Goal: Task Accomplishment & Management: Manage account settings

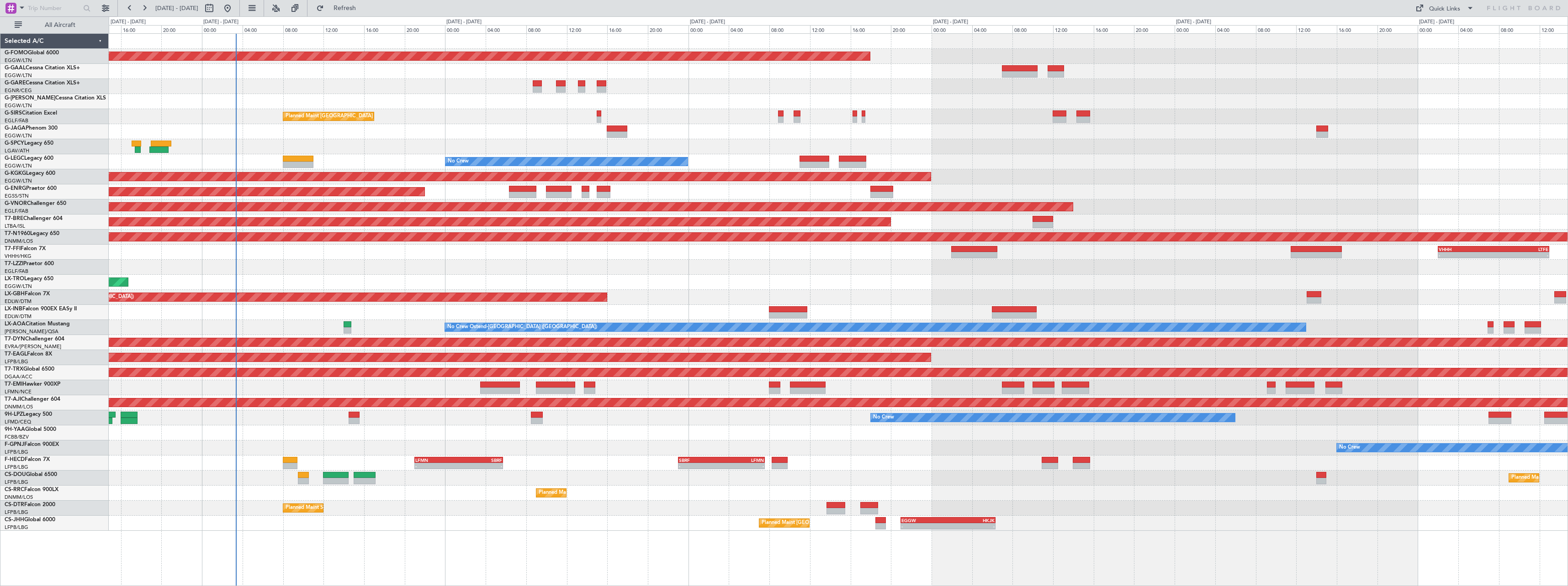
click at [685, 270] on div at bounding box center [838, 267] width 1459 height 15
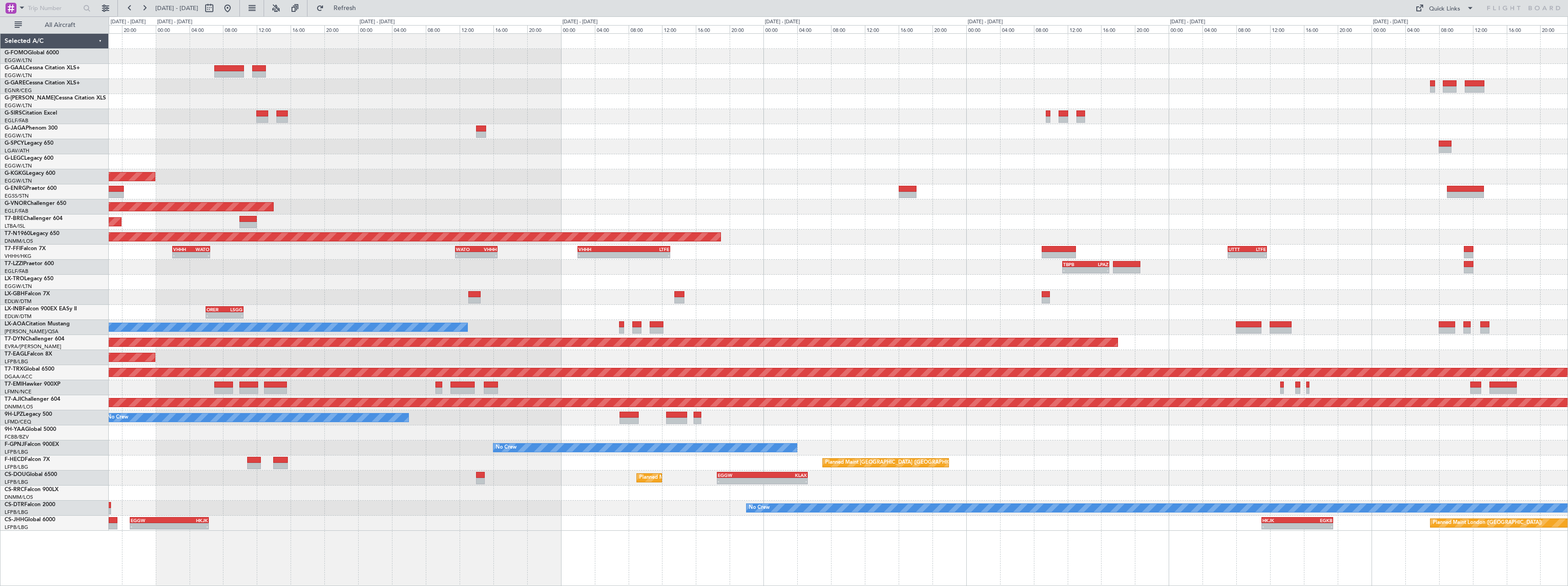
click at [329, 295] on div "- - KACK 00:35 Z EGGW 06:15 Z Planned Maint Windsor Locks (Bradley Intl) A/C Un…" at bounding box center [838, 282] width 1459 height 497
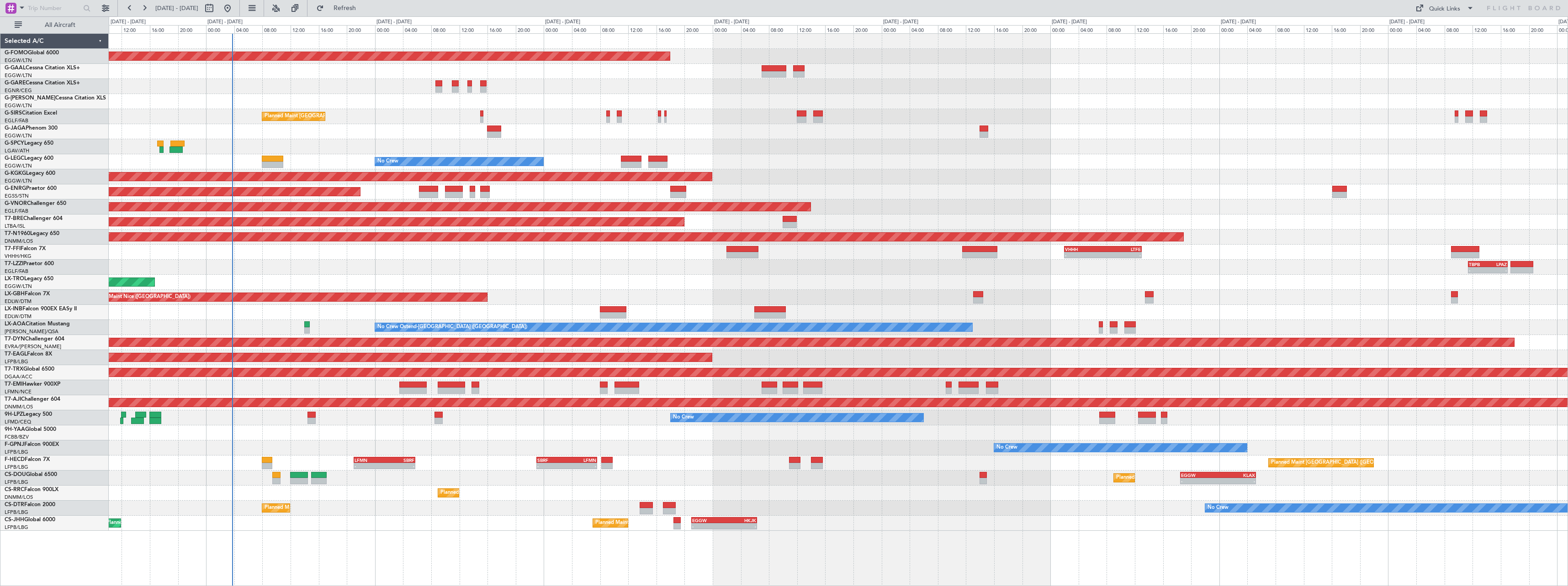
click at [491, 468] on div "Planned Maint Windsor Locks ([PERSON_NAME] Intl) Owner Planned Maint [GEOGRAPHI…" at bounding box center [838, 282] width 1459 height 497
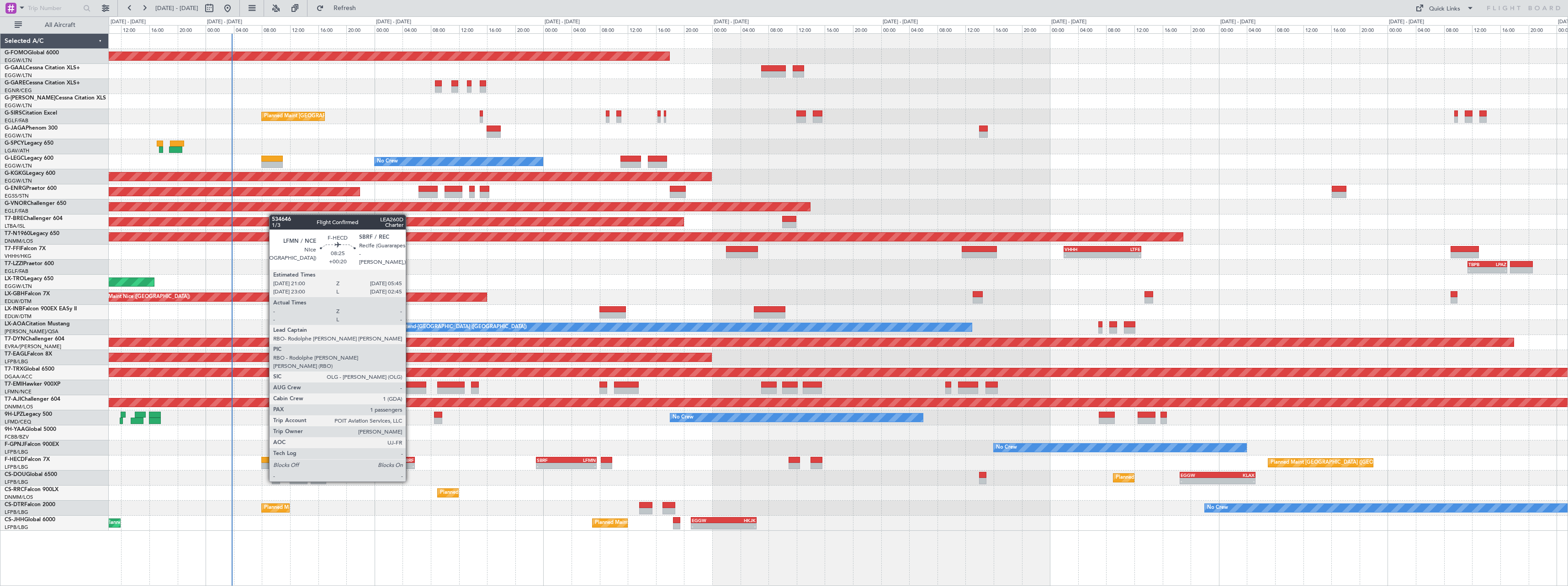
click at [410, 464] on div "-" at bounding box center [398, 466] width 30 height 6
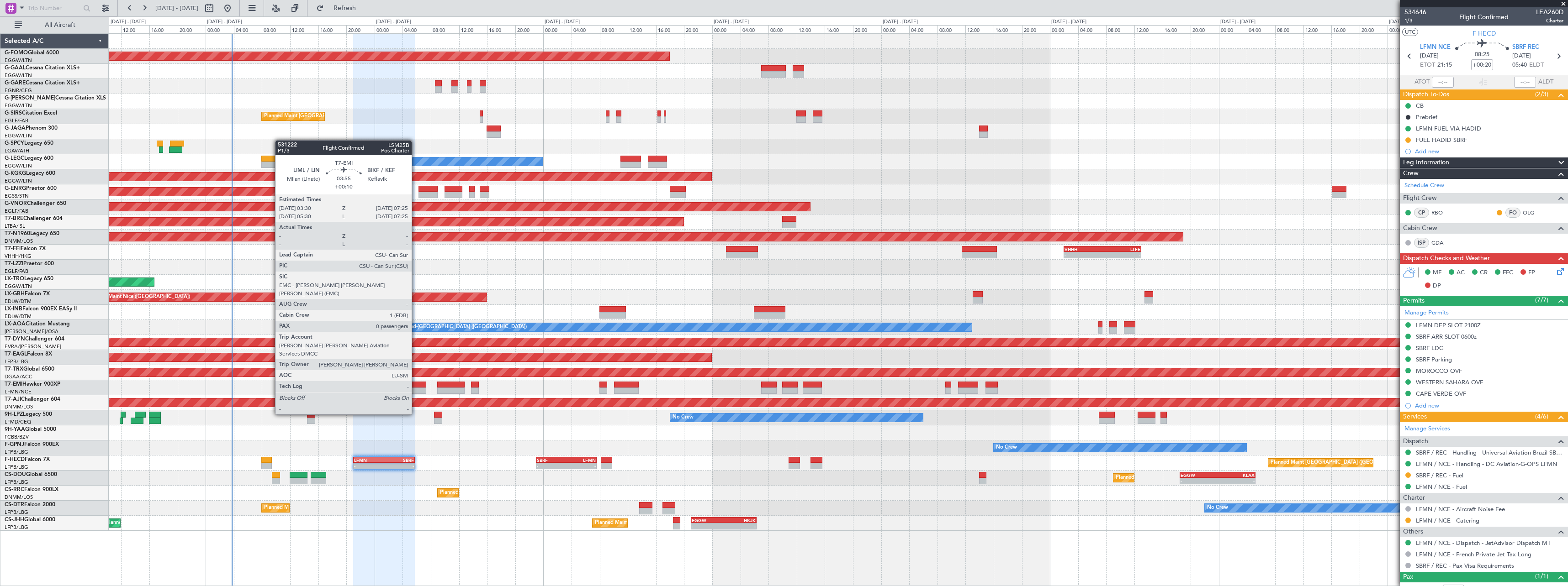
click at [416, 389] on div at bounding box center [413, 391] width 28 height 7
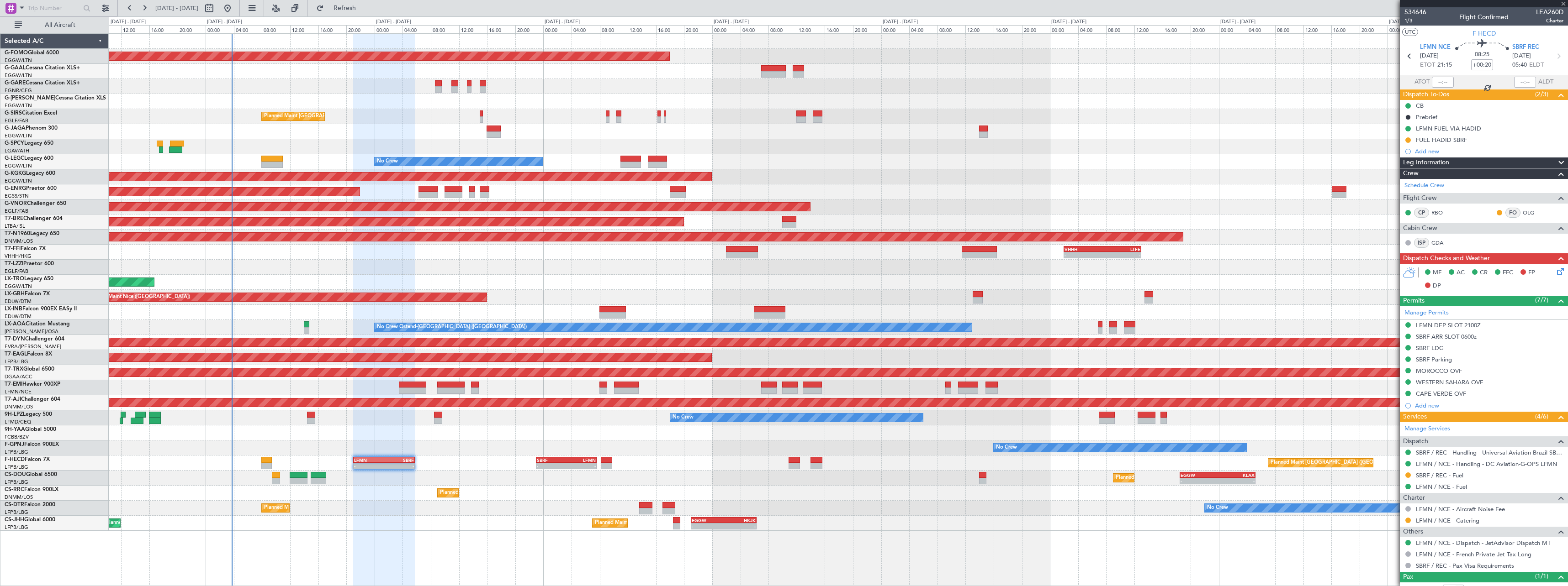
type input "+00:10"
type input "0"
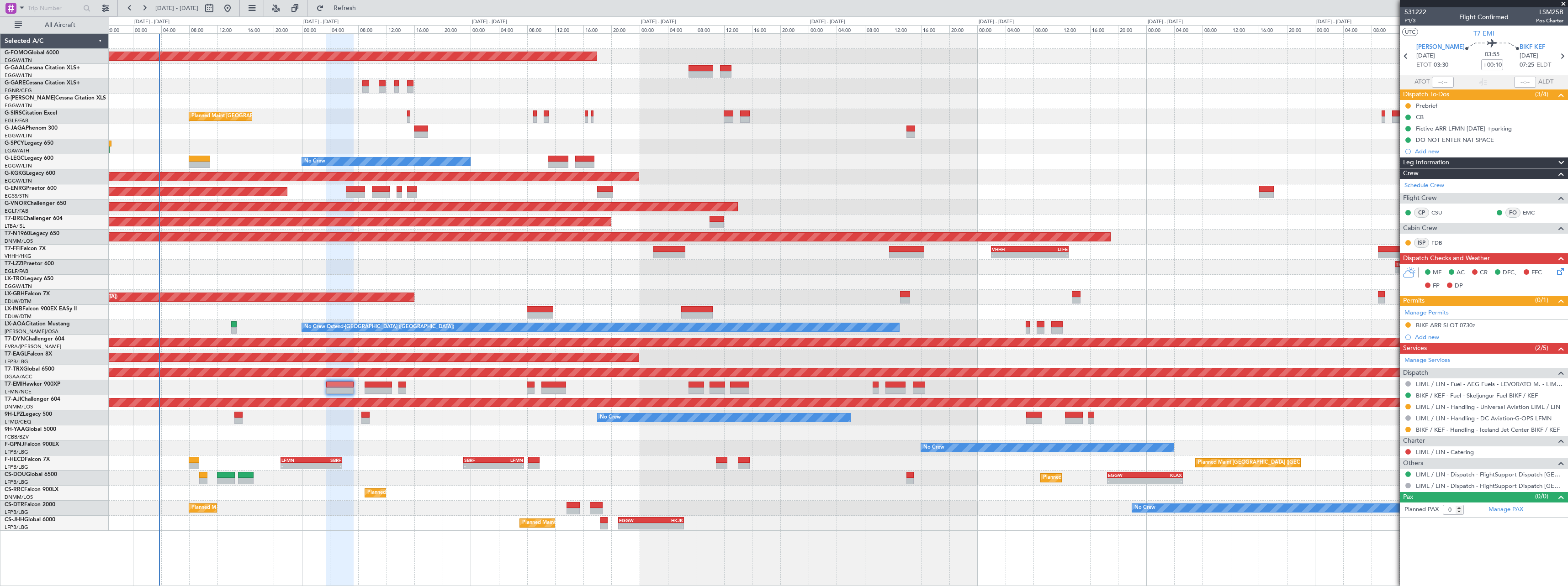
click at [1041, 171] on div "Planned Maint Windsor Locks (Bradley Intl) Owner Planned Maint London (Farnboro…" at bounding box center [838, 282] width 1459 height 497
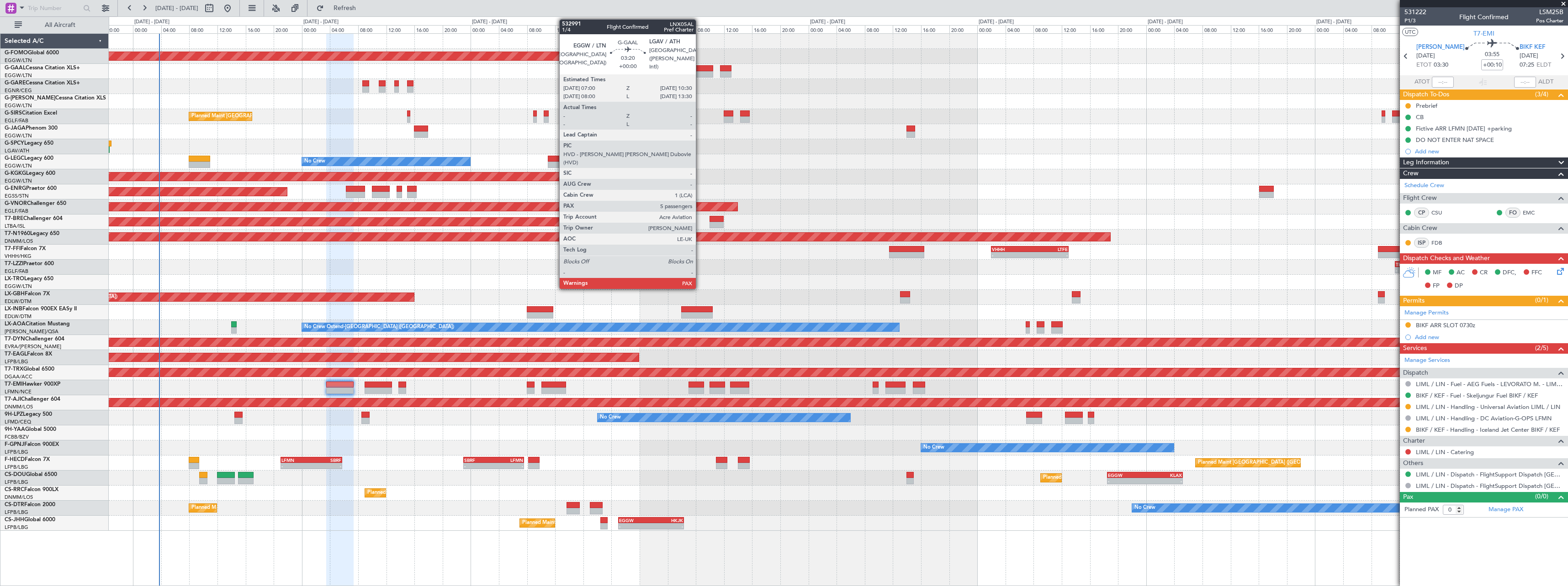
click at [700, 65] on div at bounding box center [701, 69] width 25 height 7
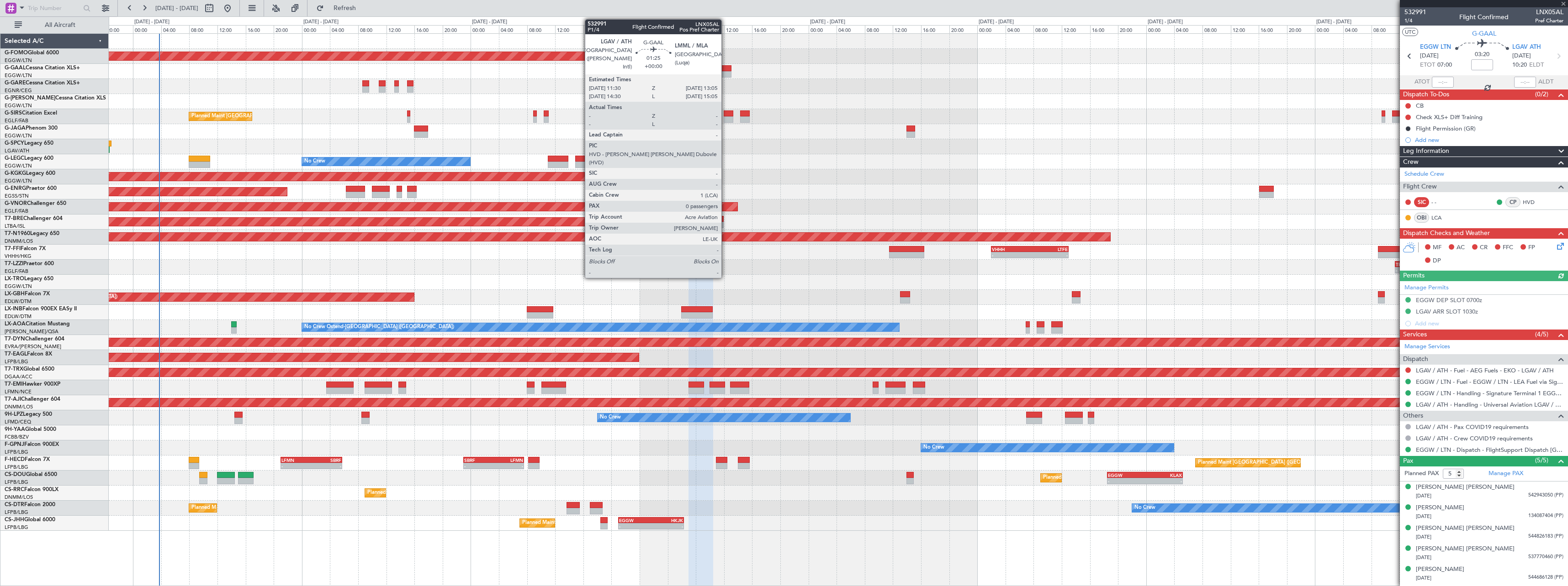
click at [725, 77] on div at bounding box center [726, 74] width 12 height 7
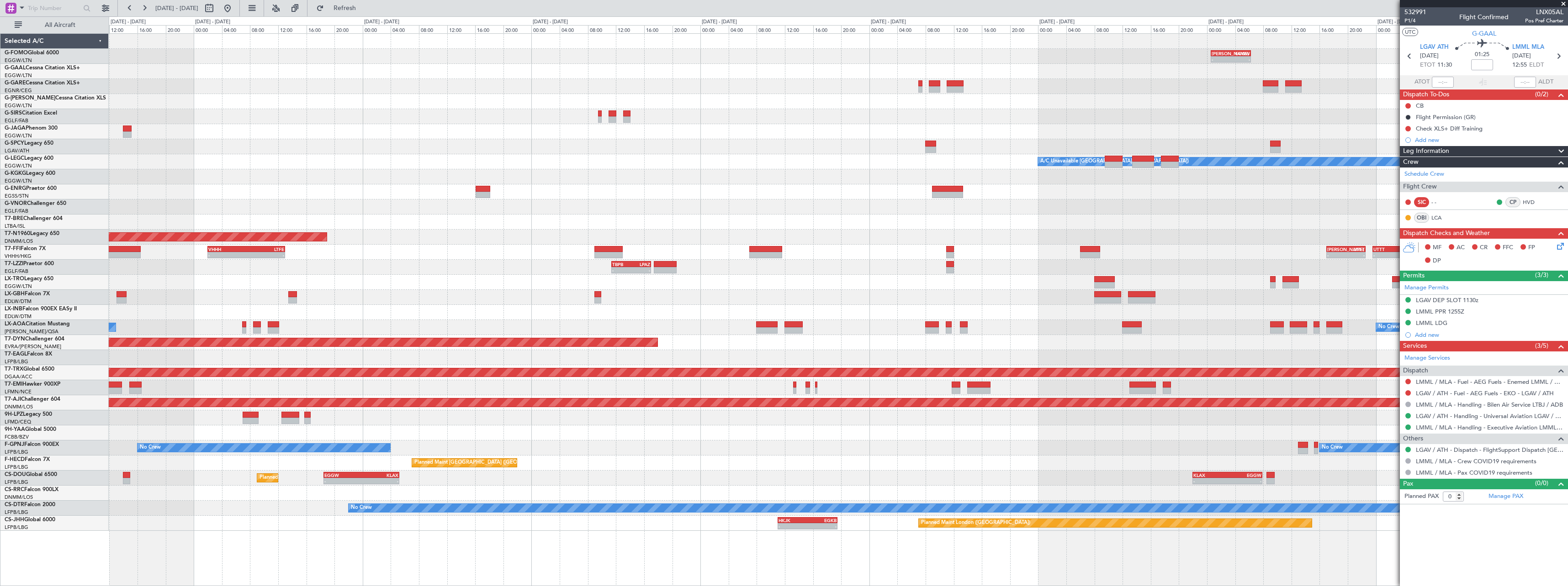
click at [471, 113] on div "KACK 00:35 Z EGGW 06:15 Z - - - - EGGW 11:00 Z KTEB 17:55 Z Planned Maint Winds…" at bounding box center [838, 282] width 1459 height 497
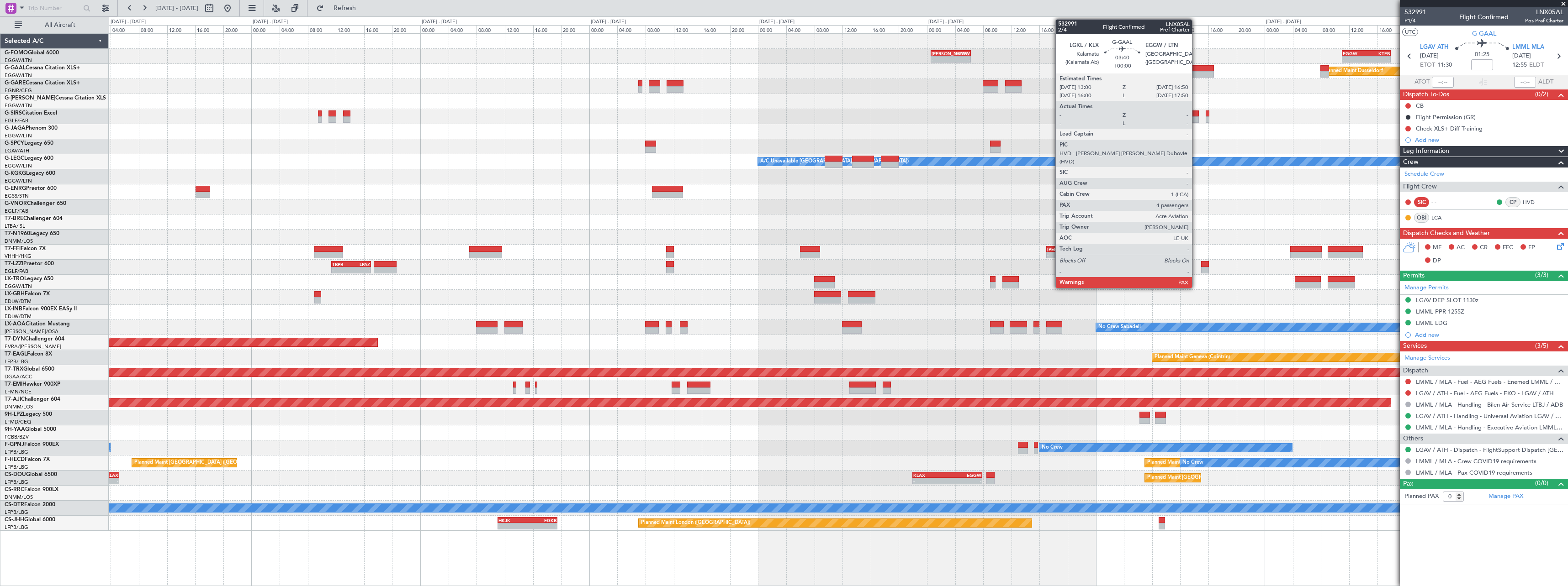
click at [1196, 69] on div at bounding box center [1200, 69] width 27 height 7
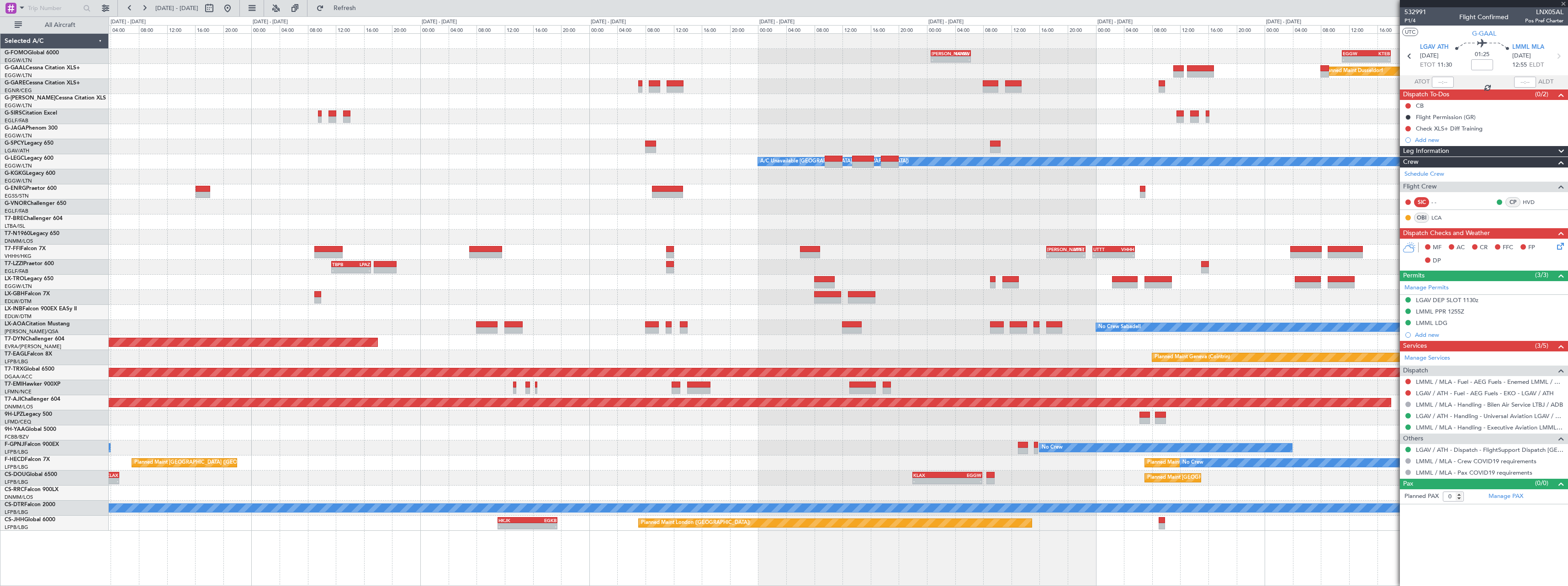
type input "4"
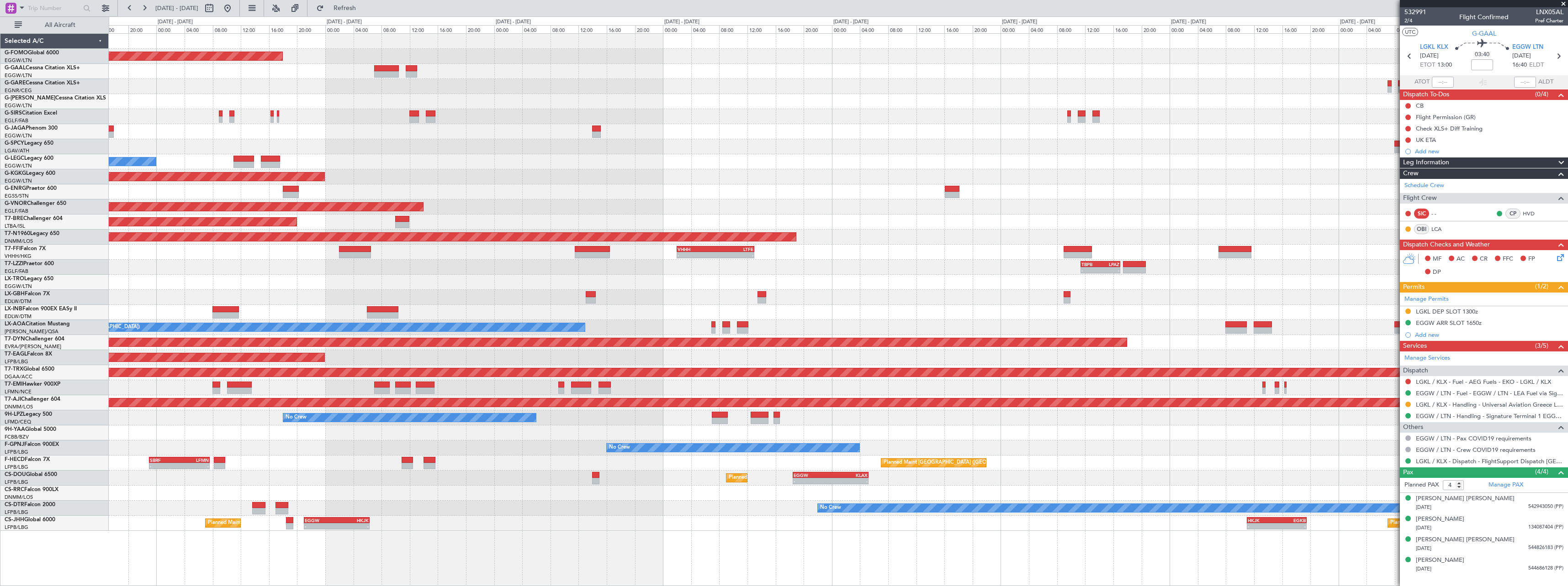
click at [1254, 114] on div "Planned Maint Windsor Locks (Bradley Intl) KACK 00:35 Z EGGW 06:15 Z - - Planne…" at bounding box center [838, 282] width 1459 height 497
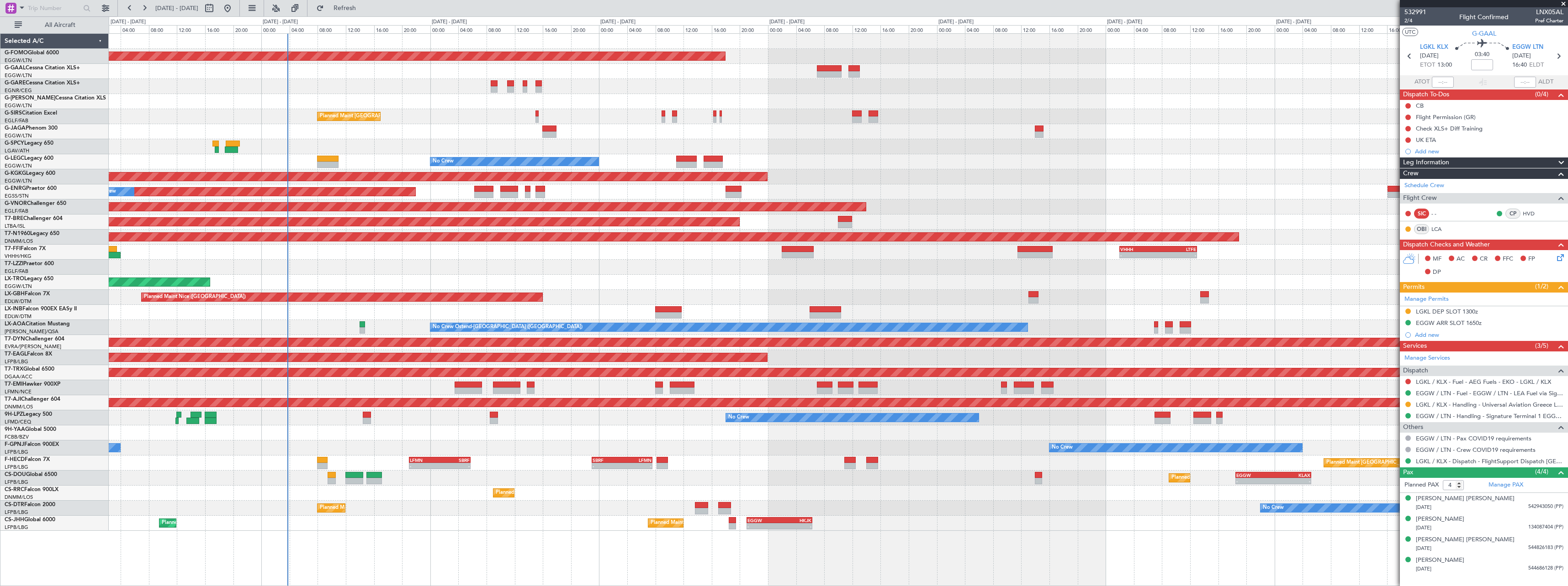
click at [1000, 94] on div "Planned Maint Windsor Locks (Bradley Intl) Owner Planned Maint London (Farnboro…" at bounding box center [838, 282] width 1459 height 497
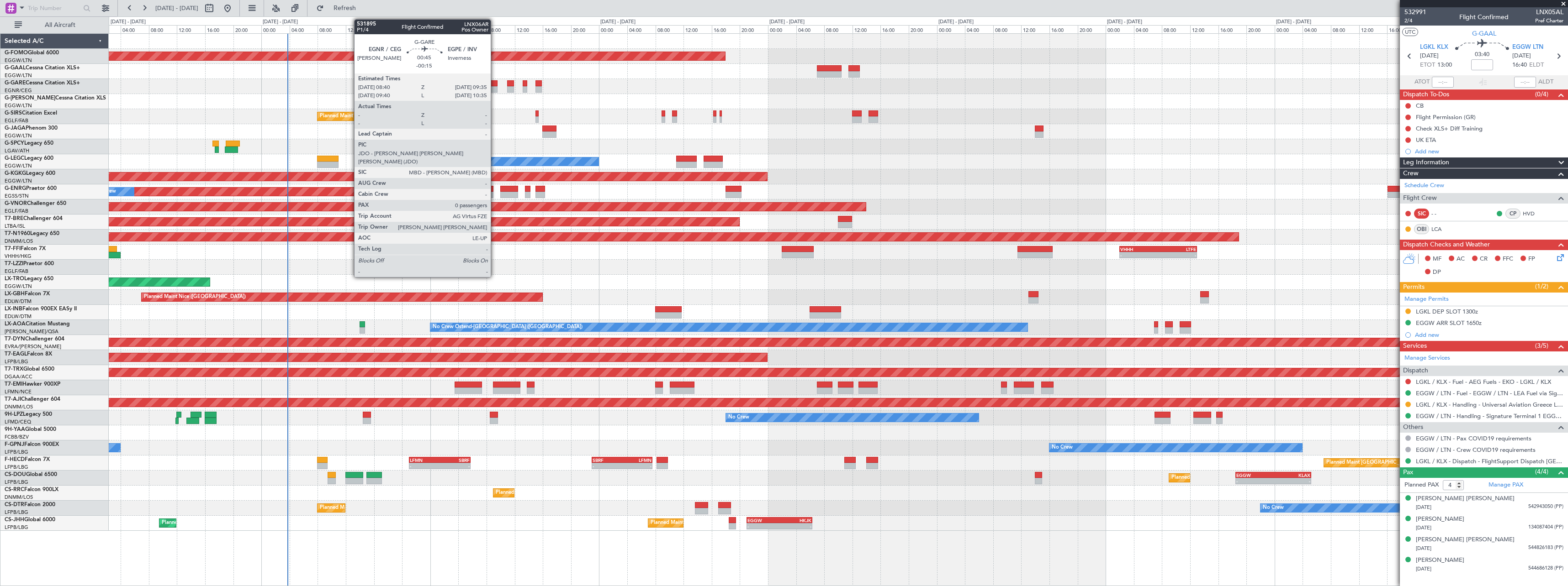
click at [495, 87] on div at bounding box center [494, 89] width 7 height 7
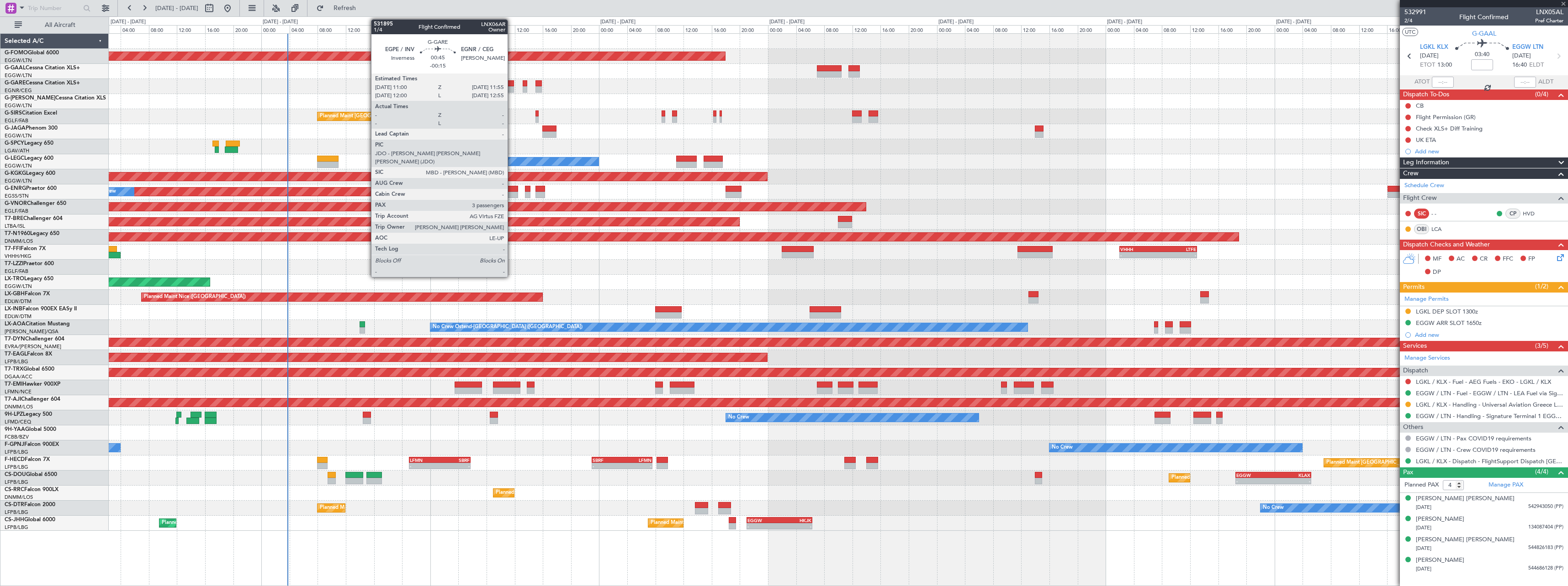
type input "-00:15"
type input "0"
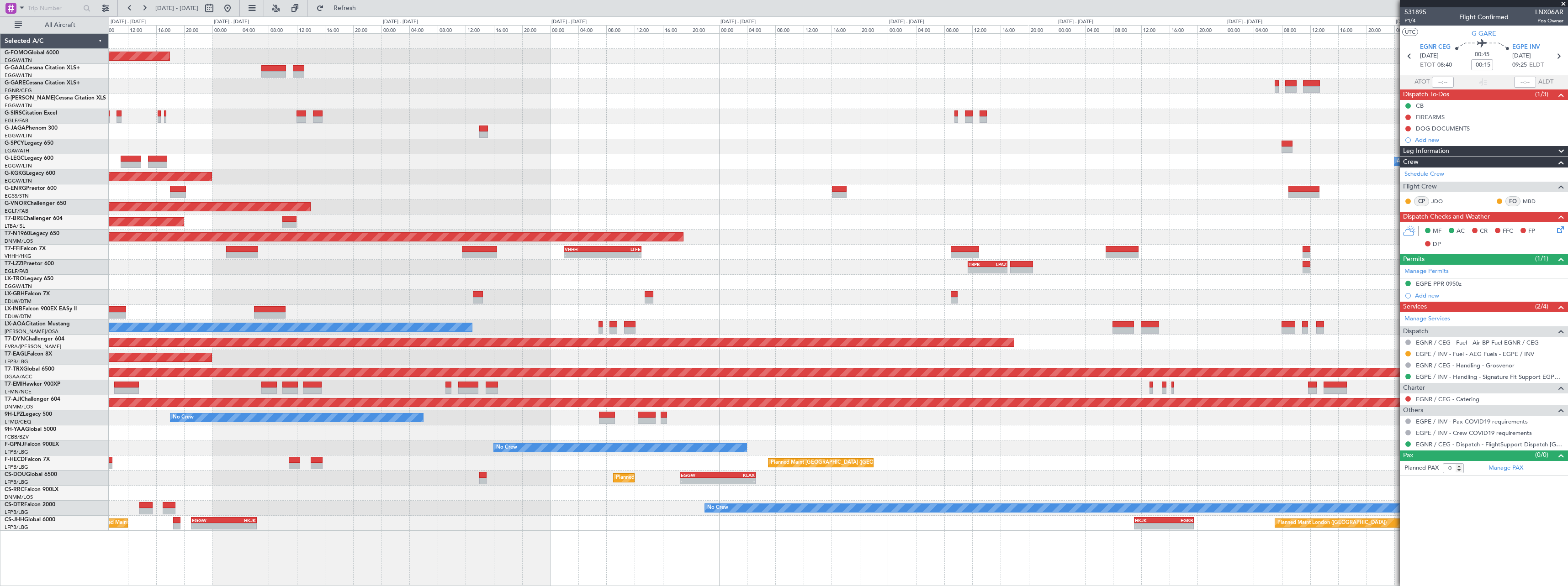
click at [421, 90] on div "Planned Maint Windsor Locks (Bradley Intl) KACK 00:35 Z EGGW 06:15 Z - - Planne…" at bounding box center [838, 282] width 1459 height 497
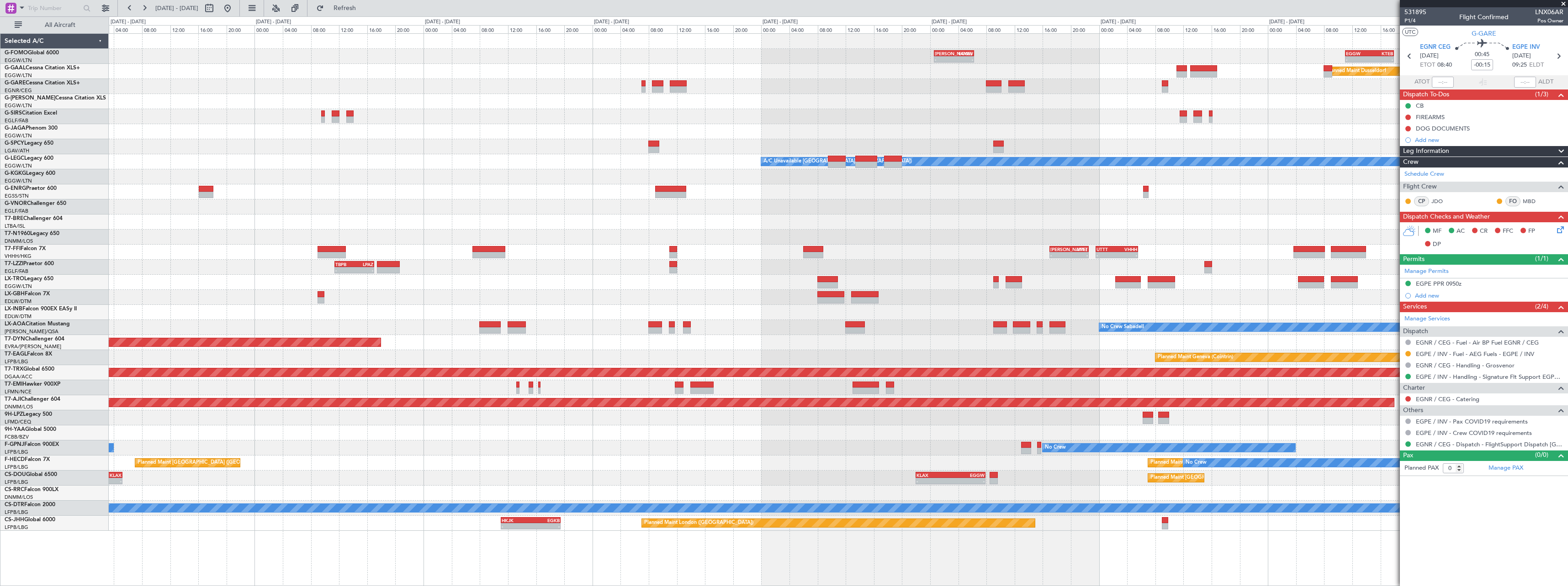
click at [614, 78] on div "KACK 00:35 Z EGGW 06:15 Z - - - - EGGW 11:00 Z KTEB 17:55 Z Planned Maint Dusse…" at bounding box center [838, 282] width 1459 height 497
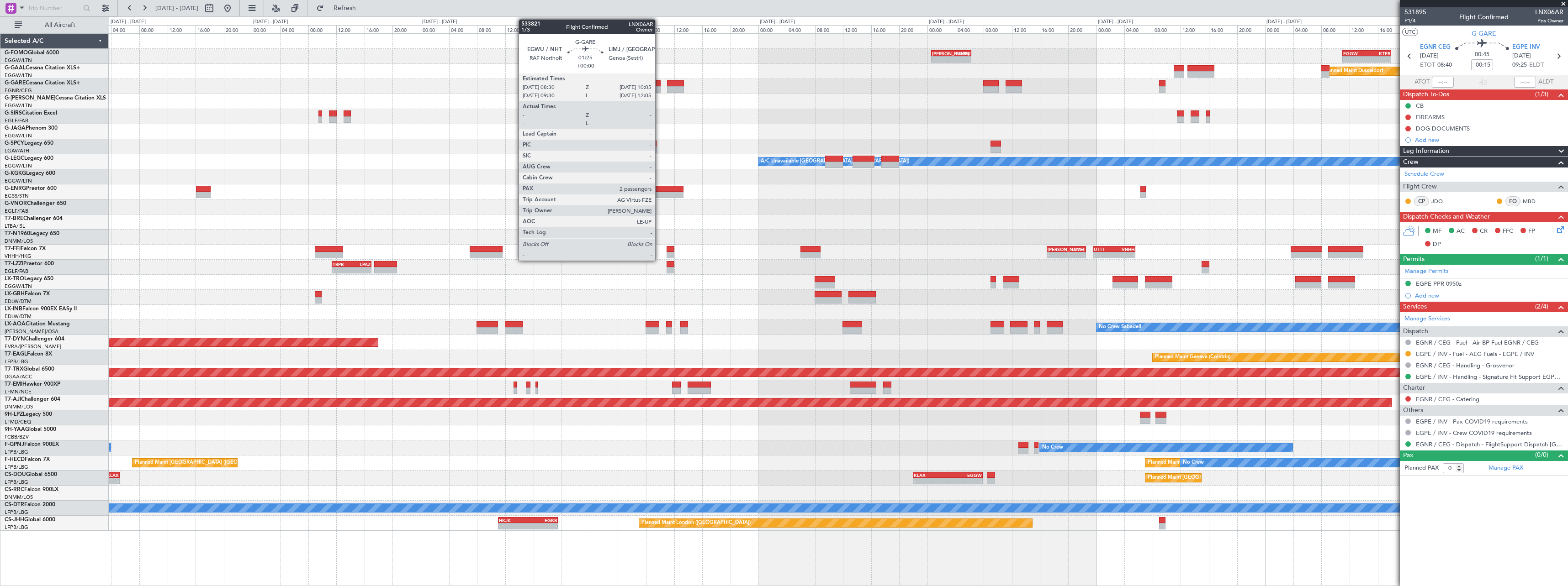
click at [659, 84] on div at bounding box center [655, 84] width 12 height 7
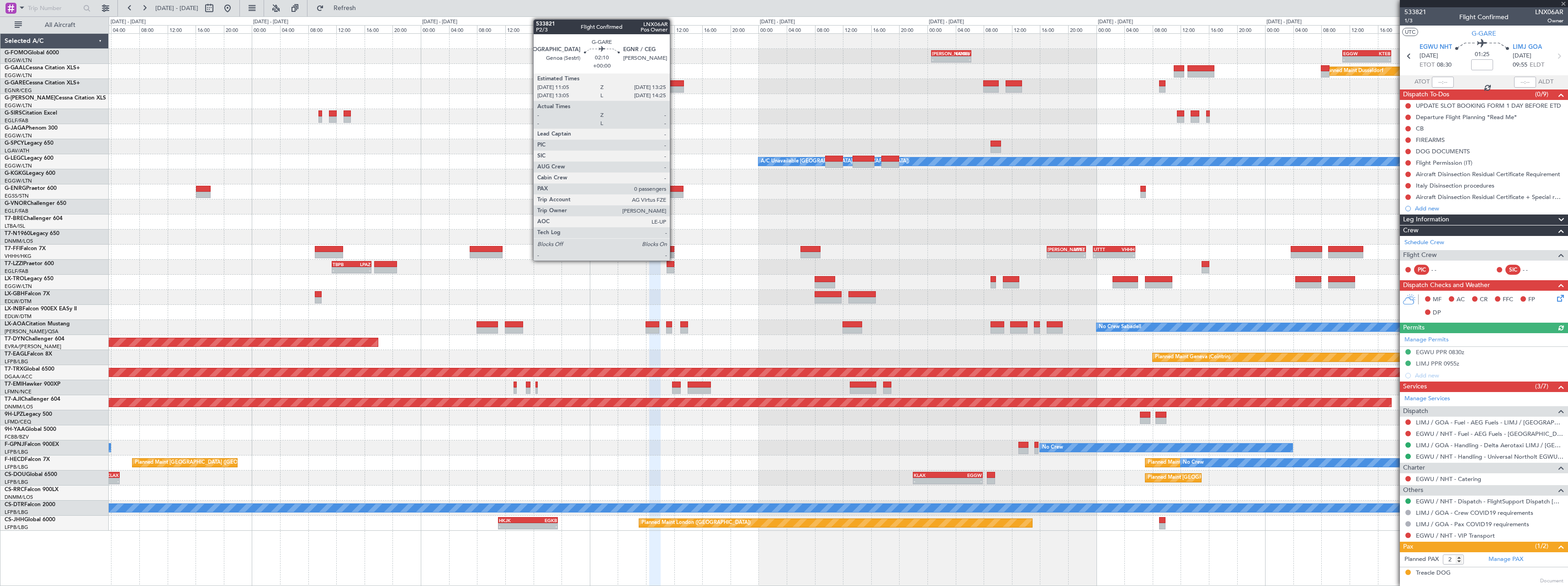
click at [674, 89] on div at bounding box center [676, 89] width 17 height 7
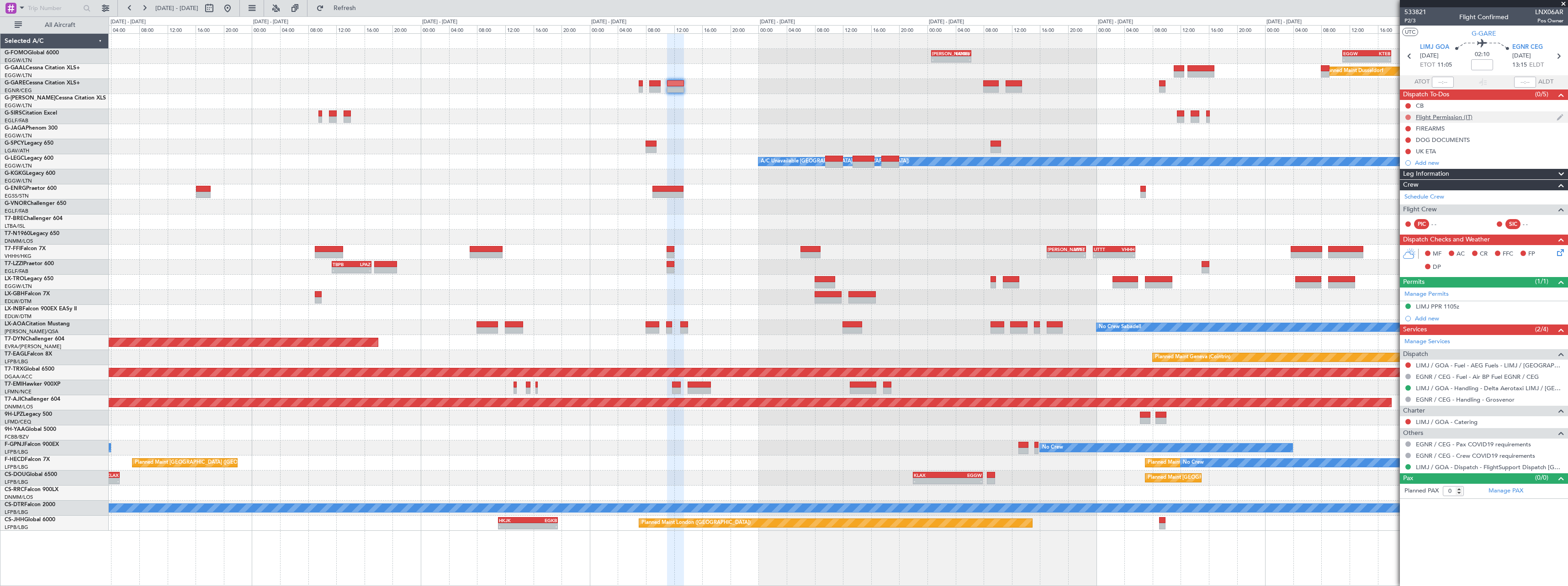
click at [1254, 116] on button at bounding box center [1407, 117] width 6 height 6
click at [1254, 173] on span "Cancelled" at bounding box center [1409, 171] width 26 height 9
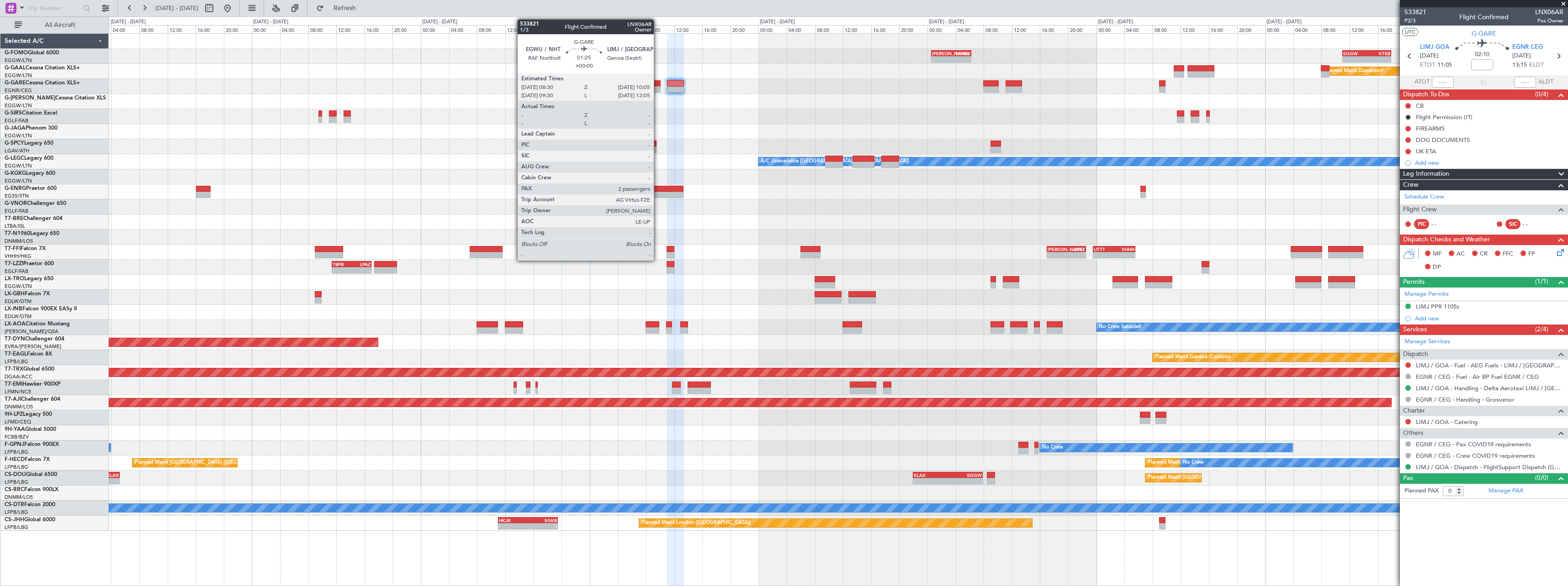
click at [658, 84] on div at bounding box center [655, 84] width 12 height 7
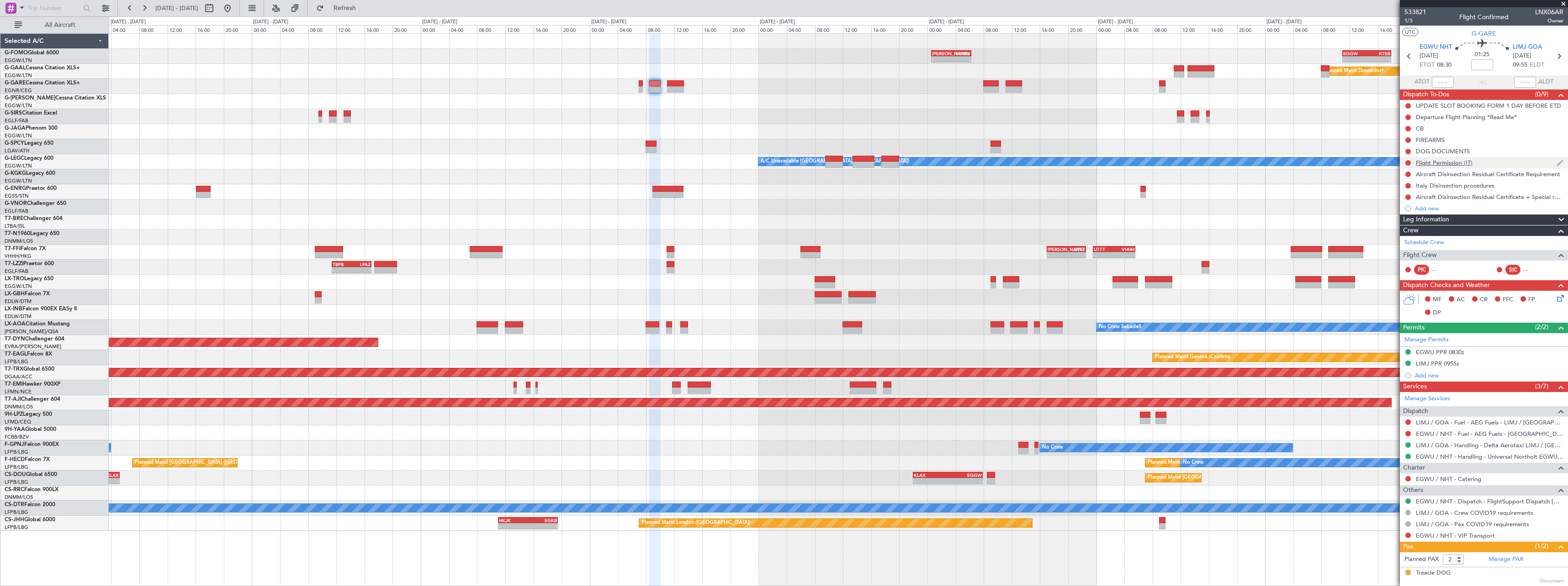
click at [1254, 160] on div "Flight Permission (IT)" at bounding box center [1484, 163] width 168 height 12
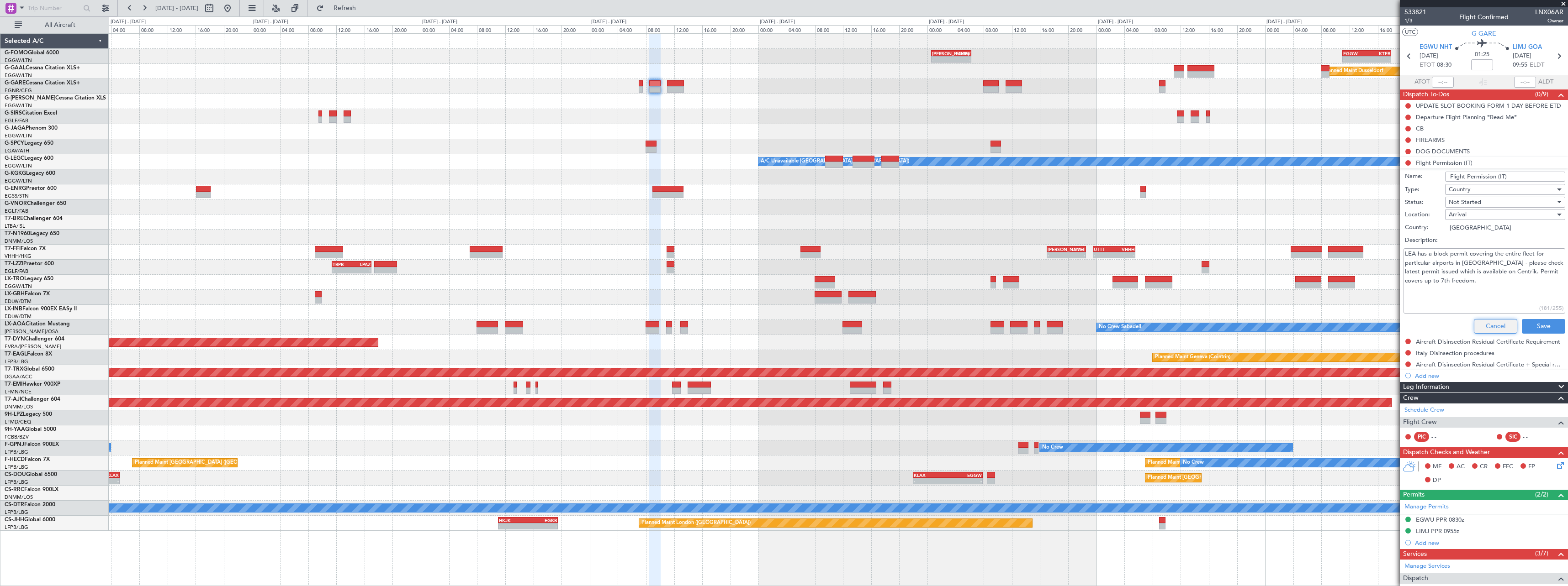
click at [1254, 327] on button "Cancel" at bounding box center [1495, 327] width 43 height 15
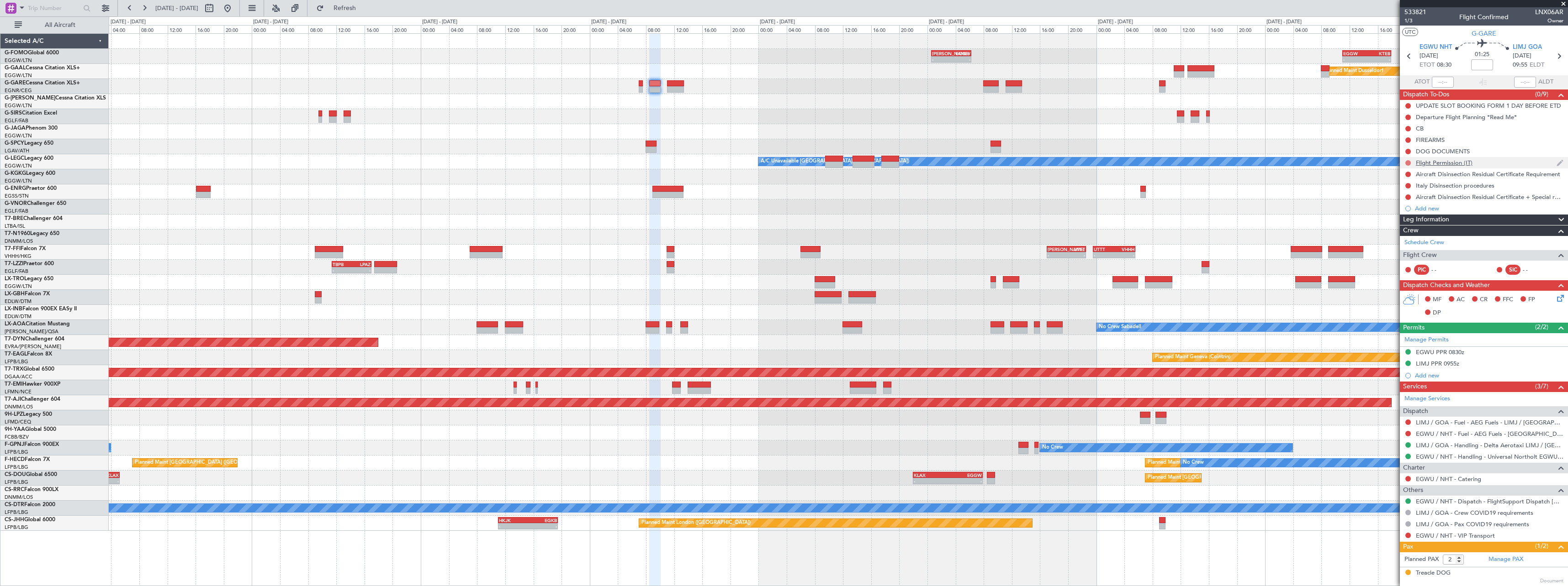
click at [1254, 161] on button at bounding box center [1407, 163] width 6 height 6
click at [1254, 221] on span "Cancelled" at bounding box center [1409, 217] width 26 height 9
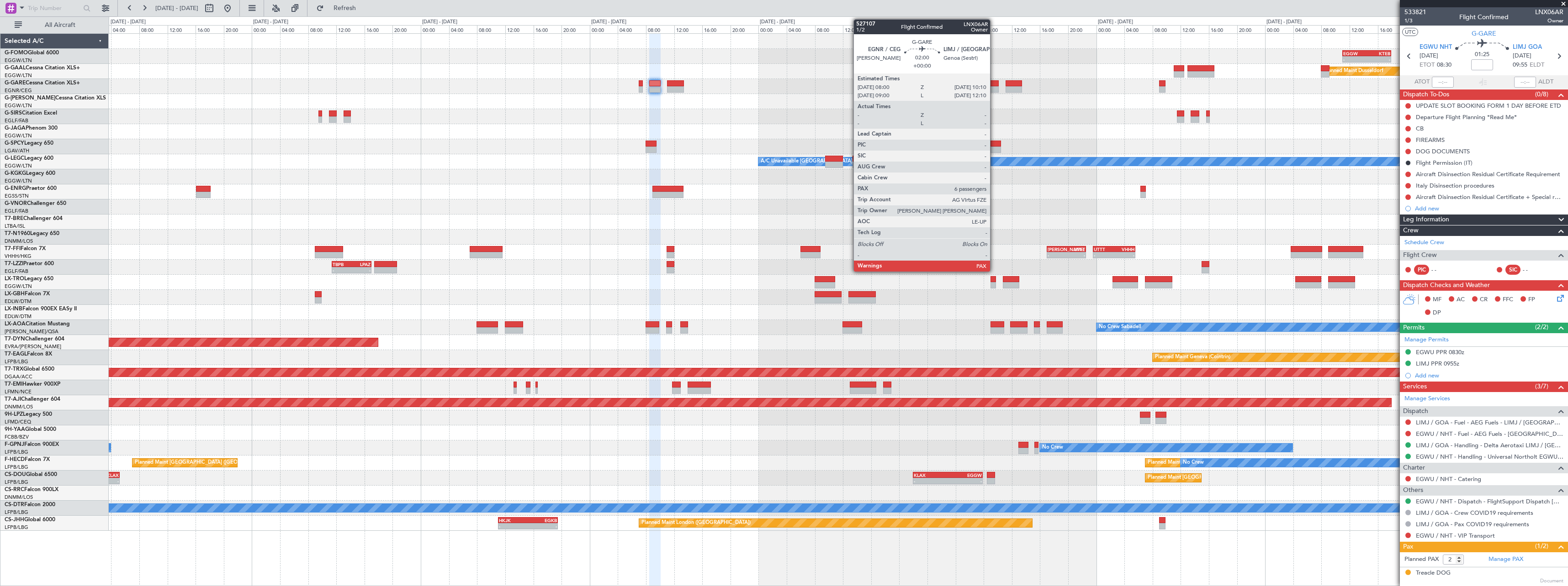
click at [994, 90] on div at bounding box center [990, 89] width 16 height 7
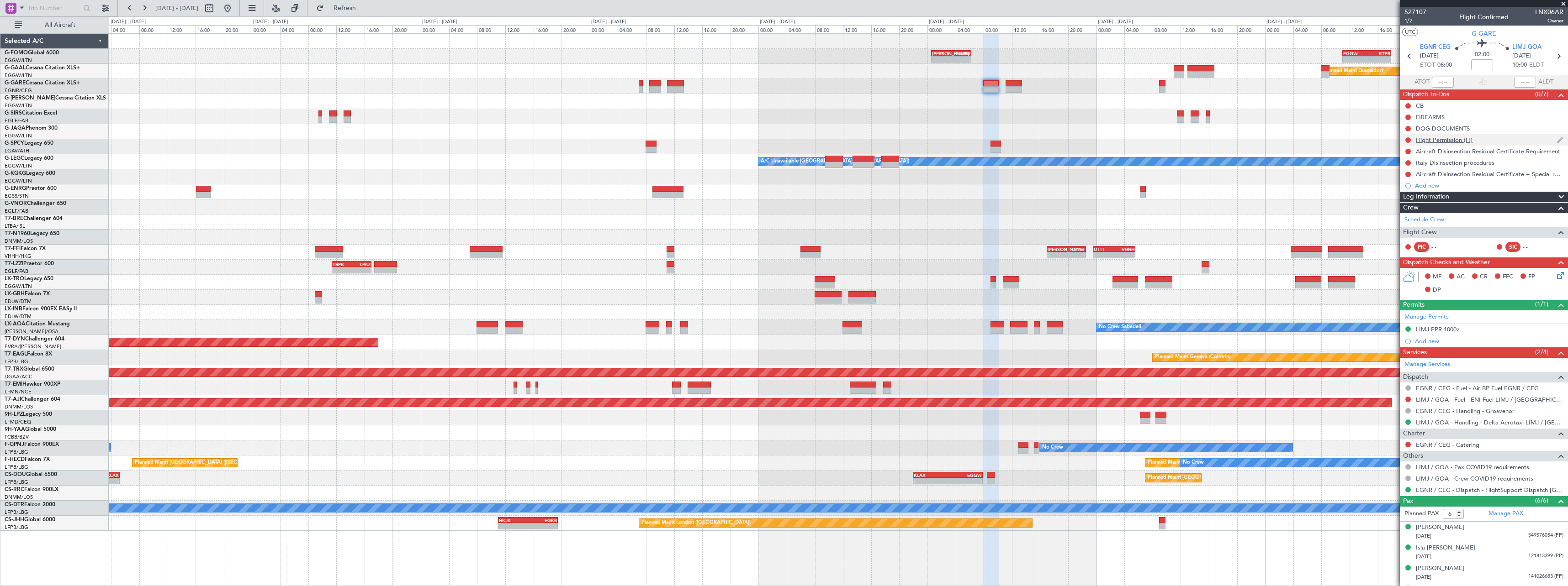
click at [1254, 142] on div at bounding box center [1407, 140] width 7 height 7
click at [1254, 139] on button at bounding box center [1407, 140] width 6 height 6
click at [1254, 190] on span "Cancelled" at bounding box center [1409, 194] width 26 height 9
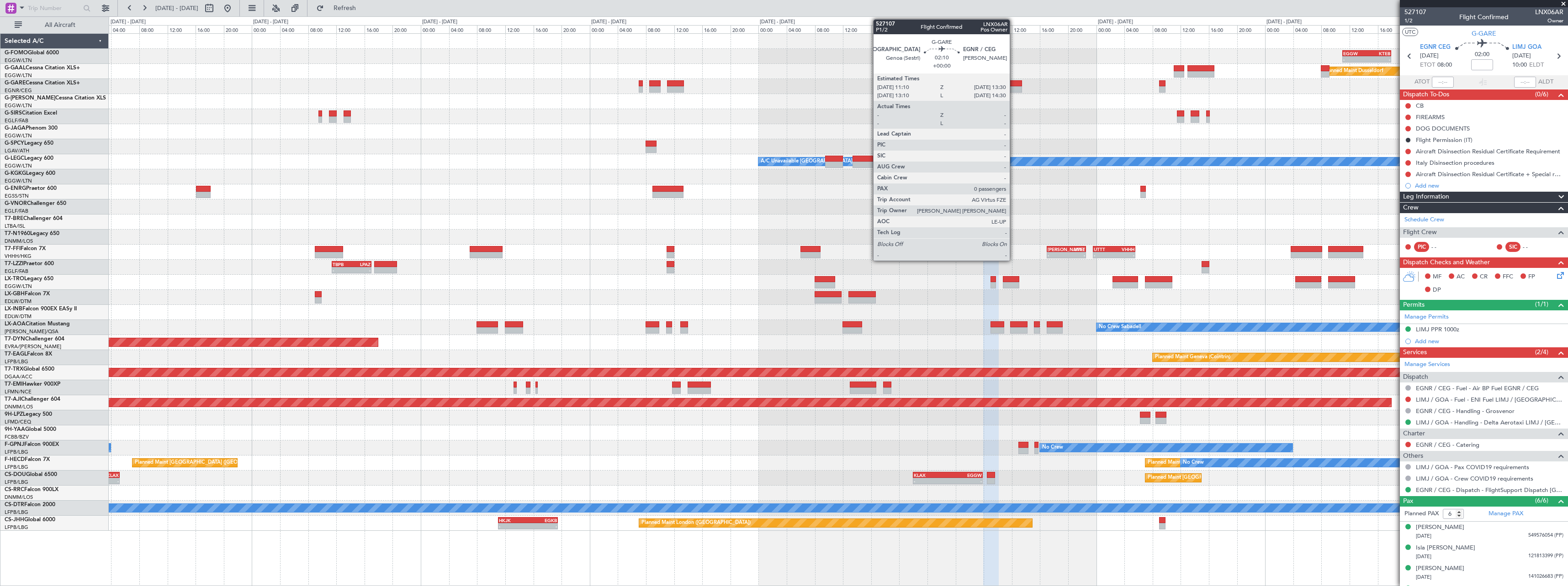
click at [1014, 87] on div at bounding box center [1013, 89] width 17 height 7
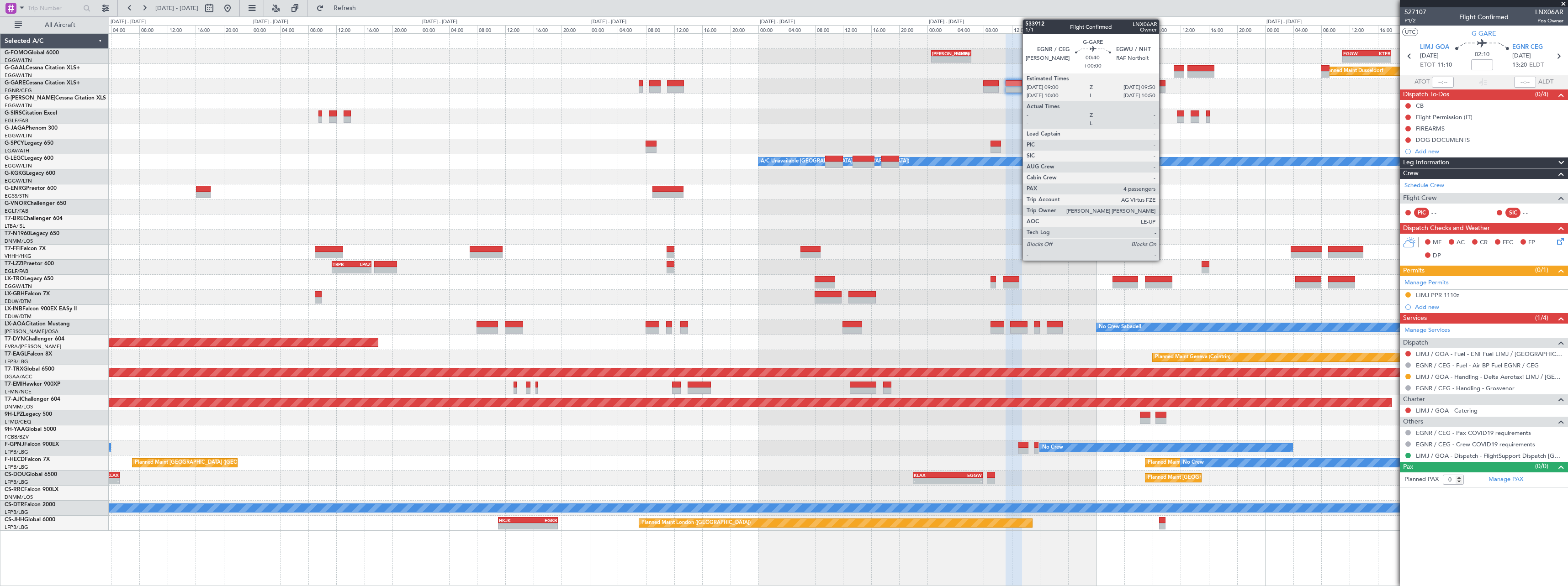
click at [1164, 86] on div at bounding box center [1162, 84] width 6 height 7
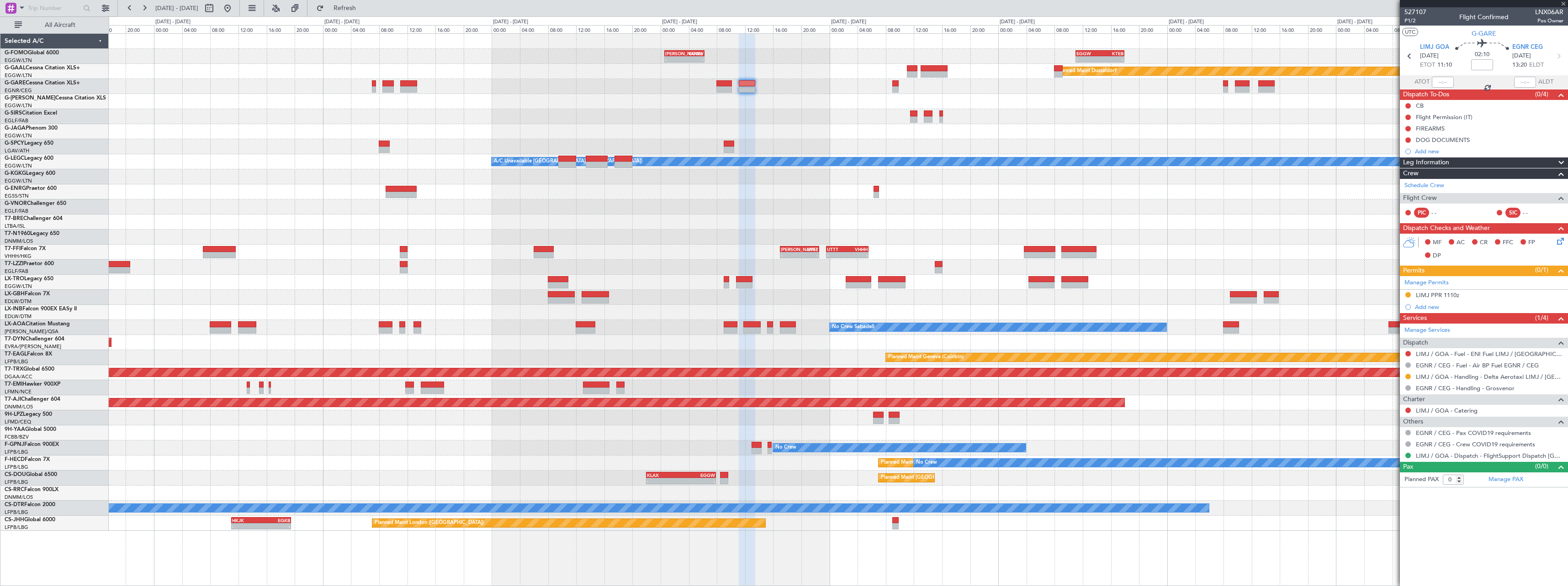
click at [955, 87] on div "- - KACK 00:35 Z EGGW 06:15 Z - - EGGW 11:00 Z KTEB 17:55 Z Planned Maint Dusse…" at bounding box center [838, 282] width 1459 height 497
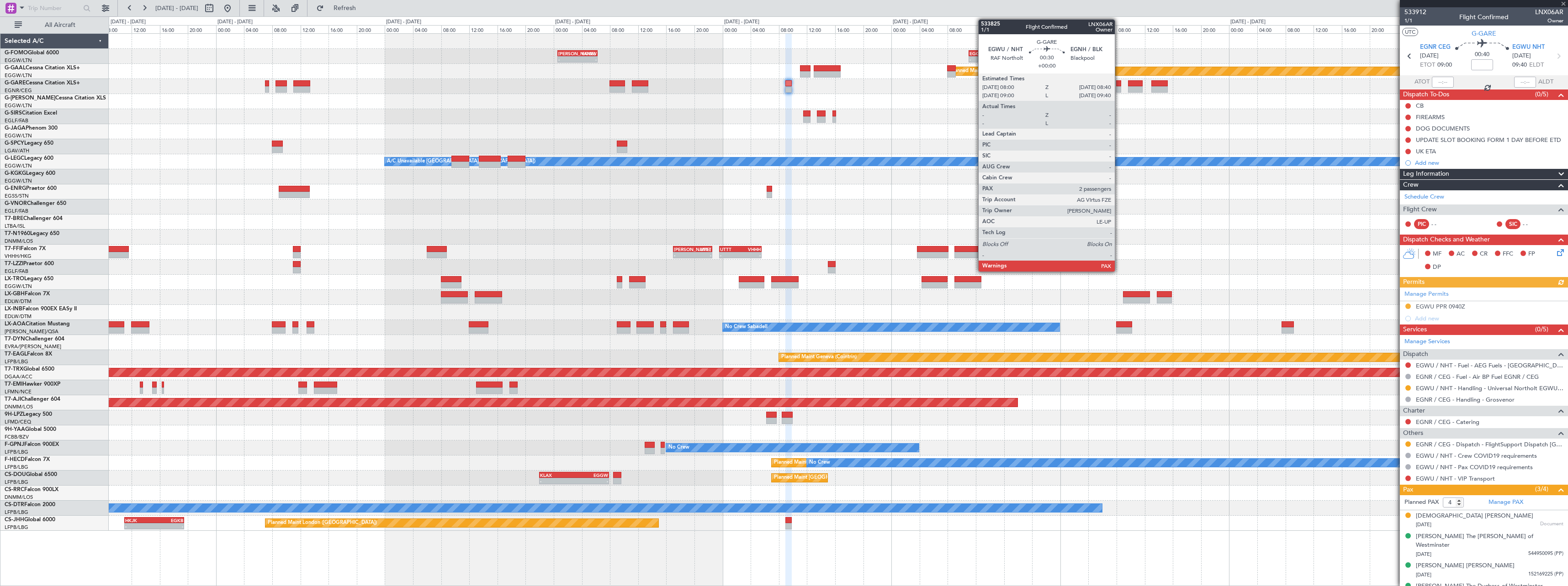
click at [1118, 87] on div at bounding box center [1118, 89] width 5 height 7
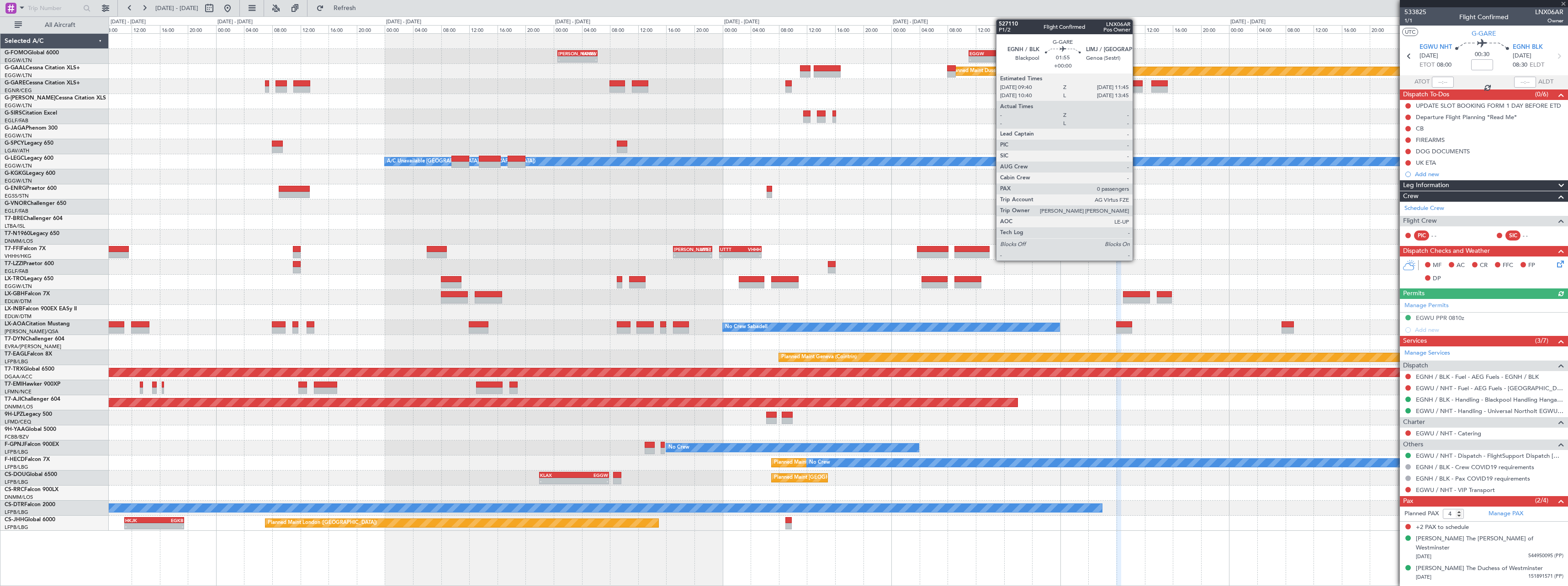
click at [1137, 87] on div at bounding box center [1135, 89] width 15 height 7
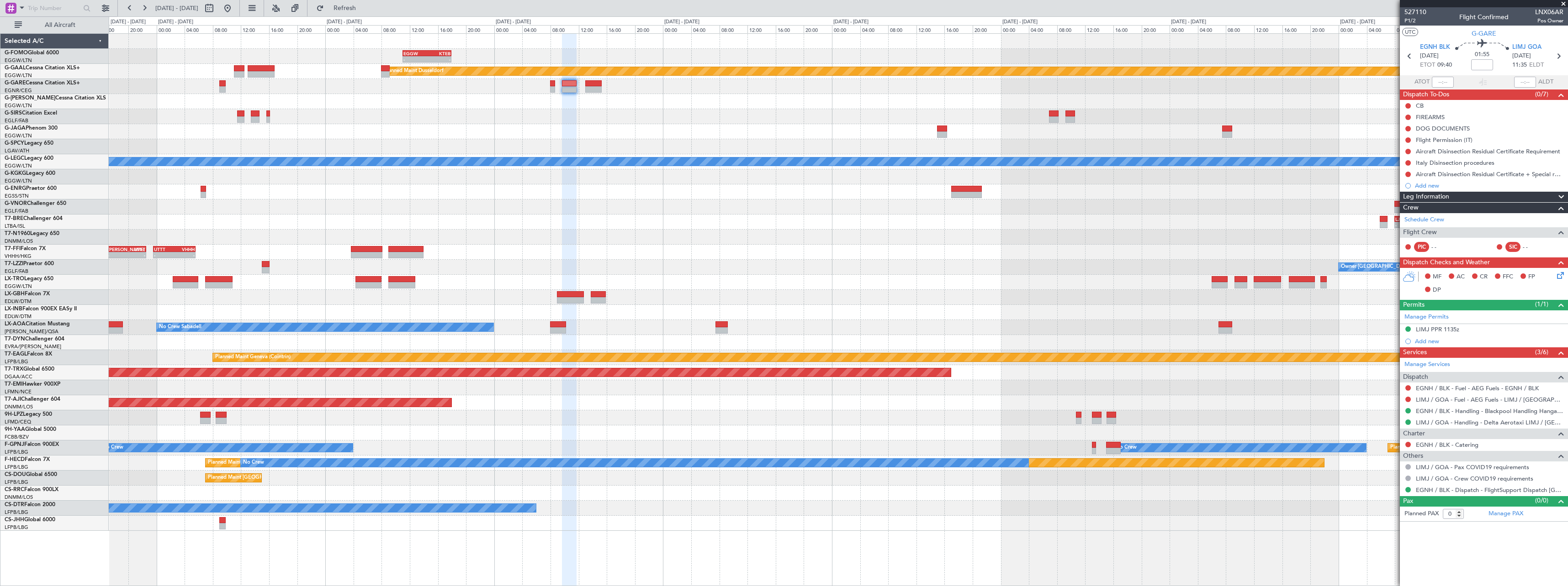
click at [1111, 139] on div "- - EGGW 11:00 Z KTEB 17:55 Z KACK 00:35 Z EGGW 06:15 Z - - Planned Maint Dusse…" at bounding box center [838, 282] width 1459 height 497
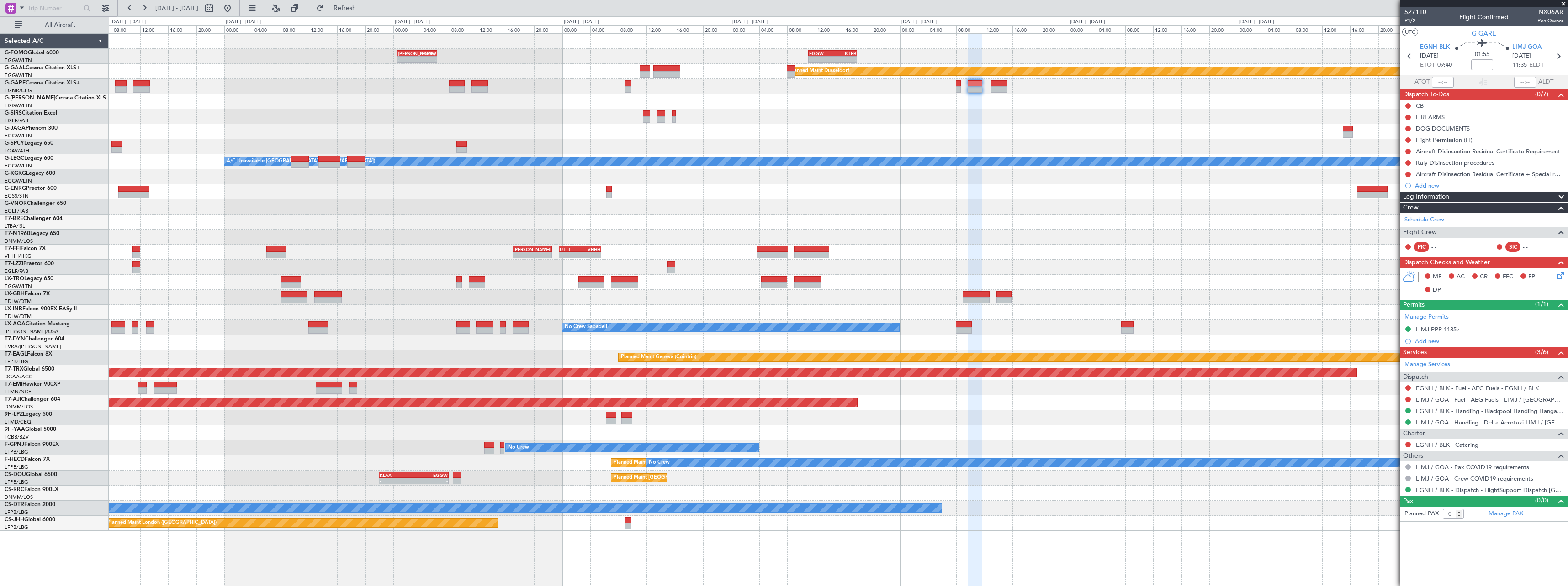
click at [1158, 138] on div "- - EGGW 11:00 Z KTEB 17:55 Z KACK 00:35 Z EGGW 06:15 Z - - Planned Maint Dusse…" at bounding box center [838, 282] width 1459 height 497
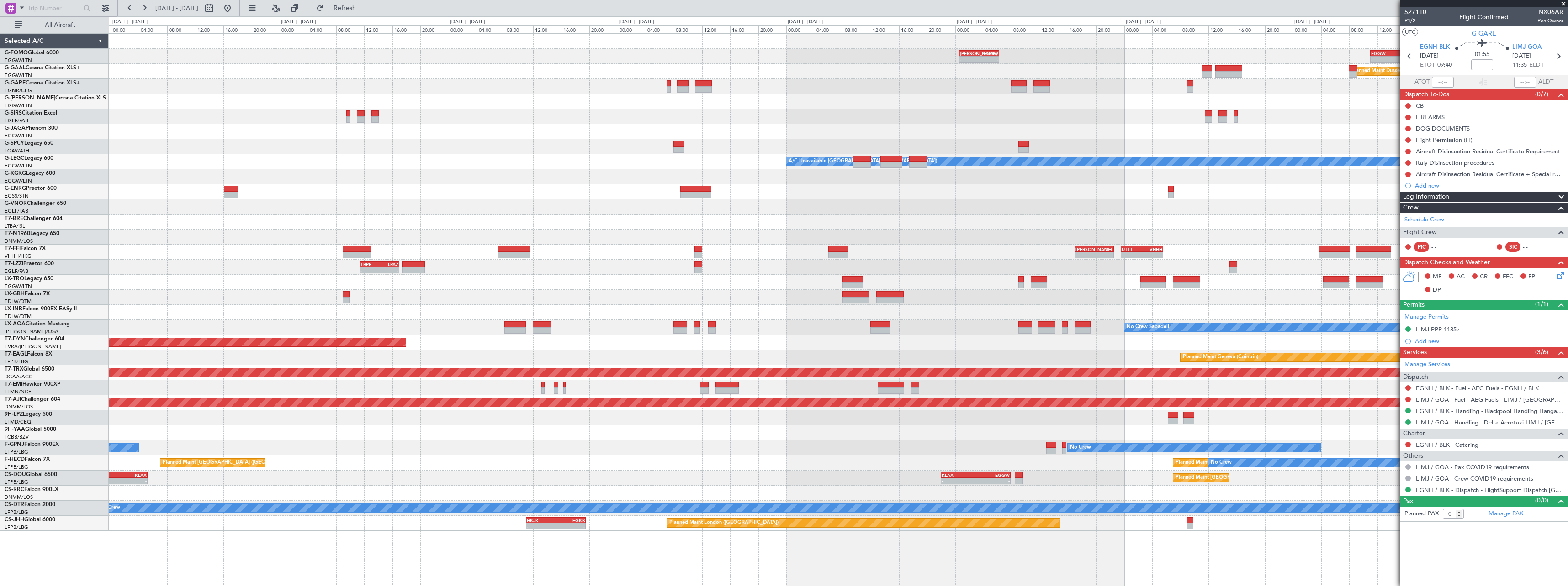
click at [1150, 113] on div "- - EGGW 11:00 Z KTEB 17:55 Z KACK 00:35 Z EGGW 06:15 Z - - Planned Maint Dusse…" at bounding box center [838, 282] width 1459 height 497
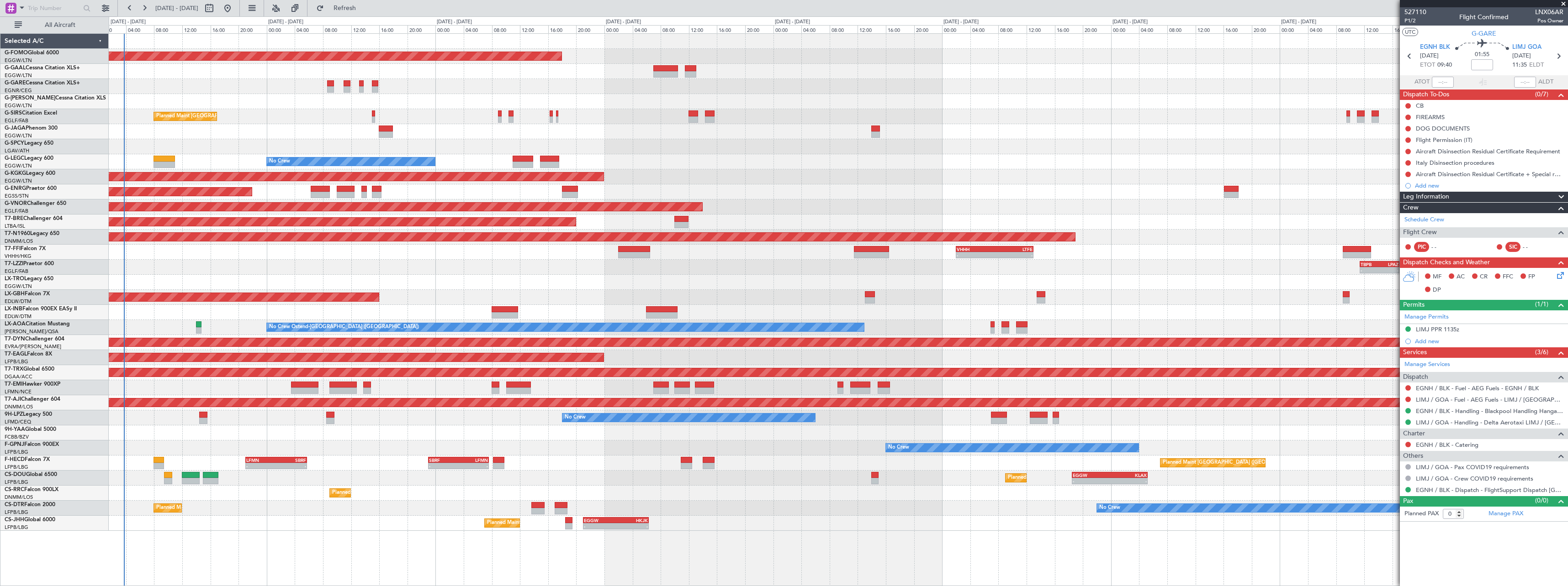
click at [1254, 110] on div "Planned Maint Windsor Locks (Bradley Intl) Owner Planned Maint London (Farnboro…" at bounding box center [838, 282] width 1459 height 497
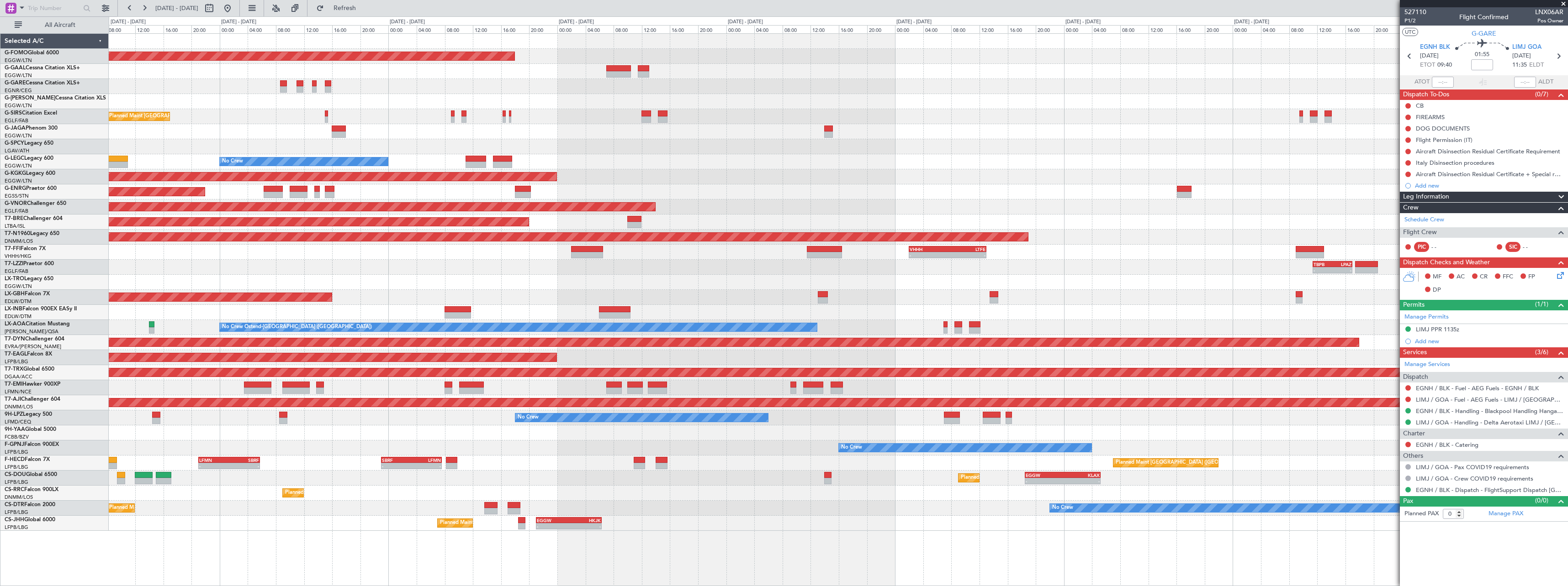
click at [974, 106] on div "Planned Maint Windsor Locks (Bradley Intl) KACK 00:35 Z EGGW 06:15 Z - - Planne…" at bounding box center [838, 282] width 1459 height 497
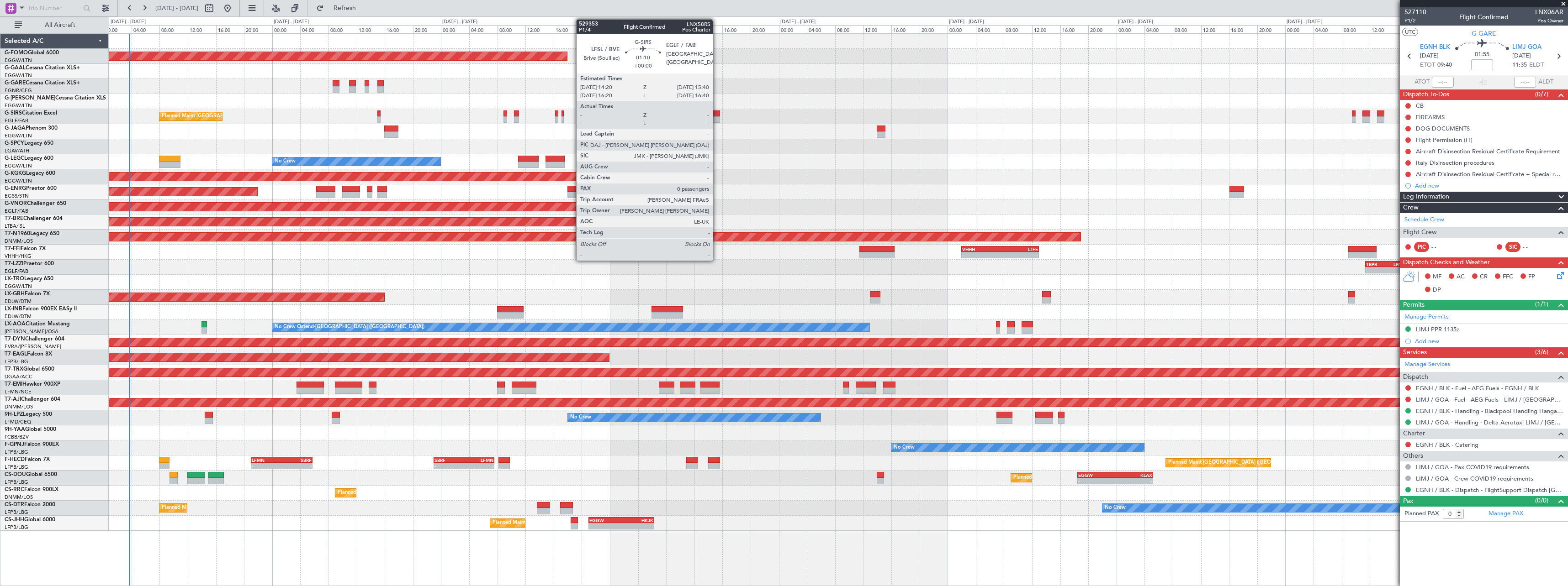
click at [717, 114] on div at bounding box center [715, 114] width 10 height 7
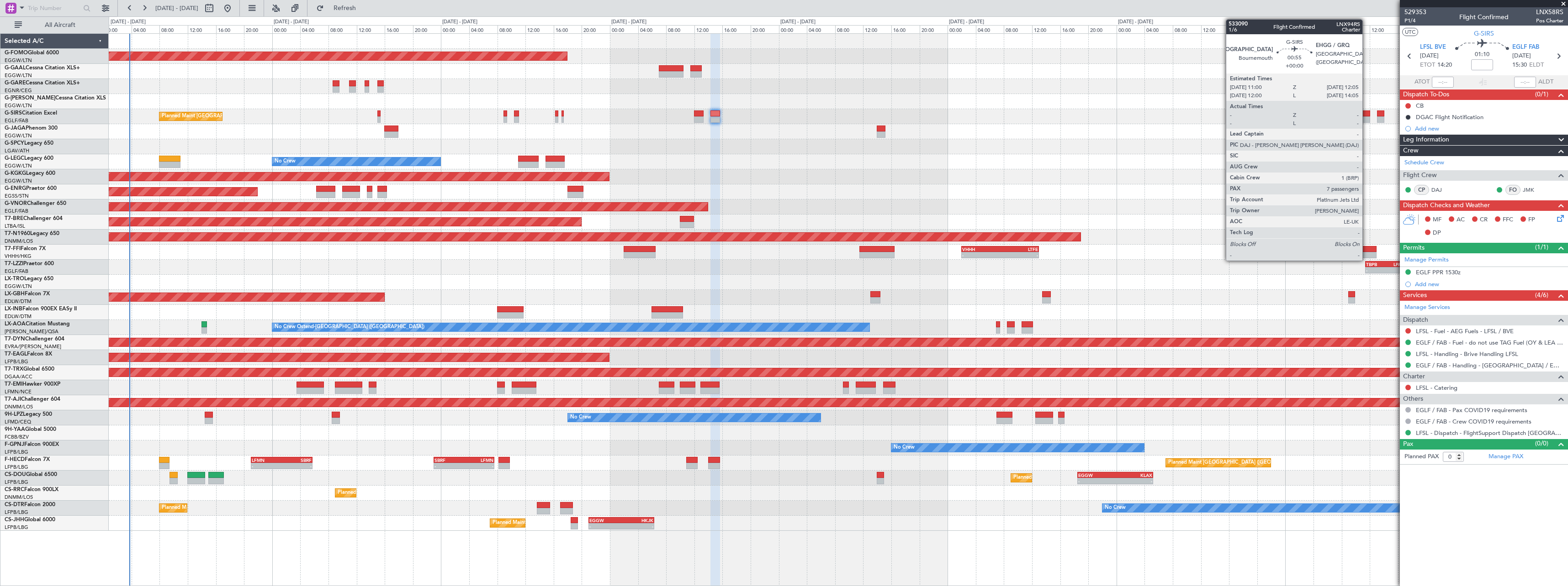
click at [1254, 114] on div at bounding box center [1365, 114] width 7 height 7
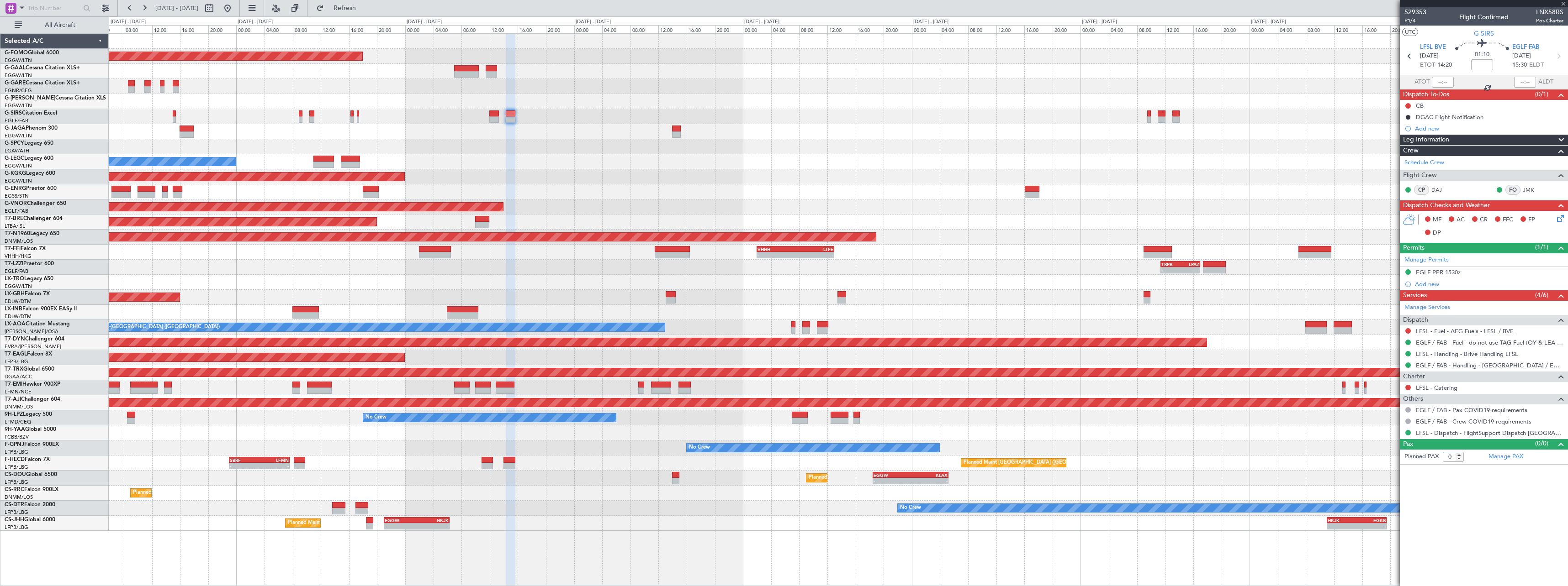
click at [807, 147] on div "Planned Maint Windsor Locks (Bradley Intl) KACK 00:35 Z EGGW 06:15 Z - - Planne…" at bounding box center [838, 282] width 1459 height 497
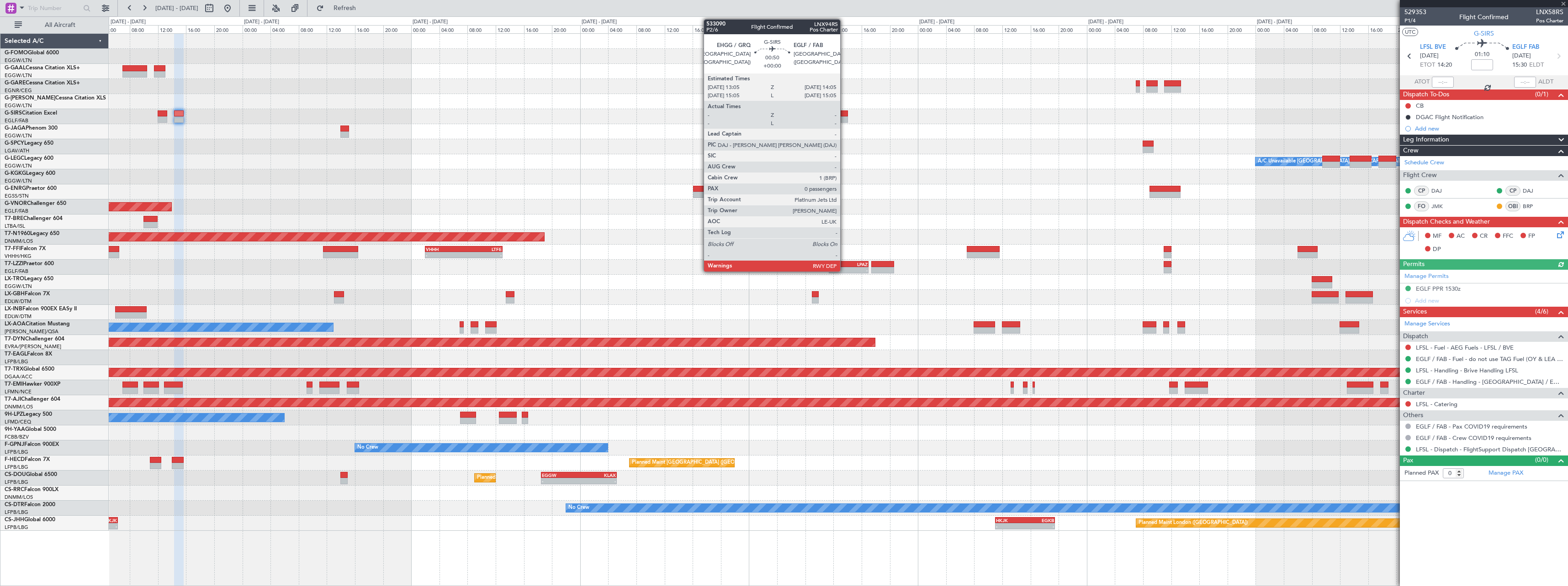
click at [952, 78] on div "Planned Maint Dusseldorf" at bounding box center [838, 71] width 1459 height 15
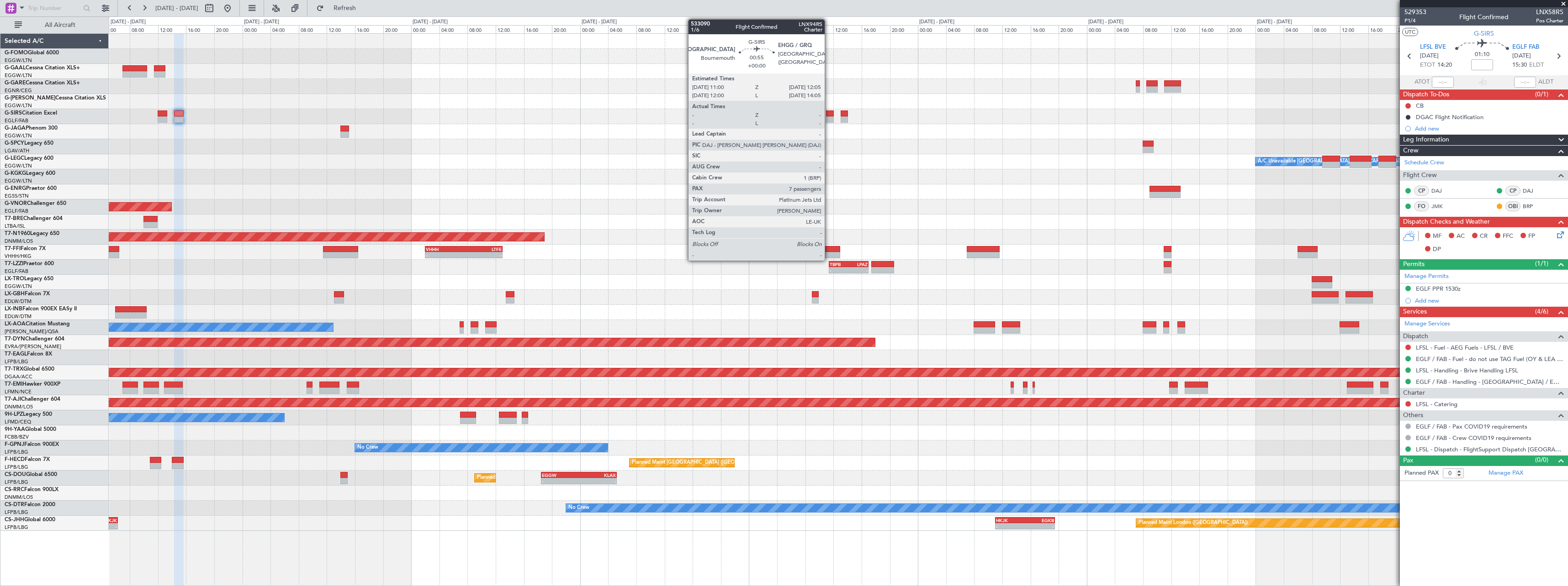
click at [829, 117] on div at bounding box center [830, 120] width 7 height 7
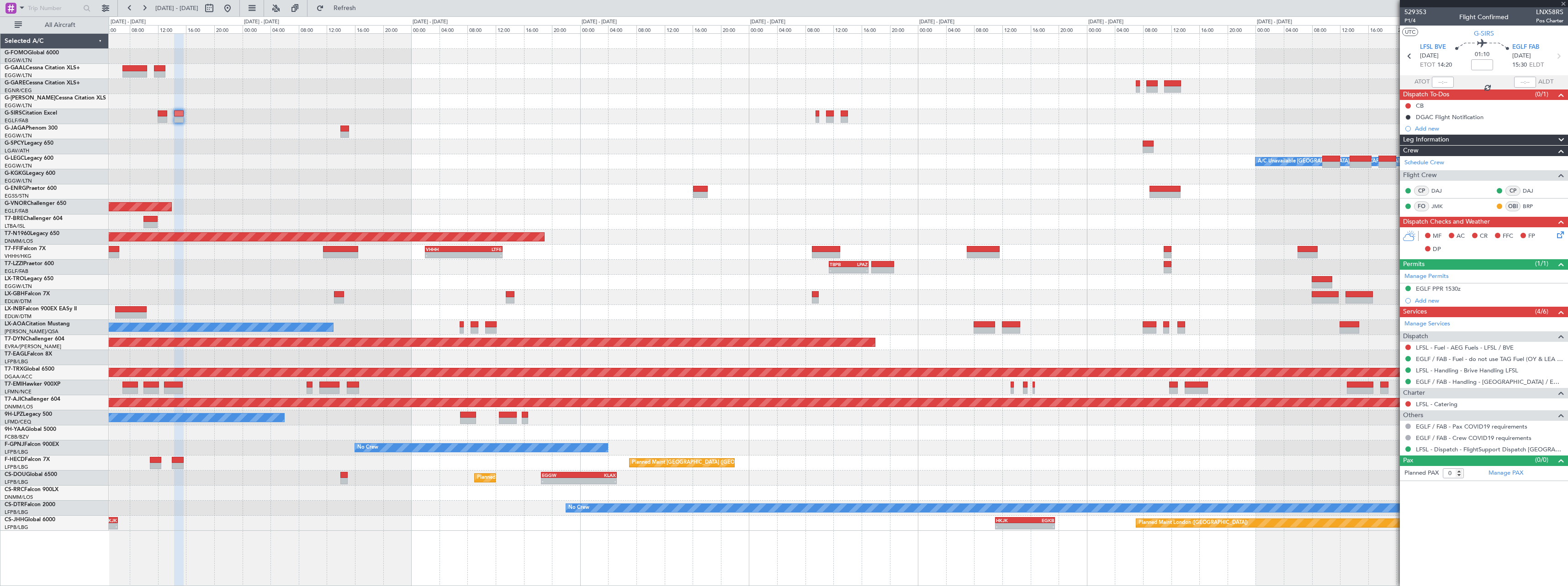
type input "7"
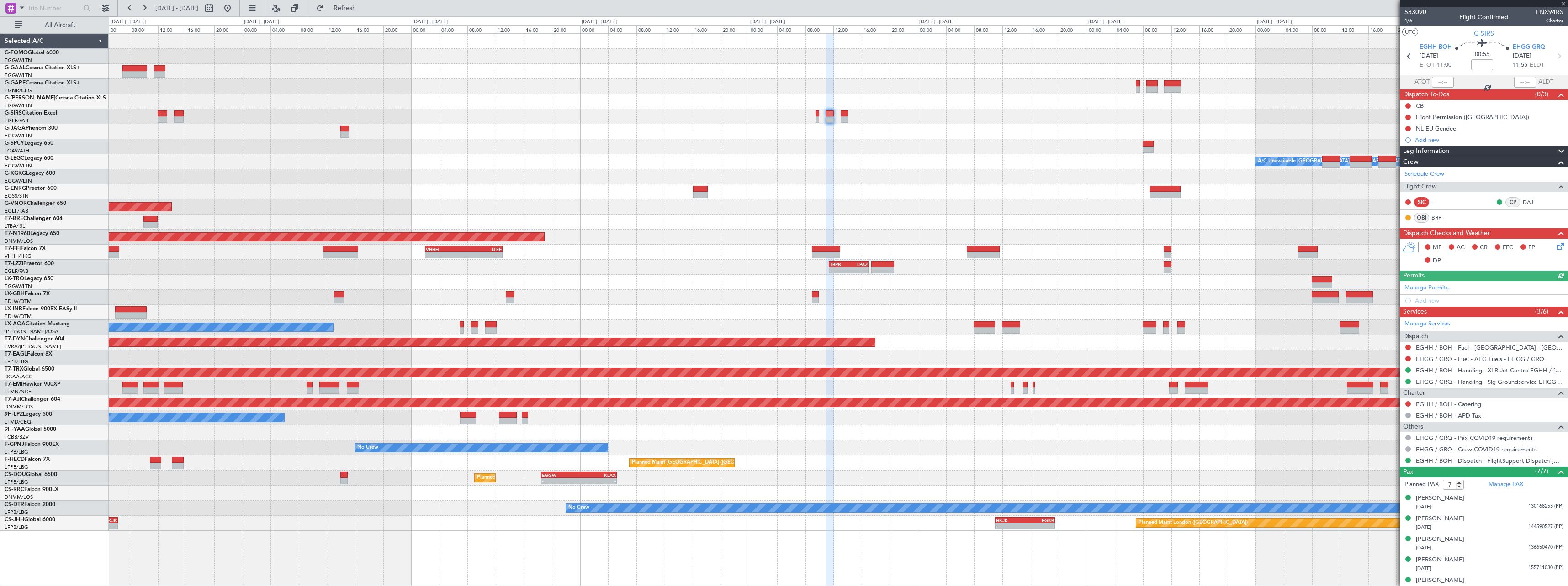
scroll to position [50, 0]
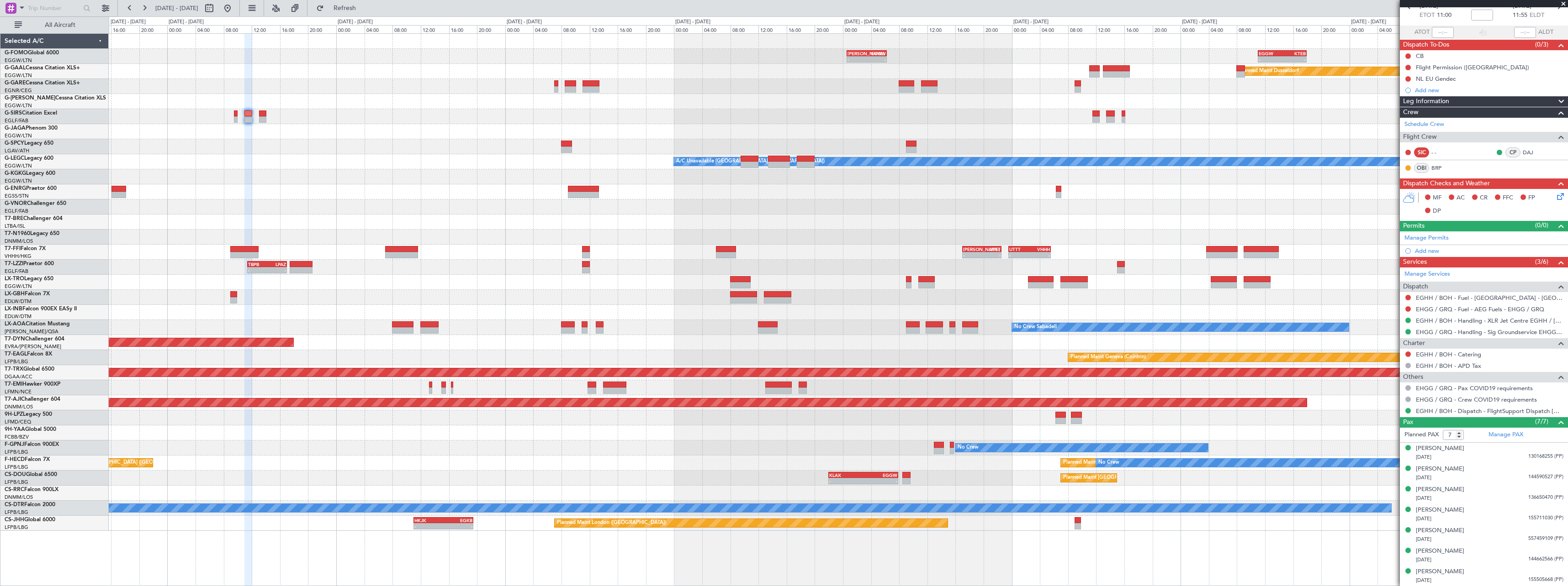
click at [565, 108] on div "- - KACK 00:35 Z EGGW 06:15 Z - - EGGW 11:00 Z KTEB 17:55 Z Planned Maint Dusse…" at bounding box center [838, 282] width 1459 height 497
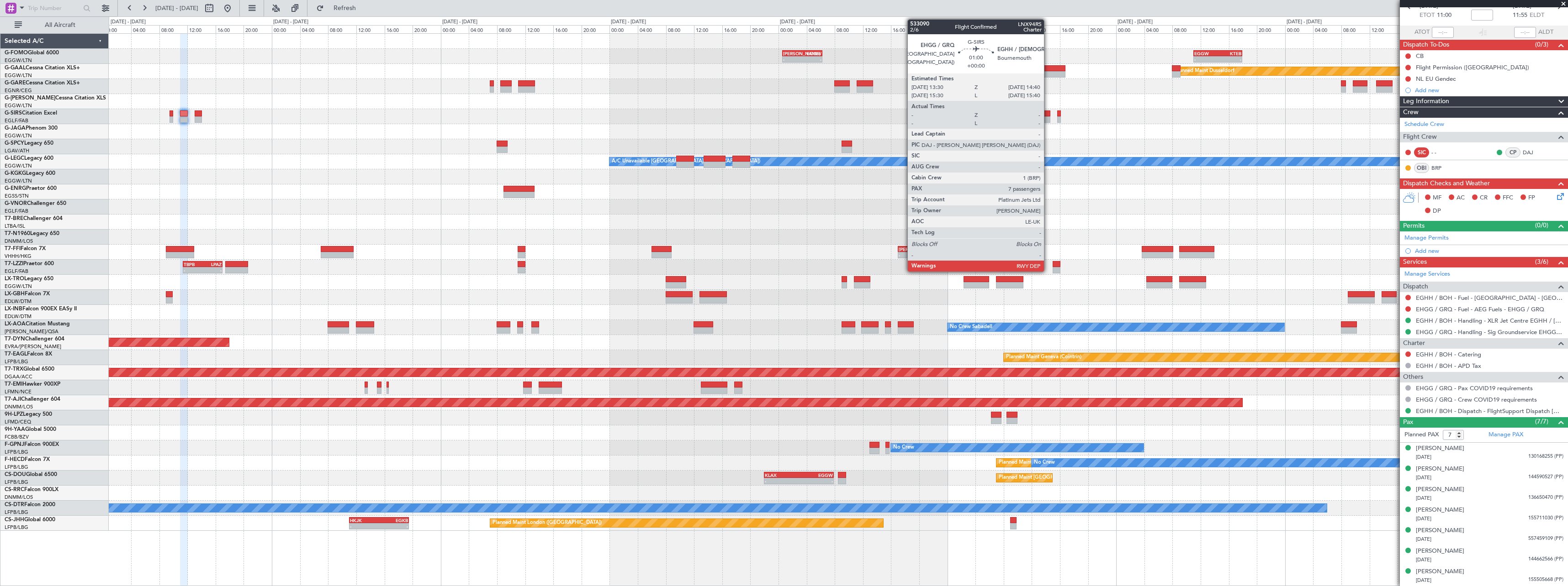
click at [1048, 117] on div at bounding box center [1046, 120] width 8 height 7
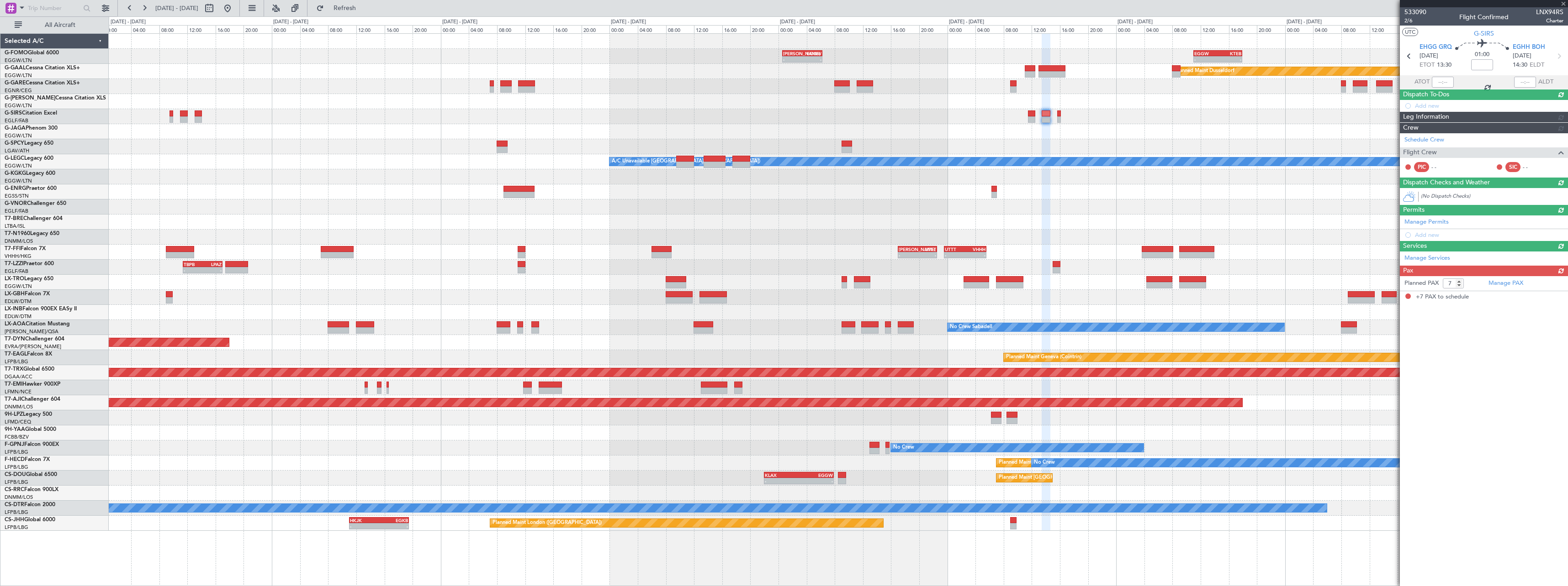
scroll to position [0, 0]
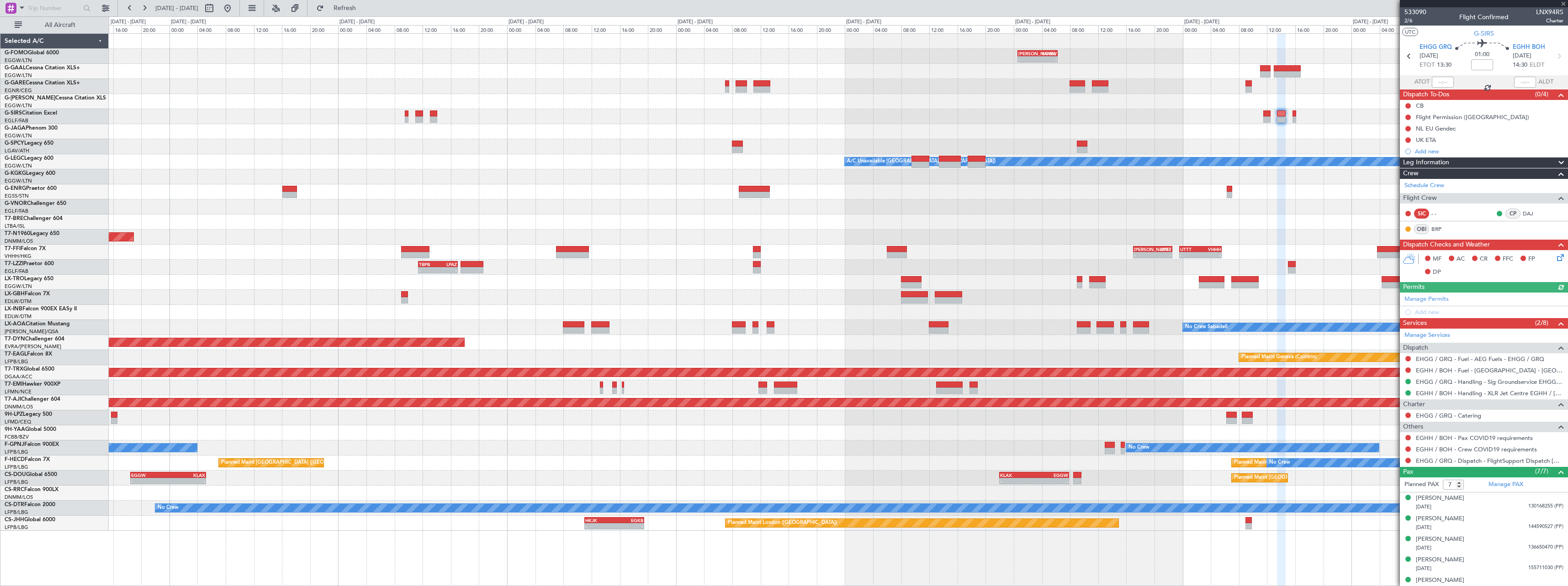
click at [1162, 124] on div at bounding box center [838, 117] width 1459 height 15
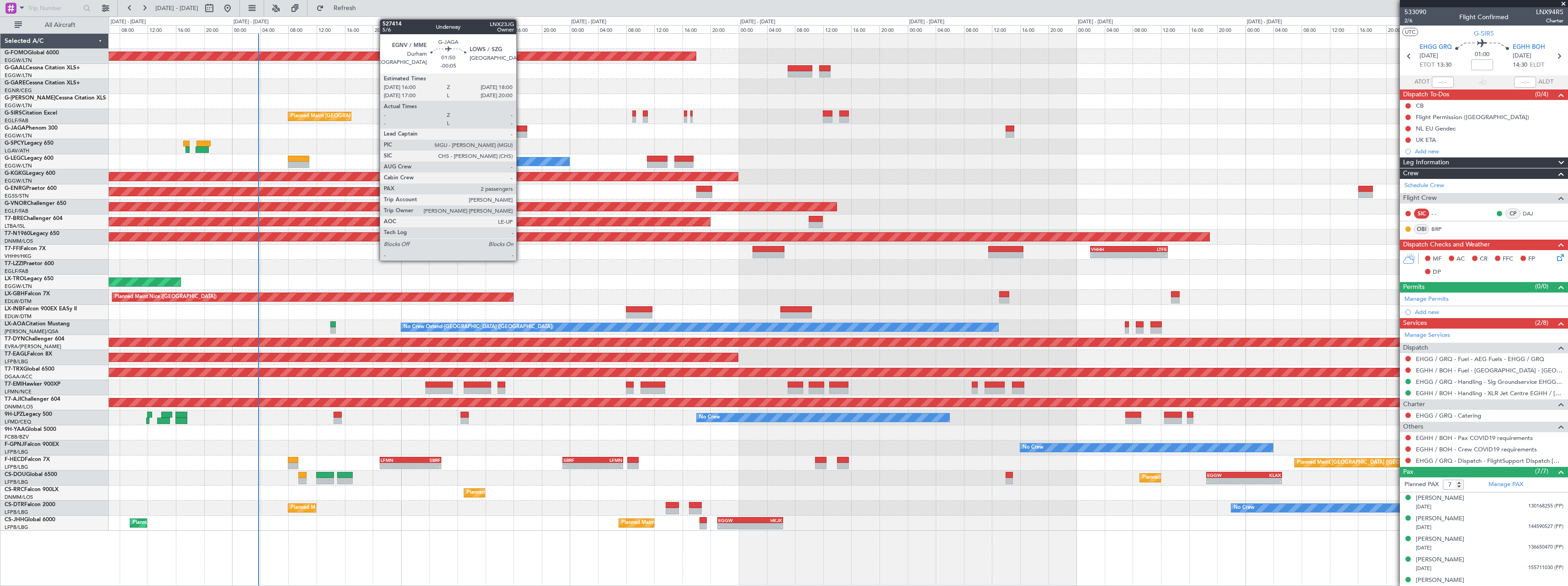
click at [520, 135] on div at bounding box center [520, 135] width 14 height 7
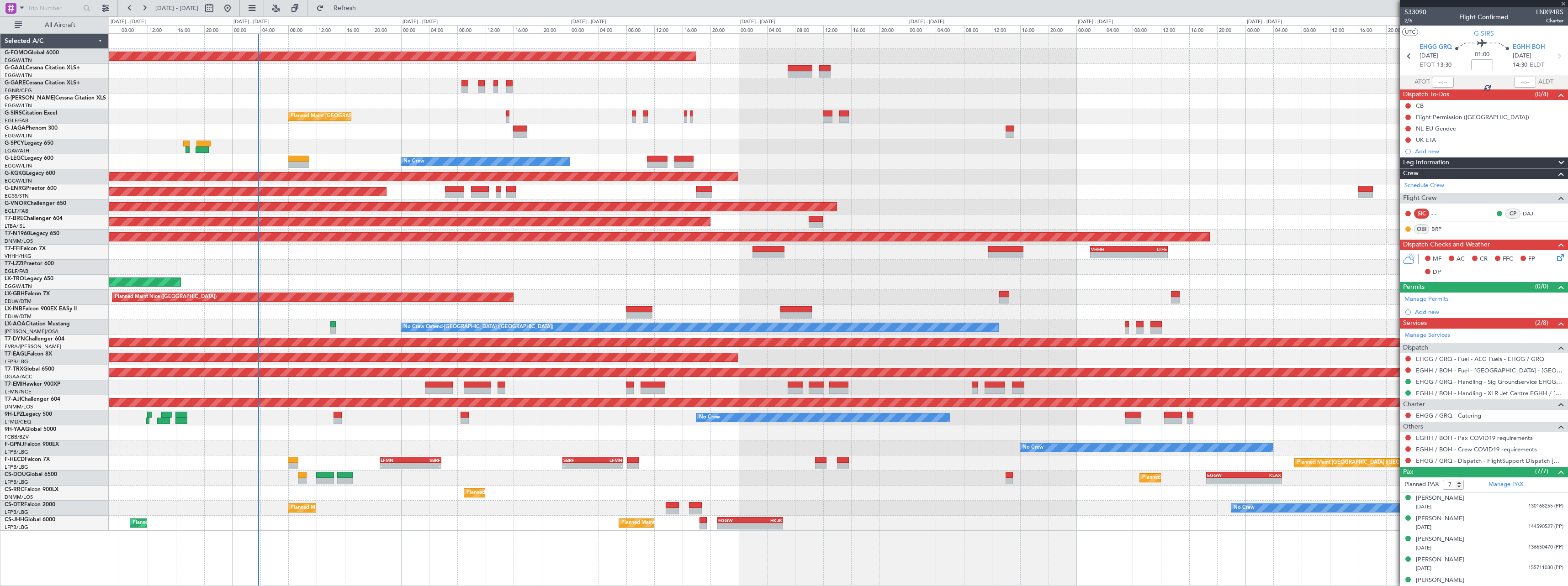
type input "-00:05"
type input "2"
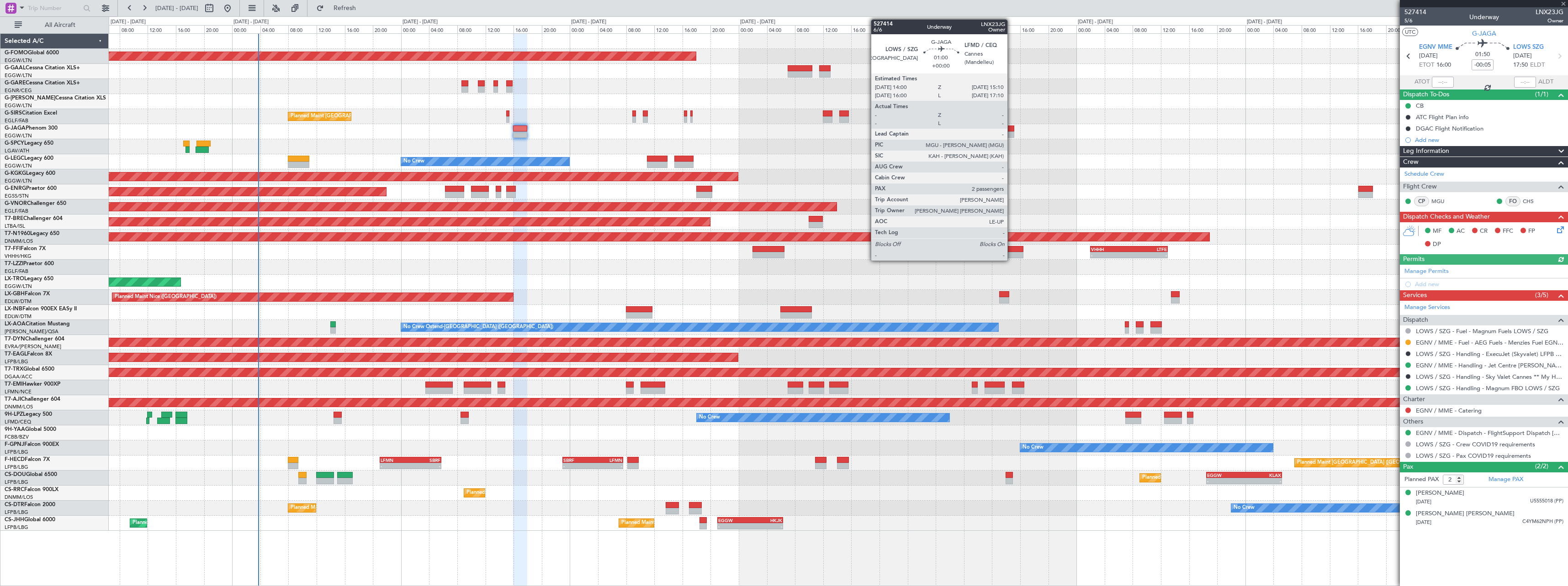
click at [1012, 134] on div at bounding box center [1009, 135] width 8 height 7
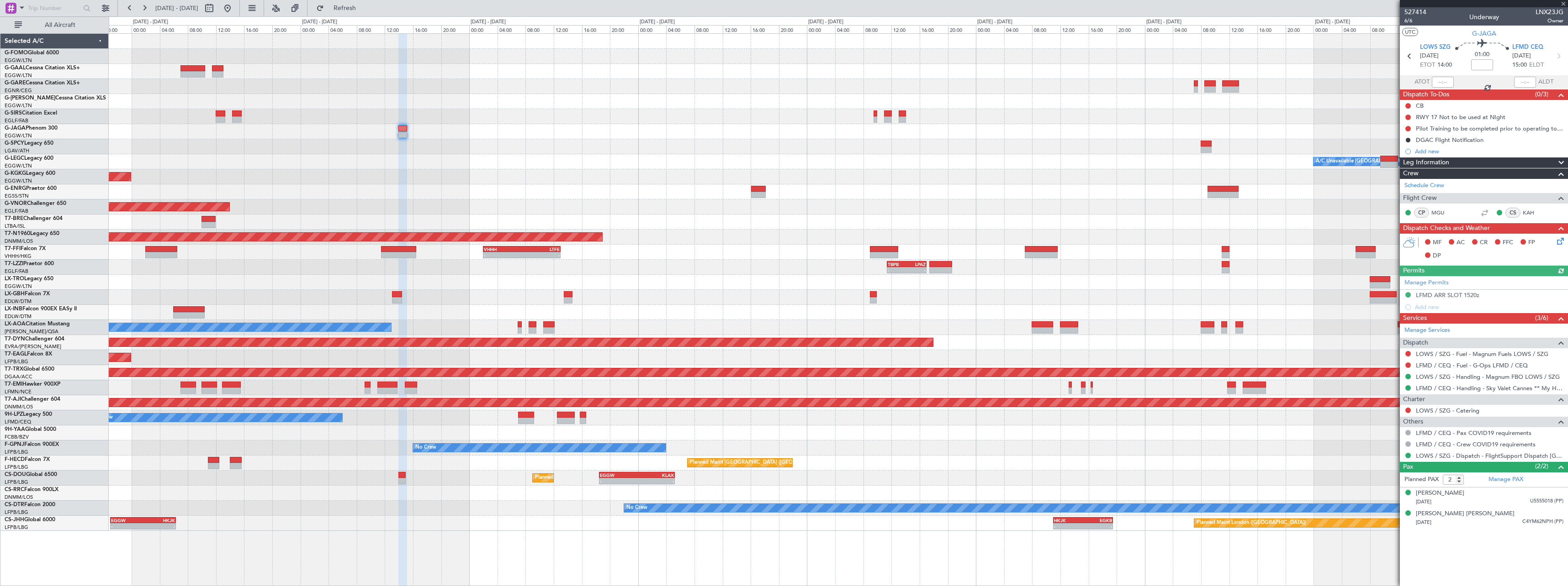
click at [627, 139] on div "KACK 00:35 Z EGGW 06:15 Z - - - - EGGW 11:00 Z KTEB 17:55 Z Planned Maint Winds…" at bounding box center [838, 282] width 1459 height 497
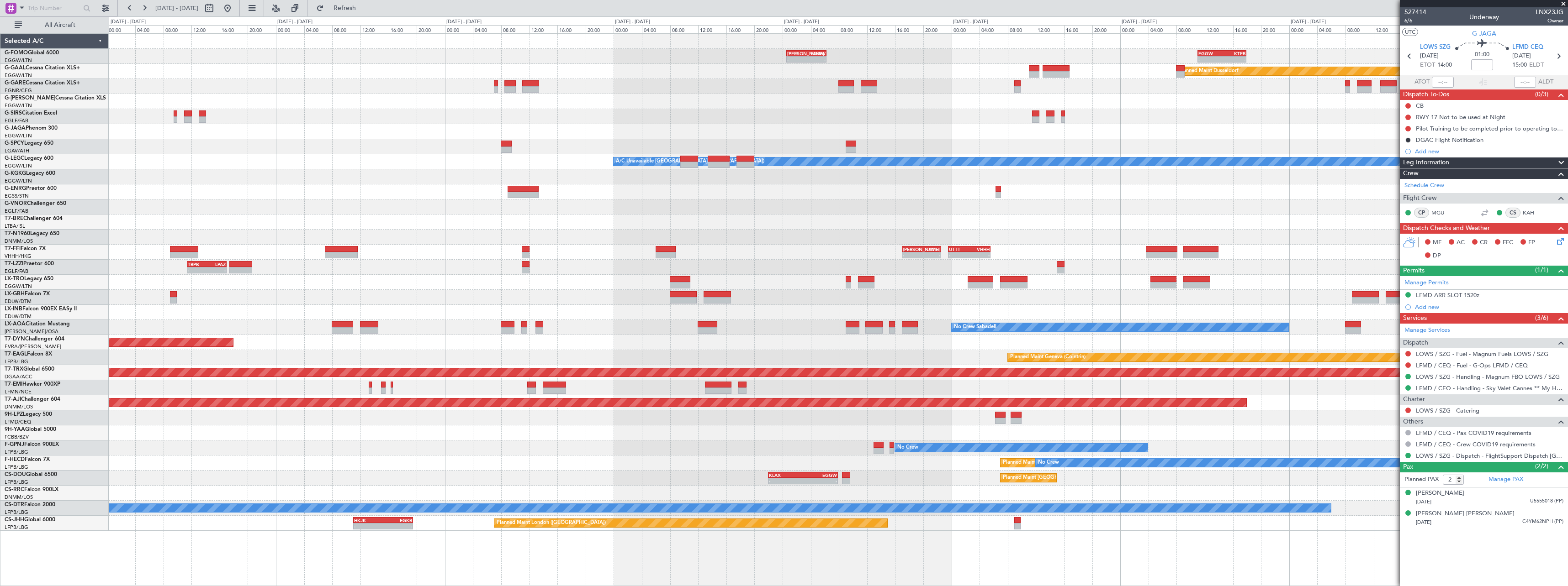
click at [628, 119] on div "KACK 00:35 Z EGGW 06:15 Z - - - - EGGW 11:00 Z KTEB 17:55 Z Planned Maint Dusse…" at bounding box center [838, 282] width 1459 height 497
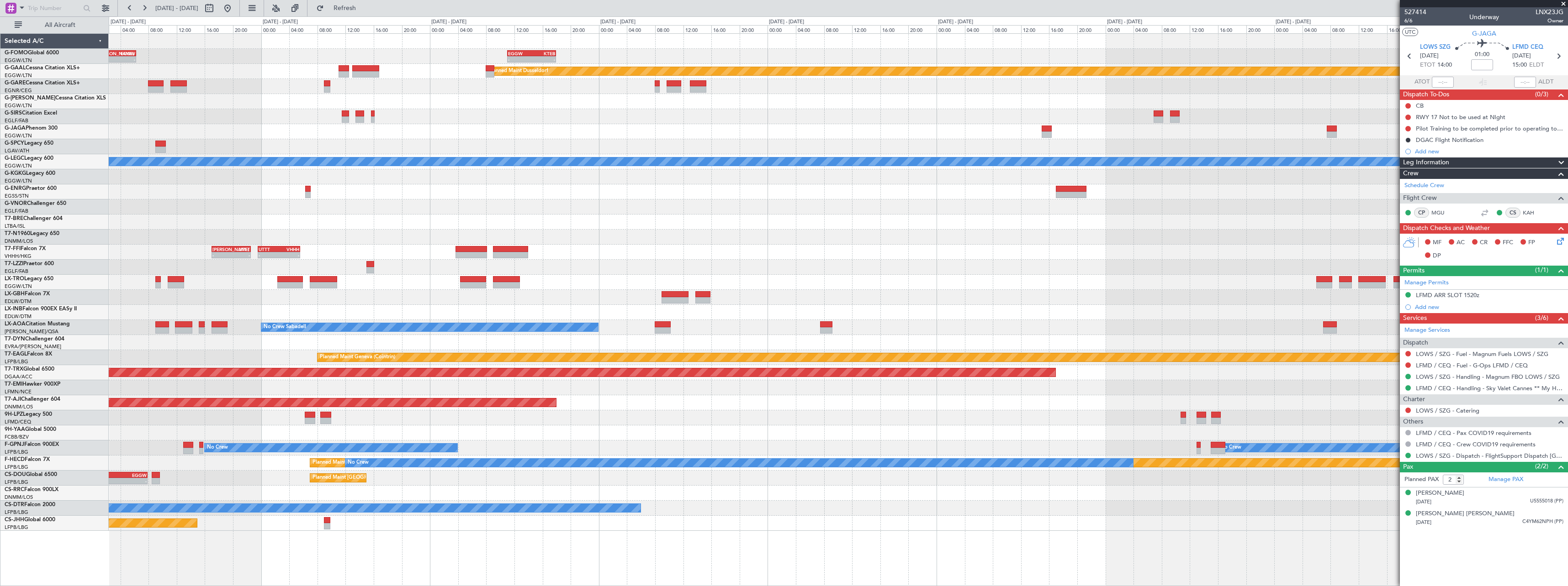
click at [464, 116] on div "KACK 00:35 Z EGGW 06:15 Z - - - - EGGW 11:00 Z KTEB 17:55 Z Planned Maint Dusse…" at bounding box center [838, 282] width 1459 height 497
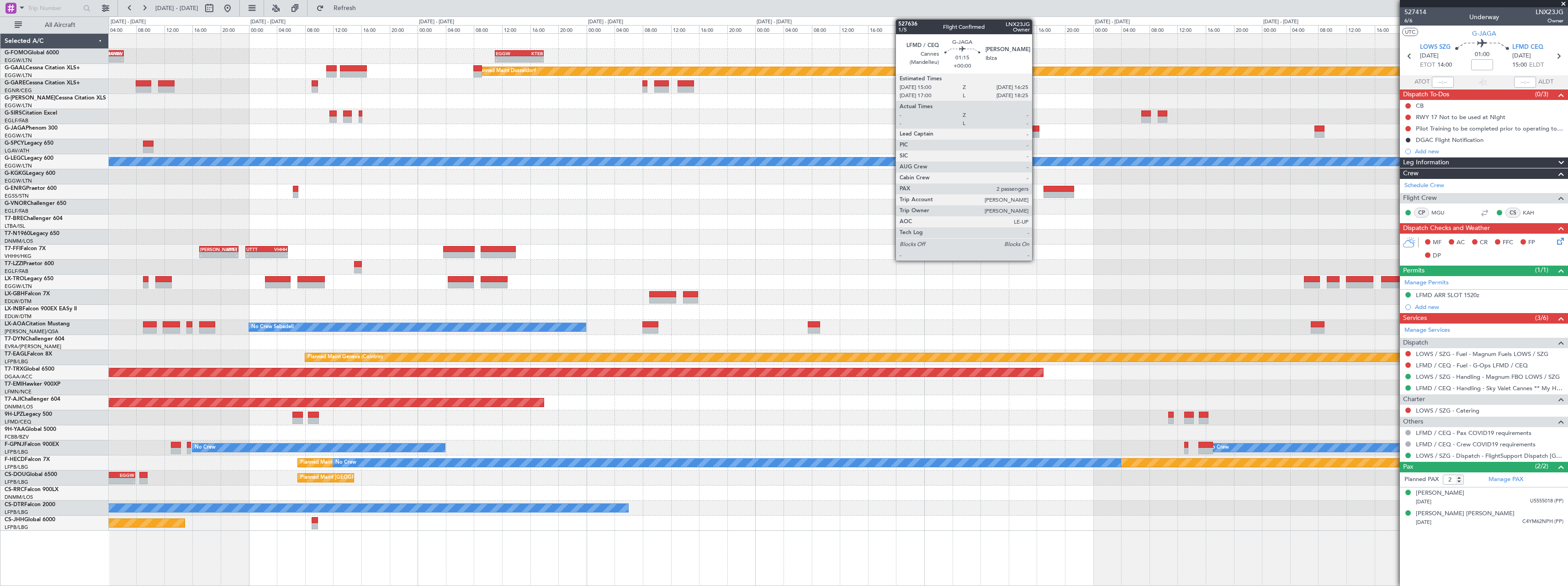
click at [1037, 132] on div at bounding box center [1034, 135] width 10 height 7
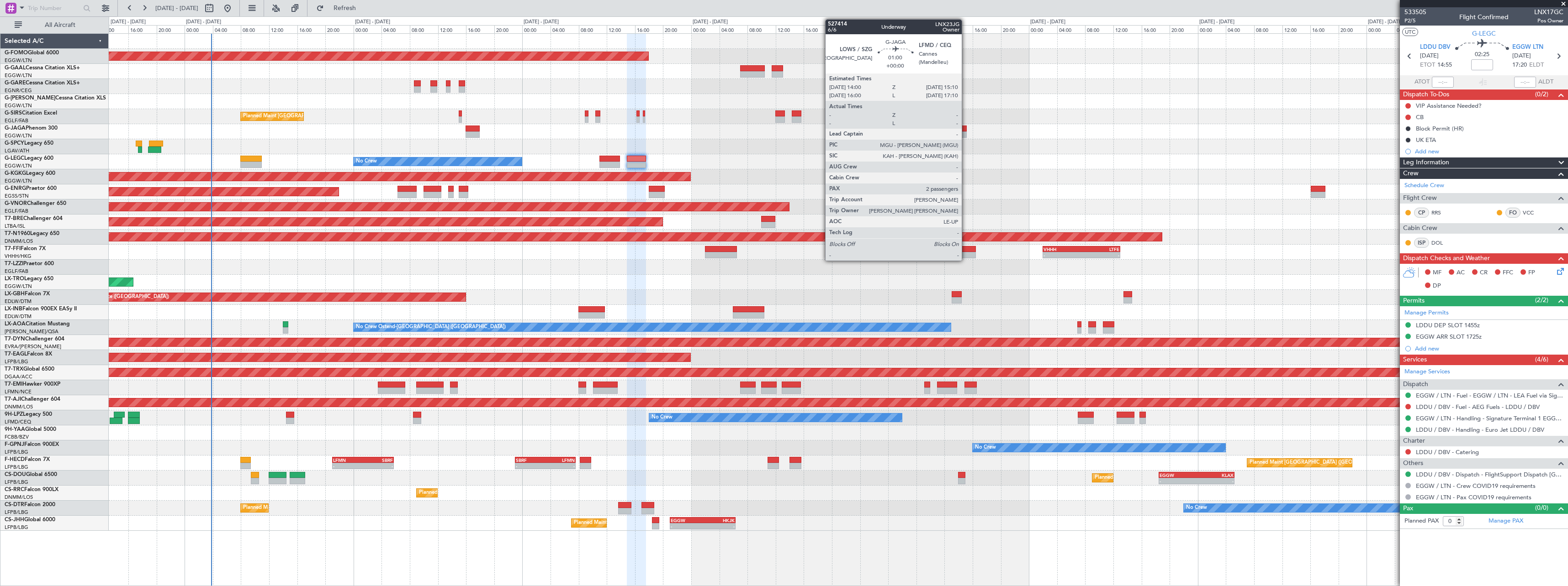
click at [965, 134] on div at bounding box center [962, 135] width 8 height 7
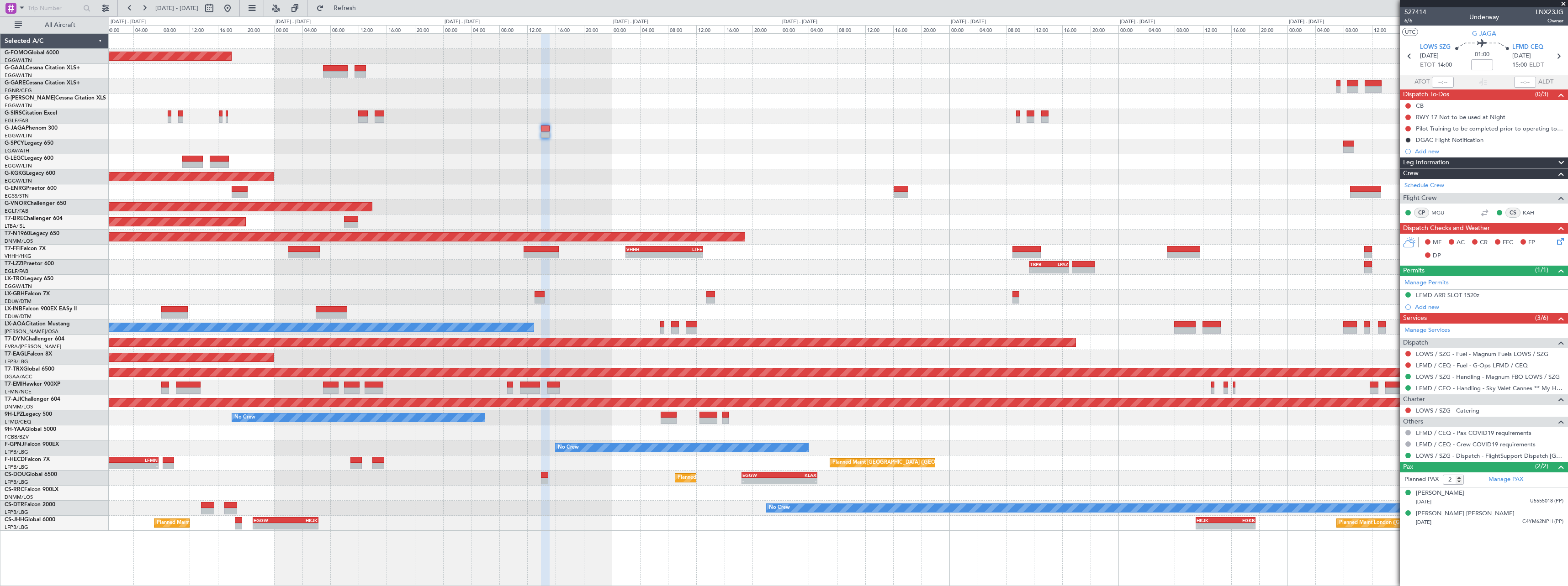
click at [547, 126] on div "Planned Maint Windsor Locks ([PERSON_NAME] Intl) [PERSON_NAME] 00:35 Z EGGW 06:…" at bounding box center [838, 282] width 1459 height 497
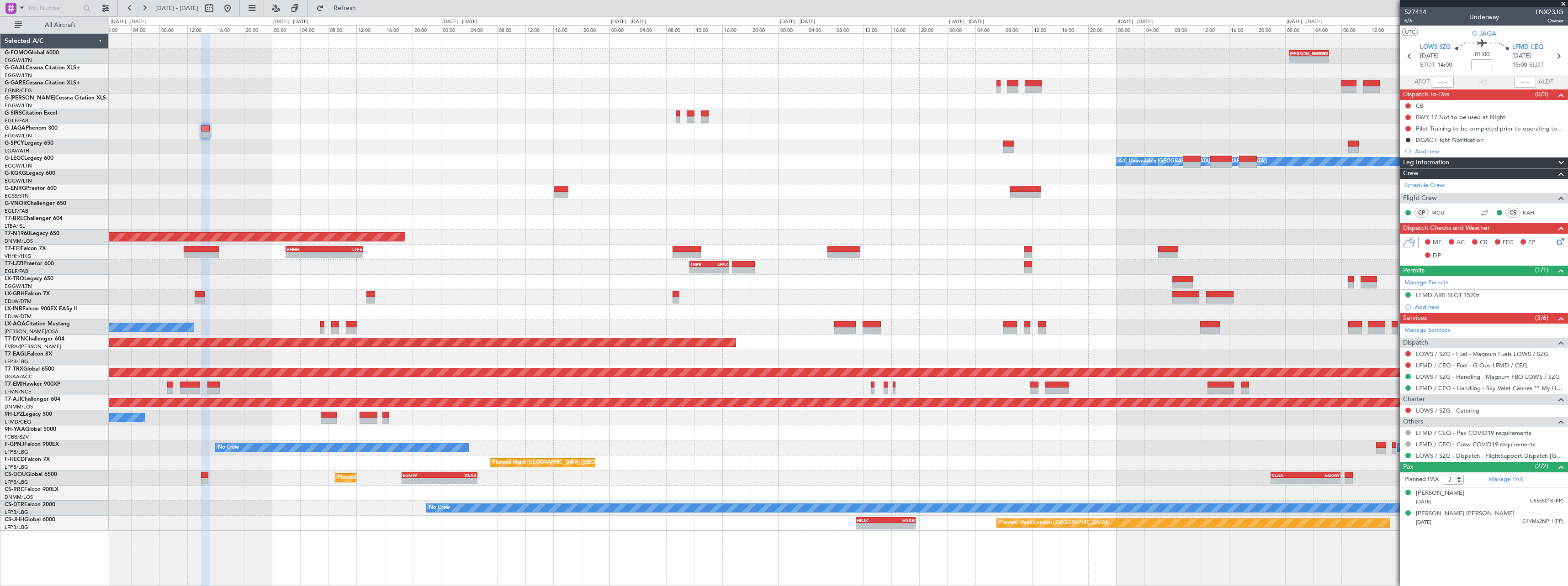
click at [358, 89] on div "[PERSON_NAME] 00:35 Z EGGW 06:15 Z - - - - EGGW 11:00 Z KTEB 17:55 Z Planned Ma…" at bounding box center [838, 282] width 1459 height 497
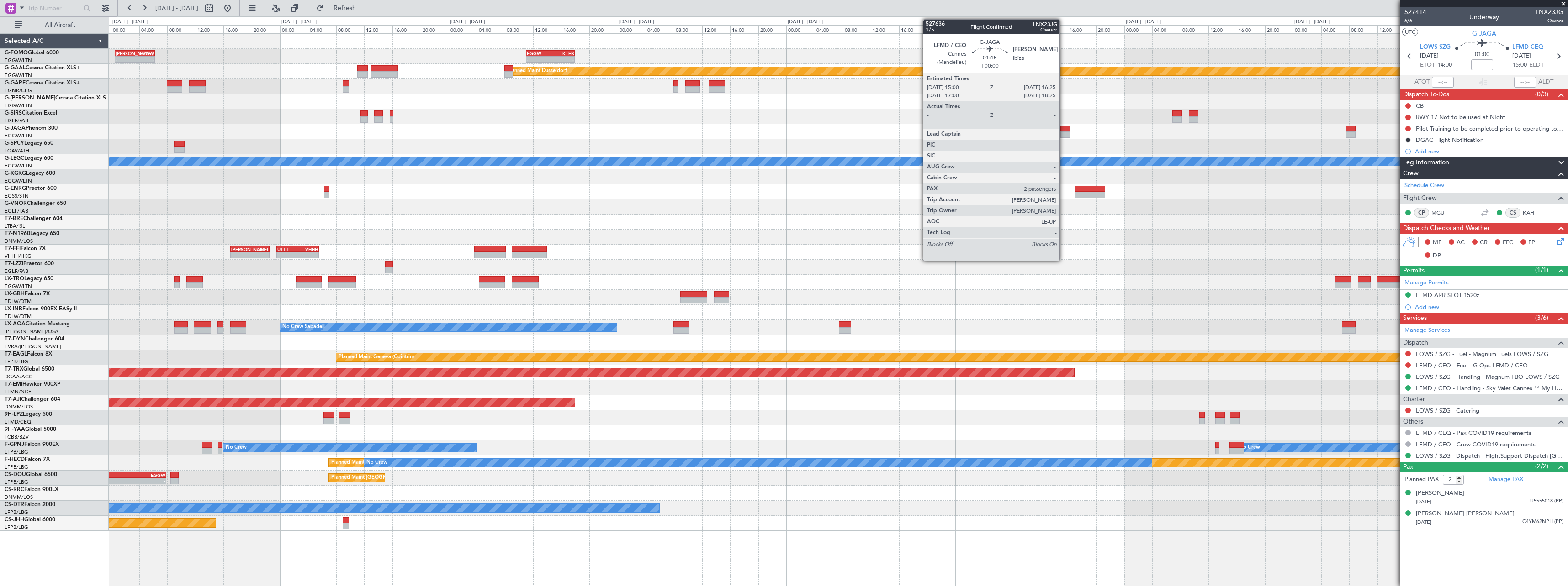
click at [1064, 129] on div at bounding box center [1065, 129] width 10 height 7
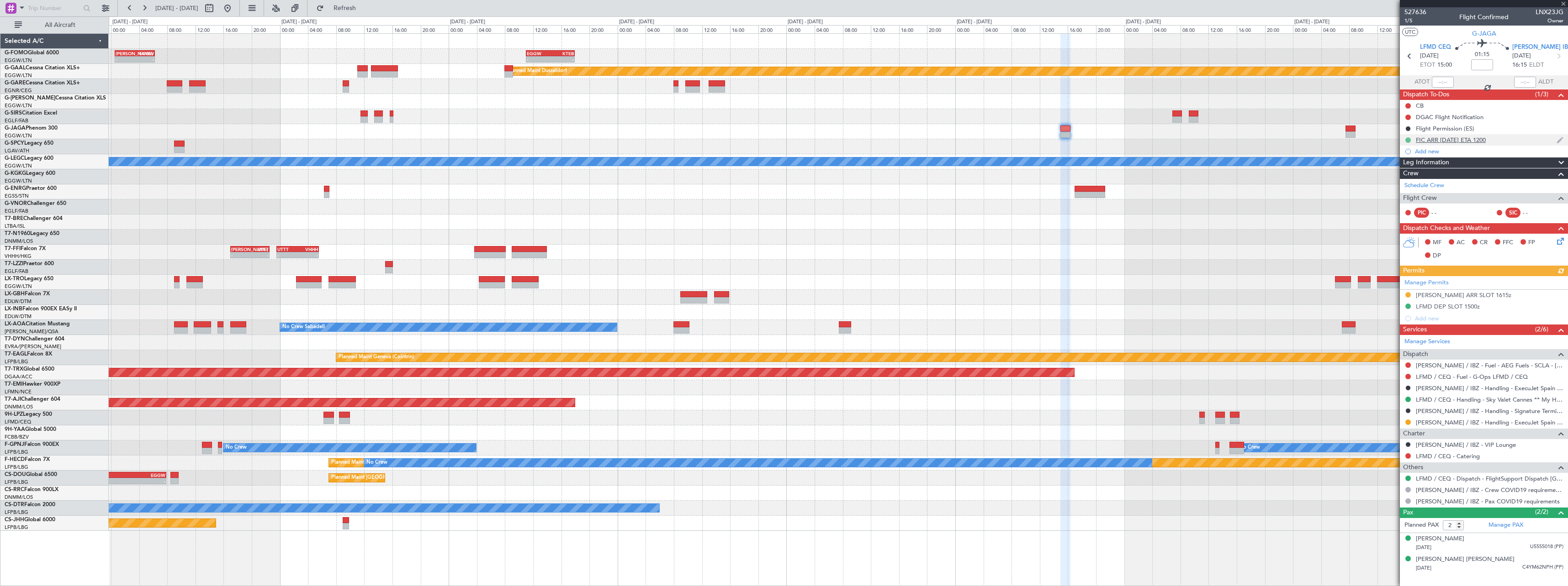
click at [1408, 138] on button at bounding box center [1407, 140] width 6 height 6
click at [1392, 195] on li "Cancelled" at bounding box center [1407, 194] width 49 height 14
click at [1127, 204] on div at bounding box center [838, 207] width 1459 height 15
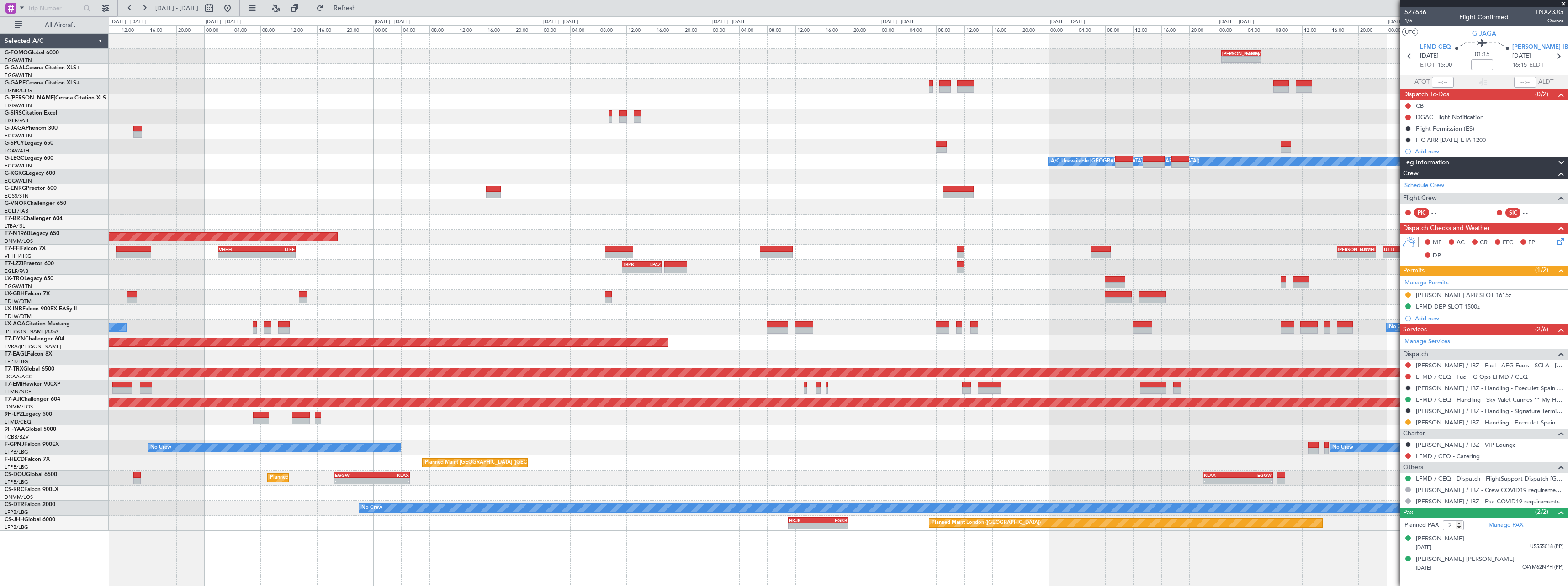
click at [1166, 210] on div "- - KACK 00:35 Z EGGW 06:15 Z - - EGGW 11:00 Z KTEB 17:55 Z Planned Maint Winds…" at bounding box center [838, 282] width 1459 height 497
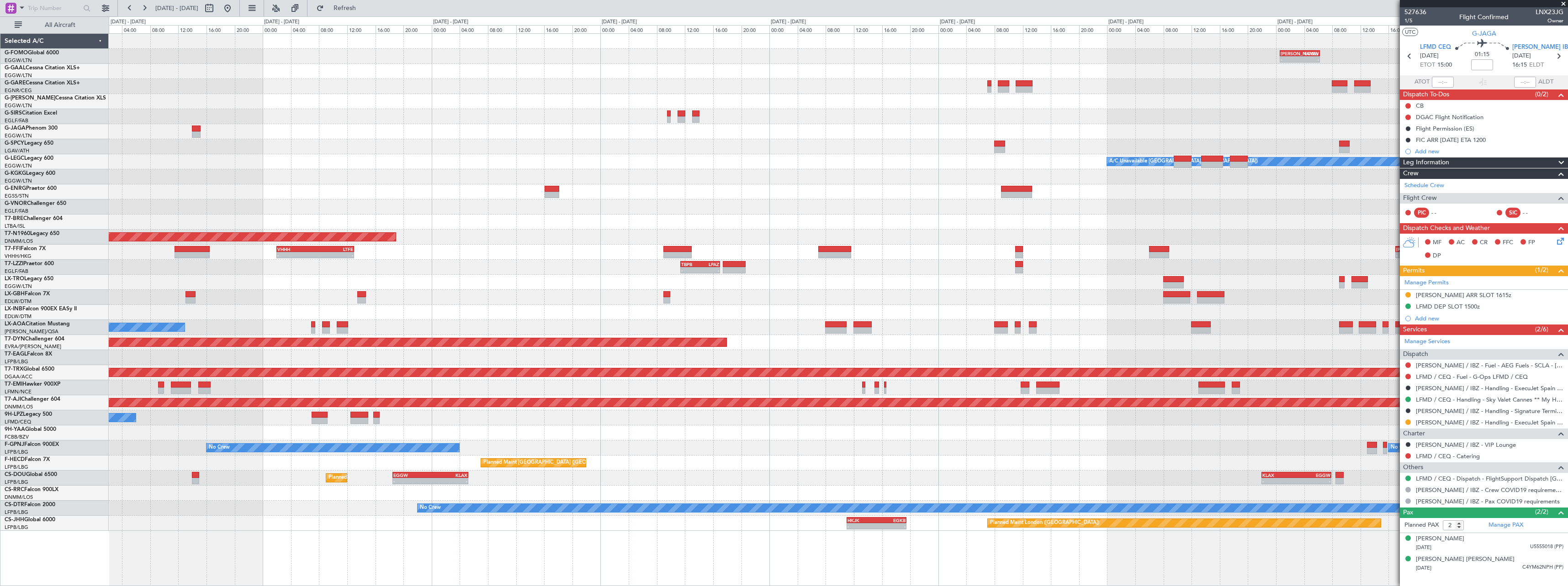
click at [660, 174] on div "AOG Maint [GEOGRAPHIC_DATA] (Ataturk)" at bounding box center [838, 177] width 1459 height 15
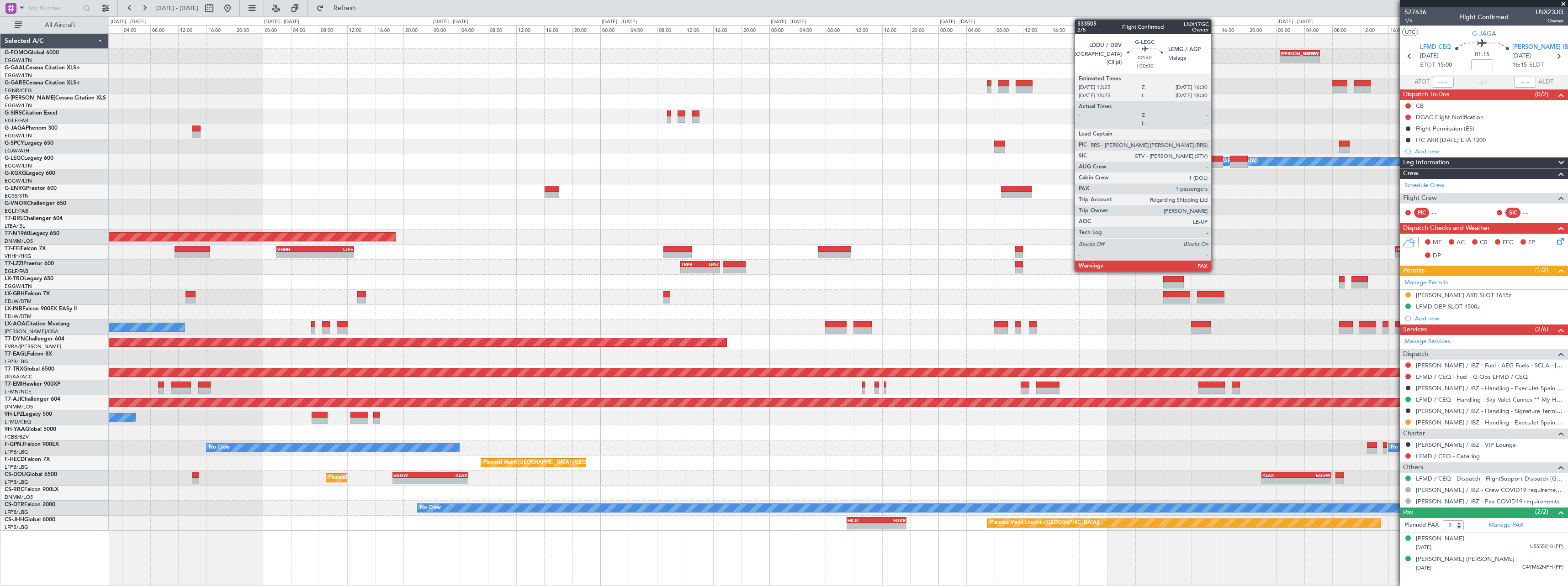
click at [1215, 166] on div at bounding box center [1212, 165] width 22 height 7
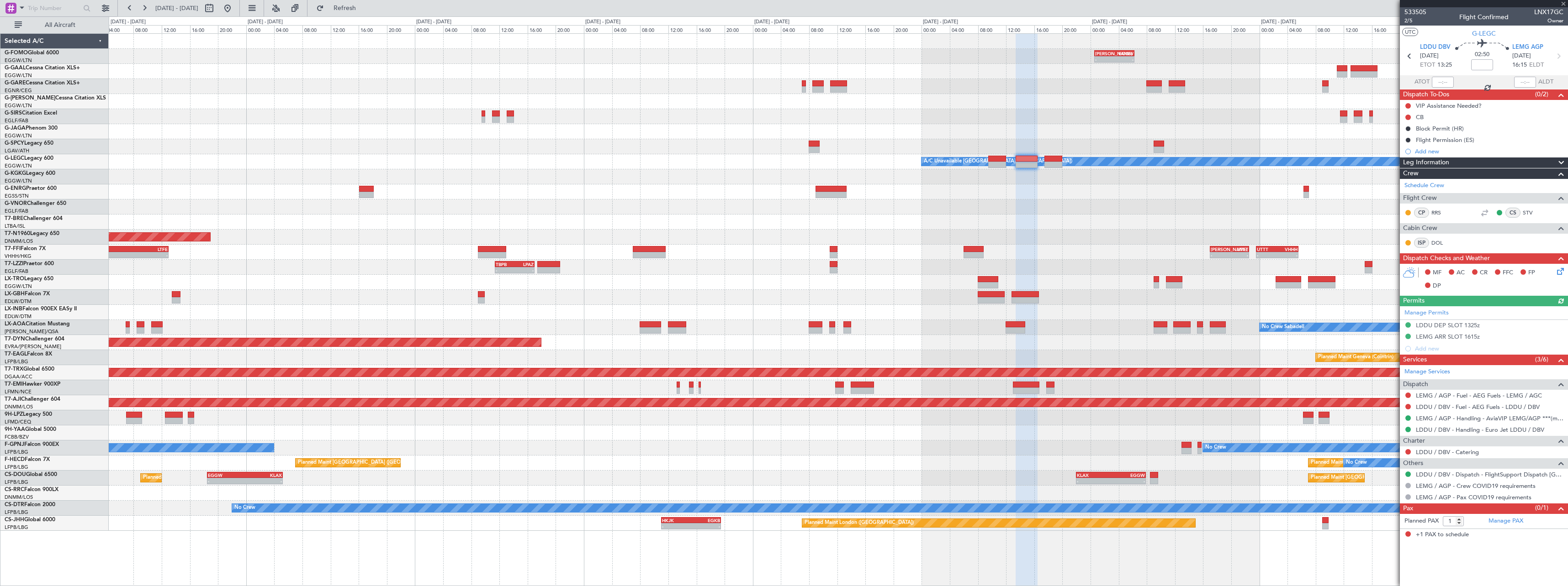
click at [1145, 175] on div "- - KACK 00:35 Z EGGW 06:15 Z - - EGGW 11:00 Z KTEB 17:55 Z Planned Maint Dusse…" at bounding box center [838, 282] width 1459 height 497
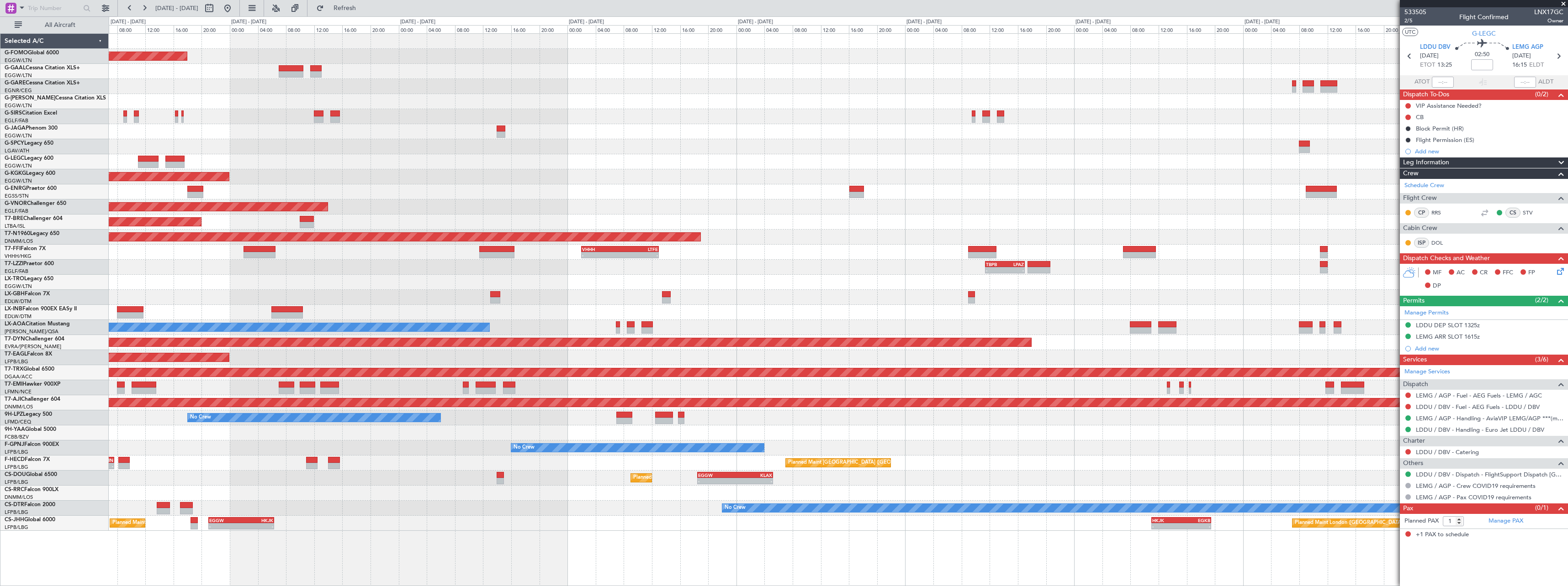
click at [1307, 137] on div at bounding box center [838, 132] width 1459 height 15
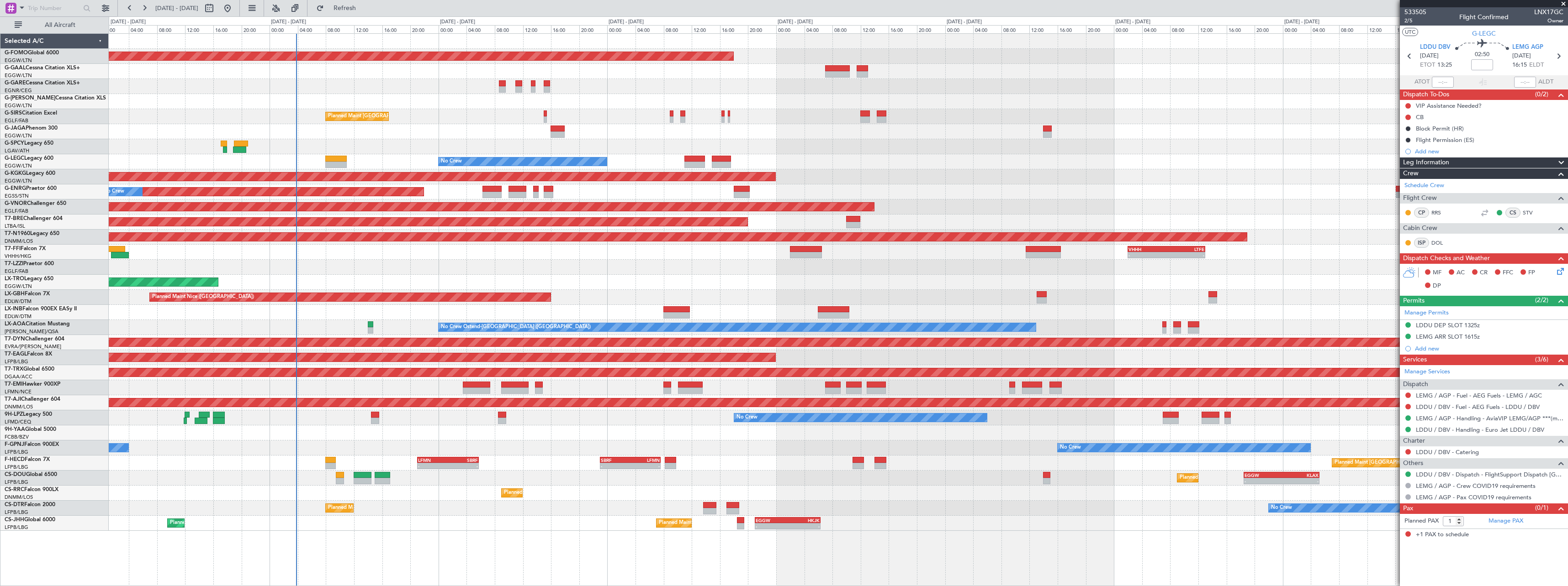
click at [1072, 148] on div at bounding box center [838, 146] width 1459 height 15
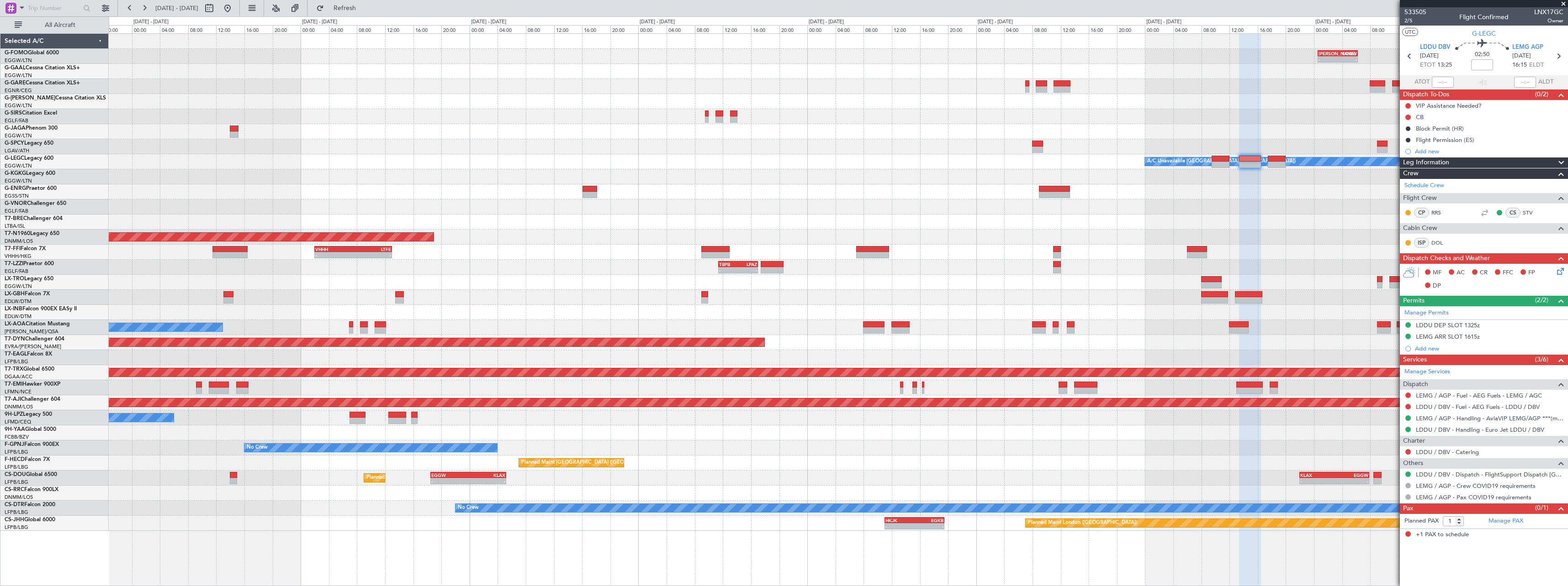
click at [175, 158] on div "A/C Unavailable London (Luton) No Crew" at bounding box center [838, 161] width 1459 height 15
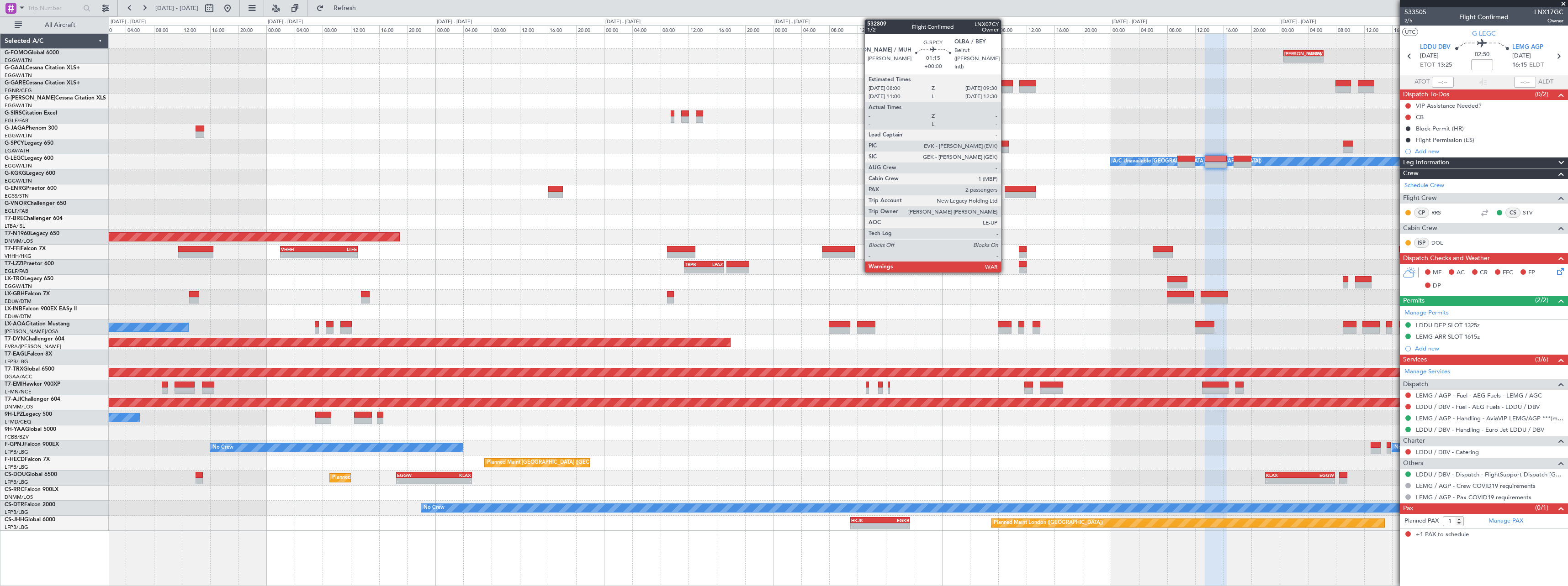
click at [1005, 145] on div at bounding box center [1003, 144] width 11 height 7
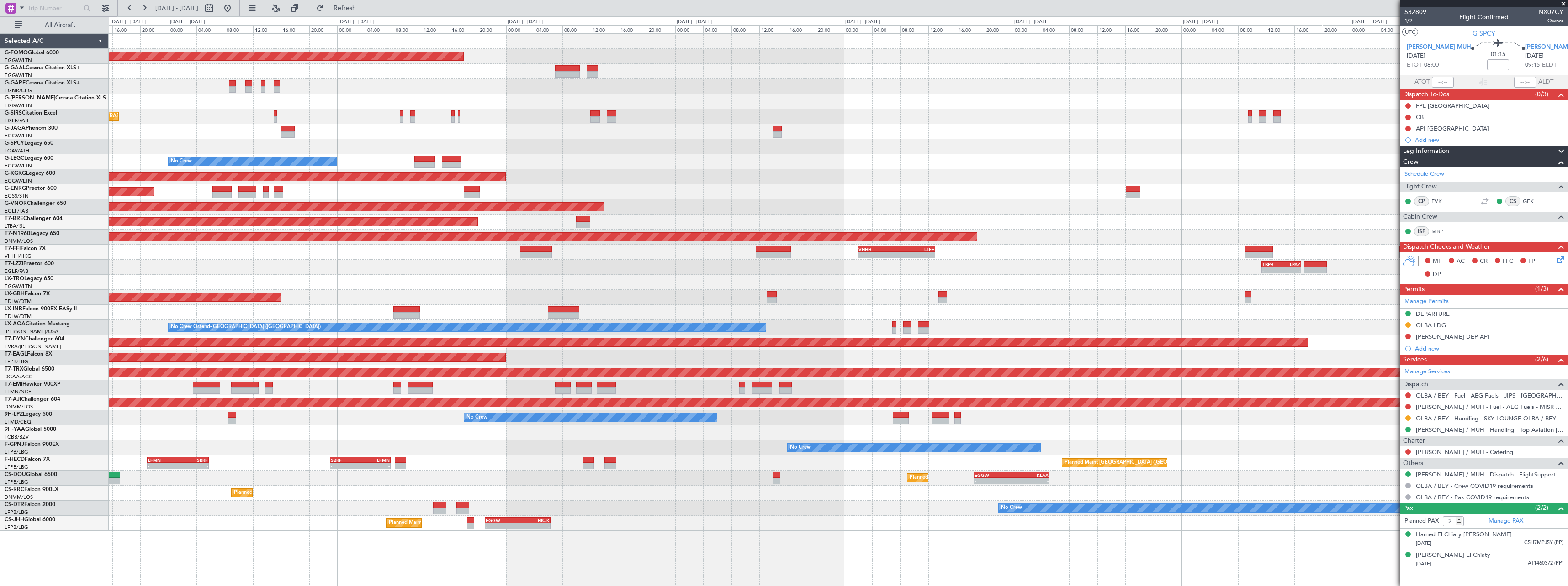
click at [1424, 193] on fb-app "17 Aug 2025 - 25 Aug 2025 Refresh Quick Links All Aircraft Planned Maint Windso…" at bounding box center [784, 296] width 1568 height 579
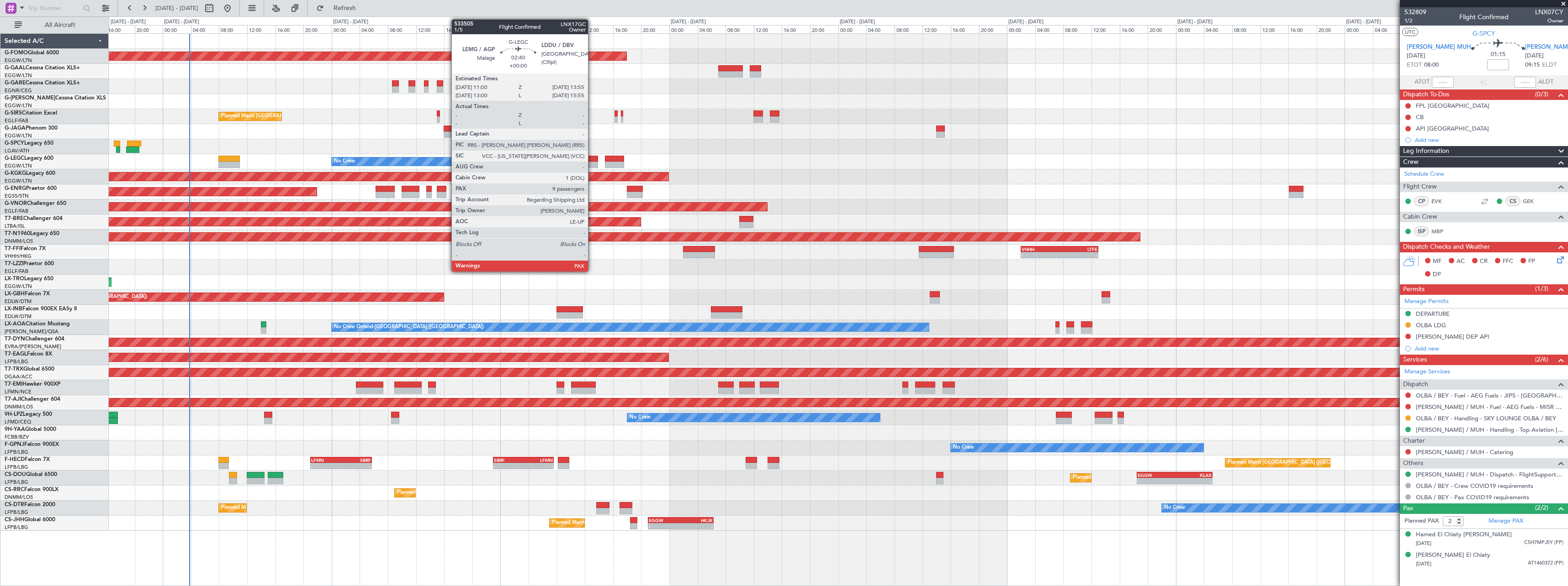
click at [592, 161] on div at bounding box center [587, 159] width 21 height 7
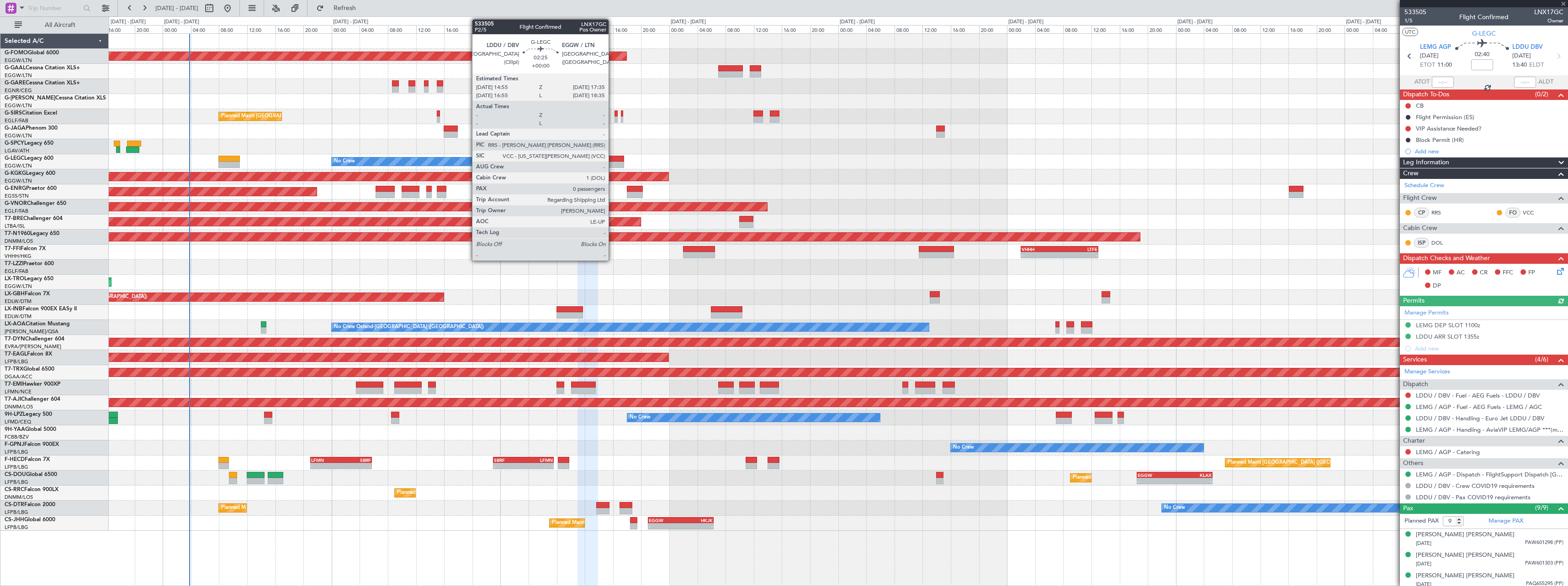
click at [613, 156] on div at bounding box center [614, 159] width 19 height 7
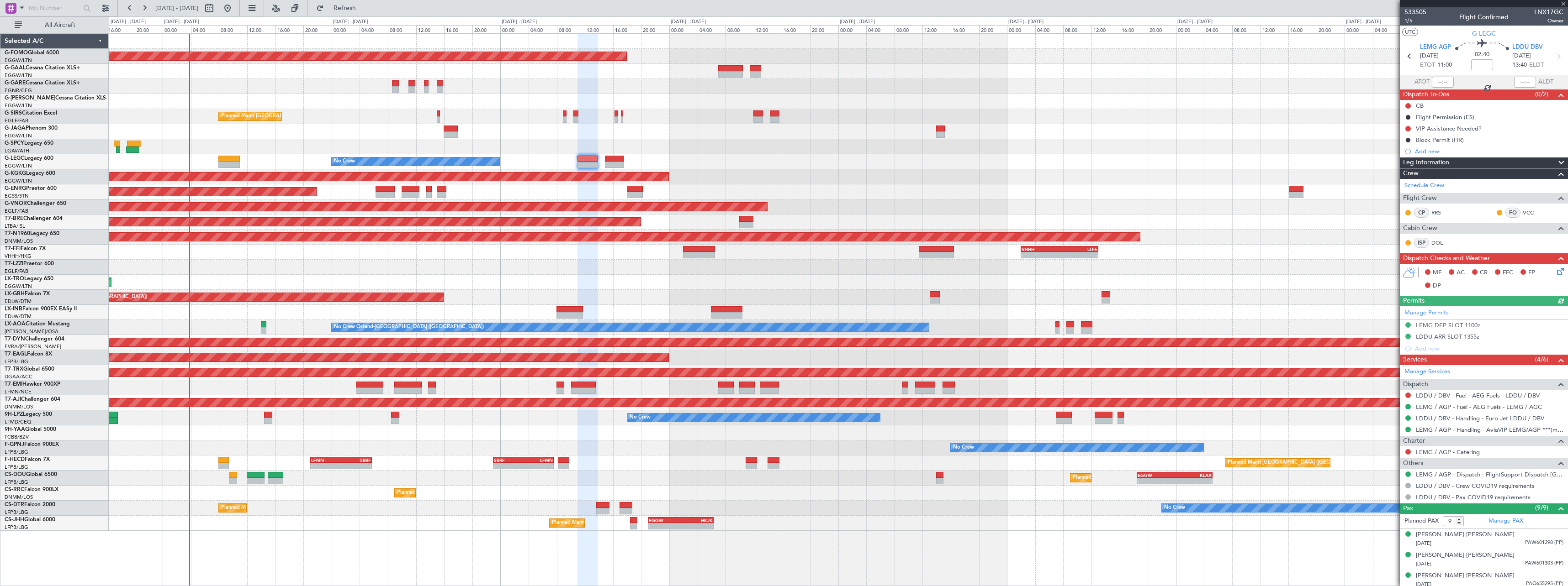
type input "0"
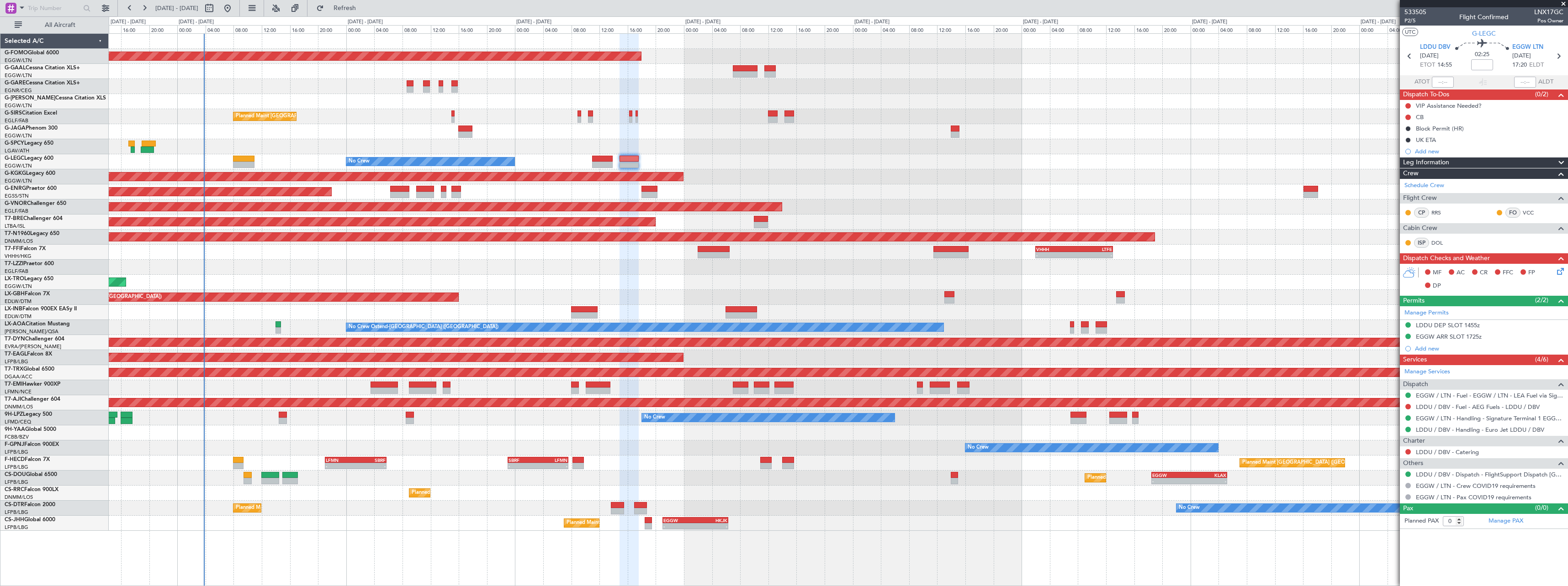
click at [1110, 199] on div "Planned Maint Windsor Locks ([PERSON_NAME] Intl) Owner Planned Maint [GEOGRAPHI…" at bounding box center [838, 282] width 1459 height 497
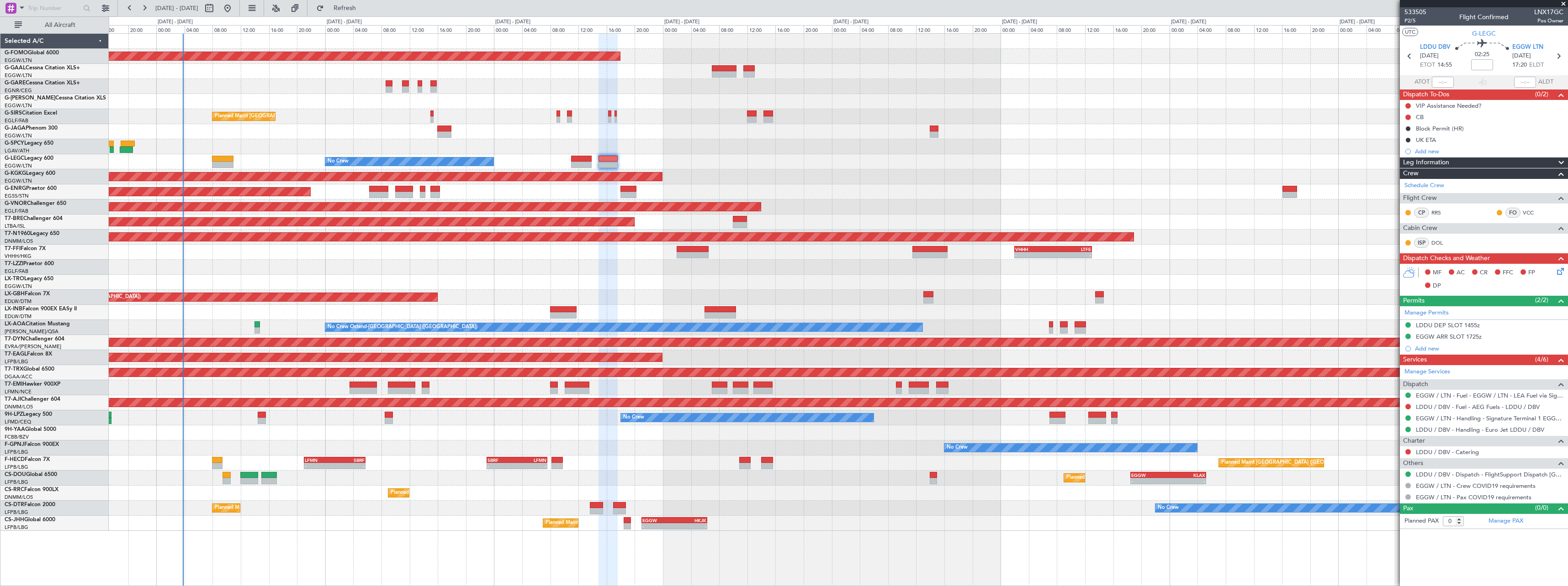
click at [935, 185] on div "Planned Maint Windsor Locks ([PERSON_NAME] Intl) Owner Planned Maint [GEOGRAPHI…" at bounding box center [838, 282] width 1459 height 497
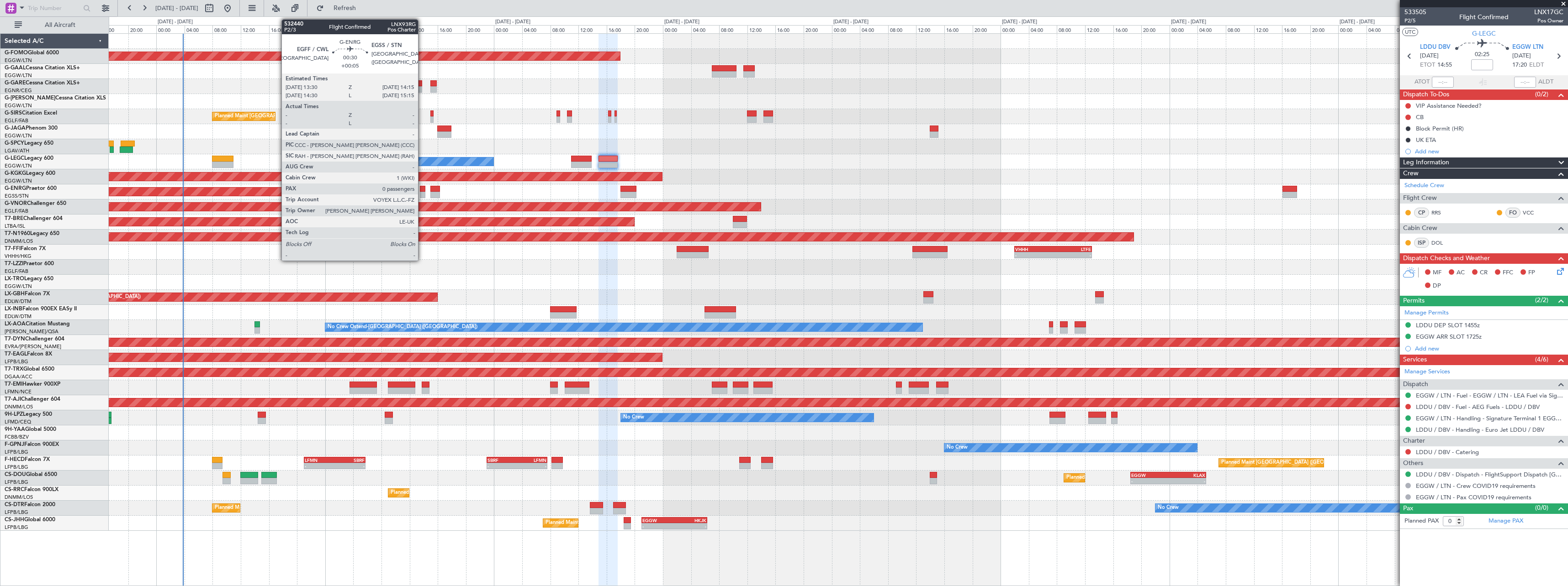
click at [422, 192] on div at bounding box center [422, 195] width 6 height 7
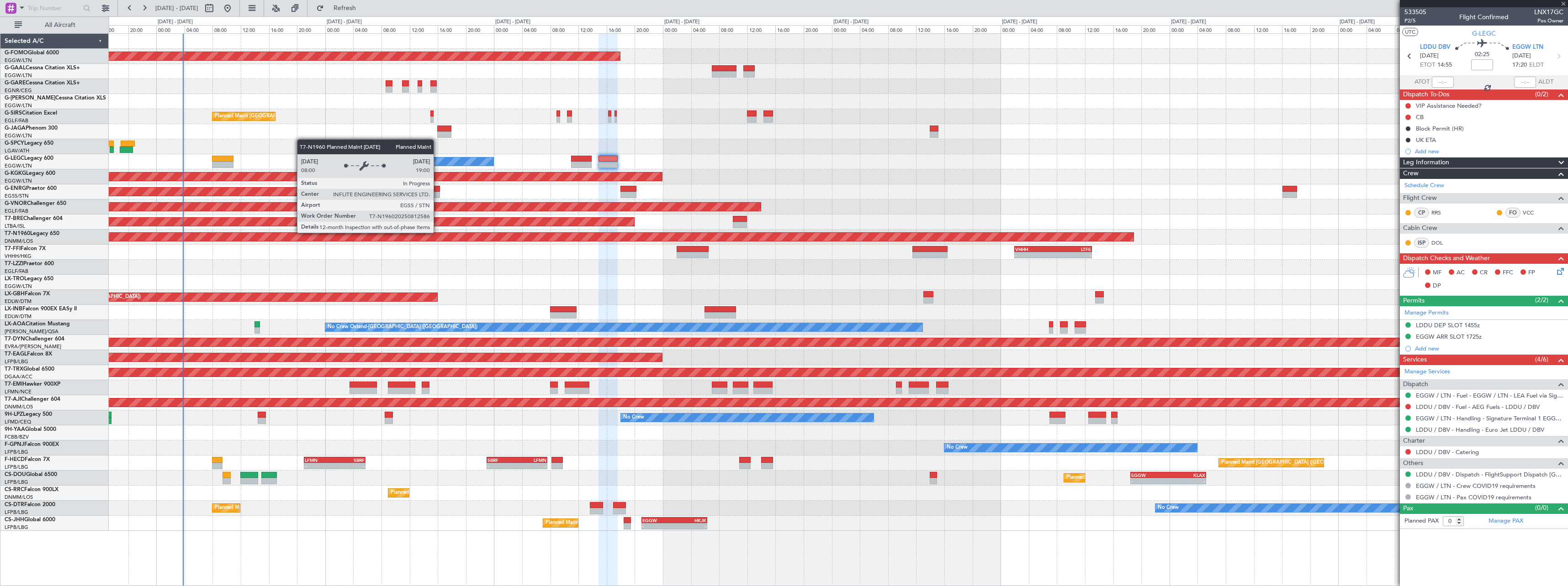
type input "+00:05"
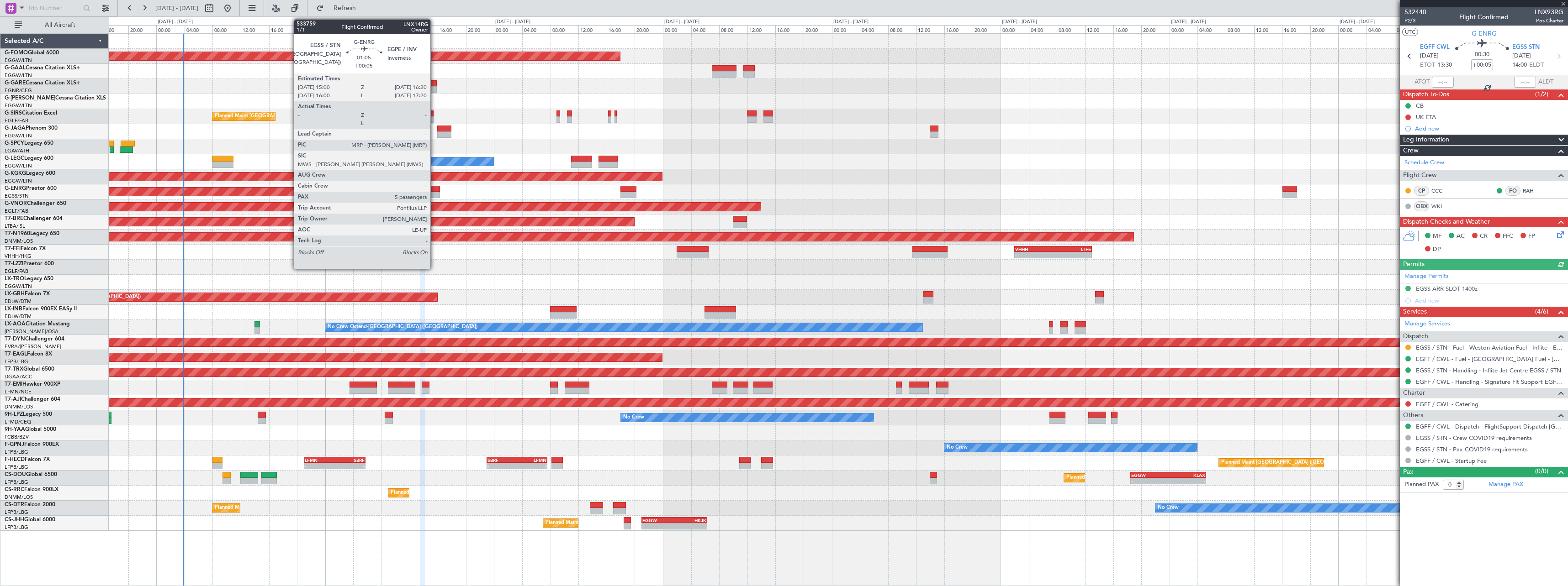
click at [435, 189] on div at bounding box center [435, 190] width 10 height 7
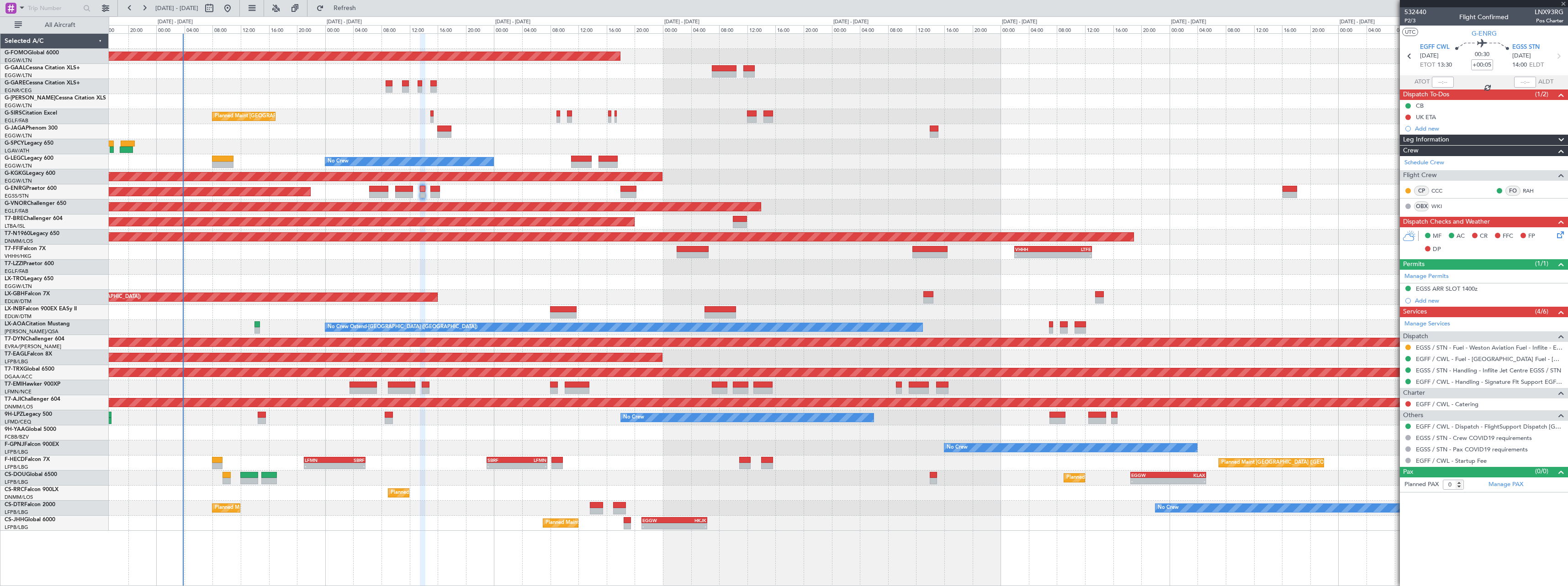
type input "5"
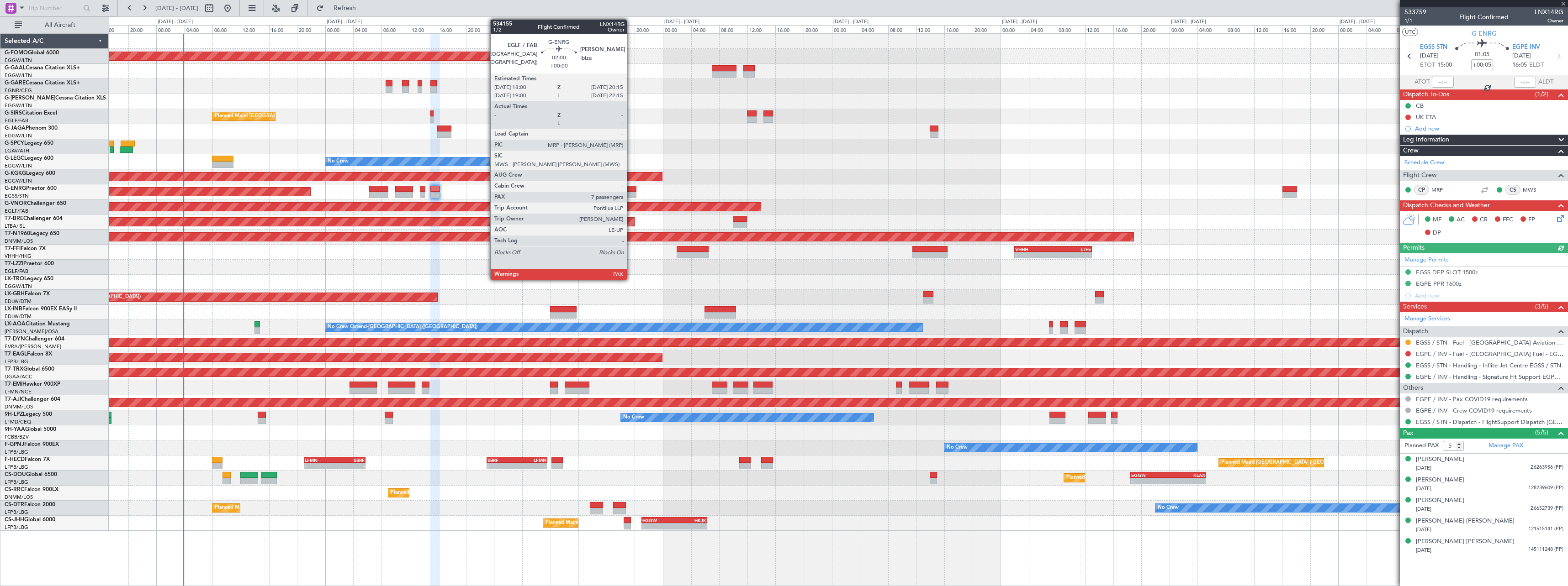
click at [631, 191] on div at bounding box center [628, 190] width 16 height 7
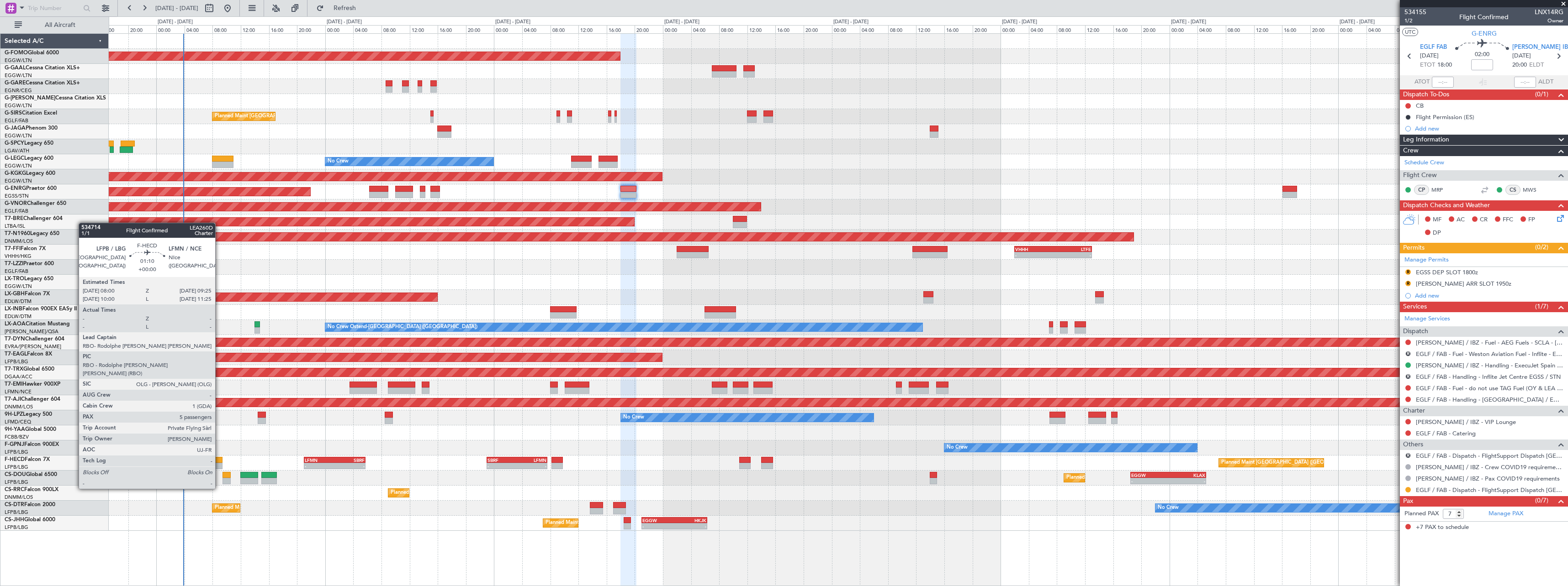
click at [219, 464] on div at bounding box center [217, 466] width 10 height 7
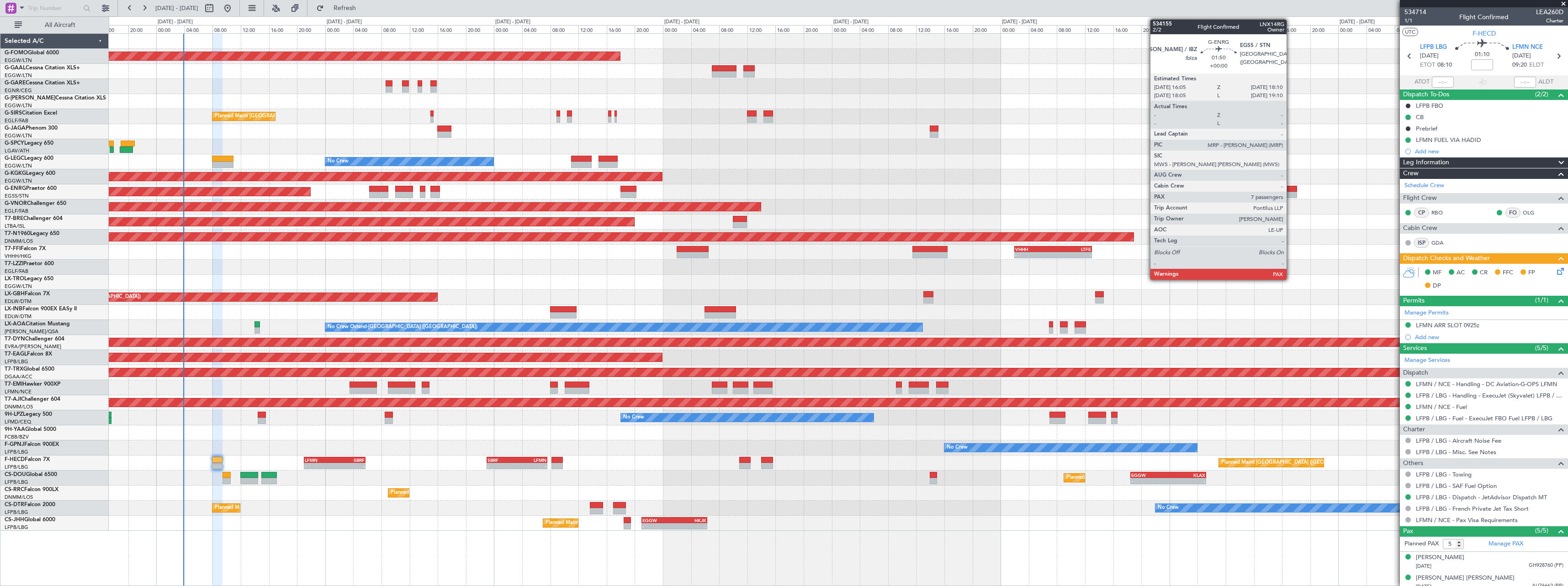
click at [1291, 195] on div at bounding box center [1290, 195] width 15 height 7
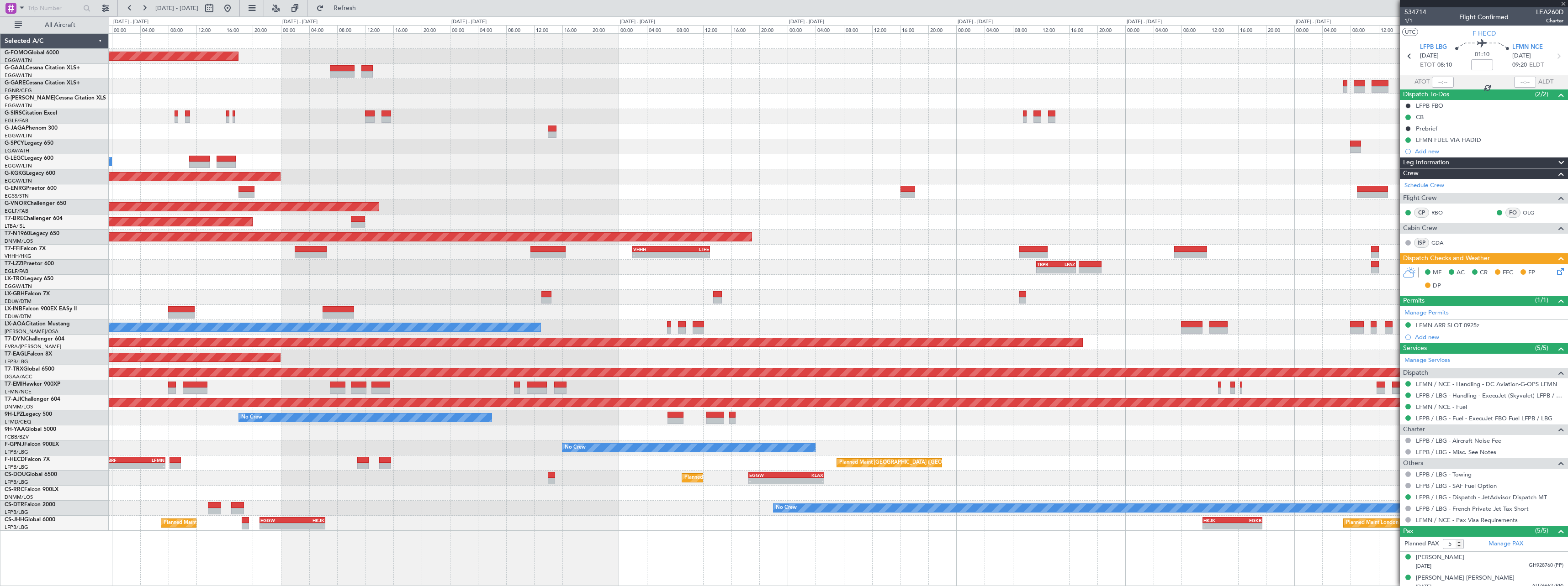
click at [619, 222] on div "Planned Maint Windsor Locks (Bradley Intl) KACK 00:35 Z EGGW 06:15 Z - - Planne…" at bounding box center [838, 282] width 1459 height 497
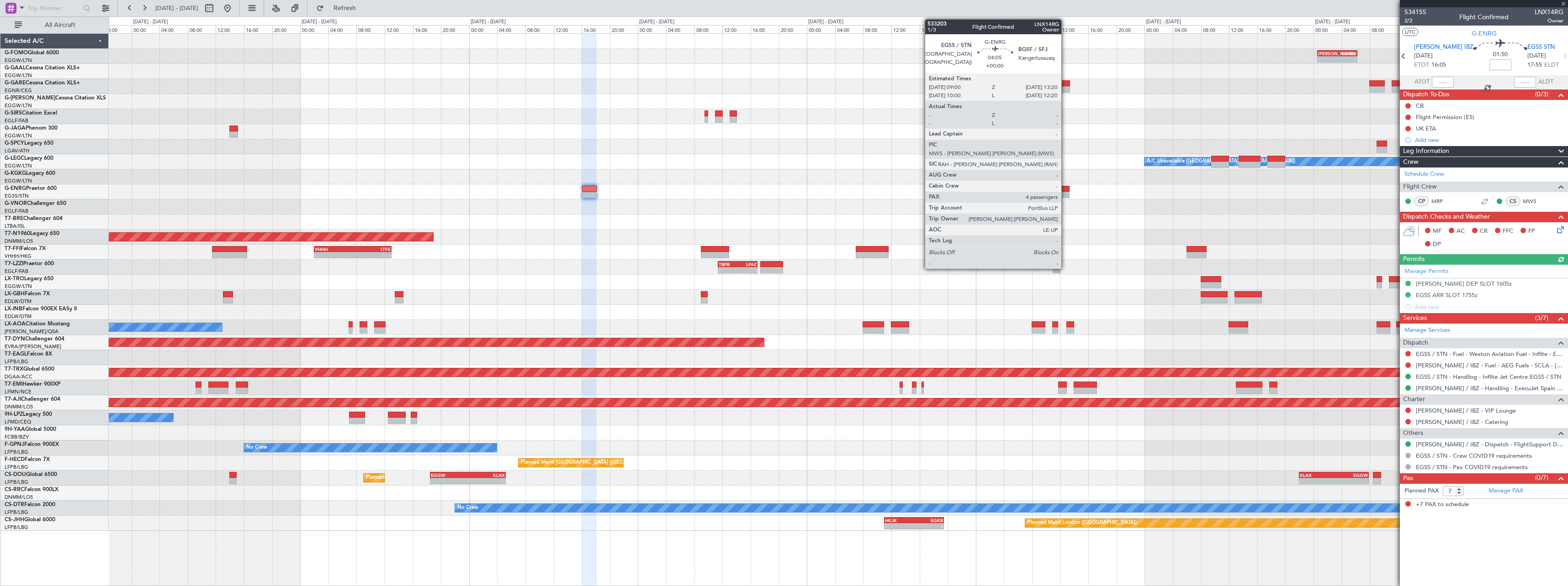
click at [1065, 195] on div at bounding box center [1053, 195] width 31 height 7
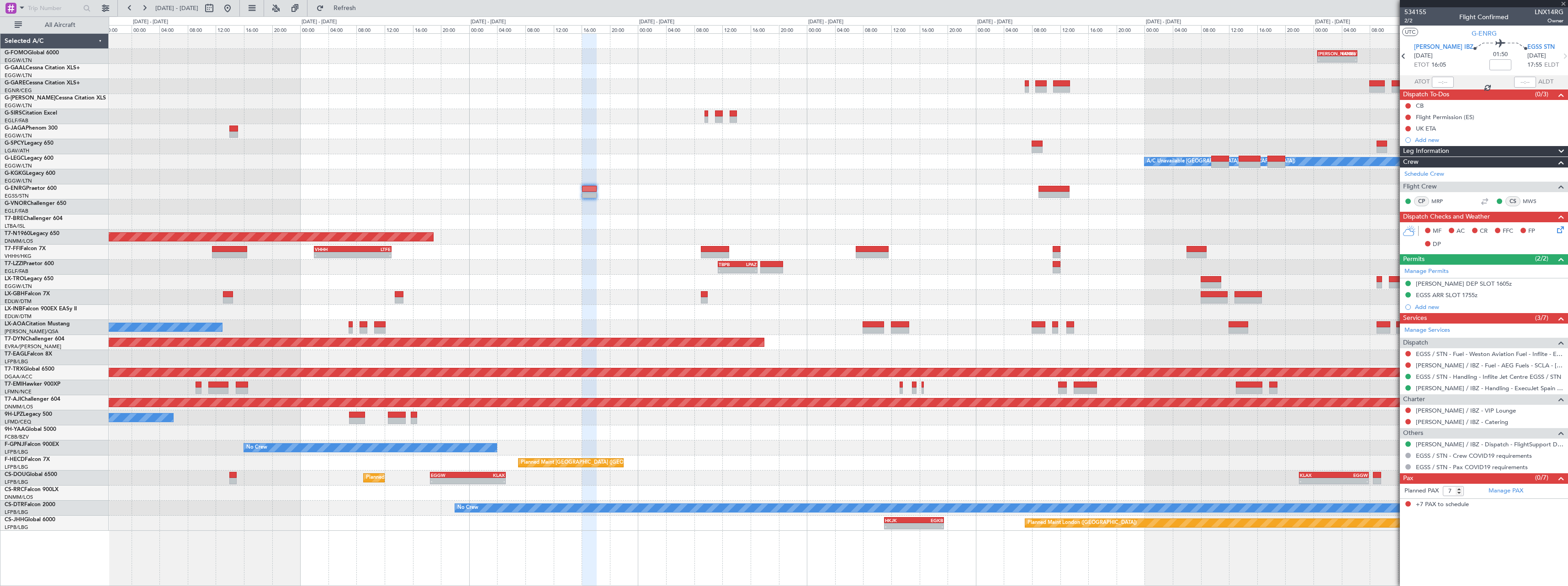
type input "4"
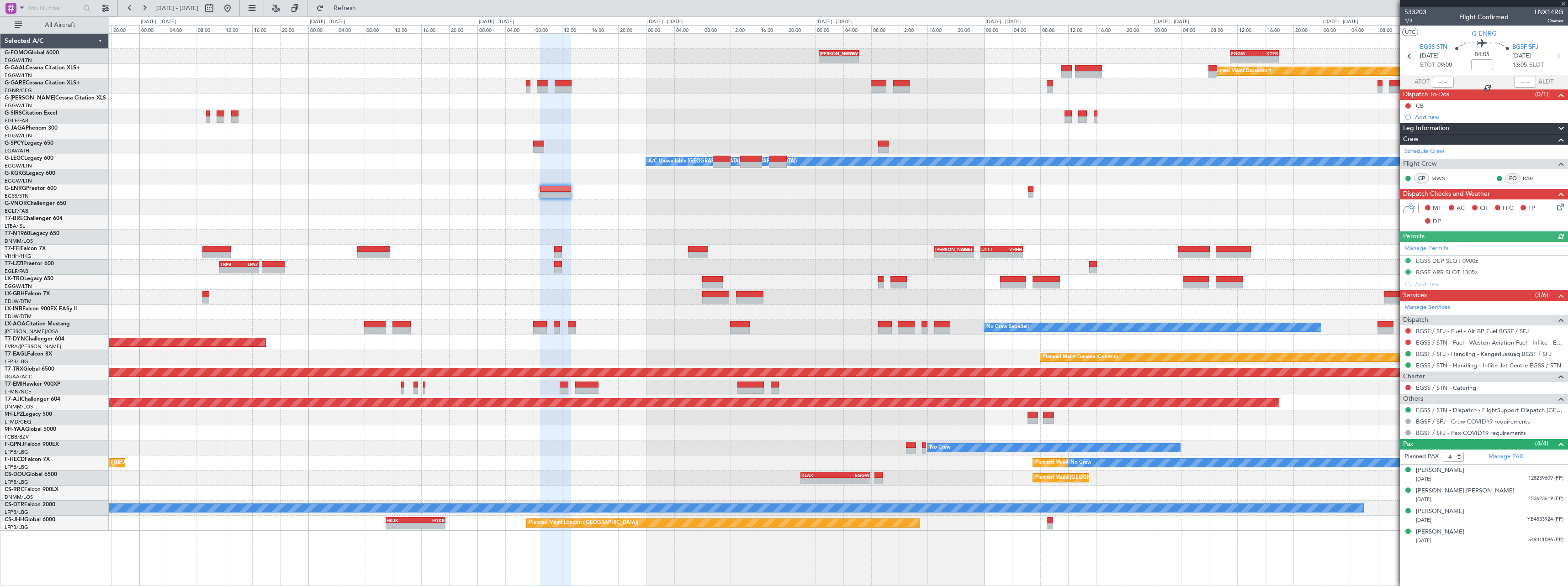
click at [757, 195] on div "- - KACK 00:35 Z EGGW 06:15 Z - - EGGW 11:00 Z KTEB 17:55 Z Planned Maint Dusse…" at bounding box center [838, 282] width 1459 height 497
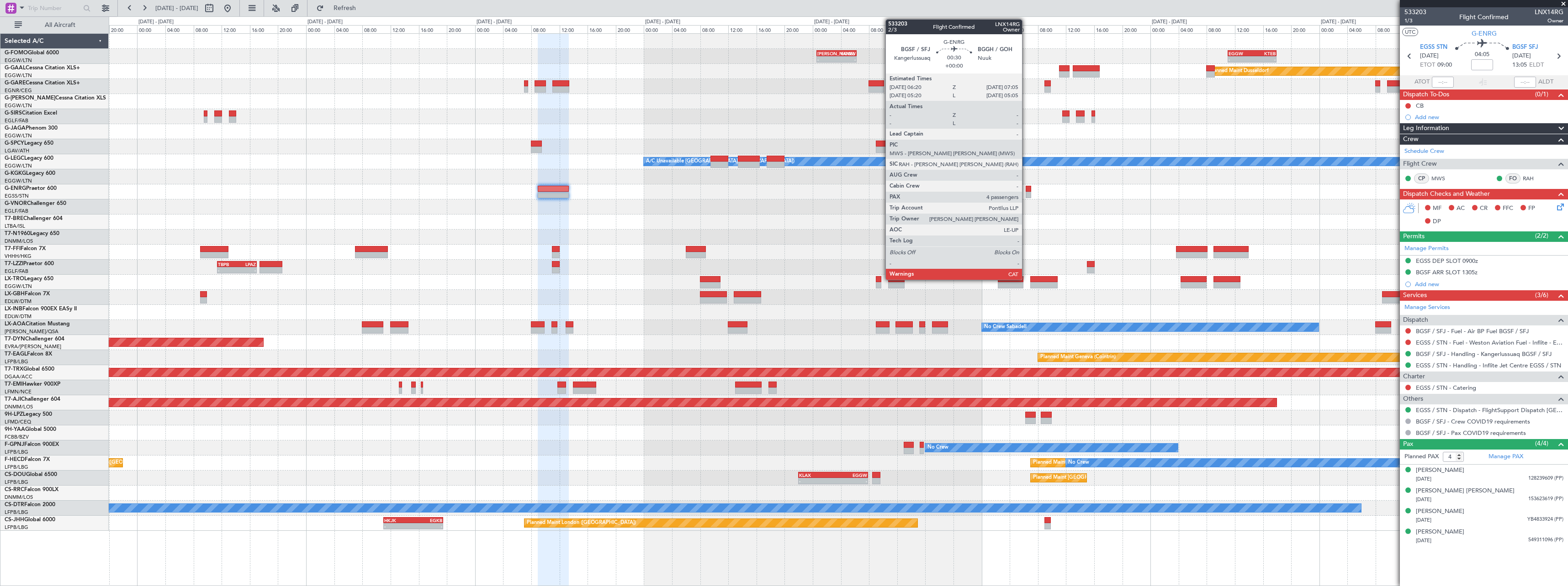
click at [1026, 193] on div at bounding box center [1028, 195] width 6 height 7
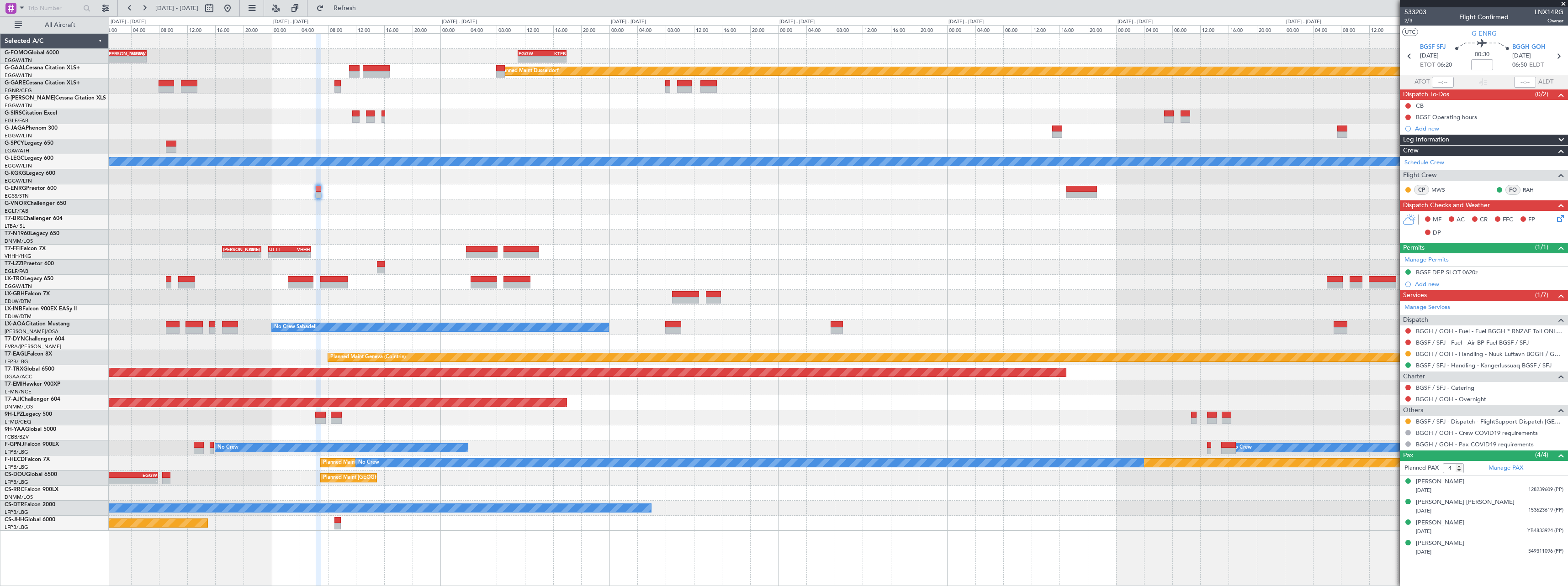
click at [503, 208] on div at bounding box center [838, 207] width 1459 height 15
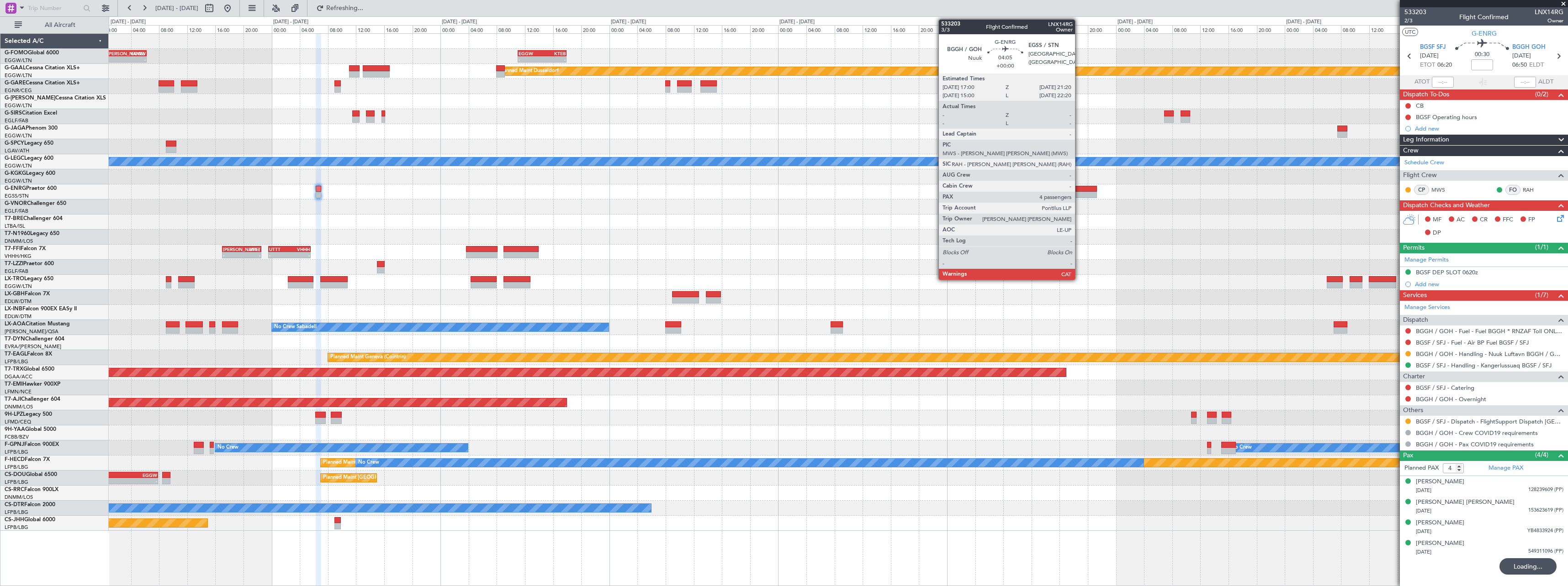
click at [1079, 190] on div at bounding box center [1081, 190] width 31 height 7
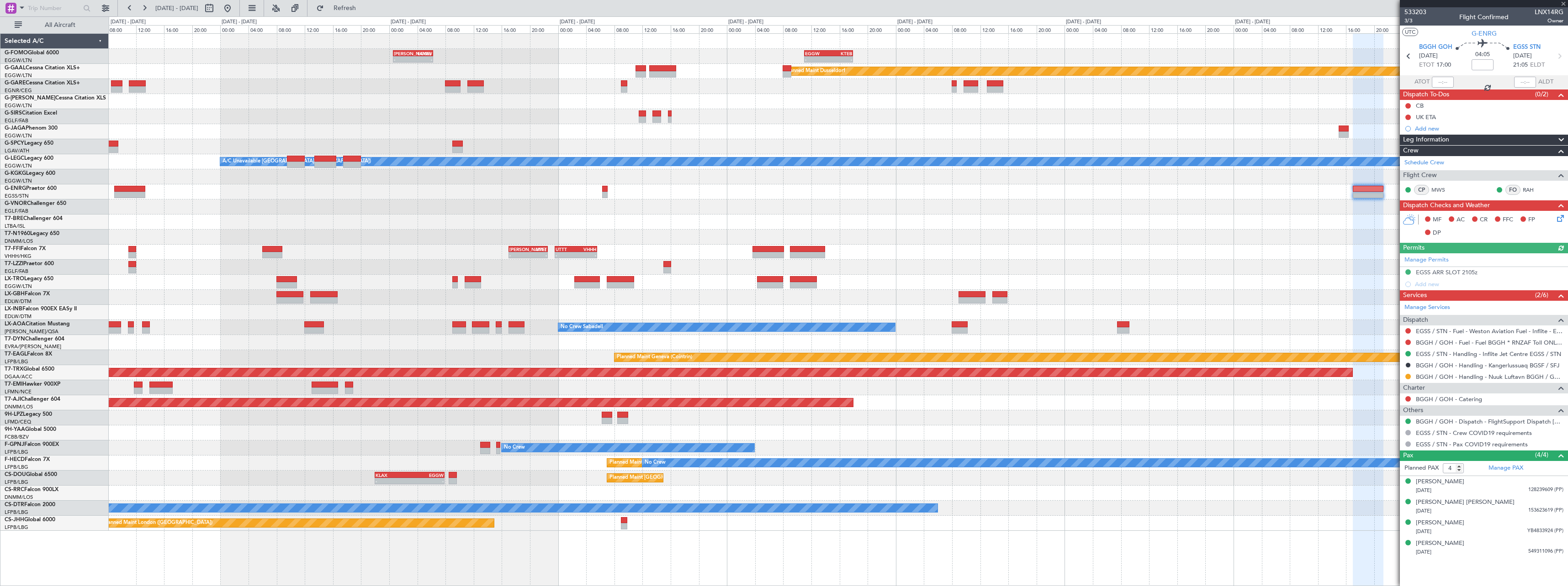
click at [1005, 233] on div "- - KACK 00:35 Z EGGW 06:15 Z - - EGGW 11:00 Z KTEB 17:55 Z Planned Maint Dusse…" at bounding box center [838, 282] width 1459 height 497
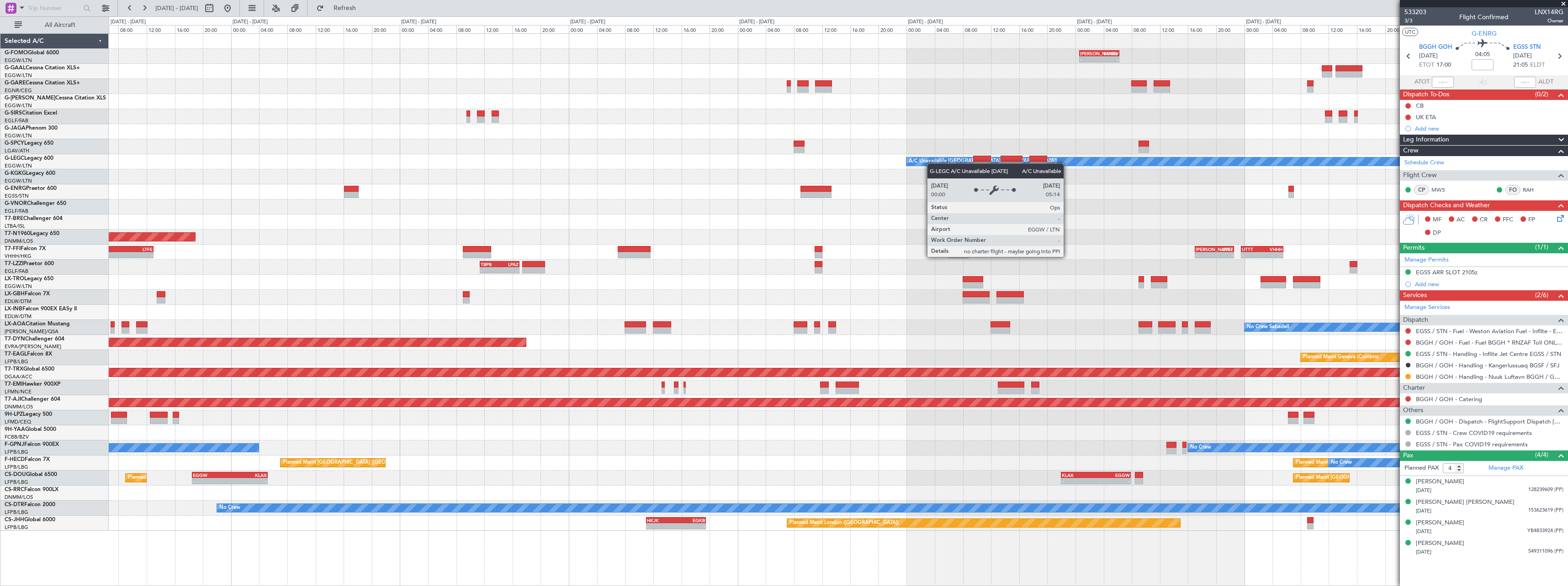
click at [1080, 166] on div "- - KACK 00:35 Z EGGW 06:15 Z - - EGGW 11:00 Z KTEB 17:55 Z Planned Maint Dusse…" at bounding box center [838, 282] width 1459 height 497
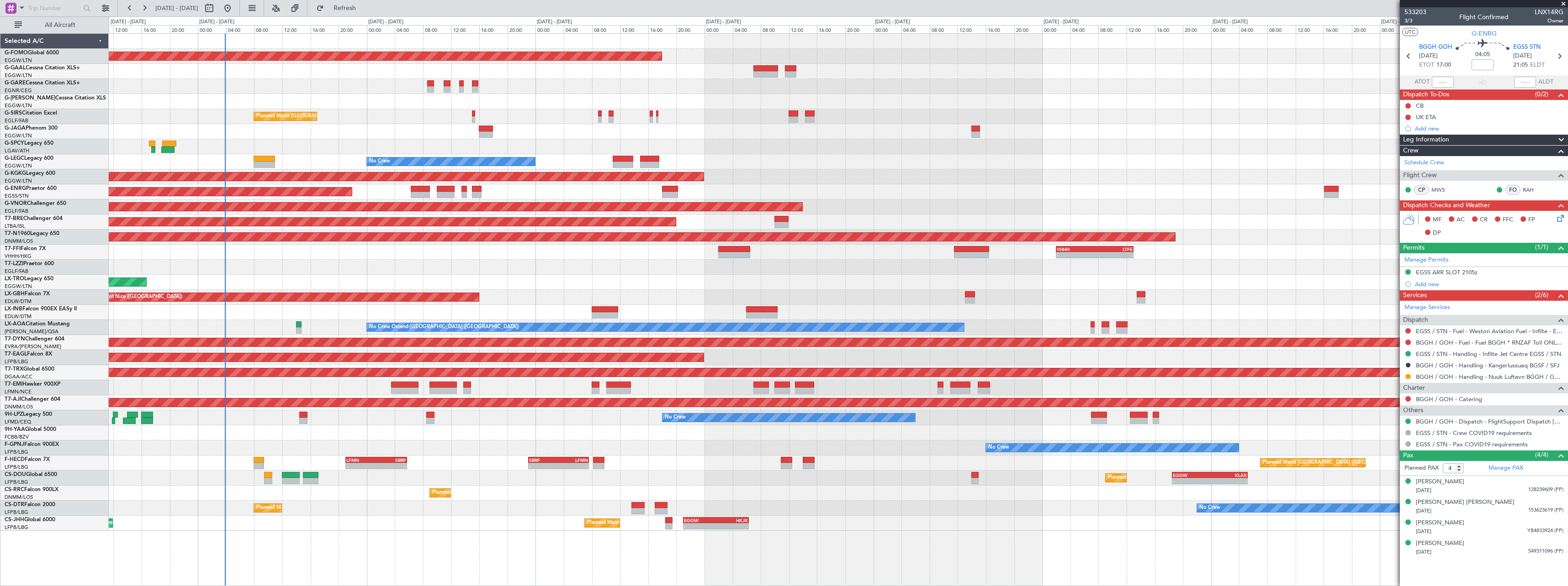
click at [1370, 204] on div "Planned Maint Windsor Locks ([PERSON_NAME] Intl) Owner Planned Maint [GEOGRAPHI…" at bounding box center [838, 282] width 1459 height 497
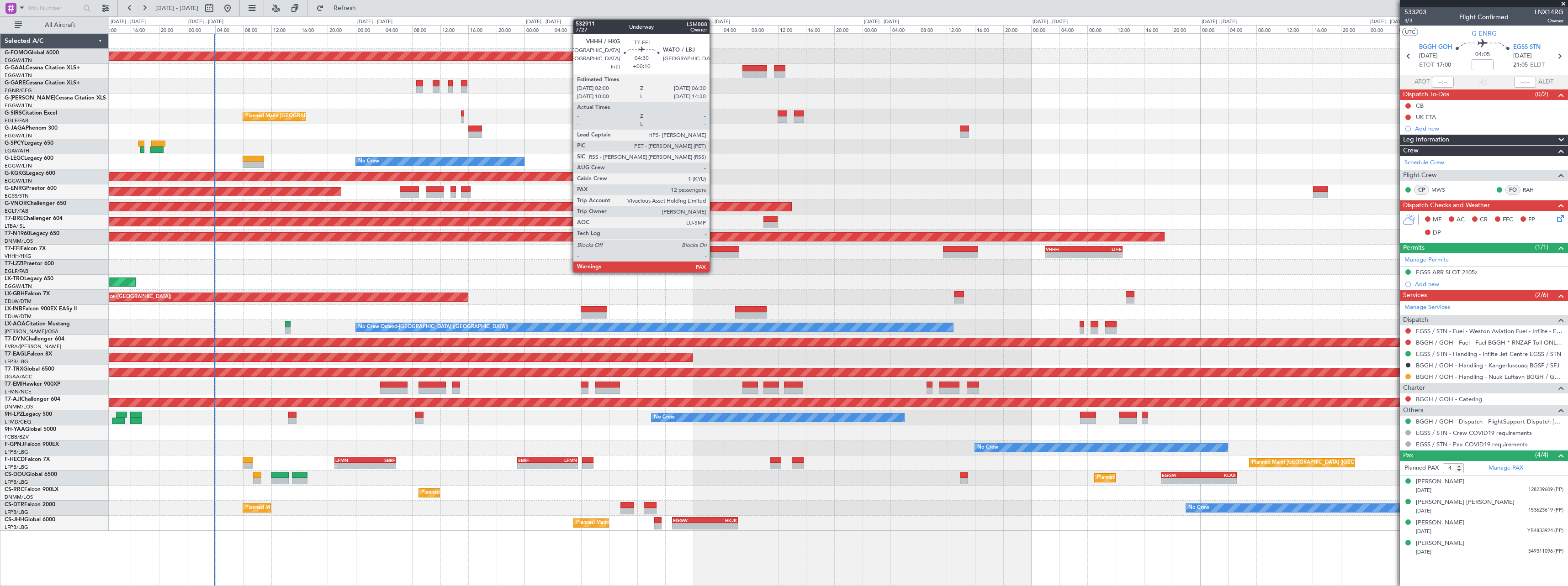
click at [714, 254] on div at bounding box center [723, 256] width 32 height 7
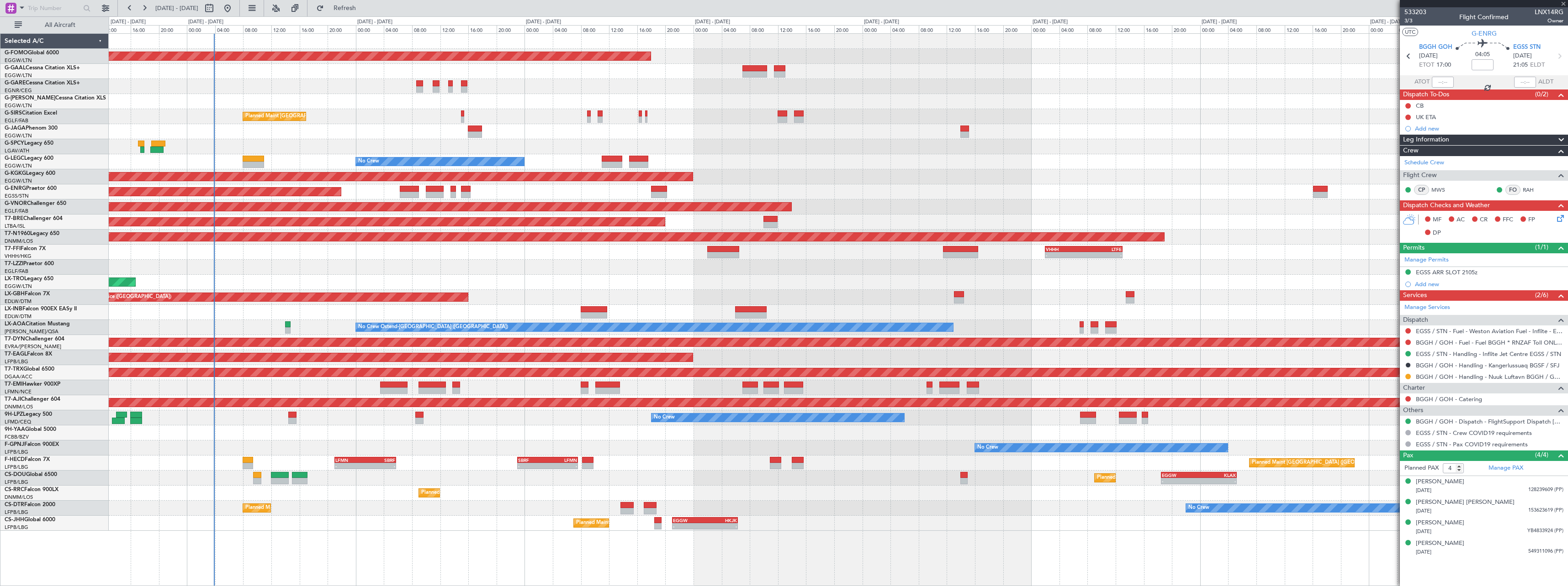
type input "+00:10"
type input "14"
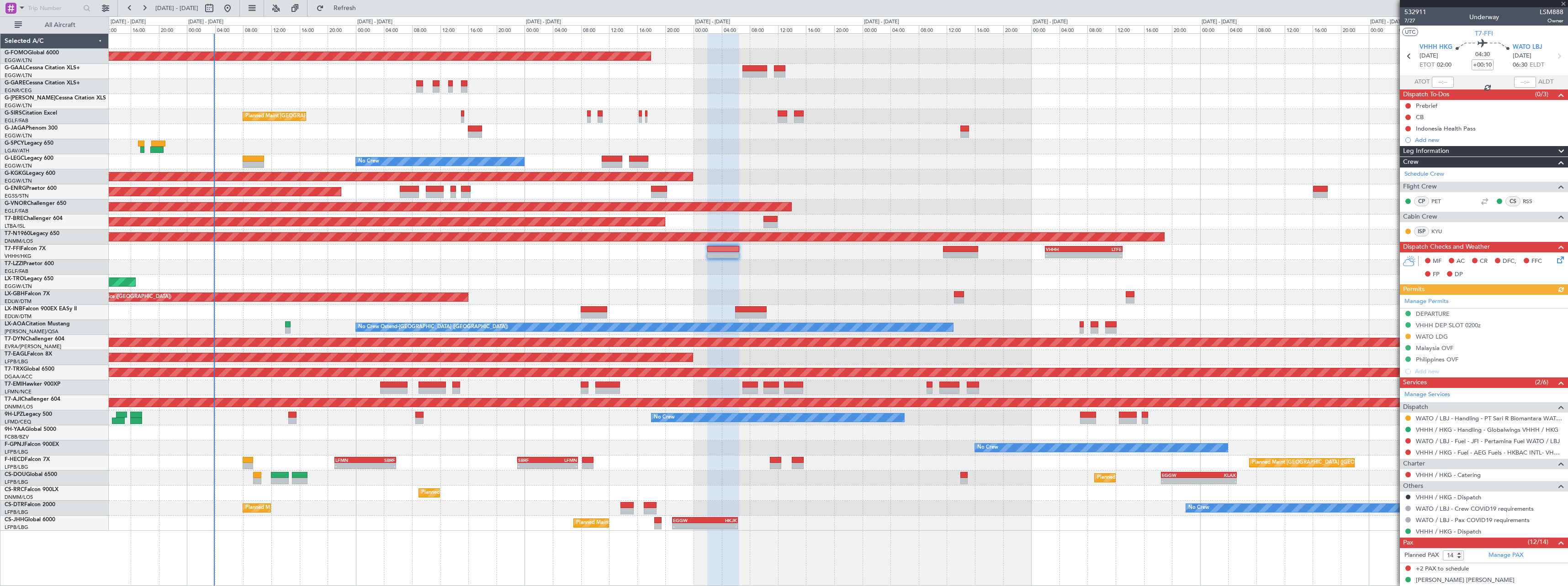
click at [937, 251] on div "- - VHHH 02:00 Z LTFE 13:00 Z 15:18 Z 00:52 Z LIRA 15:00 Z ZBAA 00:00 Z" at bounding box center [838, 252] width 1459 height 15
click at [1472, 325] on div "VHHH DEP SLOT 0200z" at bounding box center [1448, 324] width 65 height 7
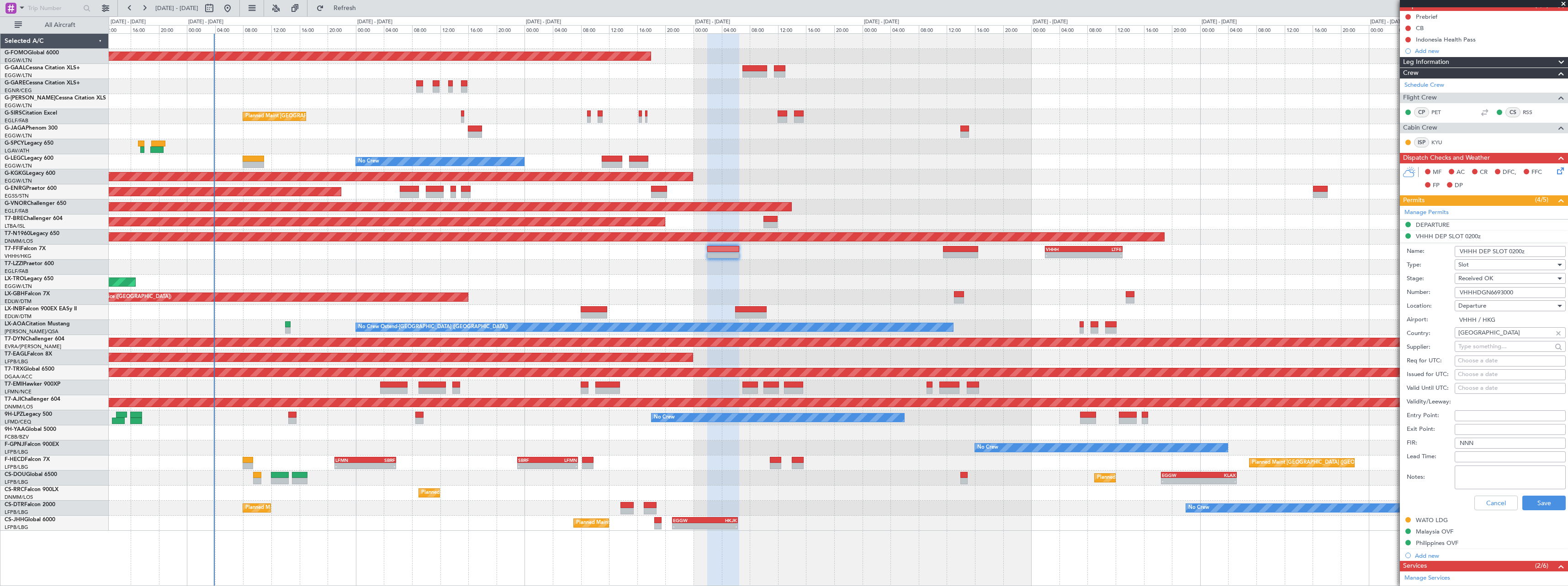
scroll to position [228, 0]
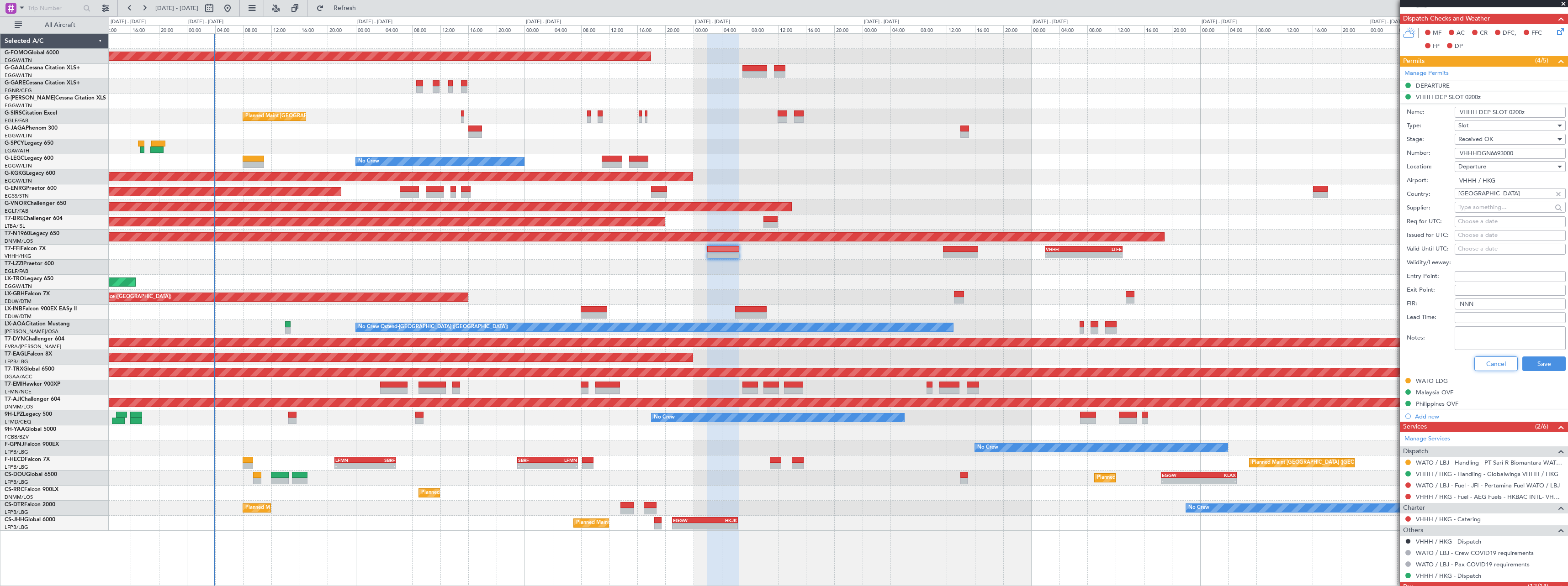
drag, startPoint x: 1498, startPoint y: 361, endPoint x: 1229, endPoint y: 358, distance: 269.0
click at [1496, 361] on button "Cancel" at bounding box center [1496, 364] width 43 height 15
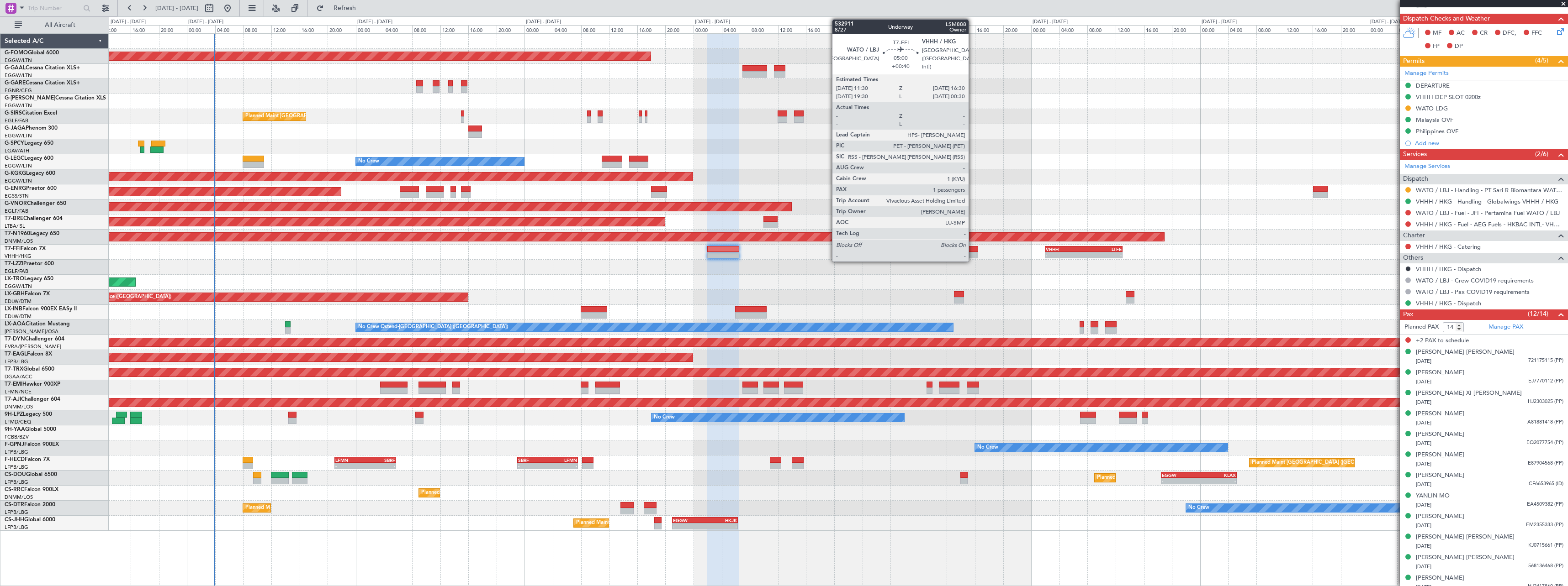
click at [973, 252] on div "- - VHHH 02:00 Z LTFE 13:00 Z 15:18 Z 00:52 Z LIRA 15:00 Z ZBAA 00:00 Z" at bounding box center [838, 252] width 1459 height 15
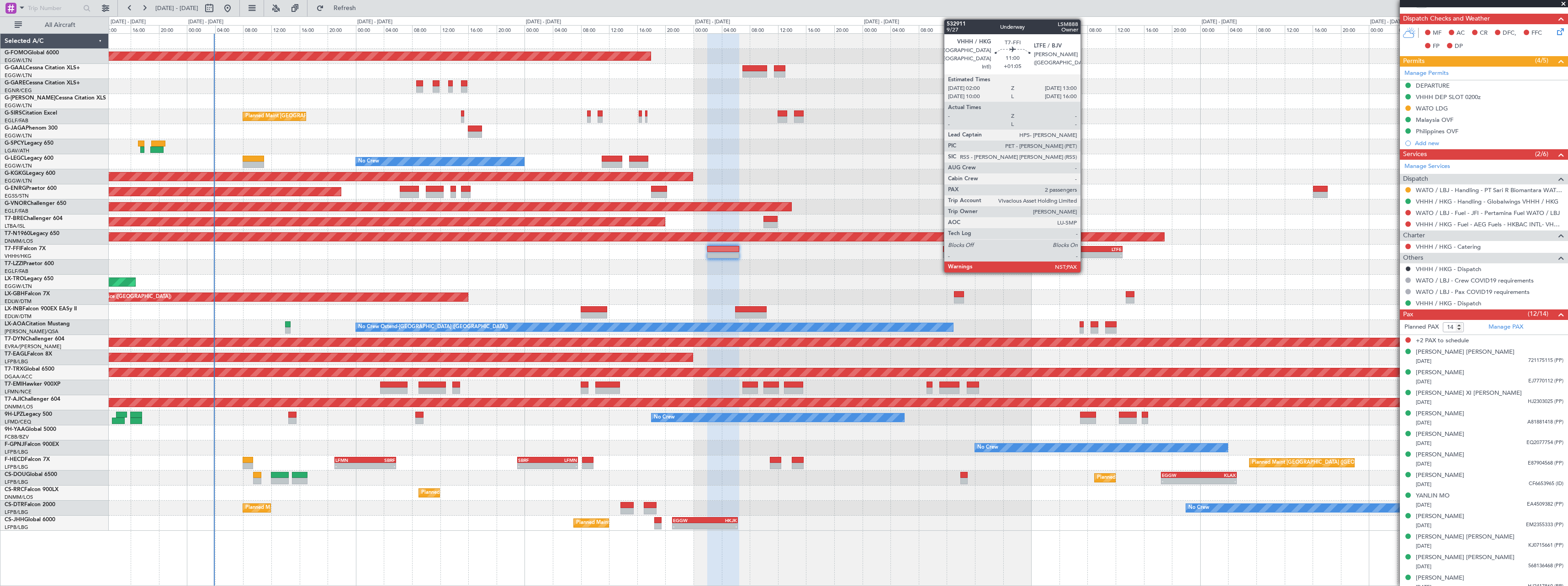
click at [1085, 251] on div "LTFE" at bounding box center [1103, 249] width 38 height 6
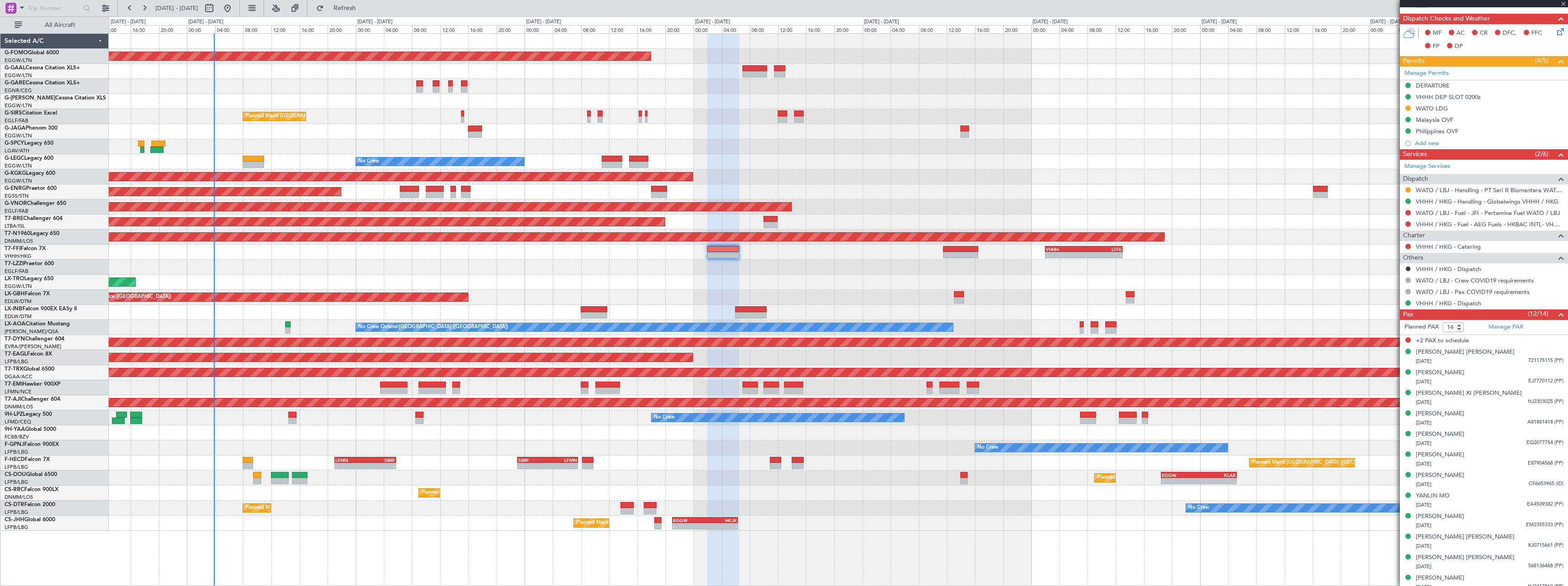
type input "+01:05"
type input "2"
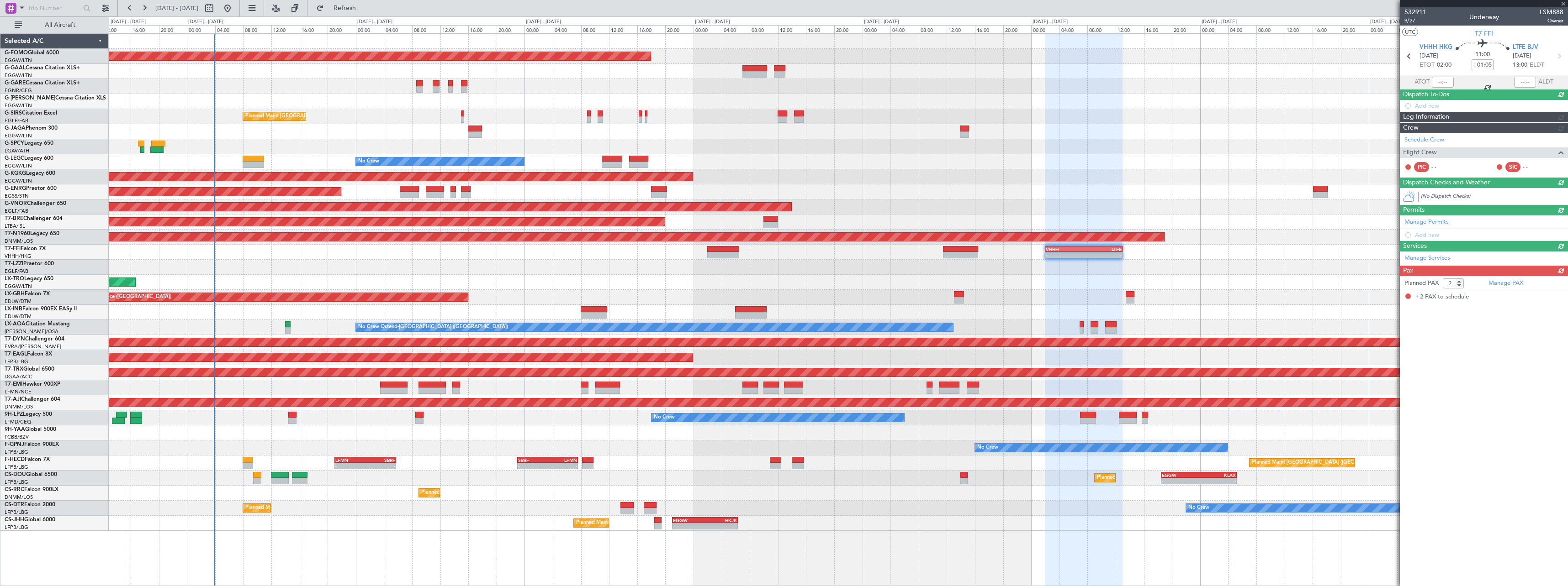
scroll to position [0, 0]
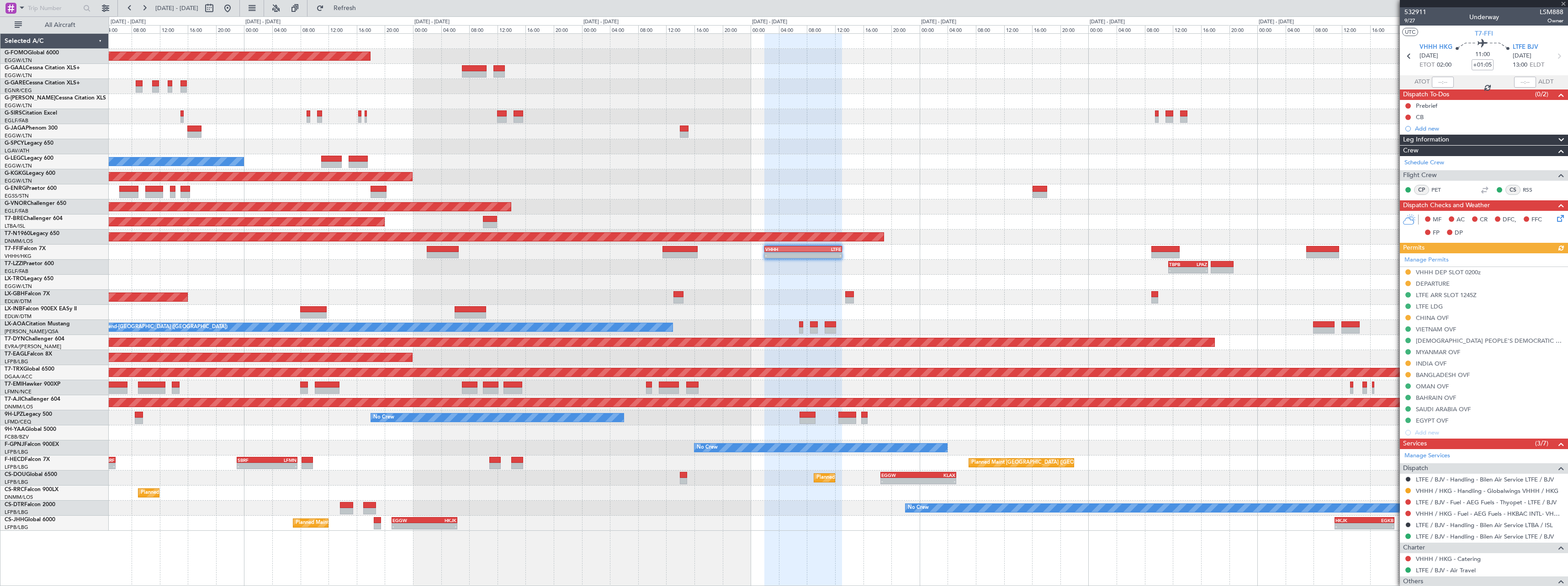
click at [989, 284] on div "Unplanned Maint [GEOGRAPHIC_DATA] ([GEOGRAPHIC_DATA])" at bounding box center [838, 282] width 1459 height 15
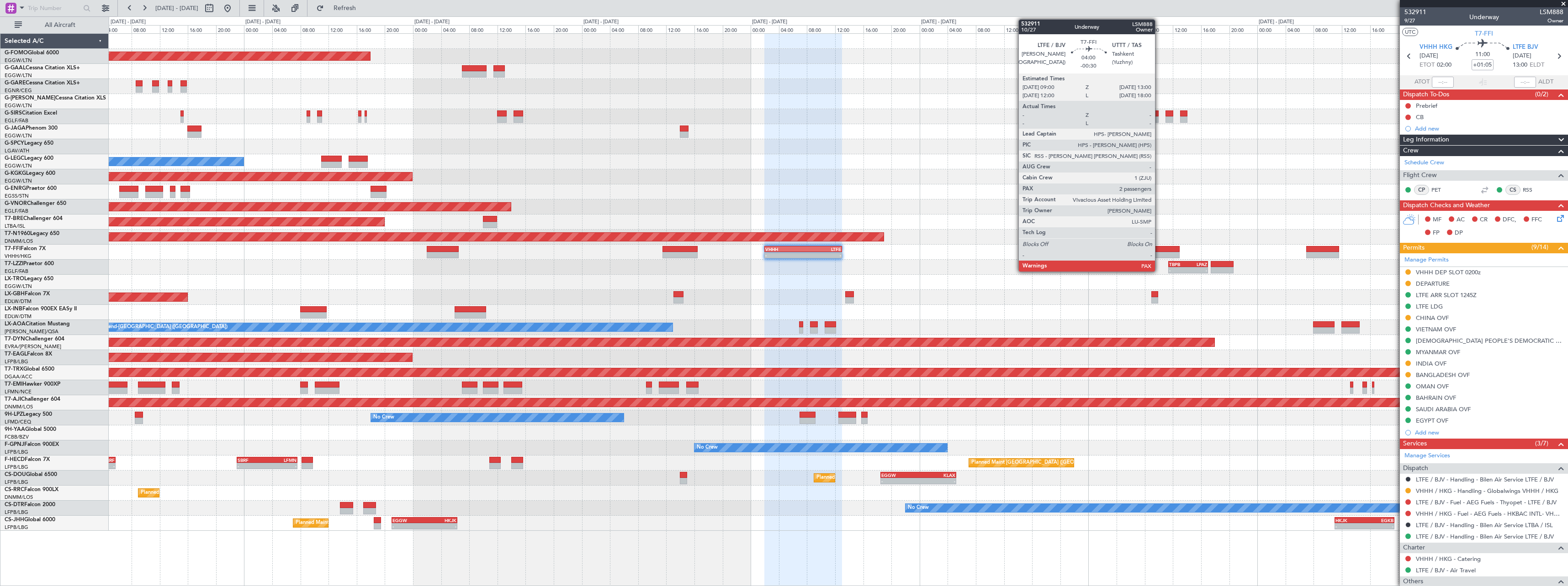
click at [1159, 248] on div at bounding box center [1165, 249] width 28 height 7
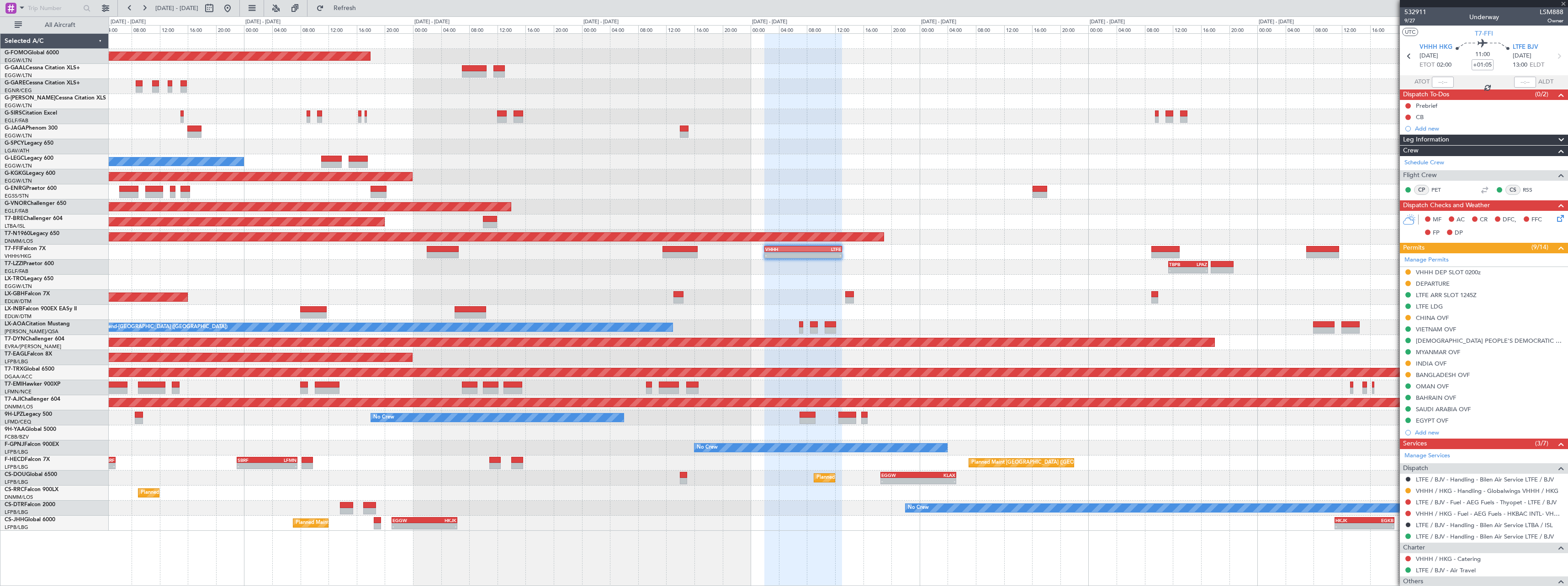
type input "-00:30"
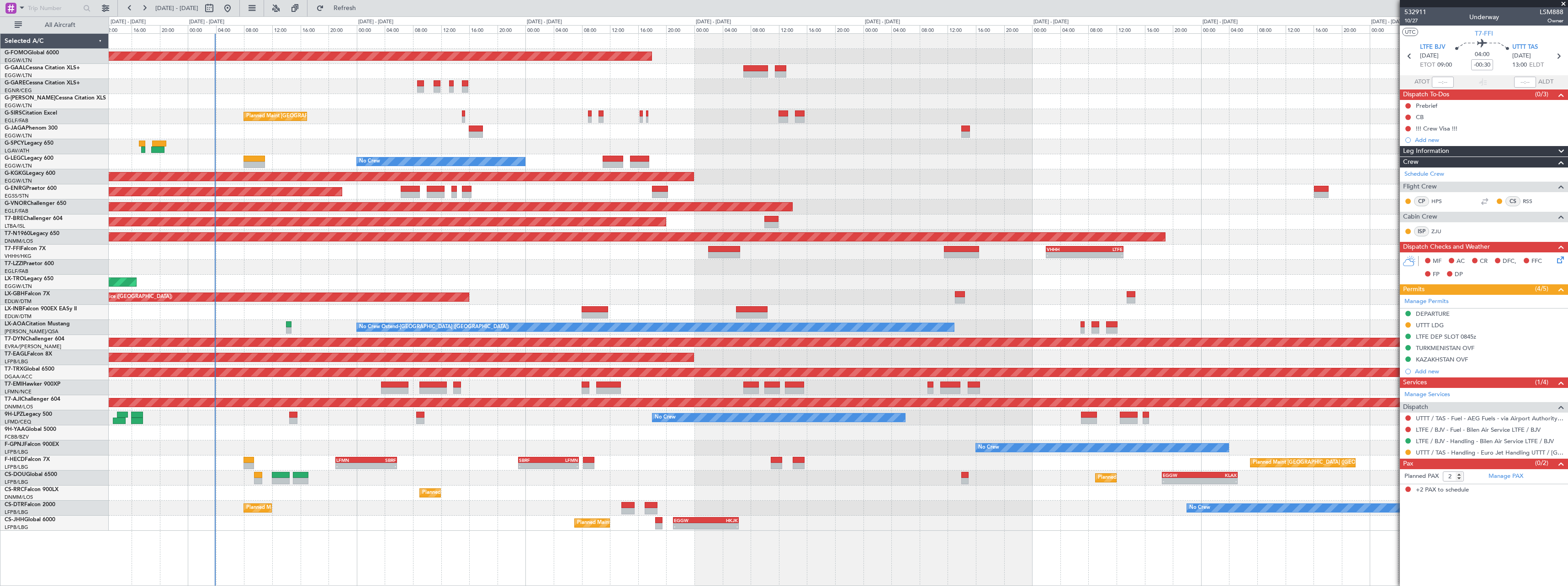
click at [1070, 291] on div "Planned Maint Windsor Locks (Bradley Intl) Owner Planned Maint London (Farnboro…" at bounding box center [838, 282] width 1459 height 497
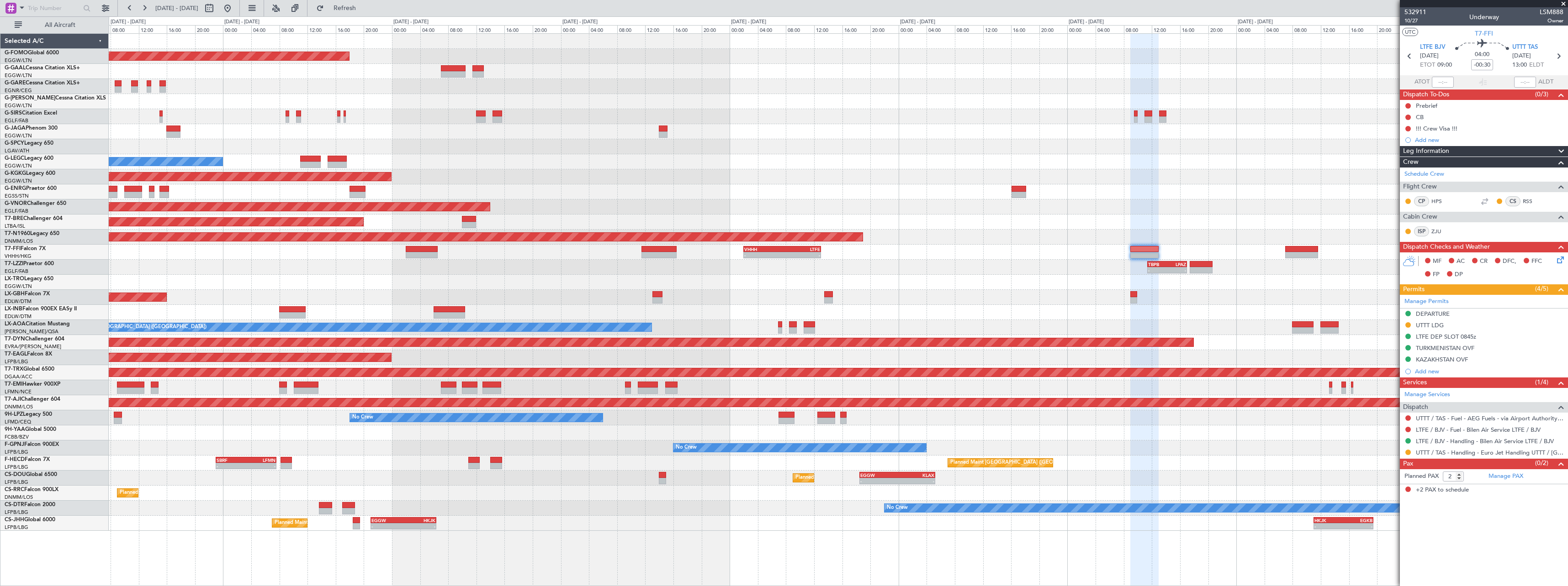
click at [1187, 292] on div "Planned Maint Windsor Locks (Bradley Intl) KACK 00:35 Z EGGW 06:15 Z - - Planne…" at bounding box center [838, 282] width 1459 height 497
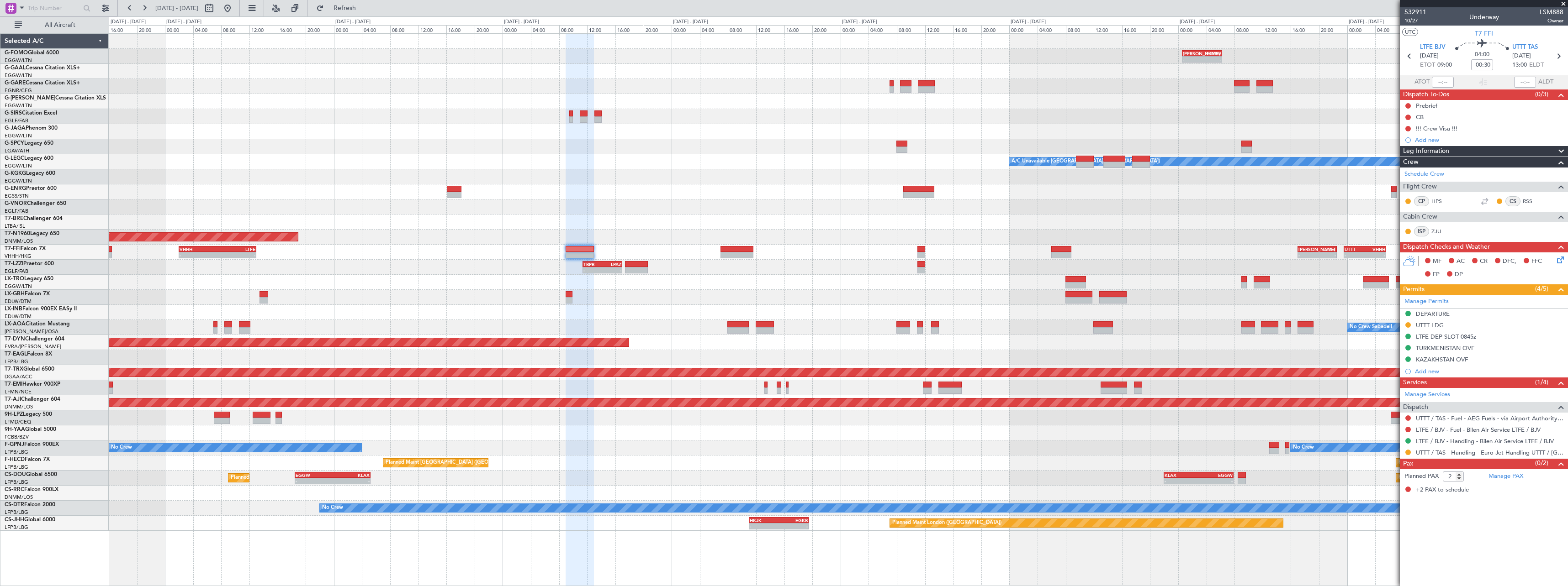
click at [676, 270] on div "KACK 00:35 Z EGGW 06:15 Z - - - - EGGW 11:00 Z KTEB 17:55 Z Planned Maint Winds…" at bounding box center [838, 282] width 1459 height 497
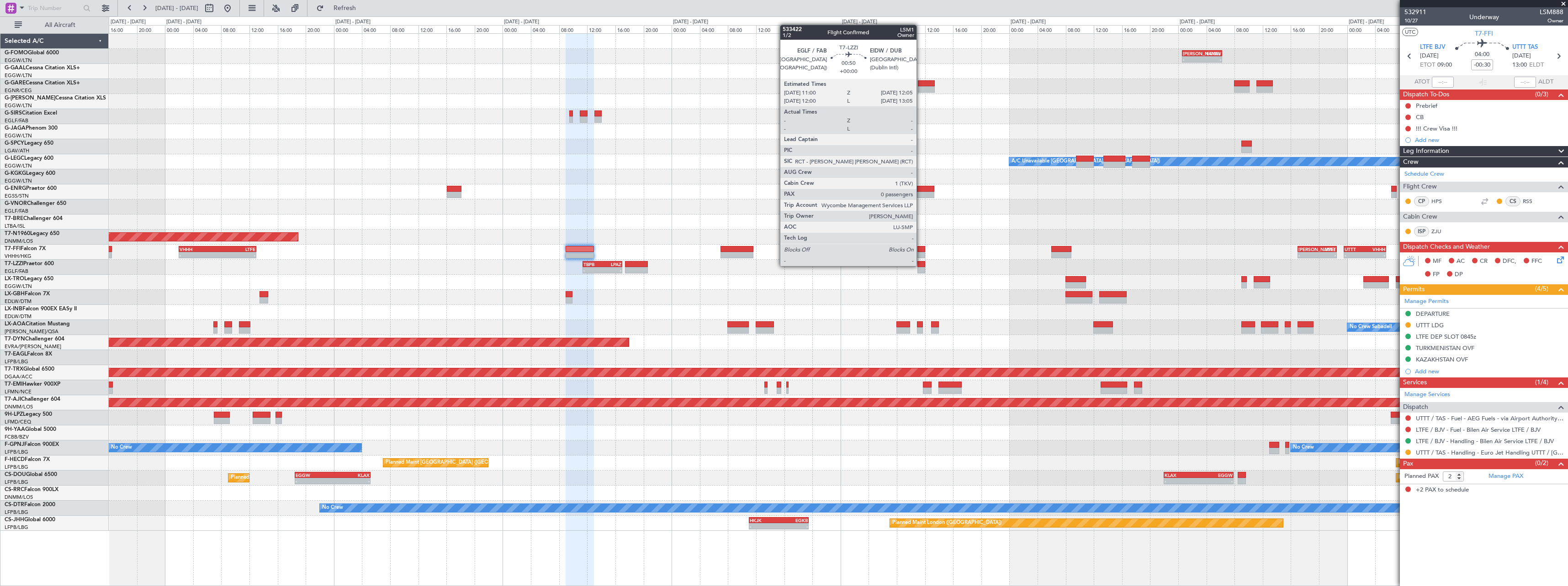
click at [921, 266] on div at bounding box center [921, 265] width 7 height 7
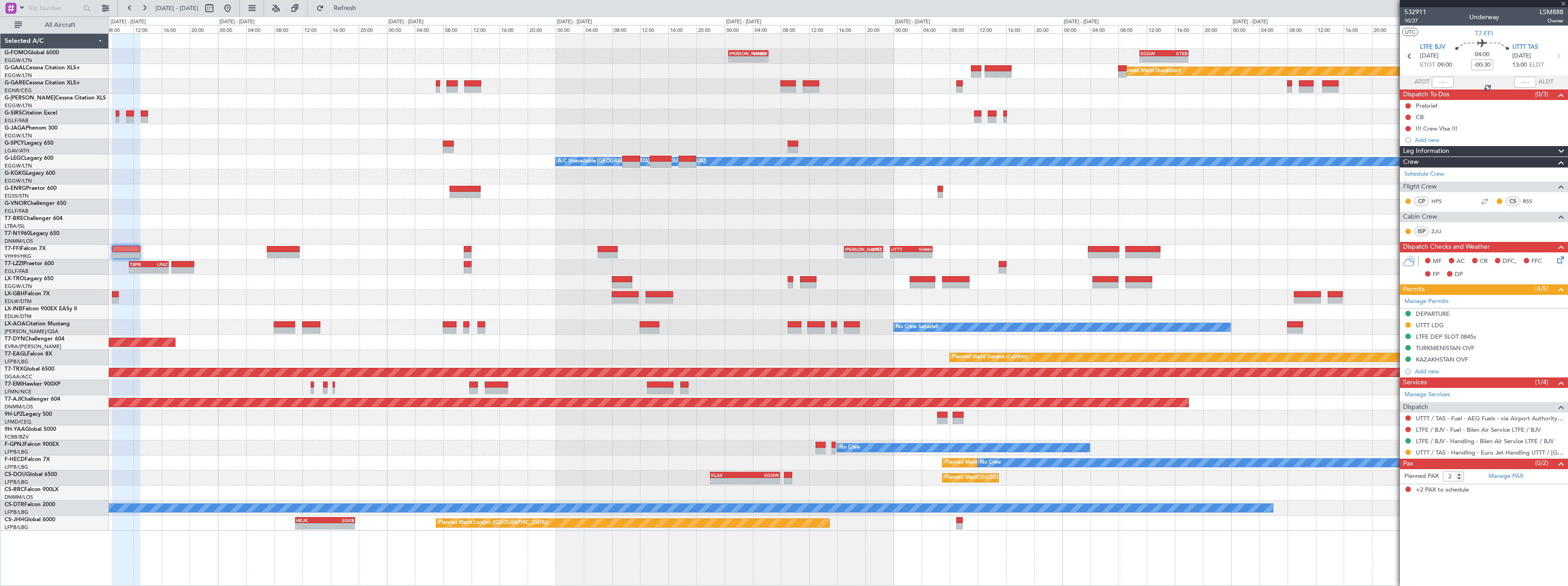
click at [725, 254] on div "KACK 00:35 Z EGGW 06:15 Z - - - - EGGW 11:00 Z KTEB 17:55 Z Planned Maint Dusse…" at bounding box center [838, 282] width 1459 height 497
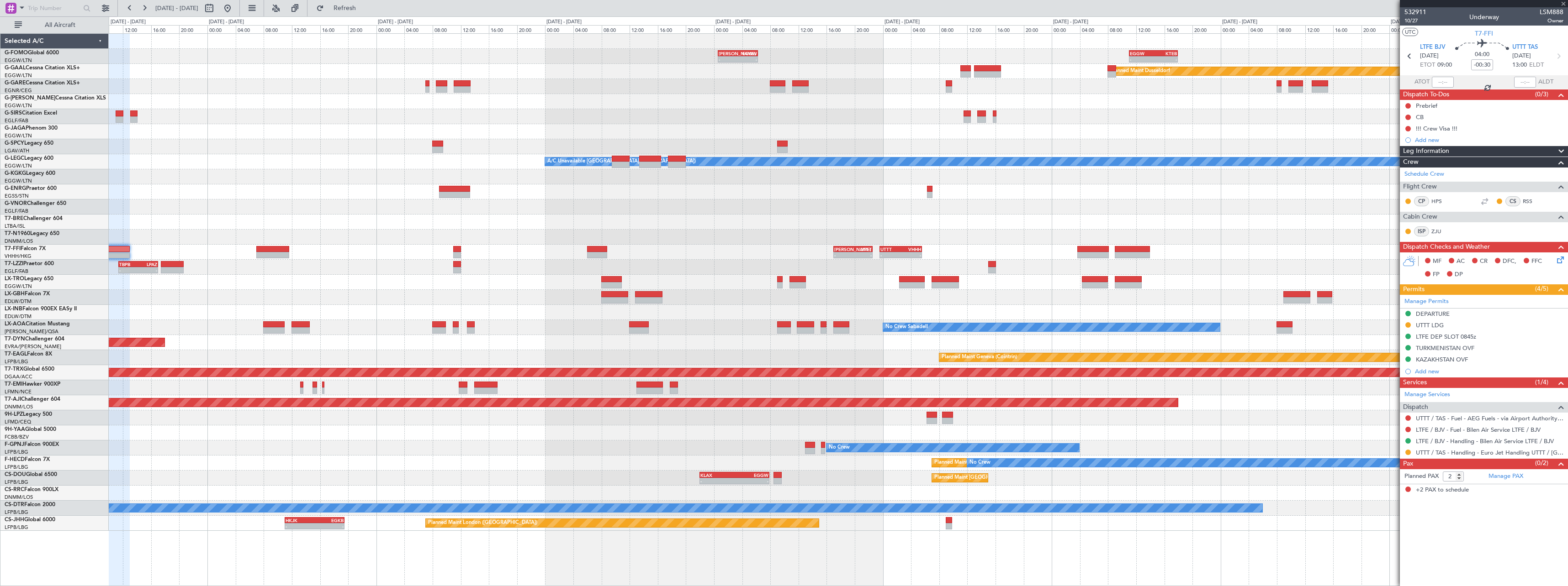
type input "0"
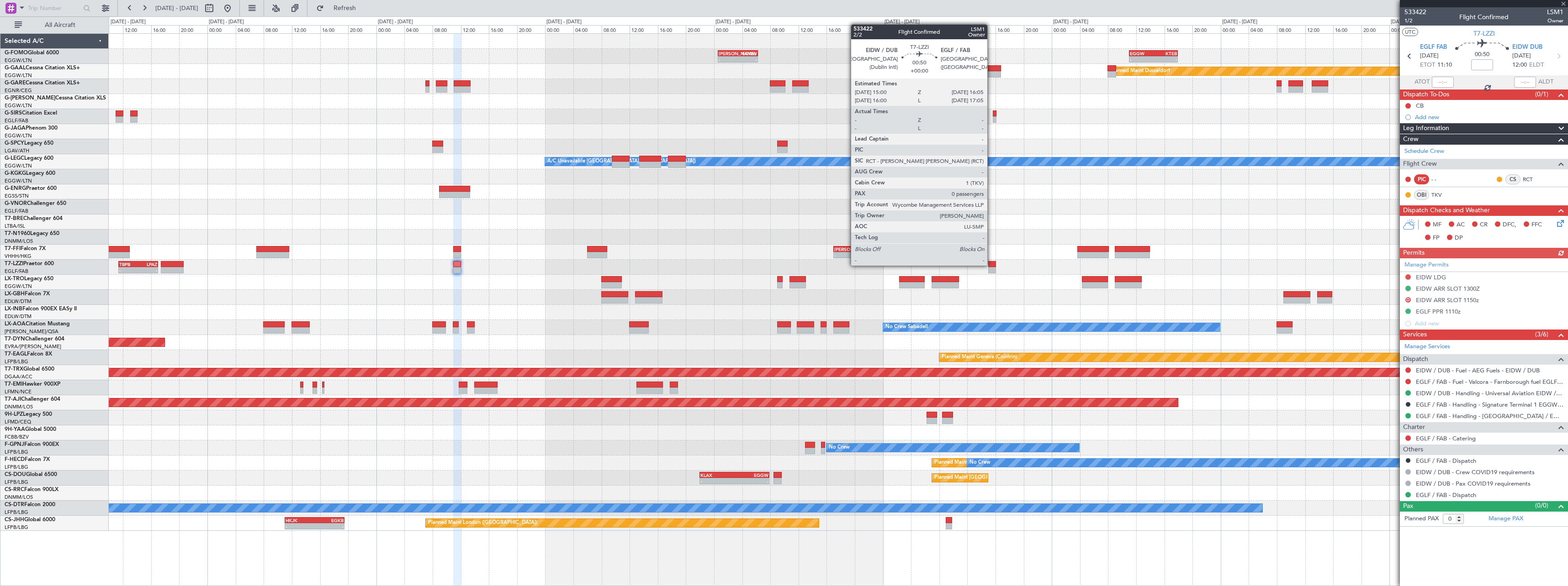
click at [992, 265] on div at bounding box center [991, 265] width 7 height 7
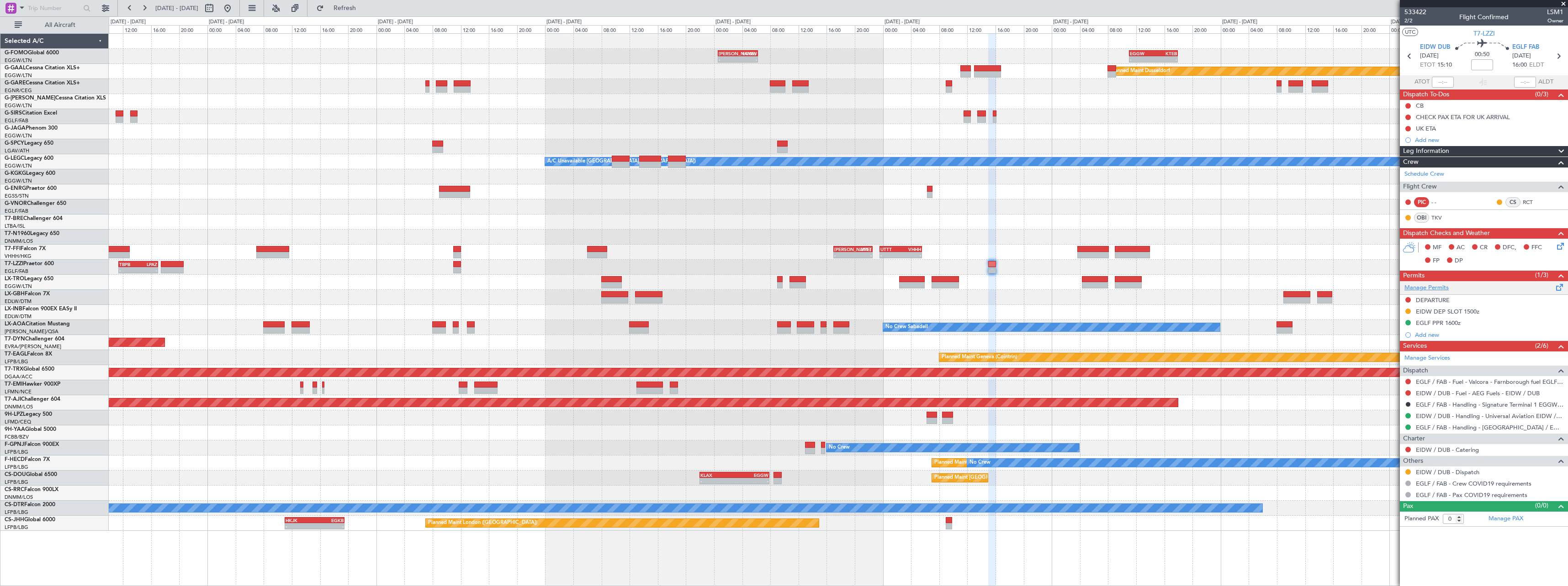
click at [1445, 290] on link "Manage Permits" at bounding box center [1426, 288] width 45 height 9
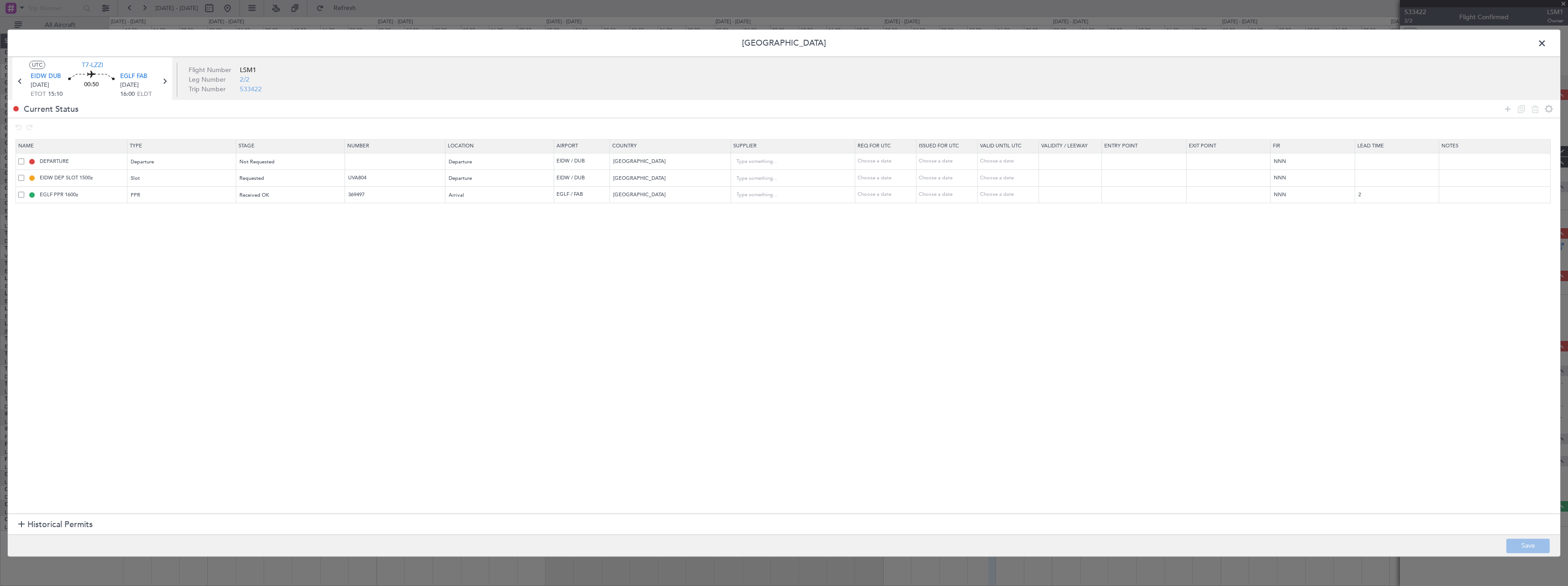
click at [21, 159] on div "DEPARTURE" at bounding box center [72, 161] width 108 height 8
click at [22, 161] on span at bounding box center [21, 161] width 6 height 6
click at [25, 158] on input "checkbox" at bounding box center [25, 158] width 0 height 0
click at [1534, 110] on icon at bounding box center [1534, 108] width 11 height 11
type input "EIDW DEP SLOT 1500z"
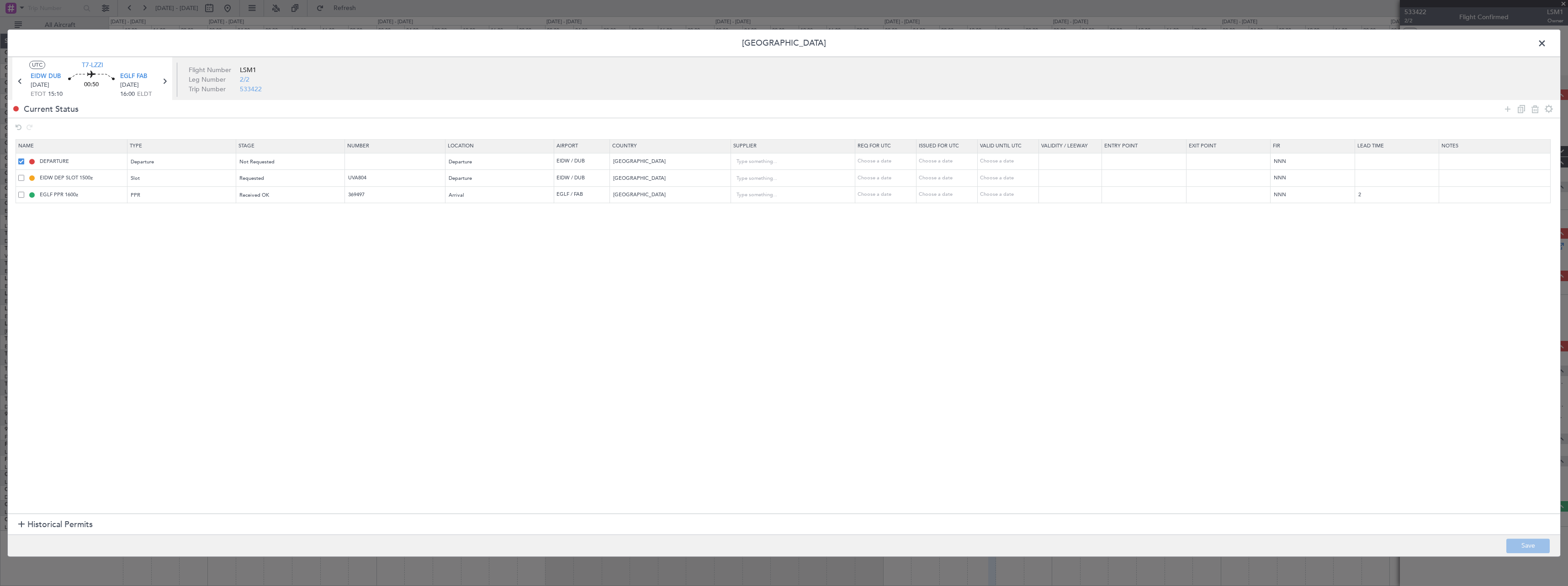
type input "UVA804"
type input "EGLF PPR 1600z"
type input "369497"
type input "United Kingdom"
type input "2"
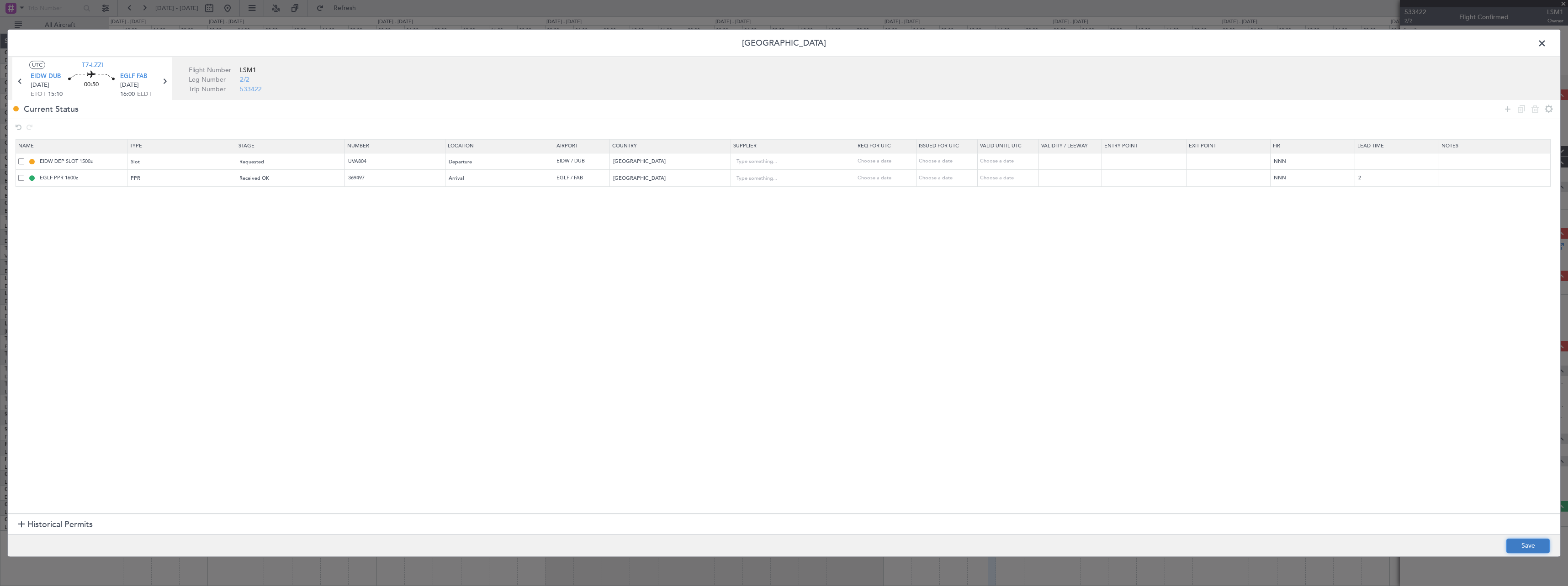
click at [1539, 544] on button "Save" at bounding box center [1527, 546] width 43 height 15
click at [1546, 42] on span at bounding box center [1546, 46] width 0 height 18
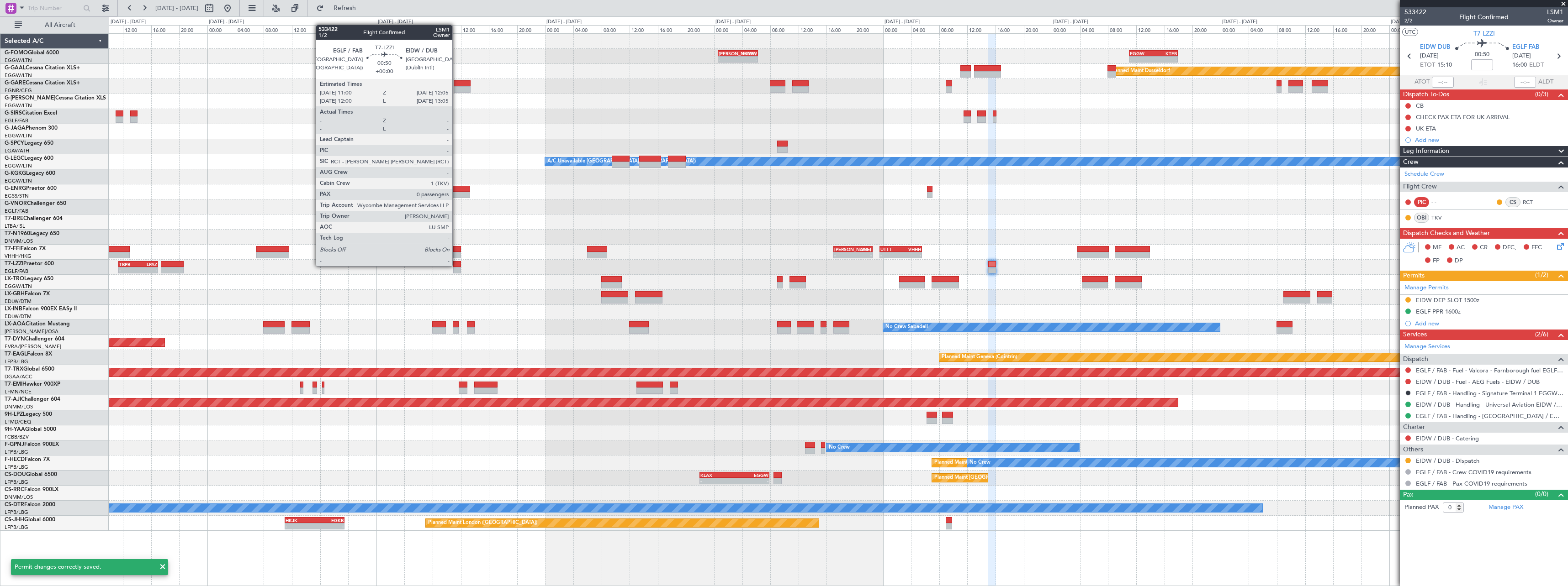
click at [456, 266] on div at bounding box center [456, 265] width 7 height 7
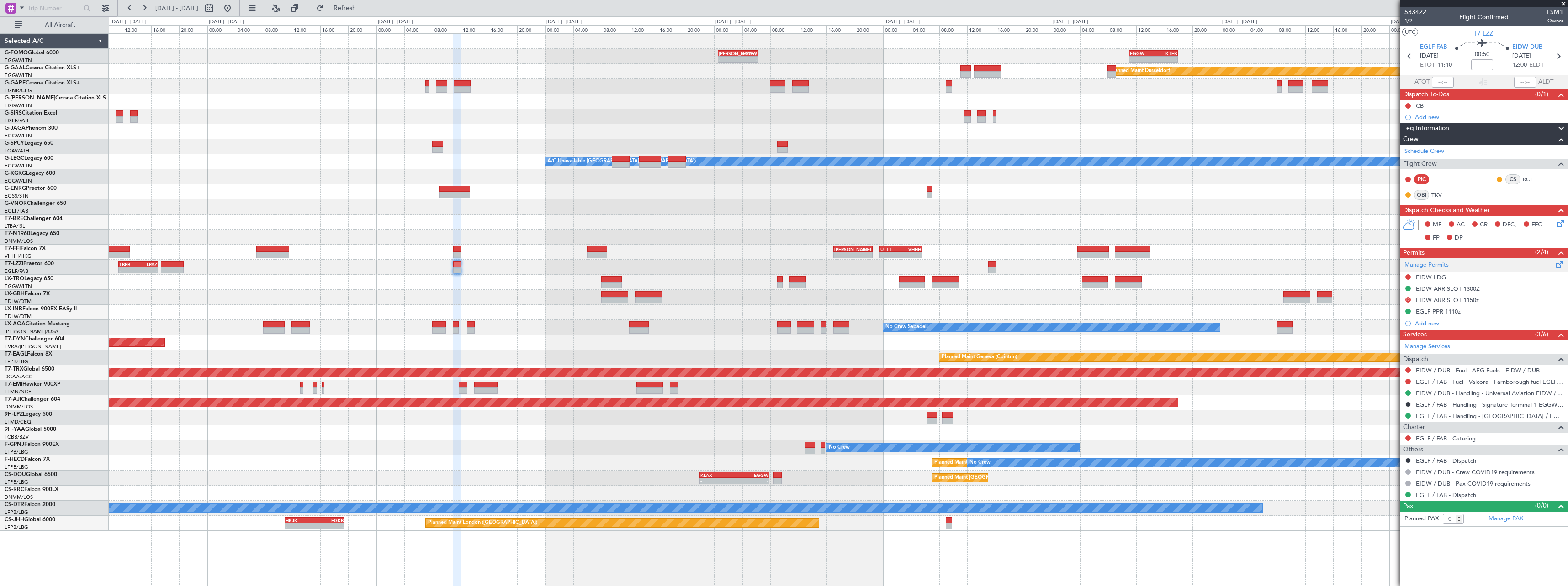
click at [1441, 266] on link "Manage Permits" at bounding box center [1426, 265] width 45 height 9
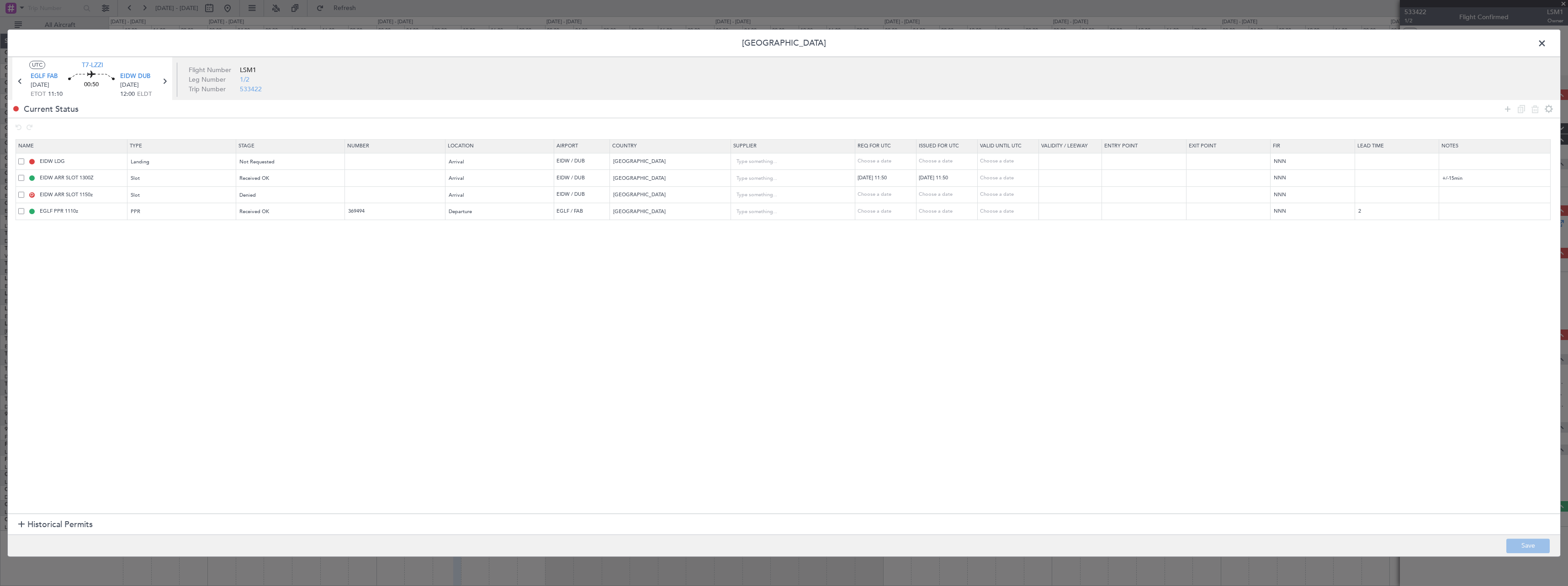
click at [21, 161] on span at bounding box center [21, 161] width 6 height 6
click at [25, 158] on input "checkbox" at bounding box center [25, 158] width 0 height 0
click at [1536, 108] on icon at bounding box center [1534, 108] width 11 height 11
type input "EIDW ARR SLOT 1300Z"
type input "+/-15min"
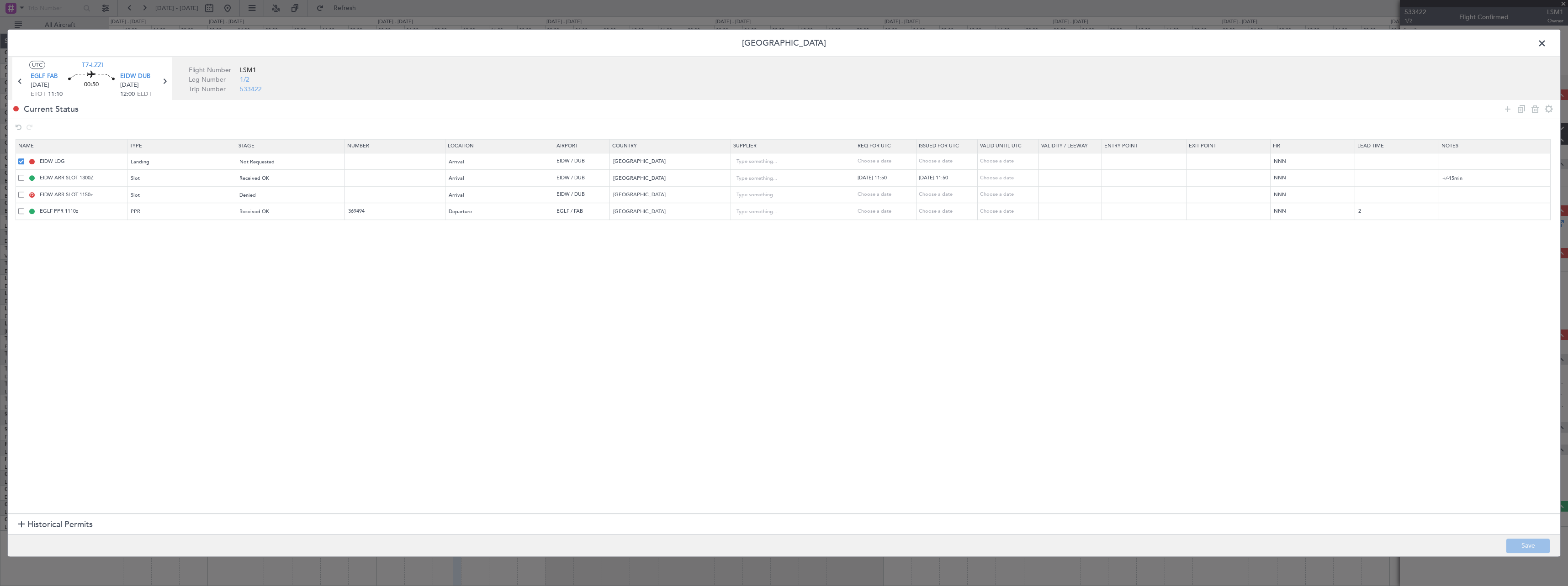
type input "EIDW ARR SLOT 1150z"
type input "EGLF PPR 1110z"
type input "369494"
type input "United Kingdom"
type input "2"
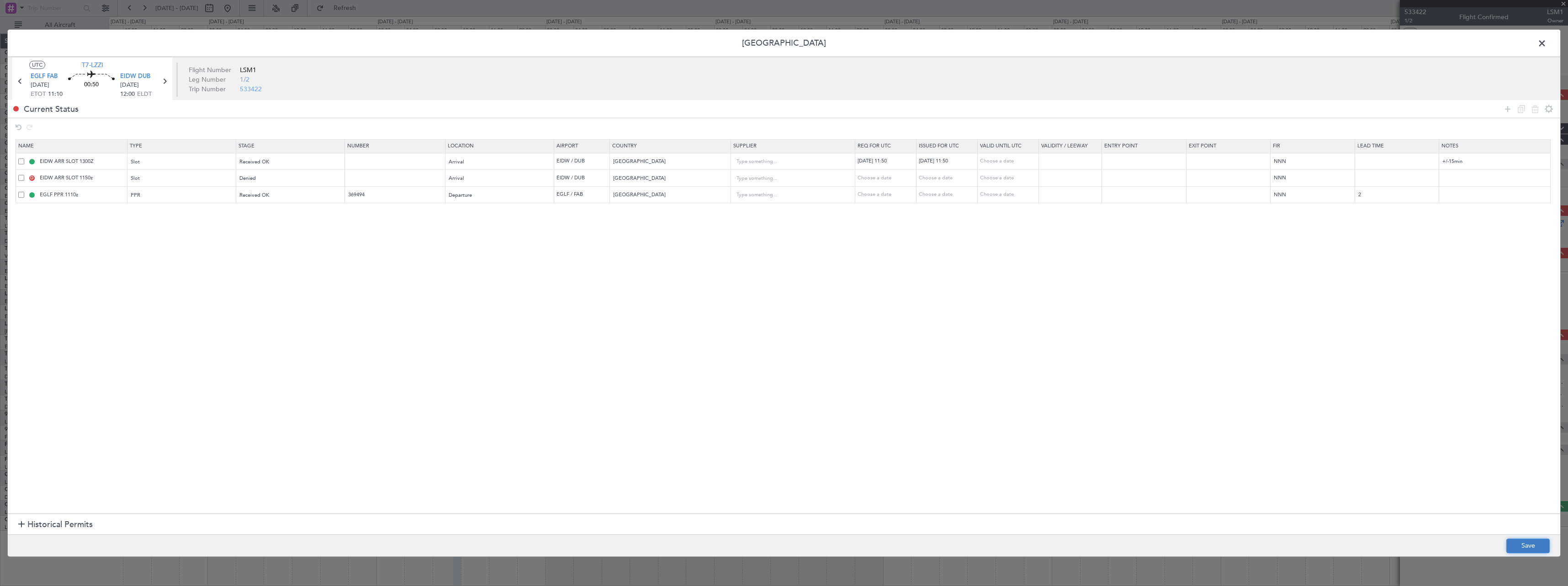
click at [1530, 545] on button "Save" at bounding box center [1527, 546] width 43 height 15
click at [1546, 41] on span at bounding box center [1546, 46] width 0 height 18
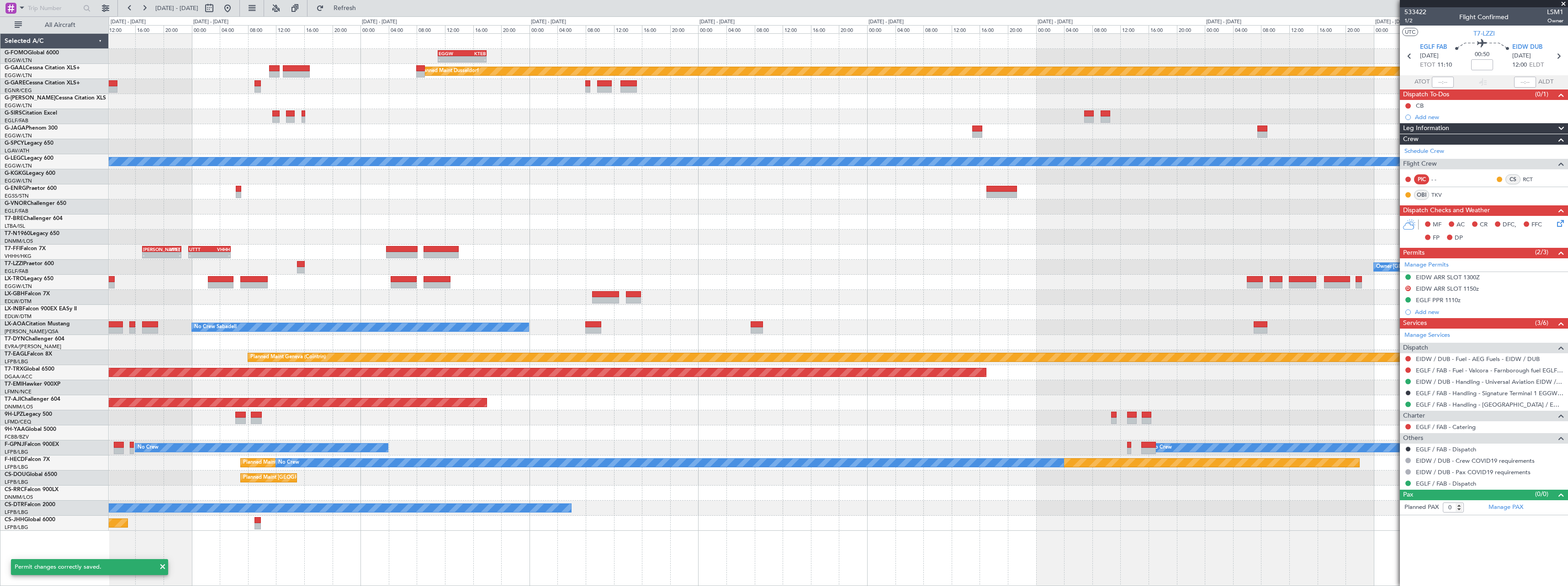
click at [451, 271] on div "Owner London (Luton)" at bounding box center [838, 267] width 1459 height 15
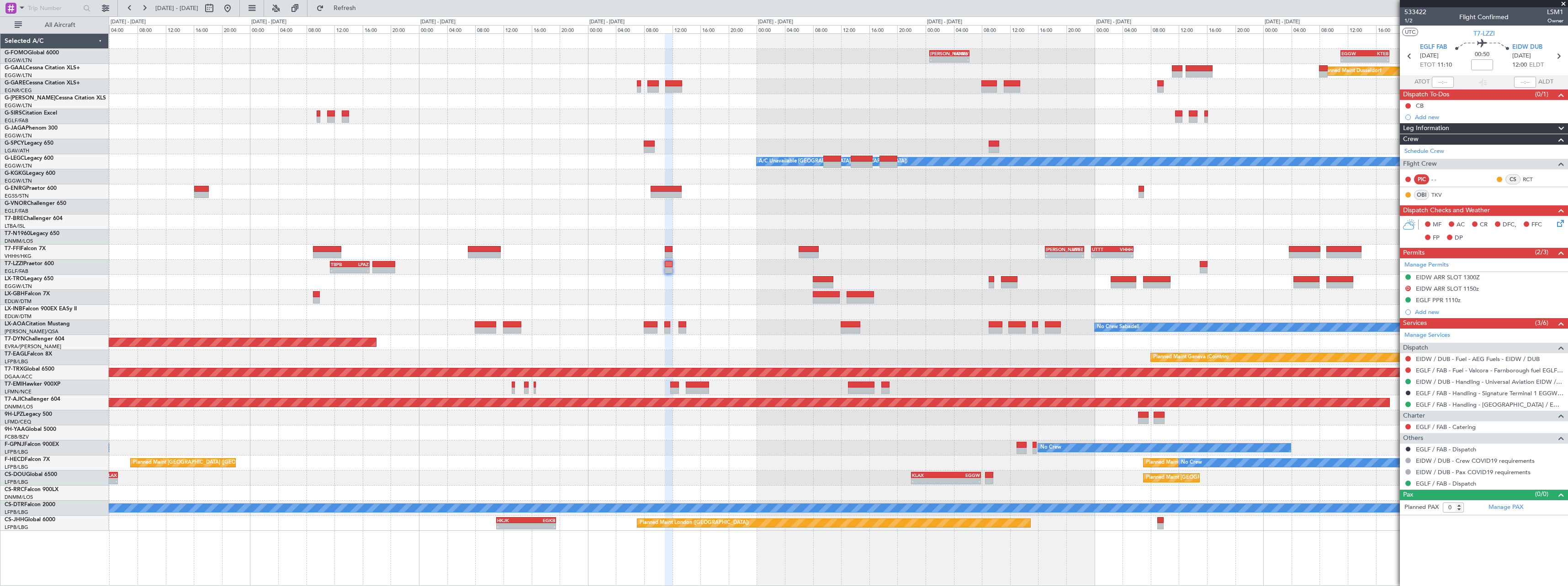
click at [1104, 322] on div "- - EGGW 11:00 Z KTEB 17:55 Z KACK 00:35 Z EGGW 06:15 Z - - Planned Maint Dusse…" at bounding box center [838, 282] width 1459 height 497
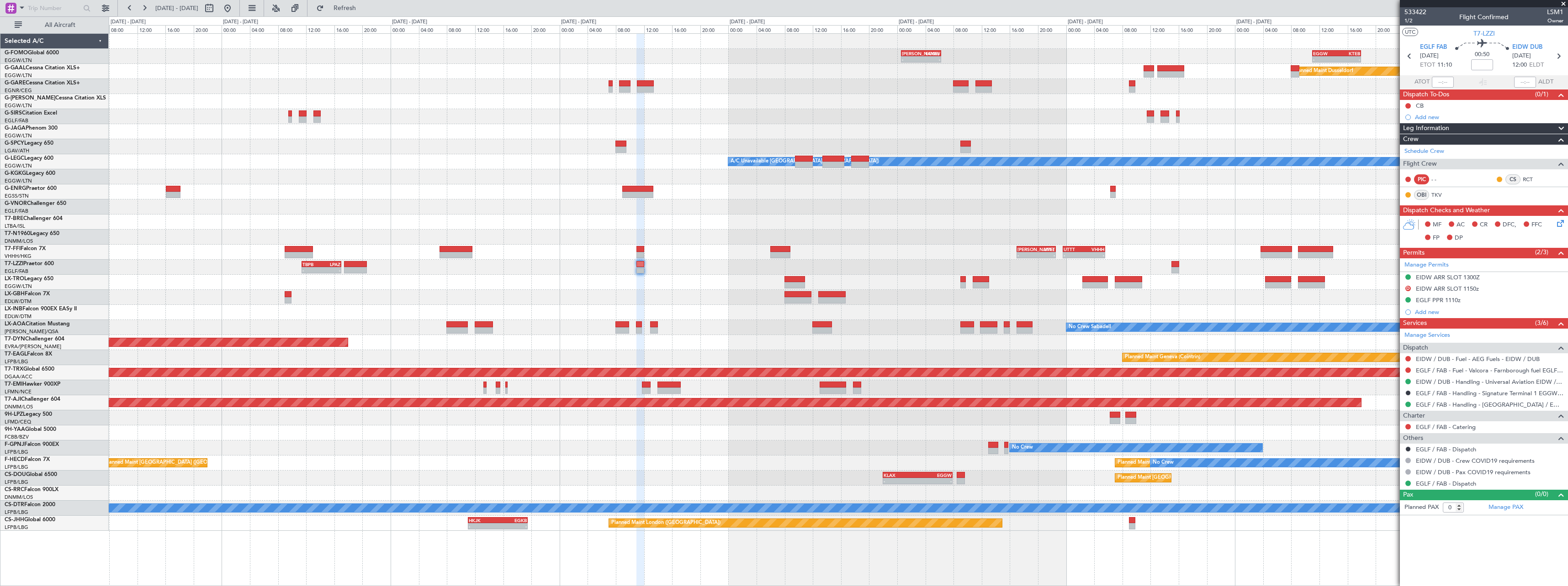
click at [430, 286] on div "KACK 00:35 Z EGGW 06:15 Z - - - - EGGW 11:00 Z KTEB 17:55 Z Planned Maint Dusse…" at bounding box center [838, 282] width 1459 height 497
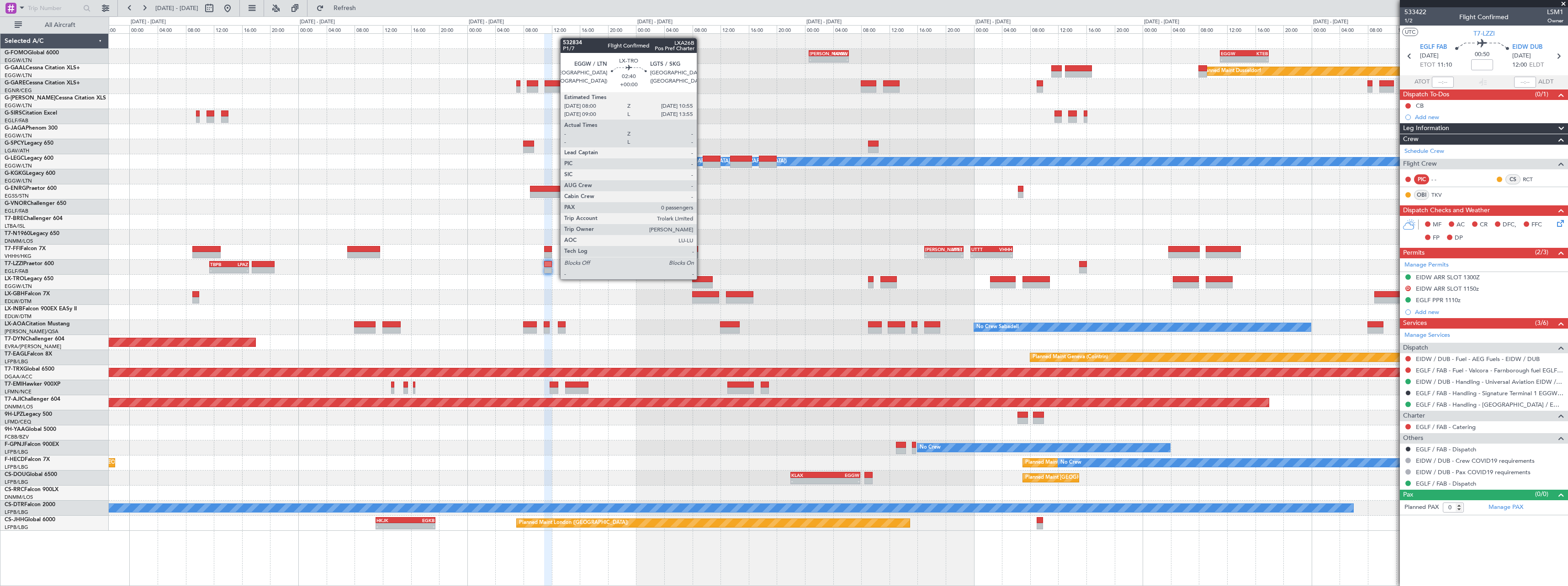
click at [700, 279] on div at bounding box center [702, 280] width 21 height 7
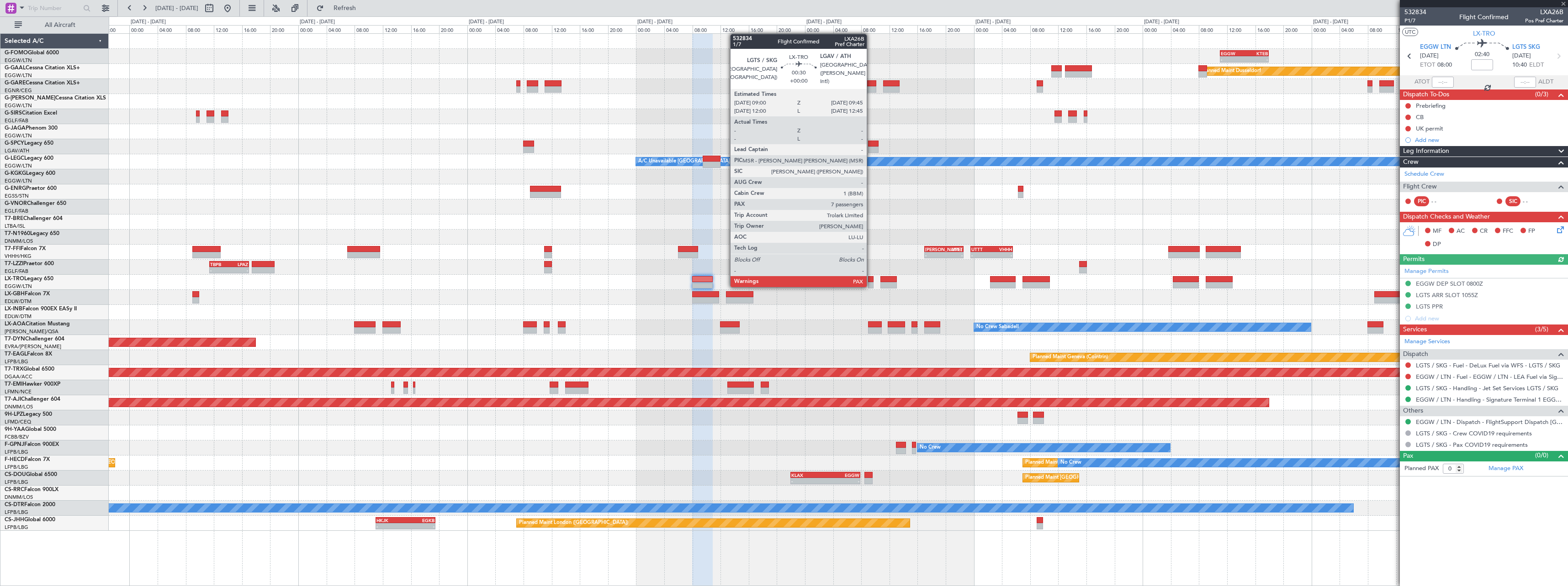
click at [871, 286] on div at bounding box center [870, 286] width 6 height 7
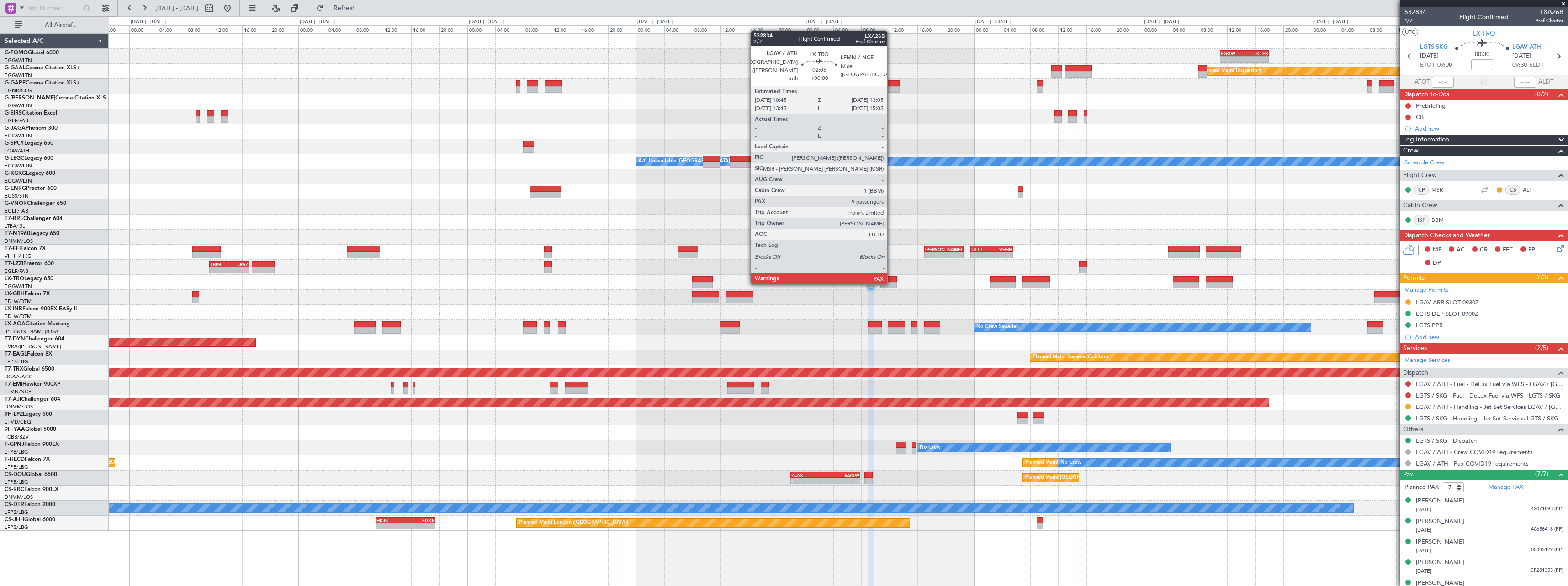
click at [892, 284] on div at bounding box center [888, 286] width 17 height 7
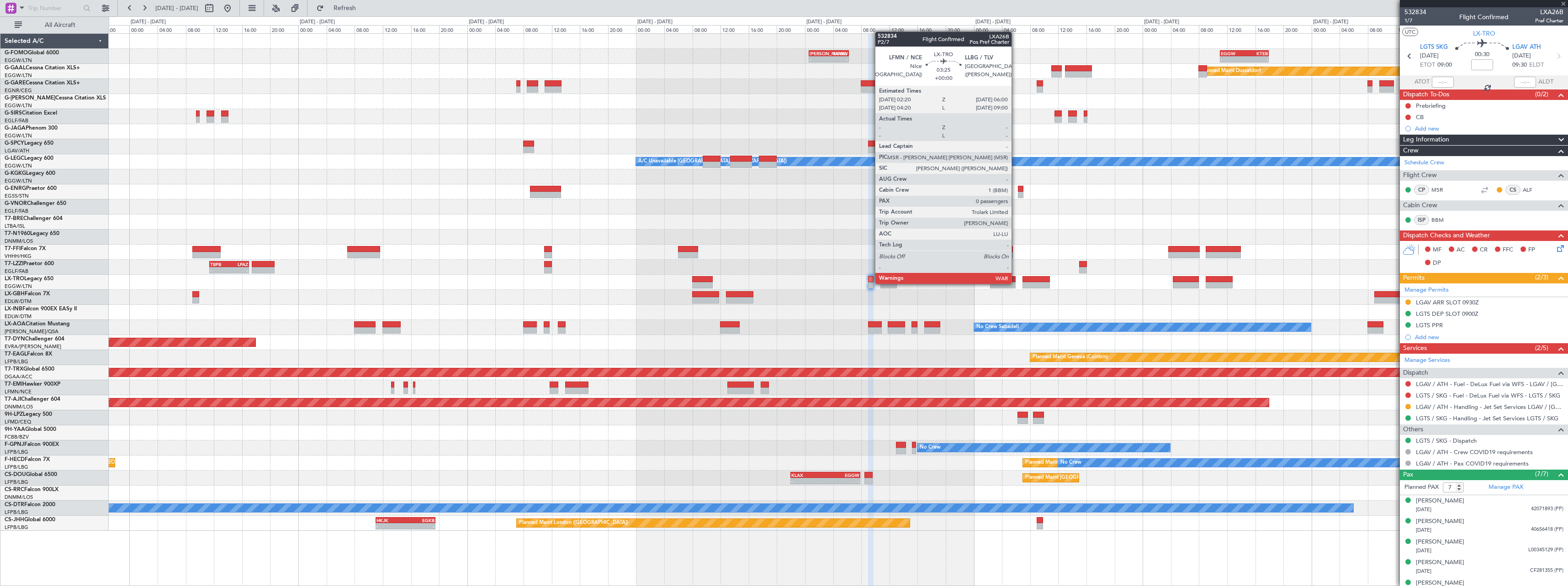
type input "9"
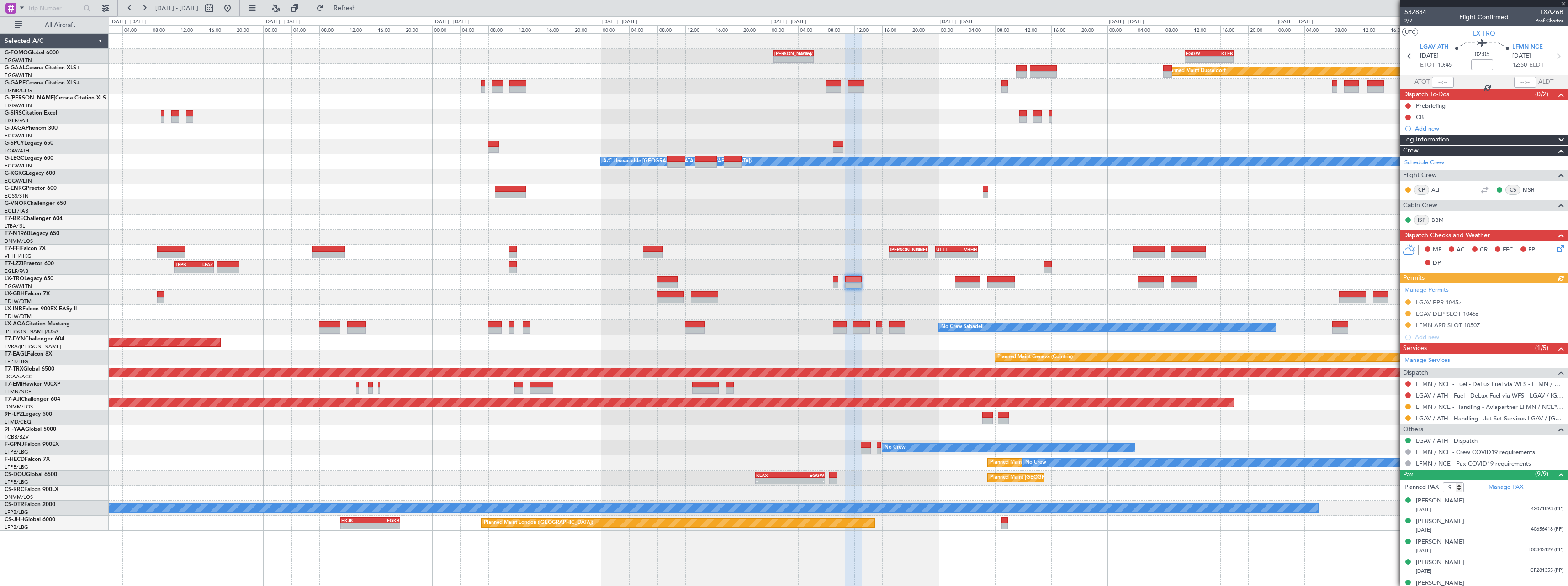
click at [1301, 311] on div "- - KACK 00:35 Z EGGW 06:15 Z - - EGGW 11:00 Z KTEB 17:55 Z Planned Maint Dusse…" at bounding box center [838, 282] width 1459 height 497
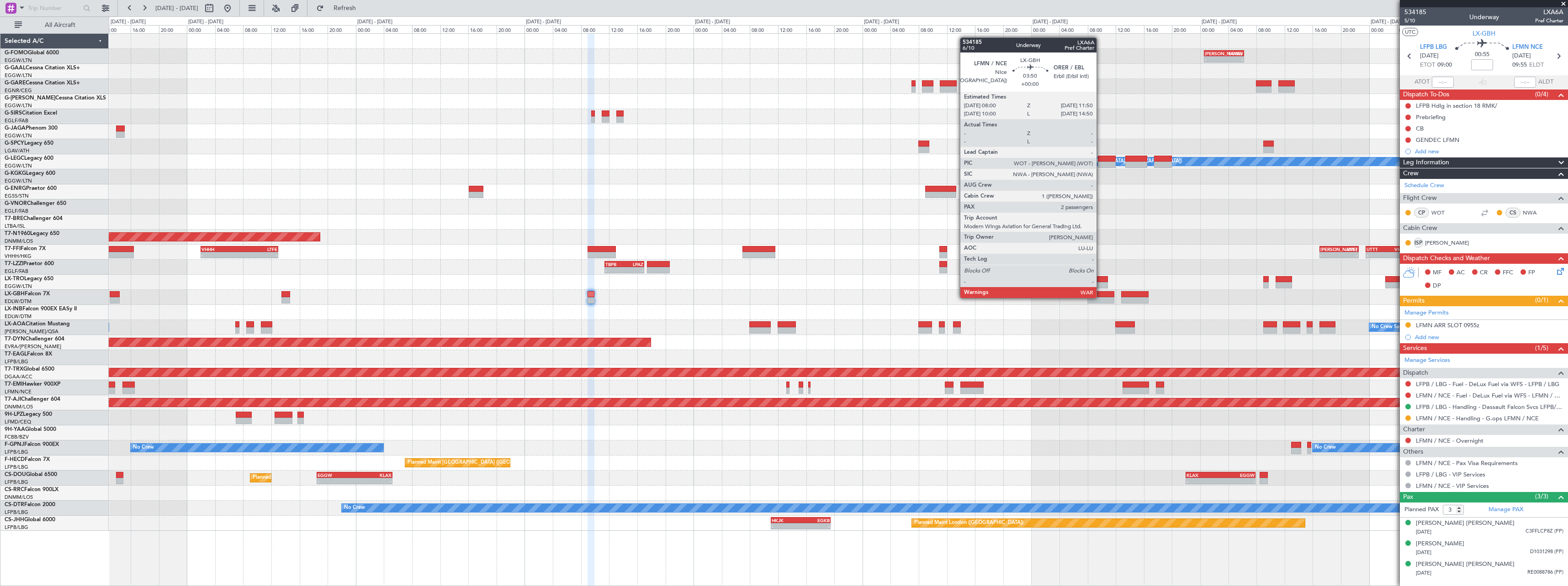
click at [1101, 297] on div at bounding box center [1100, 300] width 27 height 7
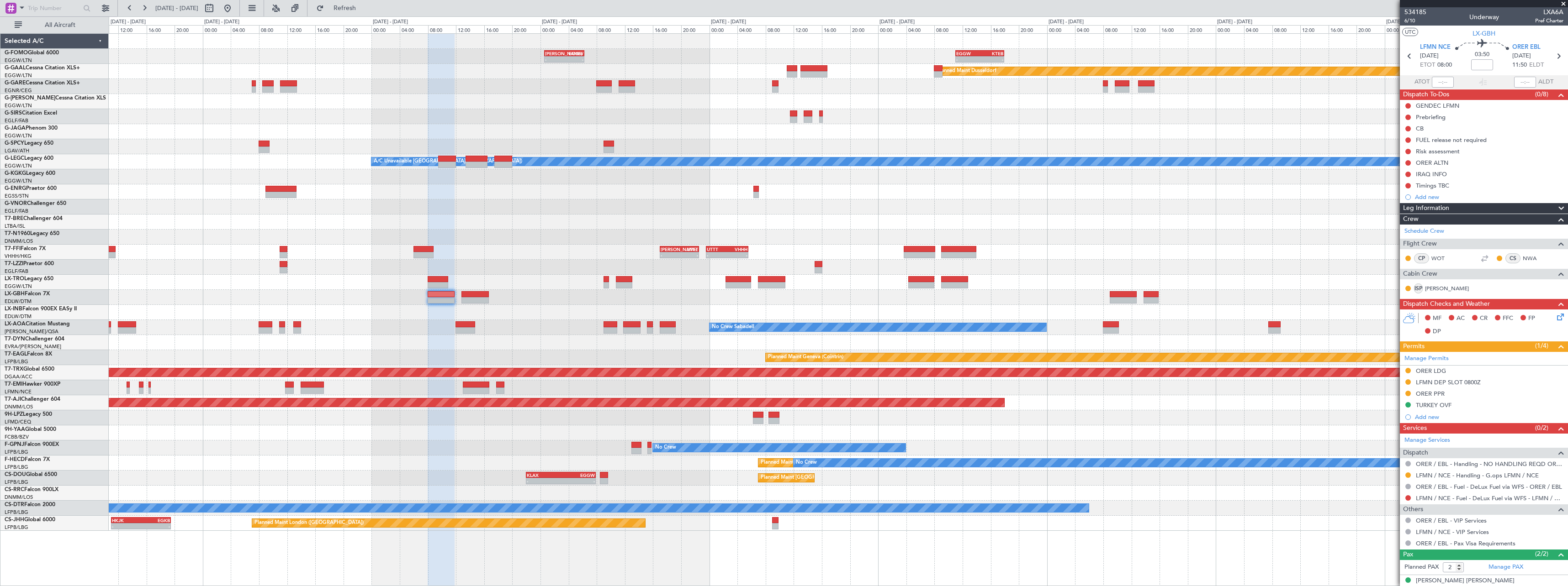
click at [541, 310] on div "- - KACK 00:35 Z EGGW 06:15 Z - - EGGW 11:00 Z KTEB 17:55 Z Planned Maint Dusse…" at bounding box center [838, 282] width 1459 height 497
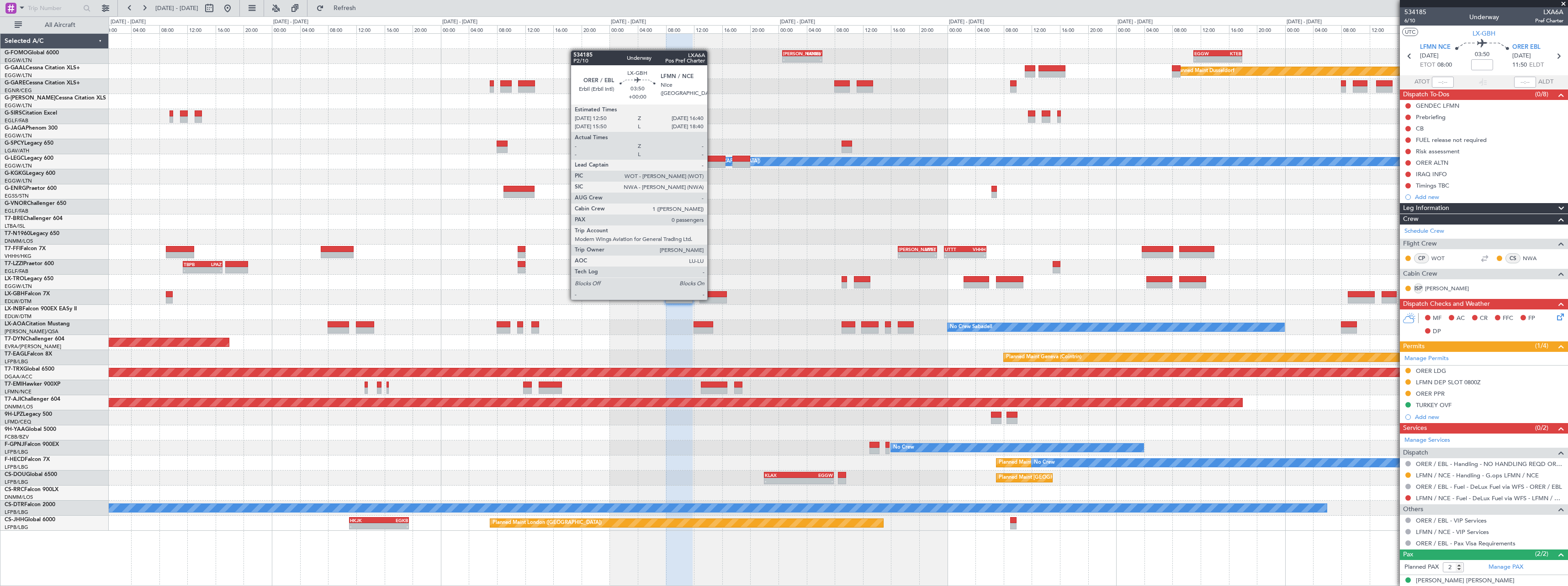
click at [711, 299] on div at bounding box center [713, 300] width 27 height 7
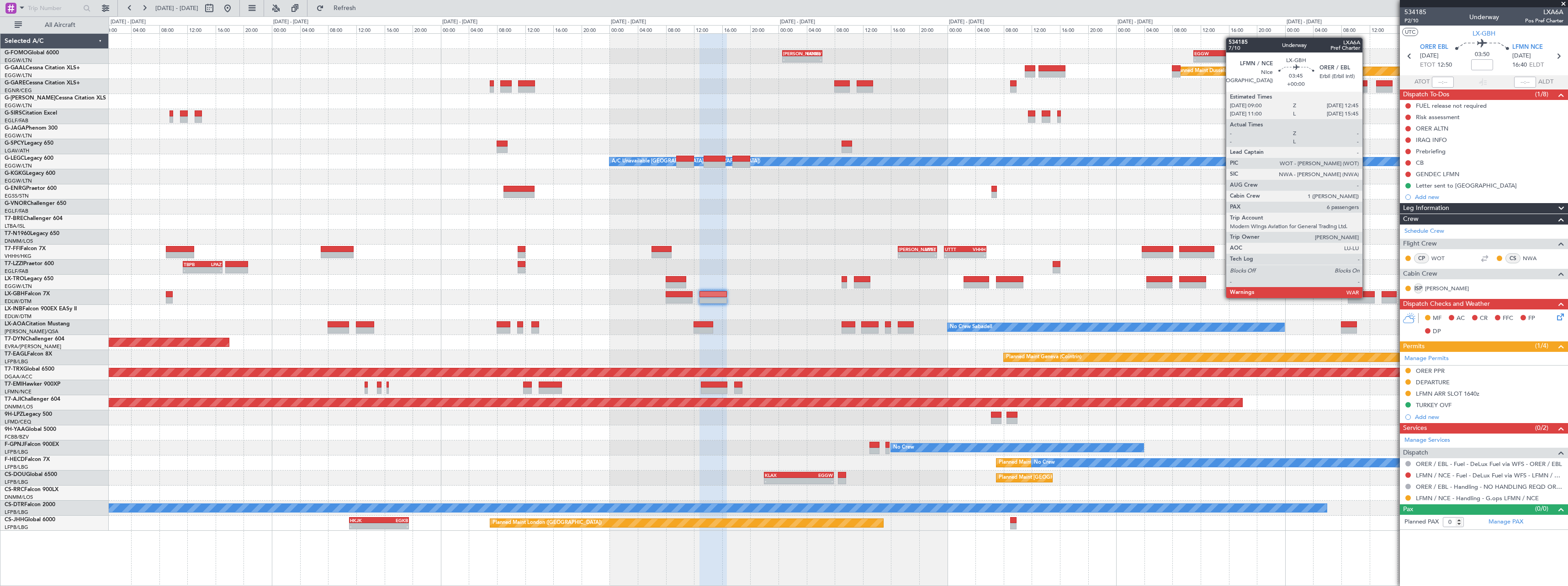
click at [1366, 297] on div at bounding box center [1361, 300] width 26 height 7
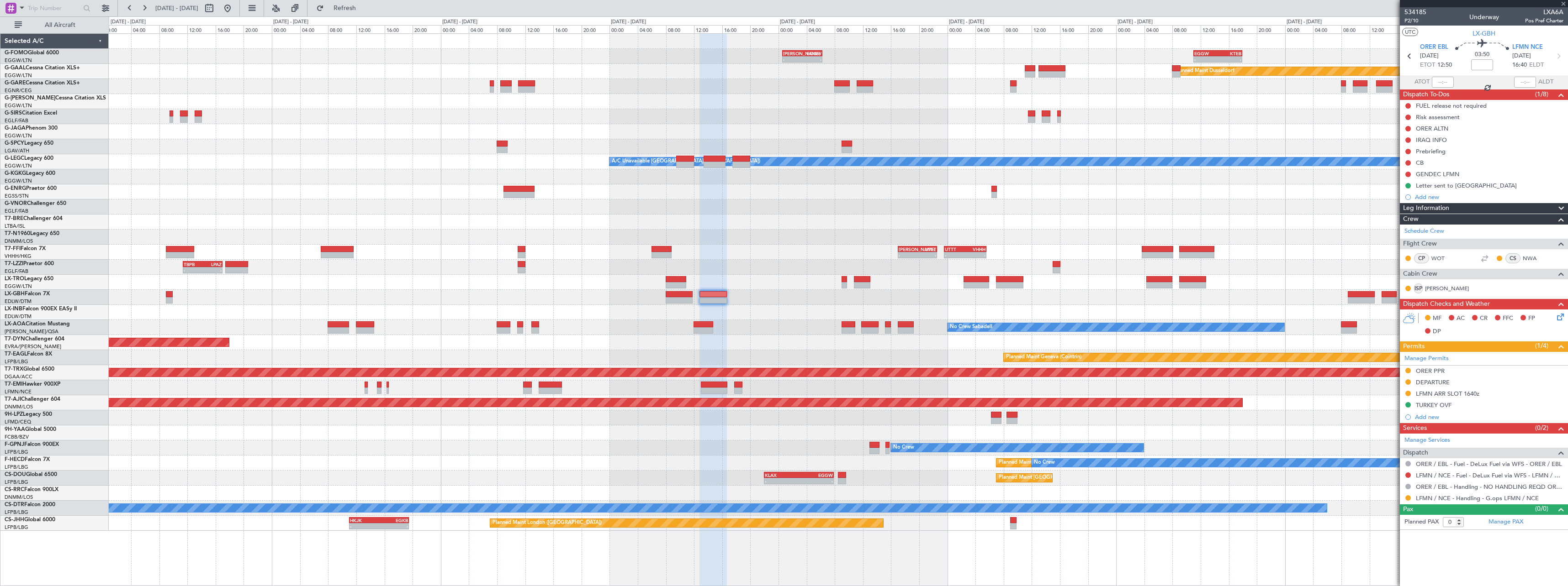
click at [999, 292] on div at bounding box center [838, 297] width 1459 height 15
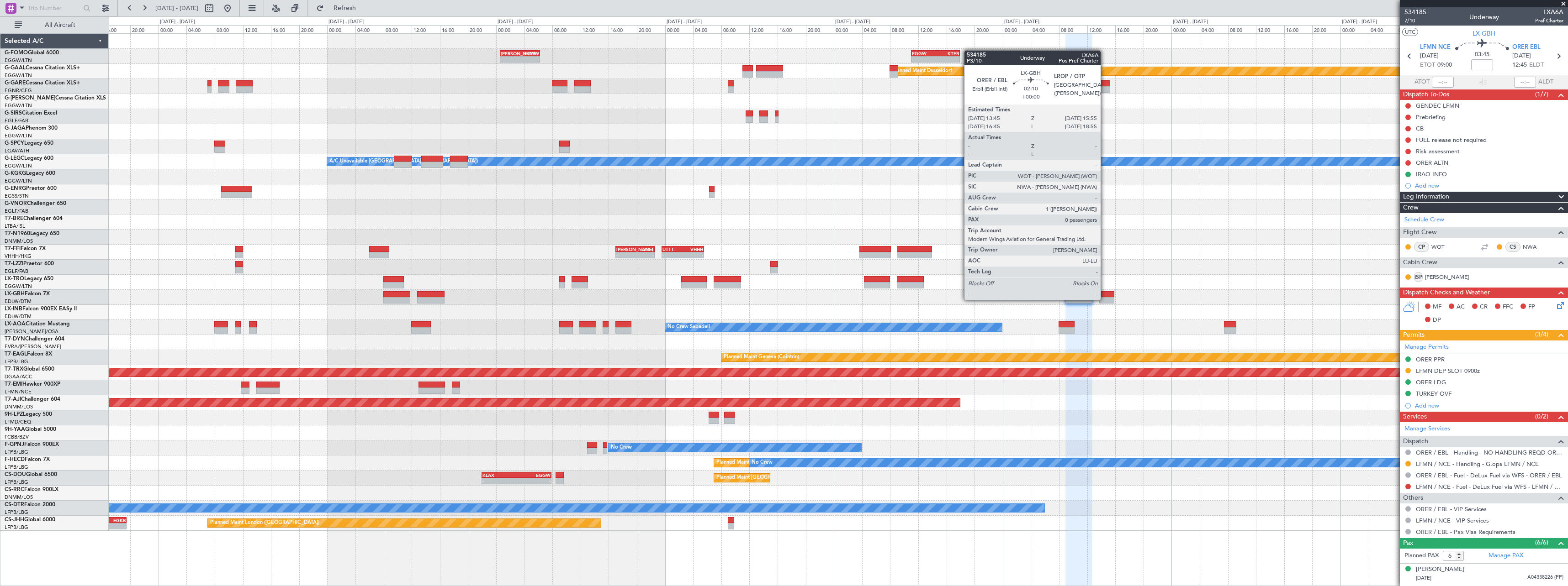
click at [1105, 299] on div at bounding box center [1107, 300] width 16 height 7
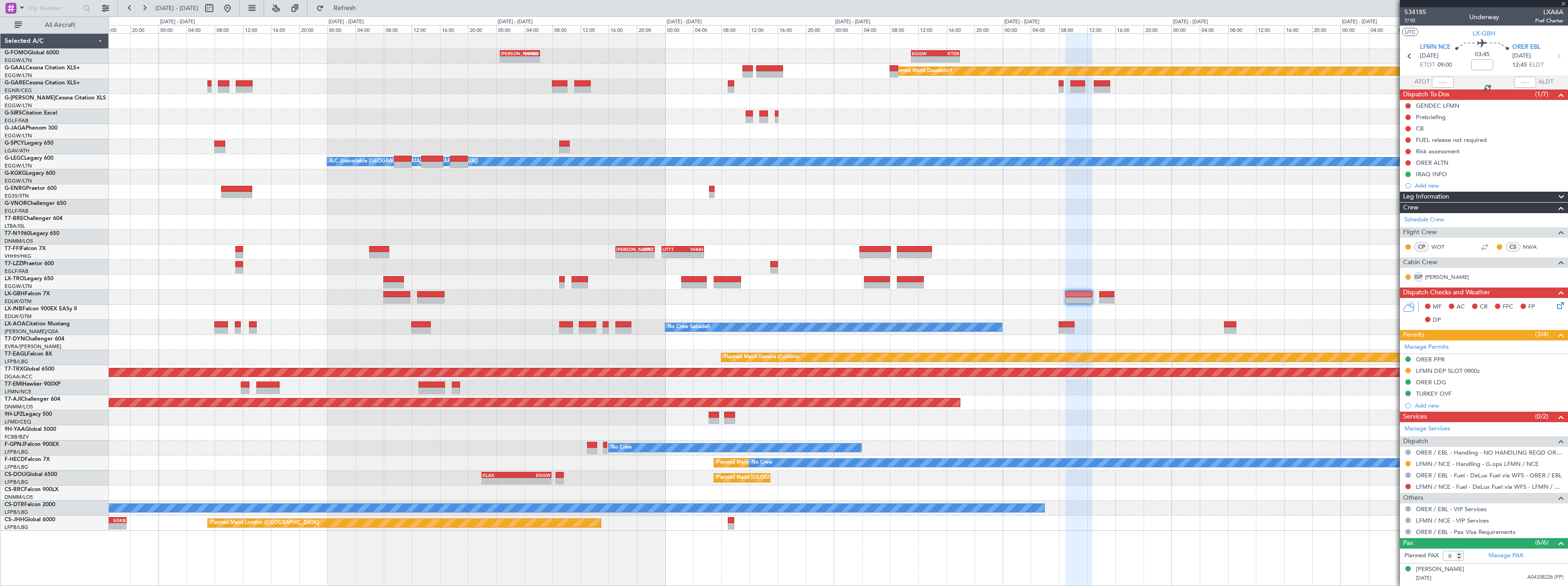
type input "0"
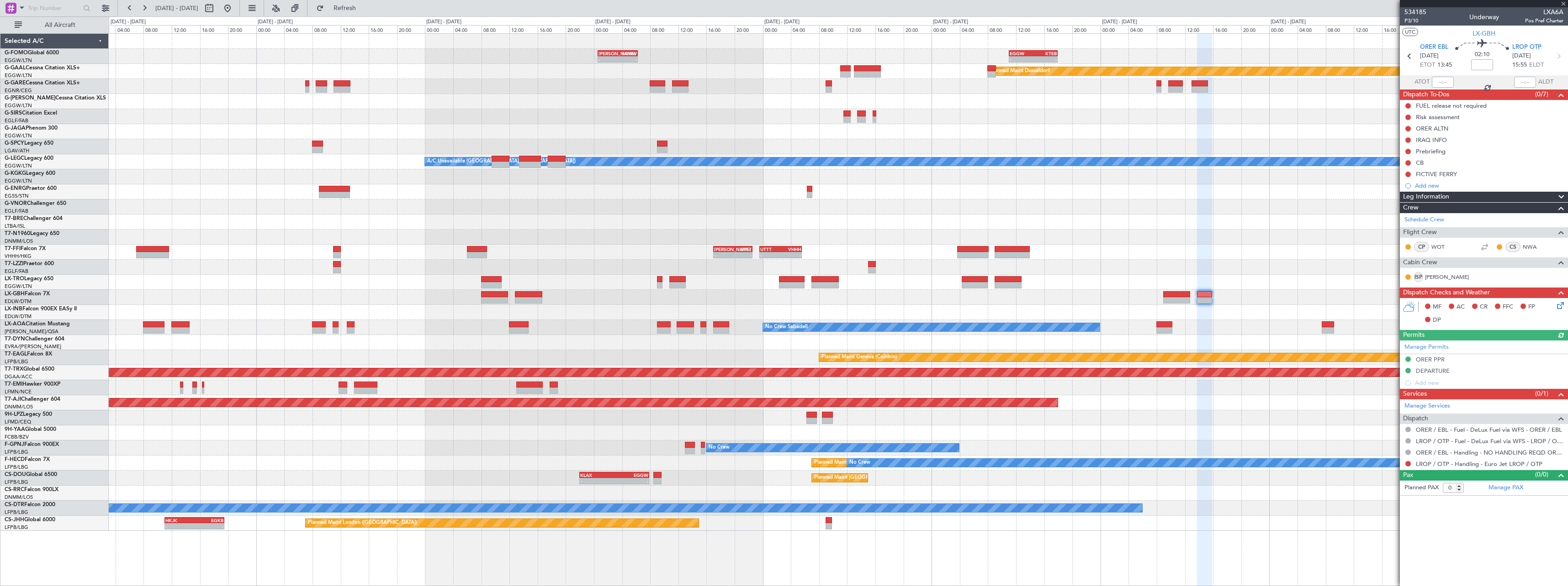
click at [956, 295] on div at bounding box center [838, 297] width 1459 height 15
click at [1430, 382] on div "Add new" at bounding box center [1484, 382] width 140 height 7
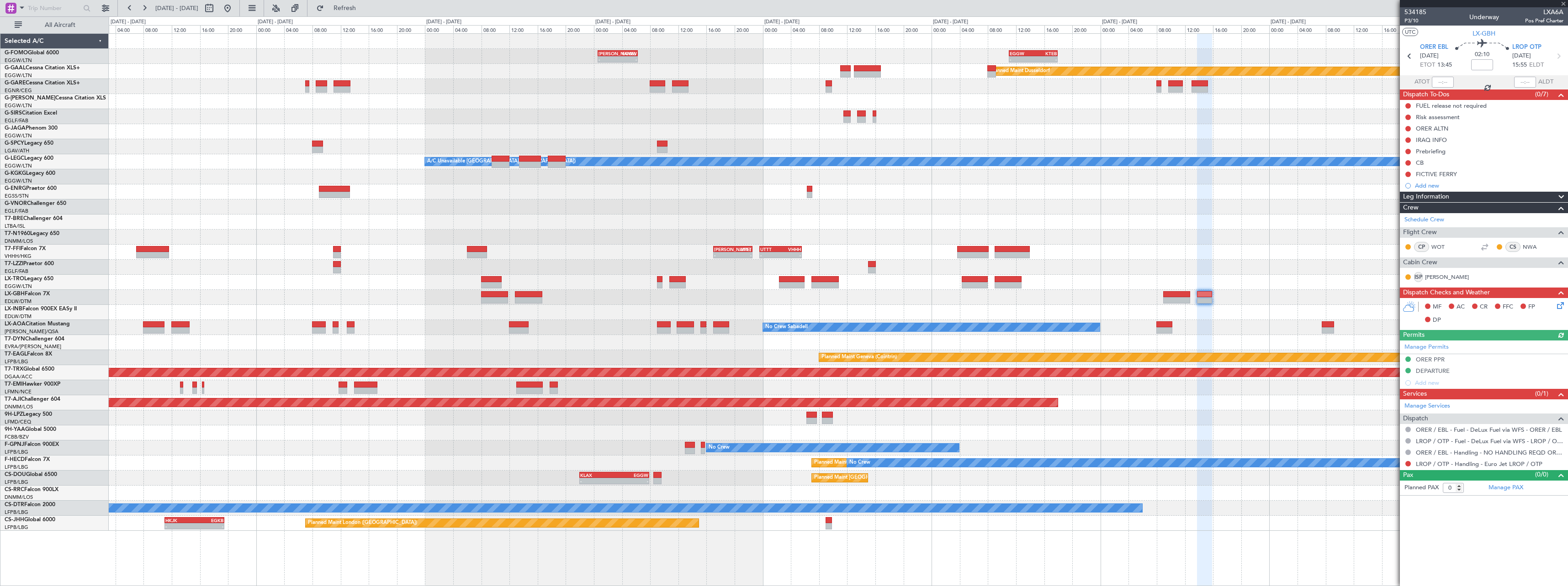
click at [1436, 386] on div "Manage Permits ORER PPR DEPARTURE Add new" at bounding box center [1484, 365] width 168 height 48
click at [1434, 380] on div "Add new" at bounding box center [1484, 382] width 140 height 7
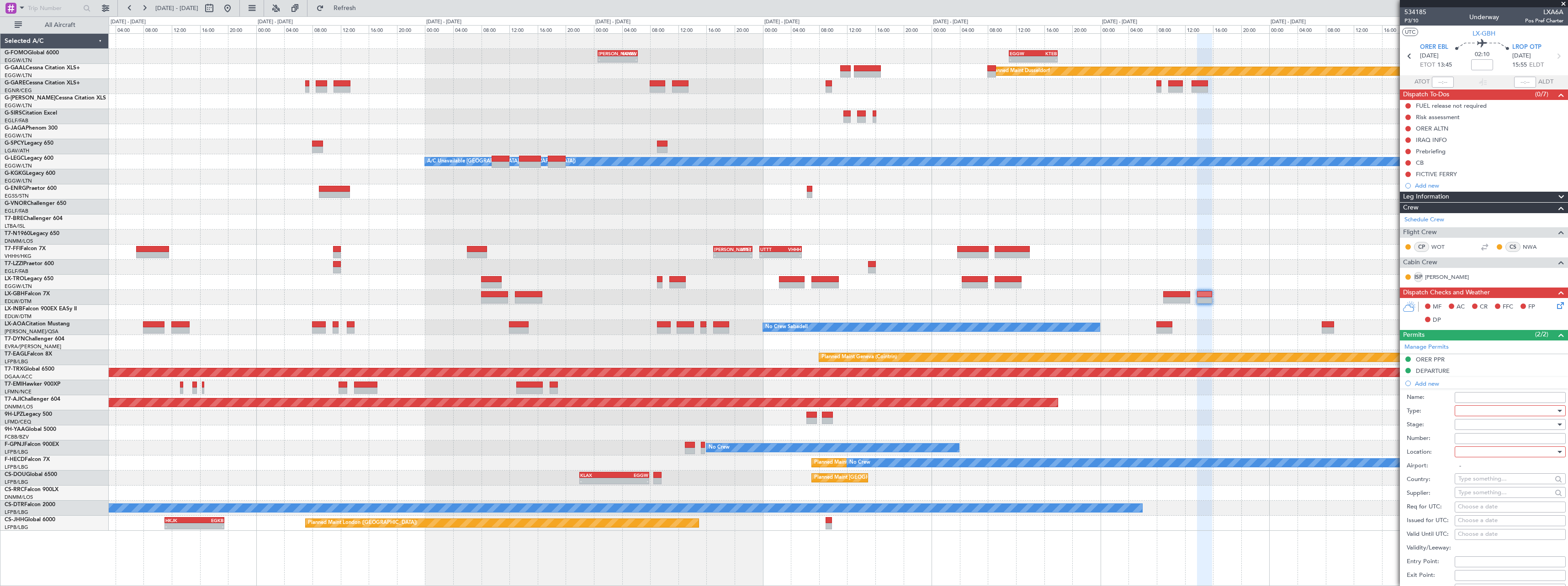
click at [1489, 411] on div at bounding box center [1507, 411] width 98 height 14
drag, startPoint x: 1486, startPoint y: 489, endPoint x: 1484, endPoint y: 479, distance: 10.2
click at [1486, 489] on span "Overflight" at bounding box center [1507, 492] width 96 height 14
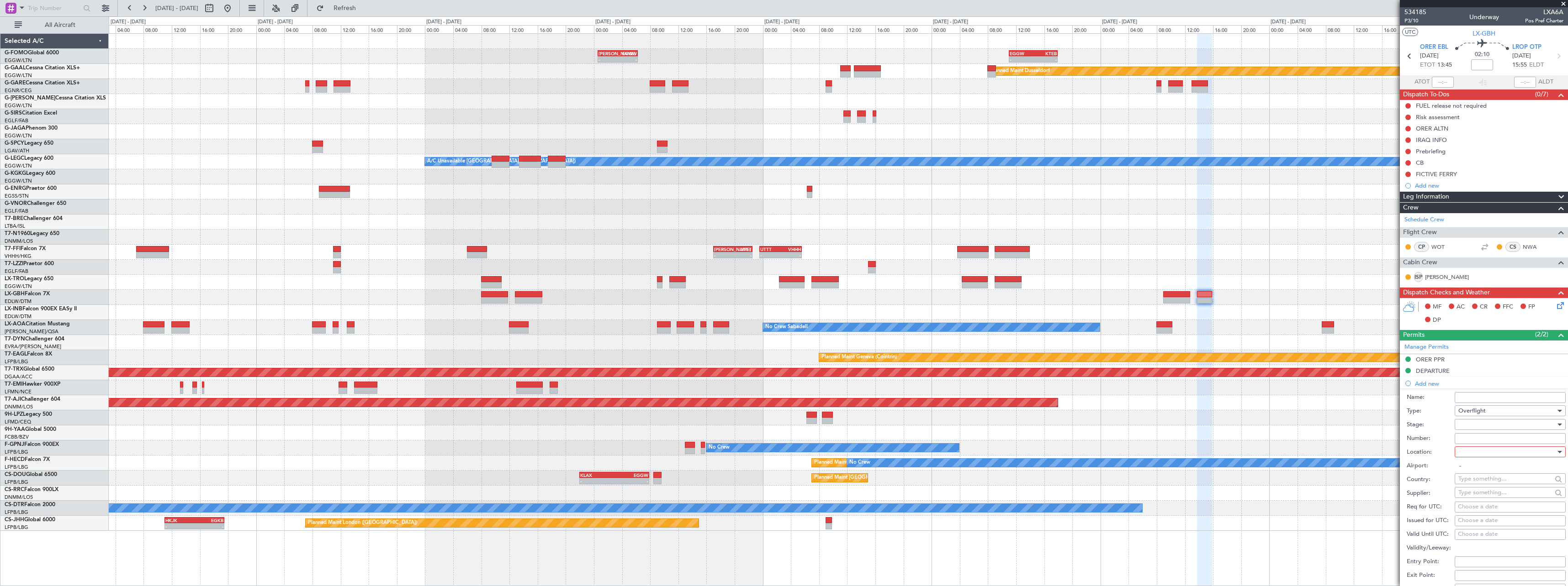
click at [1489, 427] on div at bounding box center [1507, 425] width 98 height 14
drag, startPoint x: 1495, startPoint y: 494, endPoint x: 1497, endPoint y: 459, distance: 35.1
click at [1495, 493] on span "Received OK" at bounding box center [1507, 498] width 96 height 14
click at [1493, 451] on div at bounding box center [1507, 452] width 98 height 14
click at [1479, 523] on span "Enroute" at bounding box center [1507, 526] width 96 height 14
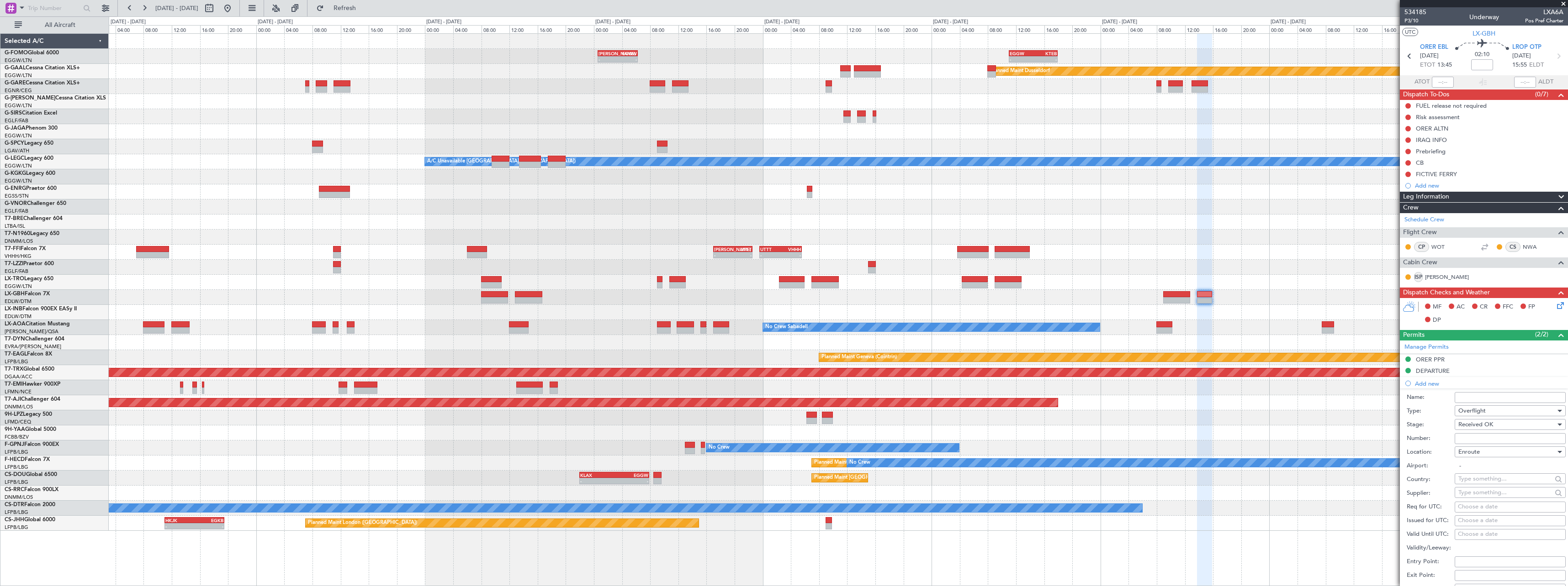
click at [1479, 440] on input "Number:" at bounding box center [1510, 439] width 111 height 11
type input "ECAC BUSINESS FLIGHT"
click at [1474, 483] on input "text" at bounding box center [1504, 479] width 94 height 14
click at [1491, 493] on span "Turkey" at bounding box center [1507, 492] width 89 height 14
type input "Turkey"
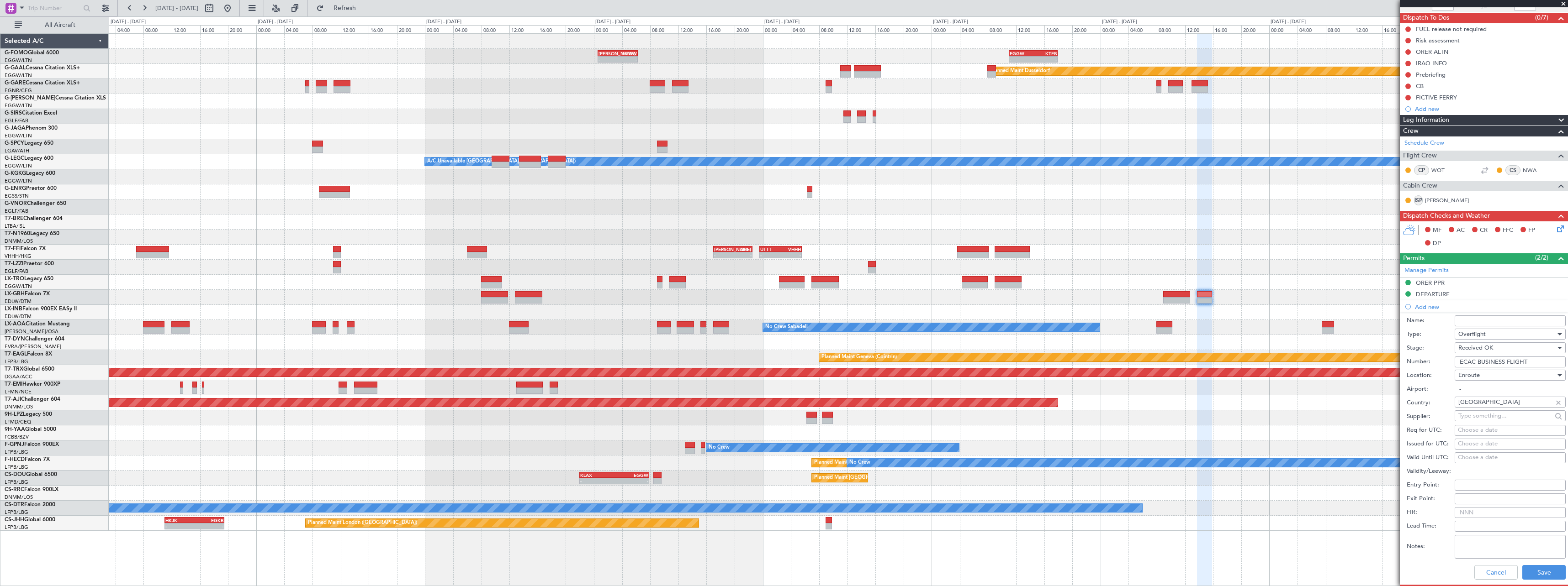
scroll to position [182, 0]
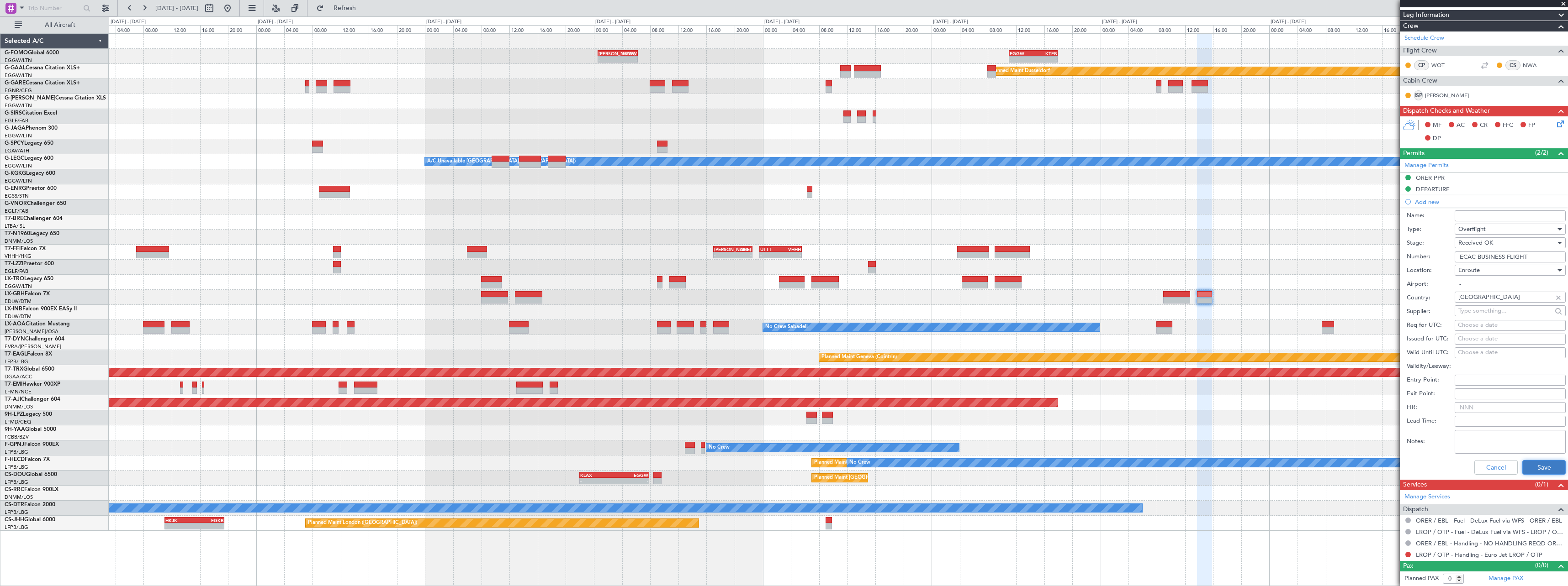
click at [1551, 468] on button "Save" at bounding box center [1544, 468] width 43 height 15
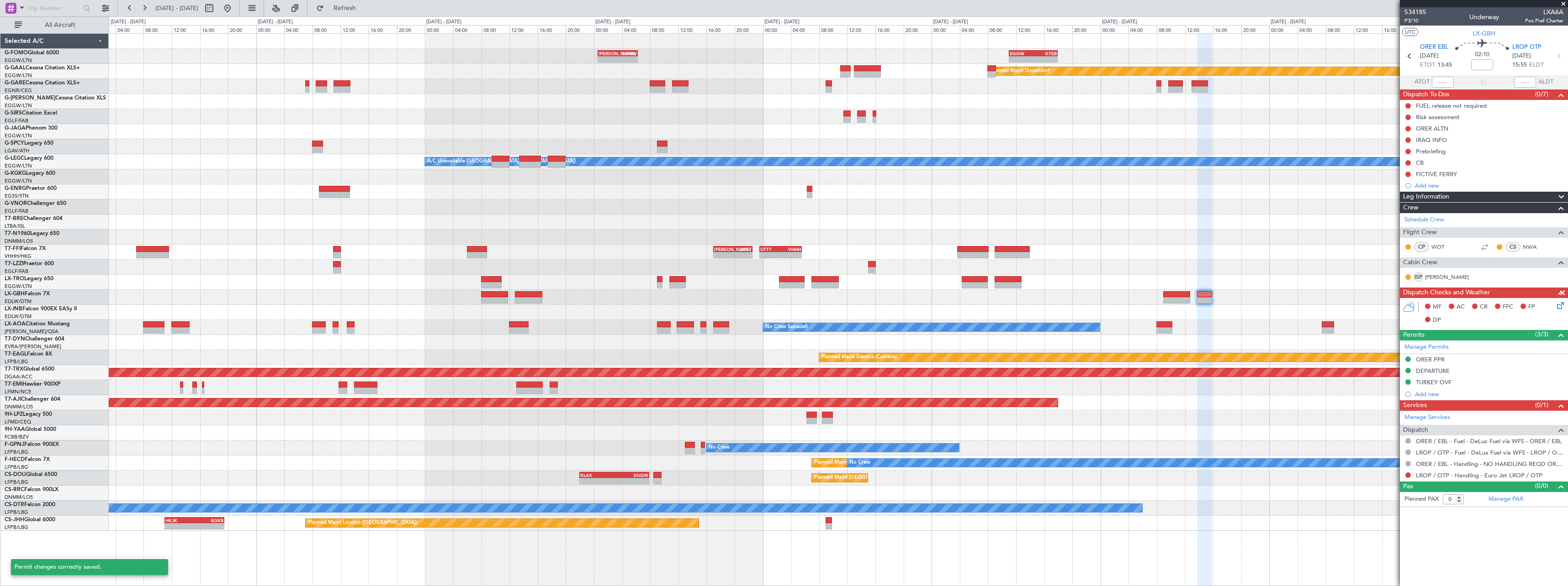
scroll to position [0, 0]
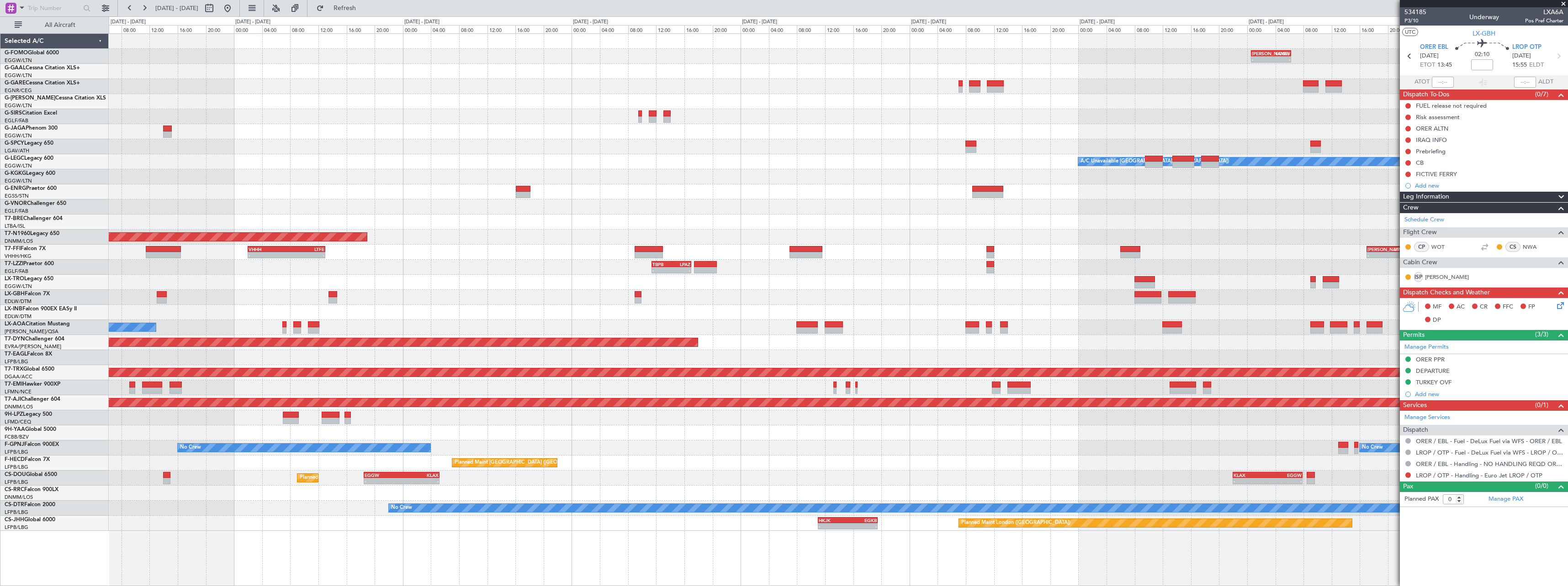
click at [997, 330] on div "- - KACK 00:35 Z EGGW 06:15 Z - - EGGW 11:00 Z KTEB 17:55 Z Planned Maint Winds…" at bounding box center [838, 282] width 1459 height 497
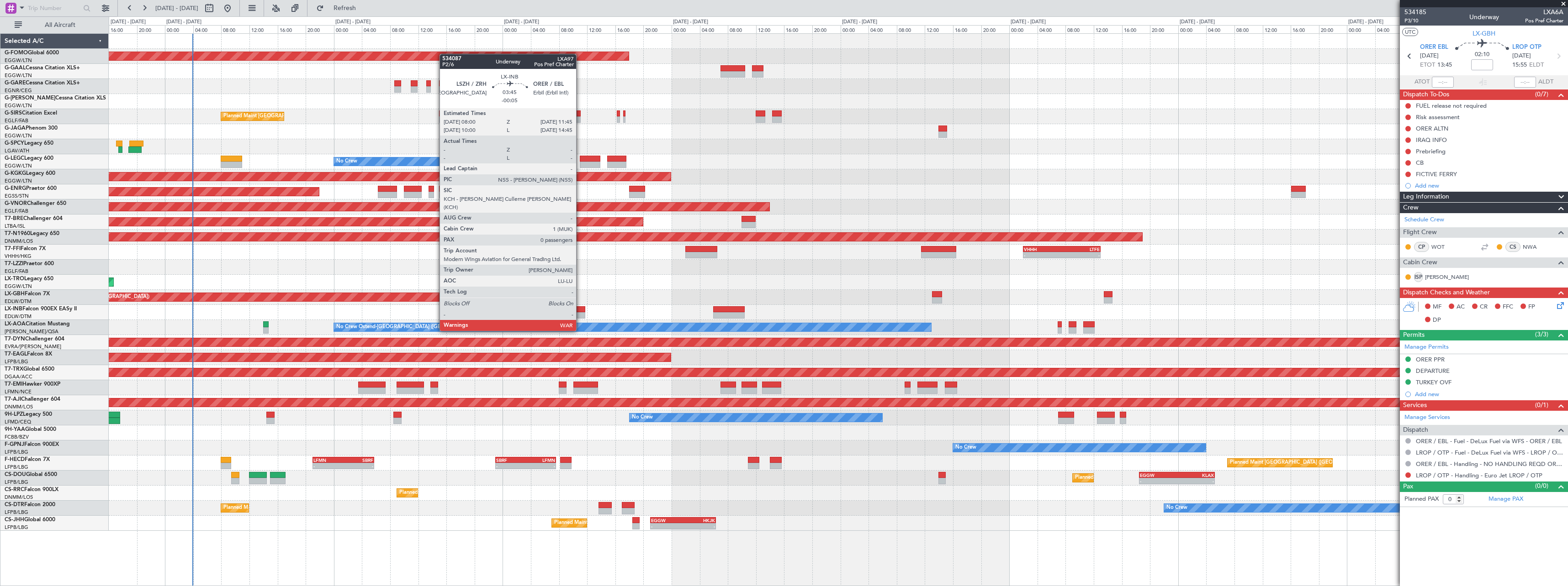
click at [580, 314] on div at bounding box center [572, 315] width 26 height 7
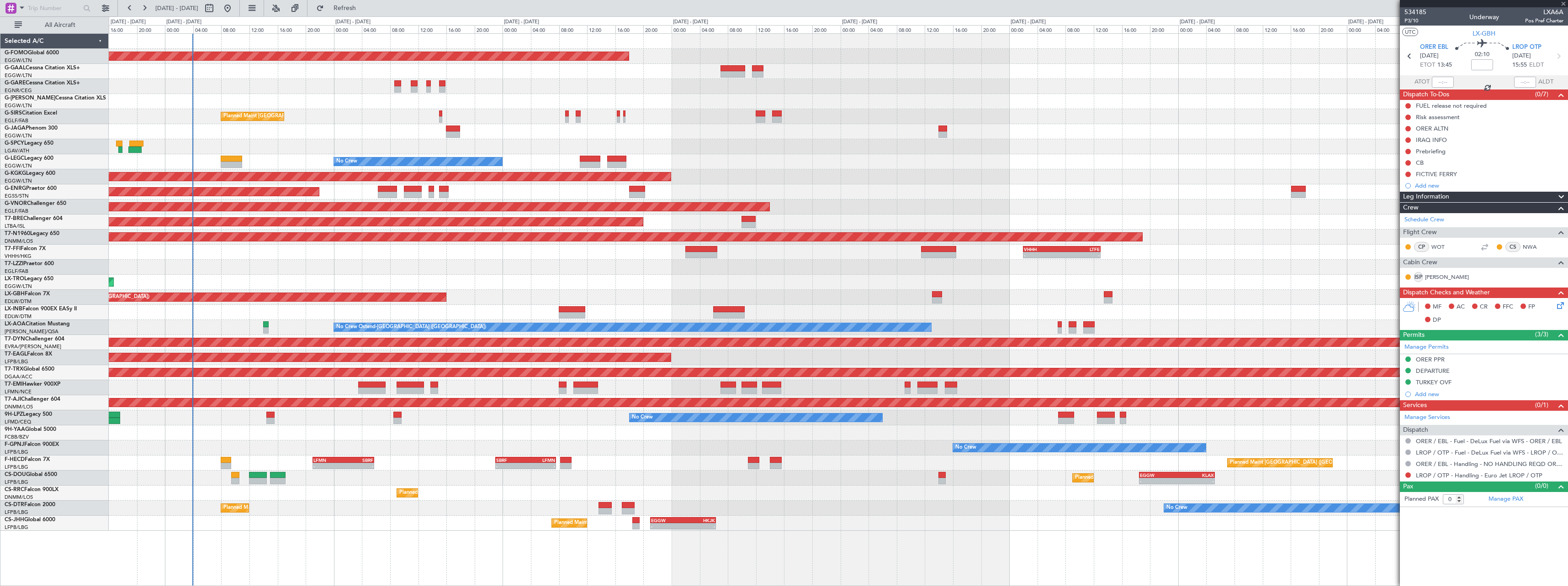
type input "-00:05"
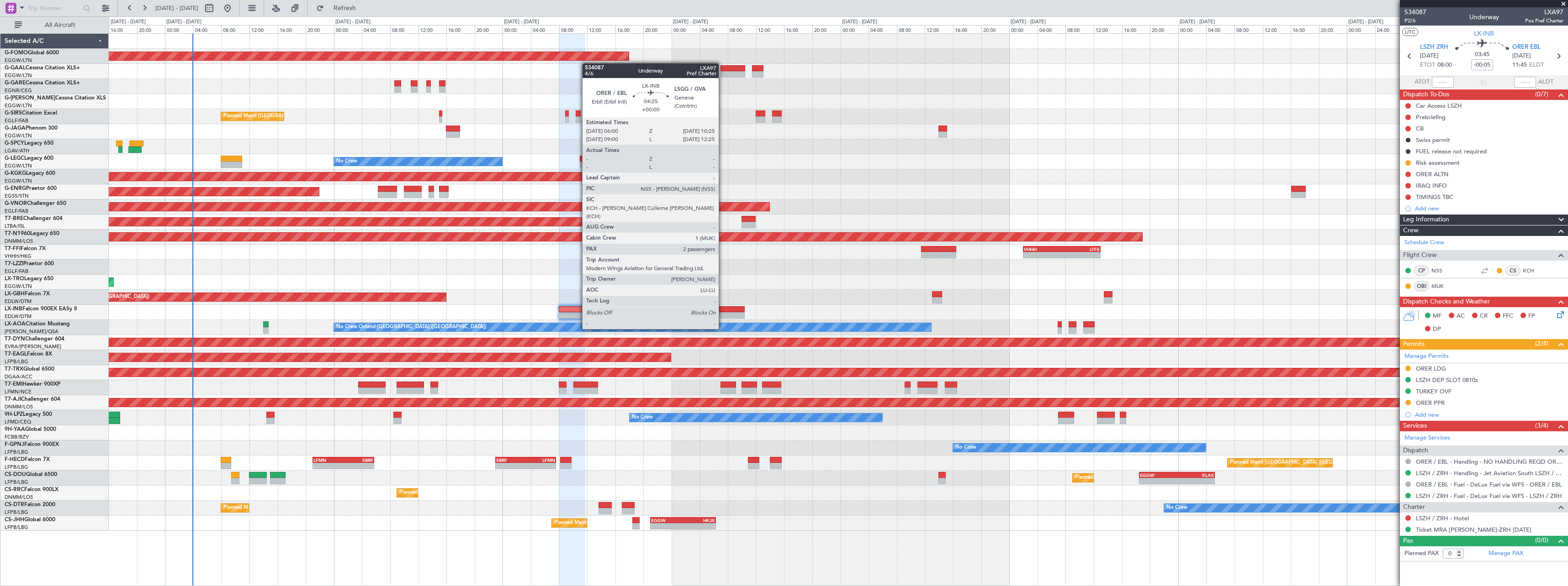
click at [723, 312] on div at bounding box center [729, 310] width 31 height 7
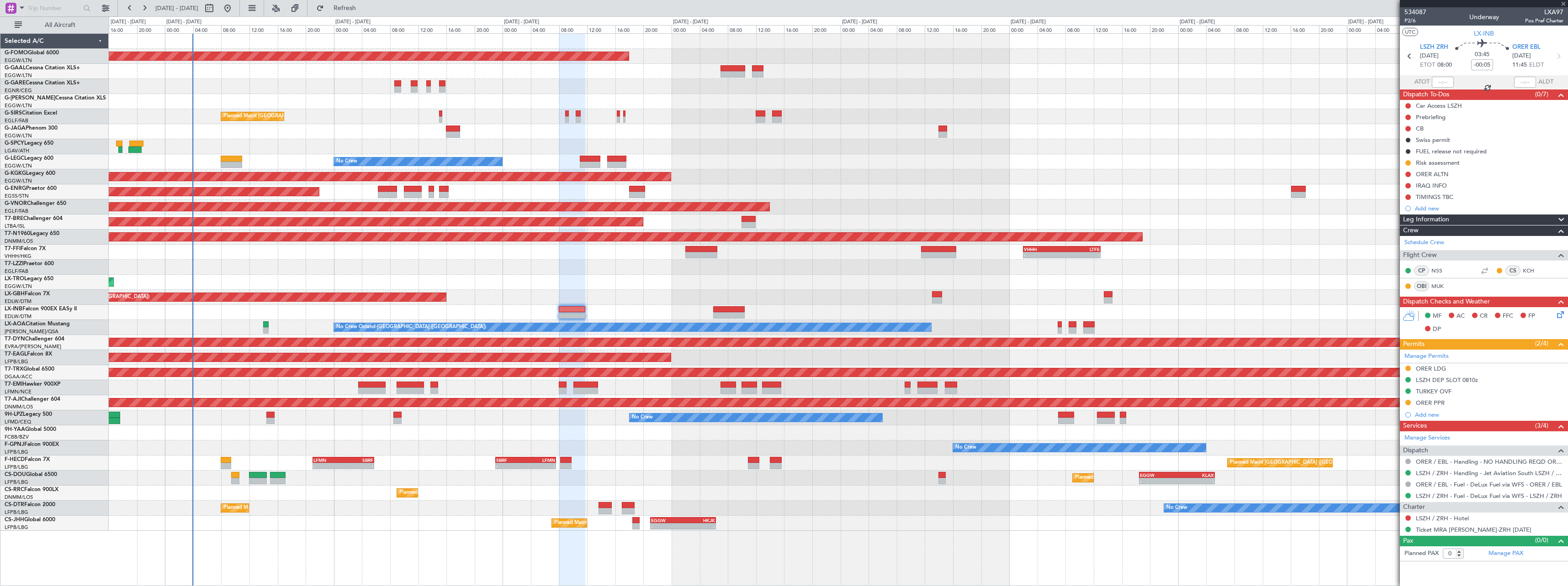
type input "2"
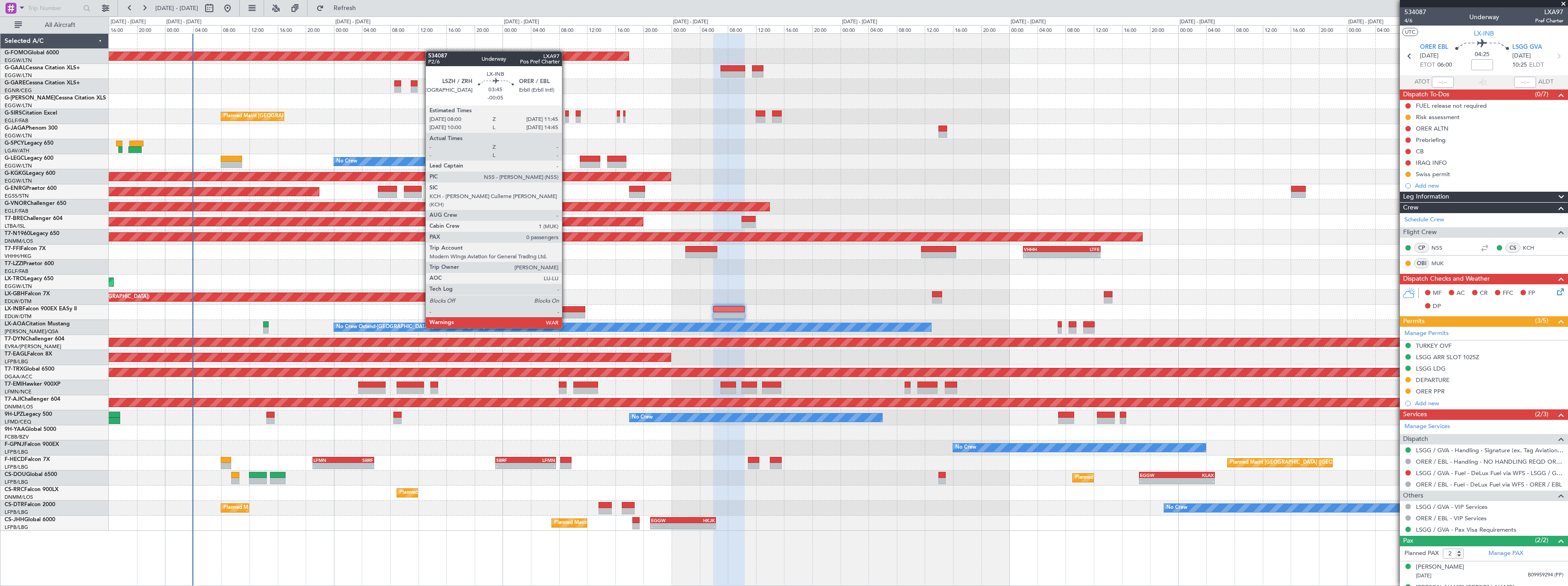
click at [571, 311] on div at bounding box center [572, 310] width 26 height 7
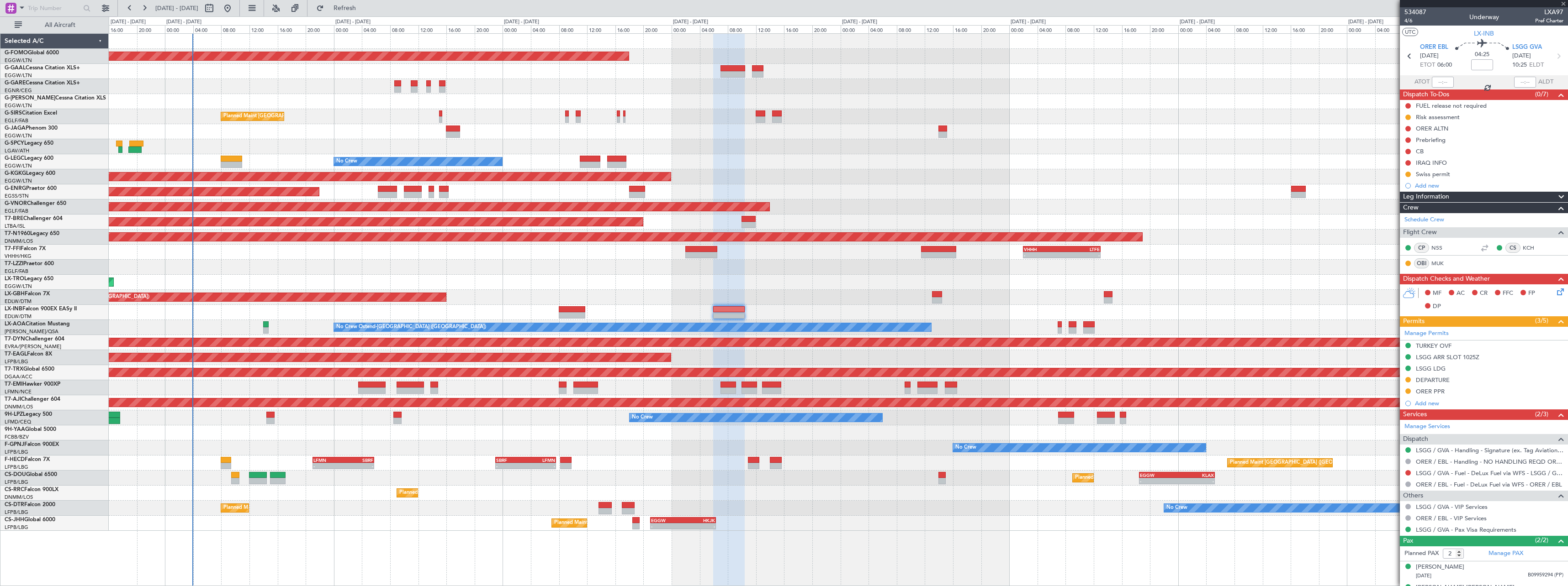
type input "-00:05"
type input "0"
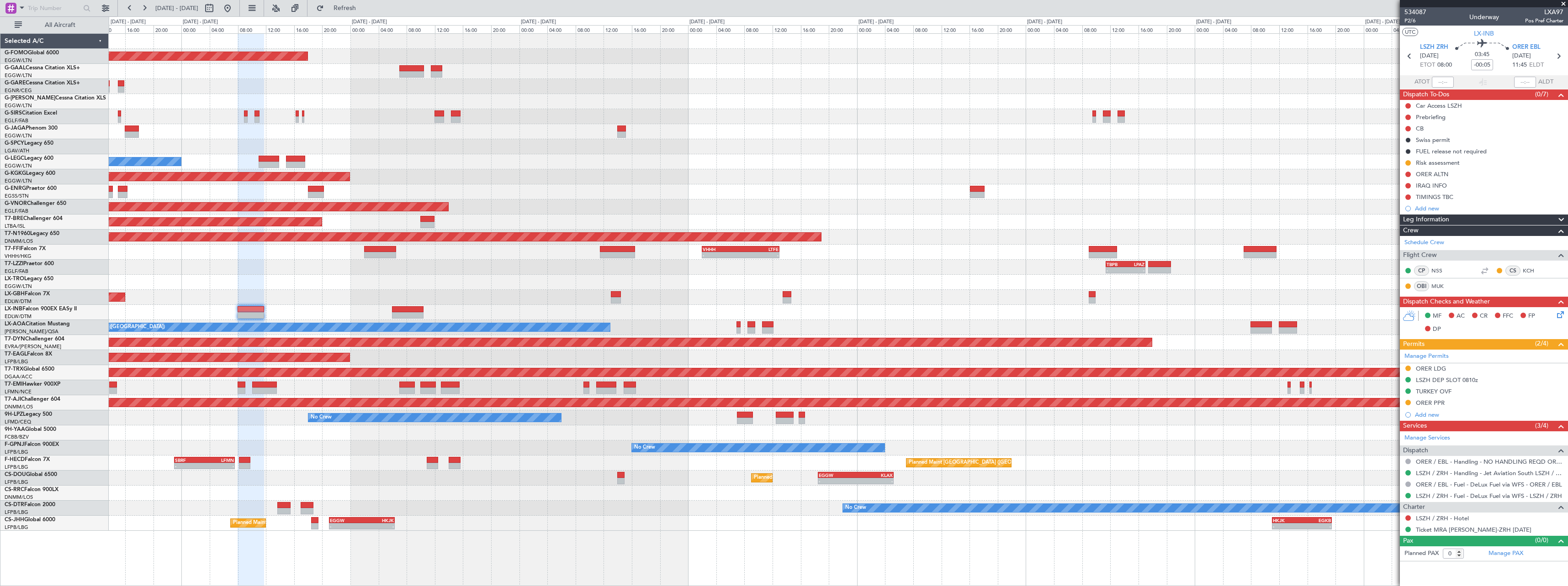
click at [943, 312] on div at bounding box center [838, 313] width 1459 height 15
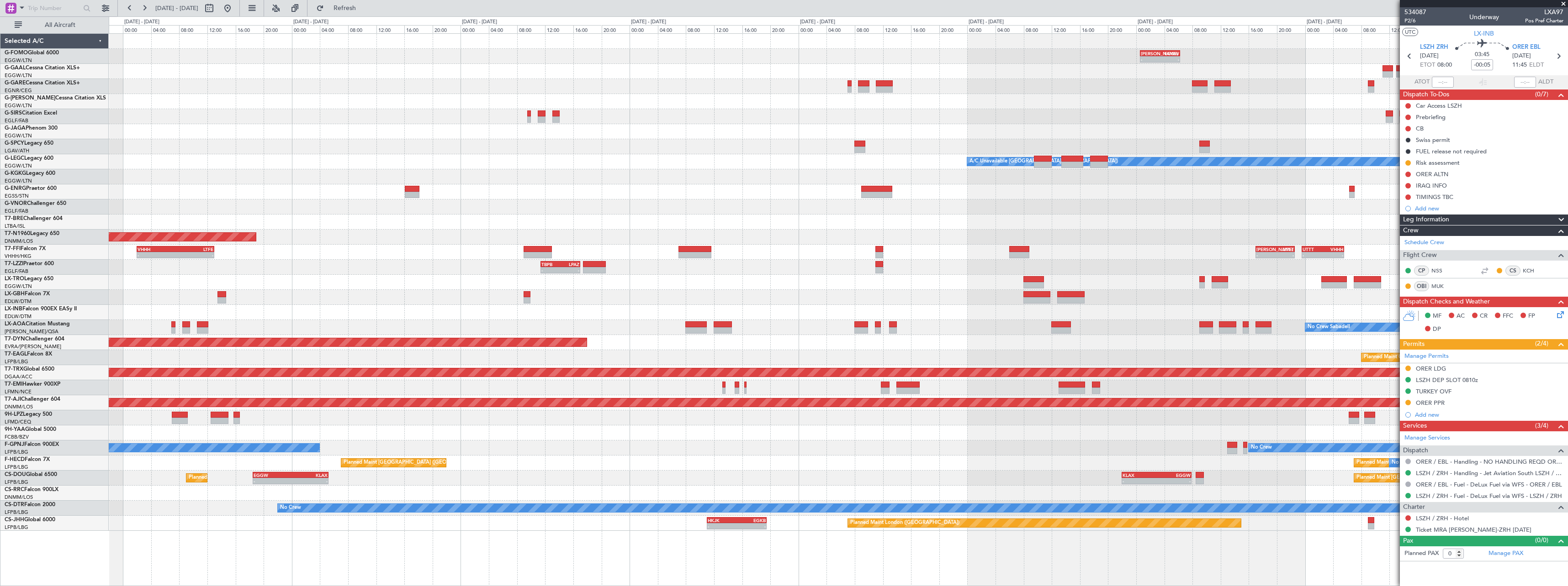
click at [444, 311] on div at bounding box center [838, 313] width 1459 height 15
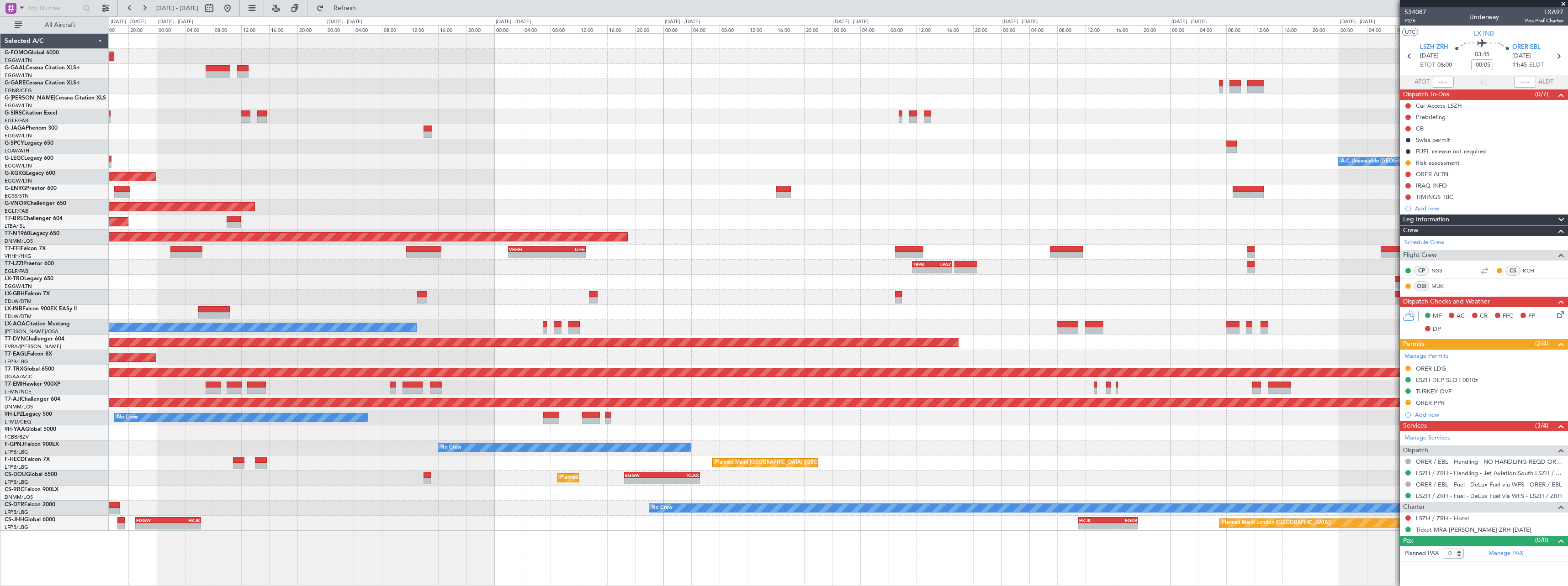
click at [925, 325] on div "KACK 00:35 Z EGGW 06:15 Z - - Planned Maint Windsor Locks (Bradley Intl) - - EG…" at bounding box center [838, 282] width 1459 height 497
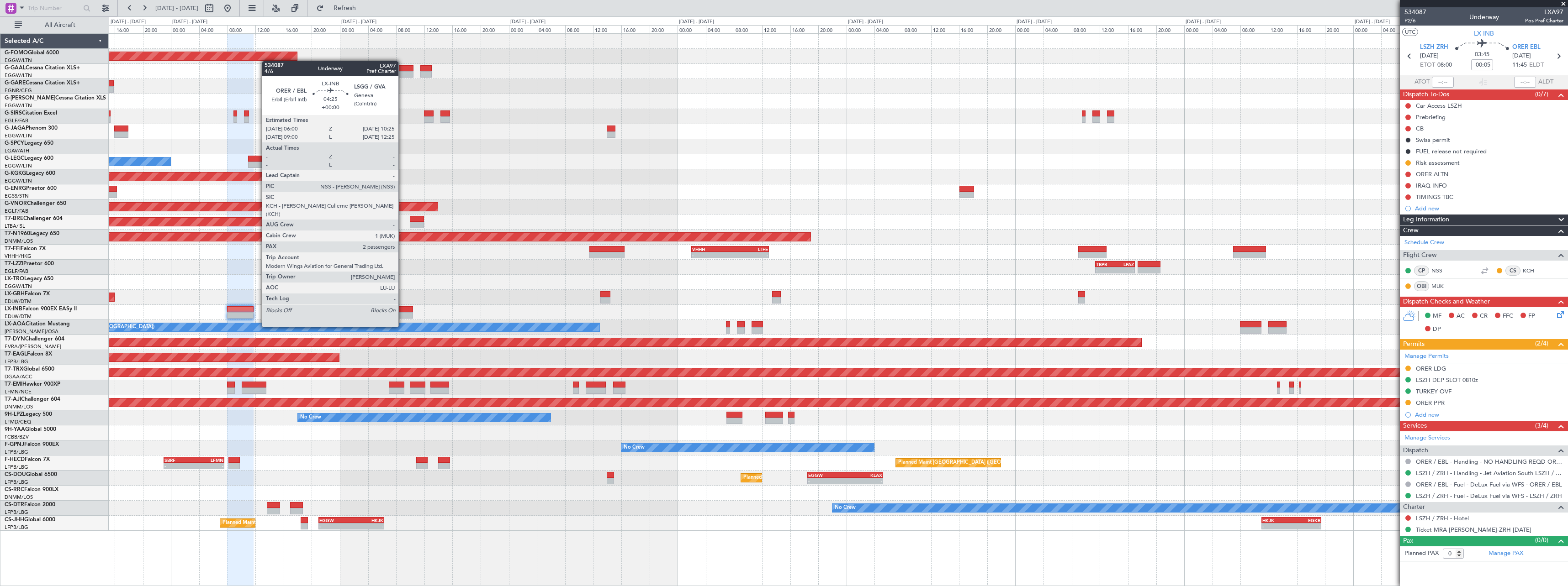
click at [403, 310] on div at bounding box center [397, 310] width 31 height 7
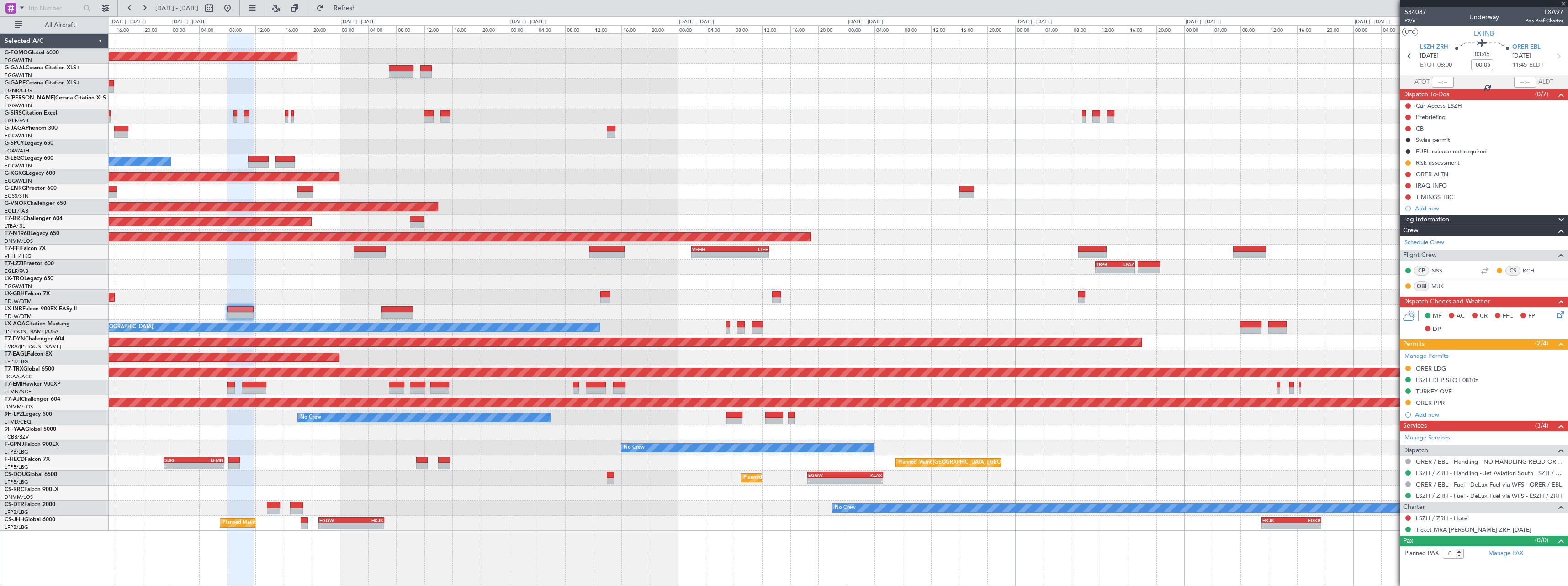
click at [934, 317] on div at bounding box center [838, 313] width 1459 height 15
type input "2"
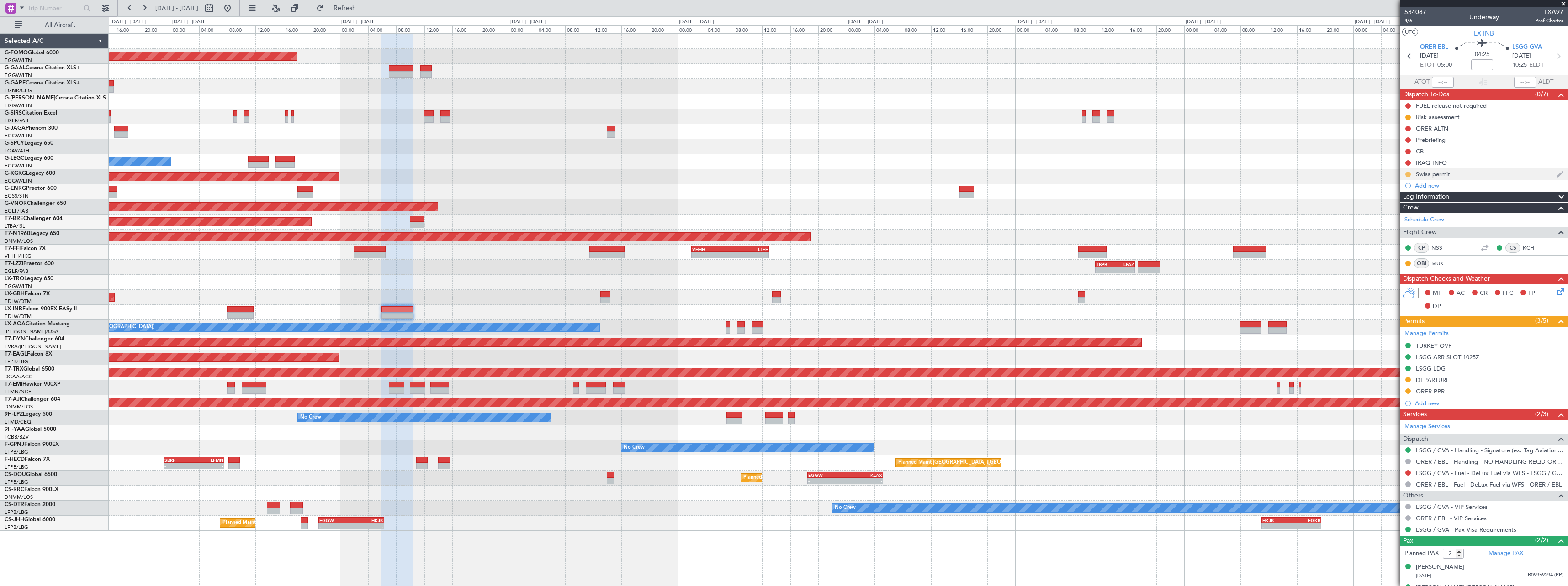
click at [1407, 174] on button at bounding box center [1407, 174] width 6 height 6
click at [1416, 213] on span "Completed" at bounding box center [1412, 214] width 30 height 9
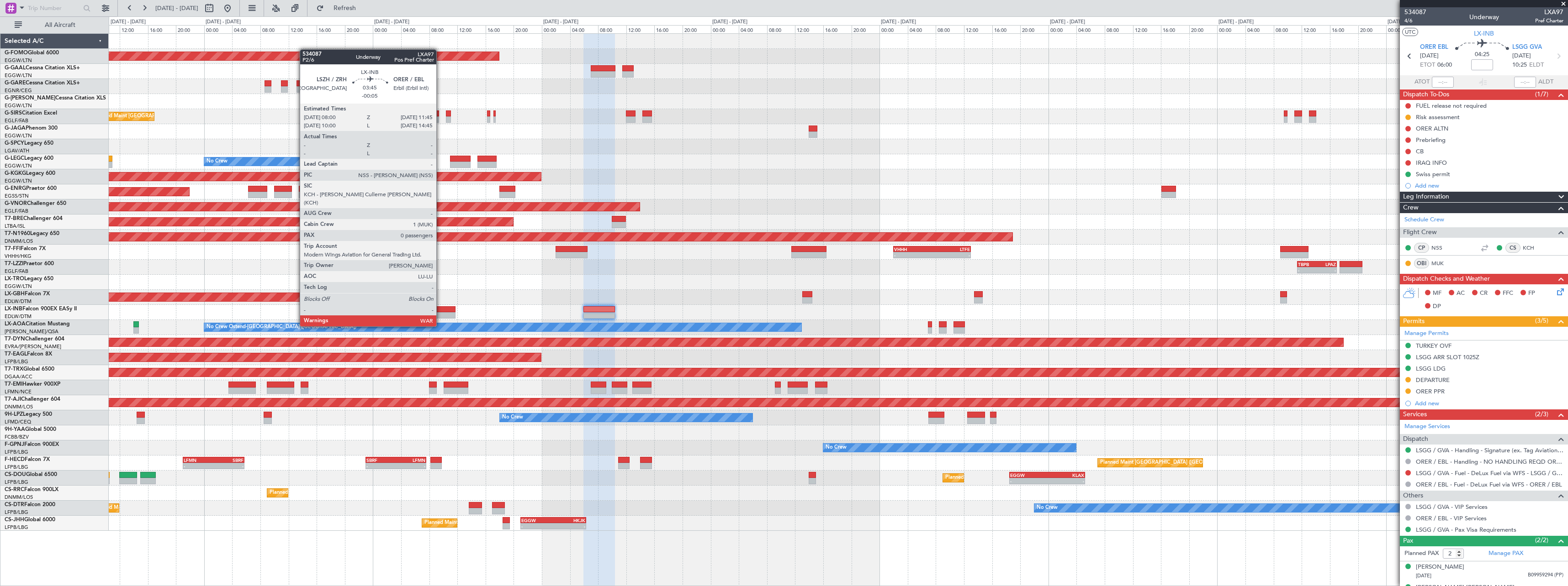
click at [440, 310] on div at bounding box center [442, 310] width 26 height 7
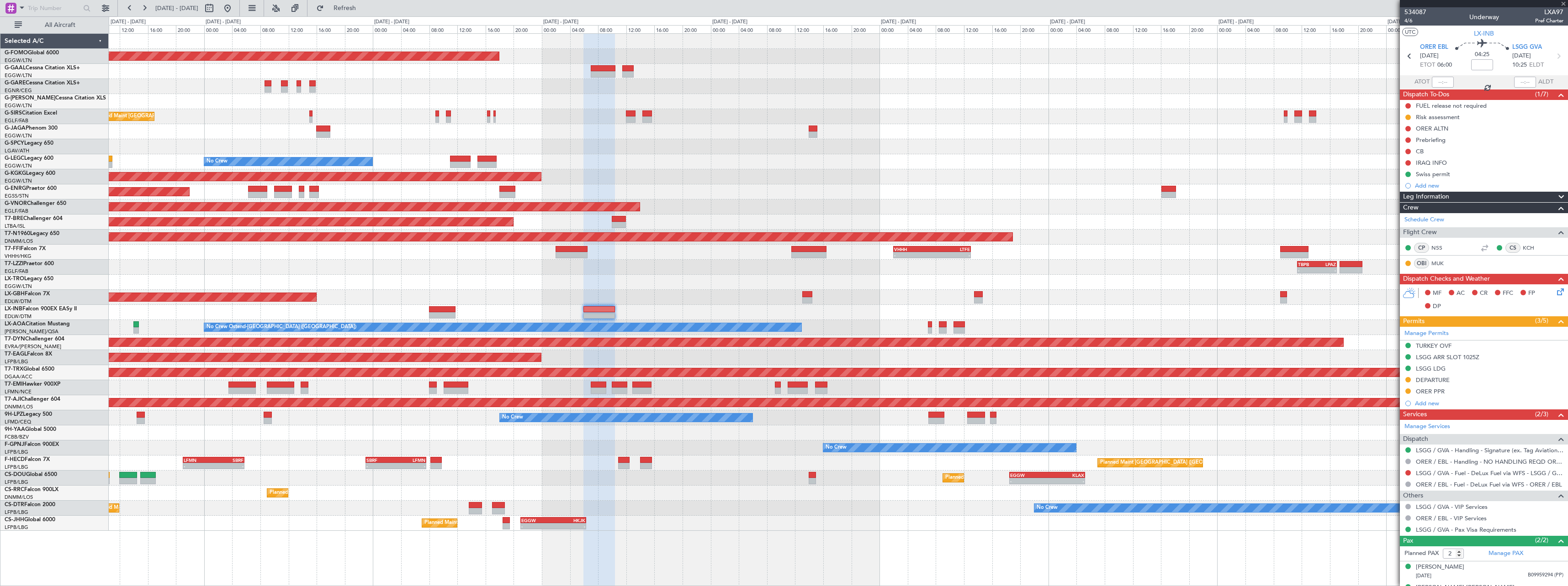
click at [629, 303] on div "Planned Maint Nice ([GEOGRAPHIC_DATA])" at bounding box center [838, 297] width 1459 height 15
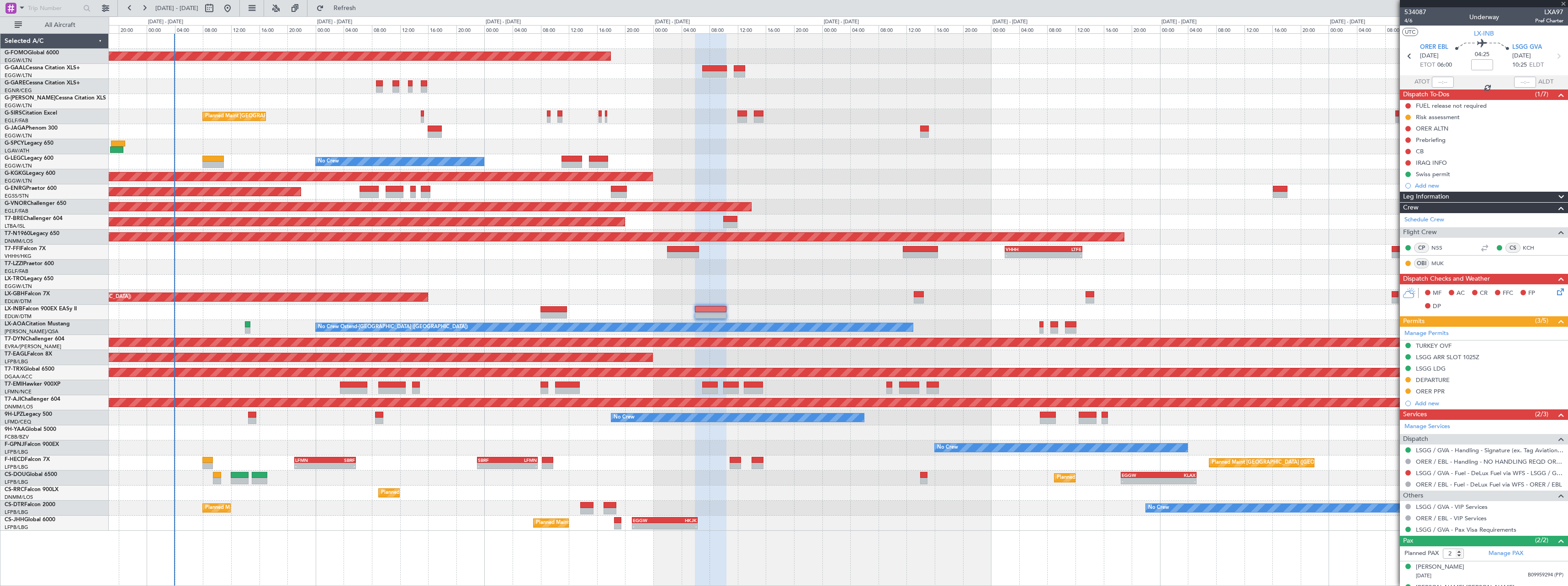
type input "-00:05"
type input "0"
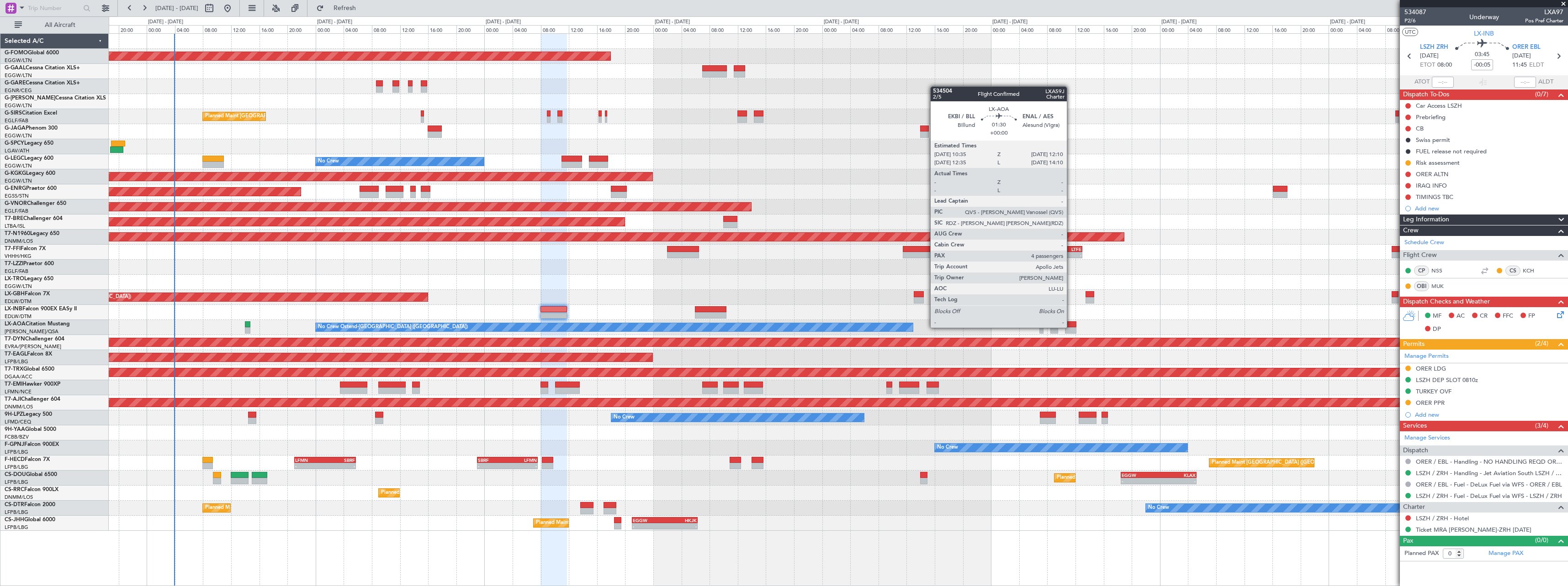
click at [1070, 327] on div at bounding box center [1070, 324] width 12 height 7
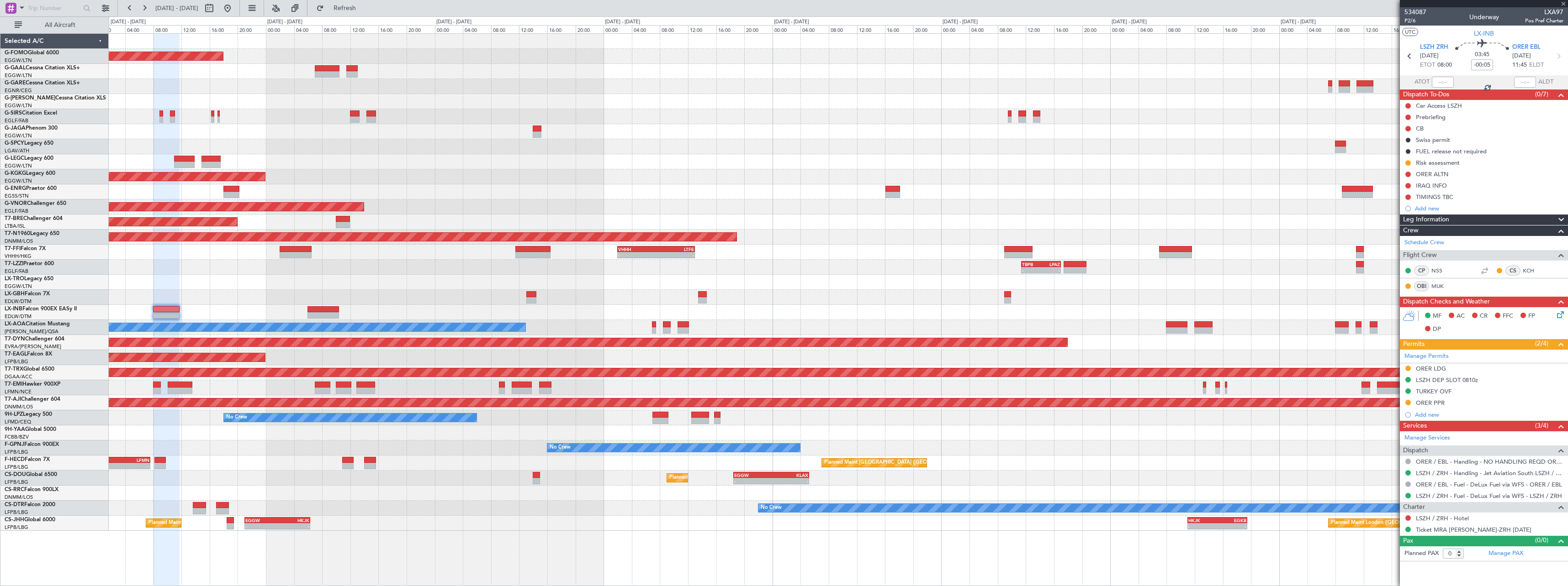
click at [580, 307] on div "Planned Maint Windsor Locks (Bradley Intl) KACK 00:35 Z EGGW 06:15 Z - - Planne…" at bounding box center [838, 282] width 1459 height 497
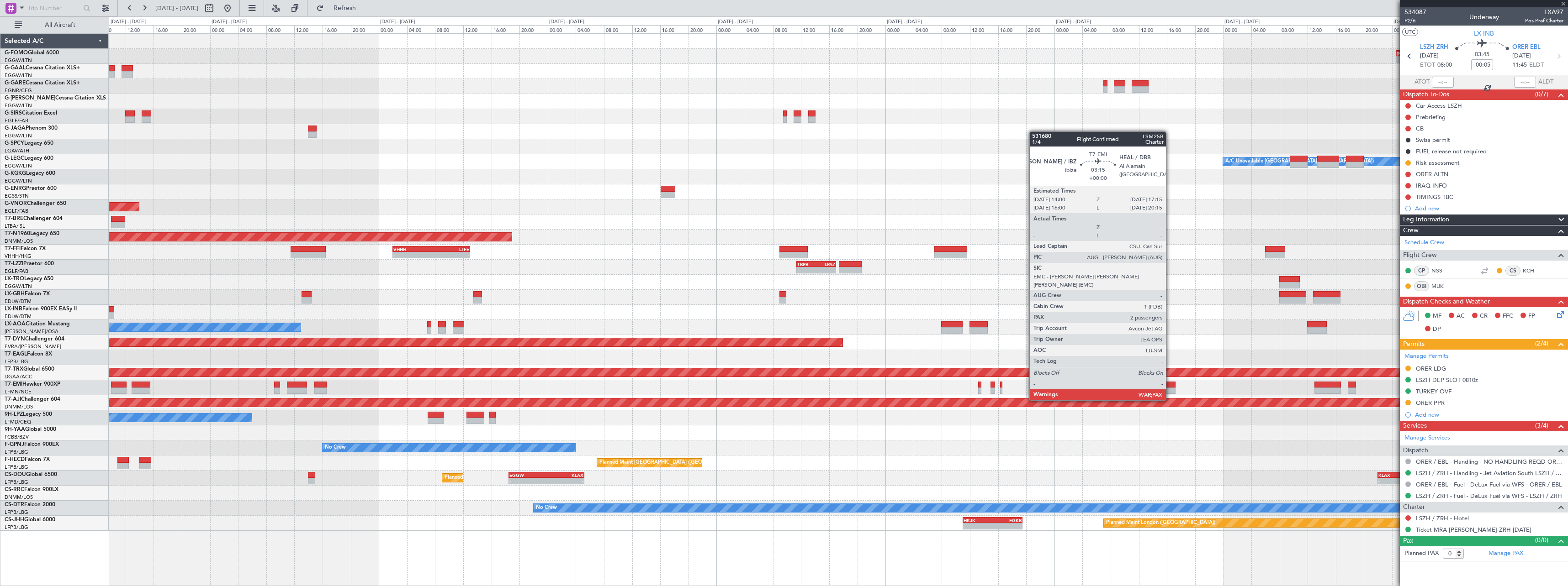
type input "4"
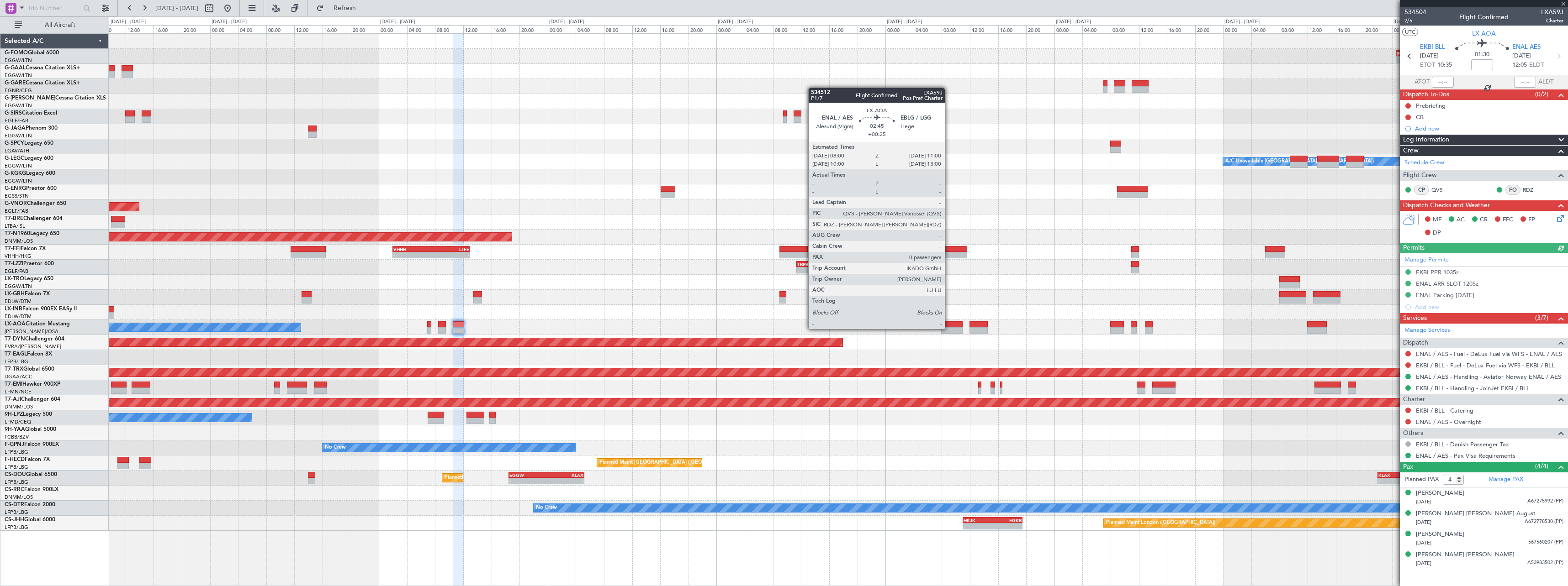
click at [949, 329] on div at bounding box center [952, 331] width 22 height 7
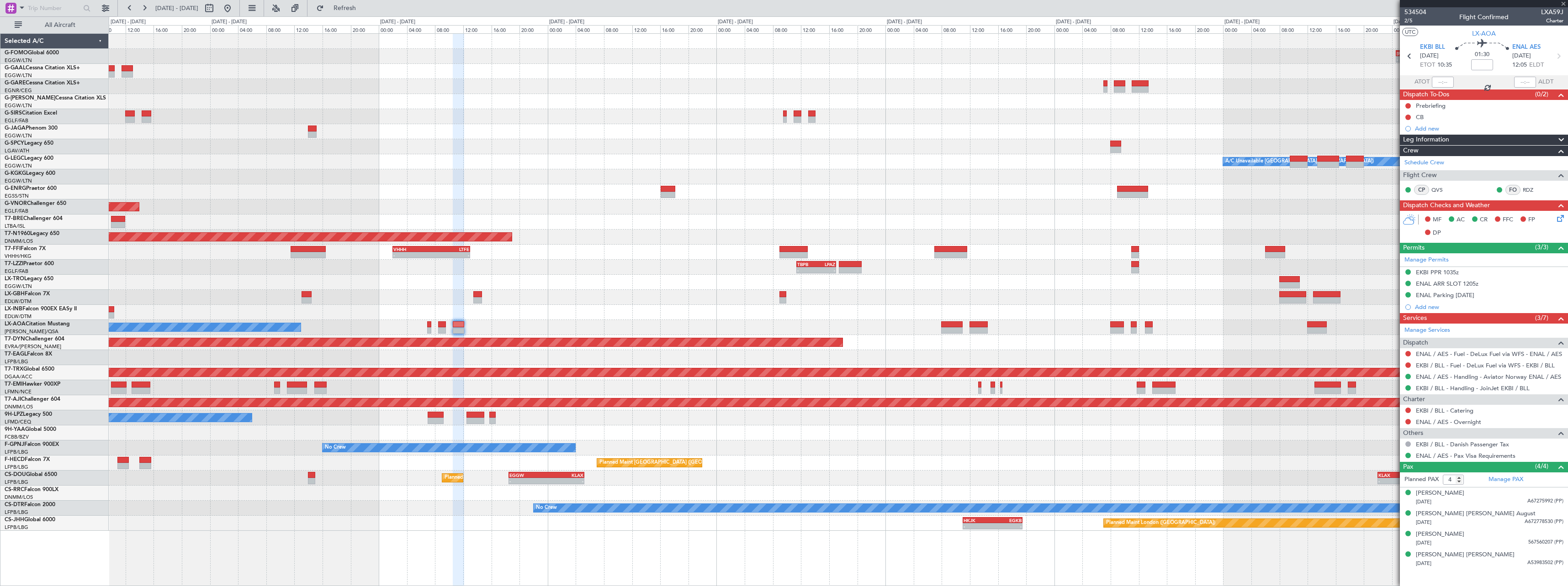
type input "+00:25"
type input "0"
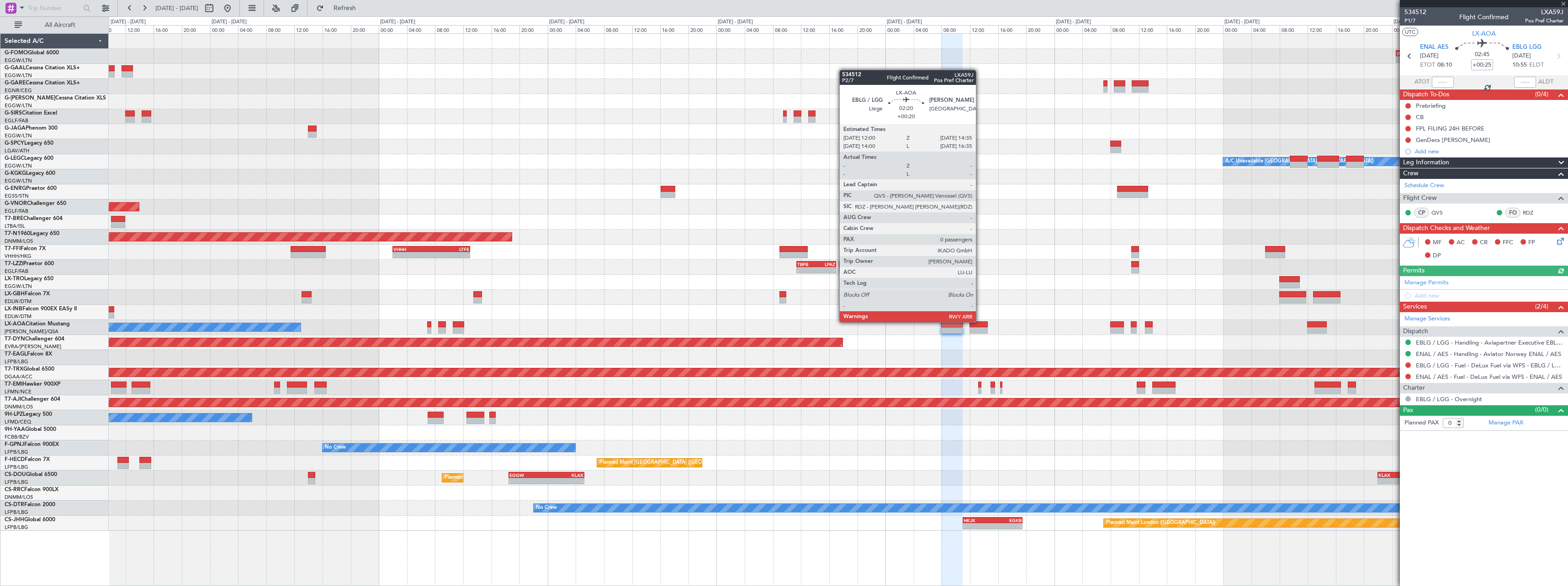
click at [980, 321] on div at bounding box center [979, 324] width 18 height 7
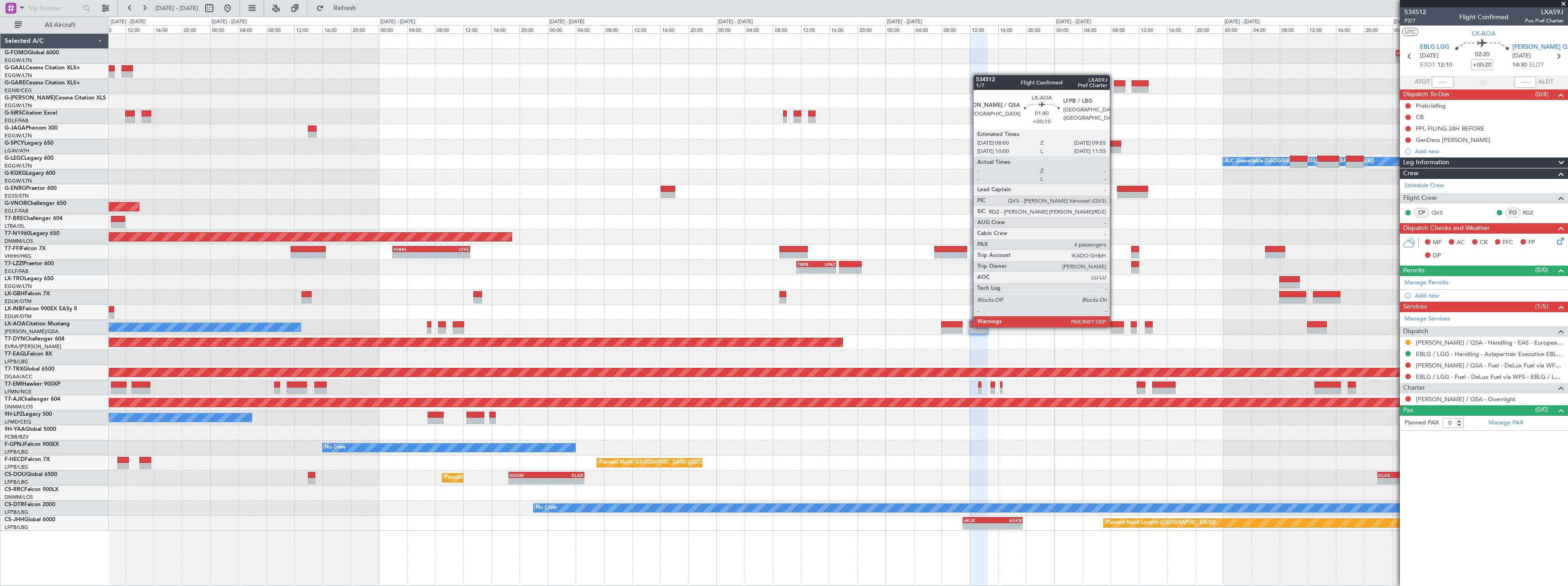
click at [1113, 327] on div at bounding box center [1117, 324] width 14 height 7
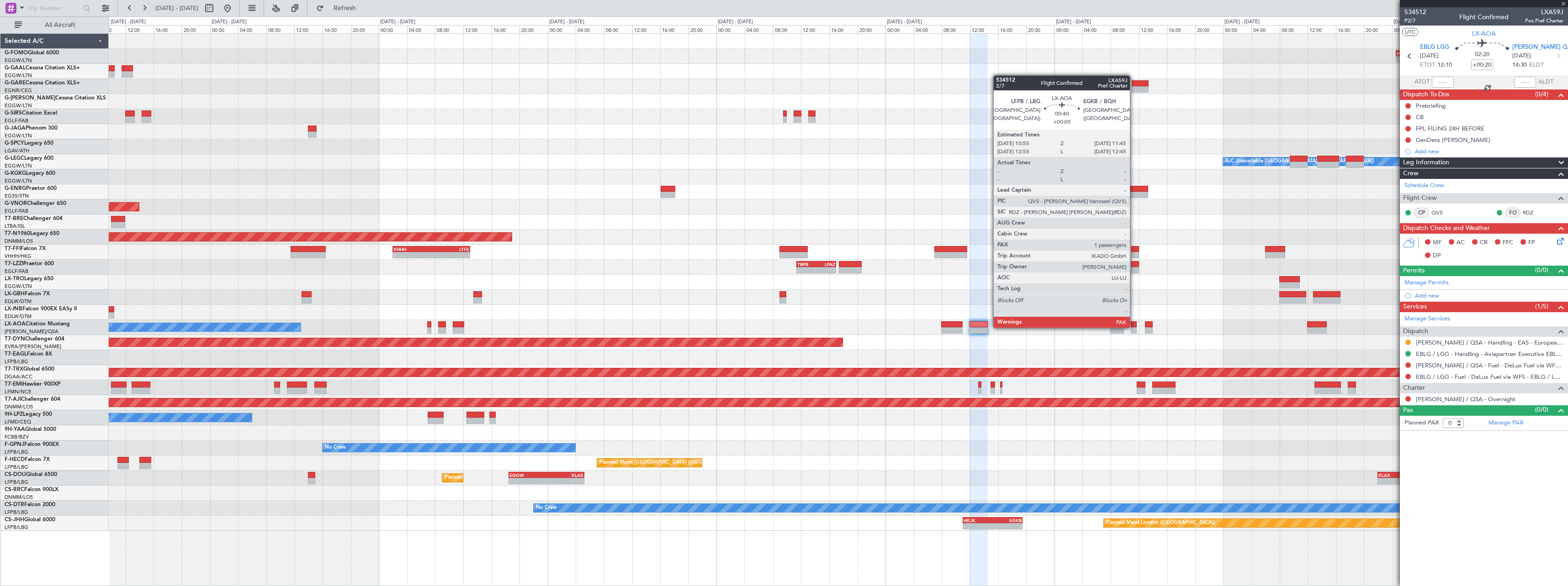
type input "+00:10"
type input "4"
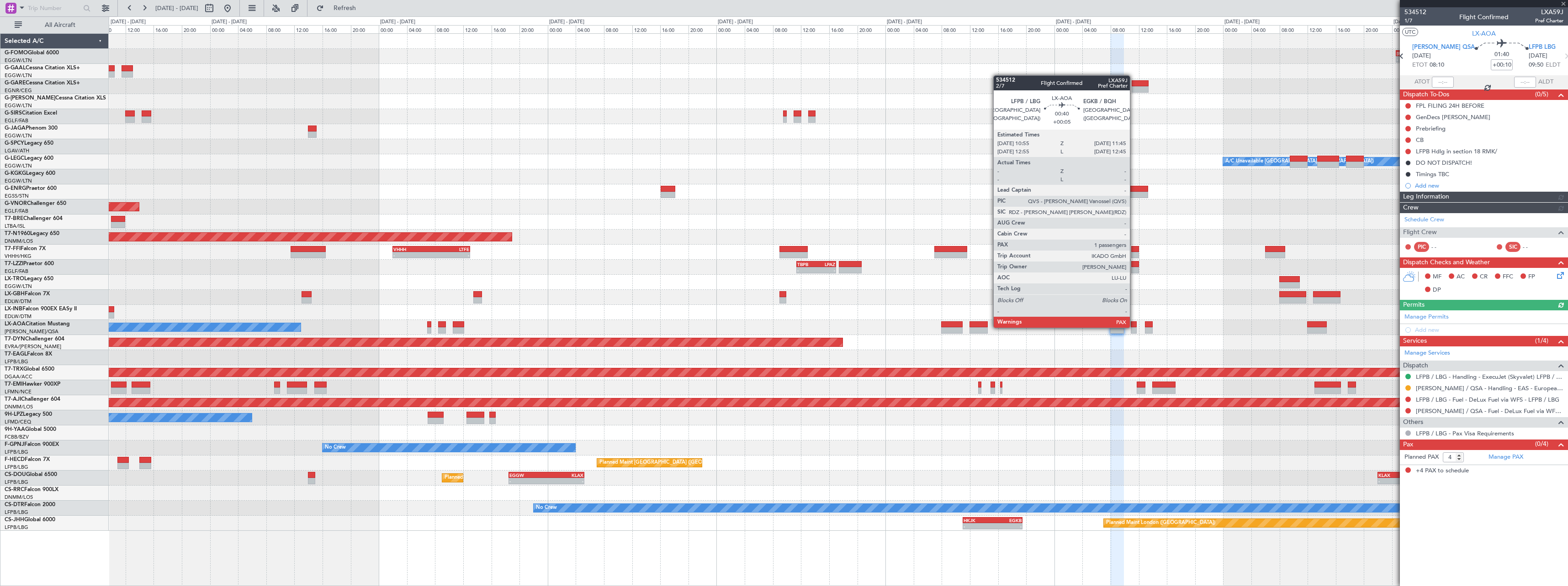
click at [1134, 327] on div at bounding box center [1133, 324] width 6 height 7
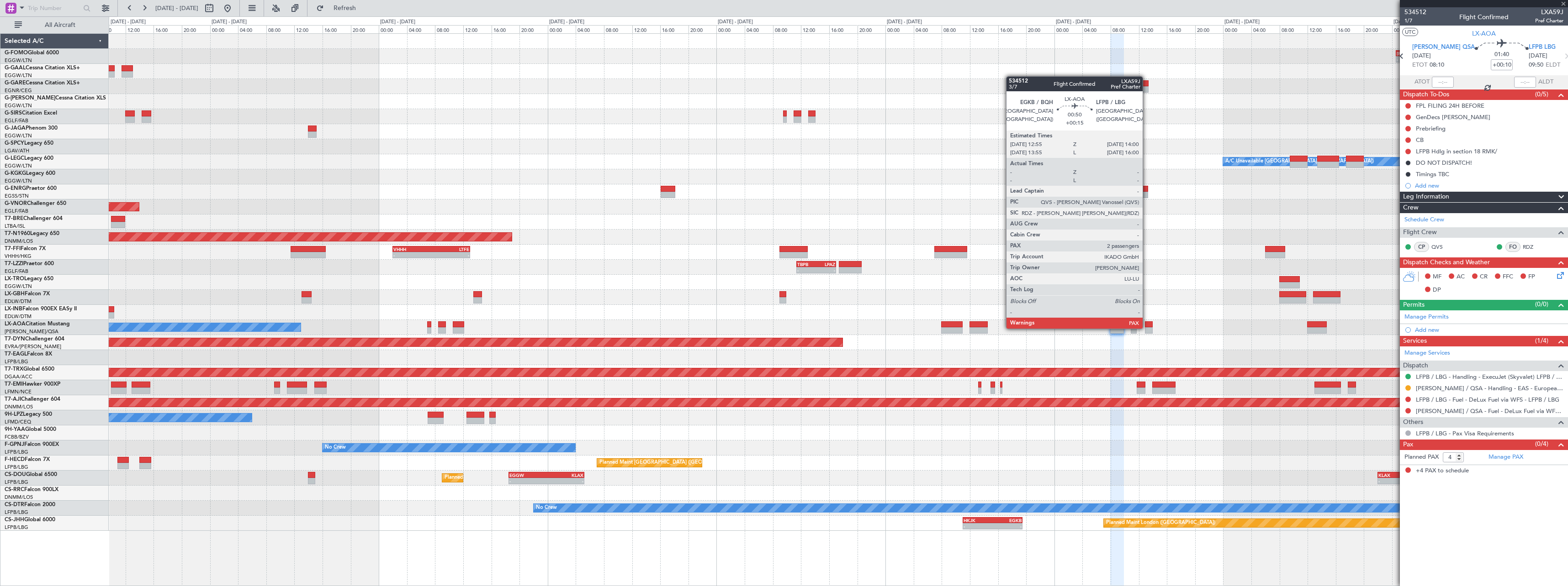
type input "+00:05"
type input "1"
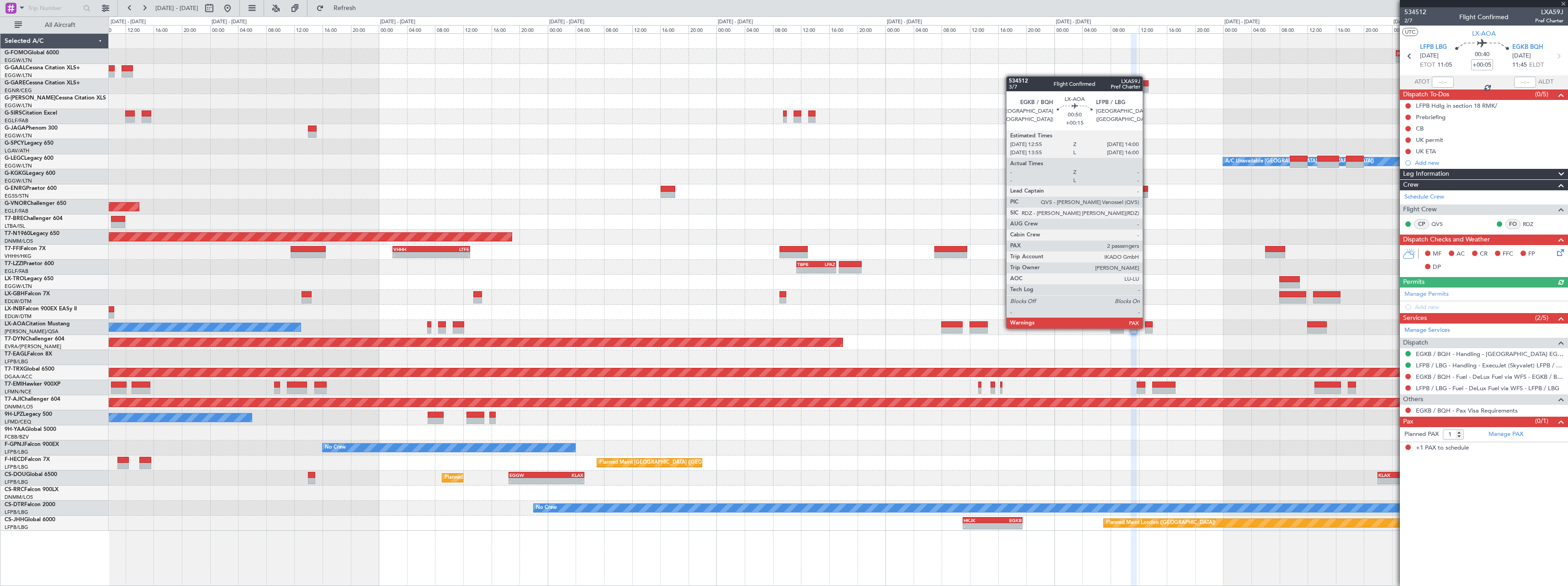
click at [1147, 328] on div at bounding box center [1148, 331] width 7 height 7
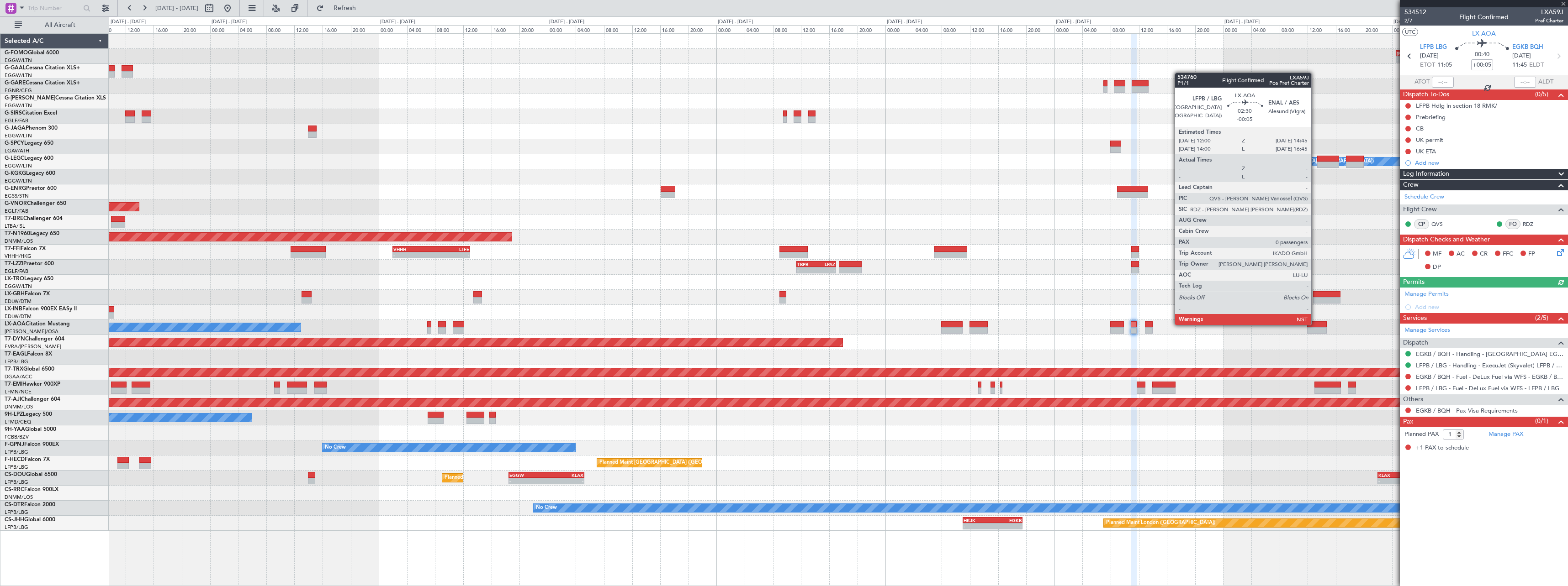
type input "+00:15"
type input "2"
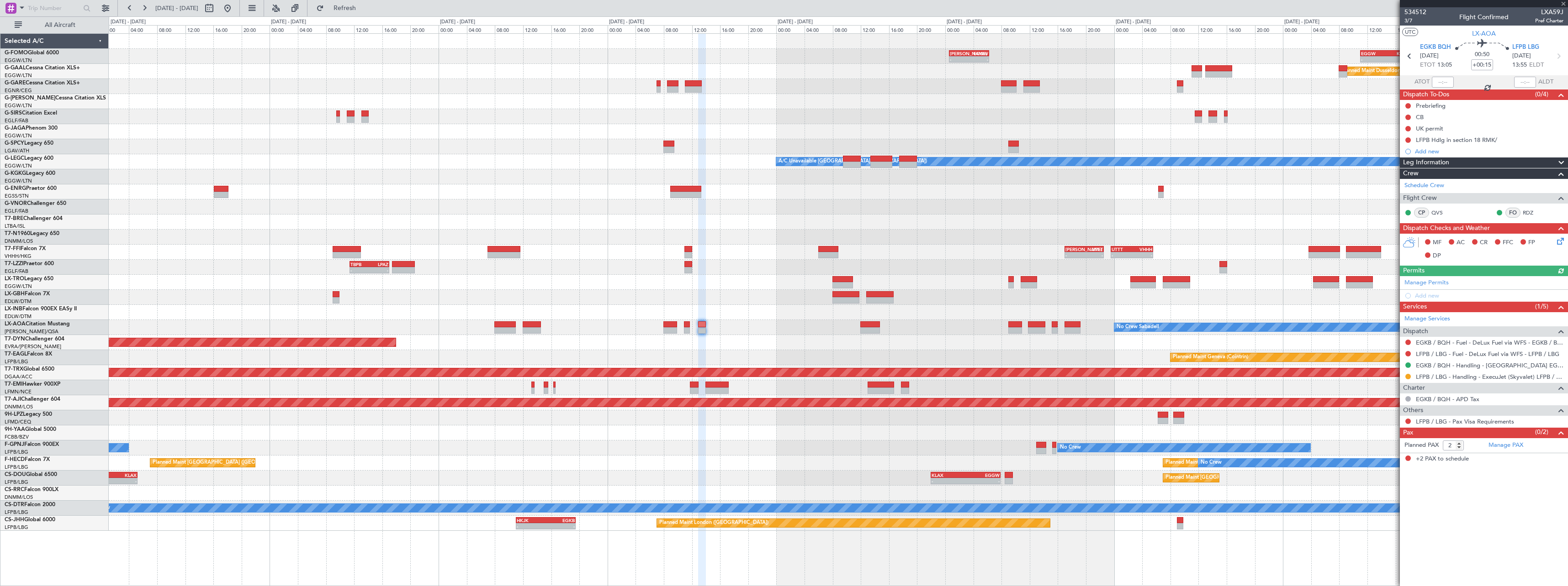
click at [902, 307] on div at bounding box center [838, 313] width 1459 height 15
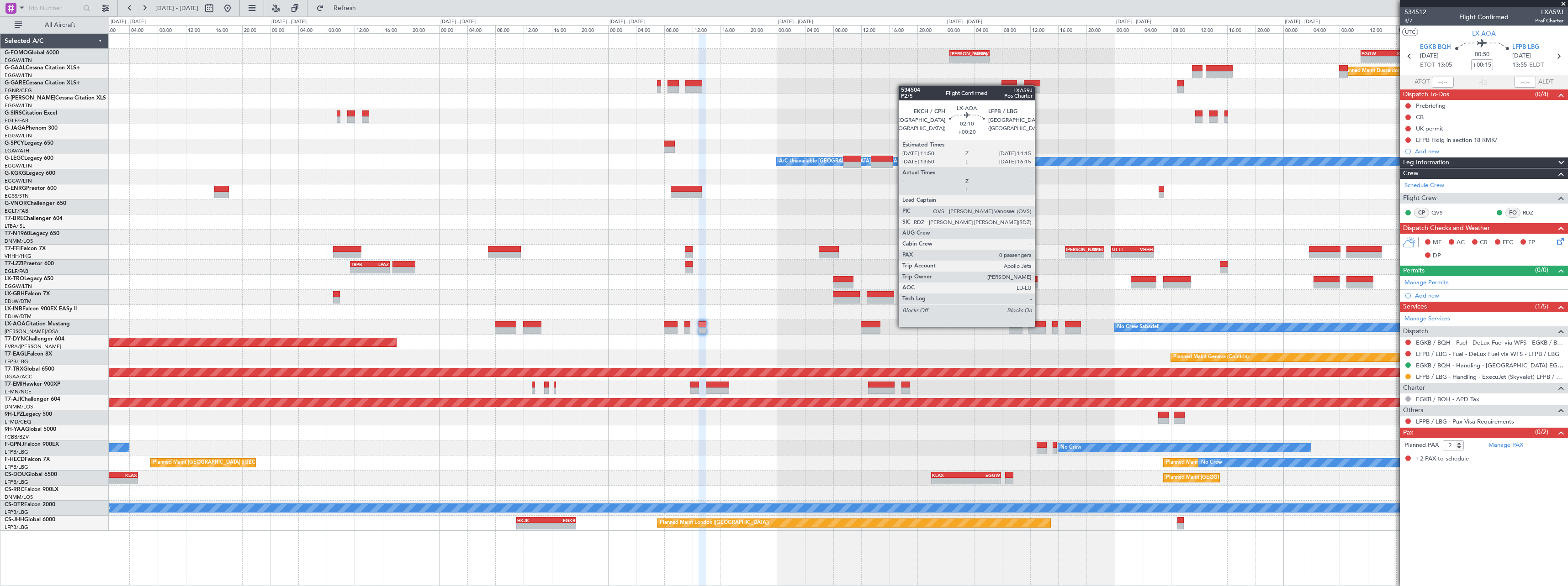
click at [1039, 326] on div at bounding box center [1037, 324] width 17 height 7
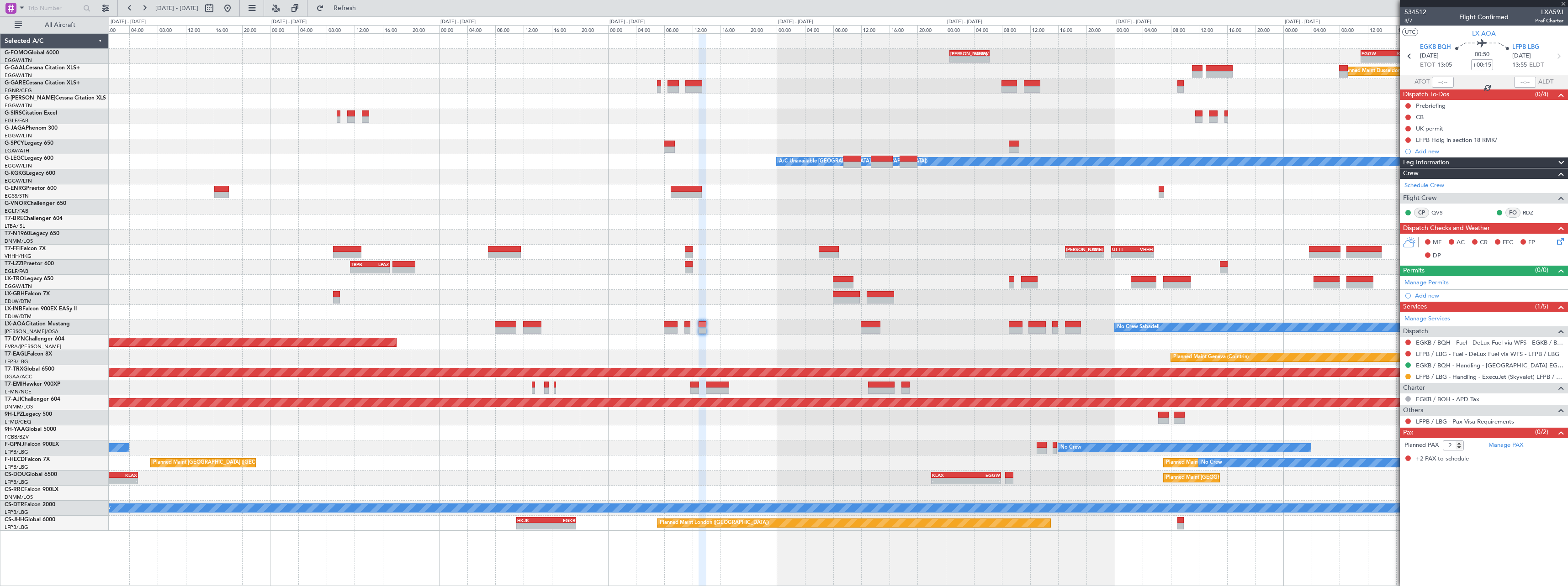
type input "+00:20"
type input "0"
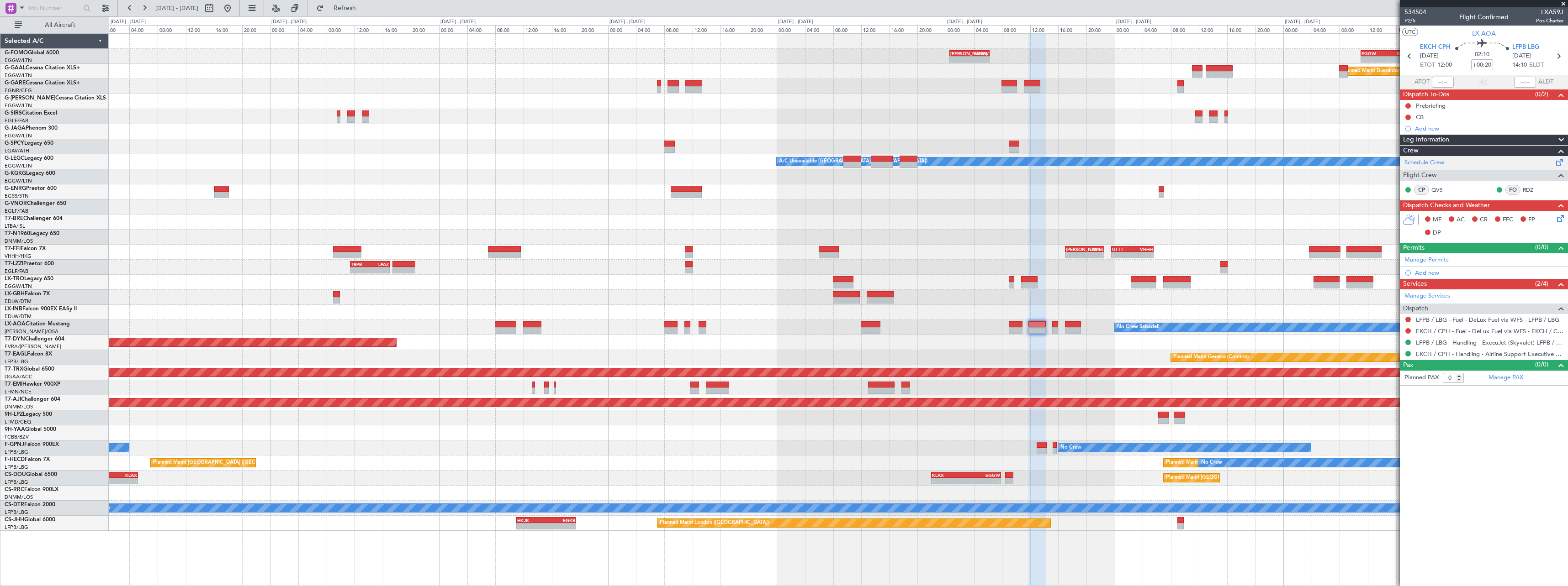
click at [1434, 161] on link "Schedule Crew" at bounding box center [1424, 162] width 40 height 9
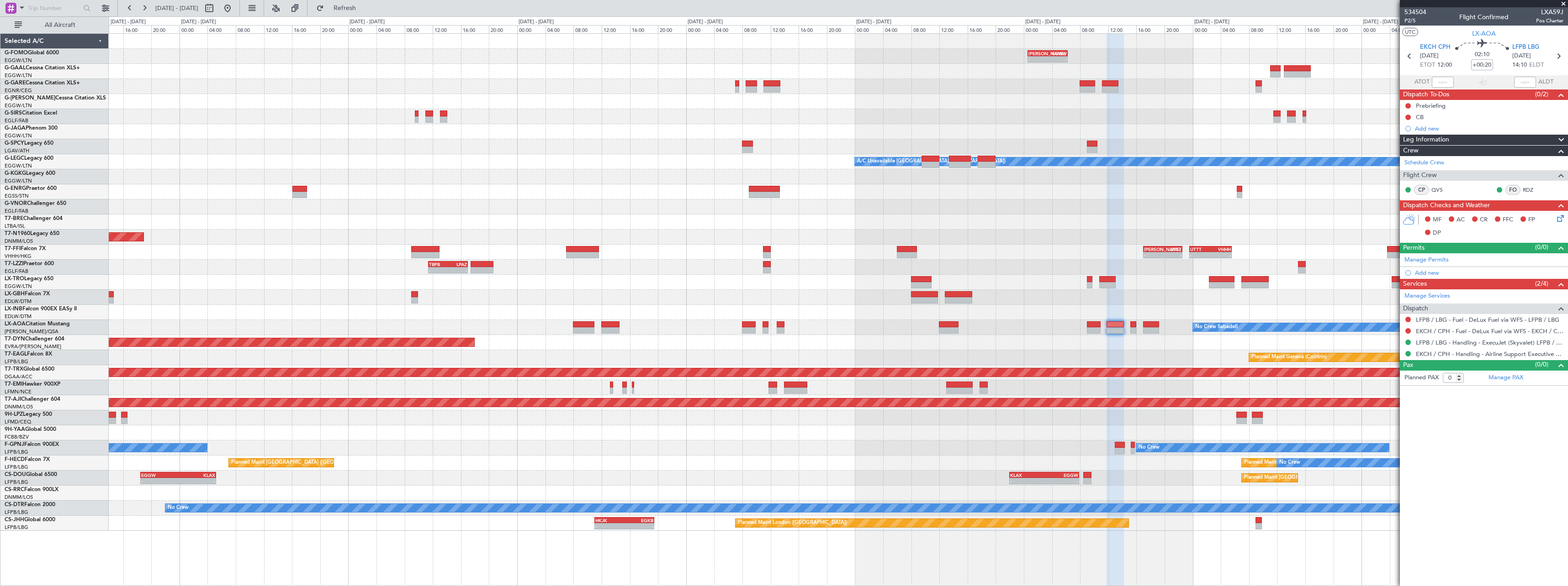
click at [1046, 364] on div "- - KACK 00:35 Z EGGW 06:15 Z - - EGGW 11:00 Z KTEB 17:55 Z Planned Maint Dusse…" at bounding box center [838, 282] width 1459 height 497
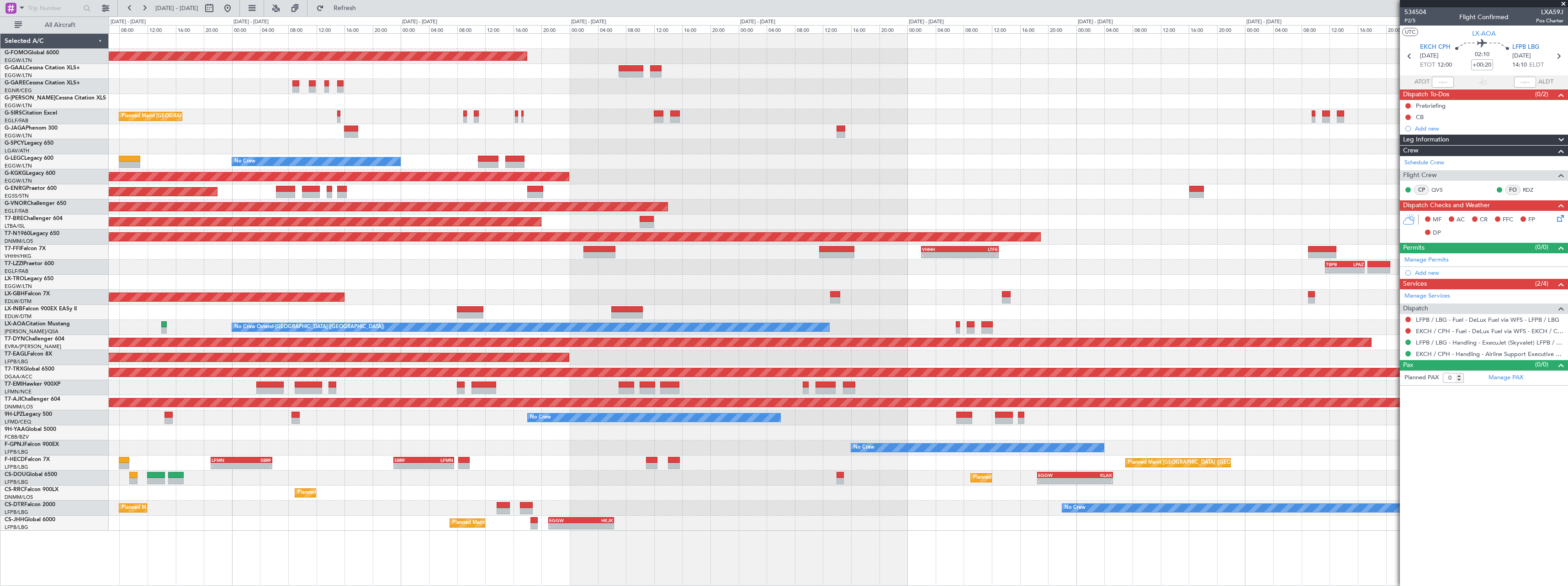
click at [859, 356] on div "Planned Maint Windsor Locks (Bradley Intl) KACK 00:35 Z EGGW 06:15 Z - - Planne…" at bounding box center [838, 282] width 1459 height 497
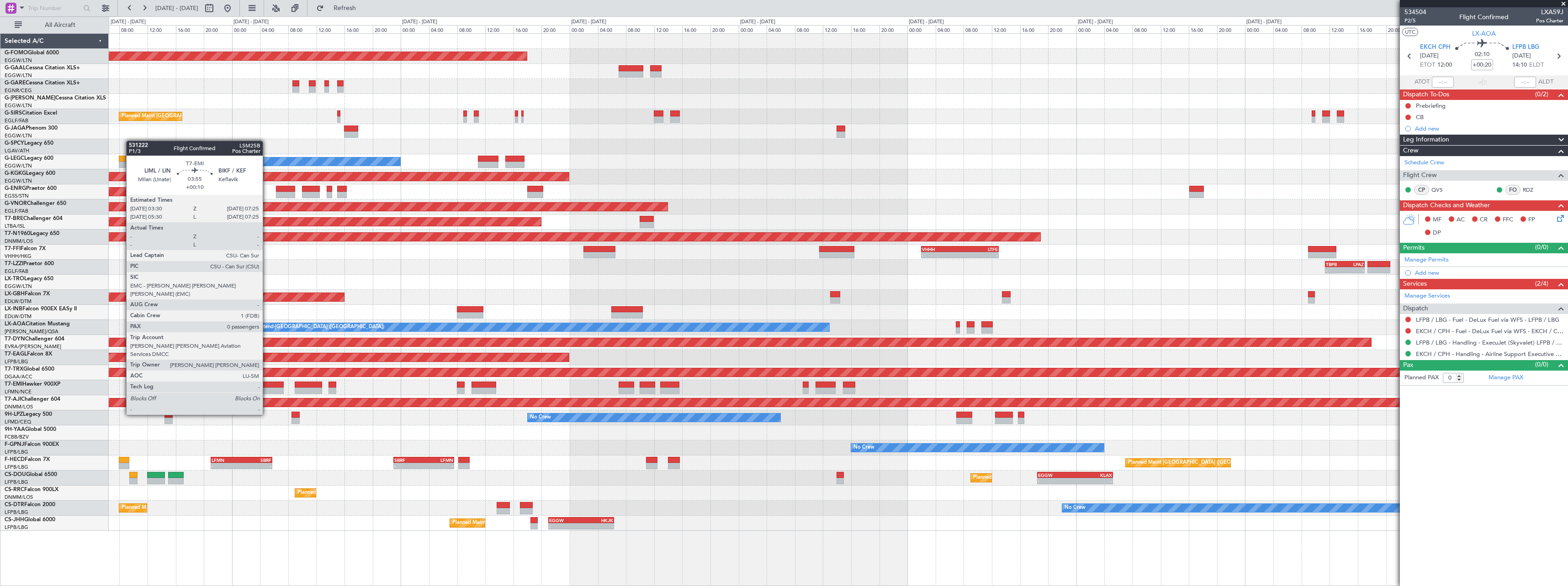
click at [267, 390] on div at bounding box center [271, 391] width 28 height 7
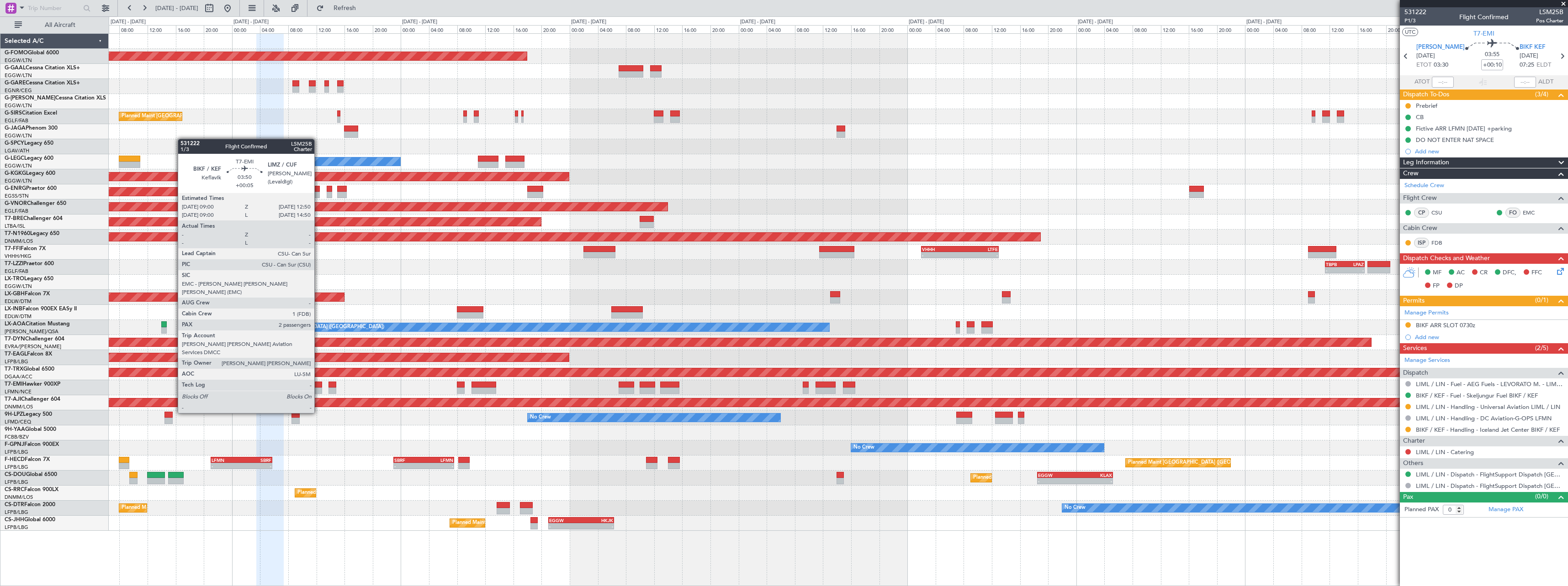
click at [319, 387] on div at bounding box center [308, 391] width 27 height 7
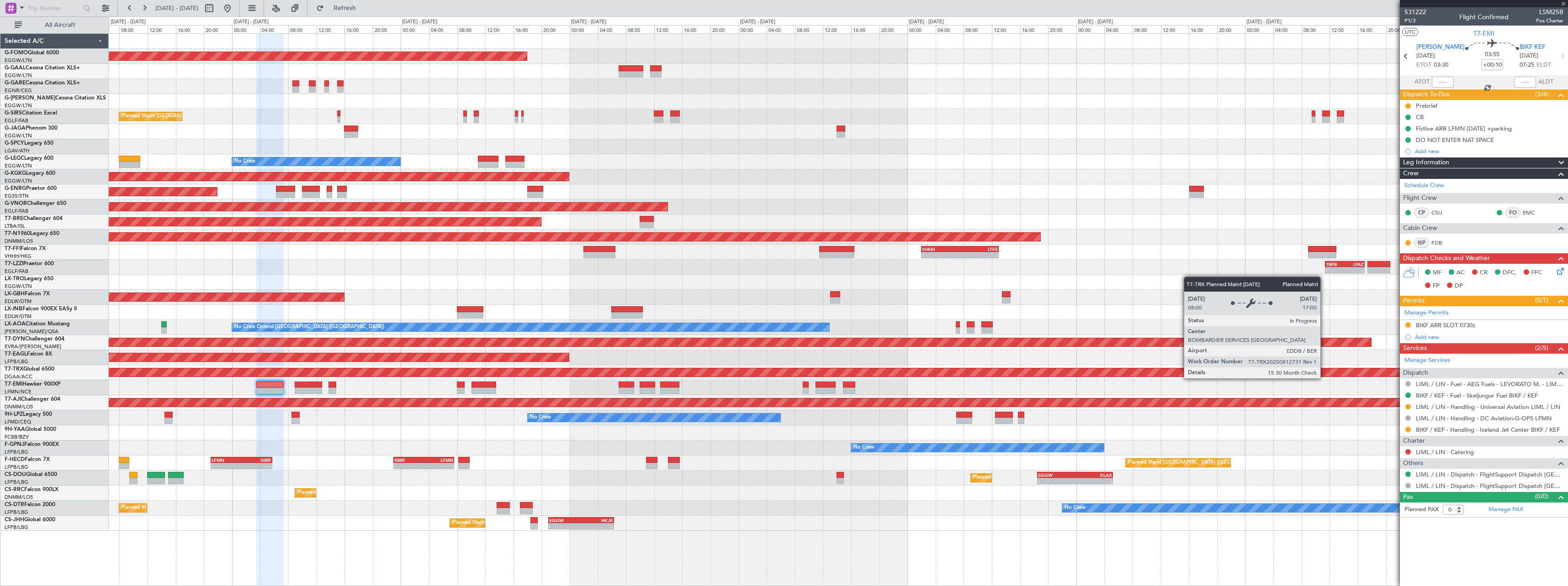
type input "+00:05"
type input "2"
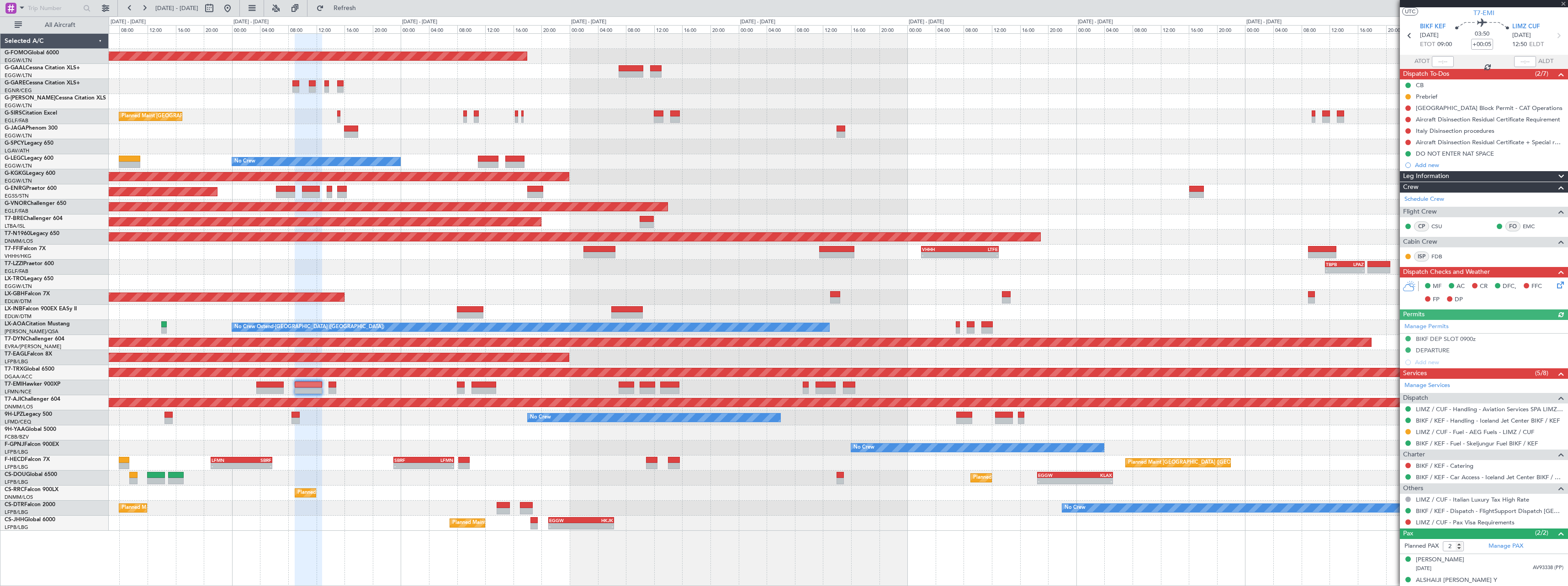
scroll to position [29, 0]
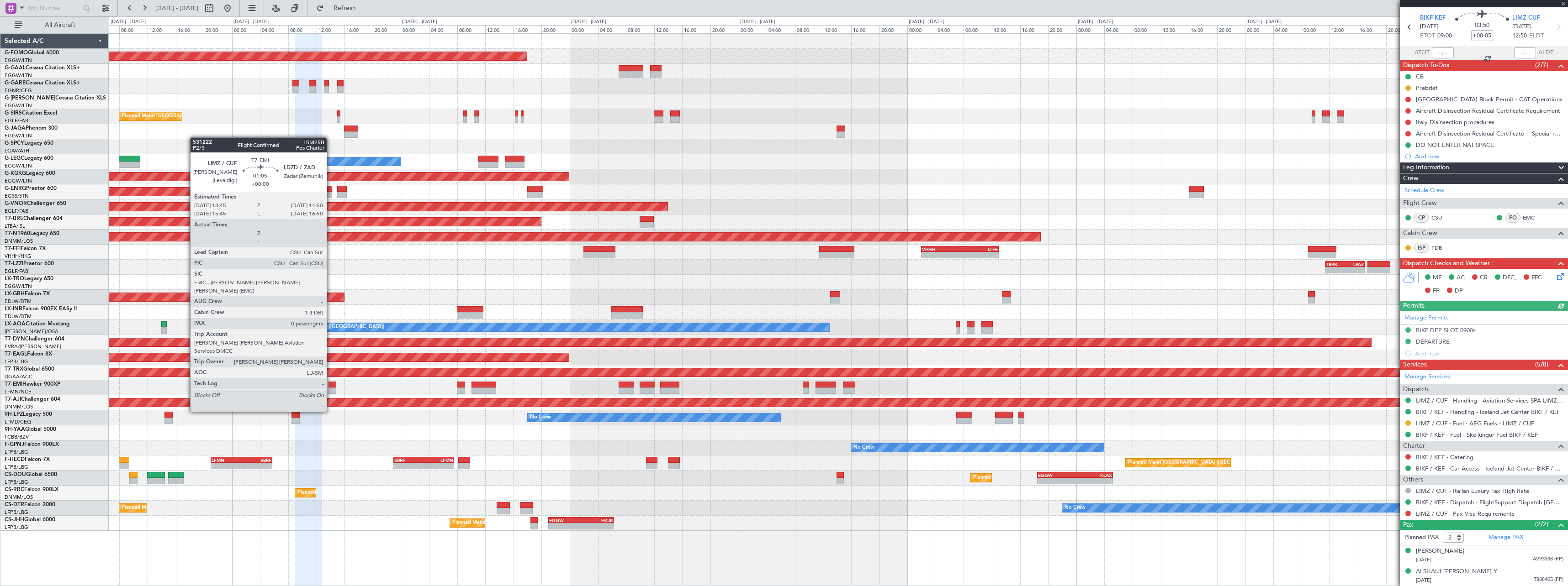
click at [330, 387] on div at bounding box center [332, 385] width 7 height 7
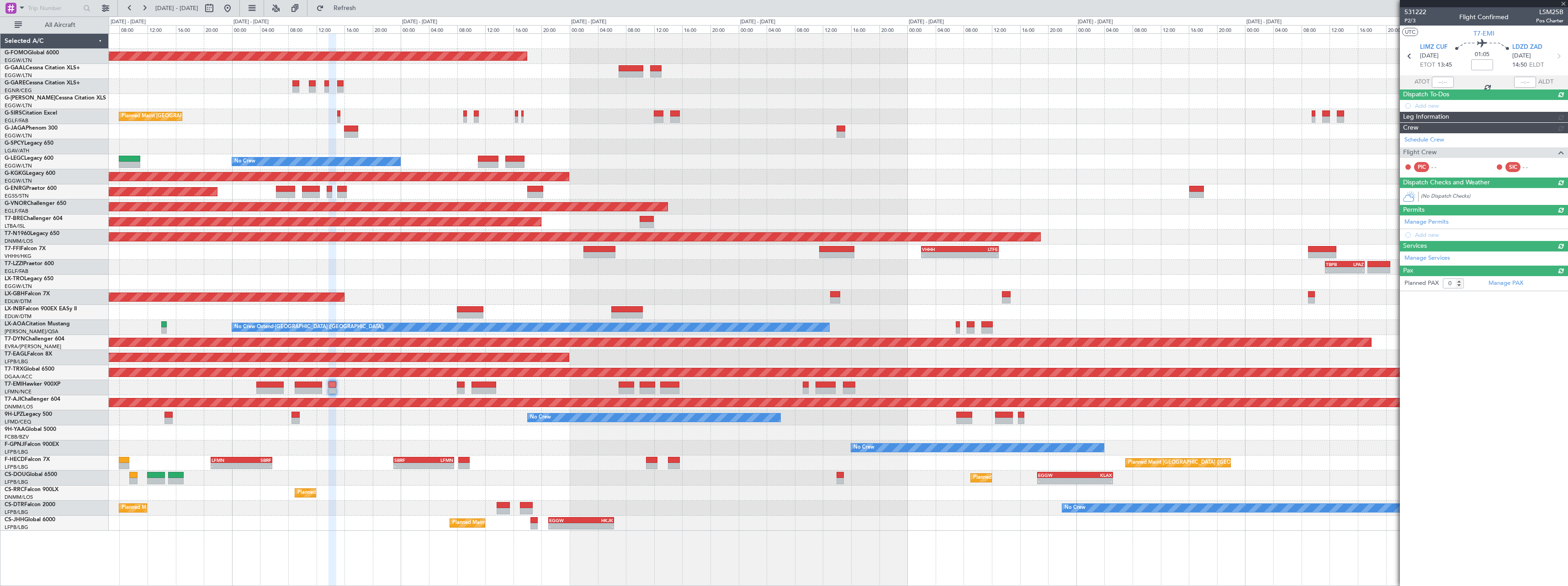
scroll to position [0, 0]
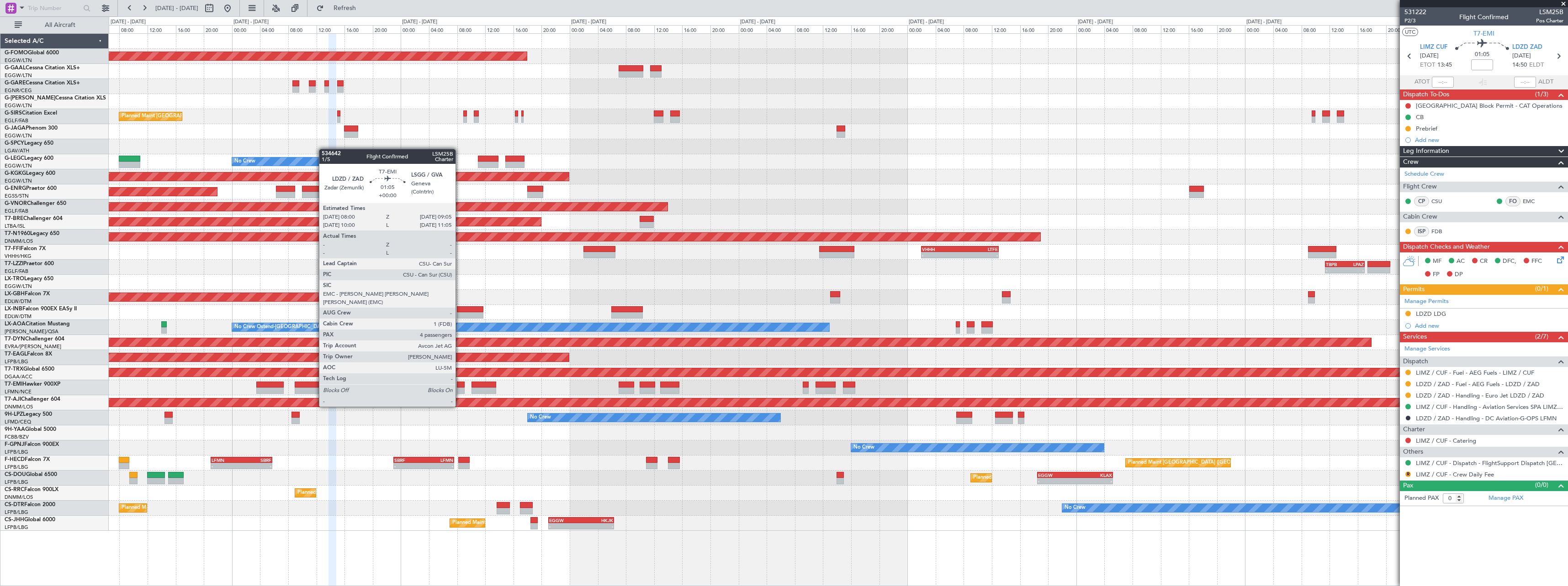
click at [459, 390] on div at bounding box center [460, 391] width 7 height 7
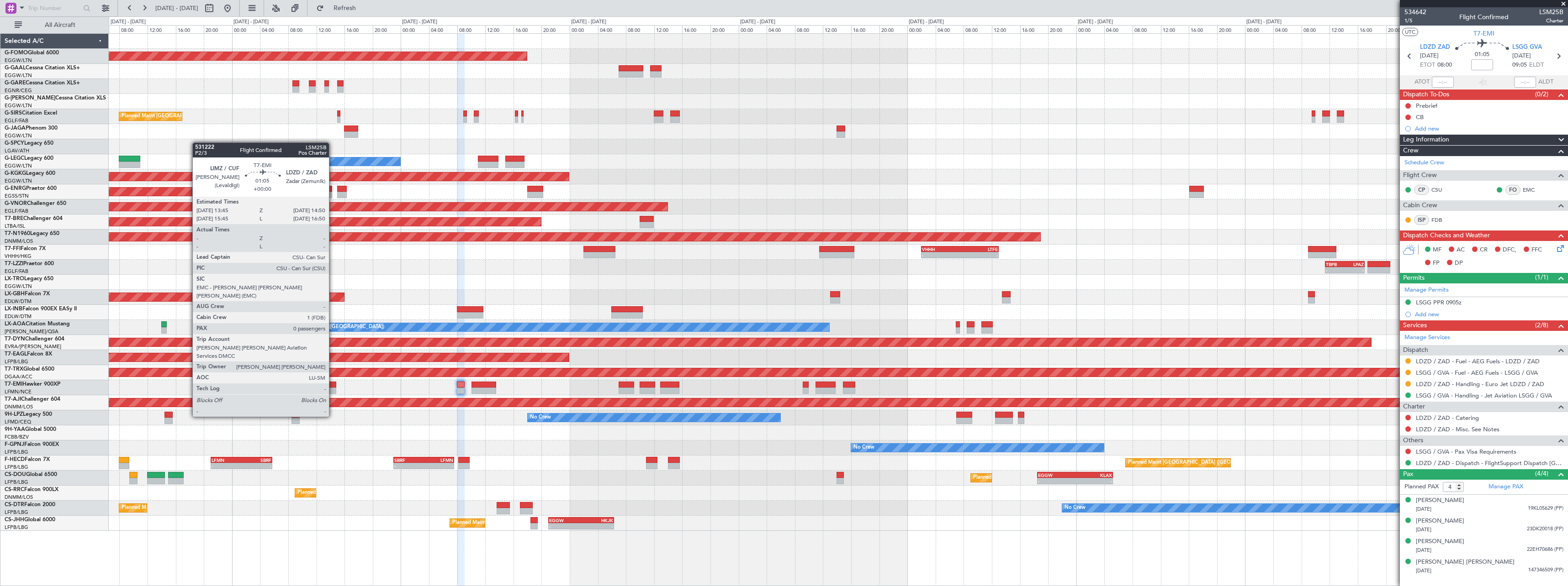
click at [332, 391] on div at bounding box center [332, 391] width 7 height 7
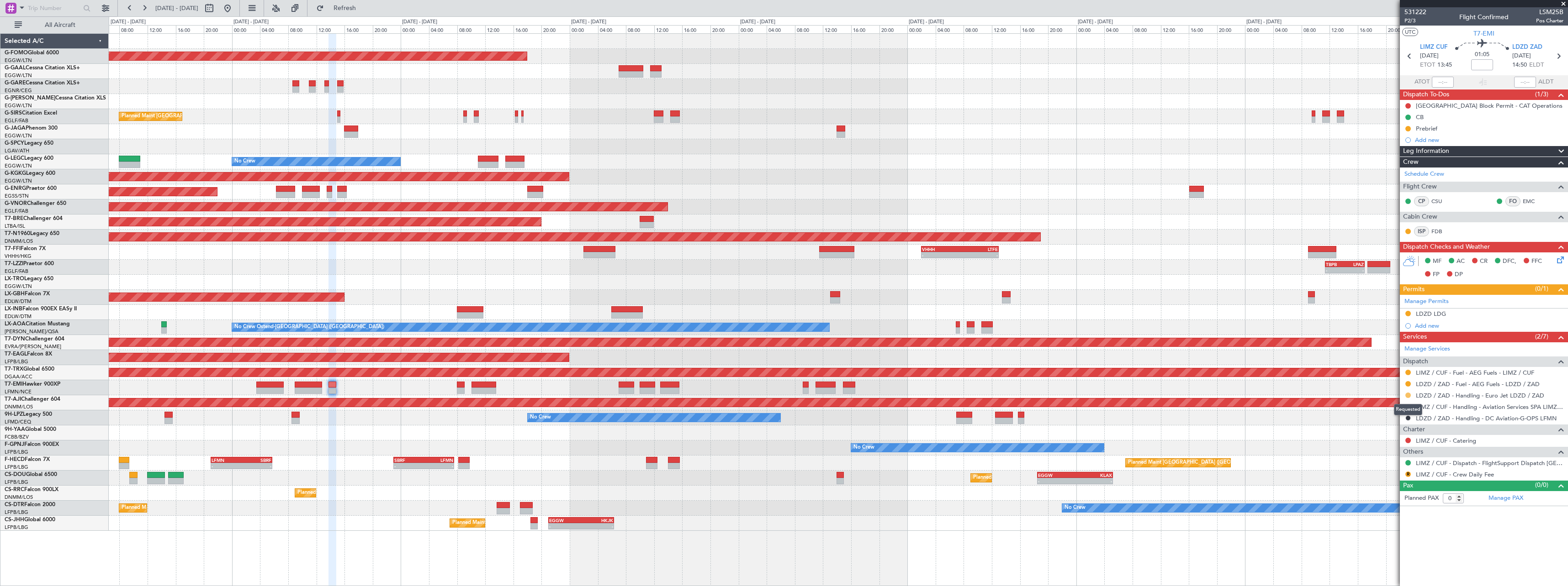
click at [1409, 396] on button at bounding box center [1407, 396] width 6 height 6
click at [1388, 507] on span "Confirmed" at bounding box center [1382, 504] width 28 height 9
click at [1409, 475] on button "R" at bounding box center [1407, 474] width 6 height 6
drag, startPoint x: 1382, startPoint y: 365, endPoint x: 1387, endPoint y: 363, distance: 5.4
click at [1382, 365] on span "Not Required" at bounding box center [1386, 364] width 36 height 9
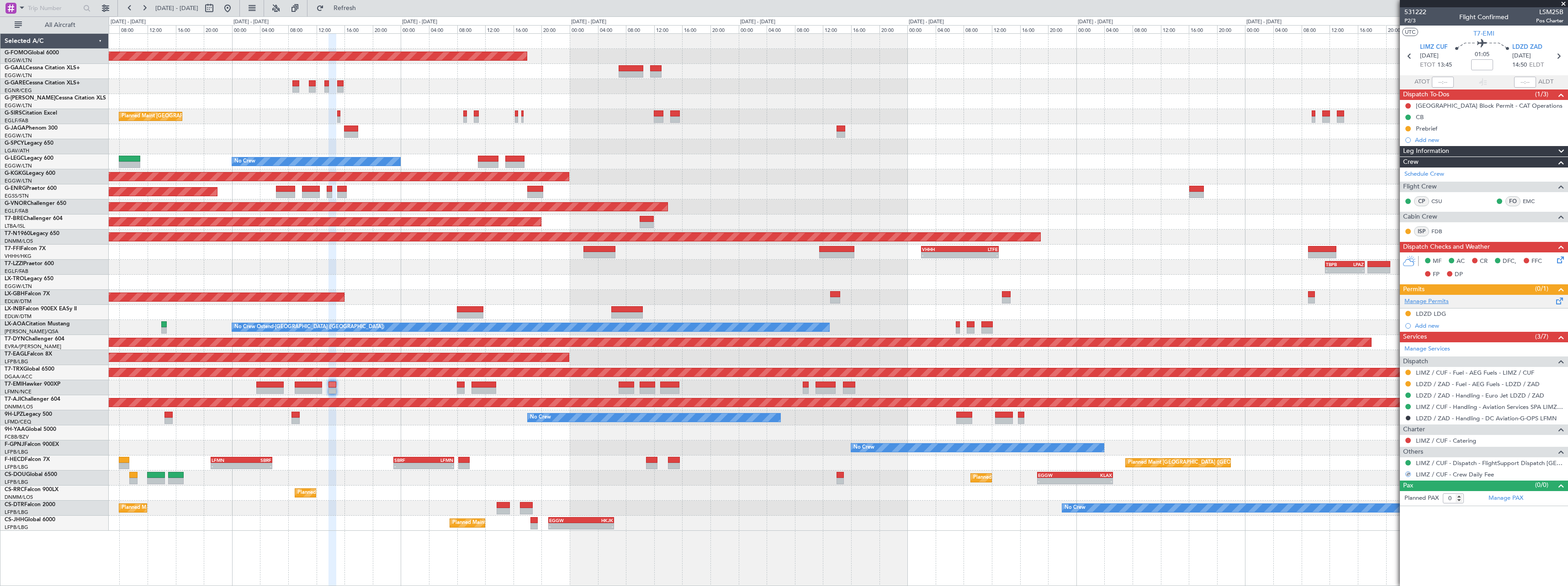
click at [1439, 303] on link "Manage Permits" at bounding box center [1426, 301] width 45 height 9
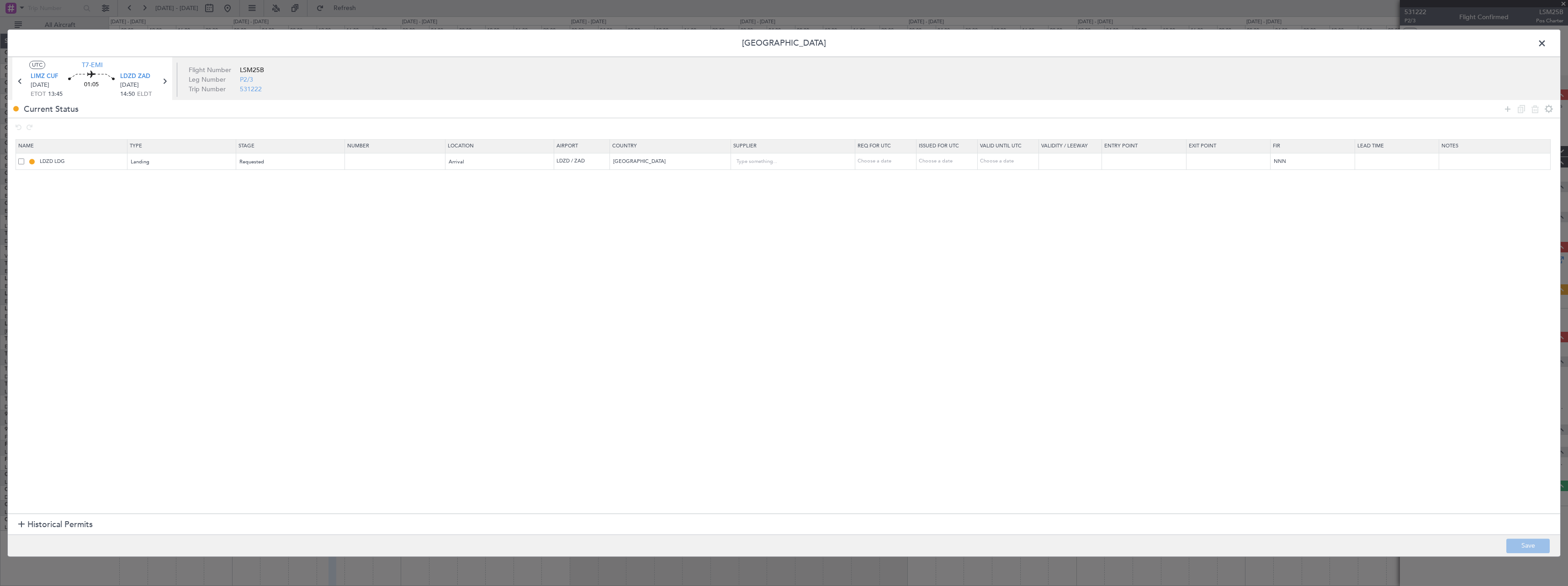
click at [17, 161] on td "LDZD LDG" at bounding box center [71, 161] width 112 height 17
click at [20, 160] on span at bounding box center [21, 161] width 6 height 6
click at [25, 158] on input "checkbox" at bounding box center [25, 158] width 0 height 0
click at [1532, 105] on icon at bounding box center [1534, 108] width 11 height 11
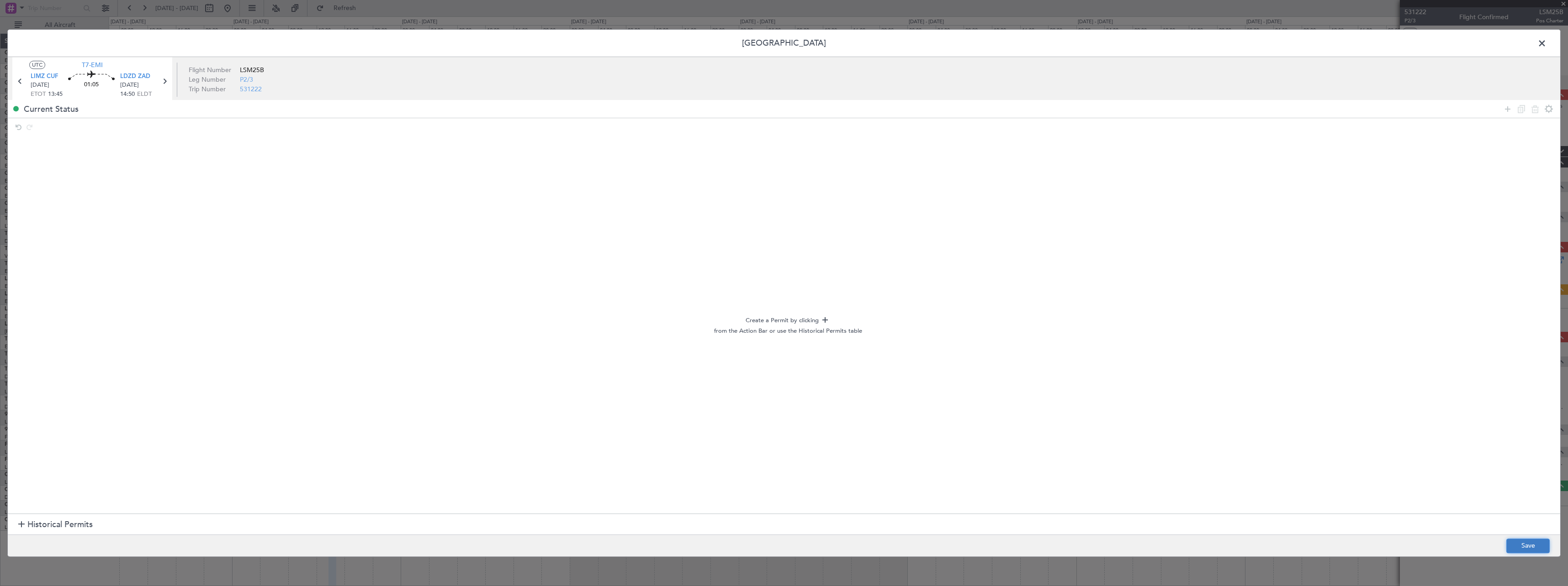
click at [1531, 550] on button "Save" at bounding box center [1527, 546] width 43 height 15
click at [1546, 44] on span at bounding box center [1546, 46] width 0 height 18
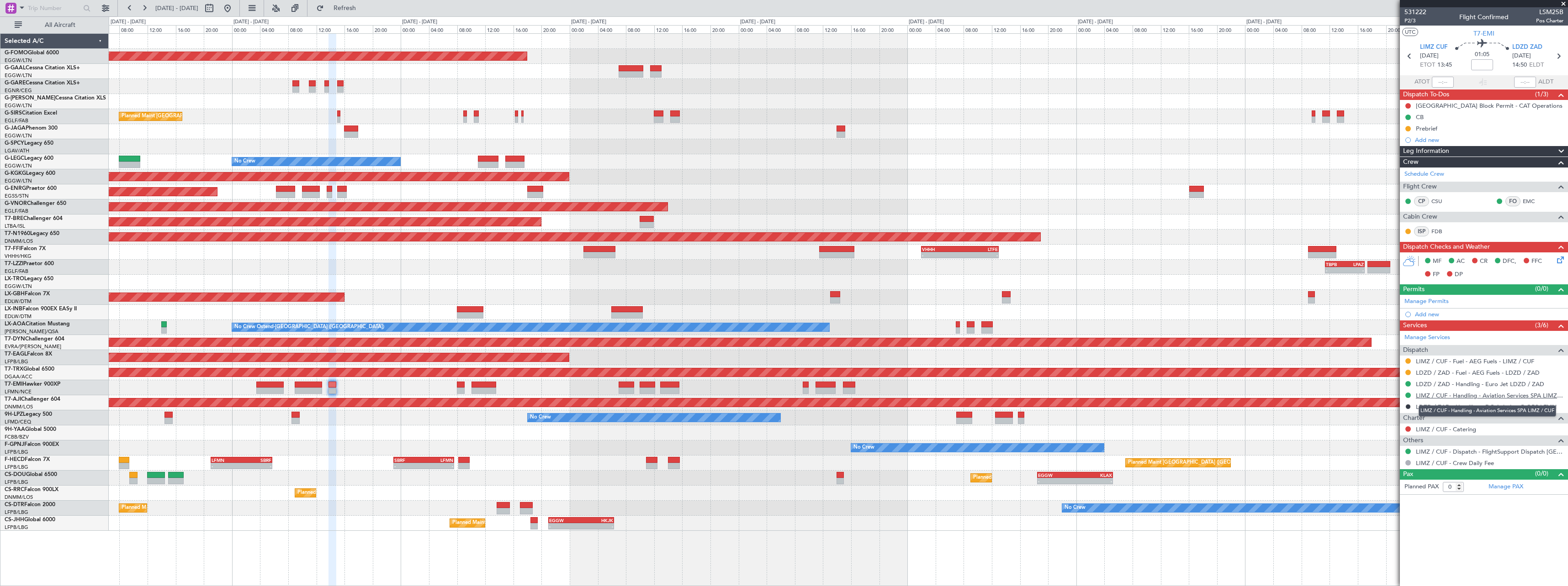
click at [1487, 397] on link "LIMZ / CUF - Handling - Aviation Services SPA LIMZ / CUF" at bounding box center [1489, 395] width 147 height 7
click at [1479, 398] on link "LIMZ / CUF - Handling - Aviation Services SPA LIMZ / CUF" at bounding box center [1489, 395] width 147 height 7
click at [1467, 386] on link "LDZD / ZAD - Handling - Euro Jet LDZD / ZAD" at bounding box center [1479, 384] width 128 height 7
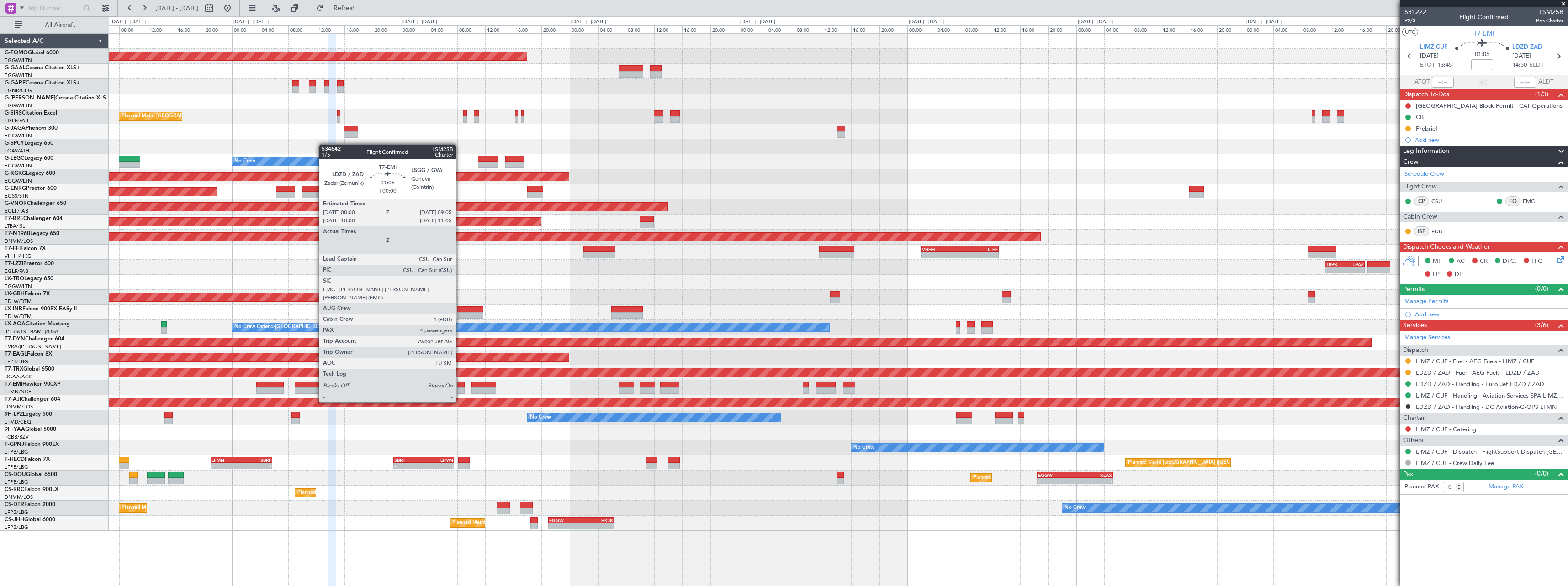
click at [460, 385] on div at bounding box center [460, 385] width 7 height 7
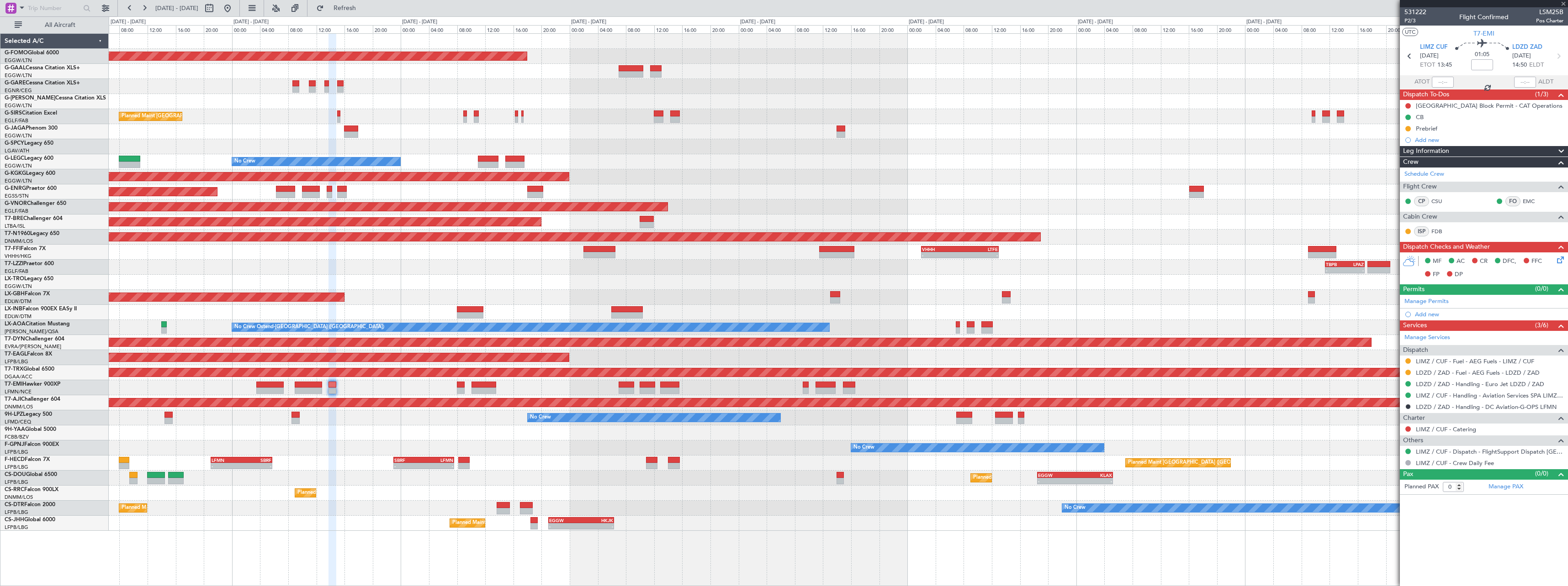
type input "4"
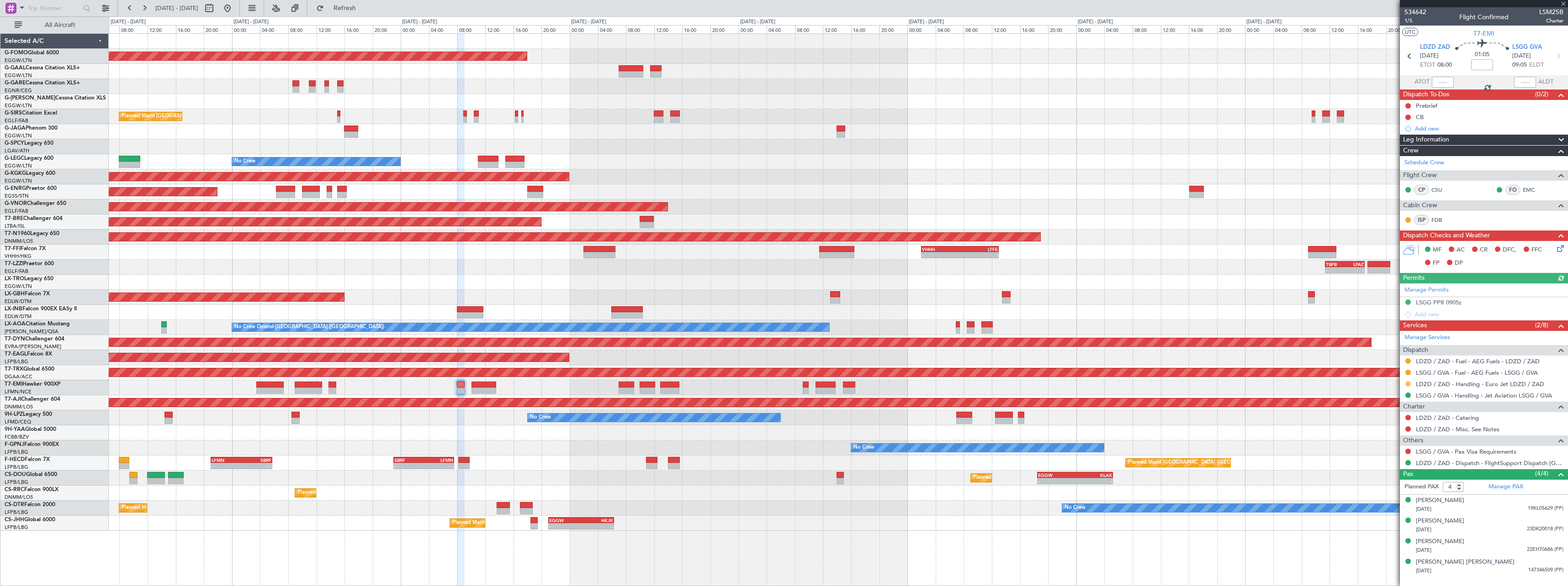
click at [1409, 382] on button at bounding box center [1407, 384] width 6 height 6
click at [1383, 492] on span "Confirmed" at bounding box center [1382, 492] width 28 height 9
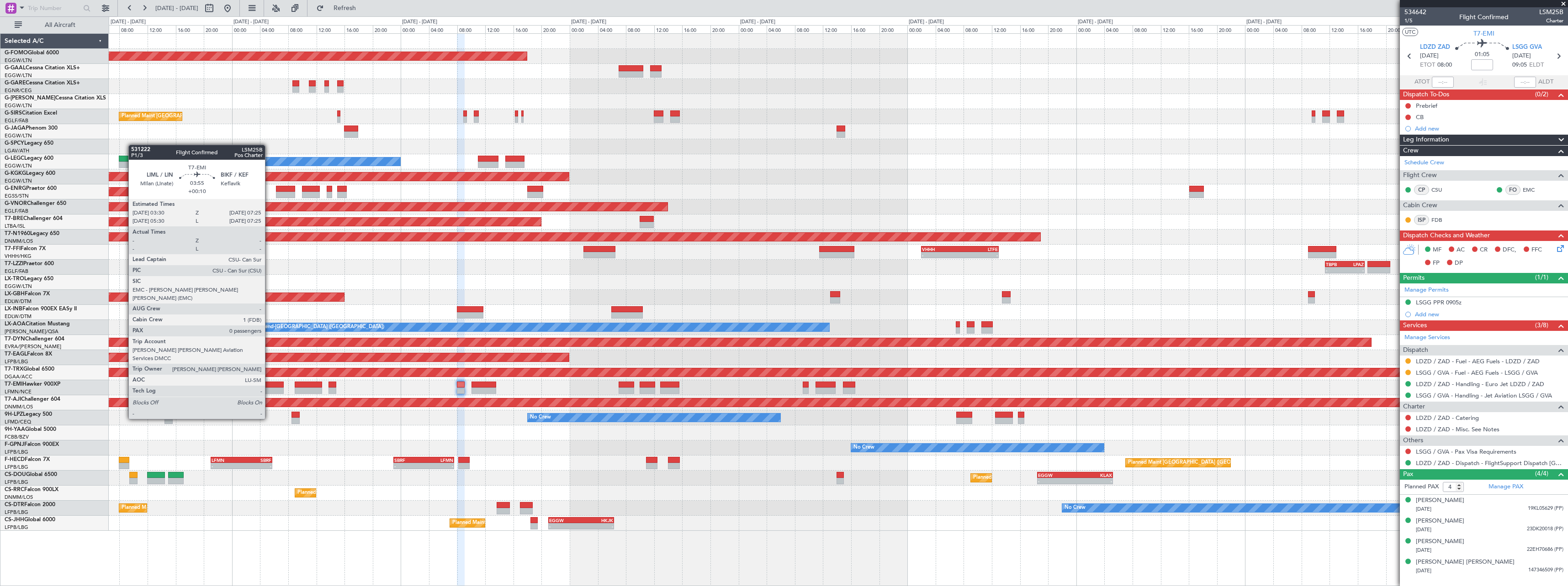
click at [271, 390] on div at bounding box center [271, 391] width 28 height 7
click at [272, 389] on div at bounding box center [271, 391] width 28 height 7
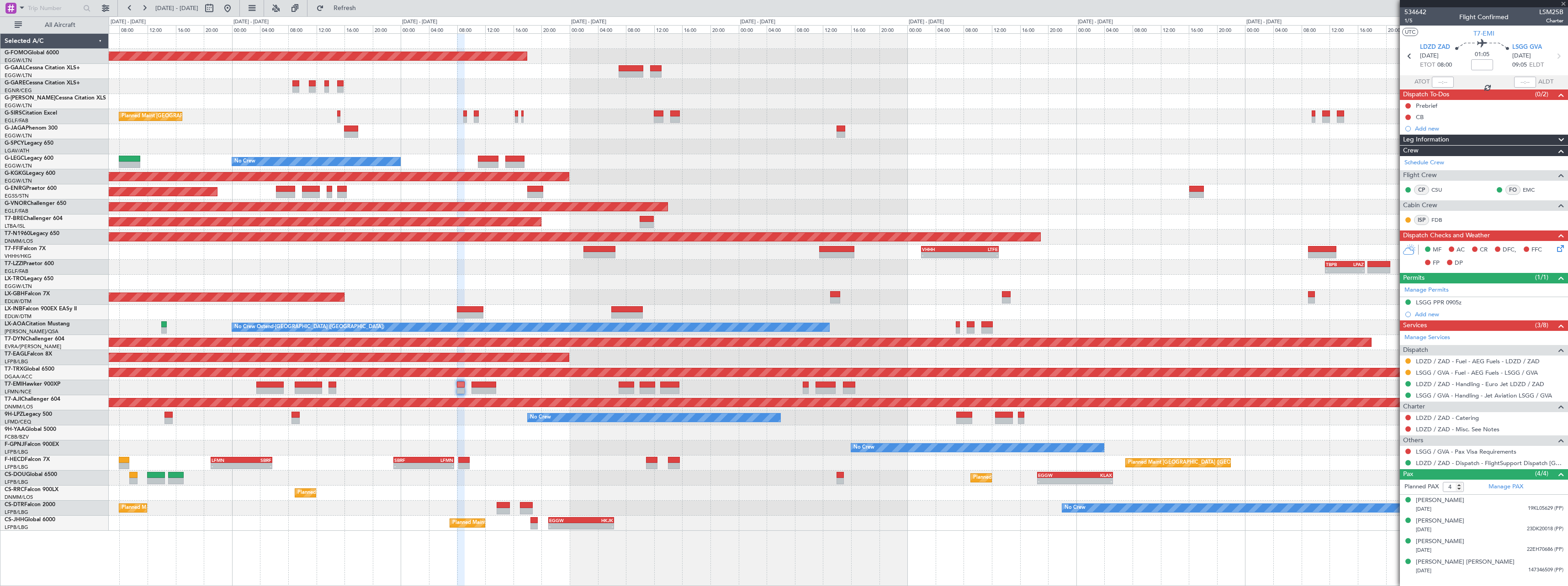
type input "+00:10"
type input "0"
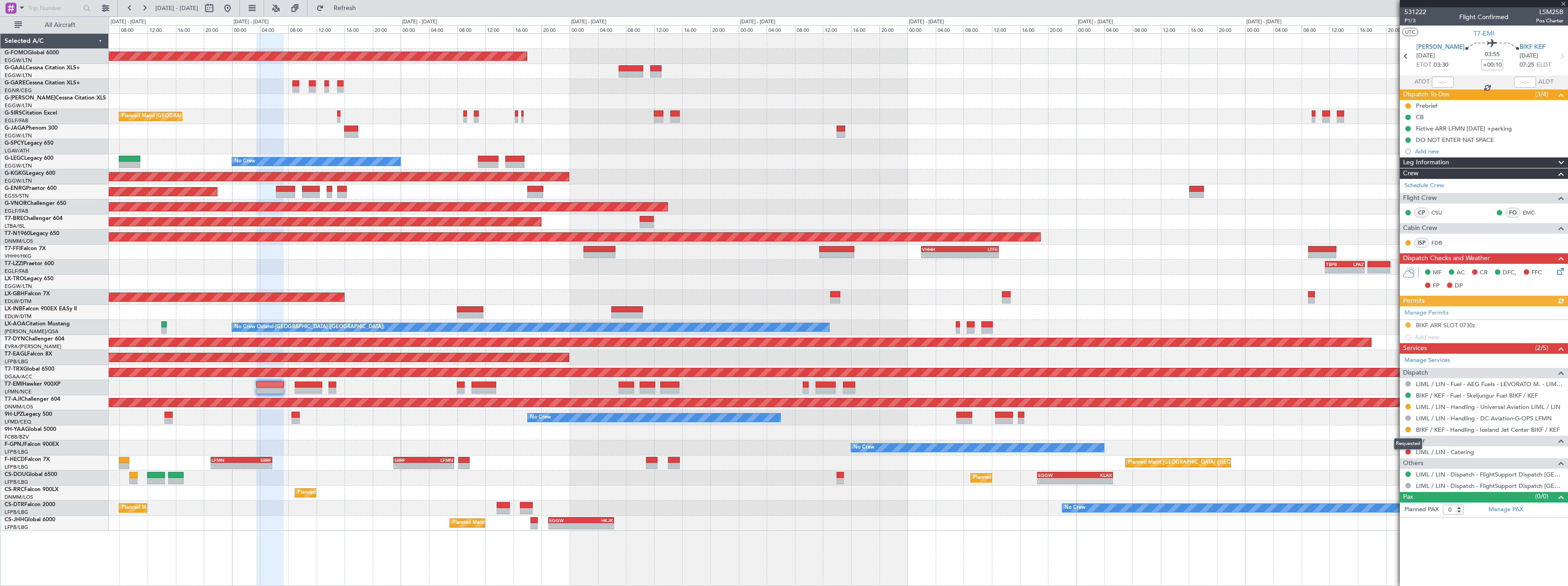
click at [1407, 429] on button at bounding box center [1407, 430] width 6 height 6
click at [1388, 540] on span "Confirmed" at bounding box center [1382, 538] width 28 height 9
click at [1407, 407] on button at bounding box center [1407, 406] width 6 height 6
drag, startPoint x: 1392, startPoint y: 518, endPoint x: 1420, endPoint y: 436, distance: 86.6
click at [1392, 517] on span "Confirmed" at bounding box center [1382, 515] width 28 height 9
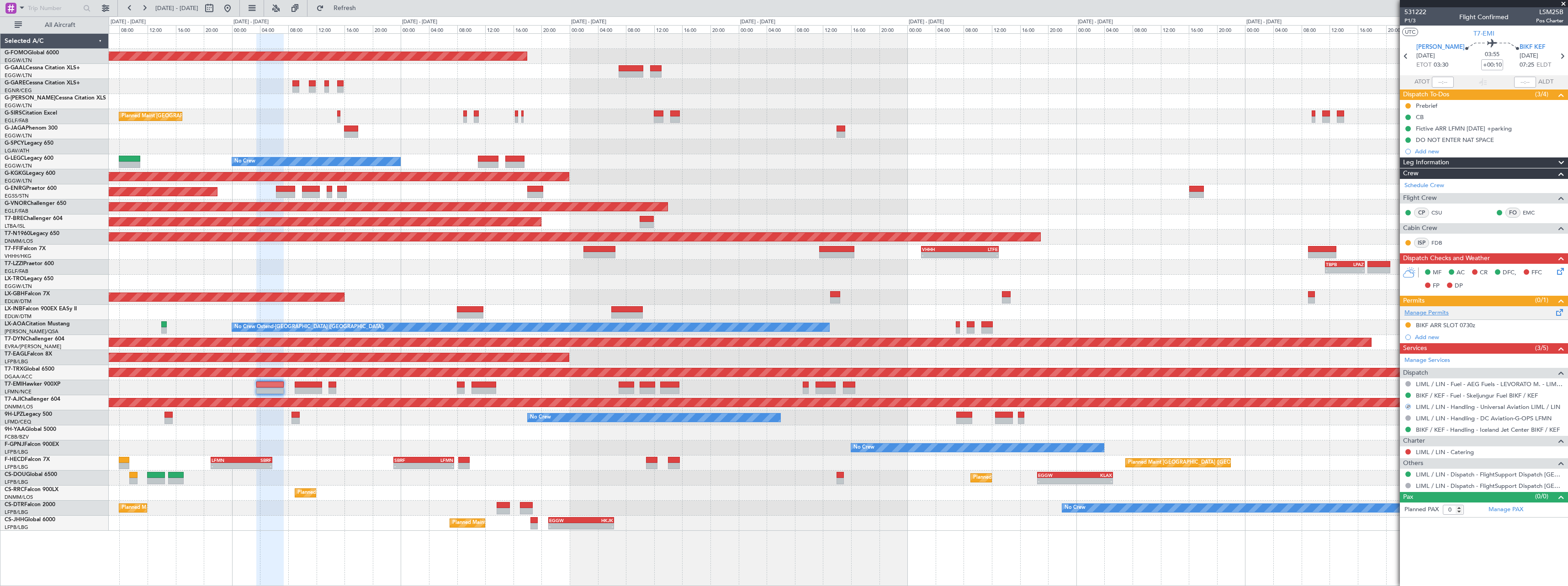
click at [1432, 314] on link "Manage Permits" at bounding box center [1426, 313] width 45 height 9
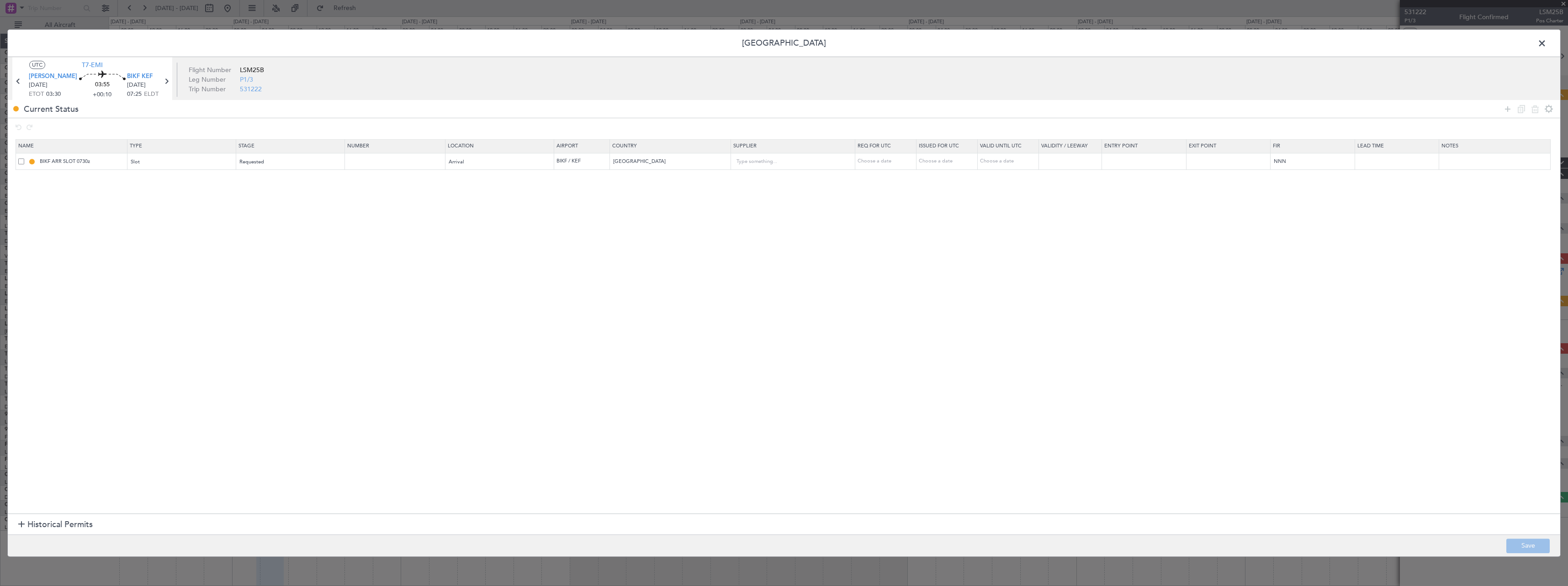
click at [21, 158] on span at bounding box center [21, 161] width 6 height 6
click at [25, 158] on input "checkbox" at bounding box center [25, 158] width 0 height 0
click at [1533, 108] on icon at bounding box center [1534, 108] width 11 height 11
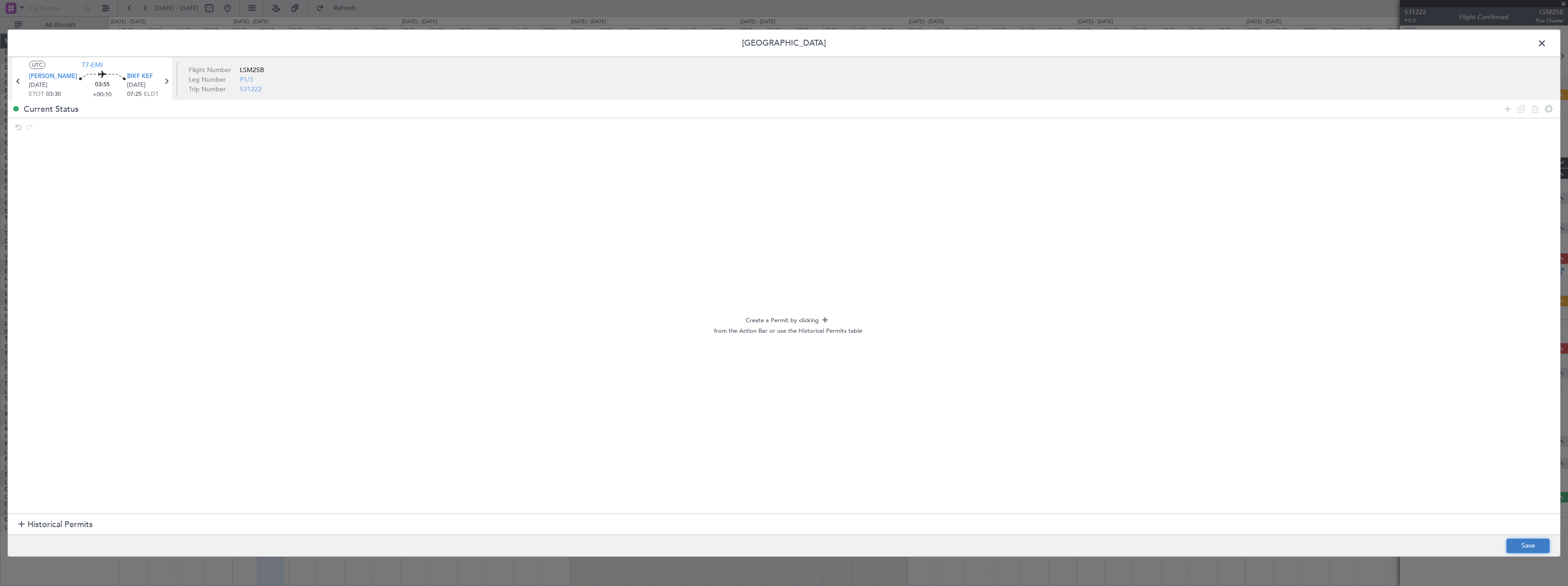
click at [1532, 543] on button "Save" at bounding box center [1527, 546] width 43 height 15
click at [1546, 41] on span at bounding box center [1546, 46] width 0 height 18
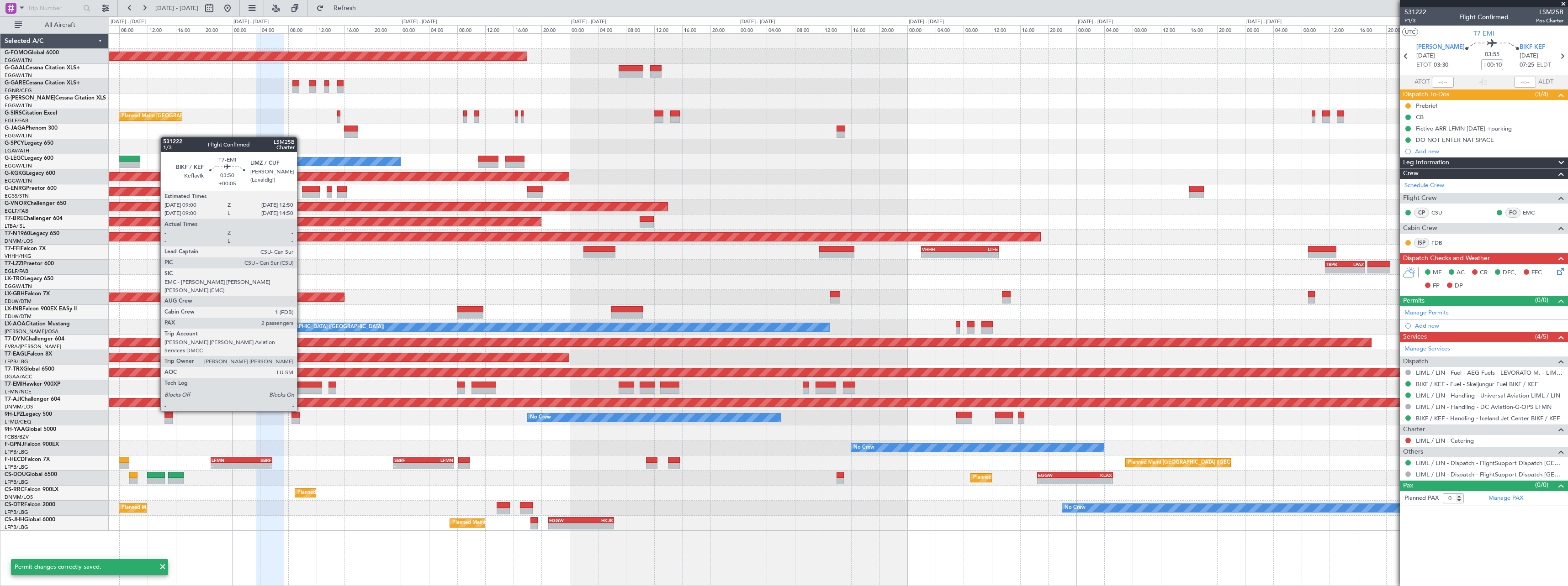
click at [301, 386] on div at bounding box center [308, 385] width 27 height 7
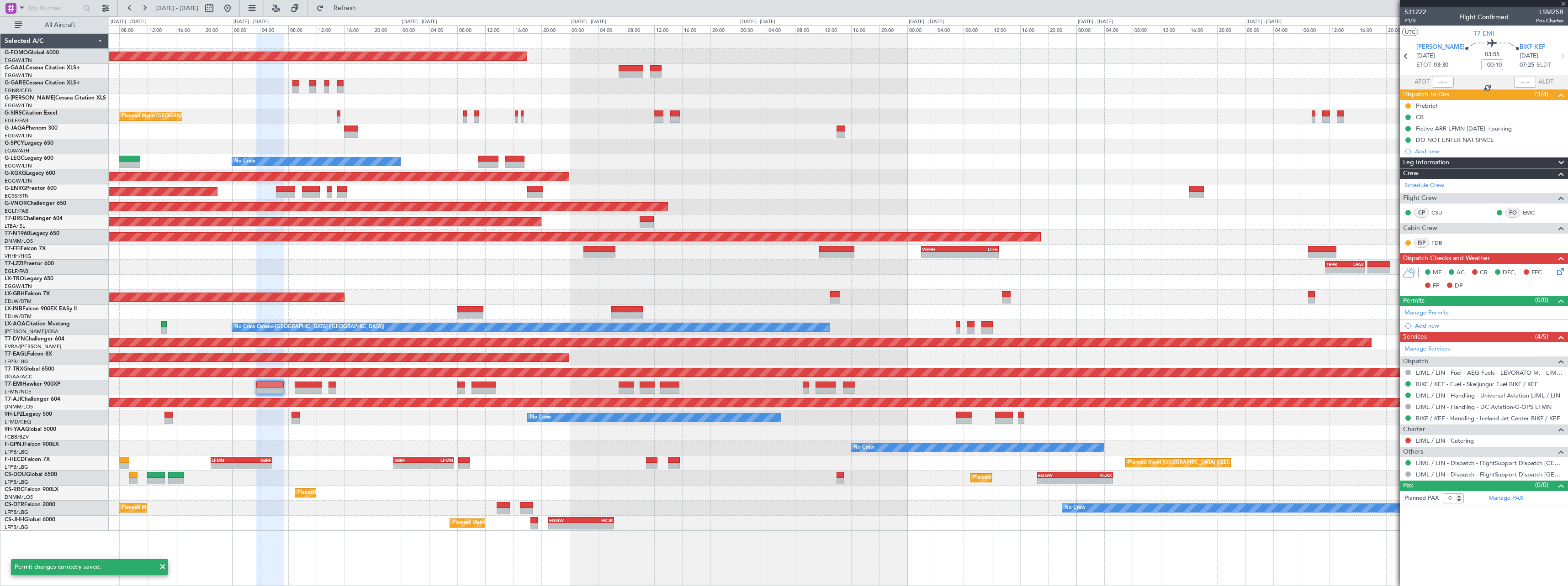
type input "+00:05"
type input "2"
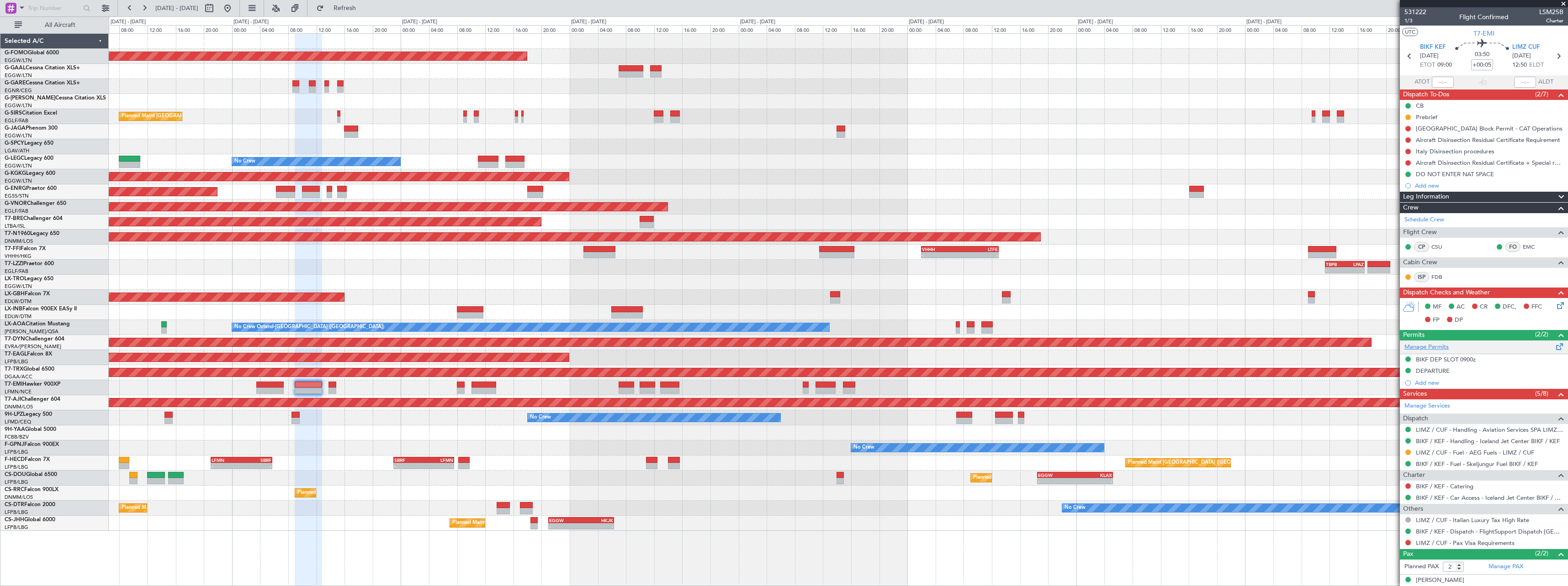
click at [1435, 347] on link "Manage Permits" at bounding box center [1426, 347] width 45 height 9
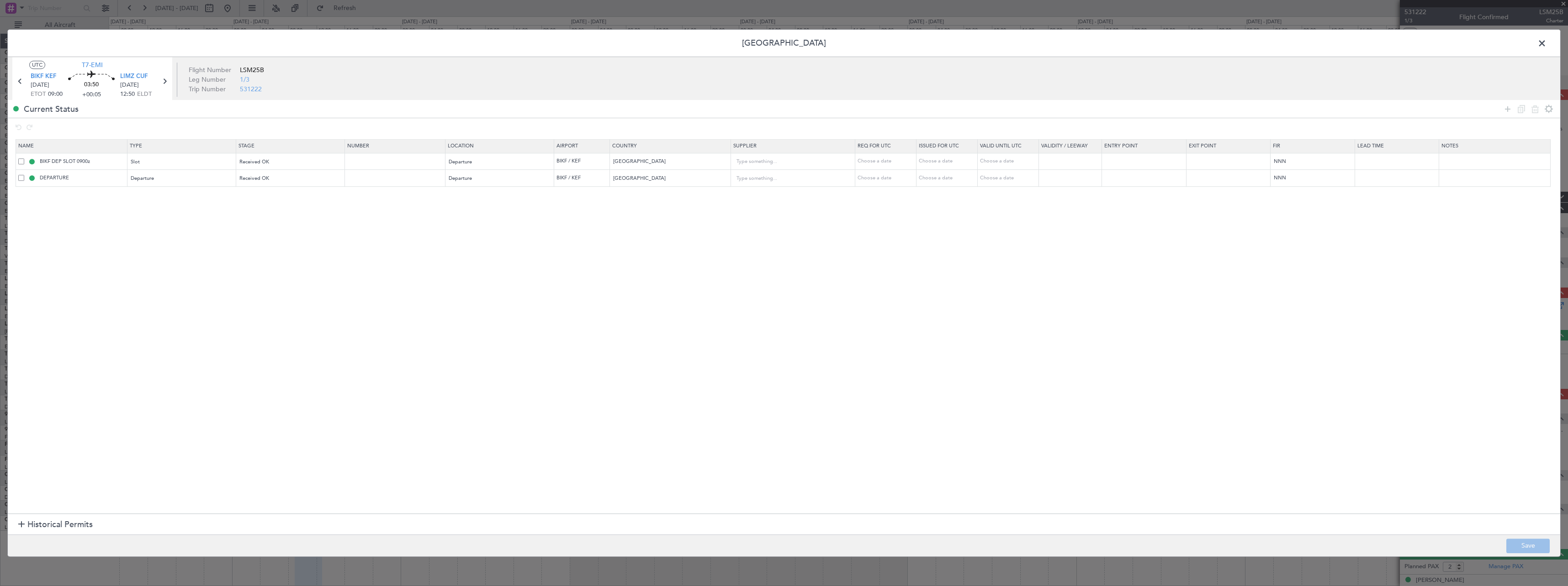
click at [22, 163] on span at bounding box center [21, 161] width 6 height 6
click at [25, 158] on input "checkbox" at bounding box center [25, 158] width 0 height 0
click at [1537, 108] on icon at bounding box center [1534, 108] width 11 height 11
type input "DEPARTURE"
click at [1536, 545] on button "Save" at bounding box center [1527, 546] width 43 height 15
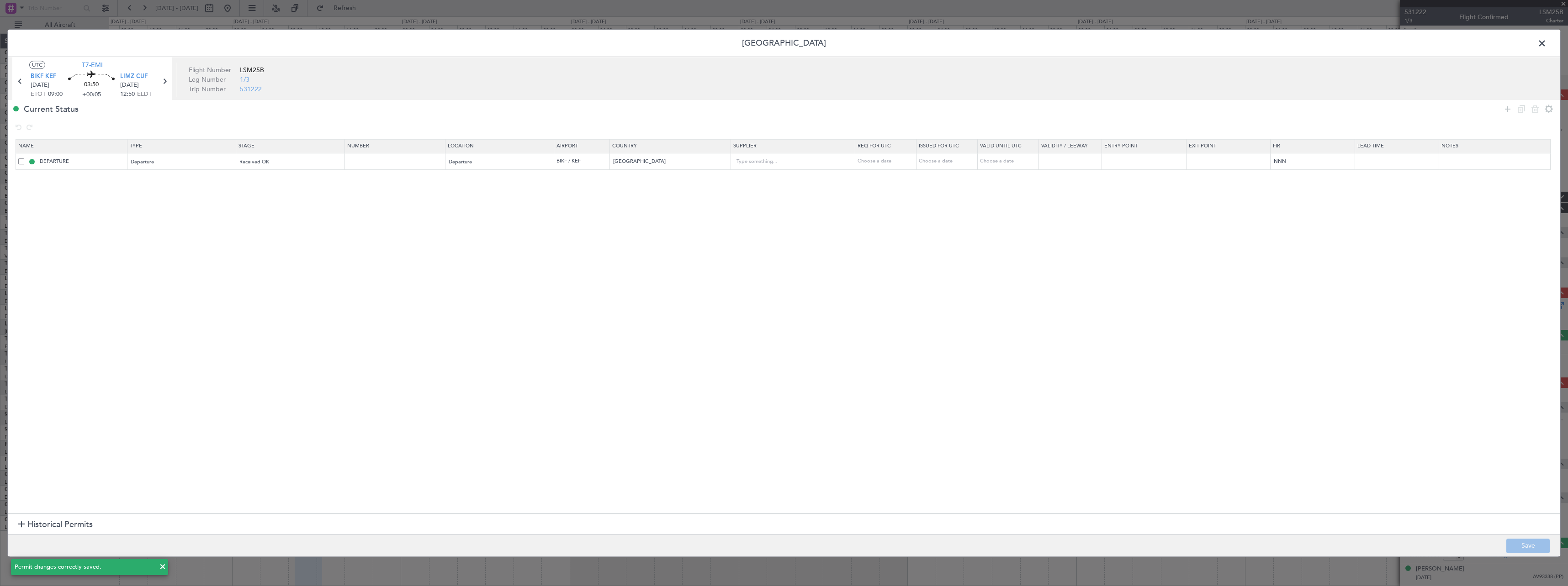
click at [1546, 42] on span at bounding box center [1546, 46] width 0 height 18
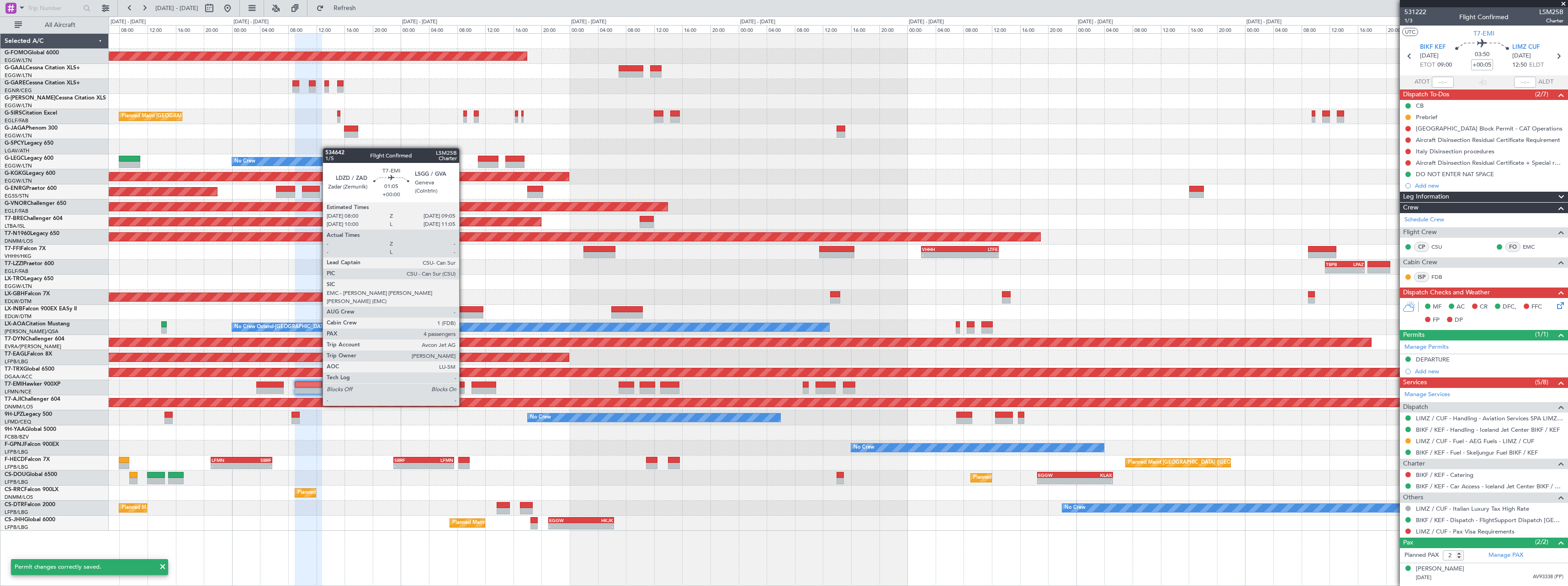
click at [463, 389] on div at bounding box center [460, 391] width 7 height 7
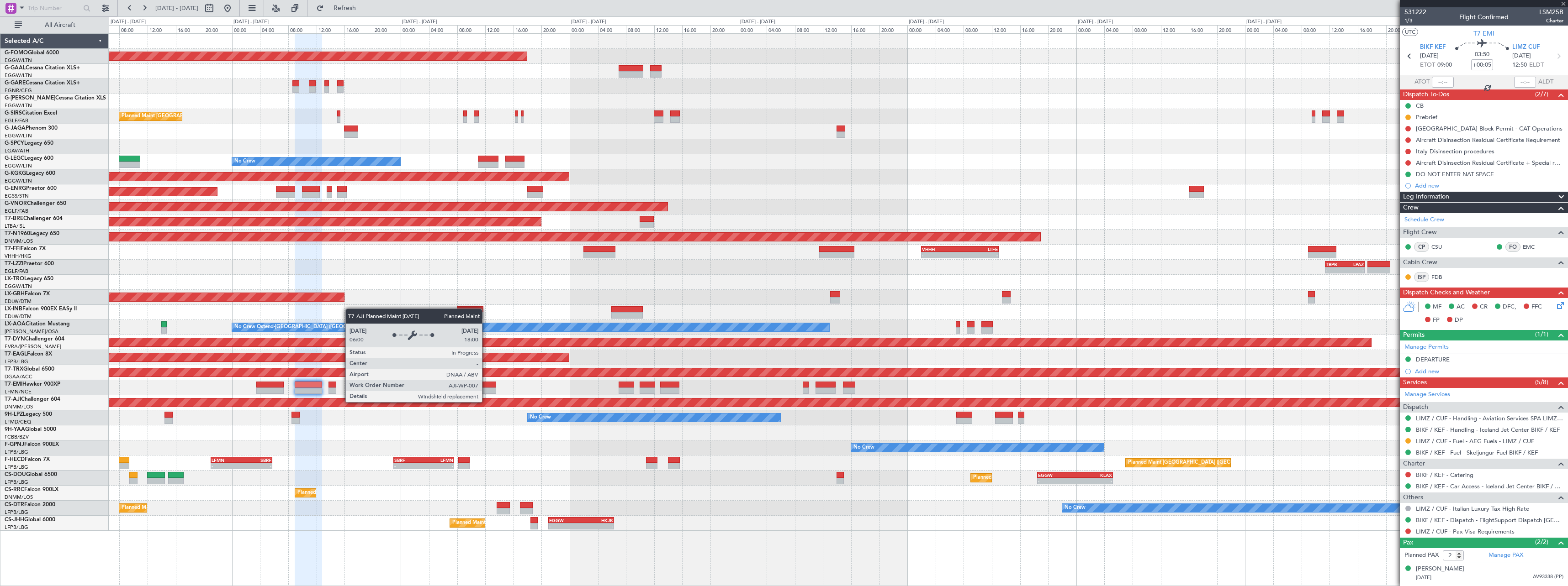
type input "4"
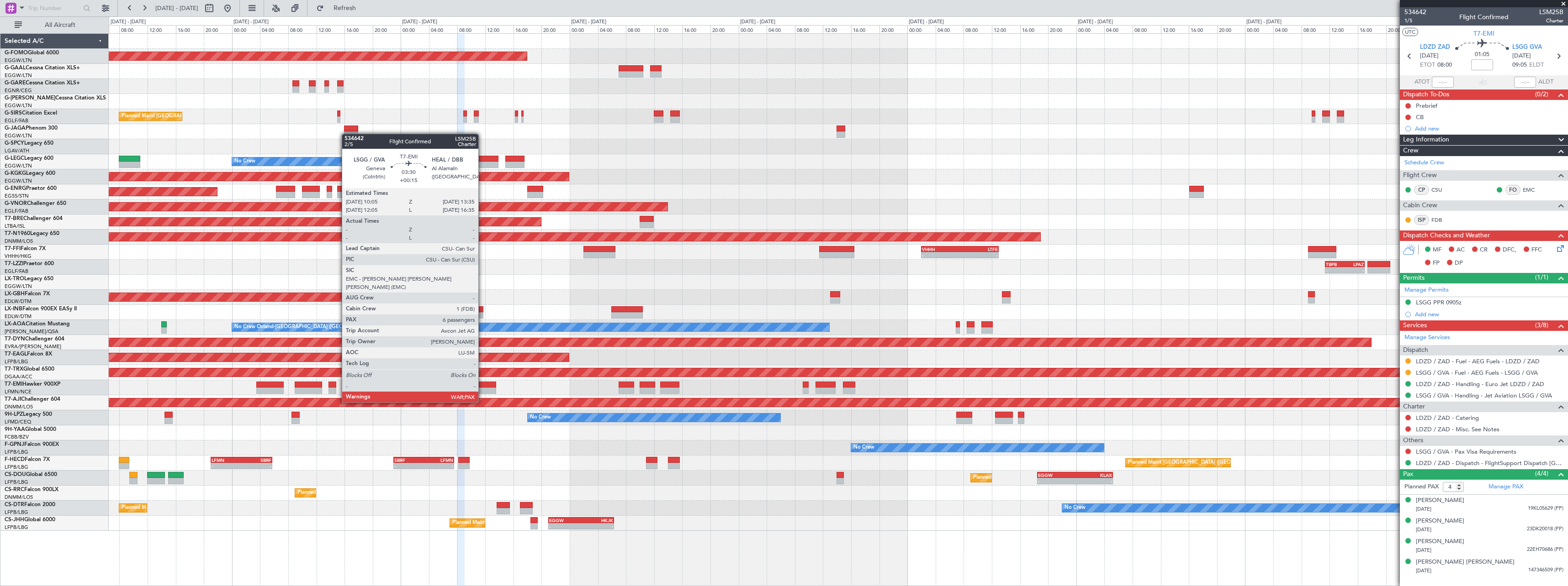
click at [483, 386] on div at bounding box center [483, 385] width 25 height 7
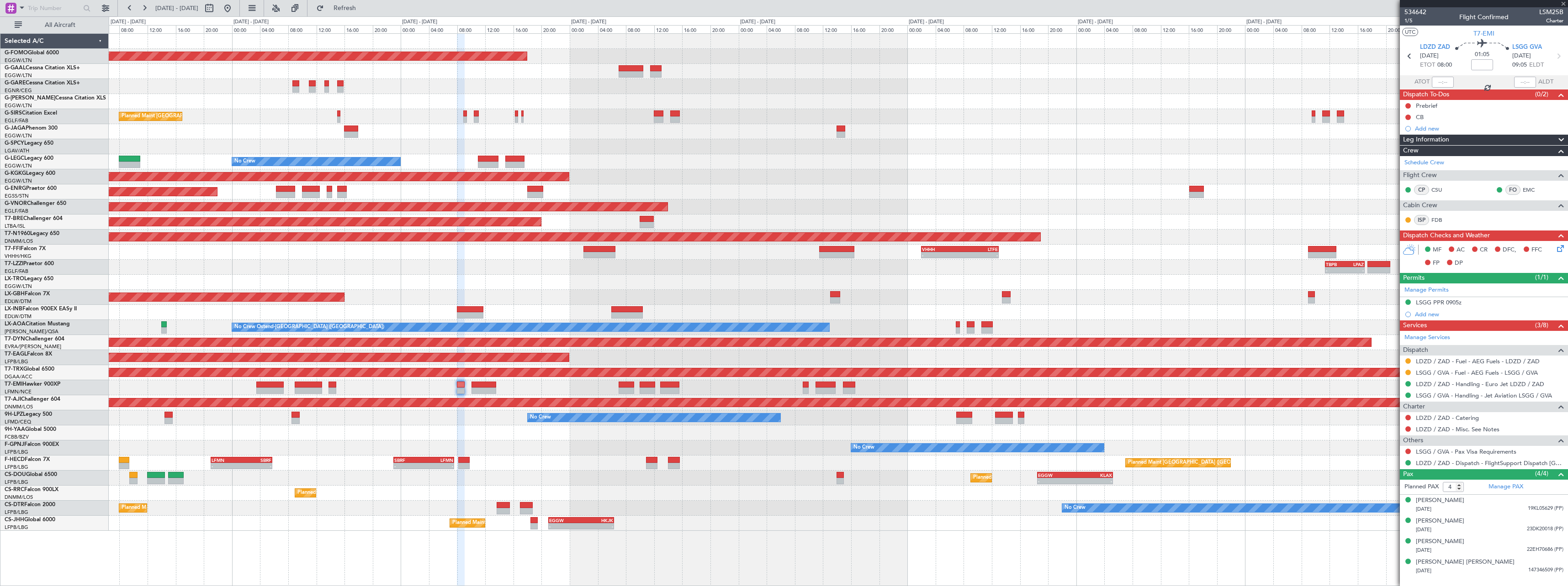
type input "+00:15"
type input "7"
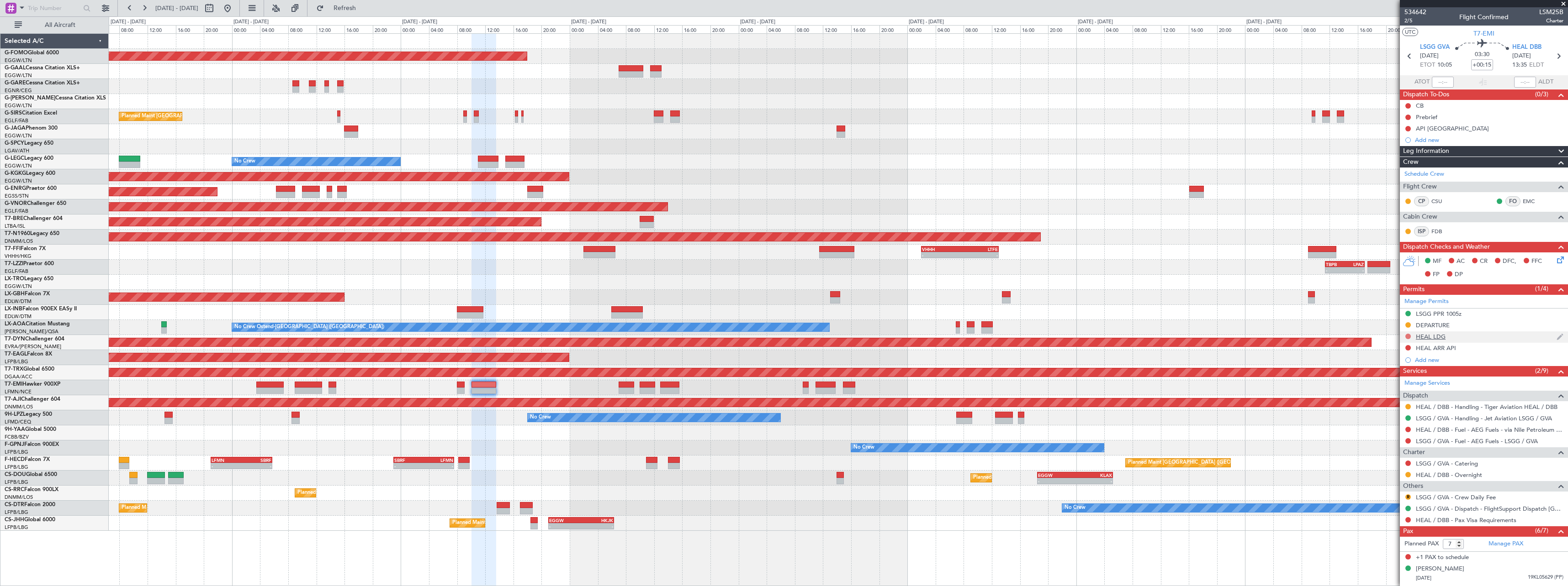
click at [1406, 336] on button at bounding box center [1407, 336] width 6 height 6
click at [1396, 374] on span "Requested" at bounding box center [1382, 377] width 29 height 9
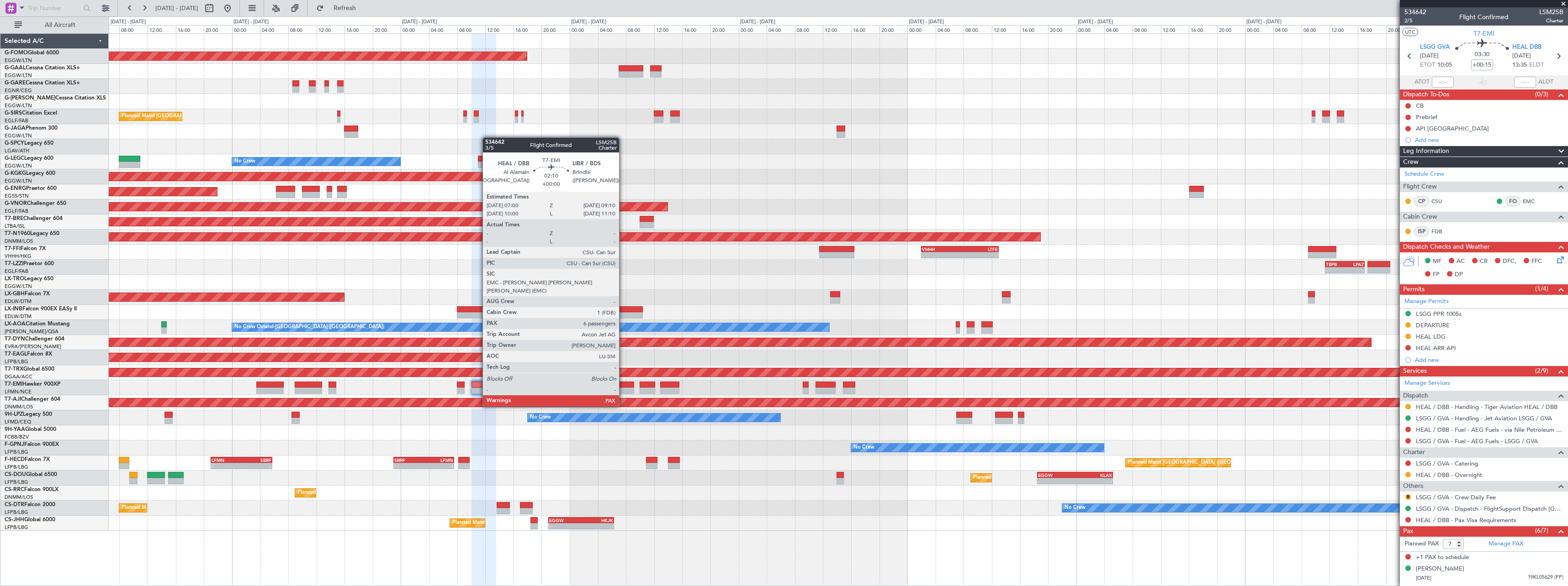
click at [624, 387] on div at bounding box center [626, 391] width 16 height 7
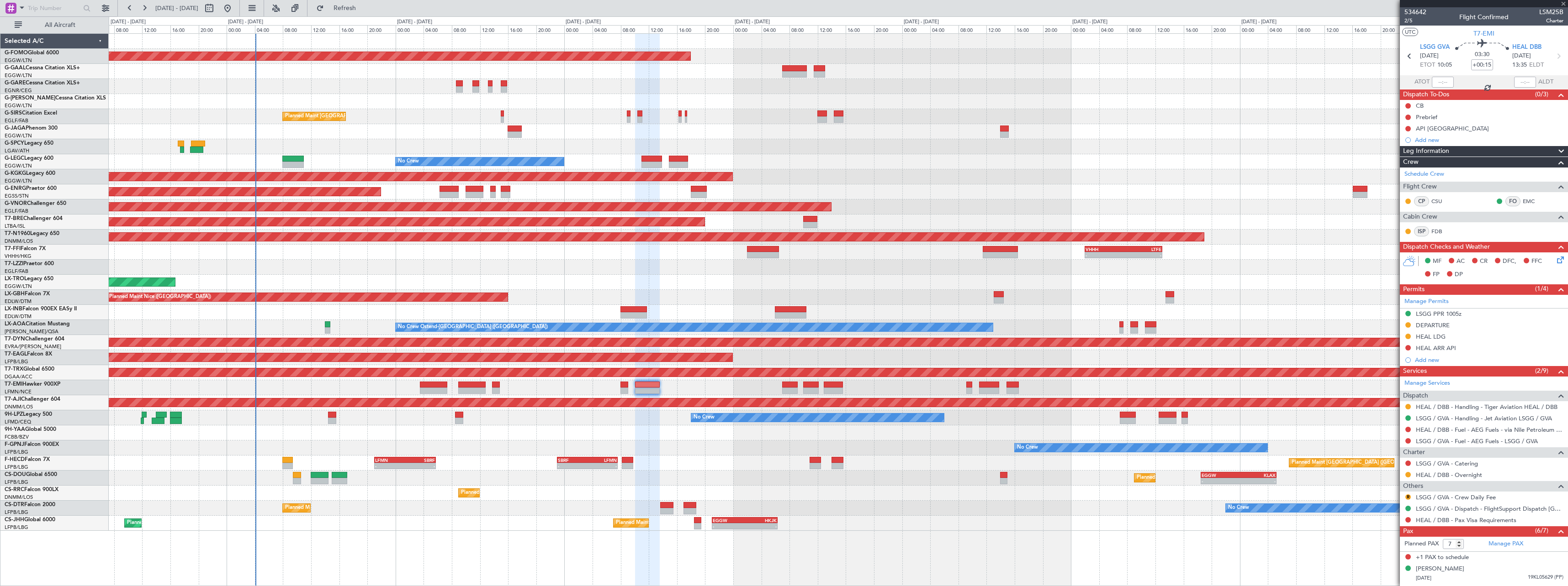
click at [874, 486] on div "Planned Maint Windsor Locks ([PERSON_NAME] Intl) Owner Planned Maint [GEOGRAPHI…" at bounding box center [838, 282] width 1459 height 497
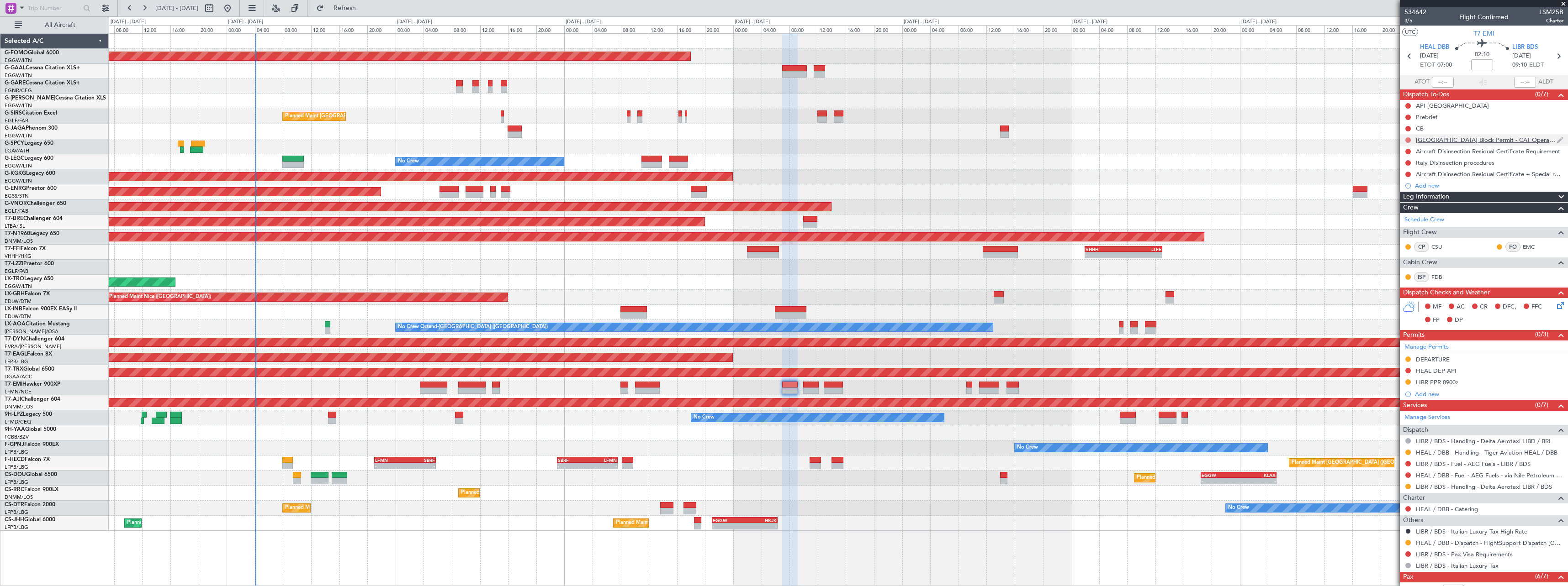
click at [1408, 138] on button at bounding box center [1407, 140] width 6 height 6
click at [1404, 181] on span "Completed" at bounding box center [1412, 180] width 30 height 9
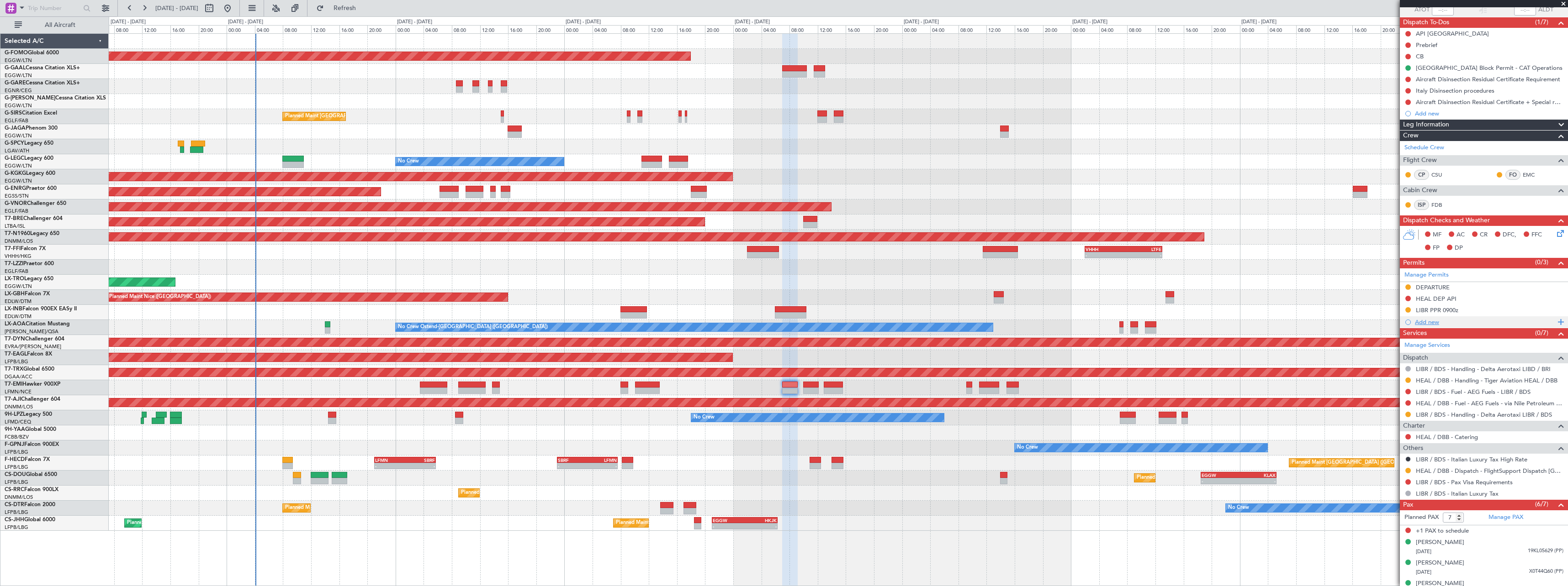
scroll to position [146, 0]
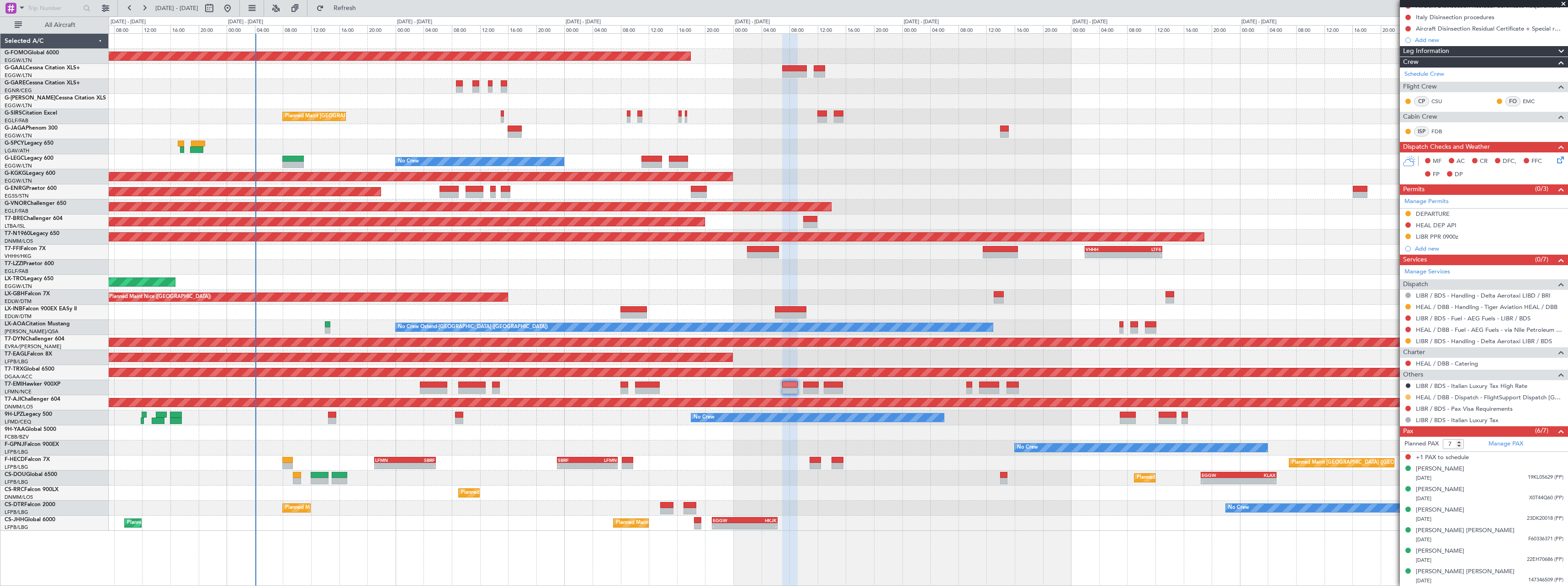
click at [1409, 397] on button at bounding box center [1407, 397] width 6 height 6
click at [1391, 507] on span "Confirmed" at bounding box center [1382, 506] width 28 height 9
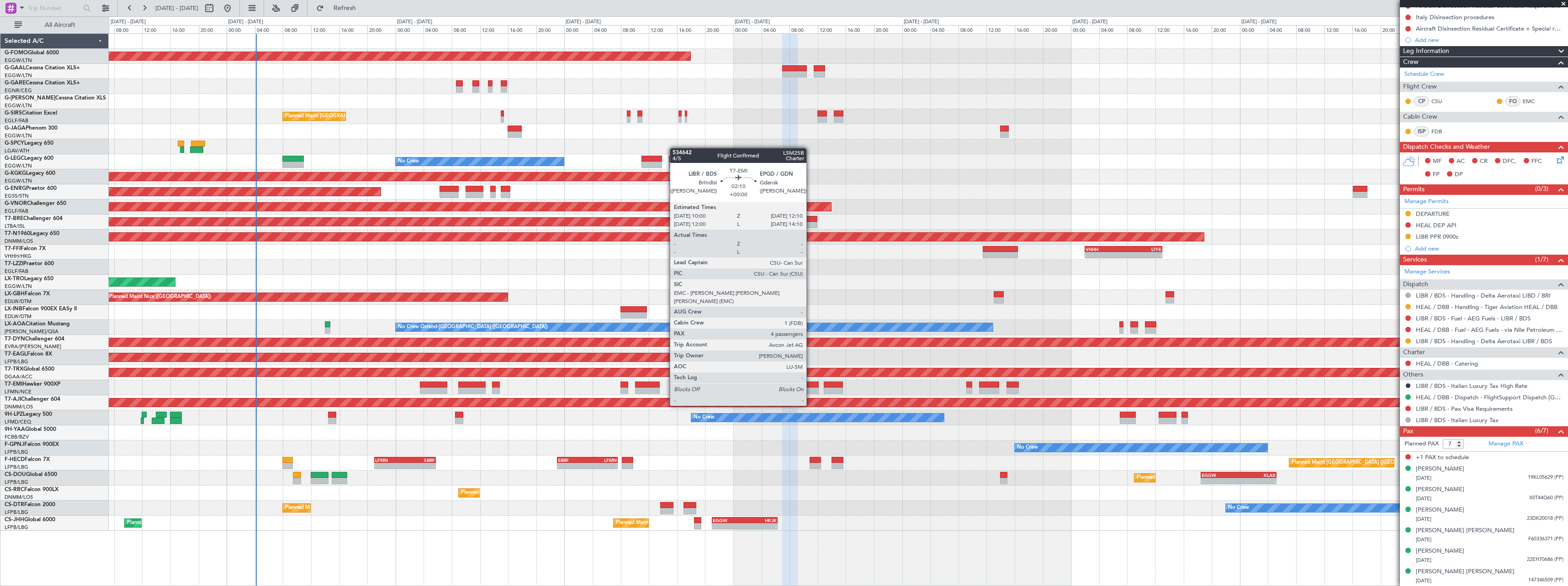
click at [810, 388] on div at bounding box center [810, 391] width 16 height 7
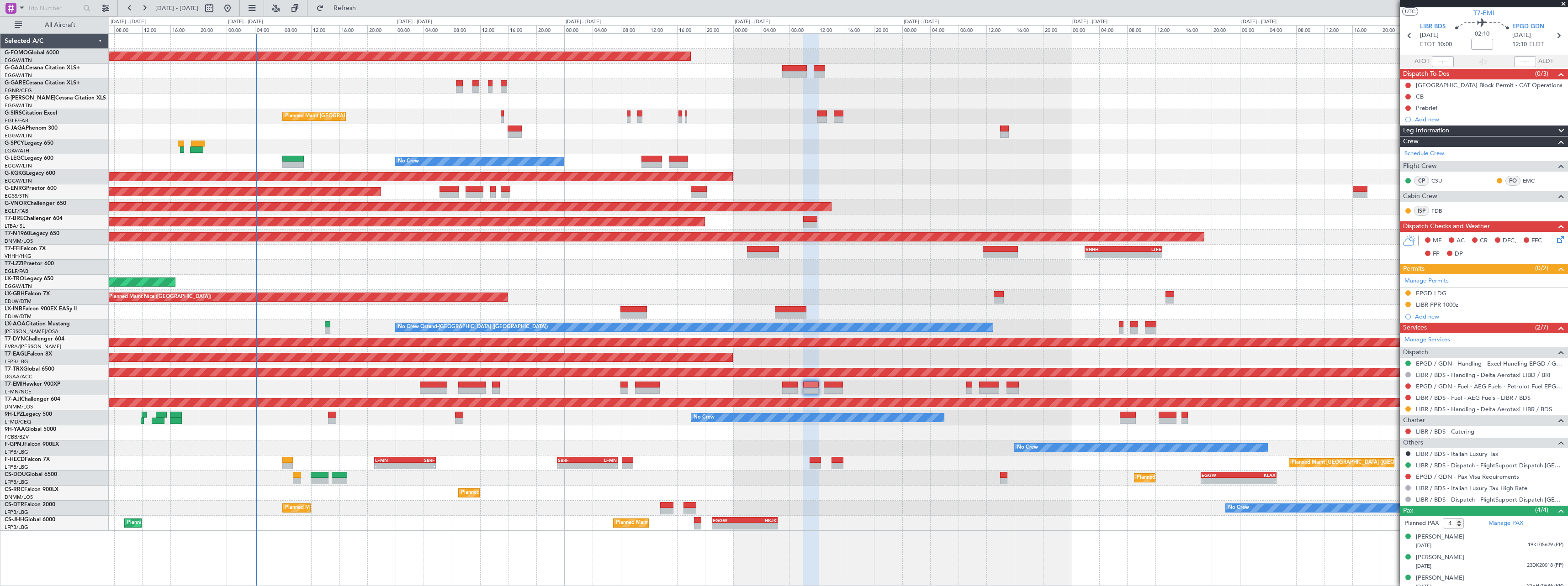
scroll to position [0, 0]
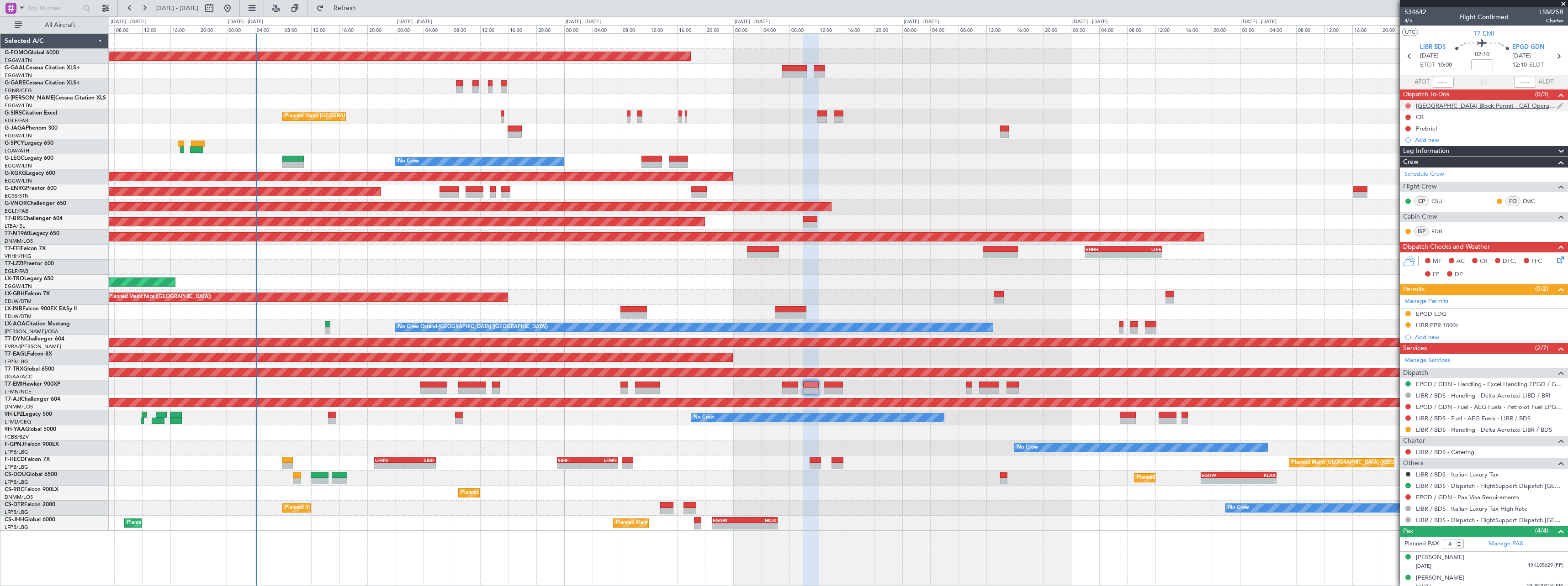
click at [1407, 105] on button at bounding box center [1407, 106] width 6 height 6
click at [1399, 146] on span "Completed" at bounding box center [1412, 146] width 30 height 9
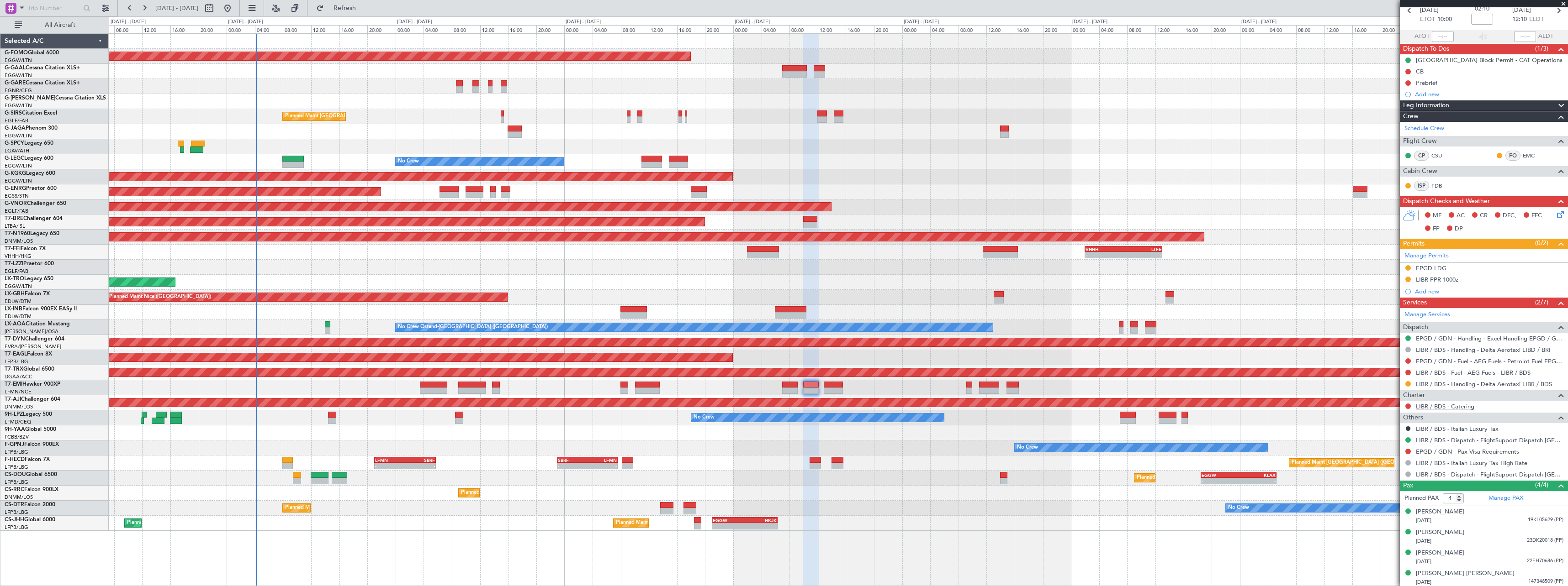
scroll to position [47, 0]
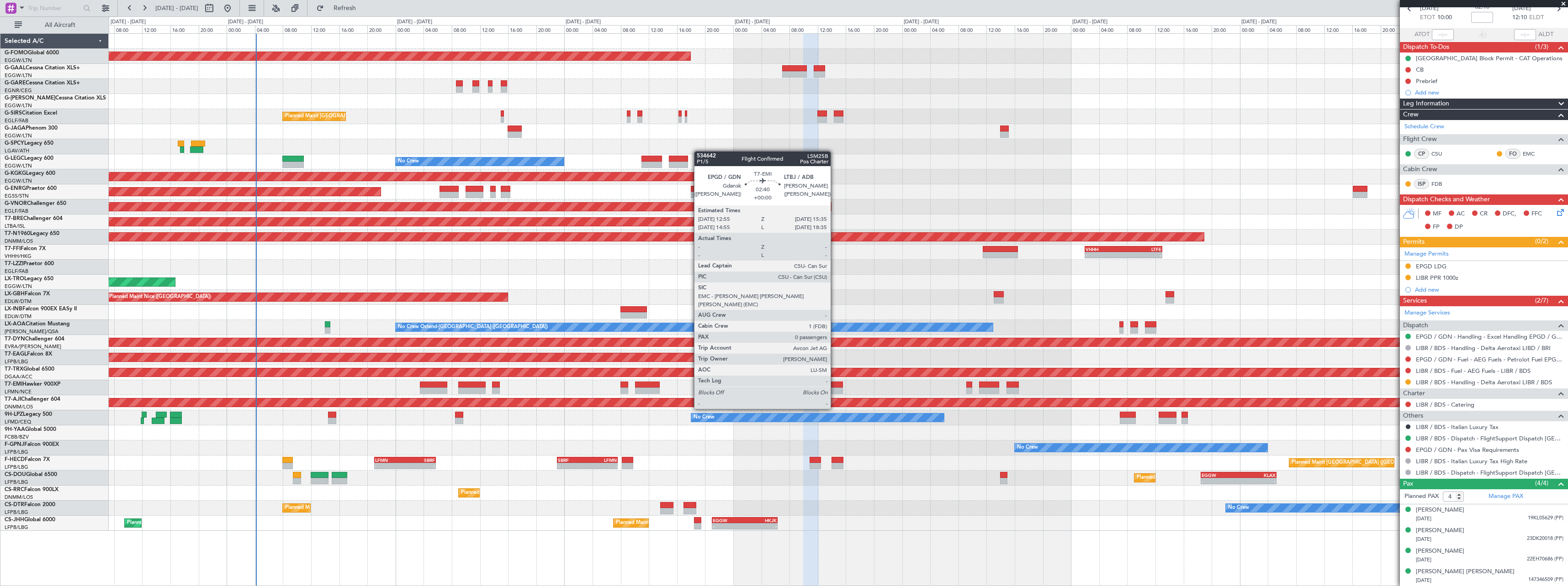
click at [835, 391] on div at bounding box center [833, 391] width 19 height 7
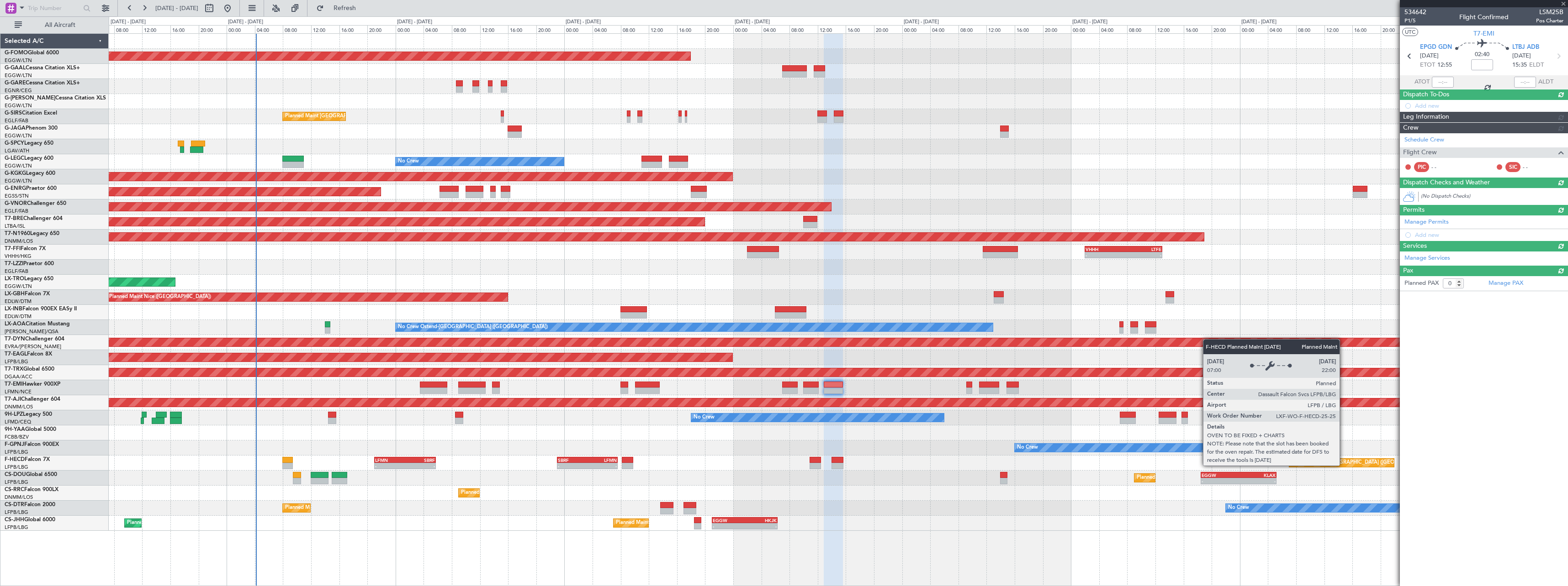
scroll to position [0, 0]
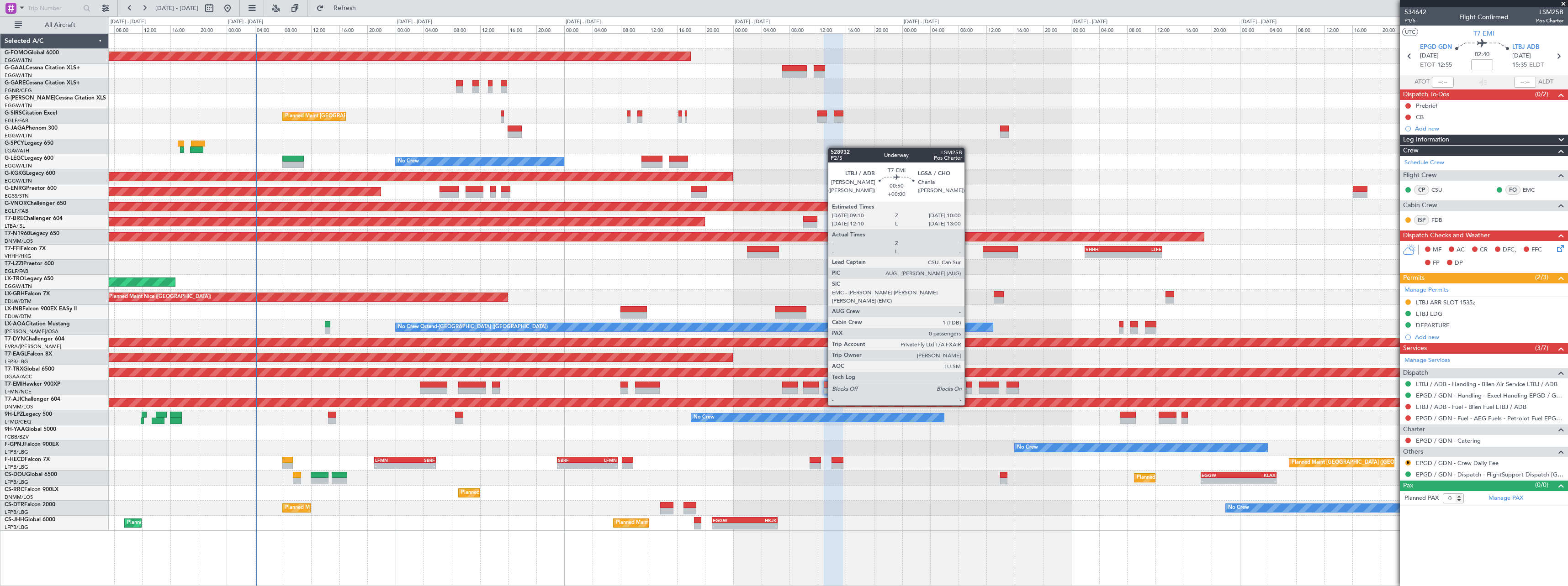
click at [969, 388] on div at bounding box center [969, 391] width 6 height 7
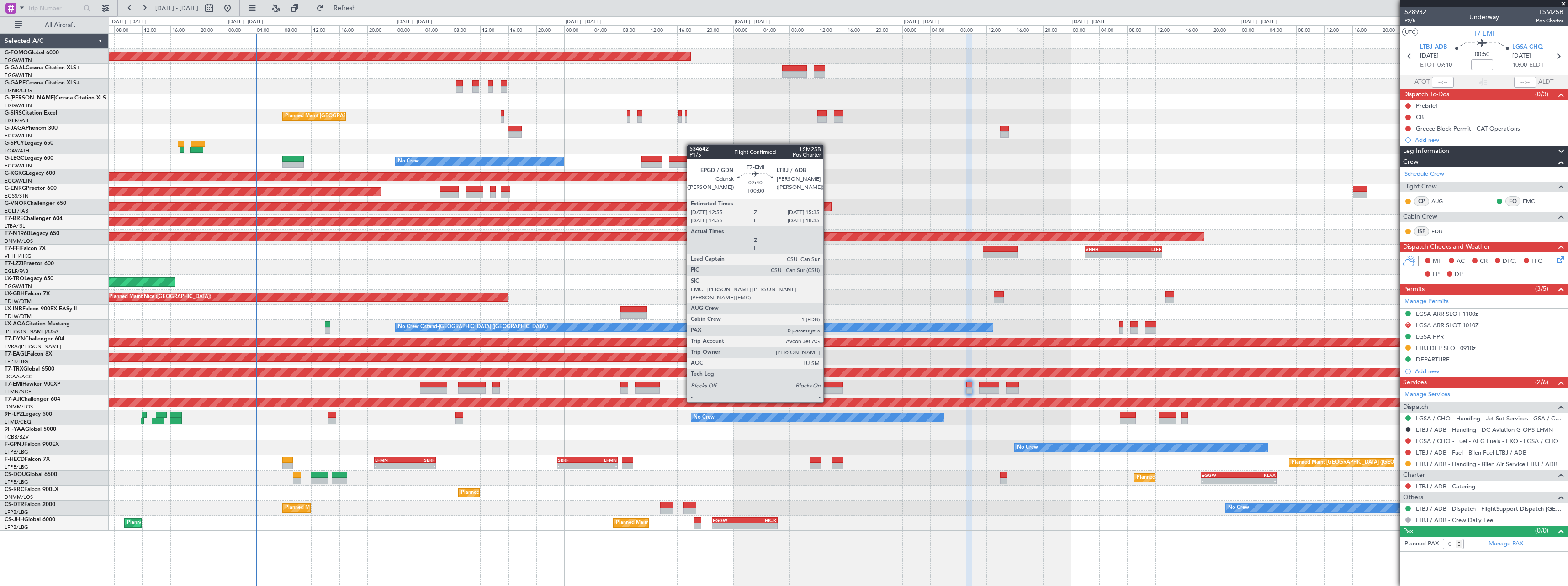
click at [827, 385] on div at bounding box center [833, 385] width 19 height 7
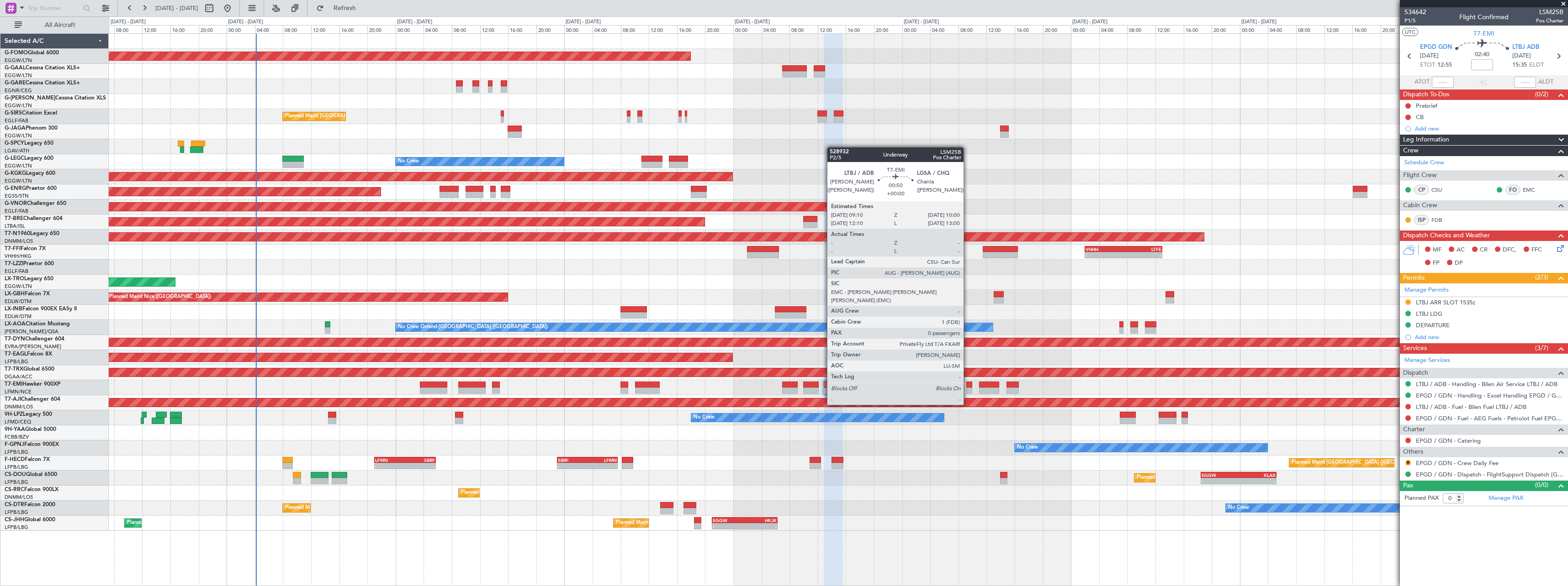
click at [968, 387] on div at bounding box center [969, 391] width 6 height 7
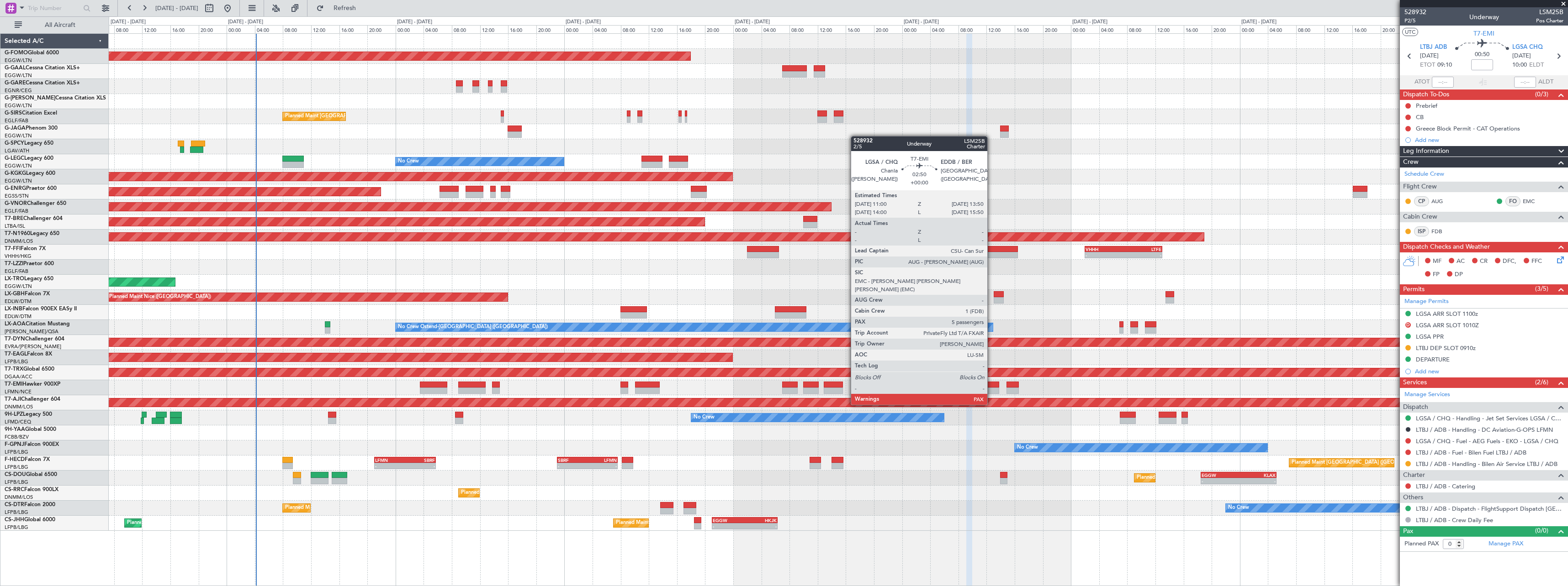
click at [991, 387] on div at bounding box center [988, 391] width 20 height 7
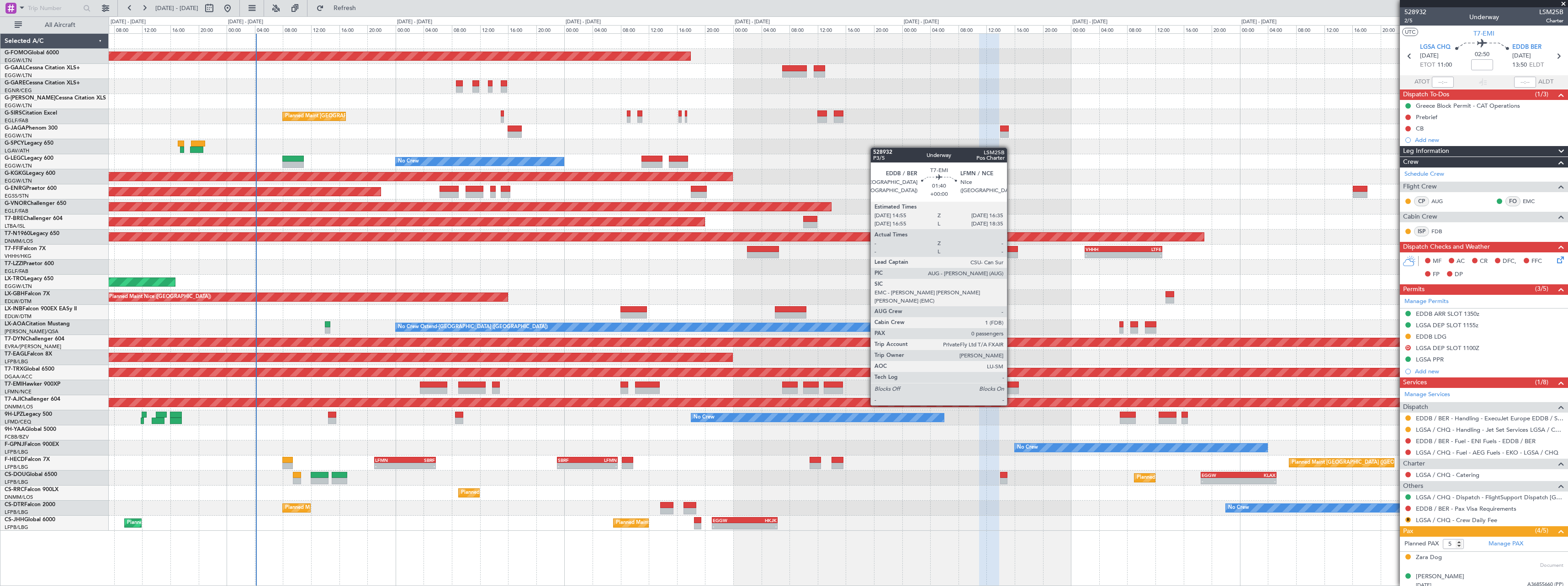
click at [1011, 388] on div at bounding box center [1012, 391] width 12 height 7
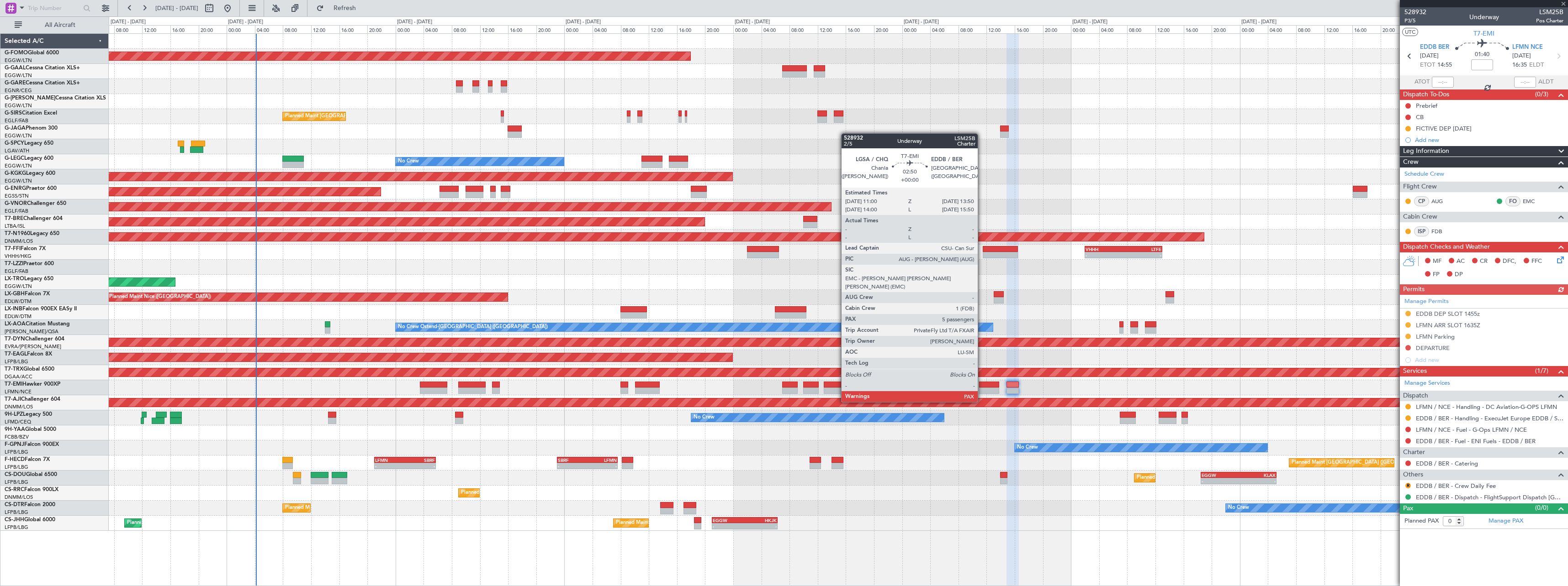
click at [982, 385] on div at bounding box center [988, 385] width 20 height 7
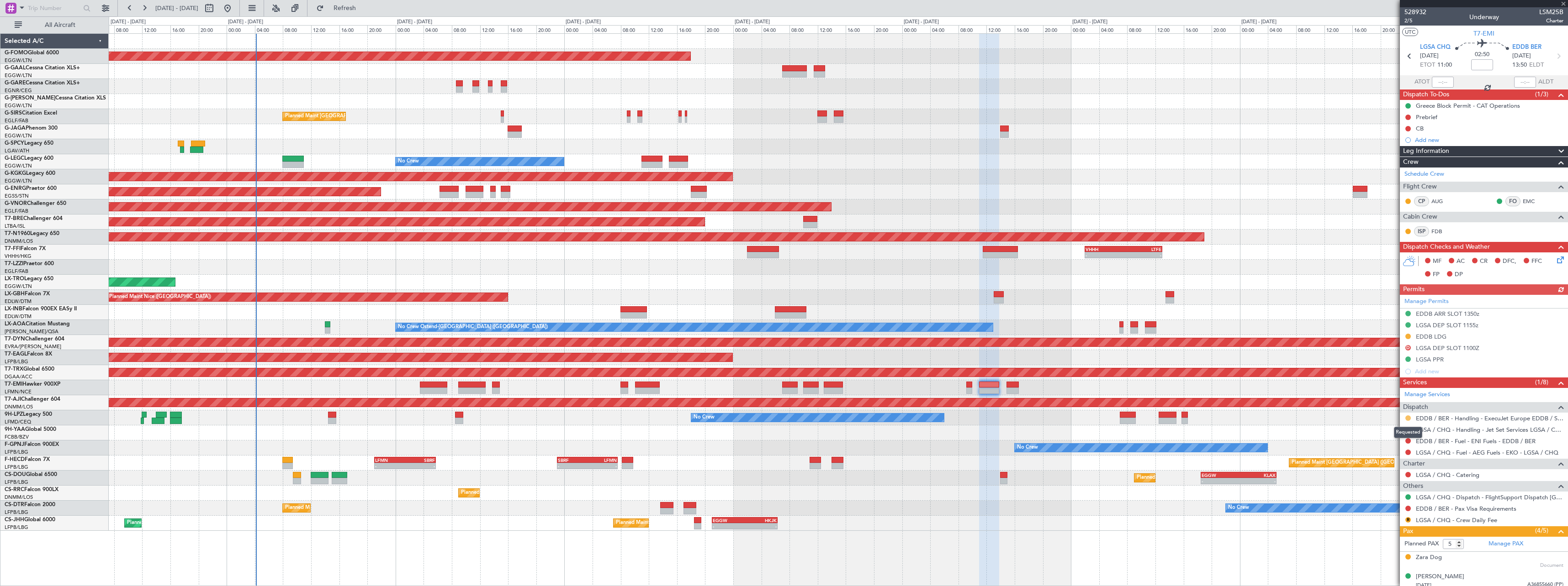
click at [1405, 416] on button at bounding box center [1407, 418] width 6 height 6
click at [1380, 528] on span "Confirmed" at bounding box center [1382, 526] width 28 height 9
click at [1406, 430] on button at bounding box center [1407, 430] width 6 height 6
drag, startPoint x: 1382, startPoint y: 544, endPoint x: 1365, endPoint y: 544, distance: 17.0
click at [1382, 544] on li "Confirmed" at bounding box center [1407, 538] width 105 height 14
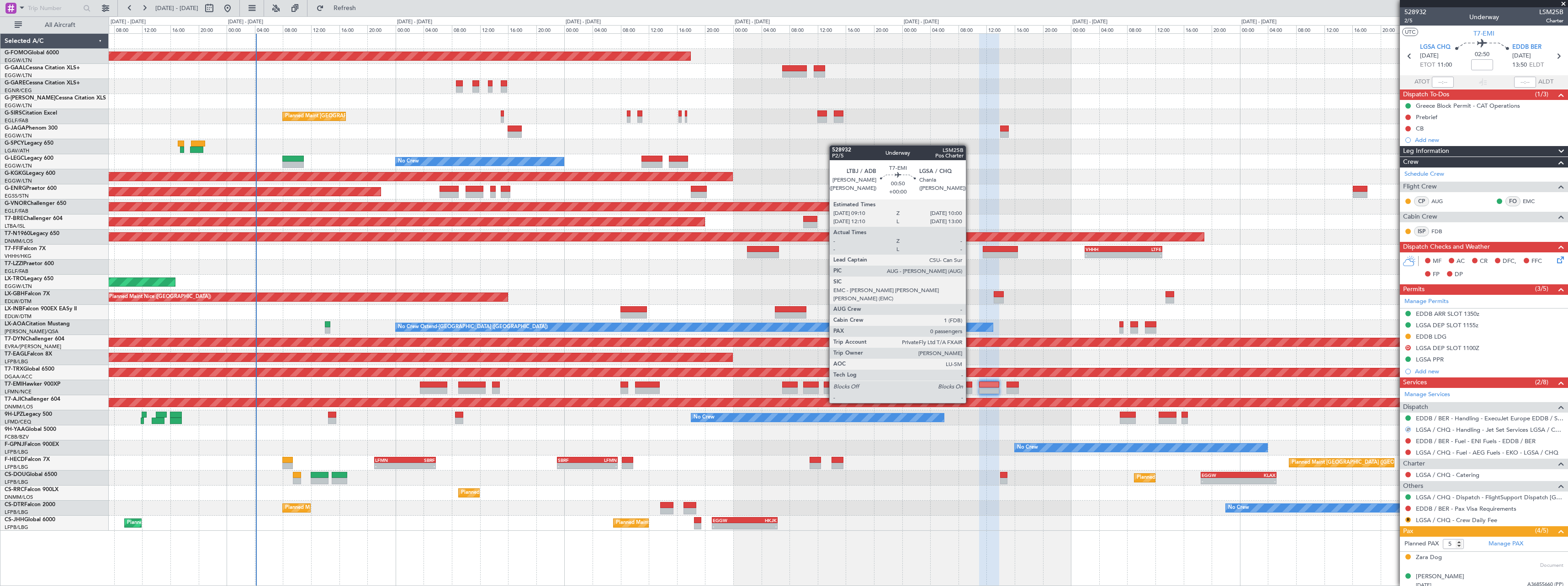
click at [969, 386] on div at bounding box center [969, 385] width 6 height 7
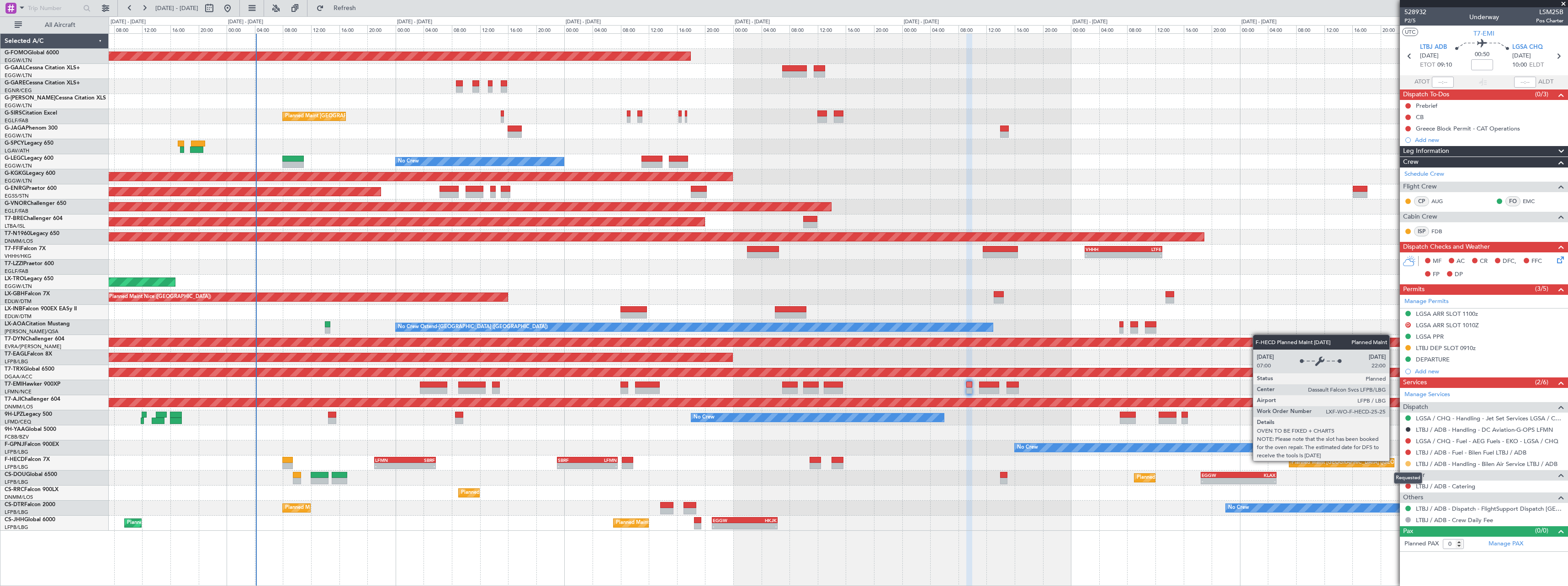
click at [1408, 466] on button at bounding box center [1407, 464] width 6 height 6
click at [1379, 575] on span "Confirmed" at bounding box center [1382, 572] width 28 height 9
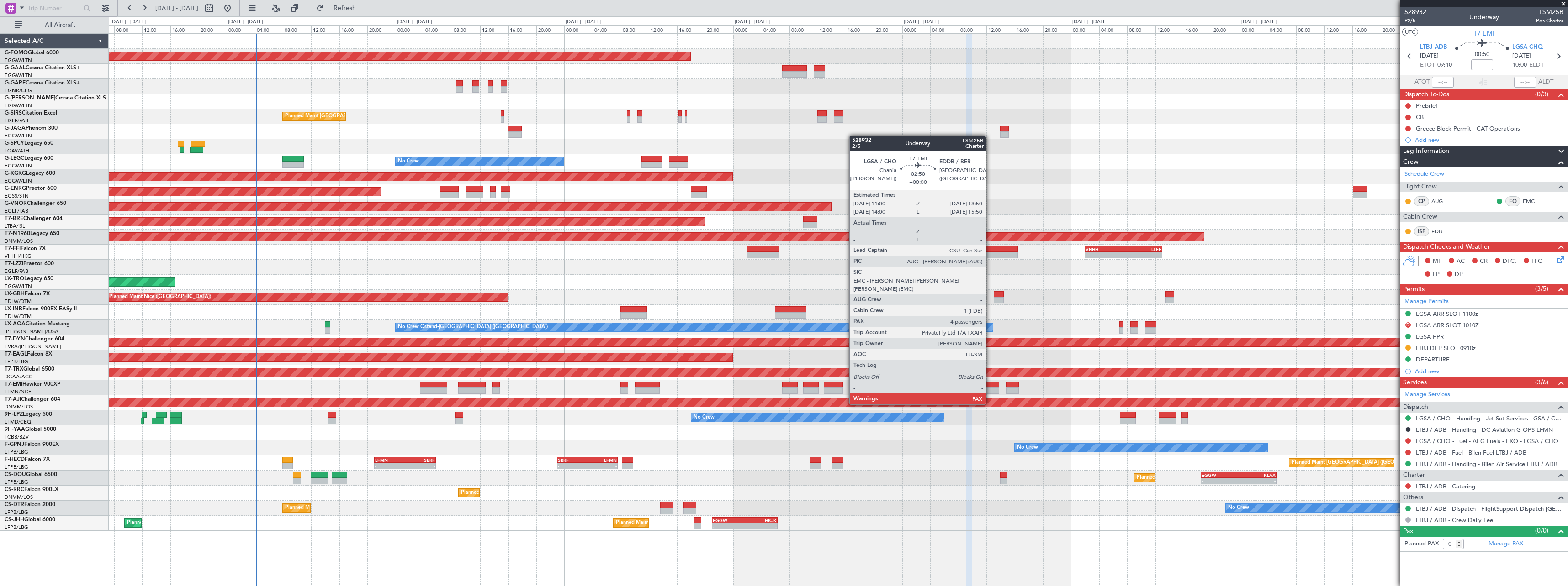
click at [990, 387] on div at bounding box center [988, 385] width 20 height 7
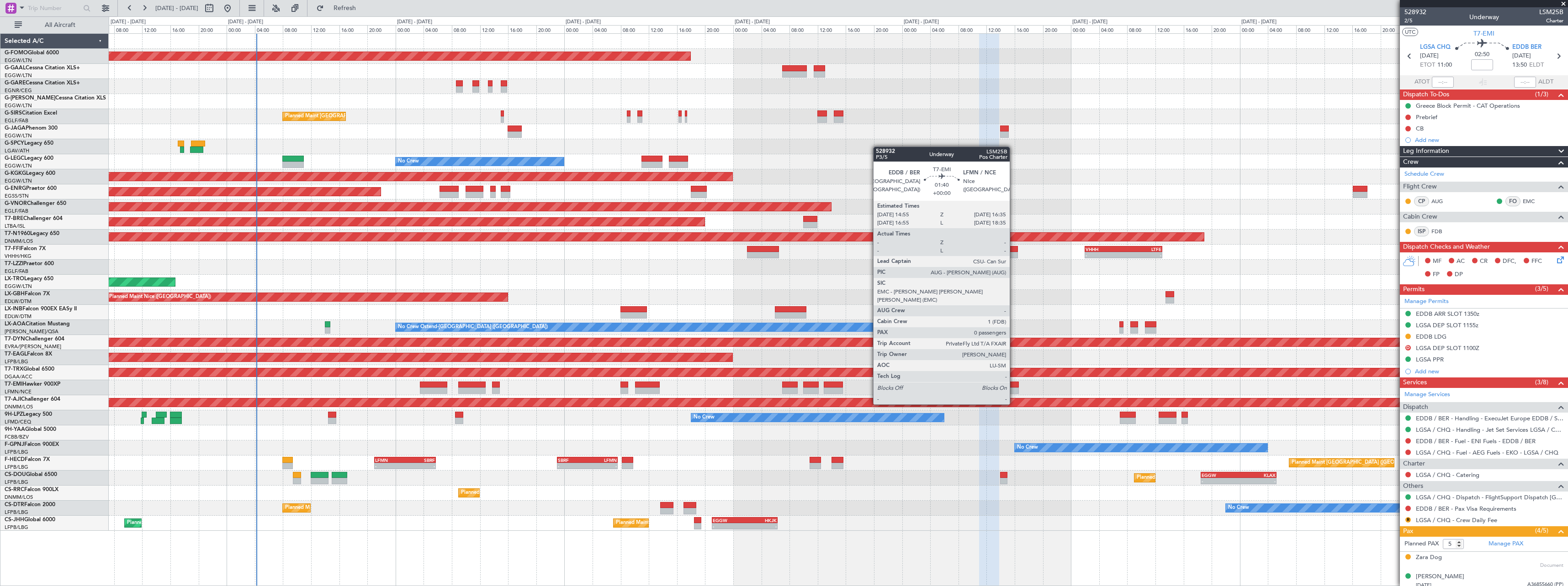
click at [1013, 387] on div at bounding box center [1012, 385] width 12 height 7
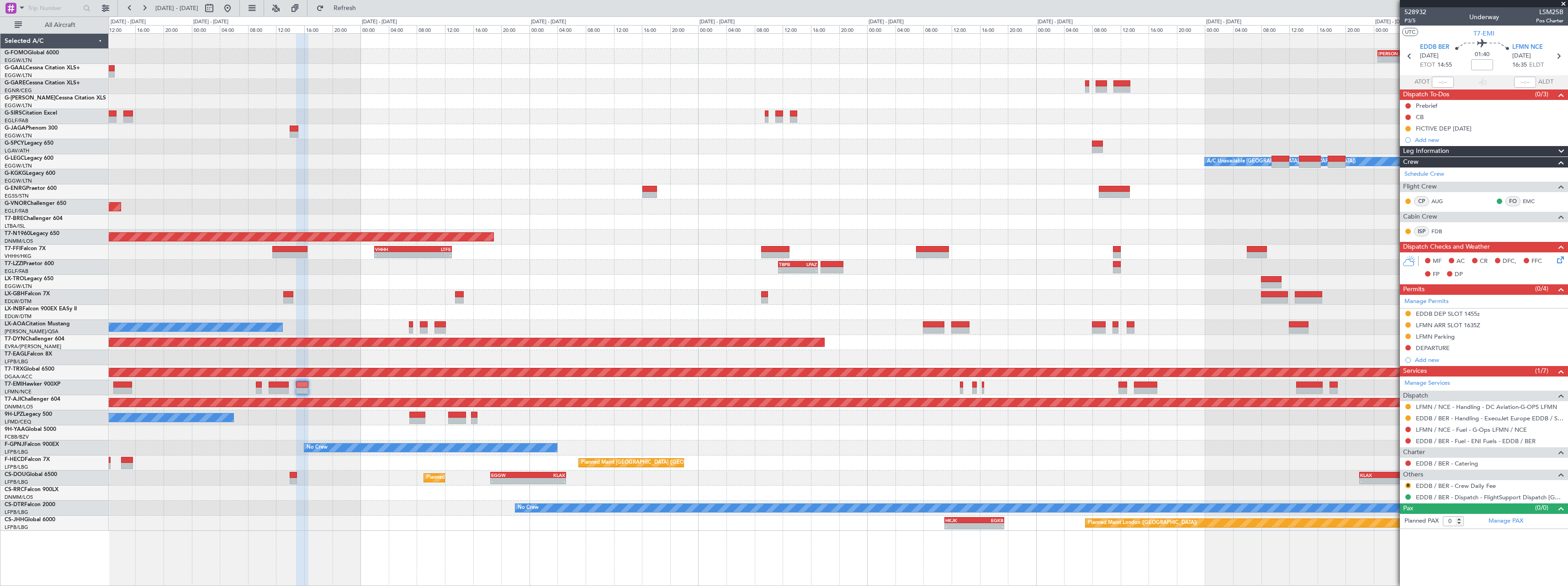
click at [601, 365] on div "Planned Maint [GEOGRAPHIC_DATA] ([GEOGRAPHIC_DATA])" at bounding box center [838, 372] width 1459 height 15
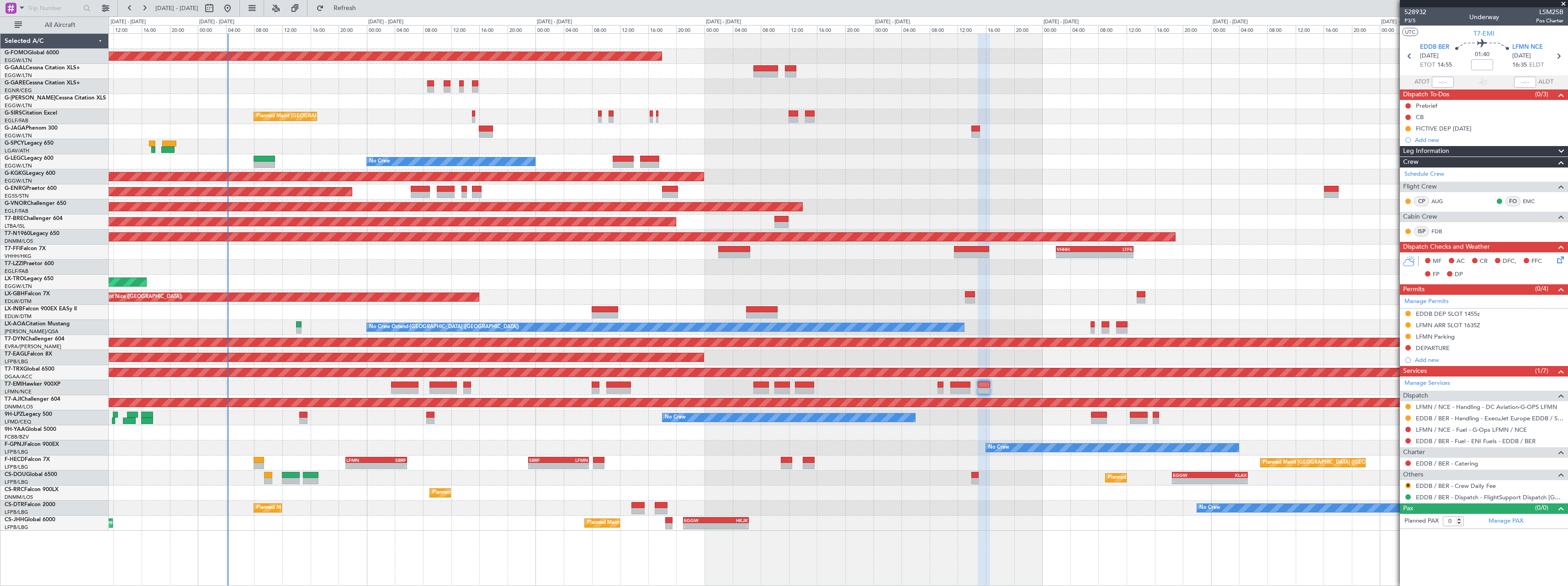
click at [979, 178] on div "Planned Maint Windsor Locks (Bradley Intl) Owner Planned Maint London (Farnboro…" at bounding box center [838, 282] width 1459 height 497
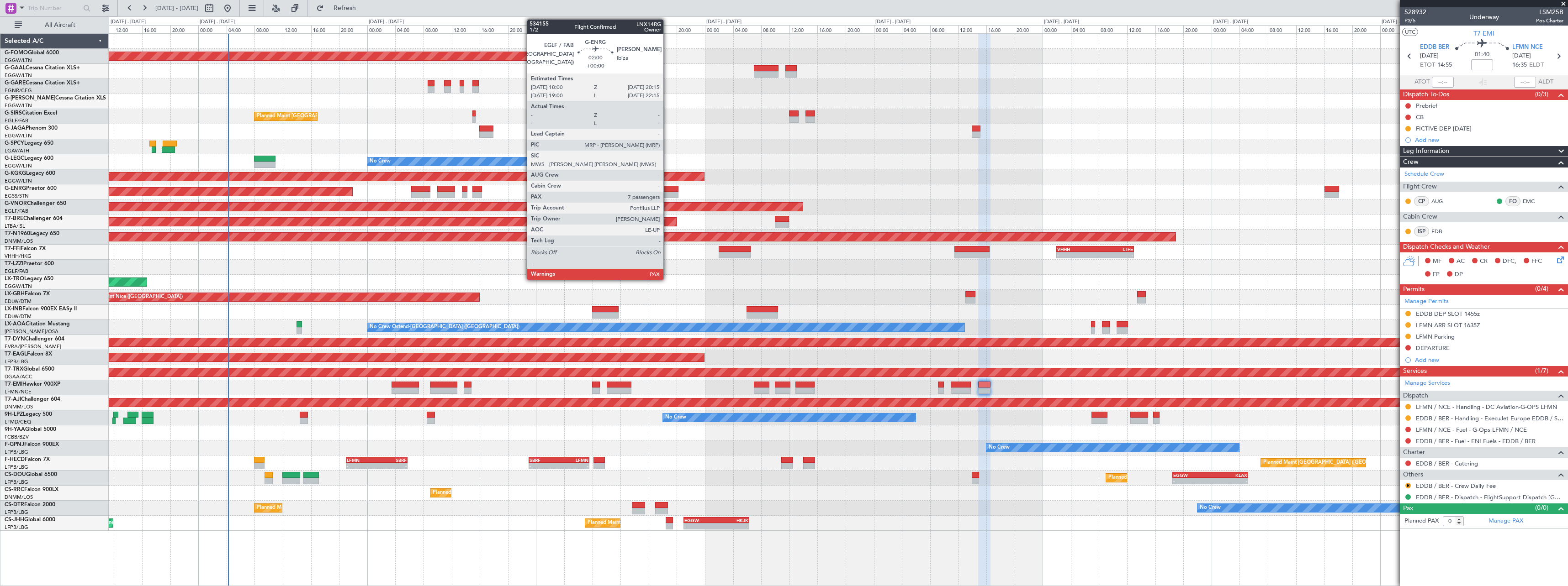
click at [667, 189] on div at bounding box center [670, 190] width 16 height 7
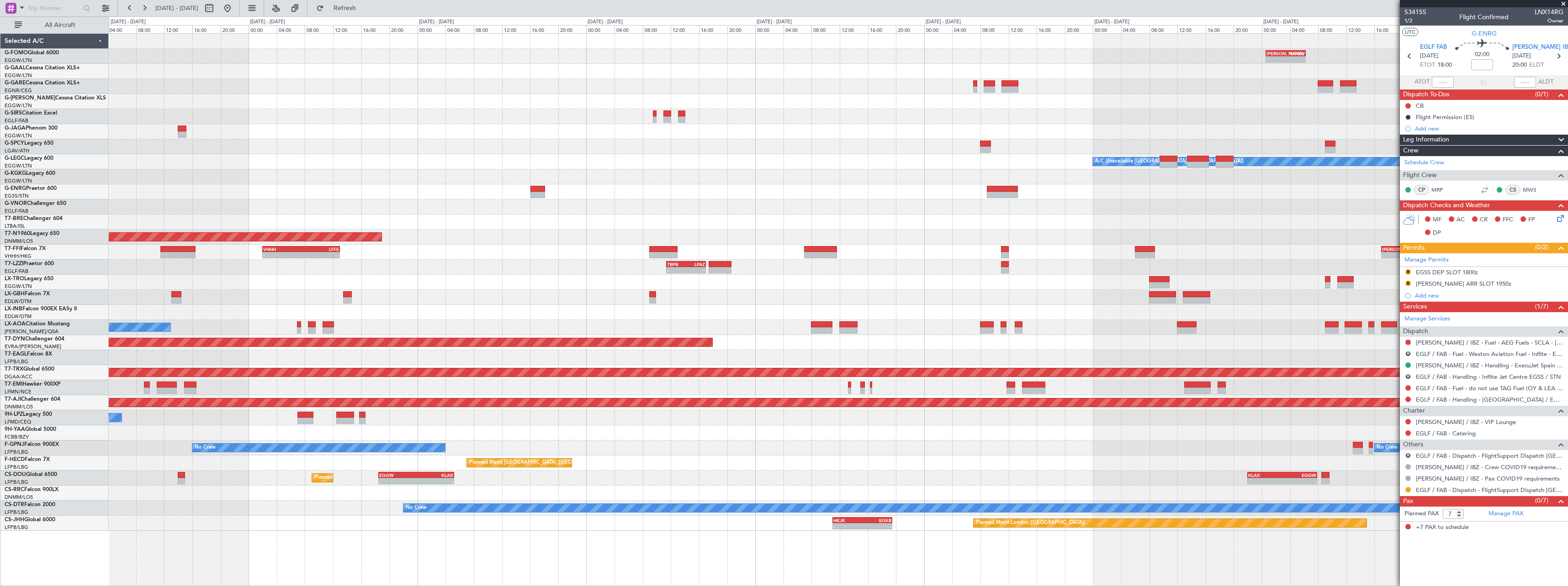
click at [445, 384] on div "KACK 00:35 Z EGGW 06:15 Z - - - - EGGW 11:00 Z KTEB 17:55 Z Planned Maint Winds…" at bounding box center [838, 282] width 1459 height 497
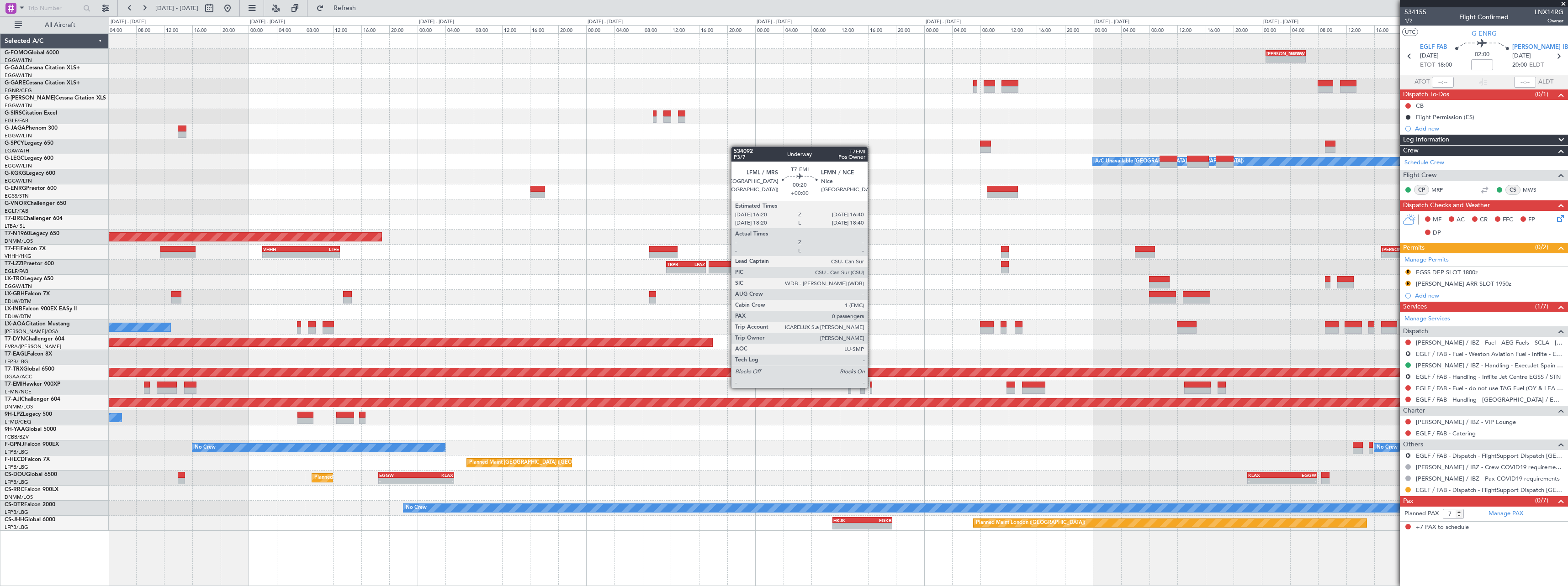
click at [872, 387] on div at bounding box center [871, 385] width 2 height 7
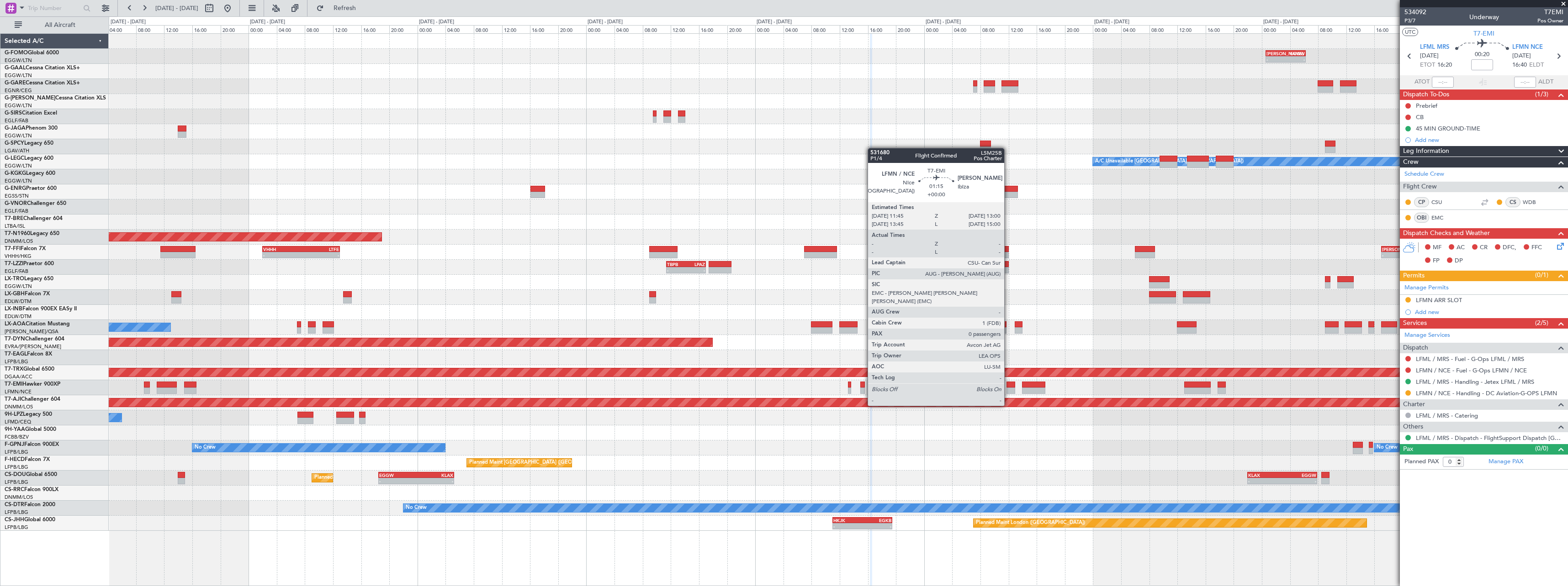
click at [1008, 388] on div at bounding box center [1011, 391] width 9 height 7
click at [1011, 387] on div at bounding box center [1011, 385] width 9 height 7
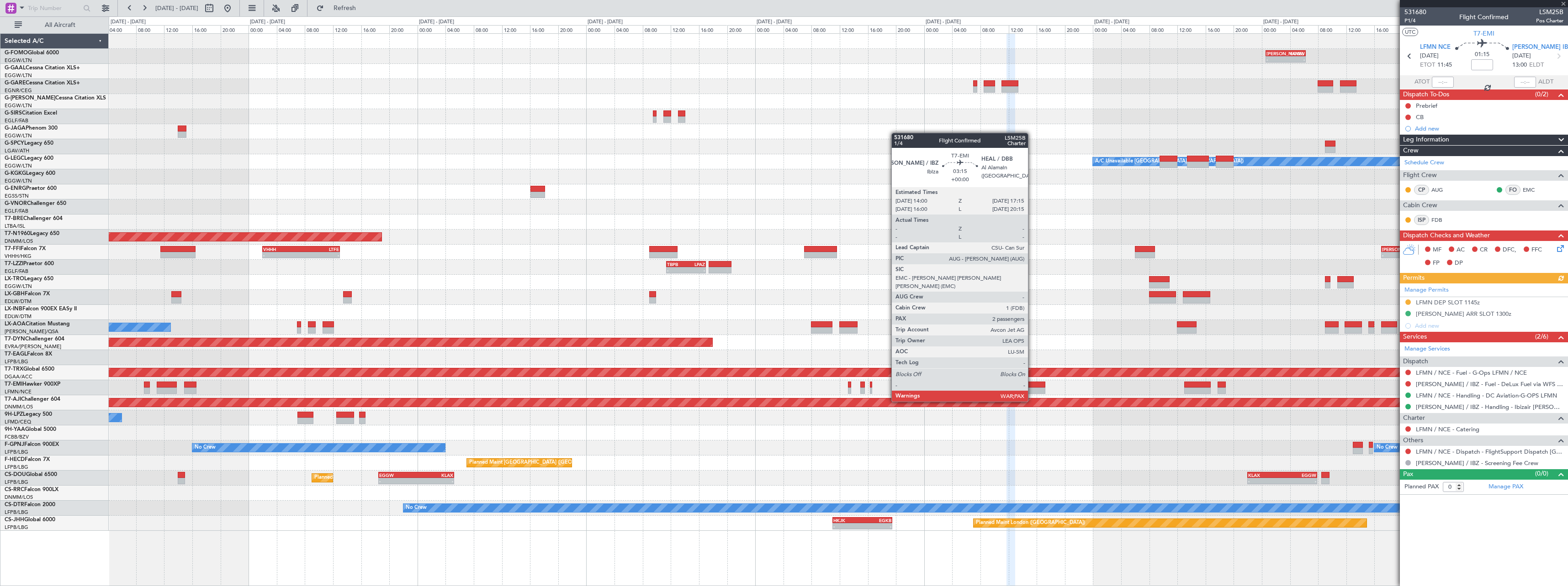
click at [1032, 385] on div at bounding box center [1033, 385] width 23 height 7
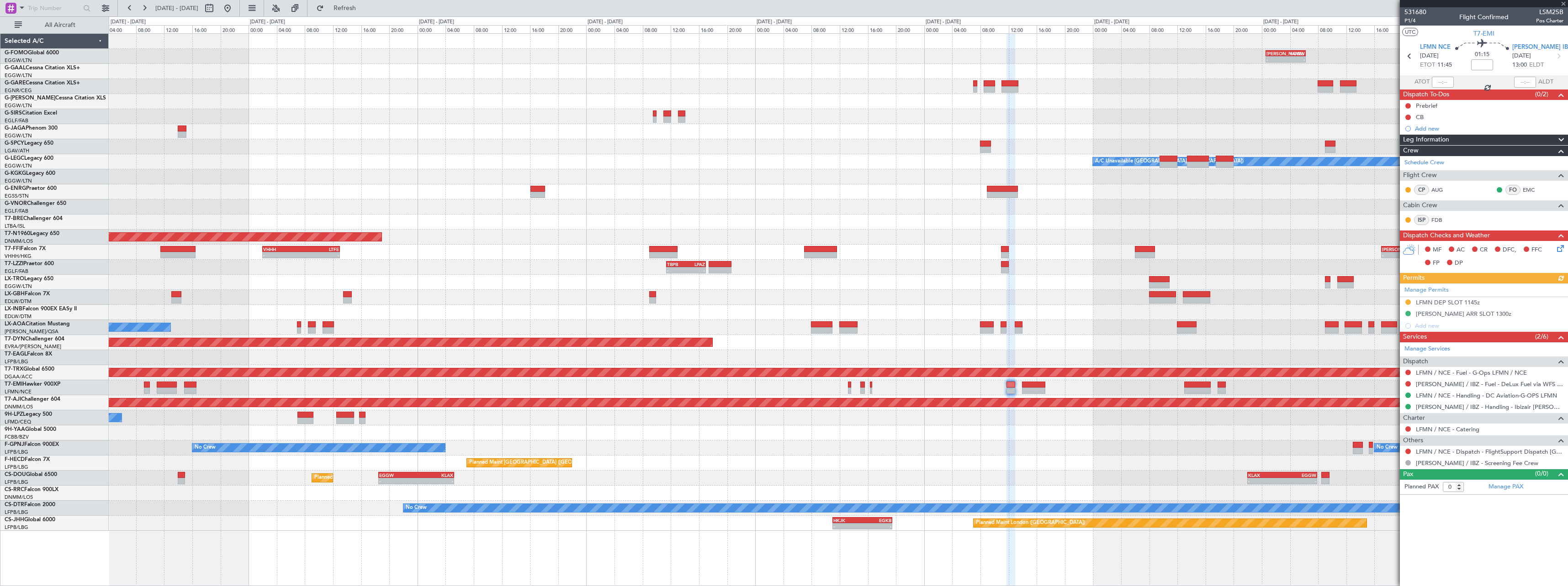
type input "2"
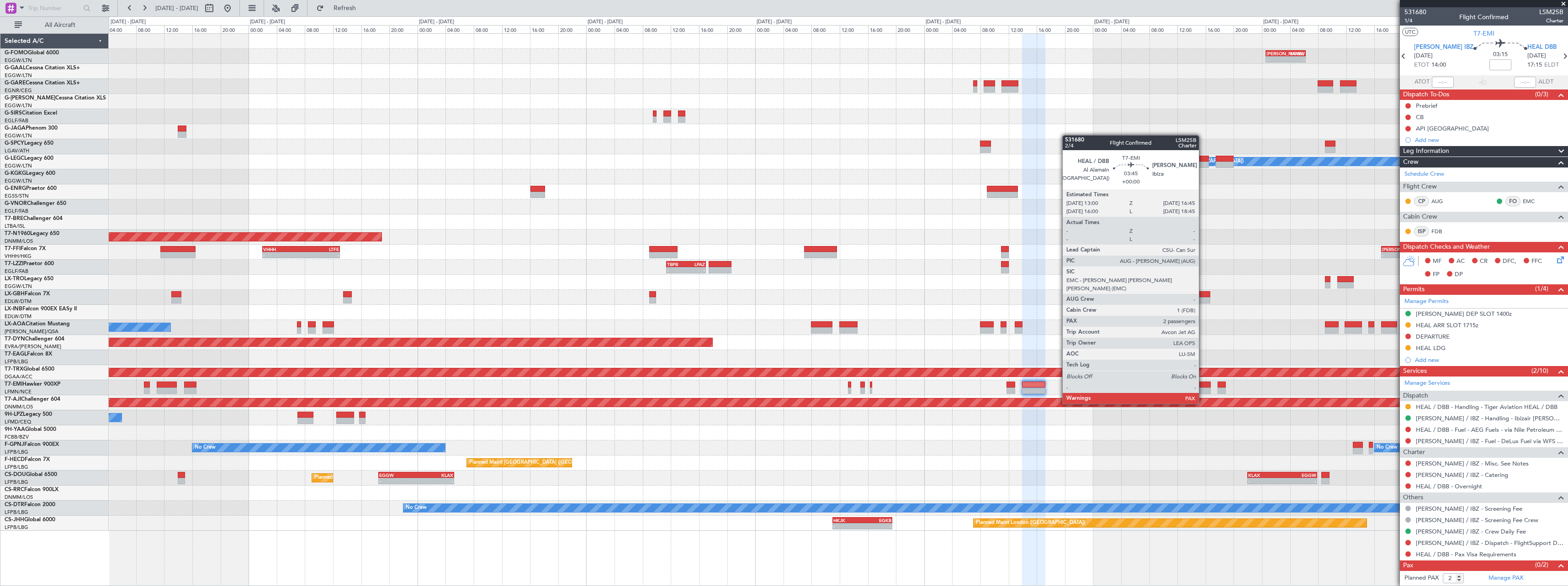
click at [1203, 387] on div at bounding box center [1197, 385] width 26 height 7
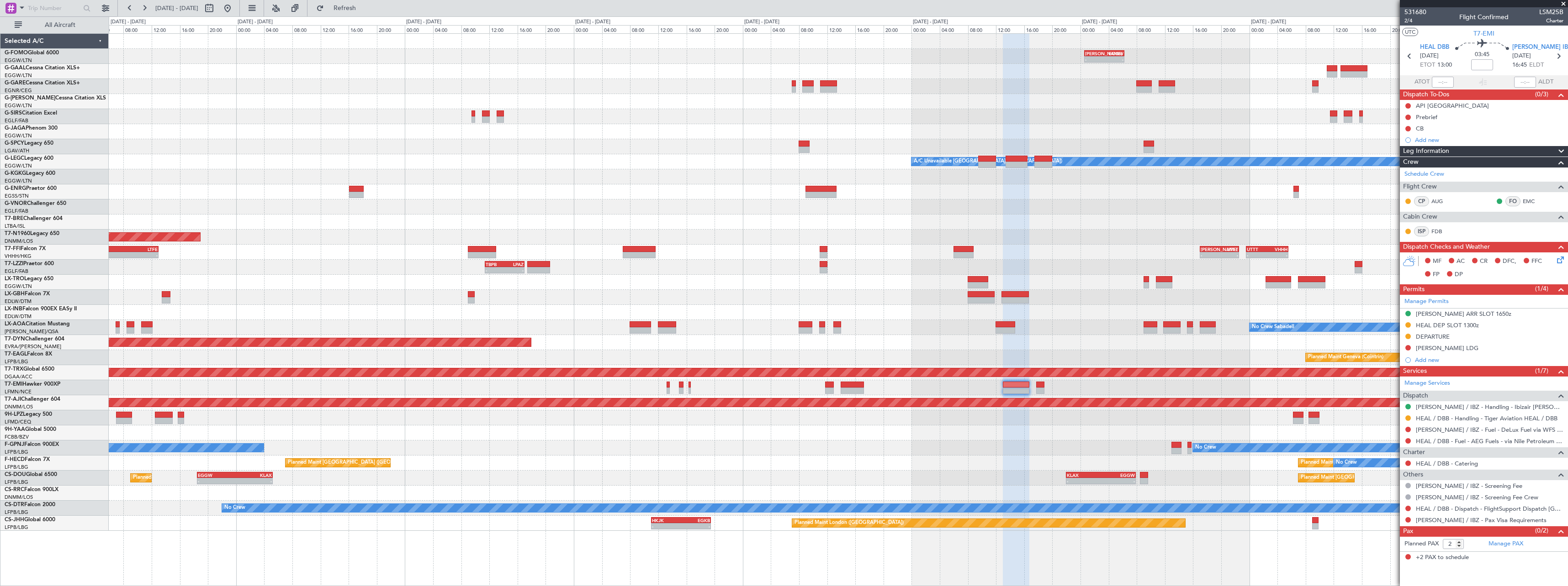
click at [1392, 350] on div "- - [PERSON_NAME] 00:35 Z EGGW 06:15 Z - - EGGW 11:00 Z KTEB 17:55 Z Planned [G…" at bounding box center [838, 282] width 1459 height 497
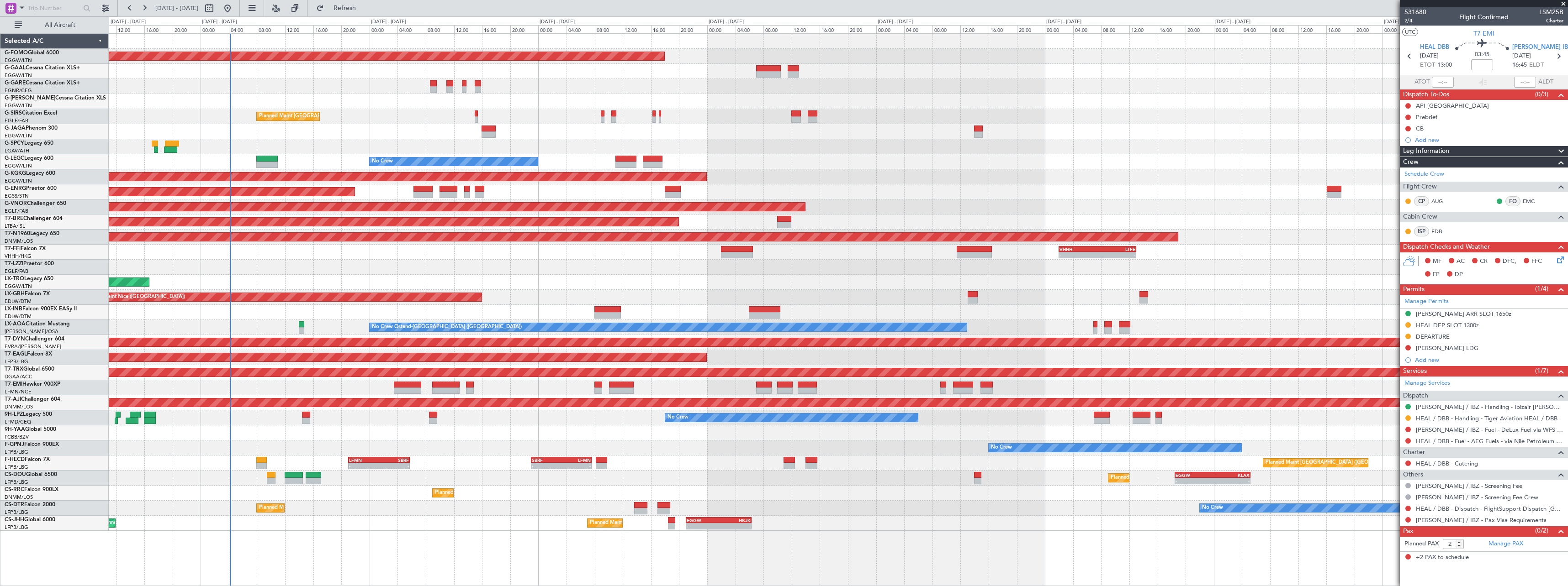
click at [1399, 353] on div "Planned Maint [US_STATE] ([GEOGRAPHIC_DATA])" at bounding box center [838, 358] width 1459 height 15
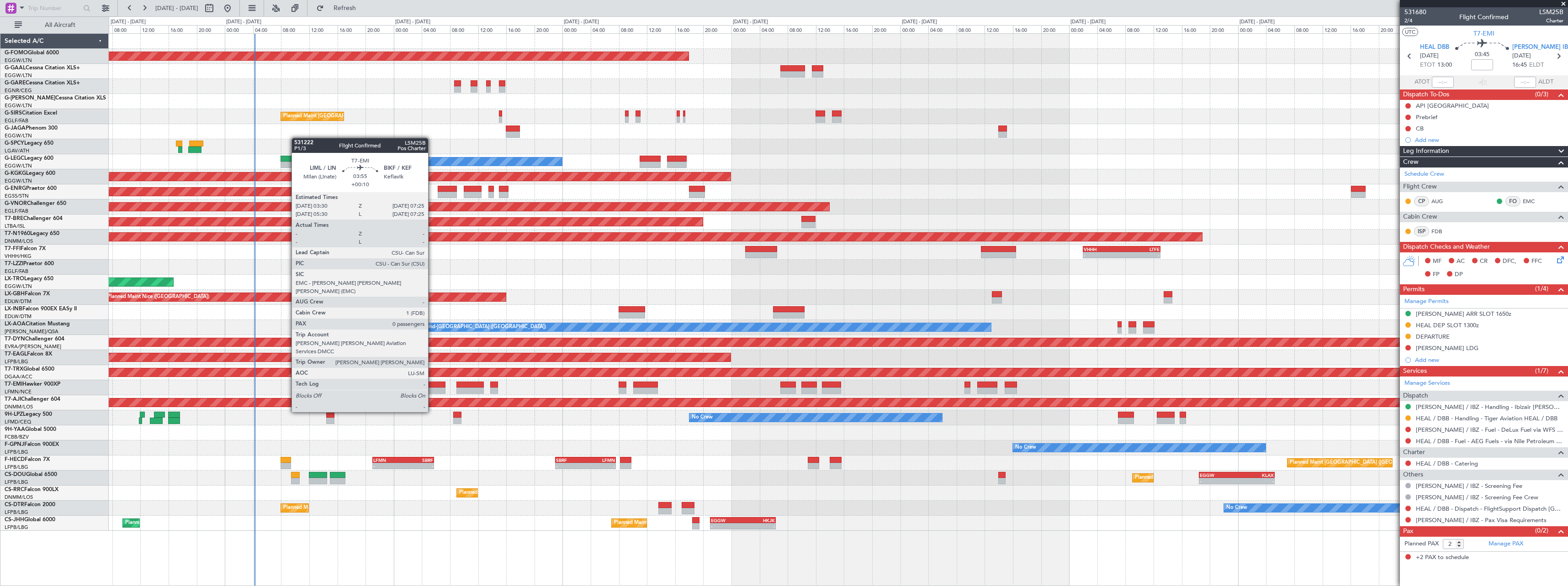
click at [433, 387] on div at bounding box center [432, 385] width 28 height 7
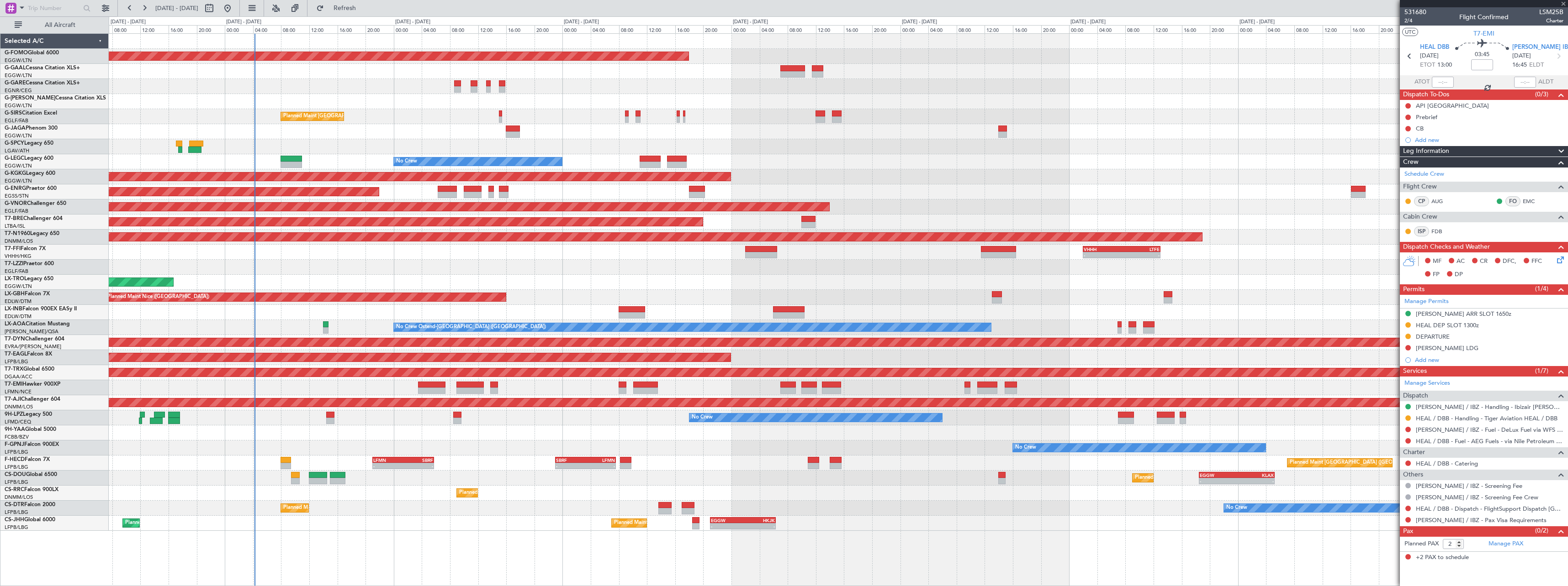
type input "+00:10"
type input "0"
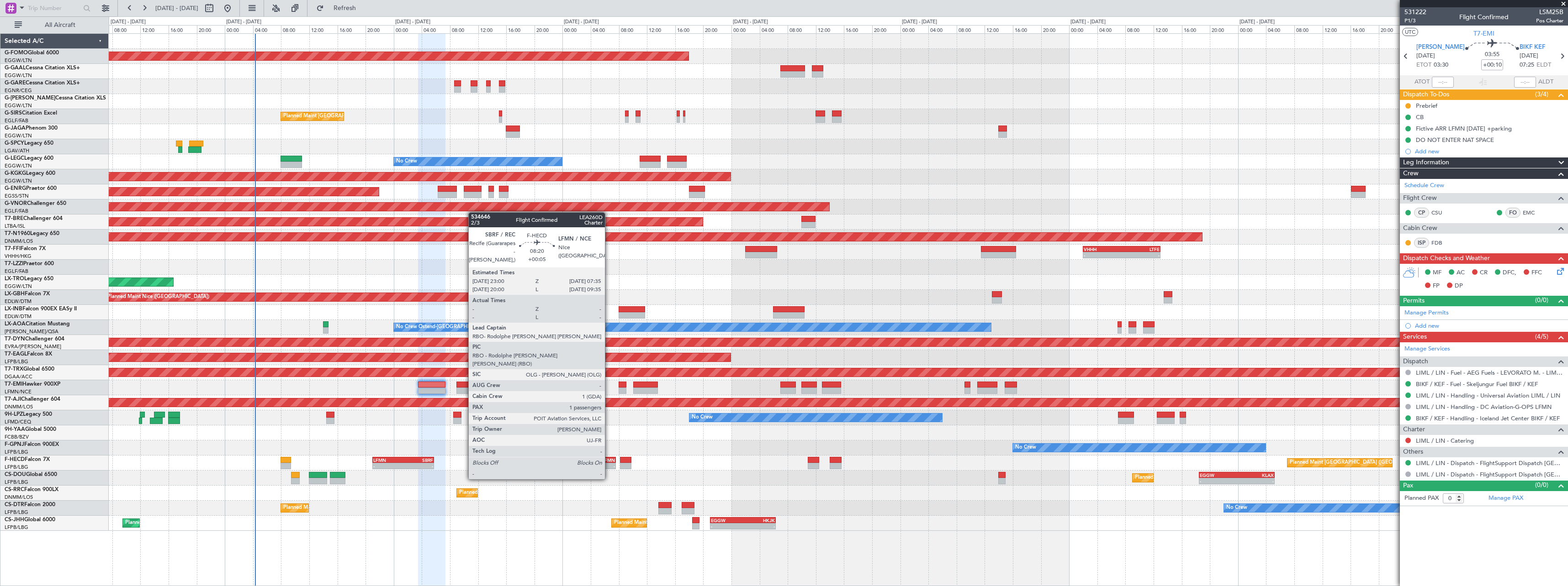
click at [609, 462] on div "LFMN" at bounding box center [599, 460] width 29 height 6
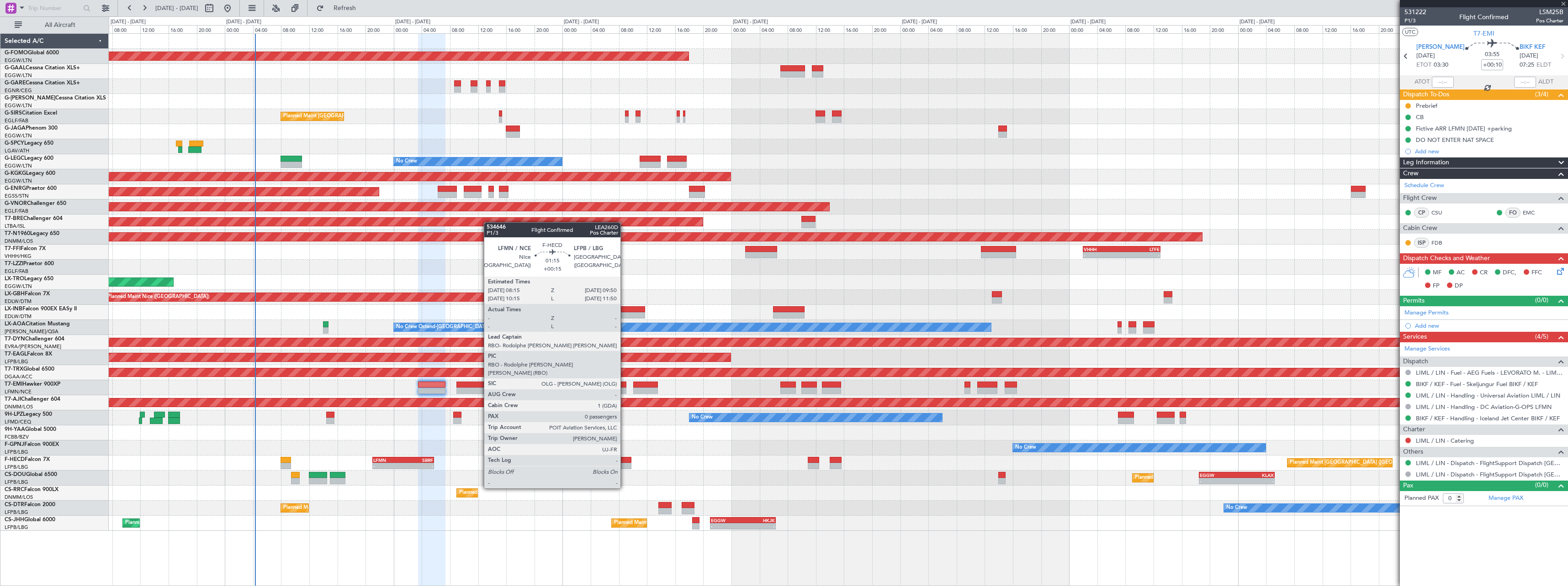
type input "+00:05"
type input "1"
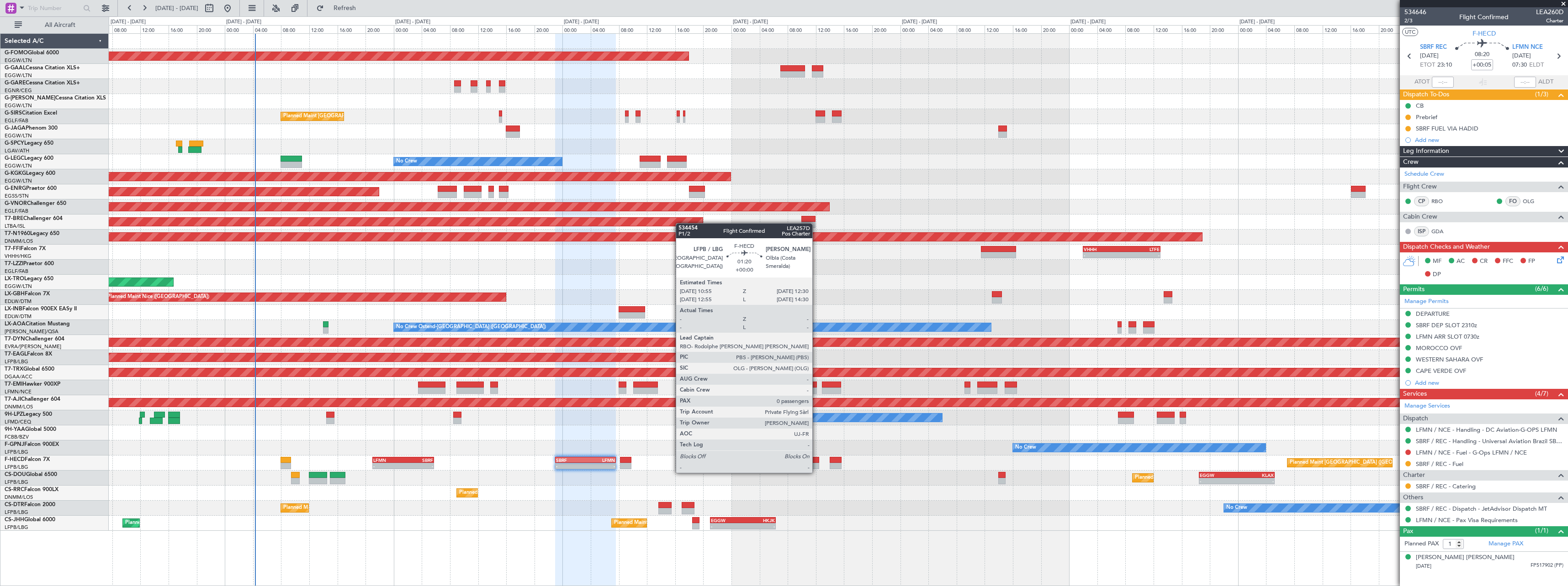
click at [816, 464] on div at bounding box center [814, 466] width 12 height 7
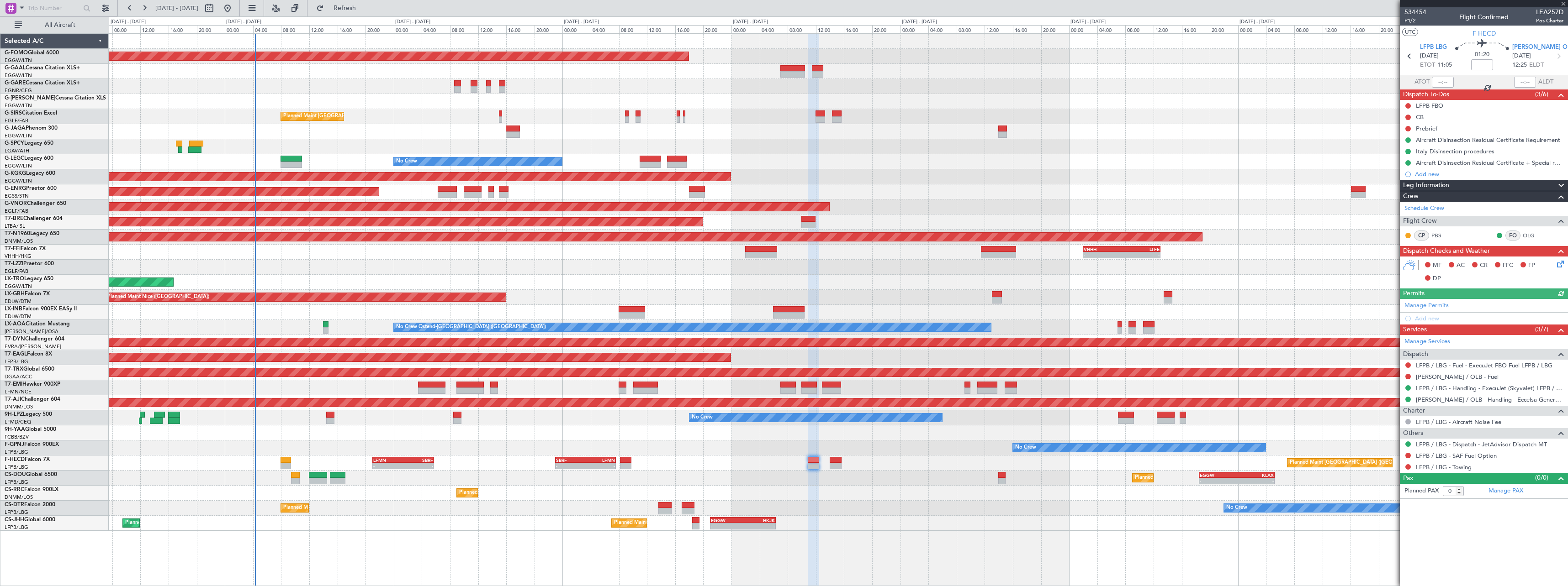
click at [845, 467] on div "Planned Maint Paris (Le Bourget) - - LFMN 21:00 Z SBRF 05:45 Z - - SBRF 23:00 Z…" at bounding box center [838, 464] width 1459 height 15
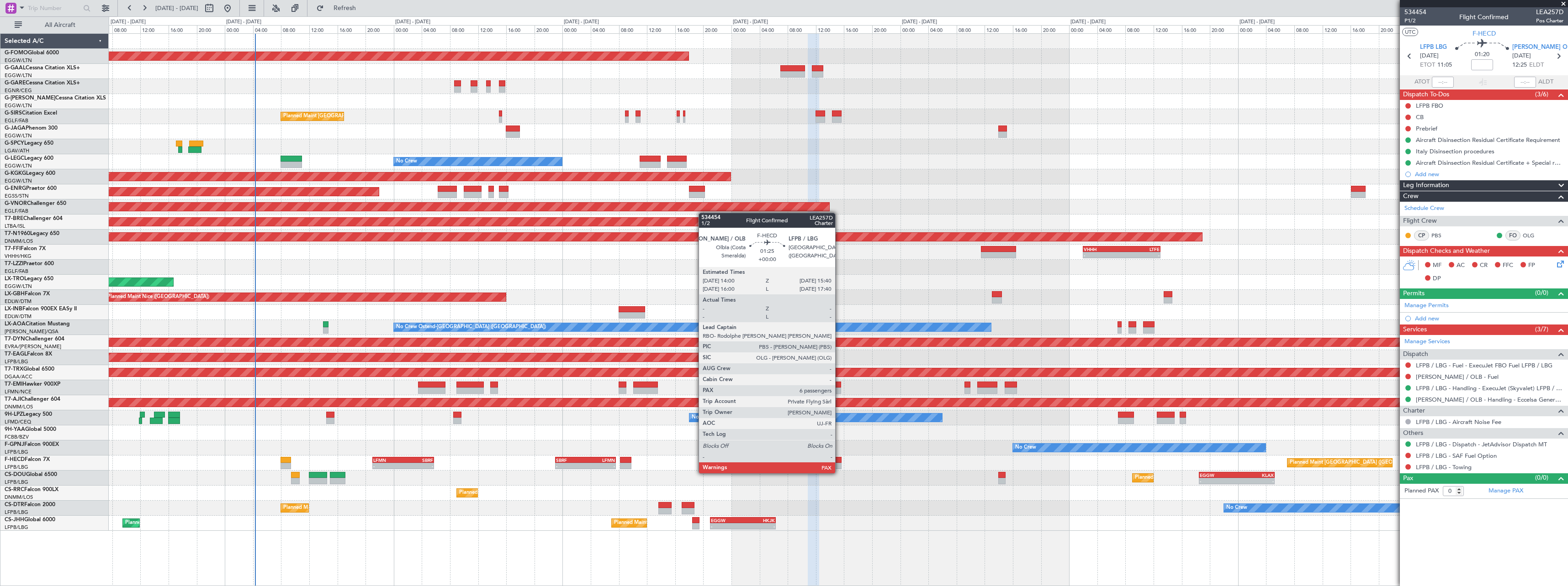
click at [839, 464] on div at bounding box center [835, 466] width 12 height 7
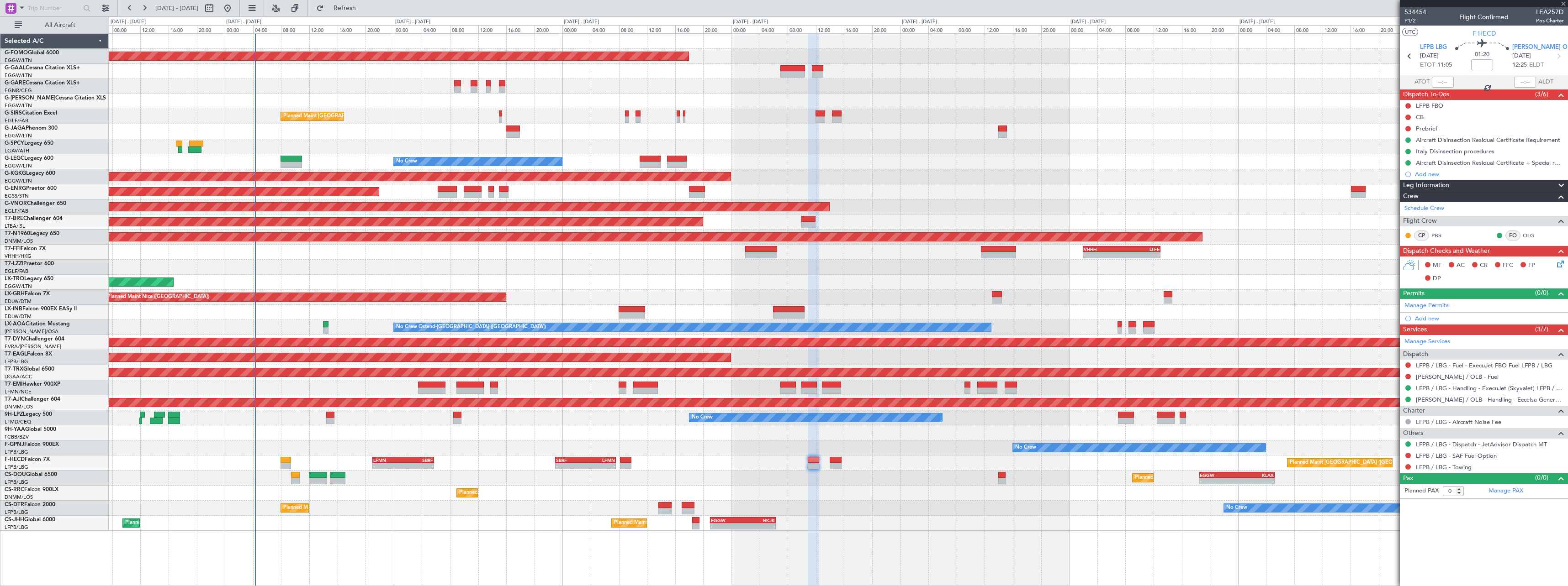
type input "6"
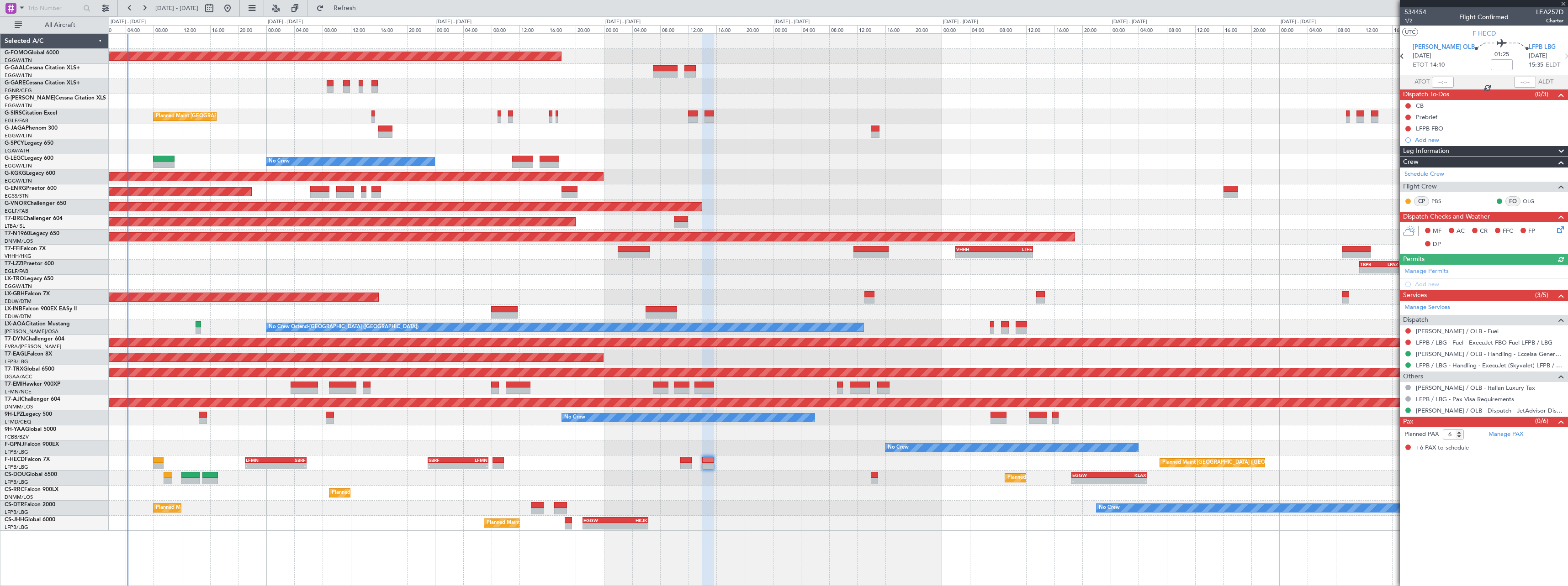
click at [1074, 465] on div "Planned Maint Paris (Le Bourget) SBRF 23:00 Z LFMN 07:35 Z - - LFMN 21:00 Z SBR…" at bounding box center [838, 464] width 1459 height 15
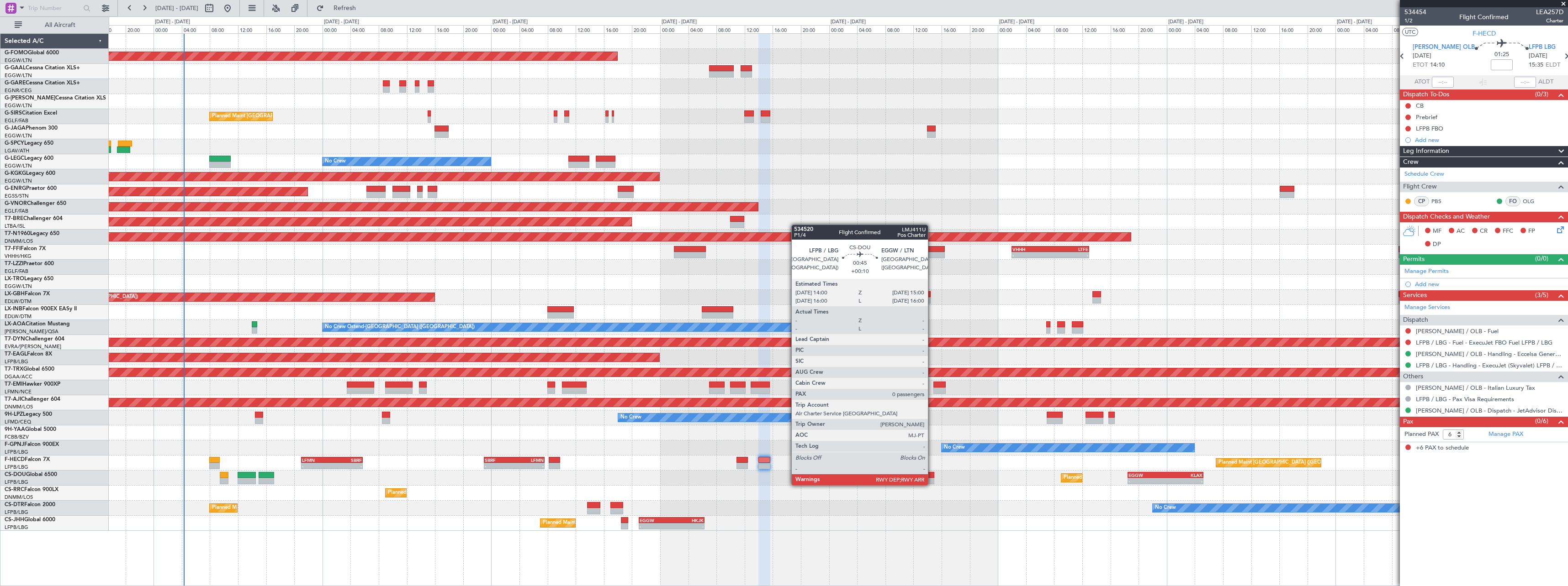
click at [932, 476] on div at bounding box center [931, 476] width 7 height 7
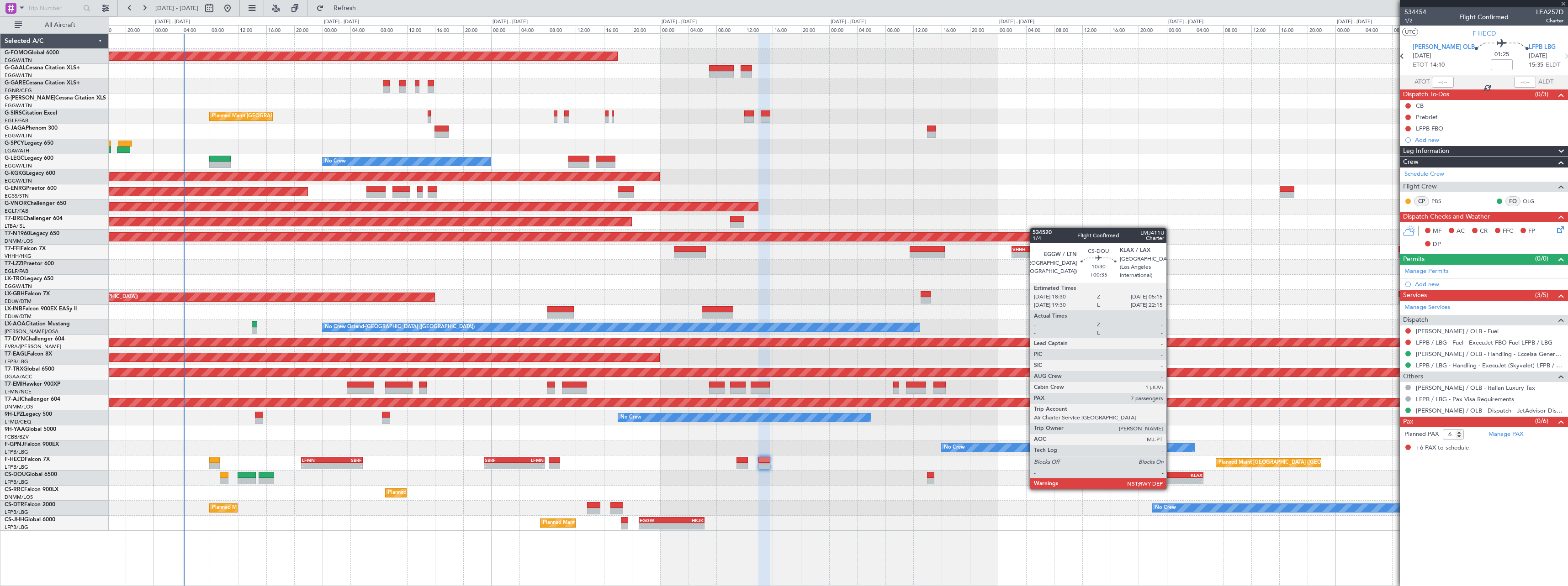
type input "+00:10"
type input "0"
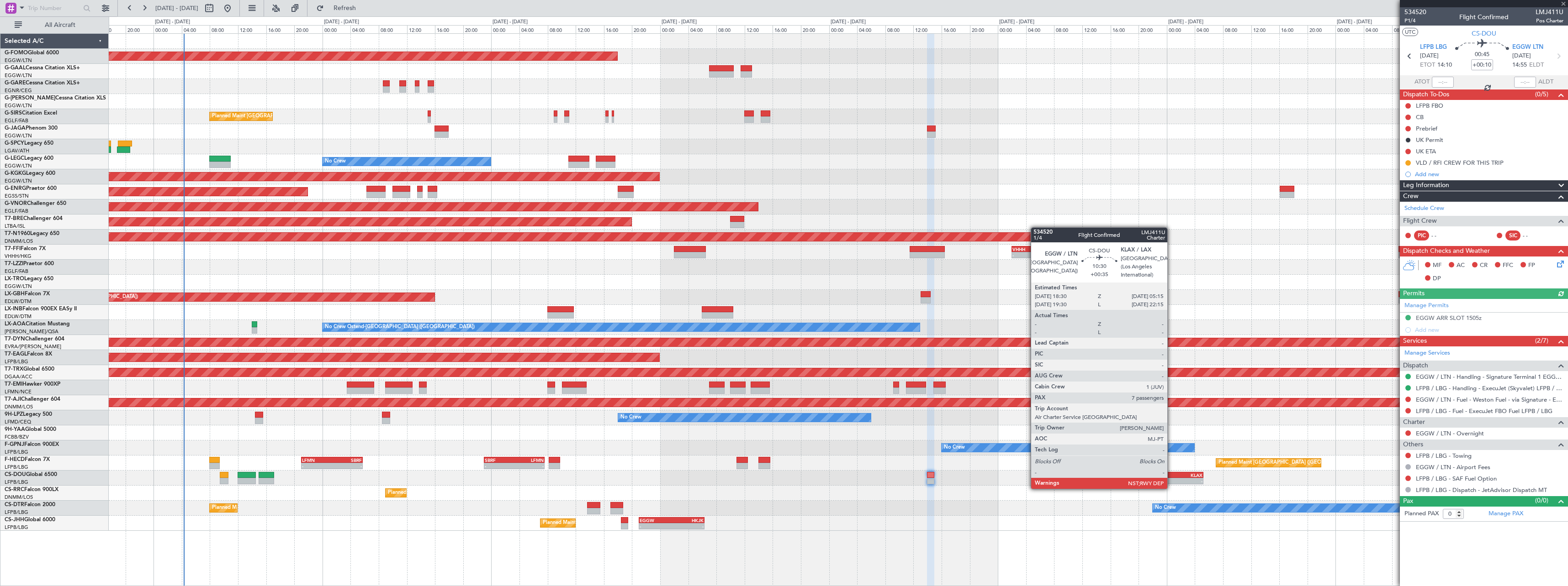
click at [1171, 480] on div "-" at bounding box center [1184, 481] width 37 height 6
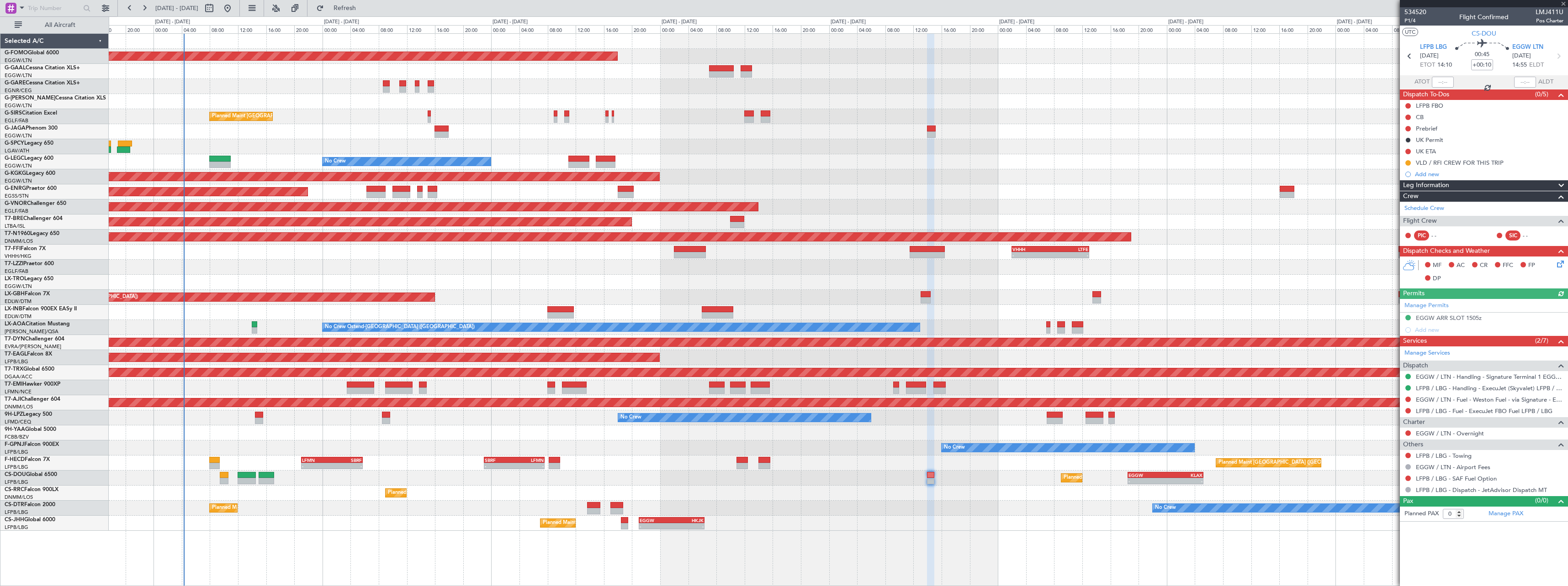
type input "+00:35"
type input "7"
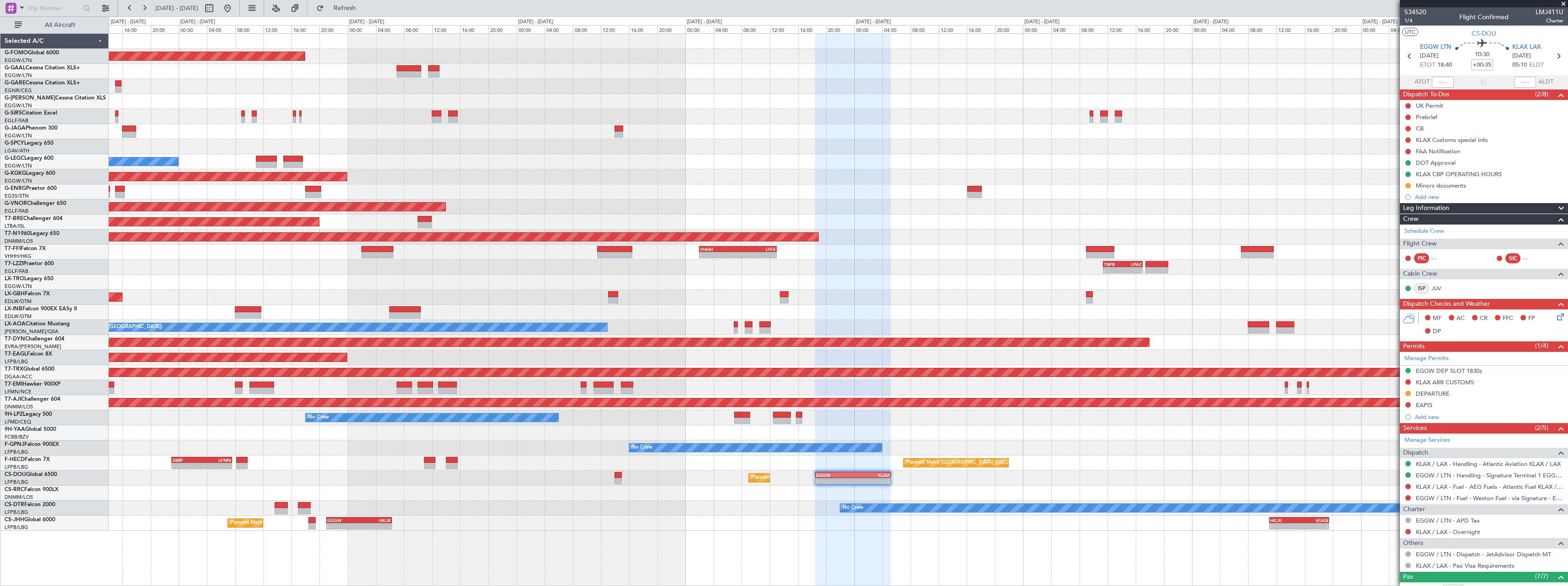
click at [1046, 487] on div "Planned Maint Lagos ([PERSON_NAME])" at bounding box center [838, 493] width 1459 height 15
click at [1441, 171] on div "KLAX CBP OPERATING HOURS" at bounding box center [1459, 174] width 86 height 7
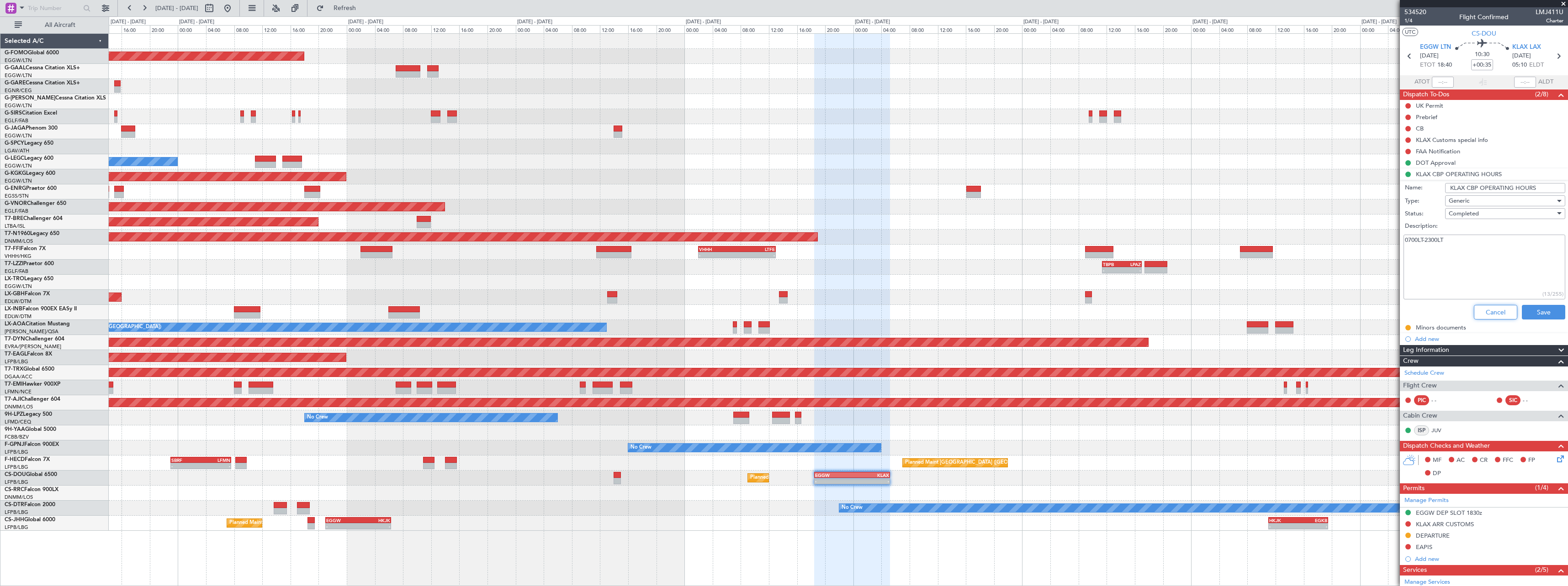
click at [1480, 312] on button "Cancel" at bounding box center [1495, 313] width 43 height 15
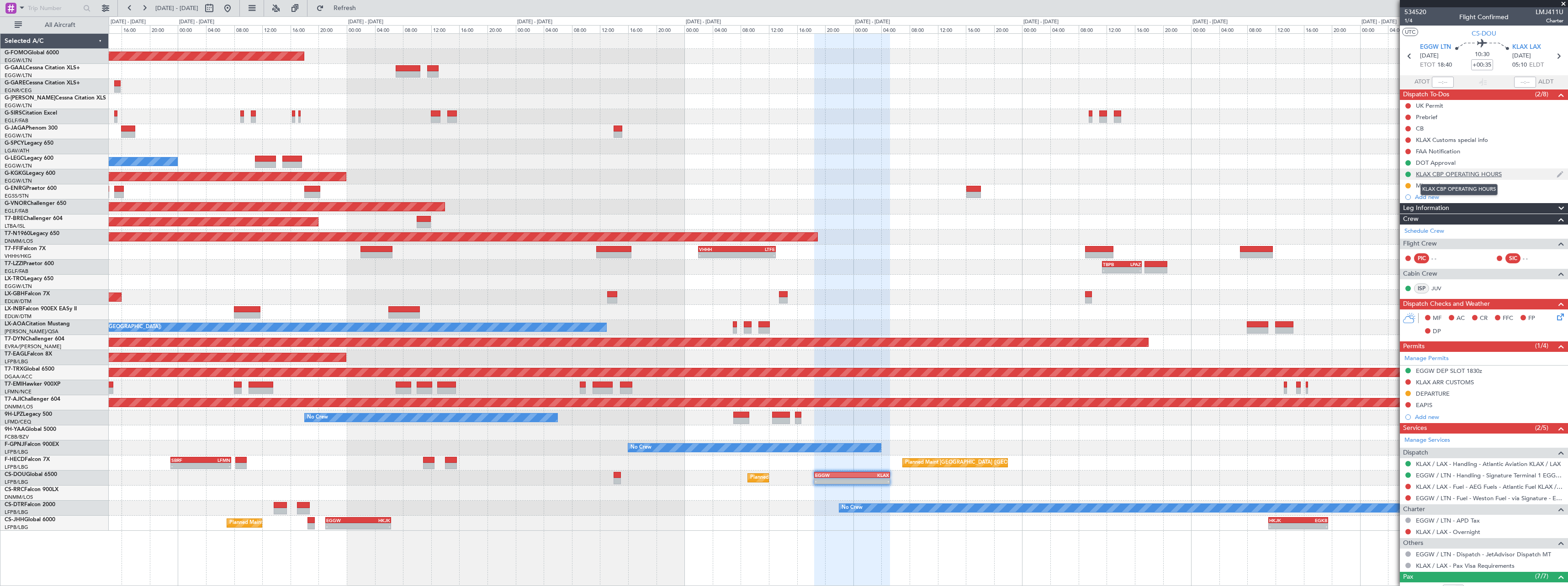
click at [1464, 175] on div "KLAX CBP OPERATING HOURS" at bounding box center [1459, 174] width 86 height 7
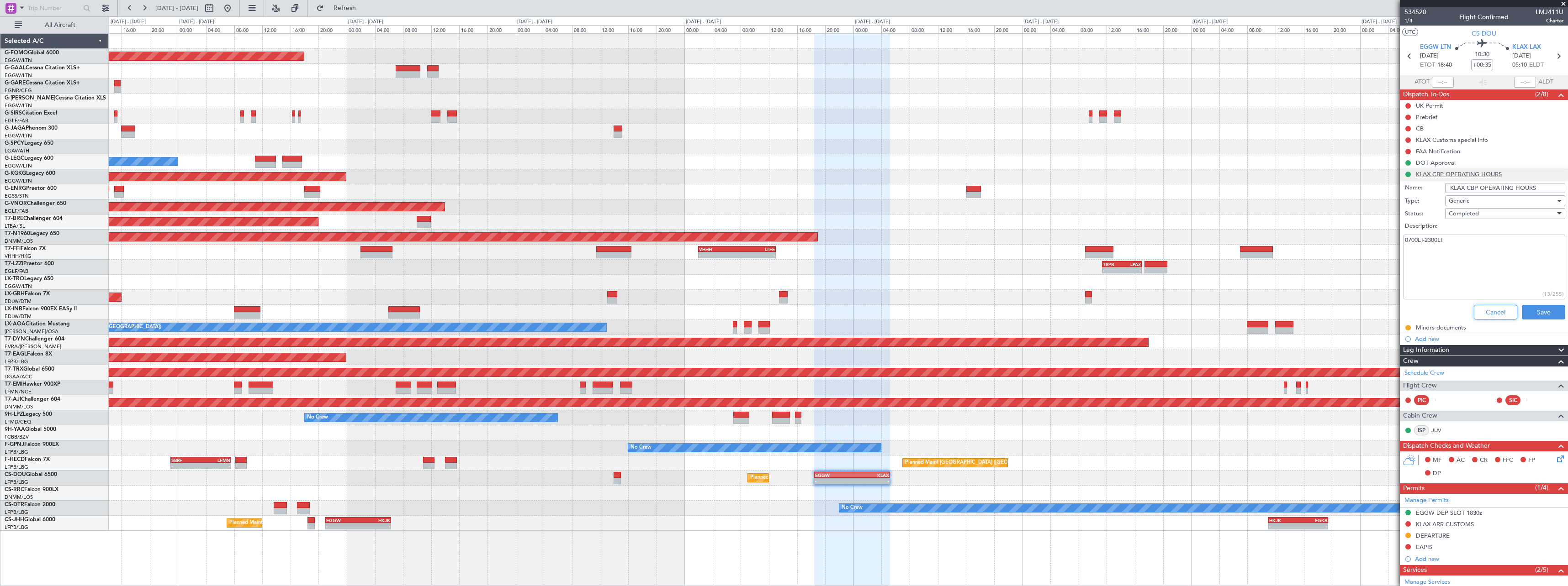
drag, startPoint x: 1481, startPoint y: 312, endPoint x: 1470, endPoint y: 171, distance: 141.4
click at [1480, 311] on button "Cancel" at bounding box center [1495, 313] width 43 height 15
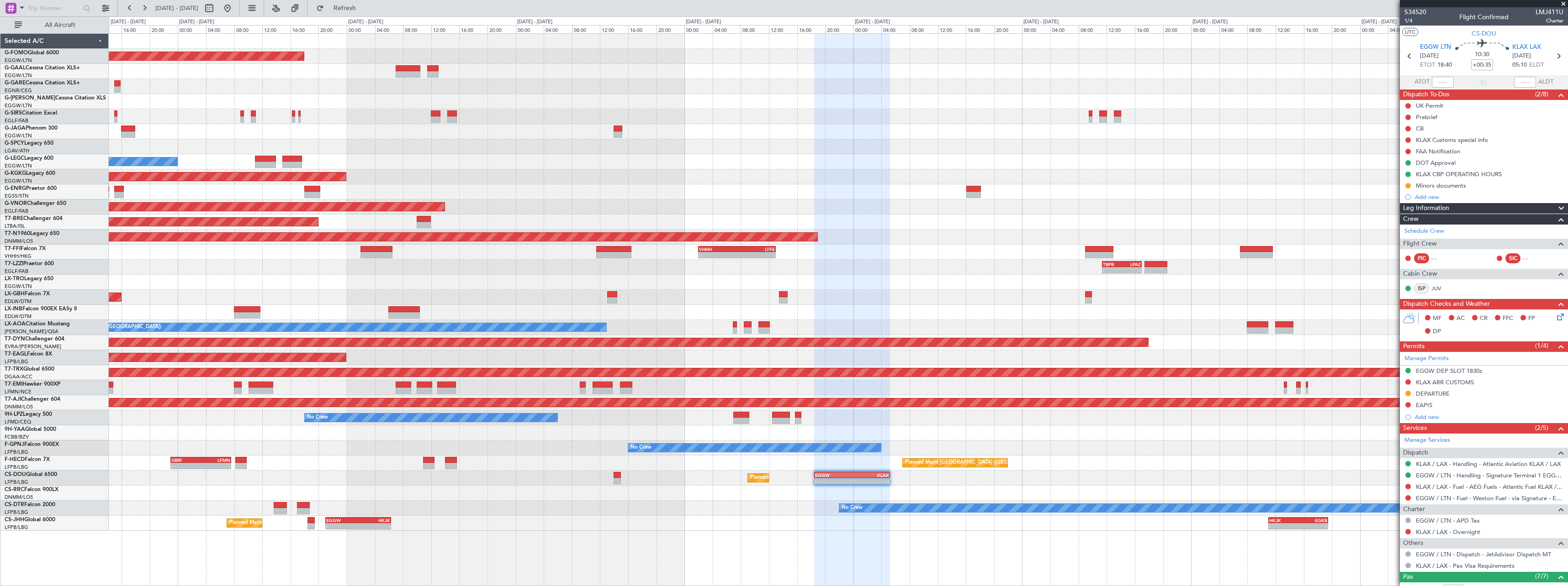
drag, startPoint x: 1427, startPoint y: 195, endPoint x: 1465, endPoint y: 203, distance: 38.8
click at [1427, 195] on div "Add new" at bounding box center [1489, 196] width 148 height 7
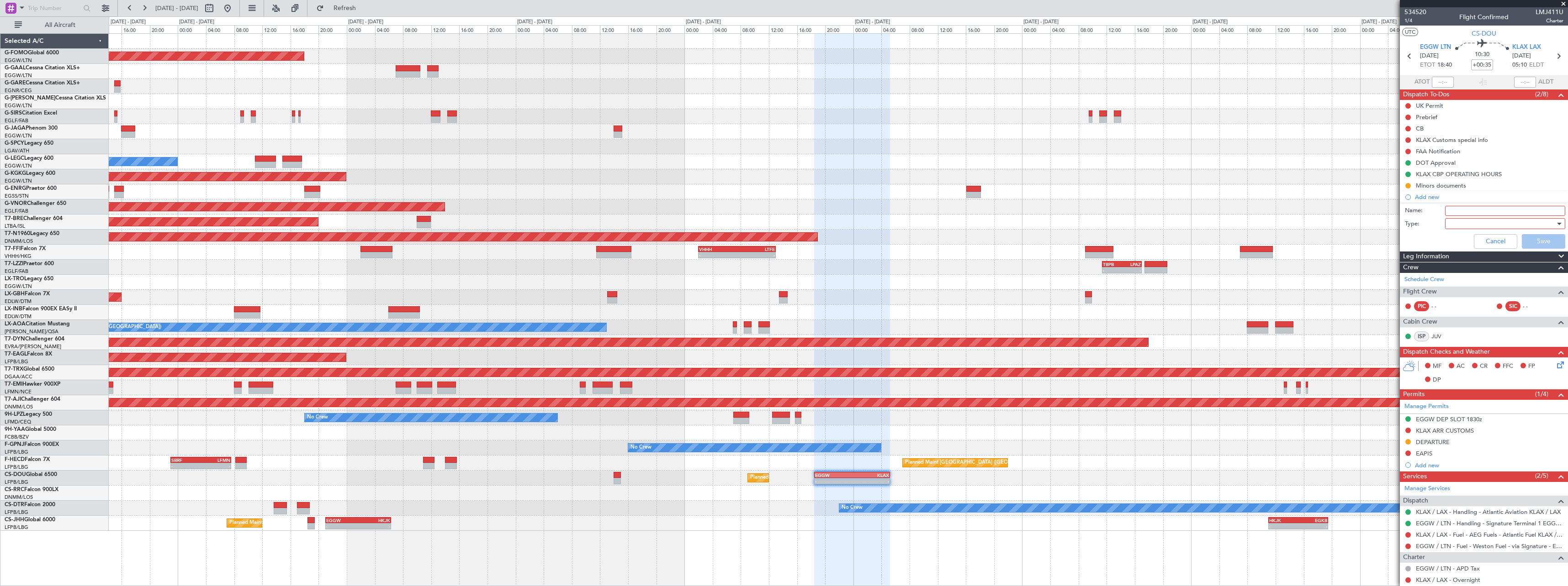
click at [1477, 208] on input "Name:" at bounding box center [1504, 211] width 120 height 10
type input "CREW VDL RFI"
click at [1467, 227] on div at bounding box center [1502, 223] width 107 height 14
click at [1467, 240] on span "Generic" at bounding box center [1500, 243] width 107 height 14
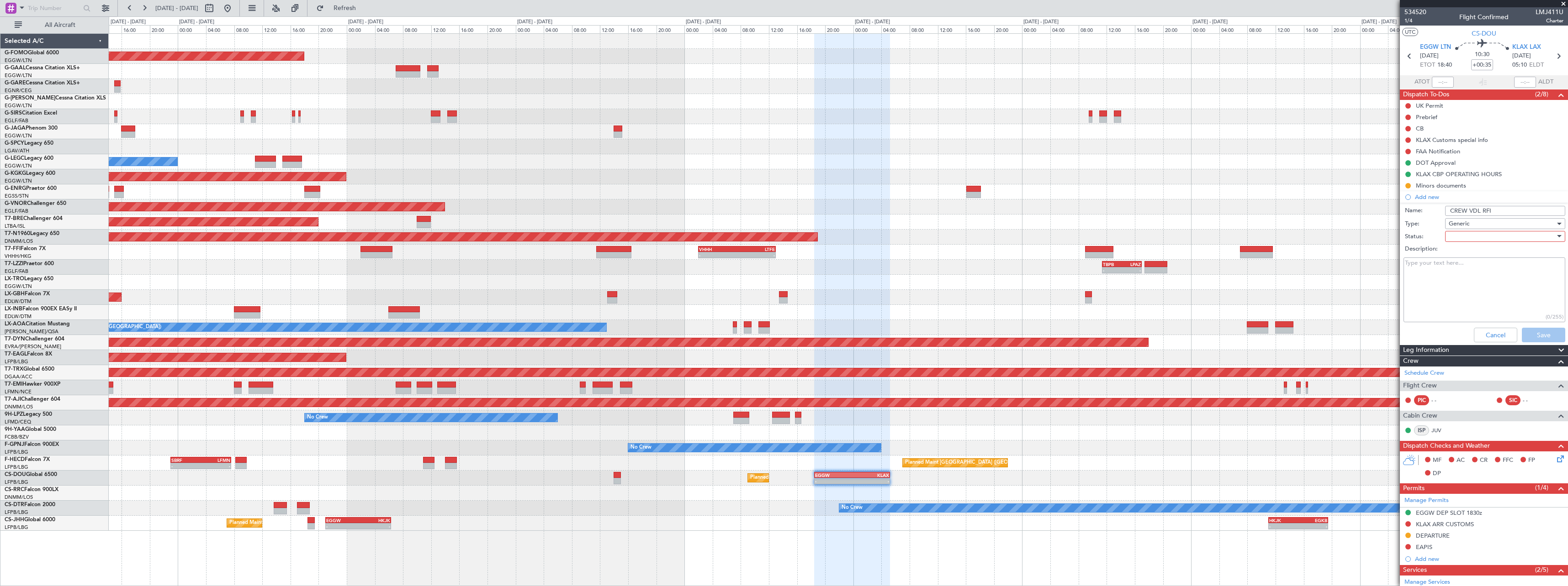
click at [1466, 235] on div at bounding box center [1502, 237] width 107 height 14
drag, startPoint x: 1479, startPoint y: 257, endPoint x: 1492, endPoint y: 266, distance: 15.8
click at [1480, 257] on span "Not Started" at bounding box center [1500, 255] width 107 height 14
click at [1538, 338] on button "Save" at bounding box center [1543, 335] width 43 height 15
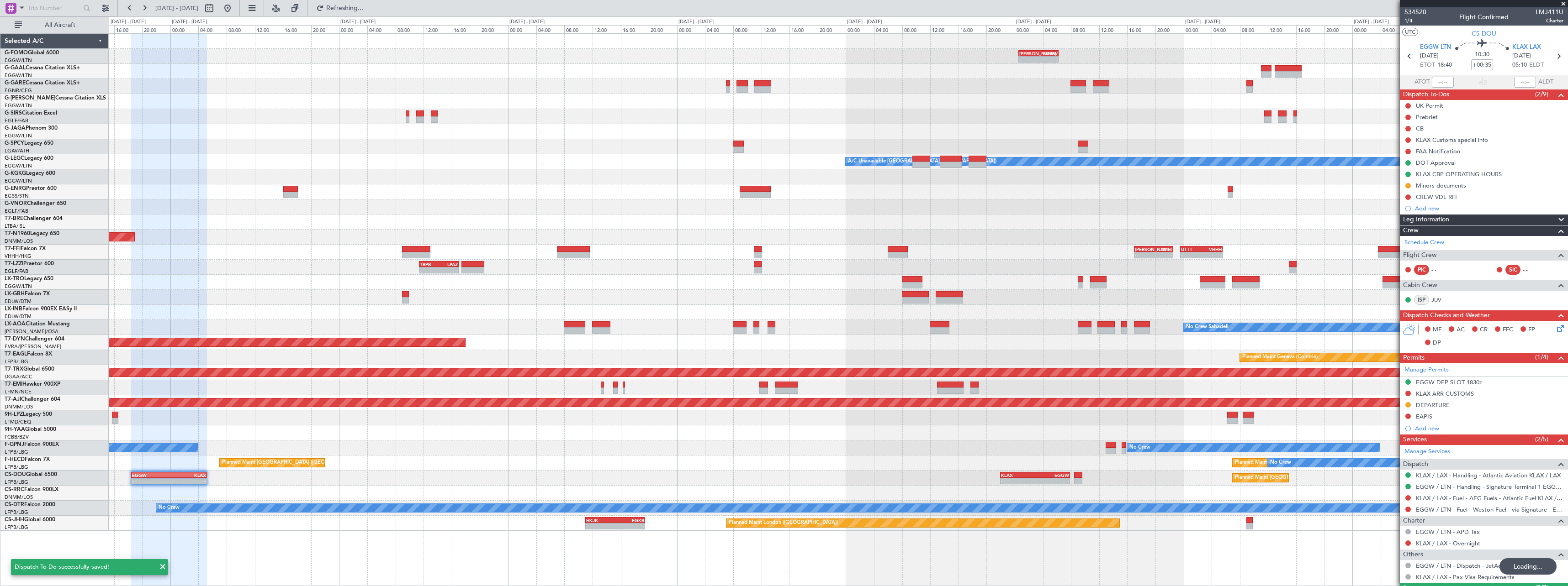
click at [518, 430] on div "KACK 00:35 Z EGGW 06:15 Z - - - - EGGW 11:00 Z KTEB 17:55 Z Planned Maint Dusse…" at bounding box center [838, 282] width 1459 height 497
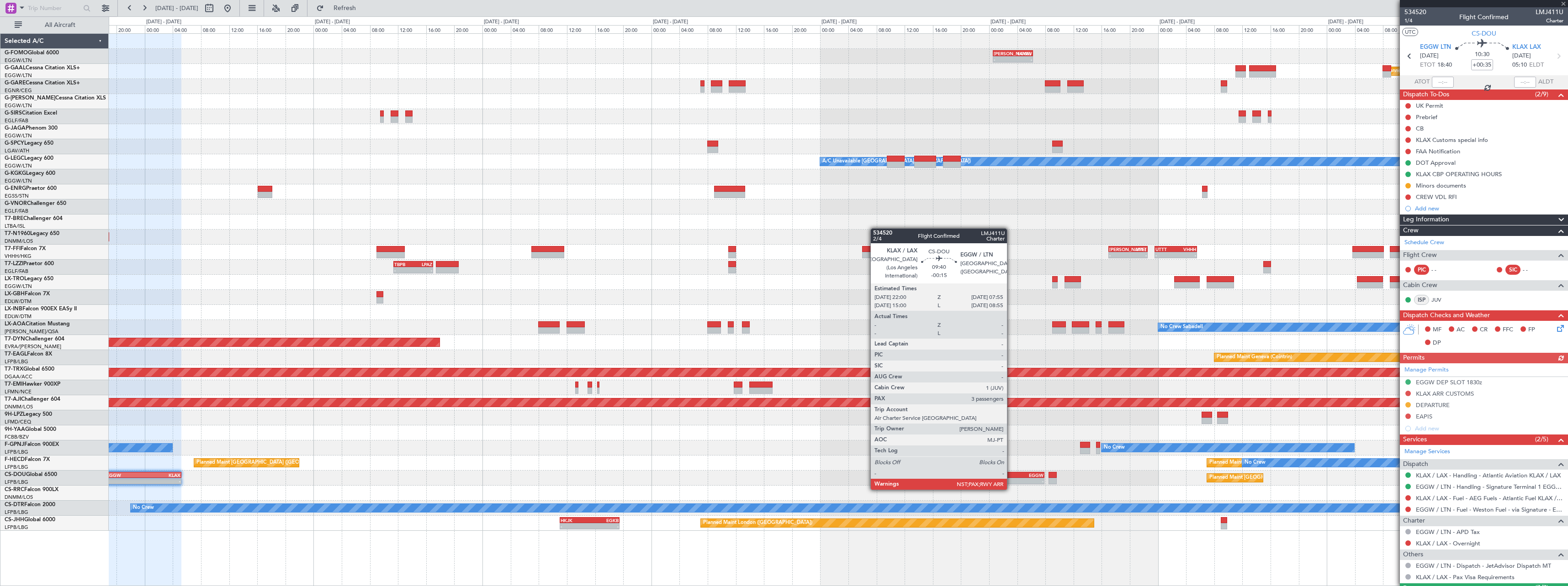
click at [1011, 481] on div "-" at bounding box center [1026, 481] width 34 height 6
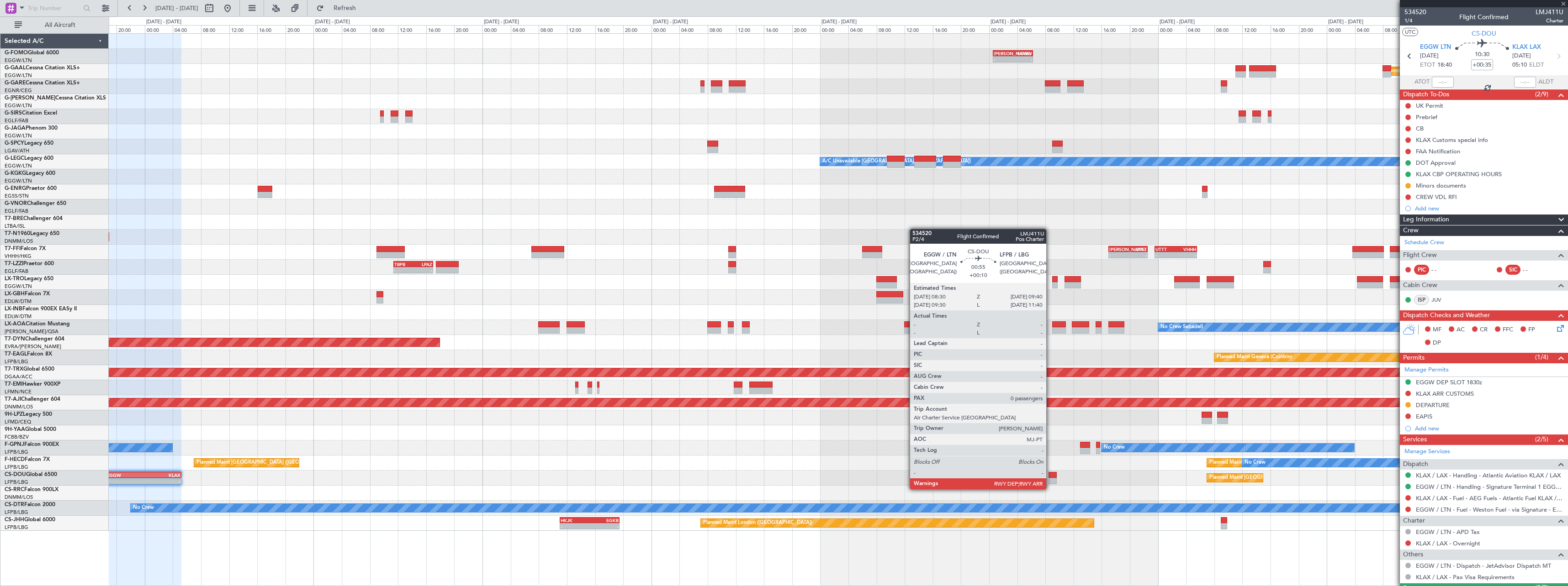
type input "-00:15"
type input "3"
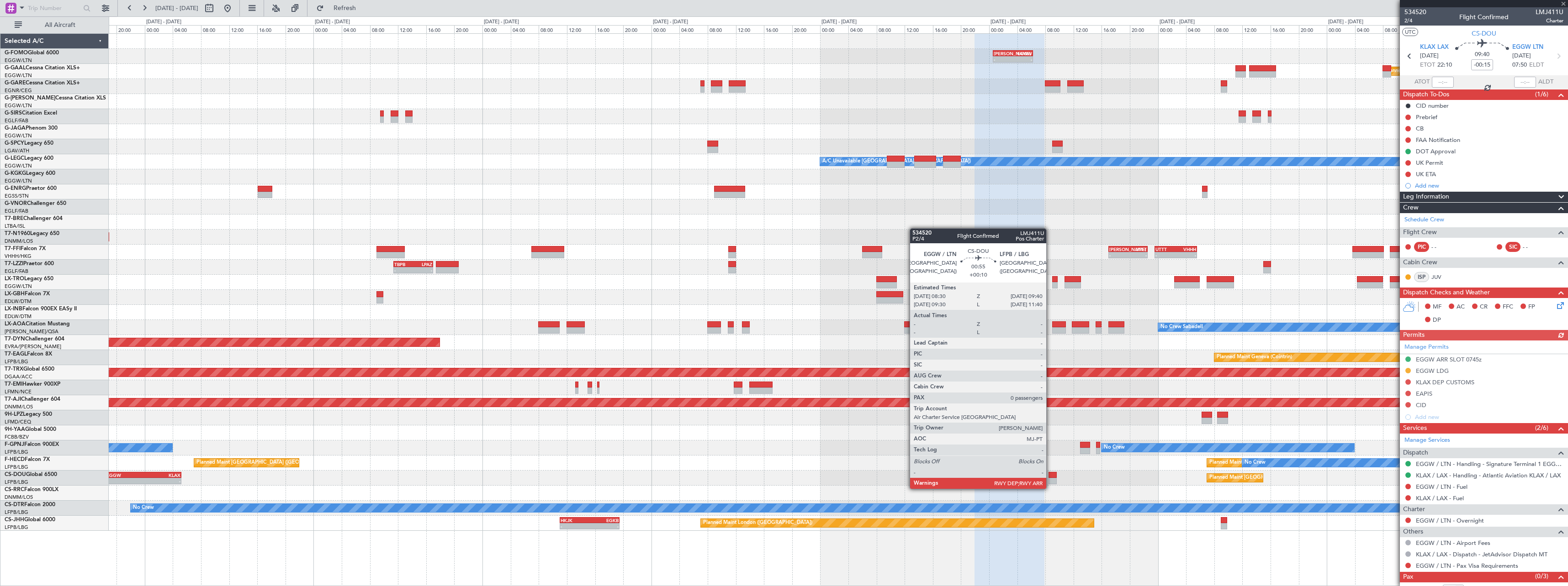
click at [1051, 480] on div at bounding box center [1052, 482] width 8 height 7
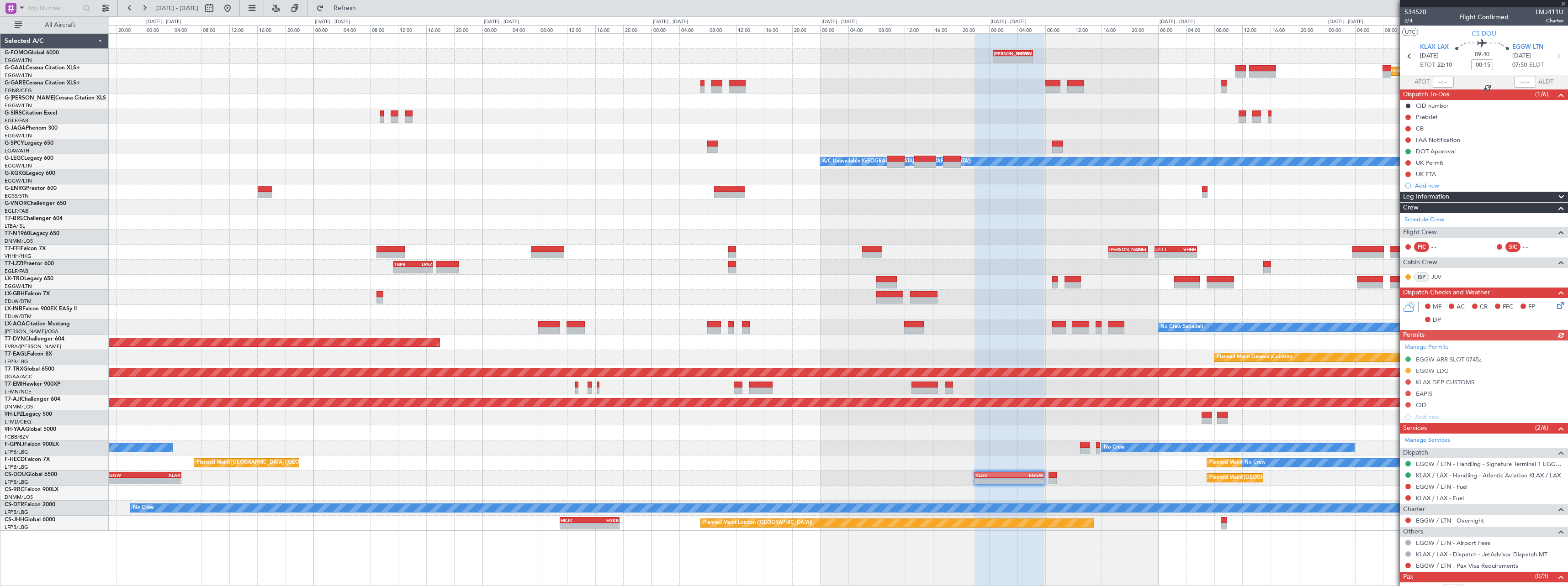
type input "+00:10"
type input "0"
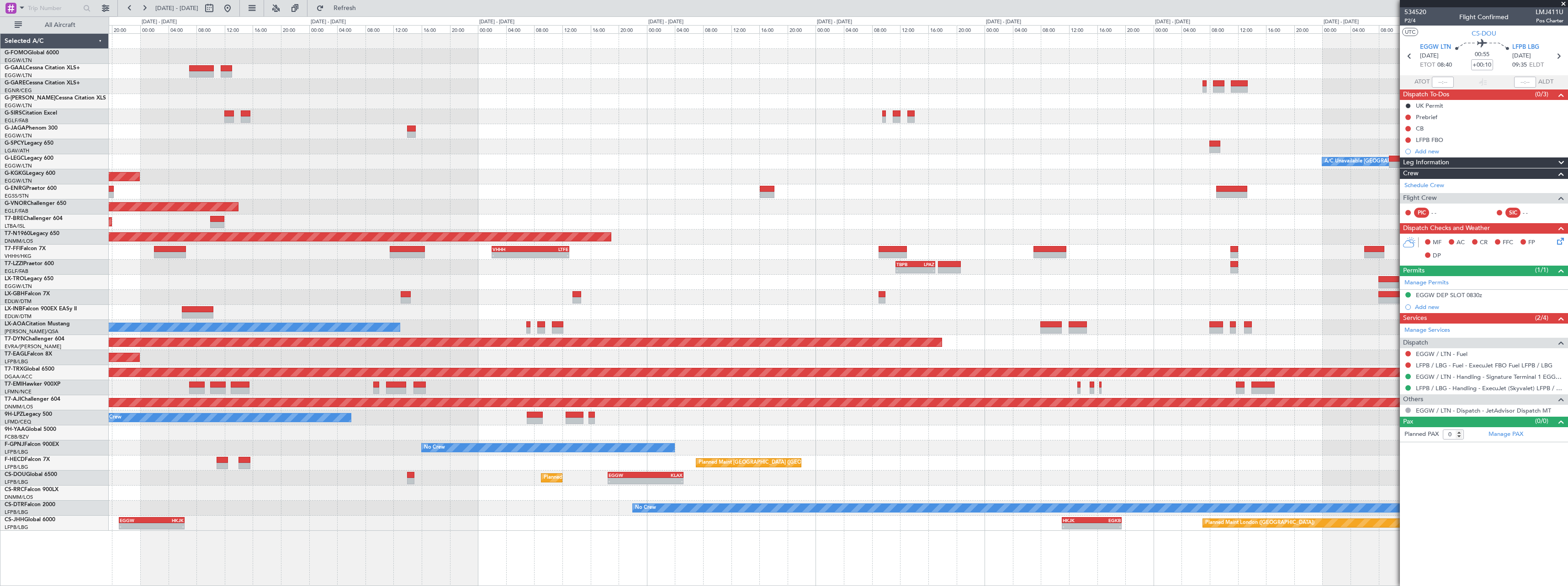
click at [1197, 483] on div "- - KLAX 22:00 Z EGGW 07:55 Z - - EGGW 18:30 Z KLAX 05:15 Z Planned Maint Londo…" at bounding box center [838, 478] width 1459 height 15
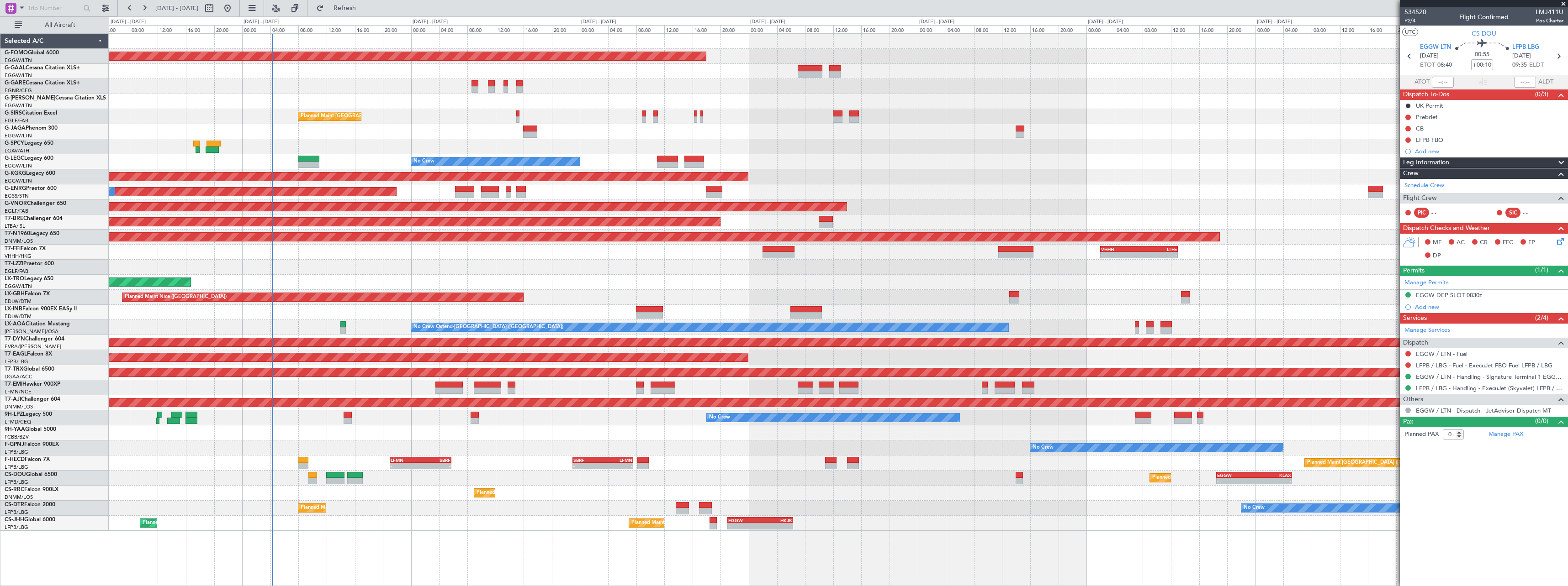
click at [916, 440] on div "Planned Maint Windsor Locks (Bradley Intl) Owner Planned Maint London (Farnboro…" at bounding box center [838, 282] width 1459 height 497
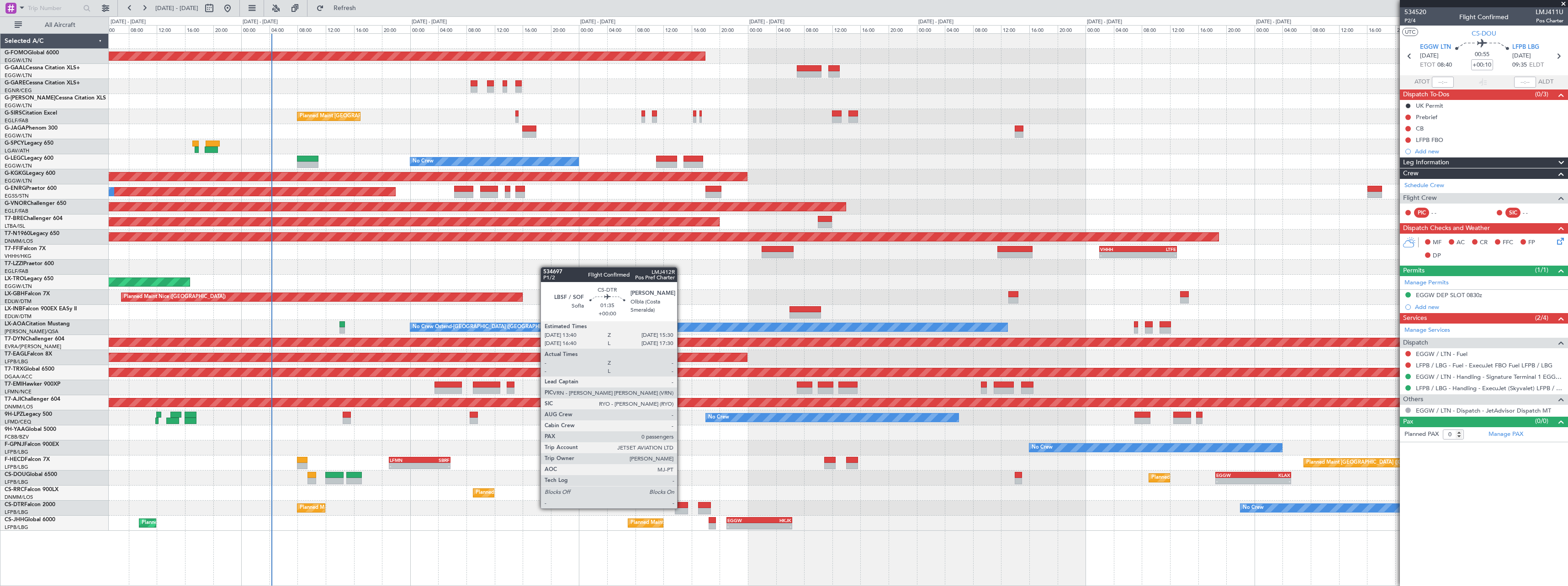
click at [681, 508] on div at bounding box center [681, 506] width 13 height 7
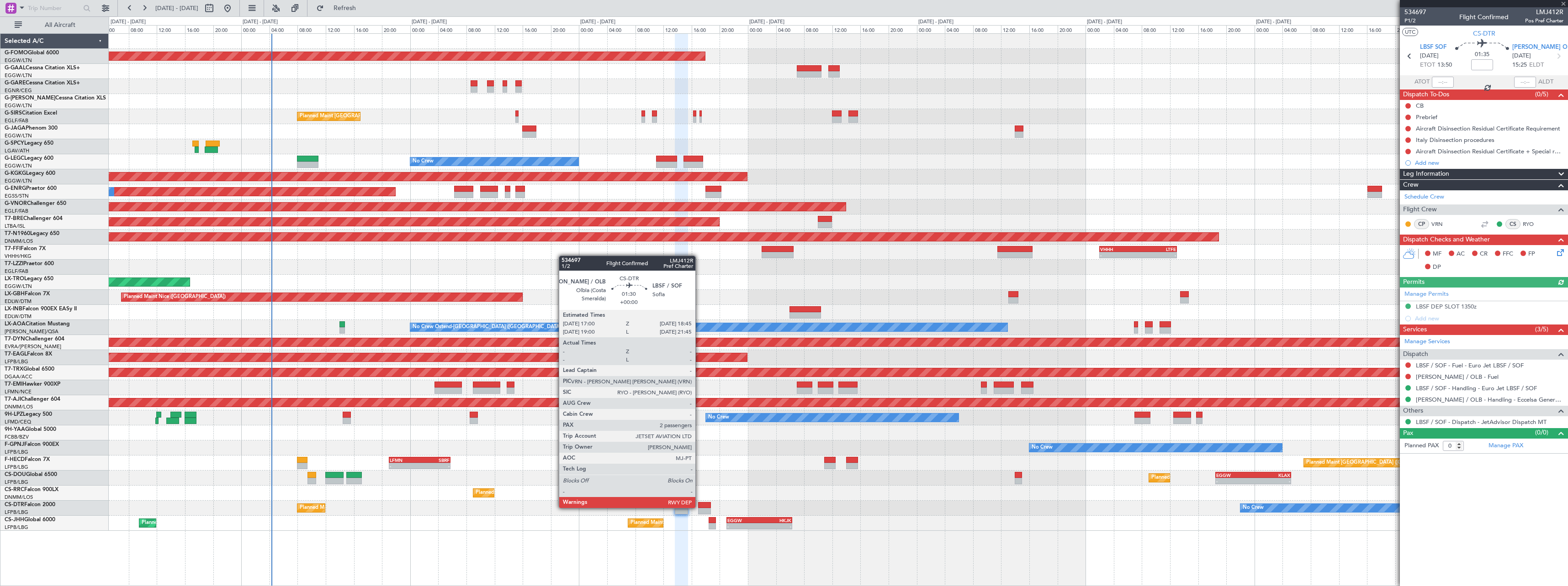
click at [700, 507] on div at bounding box center [704, 506] width 12 height 7
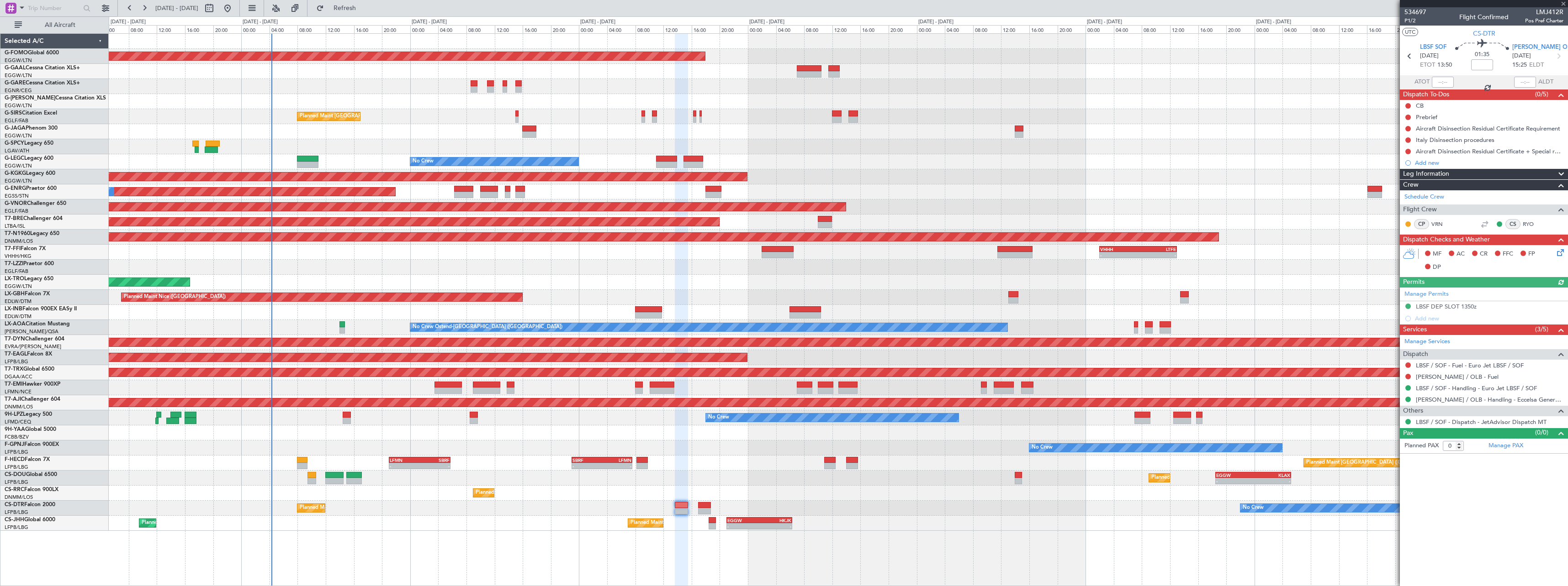
type input "2"
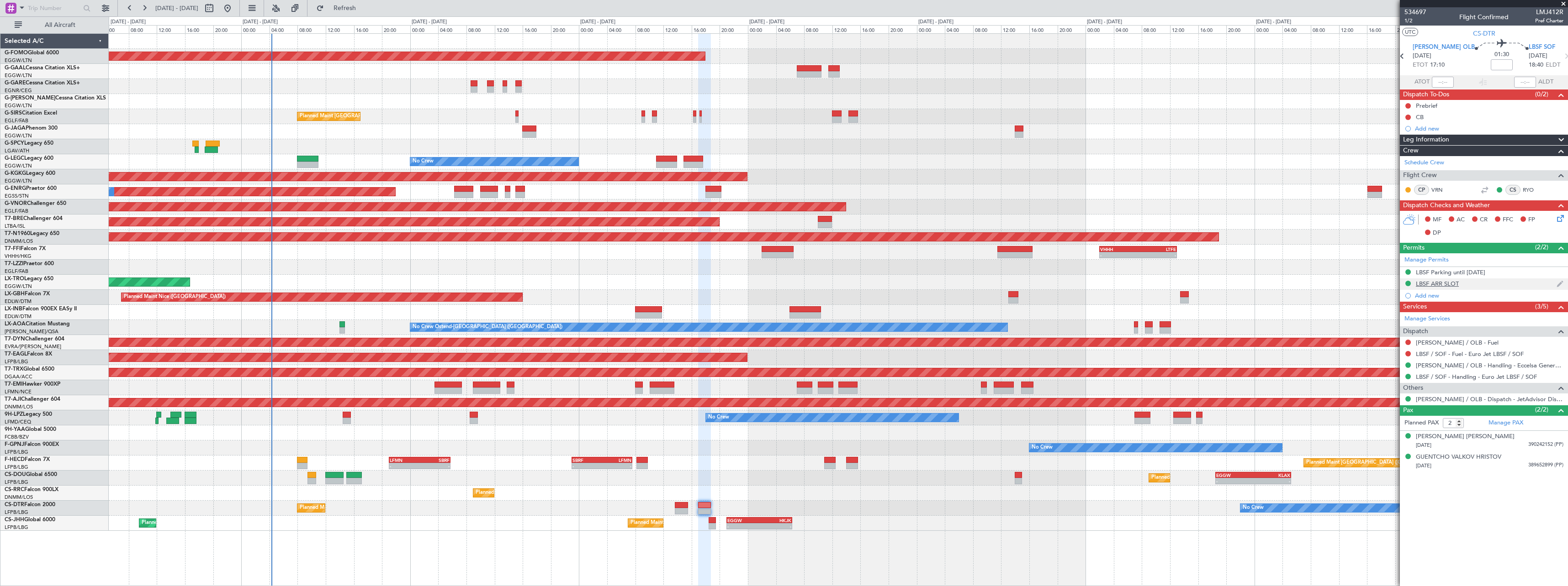
click at [1445, 286] on div "LBSF ARR SLOT" at bounding box center [1437, 283] width 43 height 7
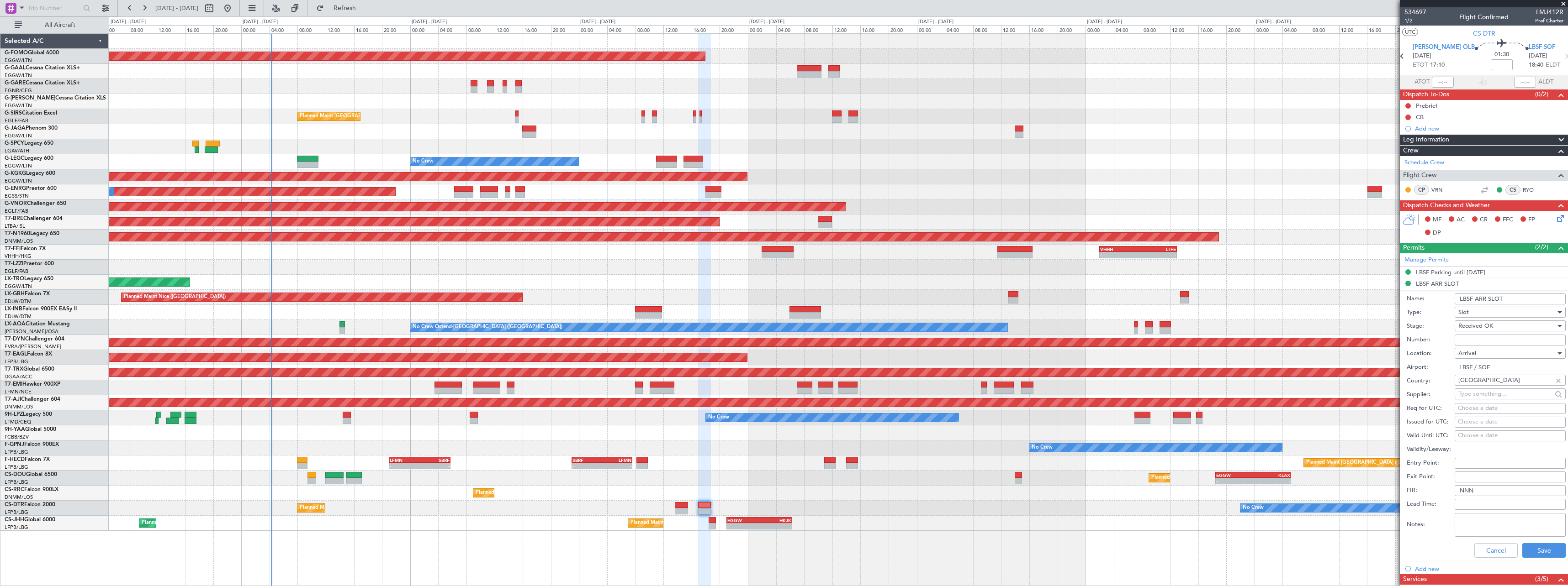
click at [1522, 300] on input "LBSF ARR SLOT" at bounding box center [1510, 299] width 111 height 11
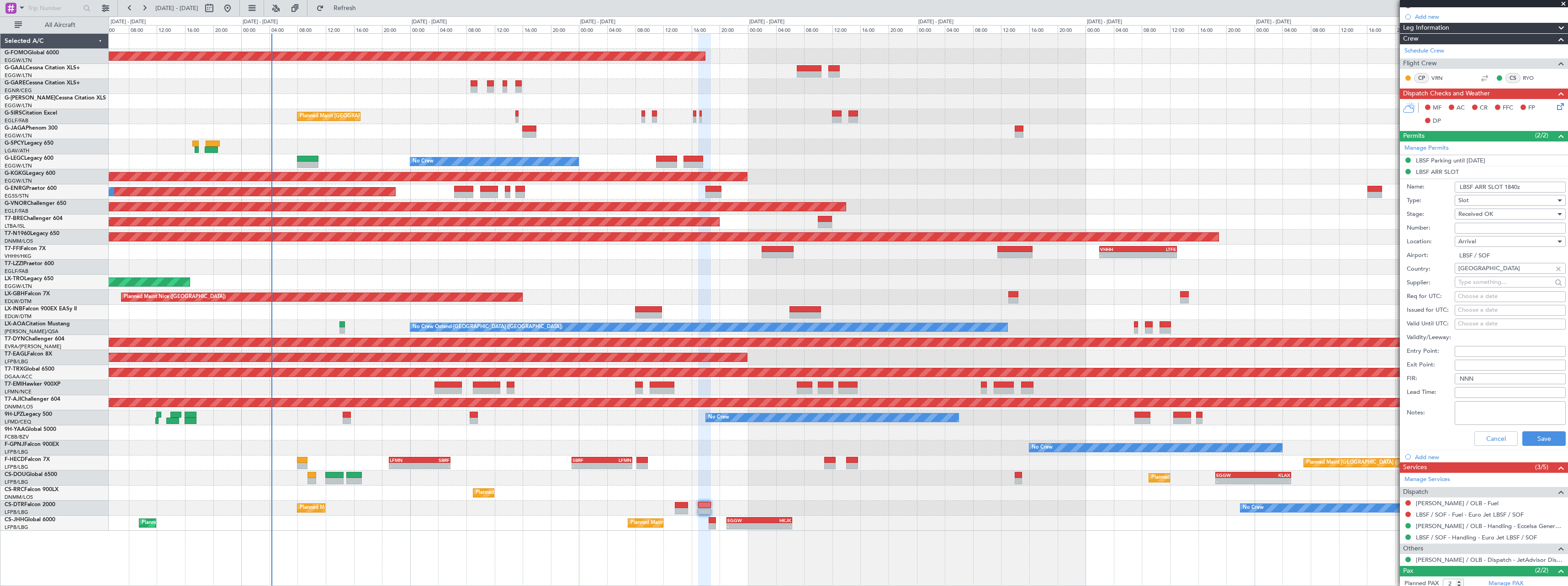
scroll to position [158, 0]
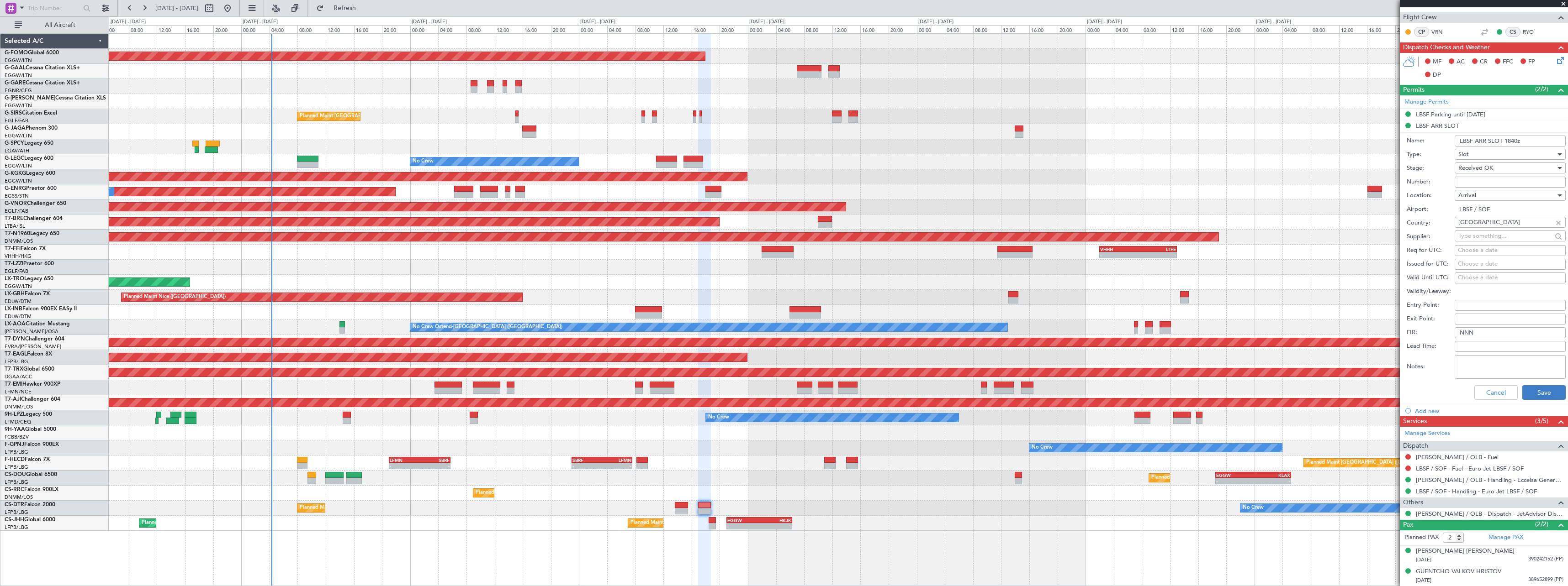
type input "LBSF ARR SLOT 1840z"
click at [1533, 395] on button "Save" at bounding box center [1544, 393] width 43 height 15
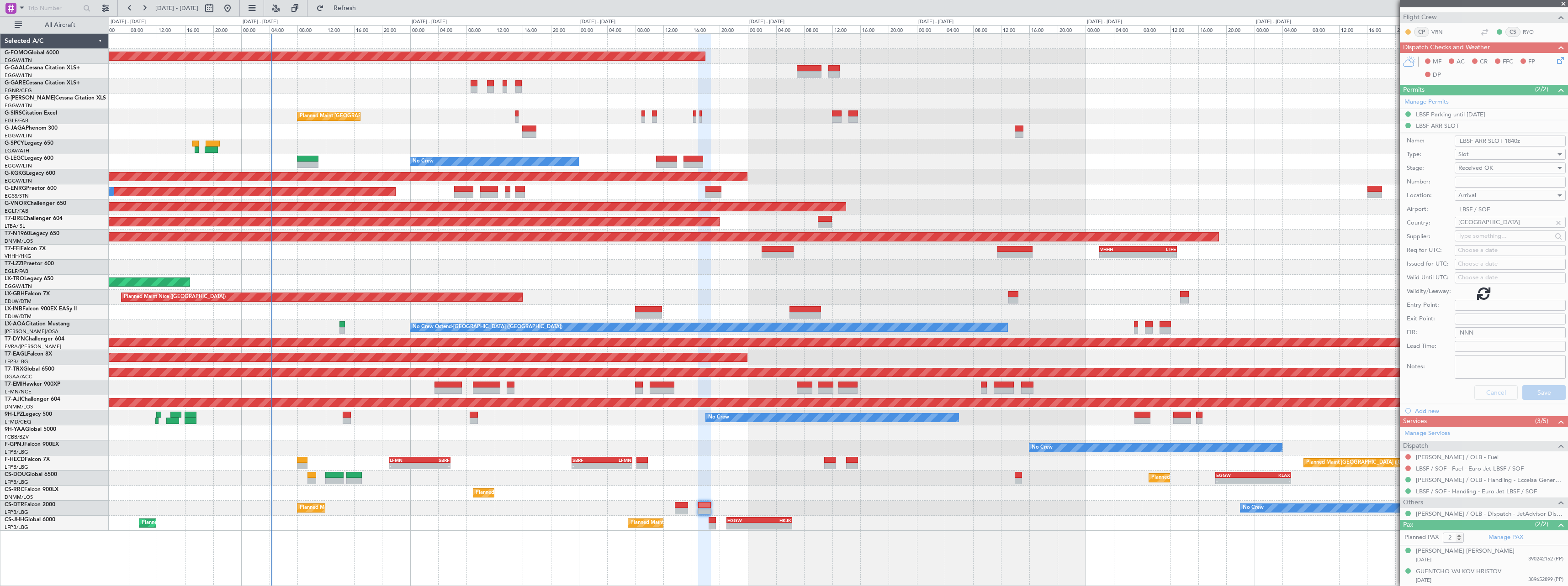
scroll to position [0, 0]
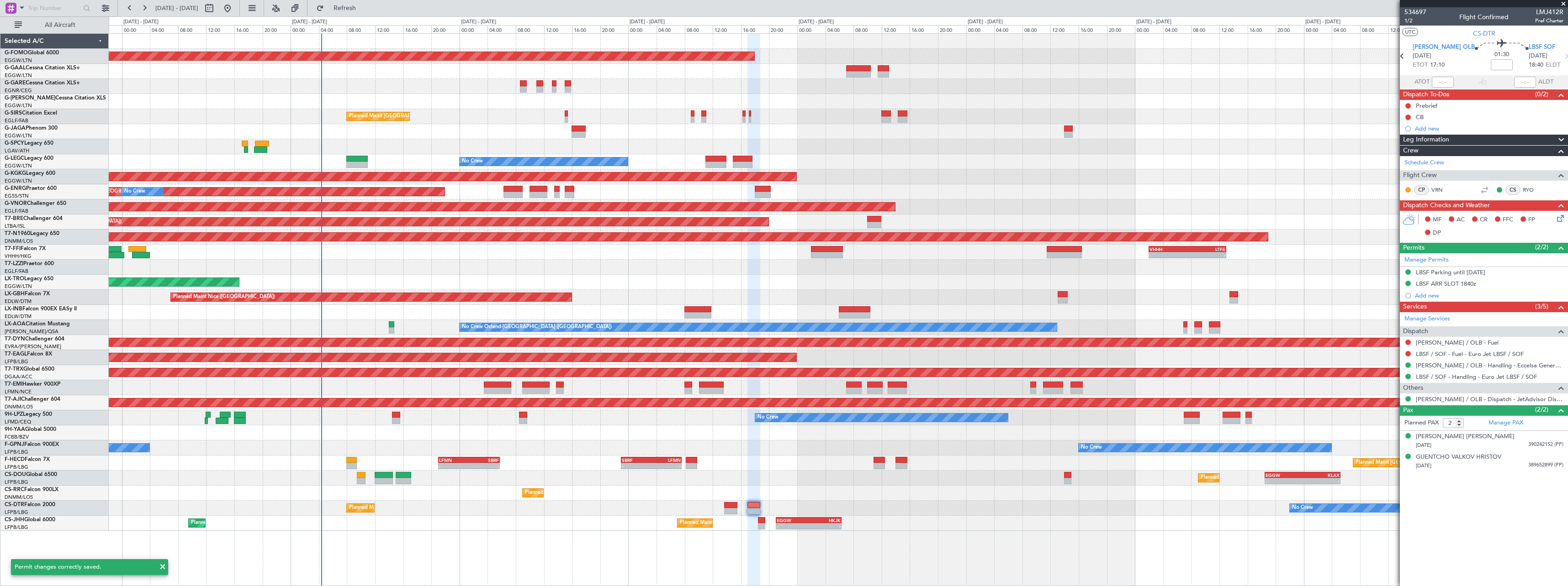
click at [449, 0] on html "11 Aug 2025 - 20 Aug 2025 Refresh Quick Links All Aircraft Planned Maint Windso…" at bounding box center [784, 293] width 1568 height 586
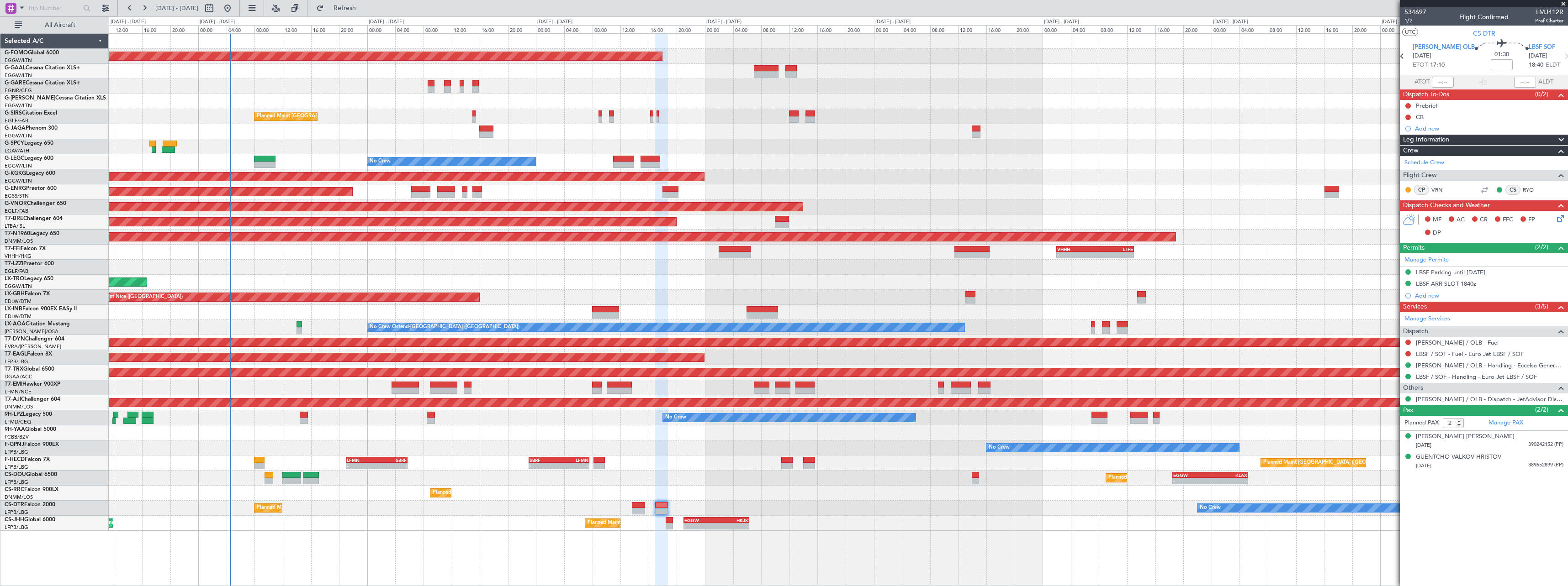
click at [375, 442] on div "Planned Maint Windsor Locks ([PERSON_NAME] Intl) Owner Planned Maint [GEOGRAPHI…" at bounding box center [838, 282] width 1459 height 497
click at [837, 522] on div "Planned Maint [GEOGRAPHIC_DATA] ([GEOGRAPHIC_DATA]) Planned Maint [GEOGRAPHIC_D…" at bounding box center [838, 524] width 1459 height 15
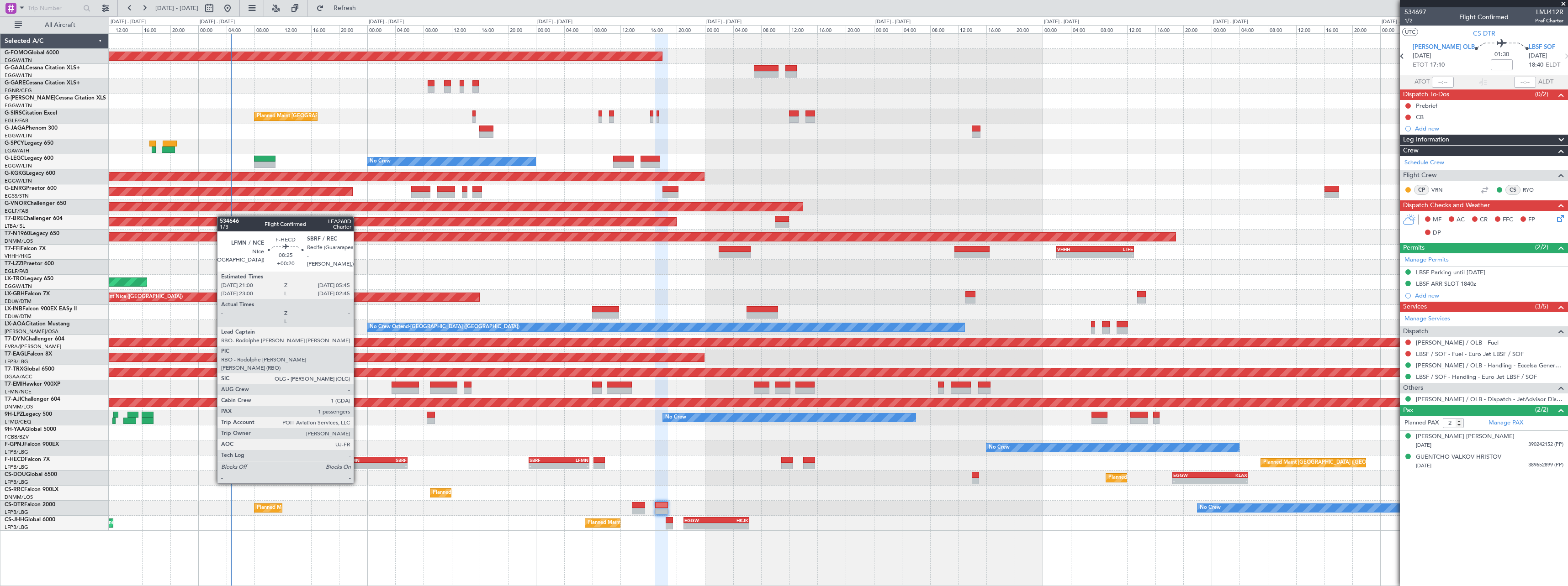
click at [358, 466] on div "-" at bounding box center [362, 466] width 30 height 6
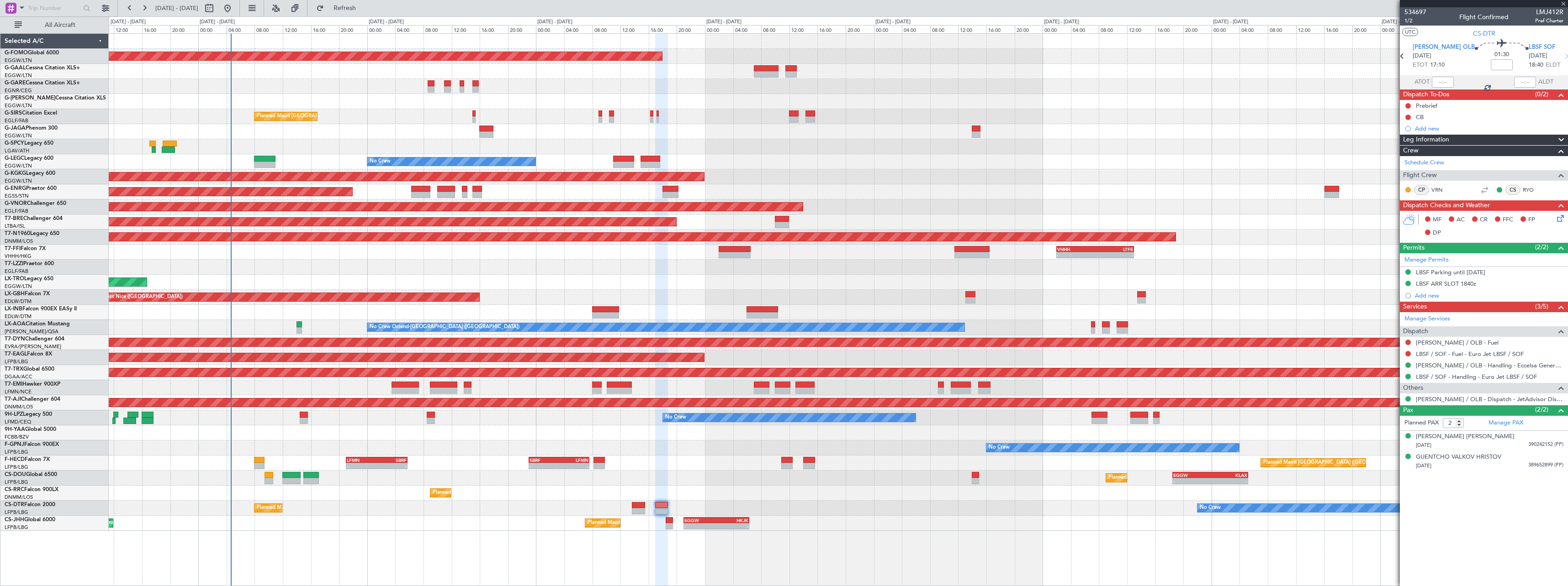
type input "+00:20"
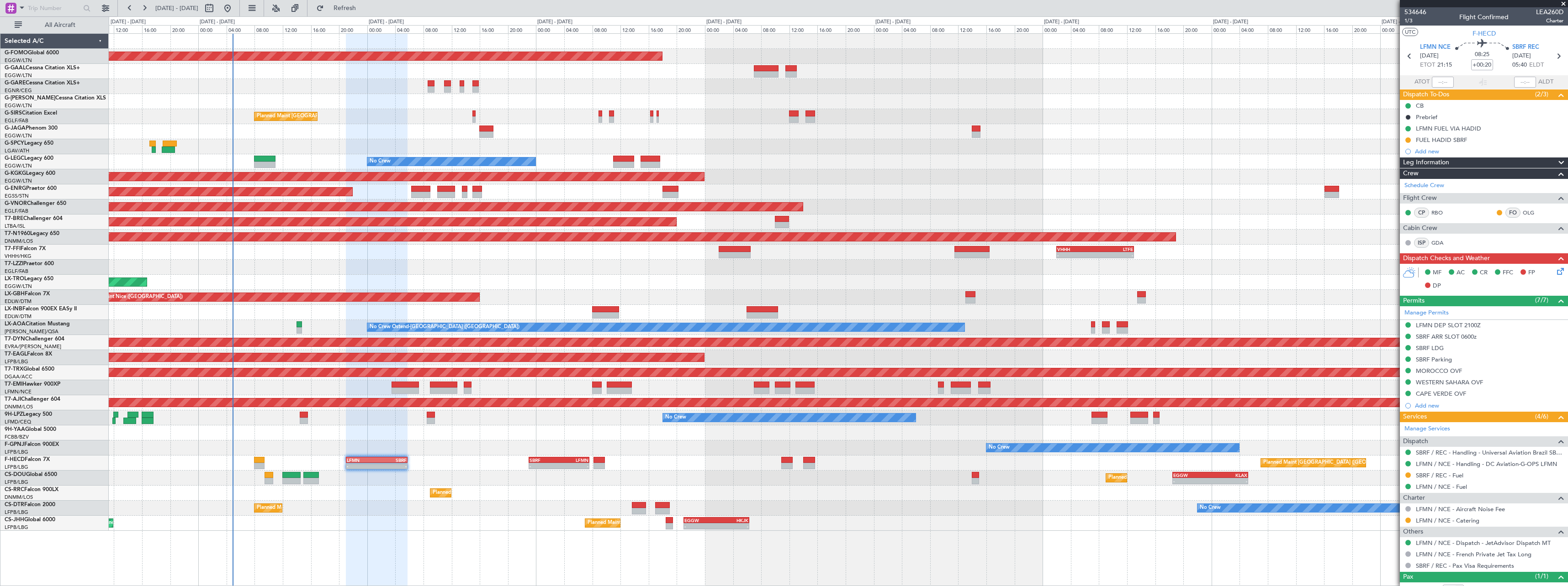
click at [769, 430] on div at bounding box center [838, 433] width 1459 height 15
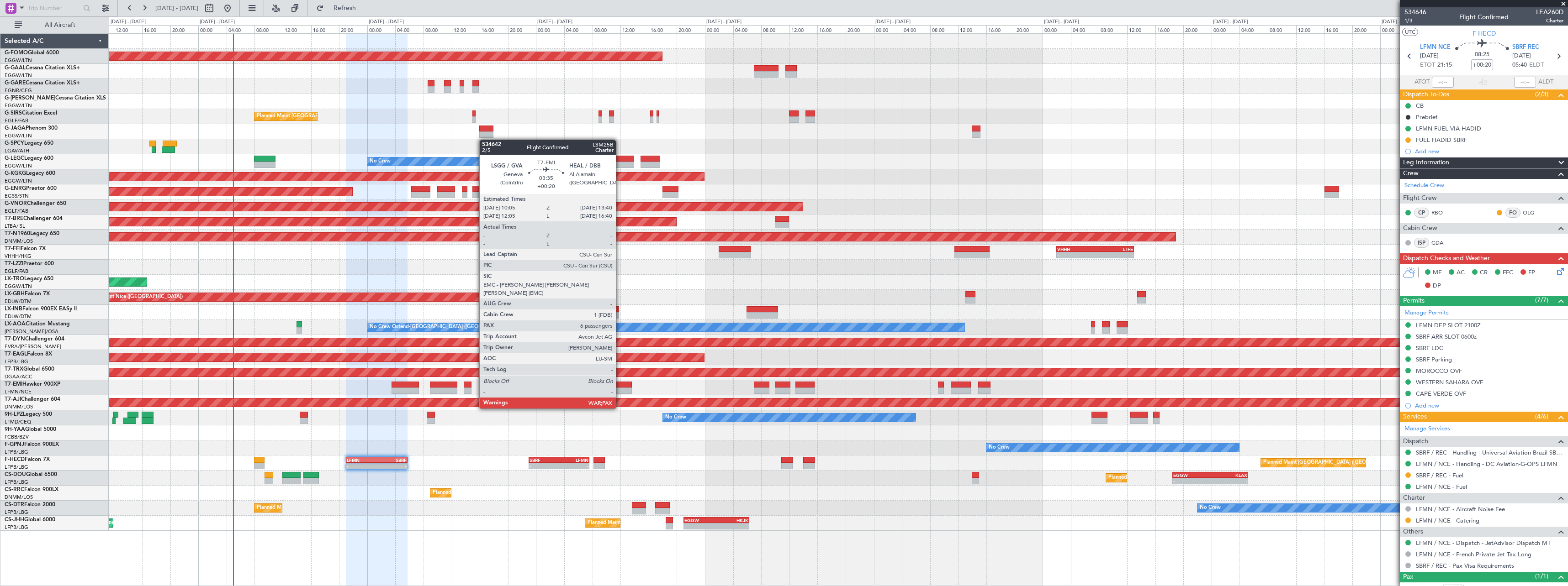
click at [620, 391] on div at bounding box center [619, 391] width 26 height 7
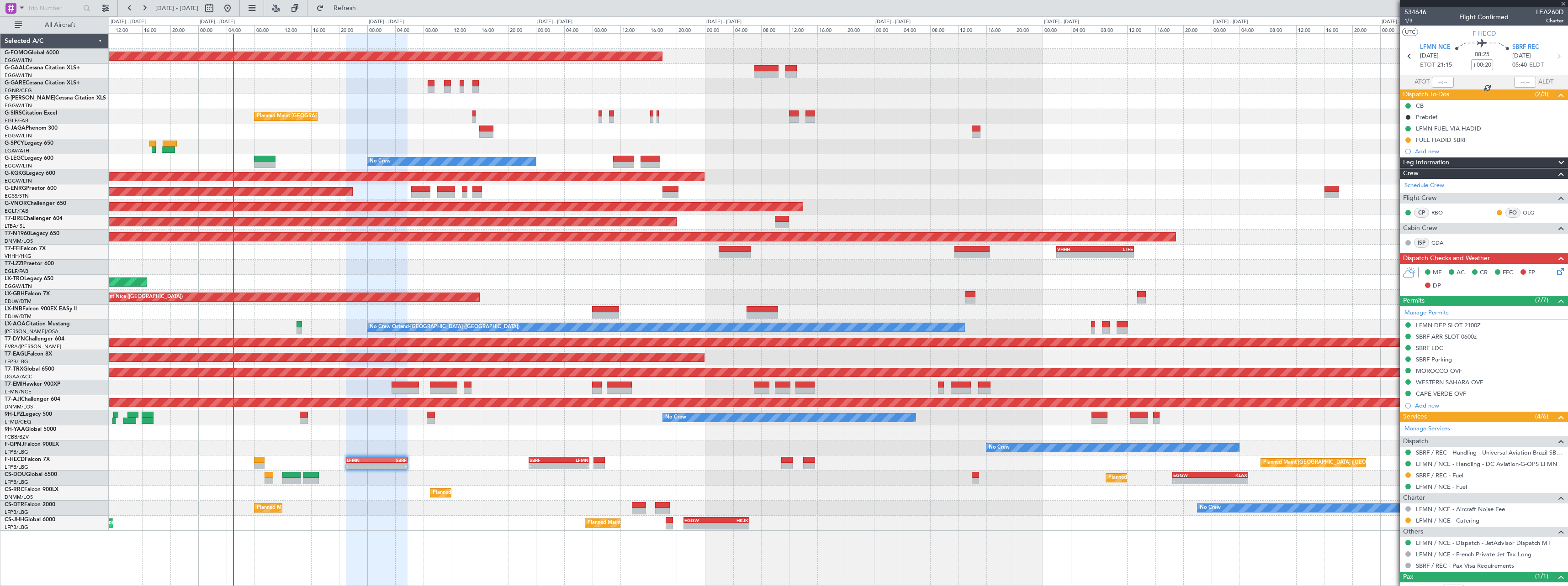
type input "7"
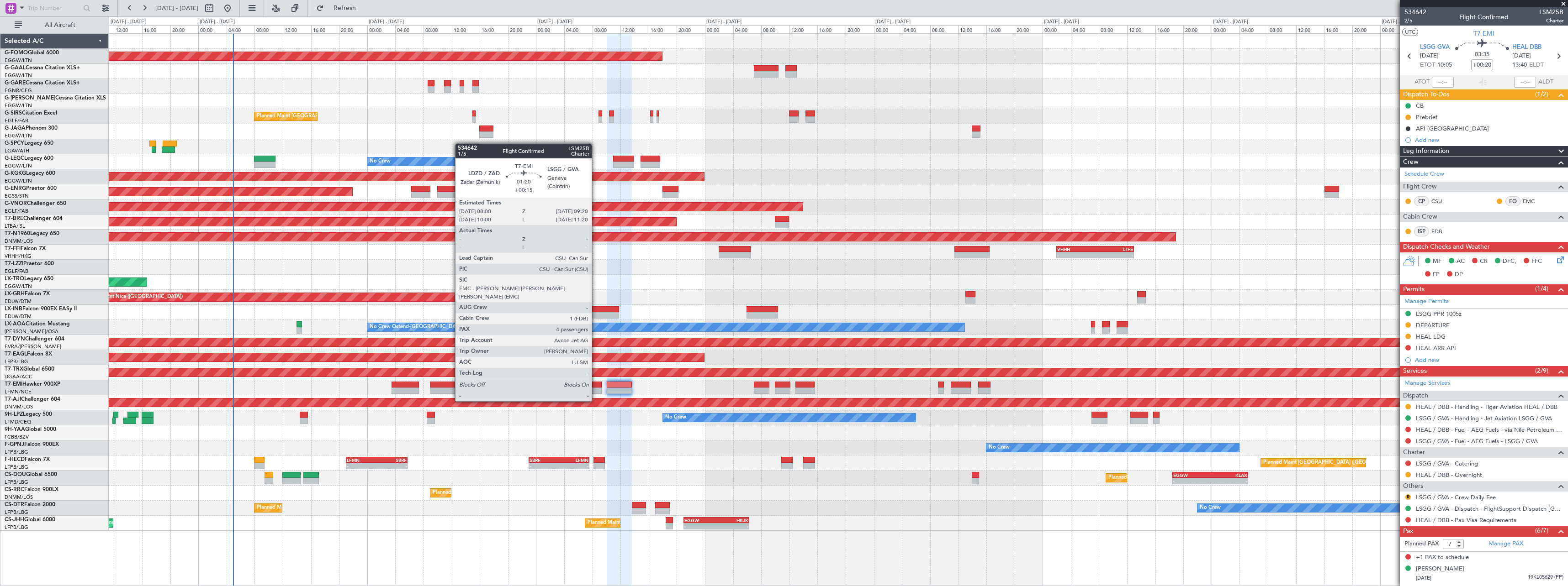
click at [596, 383] on div at bounding box center [597, 385] width 10 height 7
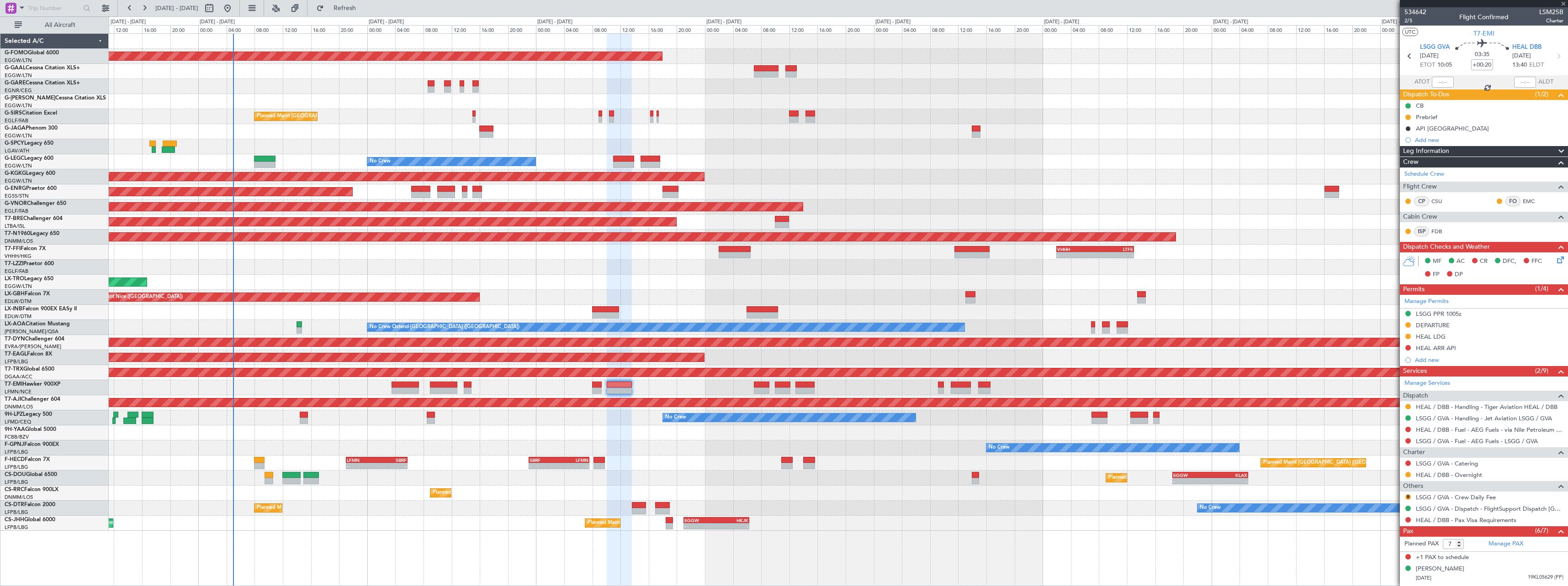
type input "+00:15"
type input "4"
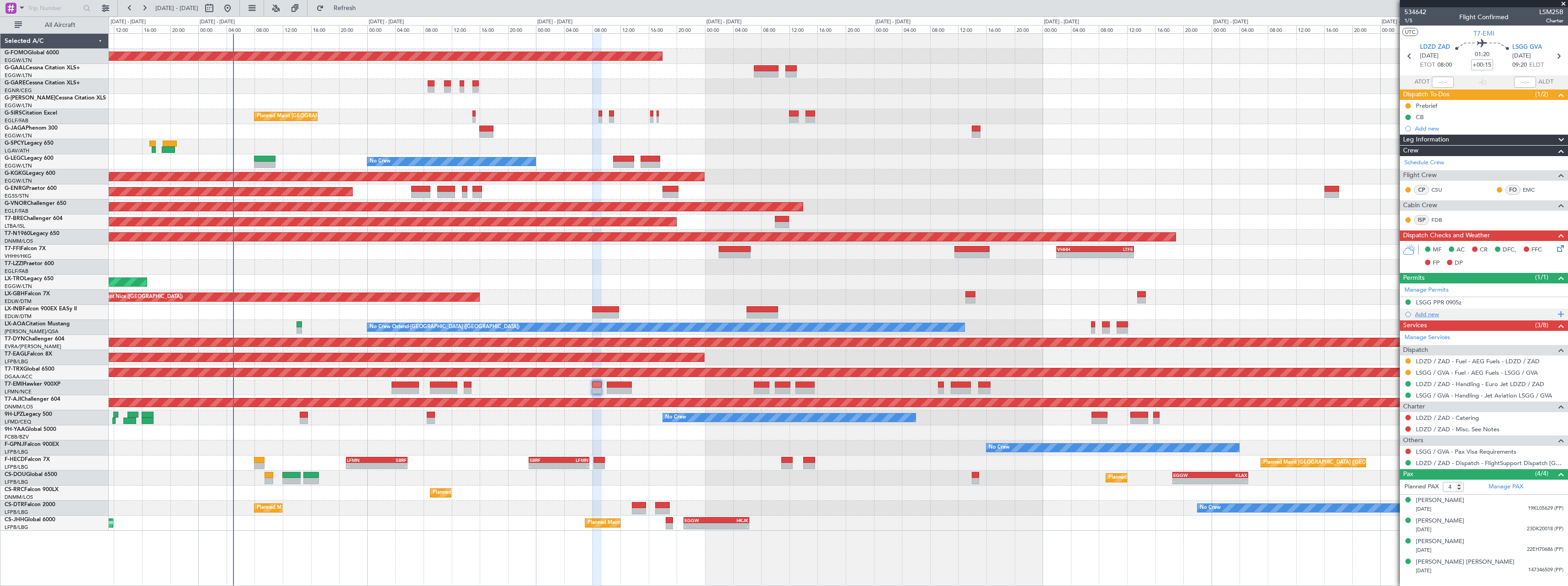
click at [1432, 316] on div "Add new" at bounding box center [1484, 314] width 140 height 7
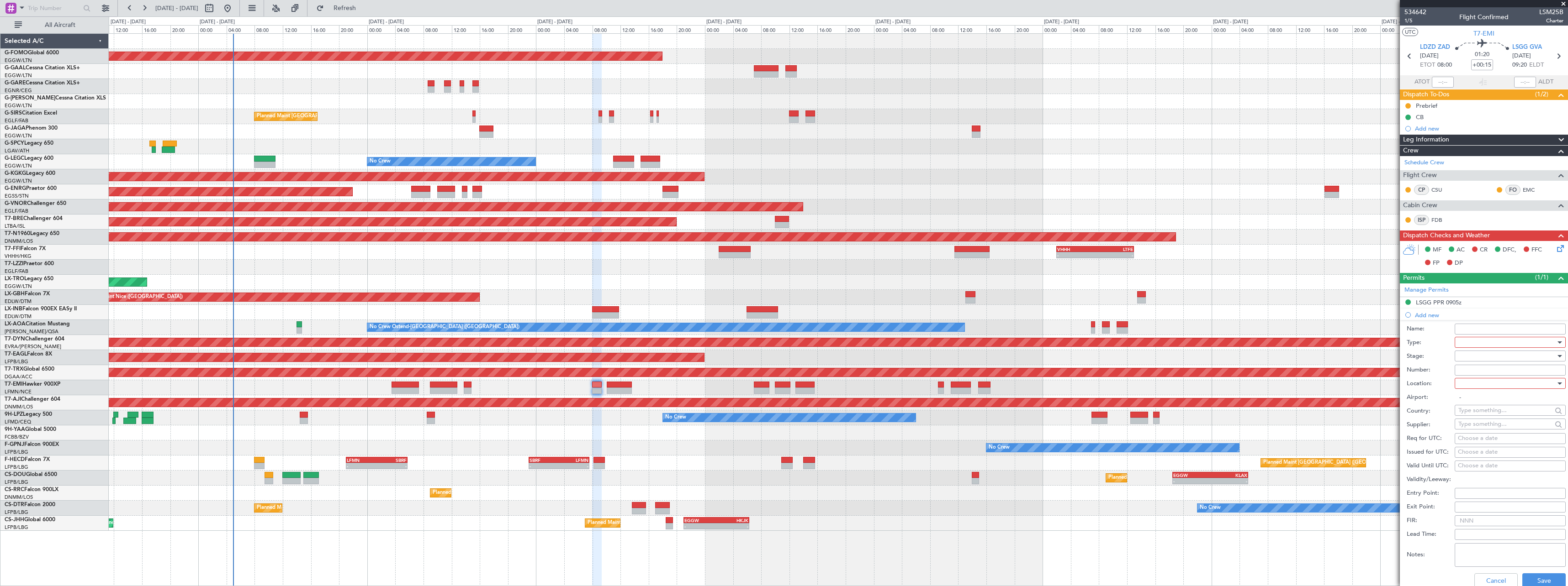
click at [1479, 342] on div at bounding box center [1507, 343] width 98 height 14
click at [1485, 380] on span "Departure" at bounding box center [1507, 379] width 96 height 14
click at [1483, 355] on div at bounding box center [1507, 356] width 98 height 14
drag, startPoint x: 1485, startPoint y: 411, endPoint x: 1485, endPoint y: 406, distance: 5.0
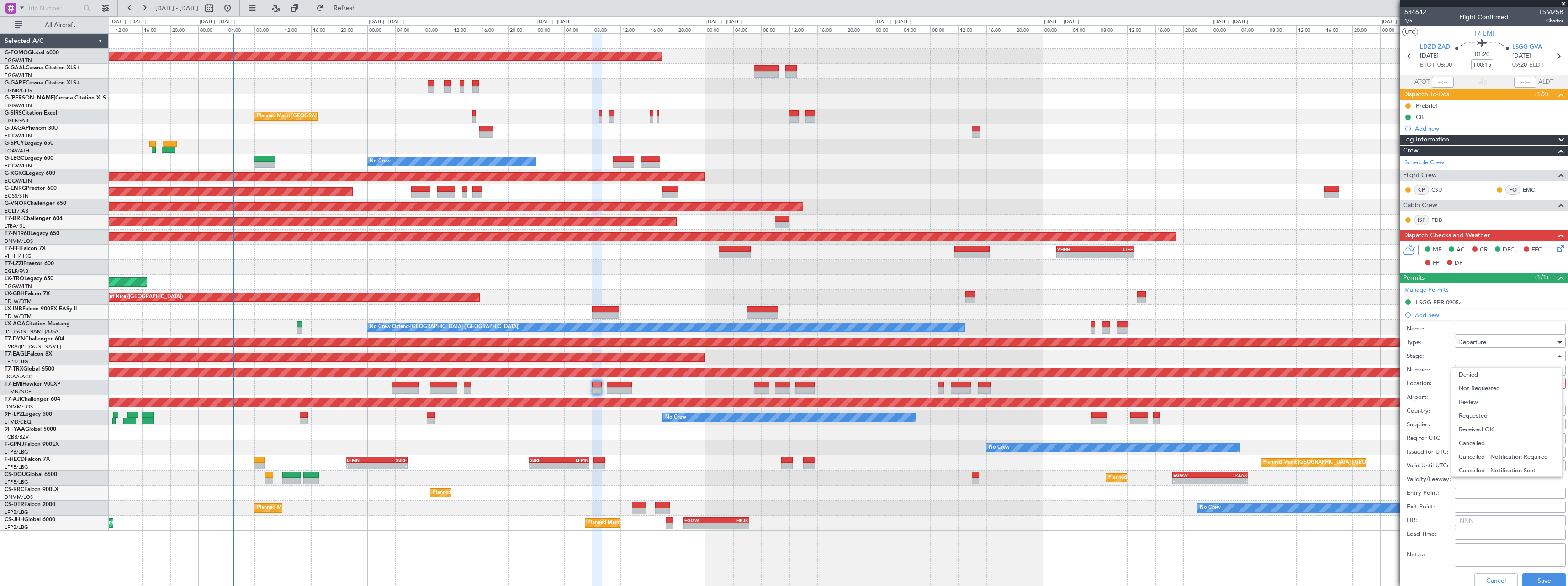
click at [1484, 411] on span "Requested" at bounding box center [1507, 415] width 96 height 14
click at [1488, 386] on div at bounding box center [1507, 383] width 98 height 14
click at [1485, 400] on span "Departure" at bounding box center [1507, 402] width 96 height 14
type input "LDZD / ZAD"
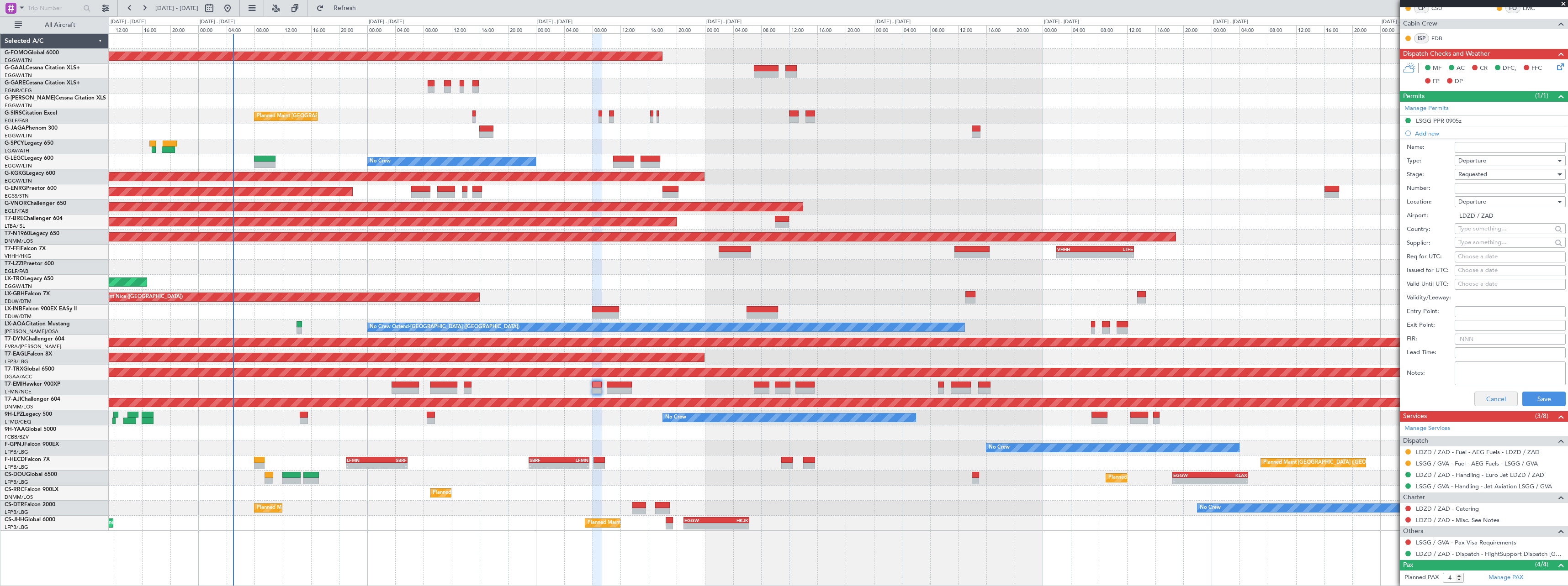
scroll to position [183, 0]
click at [1533, 398] on button "Save" at bounding box center [1544, 398] width 43 height 15
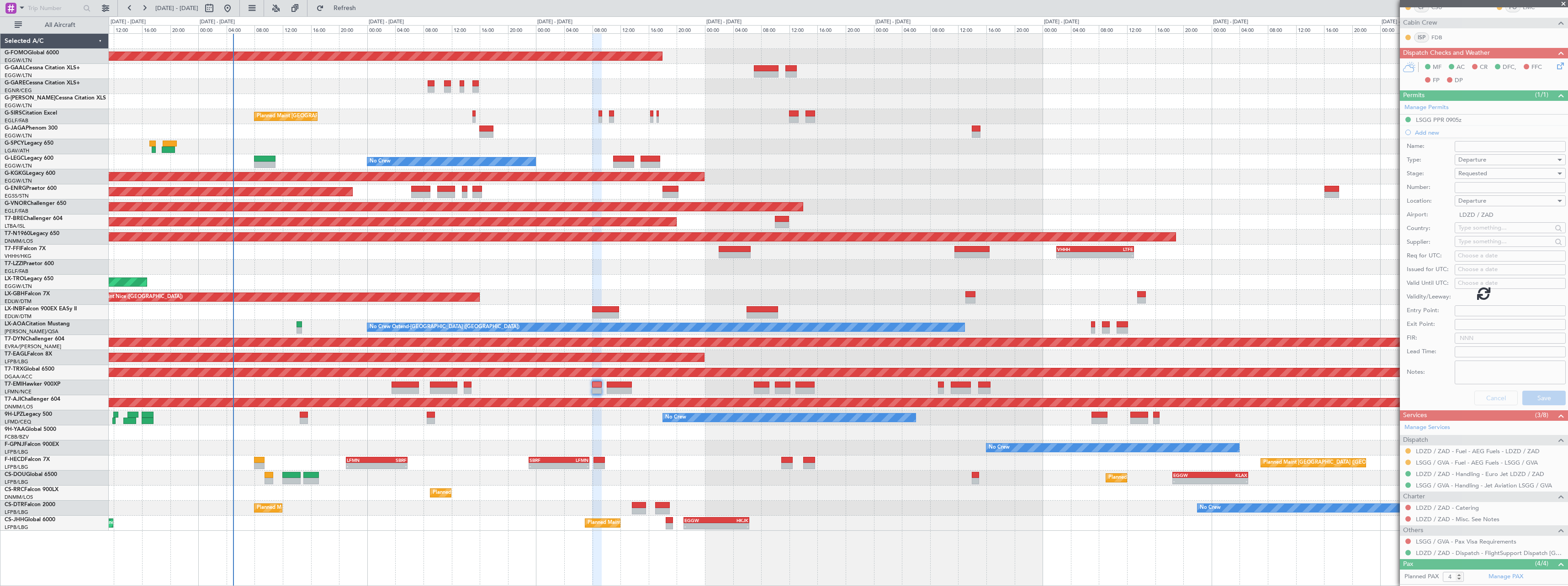
scroll to position [2, 0]
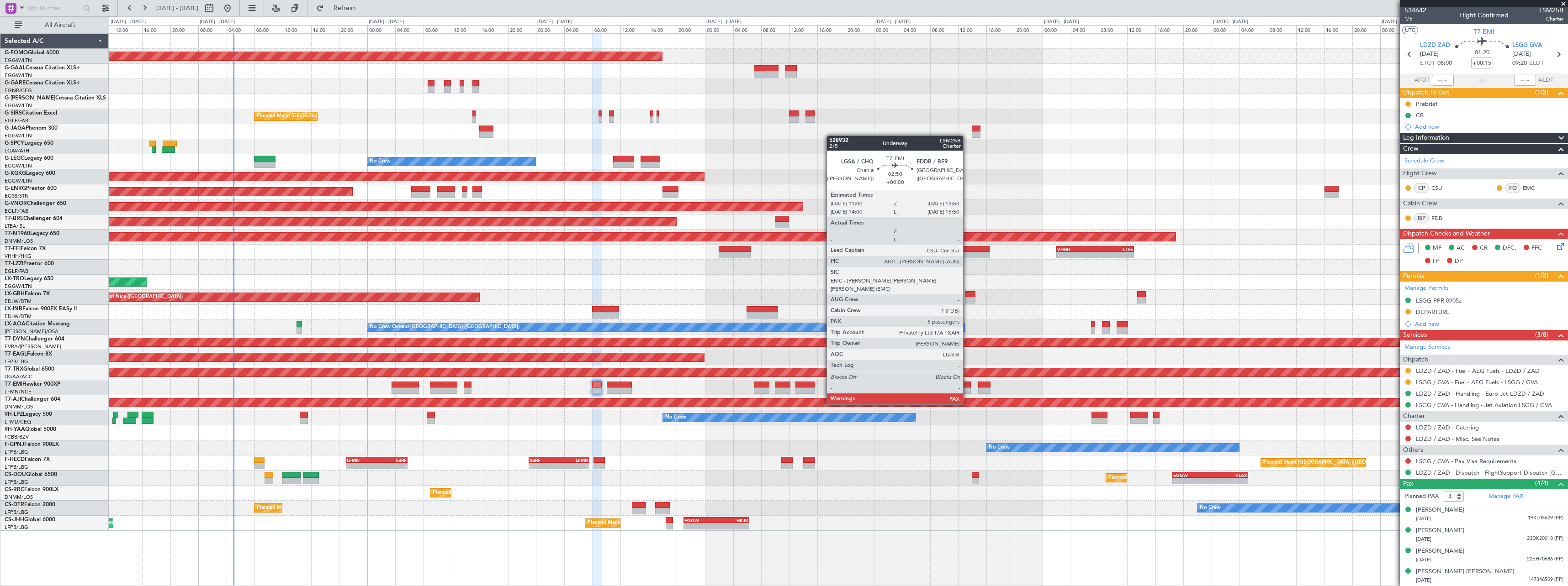
click at [967, 387] on div at bounding box center [960, 385] width 20 height 7
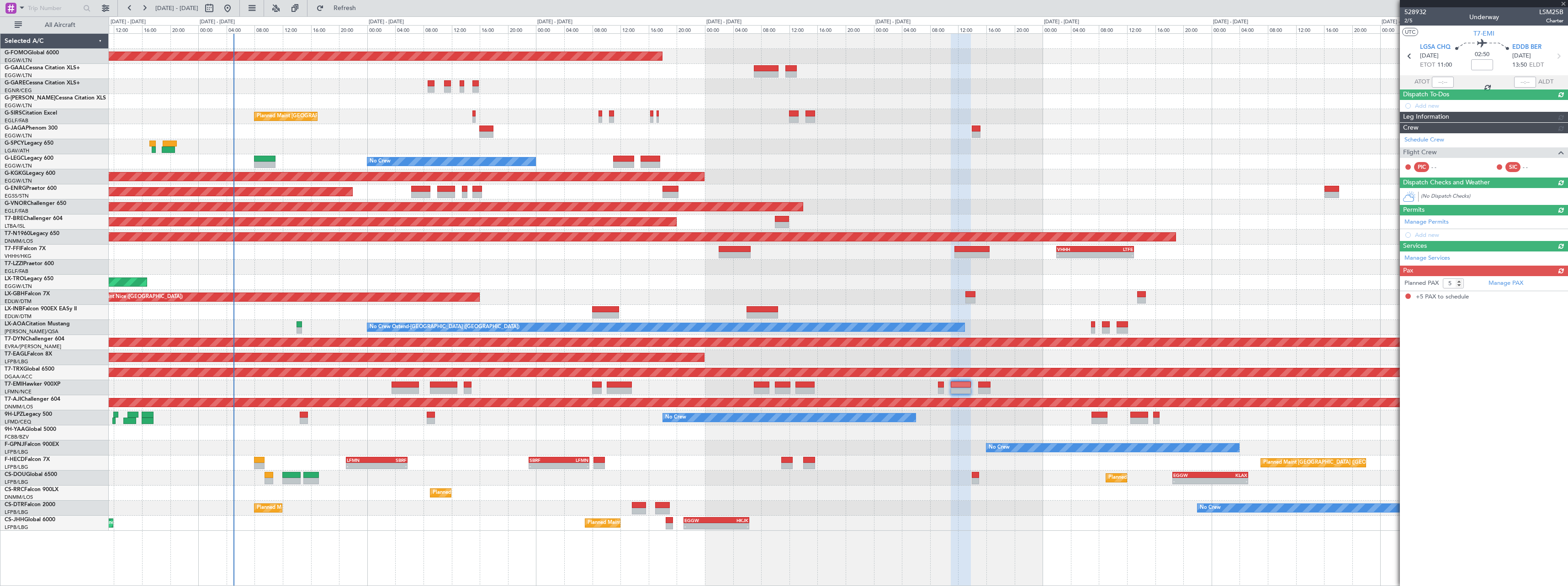
scroll to position [0, 0]
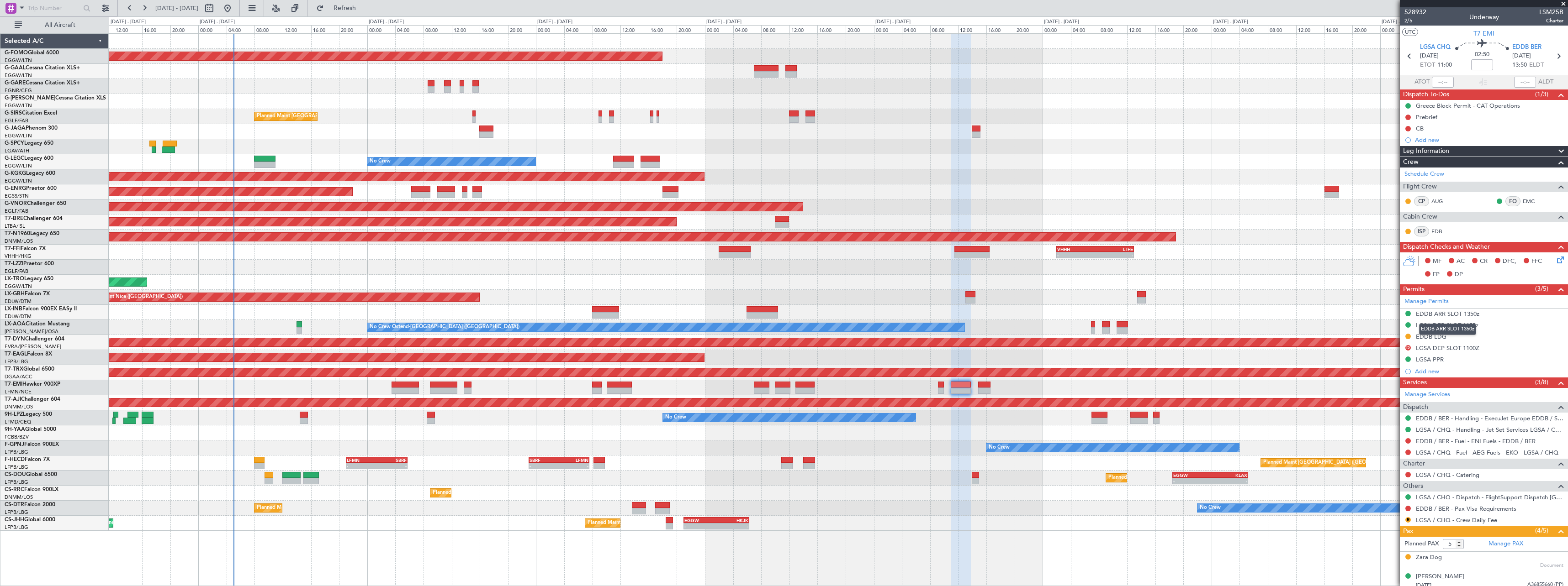
click at [1464, 312] on div "EDDB ARR SLOT 1350z" at bounding box center [1447, 314] width 64 height 7
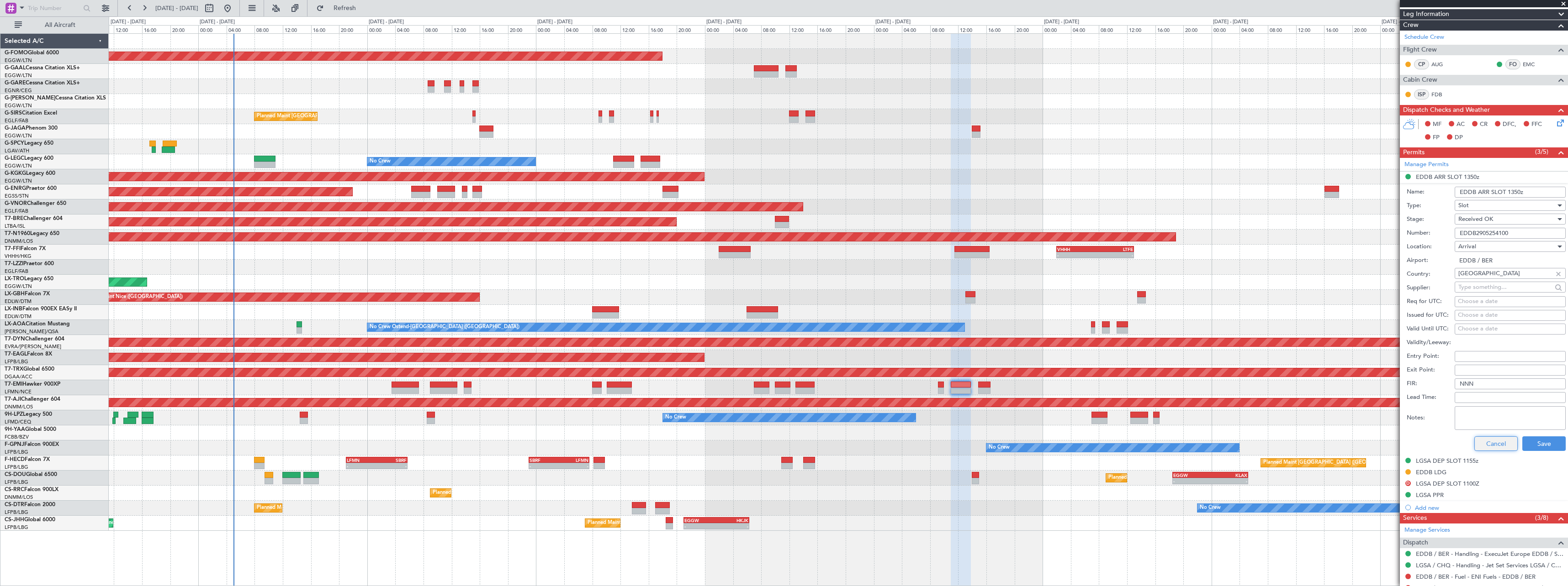
click at [1507, 444] on button "Cancel" at bounding box center [1496, 444] width 43 height 15
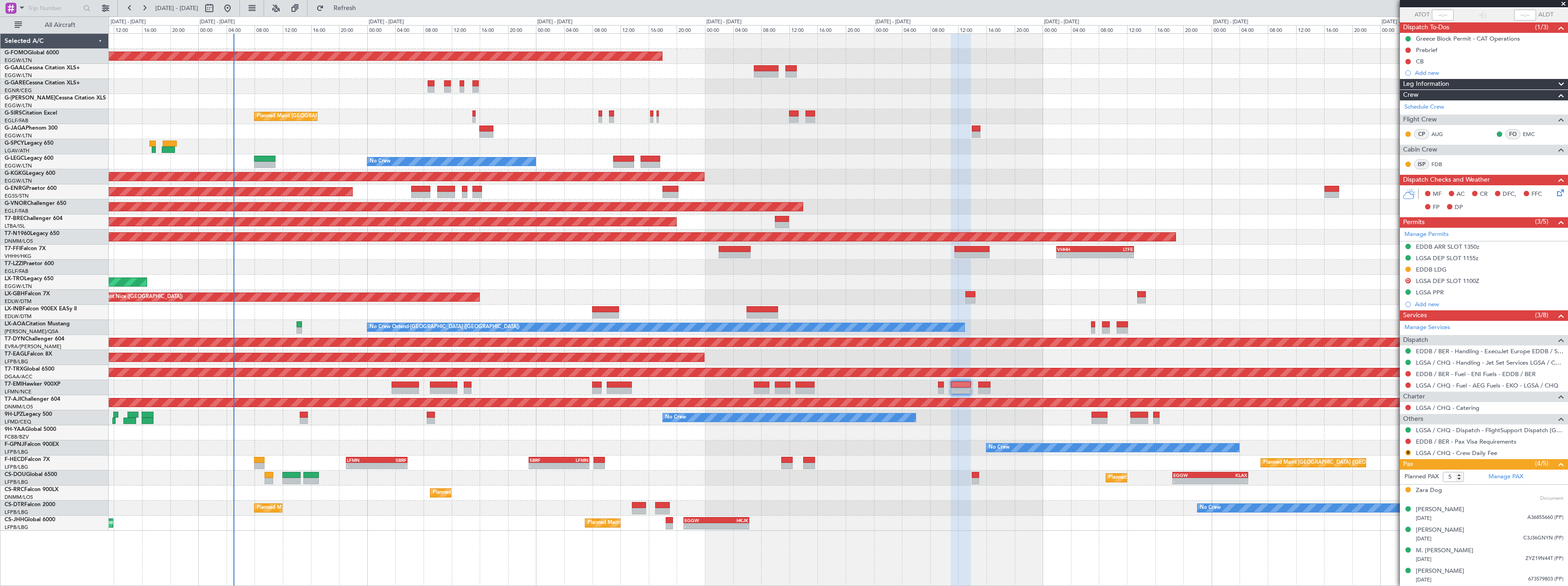
scroll to position [67, 0]
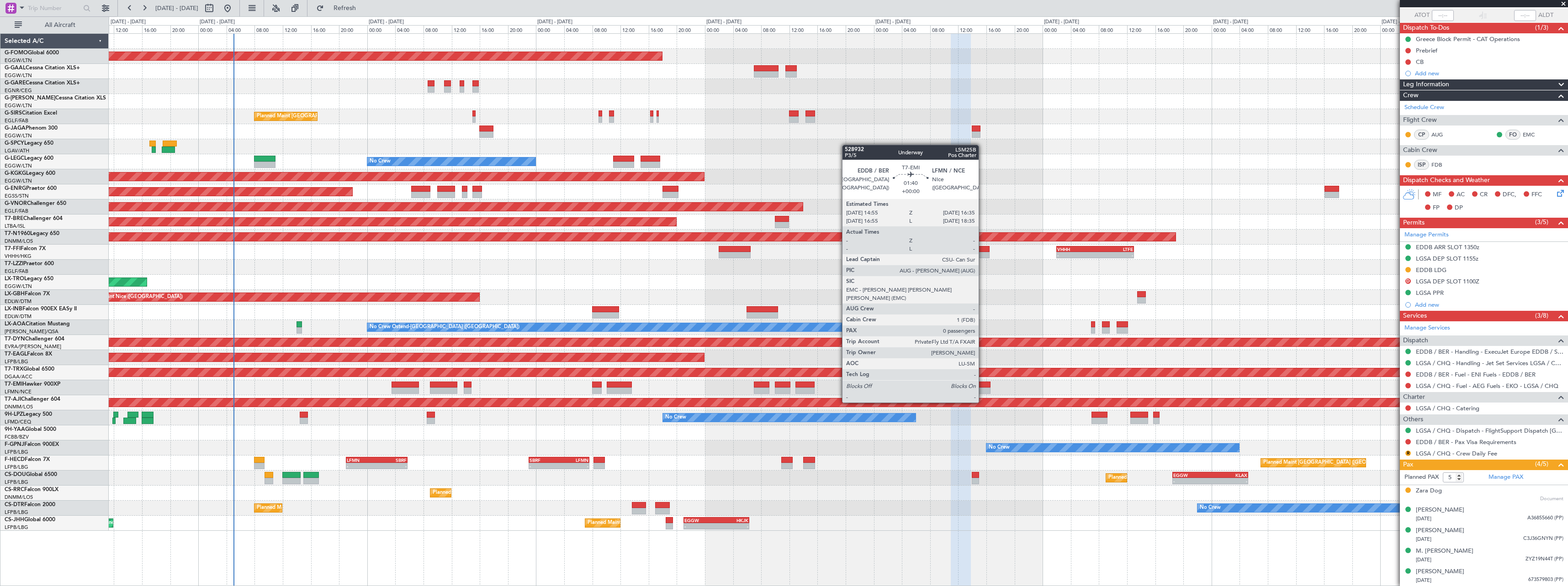
click at [983, 386] on div at bounding box center [984, 385] width 12 height 7
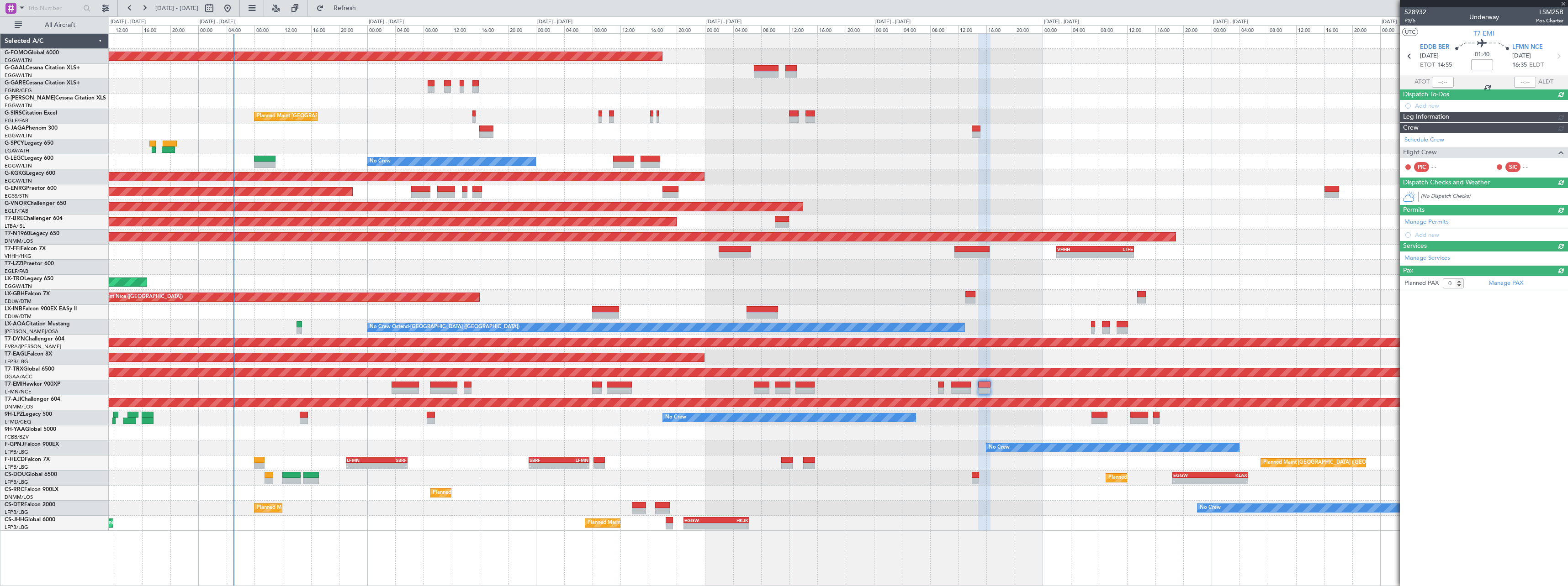
scroll to position [0, 0]
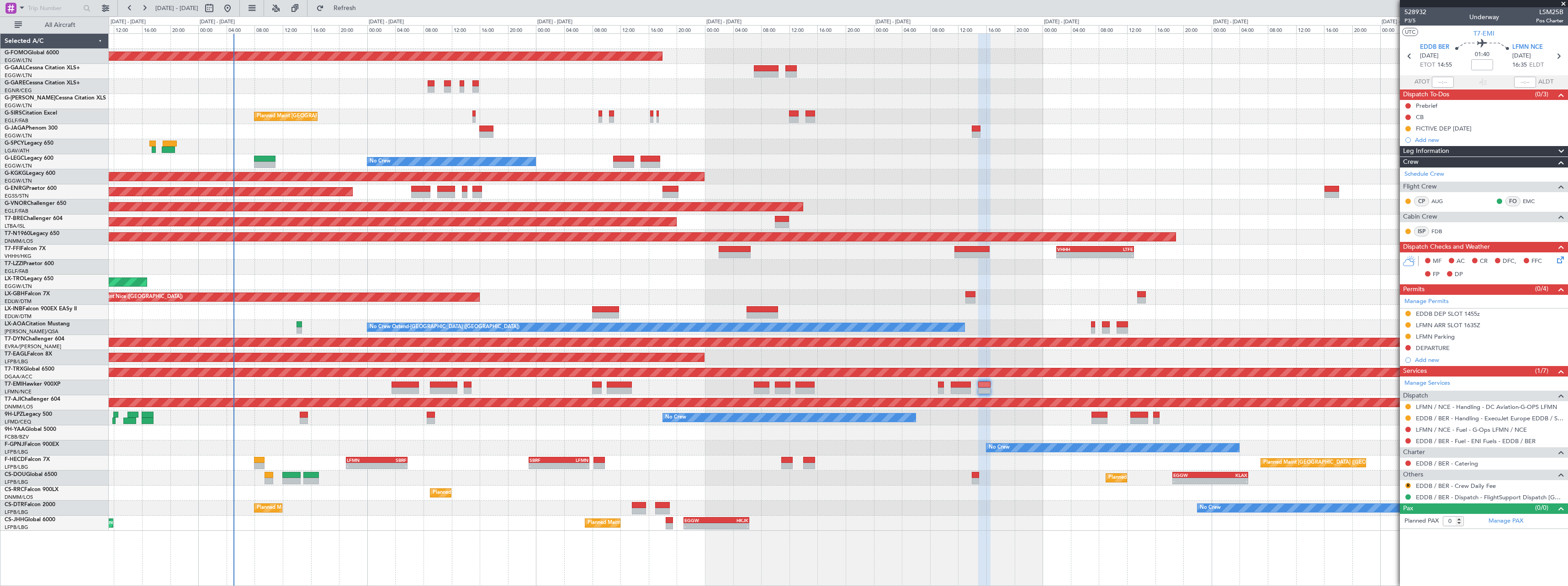
drag, startPoint x: 1474, startPoint y: 318, endPoint x: 1485, endPoint y: 319, distance: 11.0
click at [1474, 318] on div "EDDB DEP SLOT 1455z" at bounding box center [1484, 315] width 168 height 12
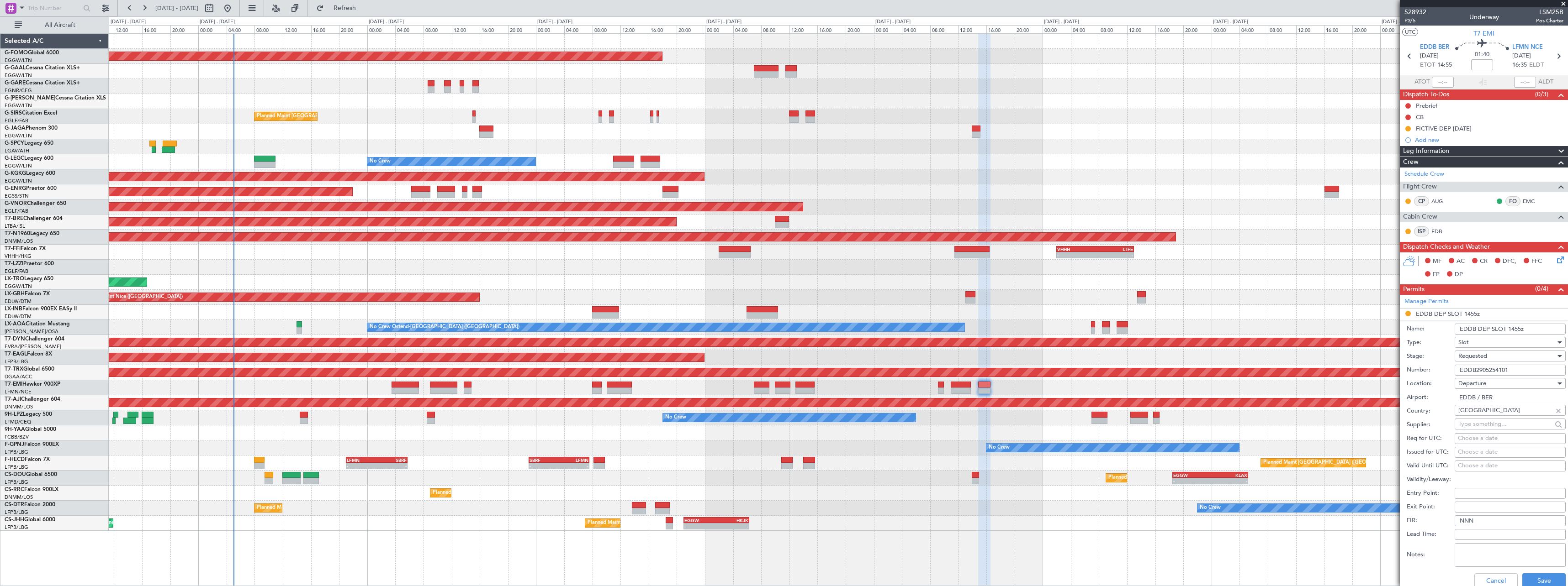
drag, startPoint x: 1494, startPoint y: 367, endPoint x: 1347, endPoint y: 367, distance: 147.0
click at [1348, 367] on fb-app "12 Aug 2025 - 21 Aug 2025 Refresh Quick Links All Aircraft Planned Maint Windso…" at bounding box center [784, 296] width 1568 height 579
click at [1522, 357] on div "Requested" at bounding box center [1507, 356] width 98 height 14
click at [1518, 426] on span "Received OK" at bounding box center [1507, 425] width 96 height 14
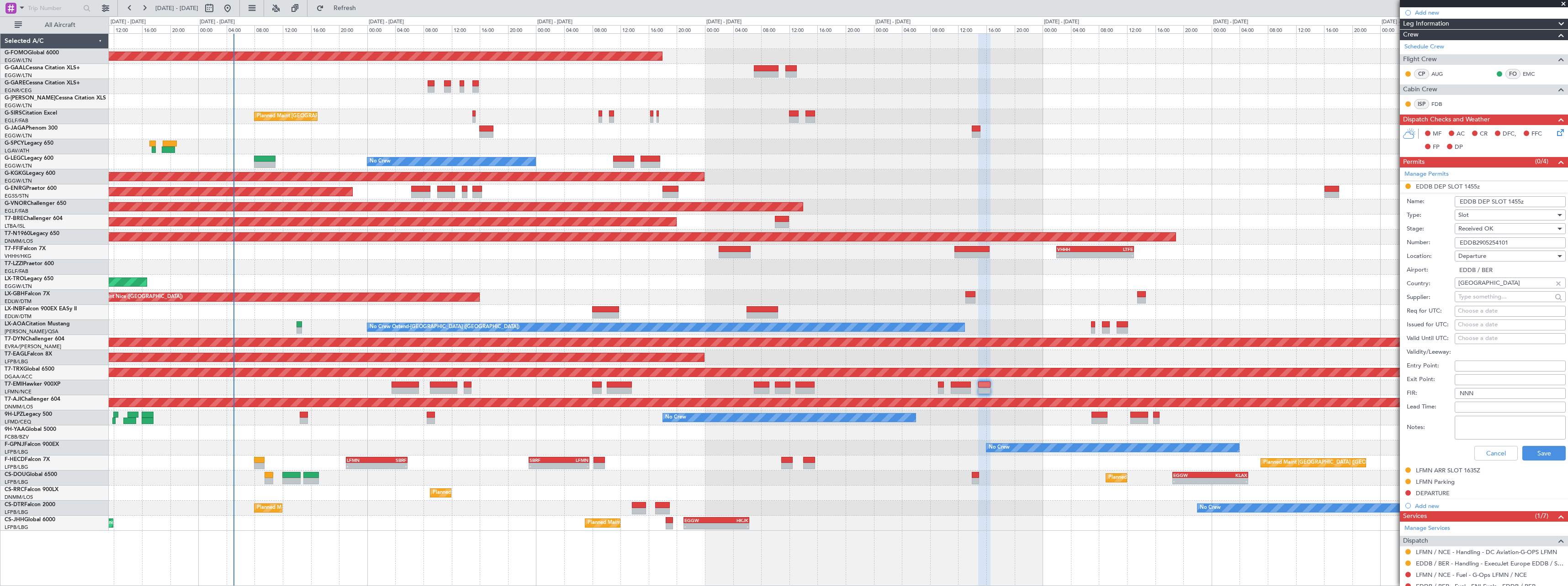
scroll to position [215, 0]
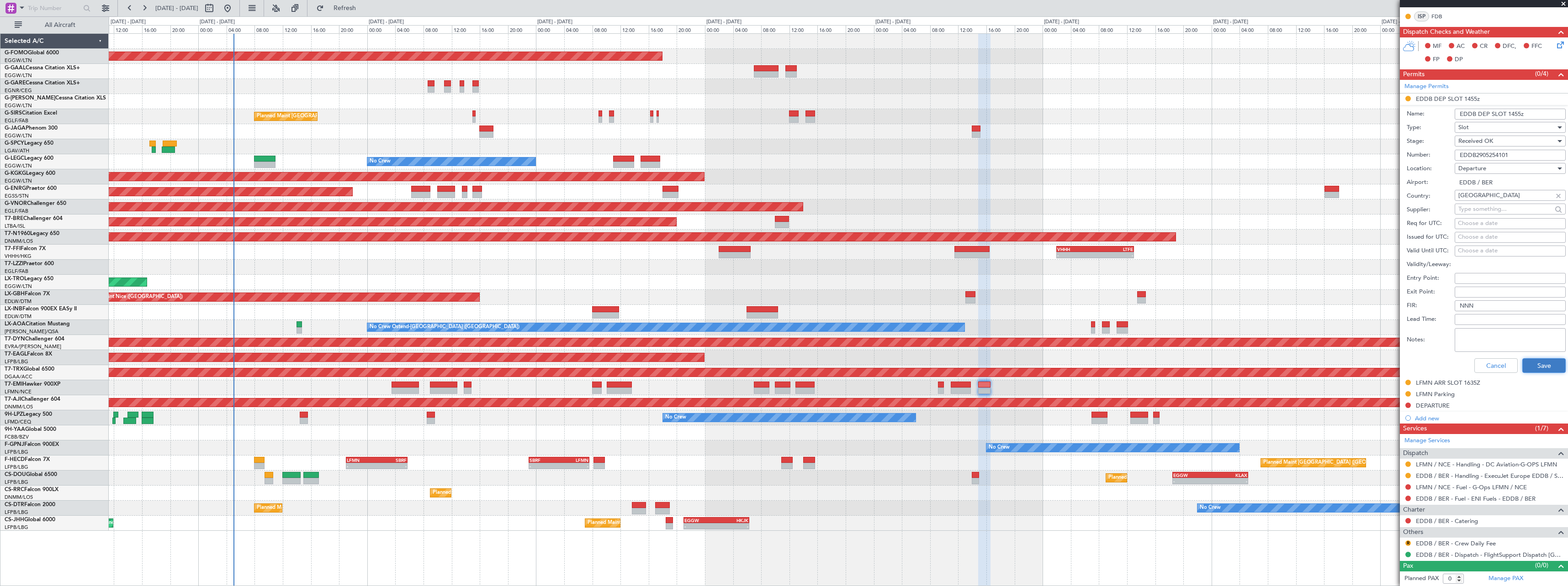
click at [1538, 368] on button "Save" at bounding box center [1544, 366] width 43 height 15
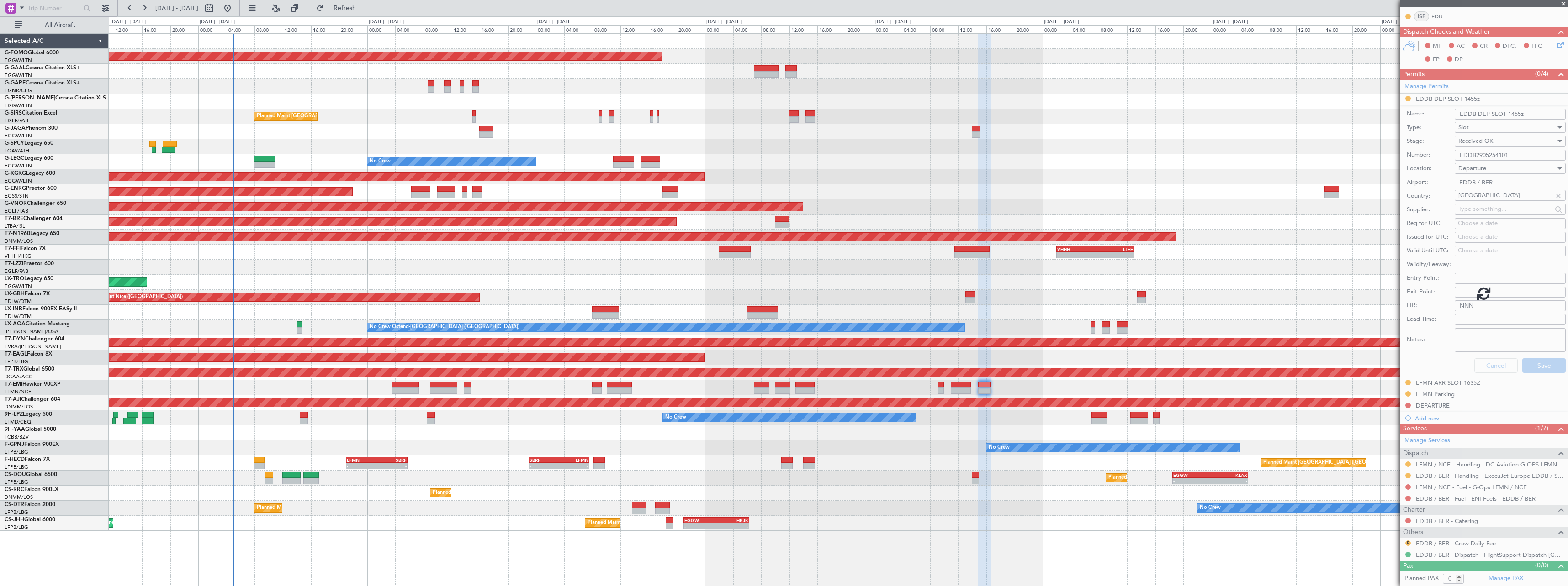
scroll to position [0, 0]
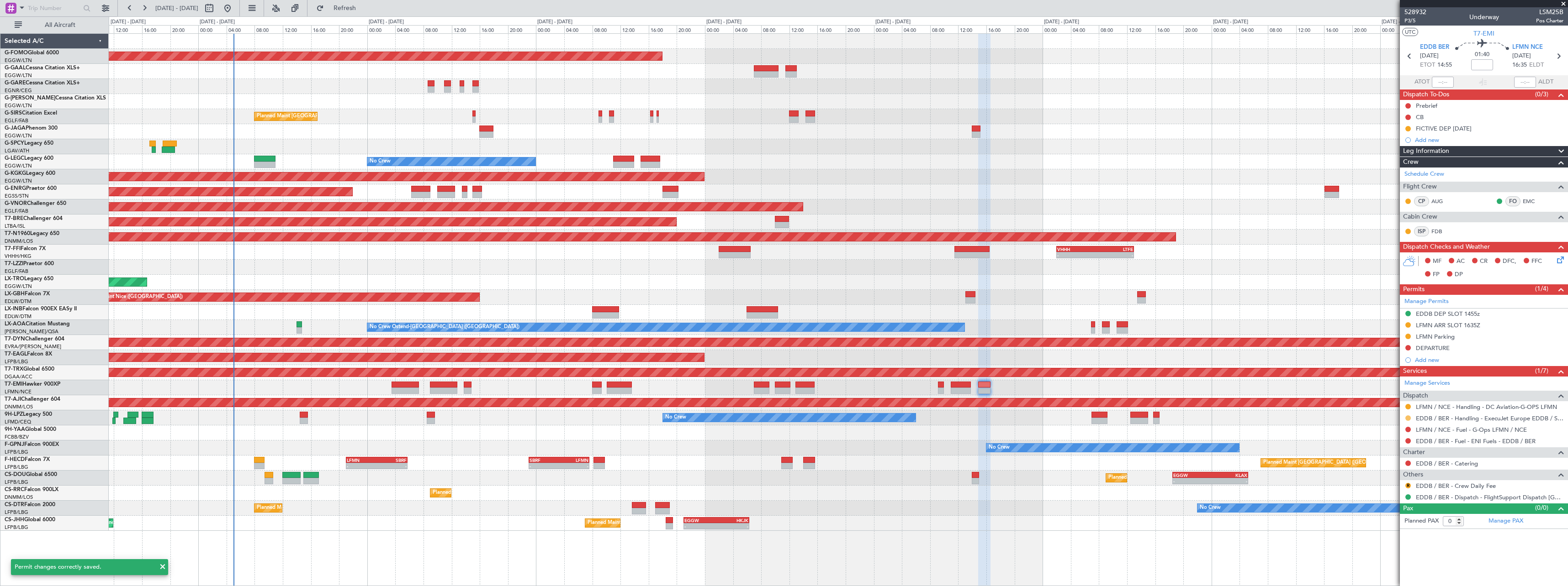
click at [1408, 418] on button at bounding box center [1407, 418] width 6 height 6
click at [1386, 531] on span "Confirmed" at bounding box center [1382, 526] width 28 height 9
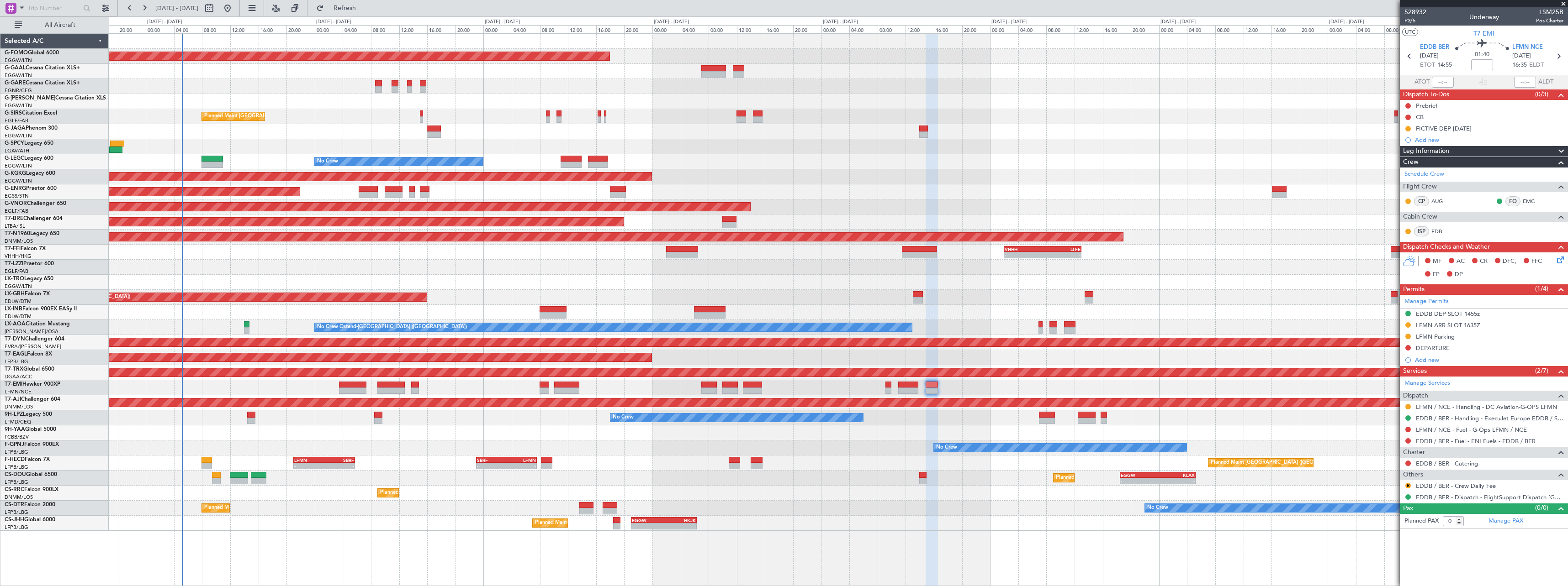
click at [1136, 380] on div "Planned Maint [GEOGRAPHIC_DATA] ([GEOGRAPHIC_DATA])" at bounding box center [838, 372] width 1459 height 15
drag, startPoint x: 1473, startPoint y: 327, endPoint x: 1506, endPoint y: 331, distance: 33.2
click at [1473, 327] on mat-tooltip-component "EDDB DEP SLOT 1455z" at bounding box center [1447, 329] width 70 height 24
click at [1450, 328] on div "LFMN ARR SLOT 1635Z" at bounding box center [1448, 324] width 65 height 7
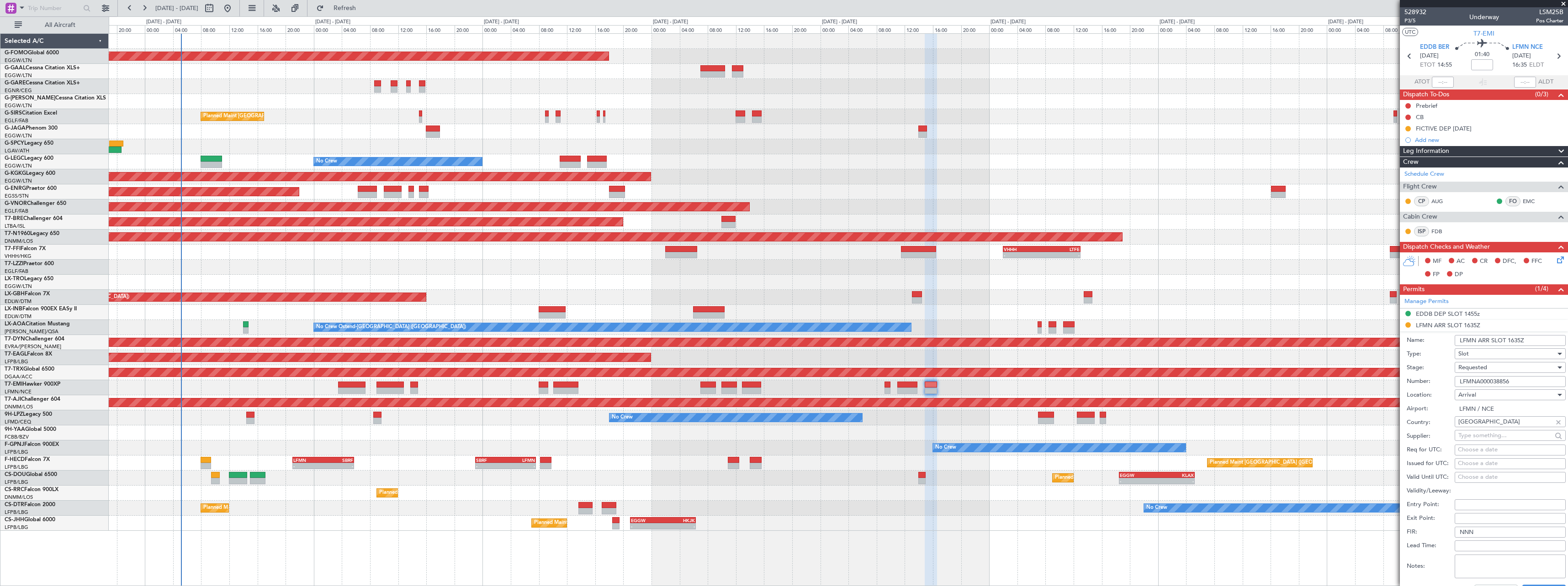
click at [1511, 369] on div "Requested" at bounding box center [1507, 367] width 98 height 14
click at [1508, 441] on span "Received OK" at bounding box center [1507, 437] width 96 height 14
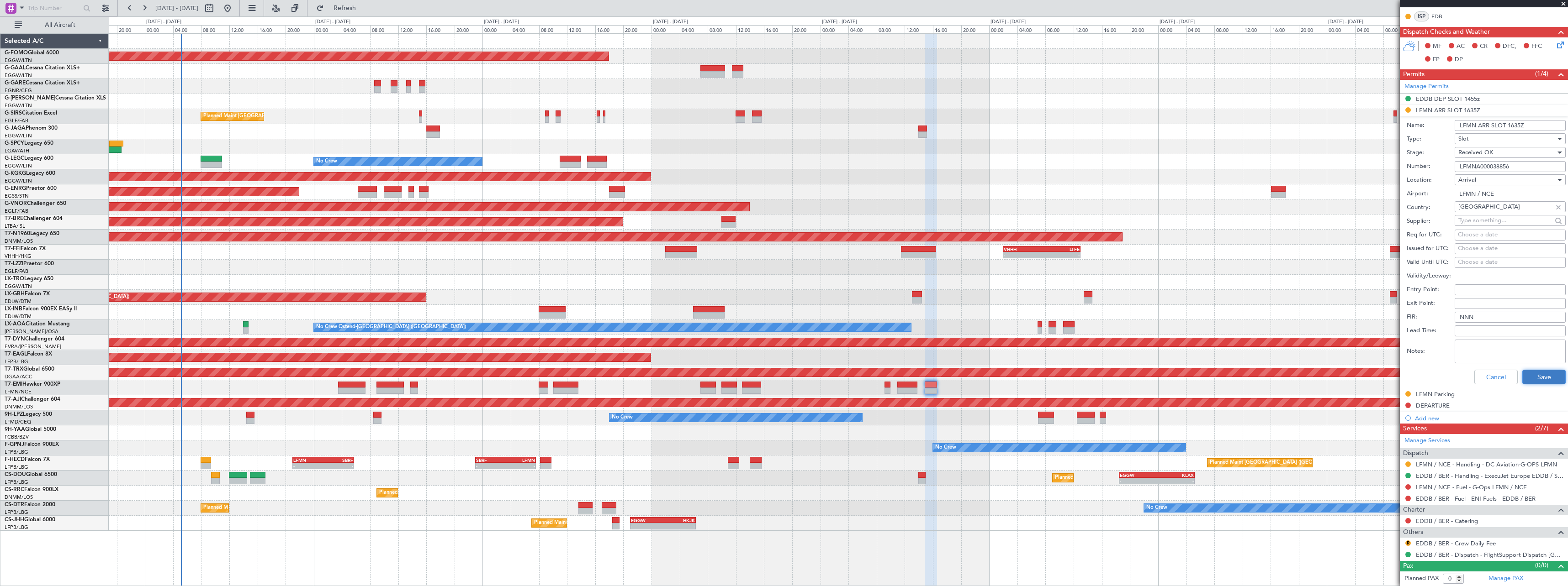
click at [1542, 383] on button "Save" at bounding box center [1544, 377] width 43 height 15
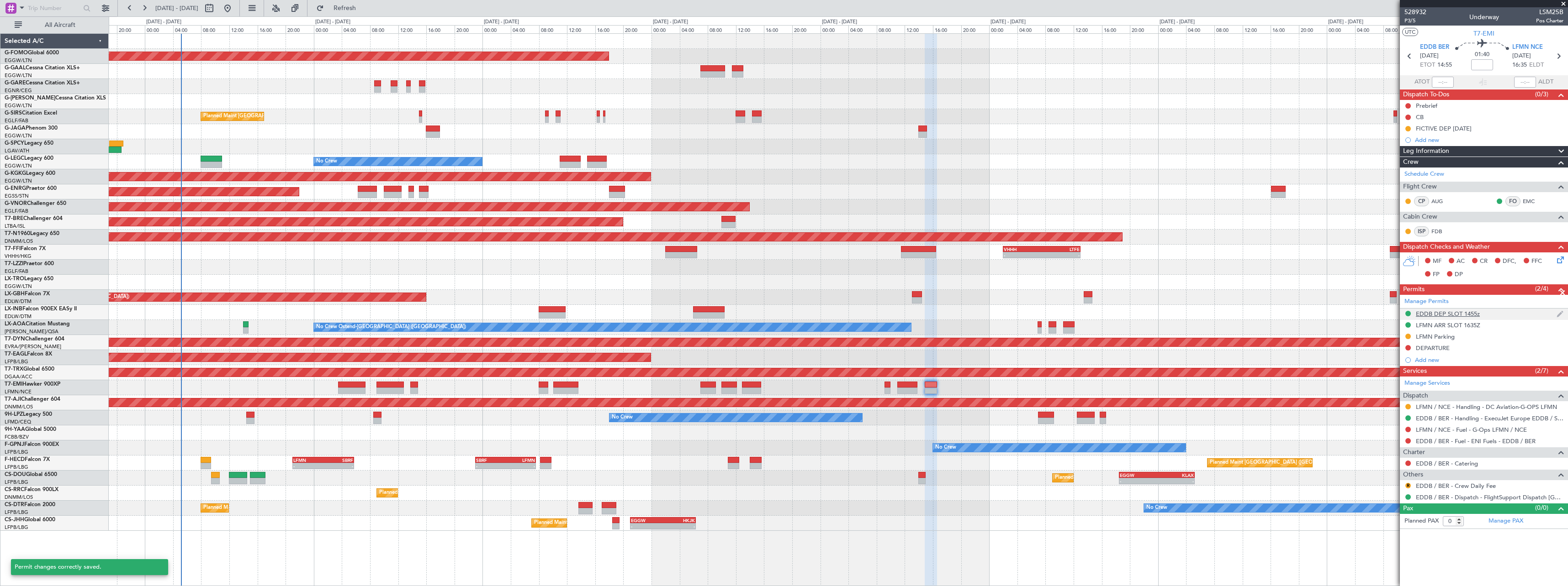
scroll to position [0, 0]
click at [1408, 337] on button at bounding box center [1407, 336] width 6 height 6
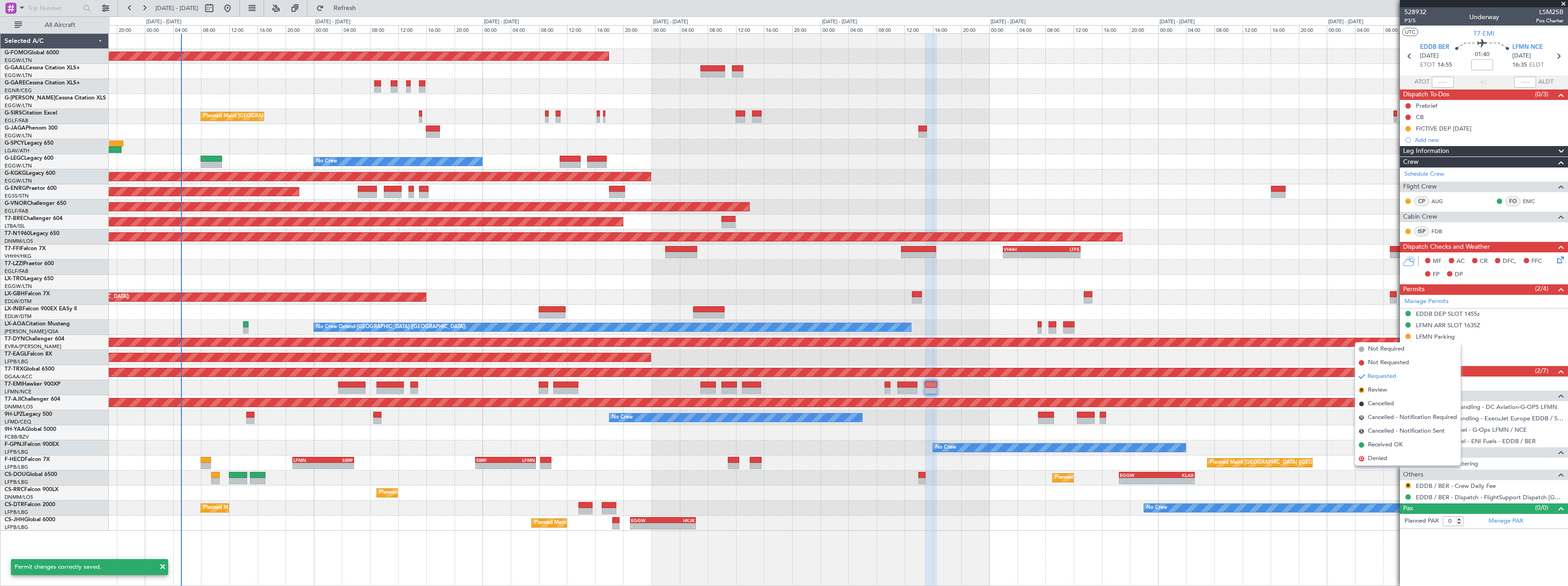
drag, startPoint x: 1397, startPoint y: 448, endPoint x: 1406, endPoint y: 444, distance: 9.8
click at [1396, 444] on span "Received OK" at bounding box center [1385, 444] width 35 height 9
click at [1407, 406] on button at bounding box center [1407, 406] width 6 height 6
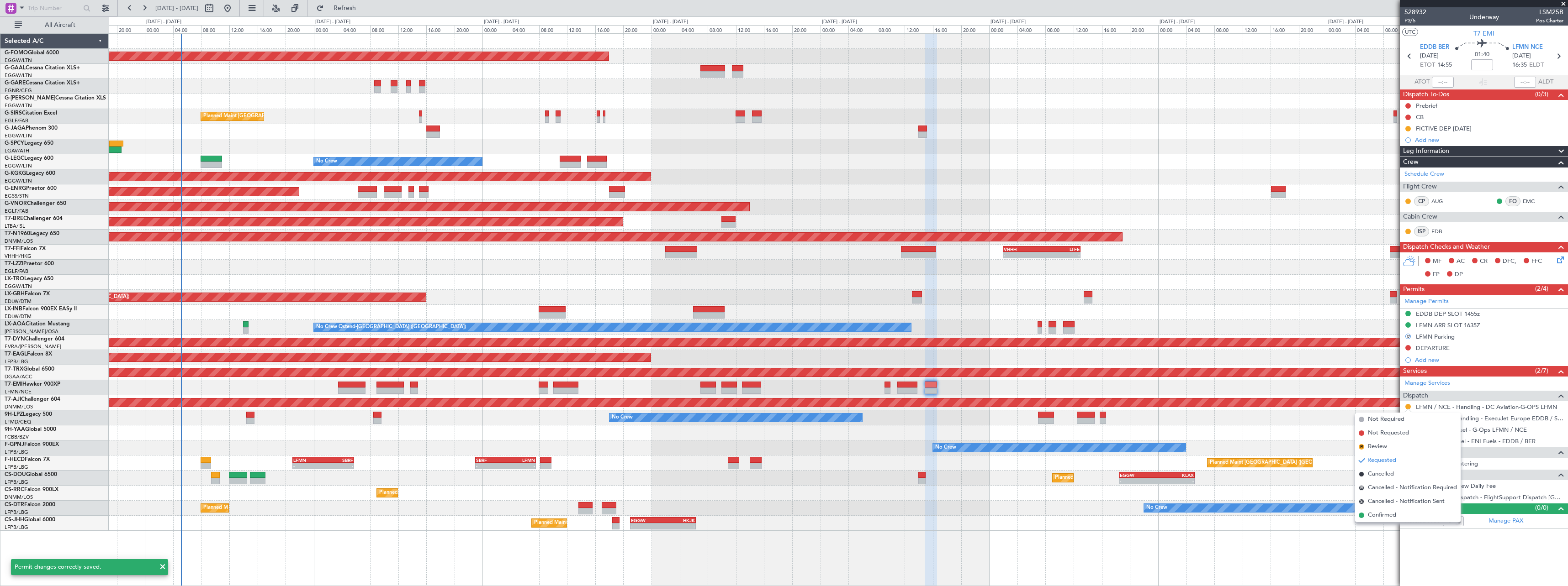
drag, startPoint x: 1378, startPoint y: 517, endPoint x: 1372, endPoint y: 524, distance: 9.2
click at [1377, 517] on span "Confirmed" at bounding box center [1382, 515] width 28 height 9
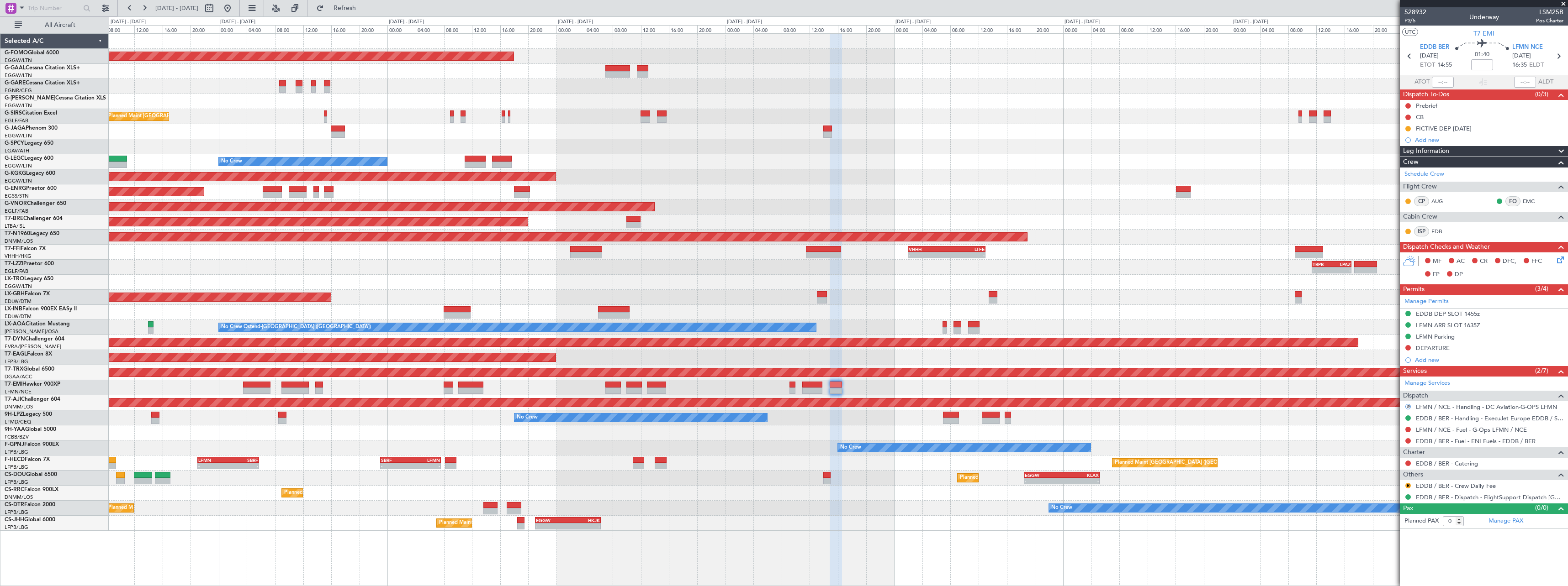
click at [1014, 345] on div "Planned Maint [GEOGRAPHIC_DATA]-[GEOGRAPHIC_DATA]" at bounding box center [838, 343] width 1459 height 15
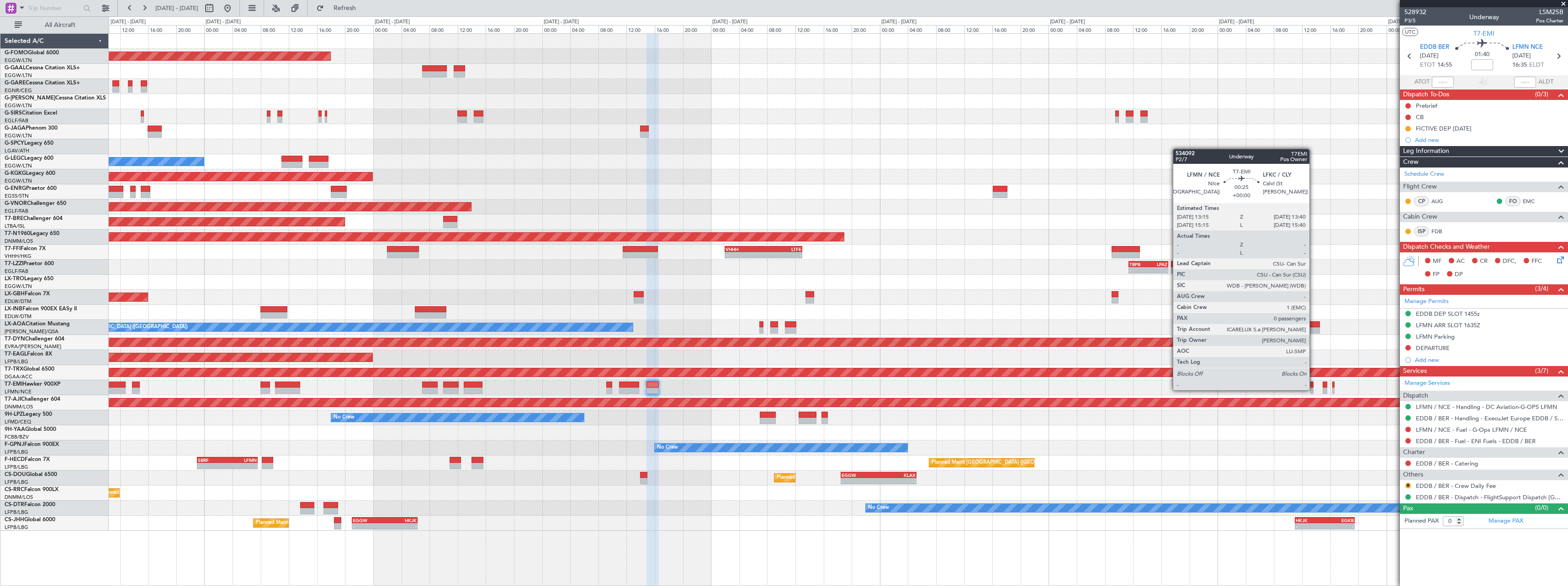
click at [1313, 390] on div at bounding box center [1311, 391] width 3 height 7
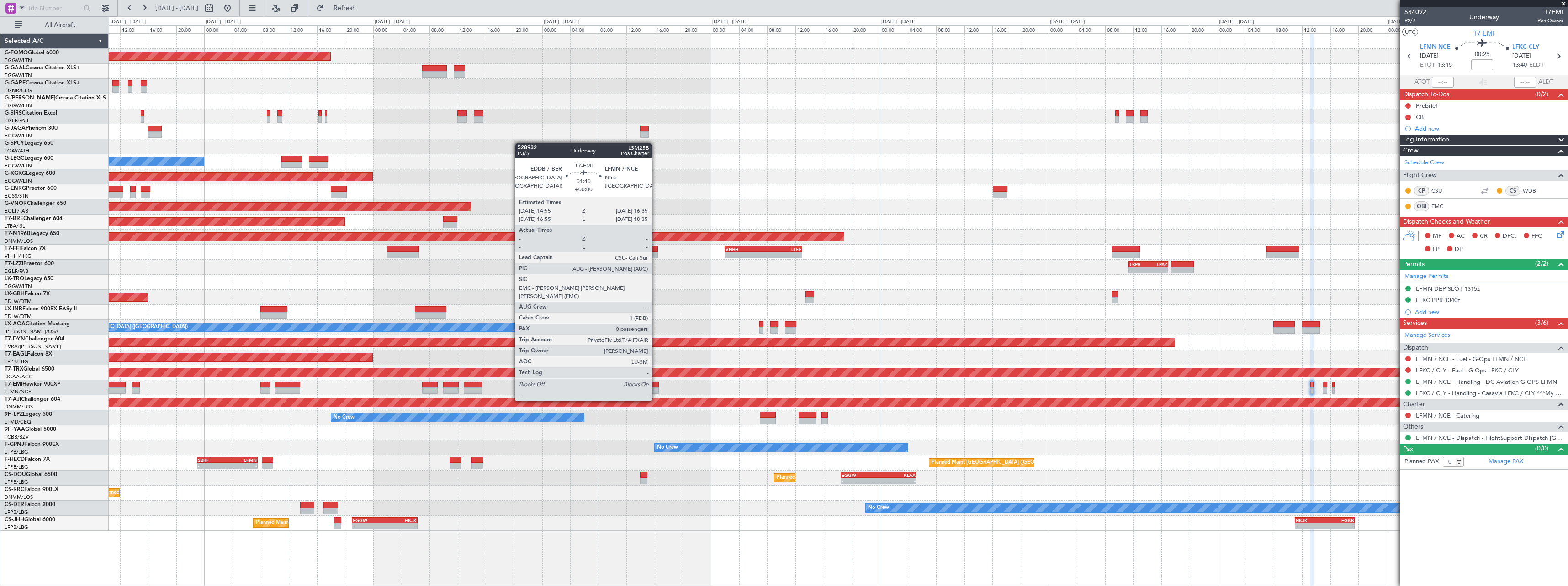
click at [656, 383] on div at bounding box center [652, 385] width 12 height 7
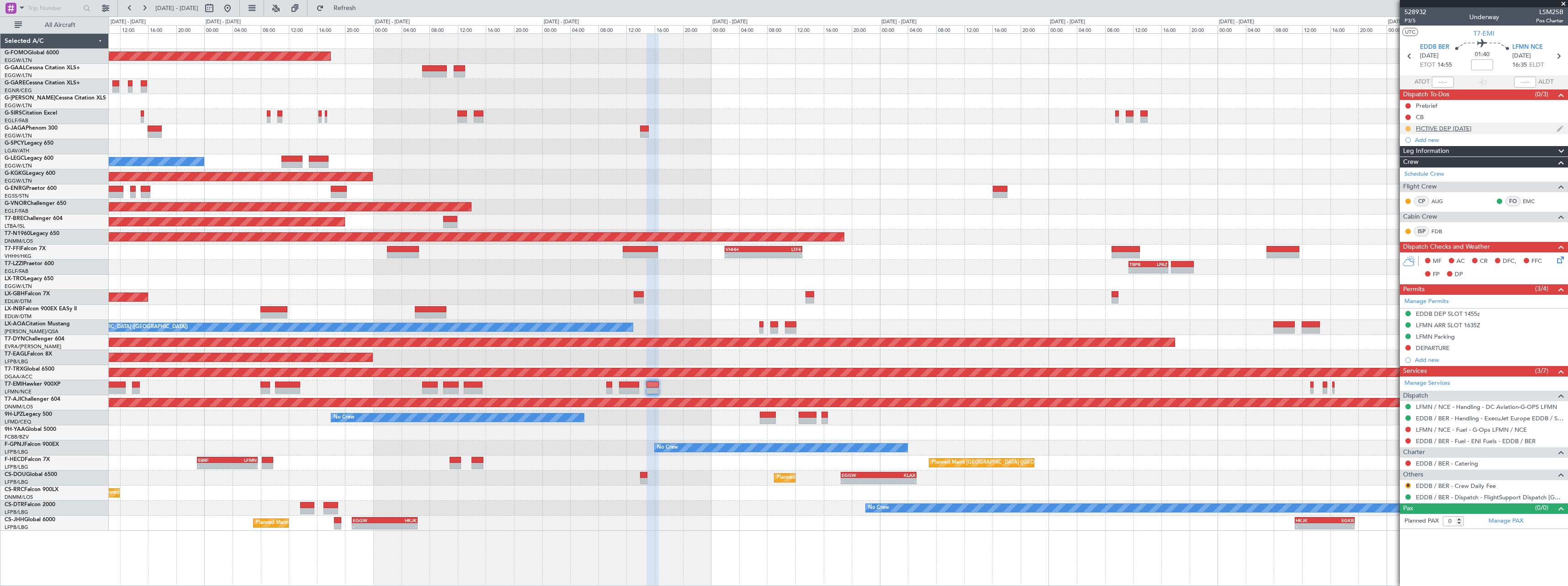
click at [1407, 127] on button at bounding box center [1407, 128] width 6 height 6
click at [1409, 185] on span "Cancelled" at bounding box center [1409, 182] width 26 height 9
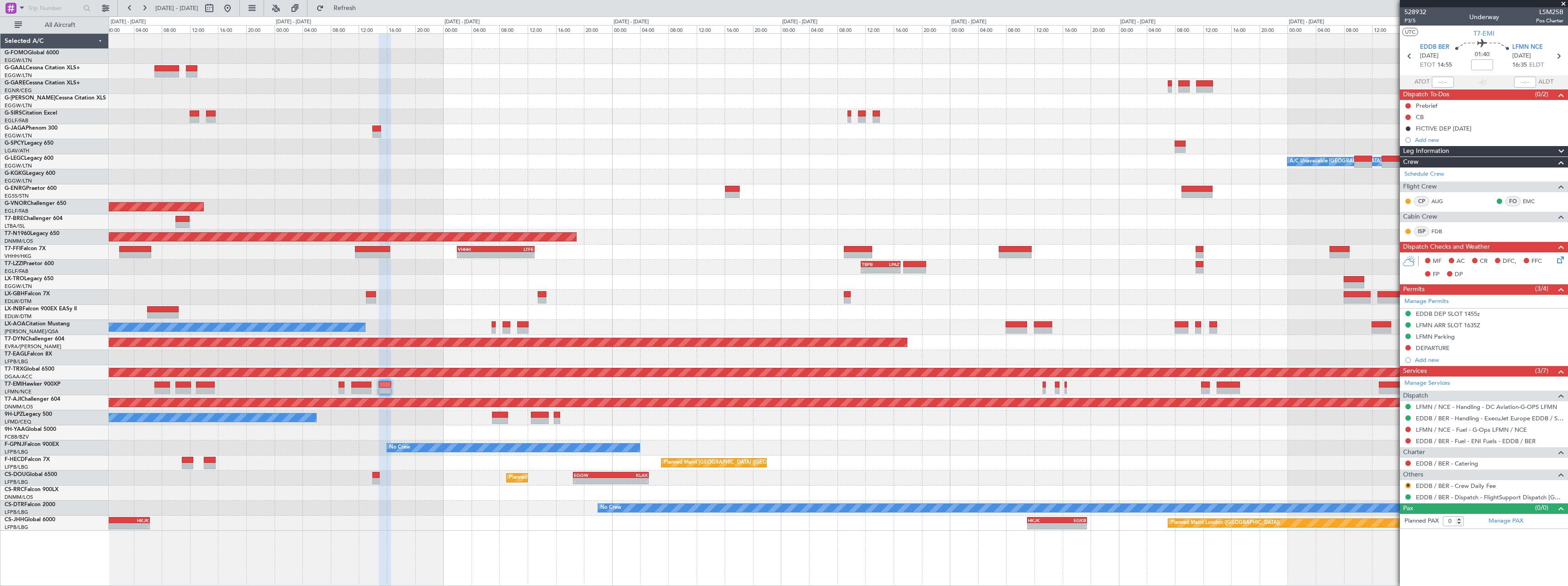
click at [788, 240] on div "KACK 00:35 Z EGGW 06:15 Z - - - - EGGW 11:00 Z KTEB 17:55 Z Planned Maint Winds…" at bounding box center [838, 282] width 1459 height 497
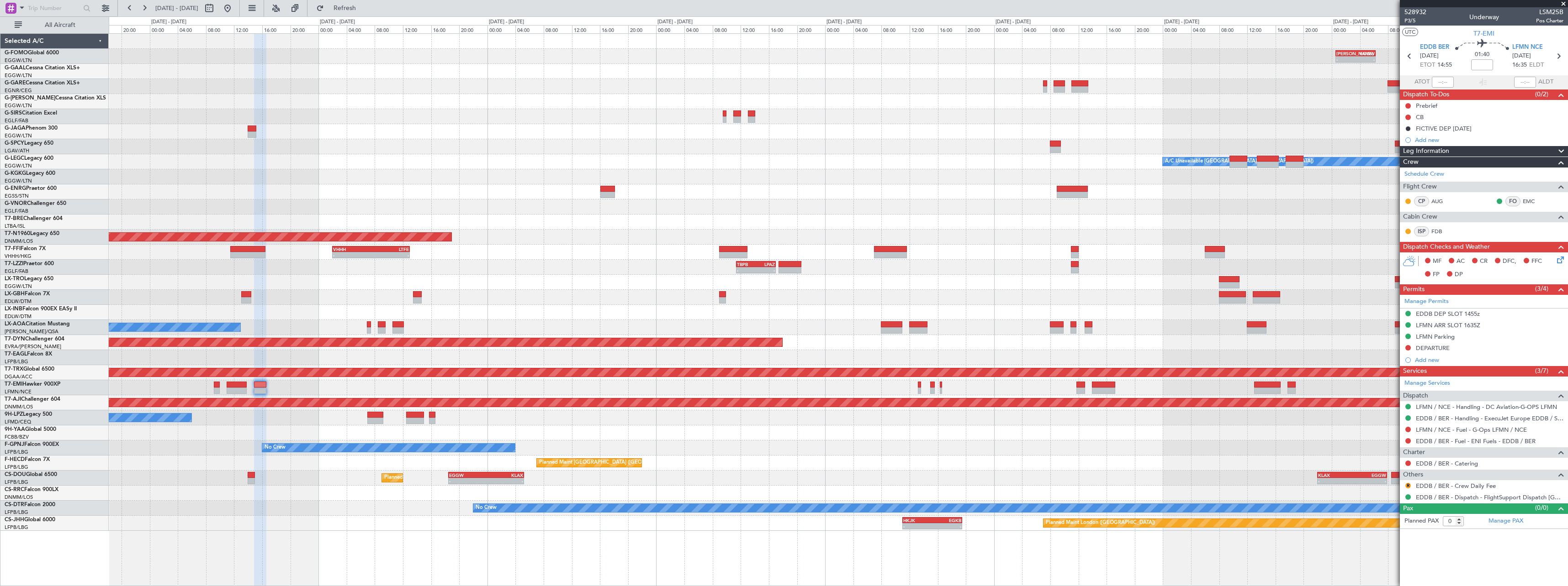
click at [768, 267] on div "KACK 00:35 Z EGGW 06:15 Z - - - - EGGW 11:00 Z KTEB 17:55 Z Planned Maint Winds…" at bounding box center [838, 282] width 1459 height 497
click at [809, 305] on div "KACK 00:35 Z EGGW 06:15 Z - - - - EGGW 11:00 Z KTEB 17:55 Z Planned Maint Winds…" at bounding box center [838, 282] width 1459 height 497
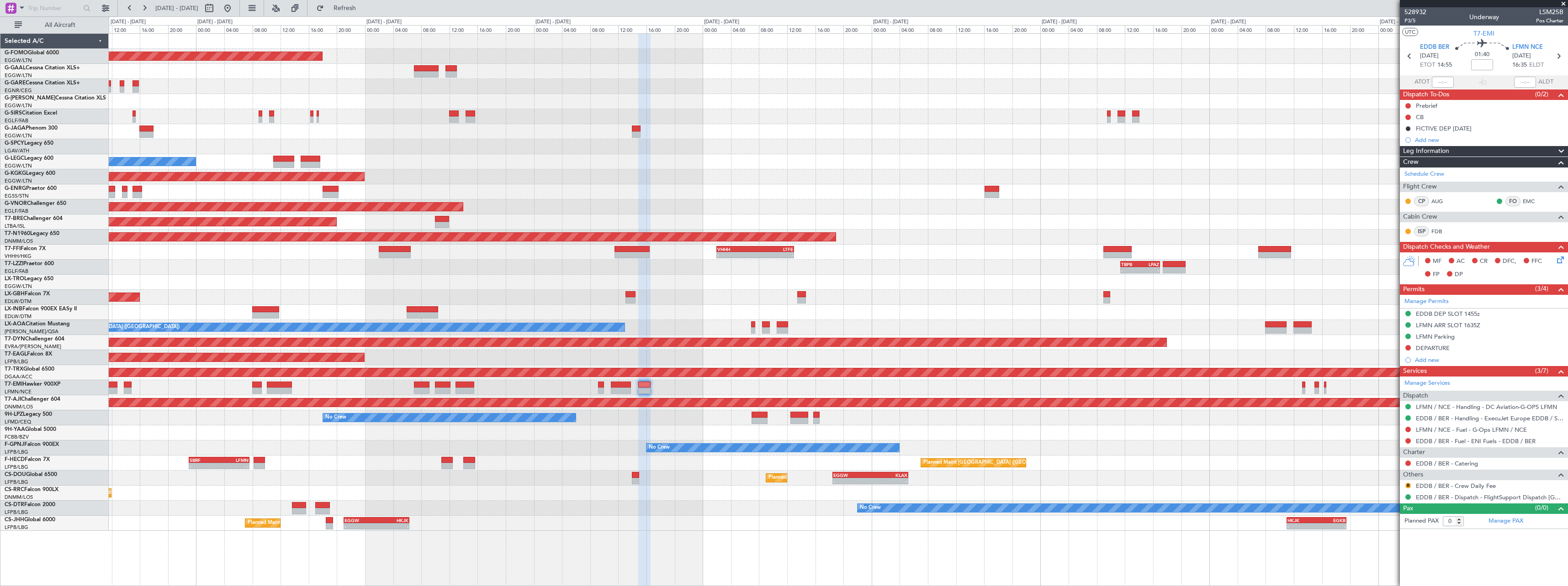
click at [716, 413] on div "No Crew" at bounding box center [838, 418] width 1459 height 15
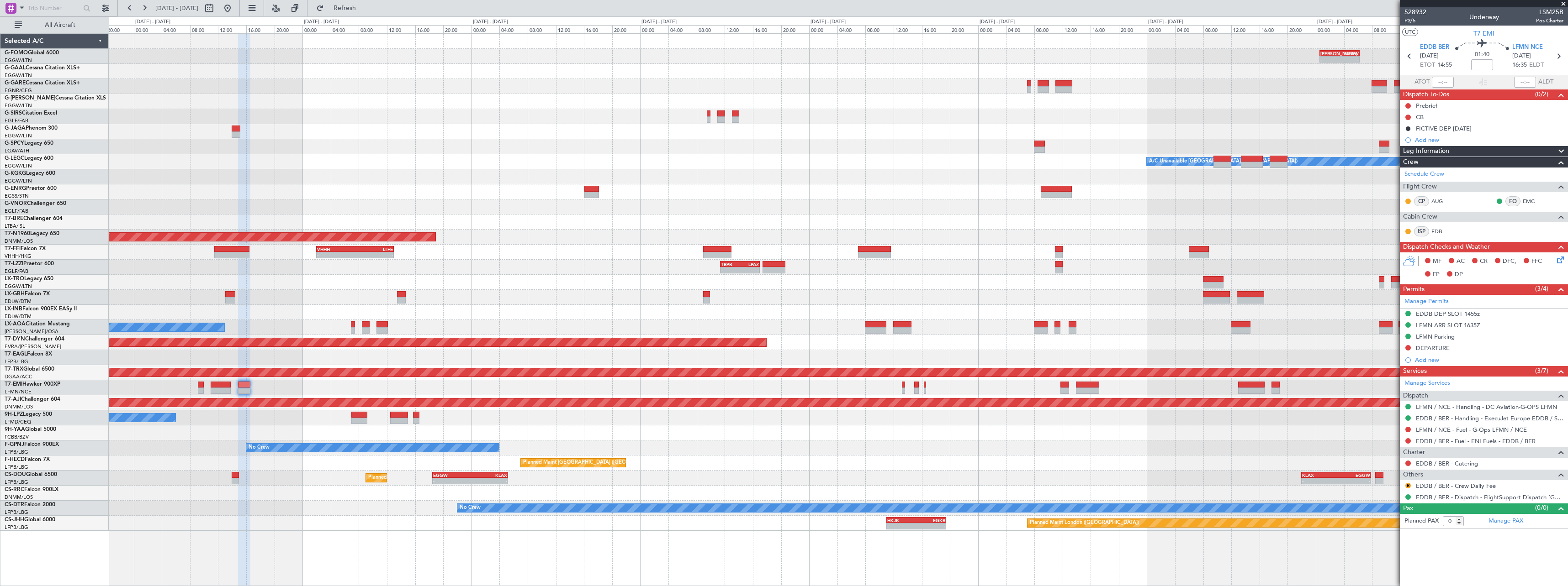
click at [919, 261] on div "KACK 00:35 Z EGGW 06:15 Z - - - - EGGW 11:00 Z KTEB 17:55 Z Planned Maint Winds…" at bounding box center [838, 282] width 1459 height 497
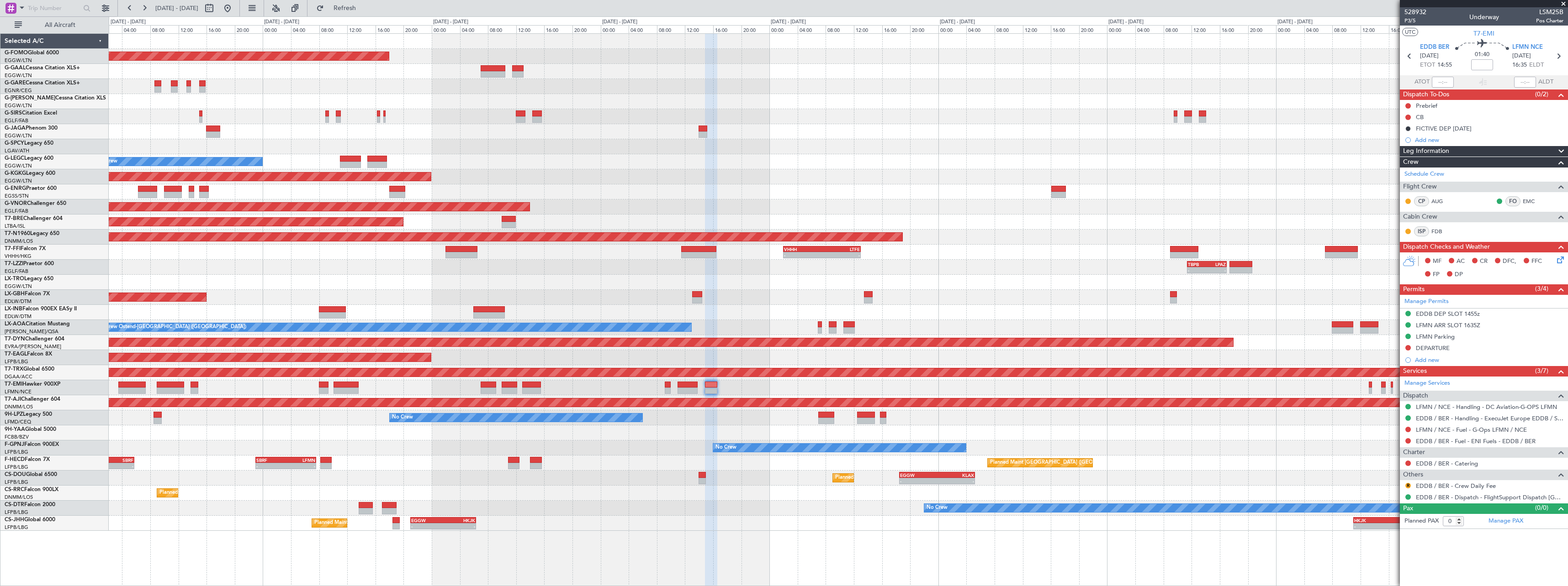
click at [1302, 291] on div "Planned Maint Windsor Locks (Bradley Intl) KACK 00:35 Z EGGW 06:15 Z - - Planne…" at bounding box center [838, 282] width 1459 height 497
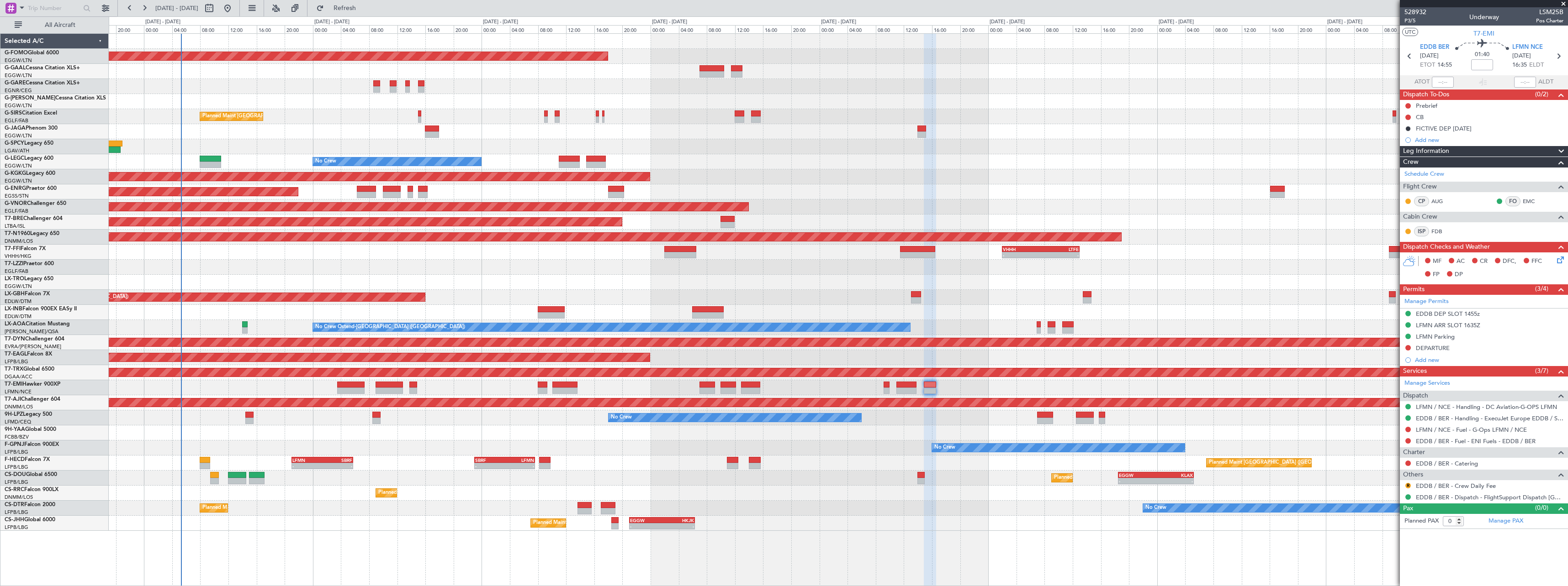
click at [606, 459] on div "Planned Maint Paris (Le Bourget) SBRF 23:00 Z LFMN 07:35 Z - - LFMN 21:00 Z SBR…" at bounding box center [838, 464] width 1459 height 15
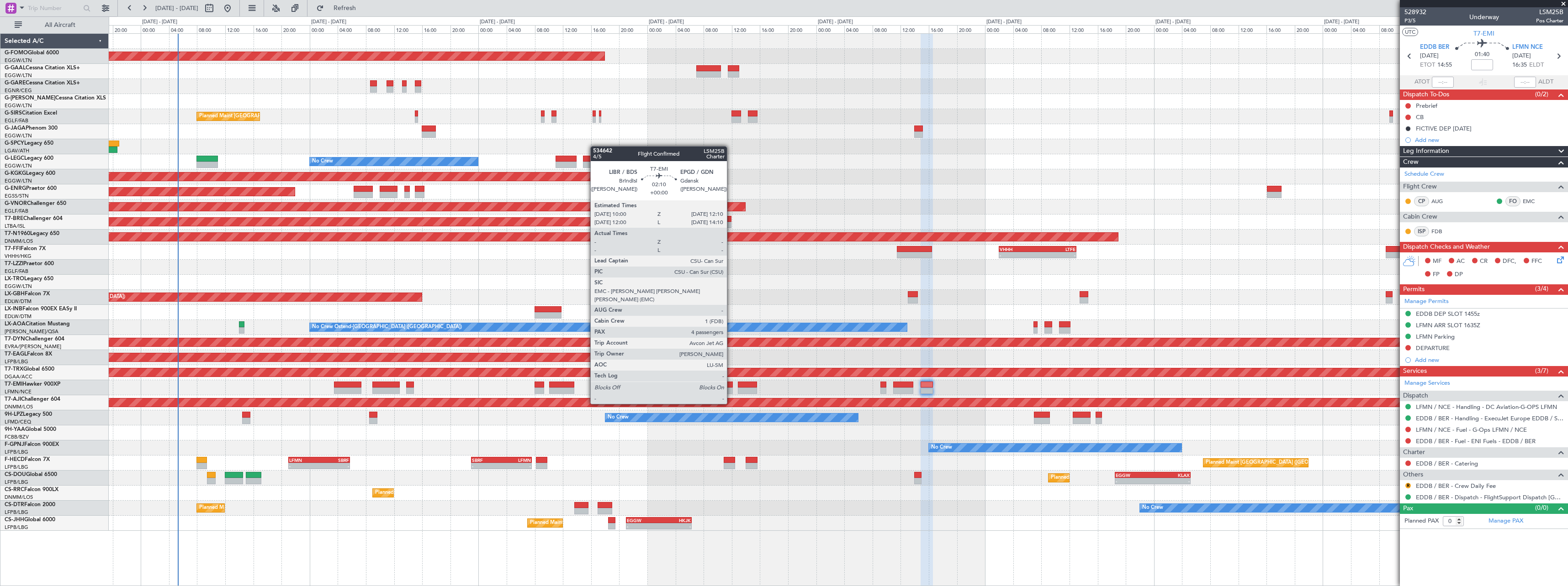
click at [731, 387] on div at bounding box center [724, 385] width 16 height 7
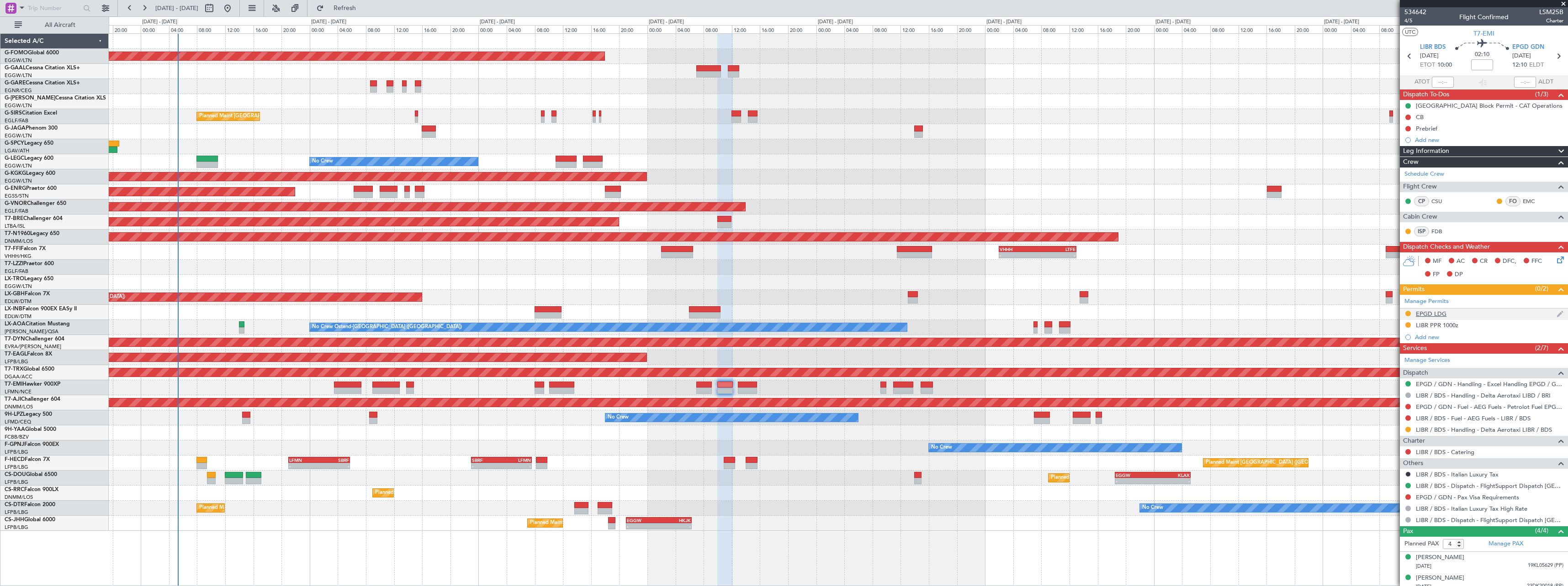
click at [1405, 311] on div at bounding box center [1407, 314] width 7 height 7
click at [1408, 314] on button at bounding box center [1407, 314] width 6 height 6
click at [1389, 426] on span "Received OK" at bounding box center [1385, 422] width 35 height 9
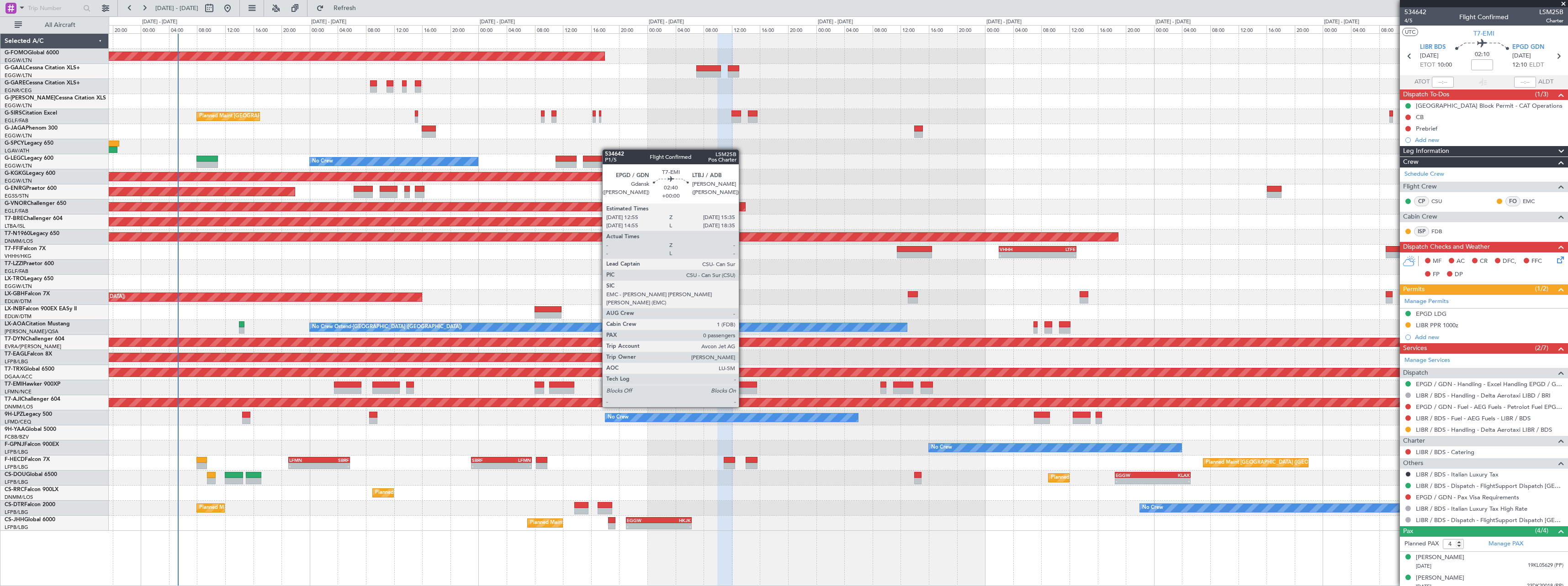
click at [743, 390] on div at bounding box center [747, 391] width 19 height 7
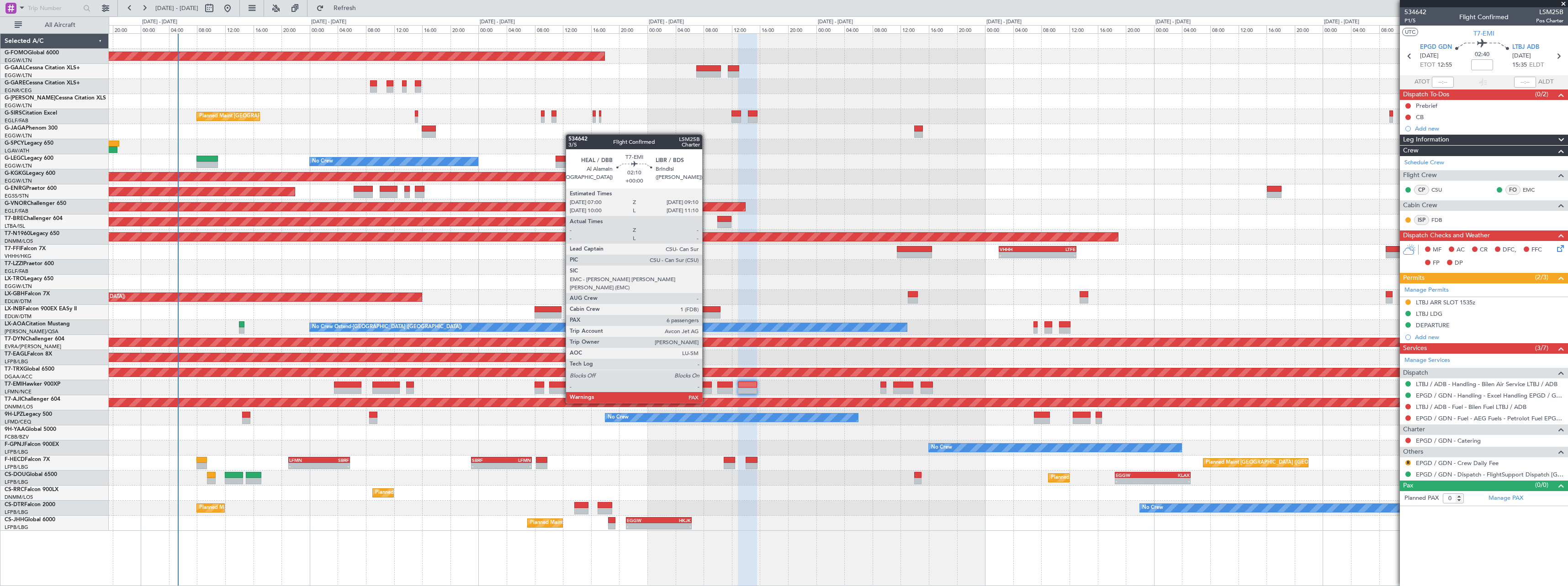
click at [706, 386] on div at bounding box center [704, 385] width 16 height 7
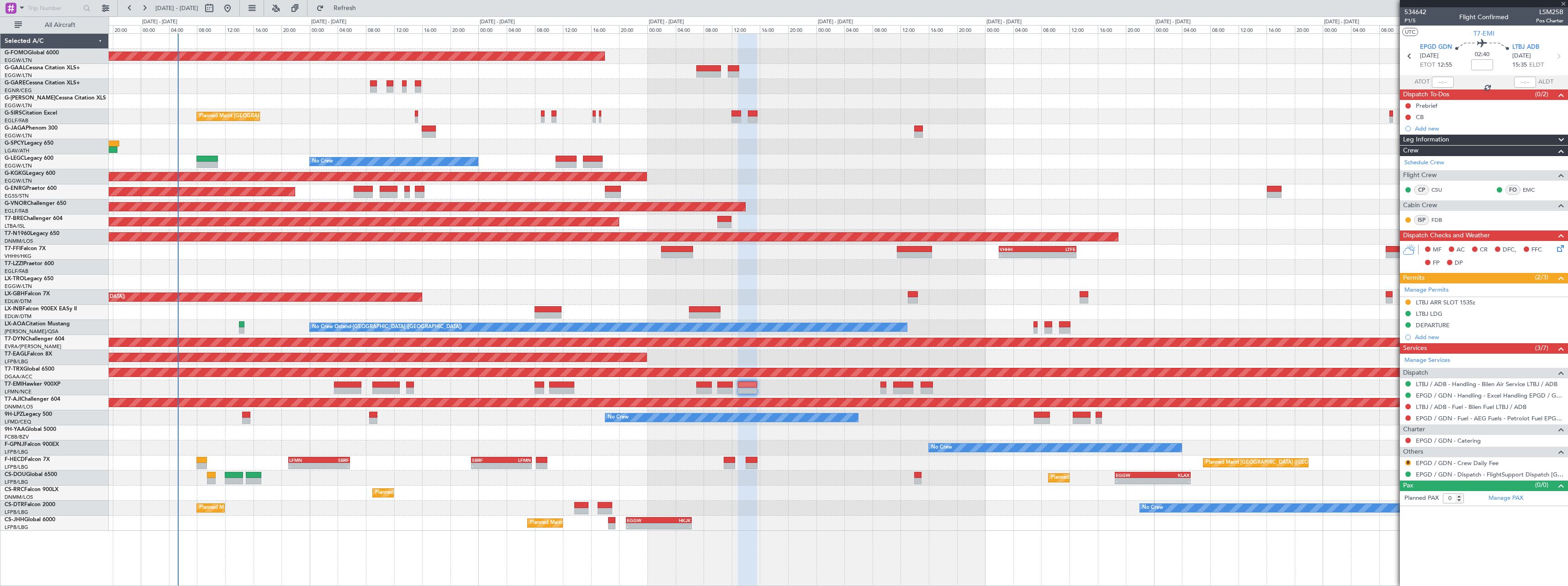
type input "7"
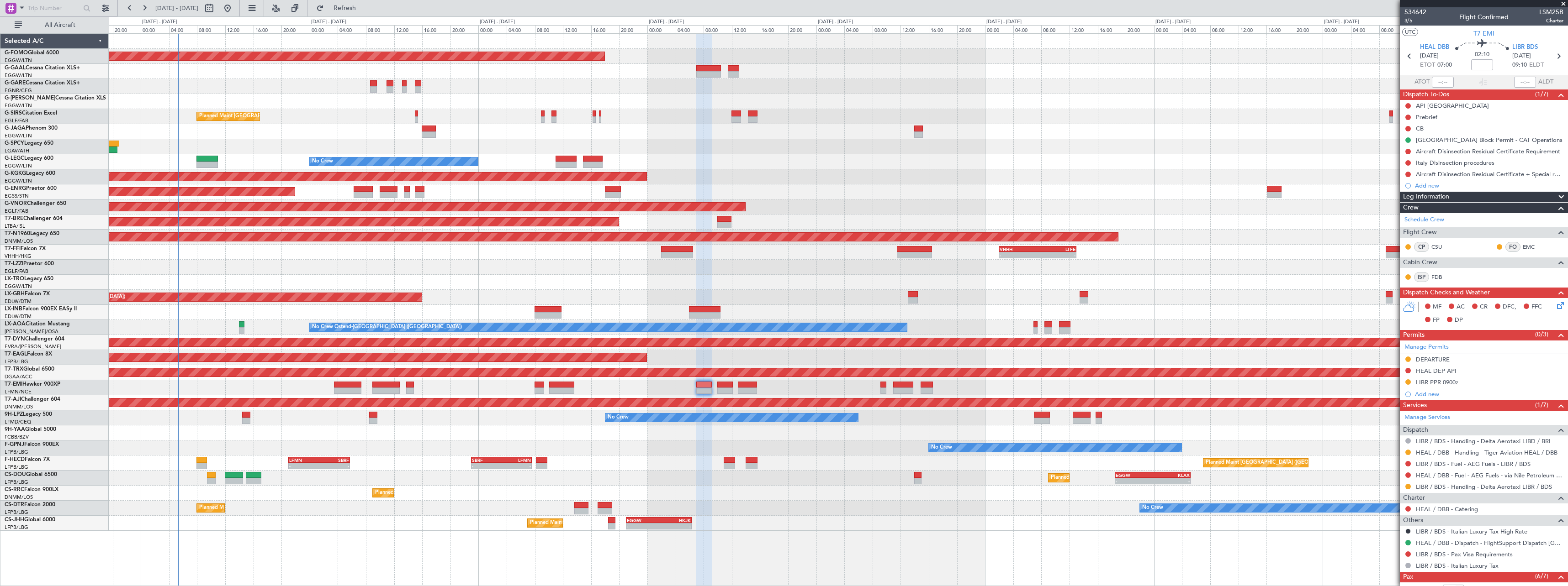
drag, startPoint x: 1441, startPoint y: 382, endPoint x: 1450, endPoint y: 387, distance: 10.3
click at [1441, 382] on div "LIBR PPR 0900z" at bounding box center [1436, 382] width 42 height 7
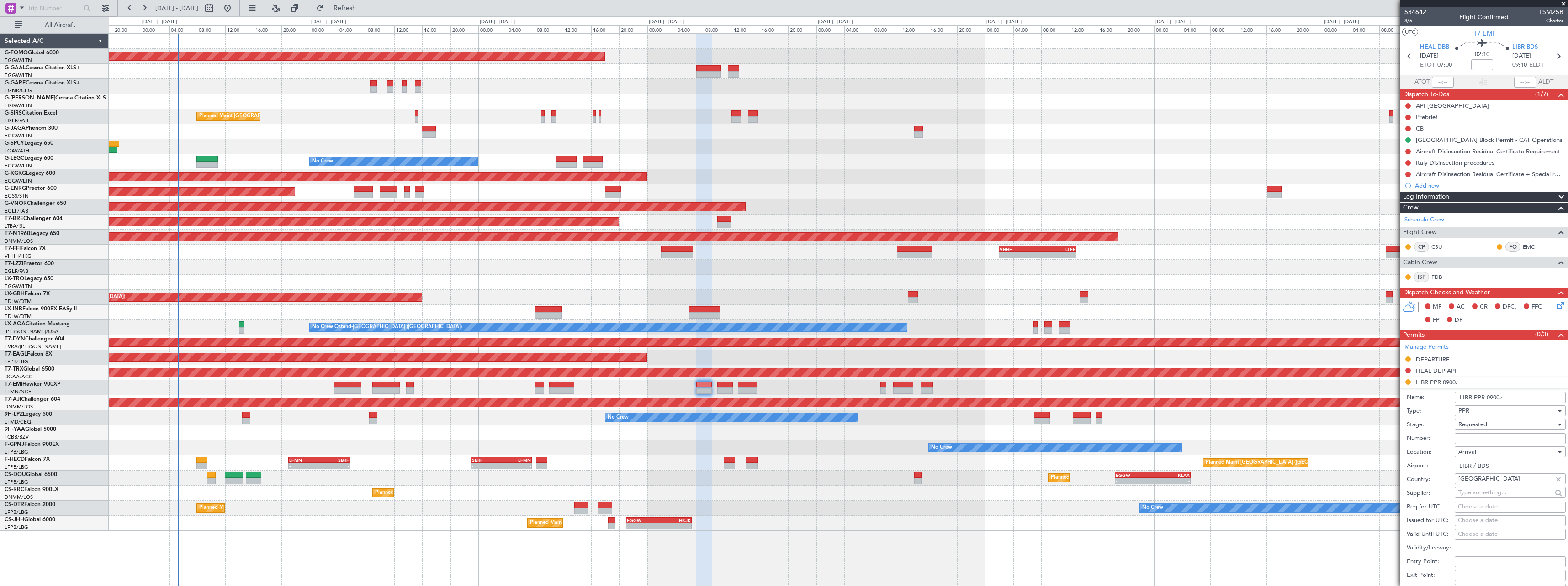
click at [1485, 440] on input "Number:" at bounding box center [1510, 439] width 111 height 11
paste input "679/25"
type input "679/25"
click at [1490, 425] on div "Requested" at bounding box center [1507, 425] width 98 height 14
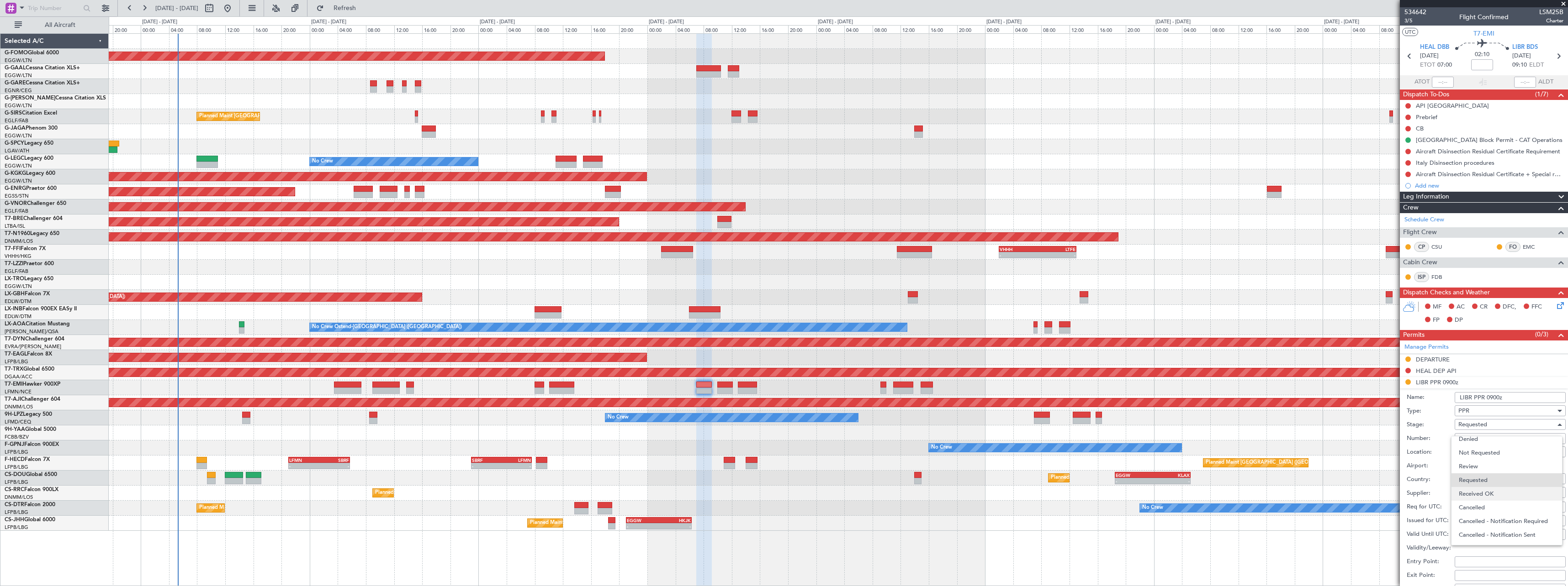
click at [1491, 493] on span "Received OK" at bounding box center [1507, 494] width 96 height 14
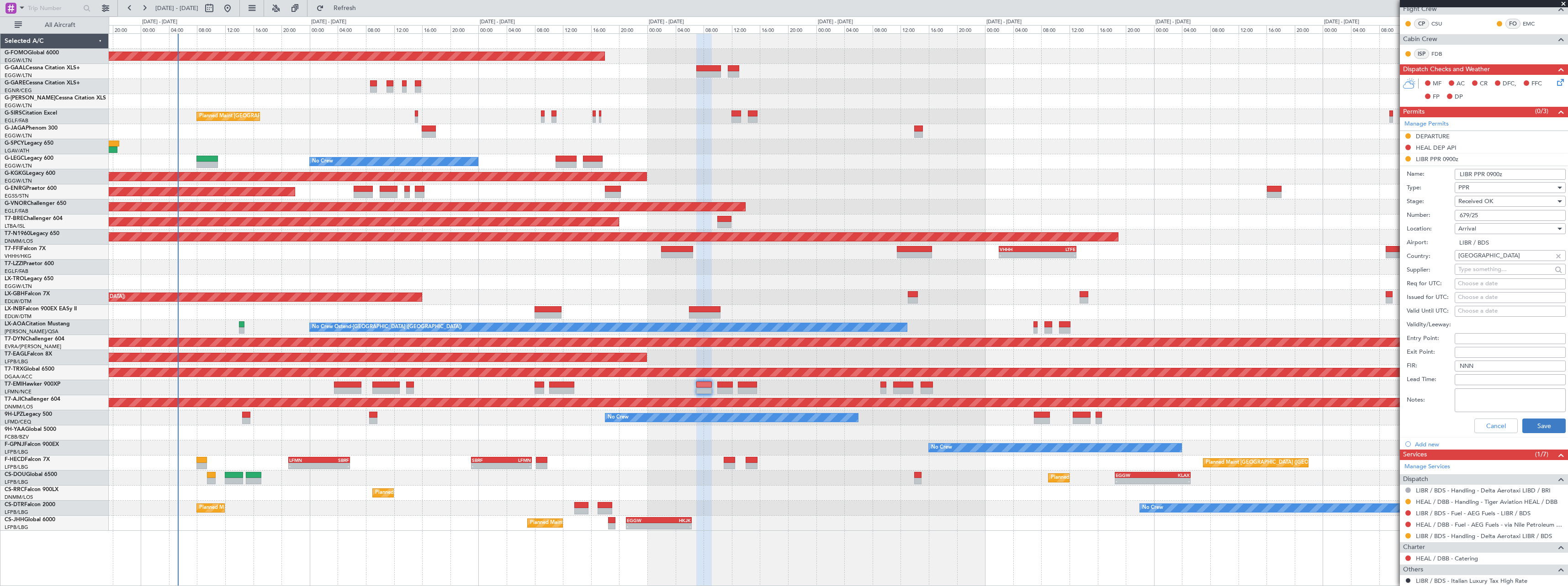
scroll to position [228, 0]
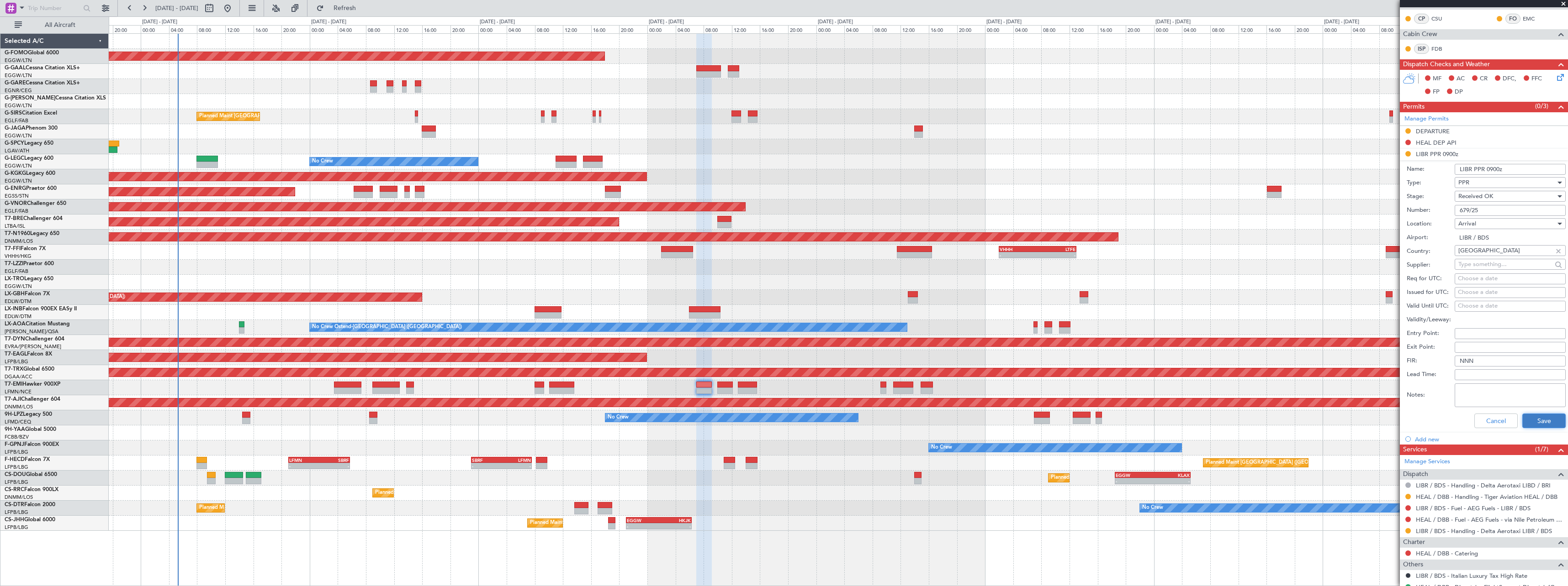
click at [1544, 415] on button "Save" at bounding box center [1544, 421] width 43 height 15
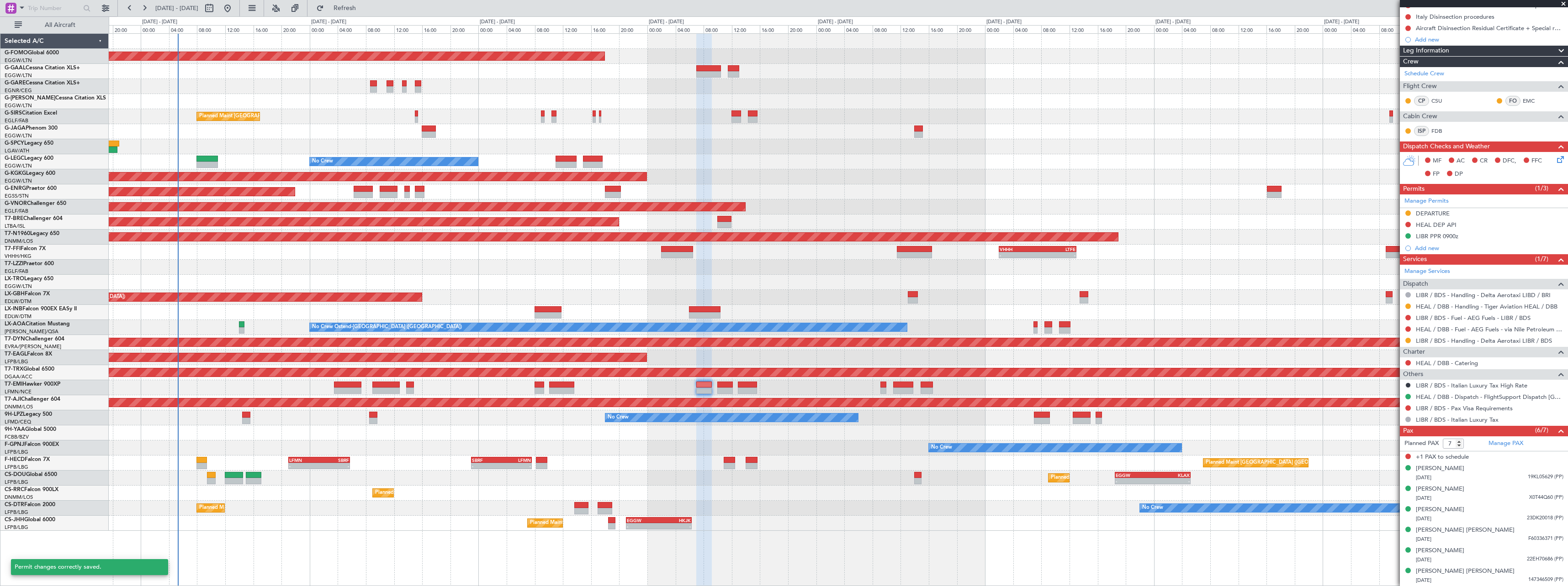
scroll to position [146, 0]
click at [1407, 341] on button at bounding box center [1407, 341] width 6 height 6
click at [1382, 452] on span "Confirmed" at bounding box center [1382, 449] width 28 height 9
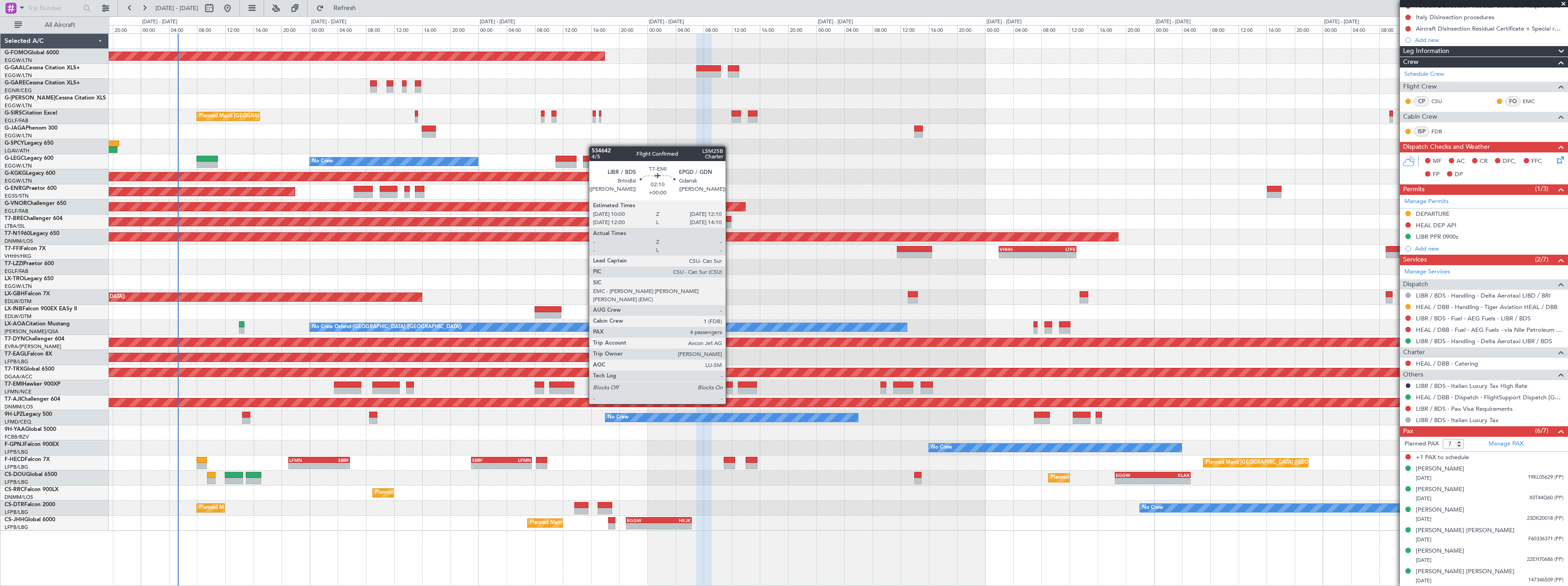
click at [729, 387] on div at bounding box center [724, 385] width 16 height 7
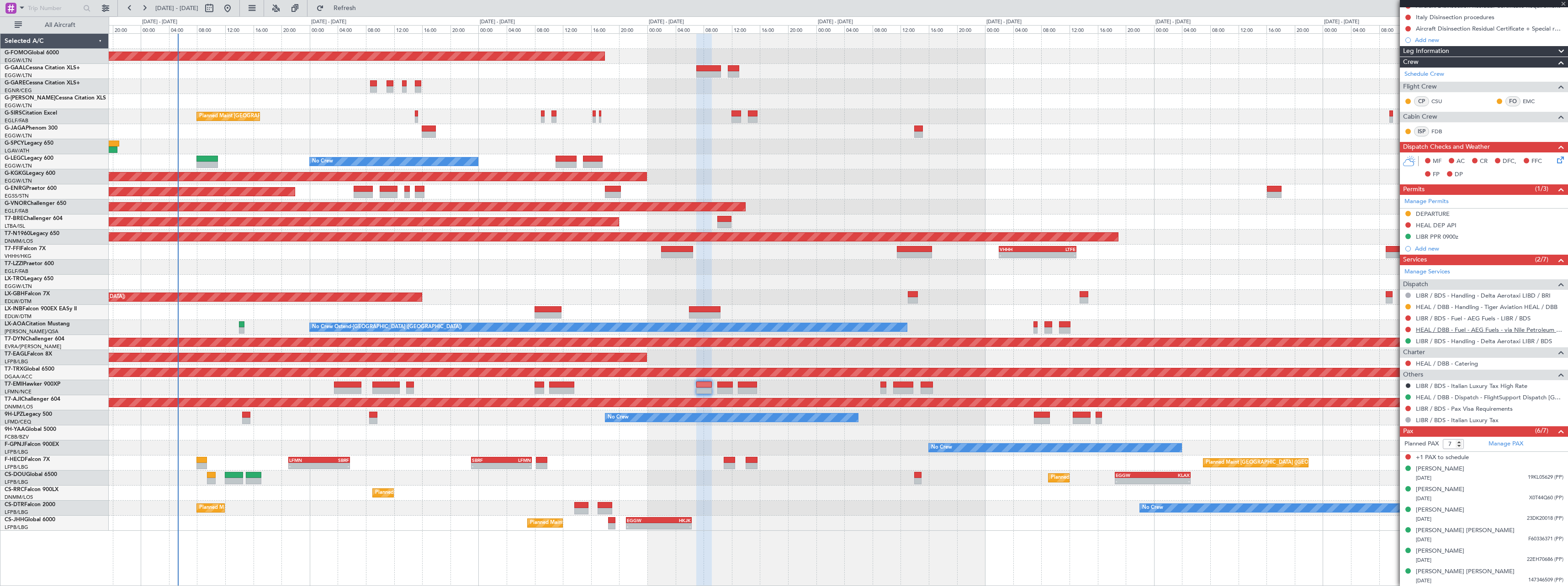
type input "4"
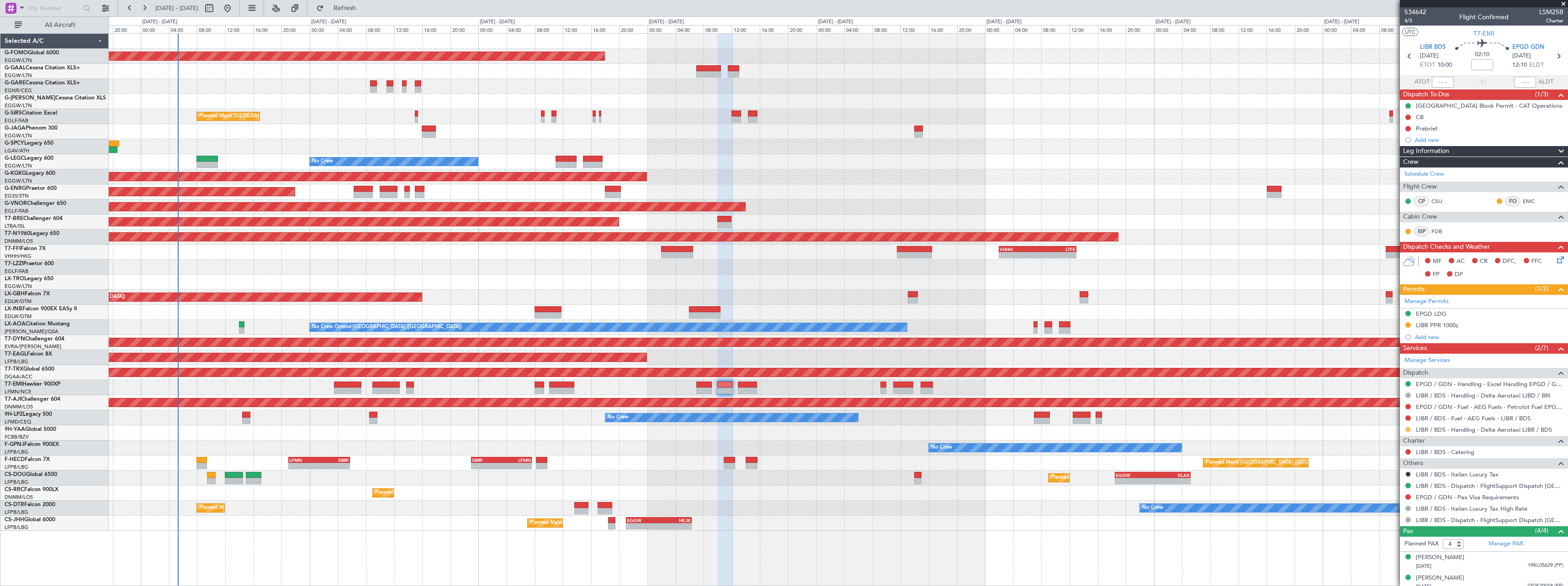
click at [1409, 430] on button at bounding box center [1407, 430] width 6 height 6
click at [1380, 538] on span "Confirmed" at bounding box center [1382, 538] width 28 height 9
click at [1449, 324] on div "LIBR PPR 1000z" at bounding box center [1436, 324] width 42 height 7
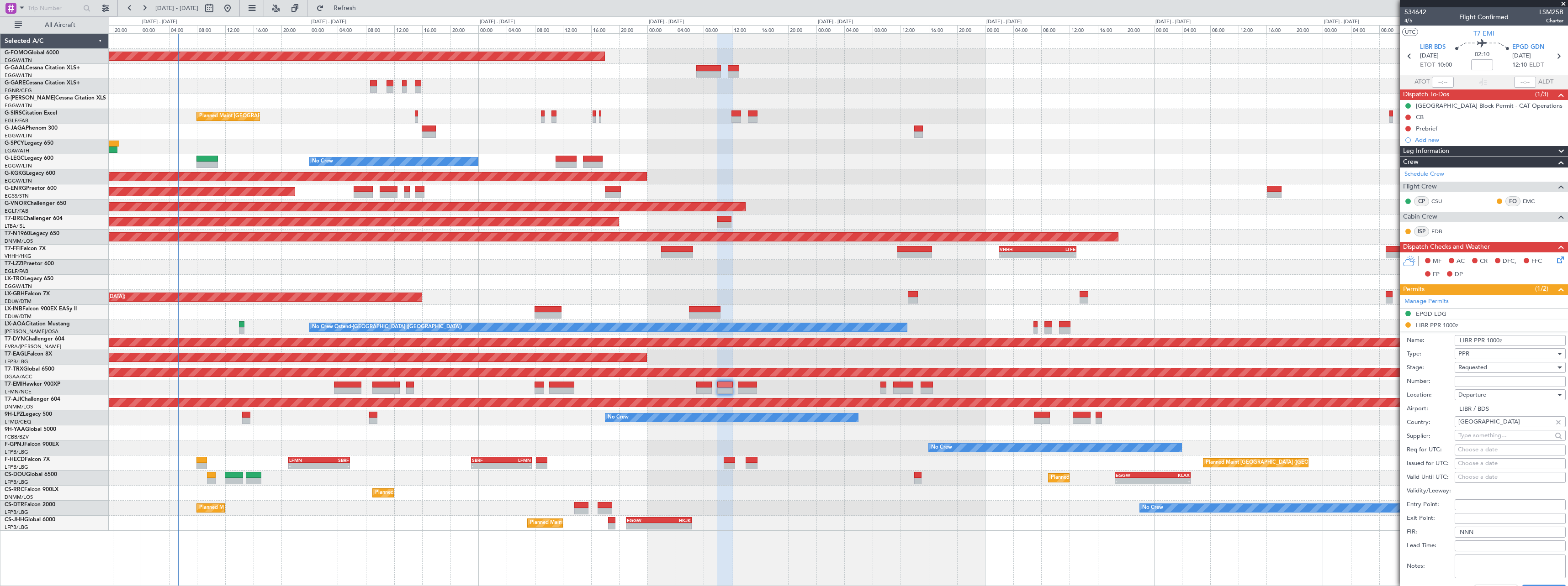
click at [1499, 379] on input "Number:" at bounding box center [1510, 382] width 111 height 11
paste input "679/25"
type input "679/25"
click at [1497, 369] on div "Requested" at bounding box center [1507, 367] width 98 height 14
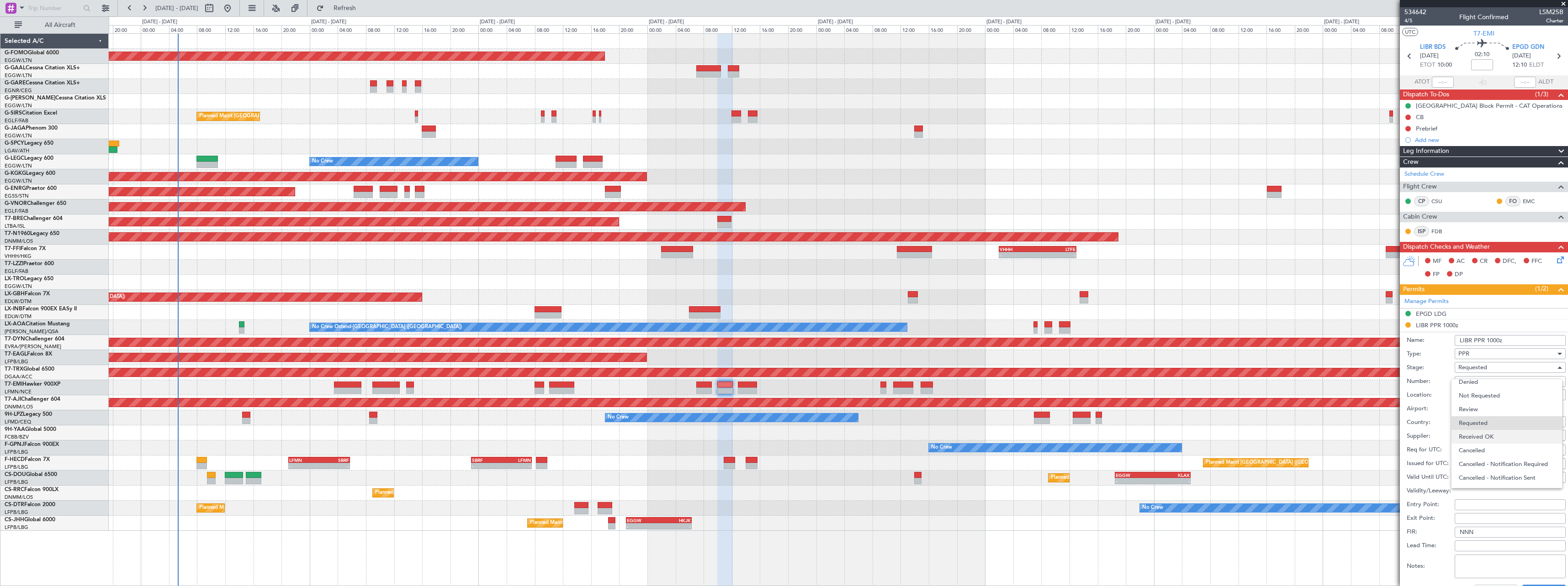
click at [1490, 443] on span "Received OK" at bounding box center [1507, 437] width 96 height 14
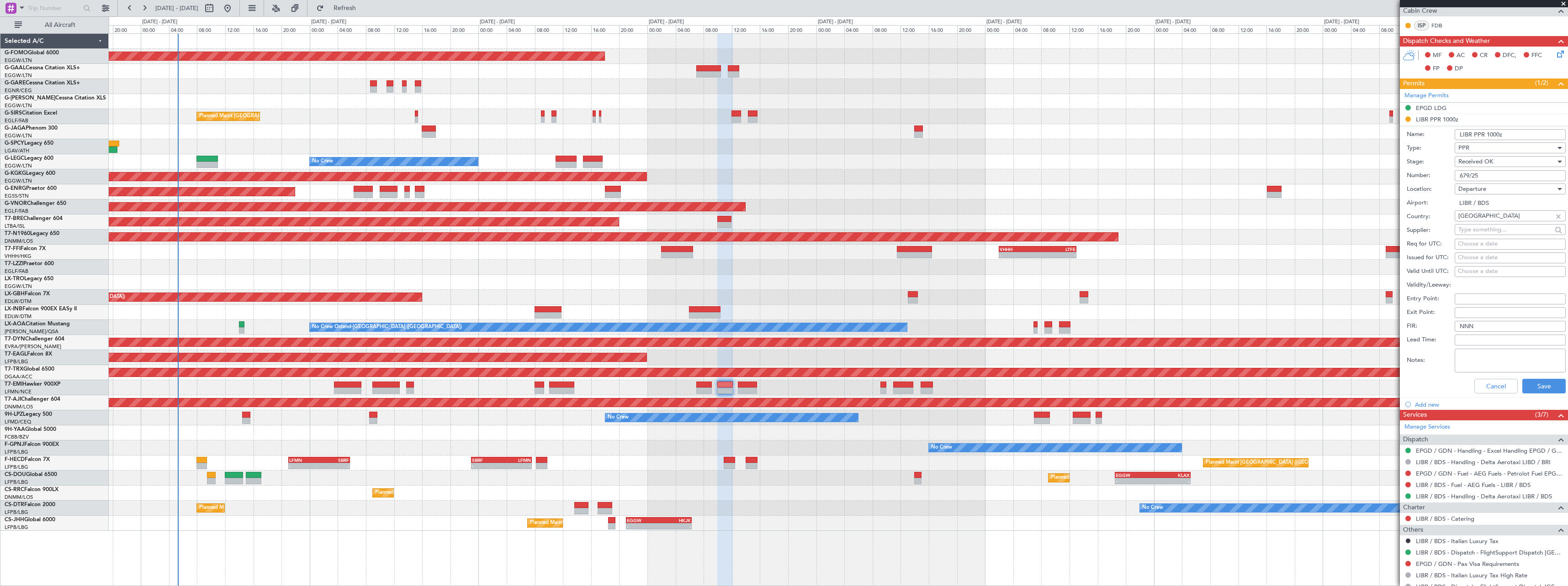
scroll to position [319, 0]
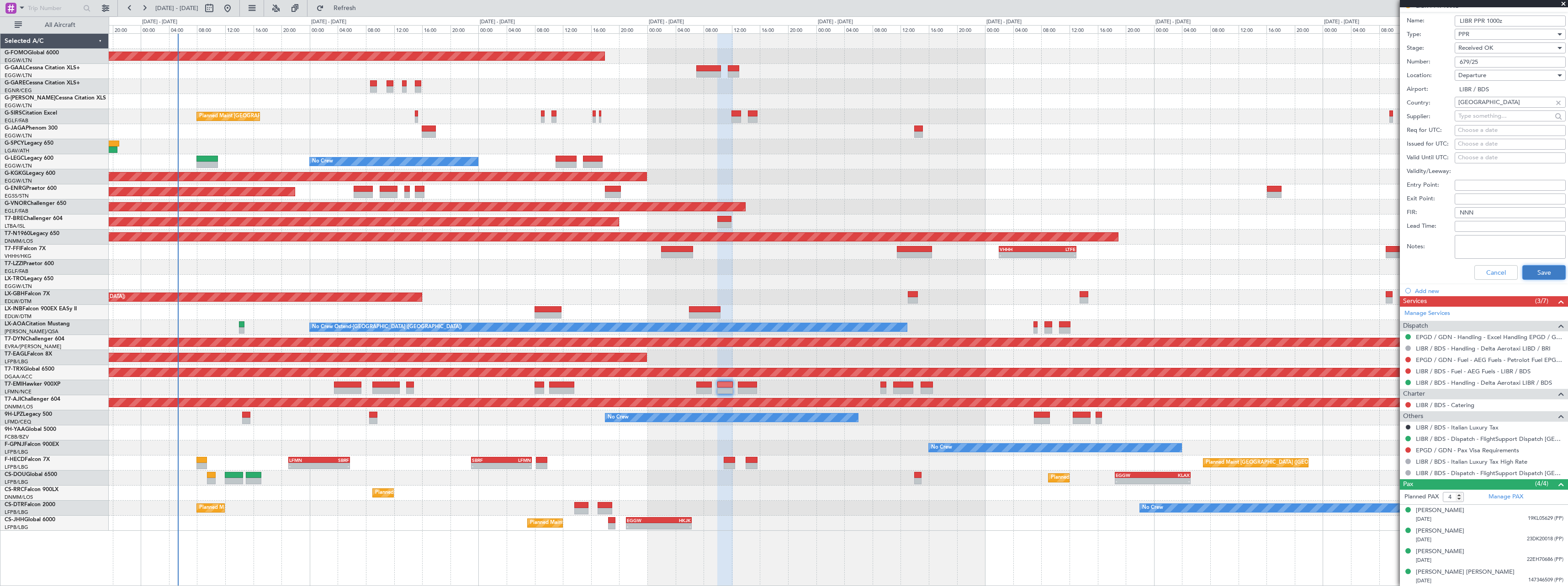
click at [1537, 276] on button "Save" at bounding box center [1544, 273] width 43 height 15
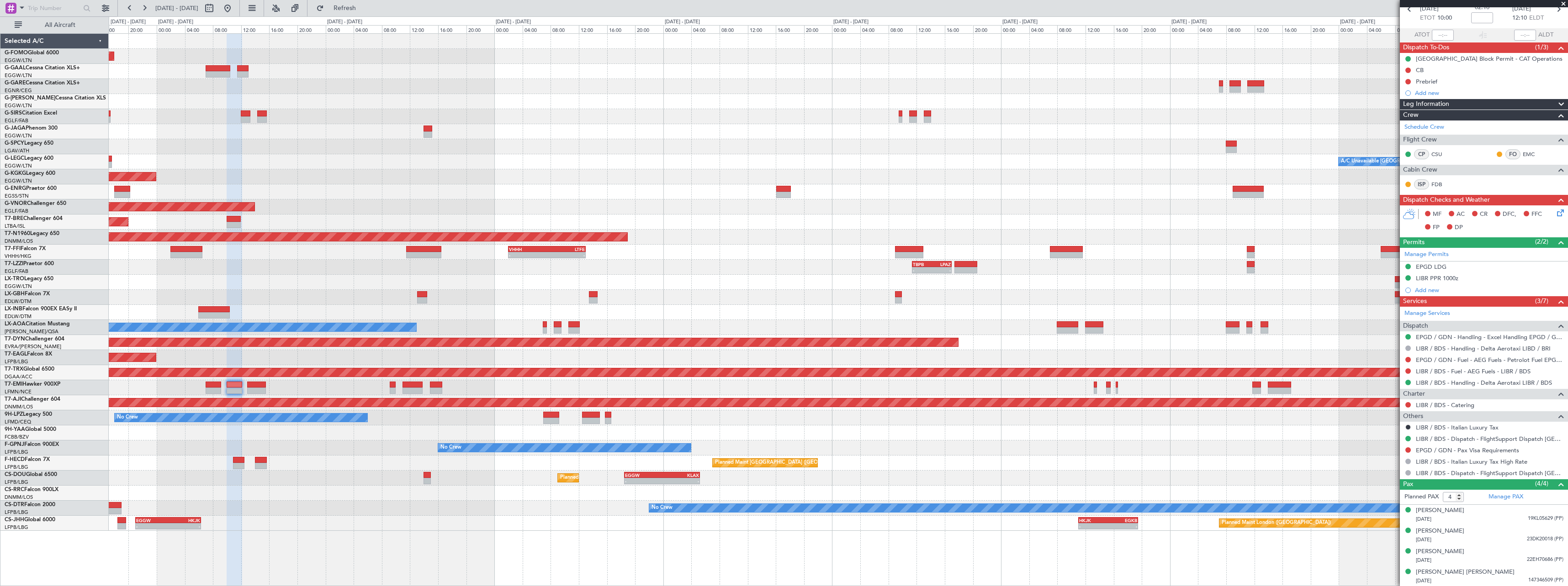
click at [782, 281] on div at bounding box center [838, 282] width 1459 height 15
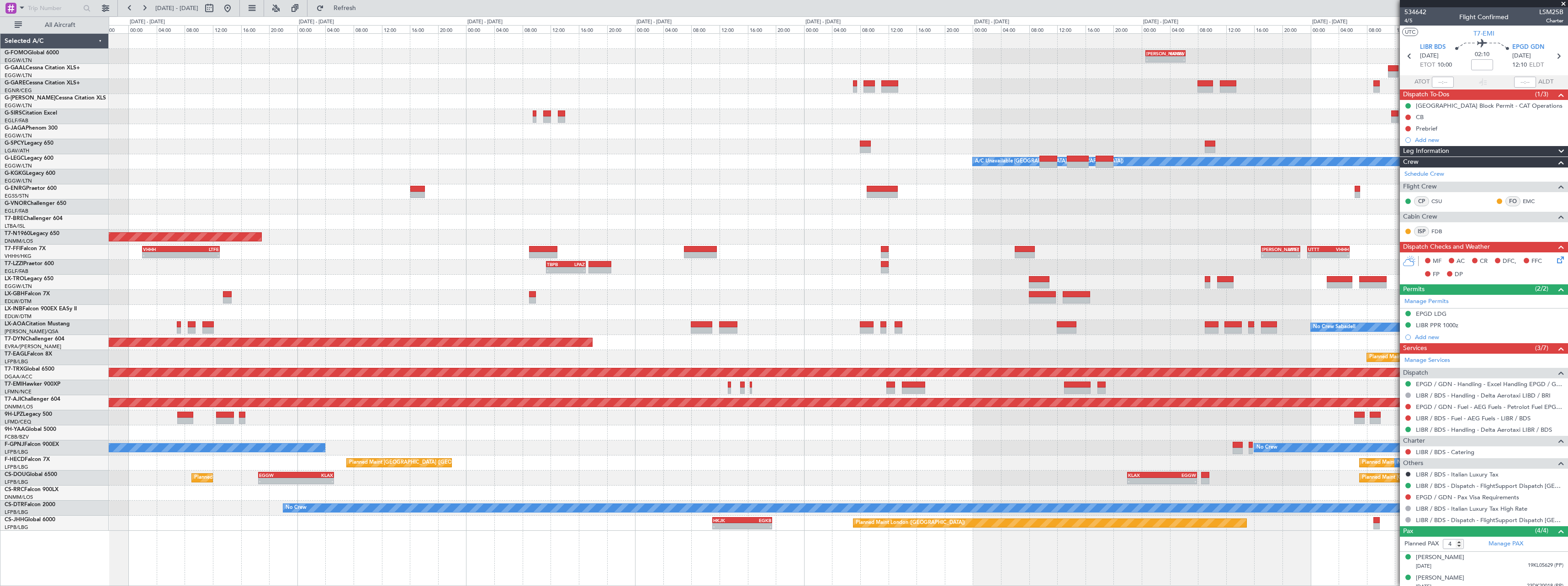
scroll to position [47, 0]
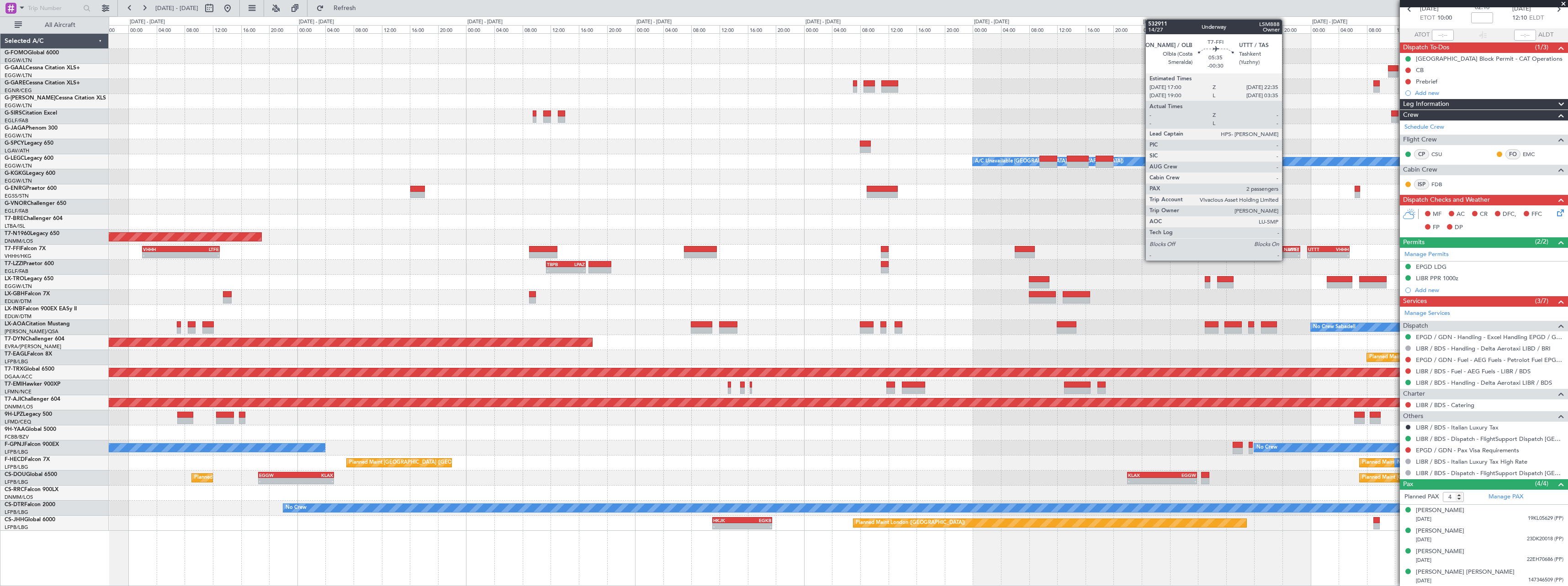
click at [1286, 257] on div "-" at bounding box center [1290, 255] width 19 height 6
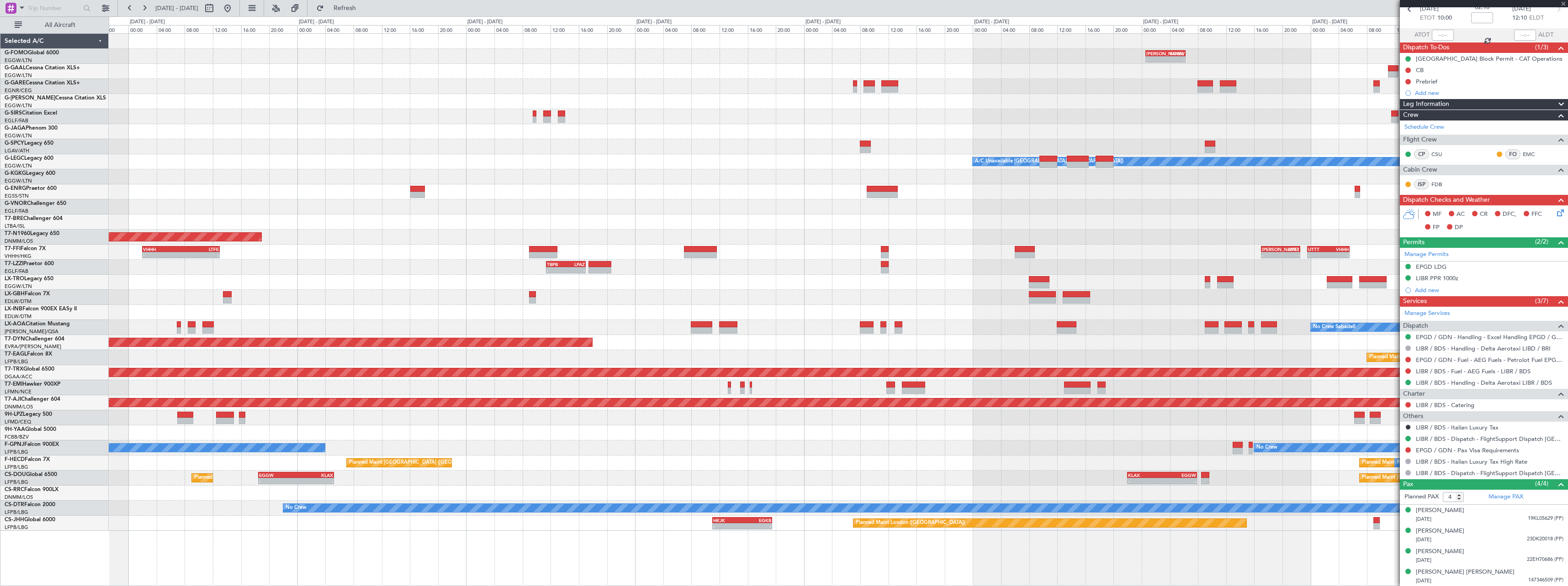
type input "-00:30"
type input "2"
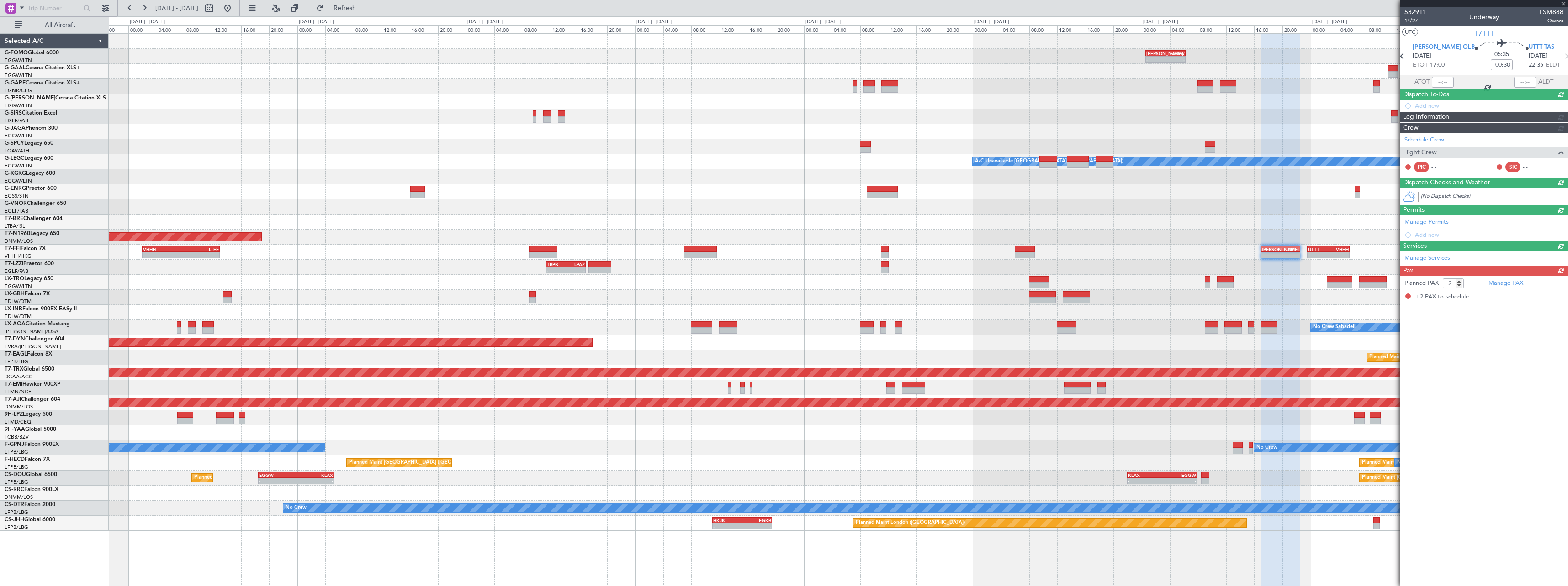
scroll to position [0, 0]
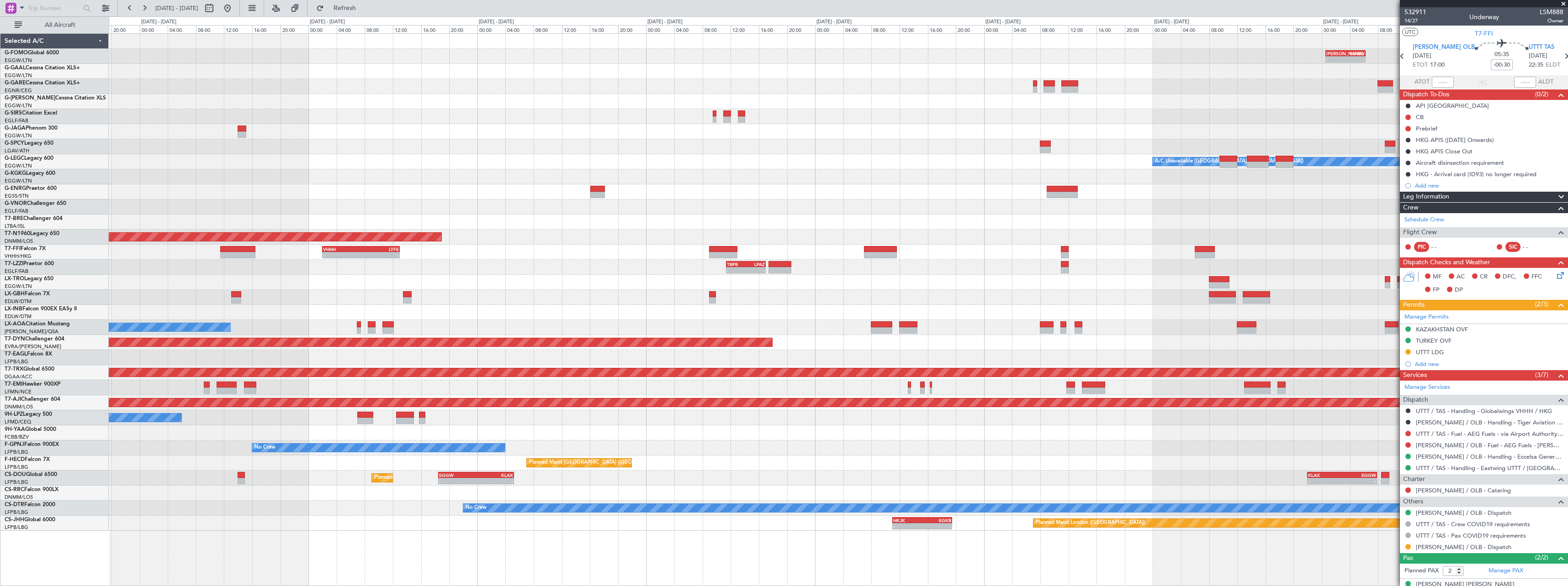
click at [1027, 283] on div at bounding box center [838, 282] width 1459 height 15
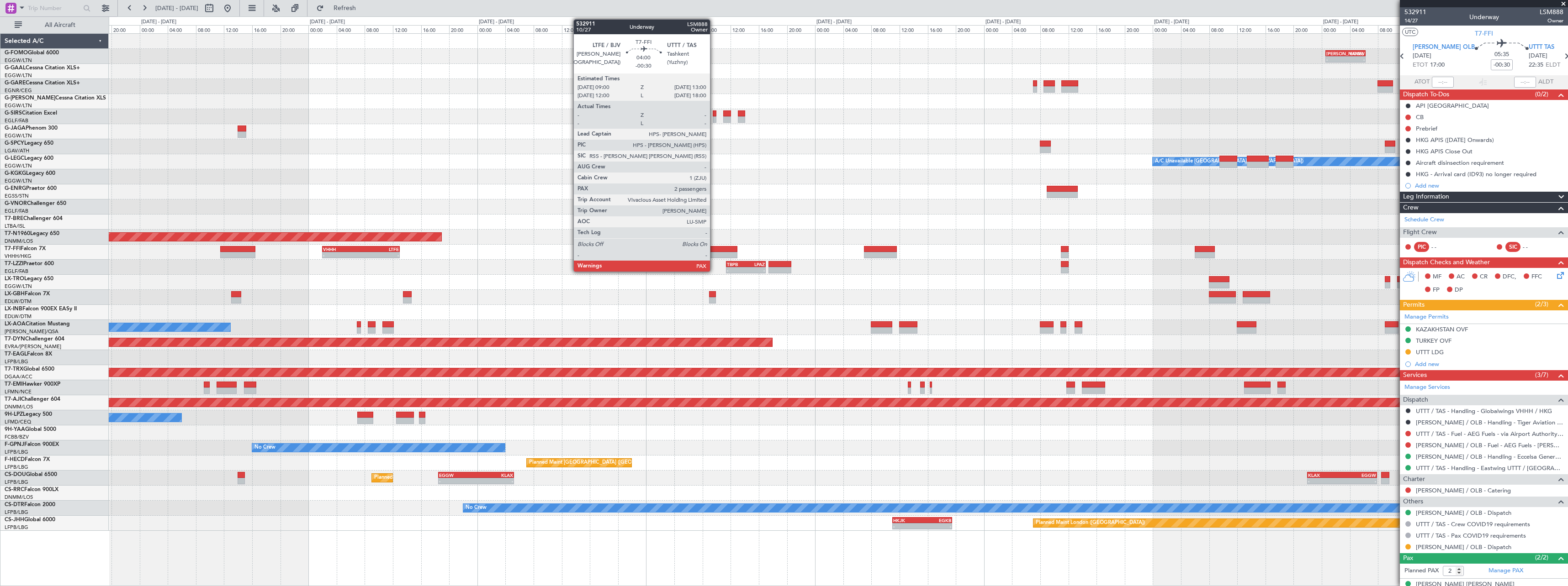
click at [715, 251] on div at bounding box center [723, 249] width 28 height 7
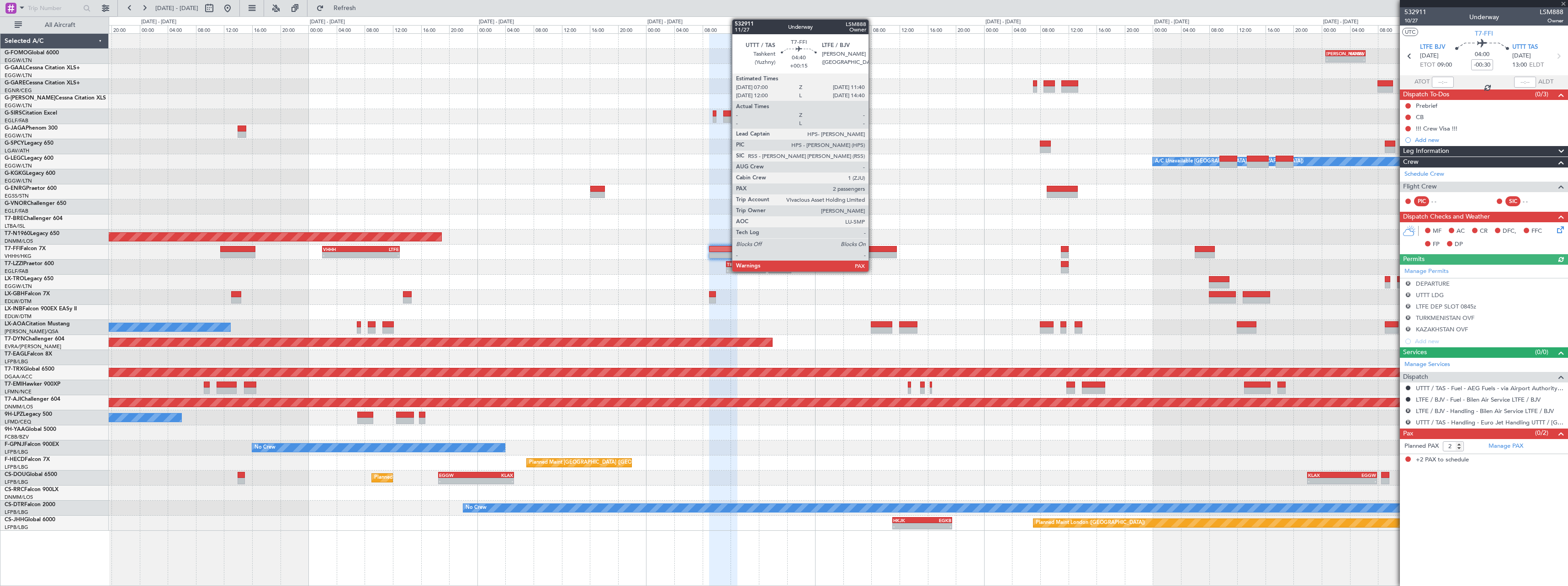
click at [873, 251] on div at bounding box center [880, 249] width 33 height 7
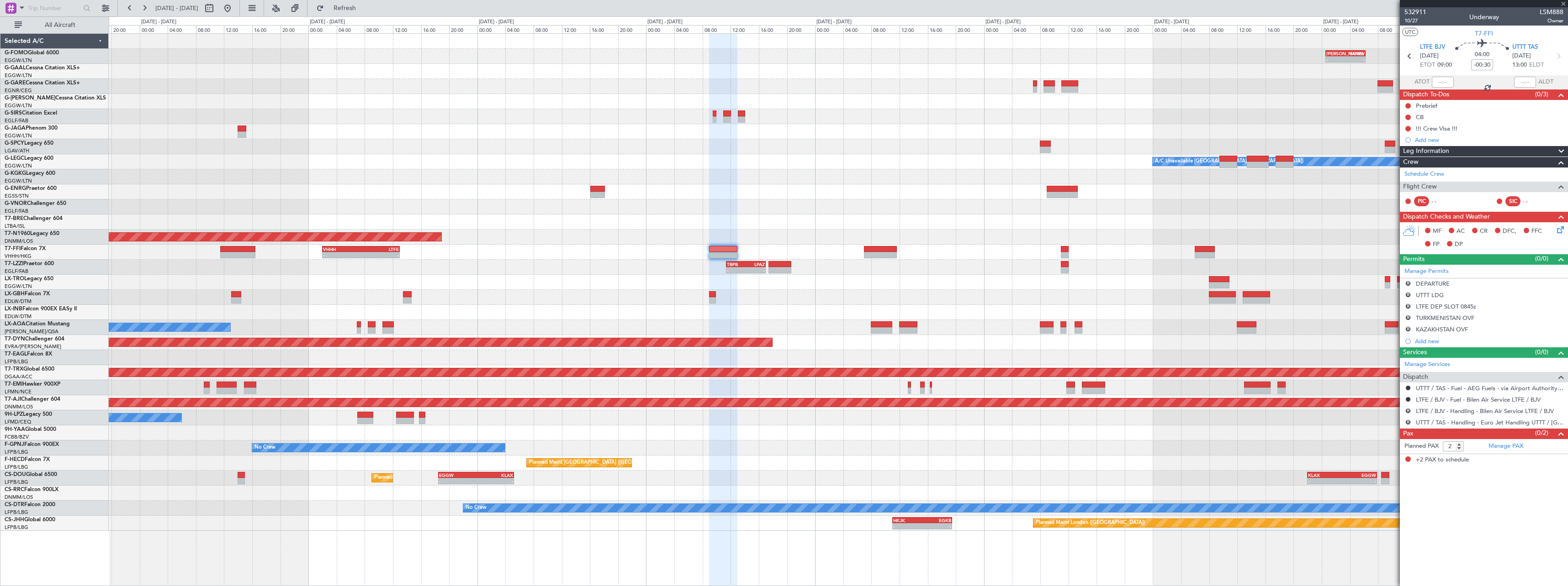
type input "+00:15"
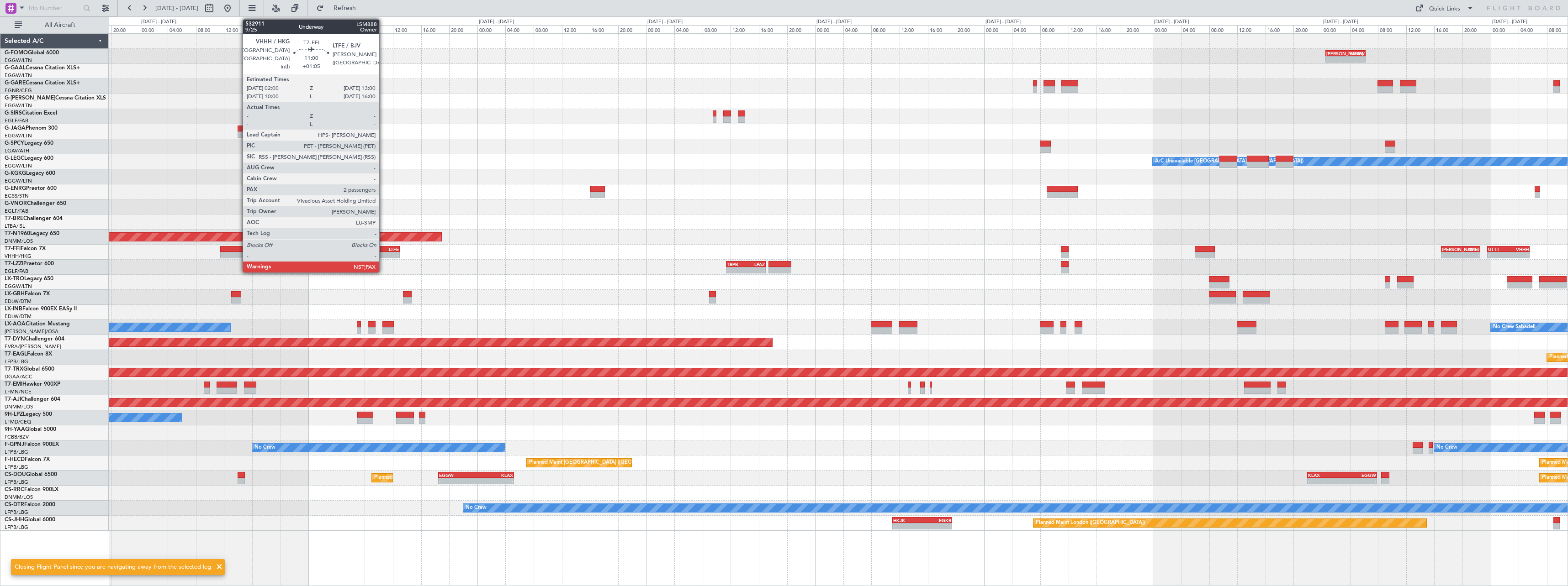
click at [383, 253] on div "-" at bounding box center [380, 255] width 38 height 6
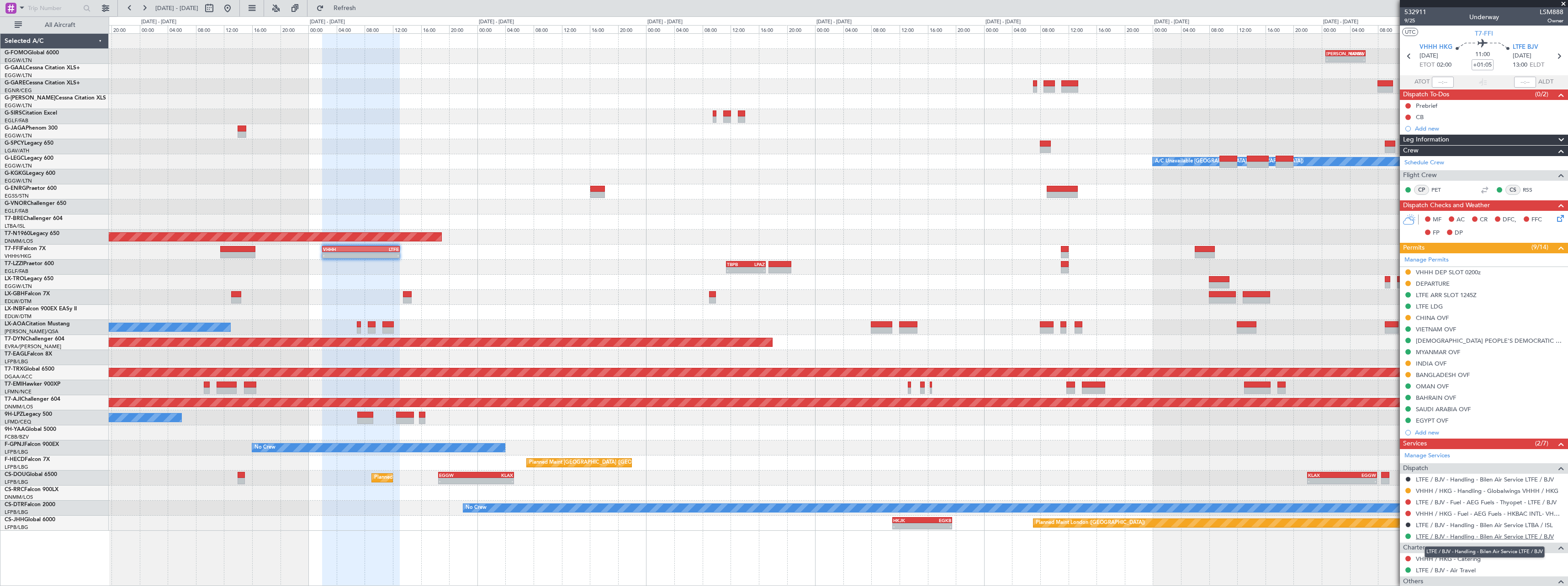
click at [1460, 539] on link "LTFE / BJV - Handling - Bilen Air Service LTFE / BJV" at bounding box center [1484, 536] width 138 height 7
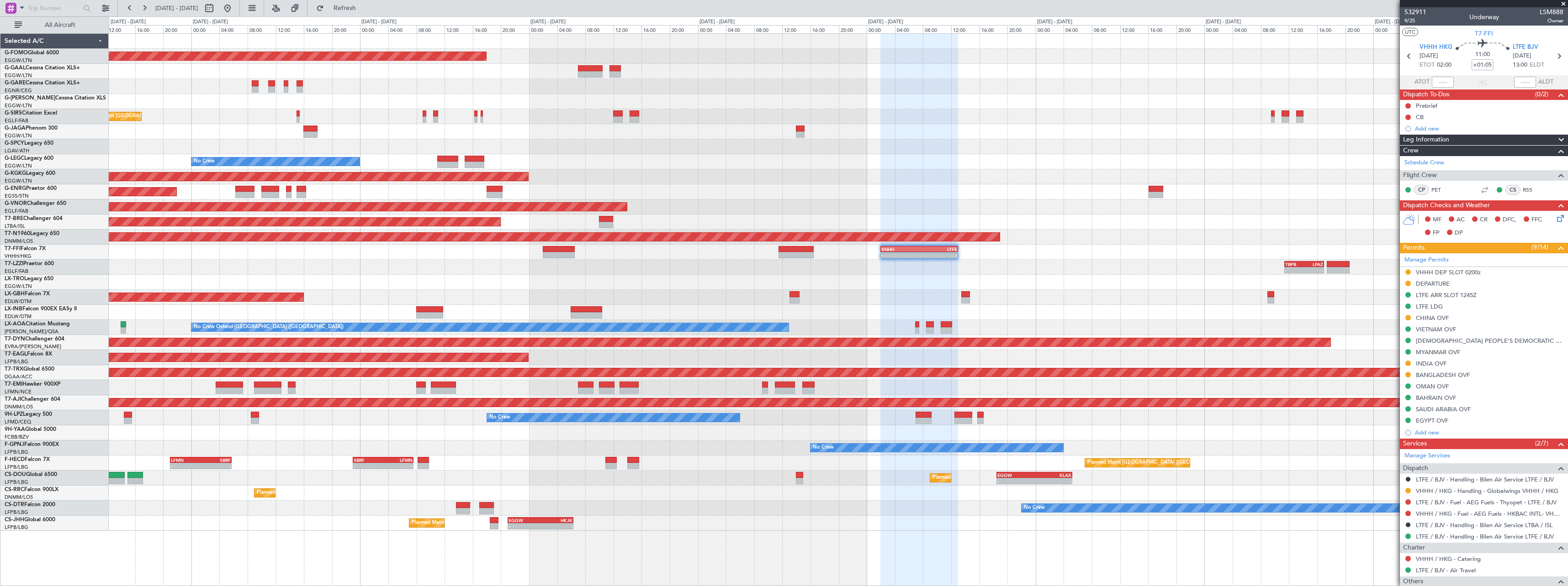
click at [1027, 318] on div "Planned Maint Windsor Locks ([PERSON_NAME] Intl) [PERSON_NAME] 00:35 Z EGGW 06:…" at bounding box center [838, 282] width 1459 height 497
click at [1537, 539] on link "LTFE / BJV - Handling - Bilen Air Service LTFE / BJV" at bounding box center [1484, 536] width 138 height 7
click at [1407, 294] on button at bounding box center [1407, 295] width 6 height 6
click at [1399, 336] on li "Requested" at bounding box center [1407, 335] width 105 height 14
click at [364, 10] on span "Refreshing..." at bounding box center [344, 8] width 38 height 7
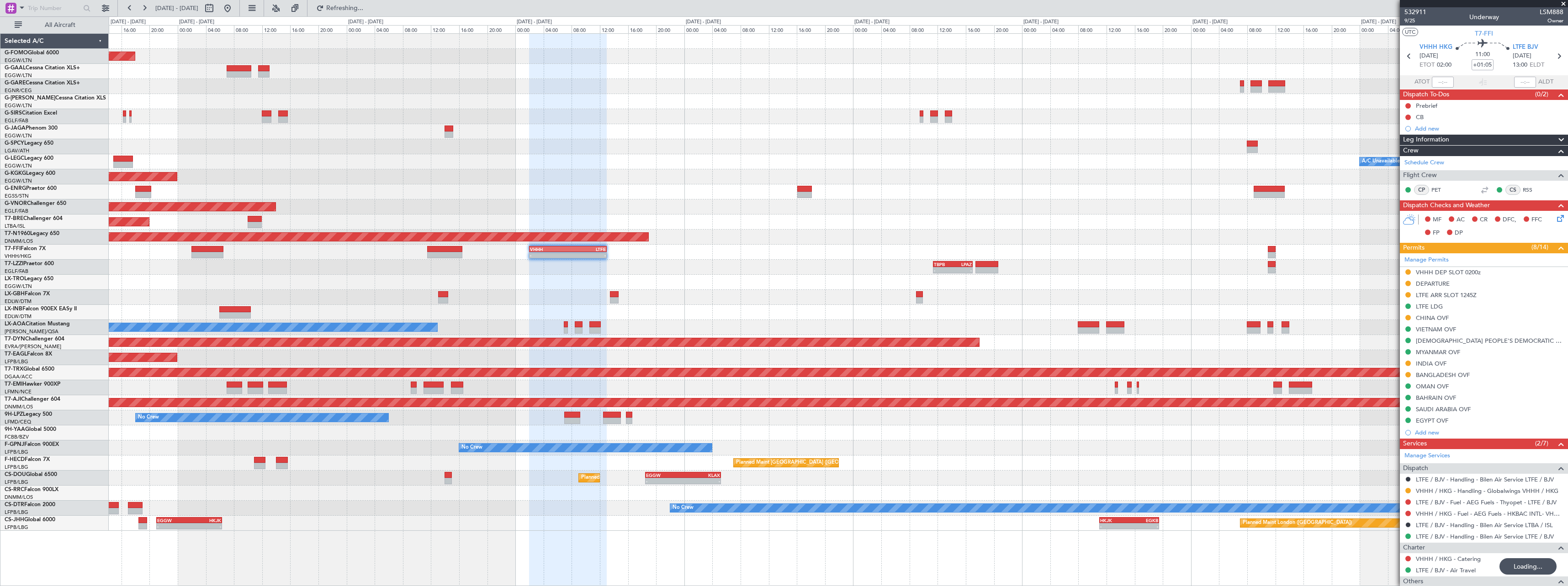
click at [757, 228] on div "Planned Maint Windsor Locks ([PERSON_NAME] Intl) [PERSON_NAME] 00:35 Z EGGW 06:…" at bounding box center [838, 282] width 1459 height 497
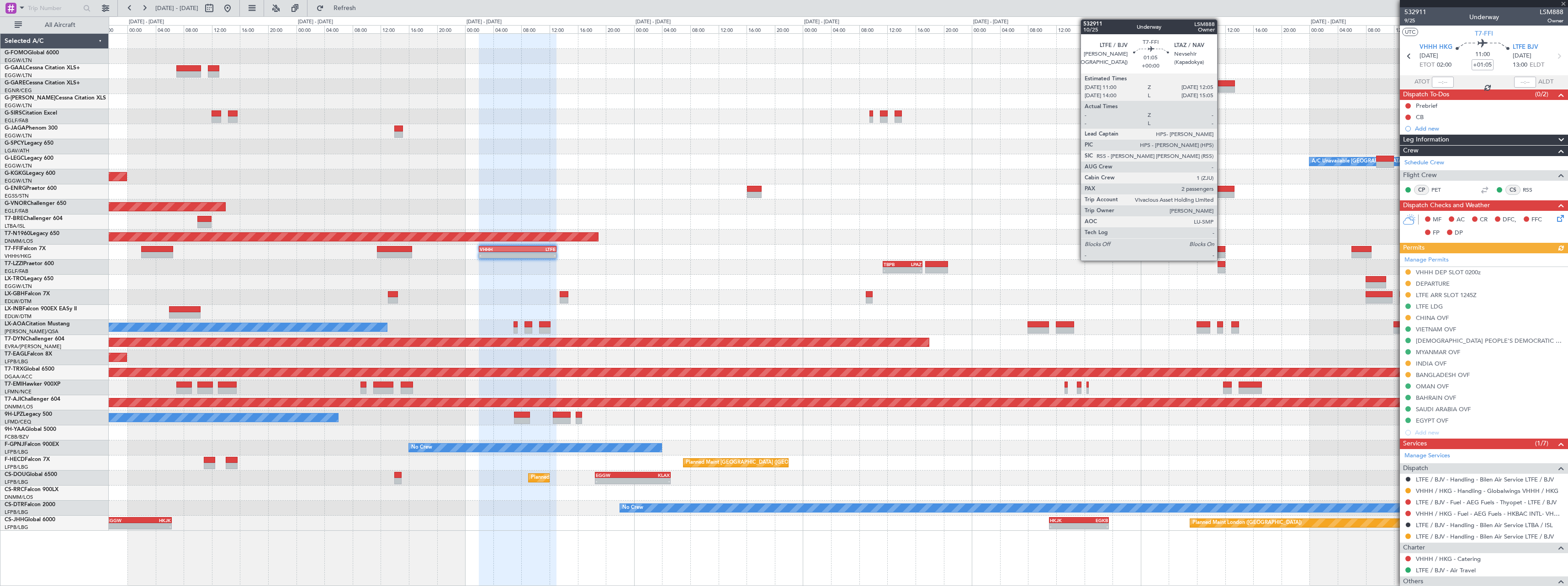
click at [1221, 251] on div at bounding box center [1220, 249] width 7 height 7
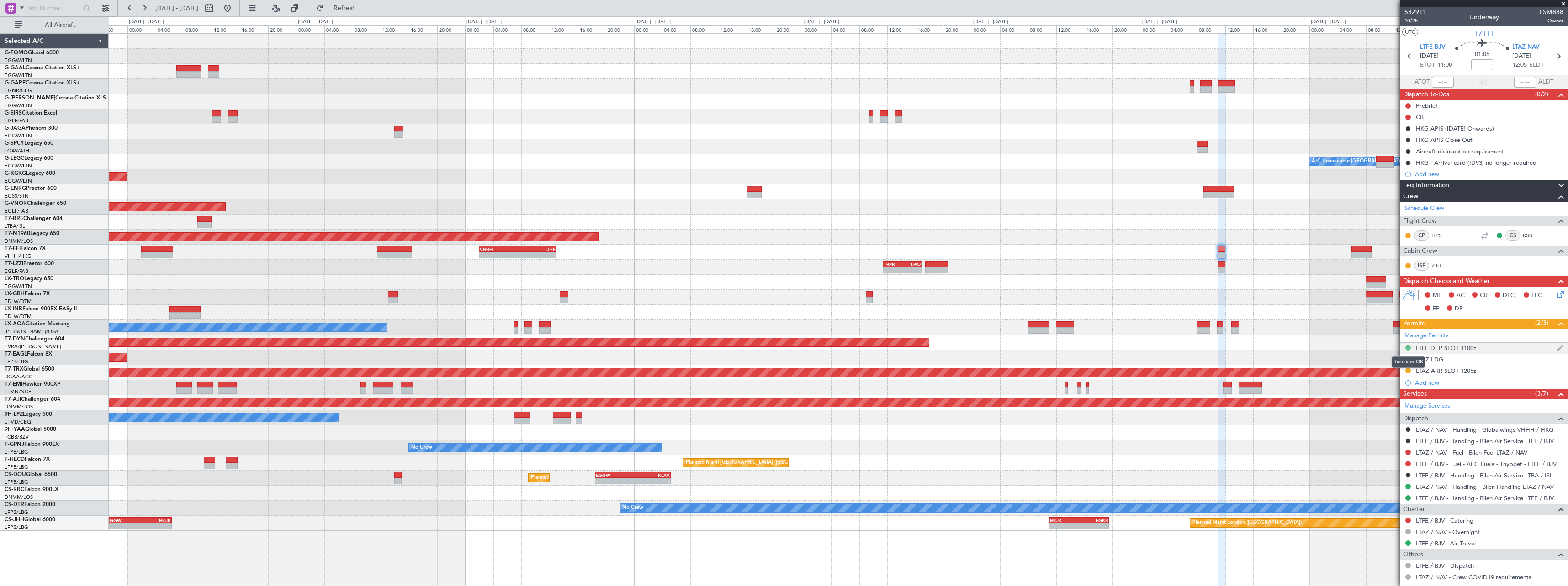
click at [1409, 347] on button at bounding box center [1407, 348] width 6 height 6
click at [1396, 389] on span "Requested" at bounding box center [1382, 387] width 29 height 9
click at [1407, 358] on button at bounding box center [1407, 359] width 6 height 6
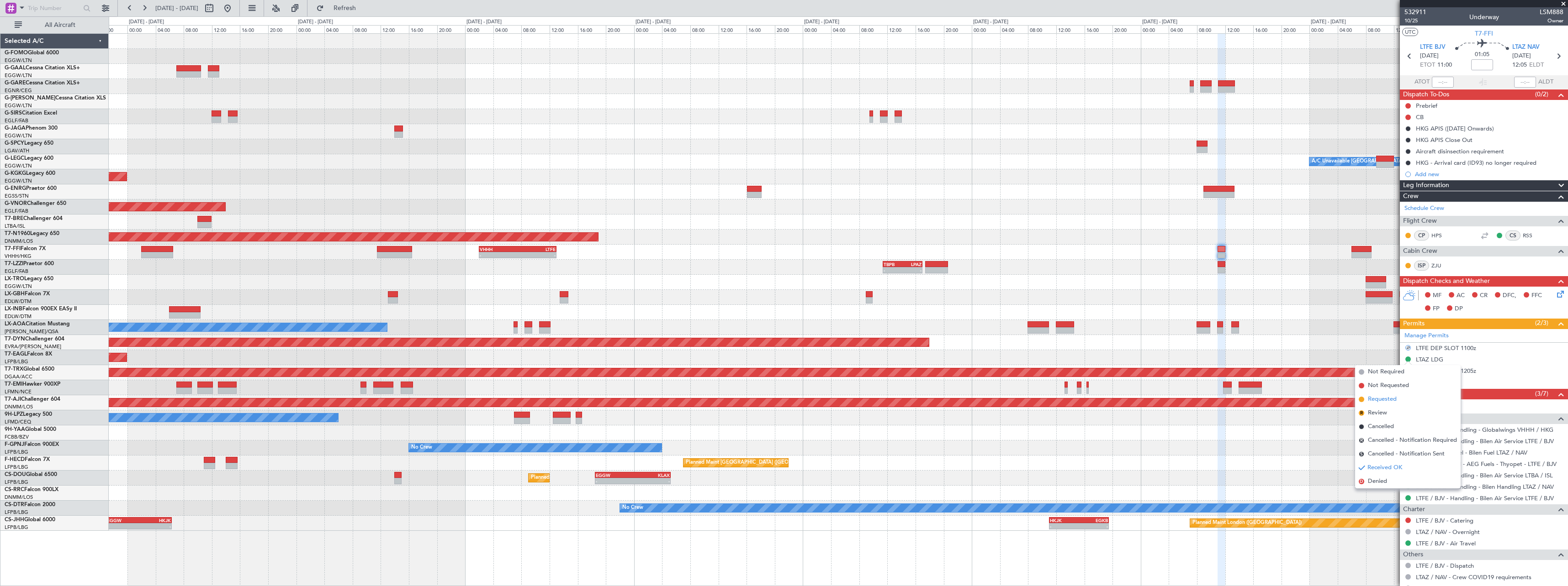
click at [1391, 402] on span "Requested" at bounding box center [1382, 399] width 29 height 9
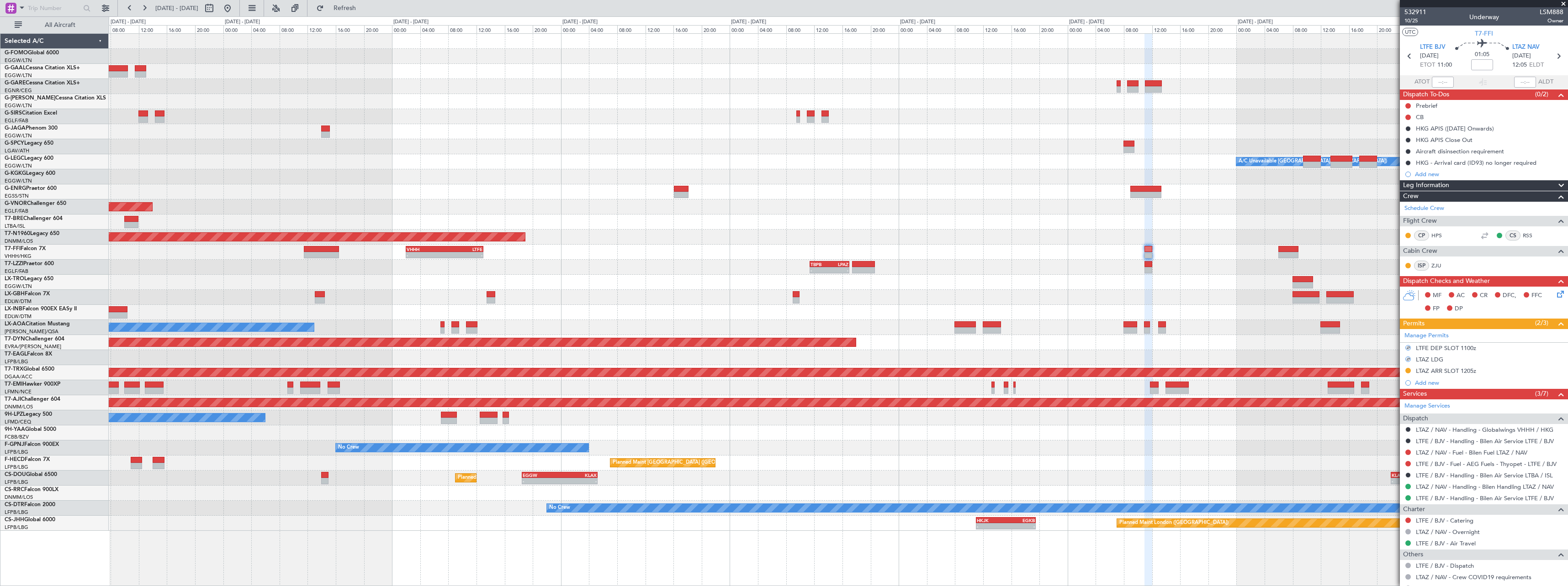
click at [1230, 257] on div "- - [PERSON_NAME] 00:35 Z EGGW 06:15 Z - - EGGW 11:00 Z KTEB 17:55 Z Planned Ma…" at bounding box center [838, 282] width 1459 height 497
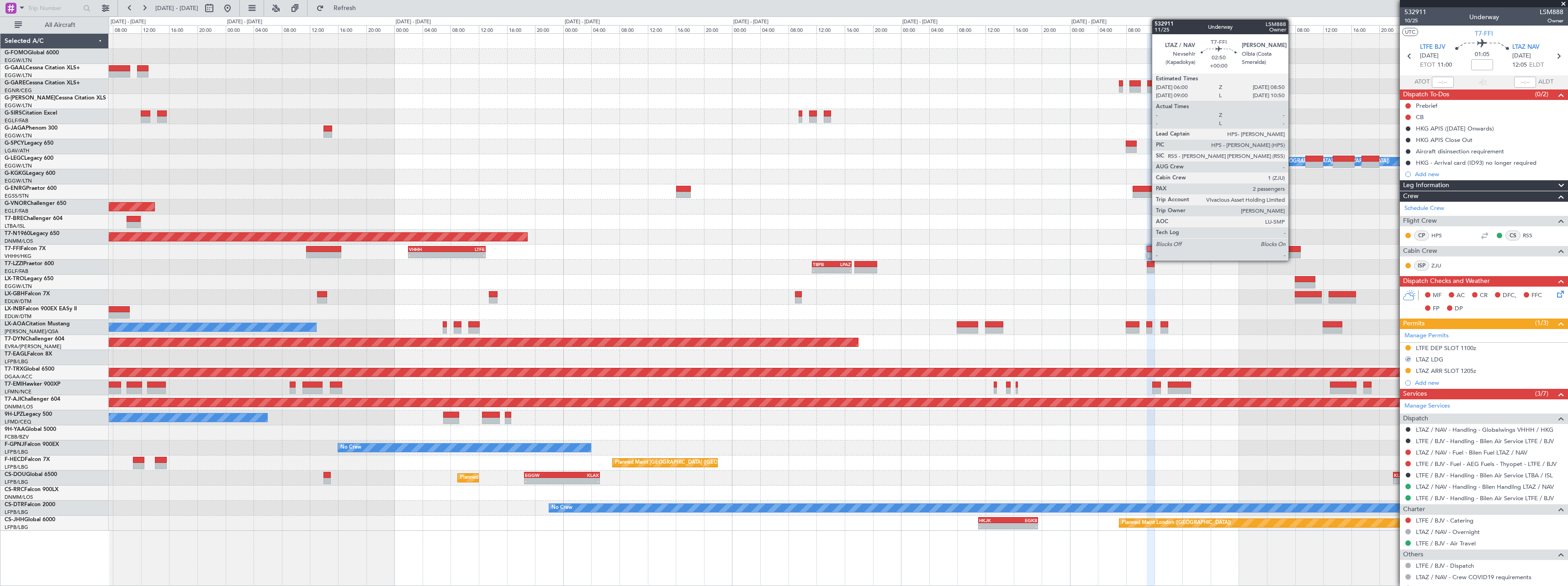
click at [1292, 252] on div at bounding box center [1291, 249] width 20 height 7
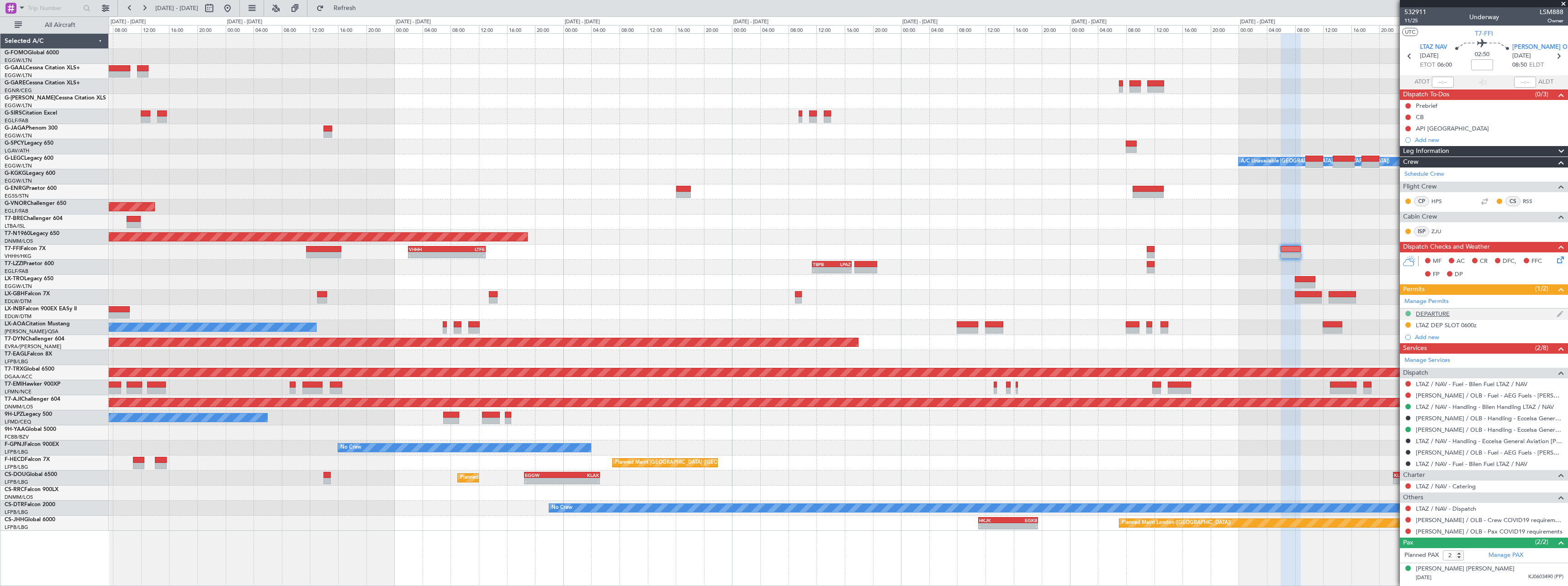
click at [1408, 311] on button at bounding box center [1407, 314] width 6 height 6
click at [1392, 355] on span "Requested" at bounding box center [1382, 353] width 29 height 9
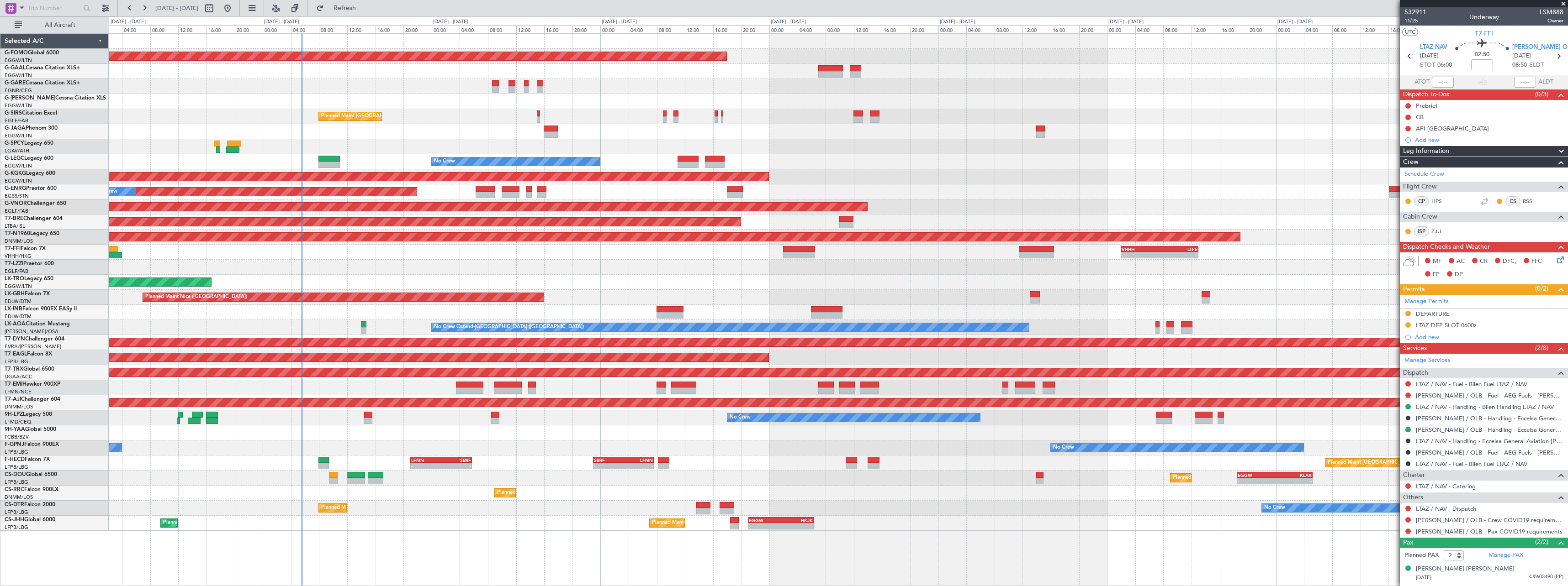
click at [1567, 365] on html "16 Aug 2025 - 24 Aug 2025 Refresh Quick Links All Aircraft Planned Maint Windso…" at bounding box center [784, 293] width 1568 height 586
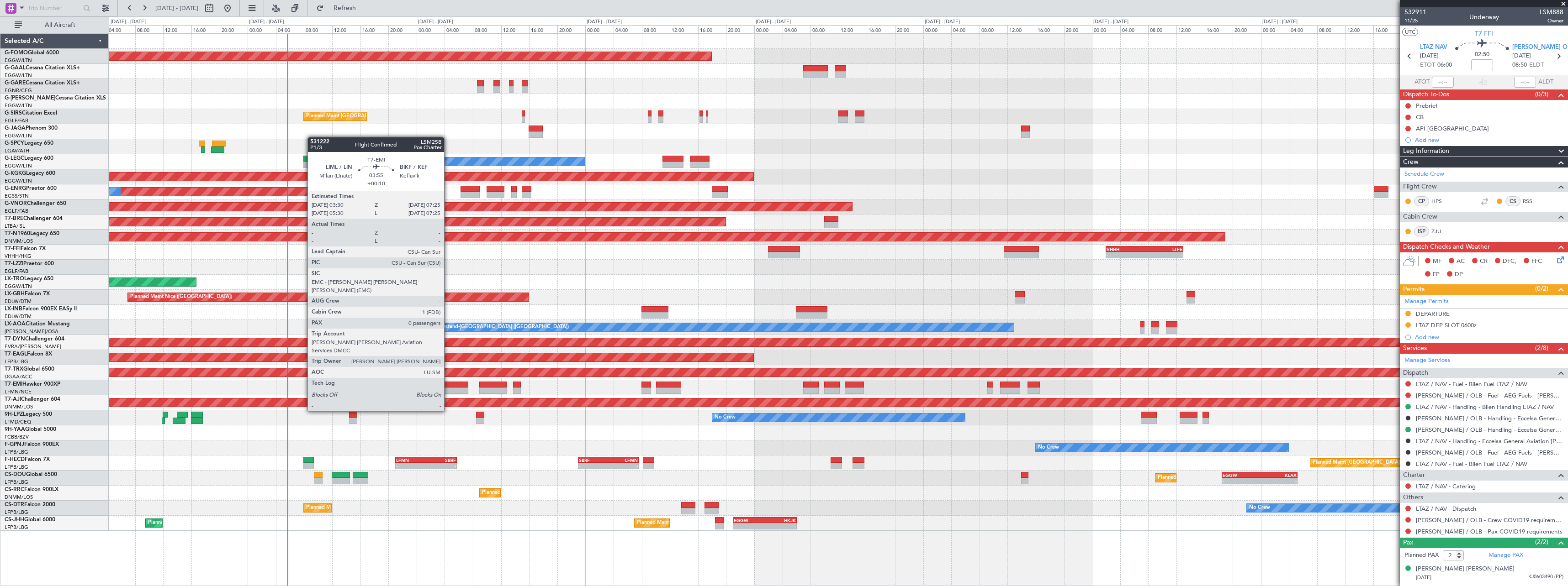
click at [448, 386] on div at bounding box center [455, 385] width 28 height 7
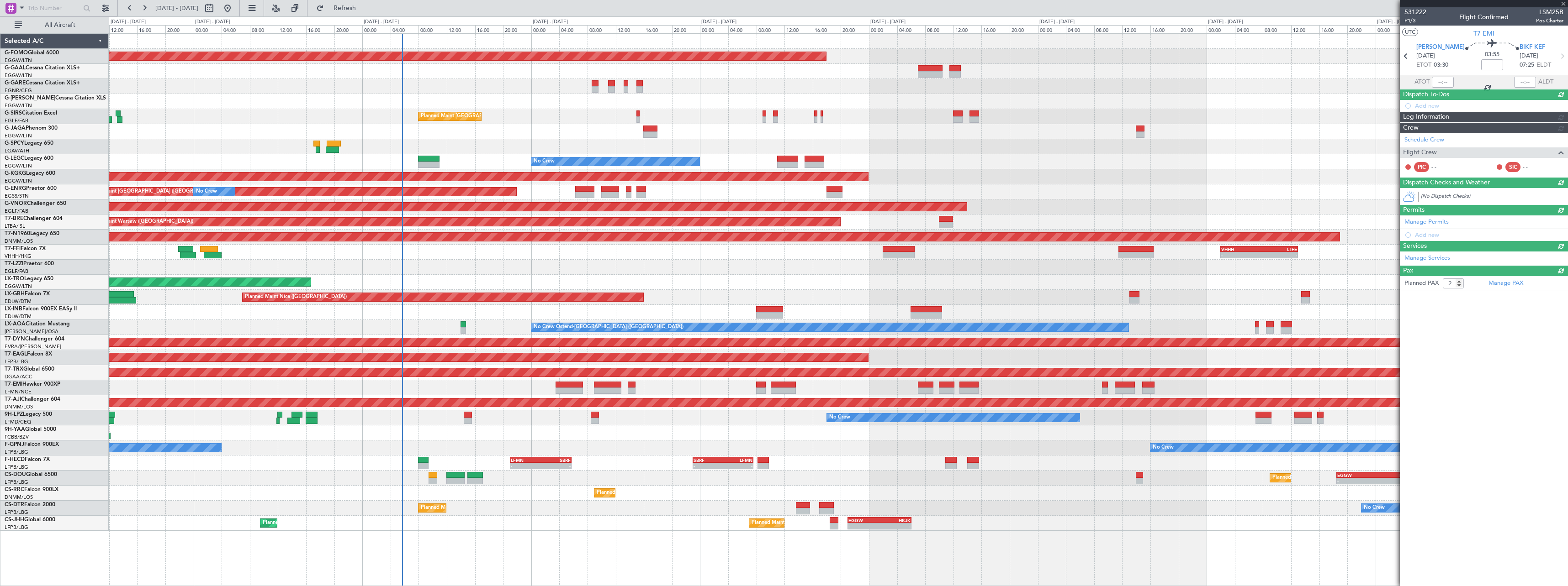
type input "+00:10"
type input "0"
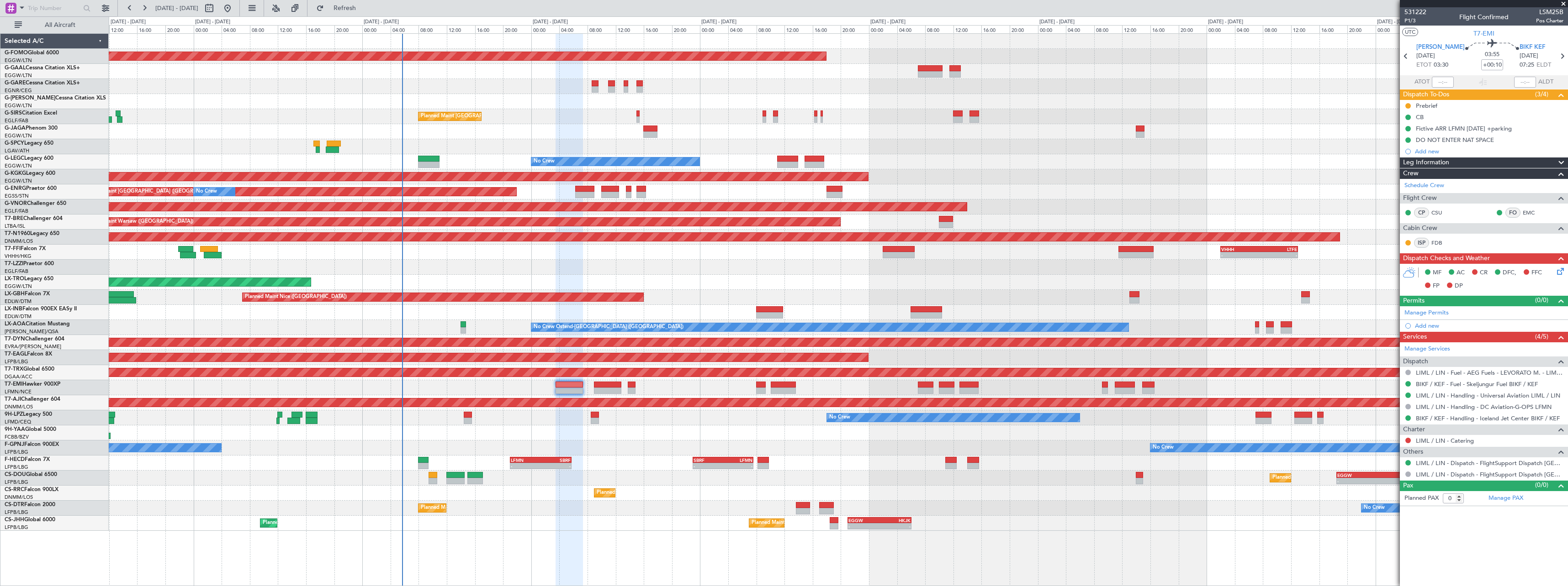
click at [669, 430] on div at bounding box center [838, 433] width 1459 height 15
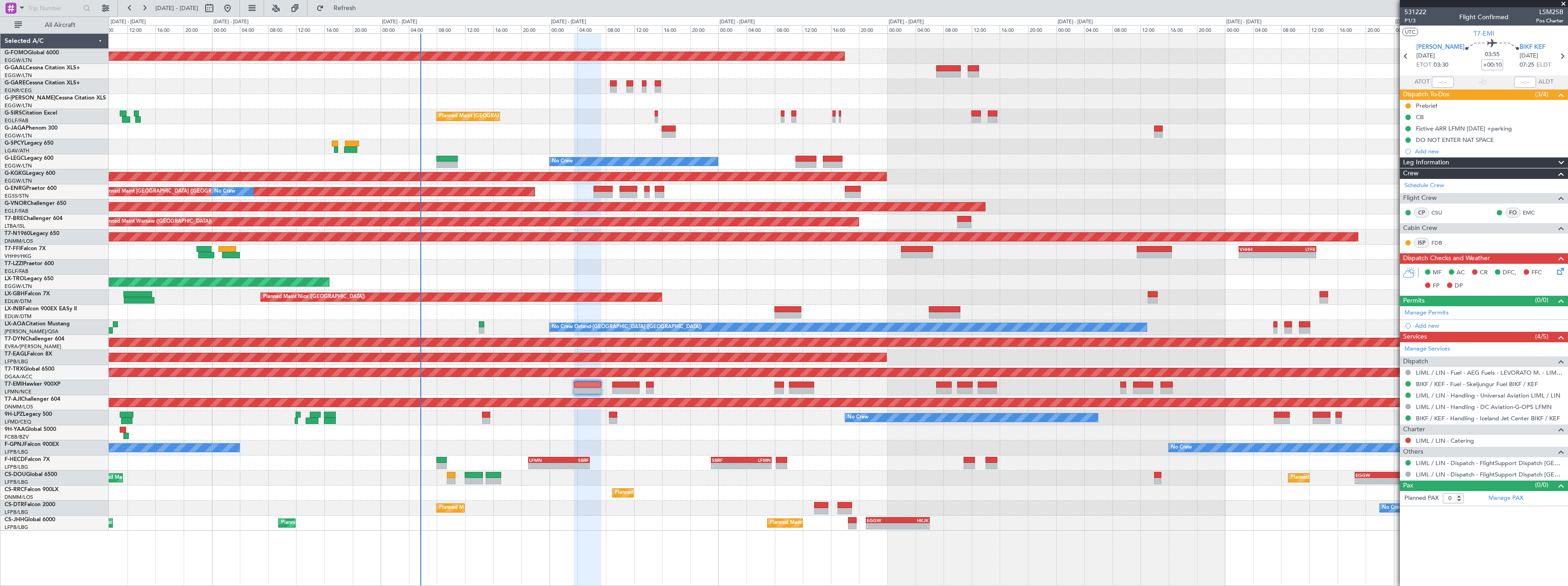
click at [690, 457] on div "Planned Maint Paris (Le Bourget) - - LFMN 21:00 Z SBRF 05:45 Z - - SBRF 23:00 Z…" at bounding box center [838, 464] width 1459 height 15
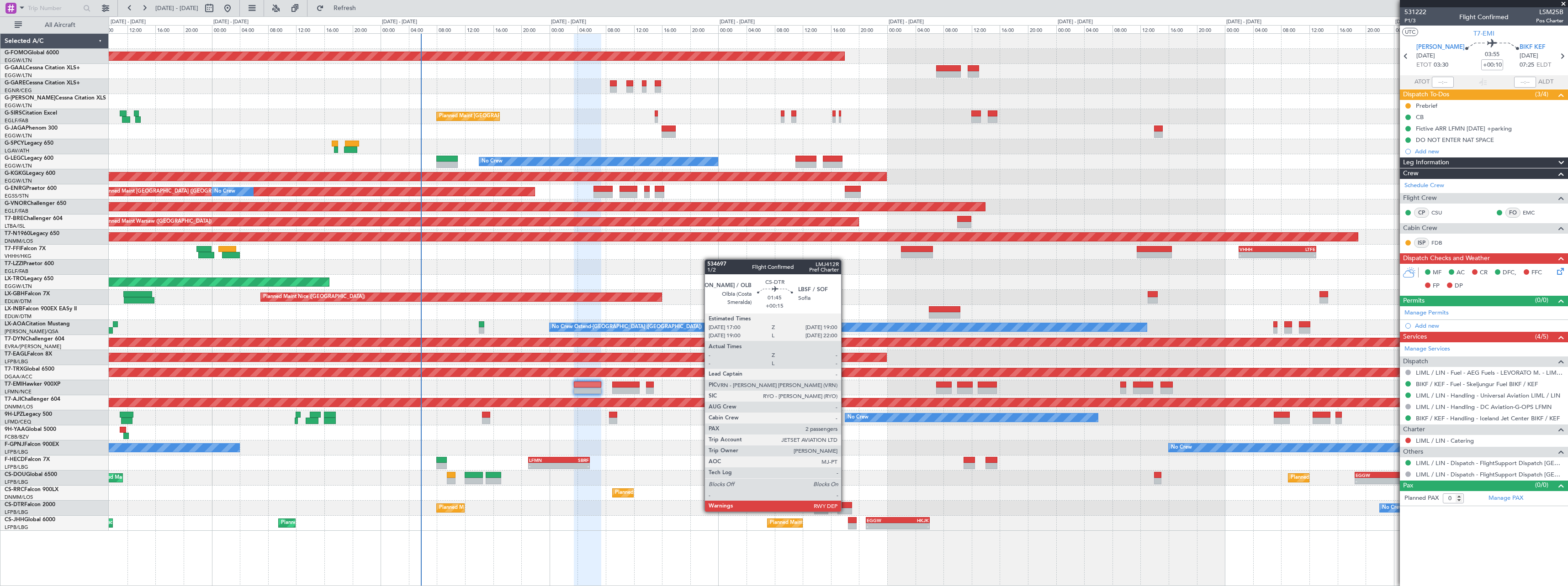
click at [845, 511] on div at bounding box center [844, 512] width 14 height 7
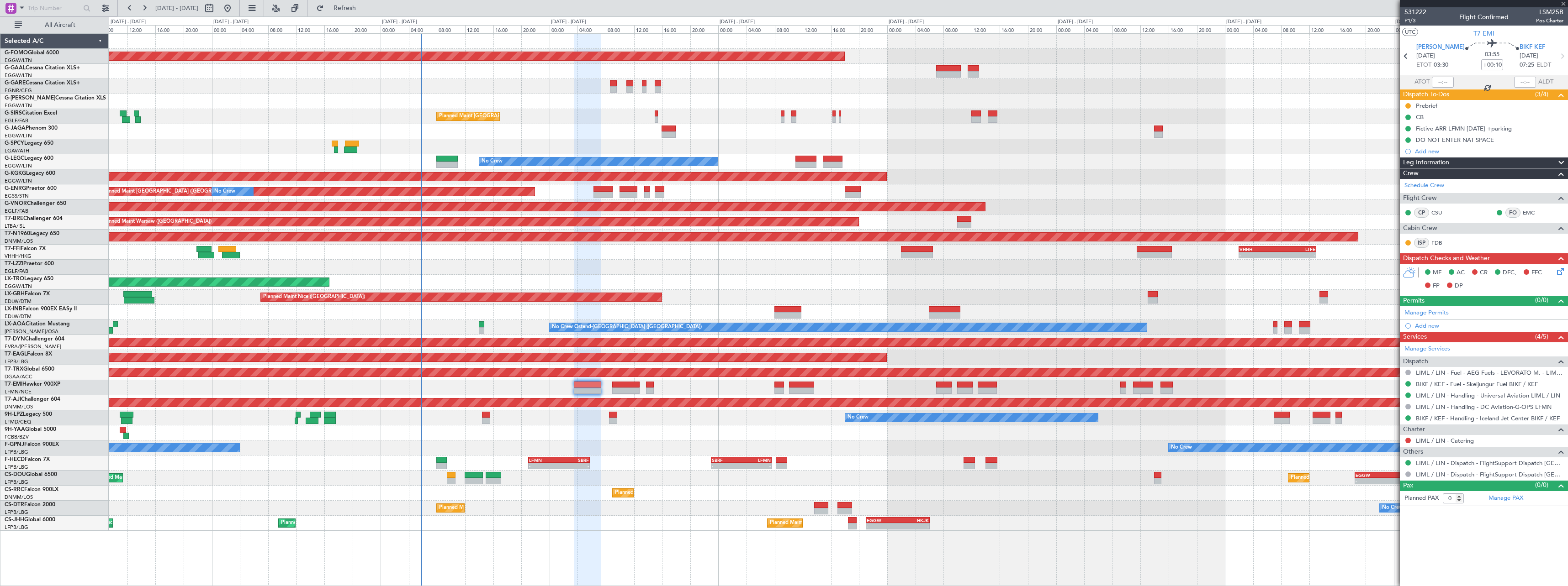
type input "+00:15"
type input "2"
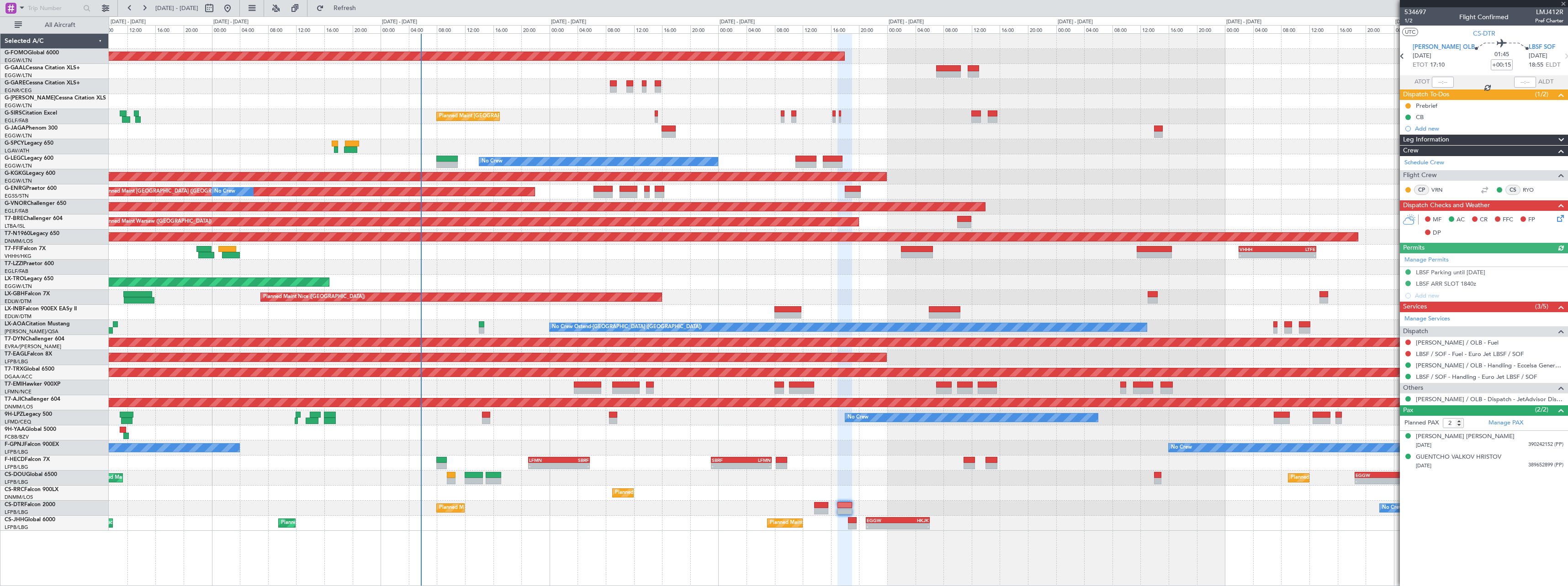
click at [1565, 136] on span at bounding box center [1561, 140] width 11 height 11
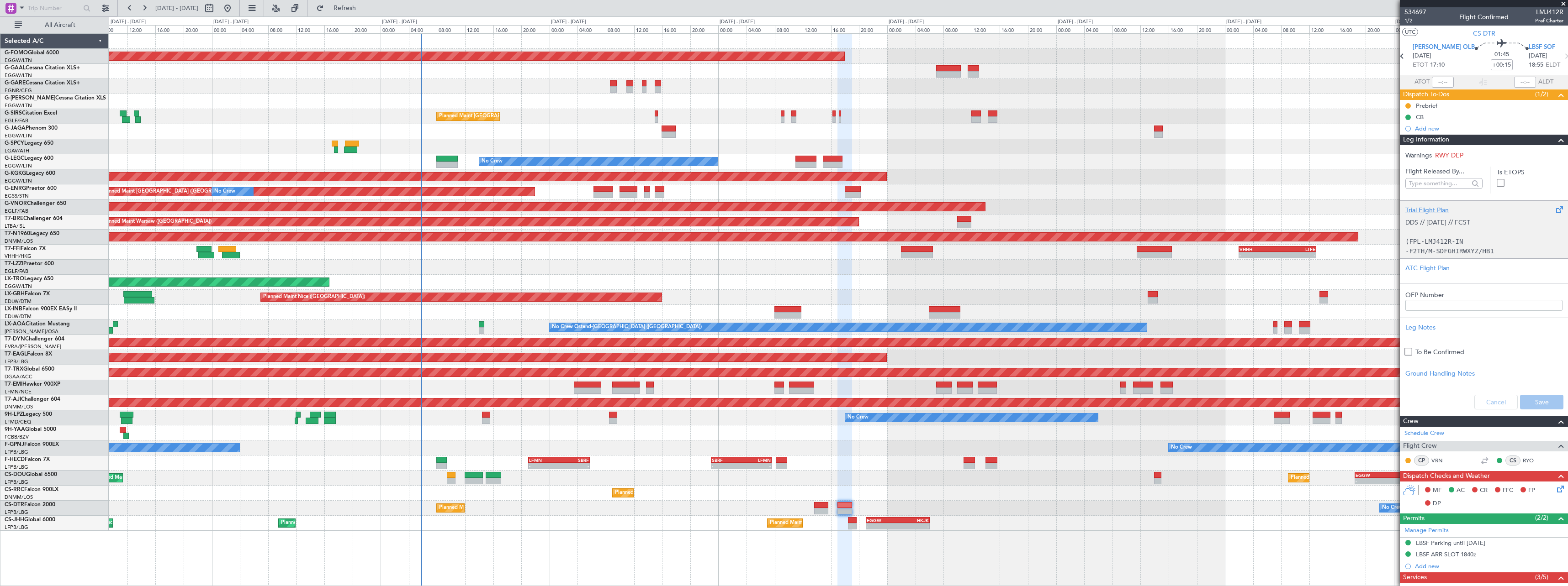
click at [1419, 206] on div "Trial Flight Plan" at bounding box center [1484, 210] width 157 height 10
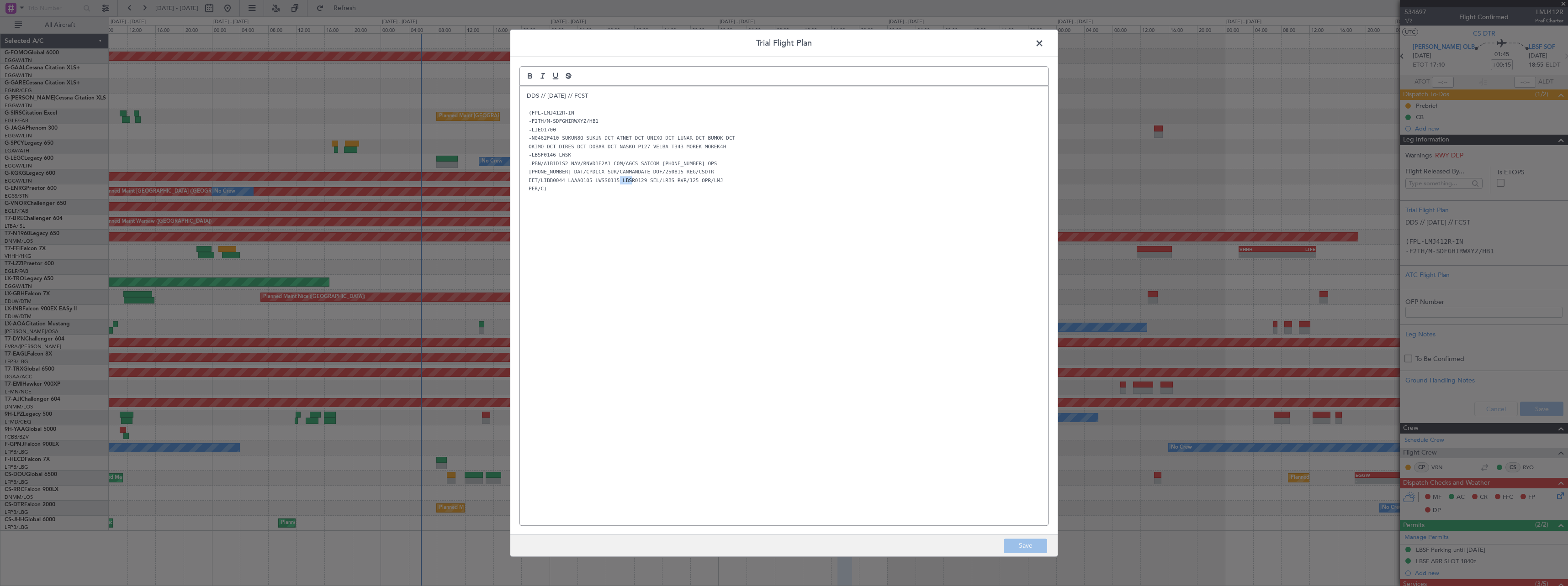
drag, startPoint x: 624, startPoint y: 182, endPoint x: 613, endPoint y: 184, distance: 11.2
click at [613, 184] on code "EET/LIBB0044 LAAA0105 LWSS0115 LBSR0129 SEL/LRBS RVR/125 OPR/LMJ" at bounding box center [625, 180] width 198 height 7
click at [625, 182] on code "EET/LIBB0044 LAAA0105 LWSS0115 LBSR0129 SEL/LRBS RVR/125 OPR/LMJ" at bounding box center [625, 180] width 198 height 7
drag, startPoint x: 623, startPoint y: 182, endPoint x: 614, endPoint y: 183, distance: 9.1
click at [614, 183] on code "EET/LIBB0044 LAAA0105 LWSS0115 LBSR0129 SEL/LRBS RVR/125 OPR/LMJ" at bounding box center [625, 180] width 198 height 7
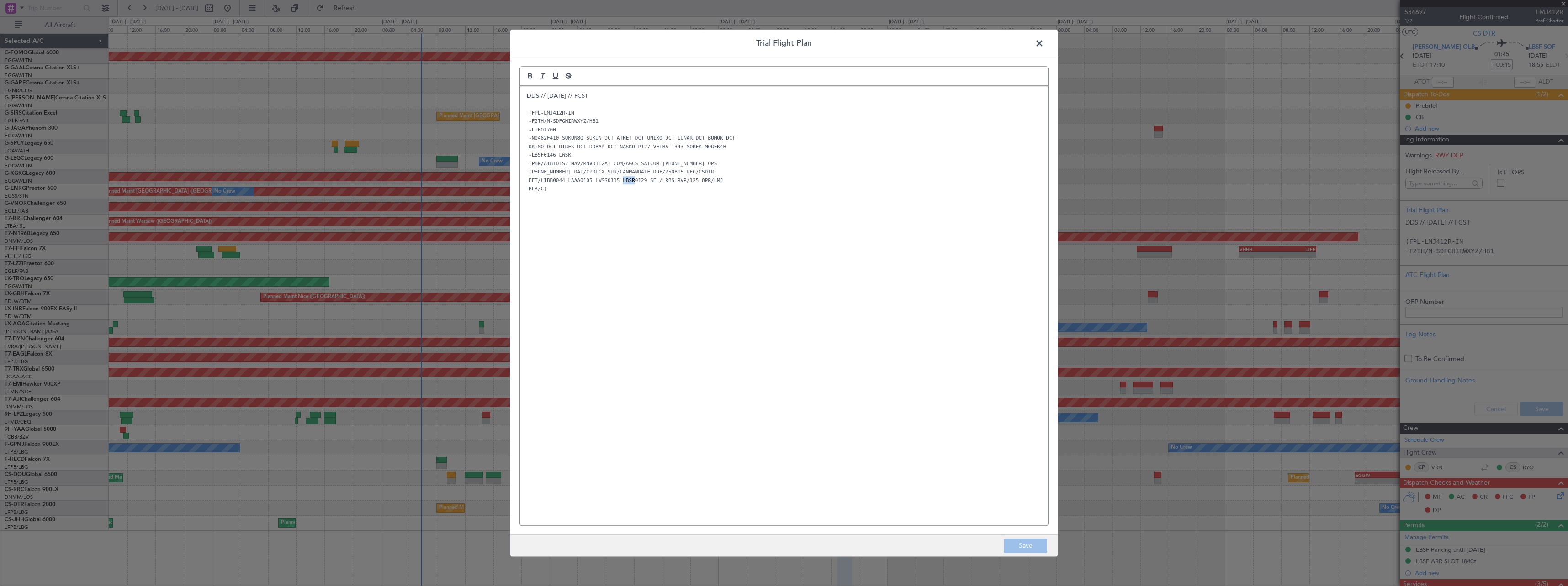
copy code "LBSR"
click at [1044, 41] on span at bounding box center [1044, 46] width 0 height 18
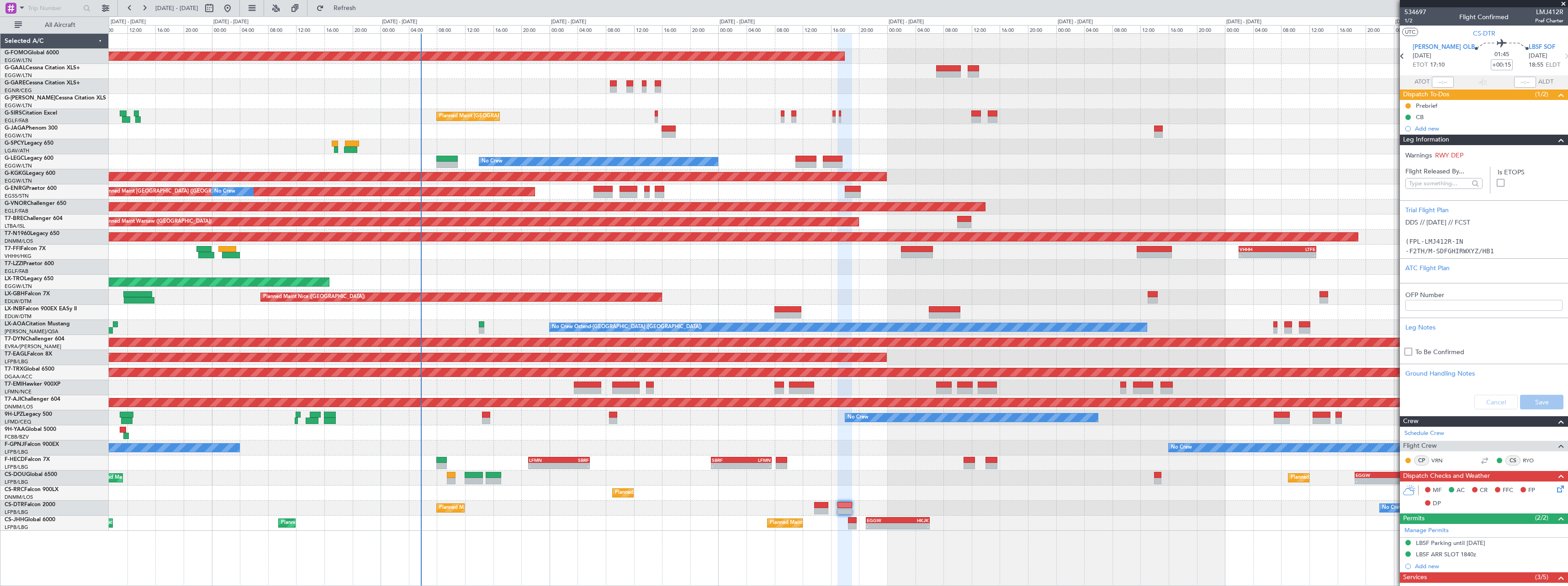
click at [1556, 142] on span at bounding box center [1561, 140] width 11 height 11
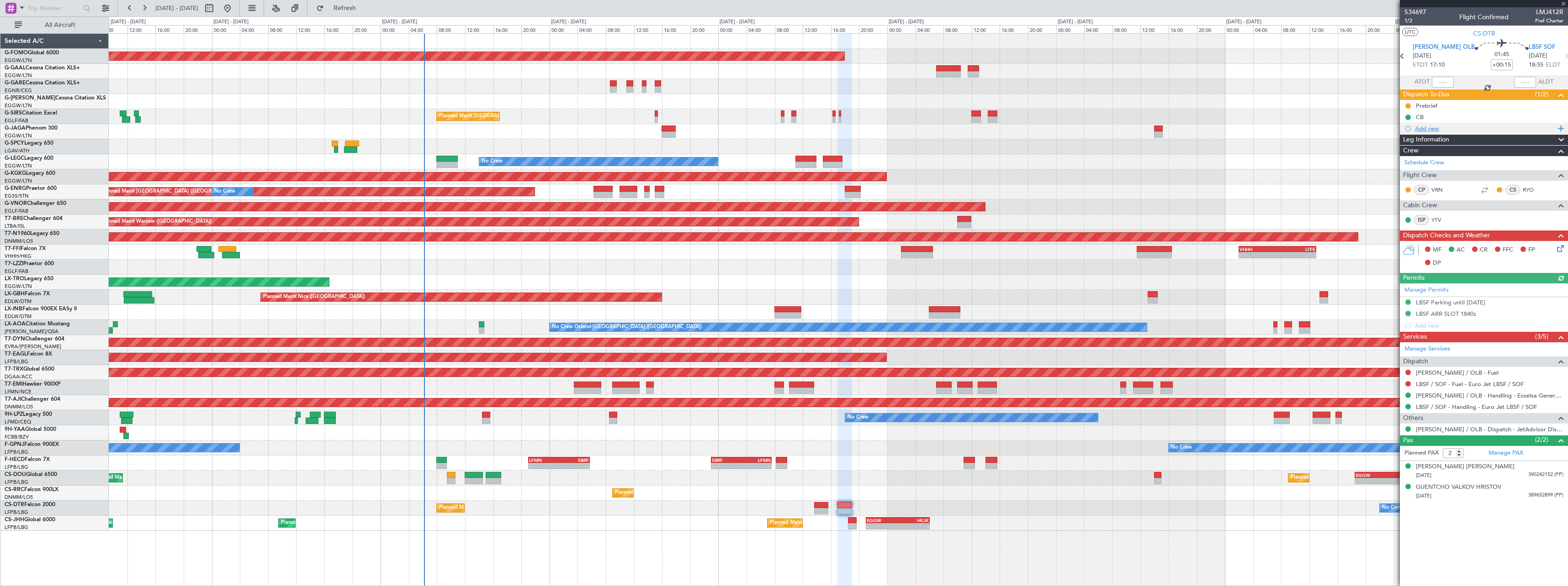
click at [1561, 133] on span at bounding box center [1559, 128] width 8 height 12
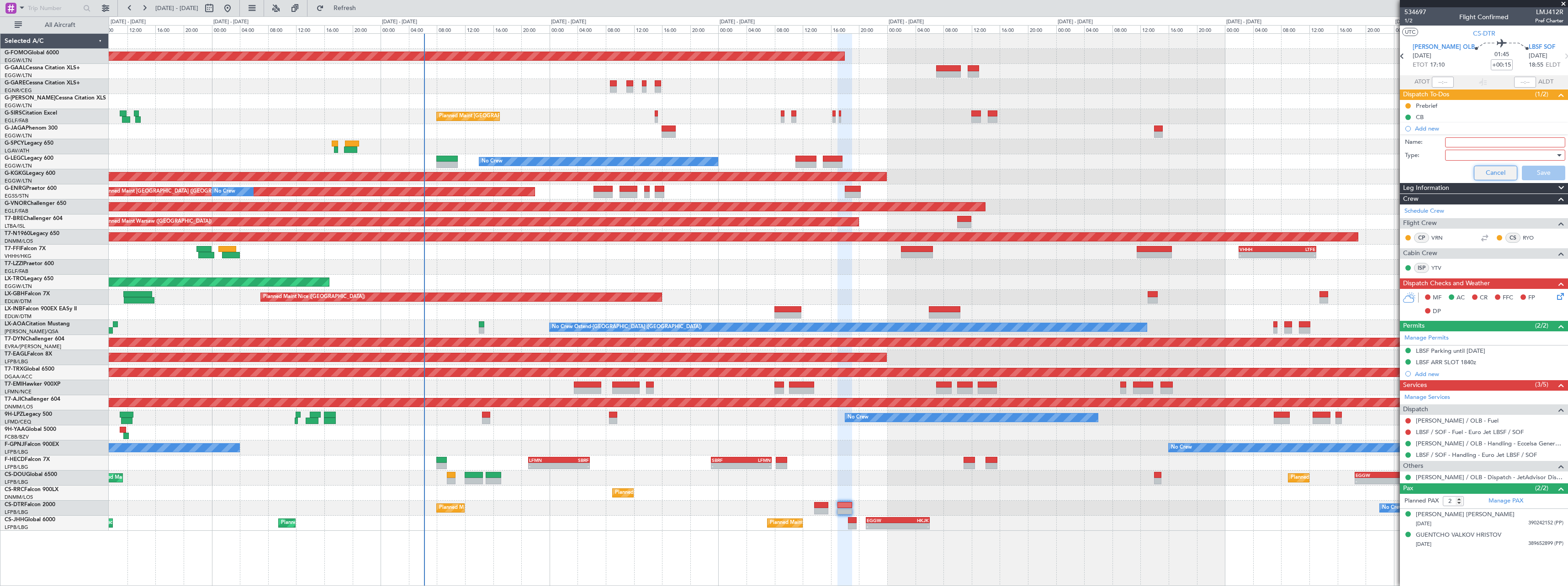
click at [1498, 174] on button "Cancel" at bounding box center [1495, 173] width 43 height 15
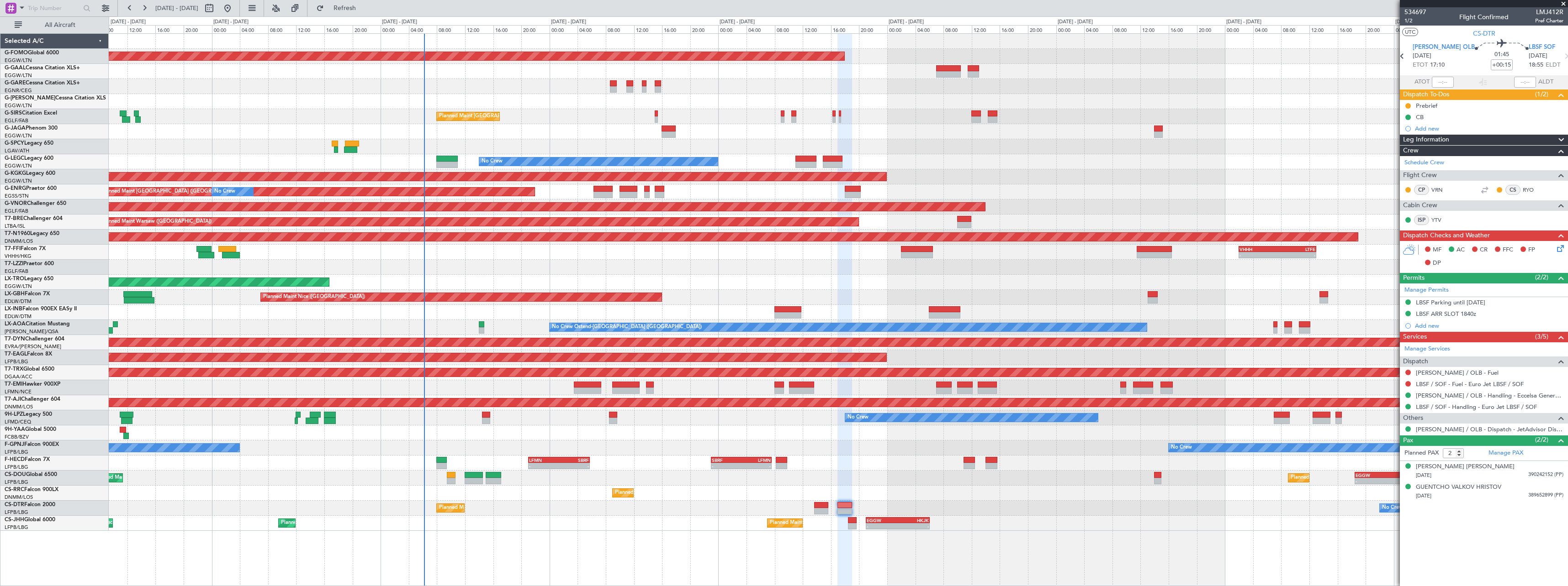
click at [1560, 141] on span at bounding box center [1561, 140] width 11 height 11
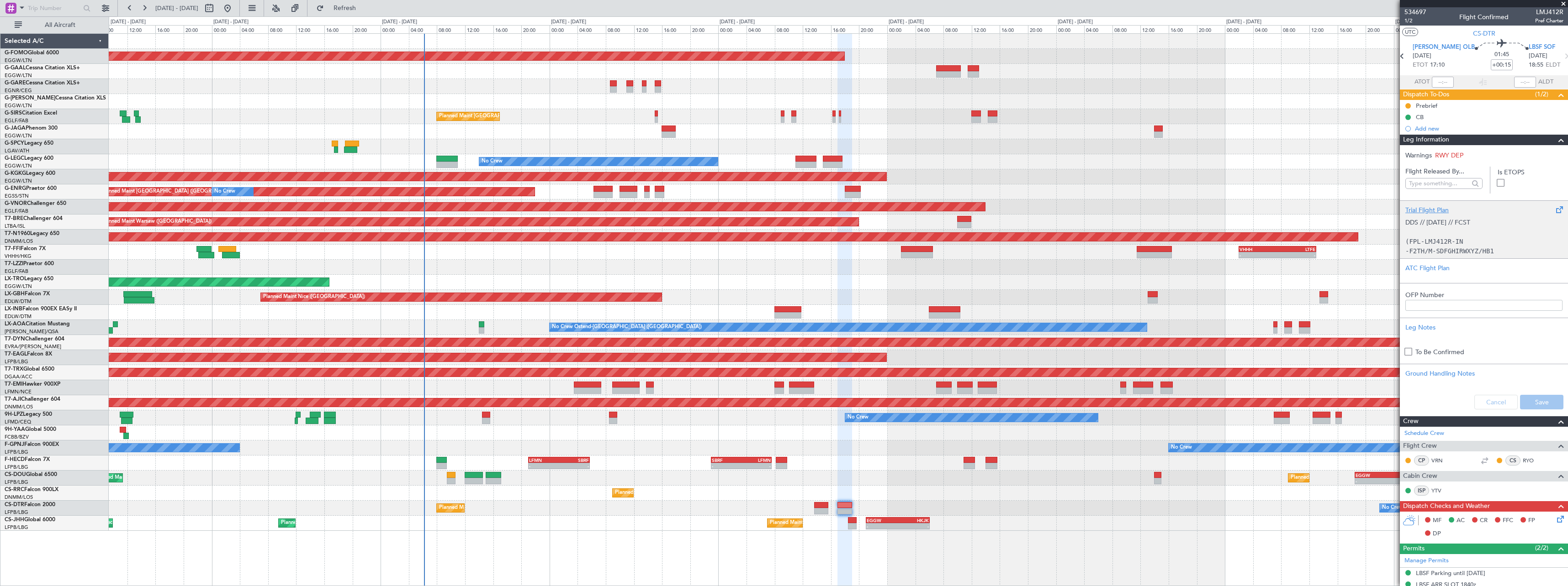
click at [1426, 208] on div "Trial Flight Plan" at bounding box center [1484, 210] width 157 height 10
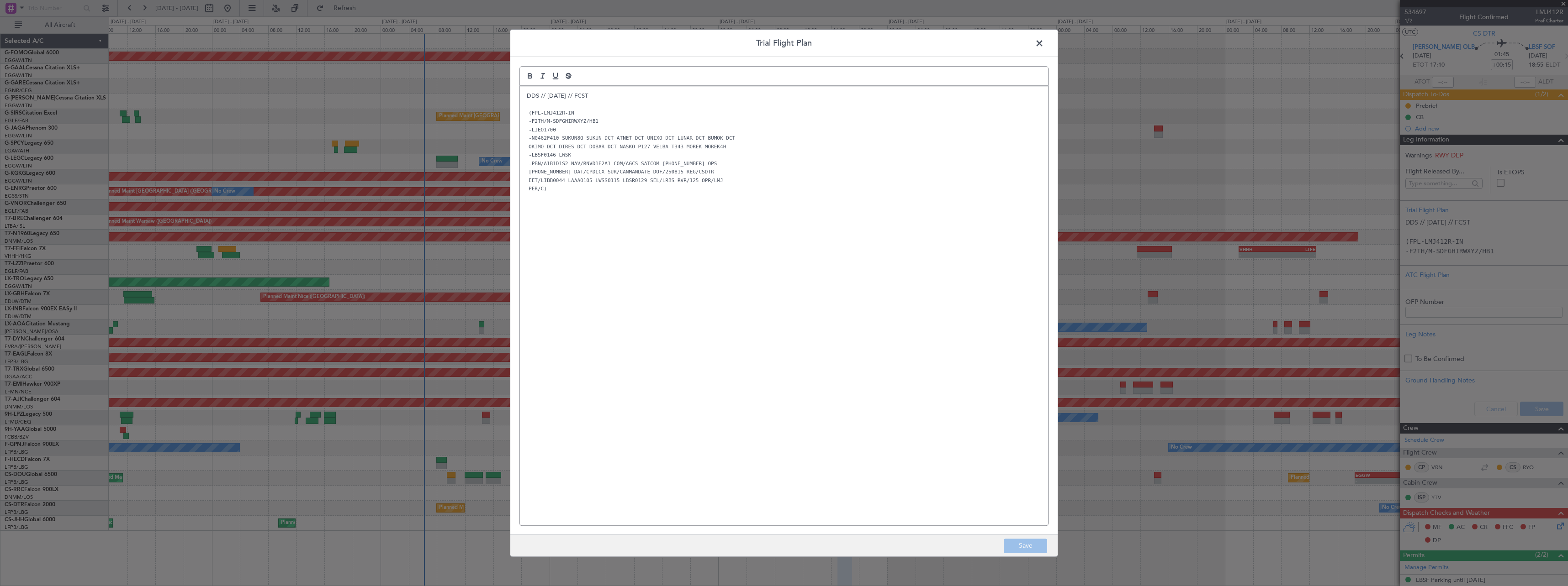
click at [1044, 43] on span at bounding box center [1044, 46] width 0 height 18
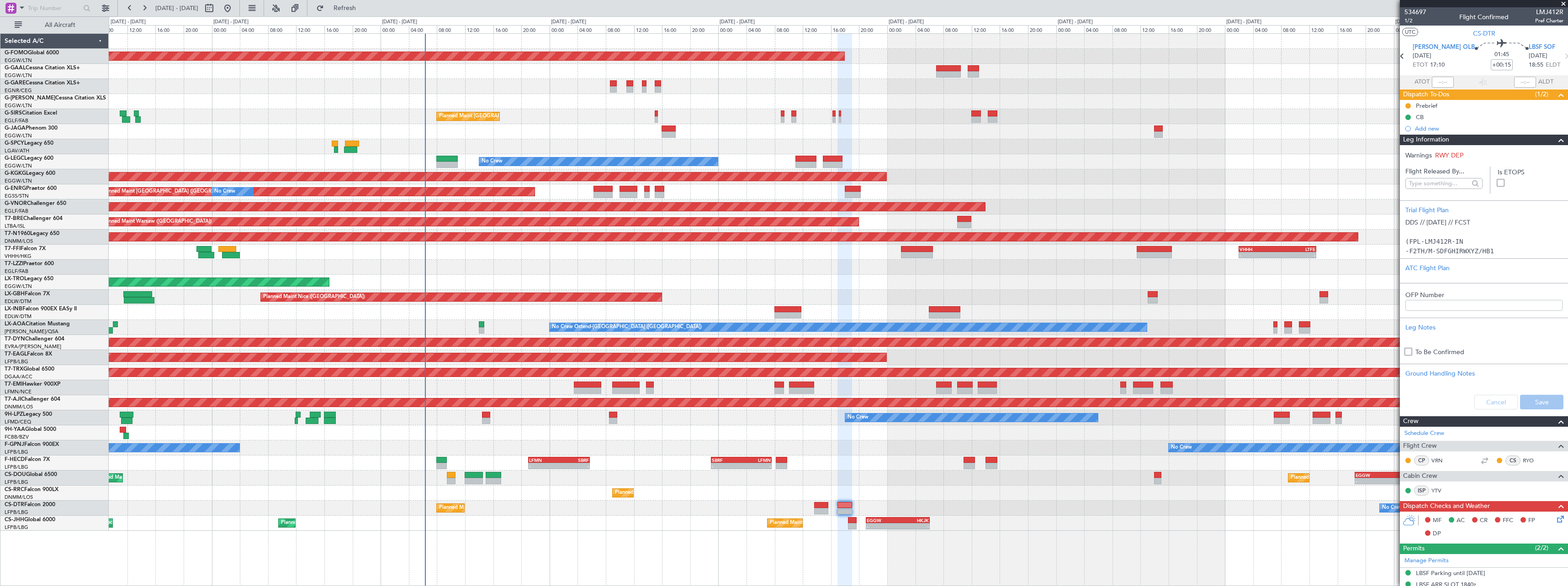
click at [1556, 142] on span at bounding box center [1561, 140] width 11 height 11
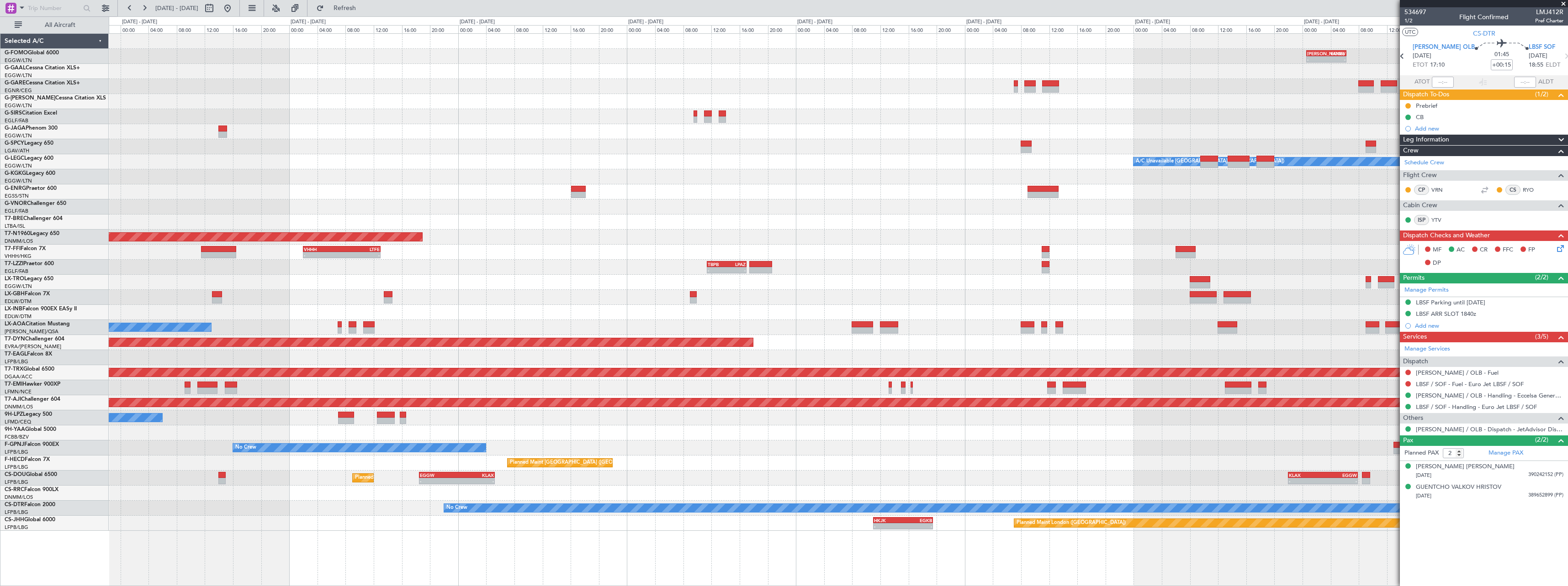
click at [248, 281] on div "KACK 00:35 Z EGGW 06:15 Z - - - - EGGW 11:00 Z KTEB 17:55 Z Planned Maint Winds…" at bounding box center [838, 282] width 1459 height 497
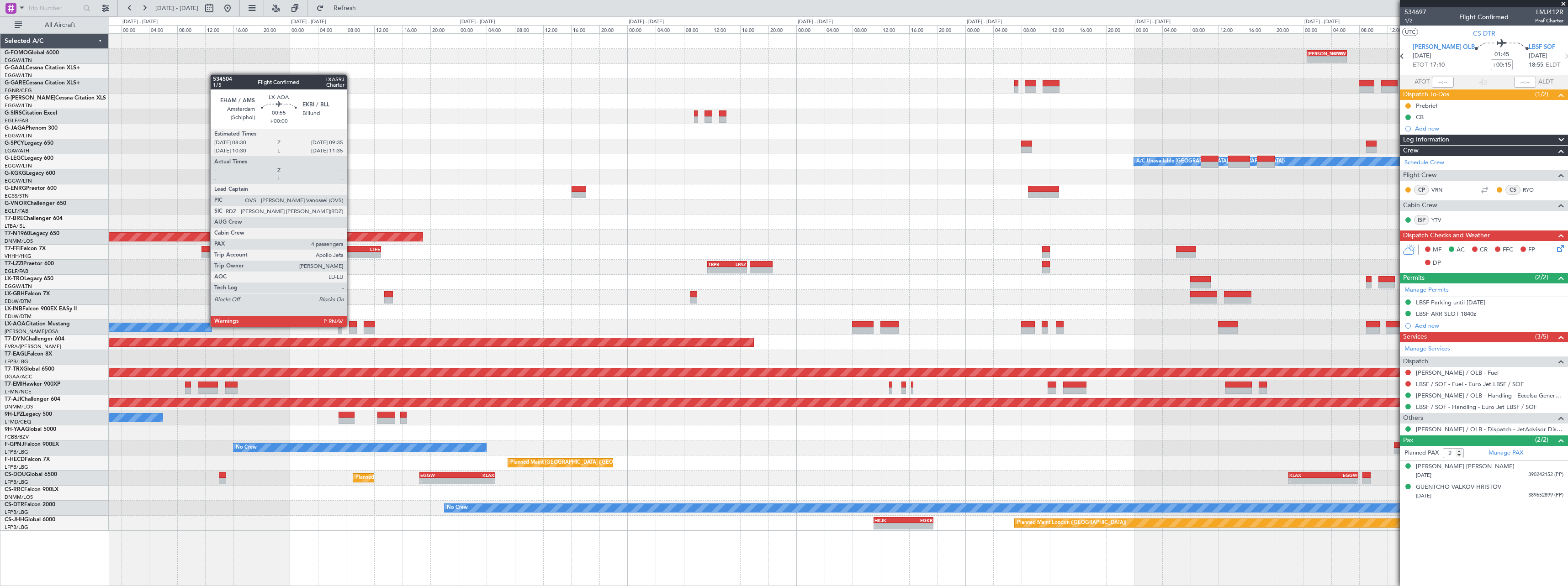
click at [351, 326] on div at bounding box center [353, 324] width 7 height 7
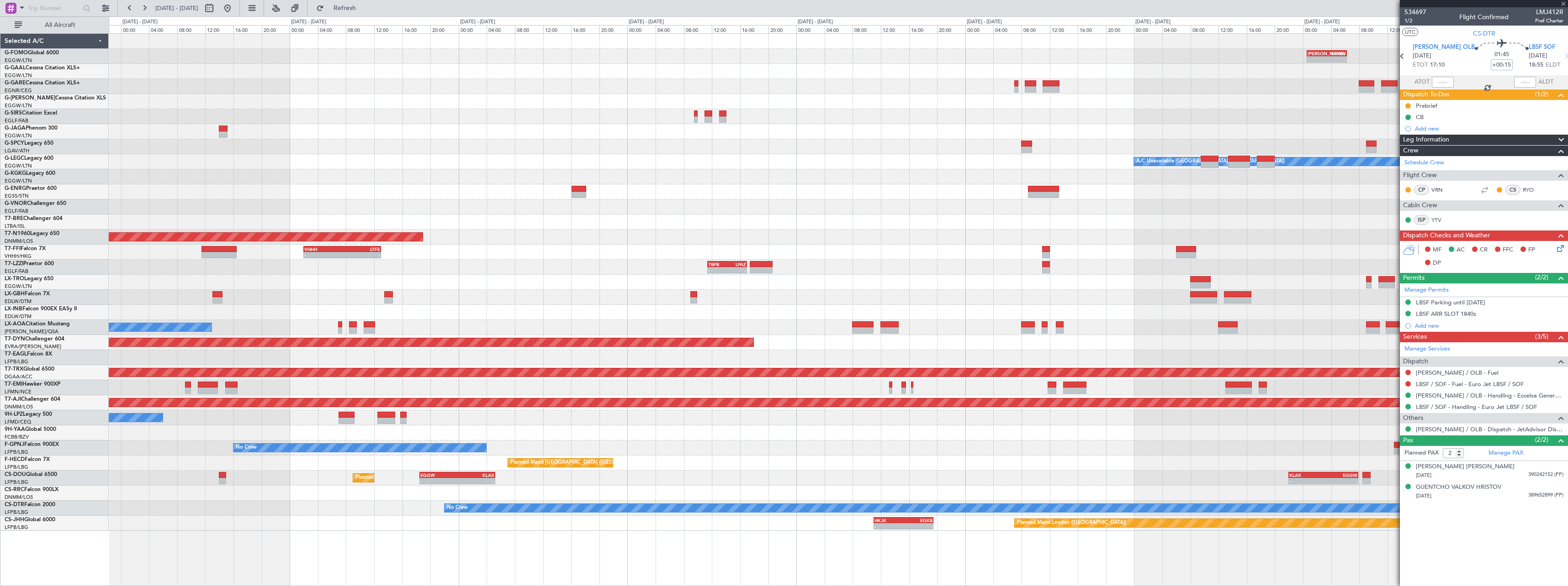
type input "4"
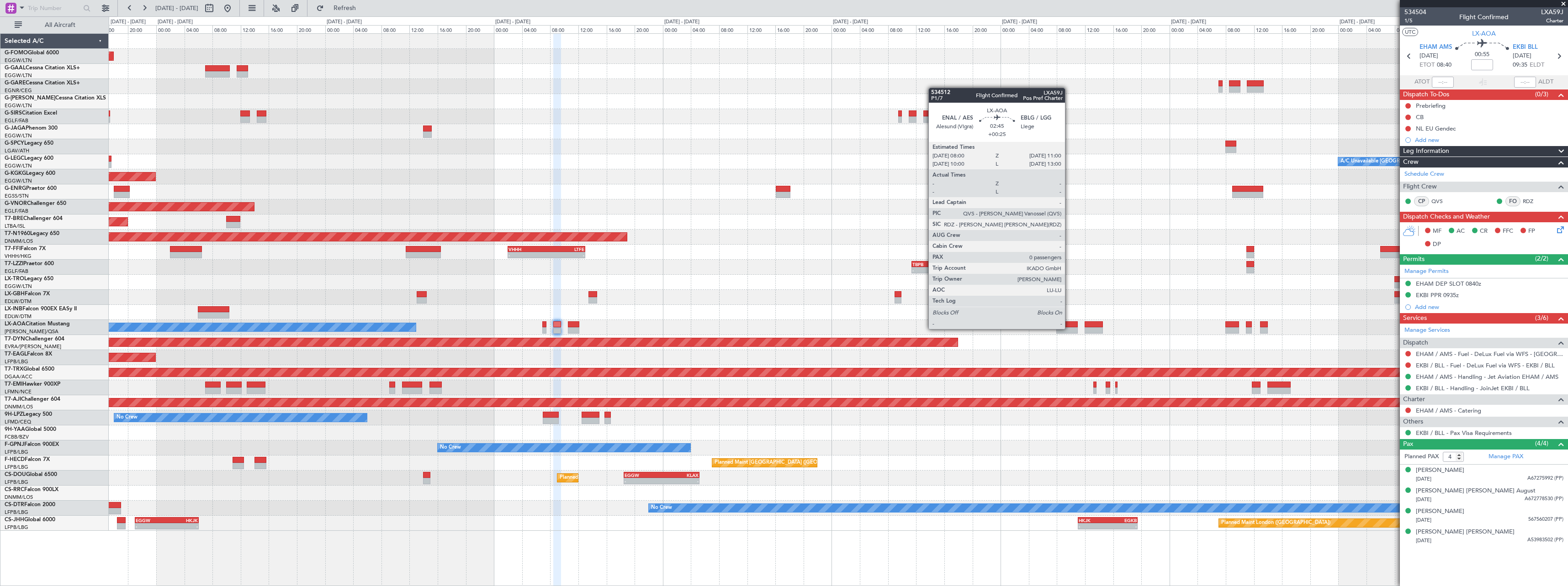
click at [1069, 329] on div at bounding box center [1067, 331] width 22 height 7
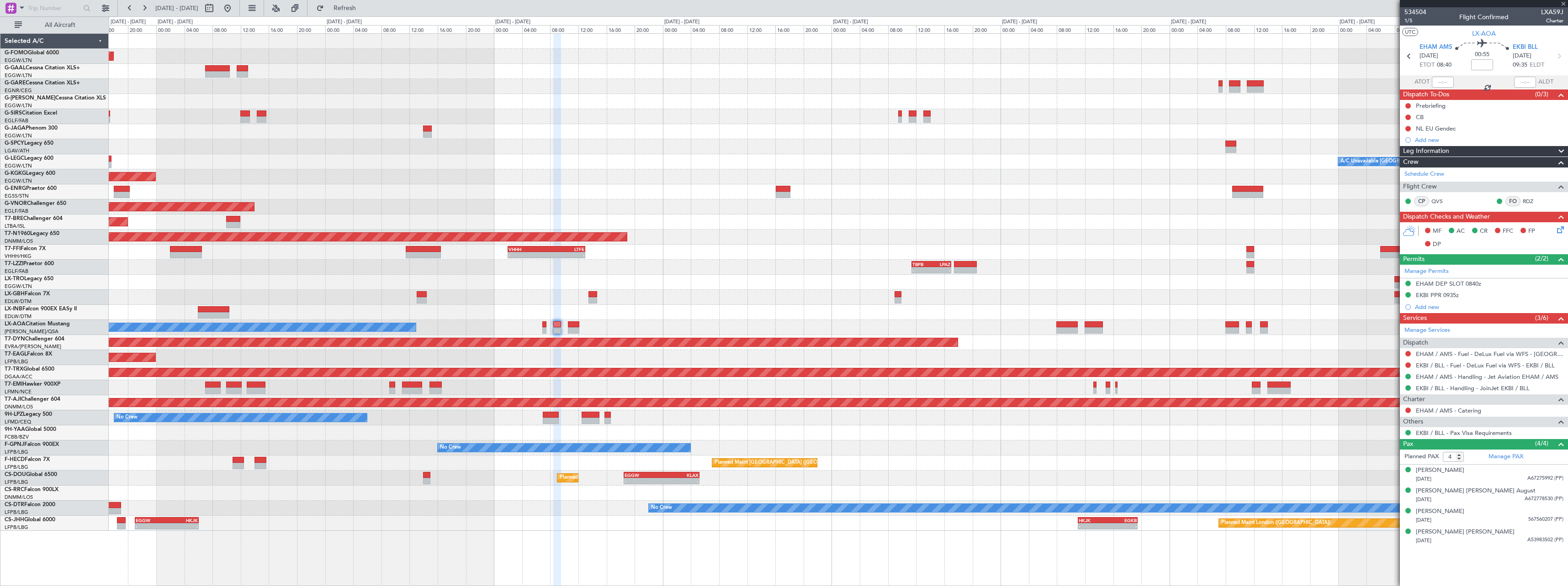
type input "+00:25"
type input "0"
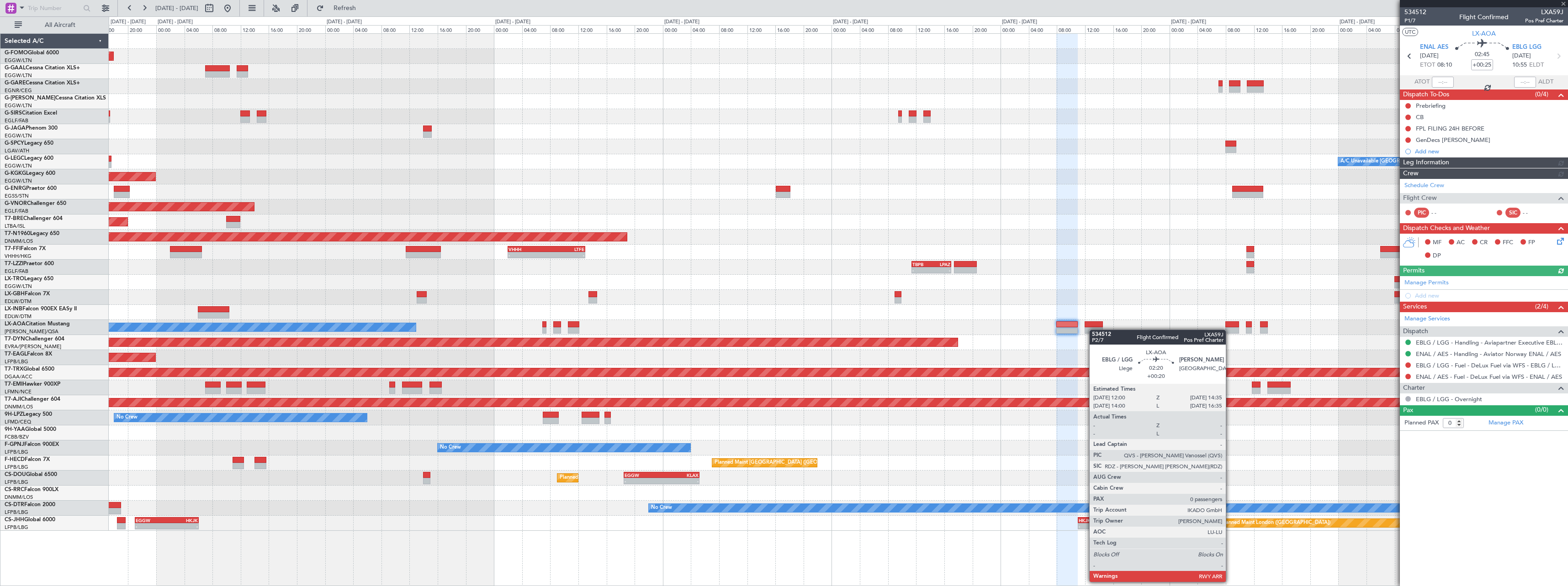
click at [1094, 329] on div at bounding box center [1094, 331] width 18 height 7
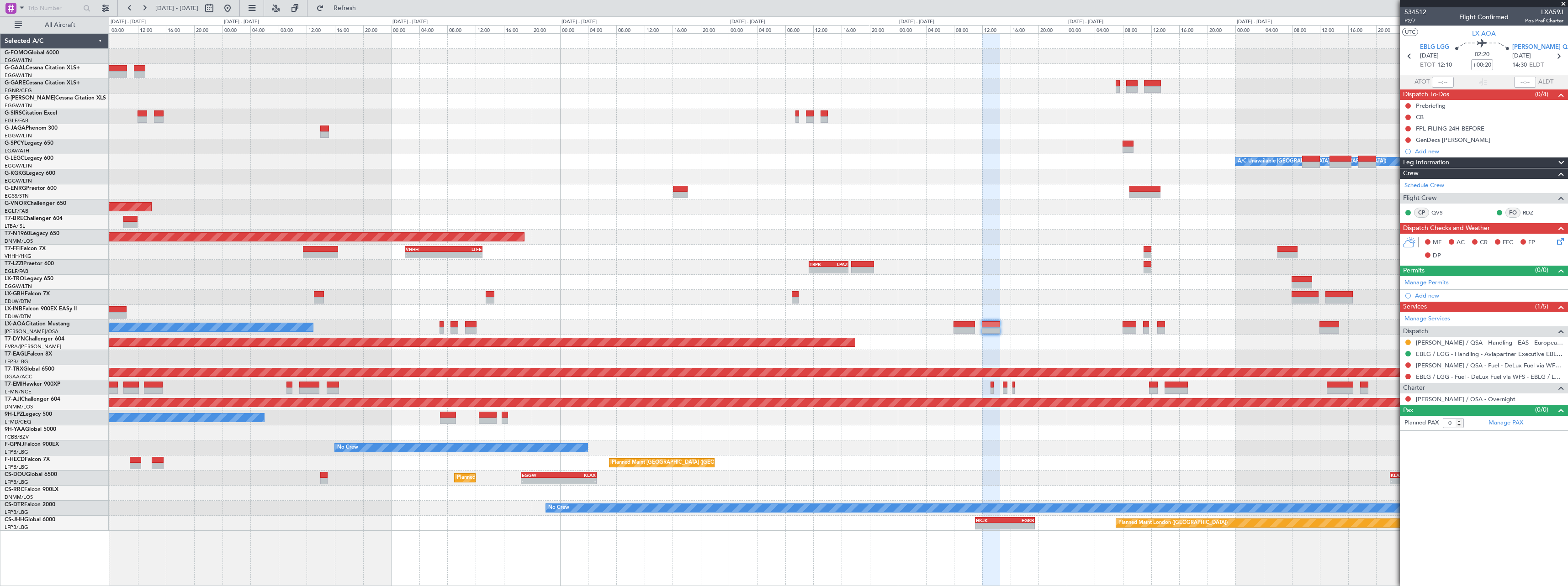
click at [1048, 337] on div "Planned Maint [GEOGRAPHIC_DATA]-[GEOGRAPHIC_DATA]" at bounding box center [838, 343] width 1459 height 15
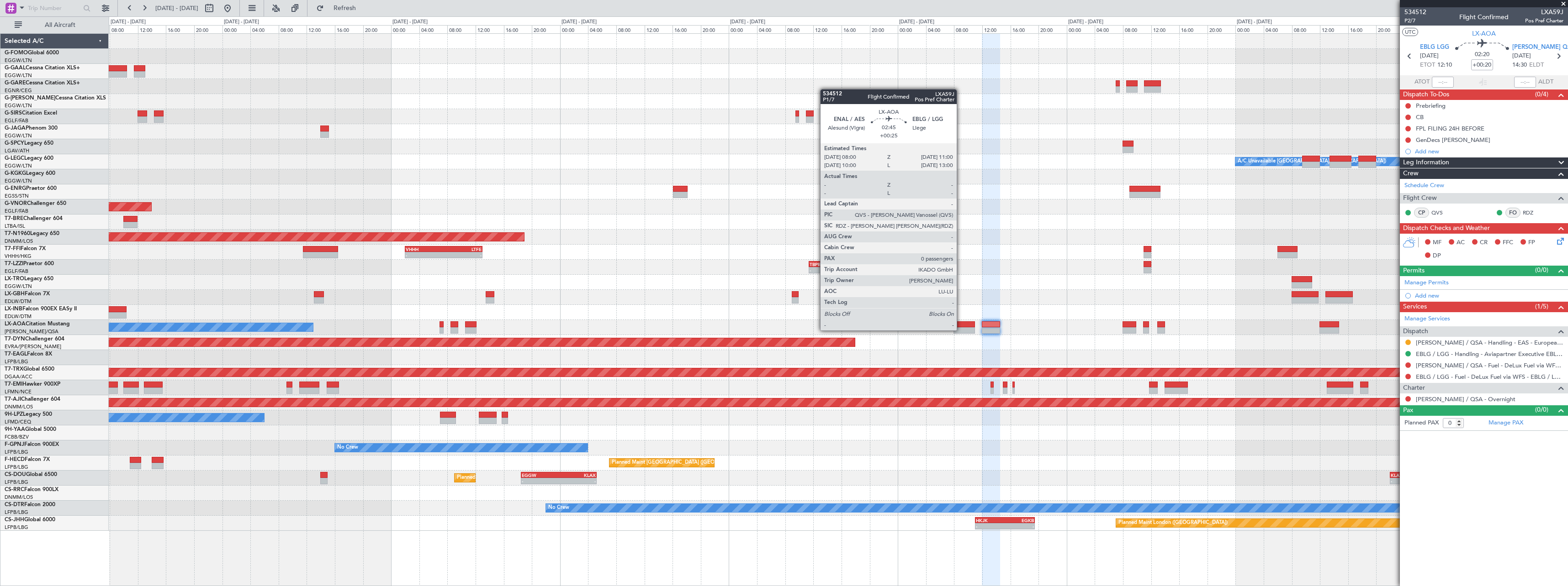
click at [960, 329] on div at bounding box center [964, 331] width 22 height 7
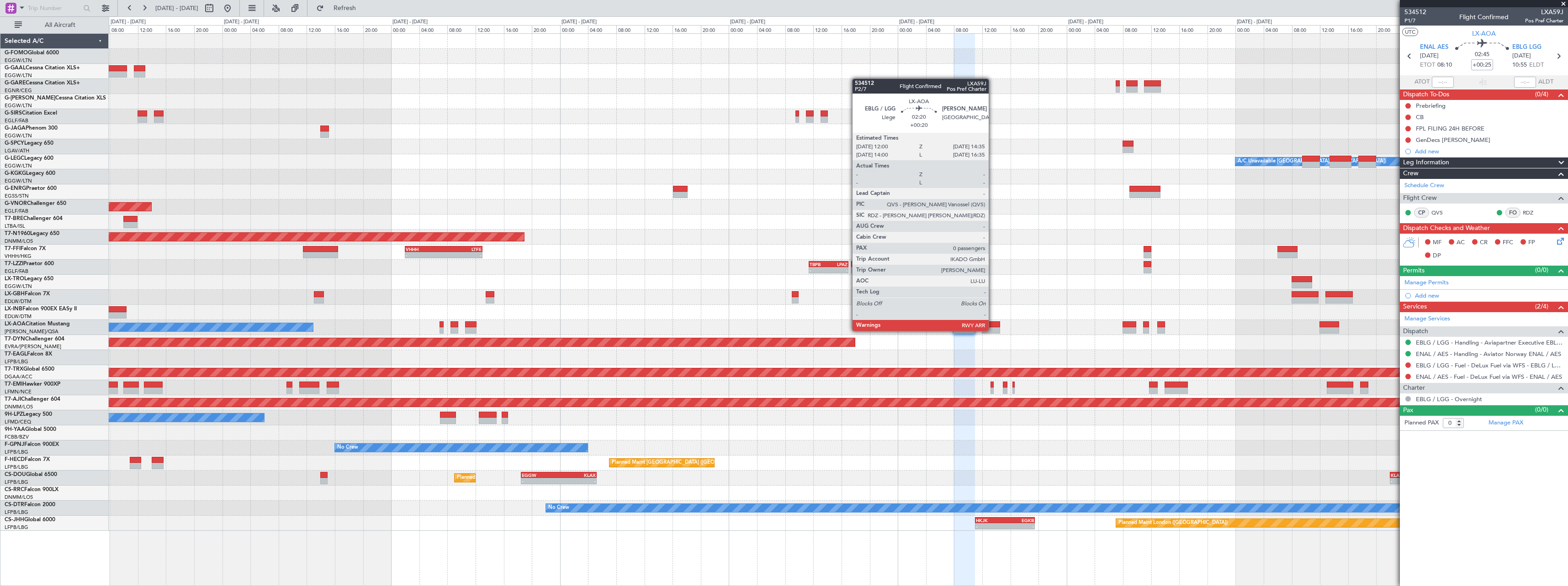
click at [993, 330] on div at bounding box center [991, 331] width 18 height 7
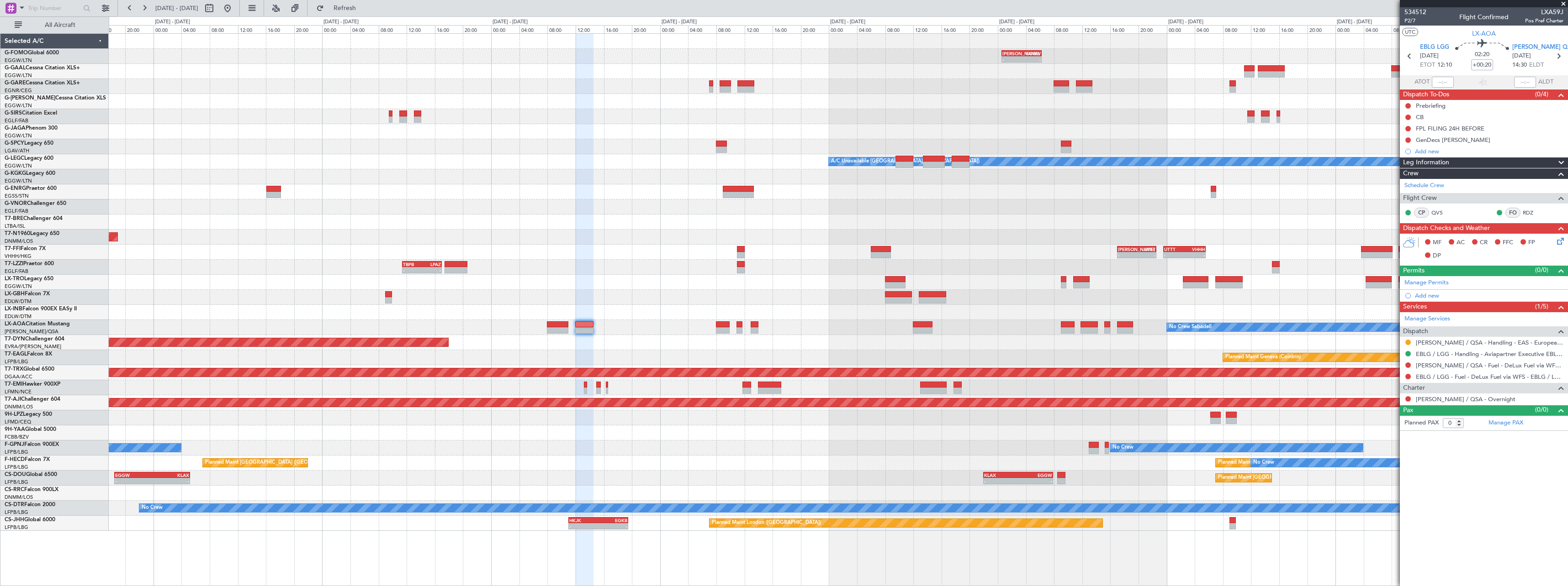
click at [949, 289] on div "- - KACK 00:35 Z EGGW 06:15 Z - - EGGW 11:00 Z KTEB 17:55 Z Planned Maint Dusse…" at bounding box center [838, 282] width 1459 height 497
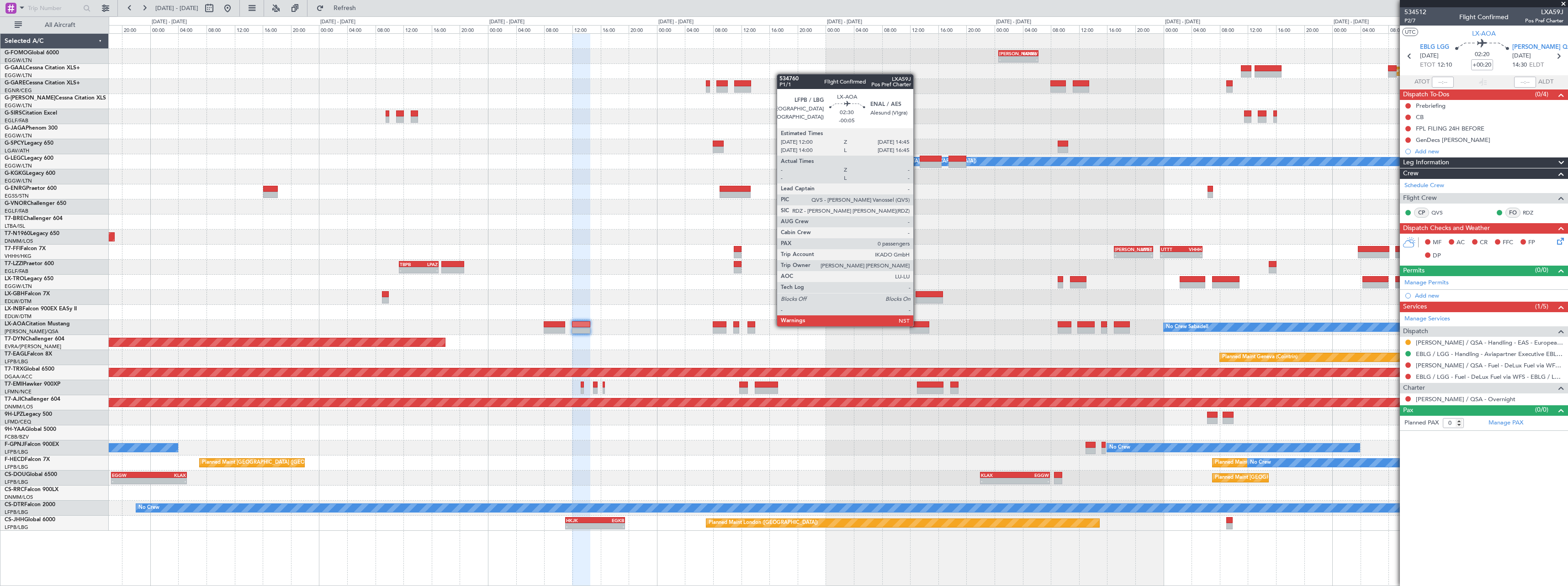
click at [917, 325] on div at bounding box center [920, 324] width 20 height 7
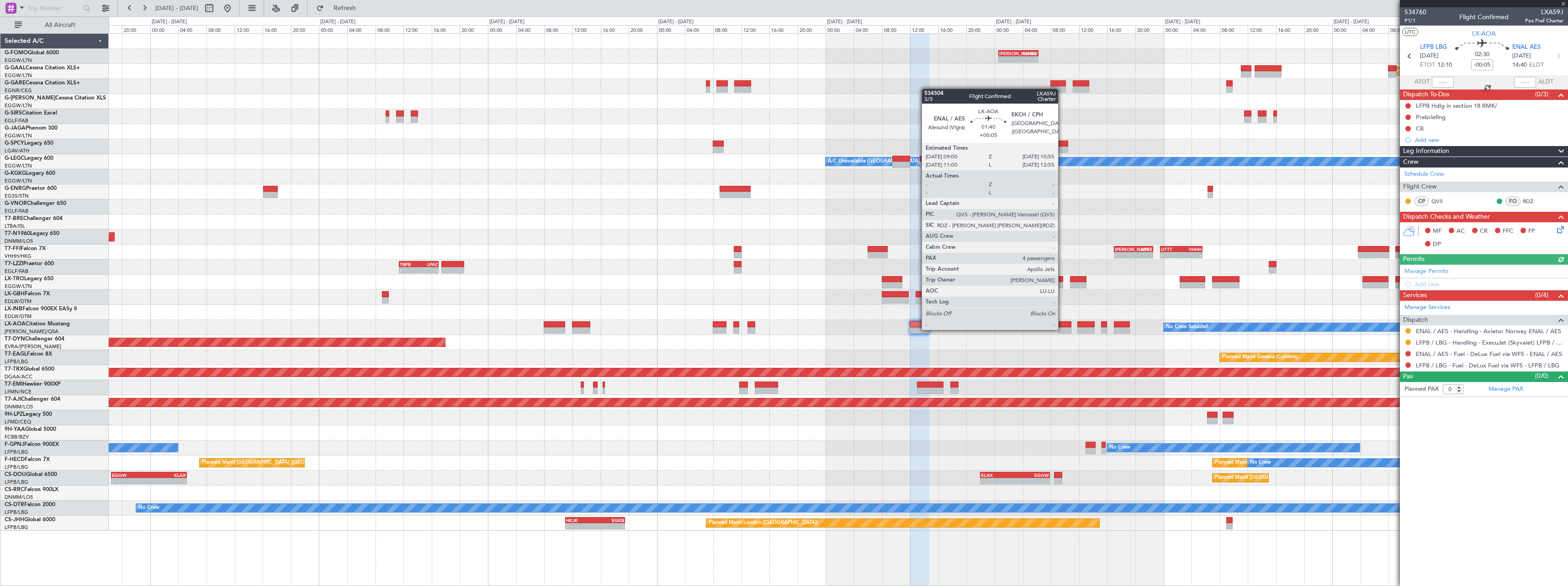
click at [1062, 329] on div at bounding box center [1064, 331] width 14 height 7
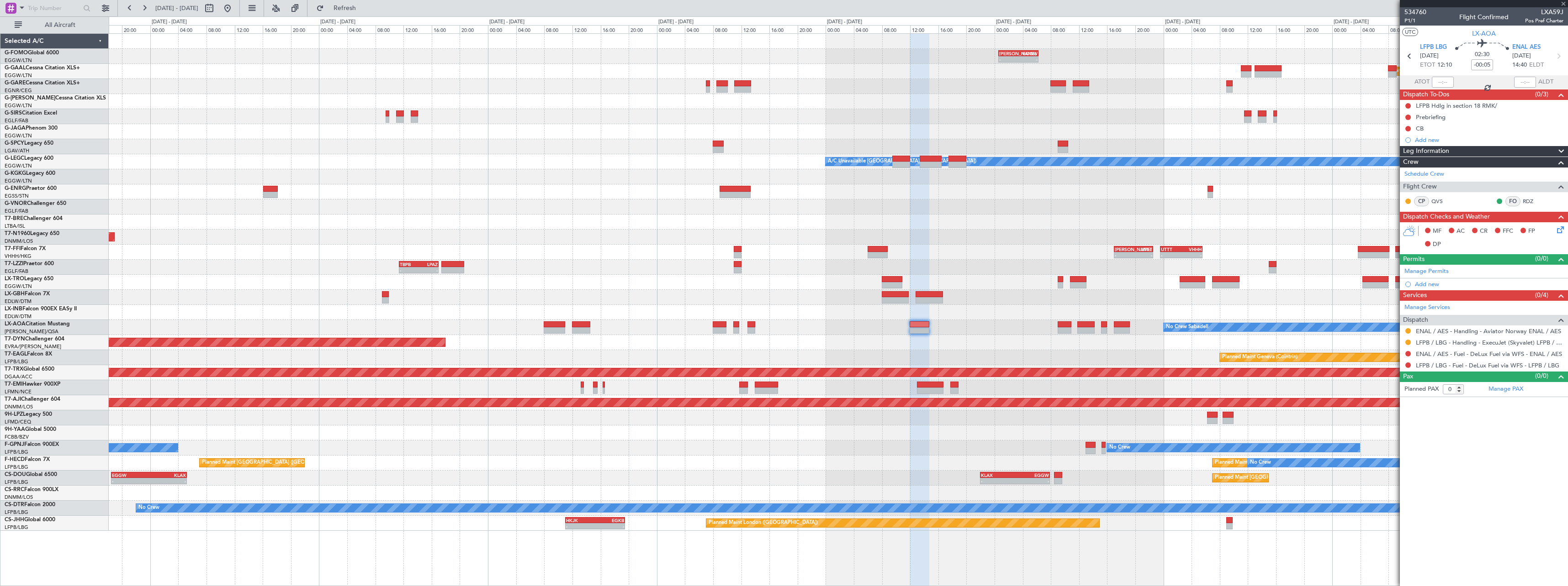
type input "+00:05"
type input "4"
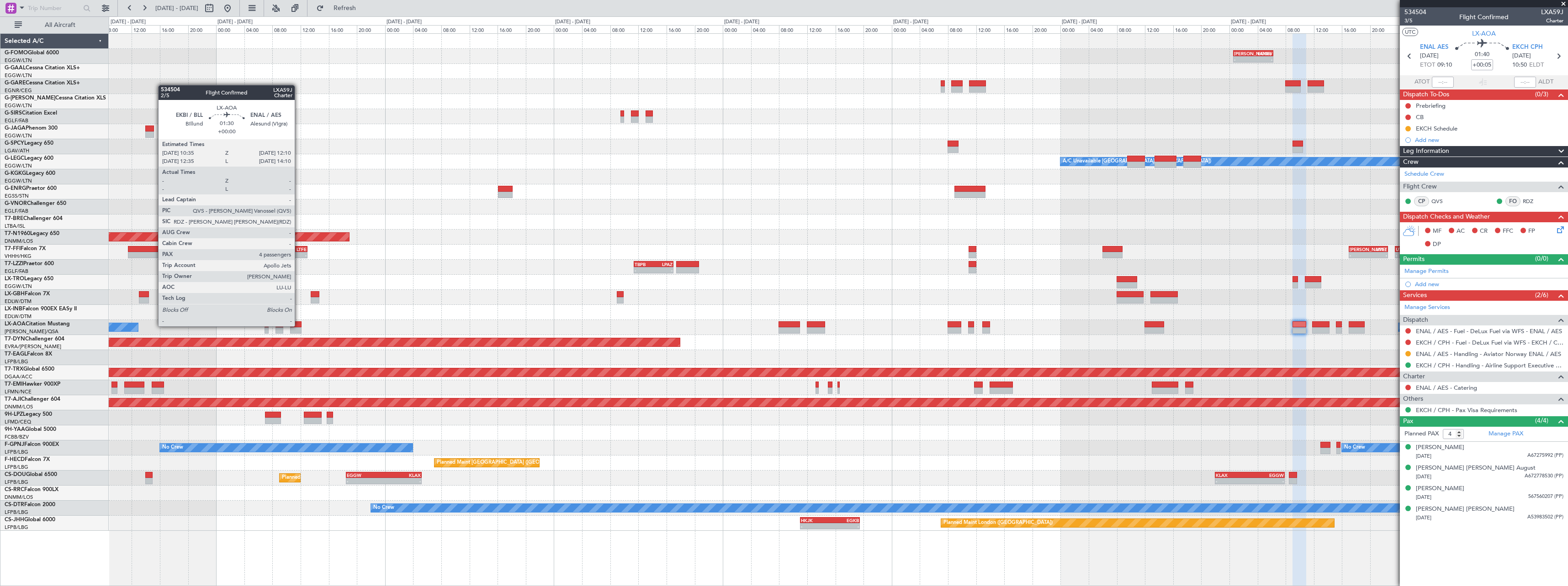
click at [299, 325] on div at bounding box center [296, 324] width 12 height 7
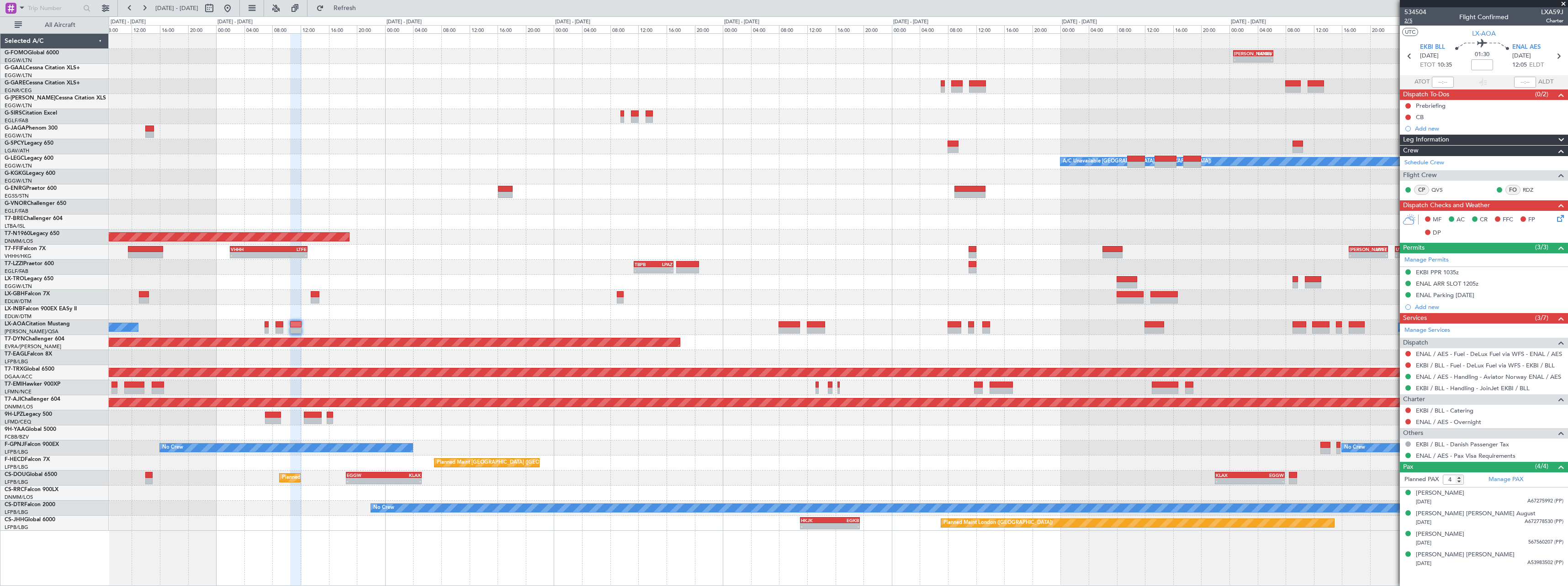
click at [1418, 22] on span "2/5" at bounding box center [1415, 20] width 22 height 7
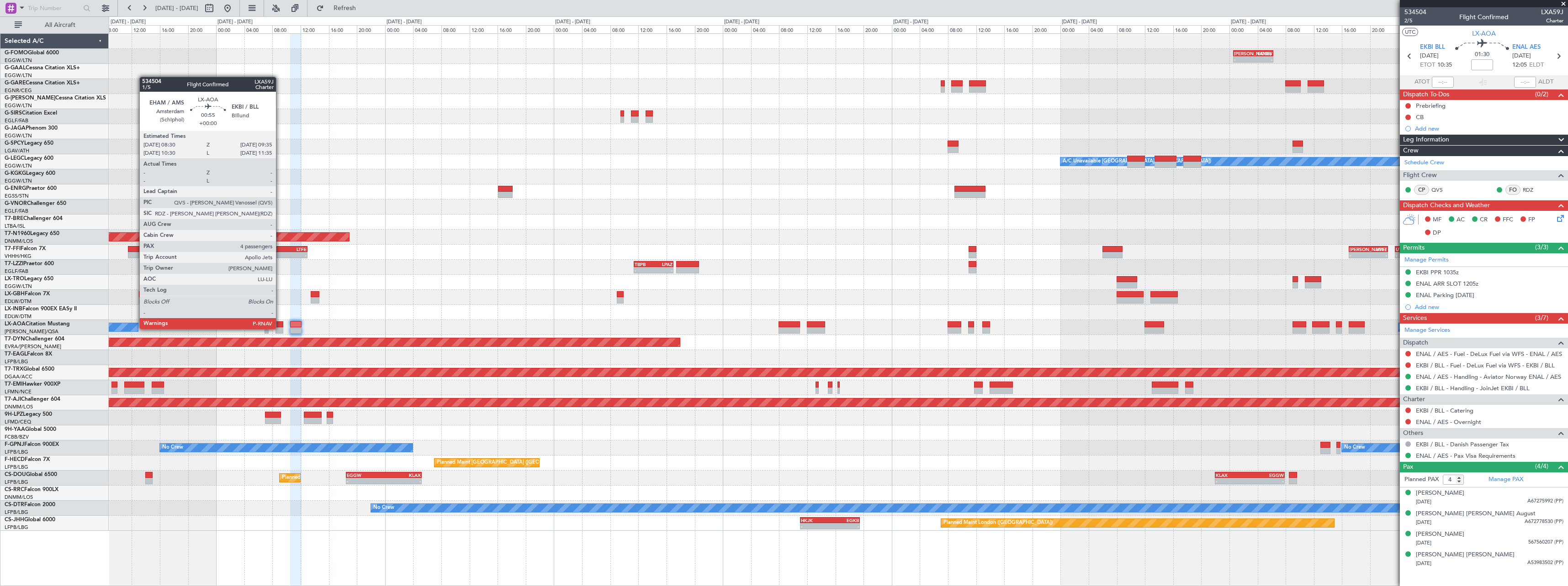
click at [280, 329] on div at bounding box center [279, 331] width 7 height 7
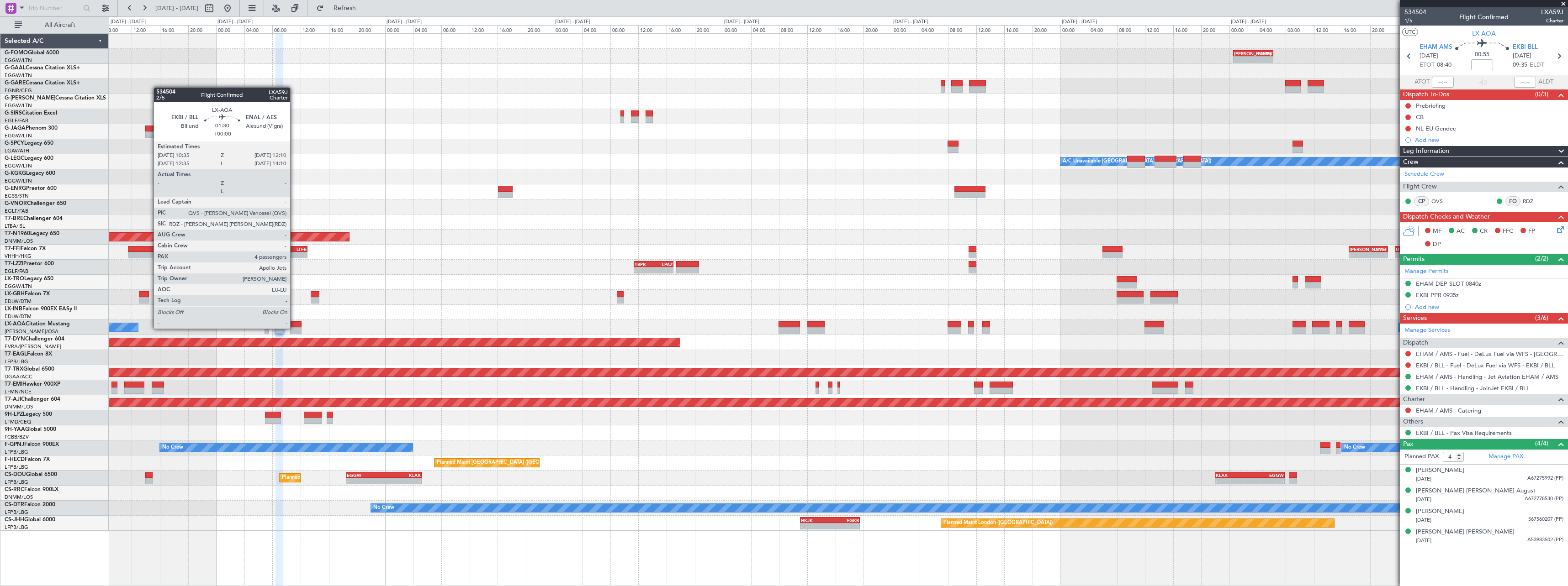
click at [294, 328] on div at bounding box center [296, 331] width 12 height 7
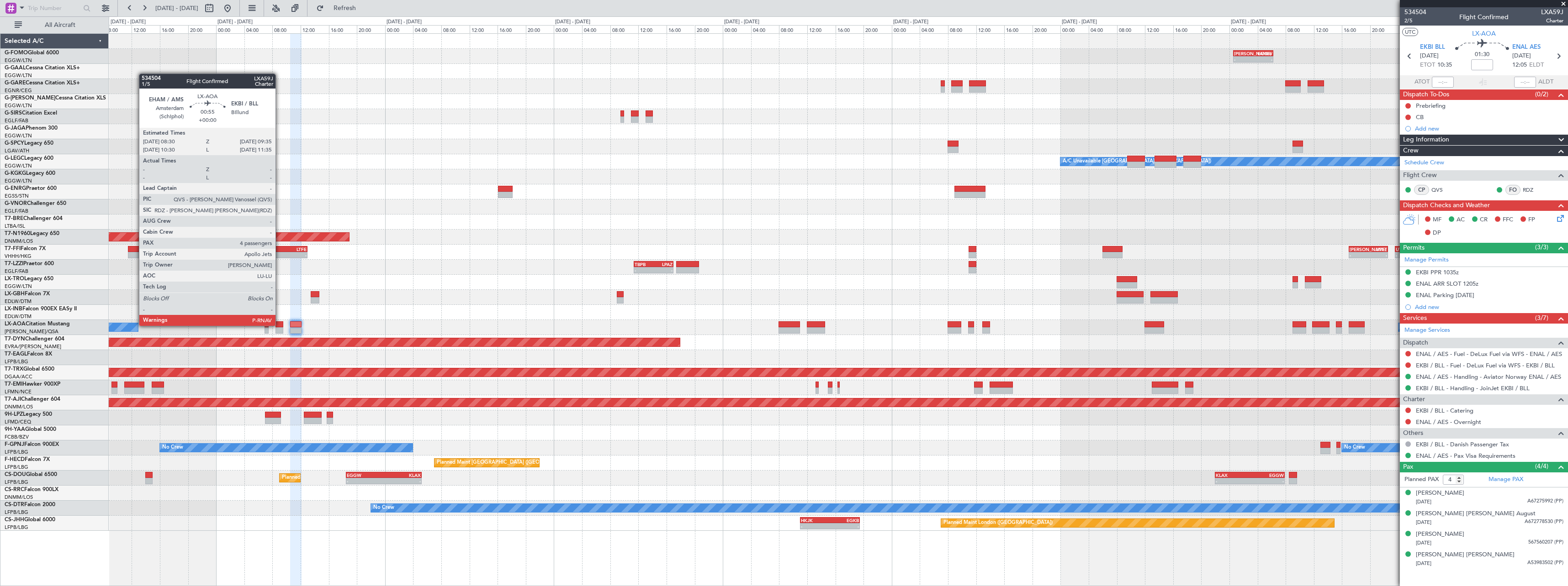
click at [280, 325] on div at bounding box center [279, 324] width 7 height 7
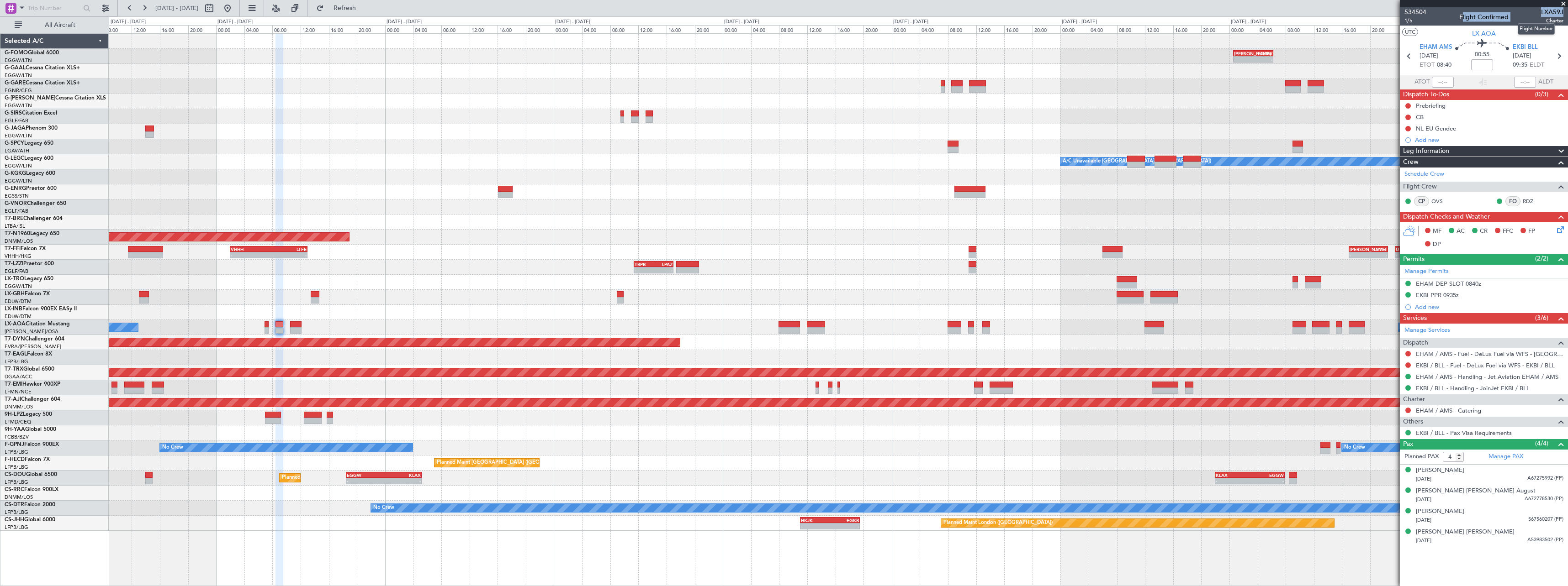
drag, startPoint x: 1539, startPoint y: 10, endPoint x: 1562, endPoint y: 12, distance: 23.1
click at [1562, 12] on div "534504 1/5 Flight Confirmed LXA59J Charter" at bounding box center [1484, 17] width 168 height 18
click at [1532, 17] on div "534504 1/5 Flight Confirmed LXA59J Charter" at bounding box center [1484, 17] width 168 height 18
drag, startPoint x: 1542, startPoint y: 11, endPoint x: 1563, endPoint y: 13, distance: 21.1
click at [1563, 13] on span "LXA59J" at bounding box center [1551, 12] width 22 height 10
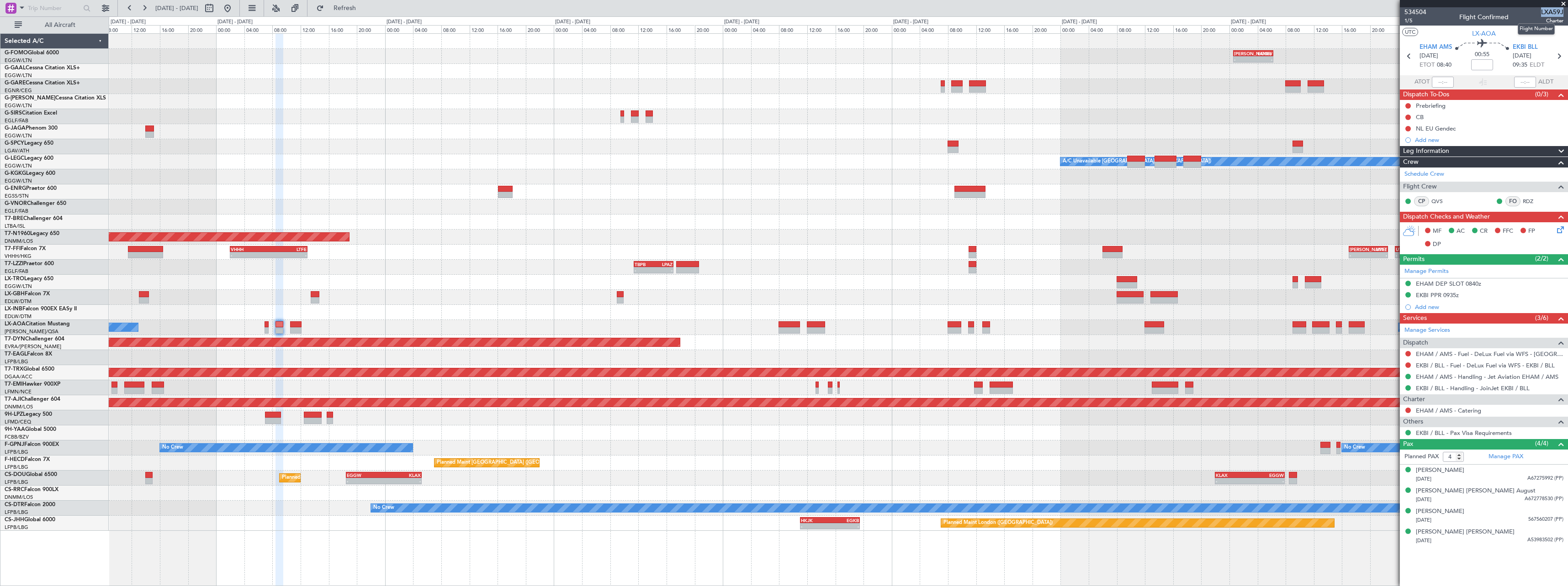
copy span "LXA59J"
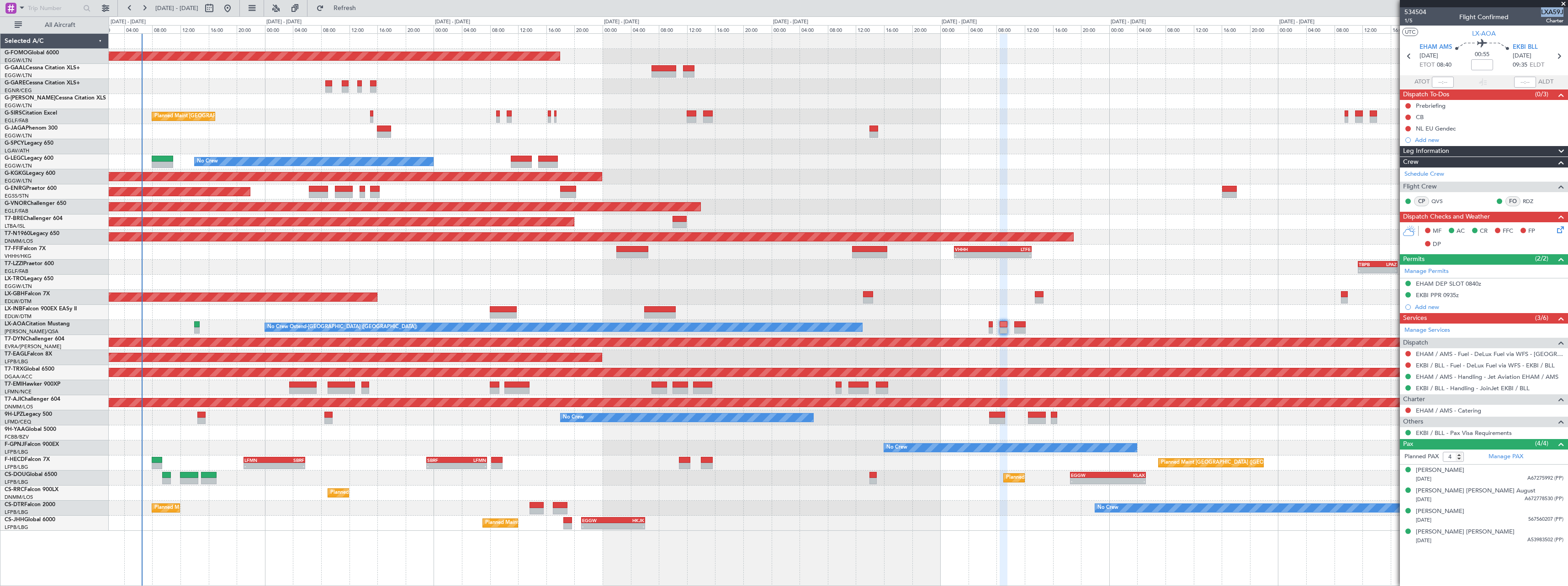
click at [1140, 314] on div "Planned Maint Windsor Locks (Bradley Intl) Owner Planned Maint London (Farnboro…" at bounding box center [838, 282] width 1459 height 497
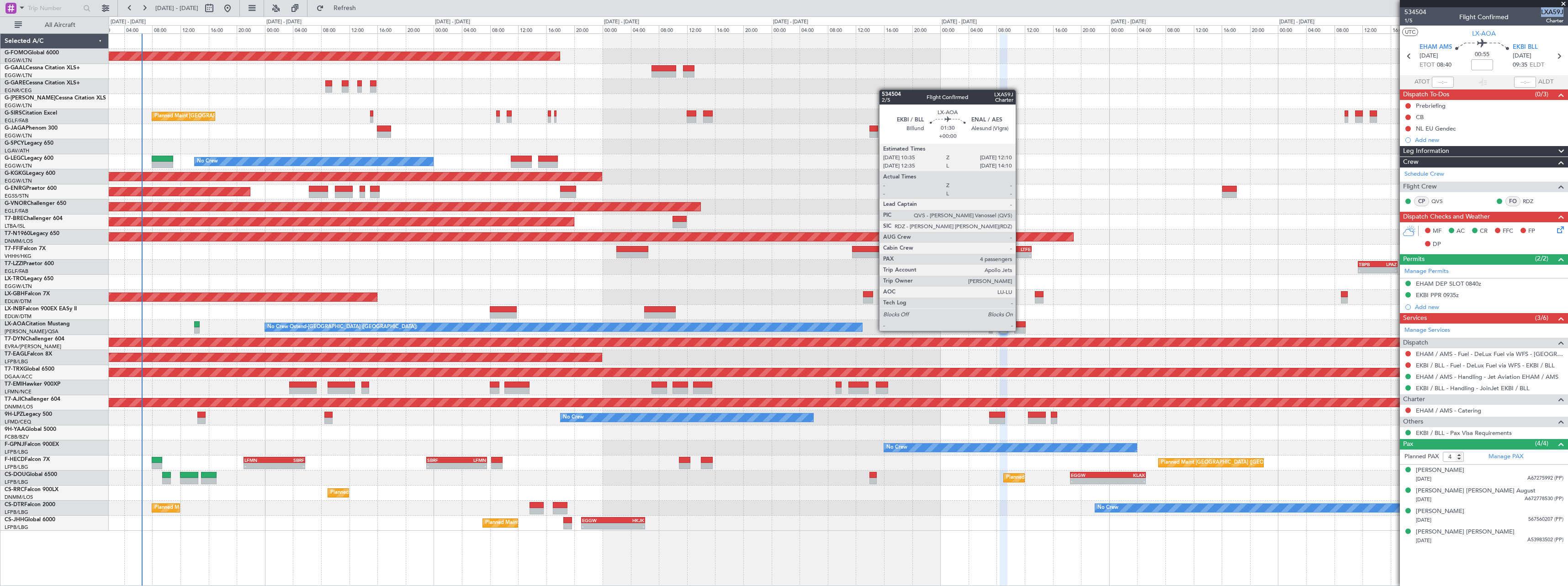
click at [1020, 330] on div at bounding box center [1020, 331] width 12 height 7
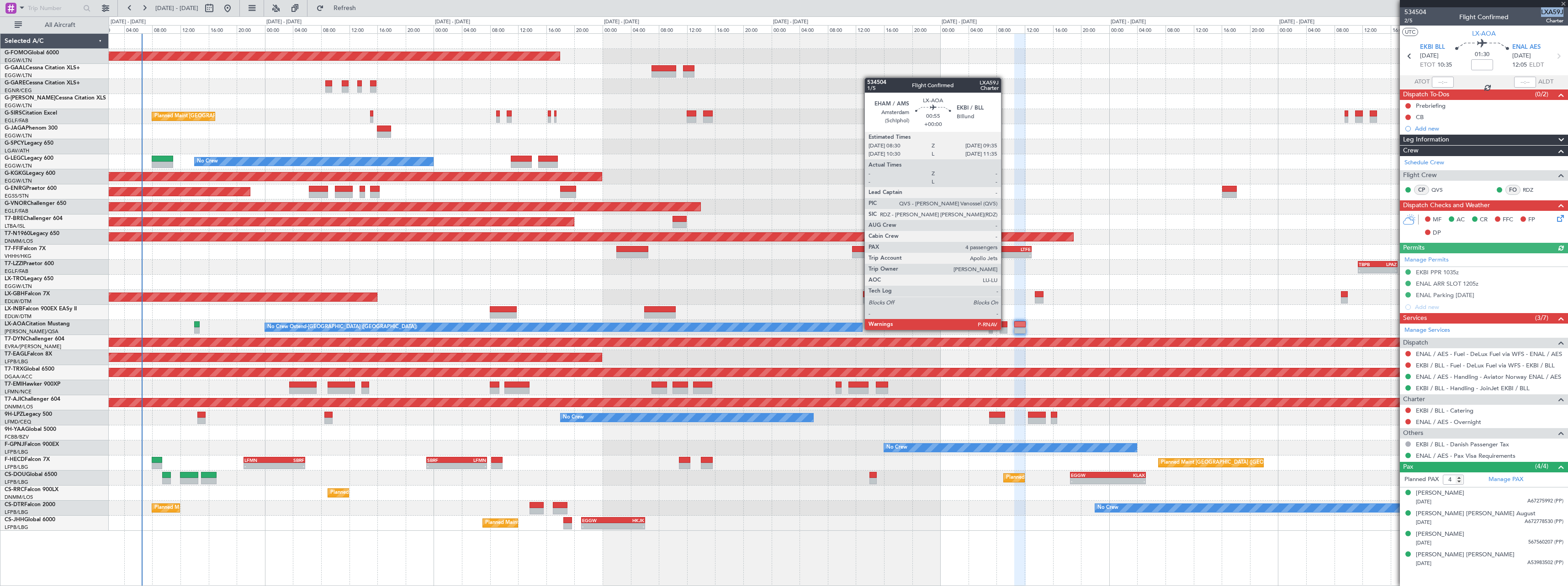
click at [1005, 329] on div at bounding box center [1003, 331] width 7 height 7
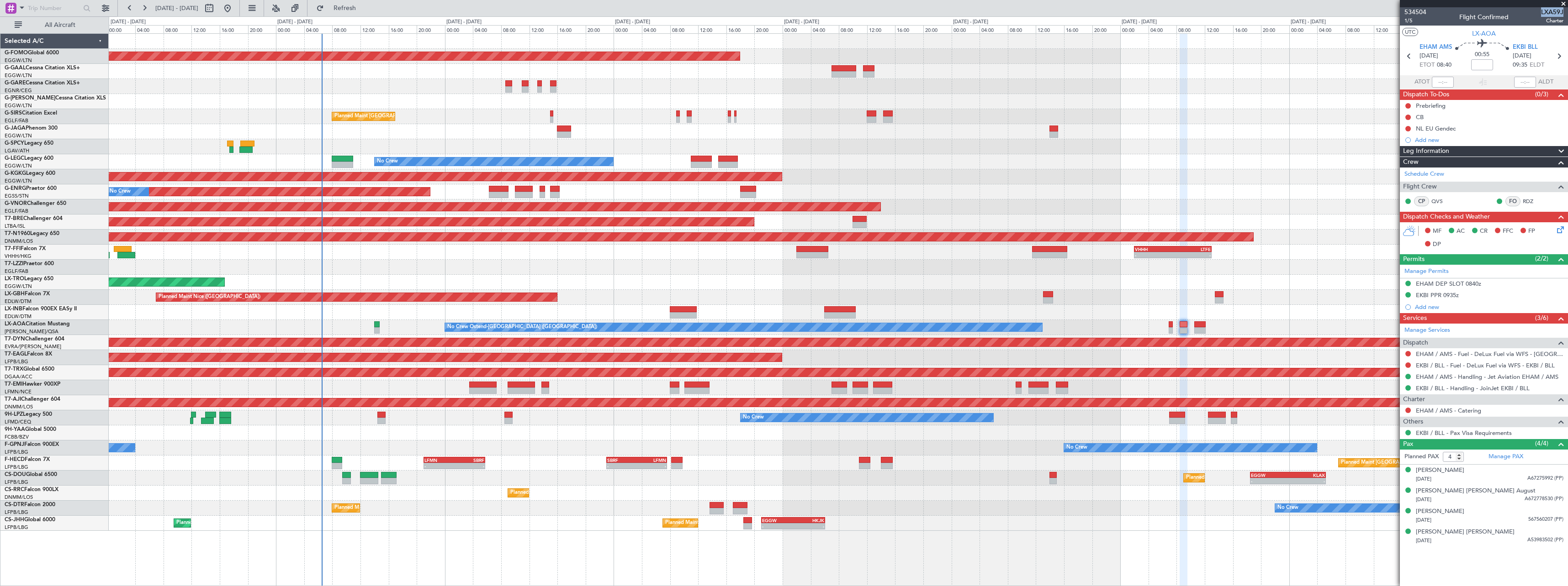
click at [501, 455] on div "No Crew No Crew" at bounding box center [838, 448] width 1459 height 15
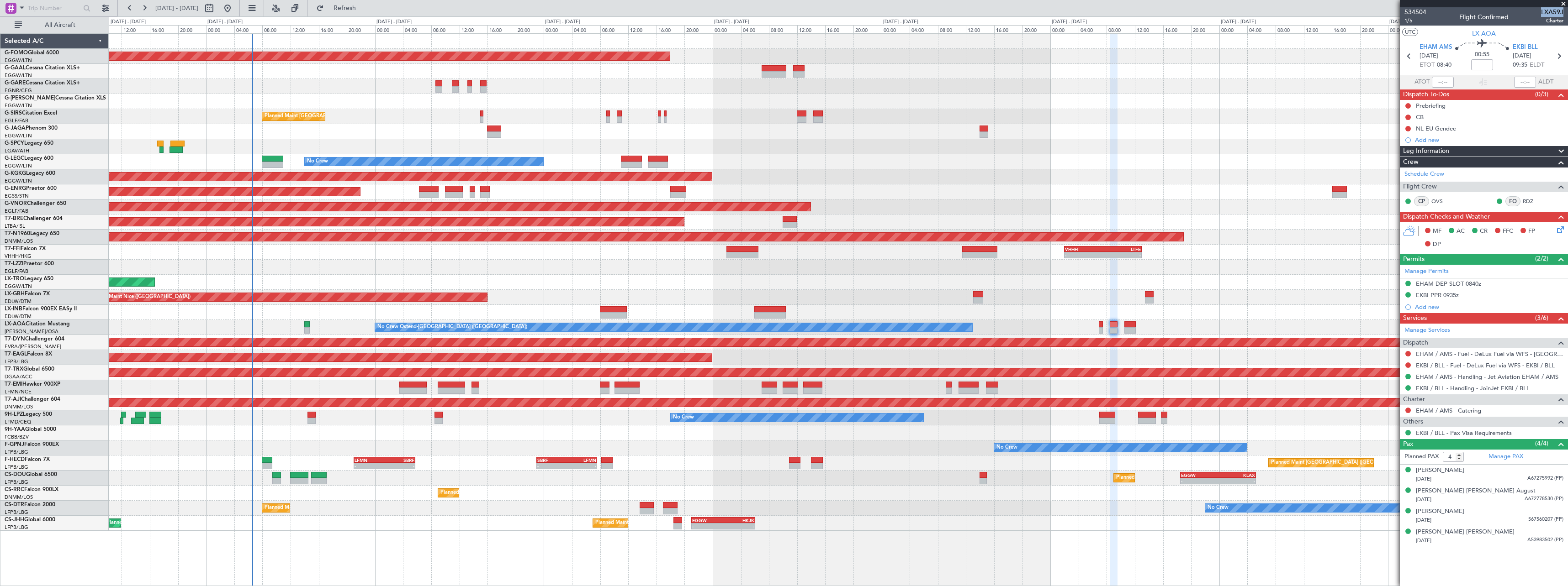
click at [360, 434] on div at bounding box center [838, 433] width 1459 height 15
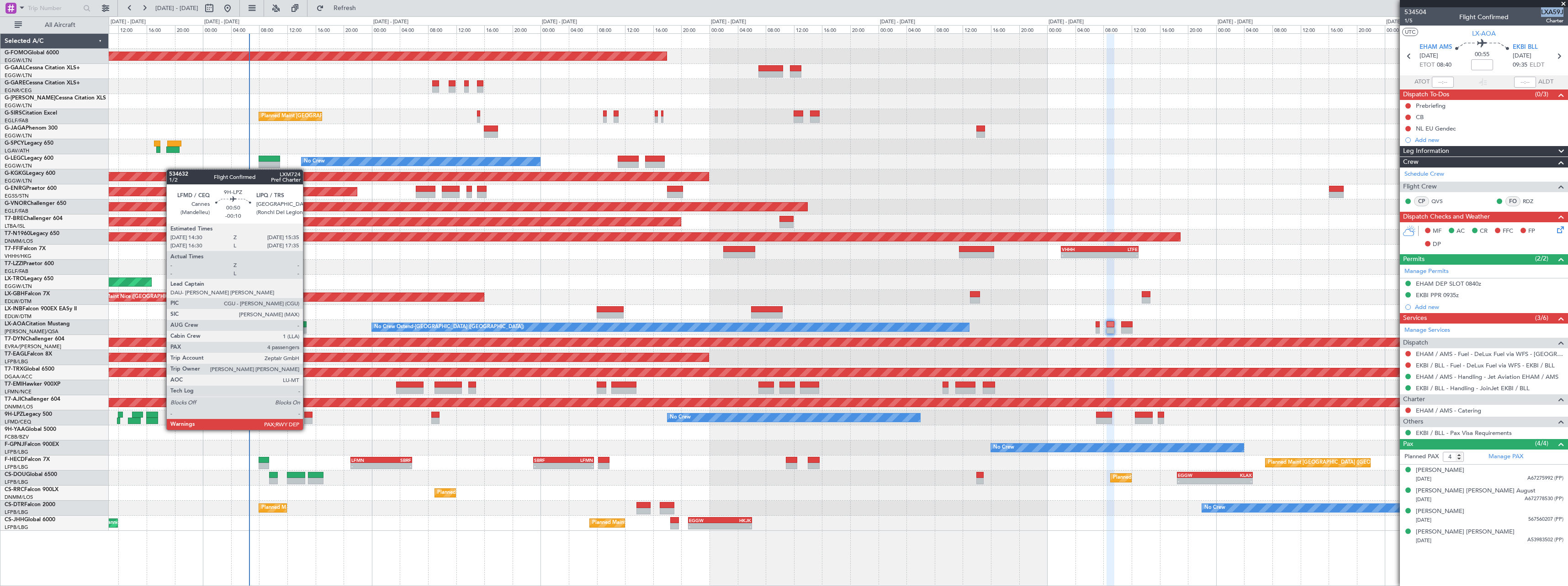
click at [306, 421] on div at bounding box center [307, 421] width 7 height 7
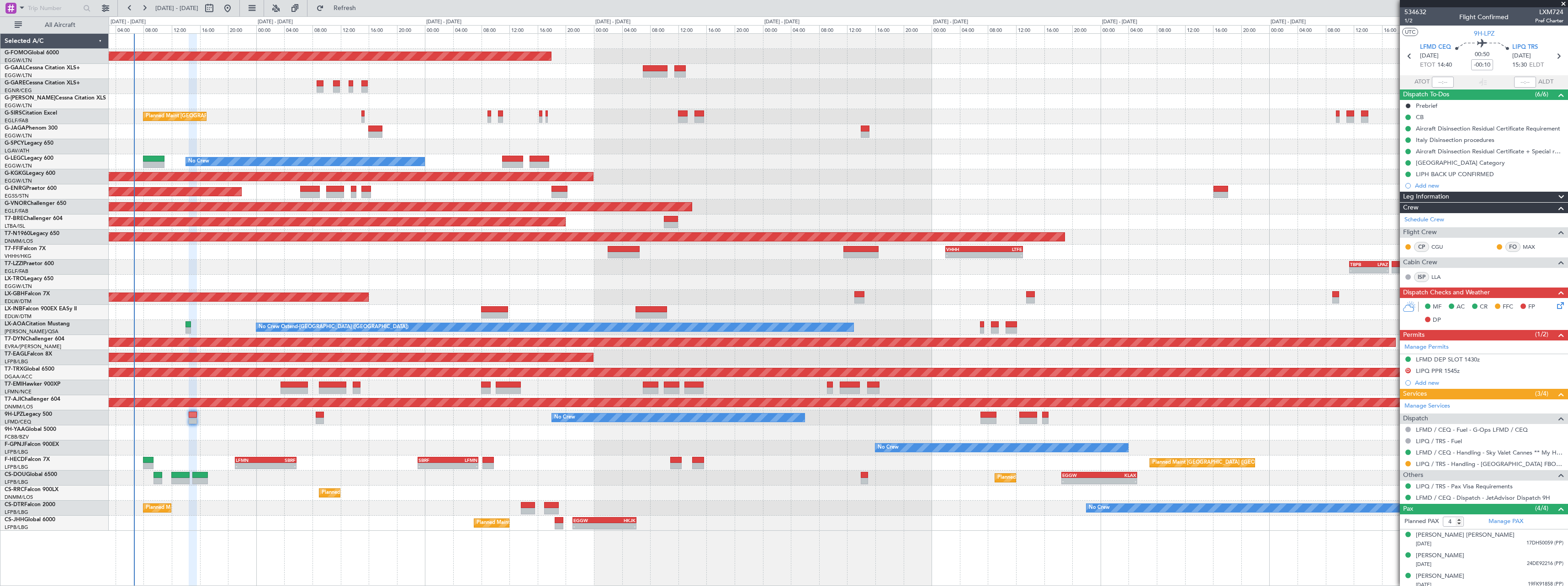
click at [322, 440] on div at bounding box center [838, 433] width 1459 height 15
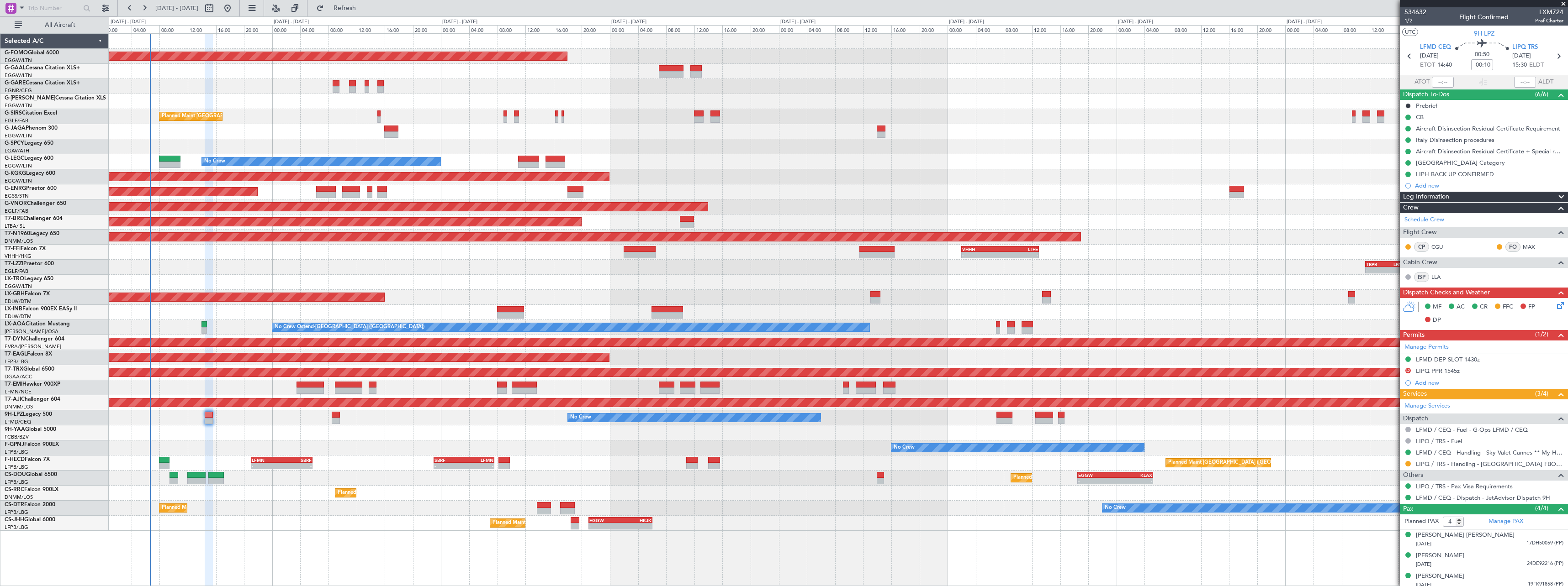
click at [176, 449] on div "No Crew No Crew" at bounding box center [838, 448] width 1459 height 15
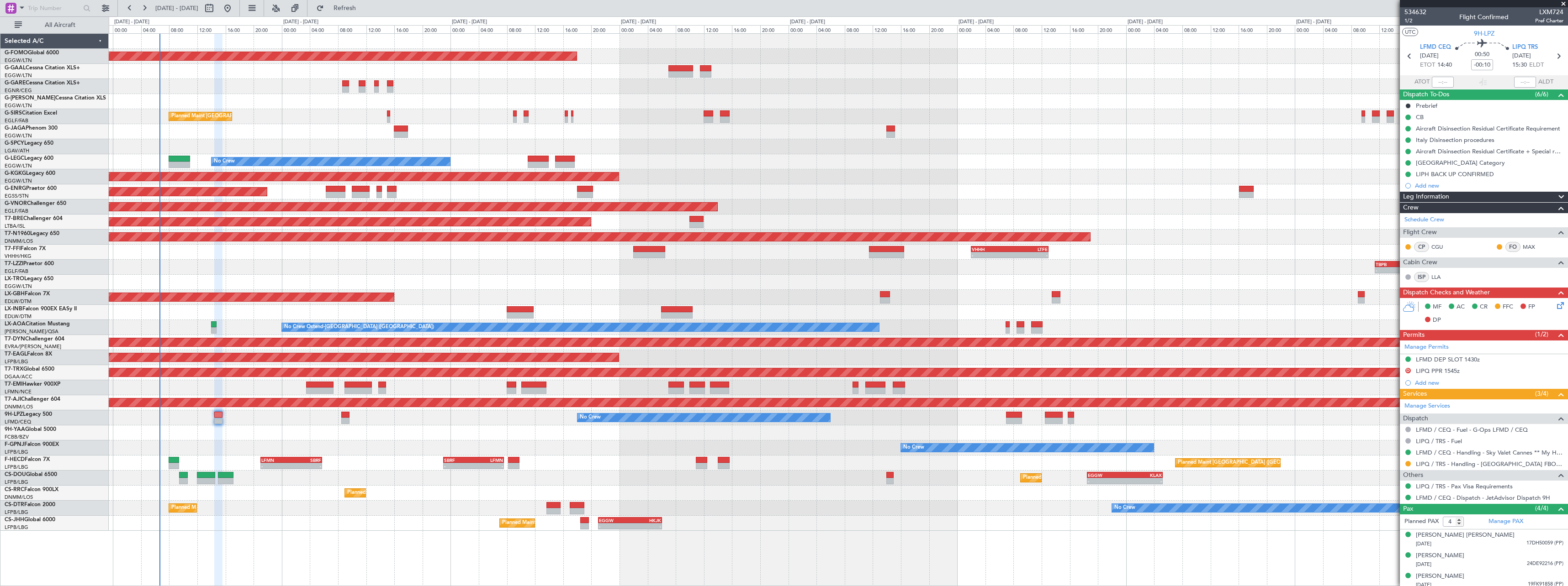
click at [369, 424] on div "No Crew" at bounding box center [838, 418] width 1459 height 15
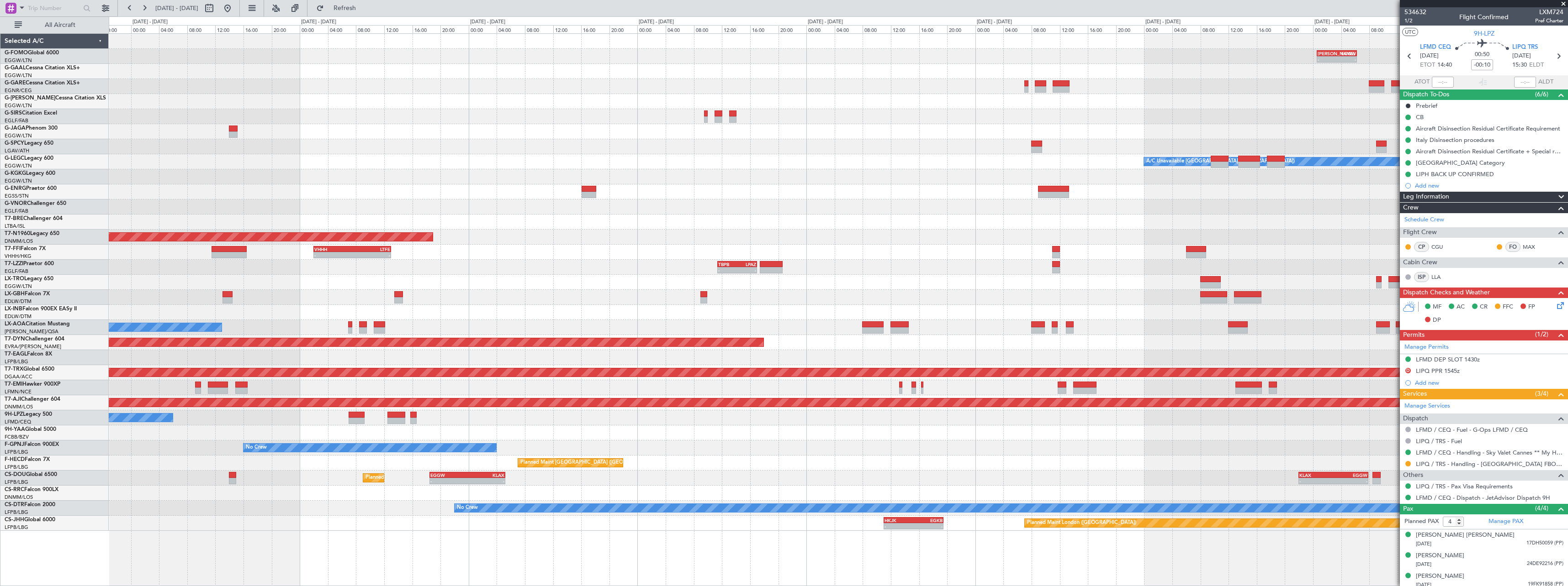
click at [451, 315] on div "[PERSON_NAME] 00:35 Z EGGW 06:15 Z - - - - EGGW 11:00 Z KTEB 17:55 Z Planned Ma…" at bounding box center [838, 282] width 1459 height 497
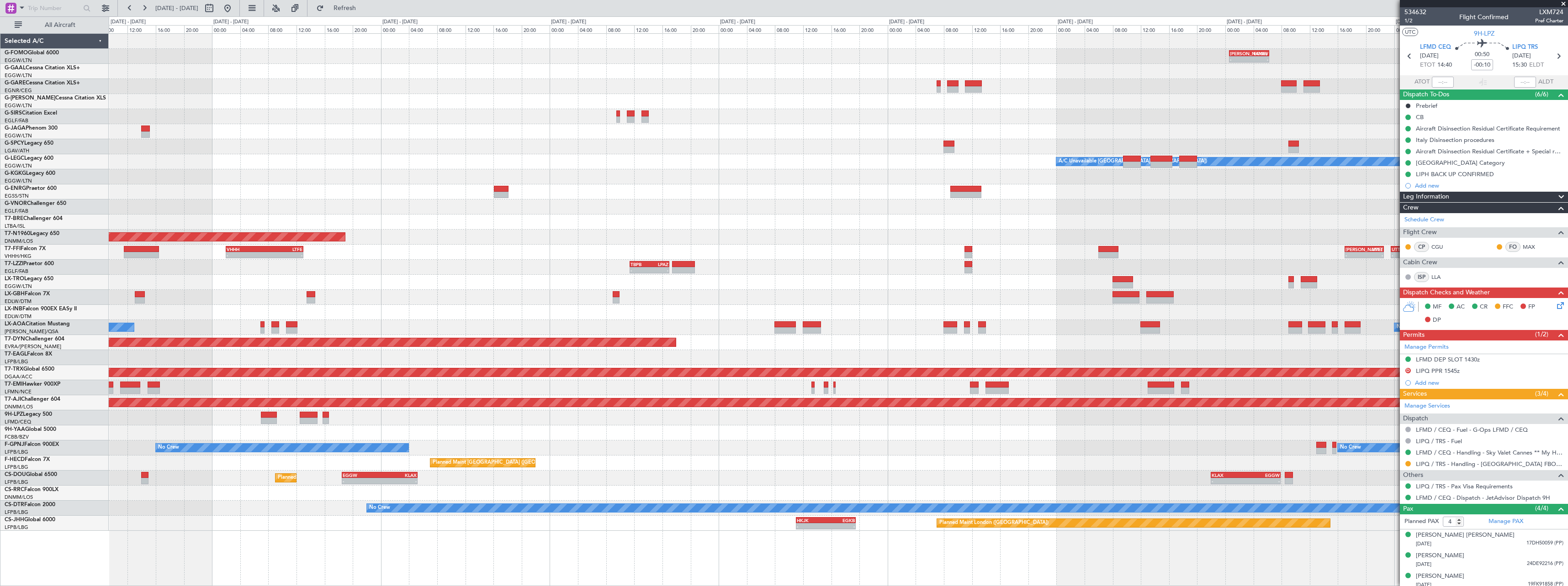
click at [1291, 340] on div "Planned Maint [GEOGRAPHIC_DATA]-[GEOGRAPHIC_DATA]" at bounding box center [838, 343] width 1459 height 15
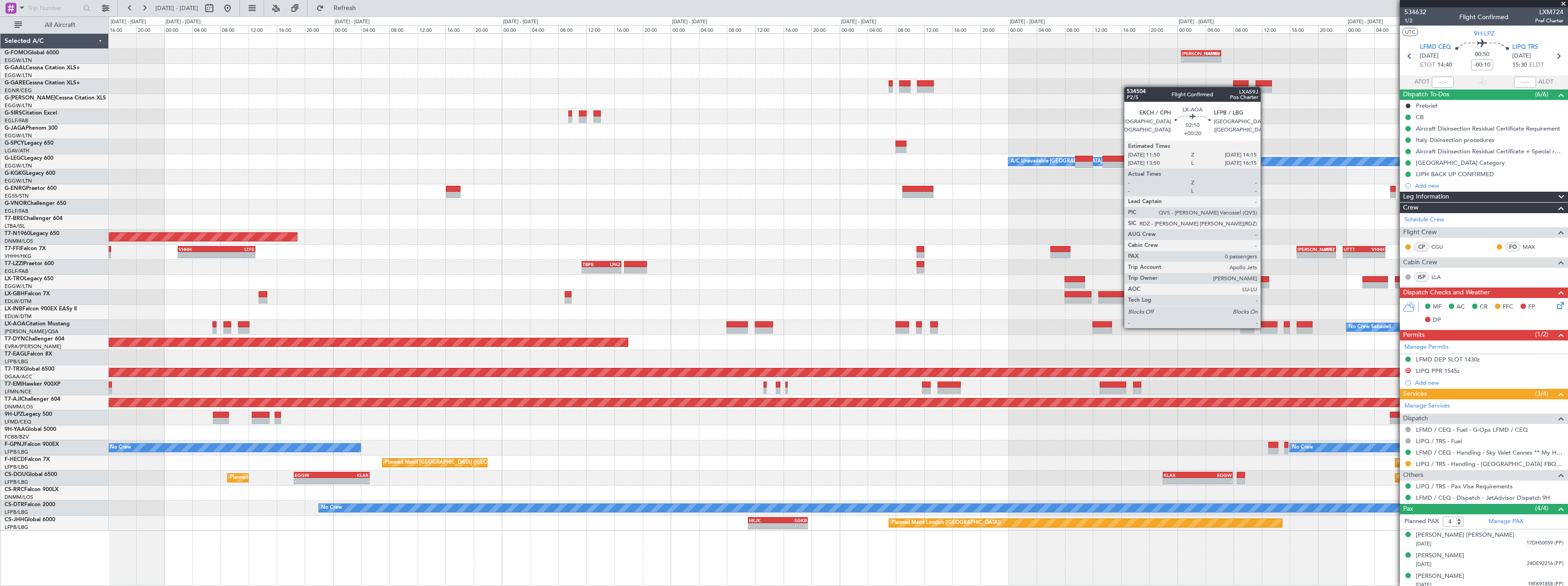
click at [1264, 327] on div at bounding box center [1268, 324] width 17 height 7
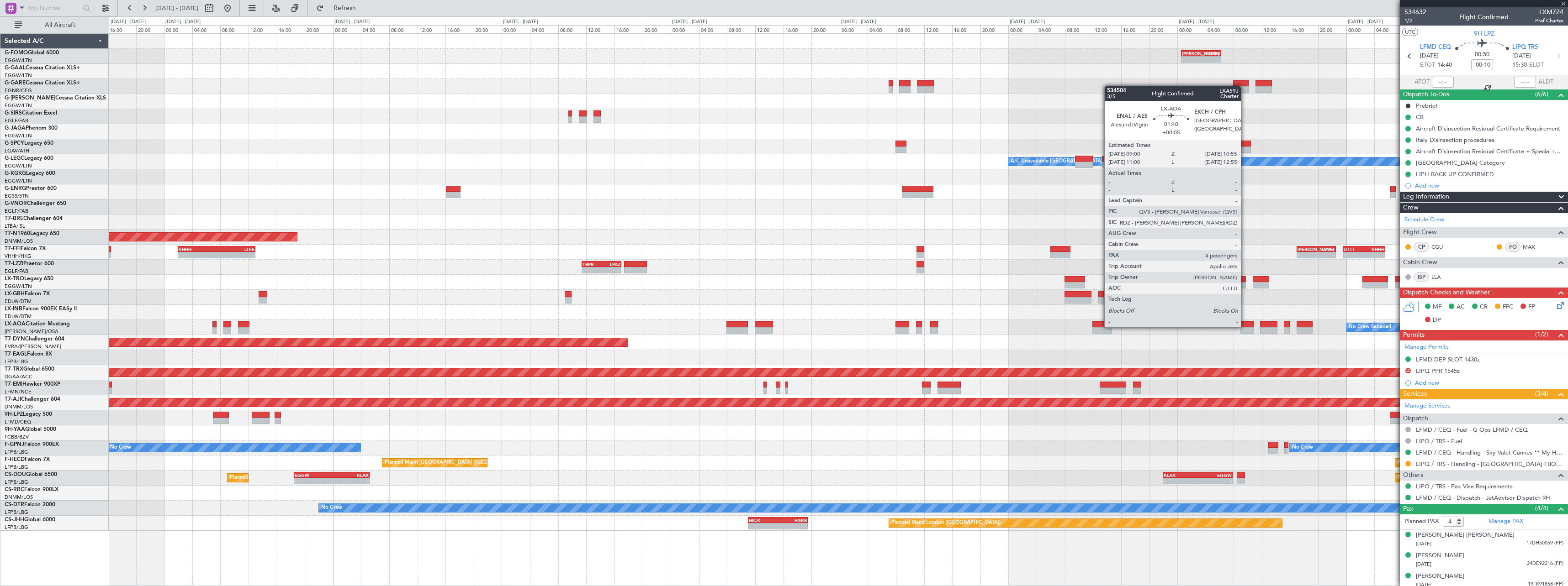
click at [1245, 327] on div at bounding box center [1247, 324] width 14 height 7
type input "+00:20"
type input "0"
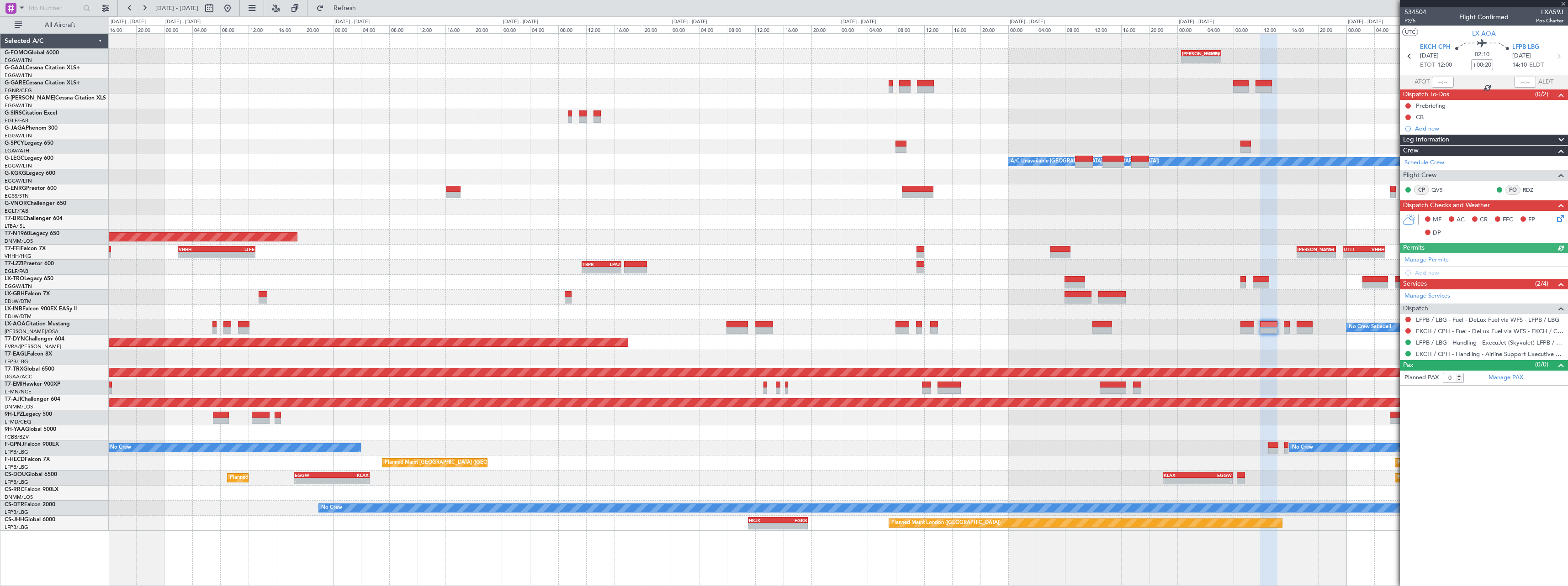
click at [1245, 327] on div at bounding box center [1247, 324] width 14 height 7
type input "+00:05"
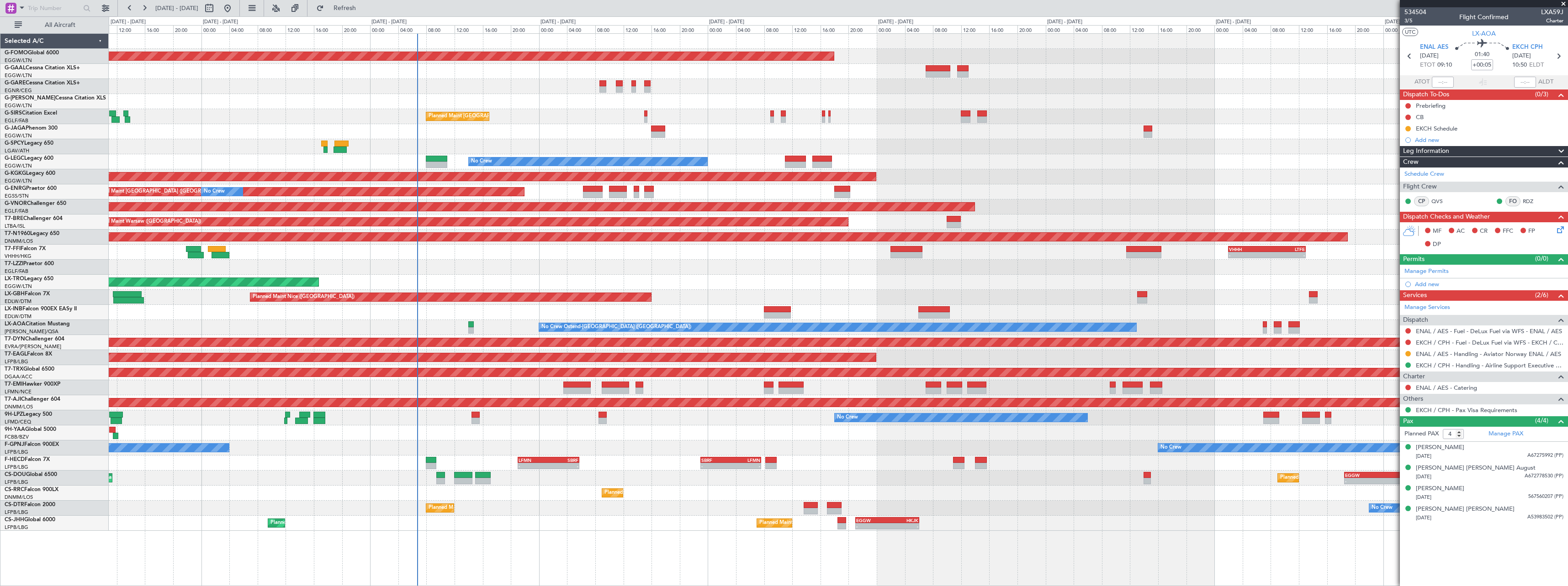
click at [1358, 286] on div "Planned Maint Windsor Locks (Bradley Intl) Owner Planned Maint London (Farnboro…" at bounding box center [838, 282] width 1459 height 497
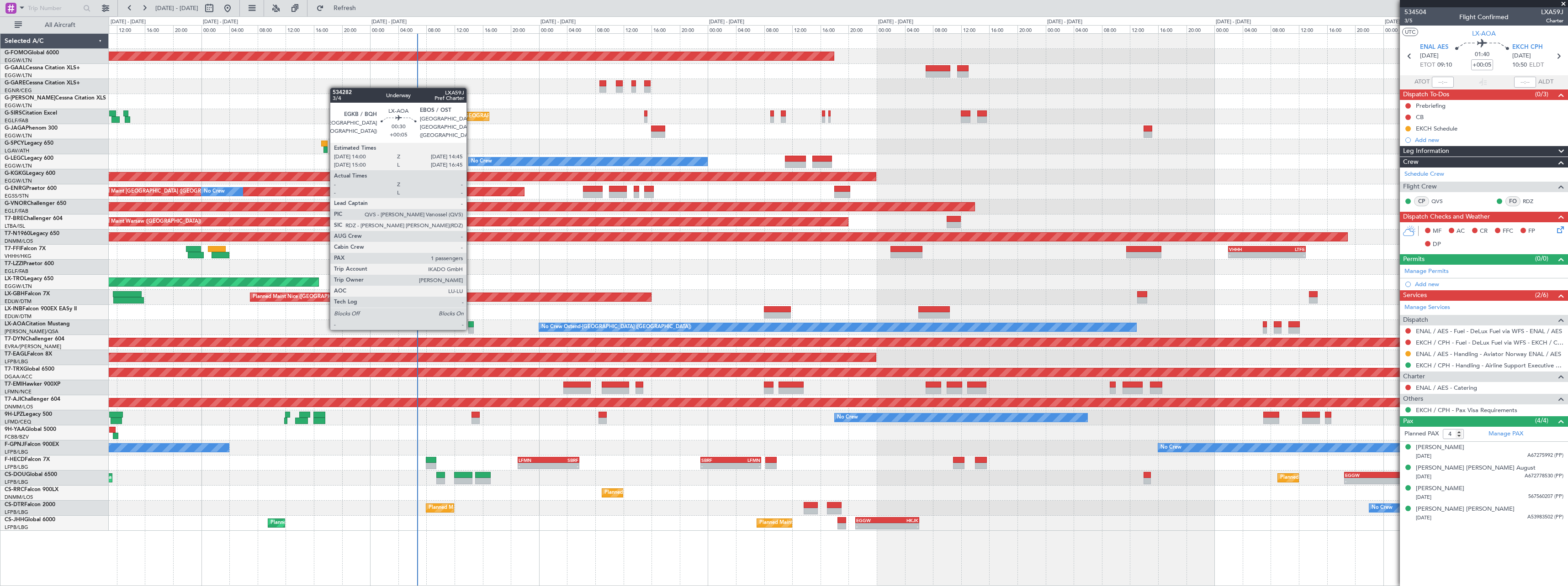
click at [470, 329] on div at bounding box center [471, 331] width 6 height 7
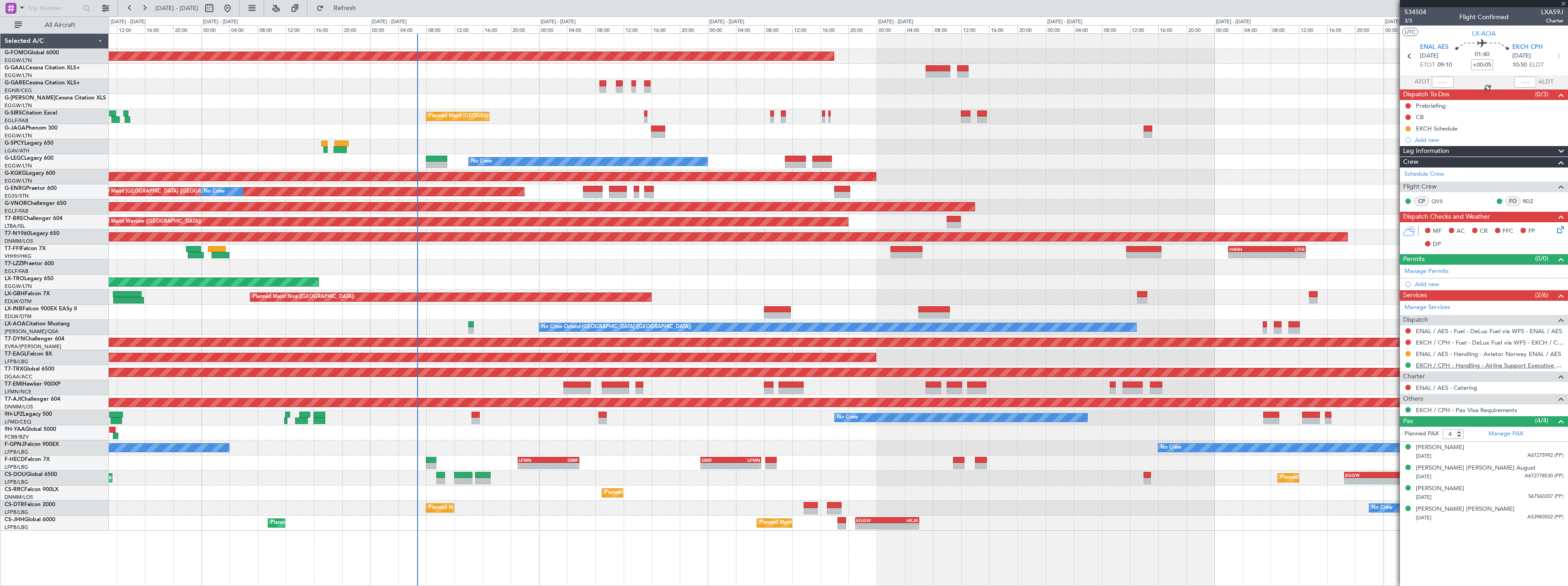
type input "1"
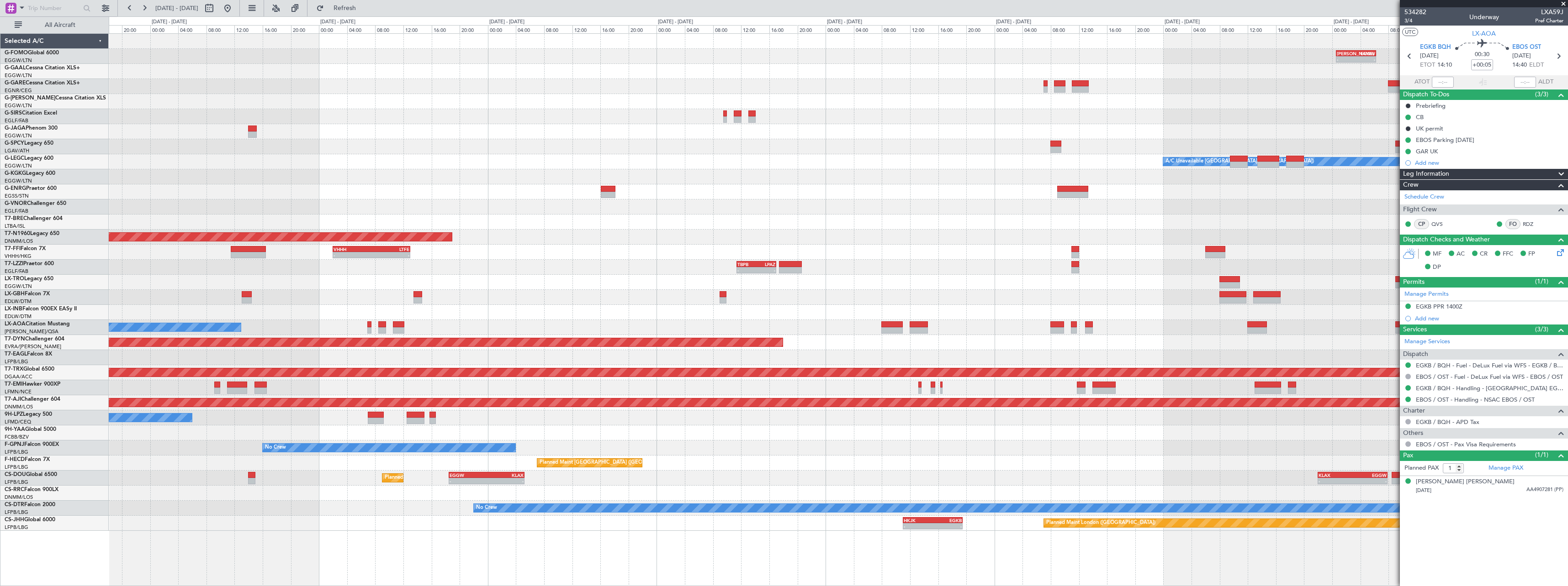
click at [349, 328] on div "[PERSON_NAME] 00:35 Z EGGW 06:15 Z - - - - EGGW 11:00 Z KTEB 17:55 Z Planned Ma…" at bounding box center [838, 282] width 1459 height 497
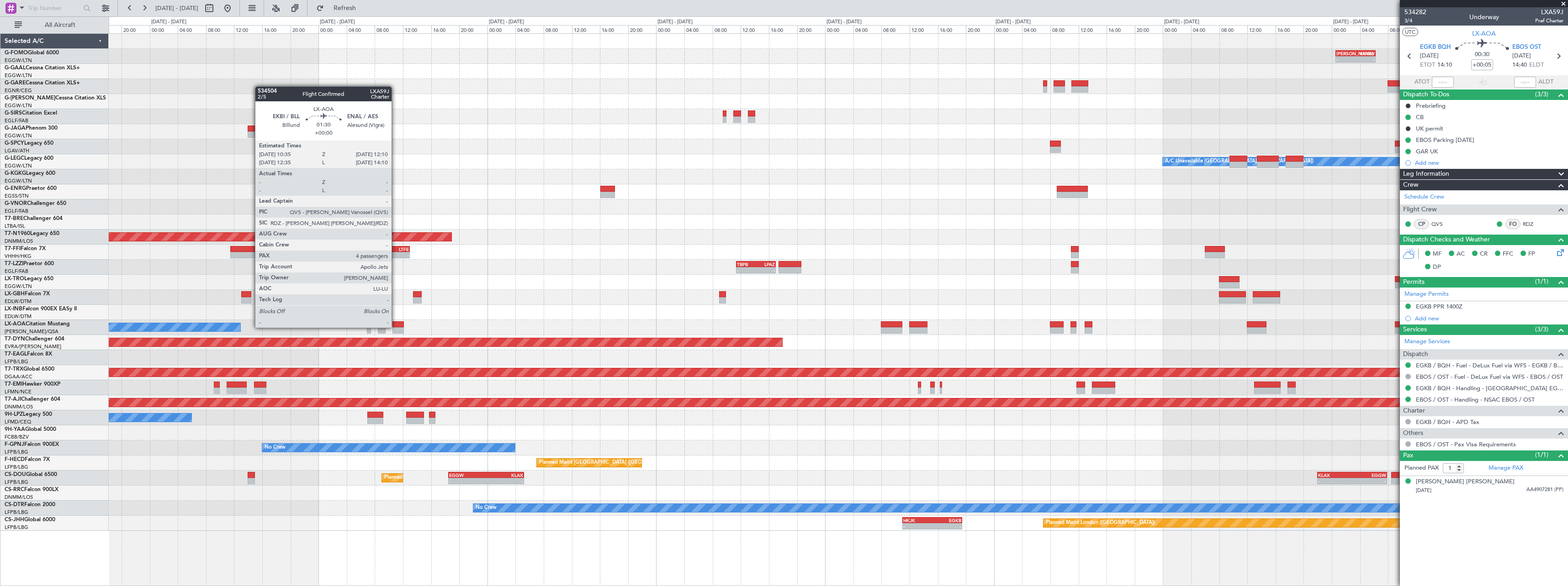
click at [396, 327] on div at bounding box center [398, 324] width 12 height 7
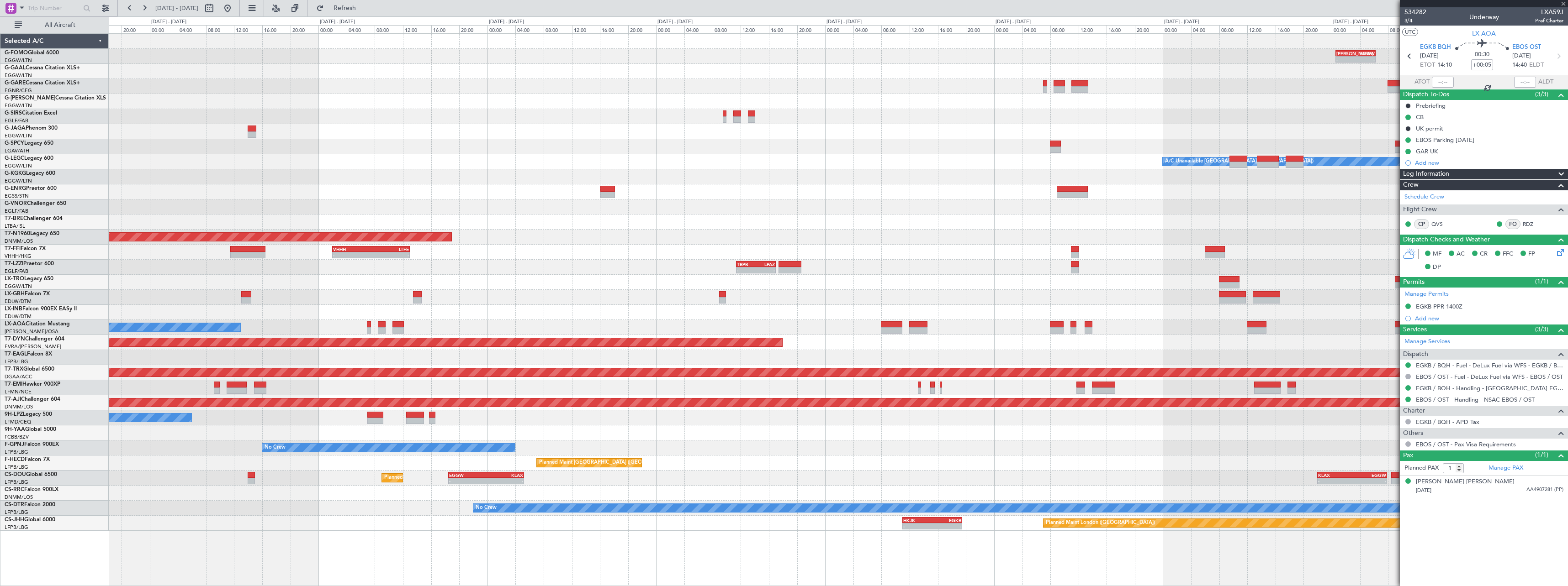
type input "4"
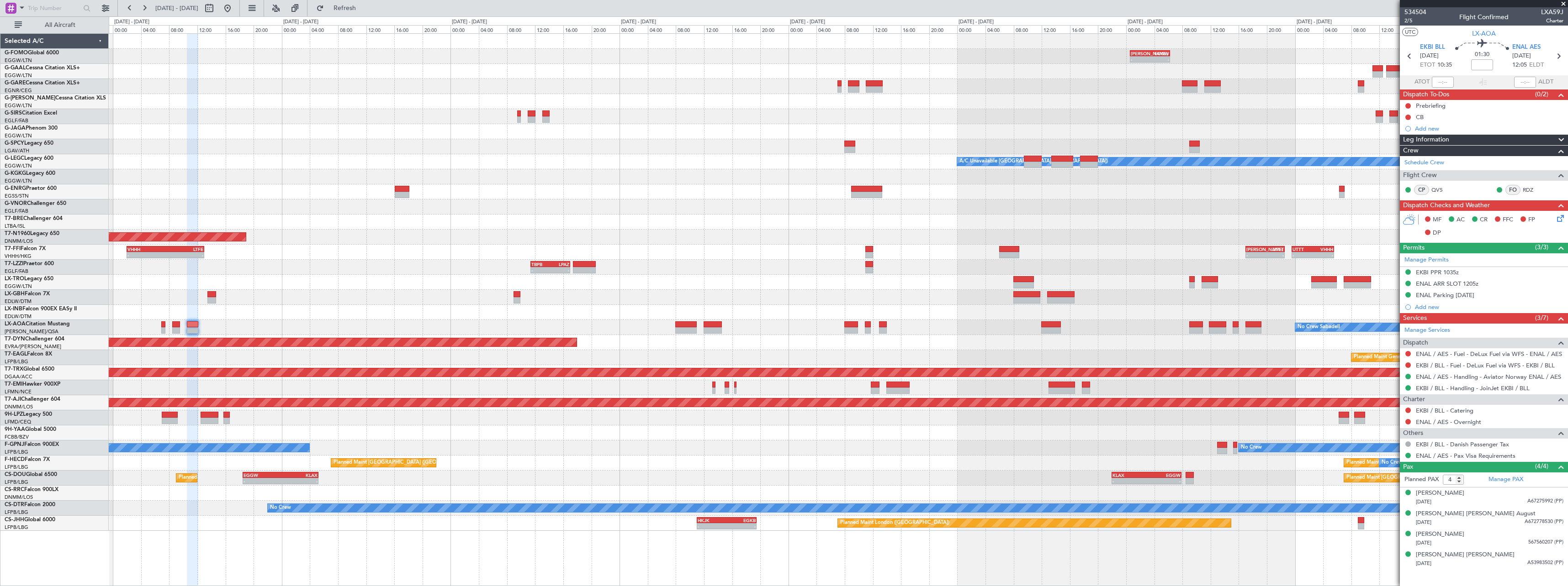
click at [1084, 330] on div "No Crew Sabadell No Crew Ostend-brugge (Ostend)" at bounding box center [838, 328] width 1459 height 15
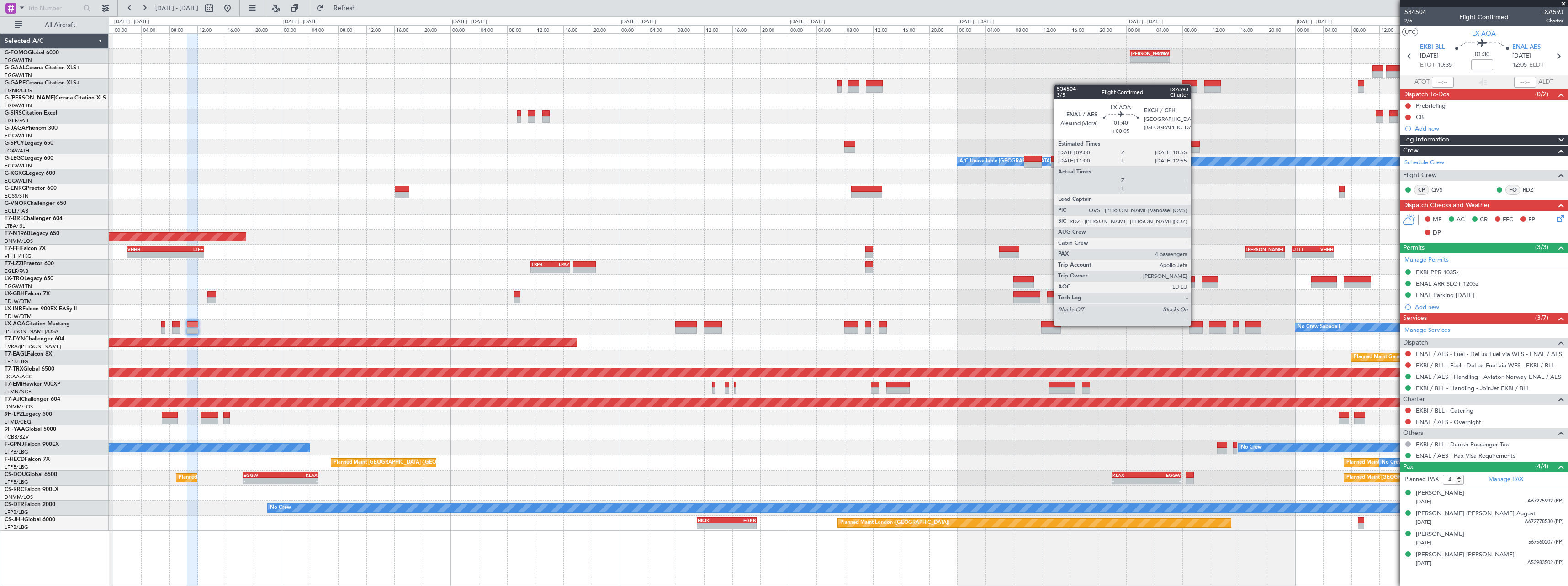
click at [1195, 325] on div at bounding box center [1195, 324] width 14 height 7
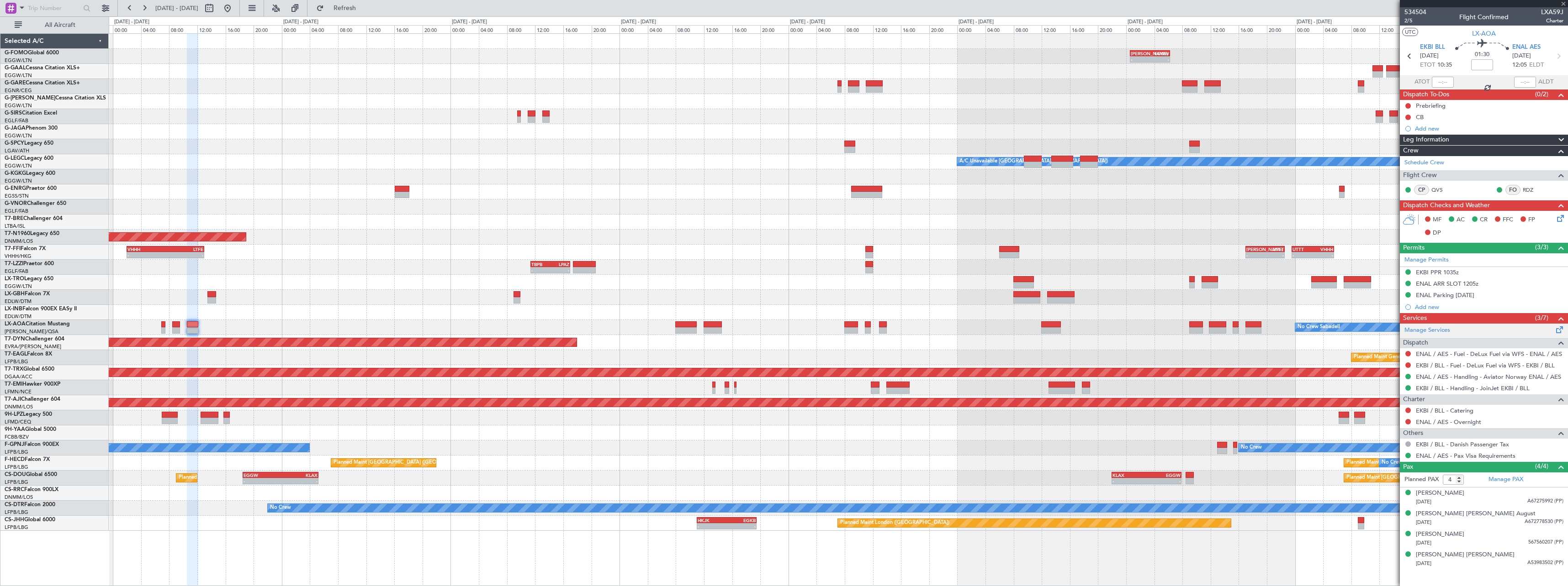
type input "+00:05"
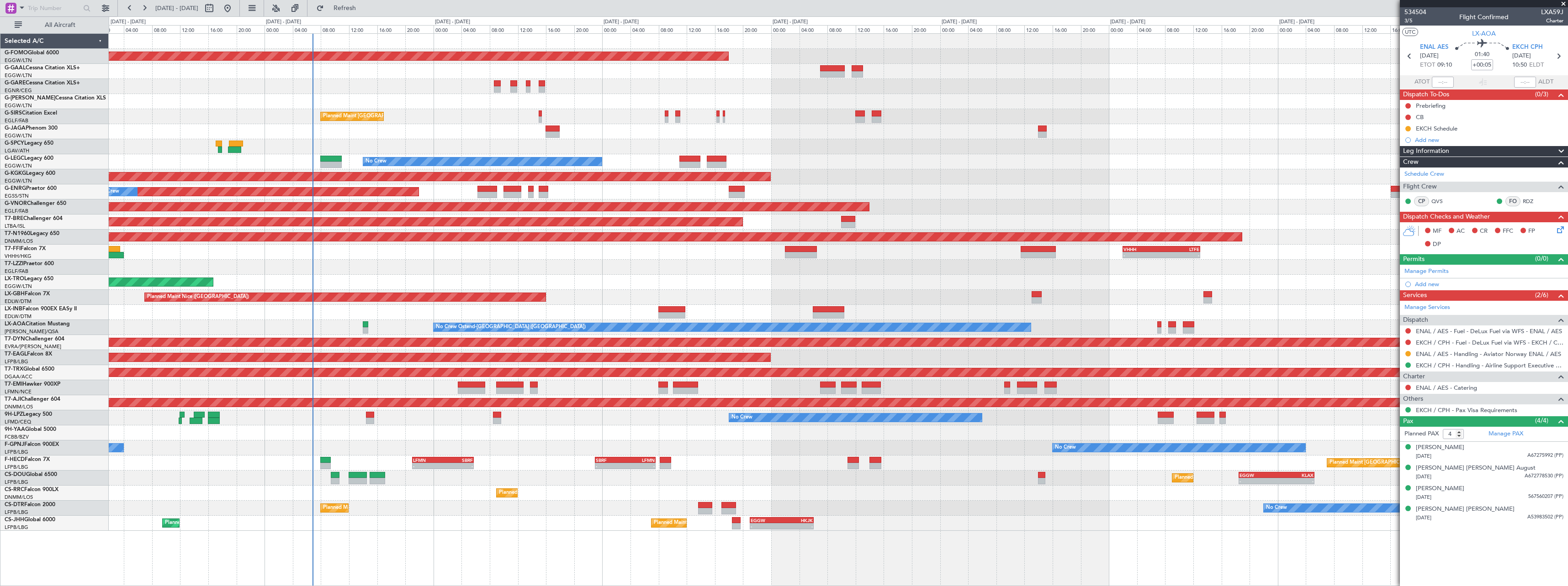
click at [1374, 293] on div "Planned Maint Windsor Locks (Bradley Intl) Owner Planned Maint London (Farnboro…" at bounding box center [838, 282] width 1459 height 497
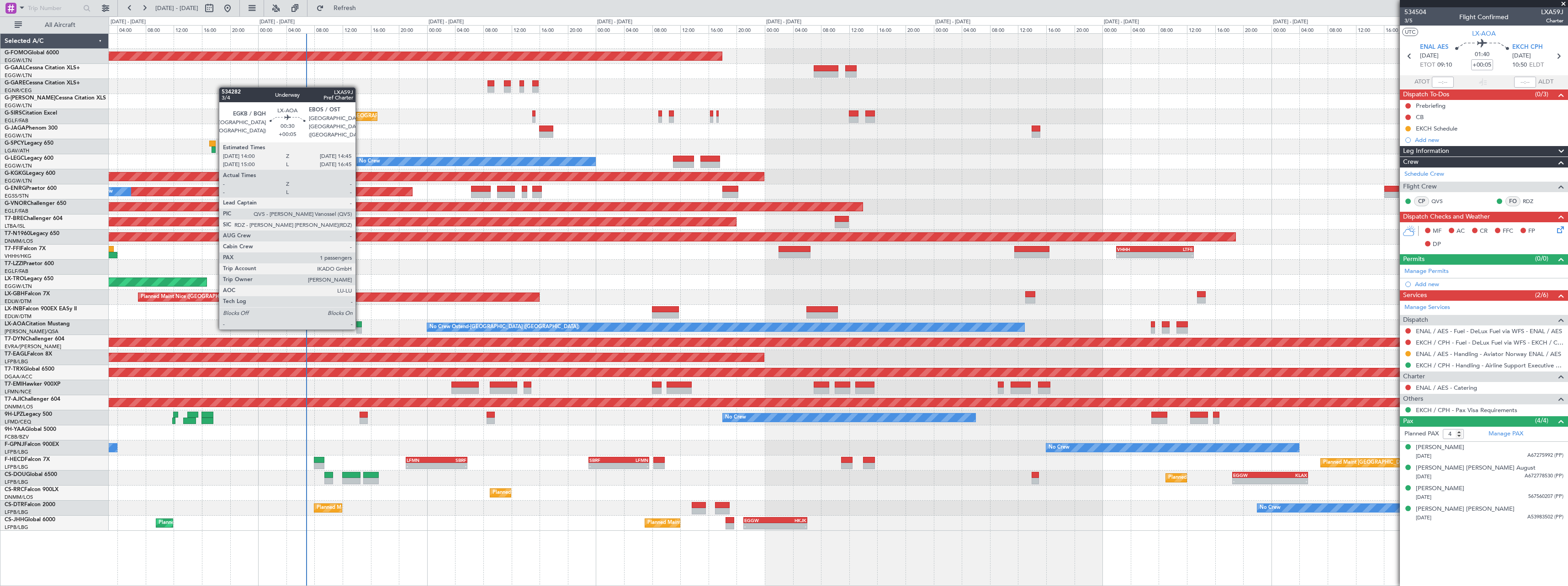
click at [359, 328] on div at bounding box center [358, 331] width 6 height 7
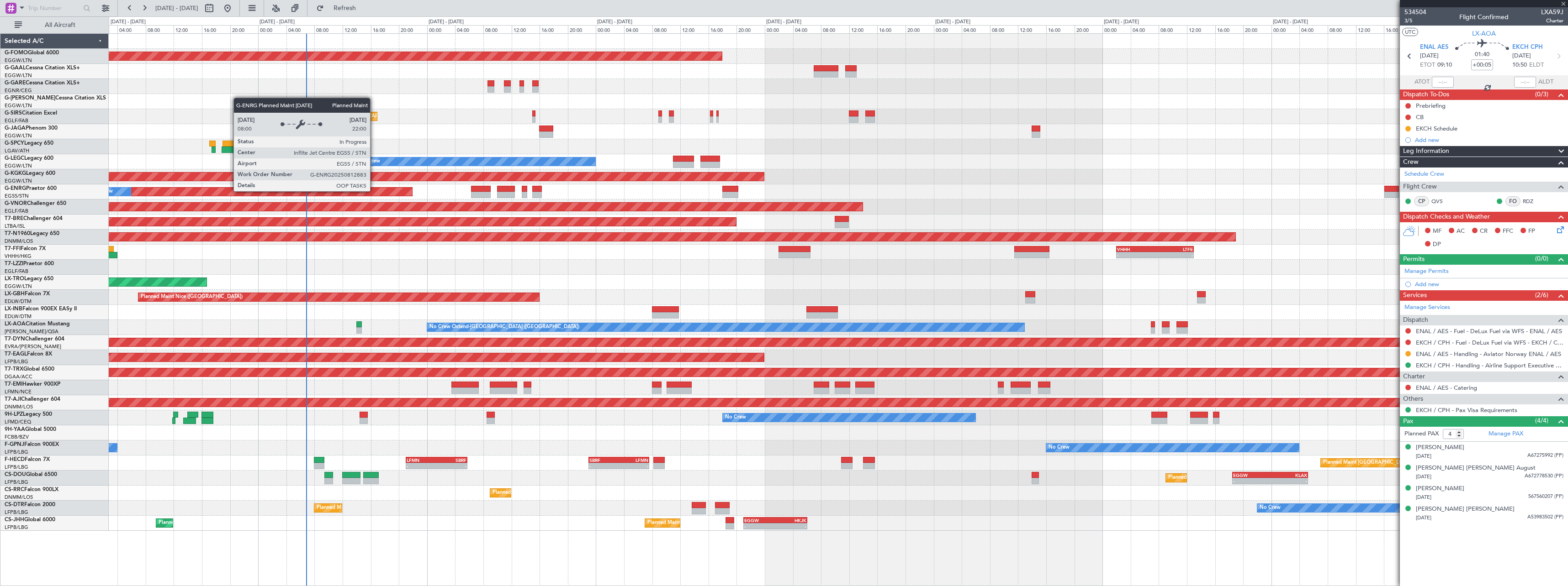
type input "1"
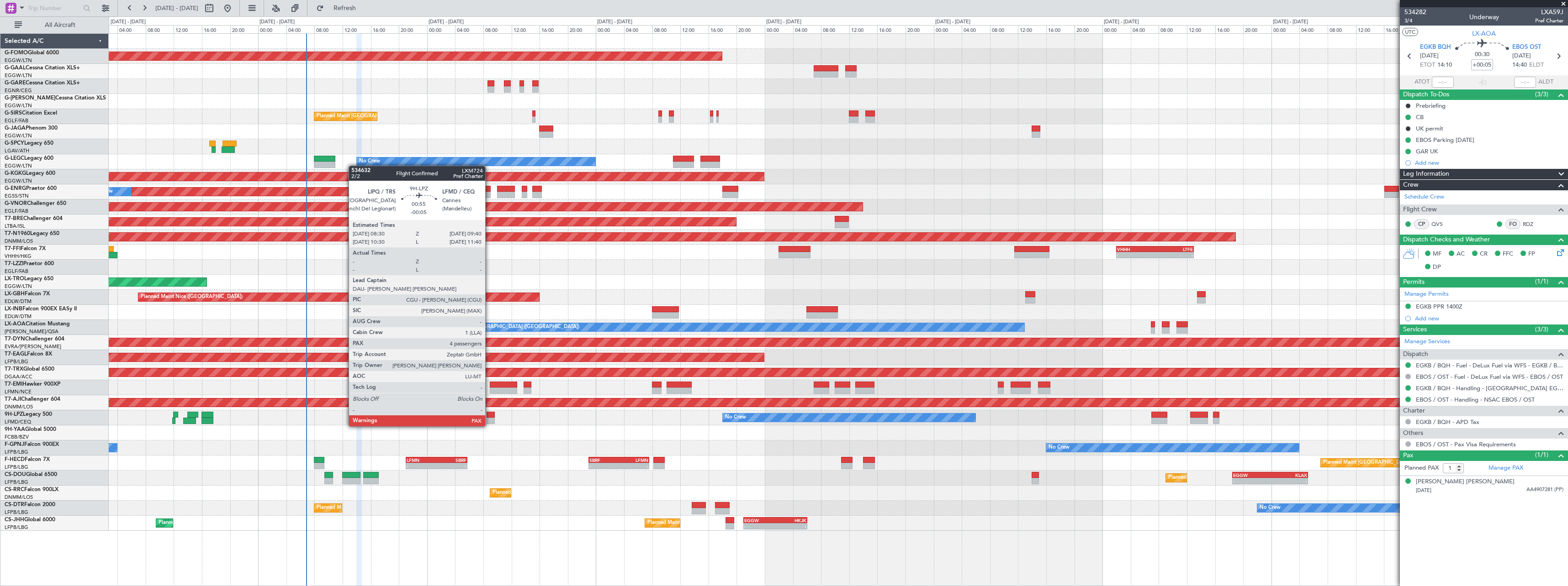
click at [489, 417] on div at bounding box center [491, 415] width 8 height 7
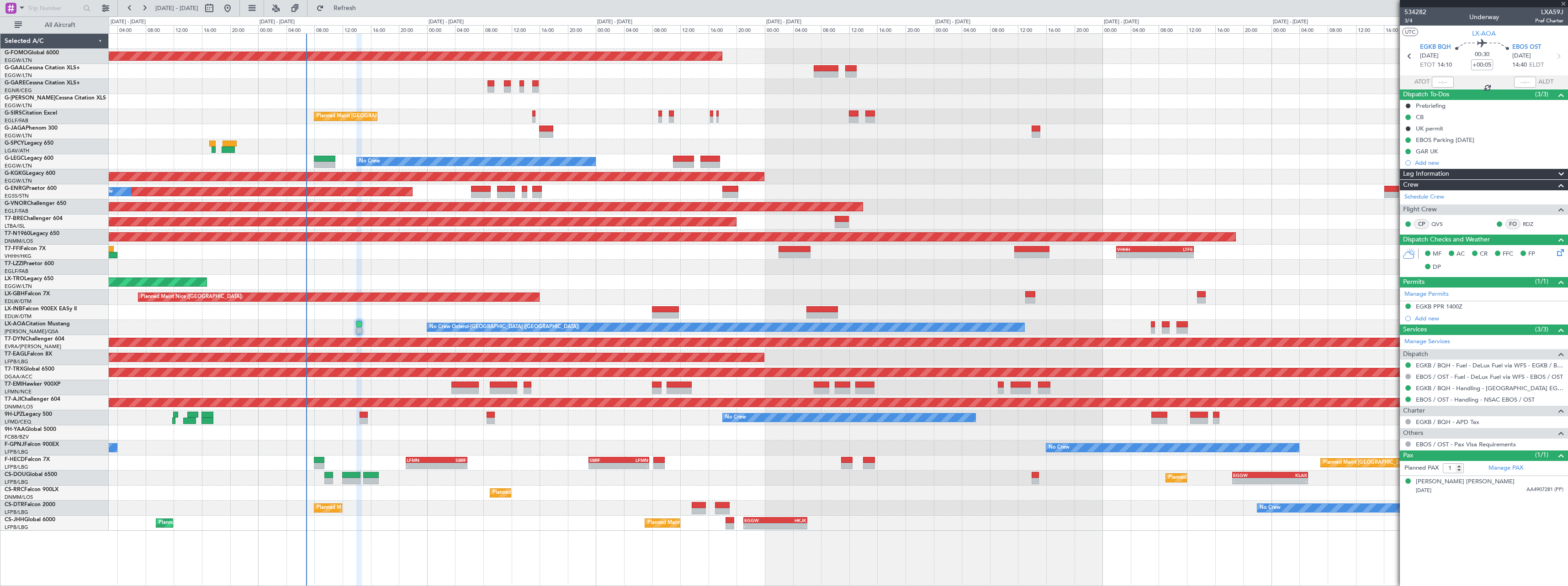
type input "-00:05"
type input "4"
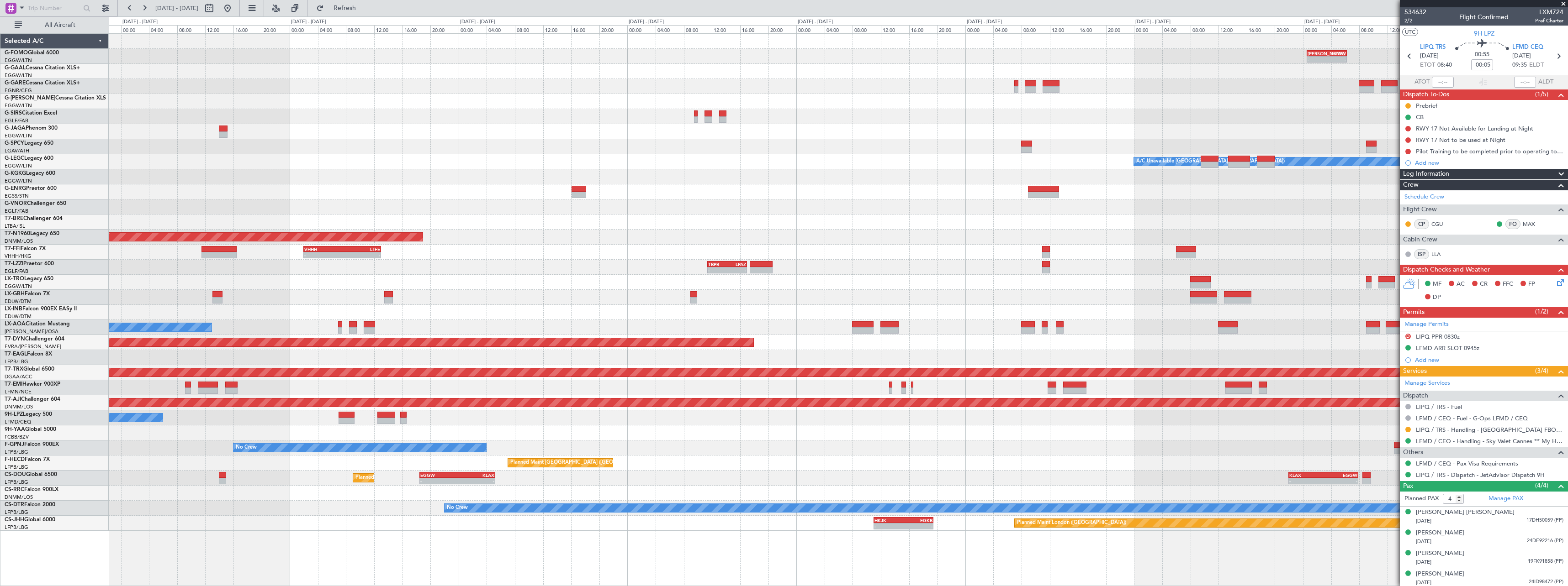
click at [546, 263] on div "[PERSON_NAME] 00:35 Z EGGW 06:15 Z - - - - EGGW 11:00 Z KTEB 17:55 Z Planned Ma…" at bounding box center [838, 282] width 1459 height 497
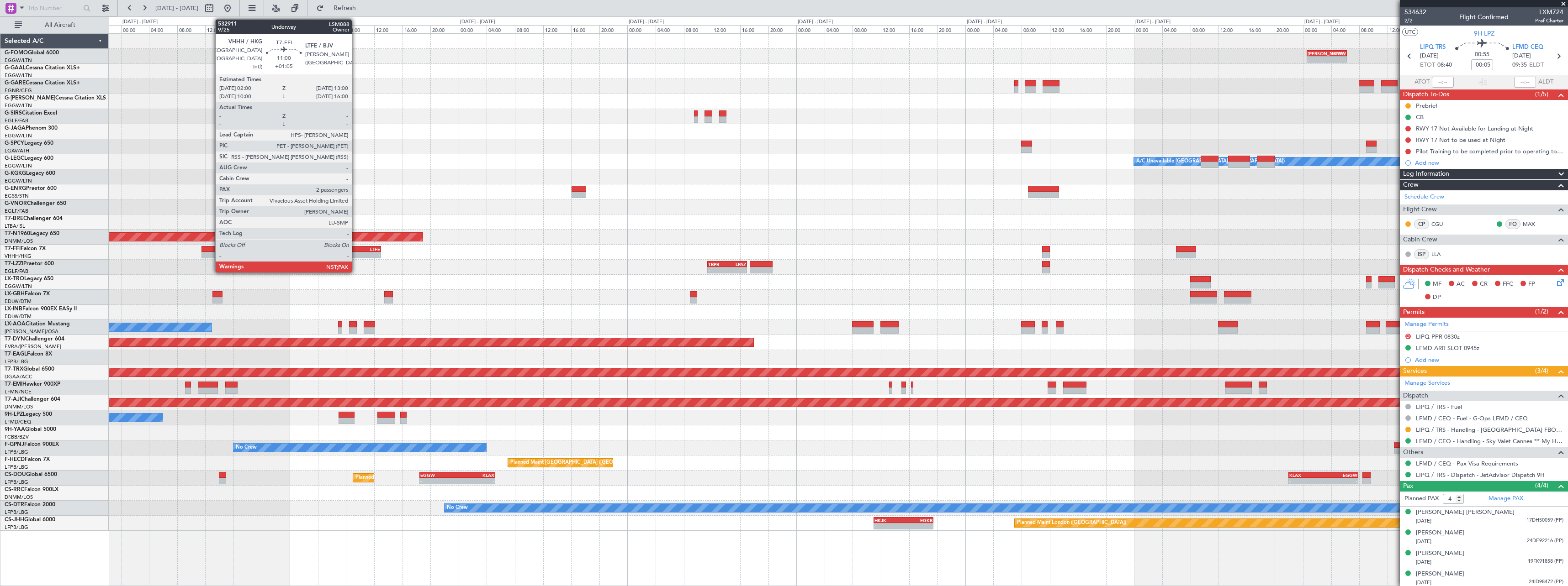
click at [356, 252] on div "-" at bounding box center [361, 255] width 38 height 6
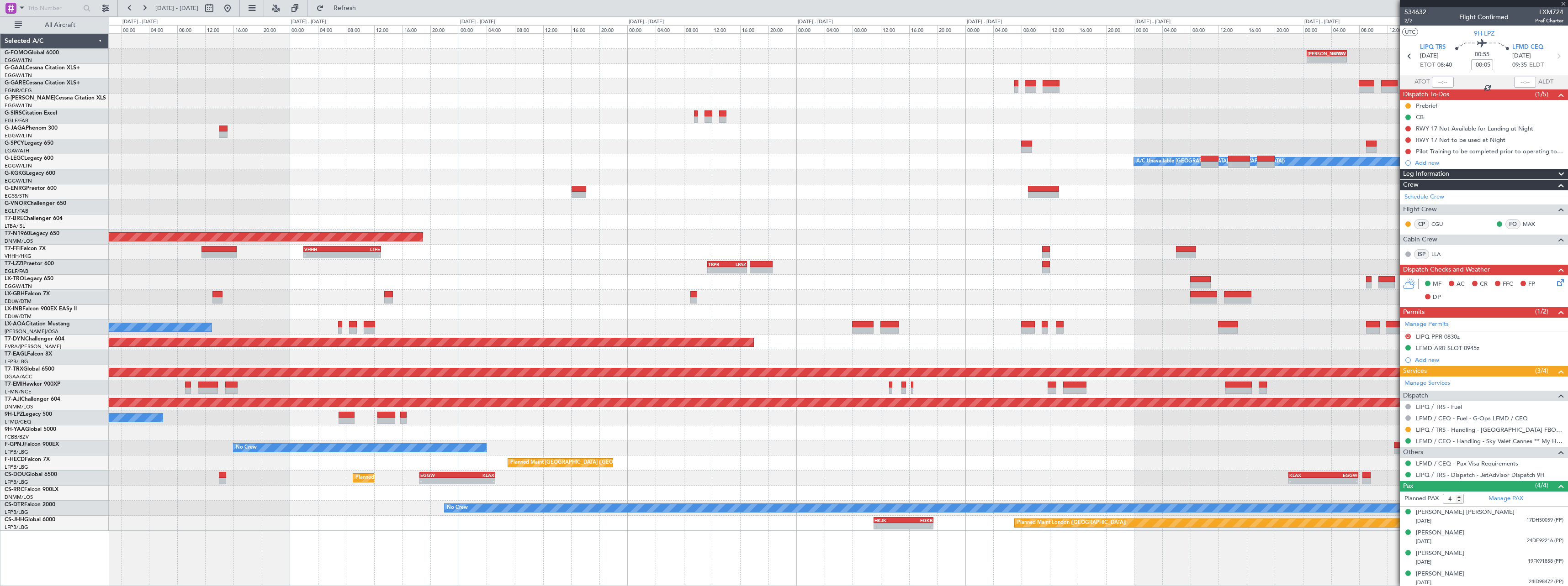
type input "+01:05"
type input "2"
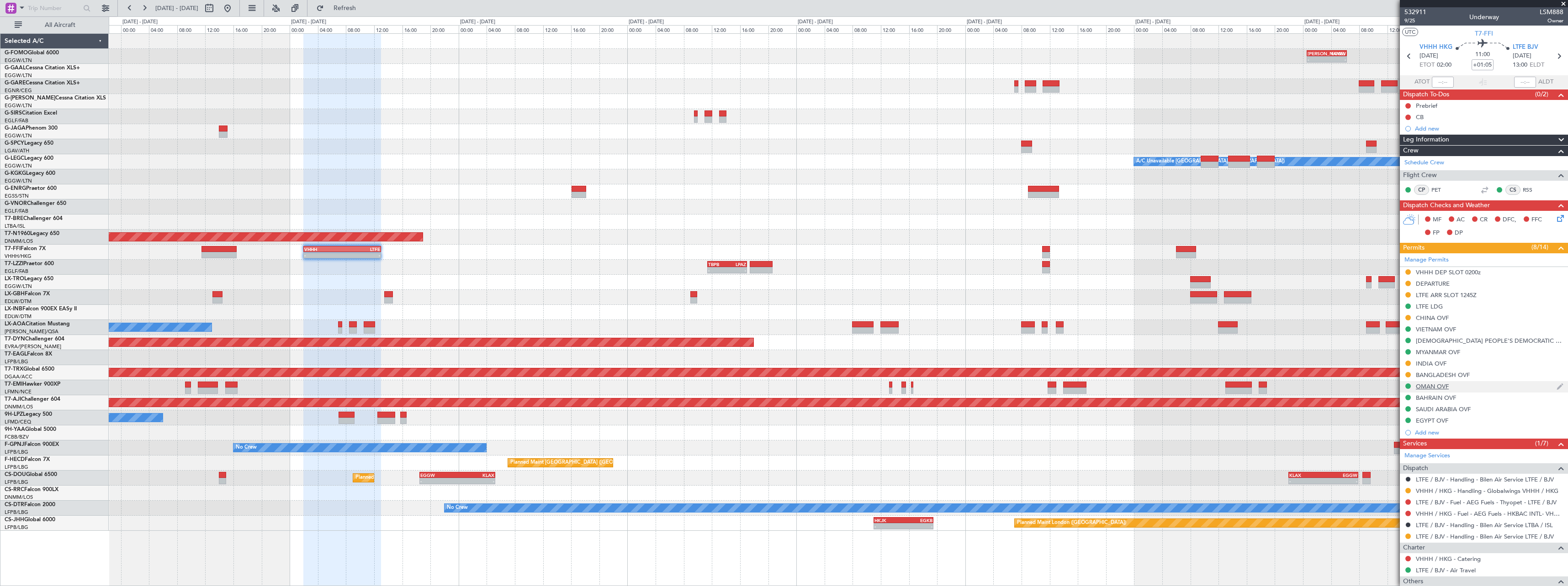
scroll to position [102, 0]
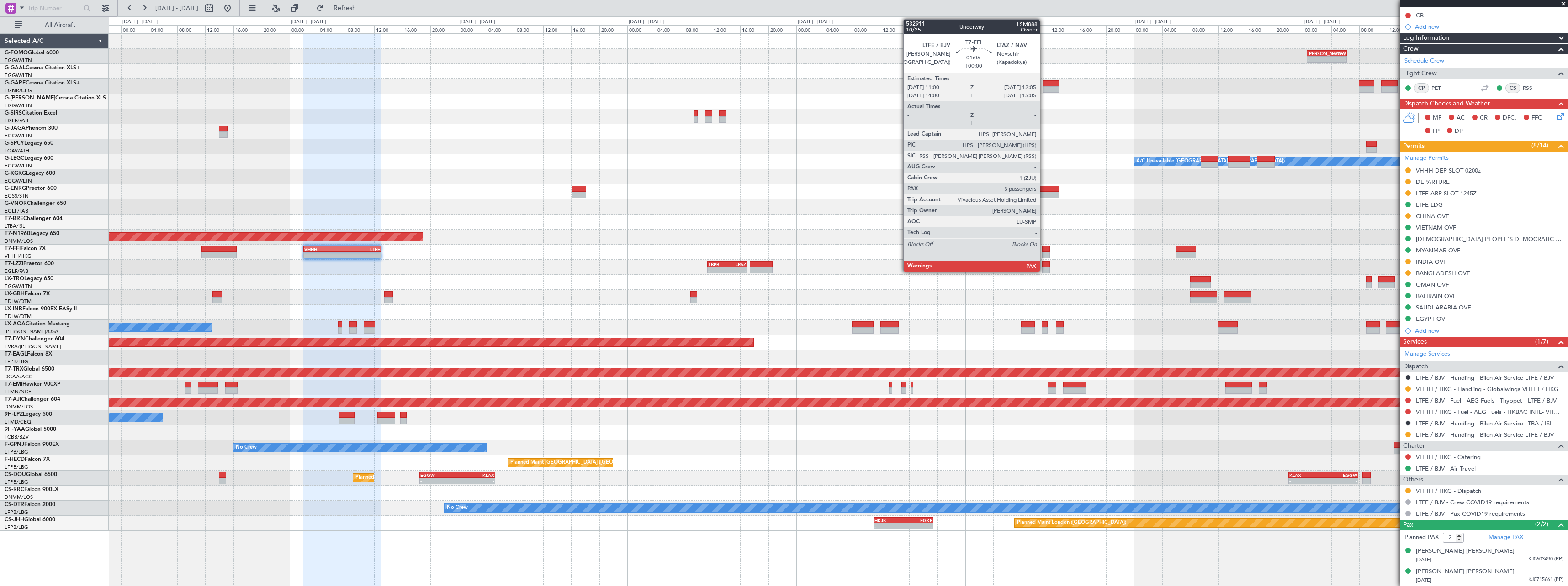
click at [1044, 251] on div at bounding box center [1046, 249] width 7 height 7
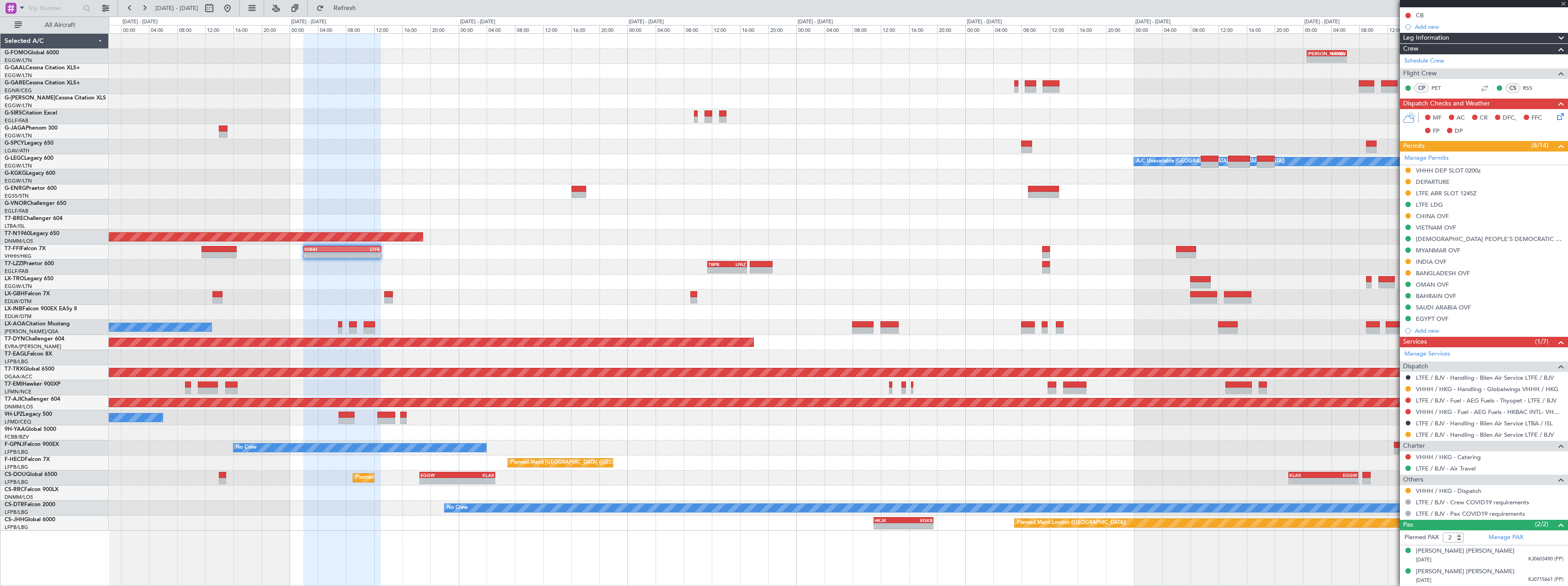
type input "3"
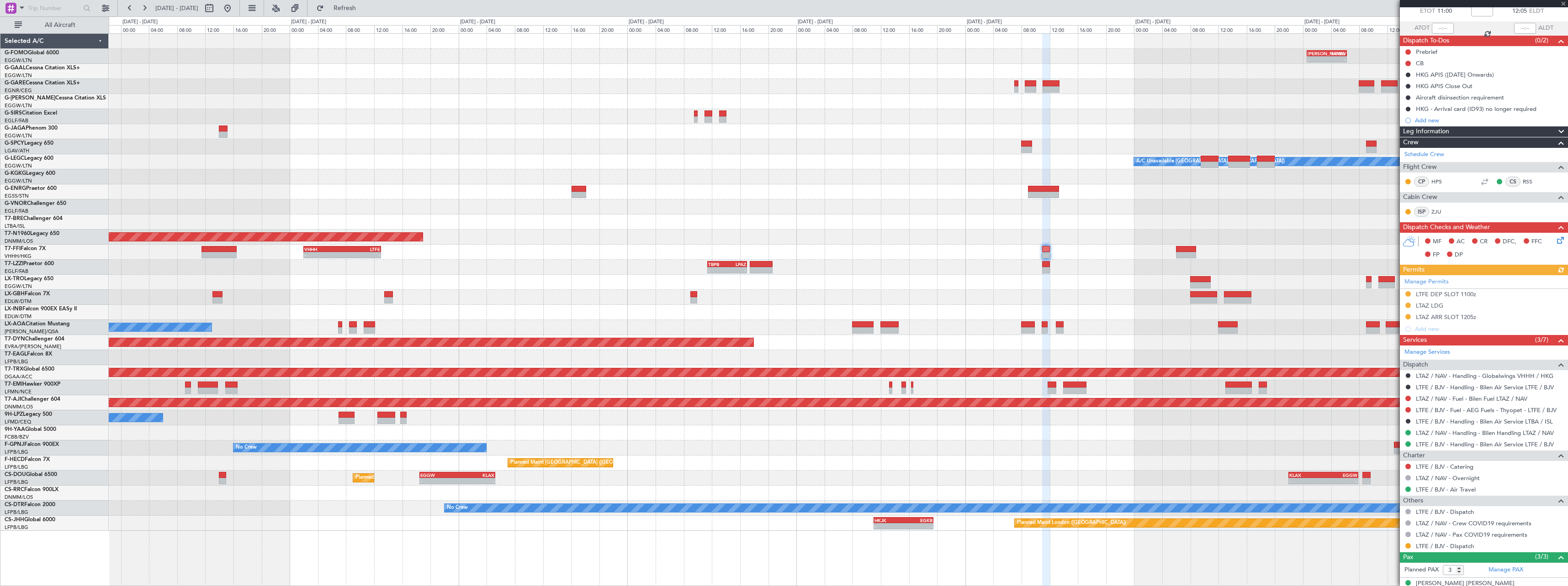
scroll to position [107, 0]
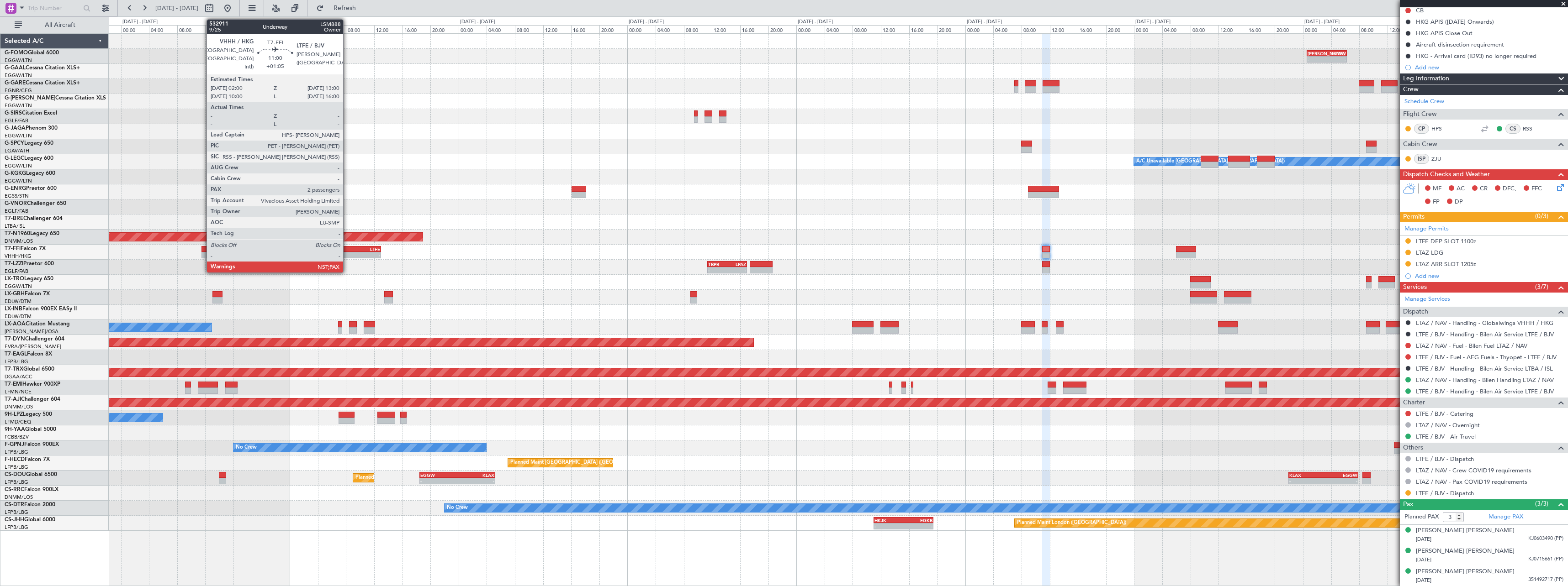
click at [348, 257] on div "-" at bounding box center [361, 255] width 38 height 6
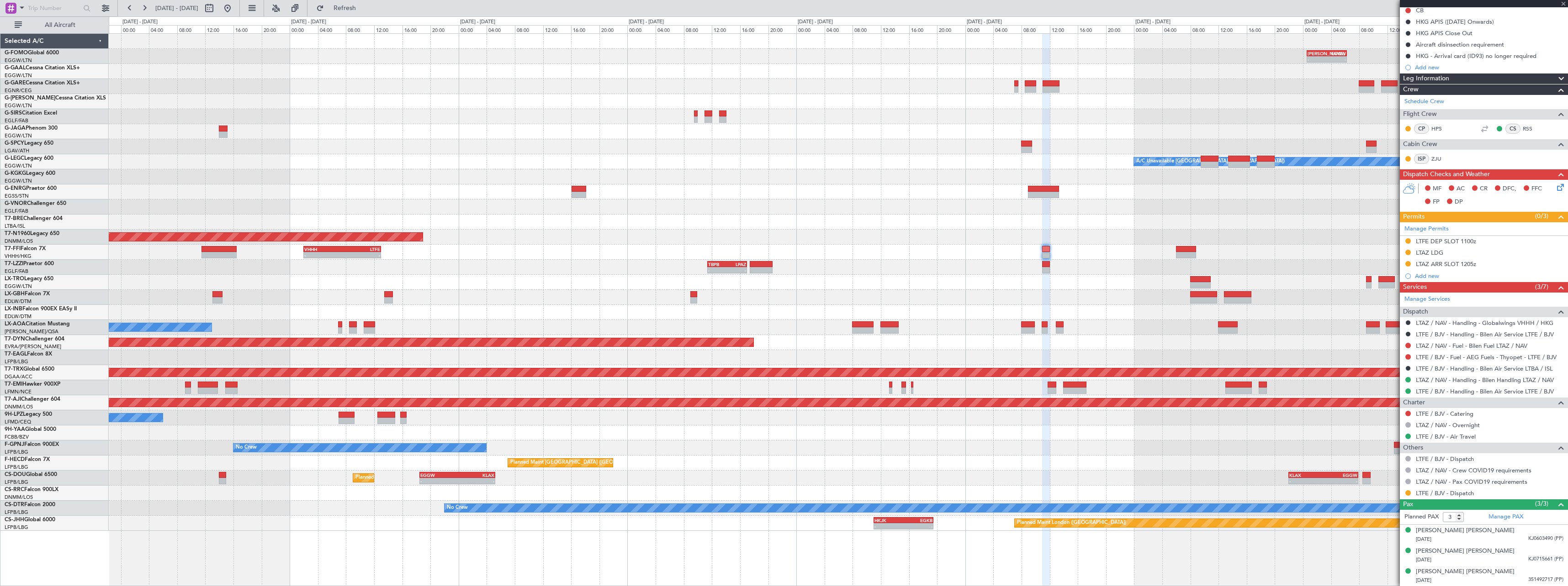
type input "+01:05"
type input "2"
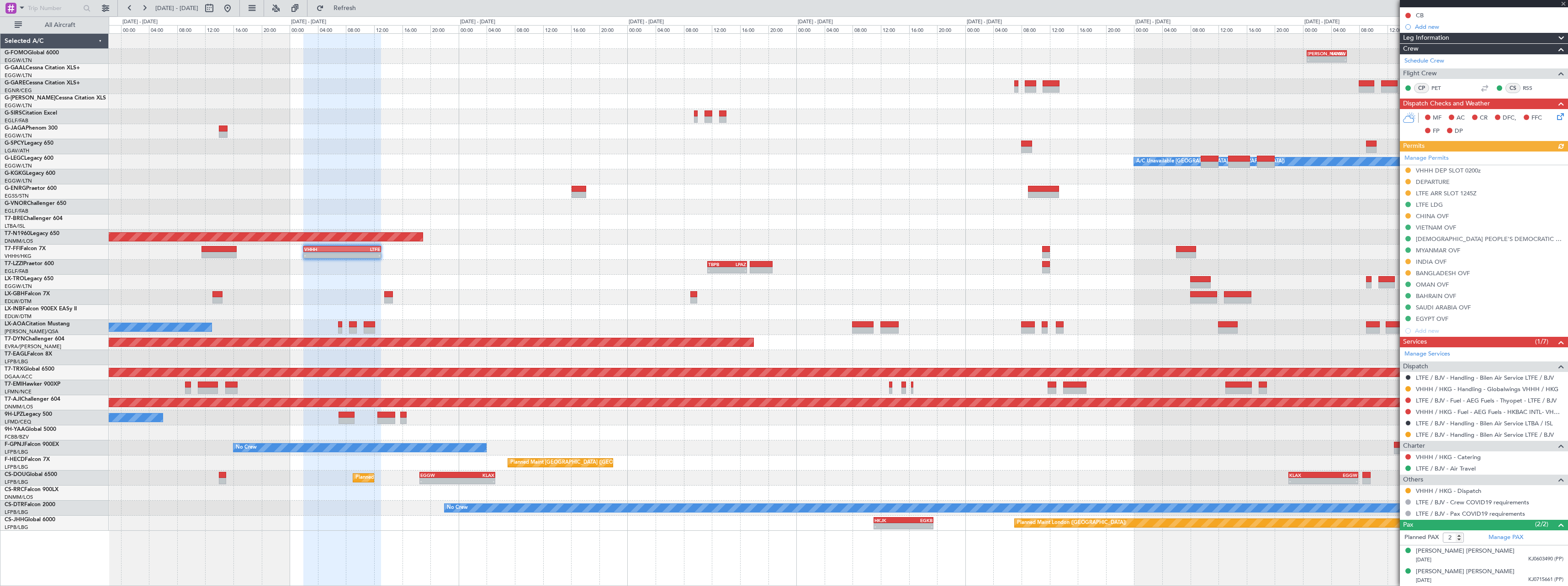
scroll to position [0, 0]
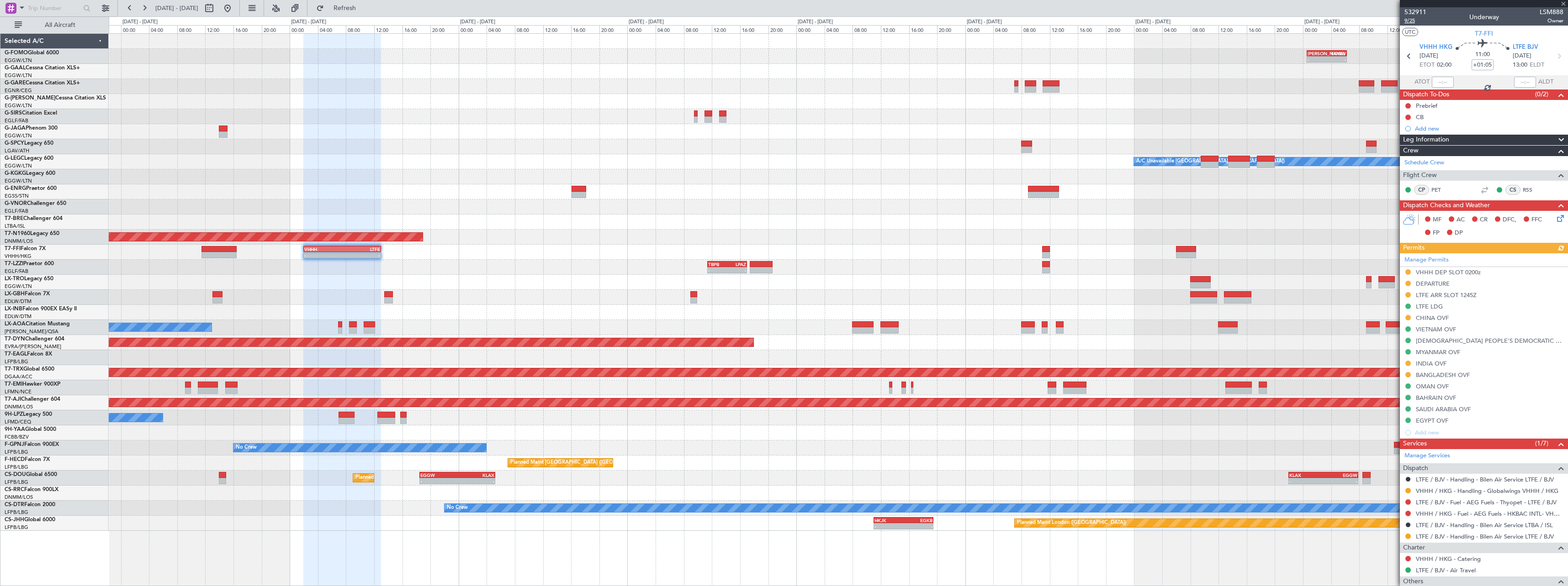
click at [1410, 18] on span "9/25" at bounding box center [1415, 20] width 22 height 7
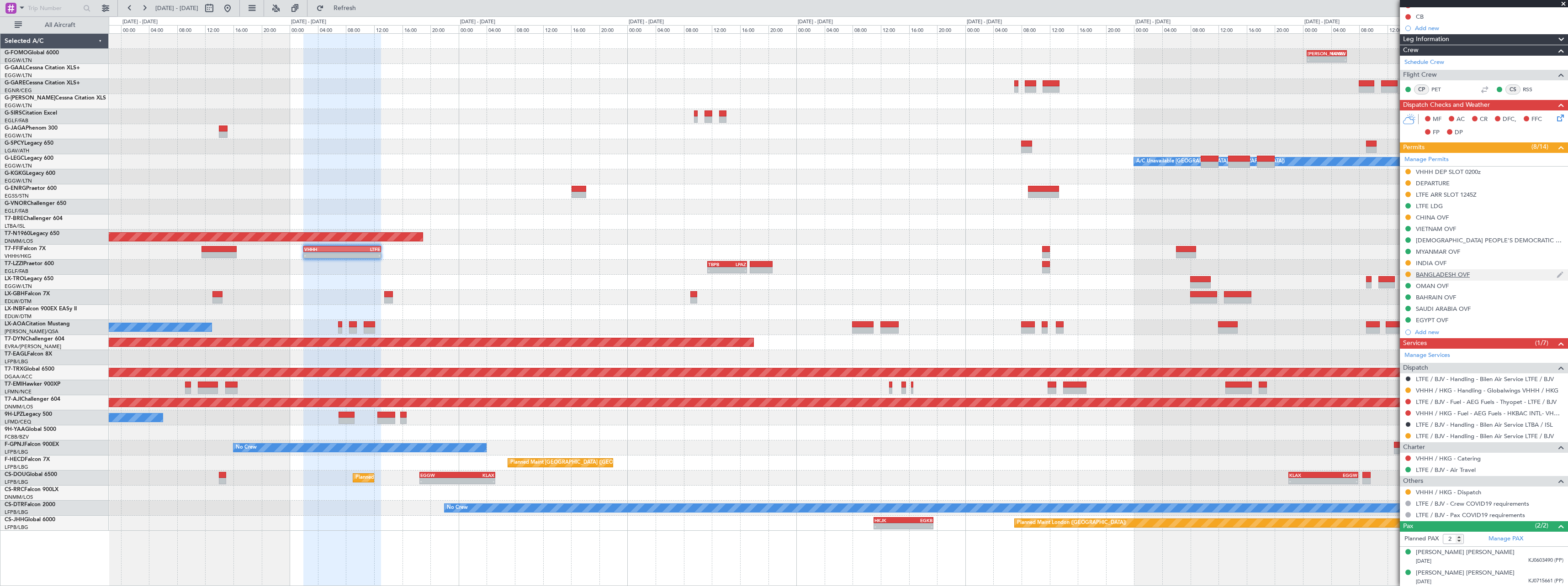
scroll to position [102, 0]
click at [1148, 285] on div at bounding box center [838, 282] width 1459 height 15
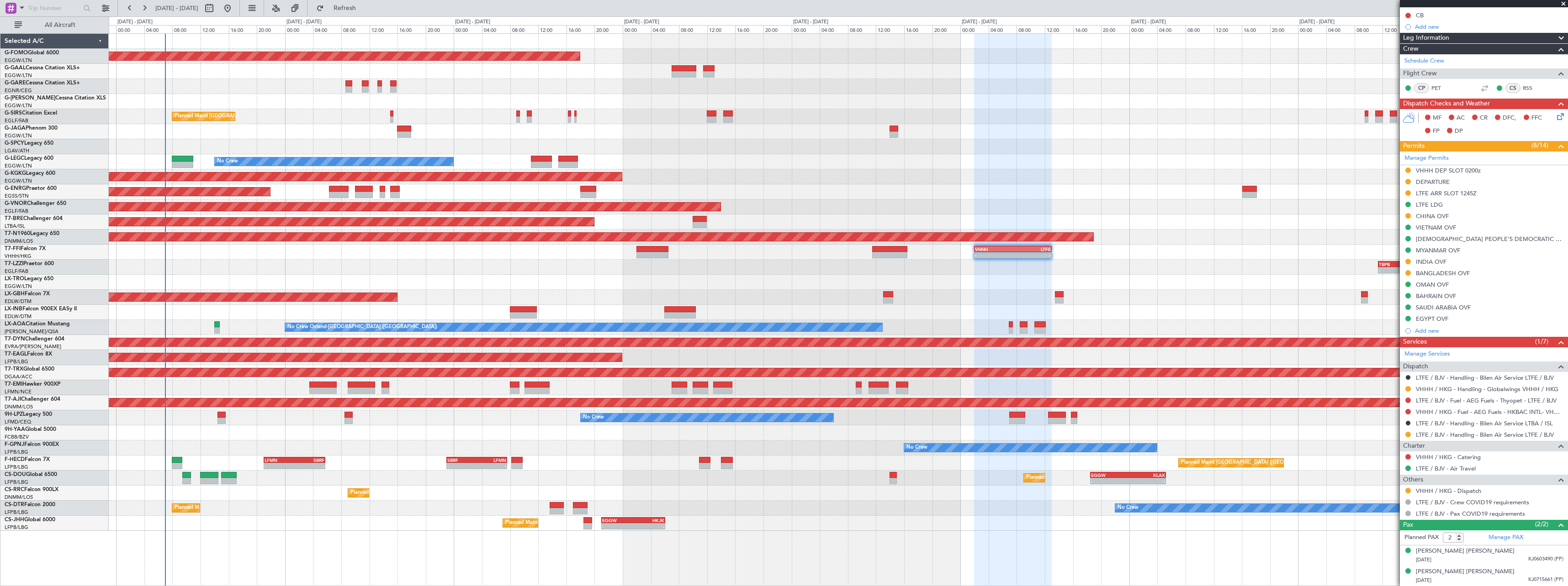
click at [228, 252] on div "- - VHHH 02:00 Z LTFE 13:00 Z 15:18 Z 00:52 Z LIRA 15:00 Z ZBAA 00:00 Z" at bounding box center [838, 252] width 1459 height 15
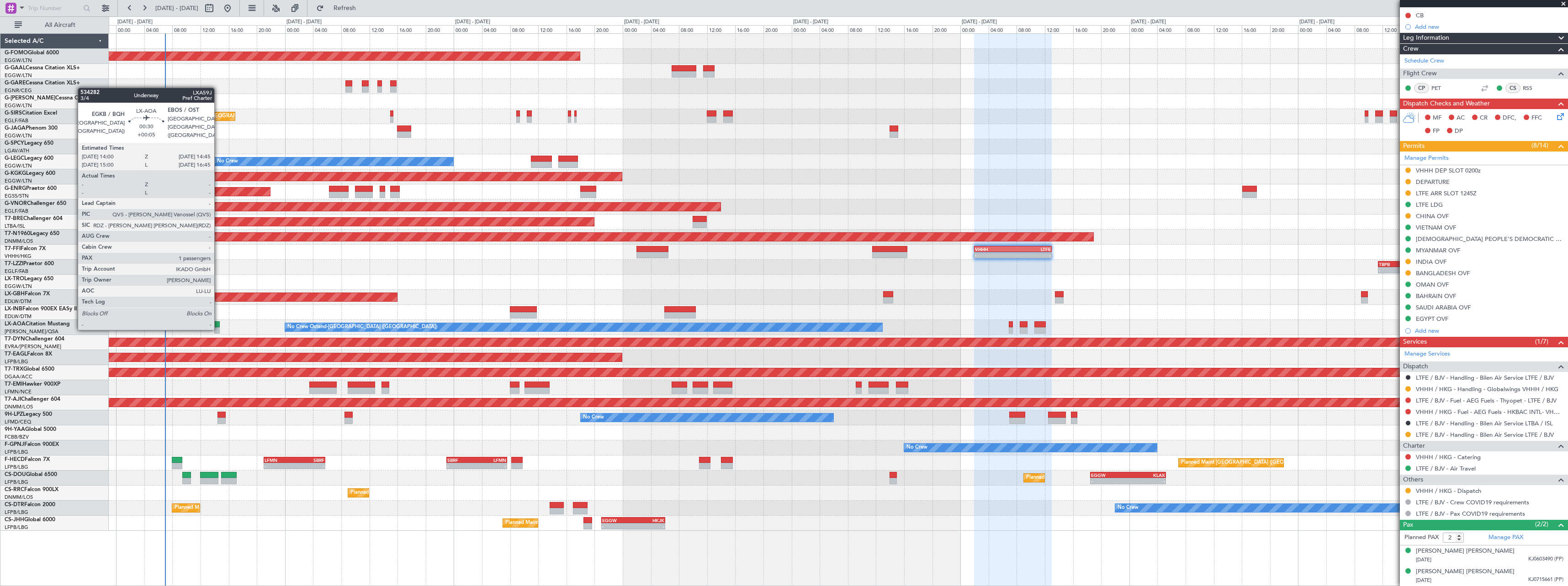
click at [219, 329] on div at bounding box center [217, 331] width 6 height 7
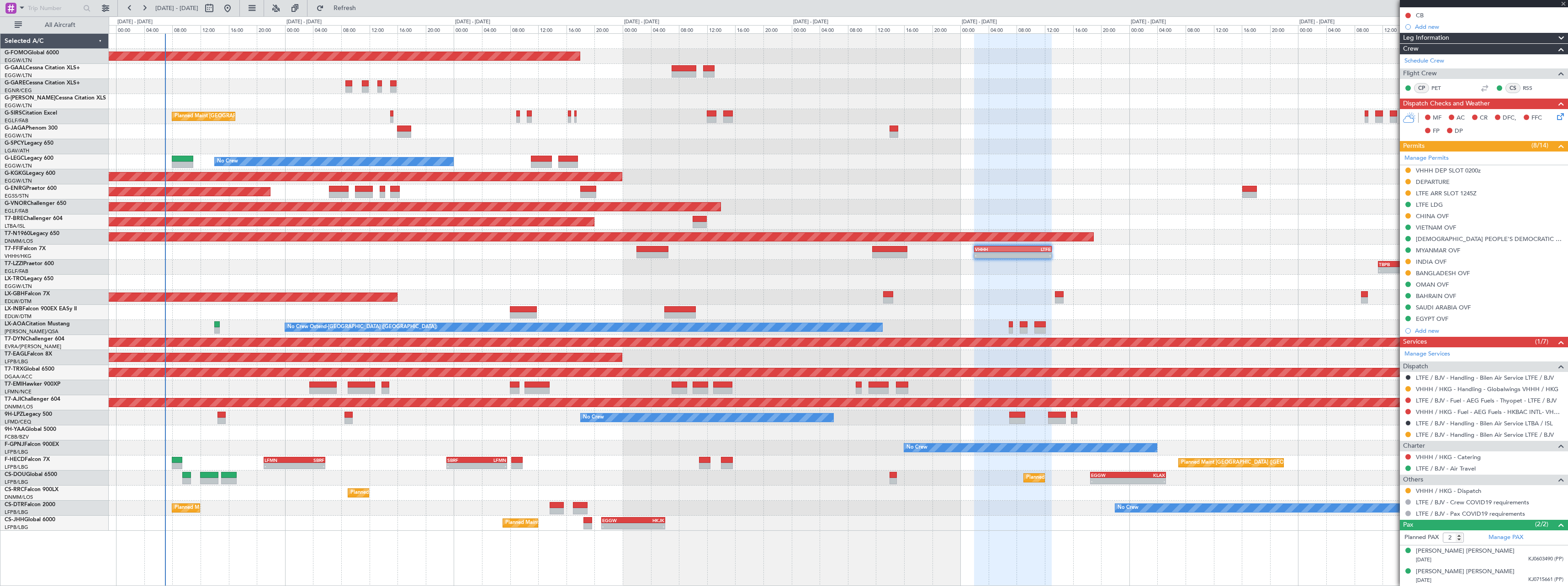
type input "+00:05"
type input "1"
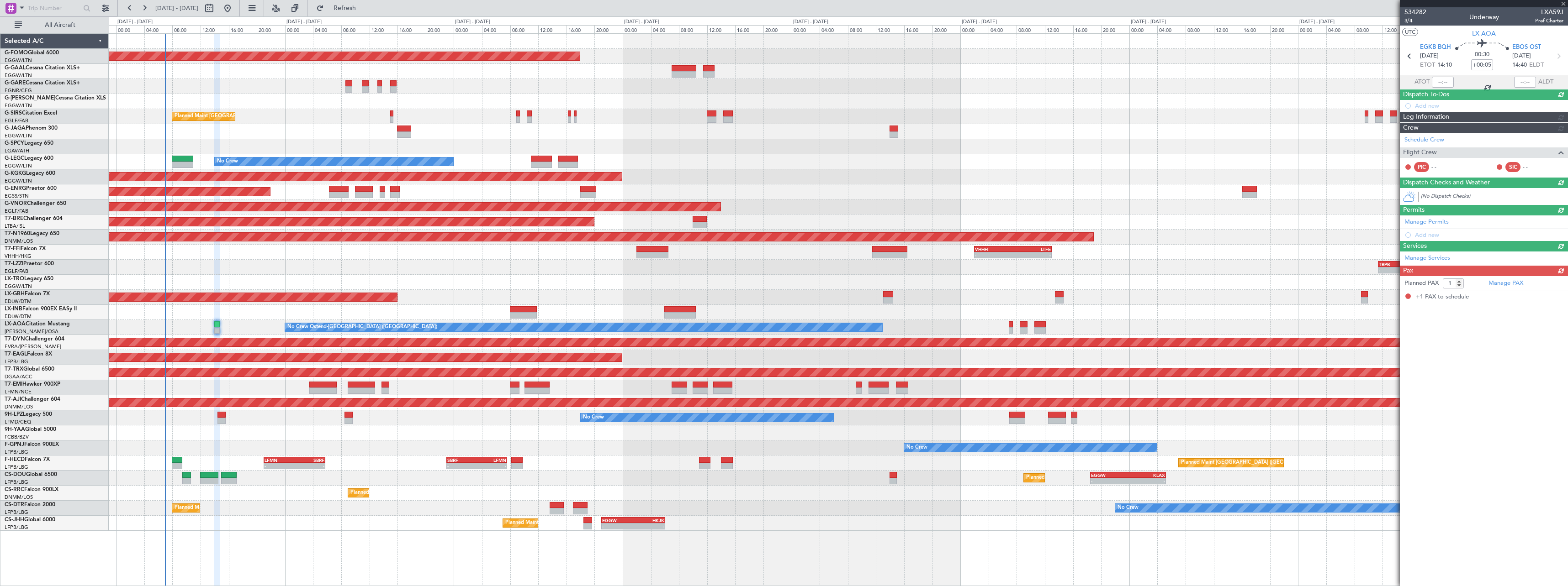
scroll to position [0, 0]
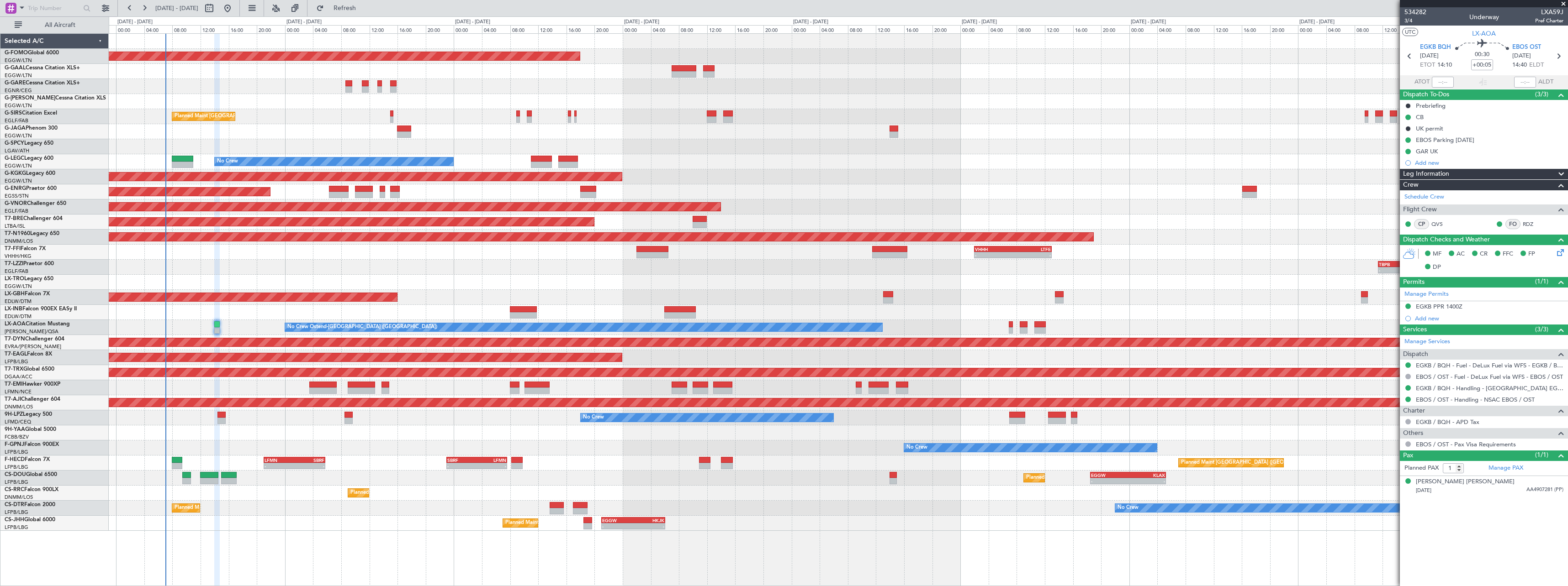
click at [594, 299] on div "Planned Maint Windsor Locks (Bradley Intl) Owner Planned Maint London (Farnboro…" at bounding box center [838, 282] width 1459 height 497
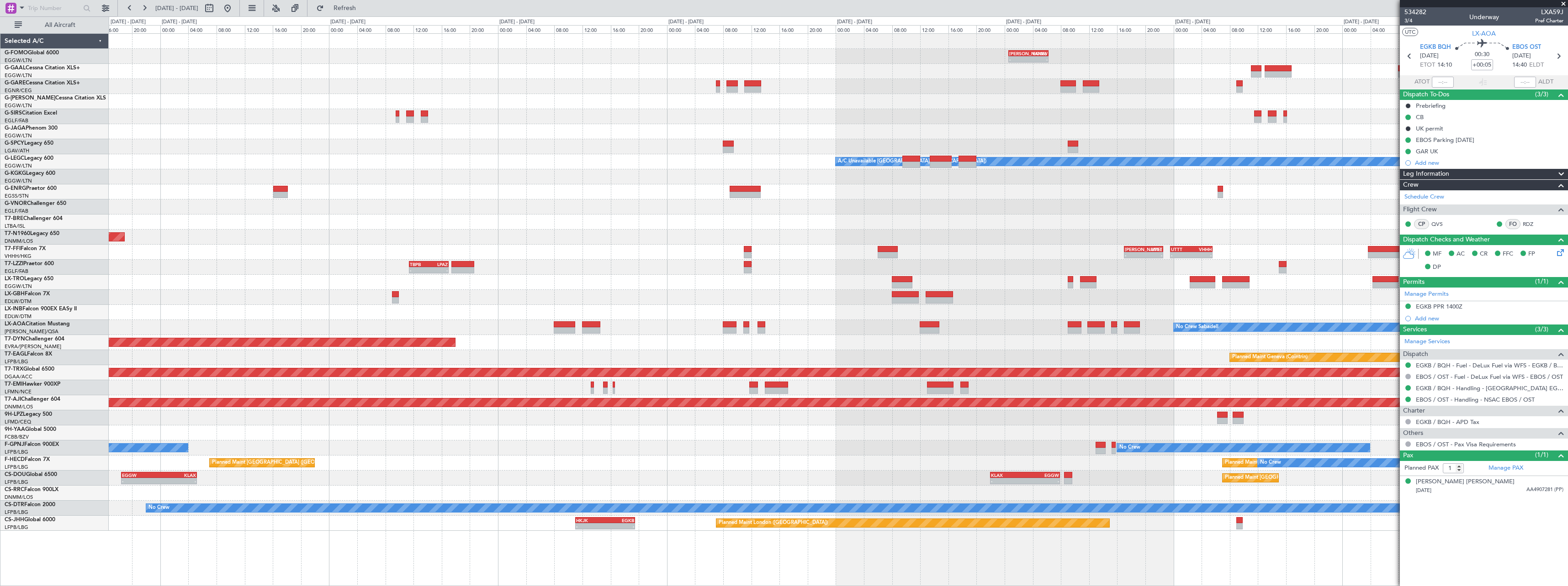
click at [663, 288] on div "KACK 00:35 Z EGGW 06:15 Z - - - - EGGW 11:00 Z KTEB 17:55 Z Planned Maint Dusse…" at bounding box center [838, 282] width 1459 height 497
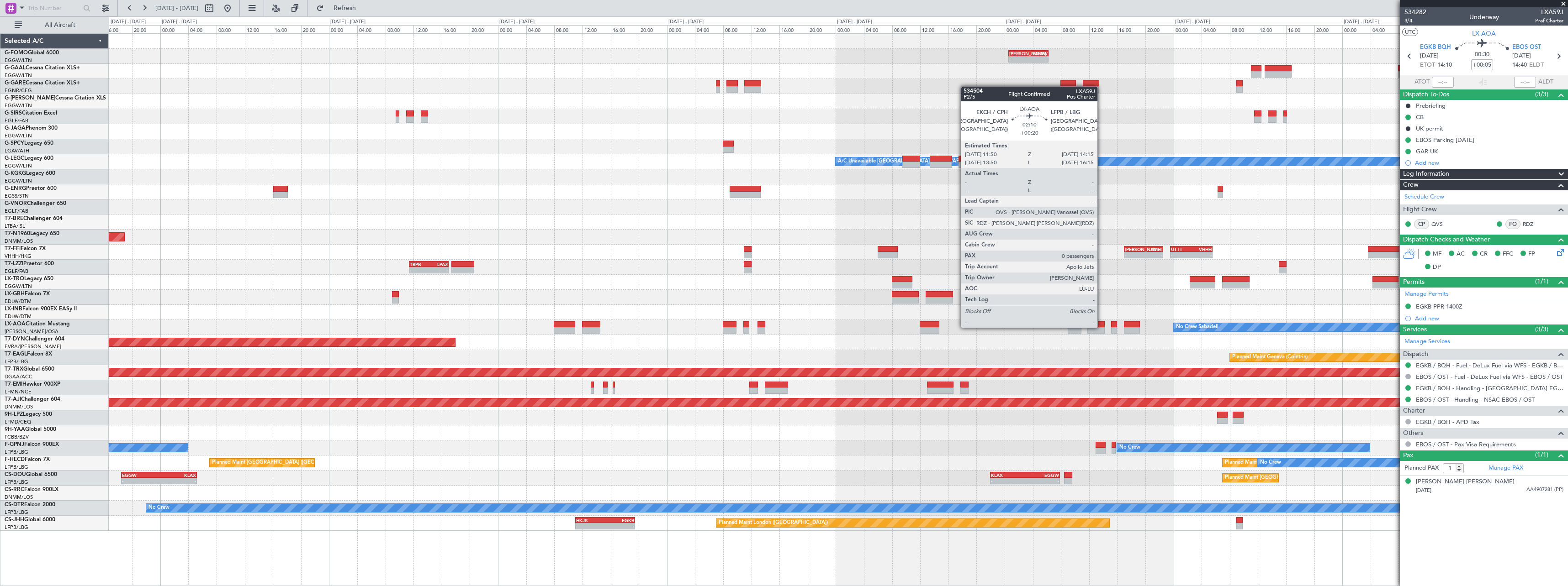
click at [1101, 327] on div at bounding box center [1095, 324] width 17 height 7
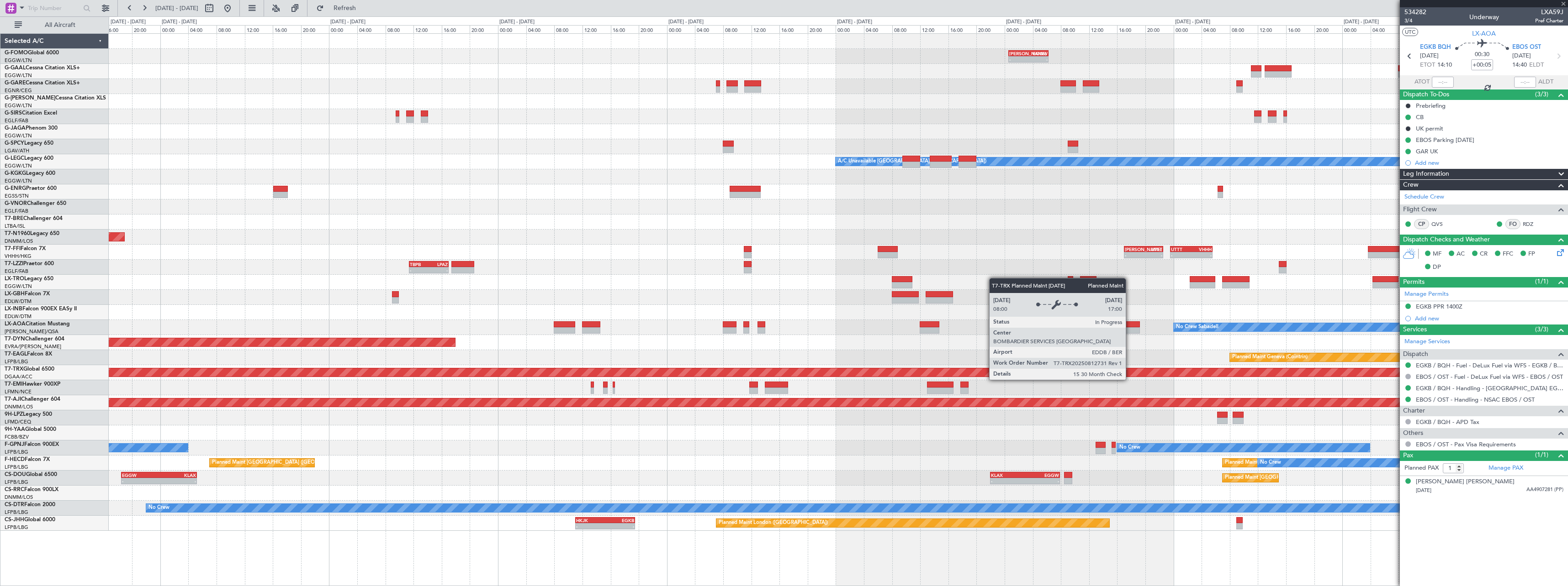
type input "+00:20"
type input "0"
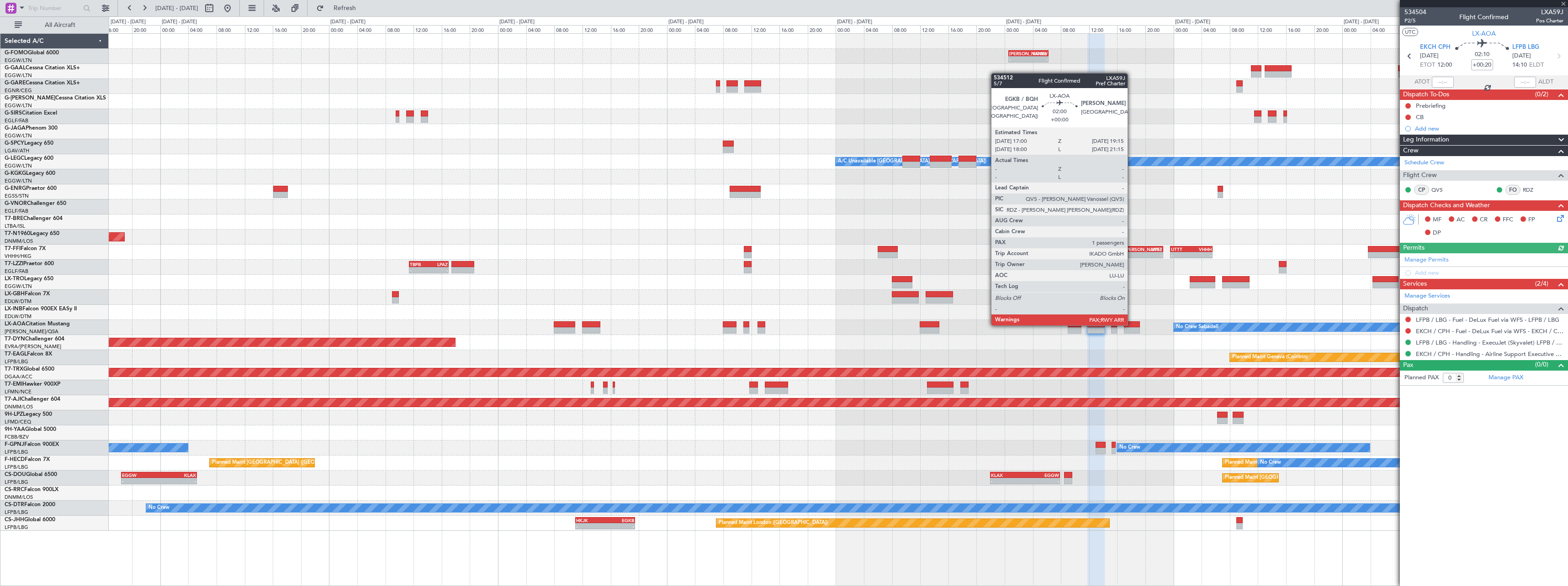
click at [1132, 324] on div at bounding box center [1131, 324] width 16 height 7
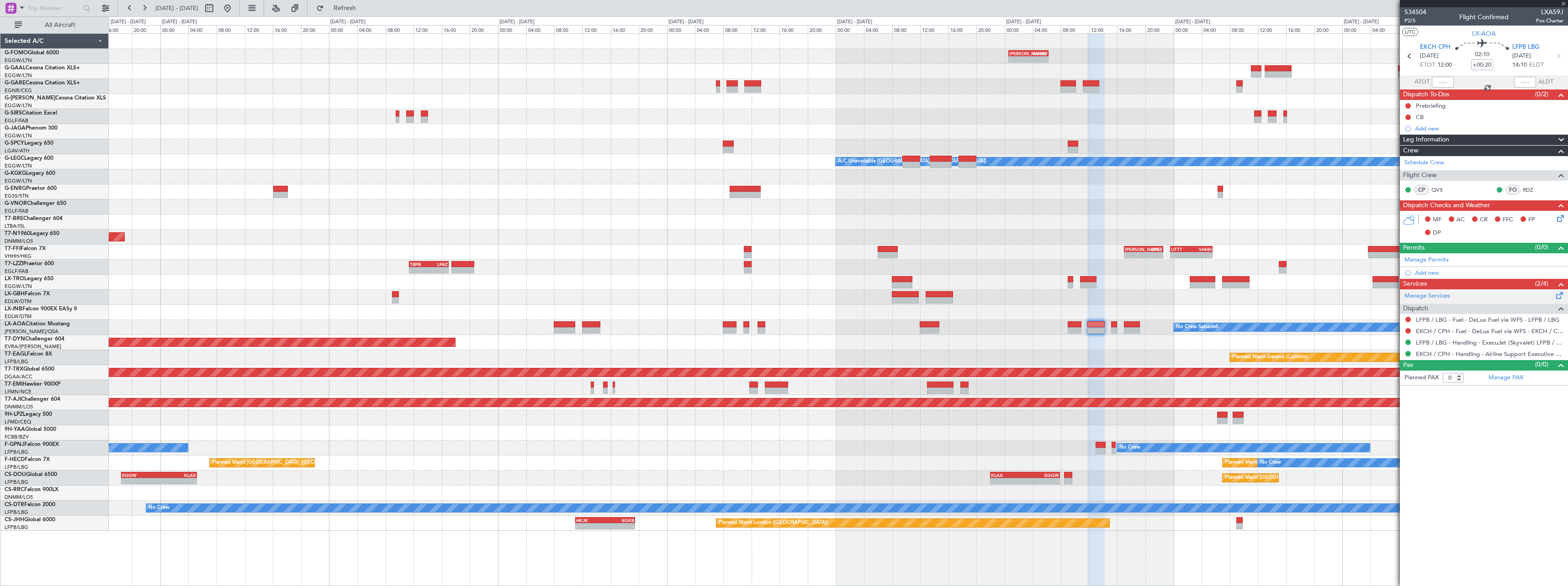
type input "1"
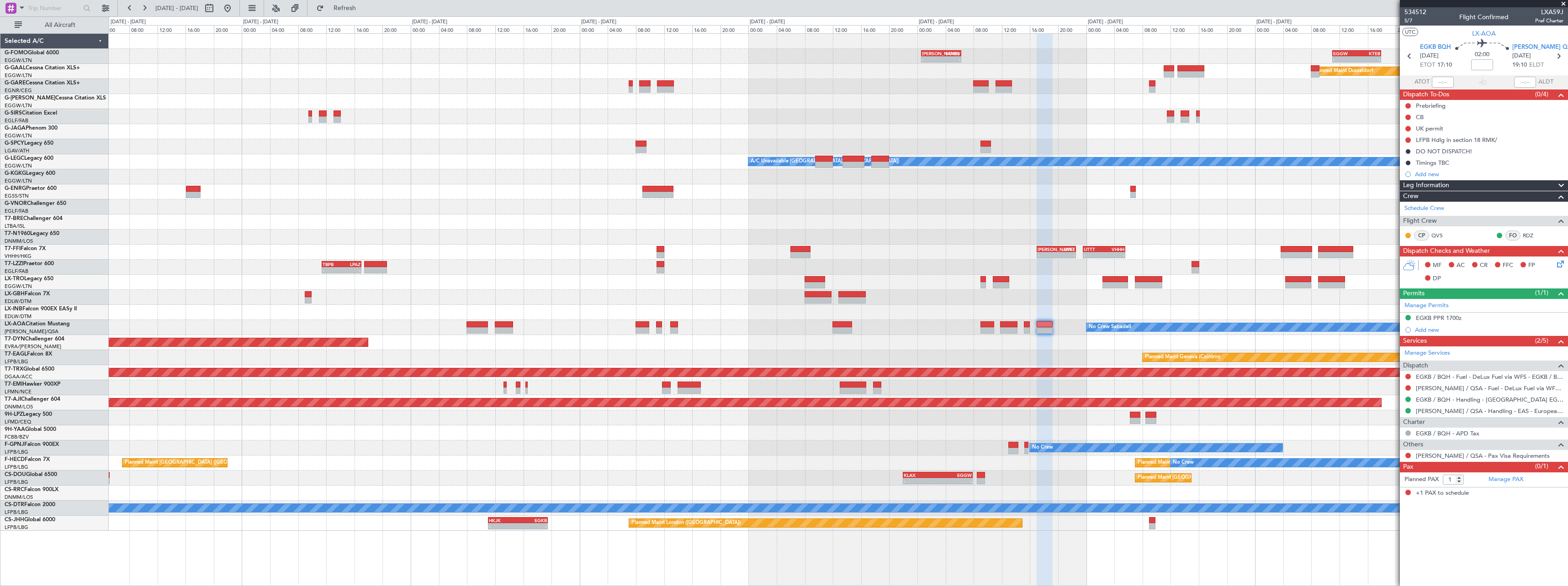
click at [1082, 346] on div "- - [PERSON_NAME] 00:35 Z EGGW 06:15 Z - - EGGW 11:00 Z KTEB 17:55 Z Planned [G…" at bounding box center [838, 282] width 1459 height 497
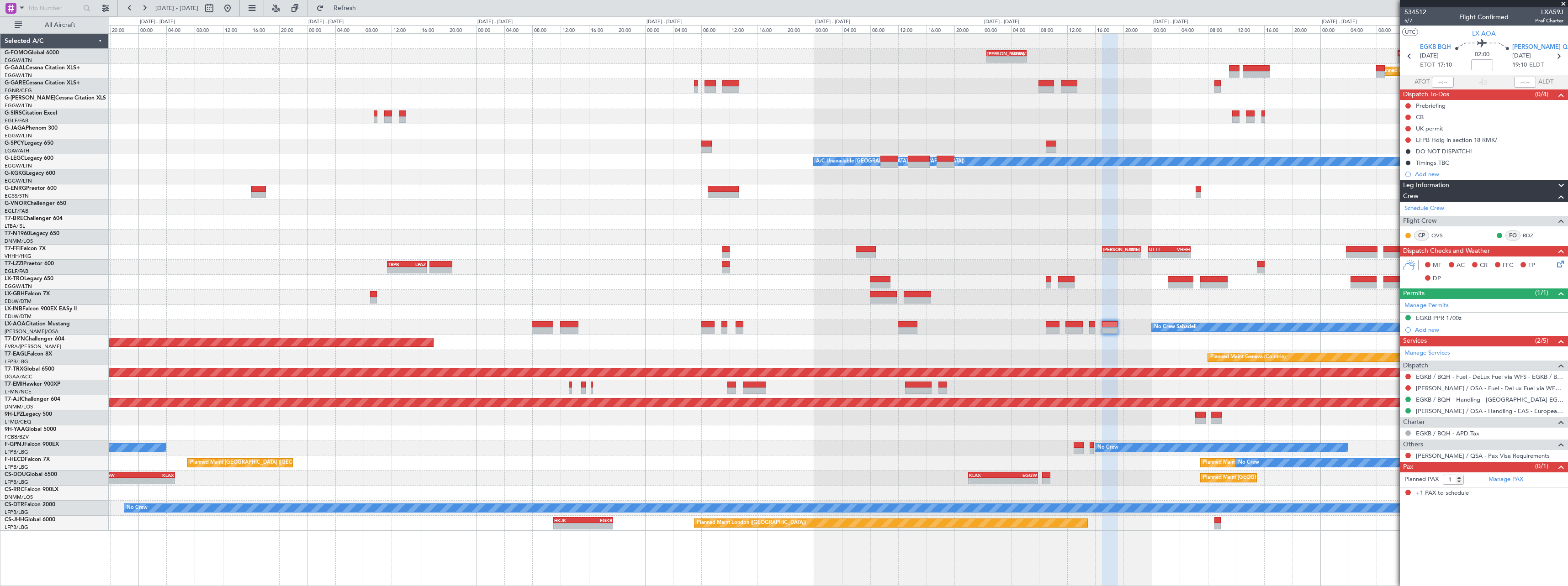
click at [886, 347] on div "Planned Maint [GEOGRAPHIC_DATA]-[GEOGRAPHIC_DATA]" at bounding box center [838, 343] width 1459 height 15
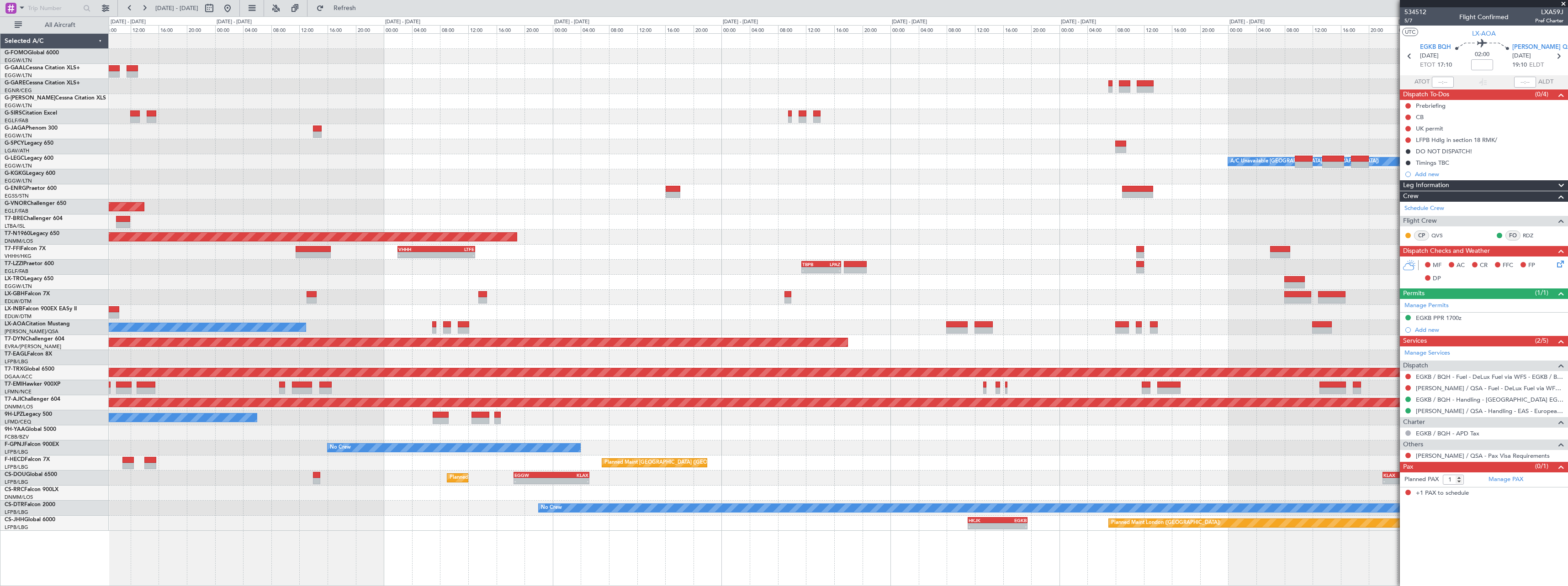
click at [1032, 333] on div "No Crew Ostend-[GEOGRAPHIC_DATA] ([GEOGRAPHIC_DATA]) No Crew Sabadell" at bounding box center [838, 328] width 1459 height 15
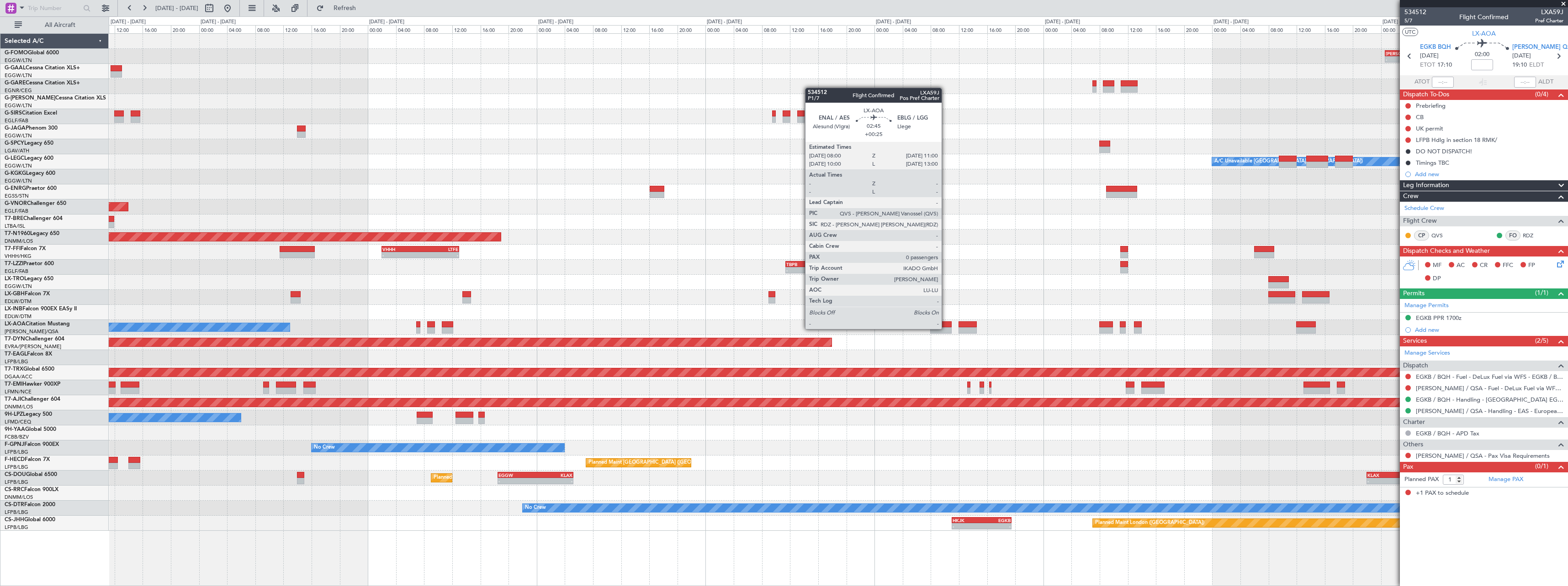
click at [945, 329] on div at bounding box center [940, 331] width 22 height 7
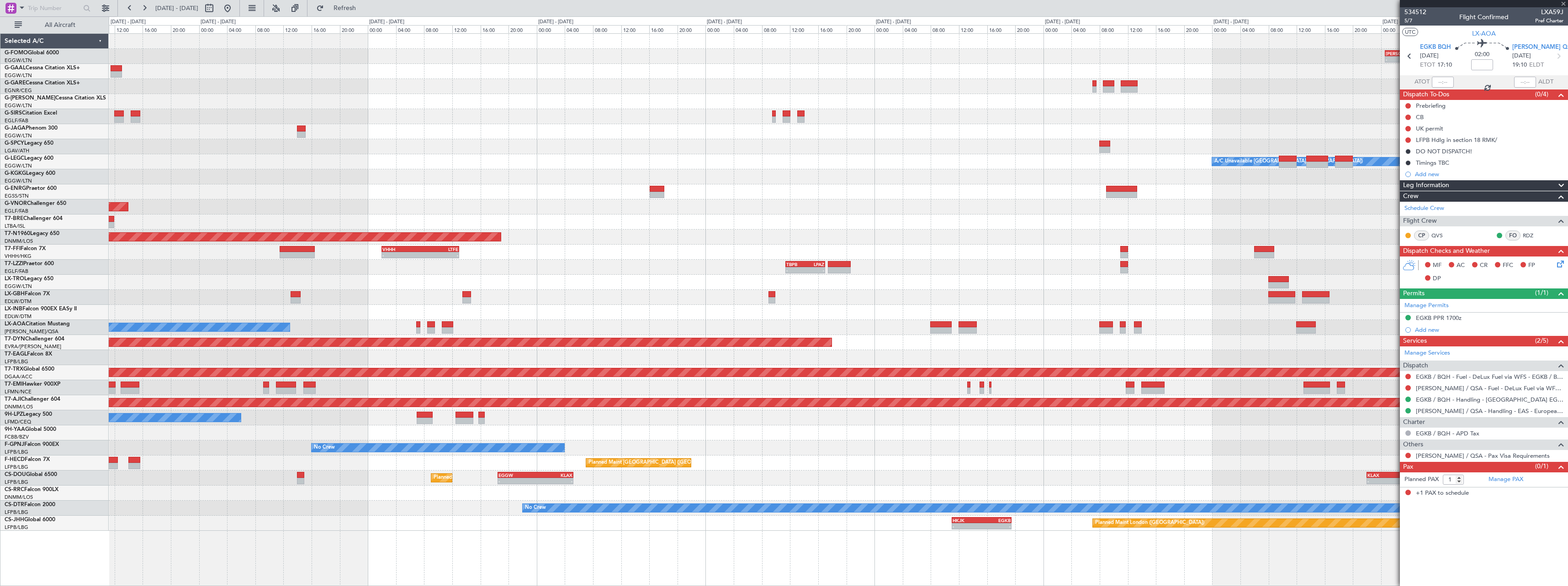
click at [791, 272] on div "[PERSON_NAME] 00:35 Z EGGW 06:15 Z - - - - EGGW 11:00 Z KTEB 17:55 Z Planned Ma…" at bounding box center [838, 282] width 1459 height 497
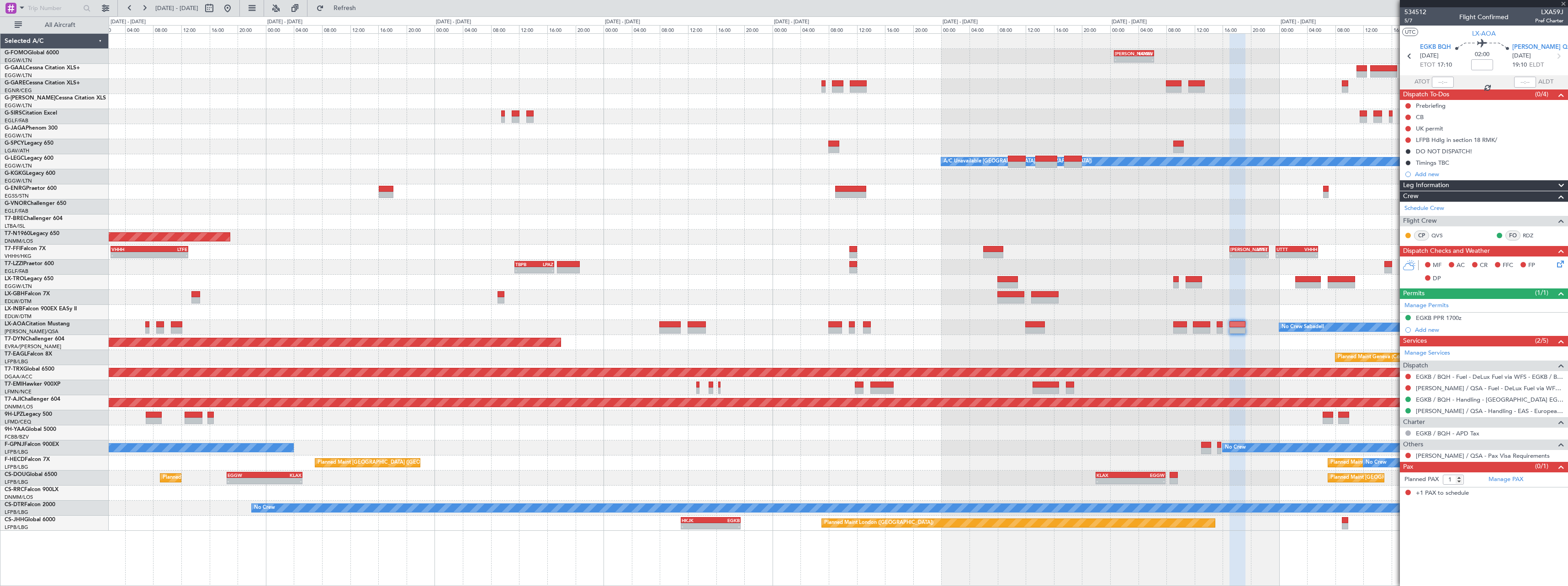
type input "+00:25"
type input "0"
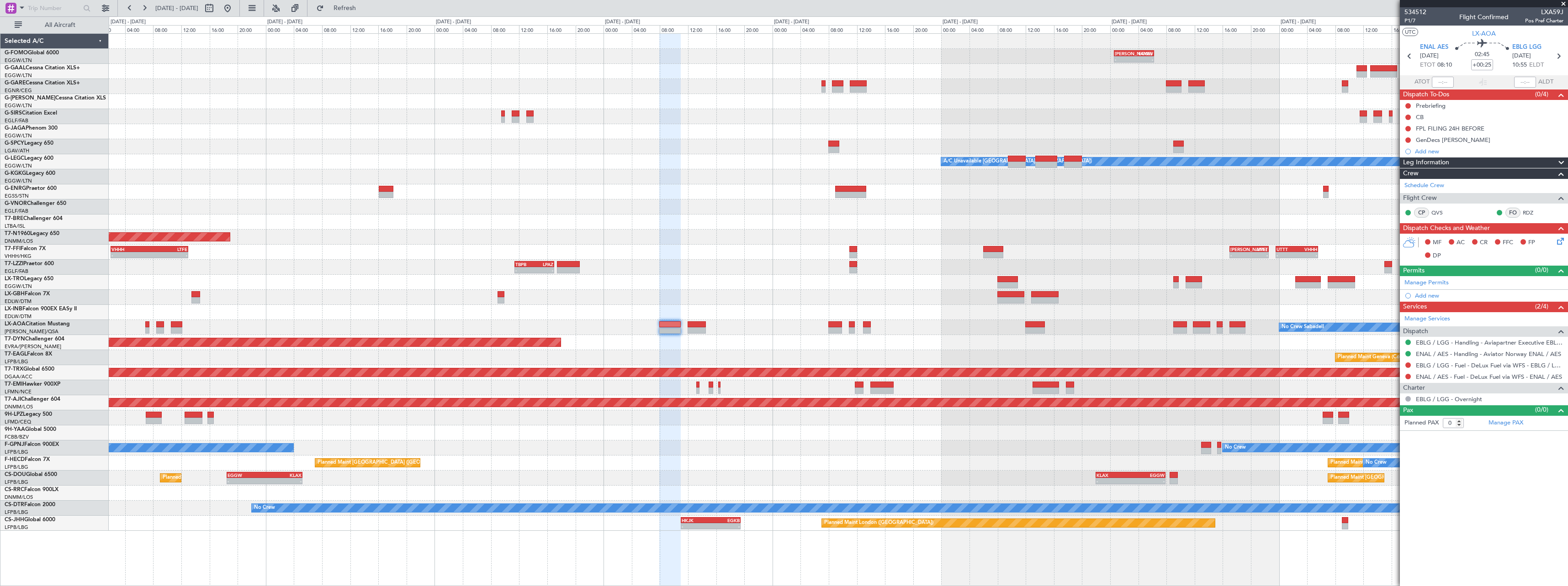
click at [1060, 89] on div at bounding box center [838, 86] width 1459 height 15
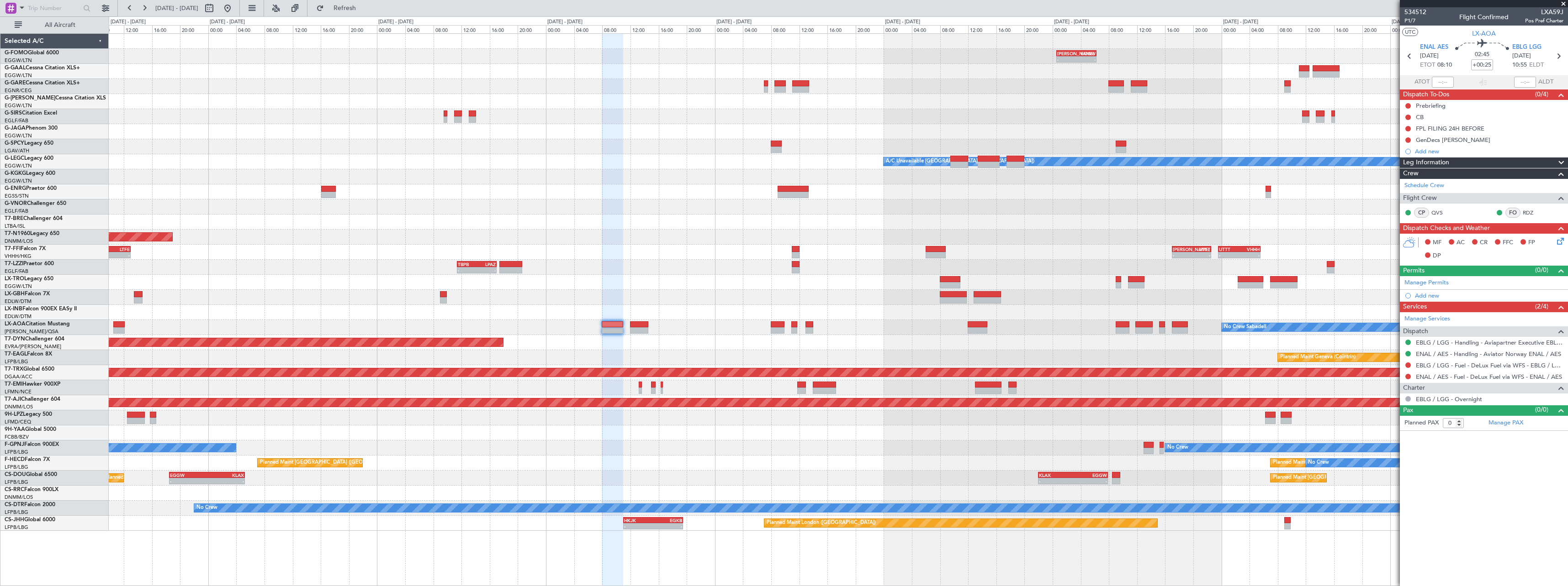
click at [1188, 339] on div "Planned Maint [GEOGRAPHIC_DATA]-[GEOGRAPHIC_DATA]" at bounding box center [838, 343] width 1459 height 15
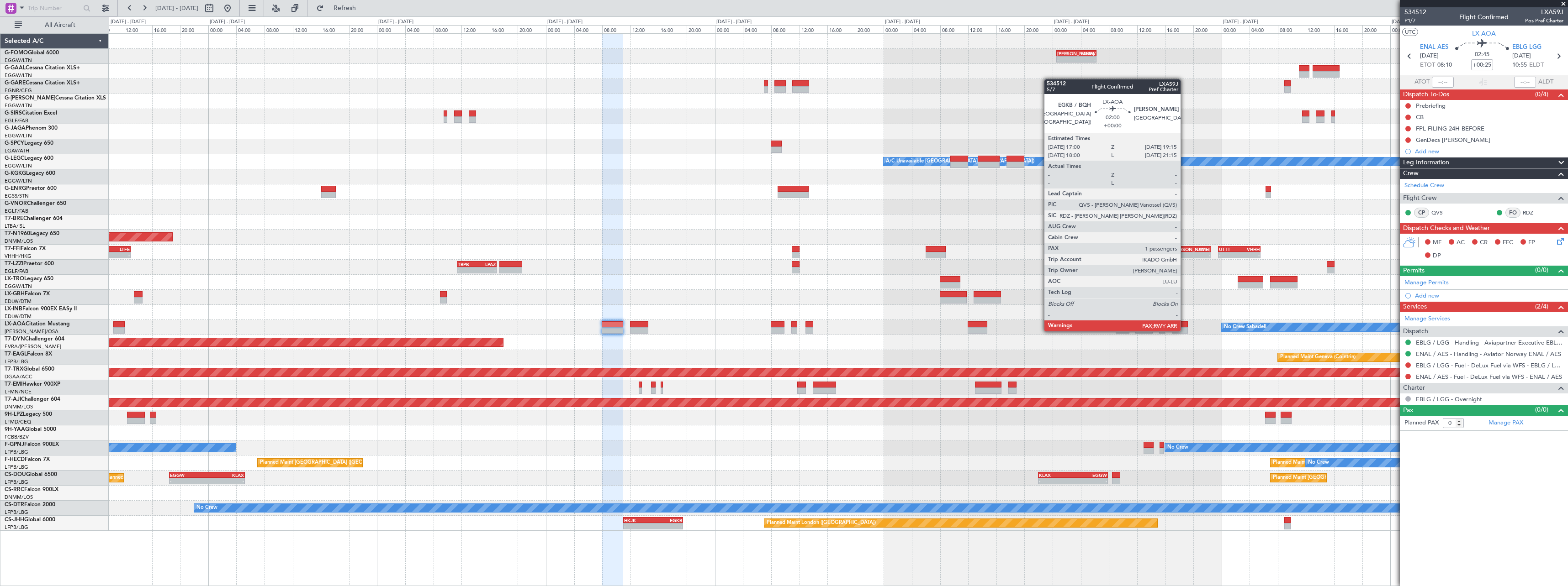
click at [1185, 330] on div at bounding box center [1179, 331] width 16 height 7
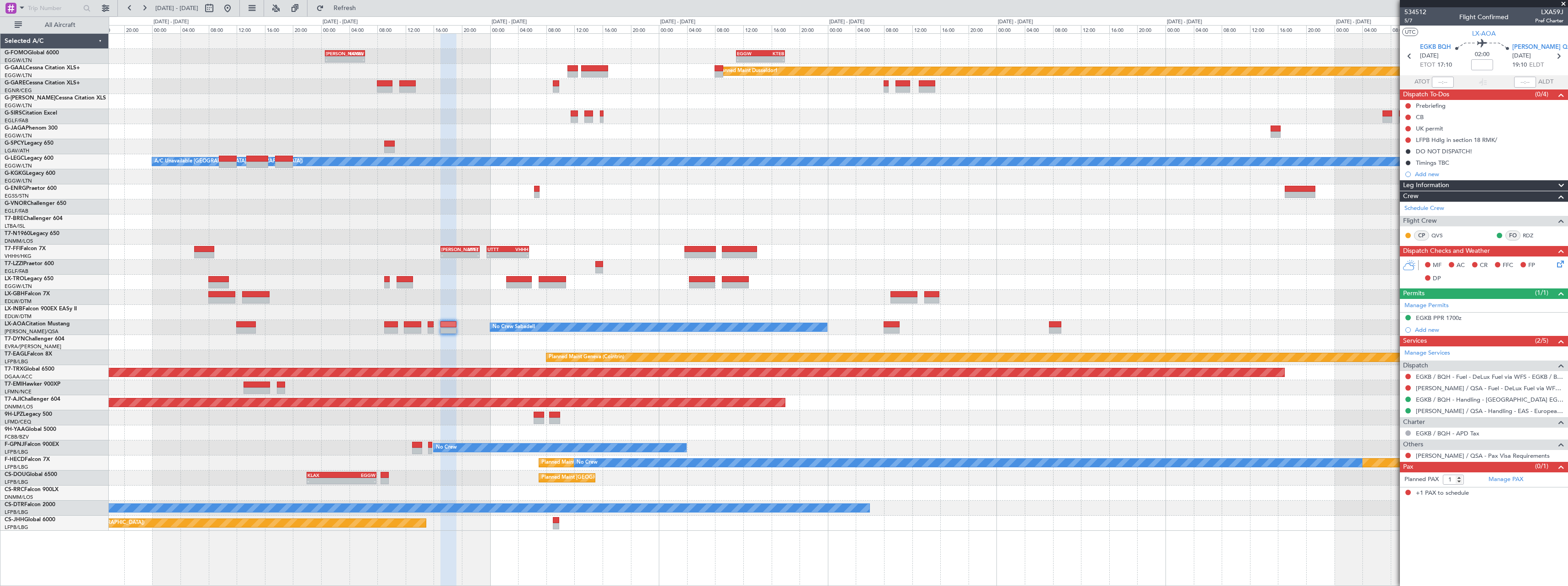
click at [584, 292] on div at bounding box center [838, 297] width 1459 height 15
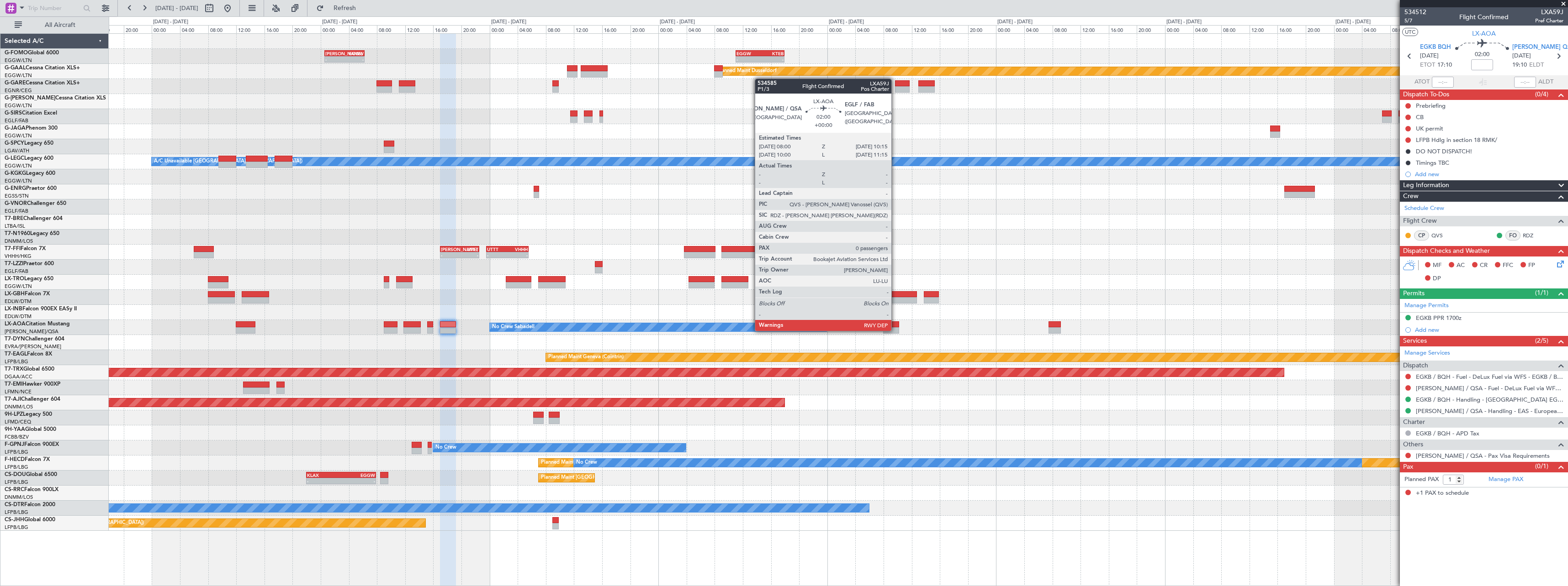
click at [895, 330] on div at bounding box center [891, 331] width 16 height 7
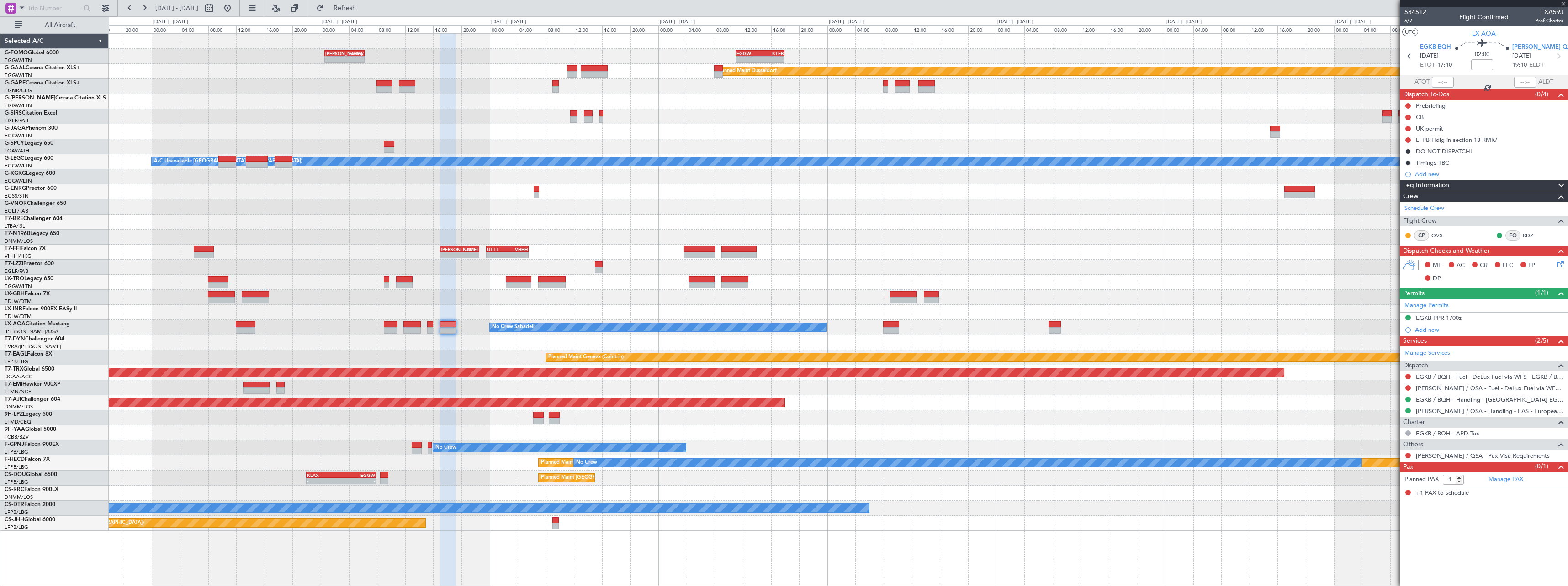
click at [895, 332] on div at bounding box center [891, 331] width 16 height 7
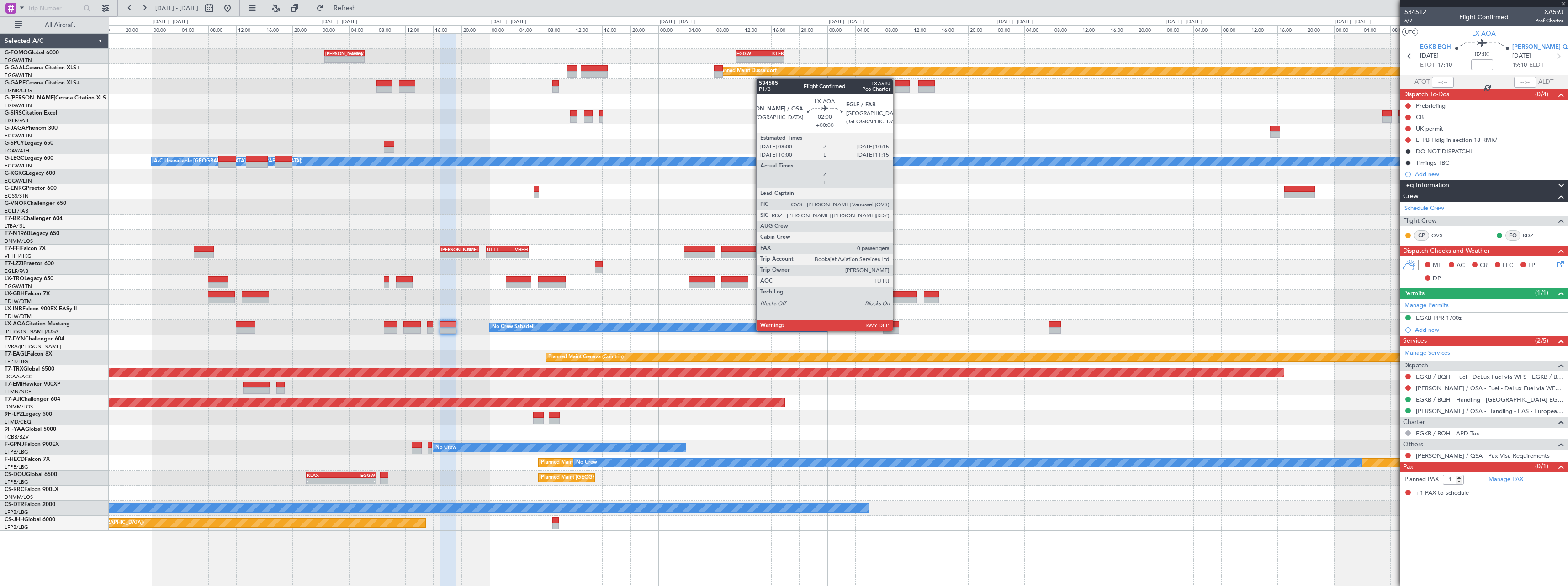
click at [897, 330] on div at bounding box center [891, 331] width 16 height 7
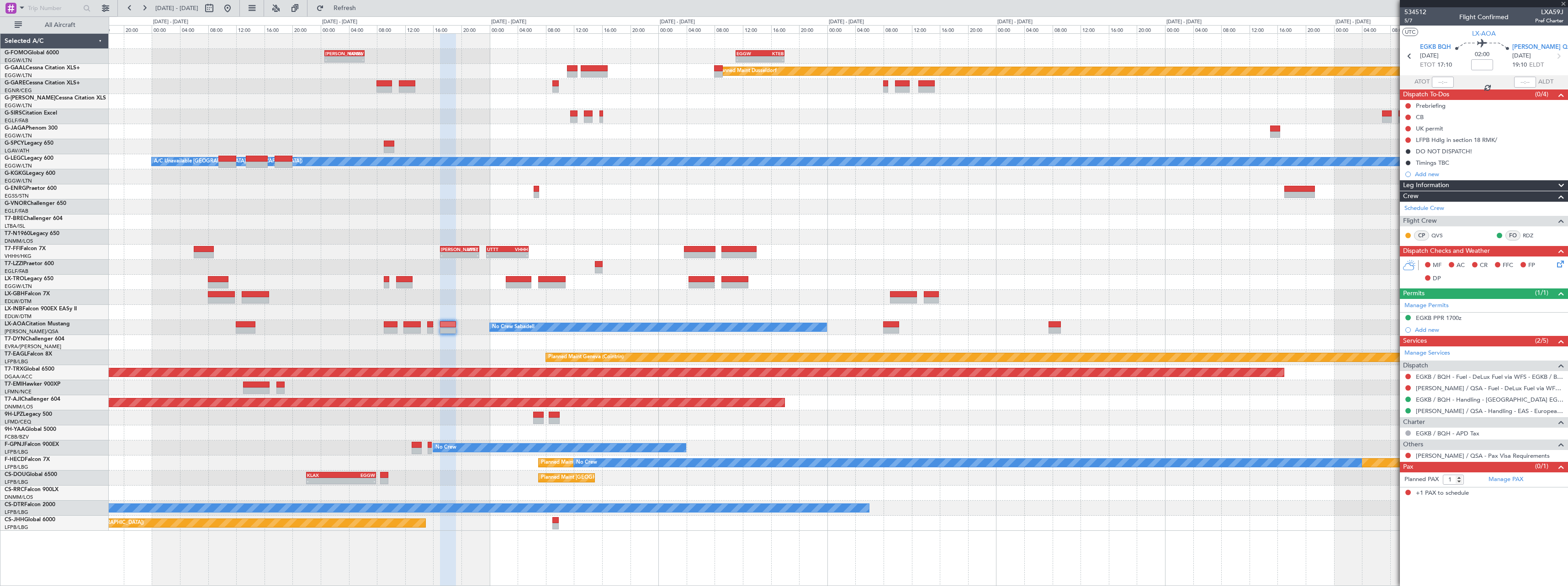
type input "0"
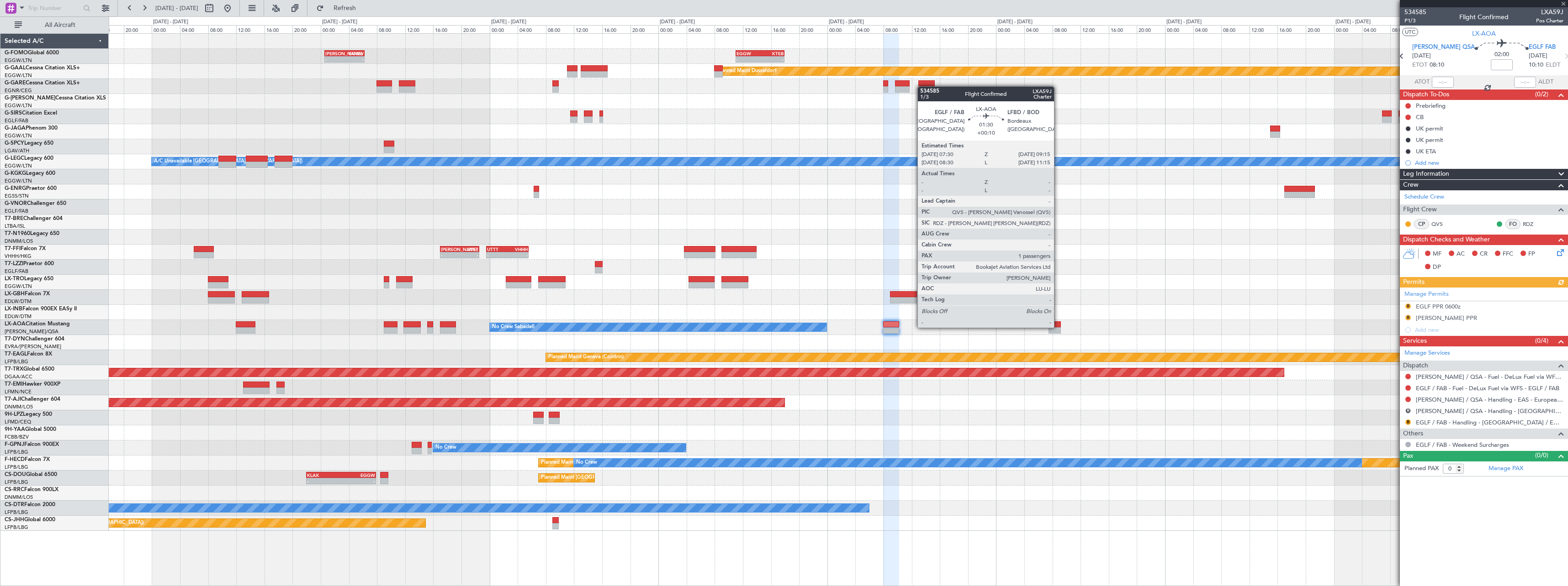
click at [1058, 327] on div at bounding box center [1054, 324] width 12 height 7
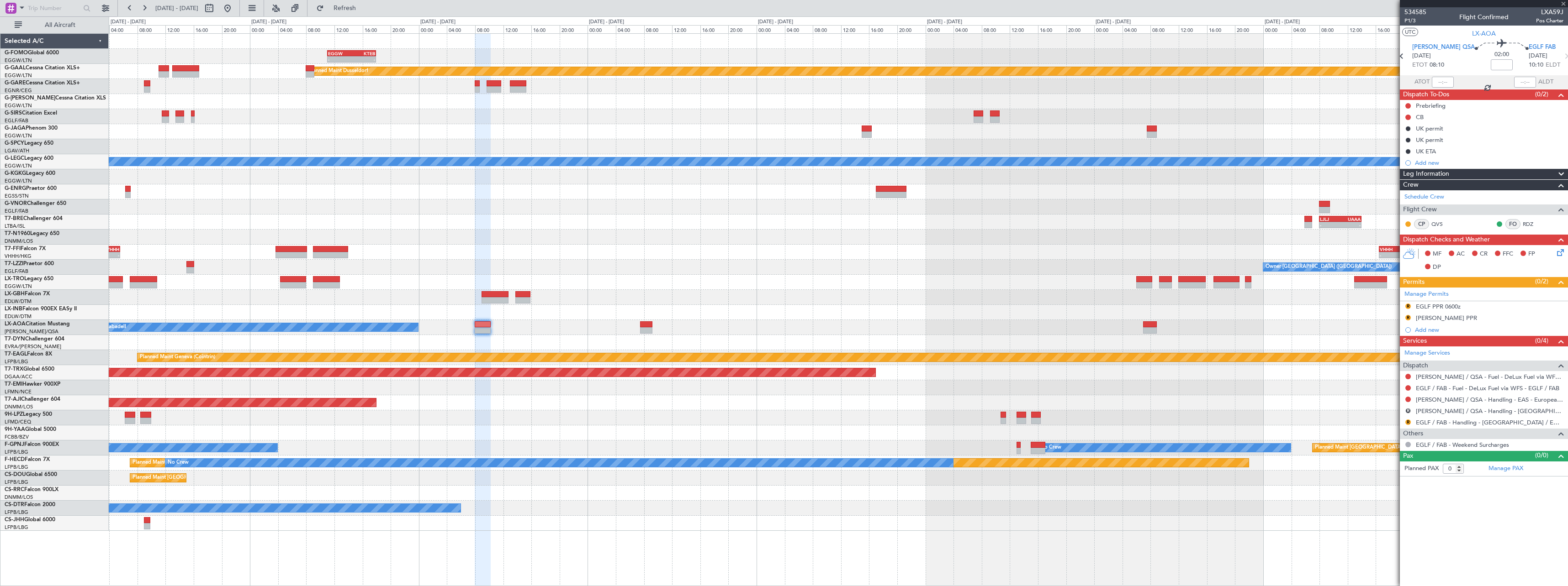
click at [817, 314] on div at bounding box center [838, 313] width 1459 height 15
type input "+00:10"
type input "1"
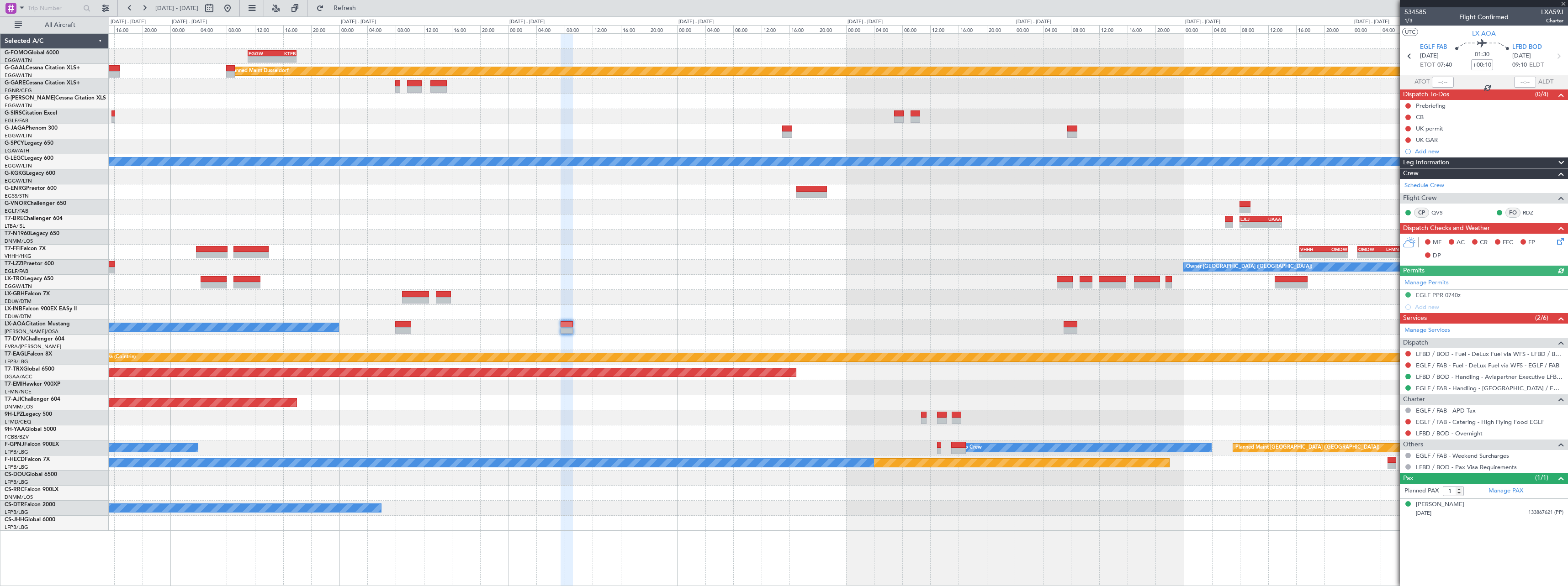
click at [1199, 310] on div at bounding box center [838, 313] width 1459 height 15
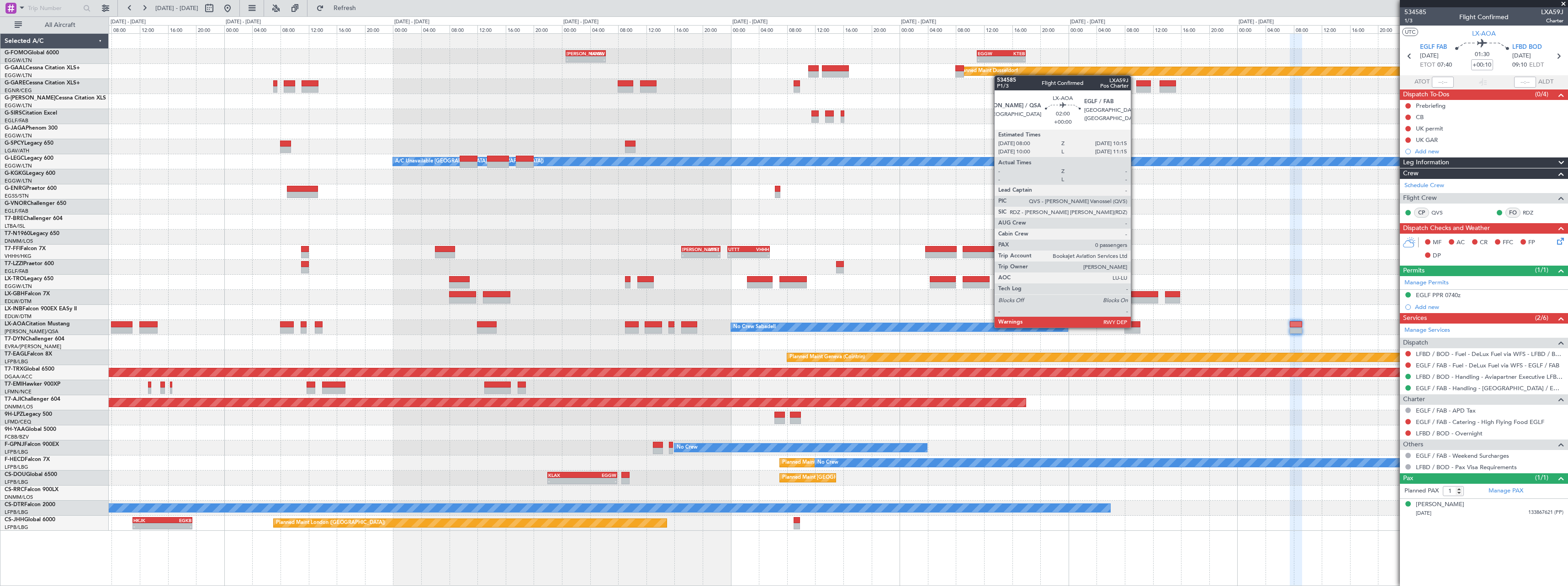
click at [1135, 327] on div at bounding box center [1132, 324] width 16 height 7
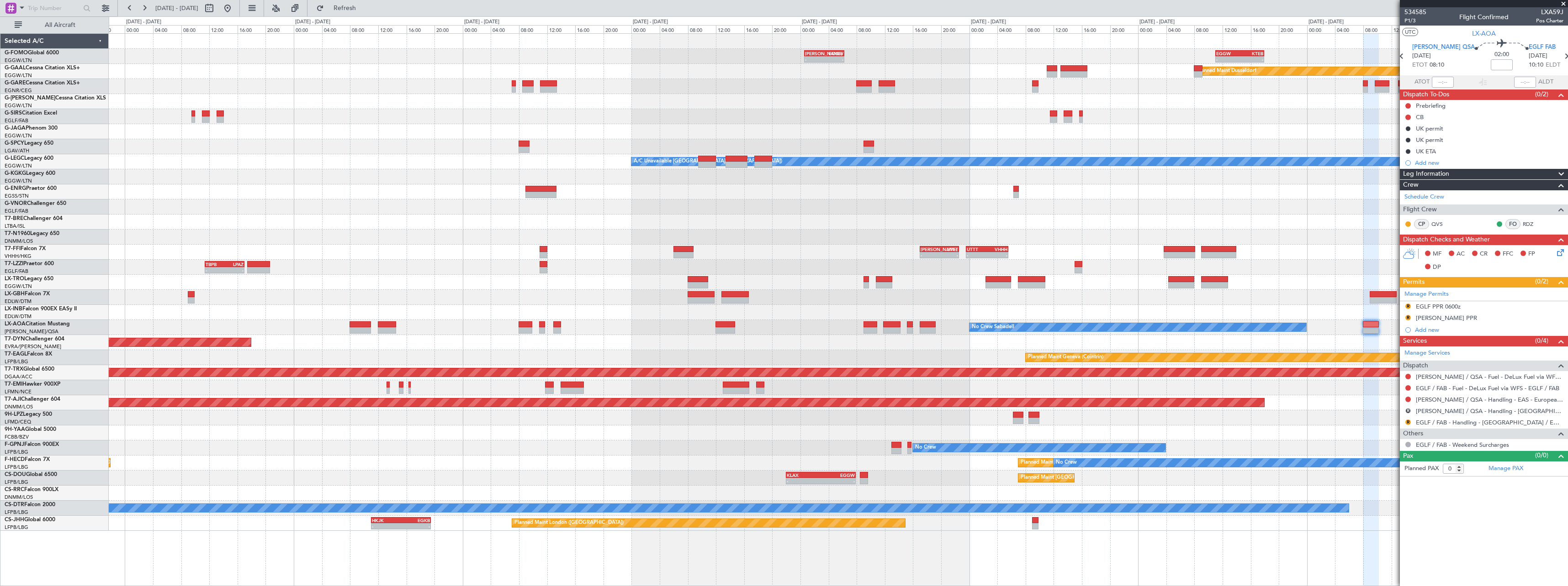
click at [897, 385] on div at bounding box center [838, 388] width 1459 height 15
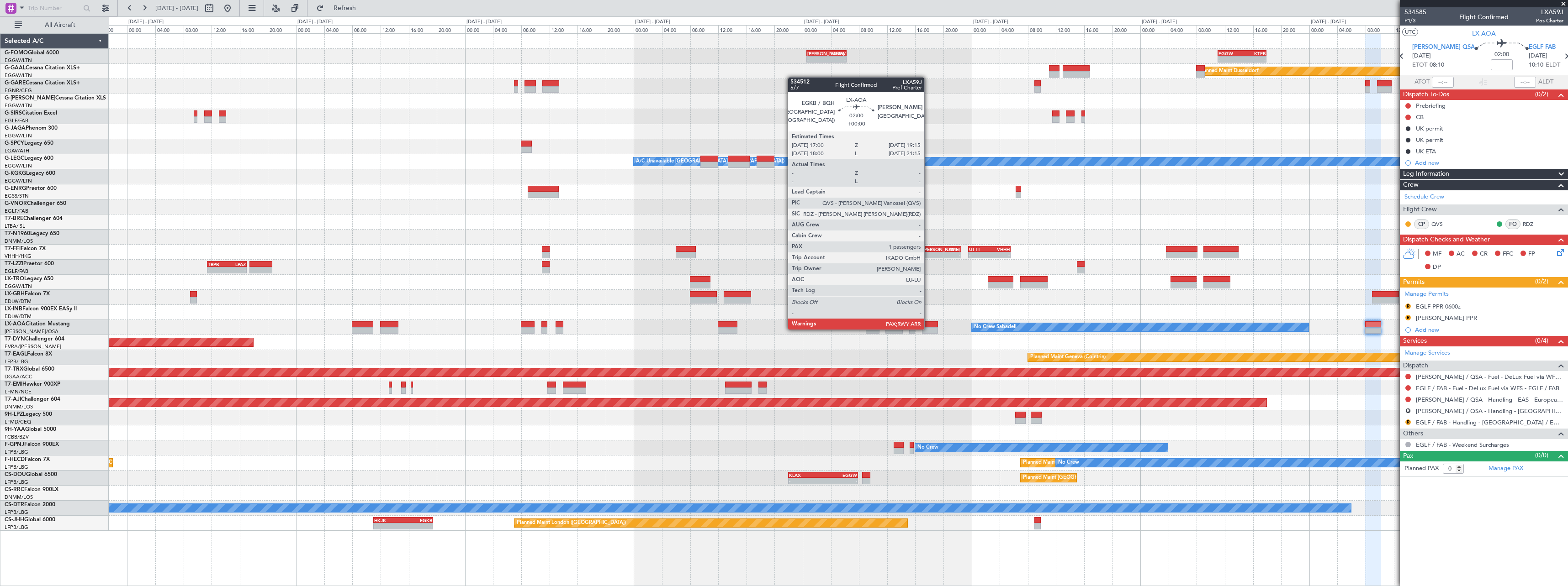
click at [928, 329] on div at bounding box center [929, 331] width 16 height 7
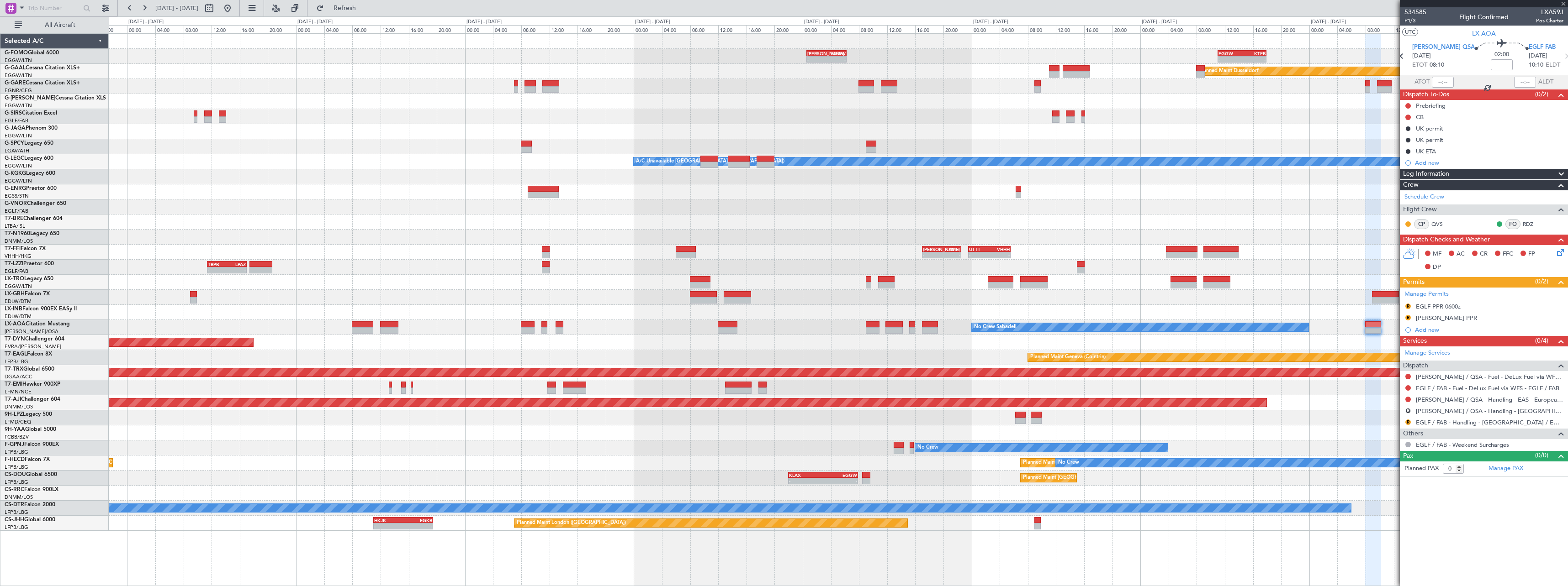
type input "1"
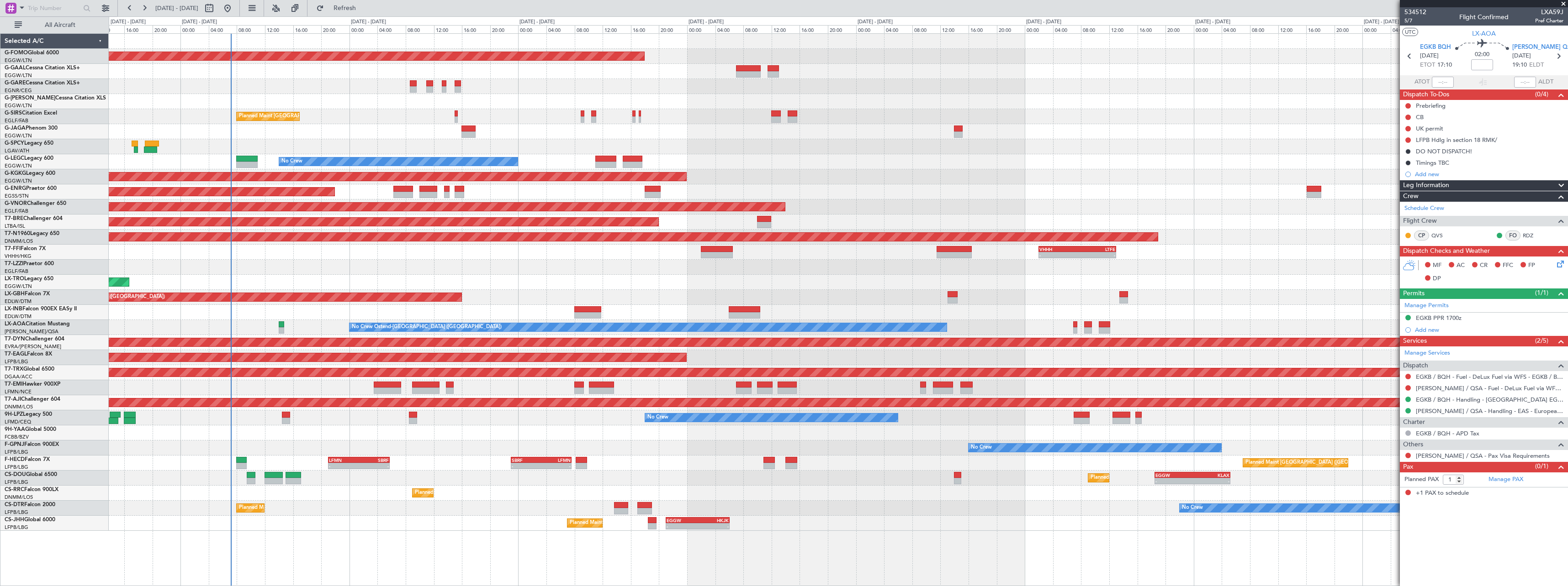
click at [1567, 471] on html "[DATE] - [DATE] Refresh Quick Links All Aircraft Planned Maint Windsor Locks ([…" at bounding box center [784, 293] width 1568 height 586
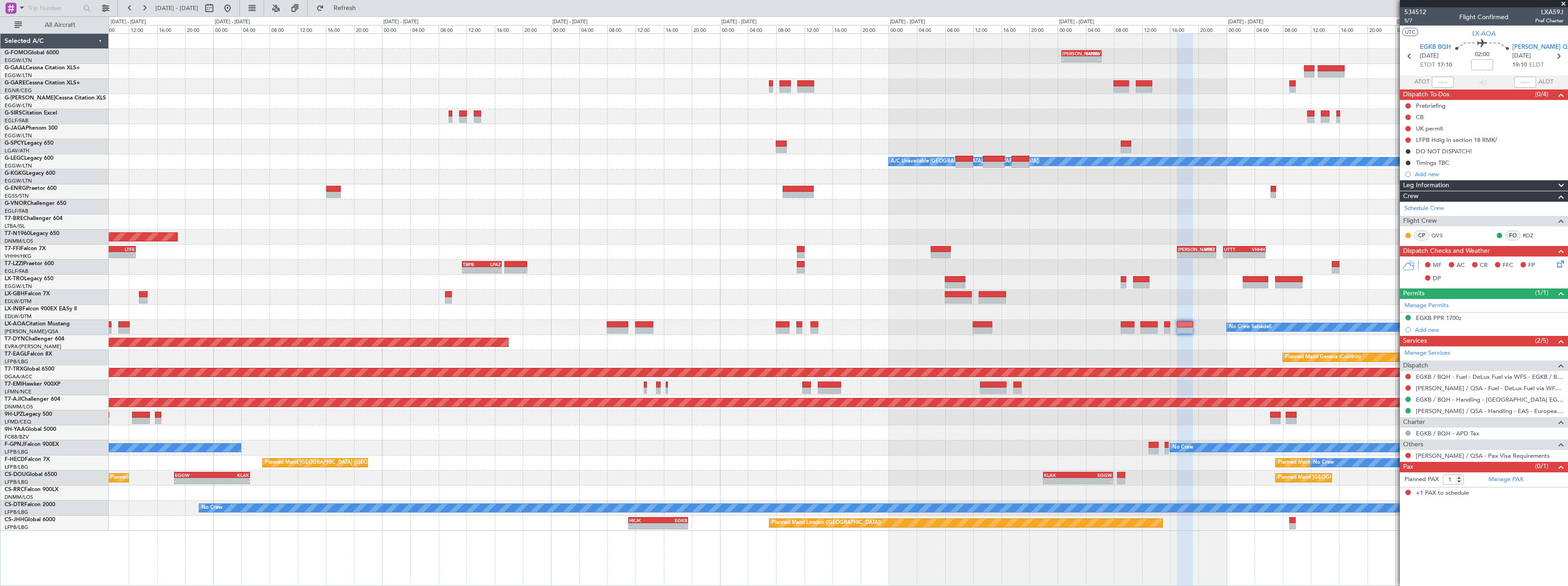
click at [331, 313] on div at bounding box center [838, 313] width 1459 height 15
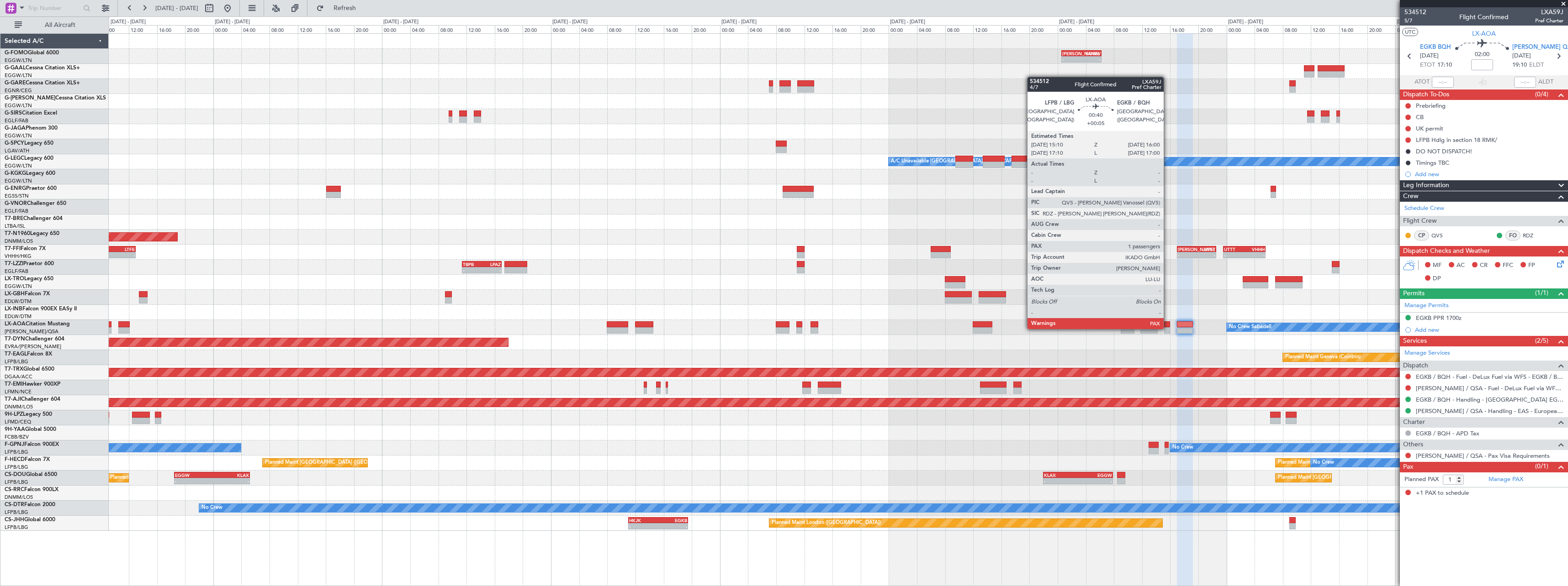
click at [1167, 329] on div at bounding box center [1166, 331] width 6 height 7
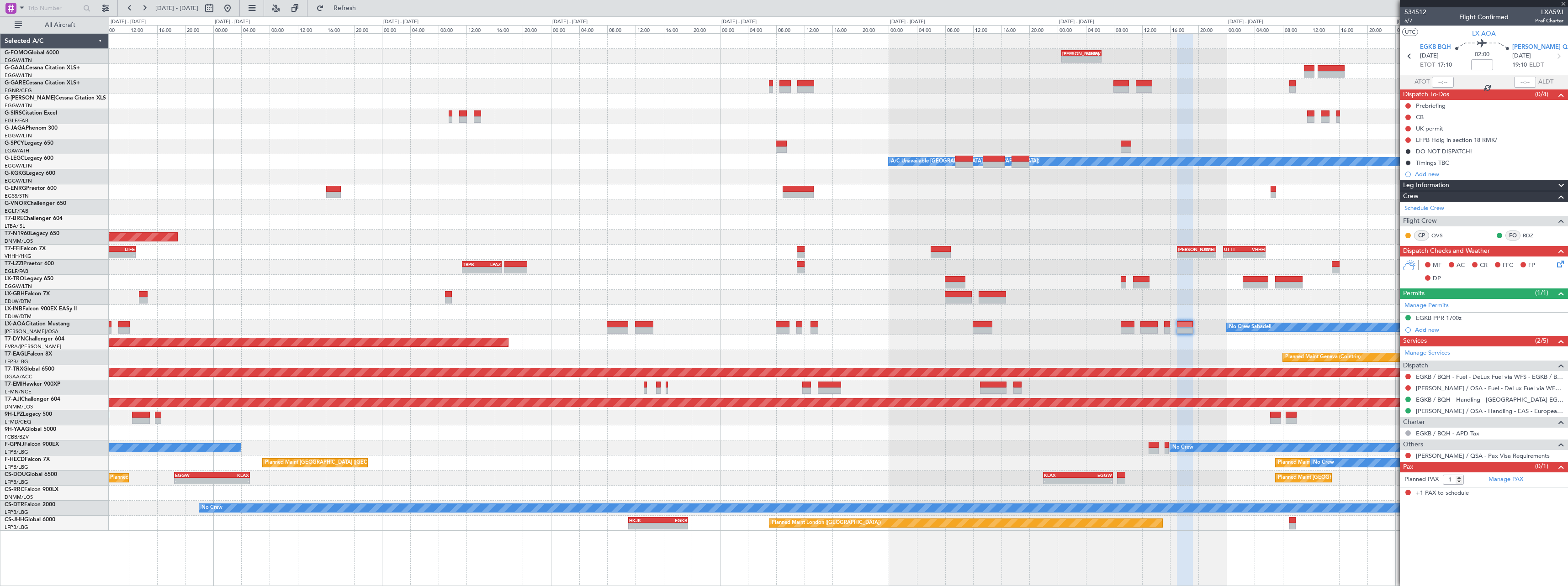
type input "+00:05"
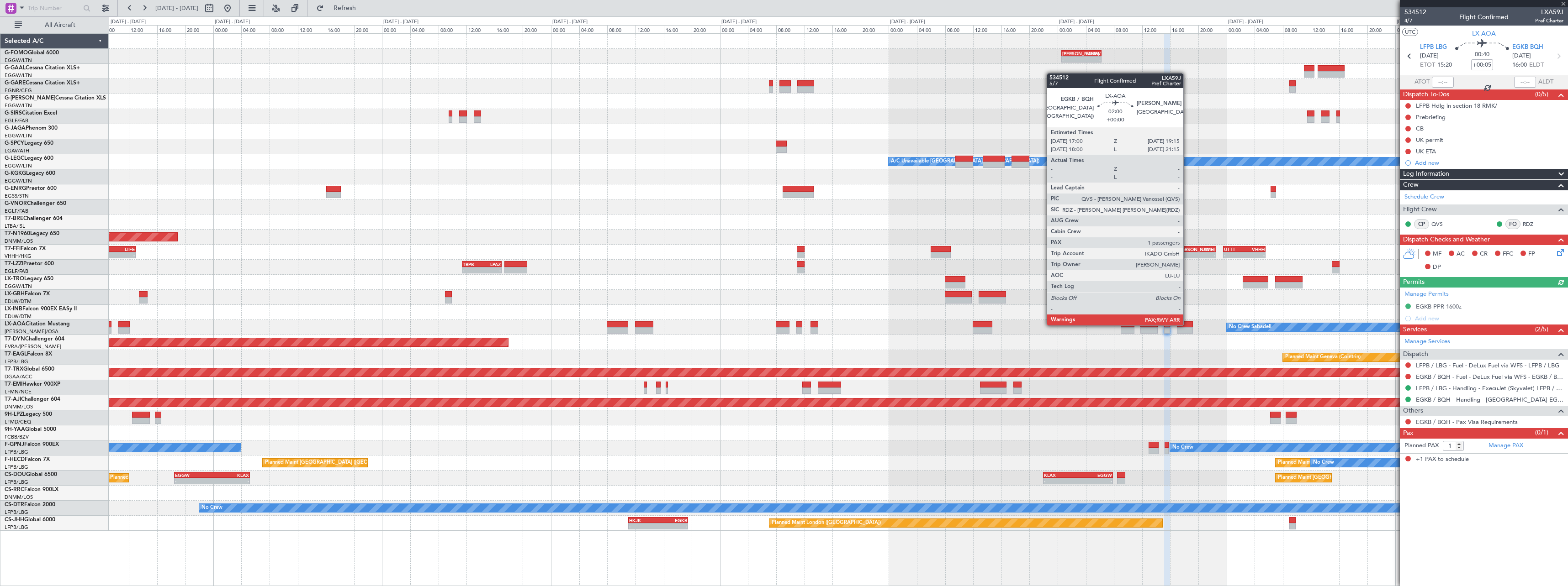
click at [1187, 324] on div at bounding box center [1184, 324] width 16 height 7
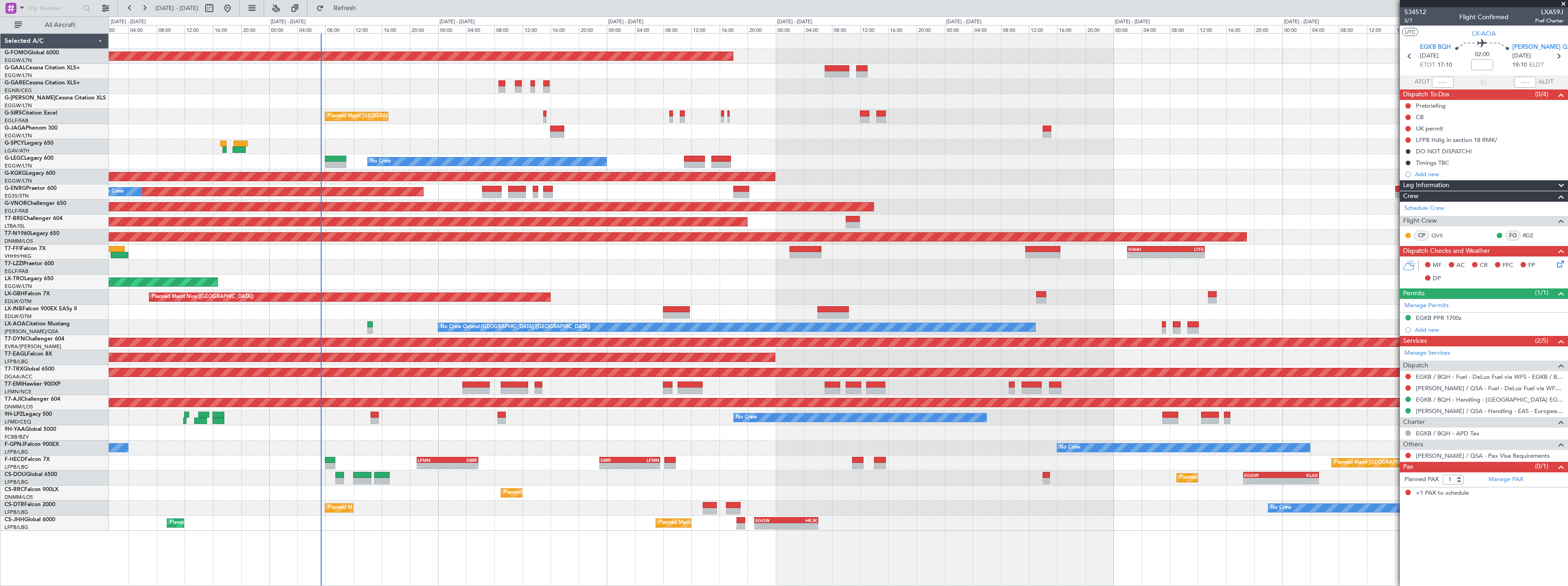
click at [1530, 311] on fb-app "[DATE] - [DATE] Refresh Quick Links All Aircraft Planned Maint Windsor Locks ([…" at bounding box center [784, 296] width 1568 height 579
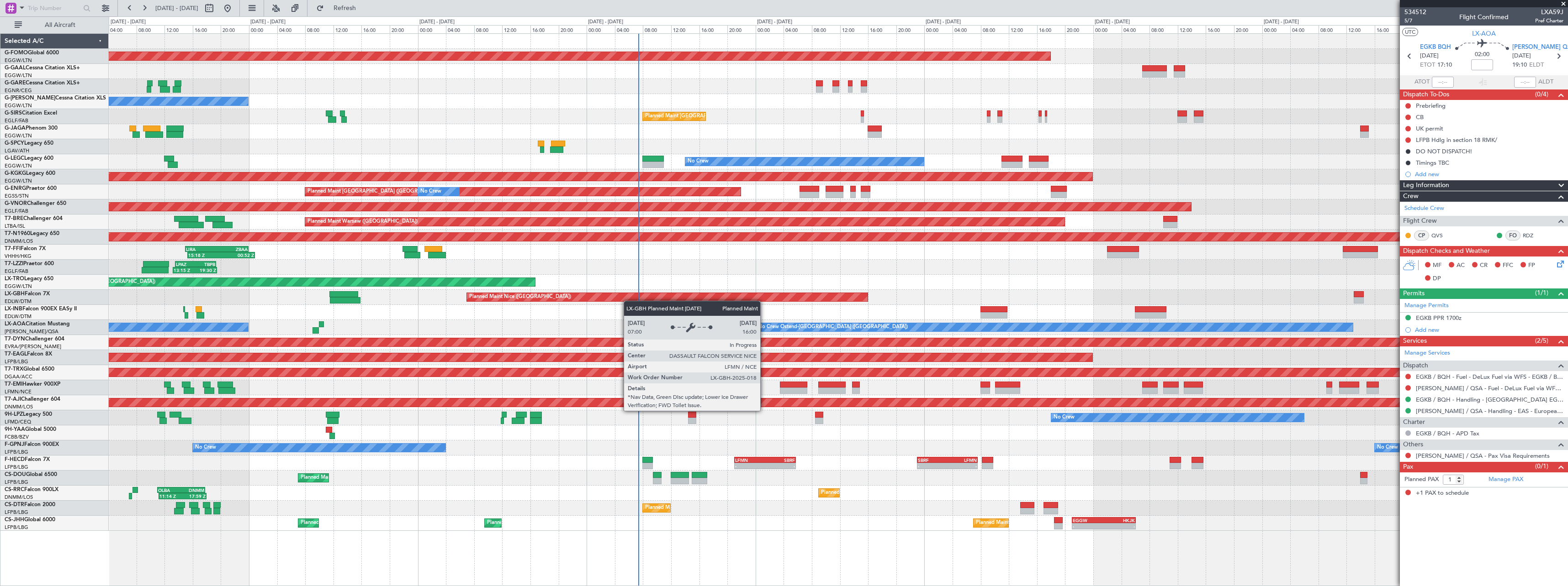
click at [593, 296] on div "Planned Maint Windsor Locks ([PERSON_NAME] Intl) No Crew Owner Planned Maint [G…" at bounding box center [838, 282] width 1459 height 497
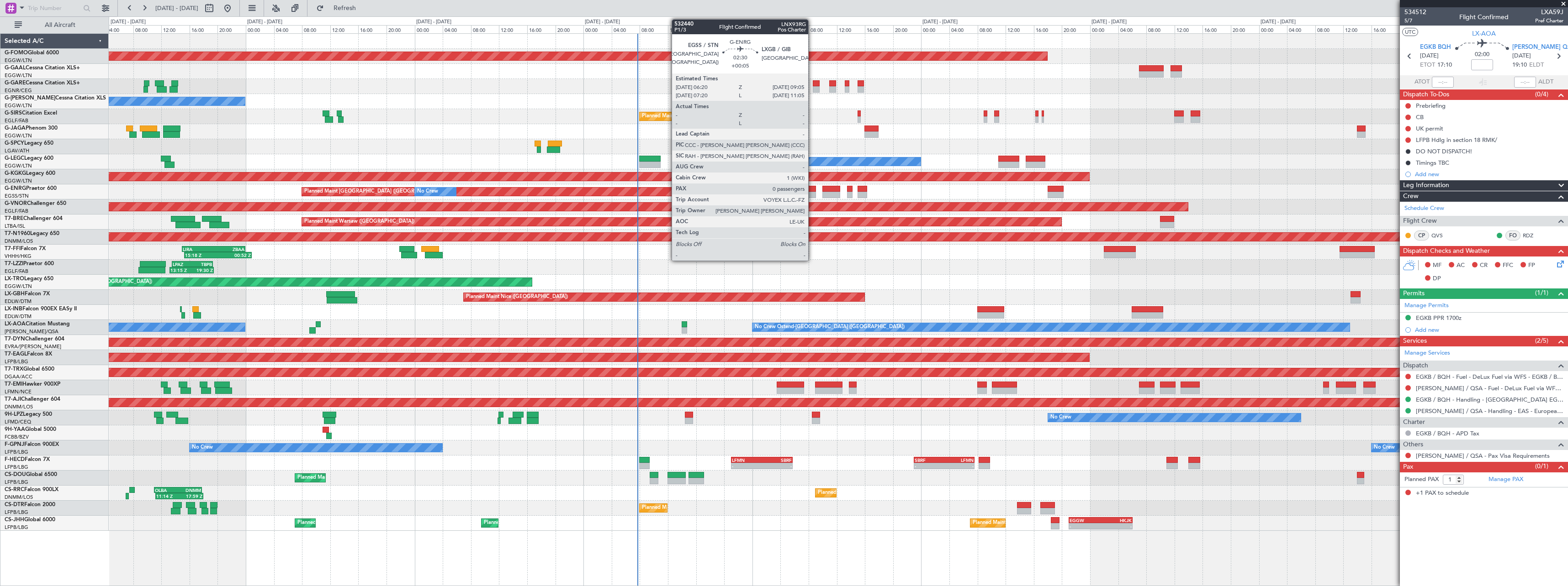
click at [813, 188] on div at bounding box center [806, 190] width 20 height 7
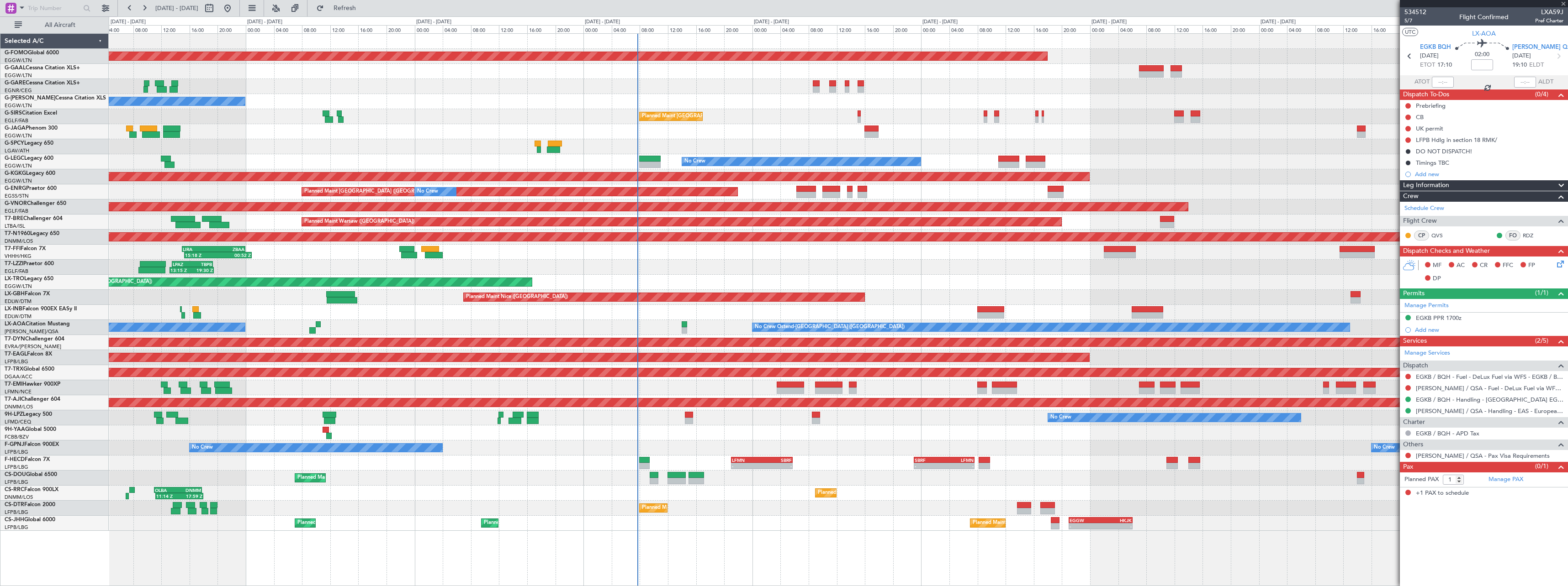
type input "+00:05"
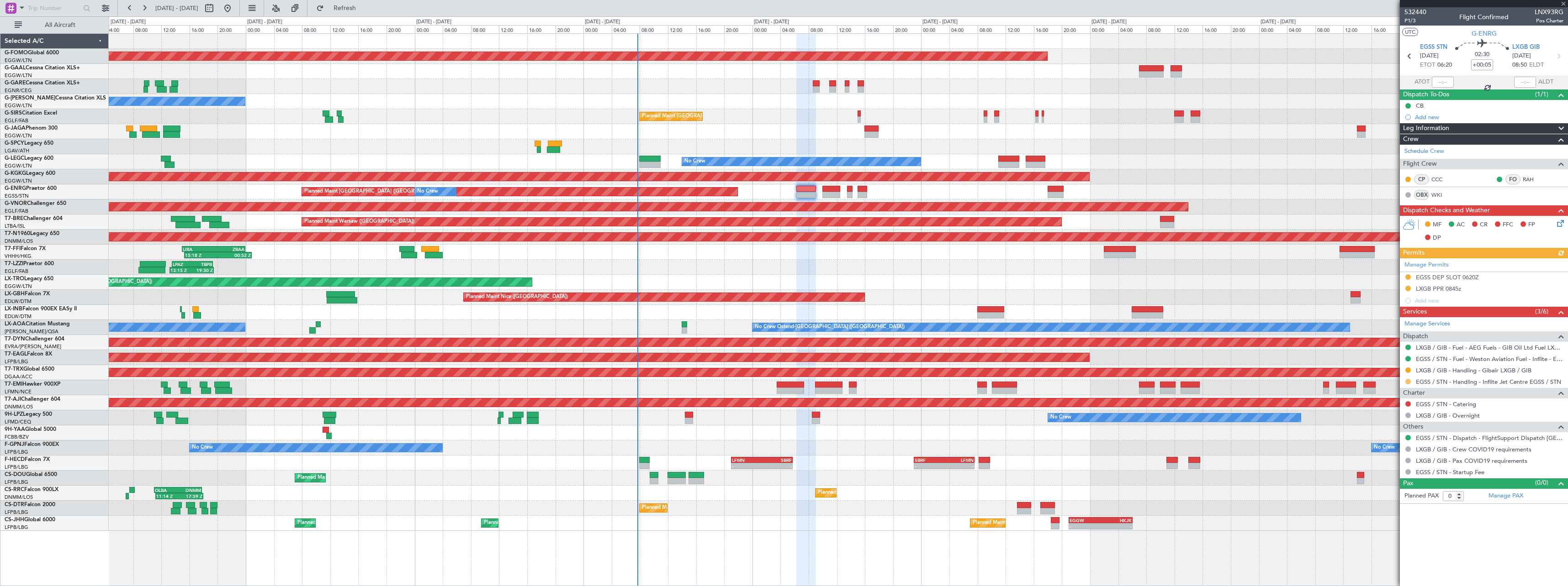
click at [1407, 382] on button at bounding box center [1407, 382] width 6 height 6
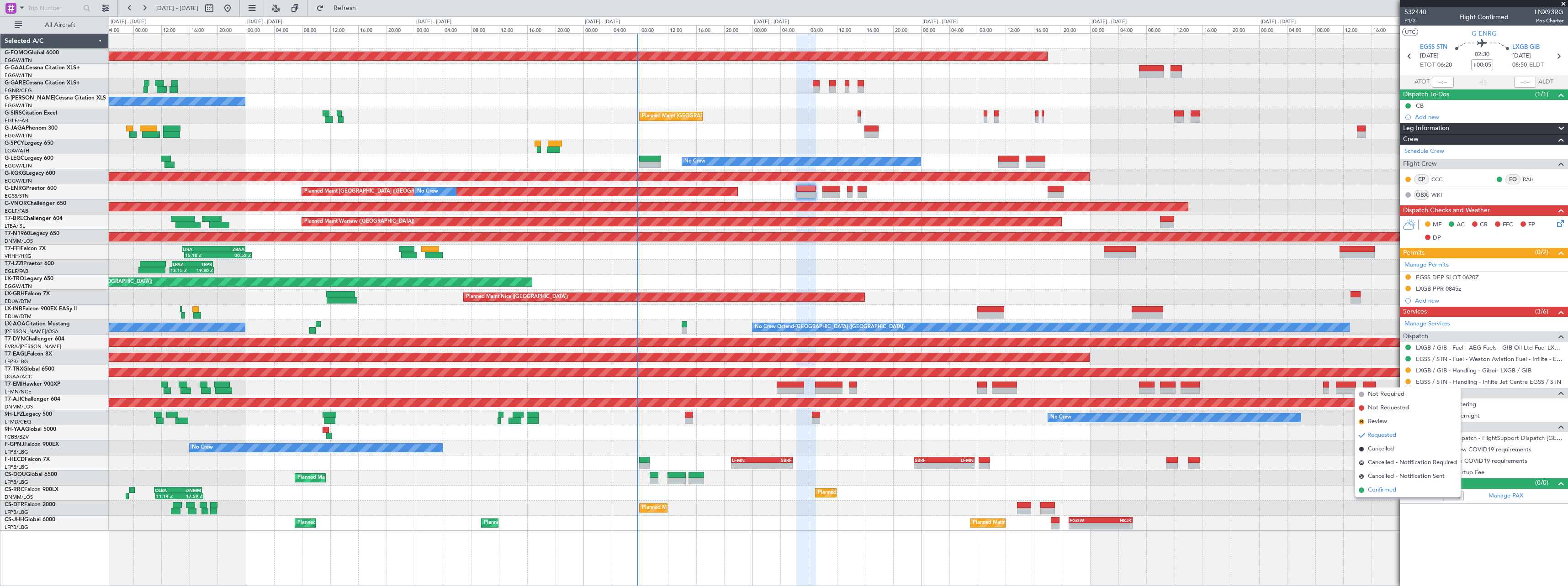
click at [1388, 488] on span "Confirmed" at bounding box center [1382, 490] width 28 height 9
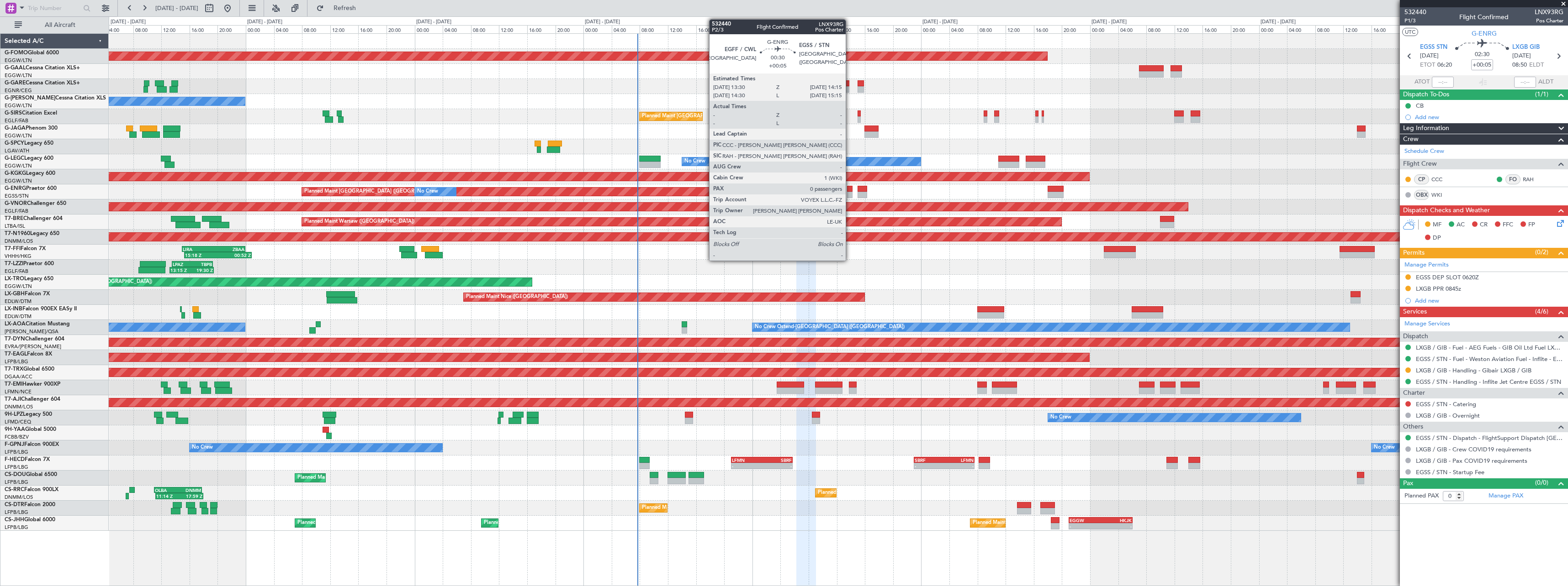
click at [849, 195] on div at bounding box center [849, 195] width 6 height 7
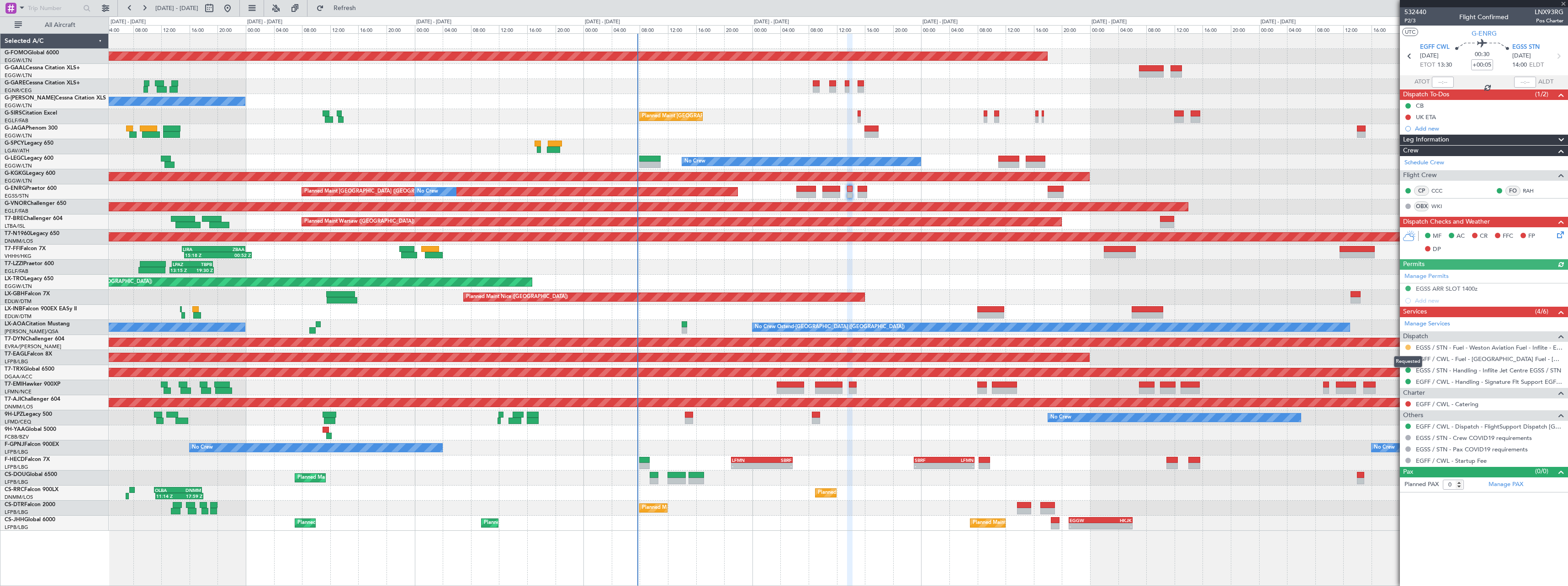
click at [1408, 345] on button at bounding box center [1407, 348] width 6 height 6
click at [1383, 457] on span "Confirmed" at bounding box center [1382, 456] width 28 height 9
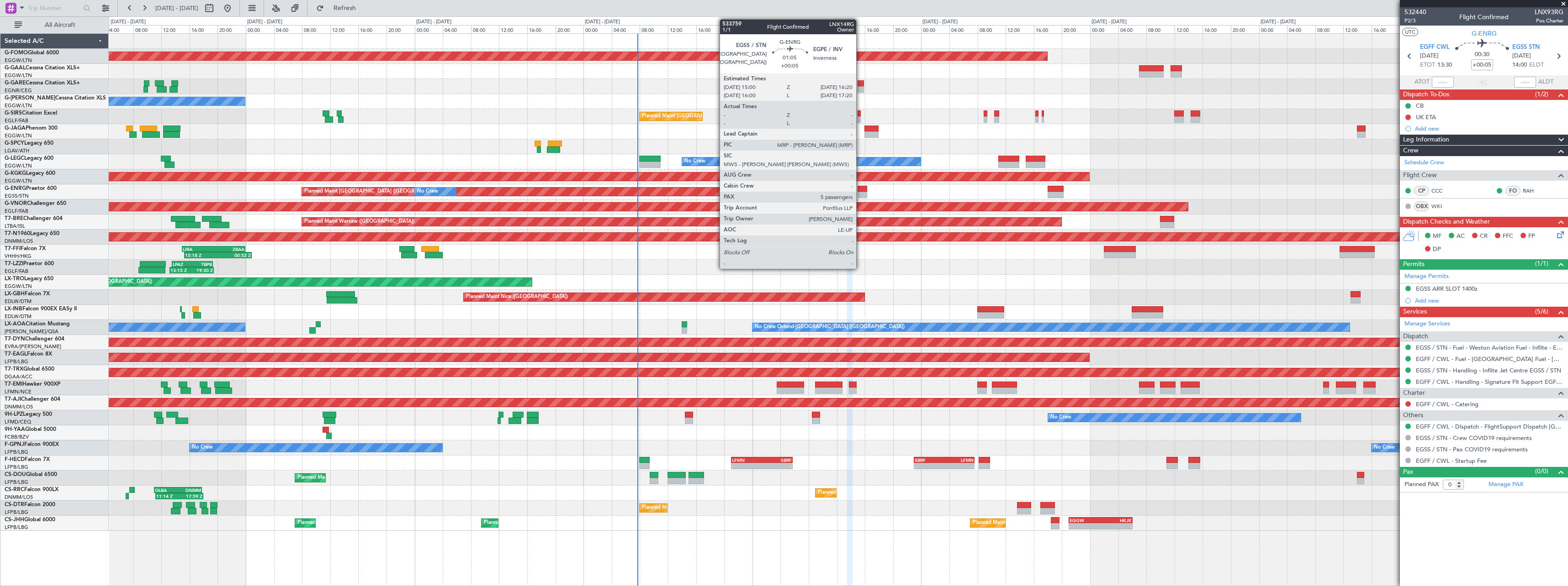
click at [861, 189] on div at bounding box center [863, 190] width 10 height 7
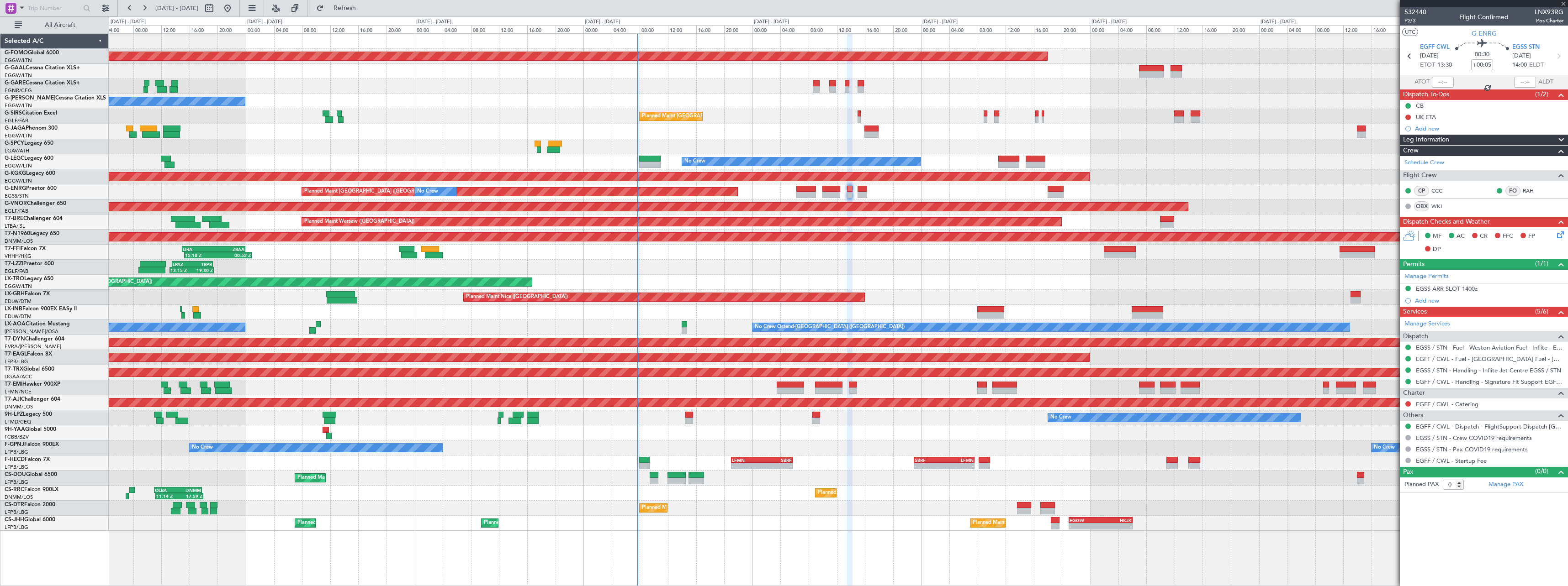
type input "5"
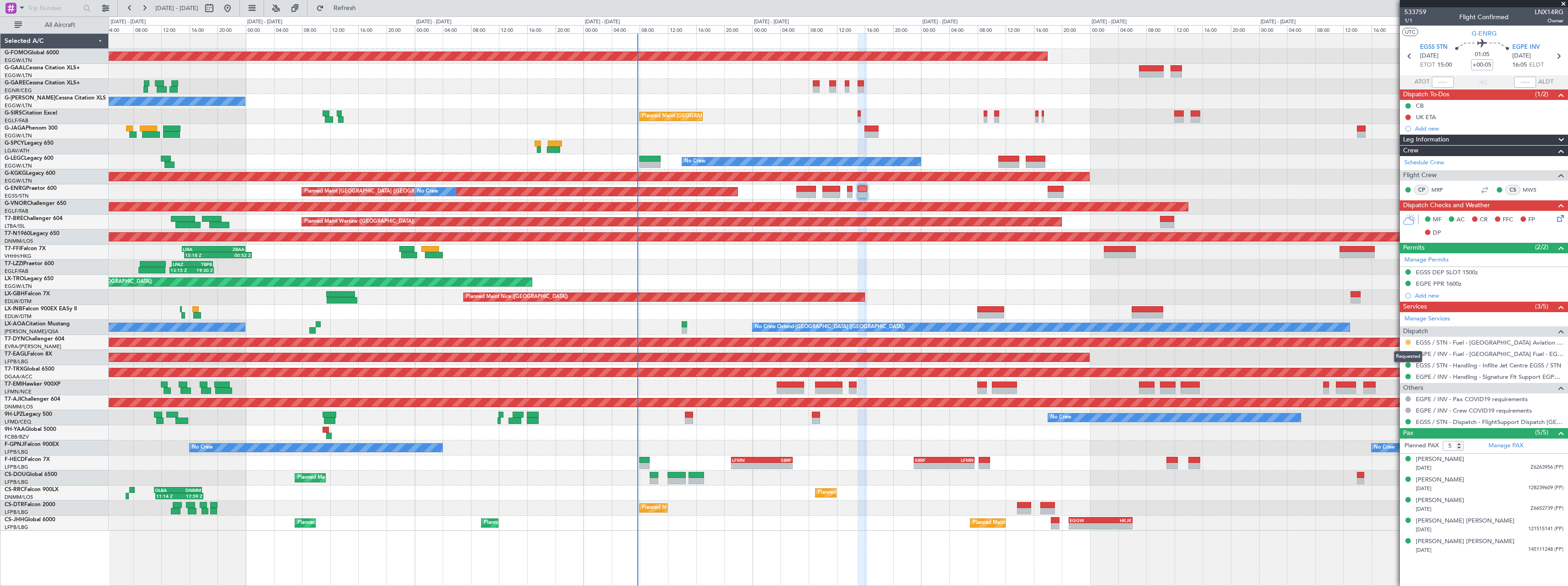
click at [1407, 340] on button at bounding box center [1407, 343] width 6 height 6
drag, startPoint x: 1370, startPoint y: 449, endPoint x: 1321, endPoint y: 508, distance: 76.7
click at [1370, 449] on span "Confirmed" at bounding box center [1382, 451] width 28 height 9
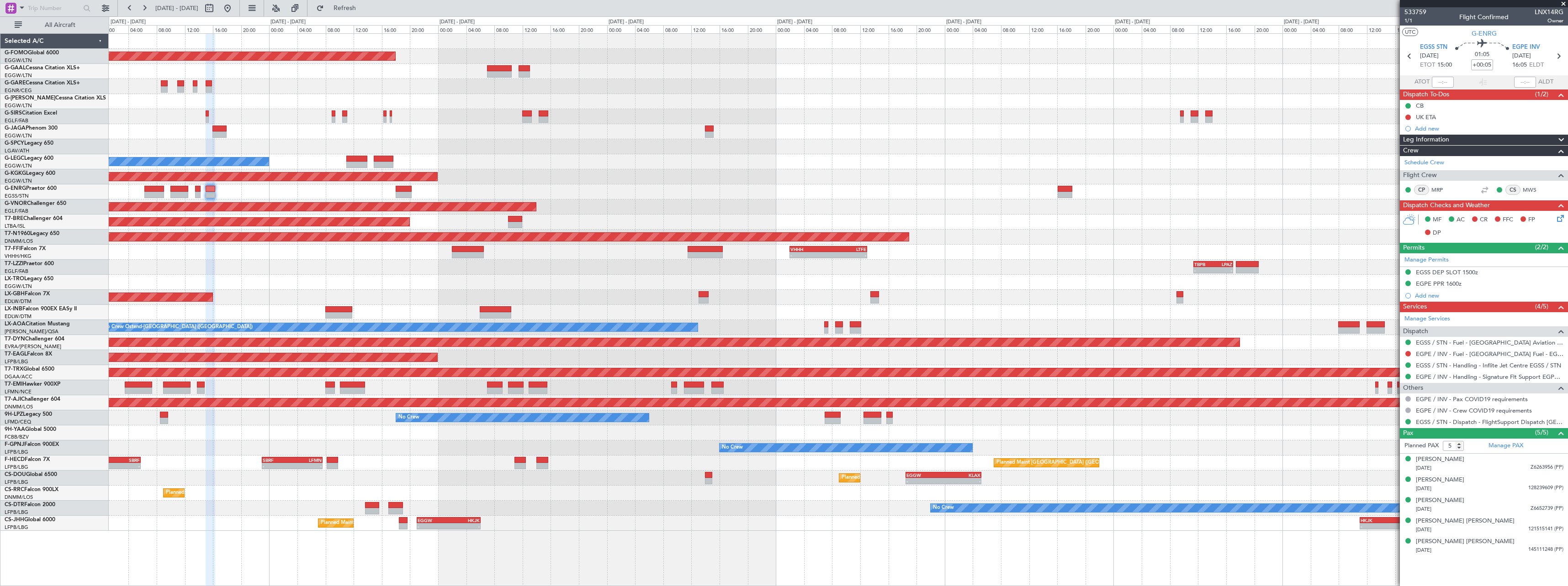
click at [392, 290] on div "Planned Maint Windsor Locks ([PERSON_NAME] Intl) [PERSON_NAME] 00:35 Z EGGW 06:…" at bounding box center [838, 282] width 1459 height 497
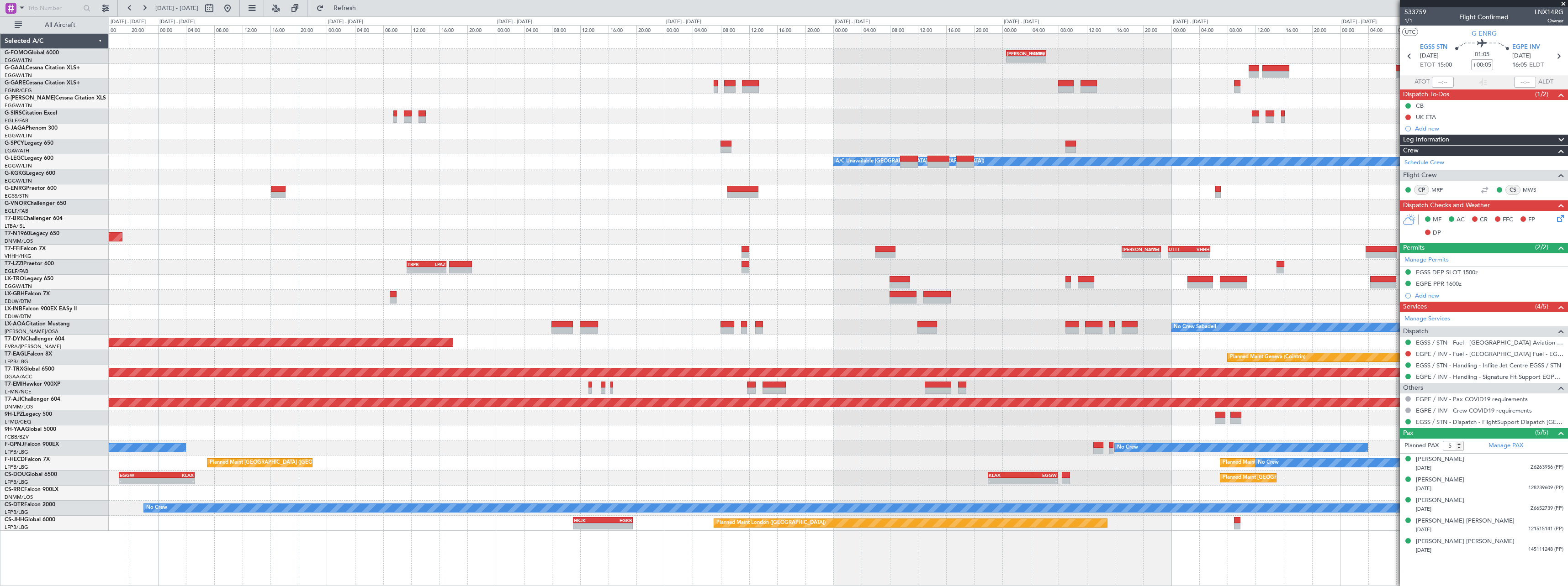
click at [311, 296] on div "[PERSON_NAME] 00:35 Z EGGW 06:15 Z - - - - EGGW 11:00 Z KTEB 17:55 Z Planned [G…" at bounding box center [838, 282] width 1459 height 497
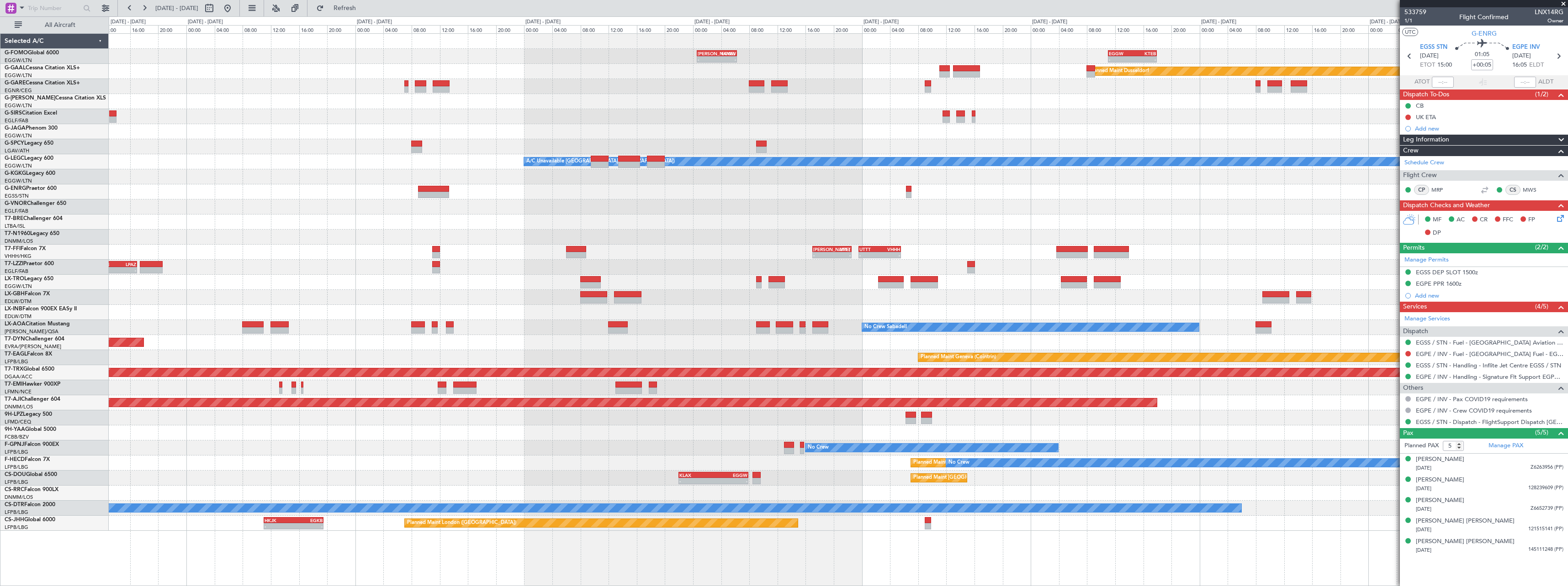
click at [364, 303] on div "[PERSON_NAME] 00:35 Z EGGW 06:15 Z - - - - EGGW 11:00 Z KTEB 17:55 Z Planned [G…" at bounding box center [838, 282] width 1459 height 497
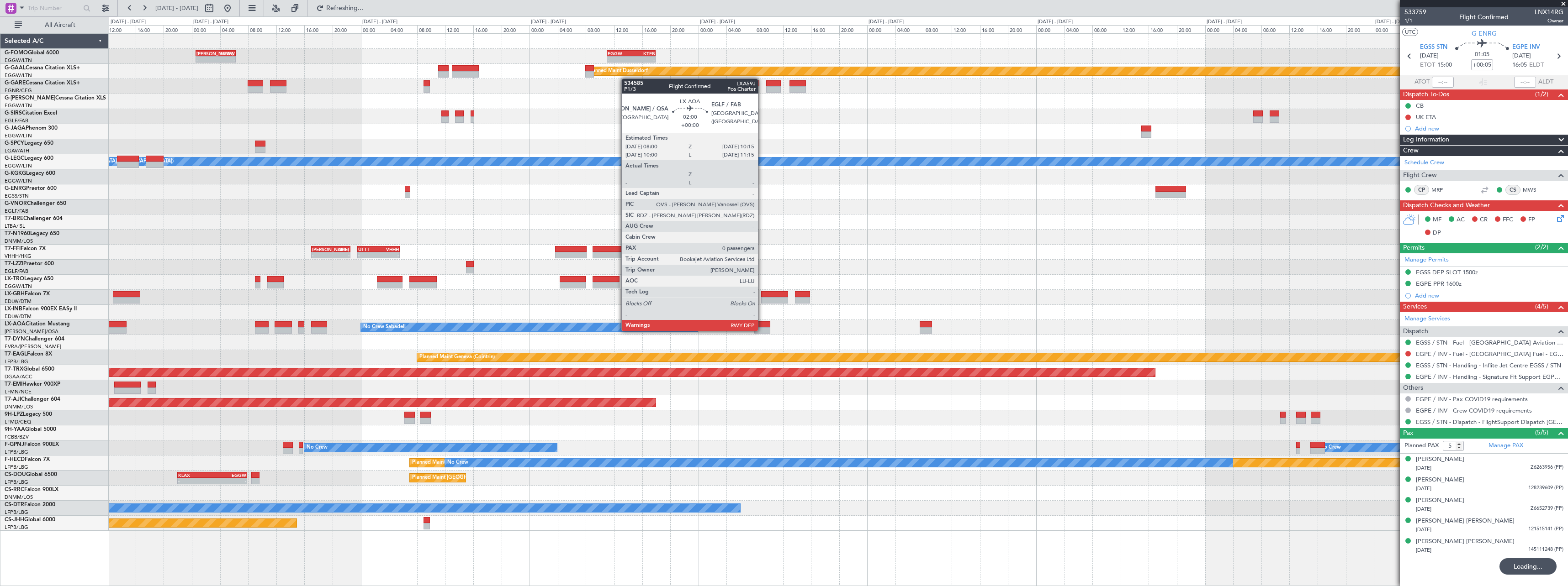
click at [762, 330] on div at bounding box center [762, 331] width 16 height 7
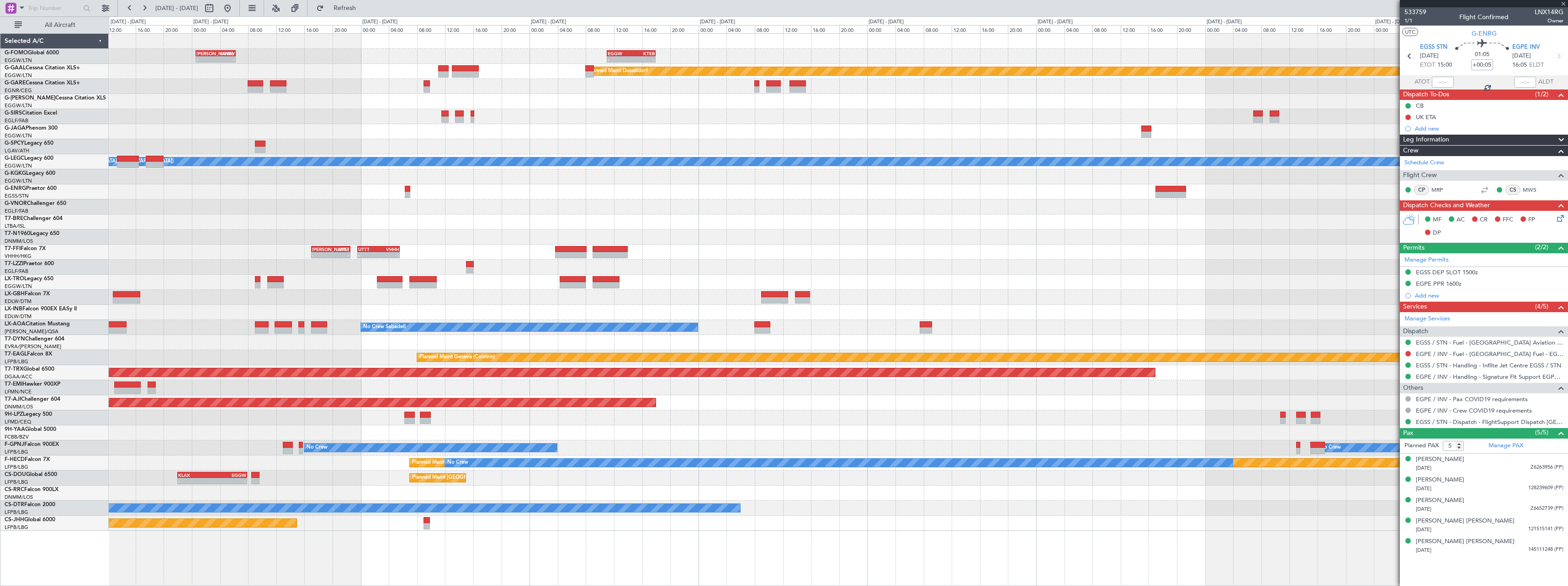
type input "0"
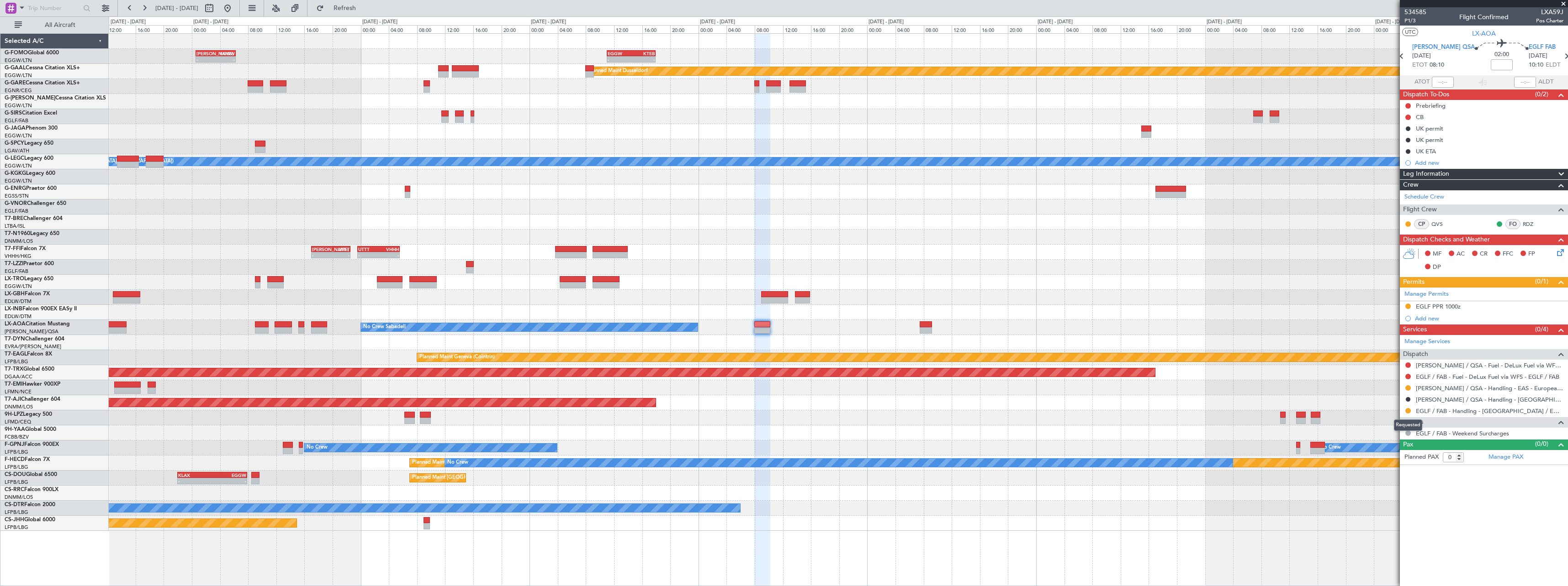
drag, startPoint x: 1409, startPoint y: 410, endPoint x: 1408, endPoint y: 435, distance: 25.0
click at [1409, 410] on button at bounding box center [1407, 411] width 6 height 6
click at [1383, 519] on span "Confirmed" at bounding box center [1382, 519] width 28 height 9
click at [1436, 308] on div "EGLF PPR 1000z" at bounding box center [1438, 306] width 45 height 7
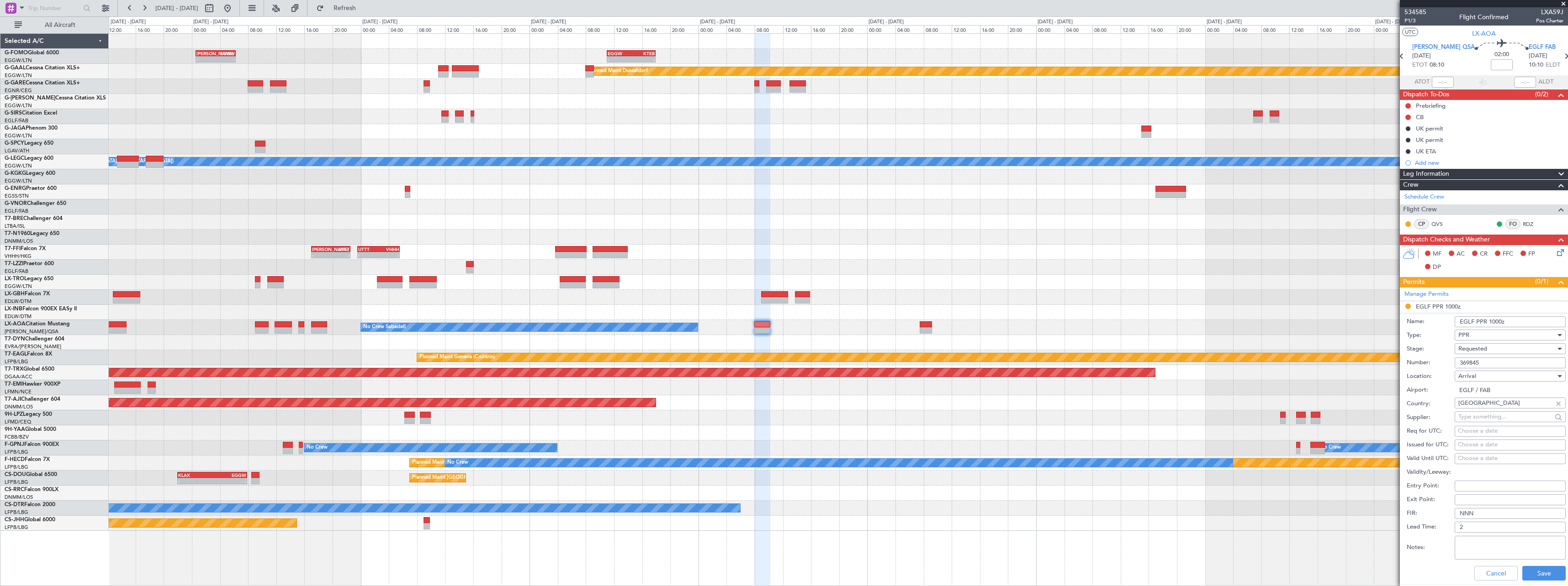
drag, startPoint x: 1493, startPoint y: 365, endPoint x: 1370, endPoint y: 357, distance: 123.3
click at [1385, 359] on fb-app "[DATE] - [DATE] Refresh Quick Links All Aircraft - - [PERSON_NAME] 00:35 Z EGGW…" at bounding box center [784, 296] width 1568 height 579
click at [1479, 348] on span "Requested" at bounding box center [1472, 349] width 29 height 8
click at [1499, 411] on span "Requested" at bounding box center [1507, 405] width 96 height 14
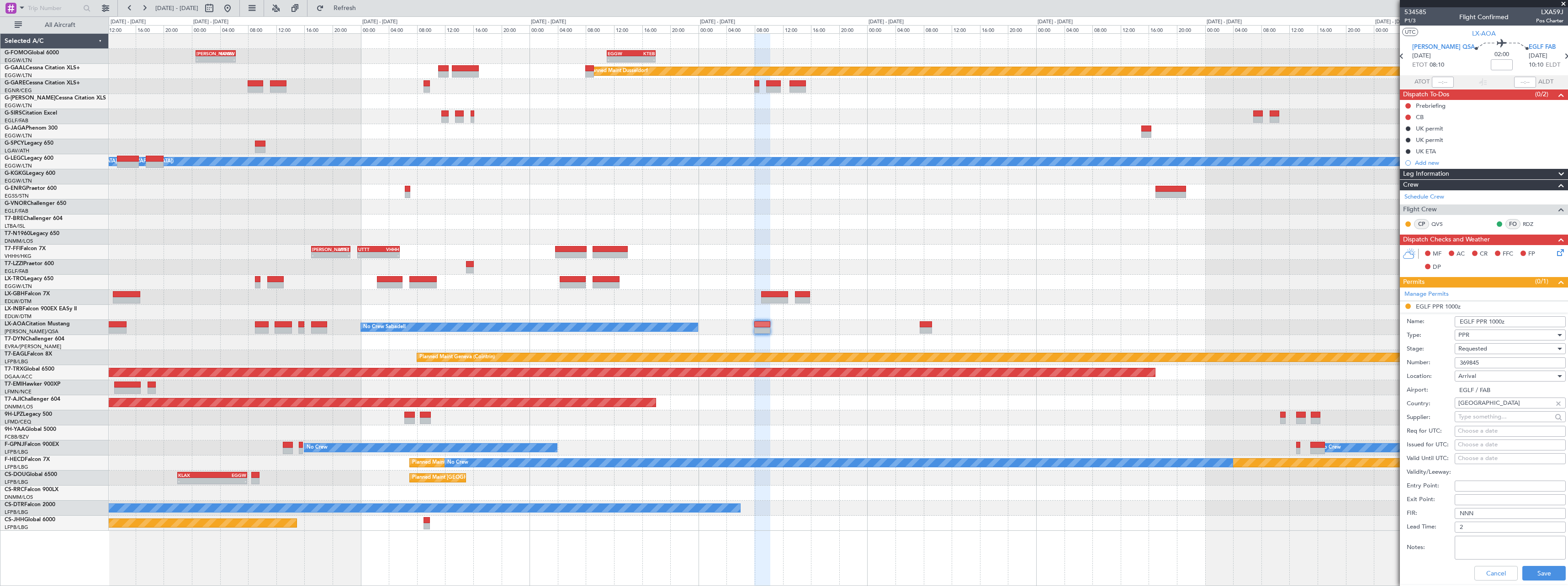
click at [1489, 348] on div "Requested" at bounding box center [1507, 348] width 98 height 14
click at [1497, 423] on span "Received OK" at bounding box center [1507, 418] width 96 height 14
click at [1545, 575] on button "Save" at bounding box center [1544, 574] width 43 height 15
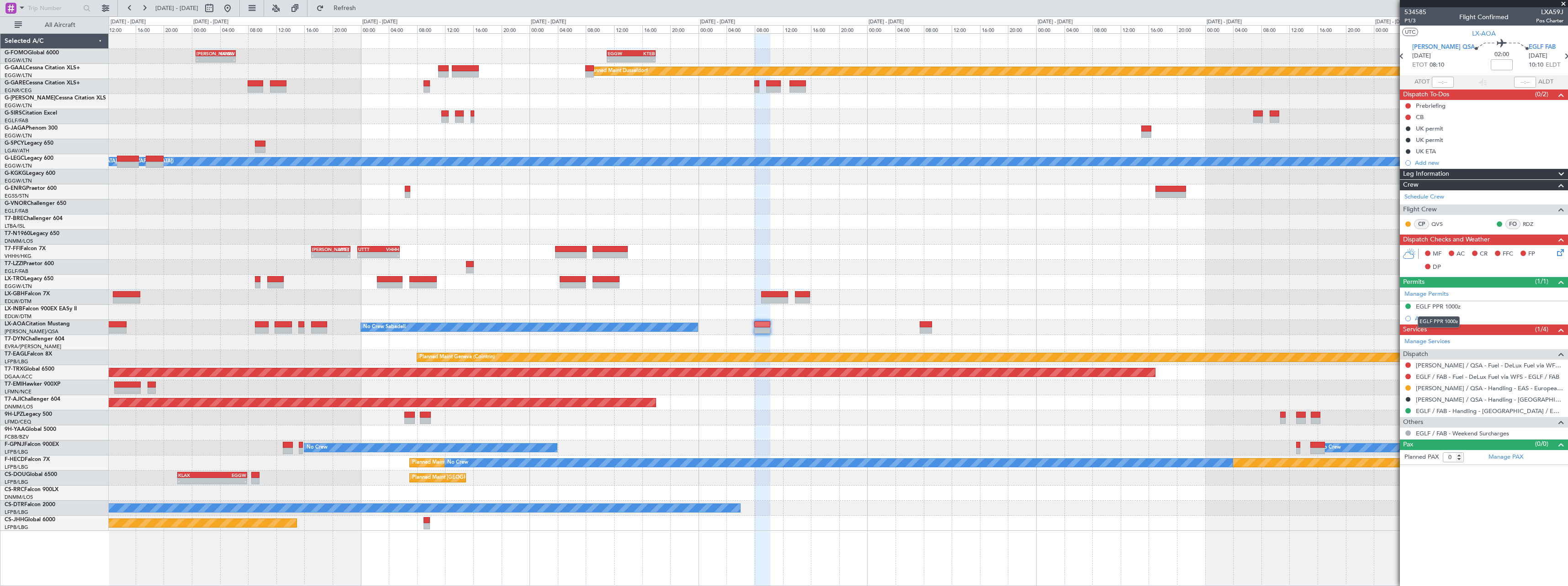
click at [1454, 306] on div "EGLF PPR 1000z" at bounding box center [1438, 306] width 45 height 7
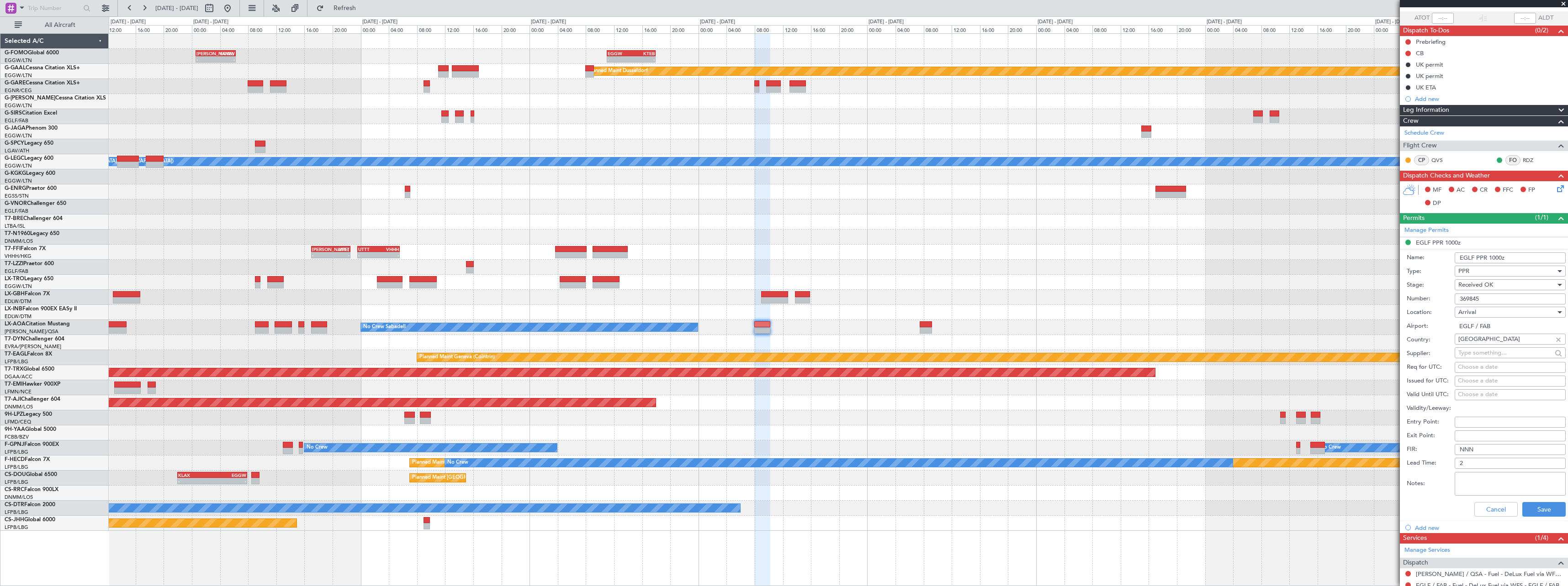
scroll to position [137, 0]
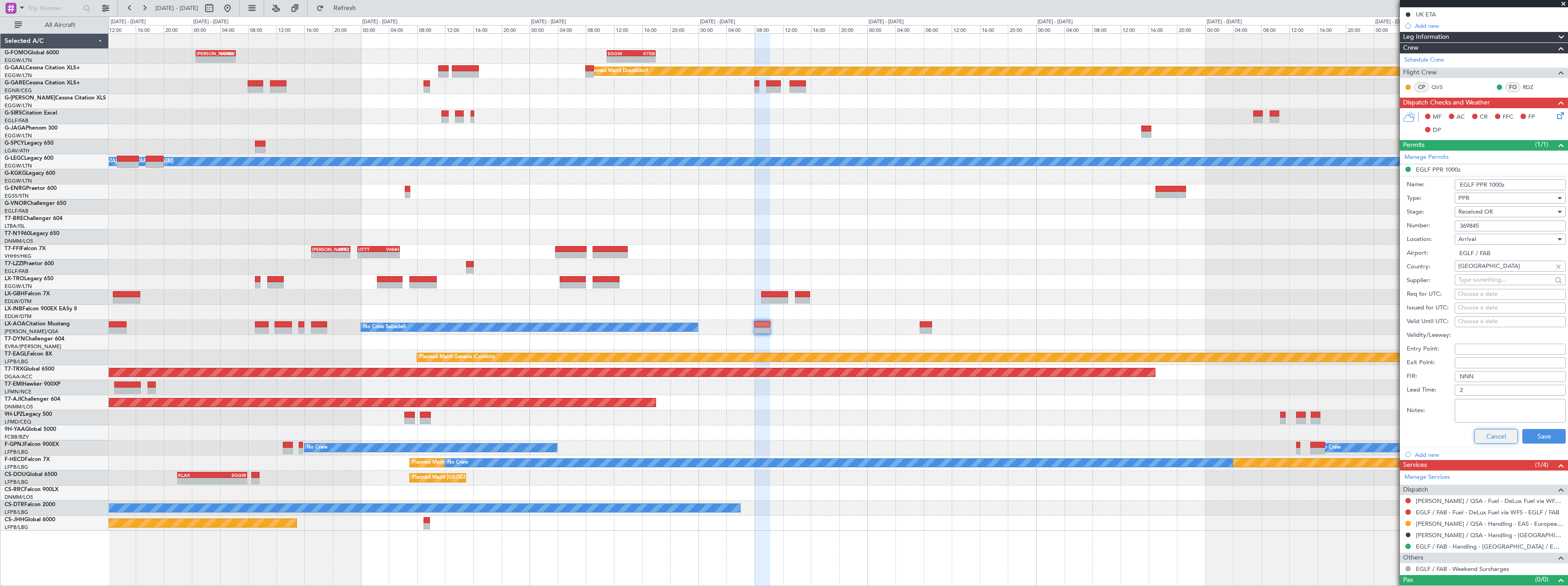
click at [1485, 438] on button "Cancel" at bounding box center [1496, 437] width 43 height 15
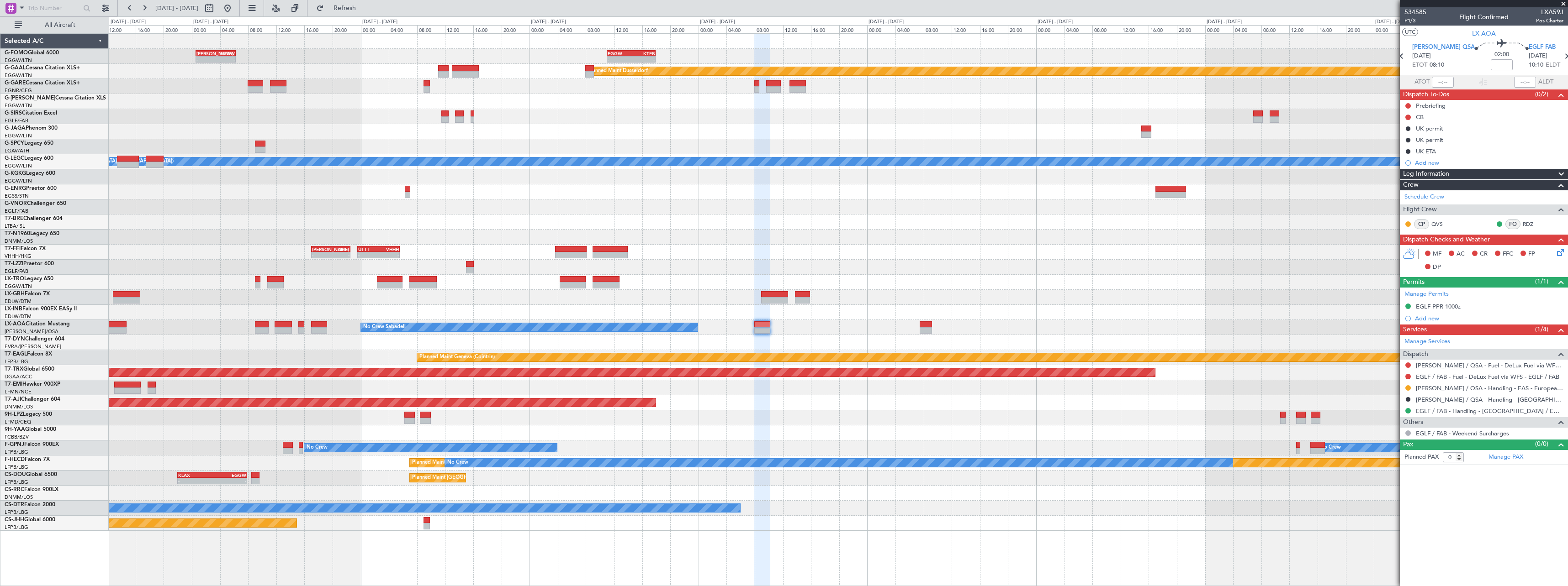
scroll to position [0, 0]
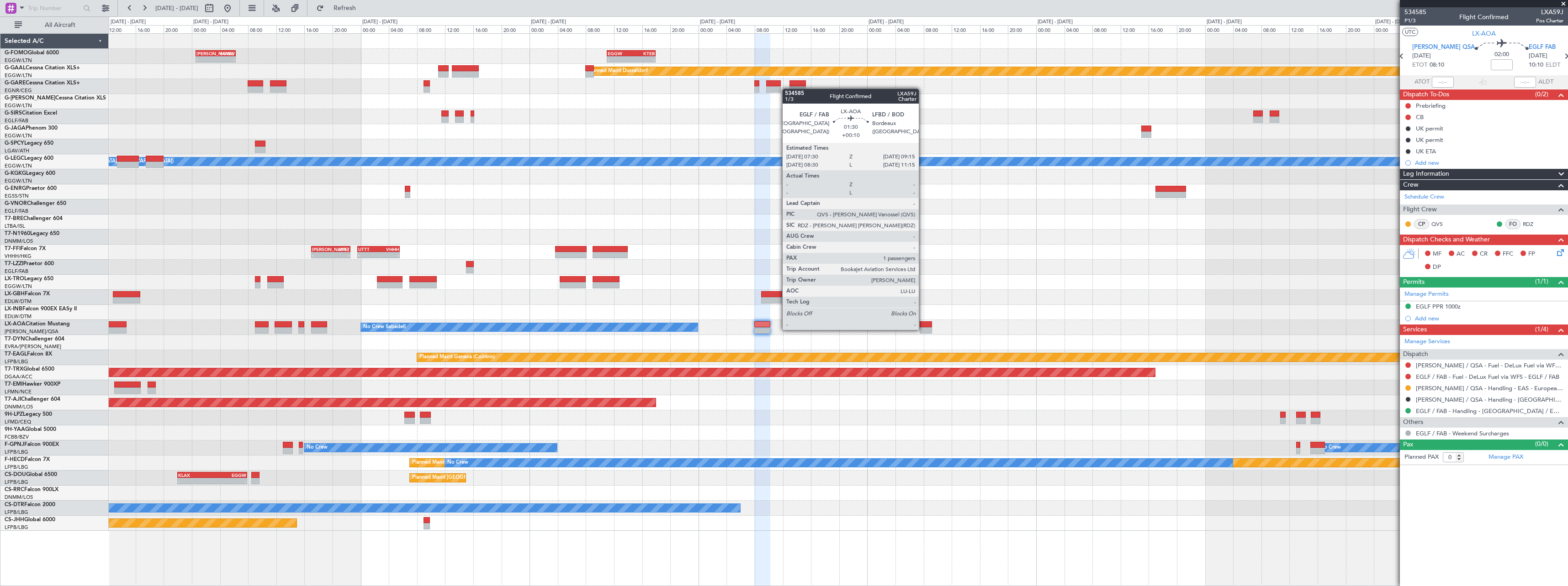
click at [999, 299] on div "- - [PERSON_NAME] 00:35 Z EGGW 06:15 Z - - EGGW 11:00 Z KTEB 17:55 Z Planned [G…" at bounding box center [838, 282] width 1459 height 497
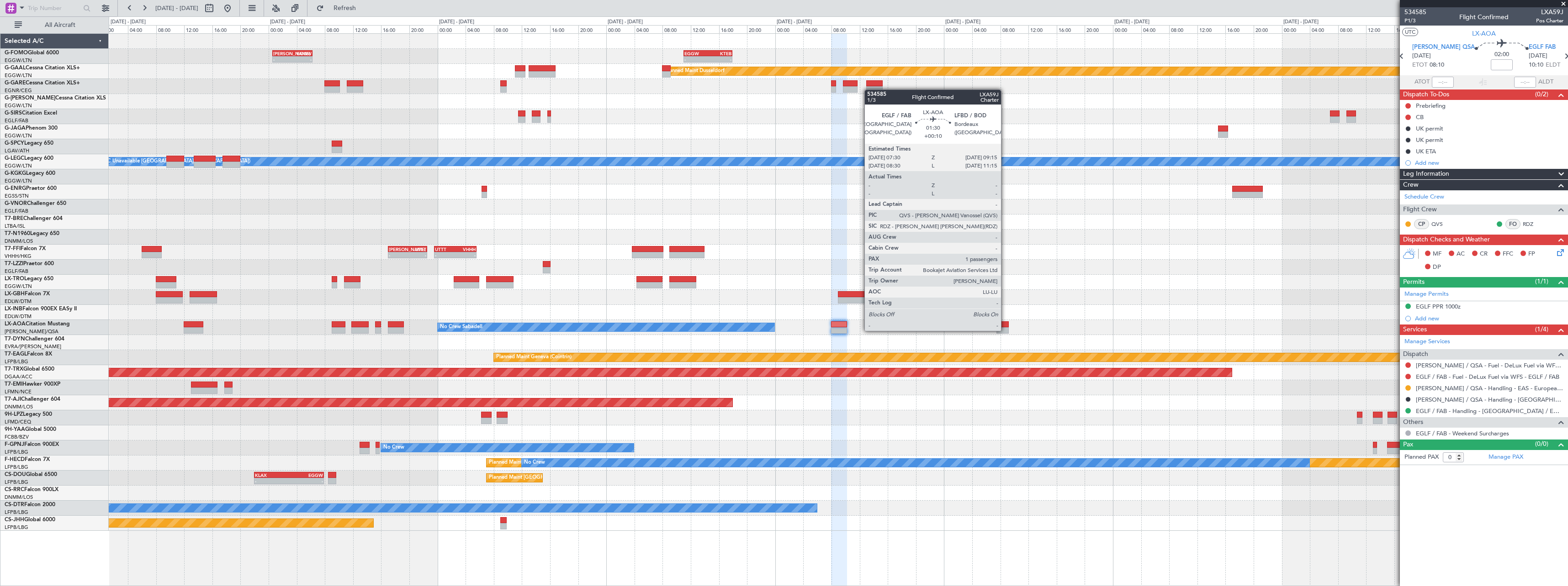
click at [1006, 329] on div at bounding box center [1002, 331] width 12 height 7
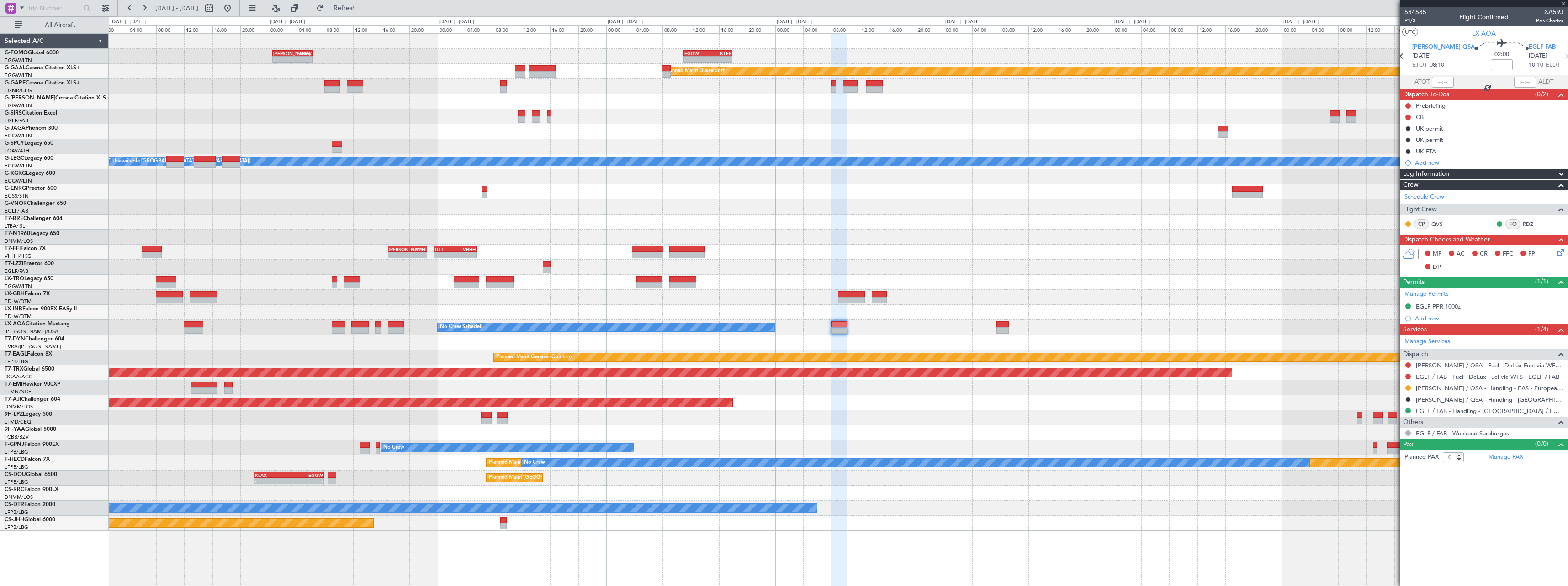
type input "+00:10"
type input "1"
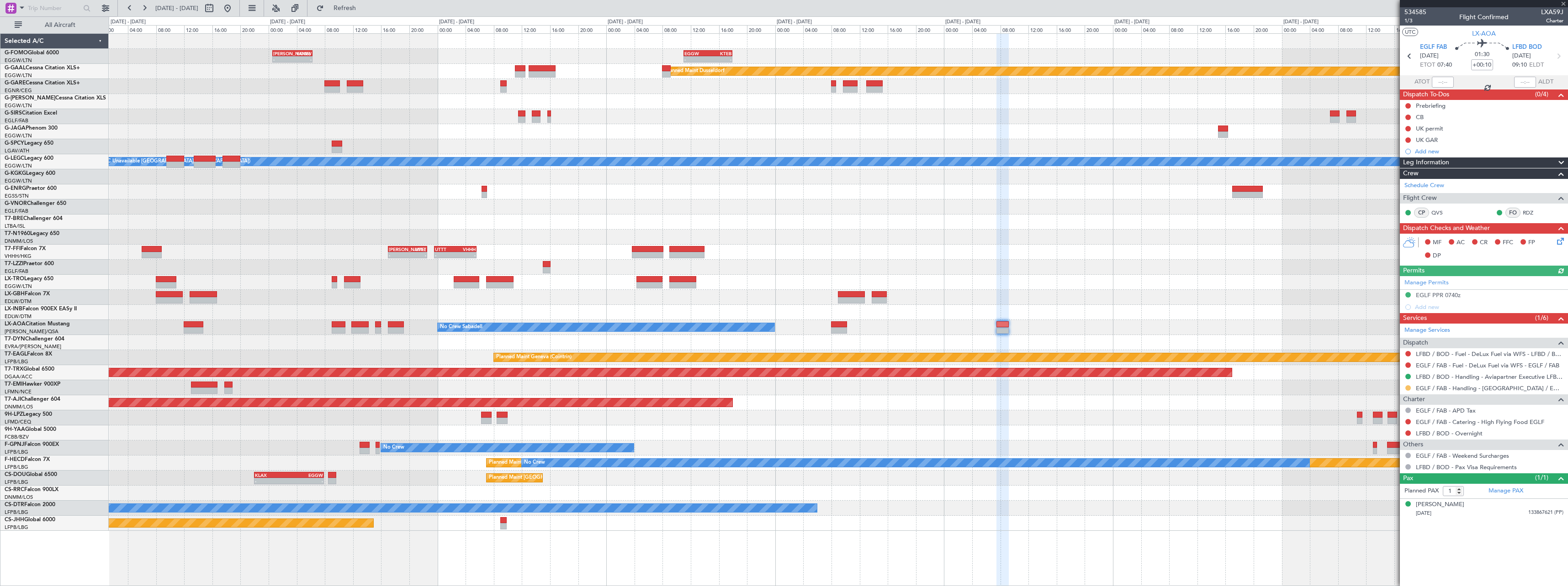
click at [1408, 387] on button at bounding box center [1407, 388] width 6 height 6
click at [1383, 502] on li "Confirmed" at bounding box center [1407, 497] width 105 height 14
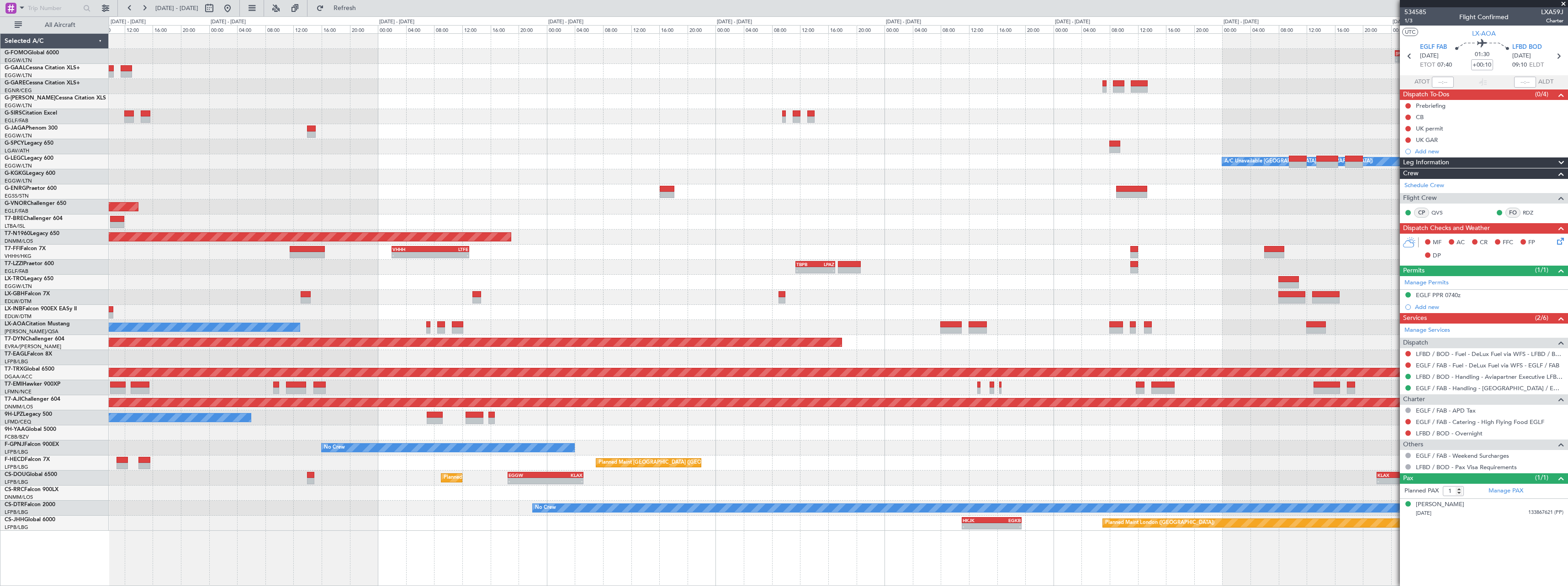
click at [1415, 229] on fb-app "[DATE] - [DATE] Refresh Quick Links All Aircraft - - [PERSON_NAME] 00:35 Z EGGW…" at bounding box center [784, 296] width 1568 height 579
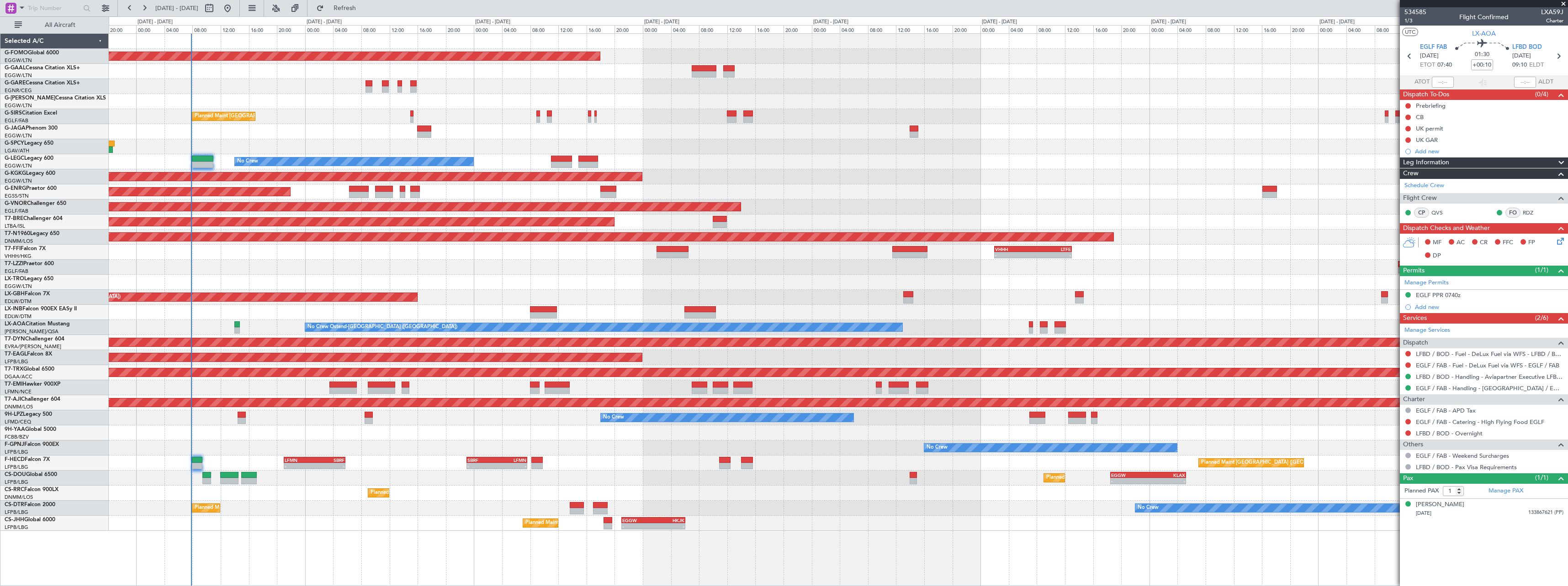
click at [842, 199] on div "Planned Maint Windsor Locks ([PERSON_NAME] Intl) Owner Planned Maint [GEOGRAPHI…" at bounding box center [838, 282] width 1459 height 497
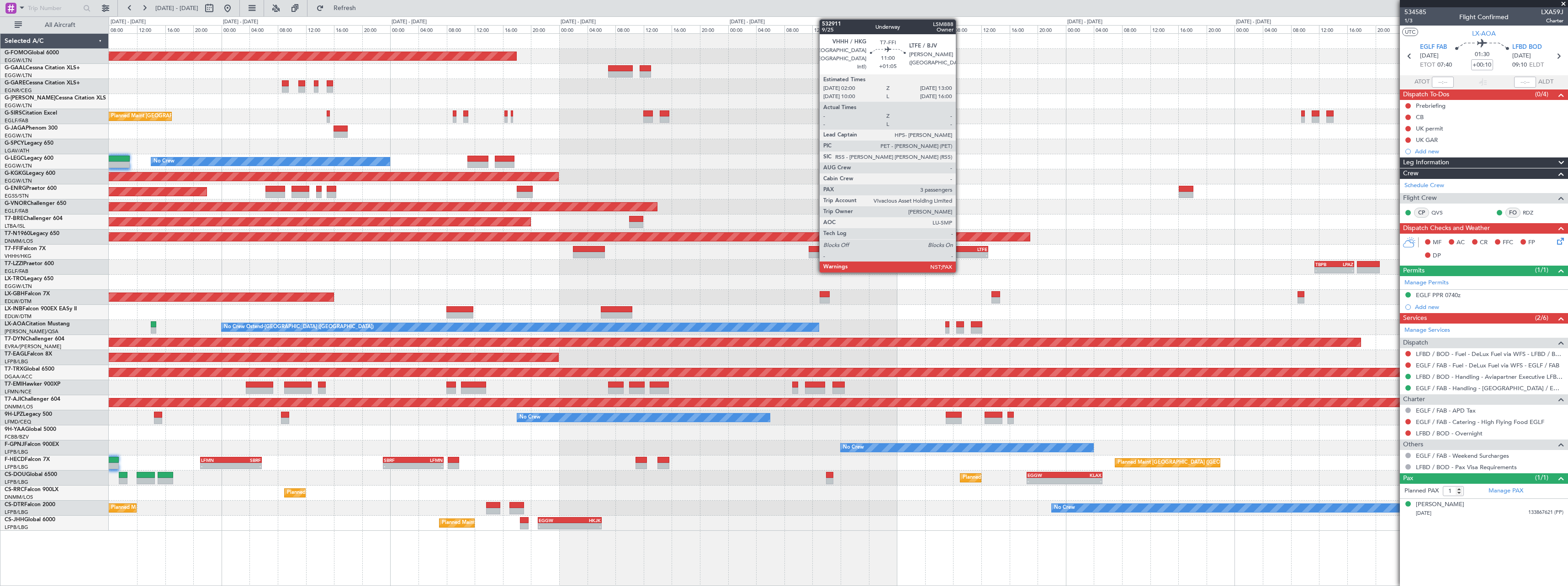
click at [960, 254] on div "-" at bounding box center [969, 255] width 38 height 6
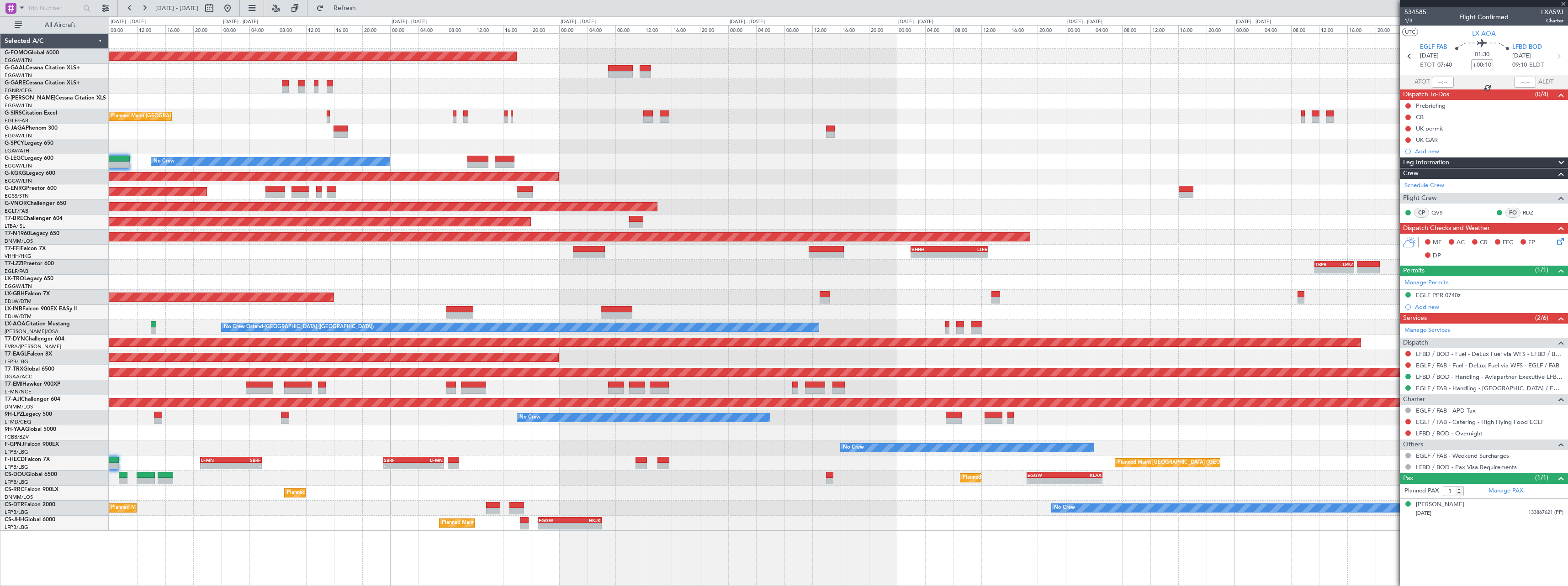
type input "+01:05"
type input "3"
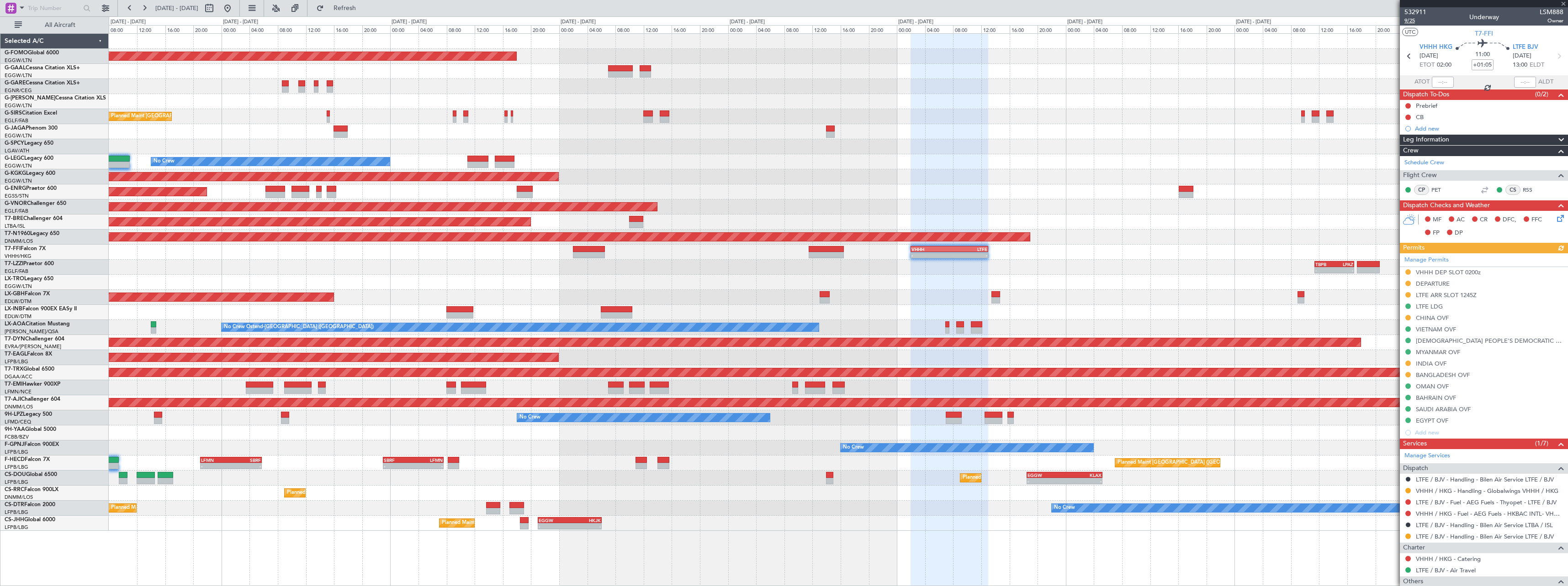
click at [1418, 22] on span "9/25" at bounding box center [1415, 20] width 22 height 7
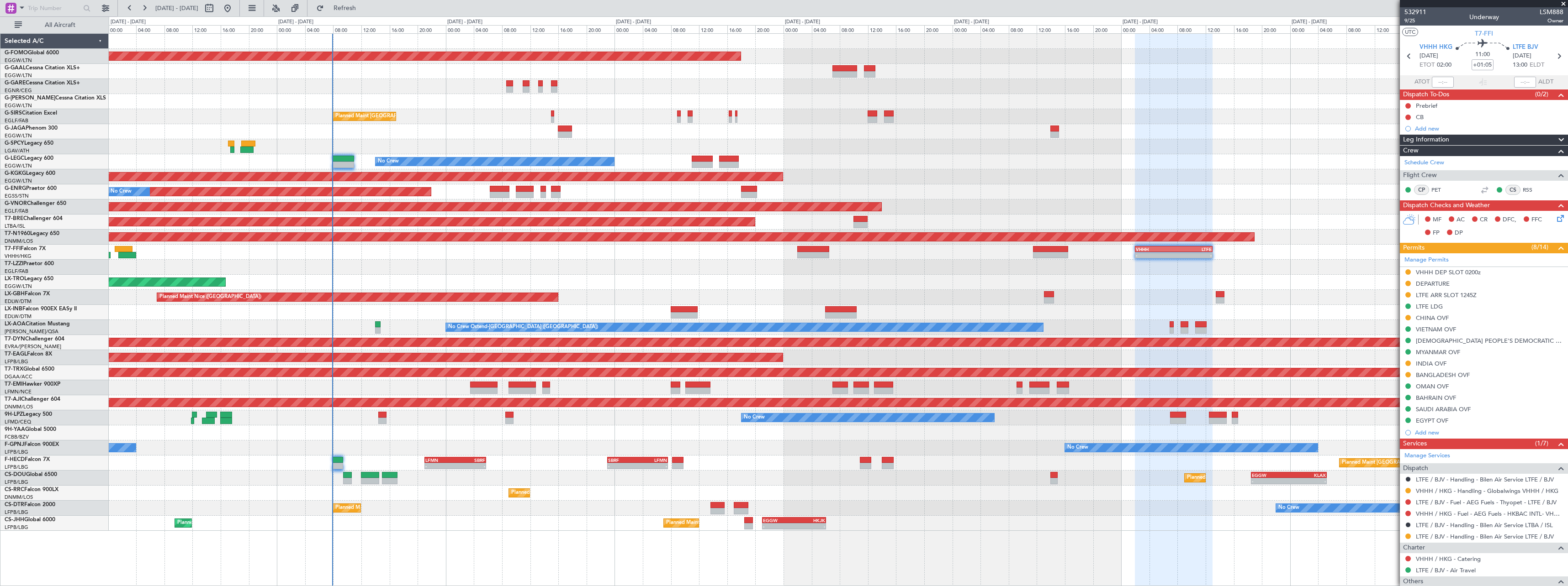
click at [639, 288] on div "Planned Maint Windsor Locks ([PERSON_NAME] Intl) Owner Planned Maint [GEOGRAPHI…" at bounding box center [838, 282] width 1459 height 497
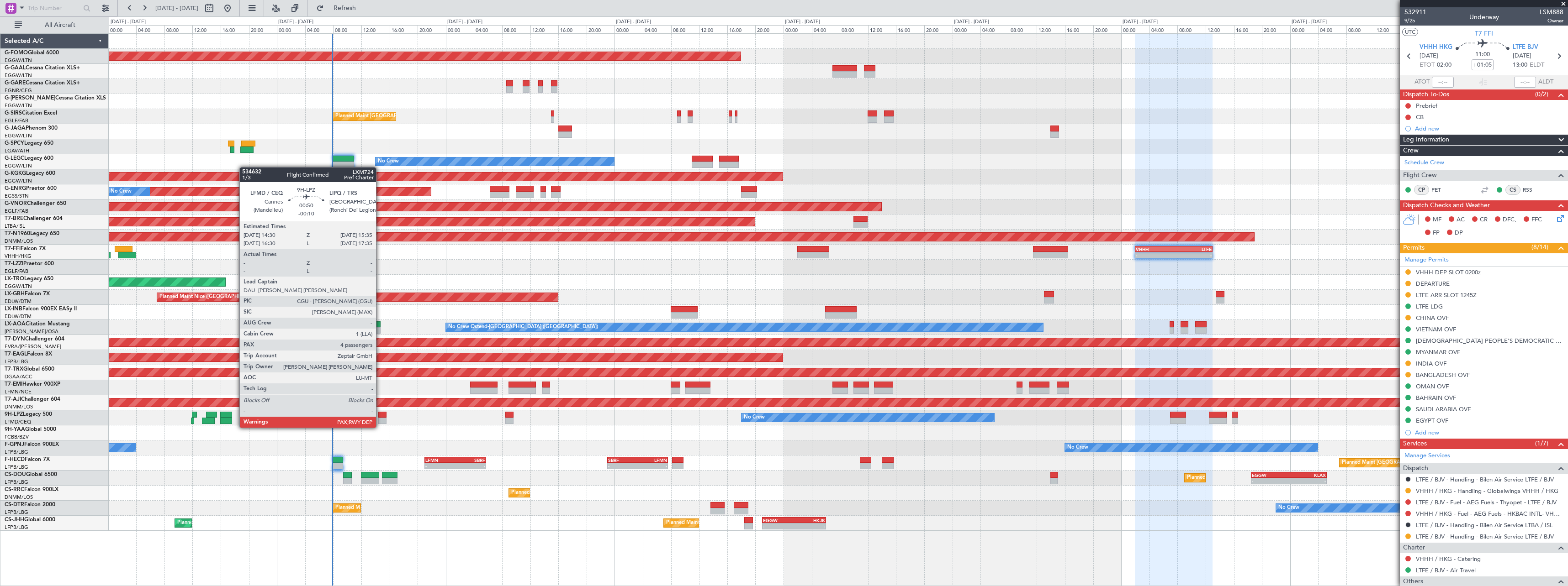
click at [380, 419] on div at bounding box center [382, 421] width 7 height 7
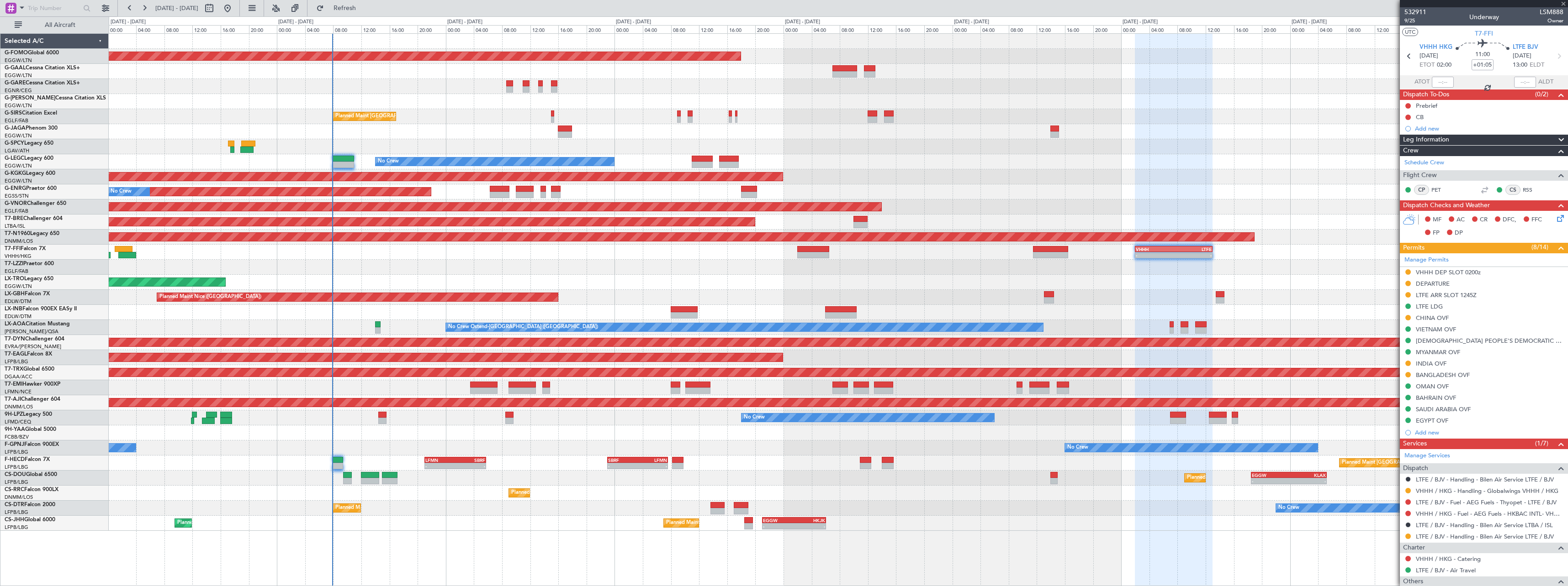
type input "-00:10"
type input "4"
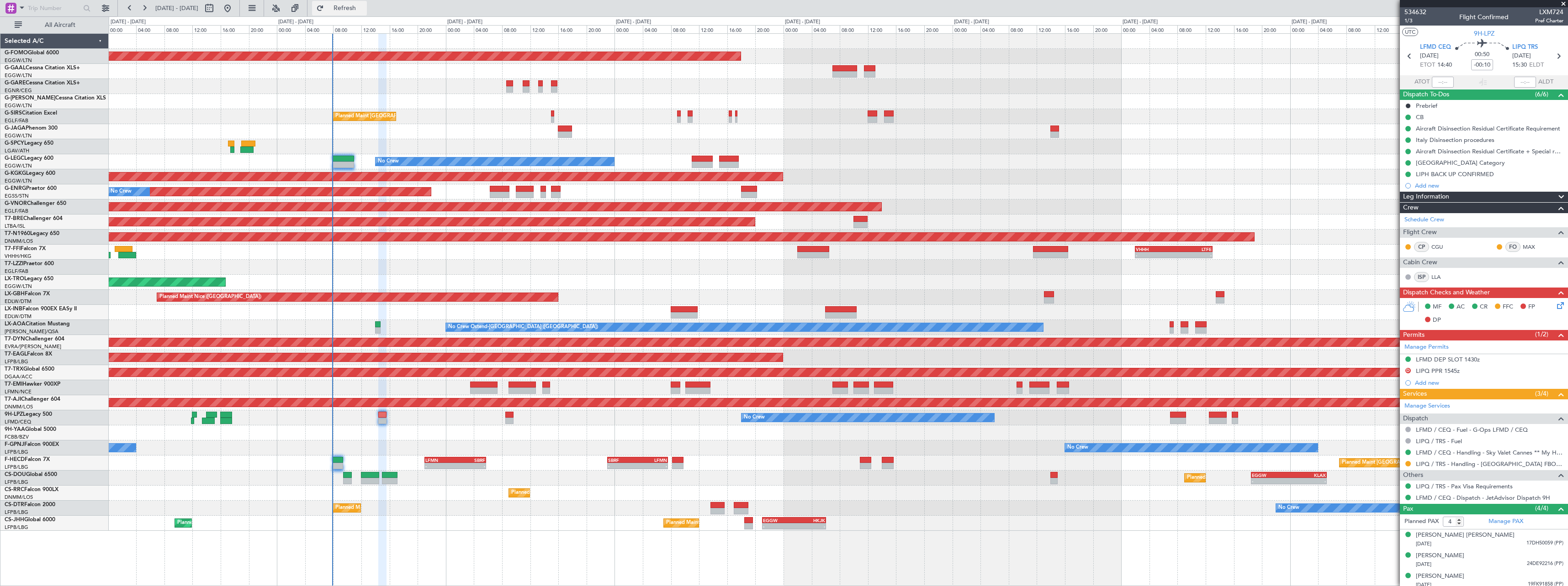
click at [364, 8] on span "Refresh" at bounding box center [344, 8] width 38 height 7
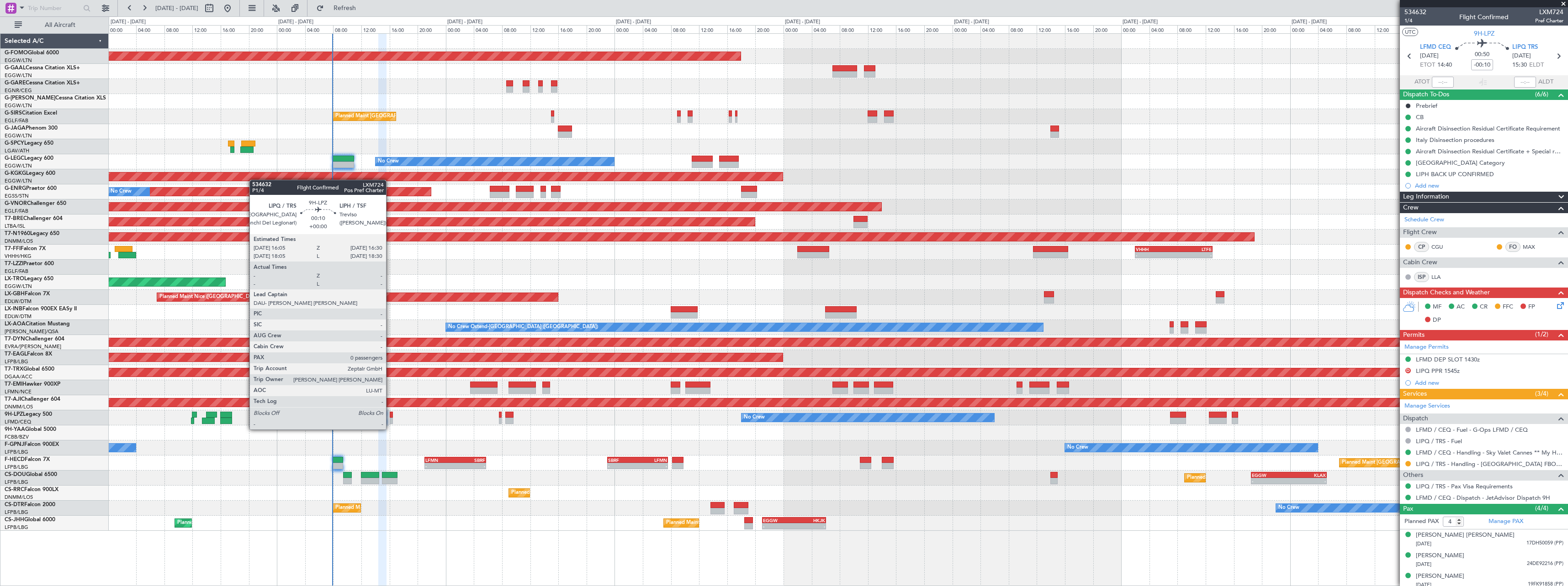
click at [390, 420] on div at bounding box center [392, 421] width 3 height 7
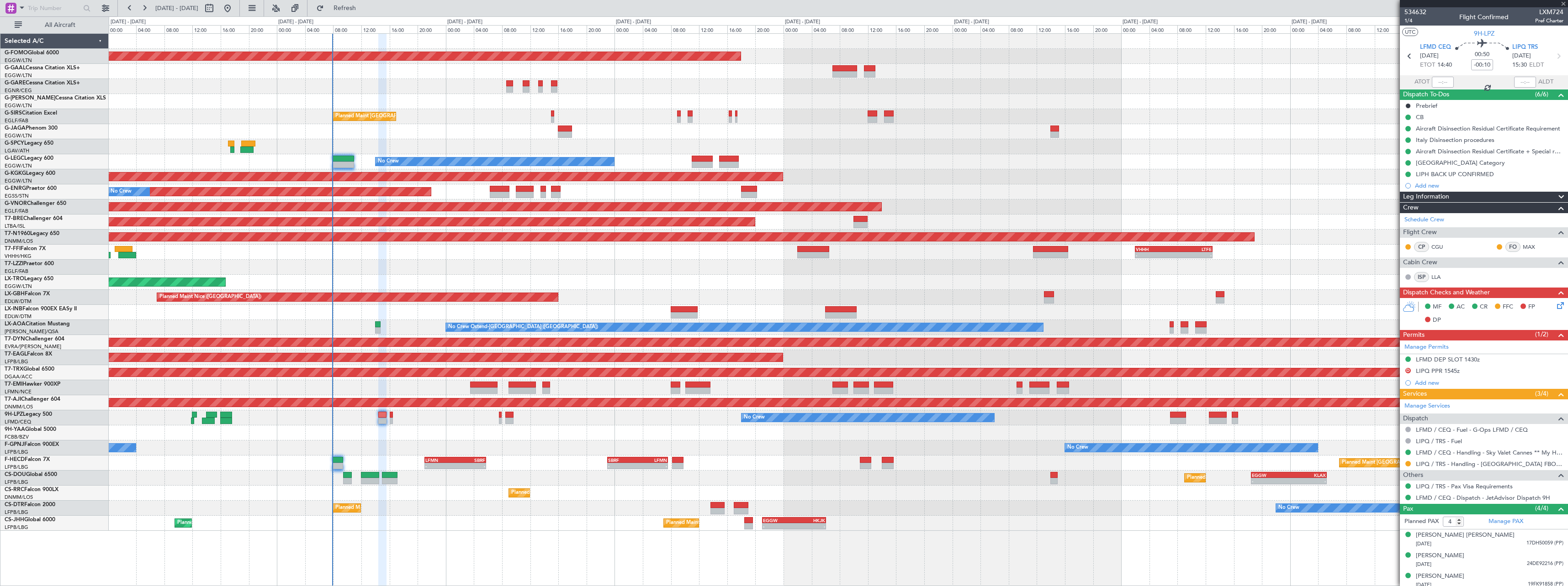
type input "0"
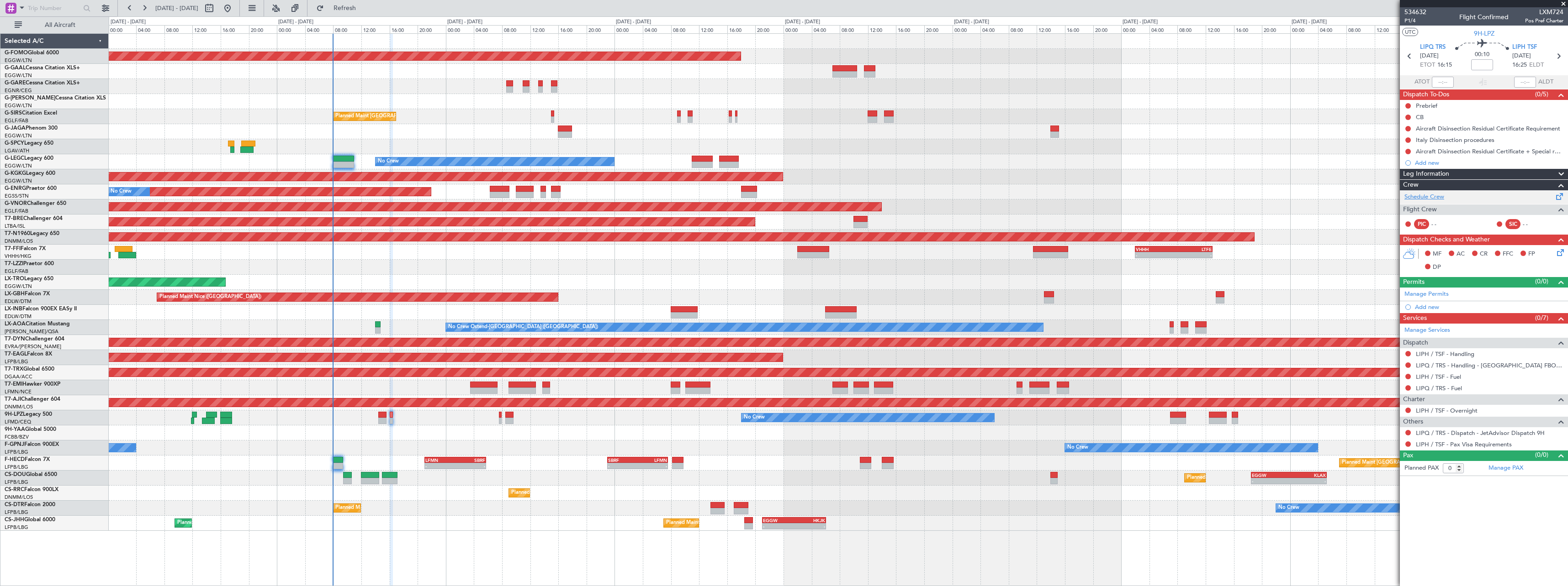
click at [1427, 194] on link "Schedule Crew" at bounding box center [1424, 197] width 40 height 9
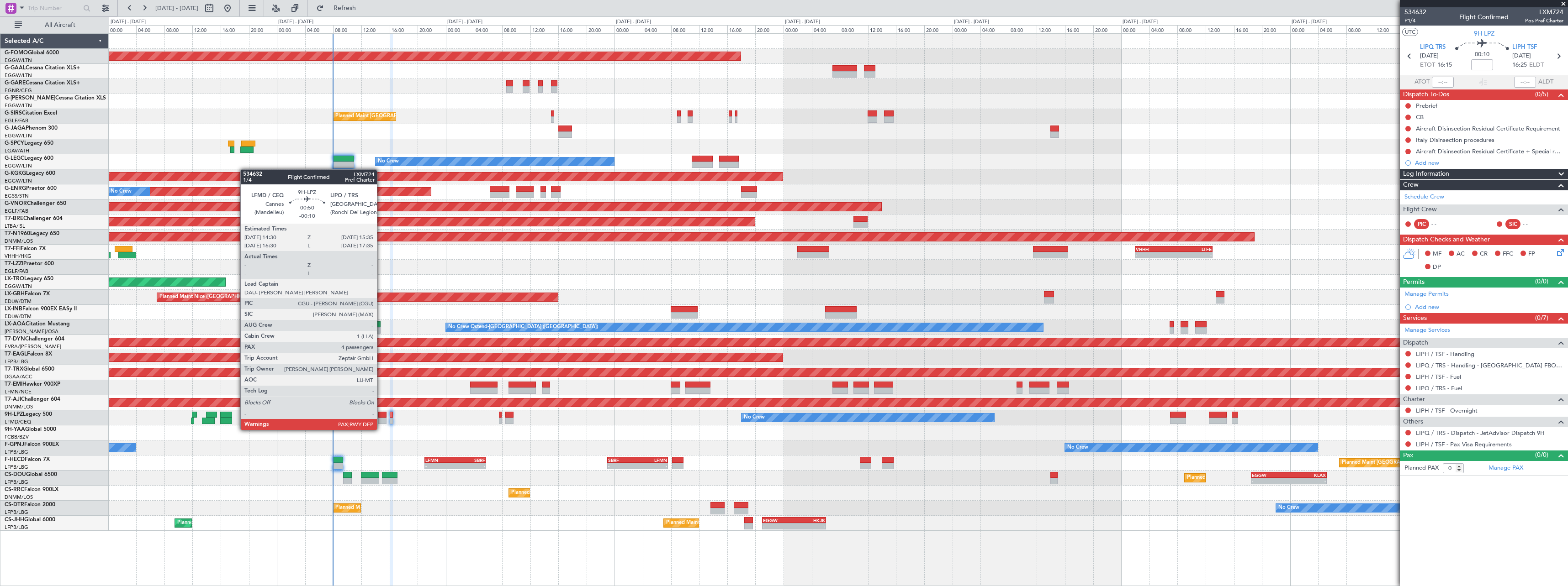
click at [381, 421] on div at bounding box center [382, 421] width 7 height 7
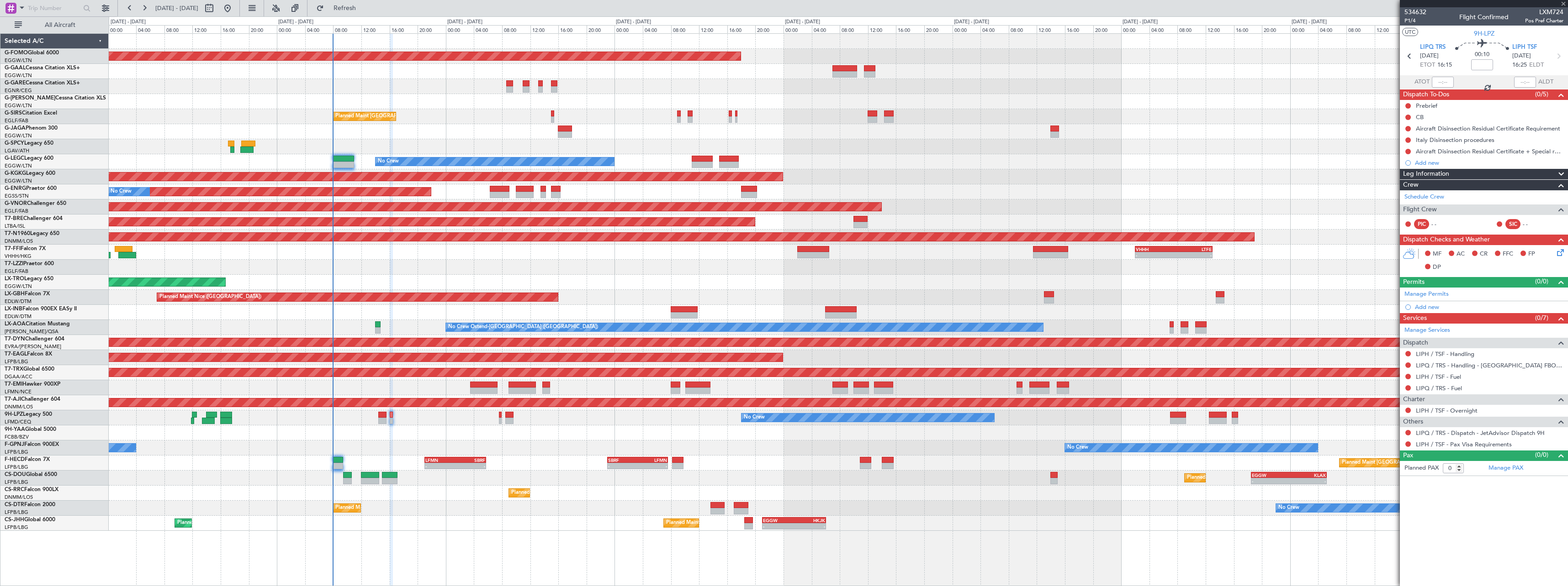
type input "-00:10"
type input "4"
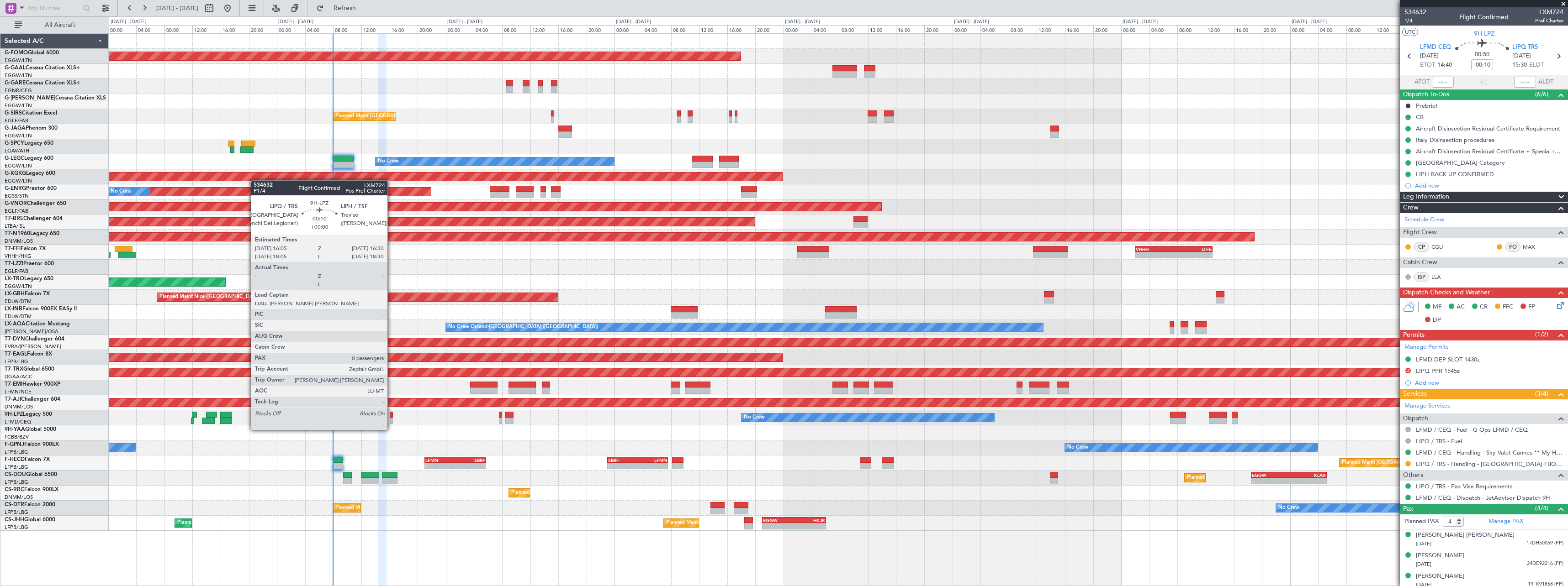
click at [392, 421] on div at bounding box center [392, 421] width 3 height 7
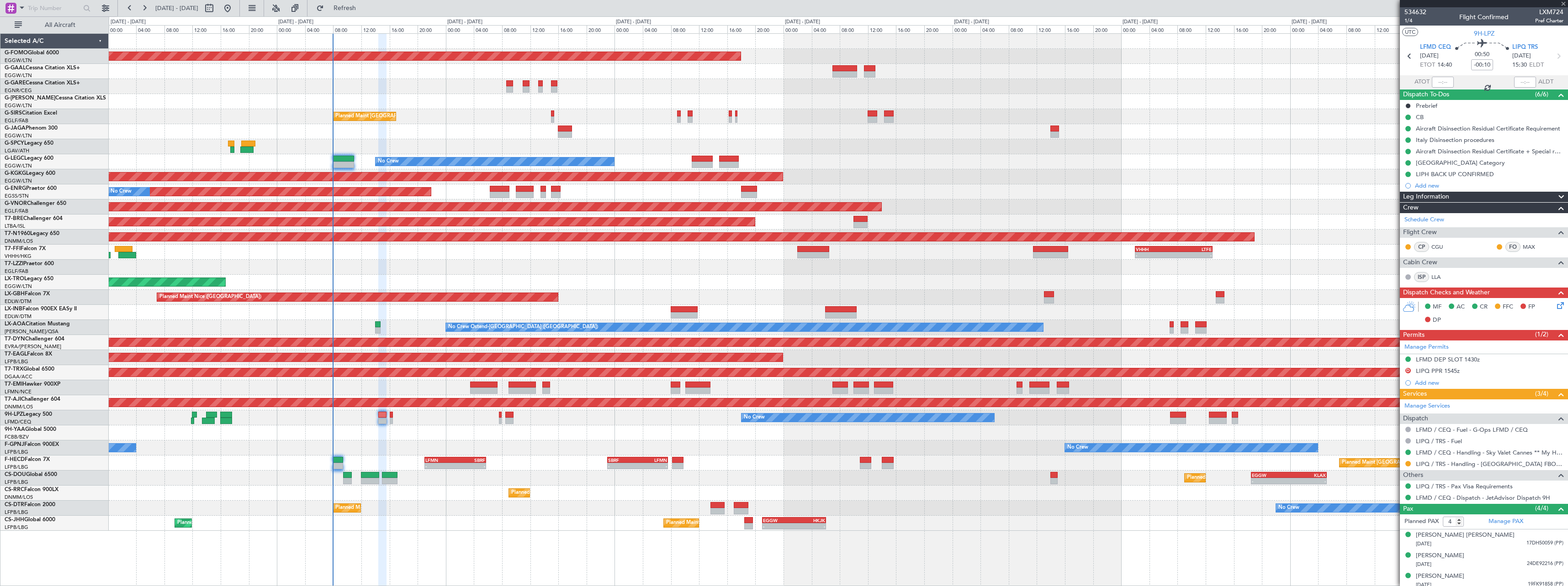
type input "0"
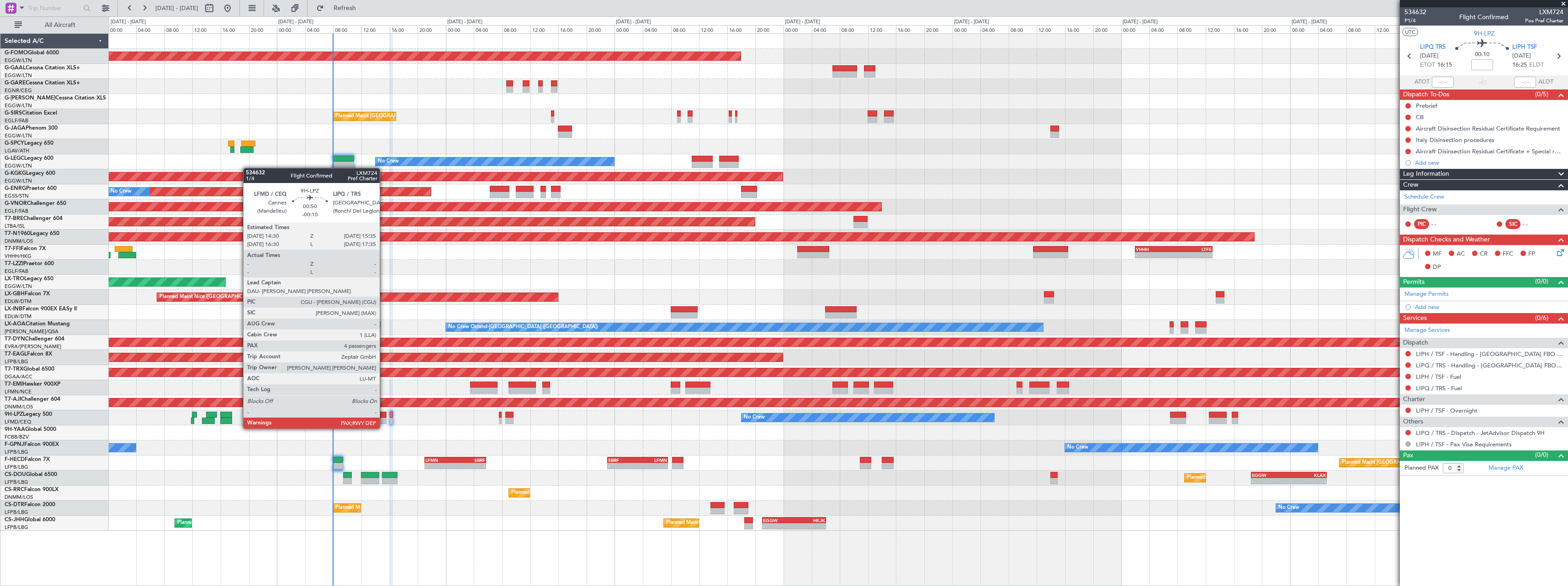
click at [383, 420] on div at bounding box center [382, 421] width 7 height 7
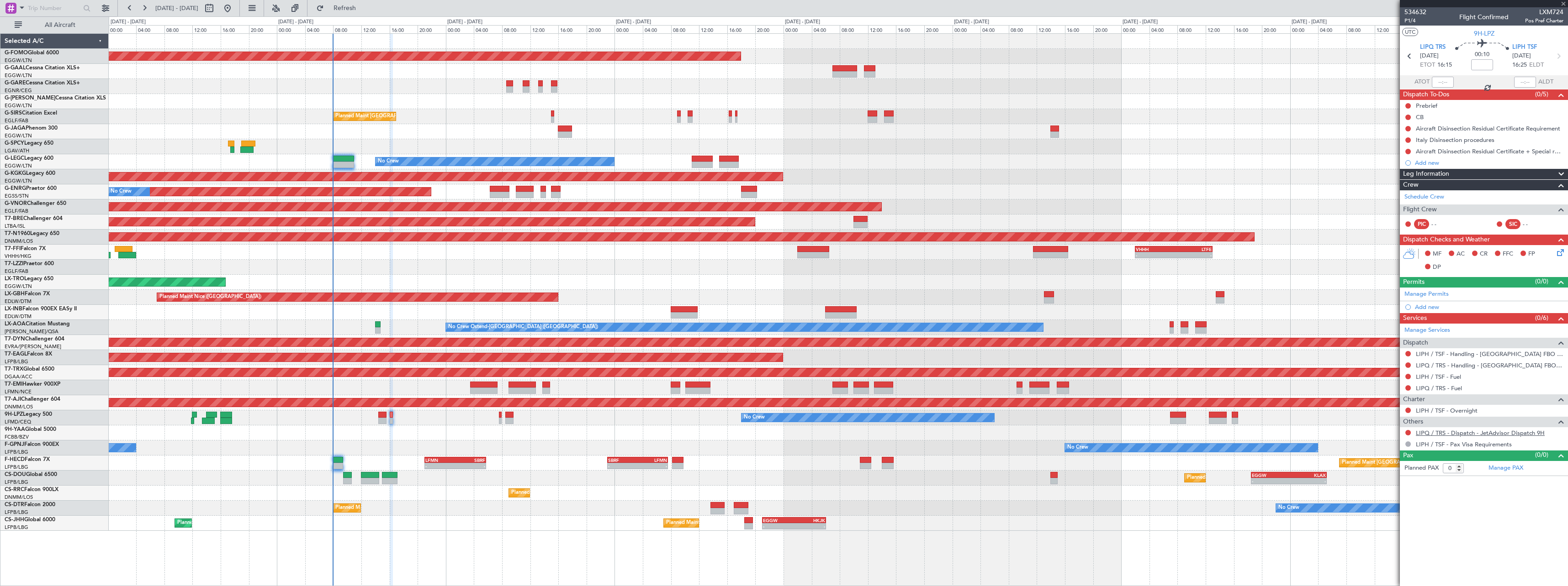
type input "-00:10"
type input "4"
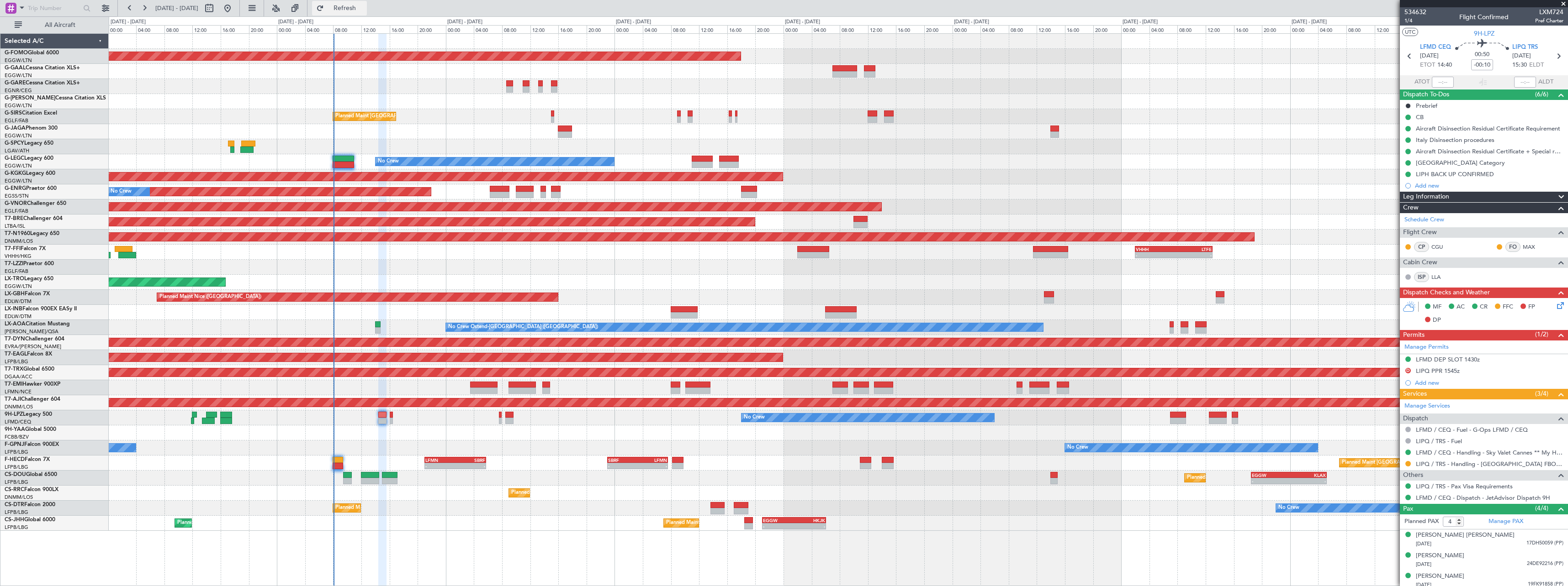
click at [364, 7] on span "Refresh" at bounding box center [344, 8] width 38 height 7
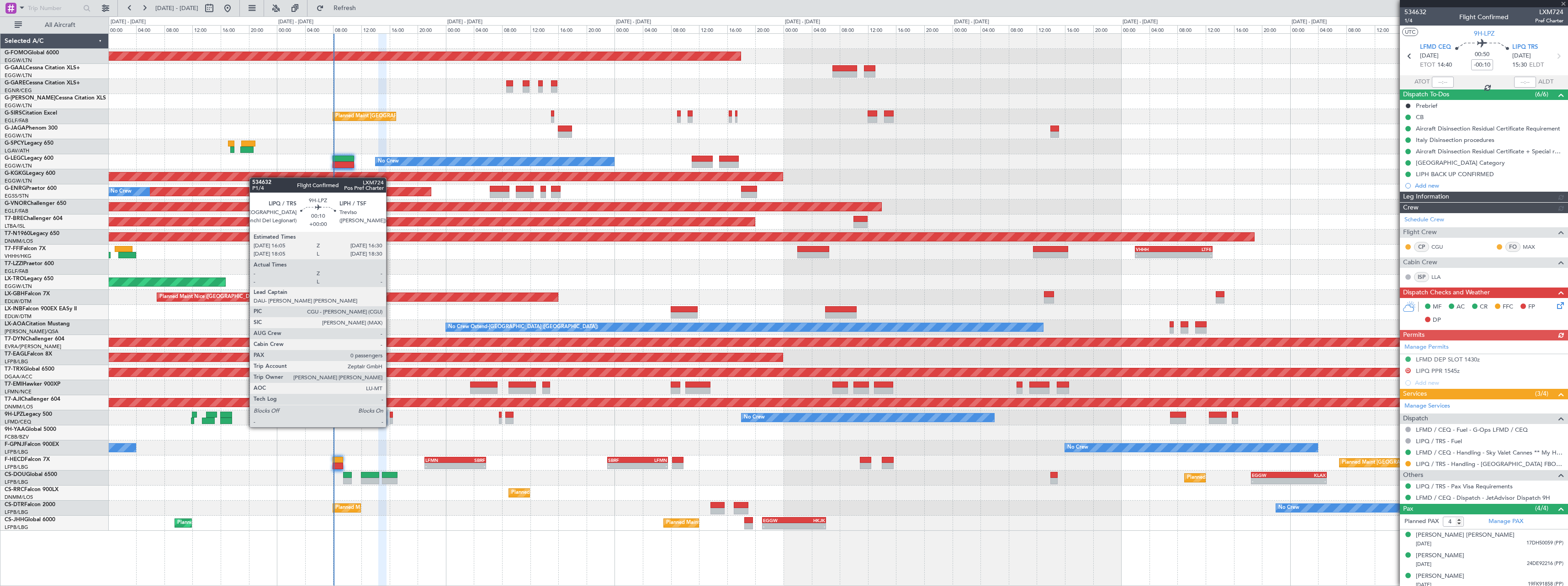
click at [390, 418] on div at bounding box center [392, 421] width 3 height 7
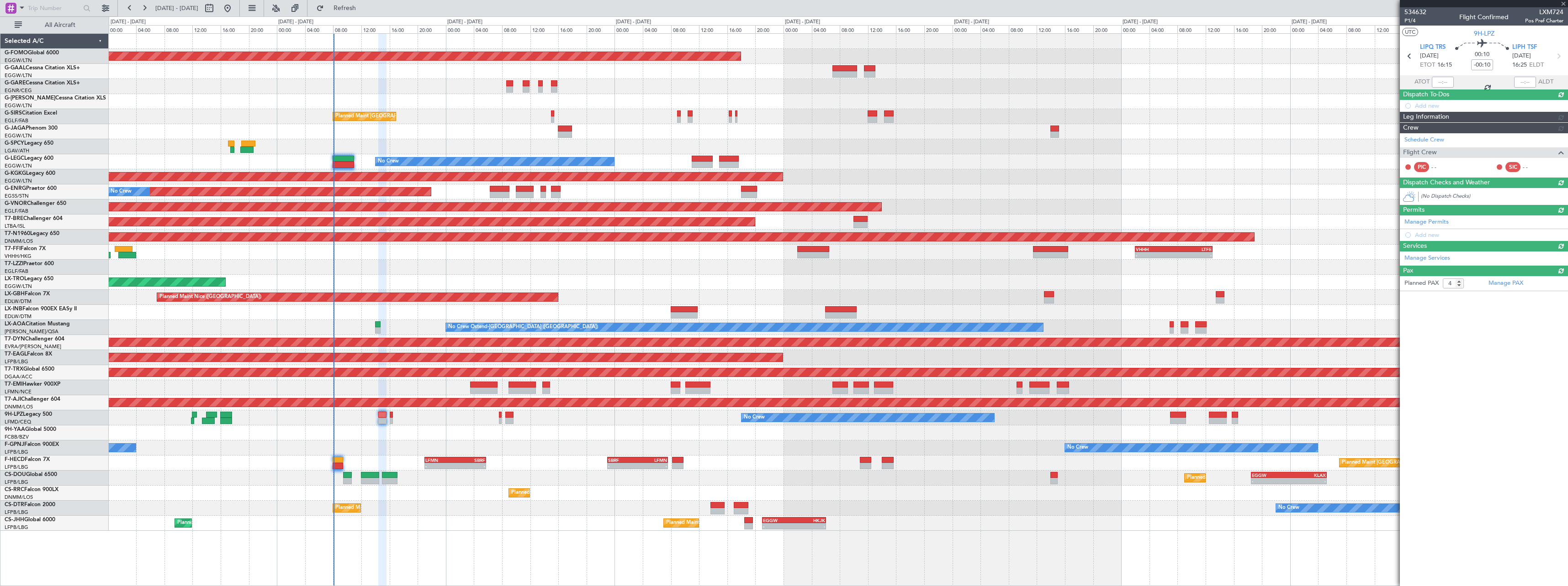
type input "0"
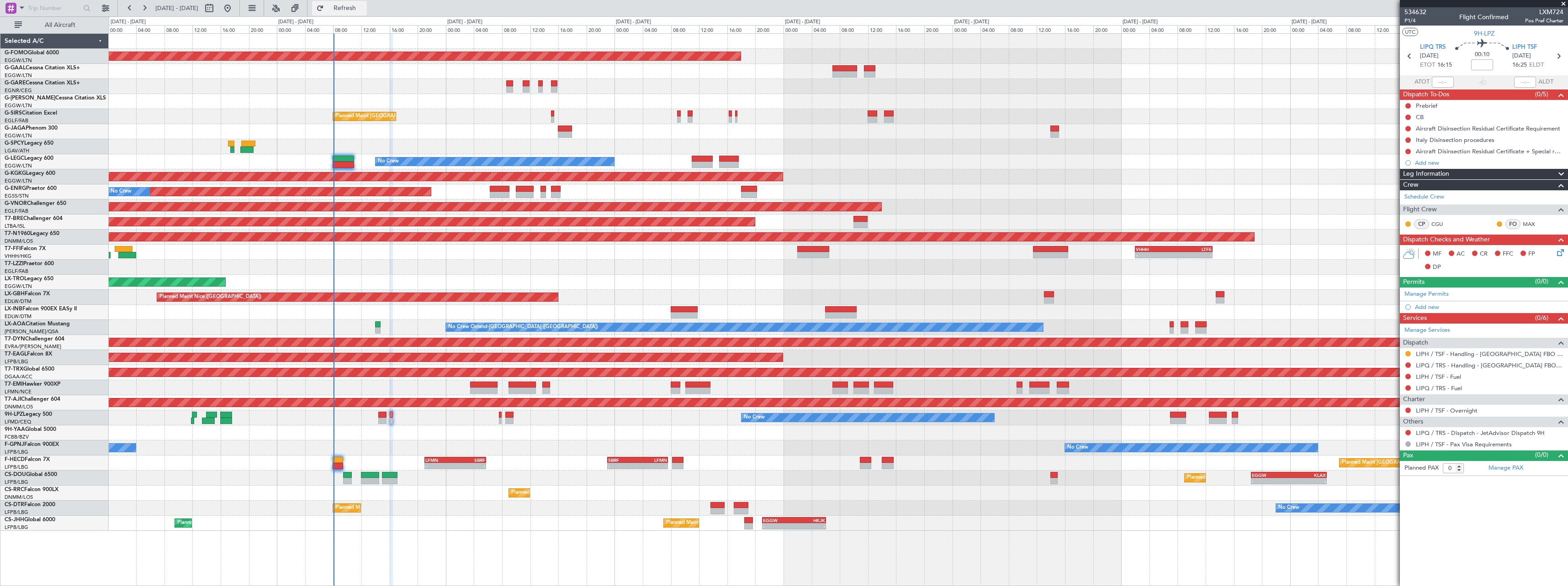
click at [364, 8] on span "Refresh" at bounding box center [344, 8] width 38 height 7
click at [1500, 467] on link "Manage PAX" at bounding box center [1506, 468] width 35 height 9
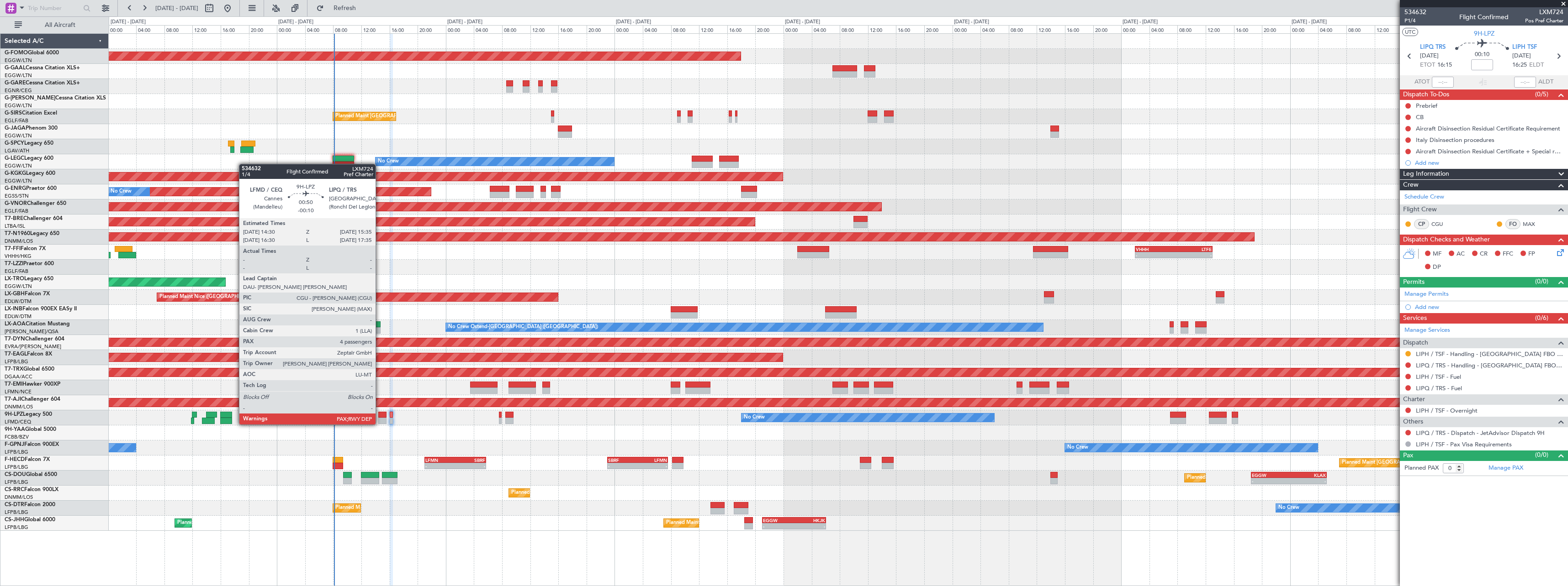
click at [380, 415] on div at bounding box center [382, 415] width 7 height 7
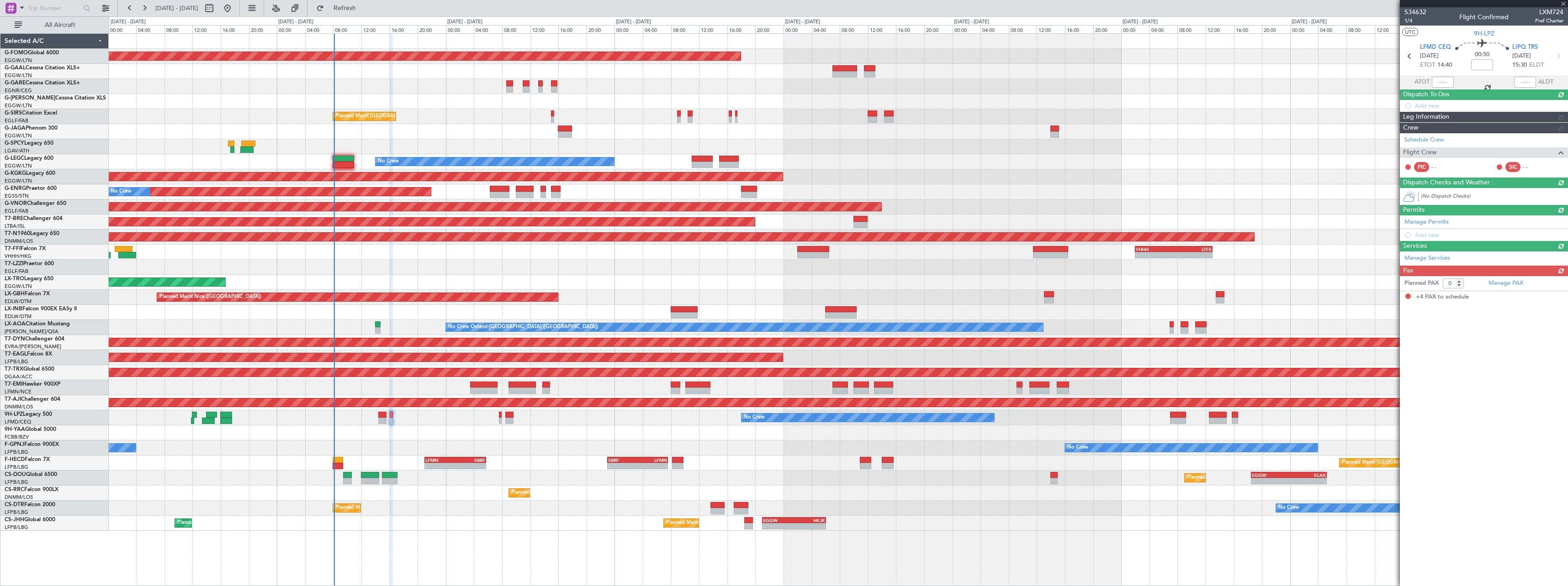
type input "-00:10"
type input "4"
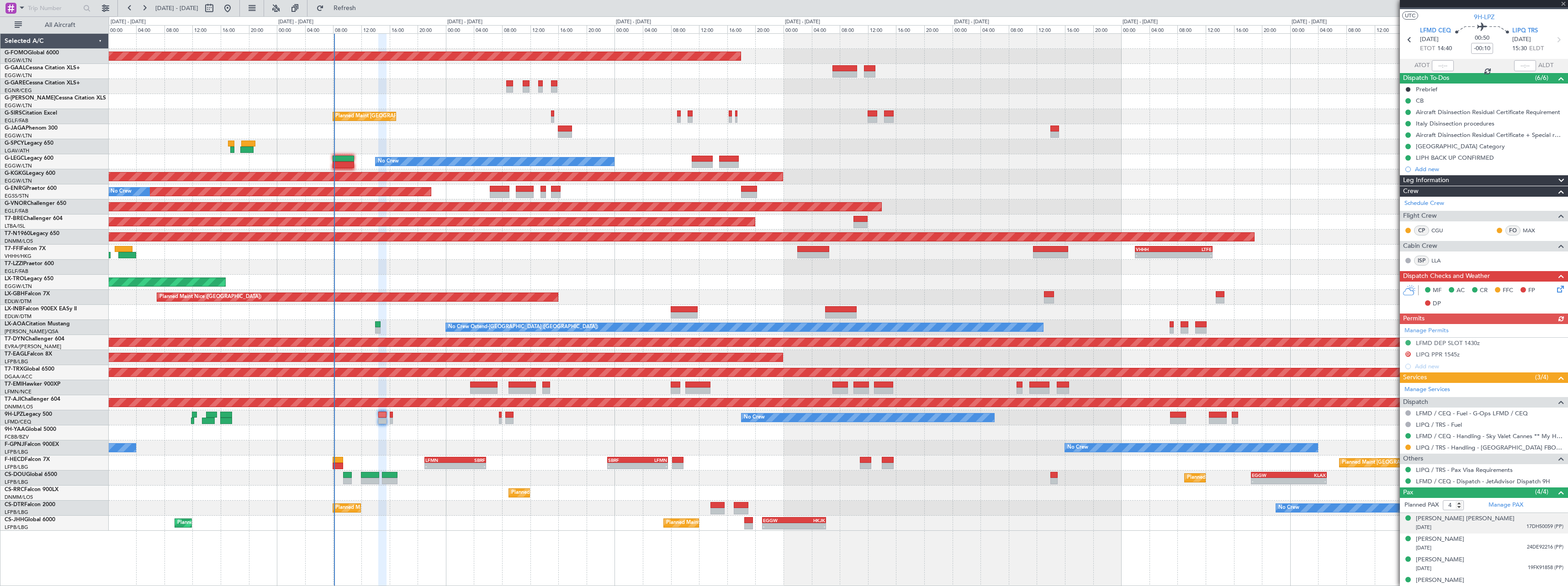
scroll to position [25, 0]
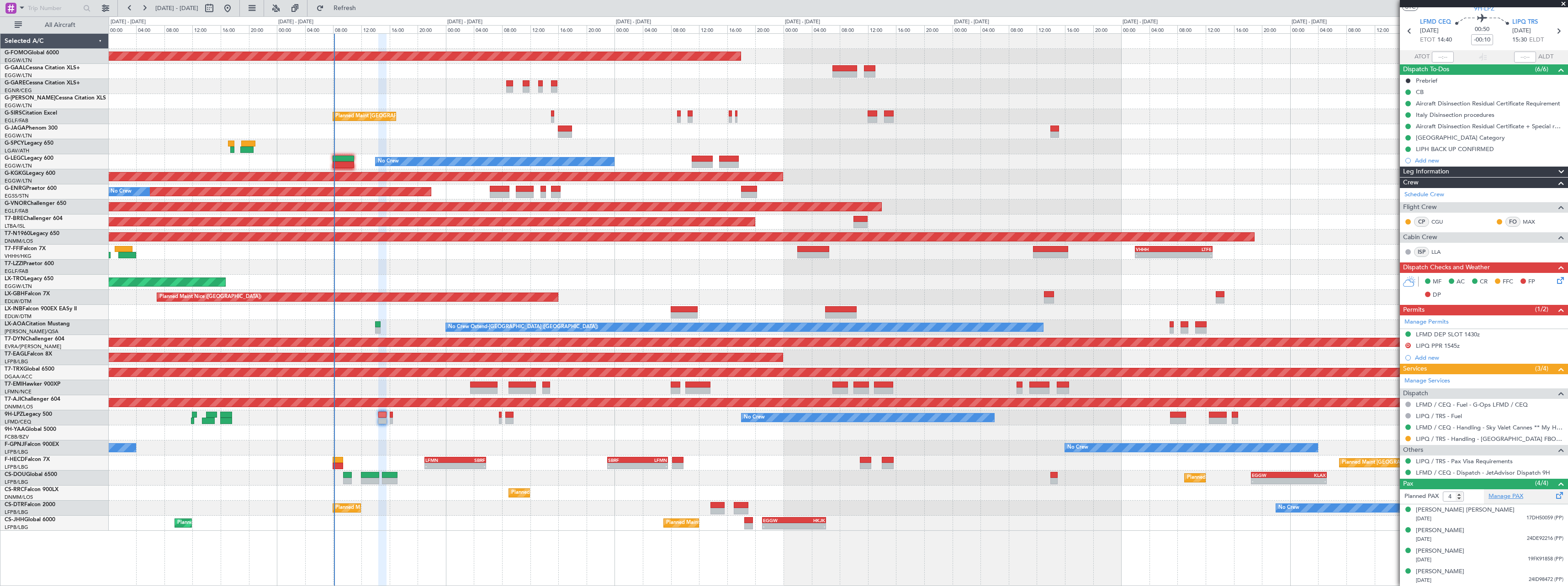
click at [1515, 496] on link "Manage PAX" at bounding box center [1506, 497] width 35 height 9
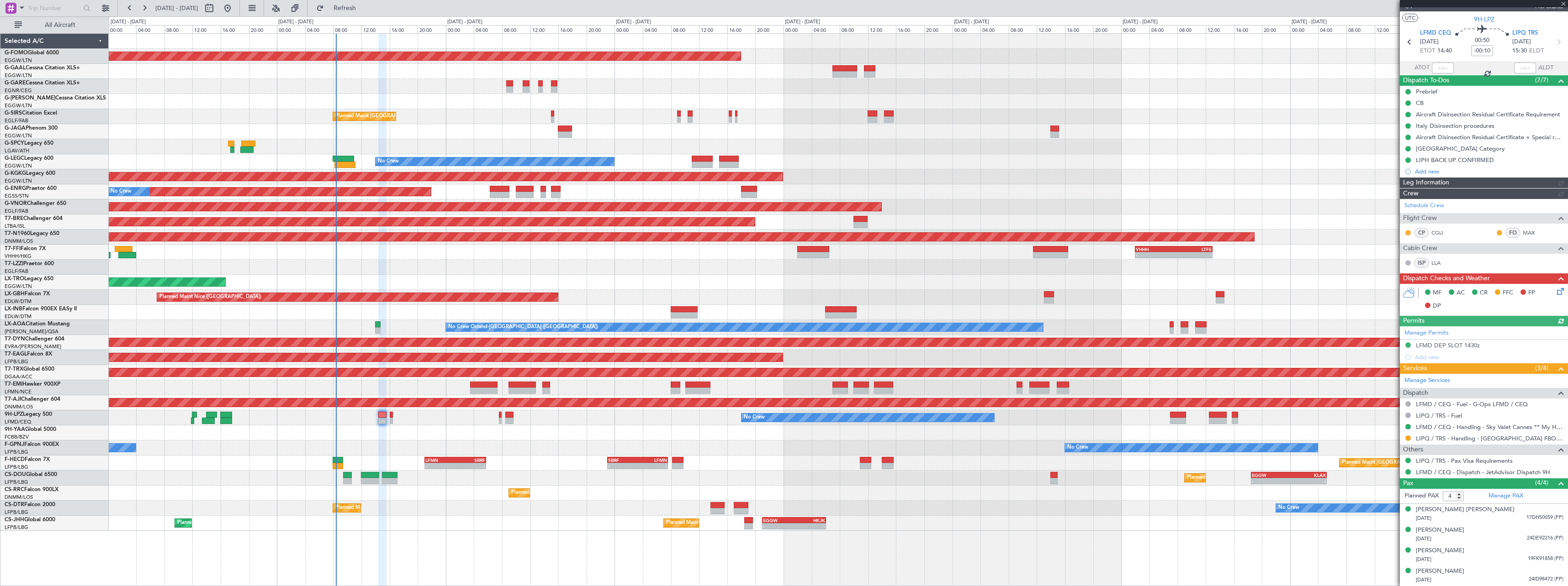
scroll to position [14, 0]
drag, startPoint x: 1500, startPoint y: 495, endPoint x: 1494, endPoint y: 494, distance: 6.1
click at [1499, 495] on link "Manage PAX" at bounding box center [1506, 497] width 35 height 9
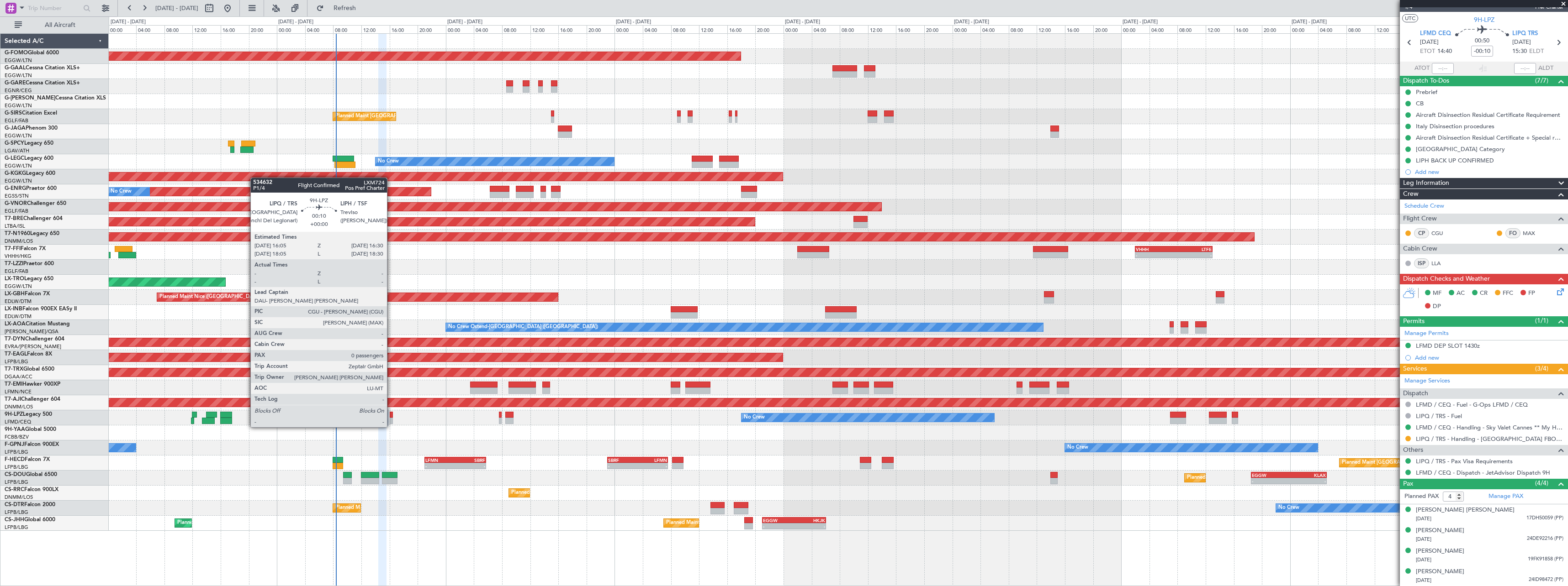
click at [391, 418] on div at bounding box center [392, 421] width 3 height 7
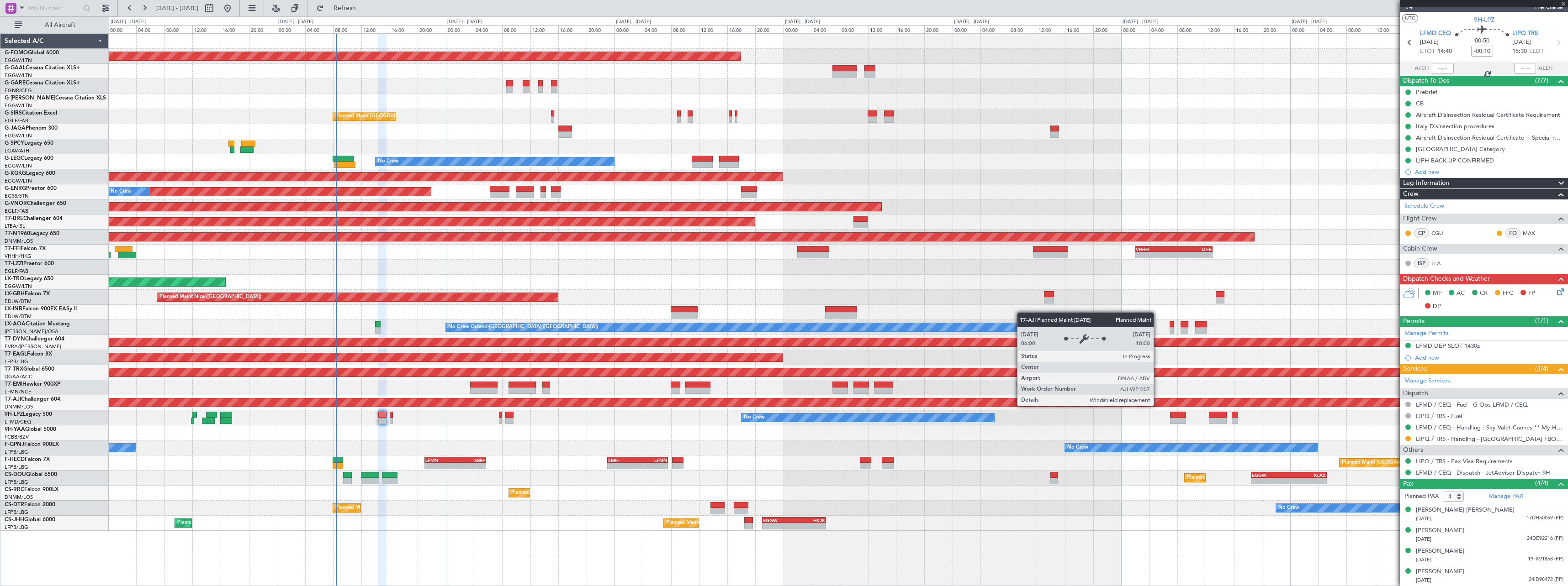
type input "0"
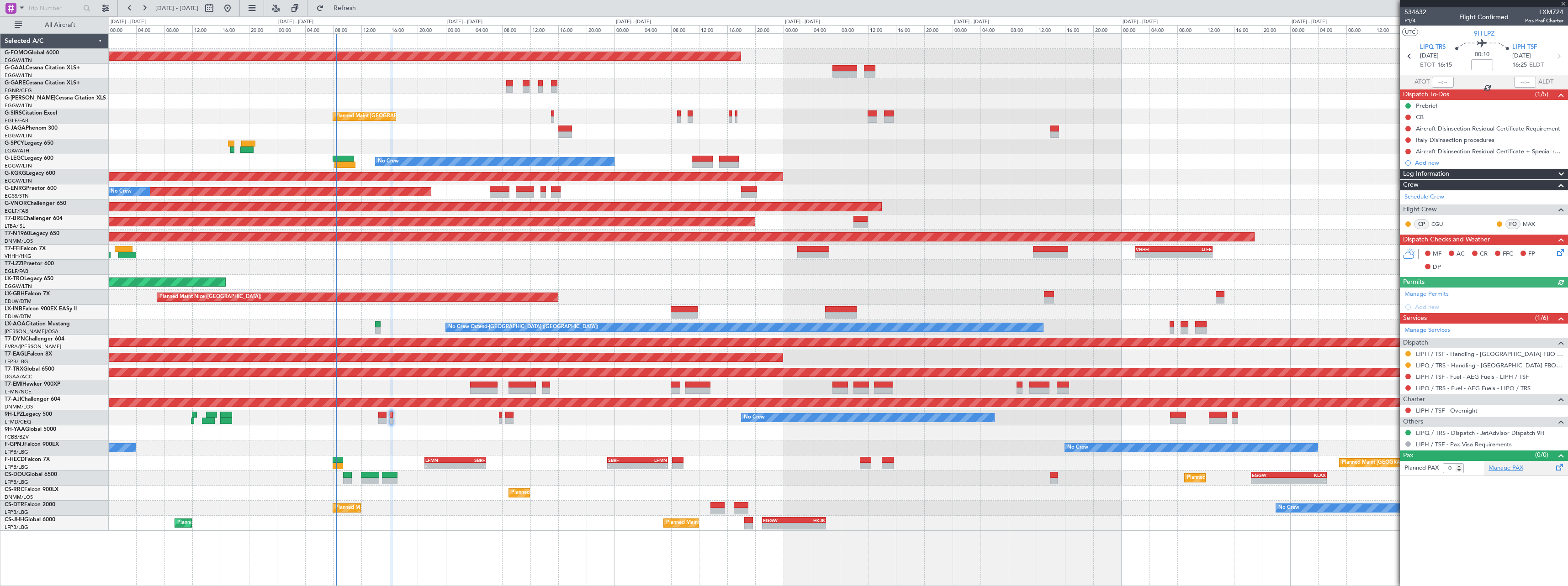
click at [1513, 468] on link "Manage PAX" at bounding box center [1506, 468] width 35 height 9
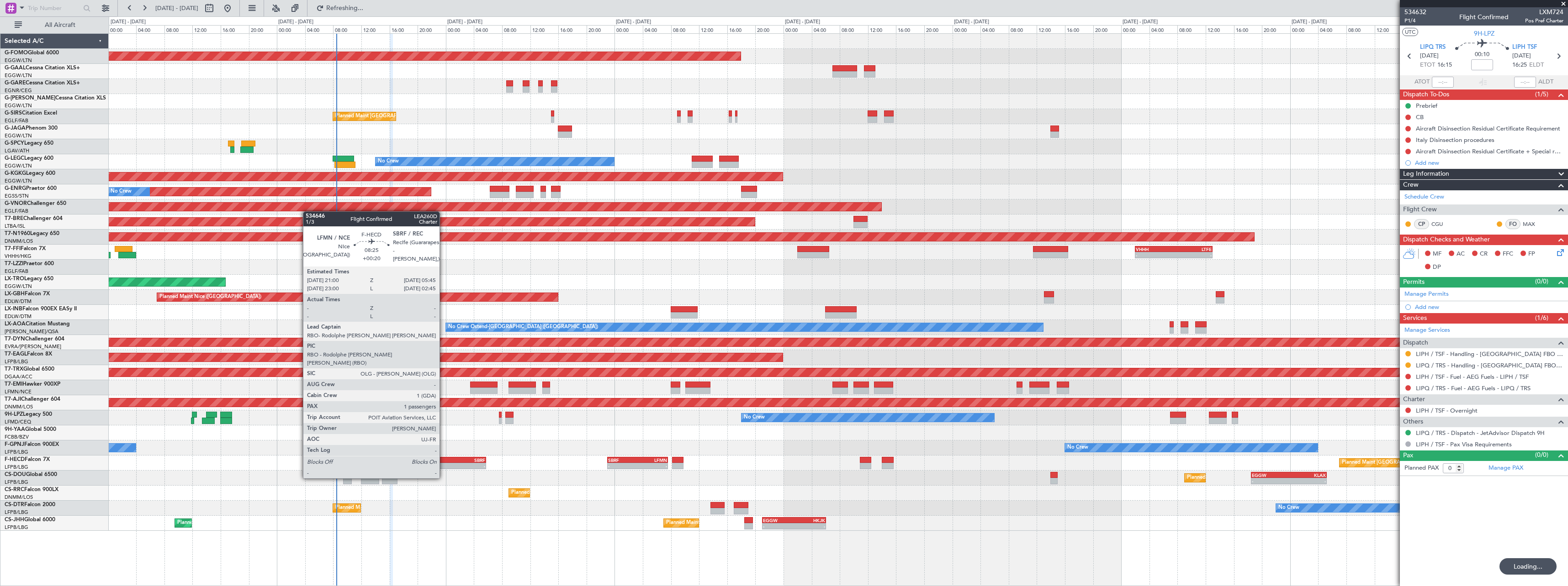
click at [444, 461] on div "LFMN" at bounding box center [440, 460] width 30 height 6
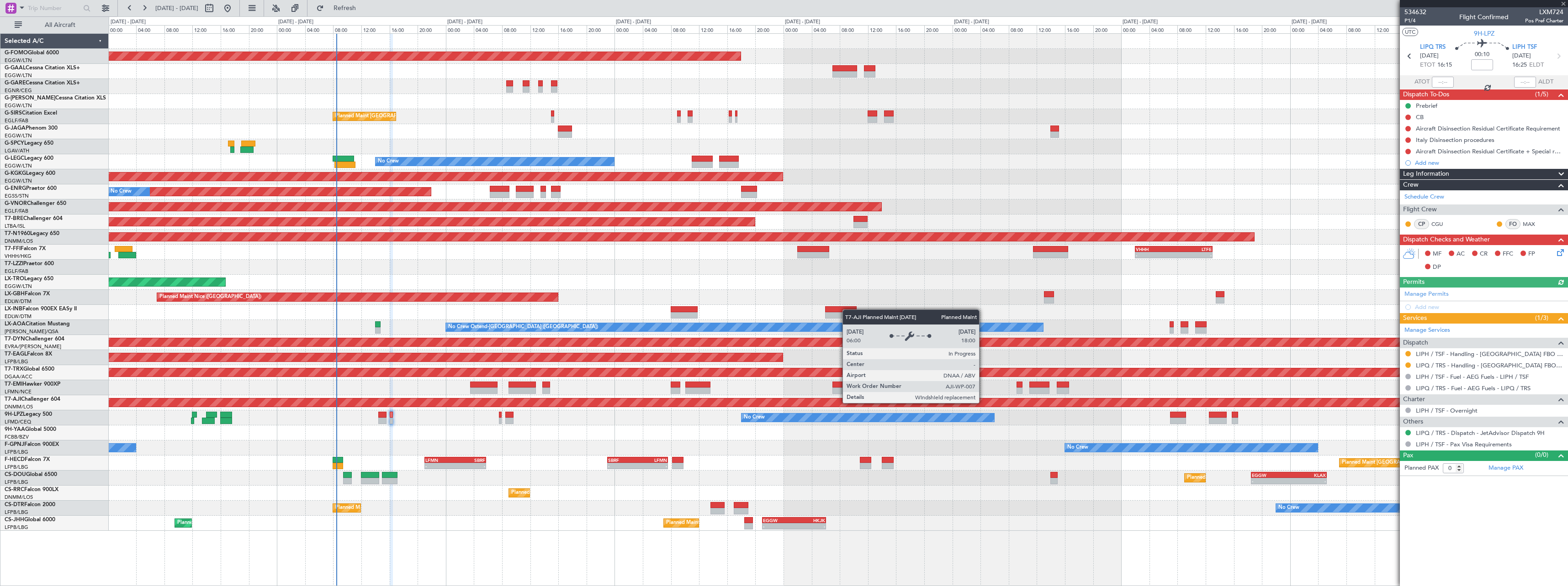
type input "+00:20"
type input "1"
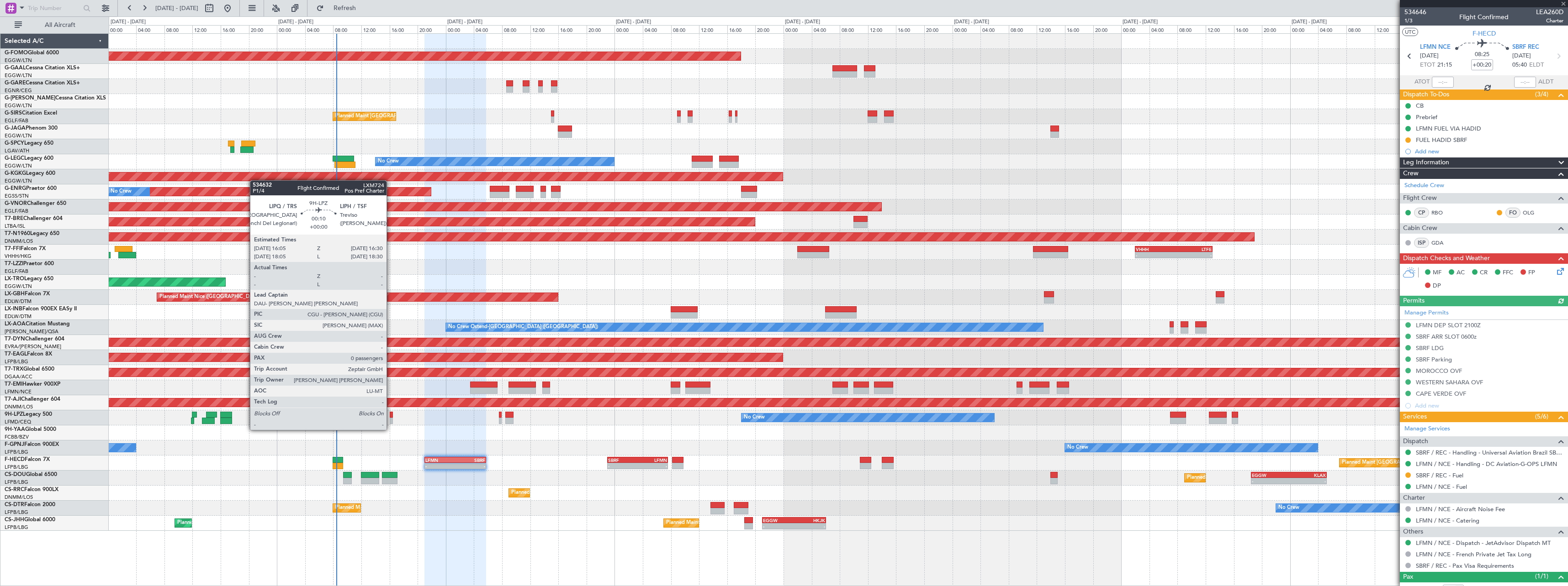
click at [391, 421] on div at bounding box center [392, 421] width 3 height 7
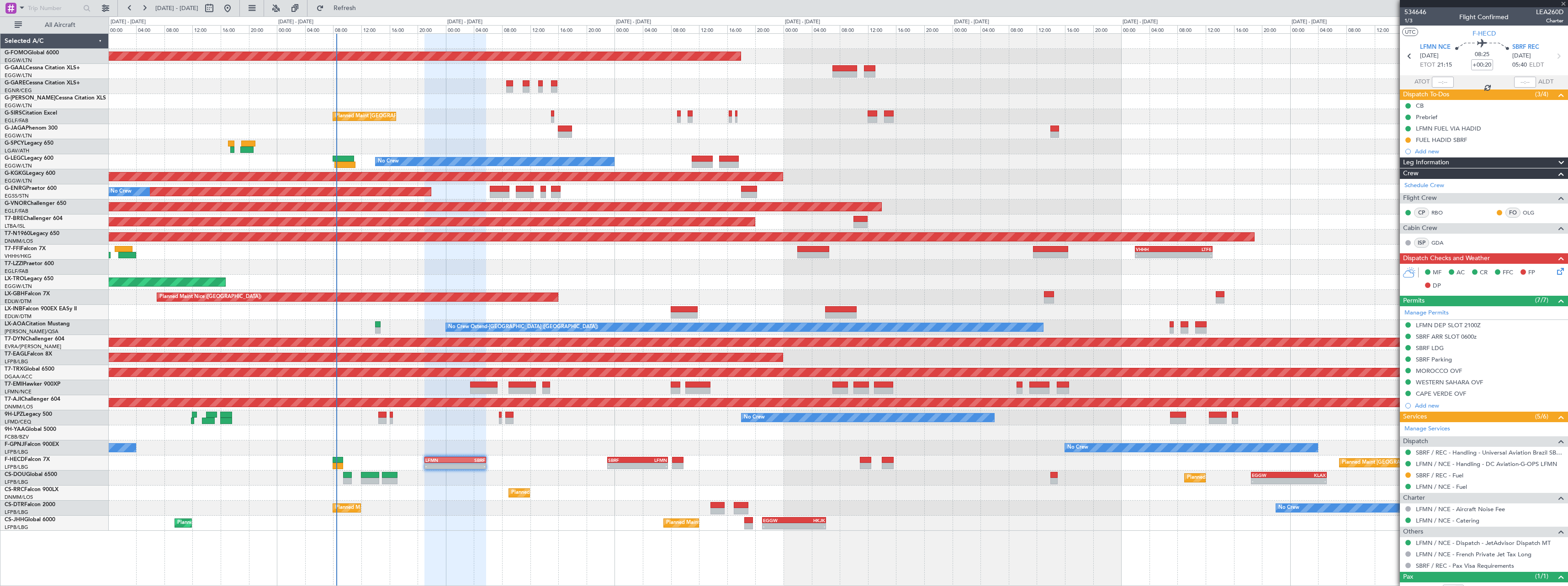
type input "0"
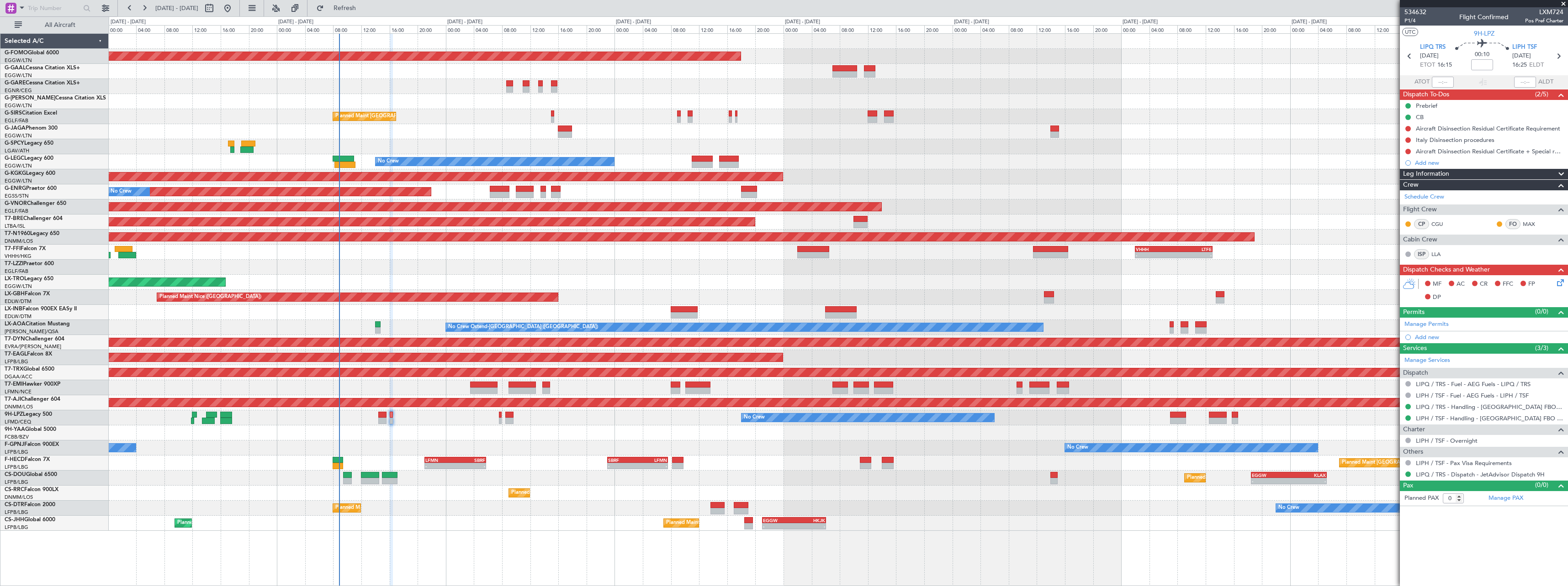
click at [506, 530] on div "Planned Maint [GEOGRAPHIC_DATA] ([GEOGRAPHIC_DATA]) Planned Maint [GEOGRAPHIC_D…" at bounding box center [838, 524] width 1459 height 15
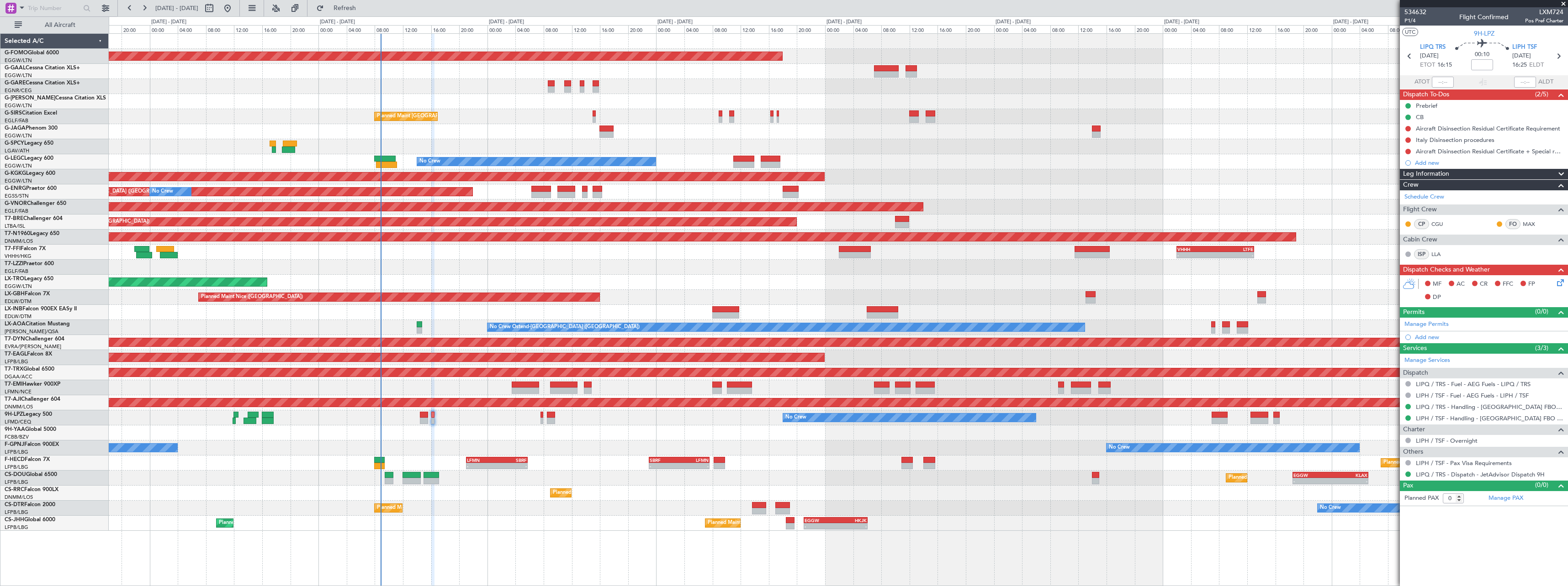
click at [380, 536] on div "Planned Maint Windsor Locks ([PERSON_NAME] Intl) Owner Planned Maint [GEOGRAPHI…" at bounding box center [838, 310] width 1459 height 553
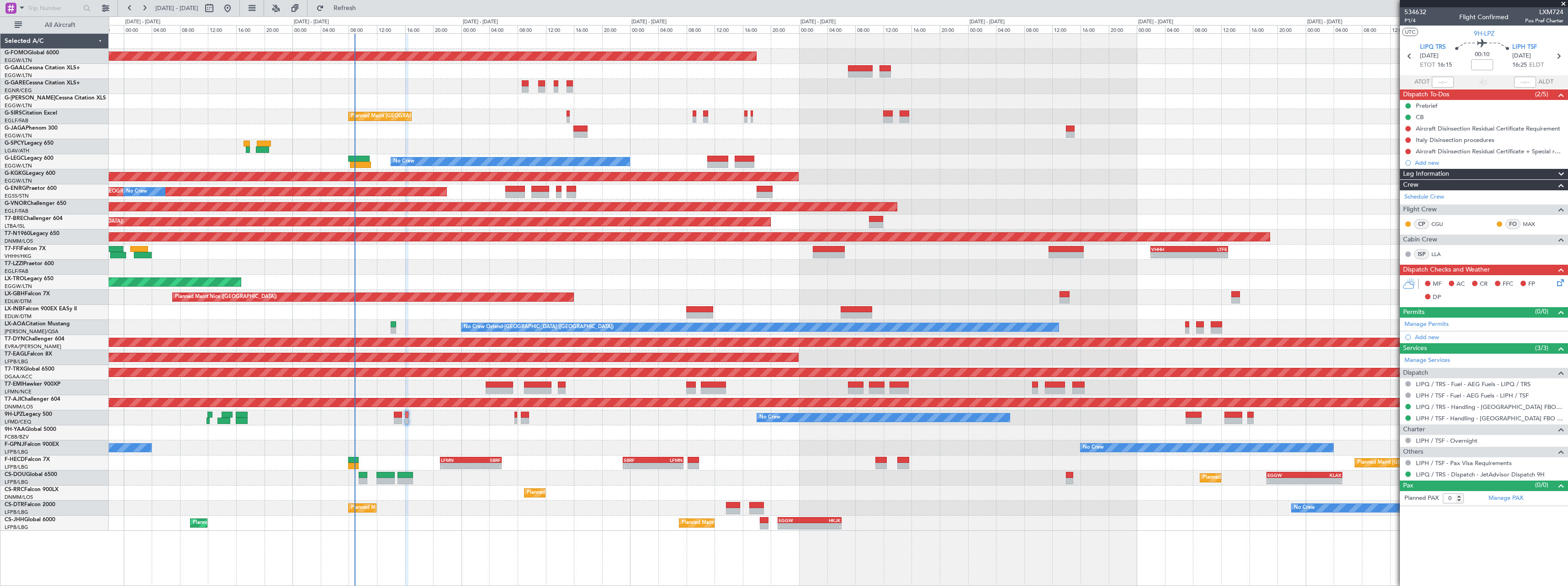
click at [463, 550] on div "Planned Maint Windsor Locks ([PERSON_NAME] Intl) Owner Planned Maint [GEOGRAPHI…" at bounding box center [838, 310] width 1459 height 553
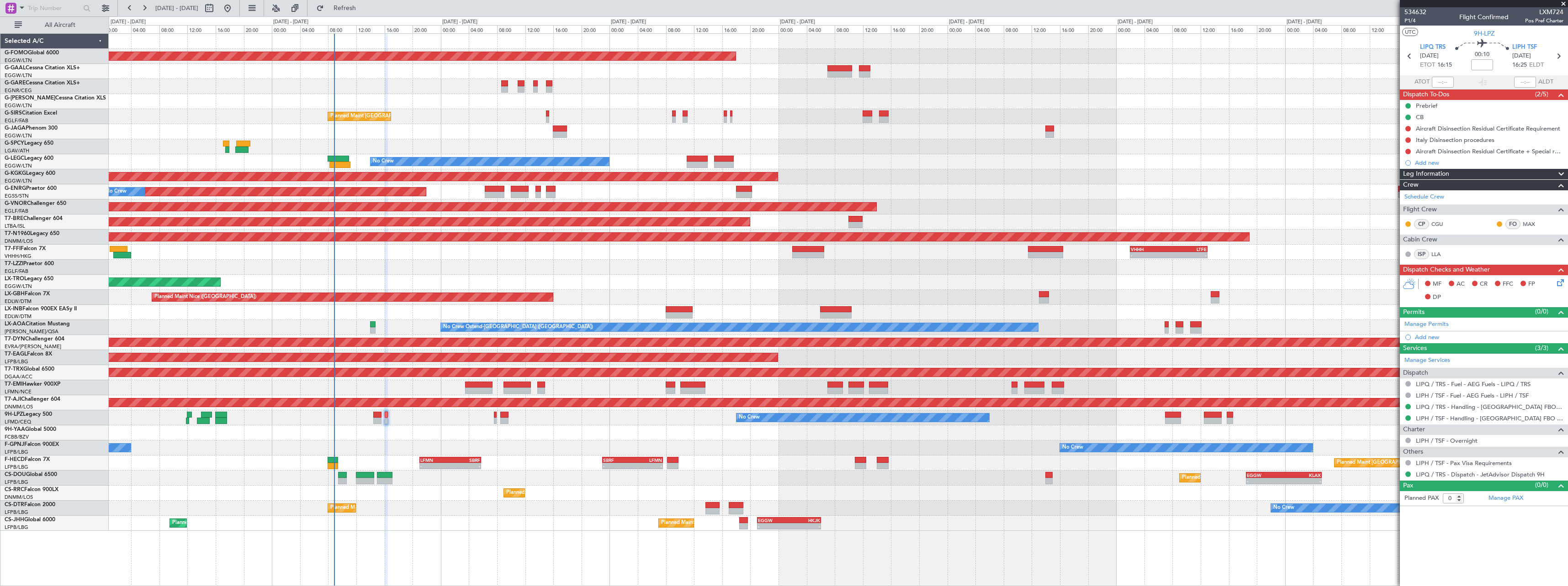
click at [394, 540] on div "Planned Maint Windsor Locks ([PERSON_NAME] Intl) Owner Planned Maint [GEOGRAPHI…" at bounding box center [838, 310] width 1459 height 553
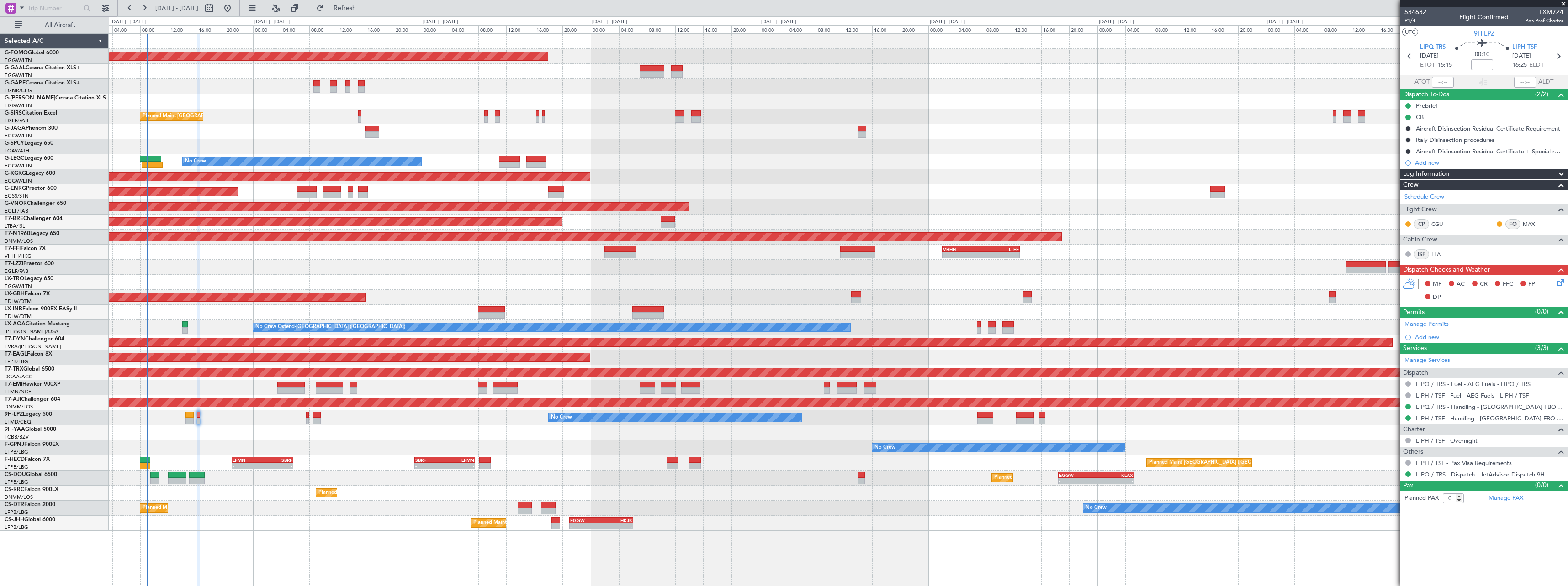
click at [219, 562] on div "Planned Maint Windsor Locks ([PERSON_NAME] Intl) Owner Planned Maint [GEOGRAPHI…" at bounding box center [838, 310] width 1459 height 553
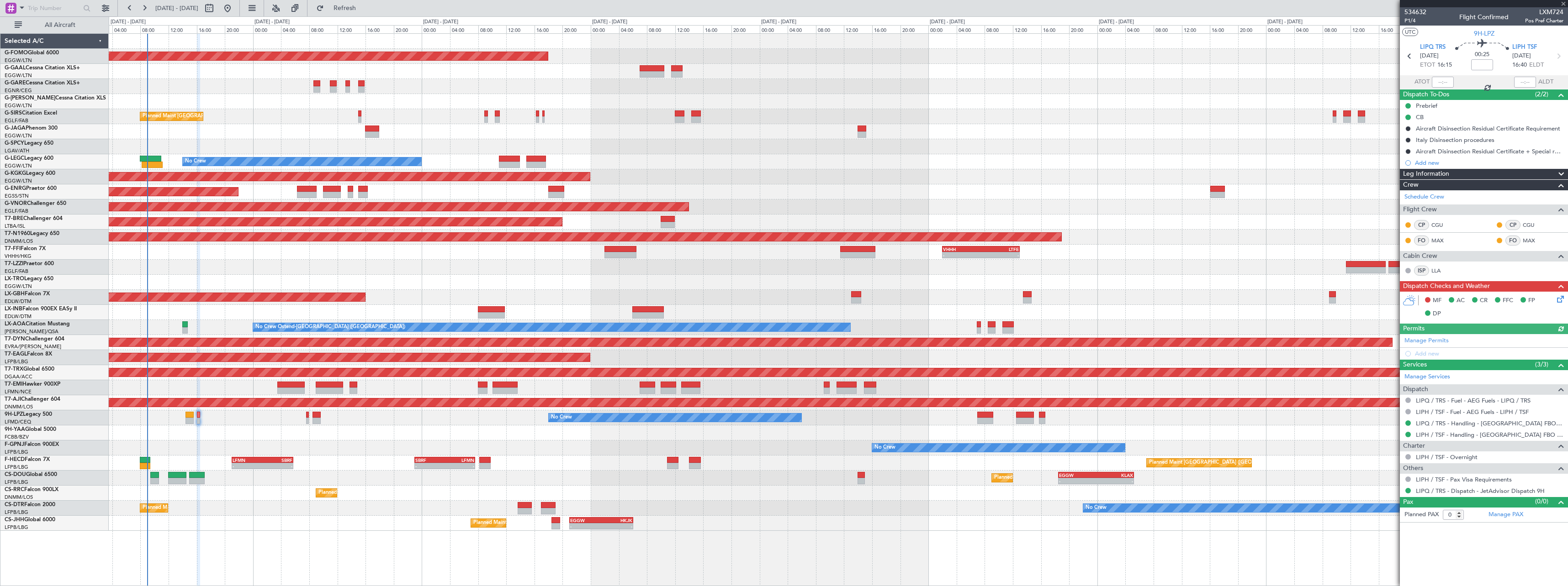
type input "+00:15"
click at [556, 199] on div "Planned Maint [GEOGRAPHIC_DATA] ([GEOGRAPHIC_DATA]) No Crew" at bounding box center [838, 192] width 1459 height 15
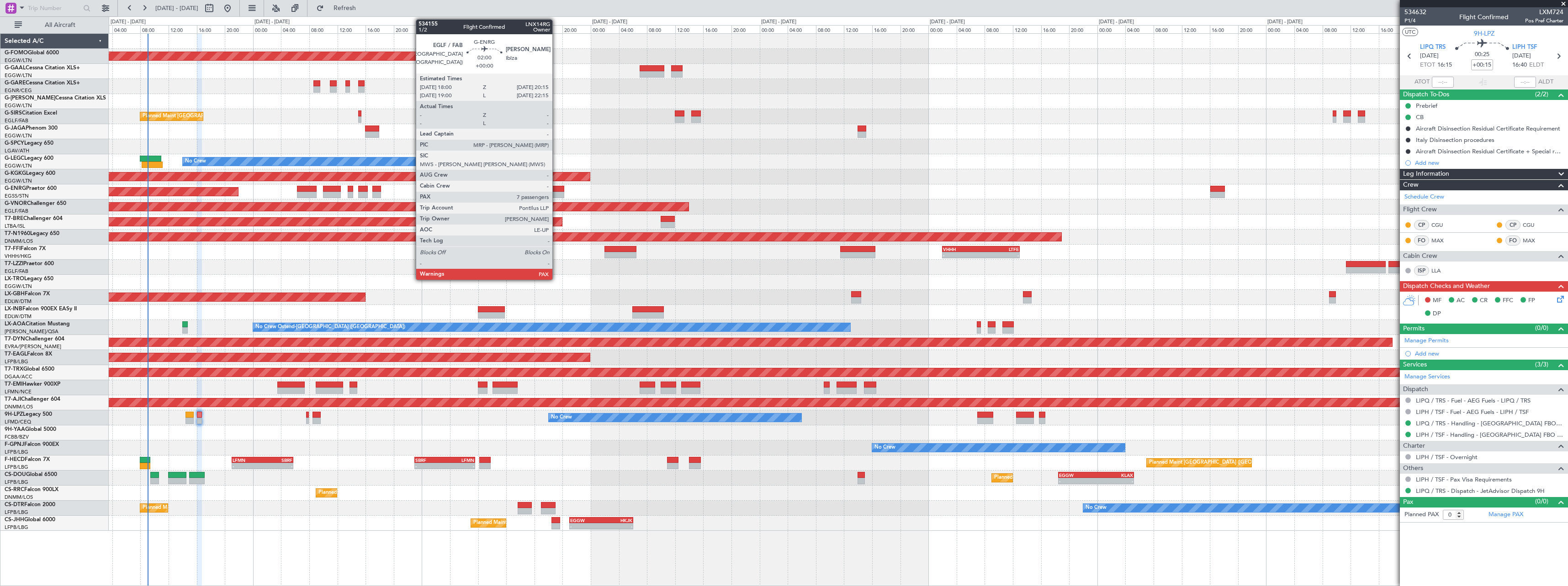
click at [556, 195] on div at bounding box center [556, 195] width 16 height 7
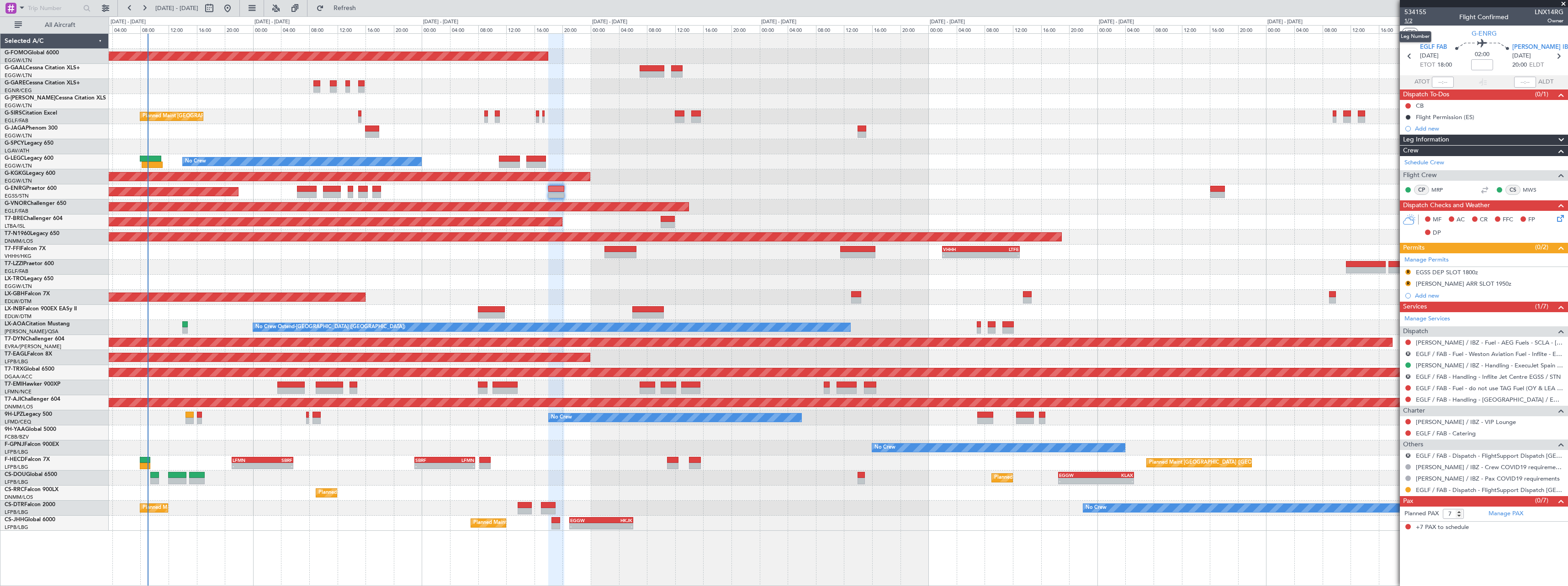
click at [1416, 23] on span "1/2" at bounding box center [1415, 20] width 22 height 7
click at [1117, 174] on div "AOG Maint [GEOGRAPHIC_DATA] (Ataturk)" at bounding box center [838, 177] width 1459 height 15
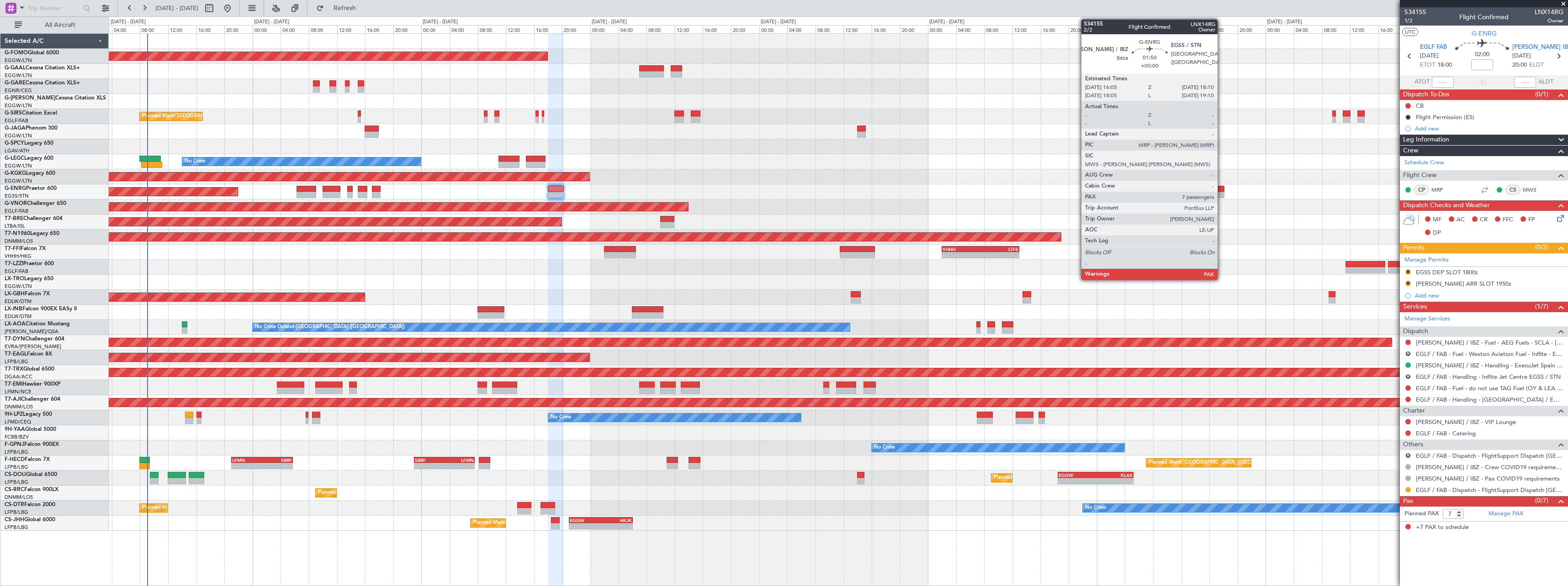
click at [1221, 190] on div at bounding box center [1217, 190] width 15 height 7
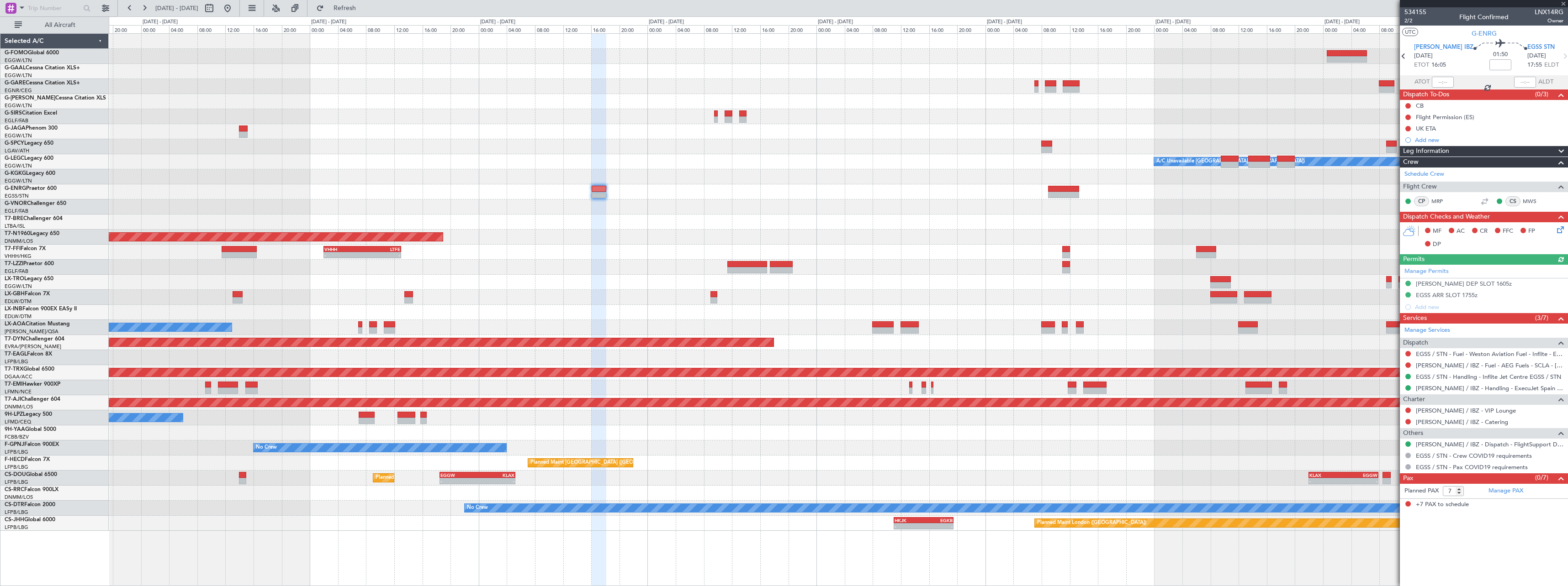
click at [615, 246] on div "- - VHHH 02:00 Z LTFE 13:00 Z - - UTTT 23:35 Z VHHH 05:35 Z" at bounding box center [838, 252] width 1459 height 15
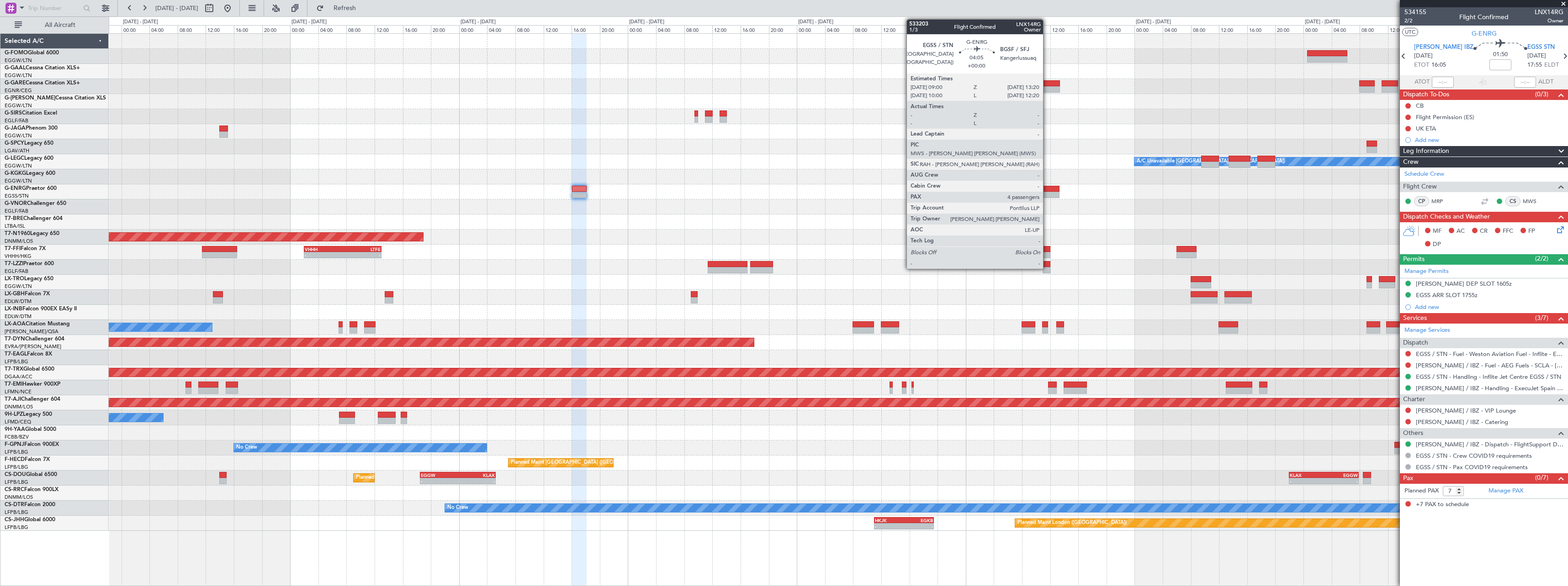
click at [1047, 188] on div at bounding box center [1043, 190] width 31 height 7
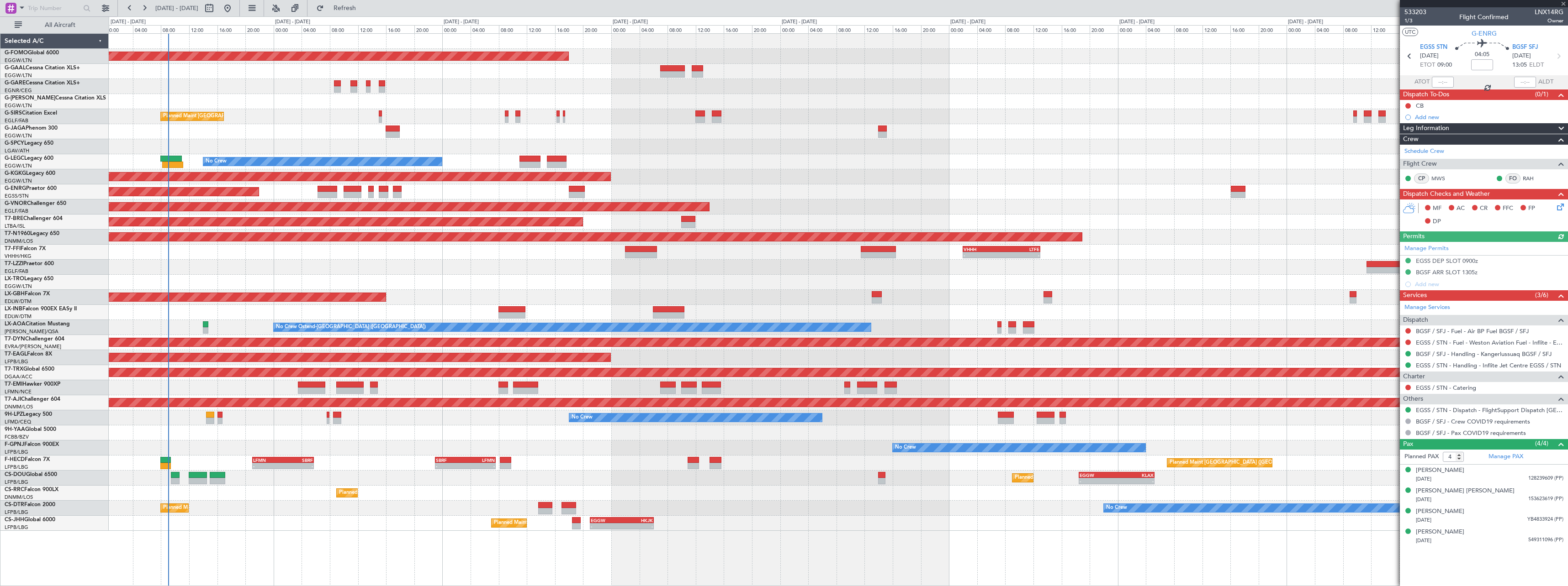
click at [1173, 235] on div "Planned Maint Windsor Locks ([PERSON_NAME] Intl) Owner Planned Maint [GEOGRAPHI…" at bounding box center [838, 282] width 1459 height 497
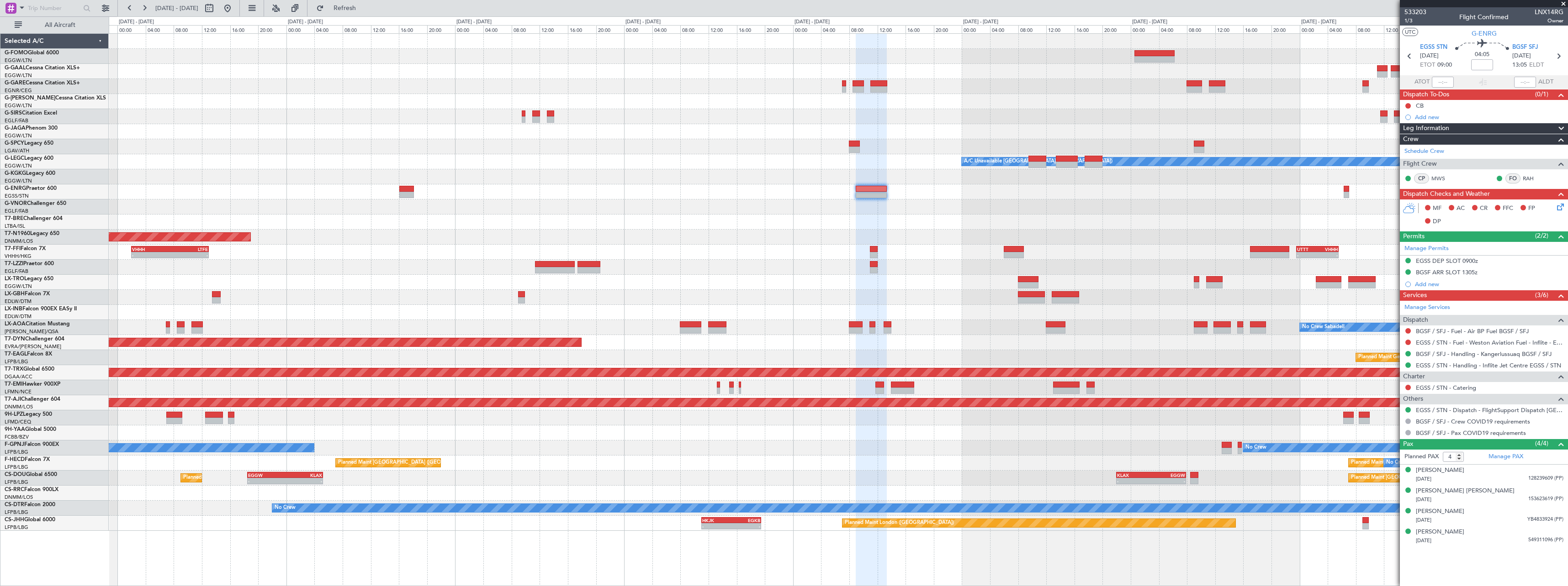
click at [424, 217] on div "Planned Maint Warsaw ([GEOGRAPHIC_DATA])" at bounding box center [838, 222] width 1459 height 15
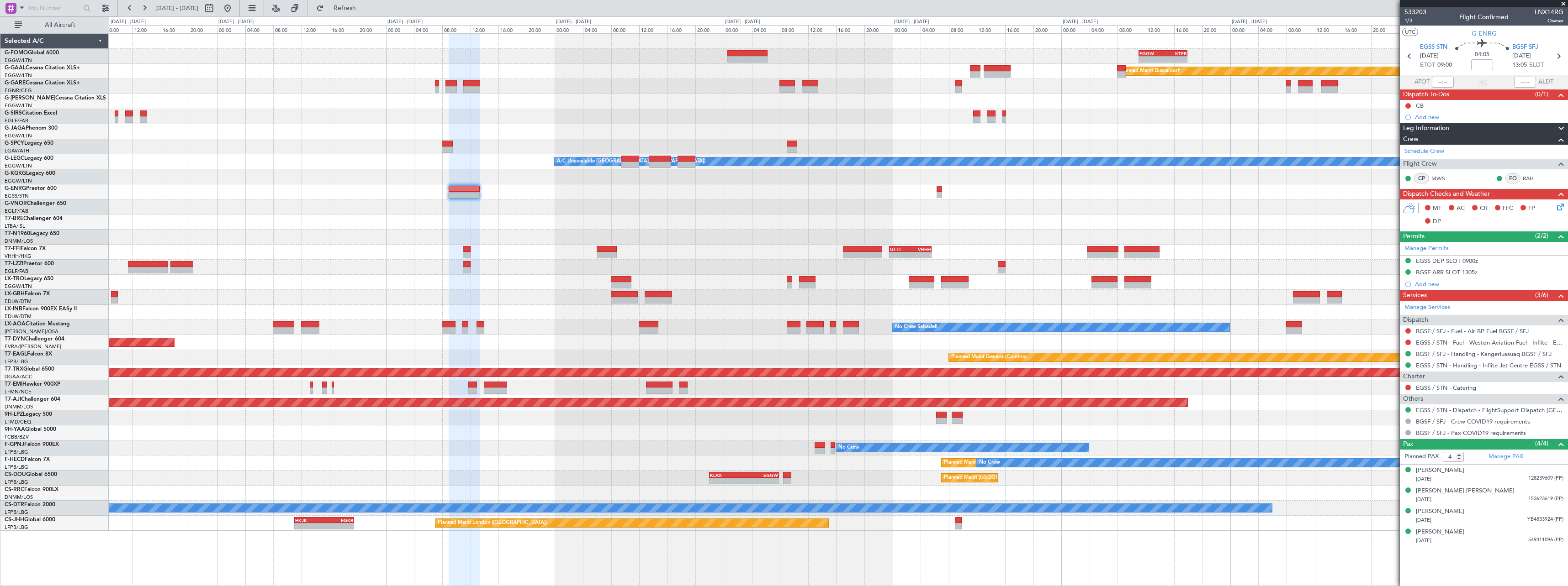
click at [778, 198] on div "- - EGGW 11:00 Z KTEB 17:55 Z Planned [GEOGRAPHIC_DATA] A/C Unavailable [GEOGRA…" at bounding box center [838, 282] width 1459 height 497
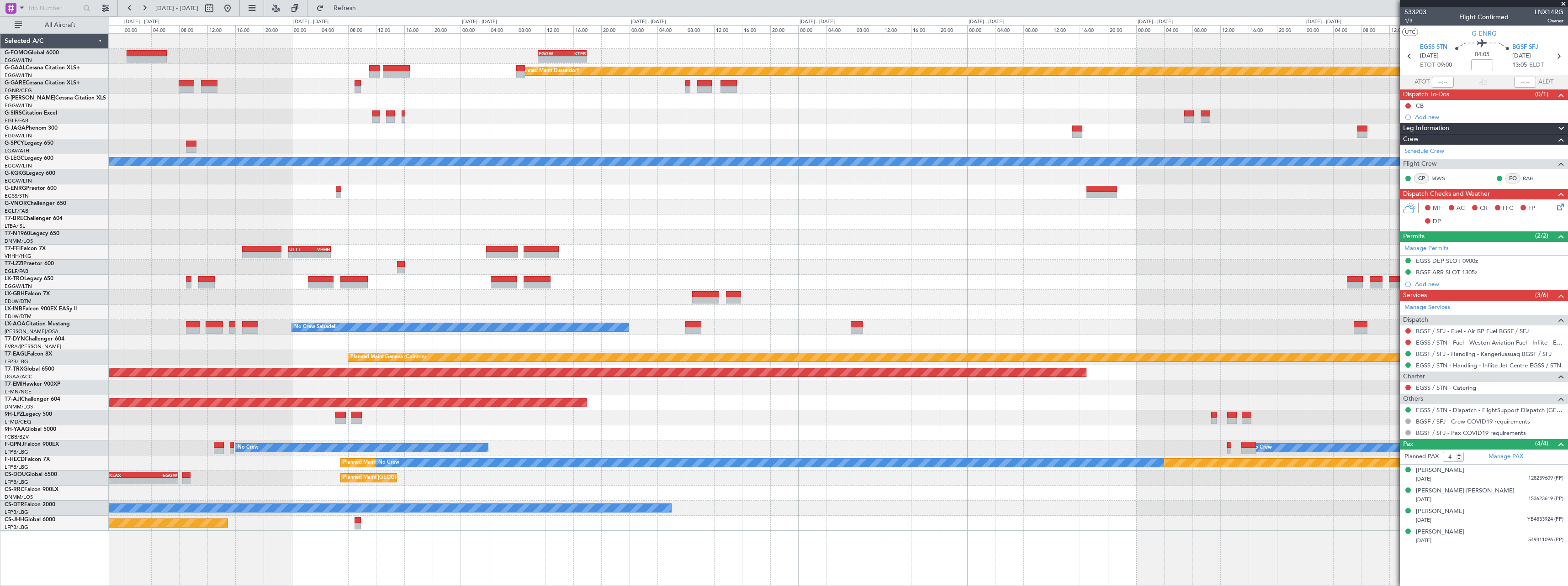
click at [695, 199] on div "- - EGGW 11:00 Z KTEB 17:55 Z Planned [GEOGRAPHIC_DATA] Planned Maint [GEOGRAPH…" at bounding box center [838, 282] width 1459 height 497
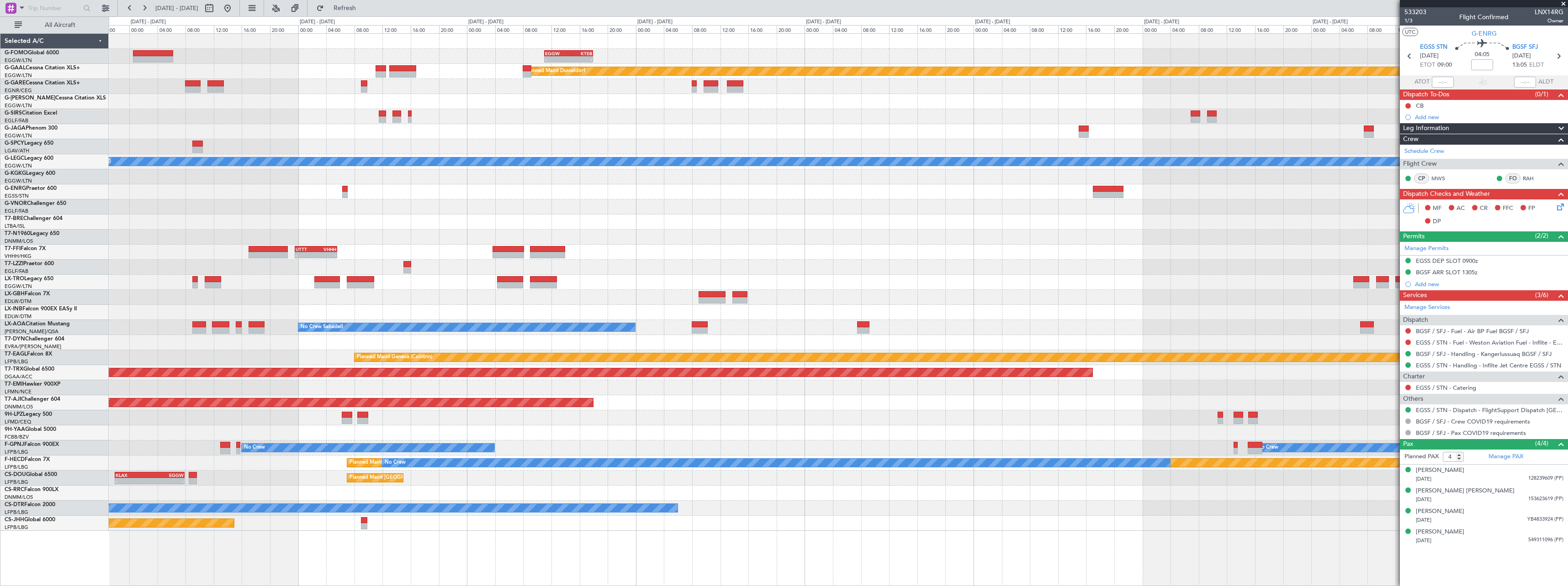
click at [1379, 219] on div "- - EGGW 11:00 Z KTEB 17:55 Z Planned [GEOGRAPHIC_DATA] Planned Maint [GEOGRAPH…" at bounding box center [838, 282] width 1459 height 497
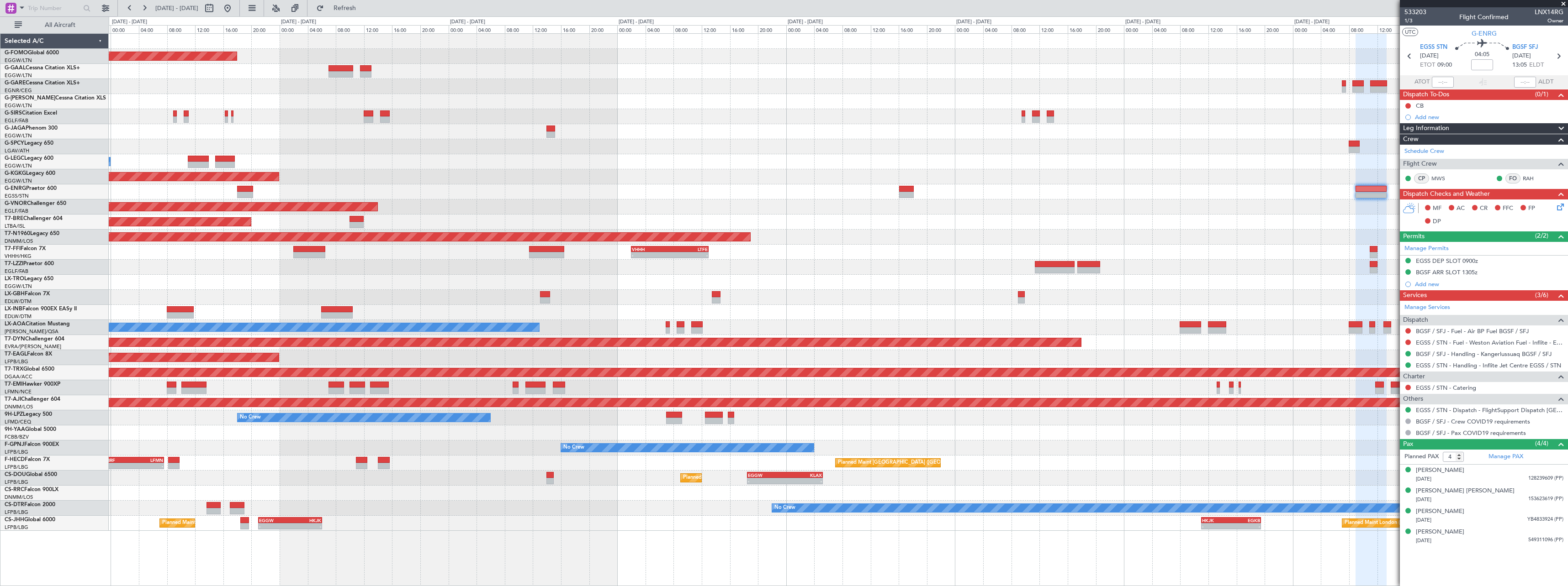
click at [1444, 252] on fb-app "[DATE] - [DATE] Refresh Quick Links All Aircraft Planned Maint Windsor Locks ([…" at bounding box center [784, 296] width 1568 height 579
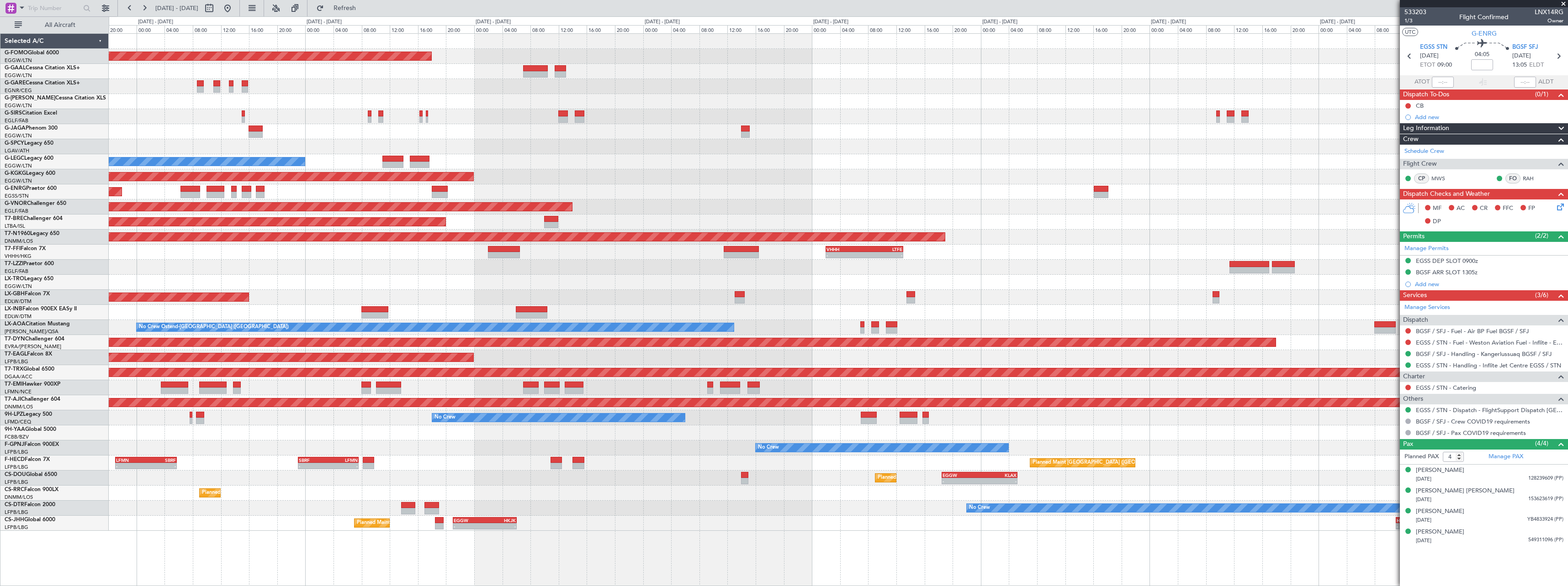
click at [1032, 248] on div "Planned Maint Windsor Locks ([PERSON_NAME] Intl) Planned Maint [GEOGRAPHIC_DATA…" at bounding box center [838, 282] width 1459 height 497
click at [743, 164] on div "No Crew A/C Unavailable [GEOGRAPHIC_DATA] ([GEOGRAPHIC_DATA])" at bounding box center [838, 161] width 1459 height 15
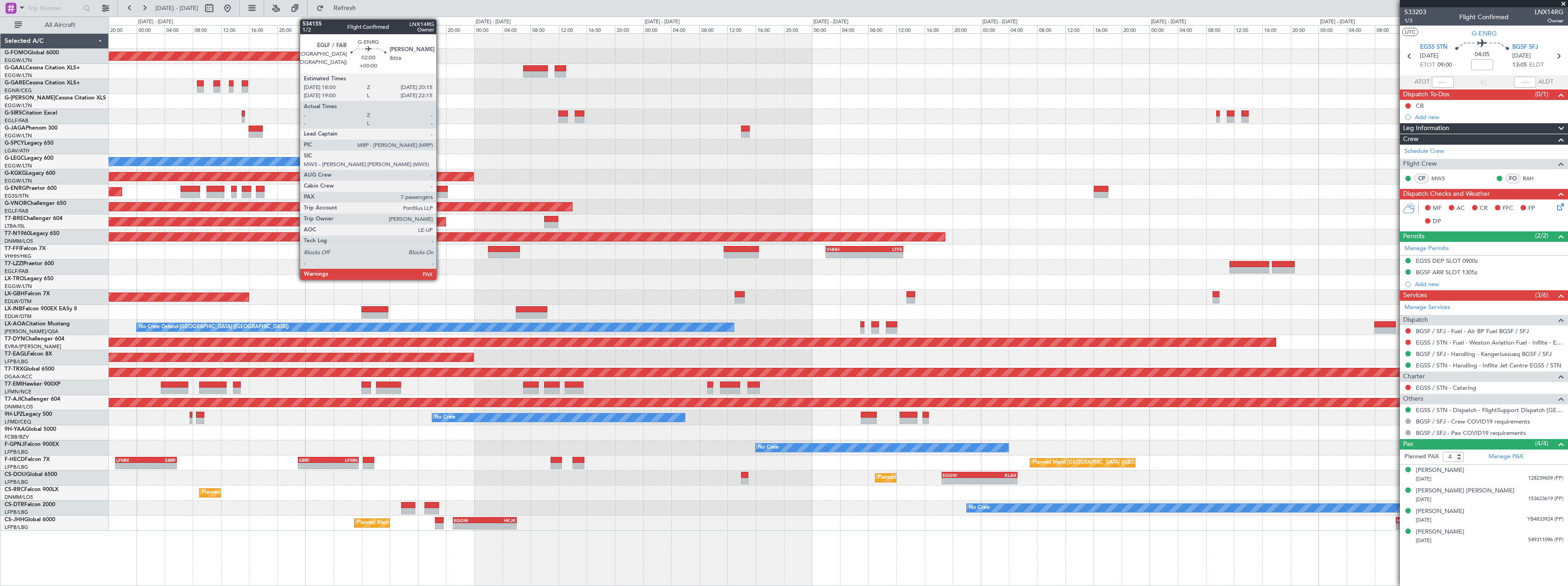
click at [440, 190] on div at bounding box center [439, 190] width 16 height 7
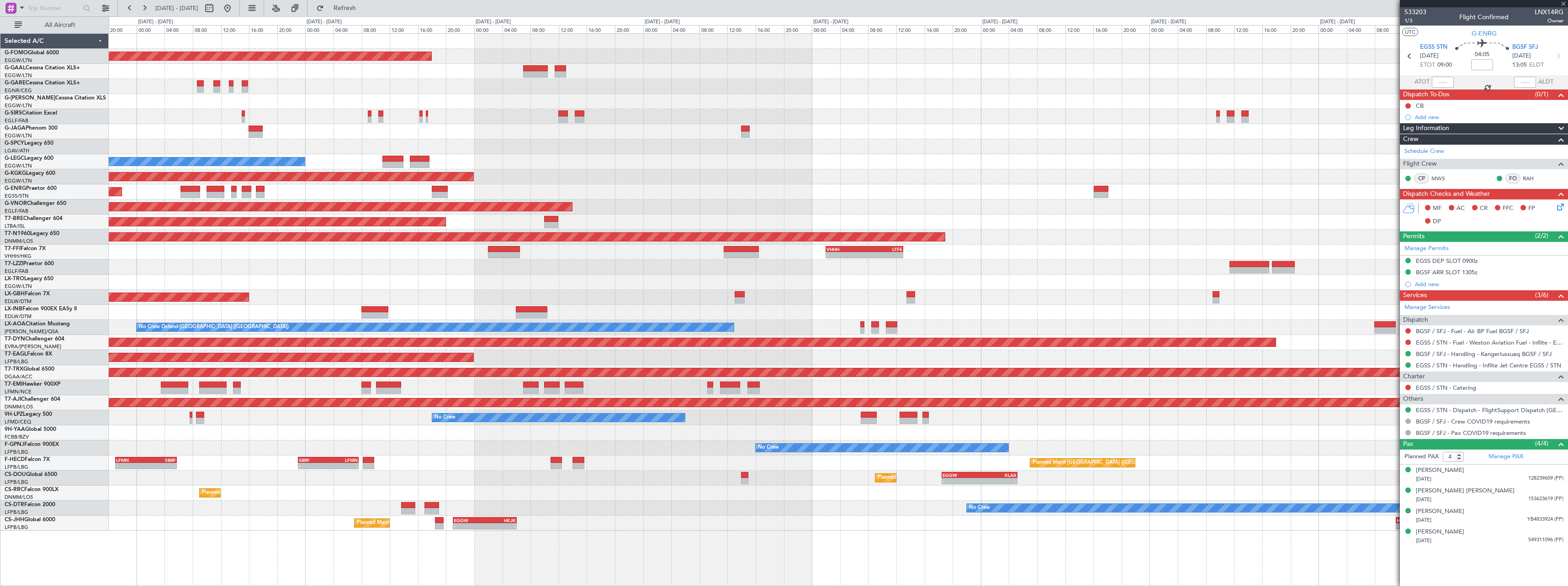
type input "7"
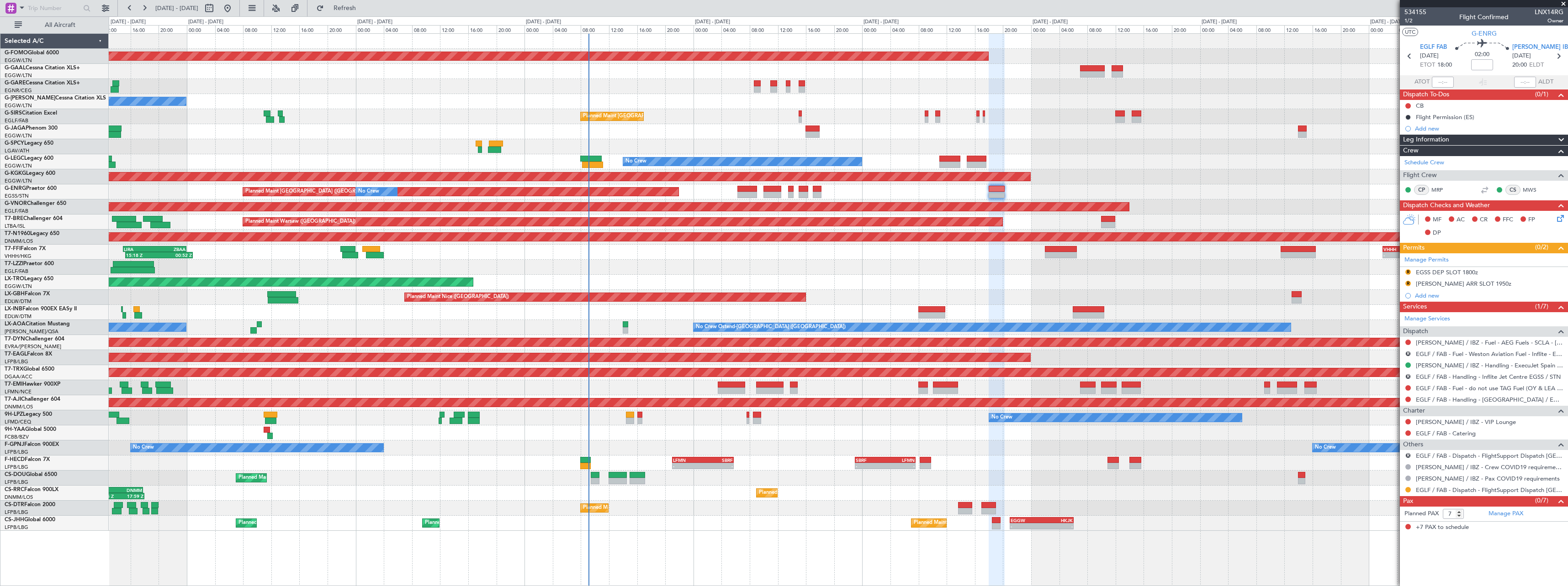
click at [839, 473] on div "Planned Maint Windsor Locks ([PERSON_NAME] Intl) No Crew Owner Planned Maint [G…" at bounding box center [838, 282] width 1459 height 497
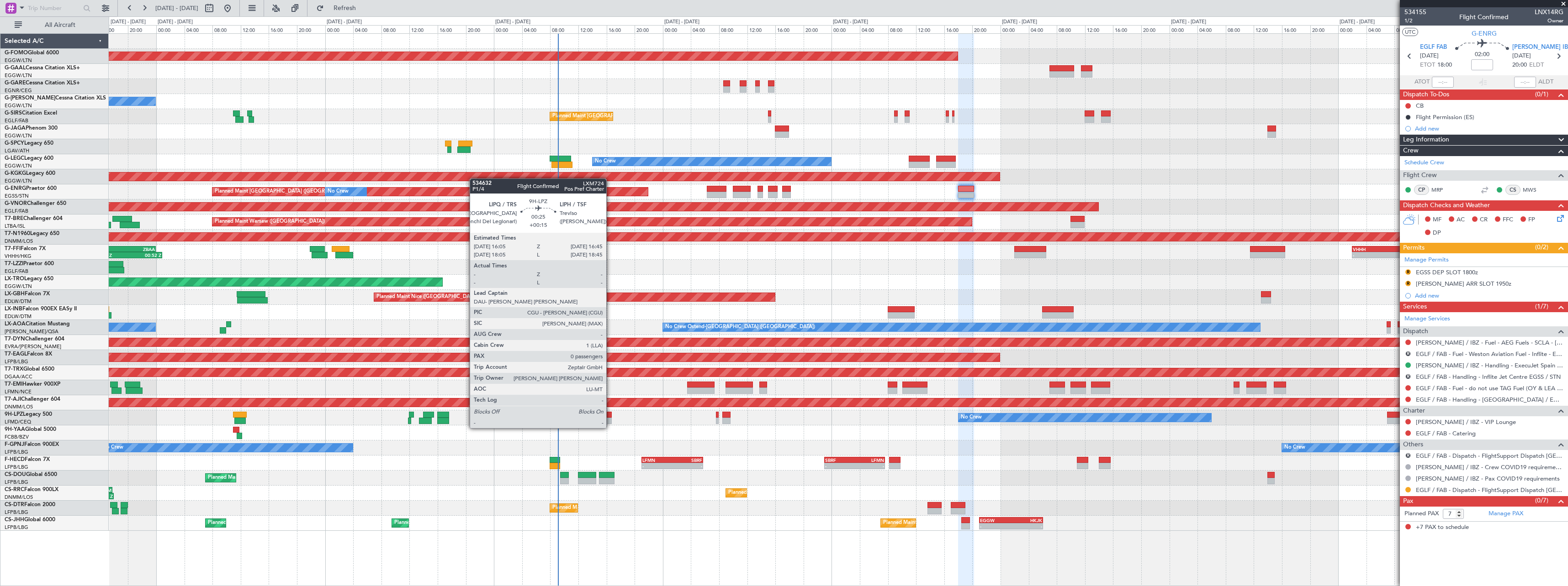
click at [610, 420] on div at bounding box center [609, 421] width 5 height 7
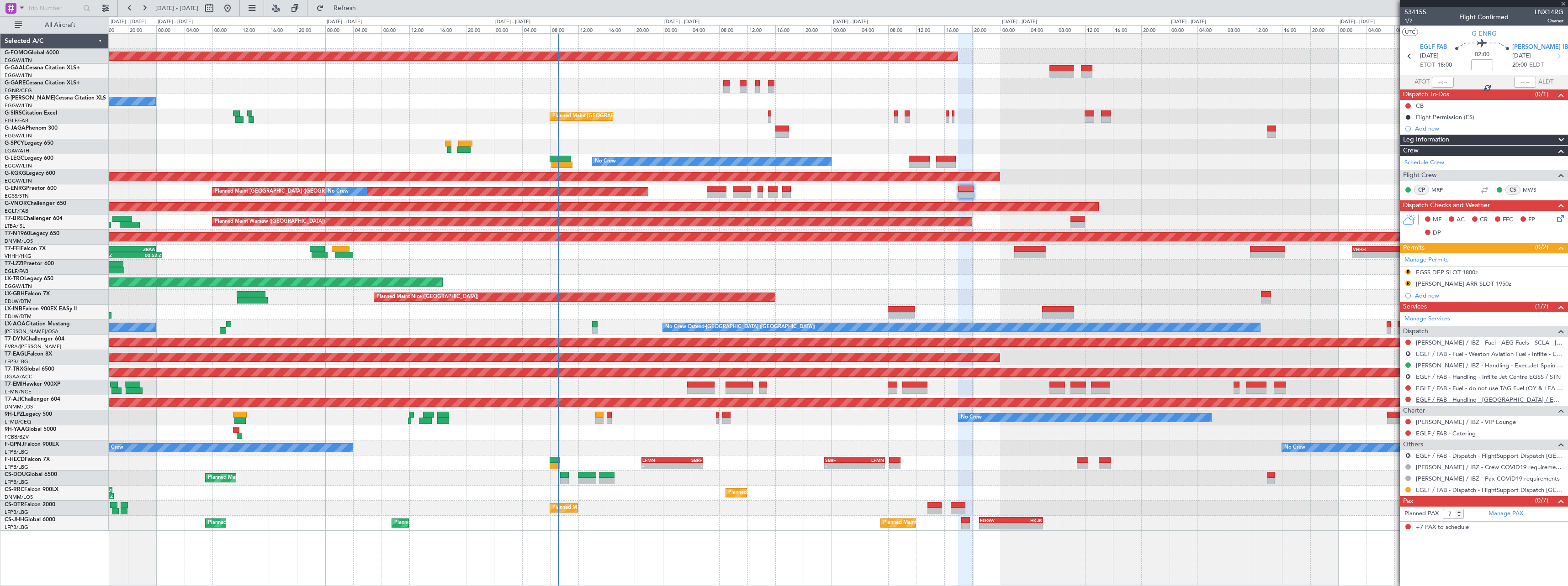
type input "+00:15"
type input "0"
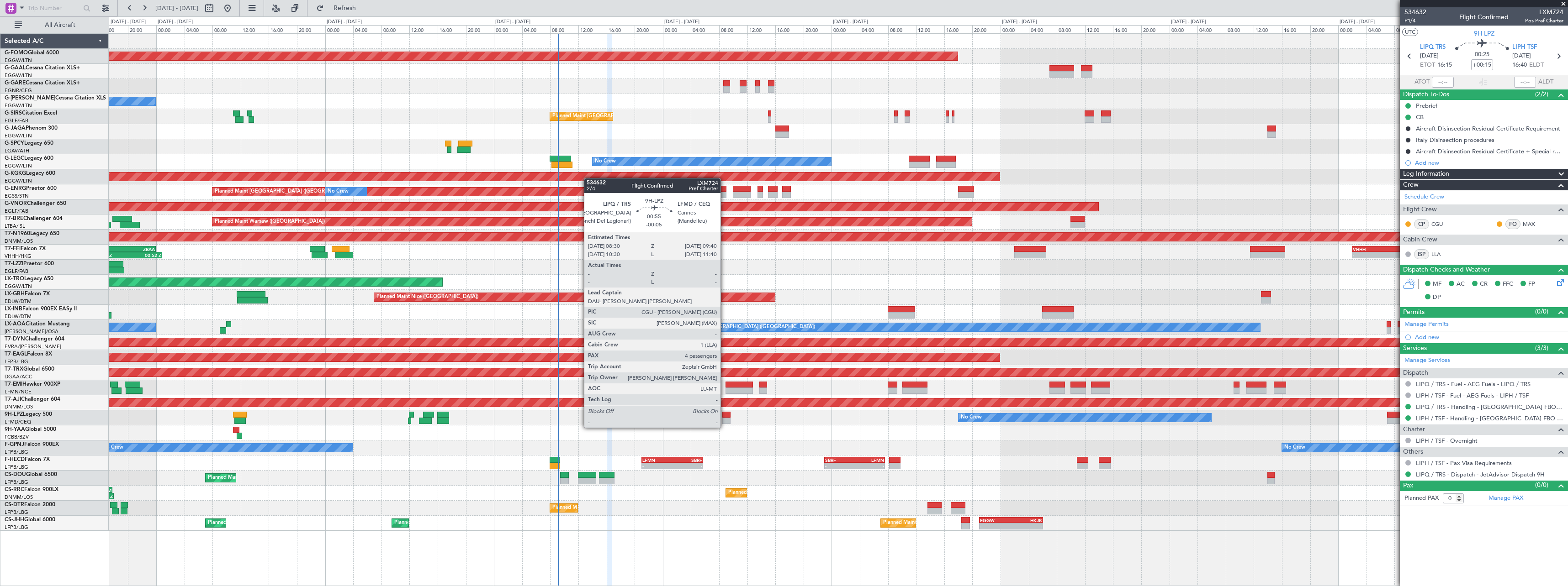
click at [724, 419] on div at bounding box center [726, 421] width 8 height 7
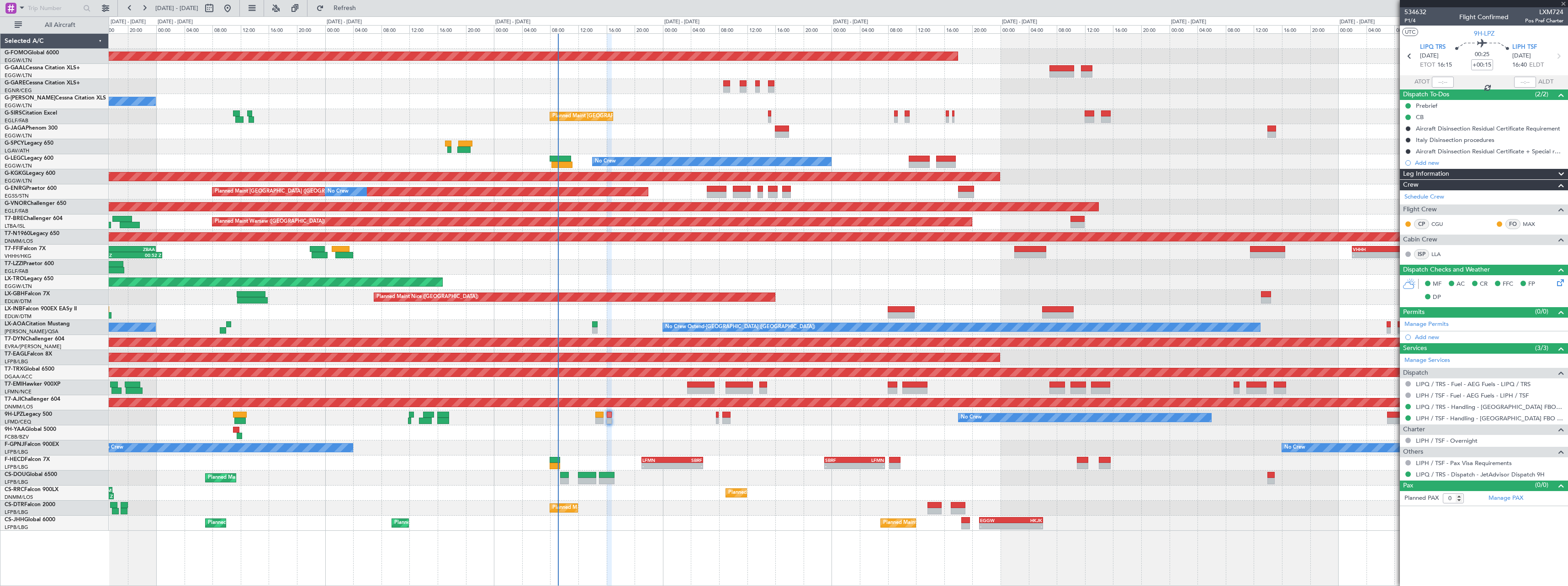
type input "-00:05"
type input "4"
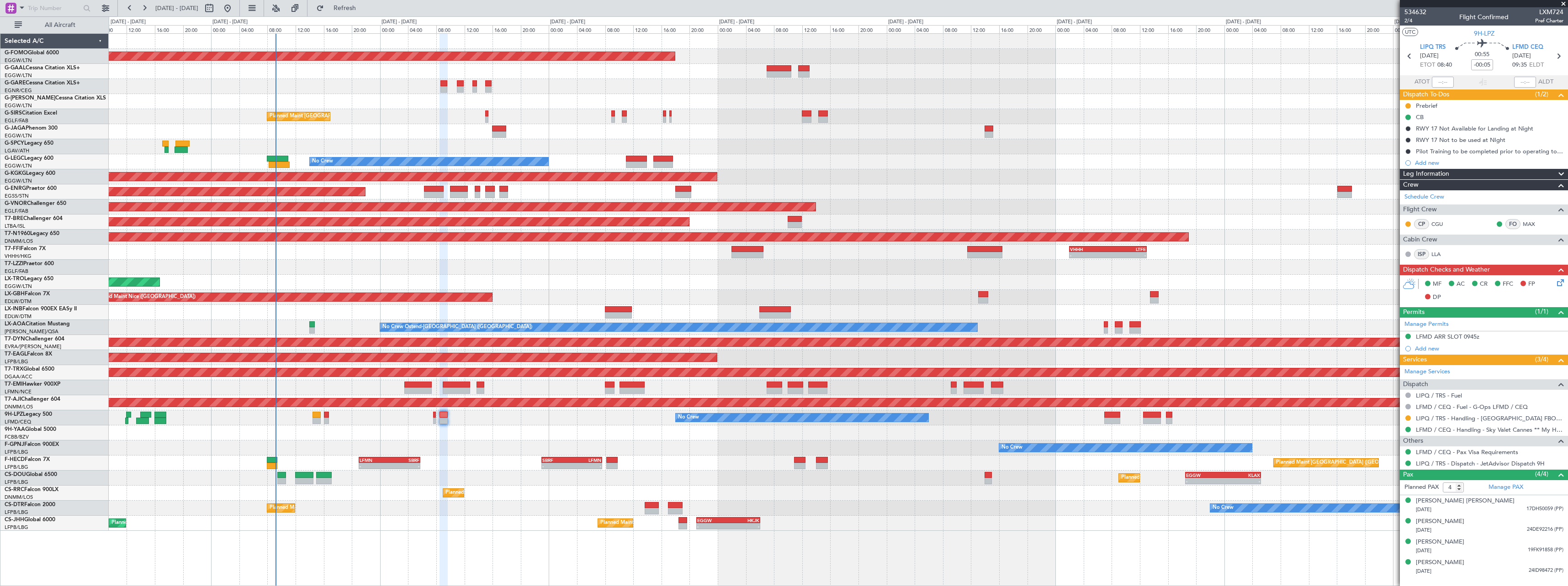
click at [424, 513] on div "Planned Maint Windsor Locks ([PERSON_NAME] Intl) Owner Planned Maint [GEOGRAPHI…" at bounding box center [838, 282] width 1459 height 497
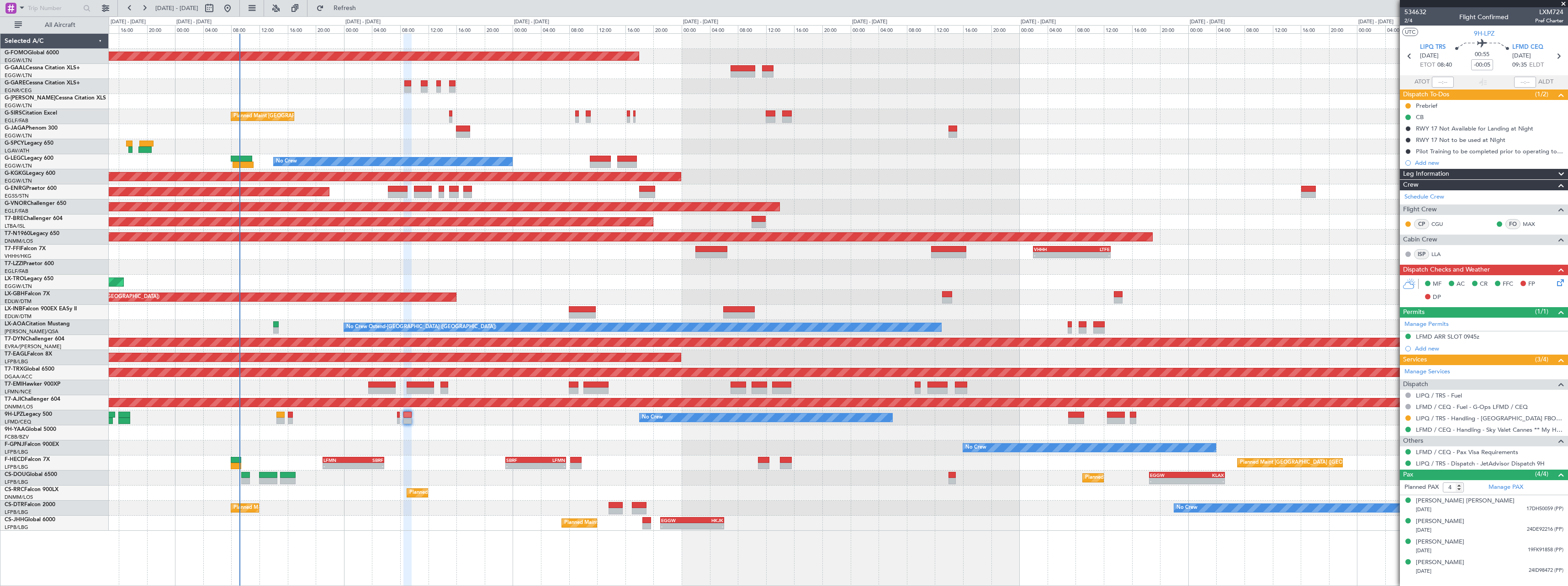
click at [679, 438] on div at bounding box center [838, 433] width 1459 height 15
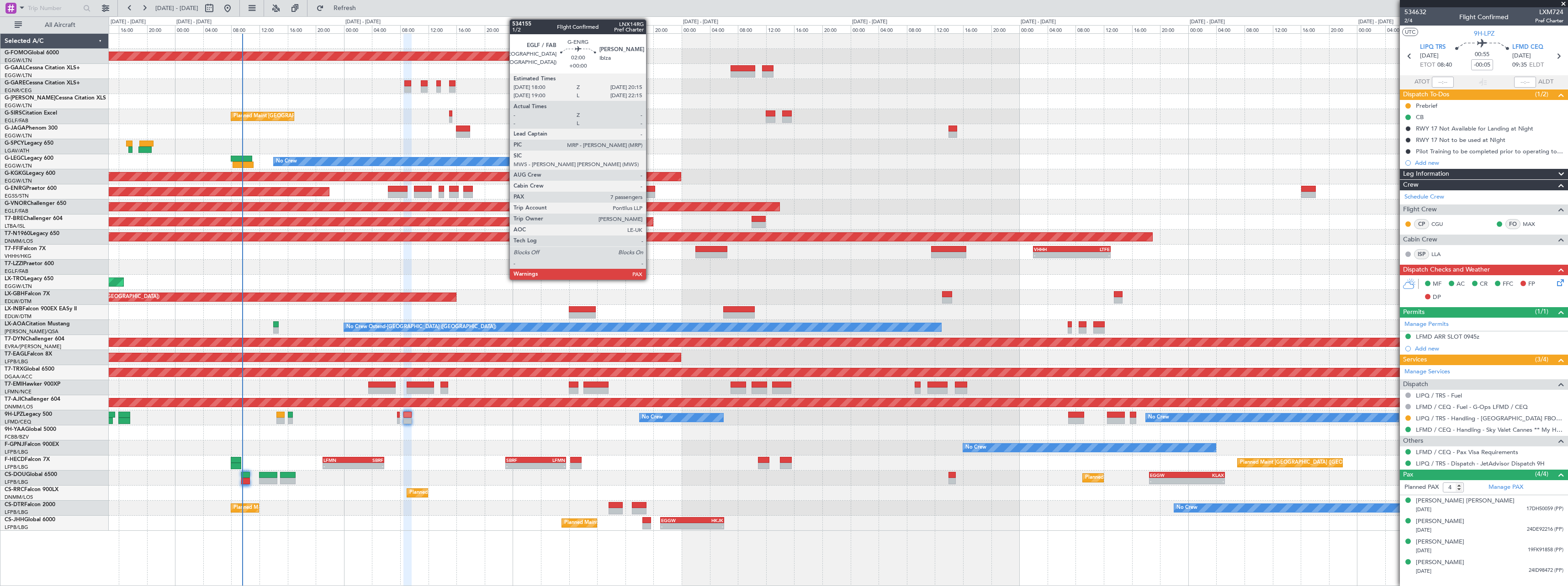
click at [650, 187] on div at bounding box center [647, 190] width 16 height 7
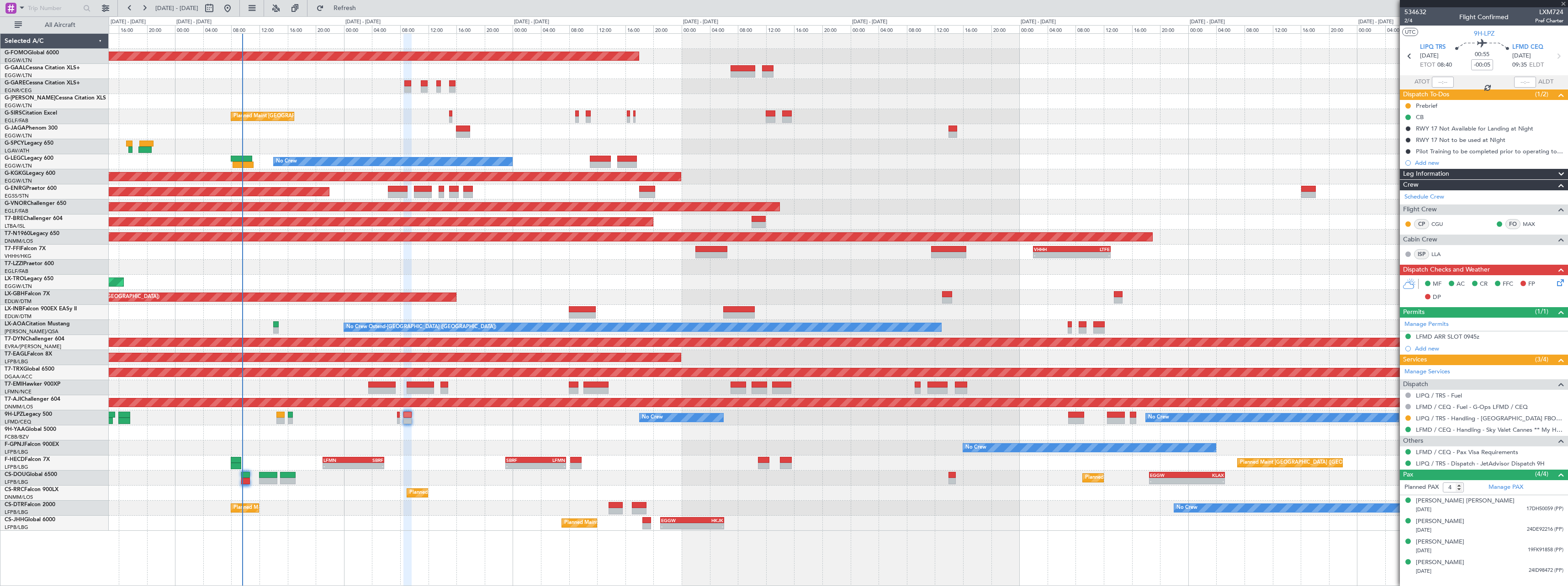
type input "7"
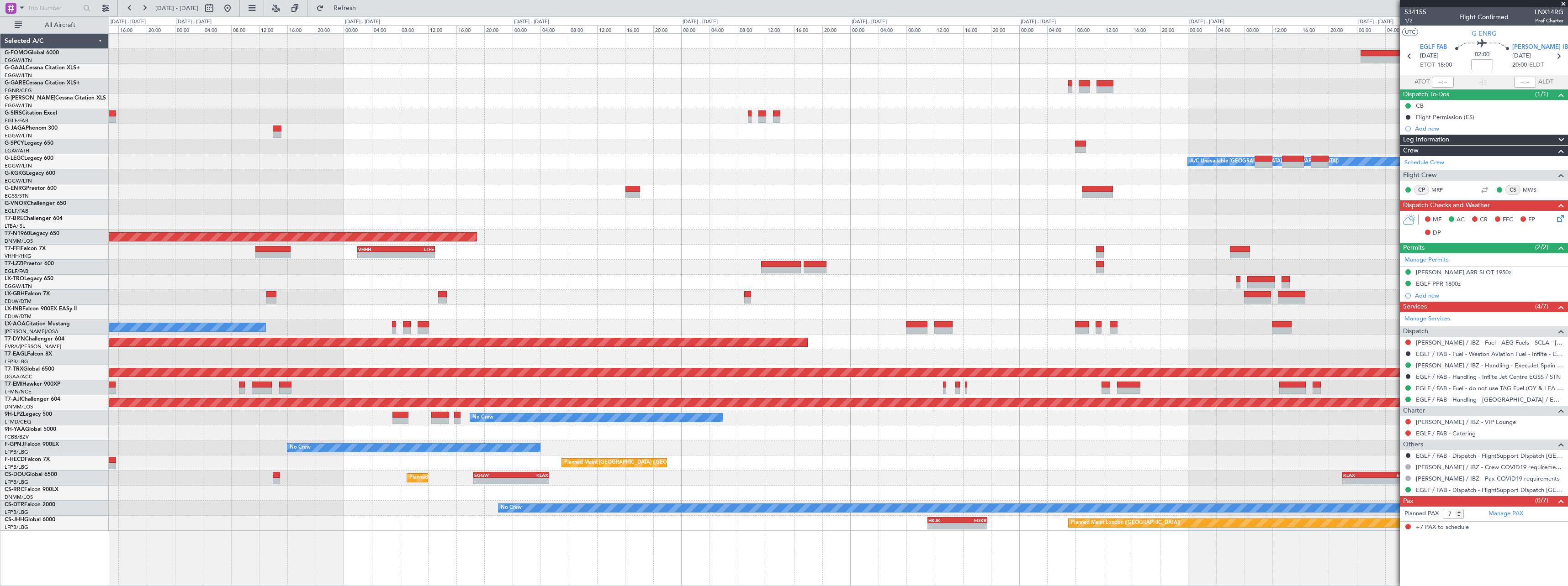
click at [618, 239] on div "Planned Maint [GEOGRAPHIC_DATA] ([GEOGRAPHIC_DATA])" at bounding box center [838, 238] width 1459 height 15
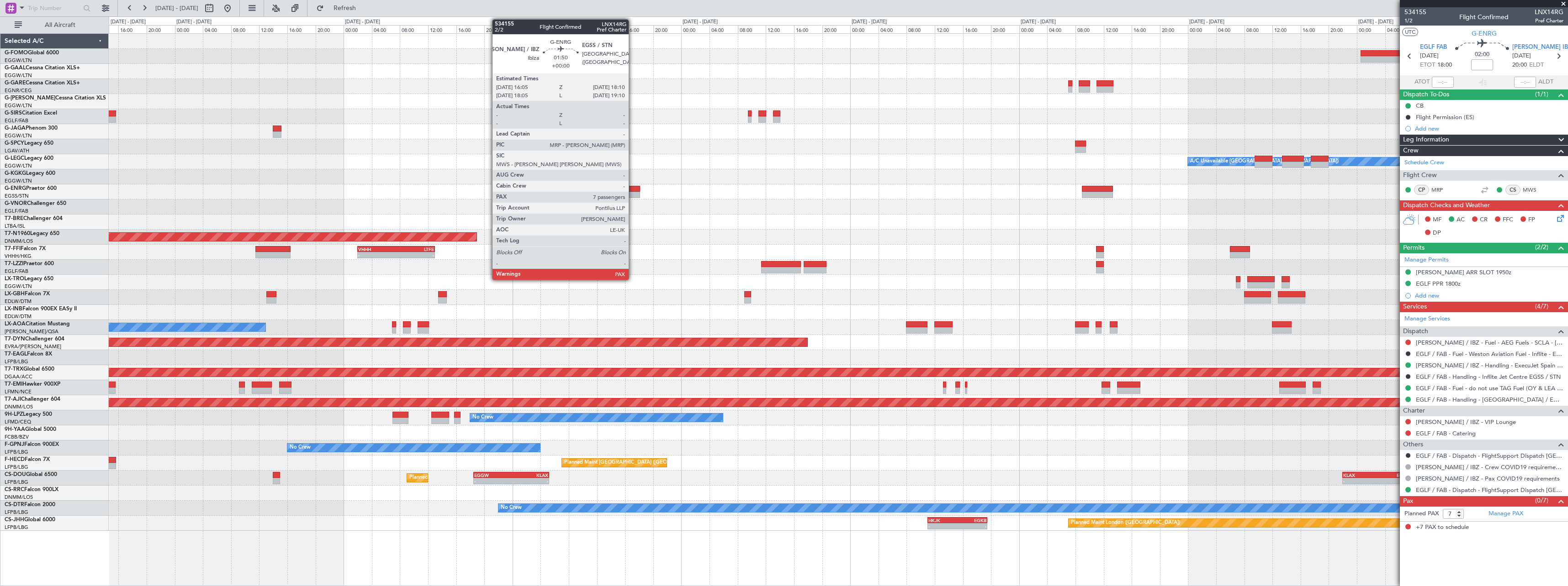
click at [632, 192] on div at bounding box center [632, 195] width 15 height 7
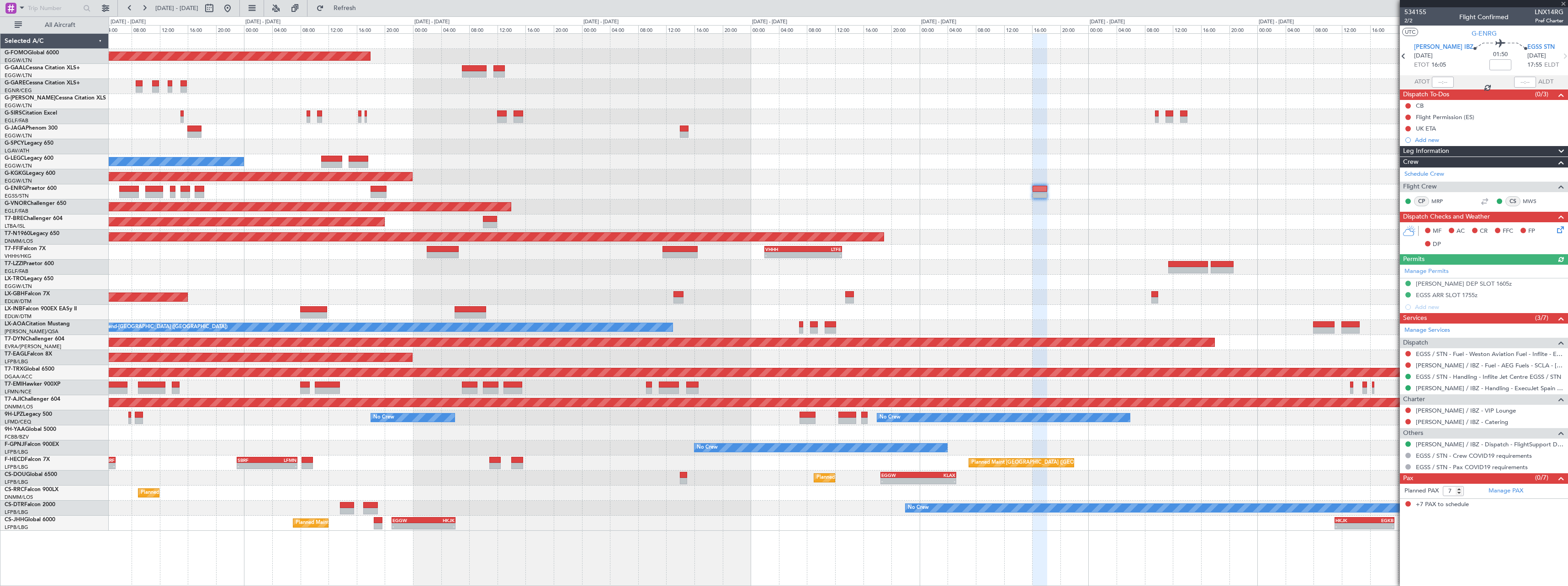
click at [1094, 279] on div "Unplanned Maint [GEOGRAPHIC_DATA] ([GEOGRAPHIC_DATA])" at bounding box center [838, 282] width 1459 height 15
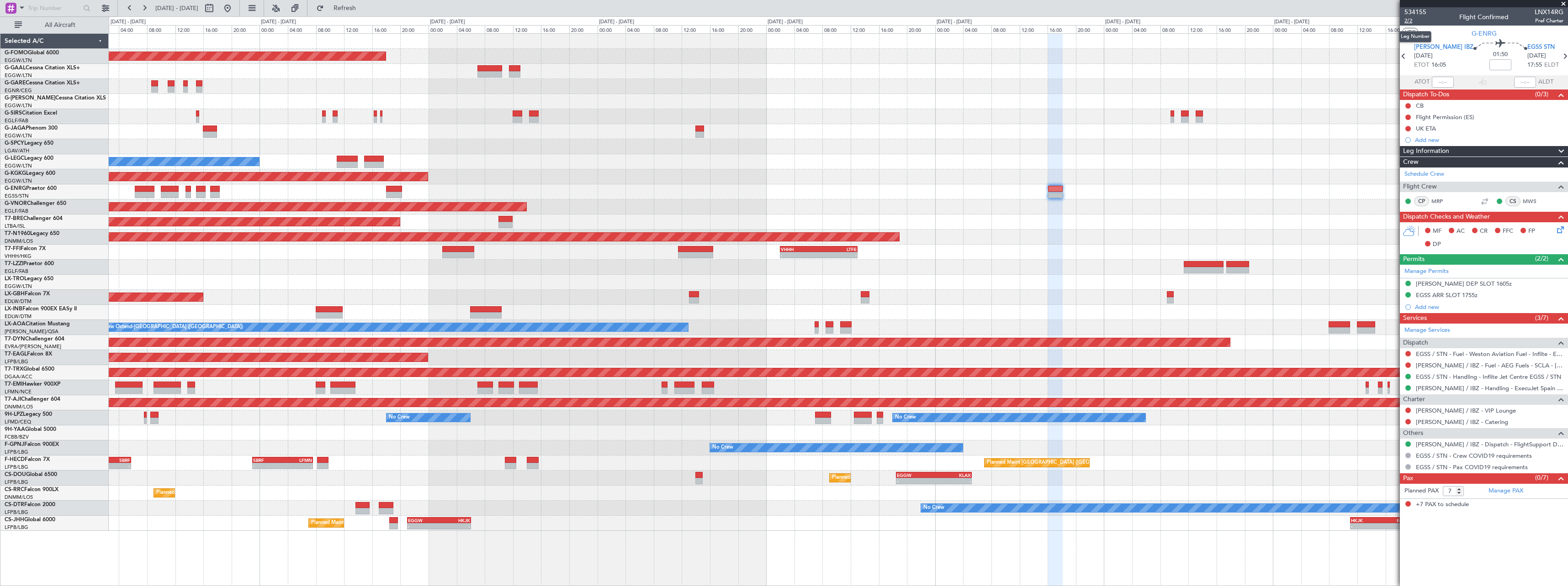
click at [1408, 22] on span "2/2" at bounding box center [1415, 20] width 22 height 7
click at [1517, 377] on link "EGSS / STN - Handling - Inflite Jet Centre EGSS / STN" at bounding box center [1488, 377] width 145 height 7
click at [806, 307] on div "Planned Maint Windsor Locks ([PERSON_NAME] Intl) Planned Maint [GEOGRAPHIC_DATA…" at bounding box center [838, 282] width 1459 height 497
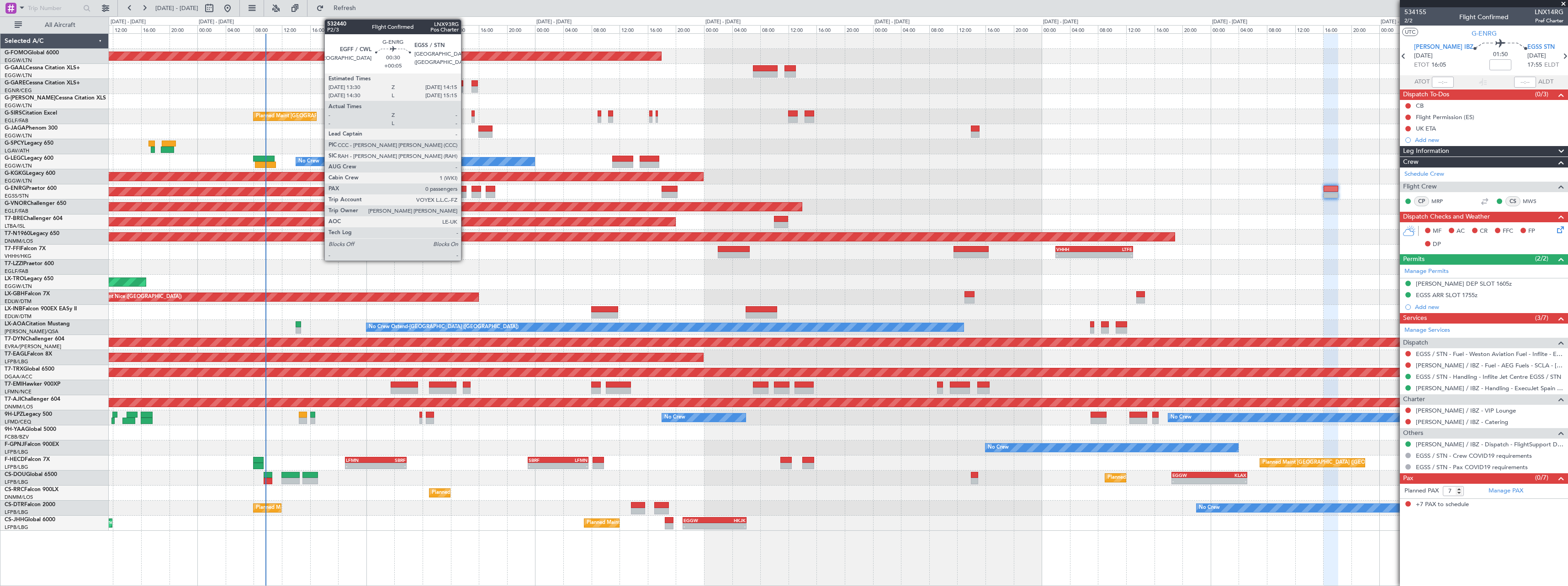
click at [465, 195] on div at bounding box center [464, 195] width 6 height 7
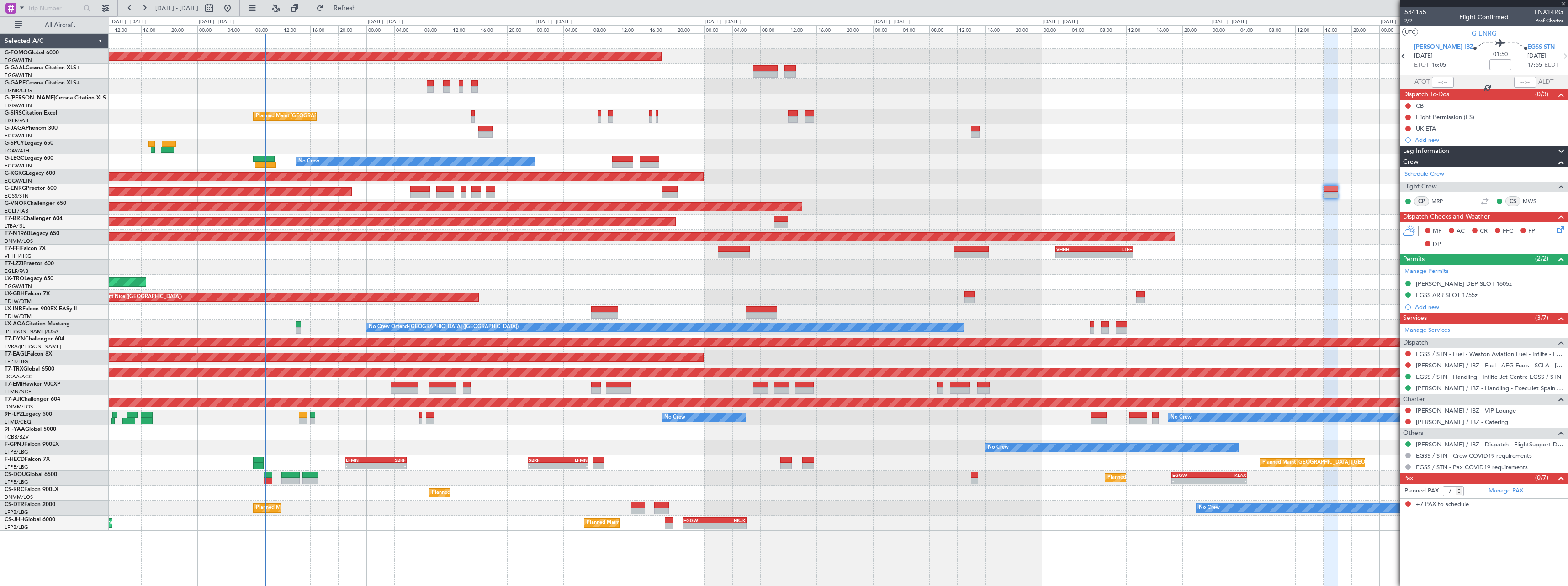
type input "+00:05"
type input "0"
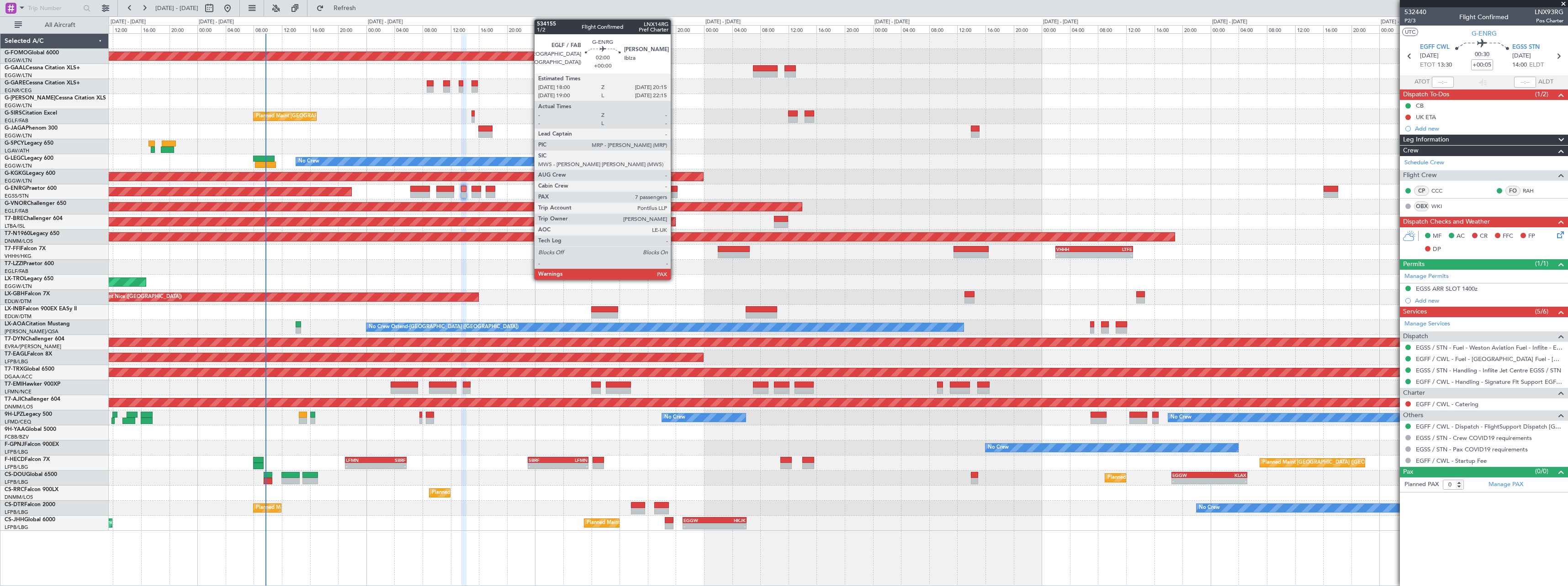
click at [675, 190] on div at bounding box center [669, 190] width 16 height 7
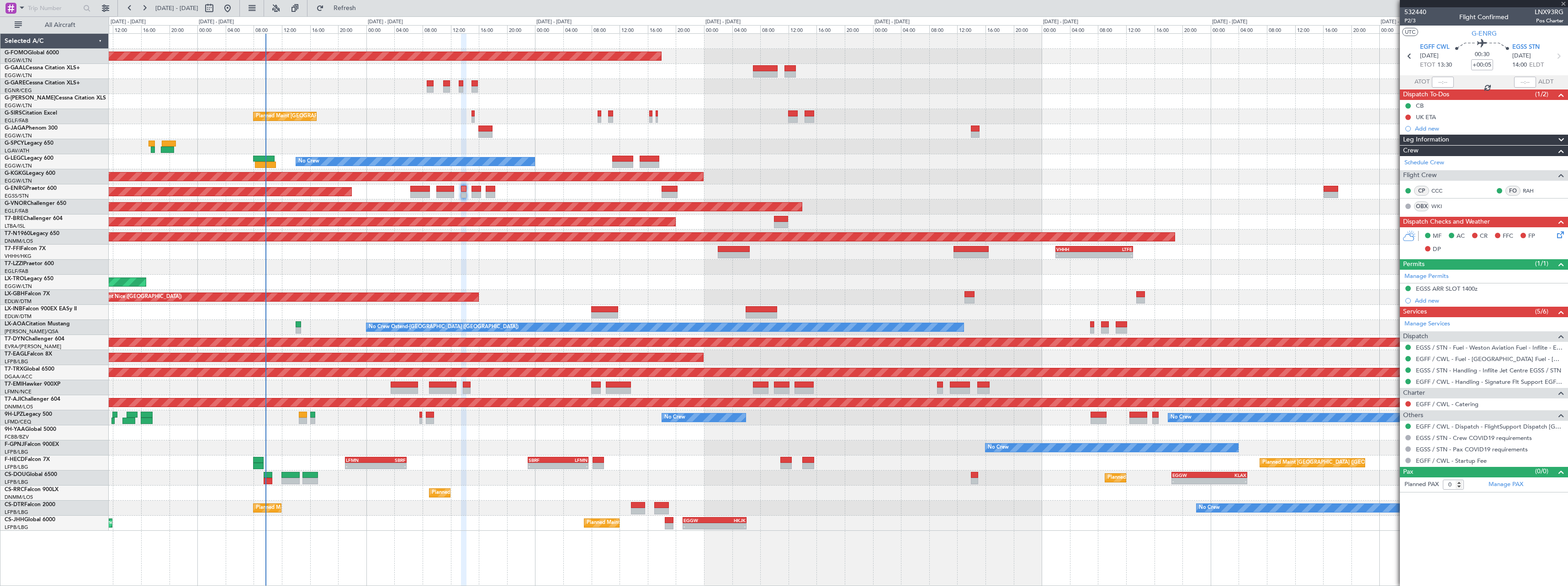
type input "7"
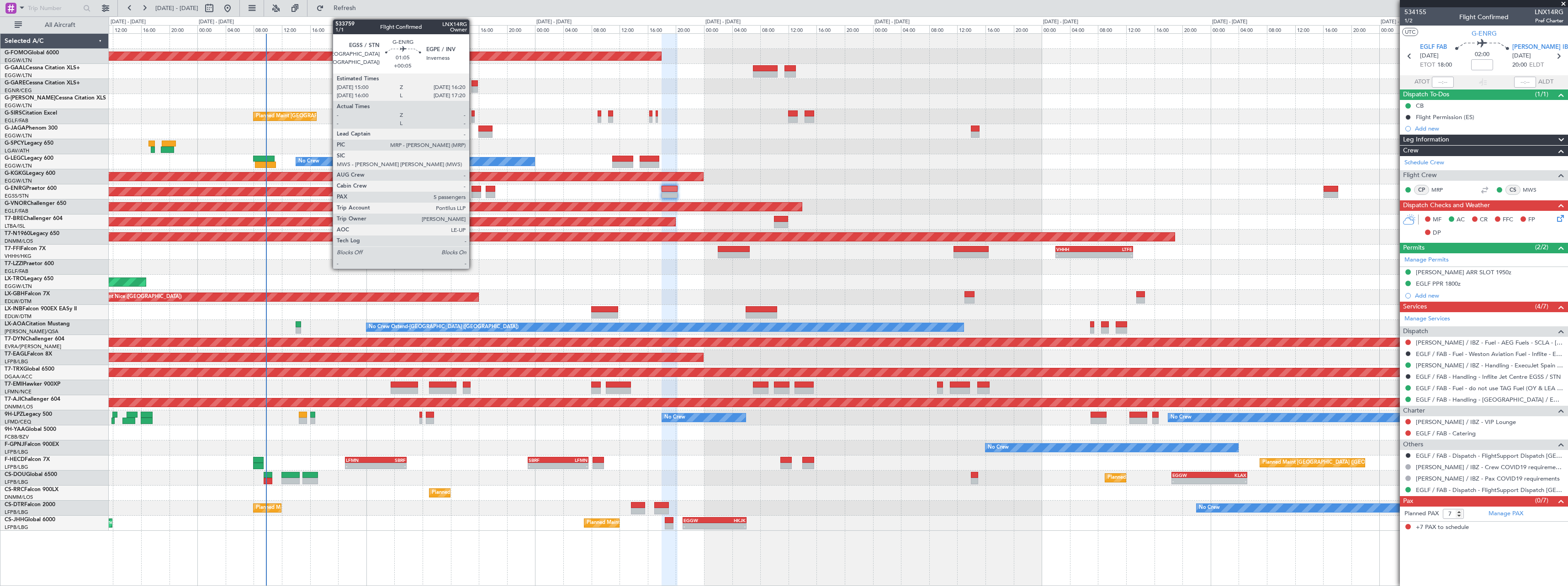
click at [474, 191] on div at bounding box center [476, 190] width 10 height 7
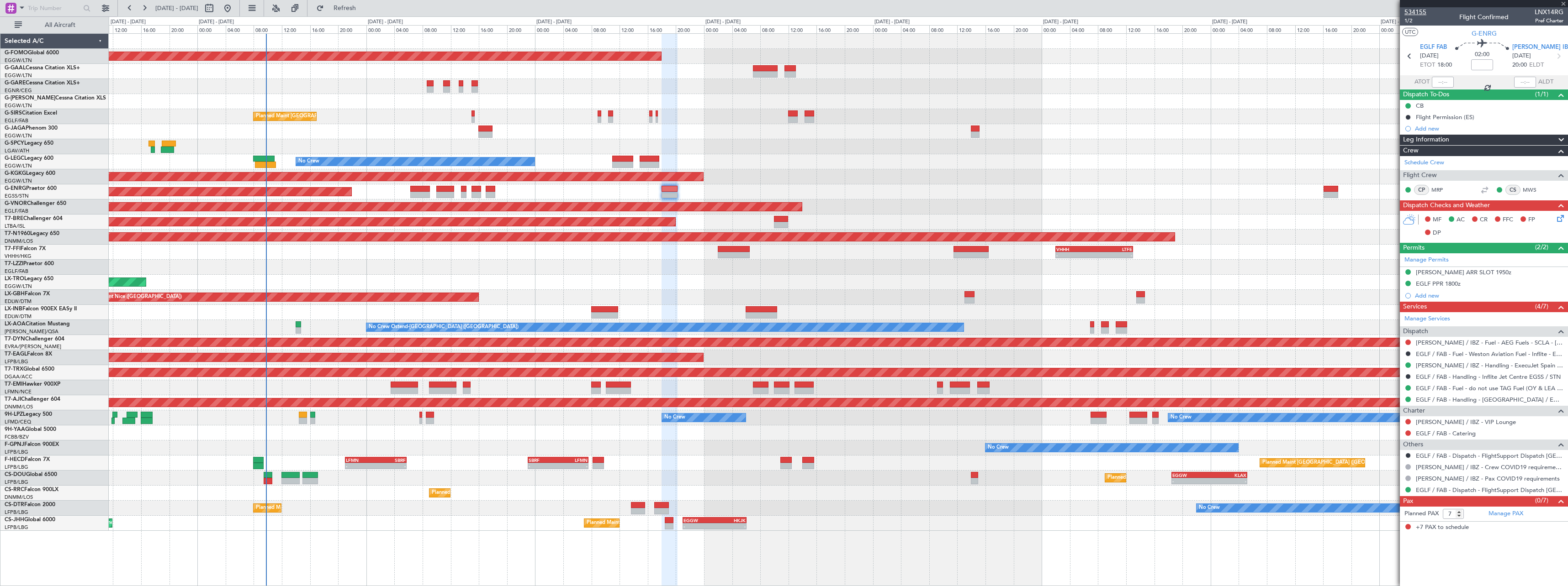
type input "+00:05"
type input "5"
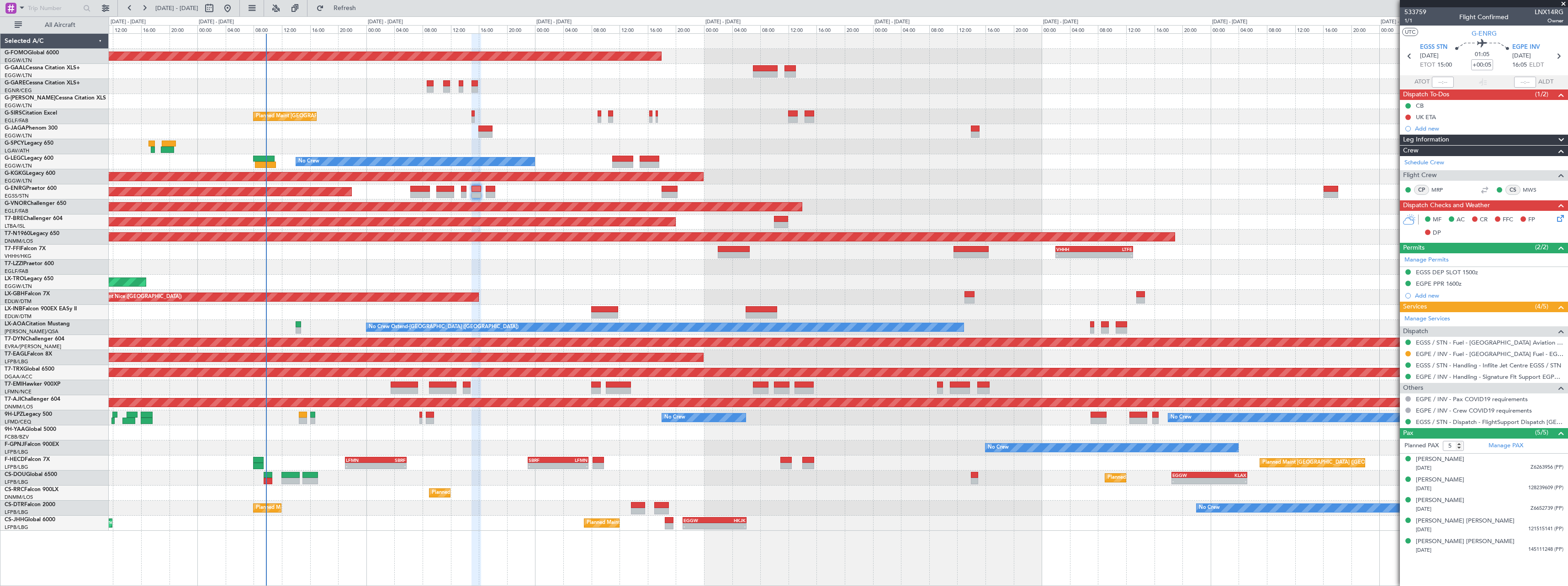
click at [929, 221] on div "Planned Maint Windsor Locks ([PERSON_NAME] Intl) Owner Planned Maint [GEOGRAPHI…" at bounding box center [838, 282] width 1459 height 497
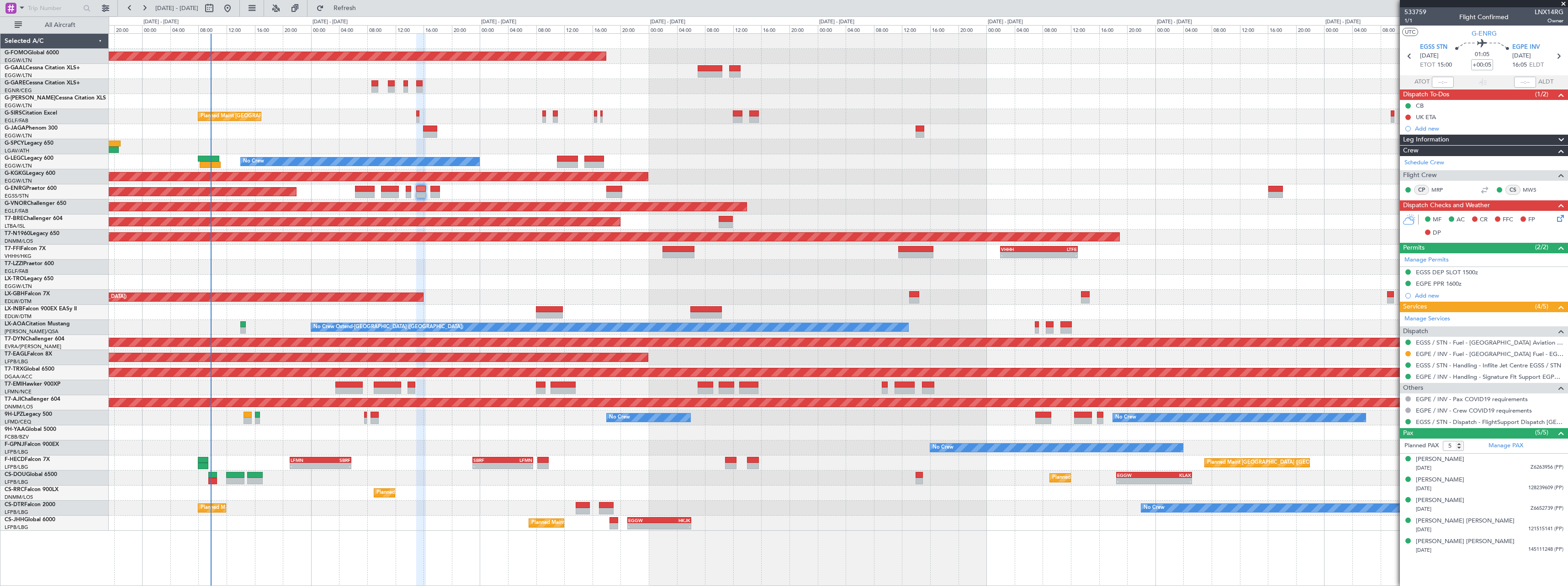
click at [421, 456] on div "Planned Maint Paris (Le Bourget) - - LFMN 21:00 Z SBRF 05:45 Z - - SBRF 23:00 Z…" at bounding box center [838, 464] width 1459 height 15
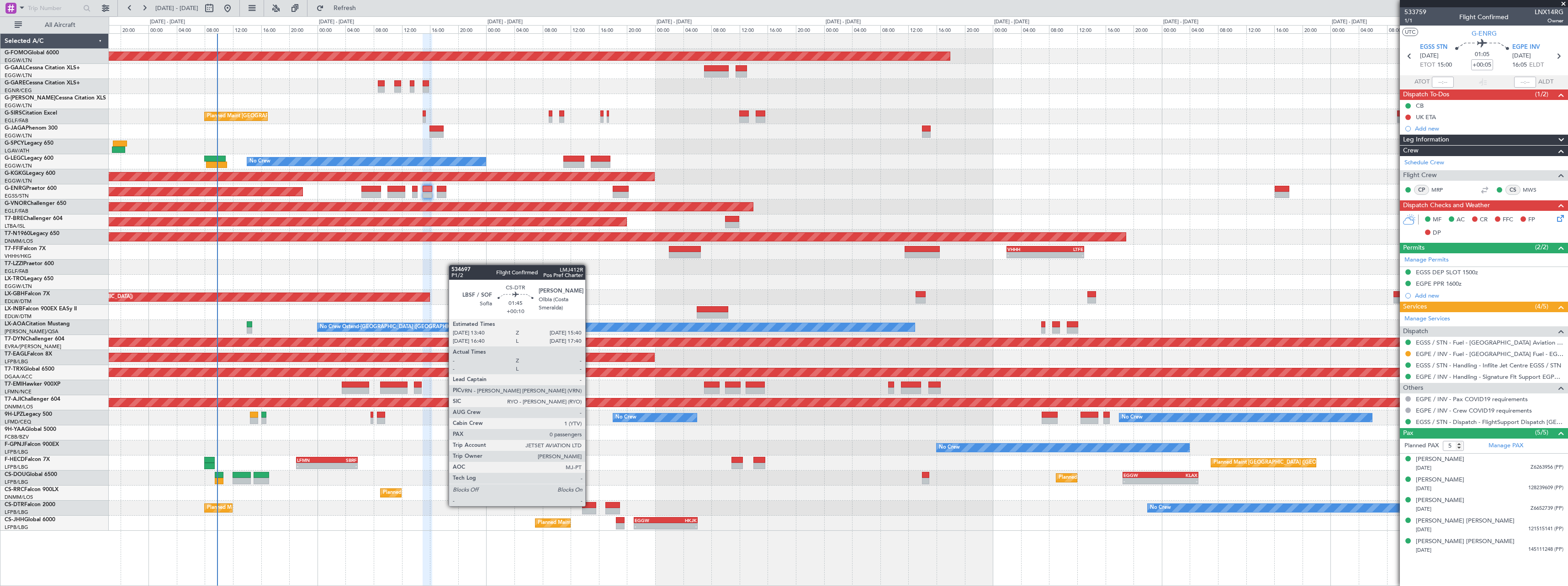
click at [589, 506] on div at bounding box center [589, 506] width 14 height 7
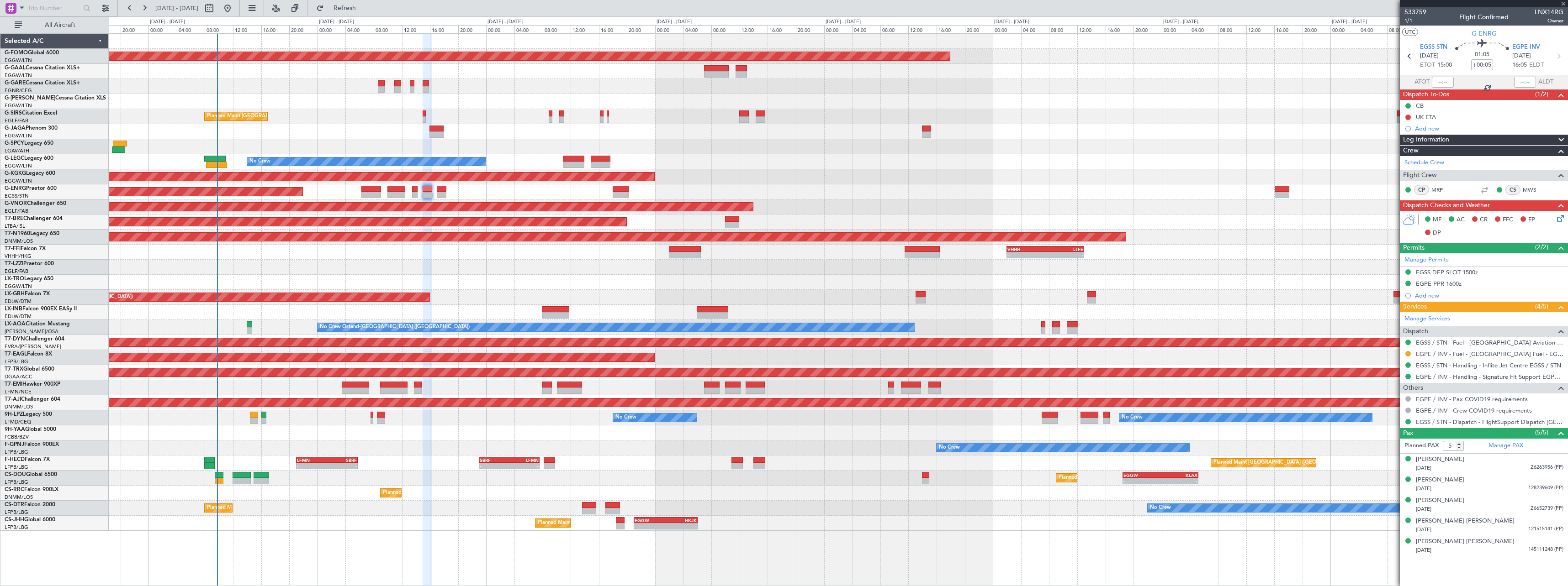
type input "+00:10"
type input "0"
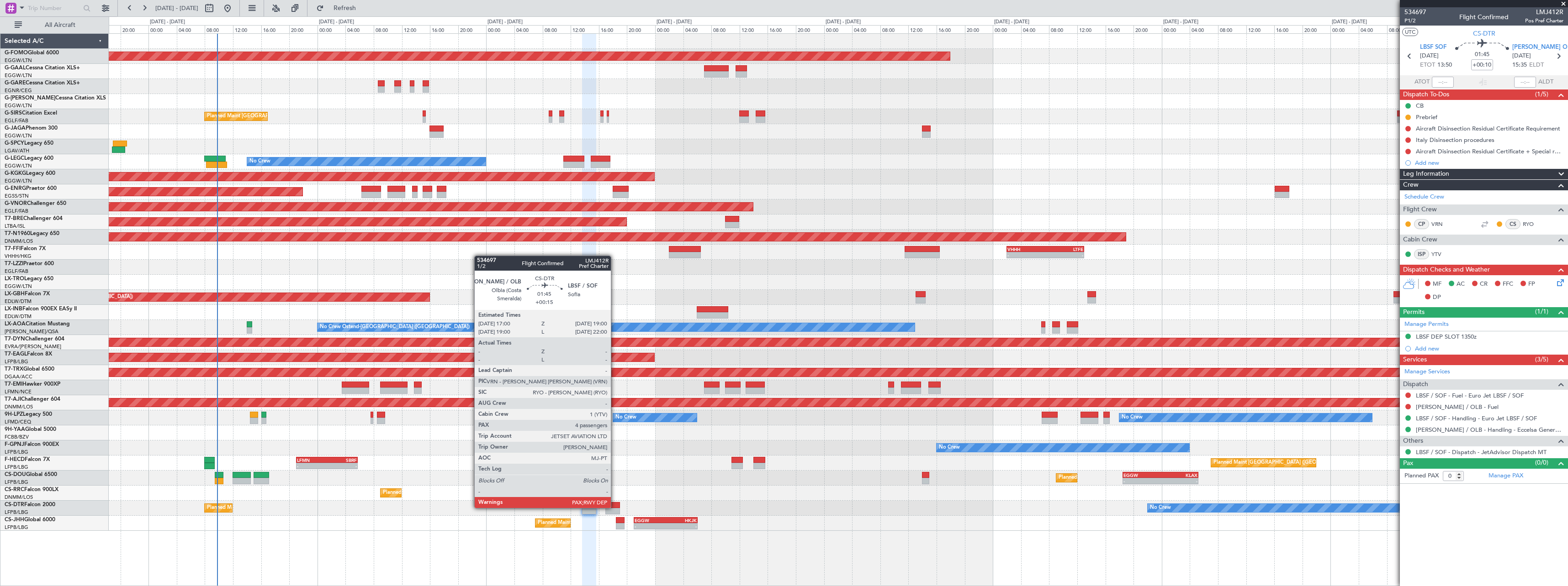
click at [615, 507] on div at bounding box center [612, 506] width 14 height 7
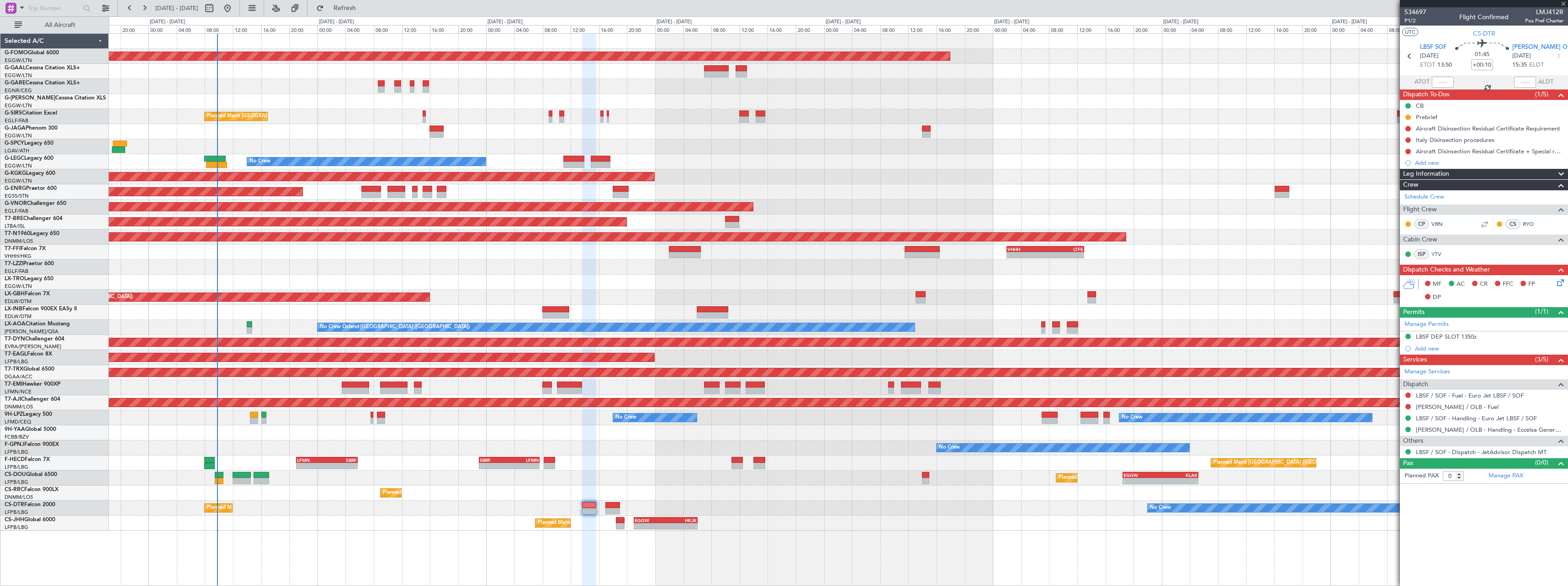
type input "+00:15"
type input "4"
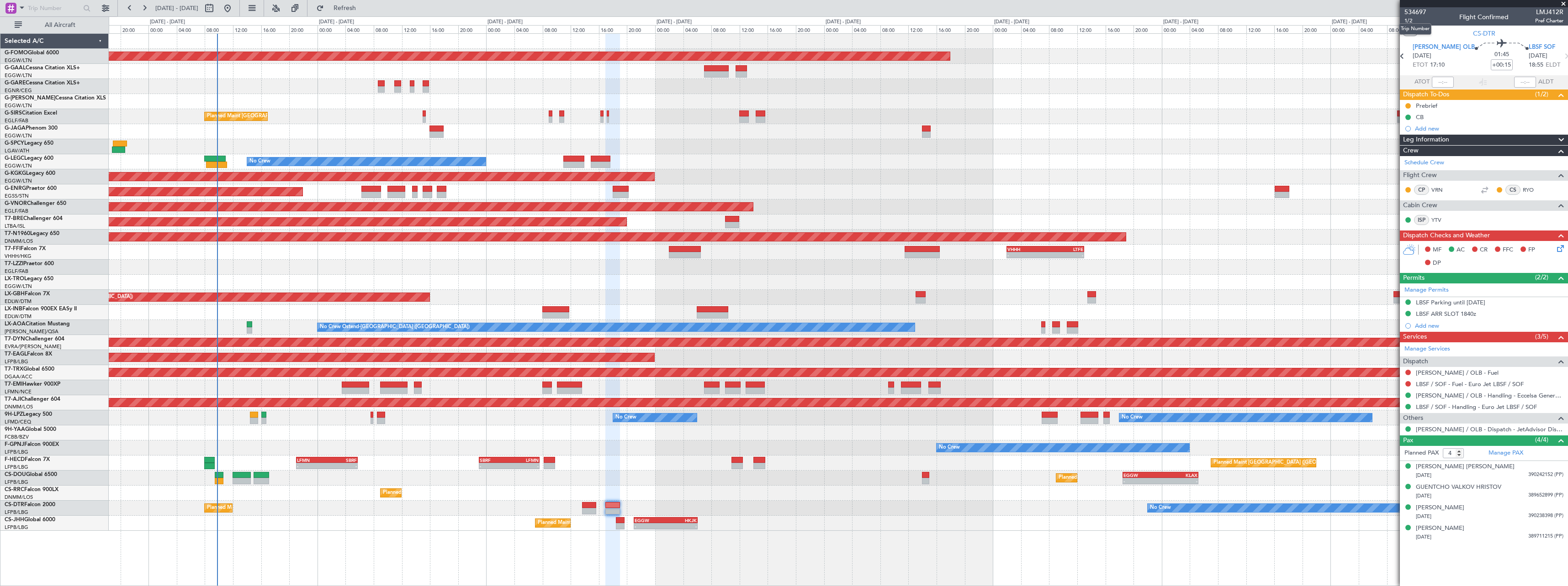
click at [1410, 22] on mat-tooltip-component "Trip Number" at bounding box center [1415, 28] width 46 height 24
click at [1412, 20] on span "1/2" at bounding box center [1415, 20] width 22 height 7
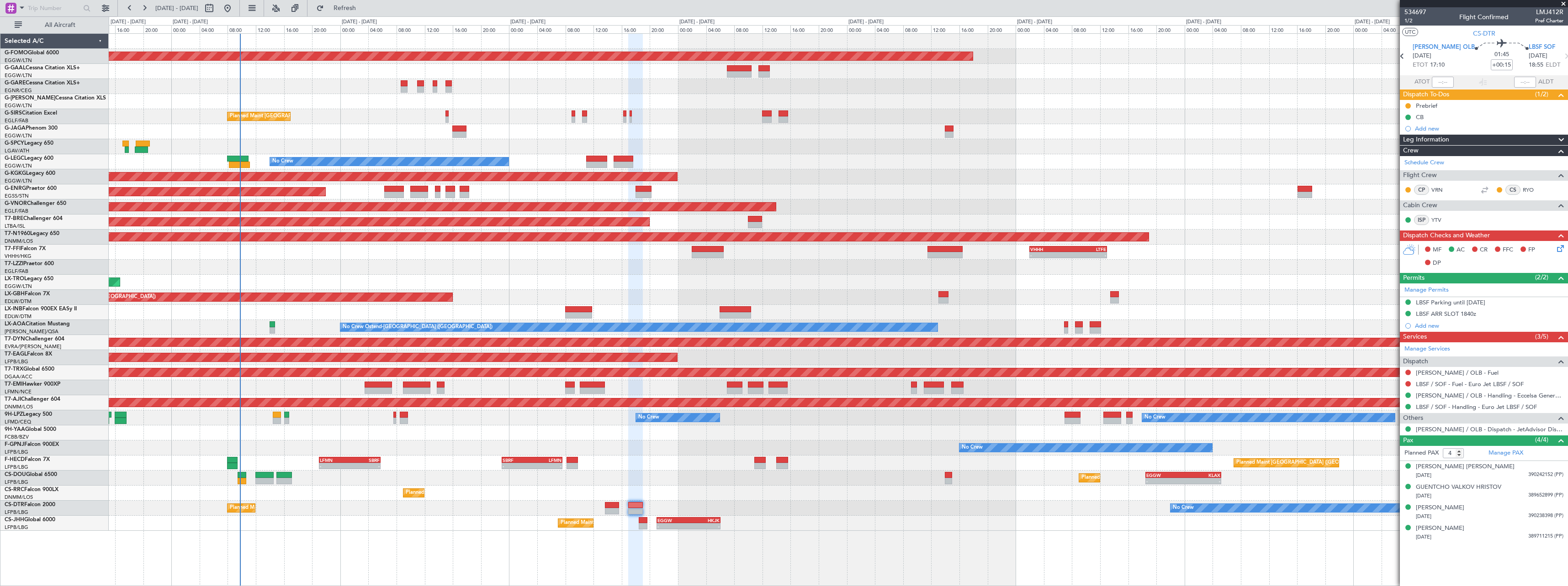
click at [397, 435] on div at bounding box center [838, 433] width 1459 height 15
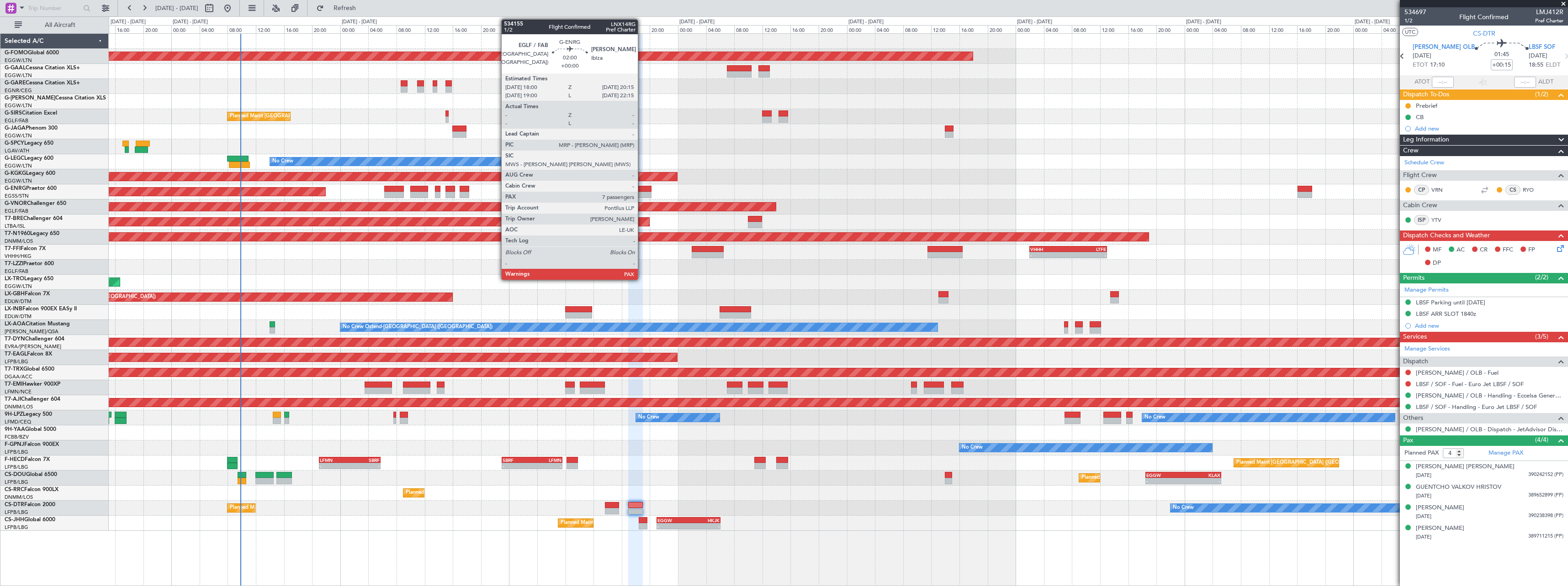
click at [642, 192] on div at bounding box center [643, 195] width 16 height 7
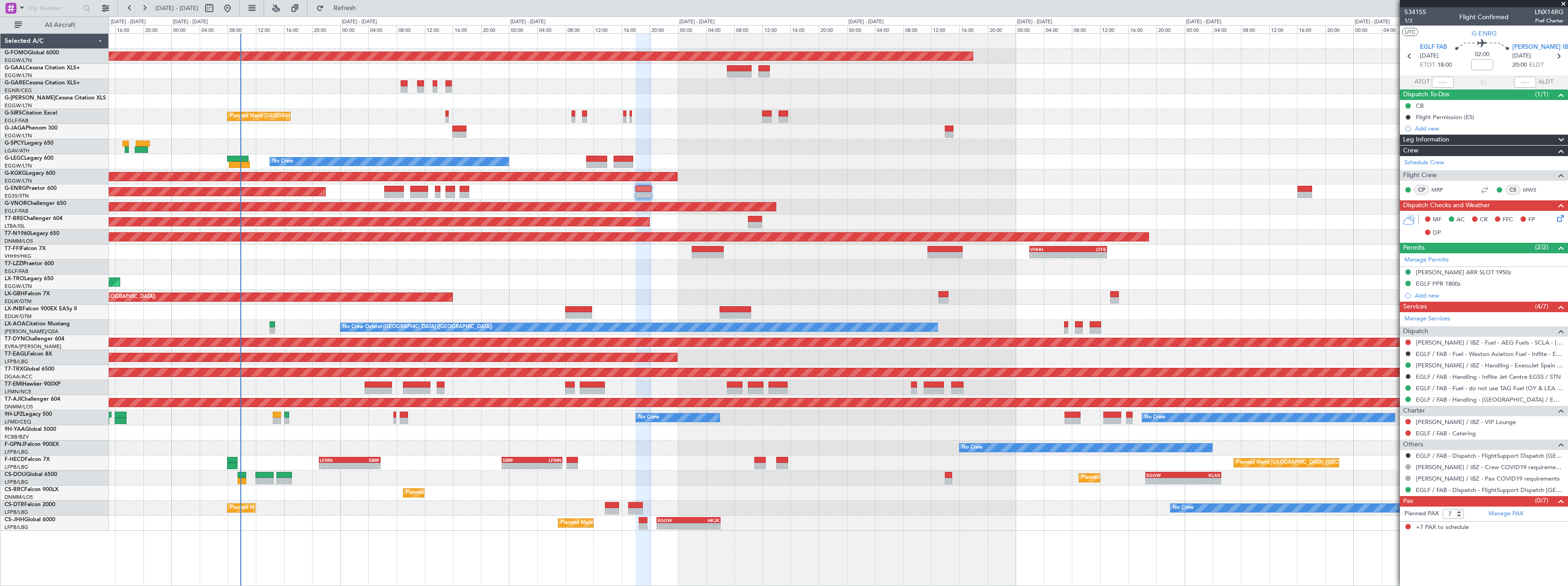
drag, startPoint x: 1448, startPoint y: 284, endPoint x: 1462, endPoint y: 285, distance: 14.0
click at [1449, 284] on div "EGLF PPR 1800z" at bounding box center [1438, 283] width 45 height 7
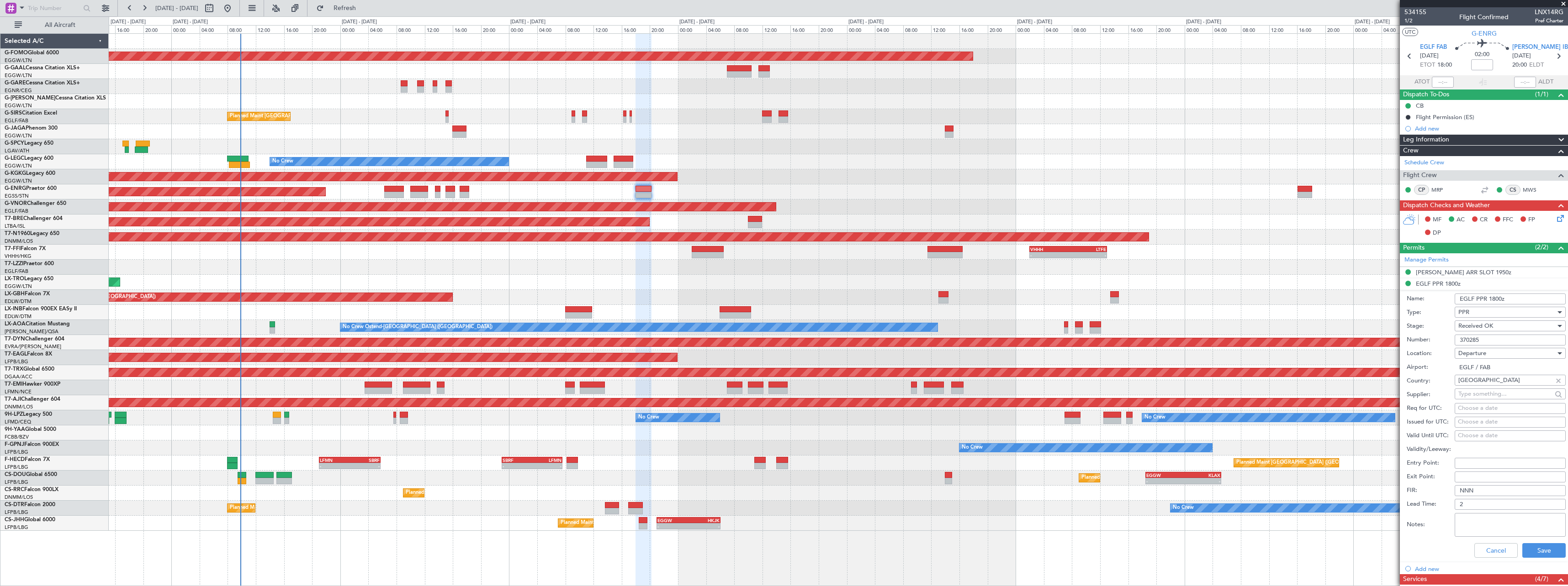
drag, startPoint x: 1502, startPoint y: 343, endPoint x: 1417, endPoint y: 344, distance: 85.0
click at [1417, 344] on div "Number: 370285" at bounding box center [1486, 340] width 159 height 14
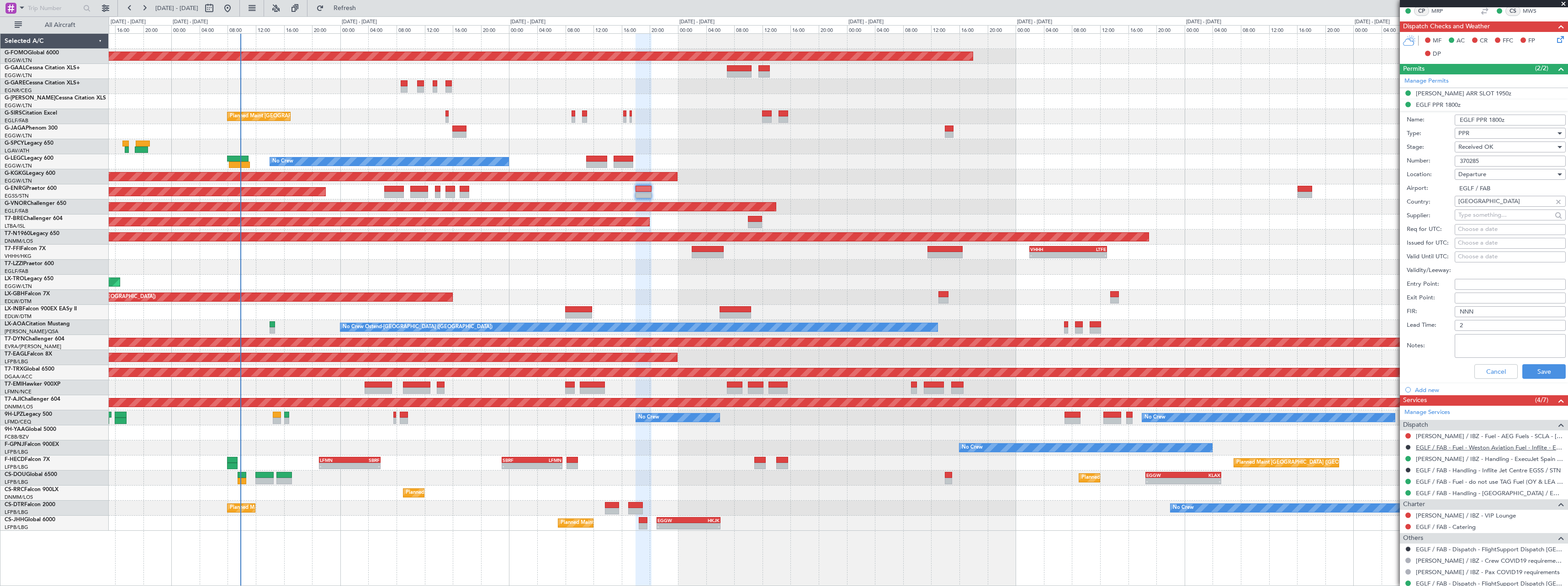
scroll to position [219, 0]
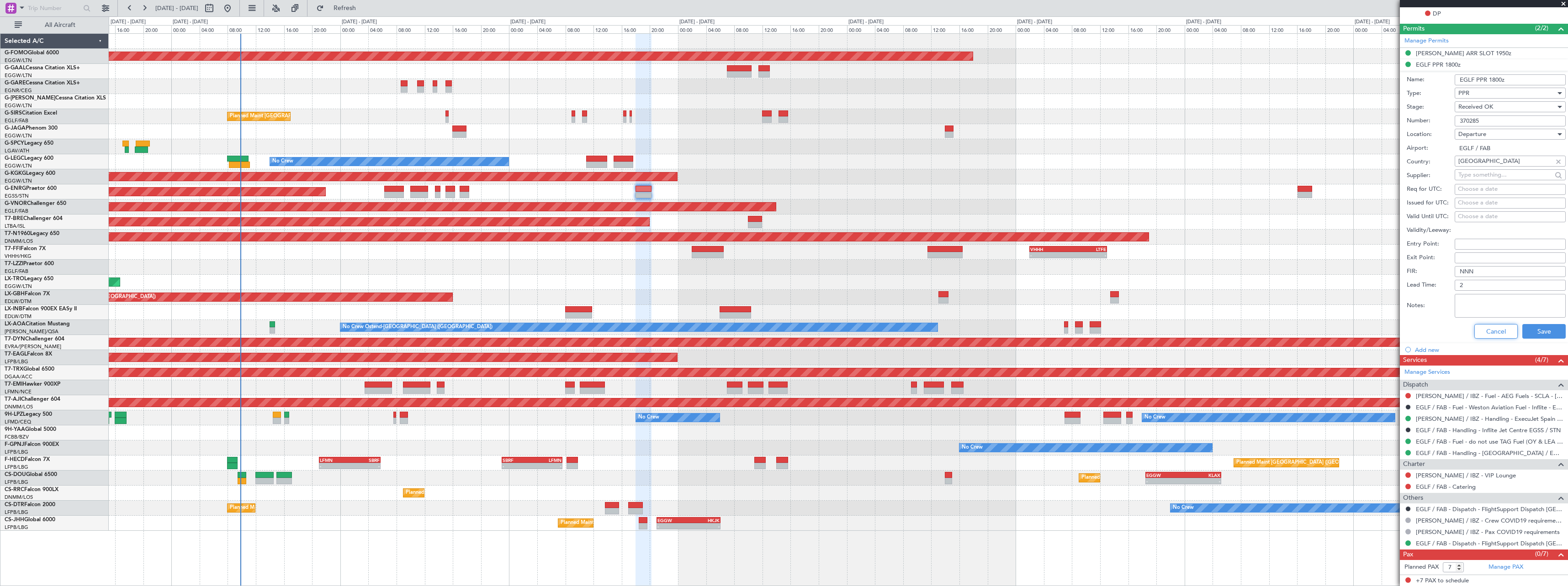
drag, startPoint x: 1492, startPoint y: 334, endPoint x: 1358, endPoint y: 566, distance: 267.9
click at [1489, 336] on button "Cancel" at bounding box center [1496, 332] width 43 height 15
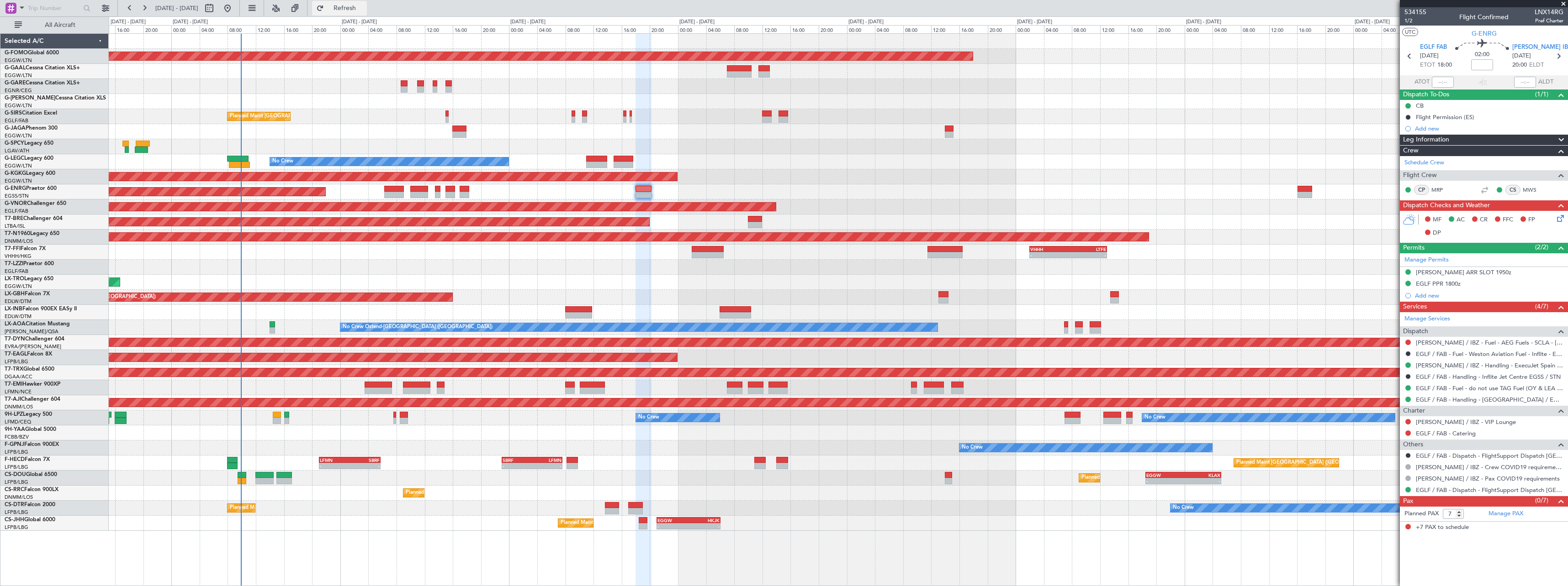
click at [348, 10] on button "Refresh" at bounding box center [339, 8] width 55 height 15
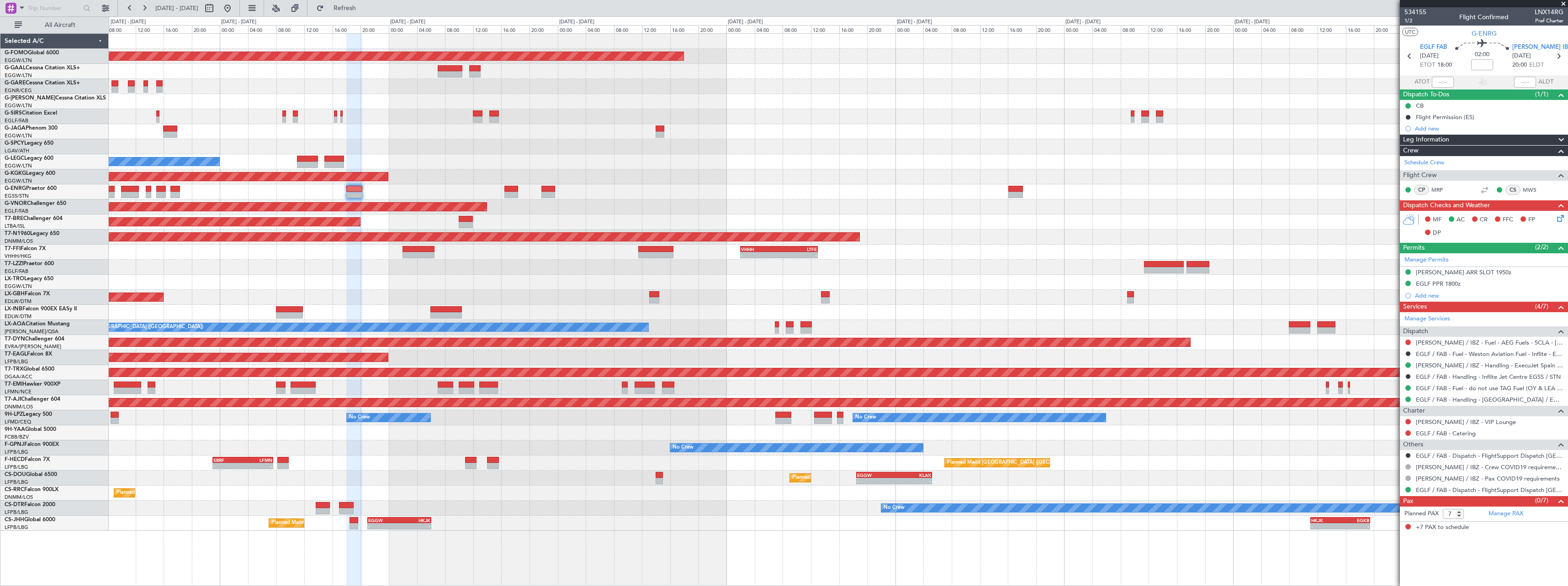
click at [664, 213] on div "Planned Maint London ([GEOGRAPHIC_DATA])" at bounding box center [838, 207] width 1459 height 15
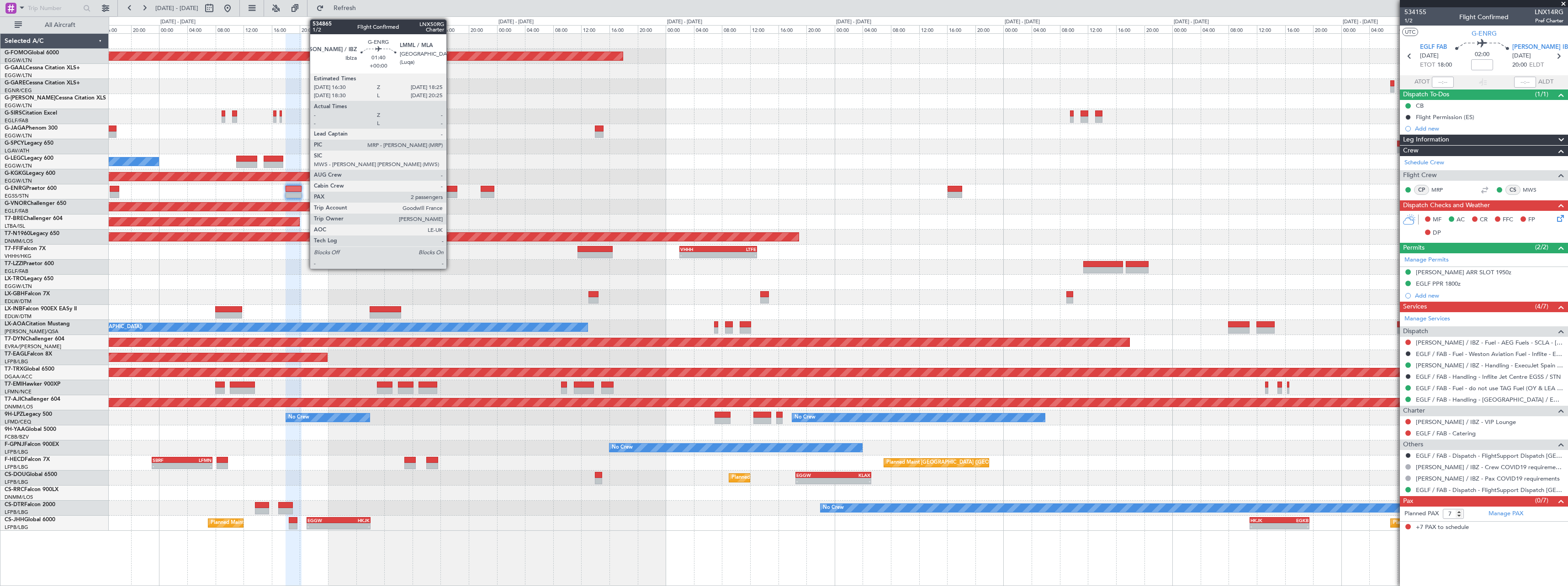
click at [450, 192] on div at bounding box center [450, 195] width 14 height 7
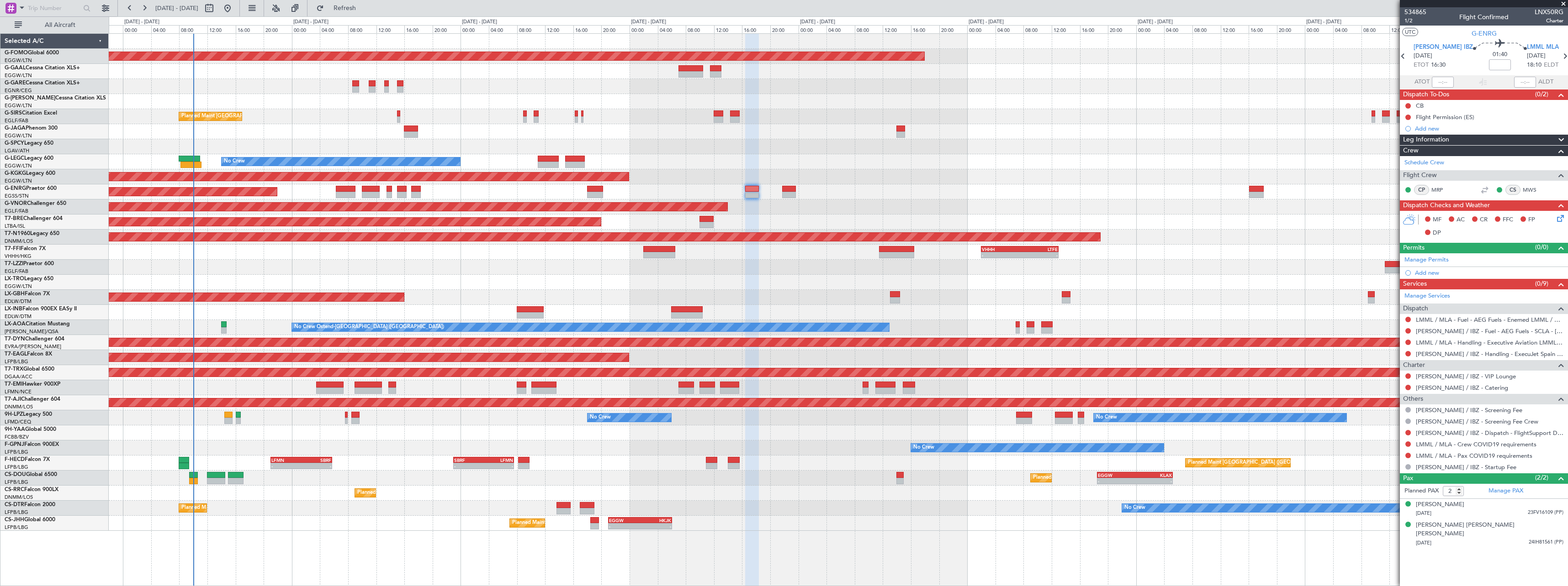
click at [824, 164] on div "No Crew A/C Unavailable London (Luton)" at bounding box center [838, 161] width 1459 height 15
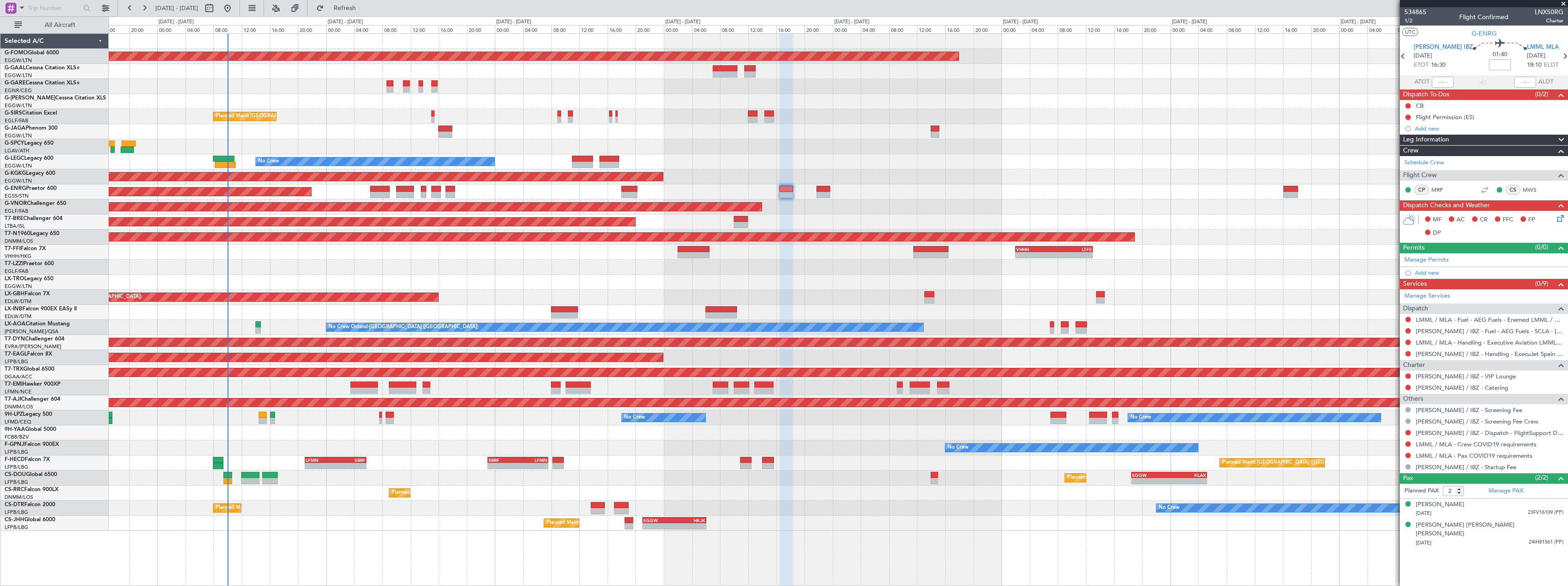
click at [709, 285] on div "Unplanned Maint [GEOGRAPHIC_DATA] ([GEOGRAPHIC_DATA])" at bounding box center [838, 282] width 1459 height 15
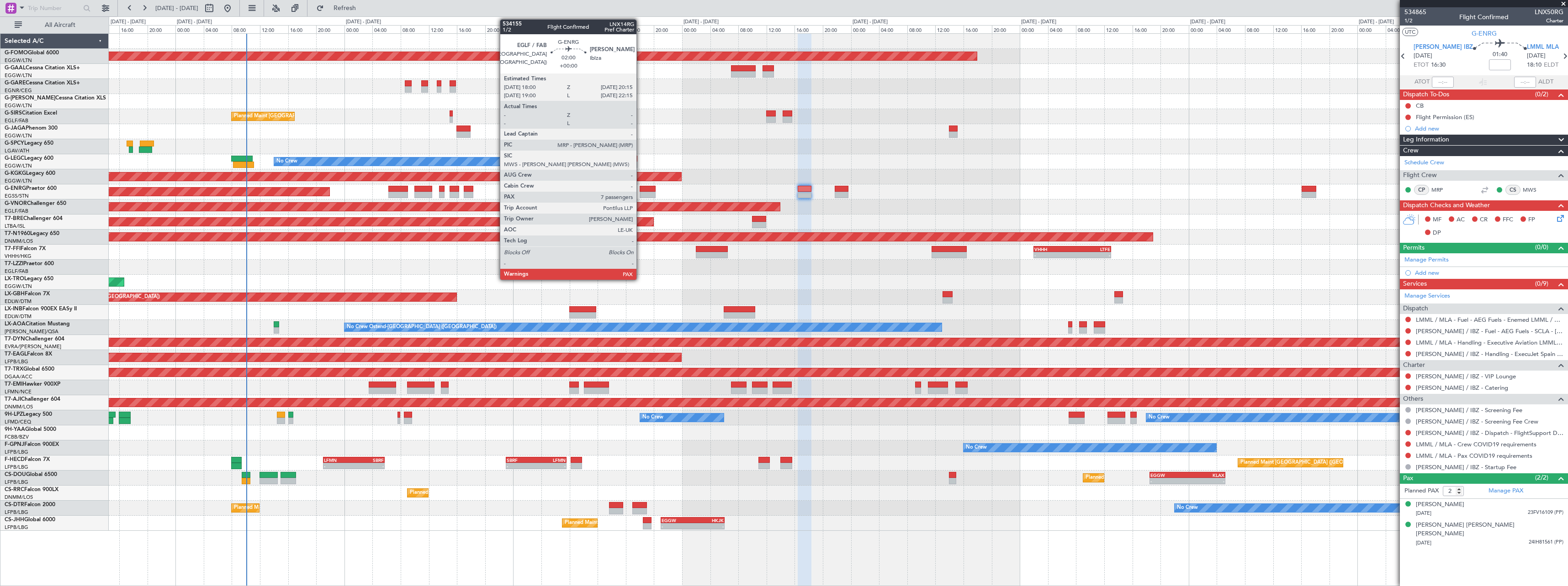
click at [641, 190] on div at bounding box center [647, 190] width 16 height 7
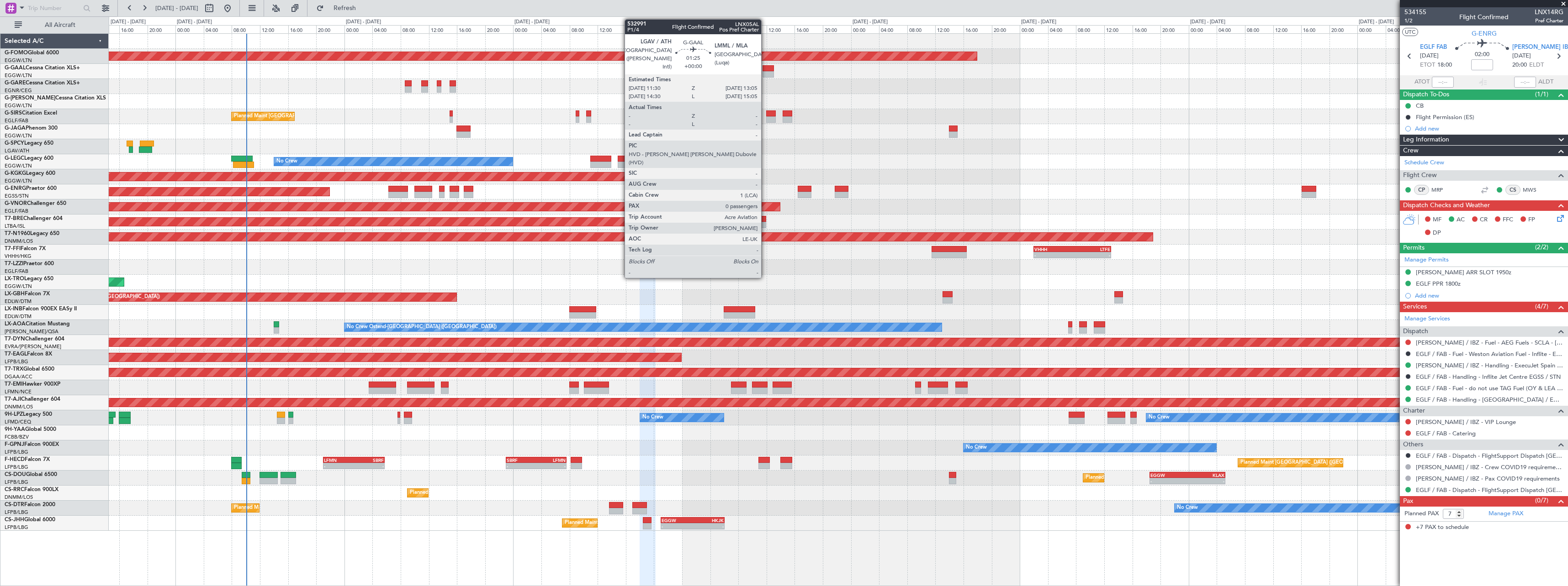
click at [765, 65] on div at bounding box center [768, 69] width 12 height 7
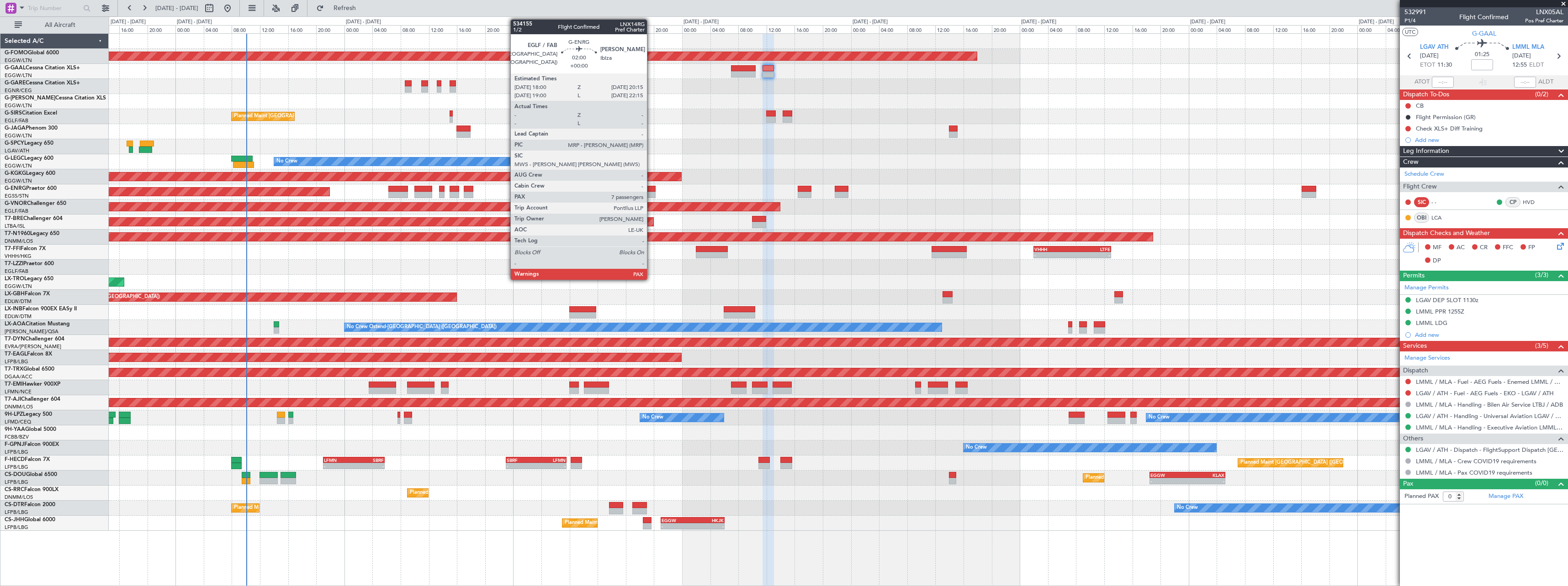
click at [651, 196] on div at bounding box center [647, 195] width 16 height 7
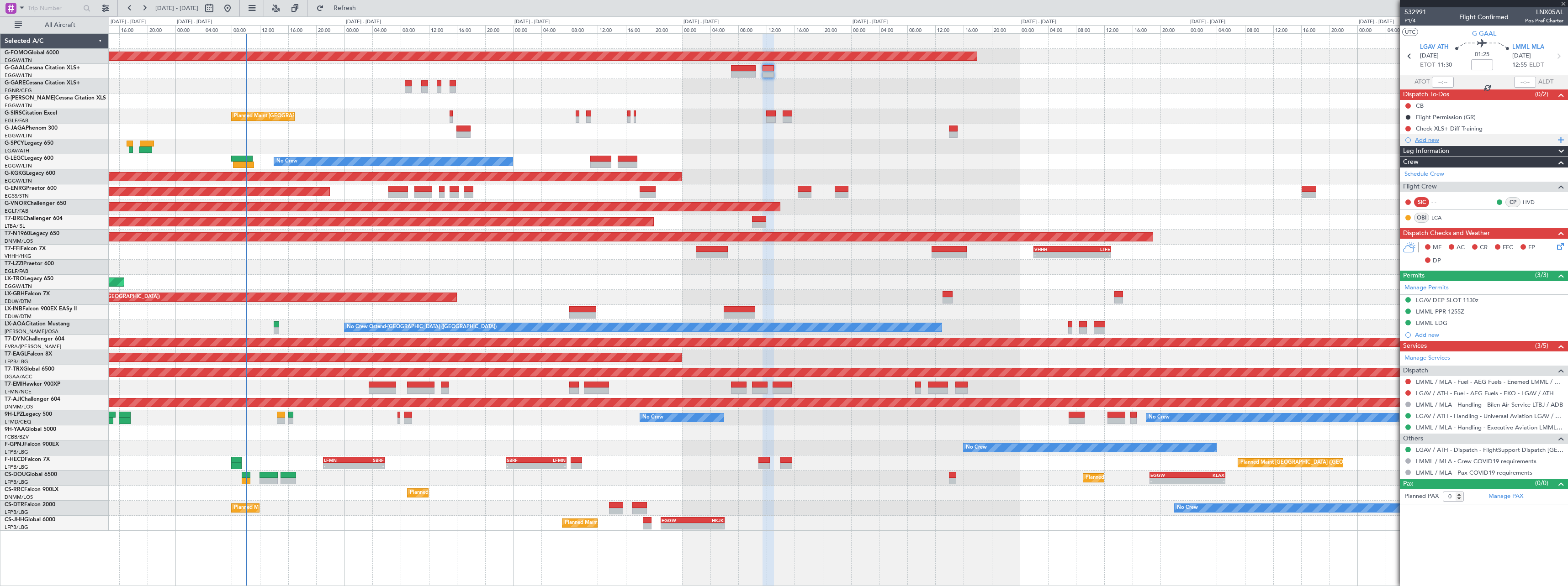
type input "7"
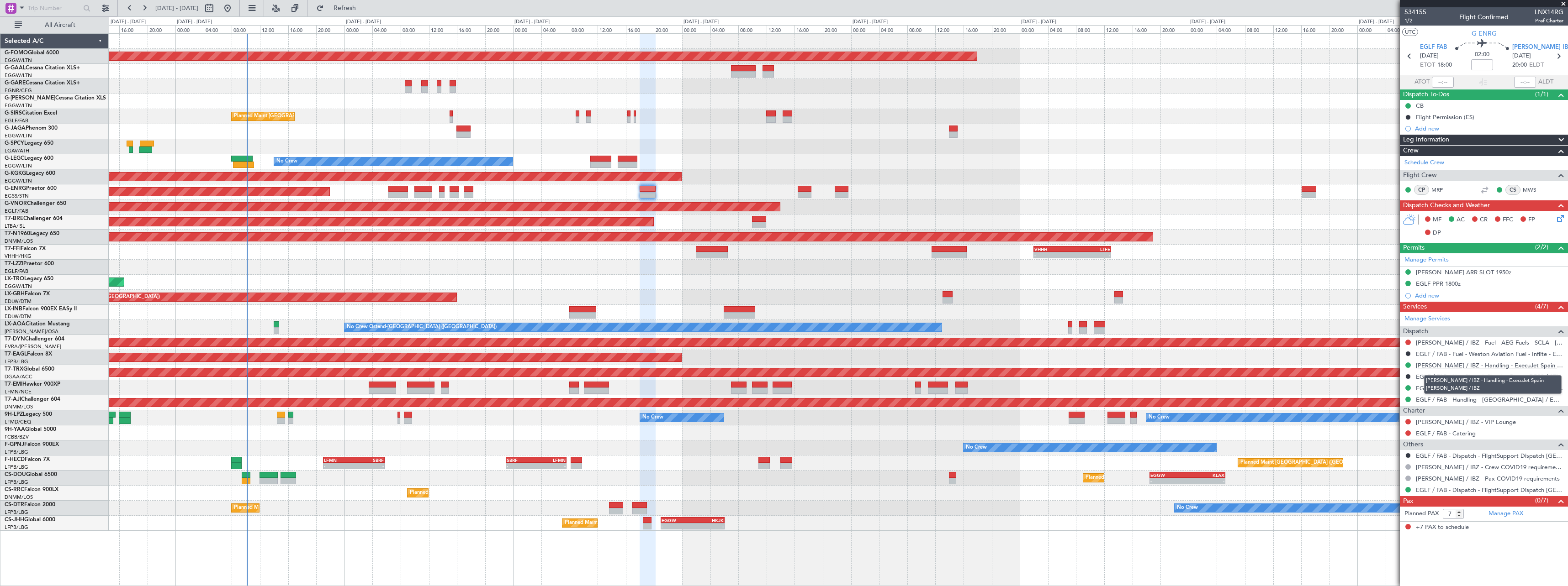
click at [1472, 367] on link "[PERSON_NAME] / IBZ - Handling - ExecuJet Spain [PERSON_NAME] / IBZ" at bounding box center [1489, 365] width 147 height 7
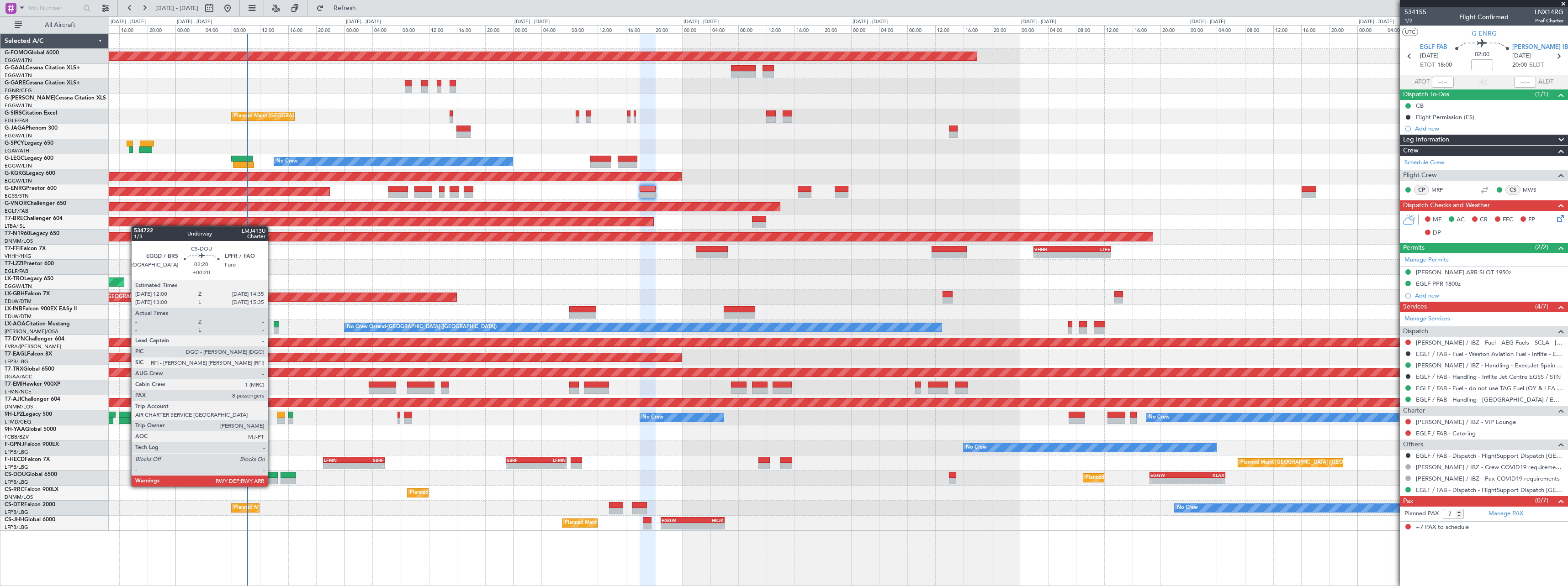
click at [272, 478] on div at bounding box center [268, 476] width 18 height 7
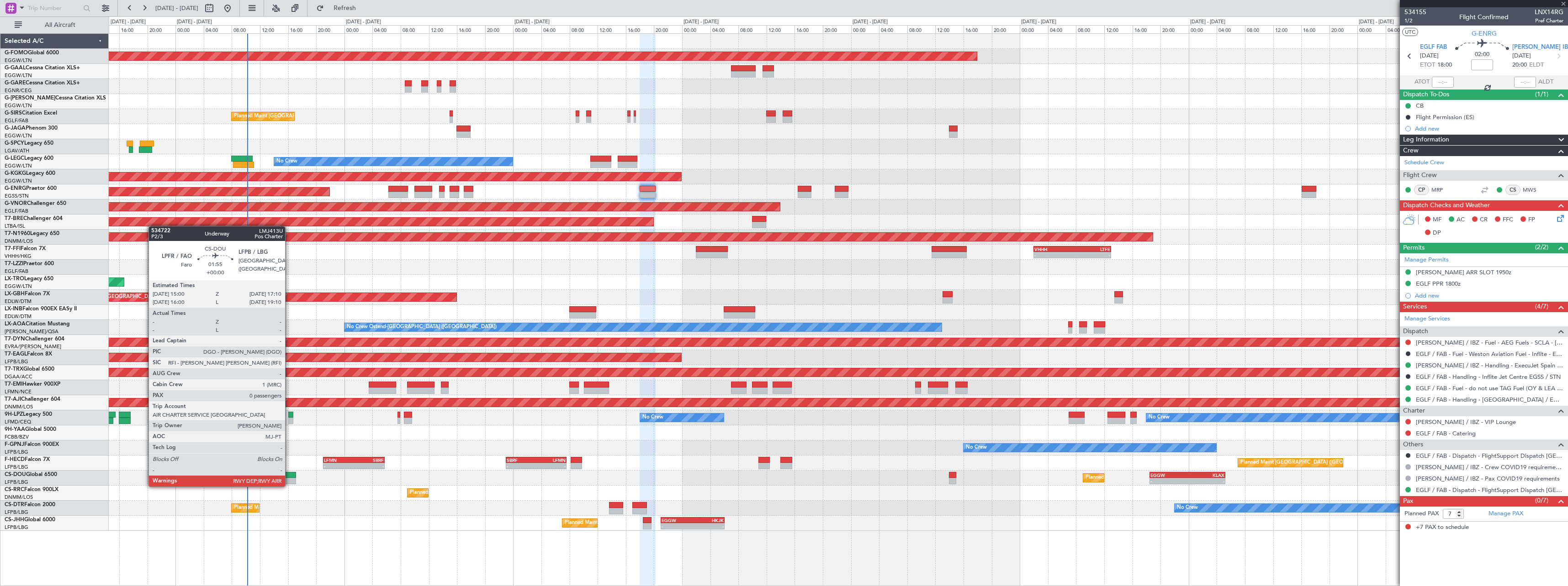
type input "+00:20"
type input "8"
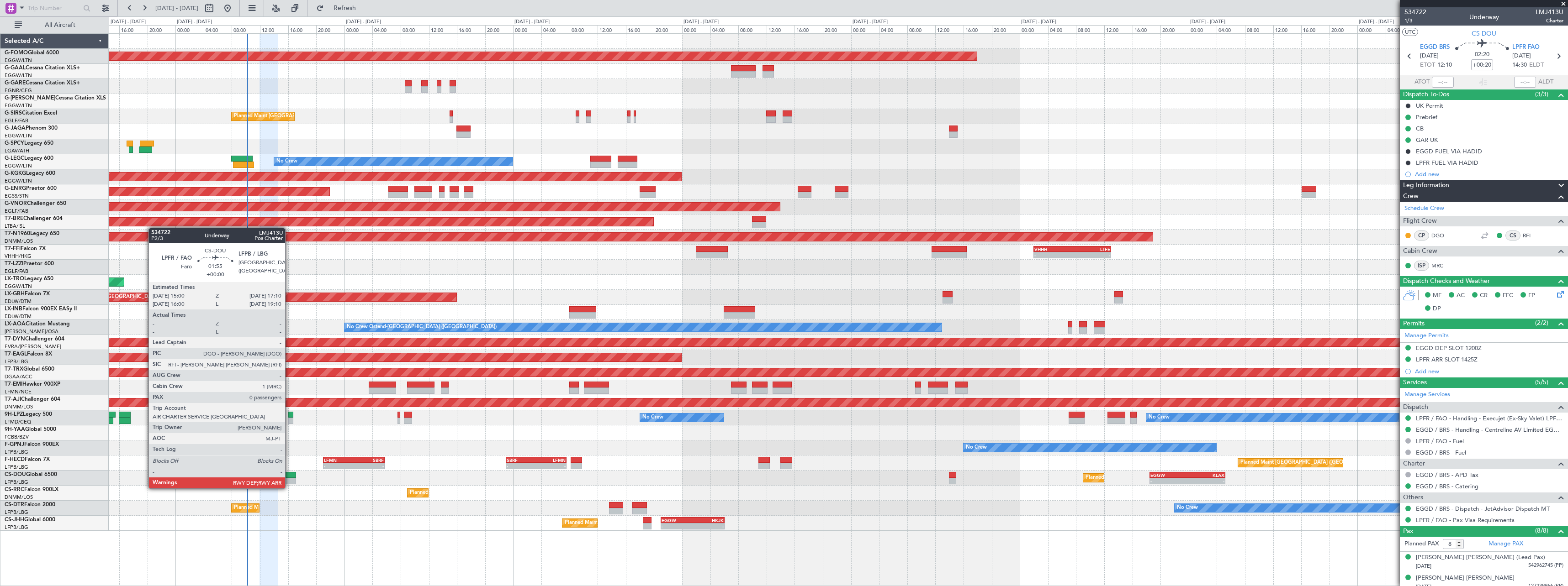
click at [289, 479] on div at bounding box center [288, 482] width 16 height 7
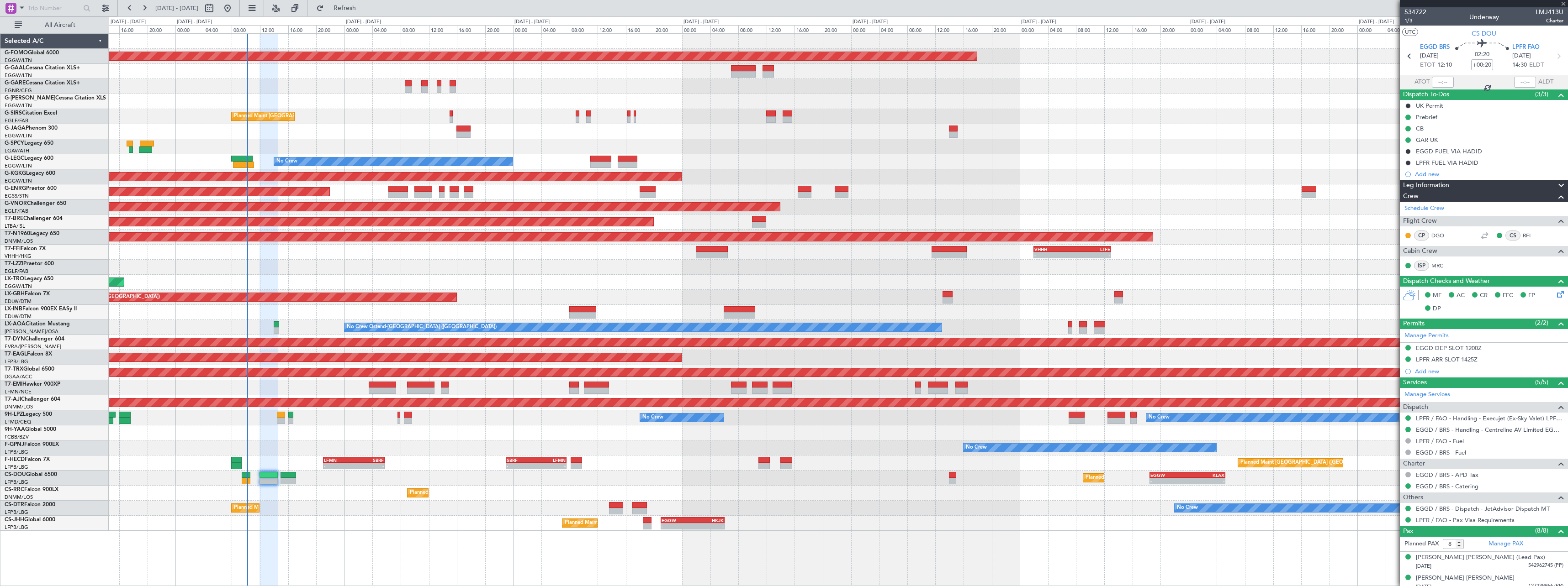
type input "0"
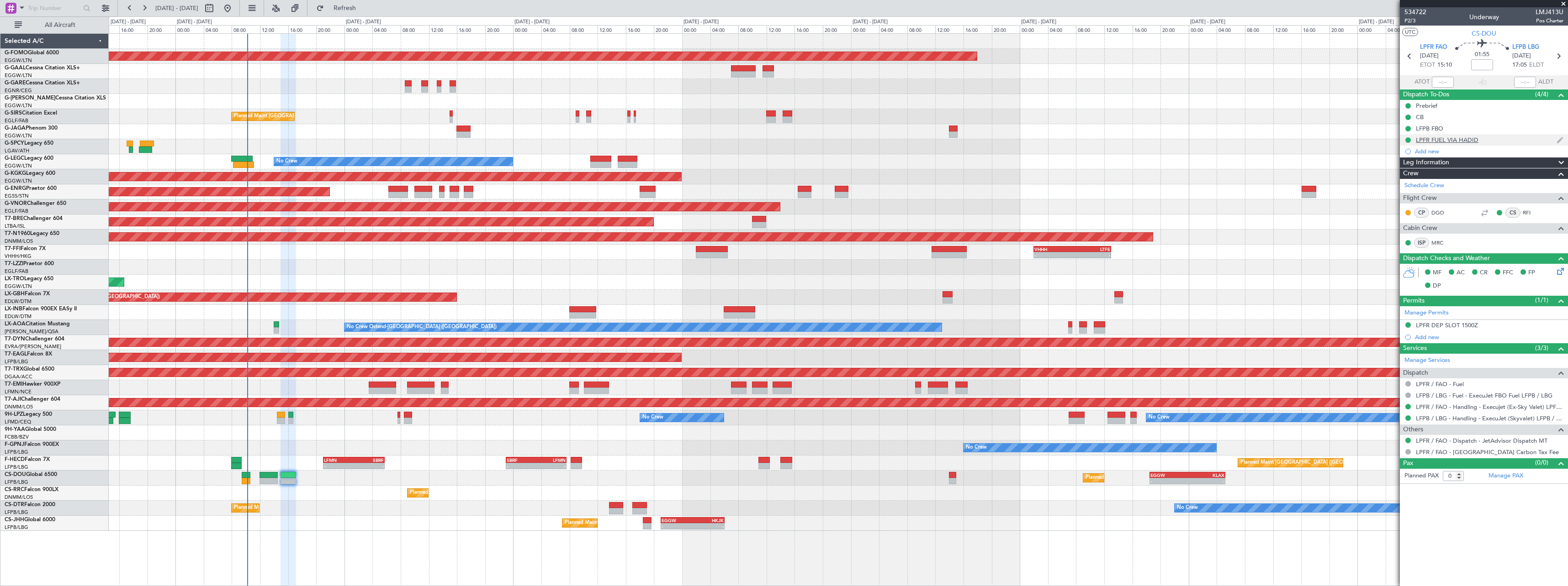
click at [1452, 142] on div "LPFR FUEL VIA HADID" at bounding box center [1447, 139] width 63 height 7
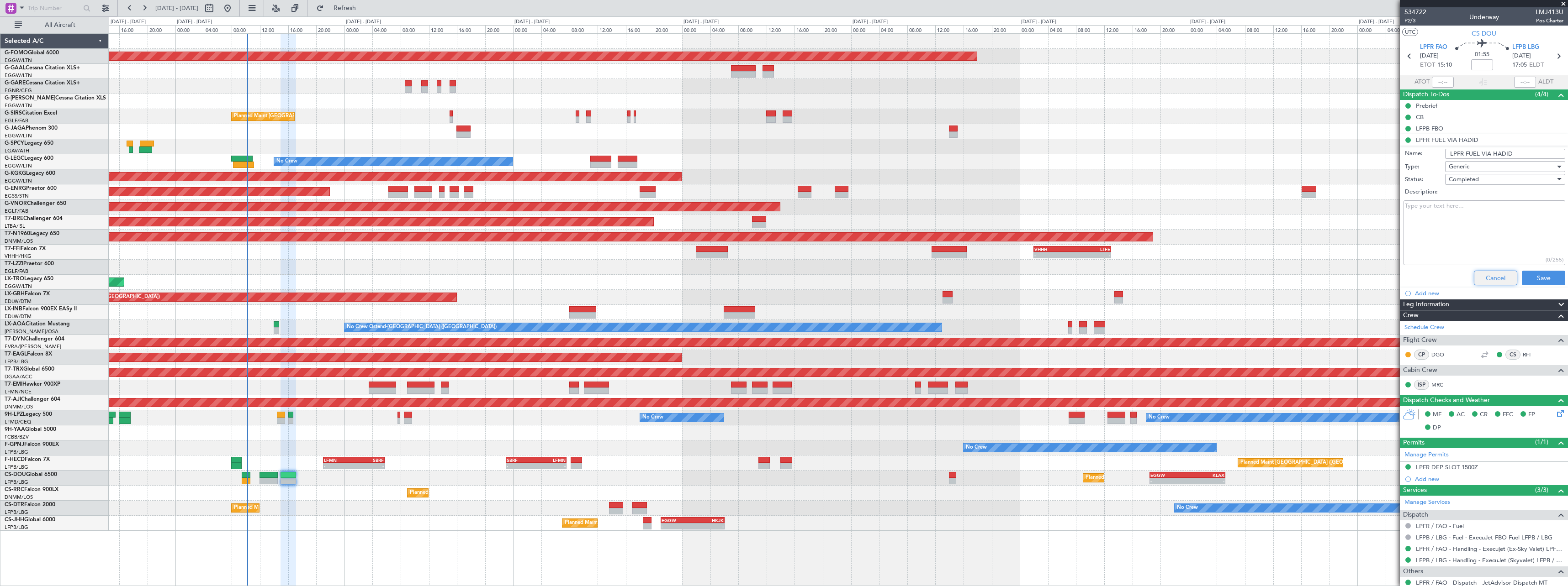
click at [1486, 276] on button "Cancel" at bounding box center [1495, 278] width 43 height 15
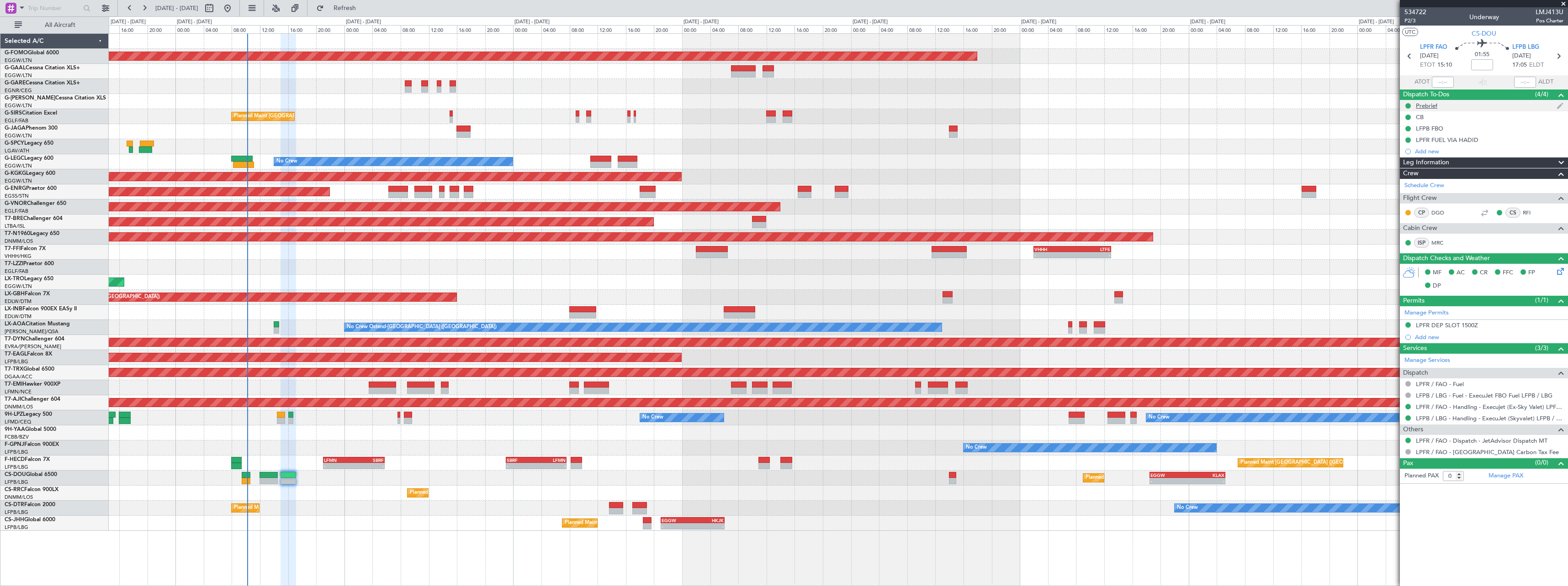
click at [1431, 105] on div "Prebrief" at bounding box center [1426, 105] width 22 height 7
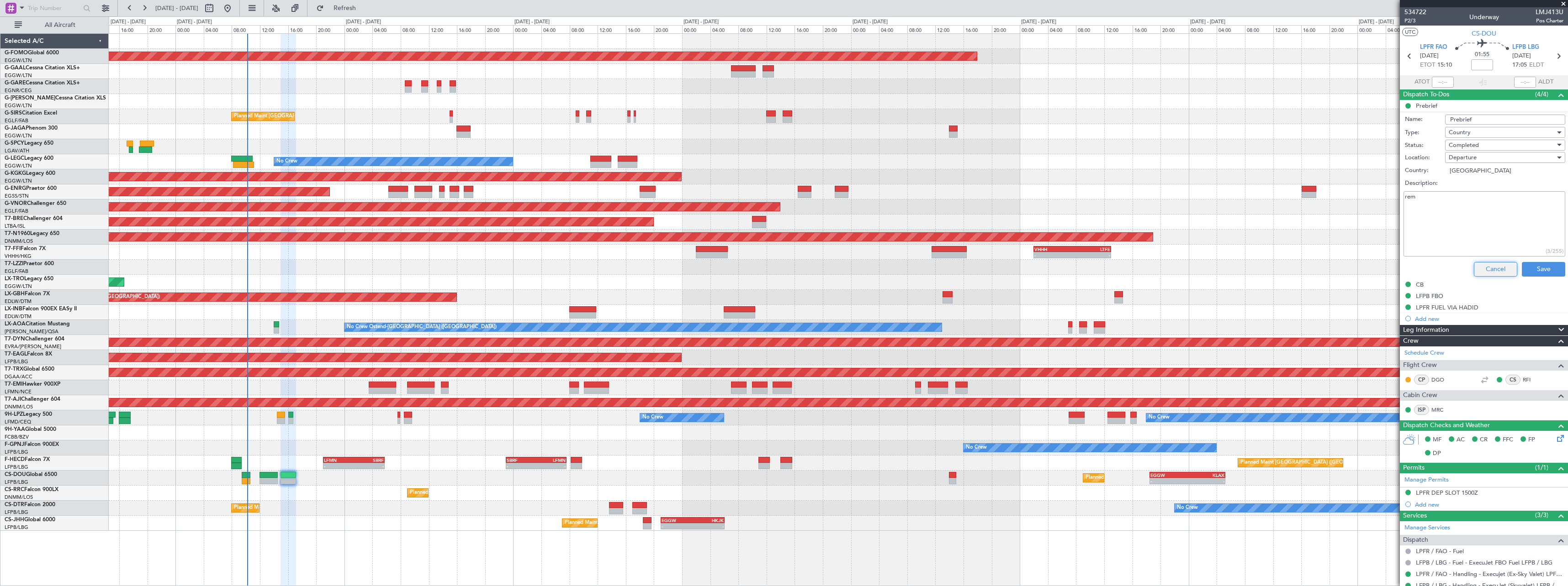
click at [1484, 269] on button "Cancel" at bounding box center [1495, 270] width 43 height 15
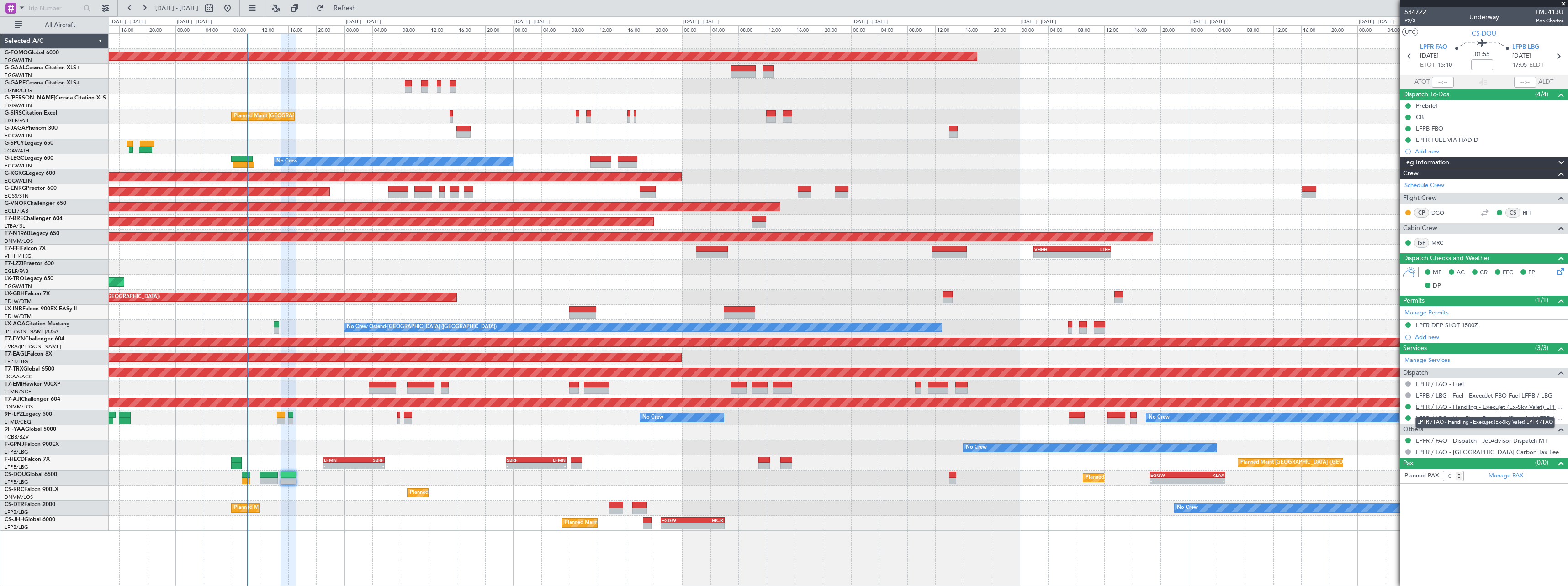
click at [1470, 410] on link "LPFR / FAO - Handling - Execujet (Ex-Sky Valet) LPFR / FAO" at bounding box center [1489, 406] width 147 height 7
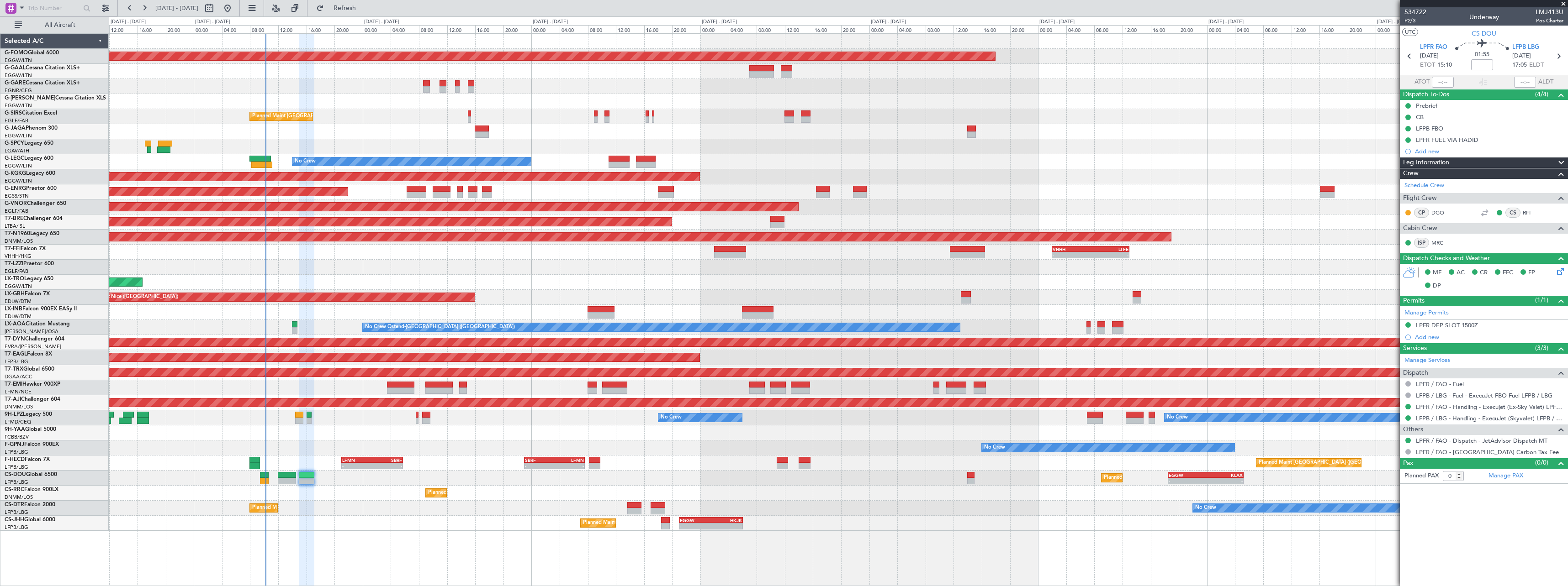
click at [325, 504] on div "Planned Maint Sofia No Crew" at bounding box center [838, 508] width 1459 height 15
click at [339, 508] on div "Planned Maint Sofia No Crew" at bounding box center [838, 508] width 1459 height 15
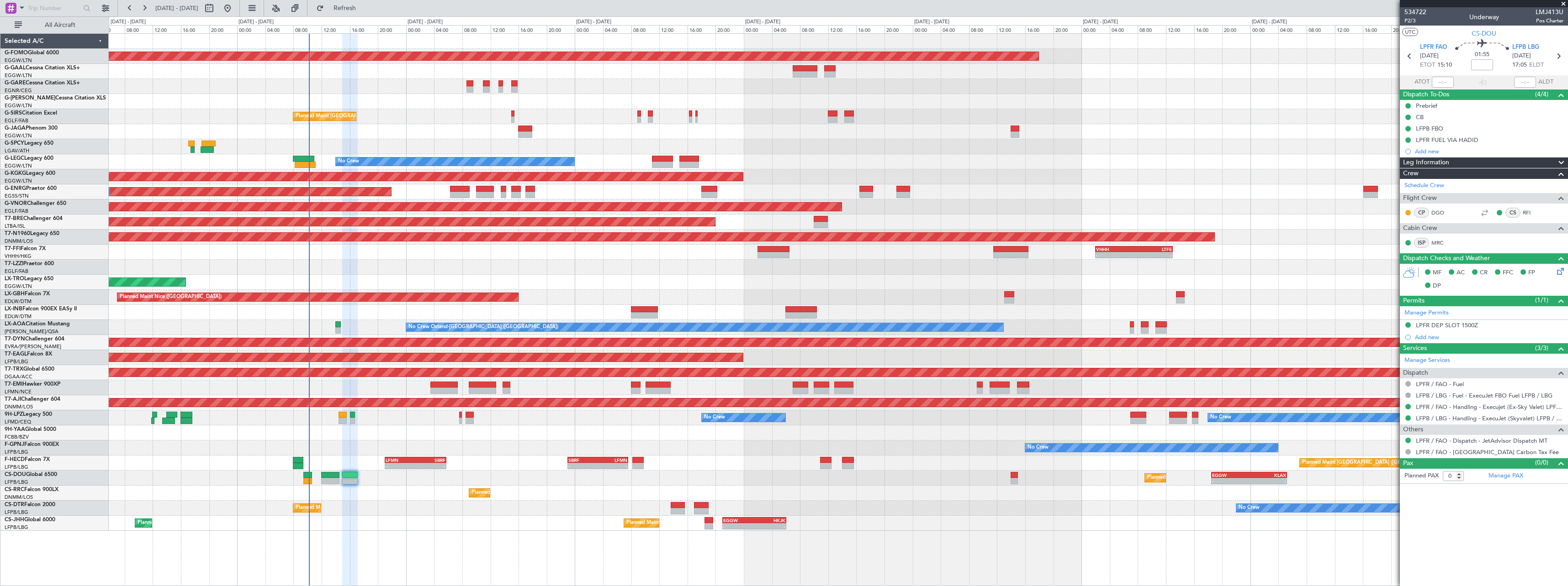
click at [325, 496] on div "Planned Maint Lagos ([PERSON_NAME]) OLBA 11:00 Z DNMM 17:50 Z 11:14 Z 17:59 Z" at bounding box center [838, 493] width 1459 height 15
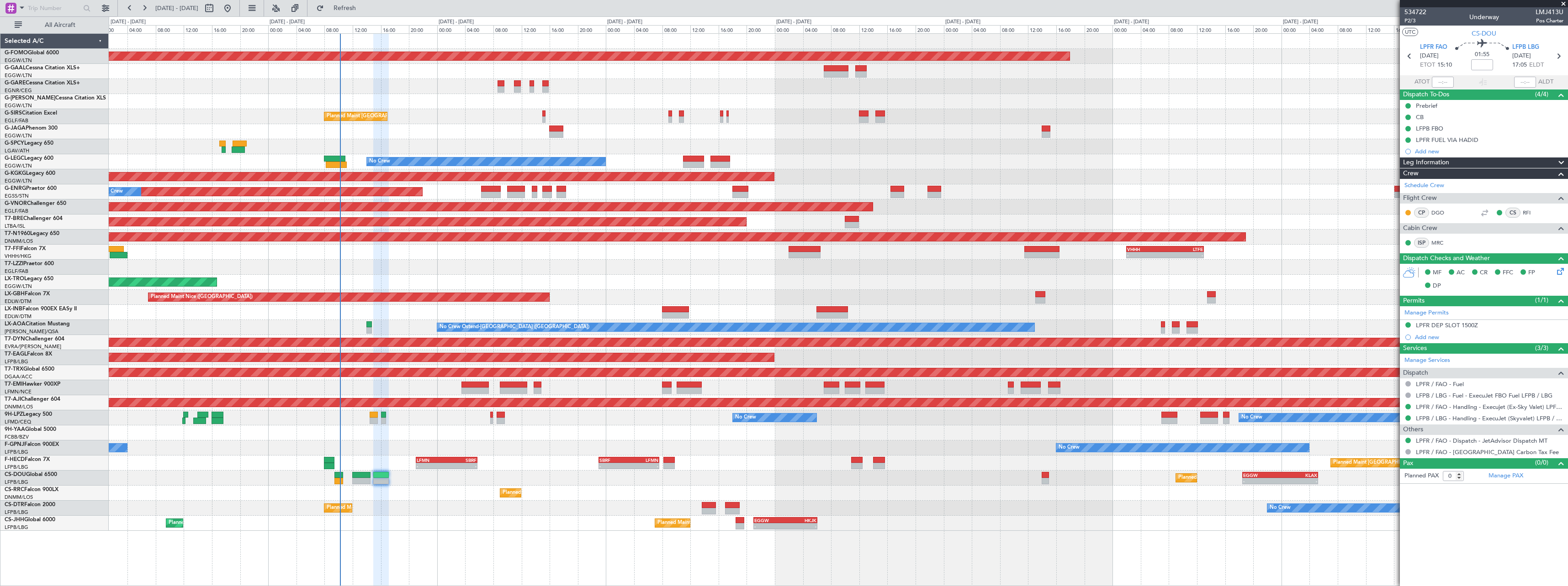
click at [382, 502] on div "Planned Maint Sofia No Crew No Crew" at bounding box center [838, 508] width 1459 height 15
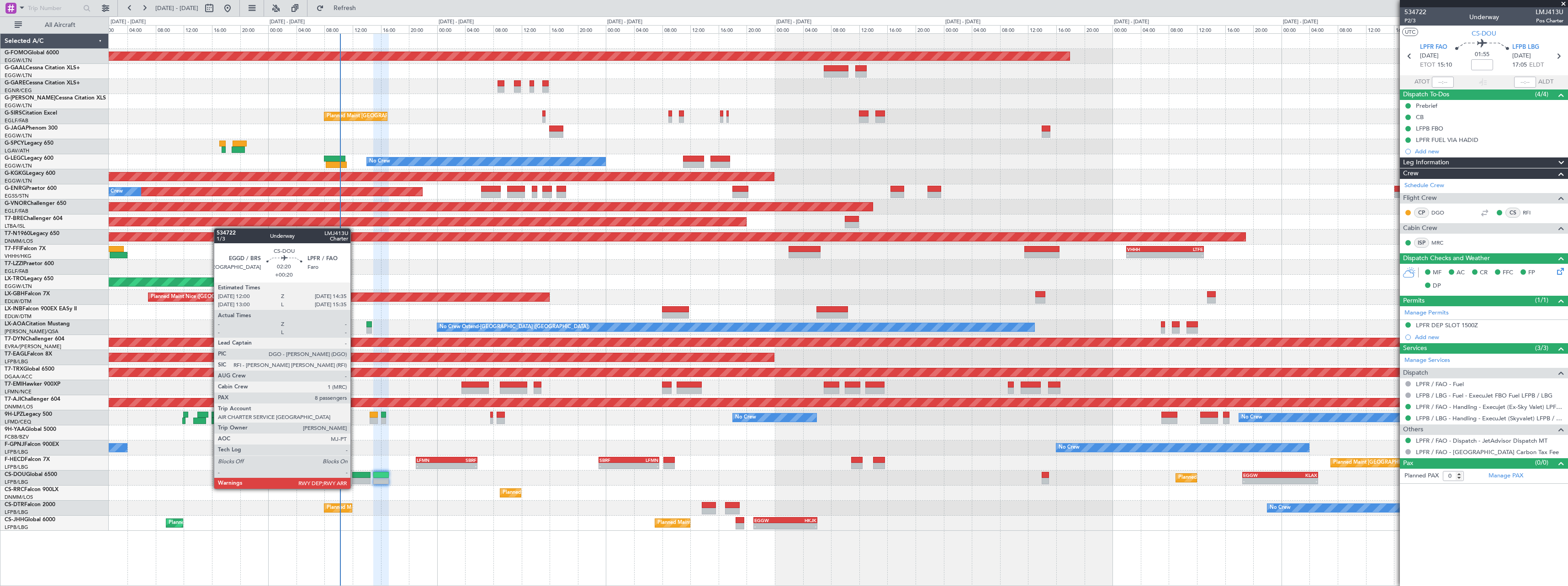
click at [354, 480] on div at bounding box center [361, 482] width 18 height 7
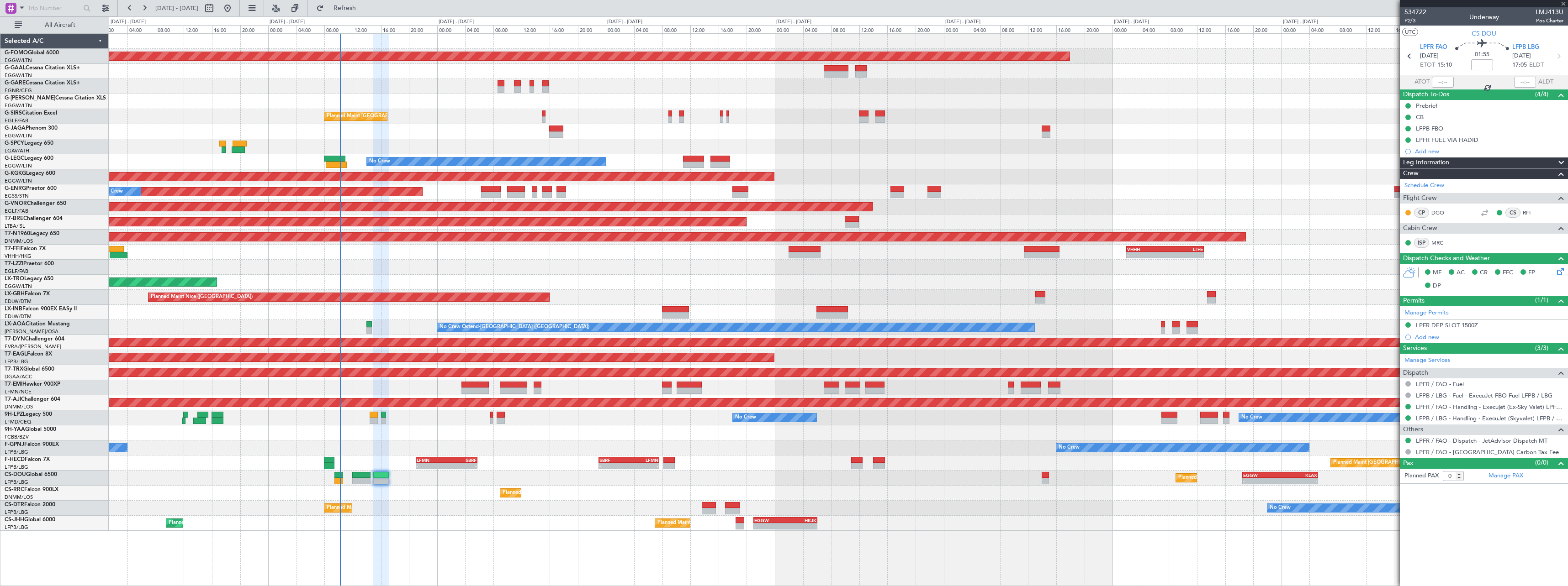
type input "+00:20"
type input "8"
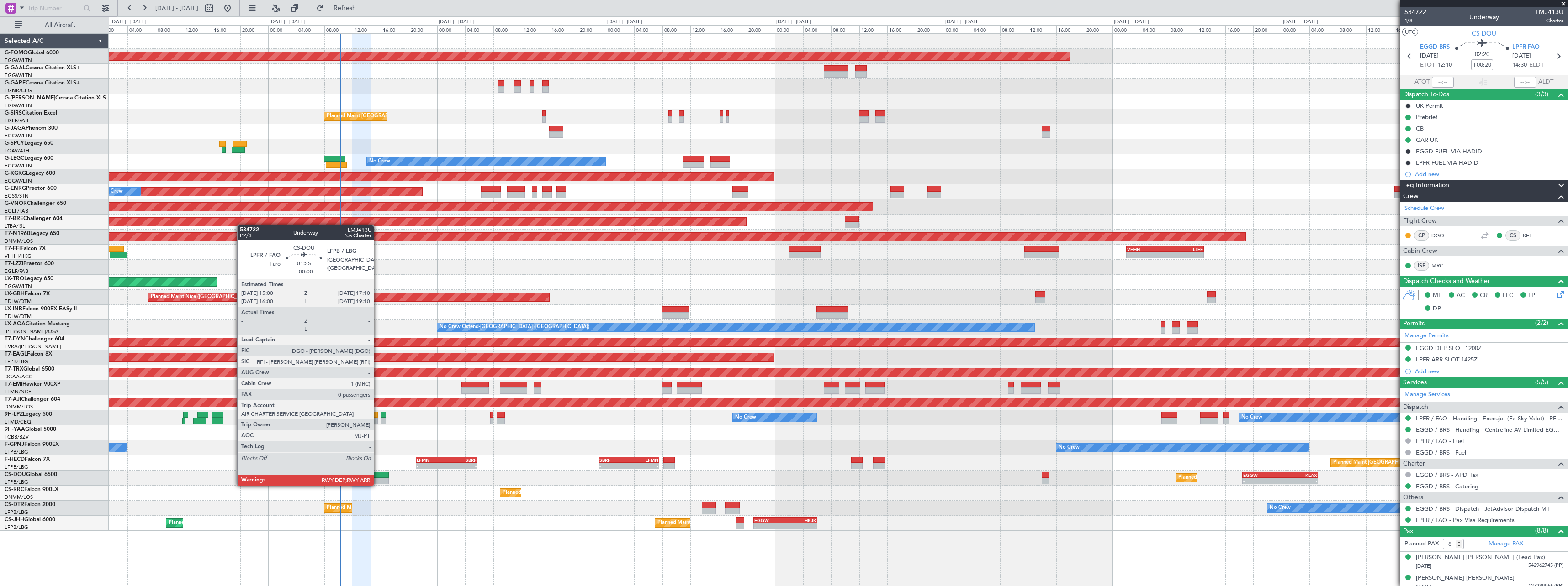
click at [378, 477] on div at bounding box center [381, 476] width 16 height 7
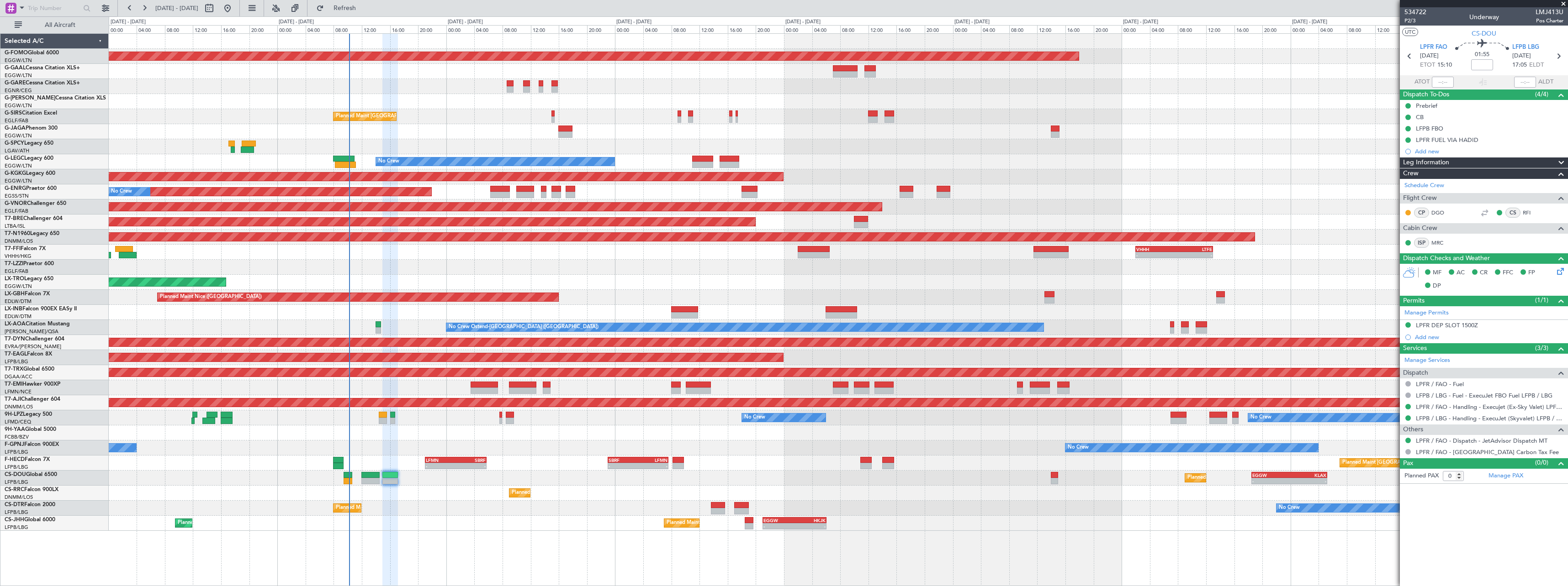
click at [391, 509] on div "Planned Maint Sofia No Crew No Crew" at bounding box center [838, 508] width 1459 height 15
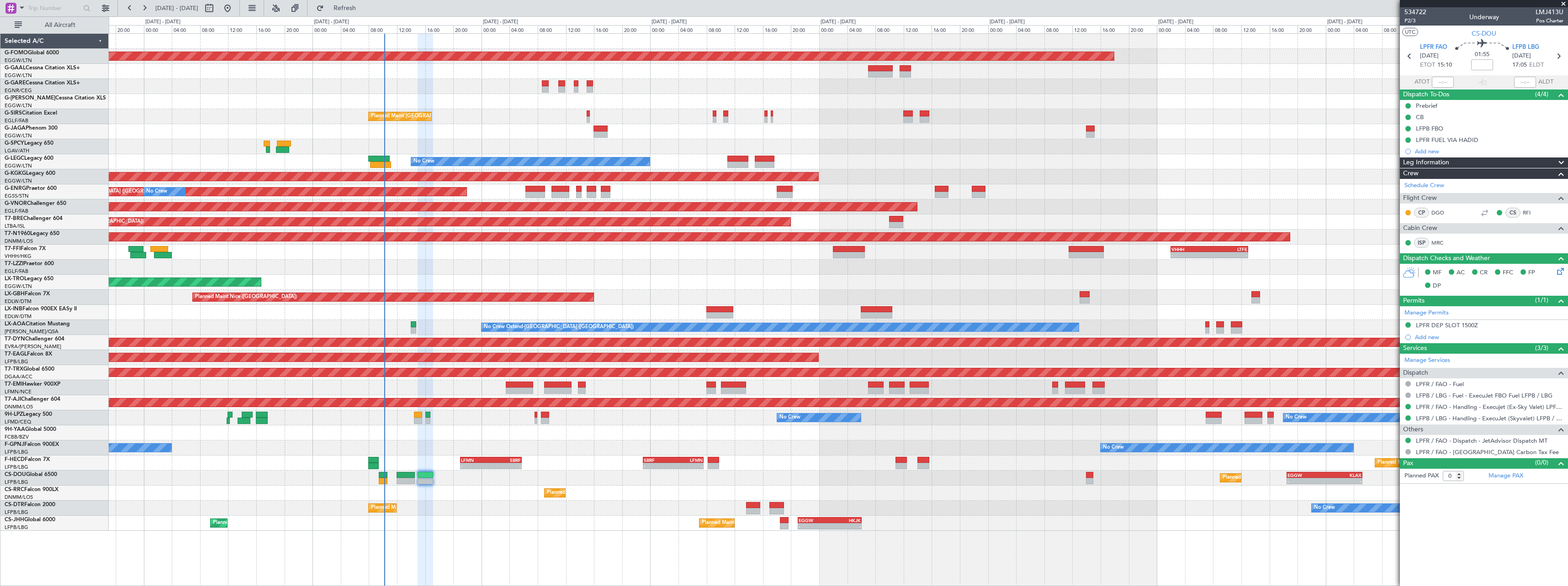
click at [430, 518] on div "Planned Maint Paris (Le Bourget) Planned Maint Paris (Le Bourget) - - EGGW 21:0…" at bounding box center [838, 524] width 1459 height 15
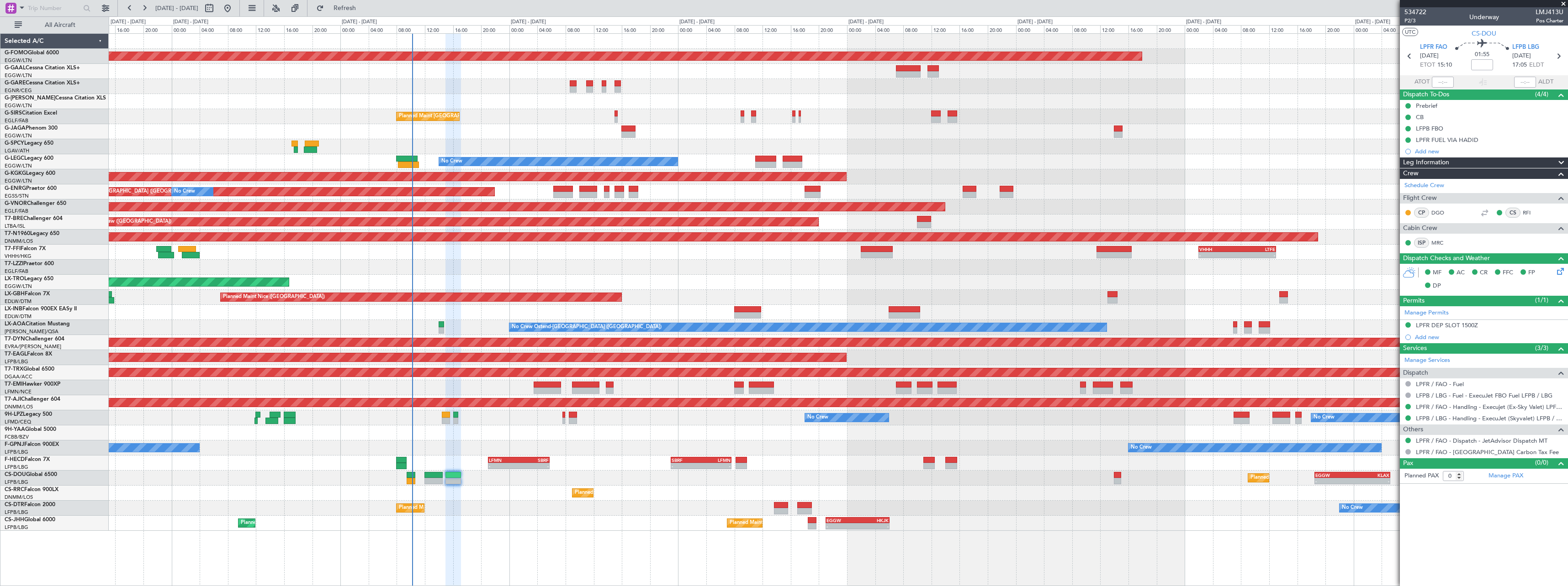
click at [469, 501] on div "Planned Maint Windsor Locks (Bradley Intl) Owner Planned Maint London (Farnboro…" at bounding box center [838, 282] width 1459 height 497
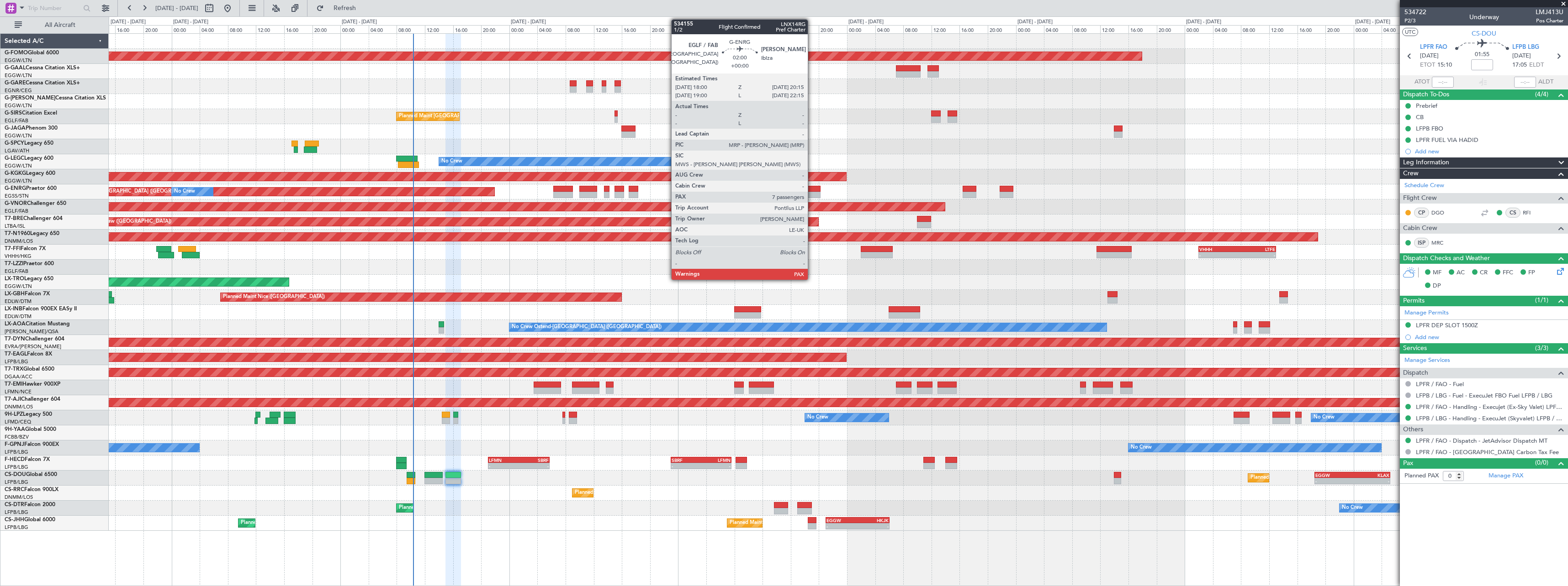
click at [811, 190] on div at bounding box center [812, 190] width 16 height 7
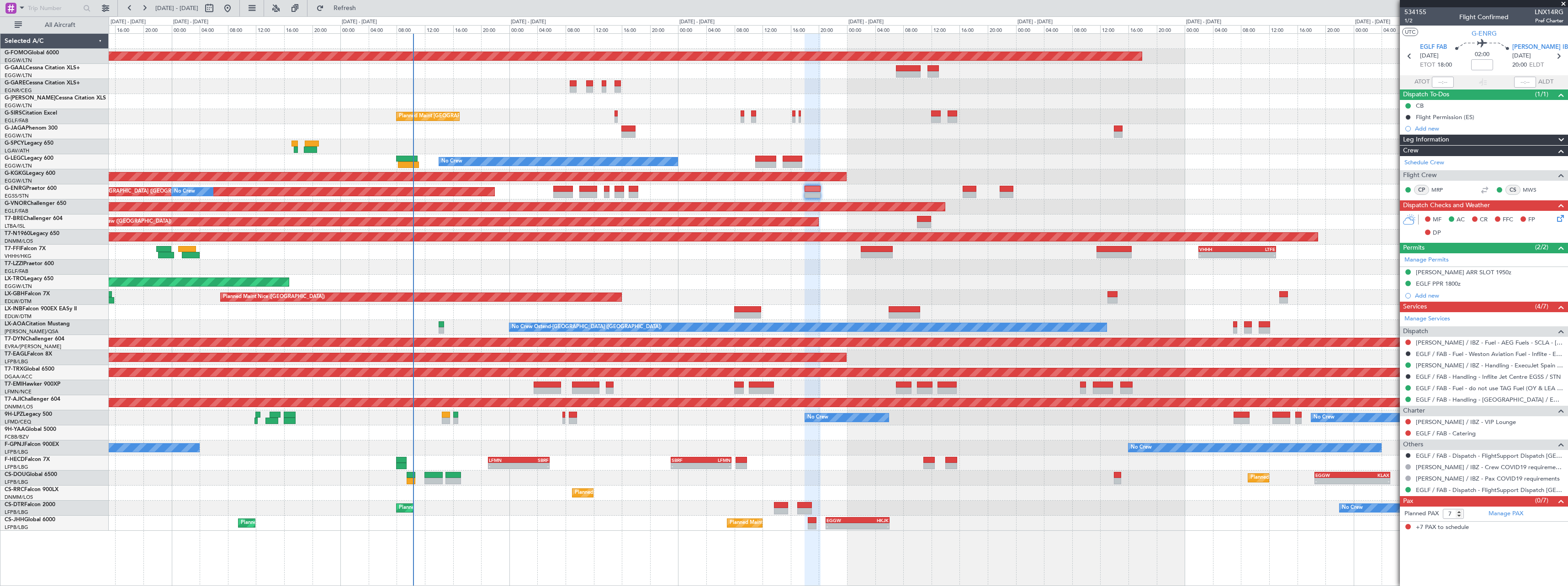
click at [962, 197] on div "Planned Maint London (Stansted) No Crew" at bounding box center [838, 192] width 1459 height 15
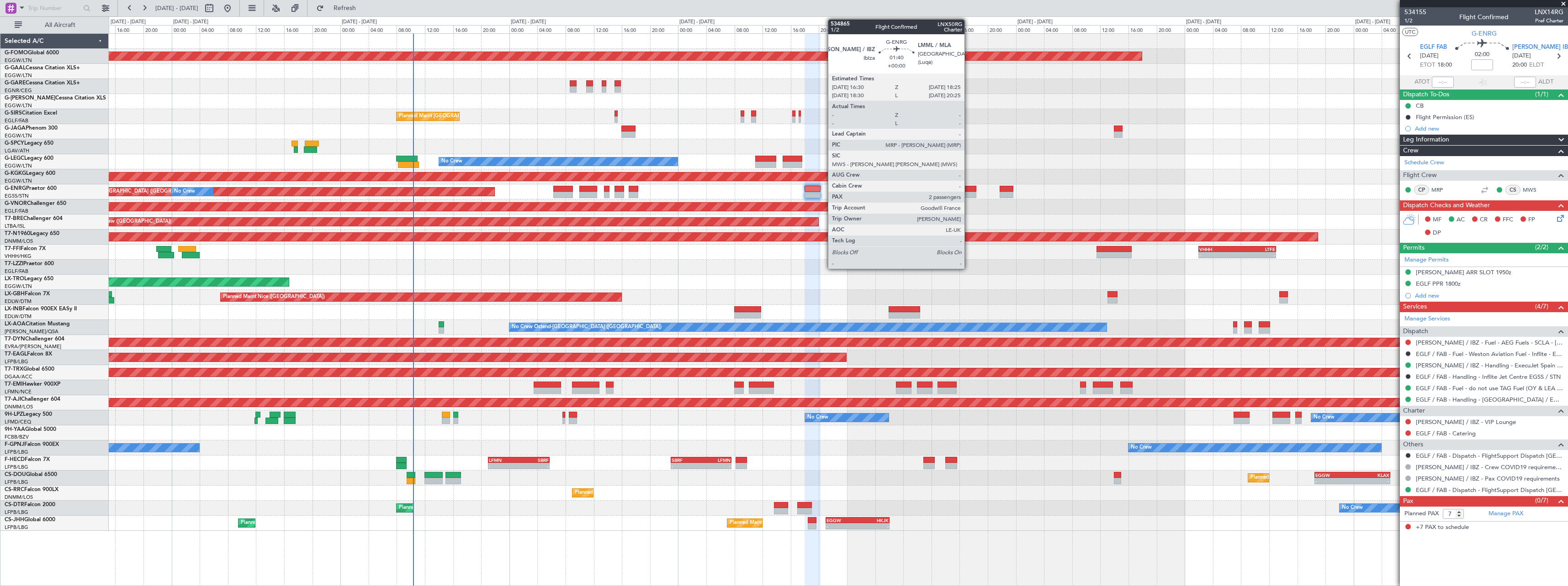
click at [969, 193] on div at bounding box center [969, 195] width 14 height 7
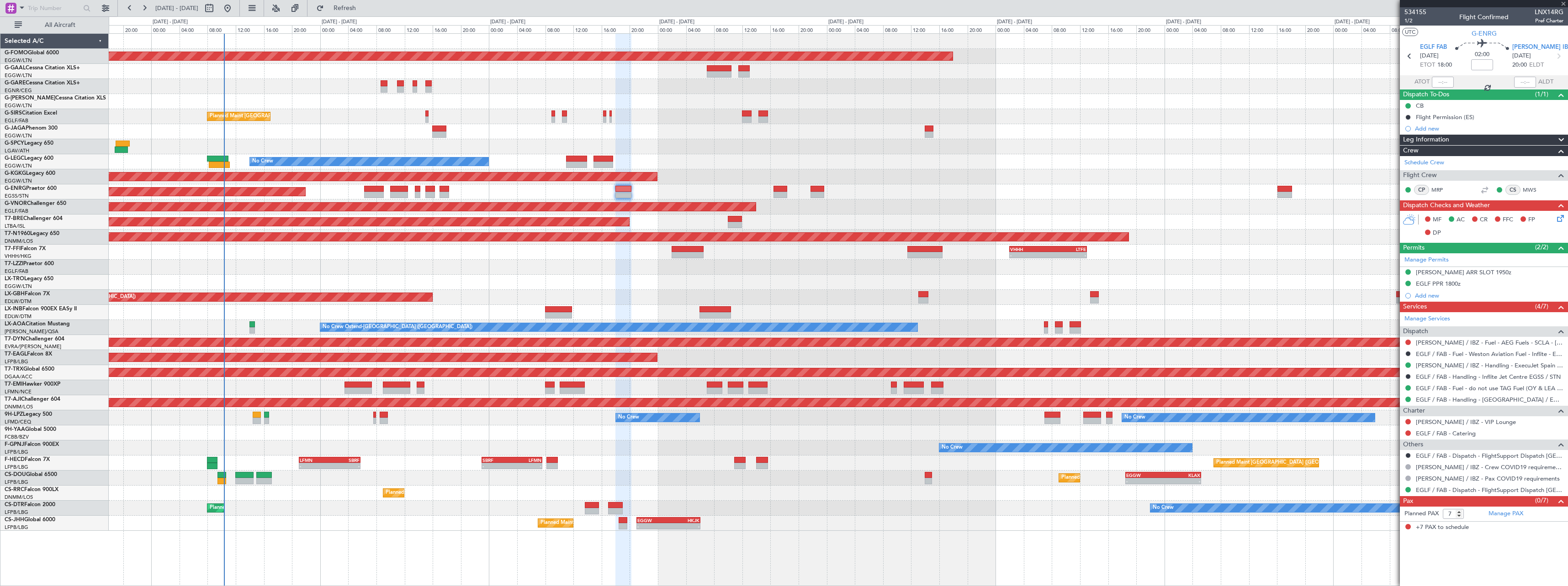
click at [868, 189] on div "Planned Maint London (Stansted) No Crew" at bounding box center [838, 192] width 1459 height 15
type input "2"
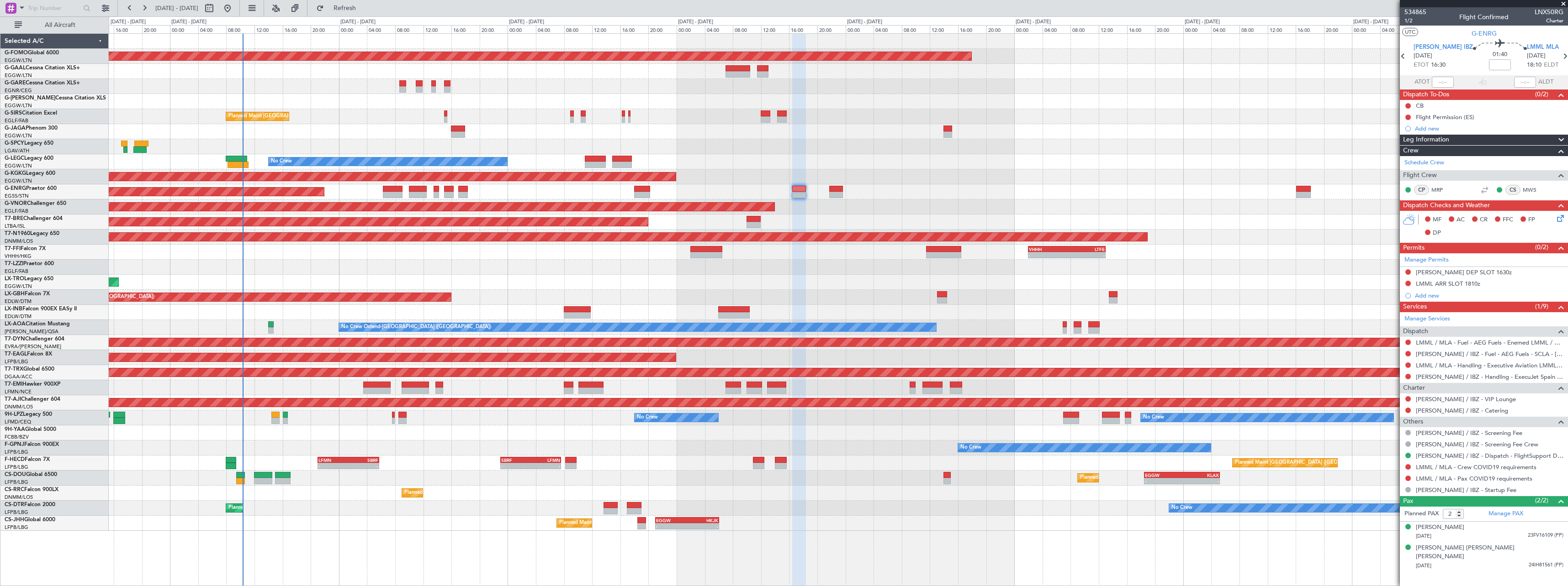
click at [604, 284] on div "Unplanned Maint [GEOGRAPHIC_DATA] ([GEOGRAPHIC_DATA])" at bounding box center [838, 282] width 1459 height 15
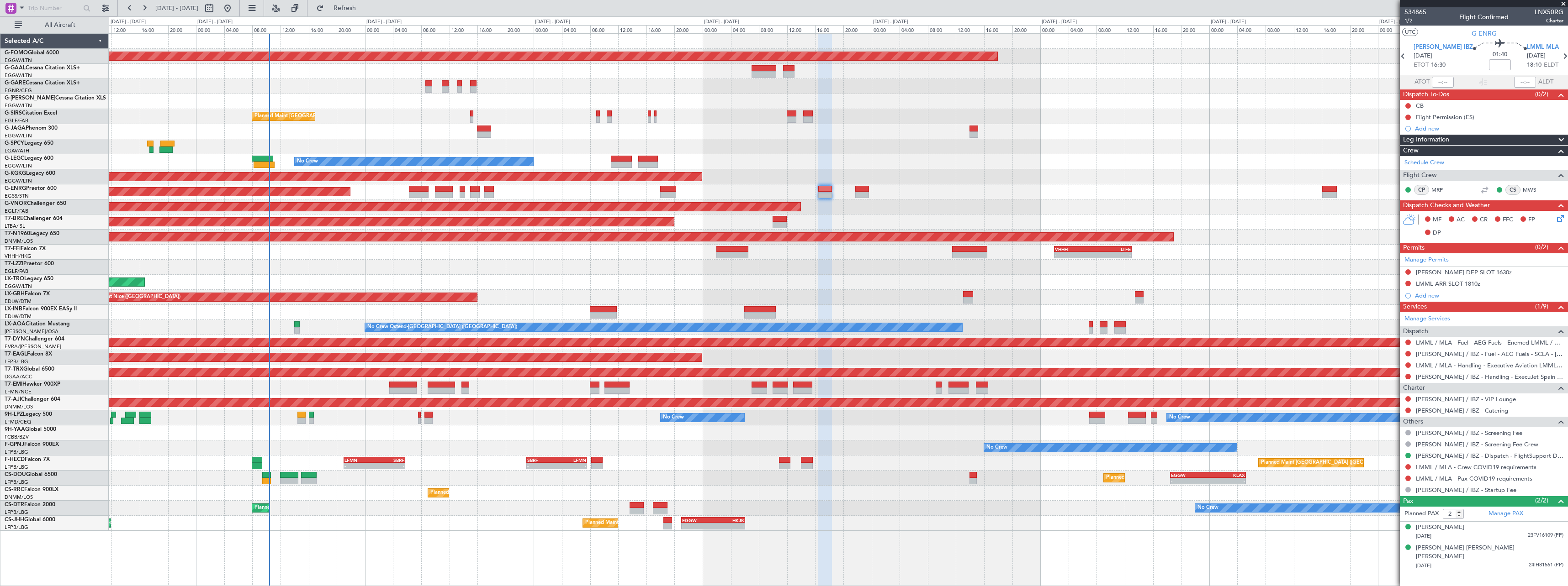
click at [478, 272] on div "Planned Maint Windsor Locks ([PERSON_NAME] Intl) Owner Planned Maint [GEOGRAPHI…" at bounding box center [838, 282] width 1459 height 497
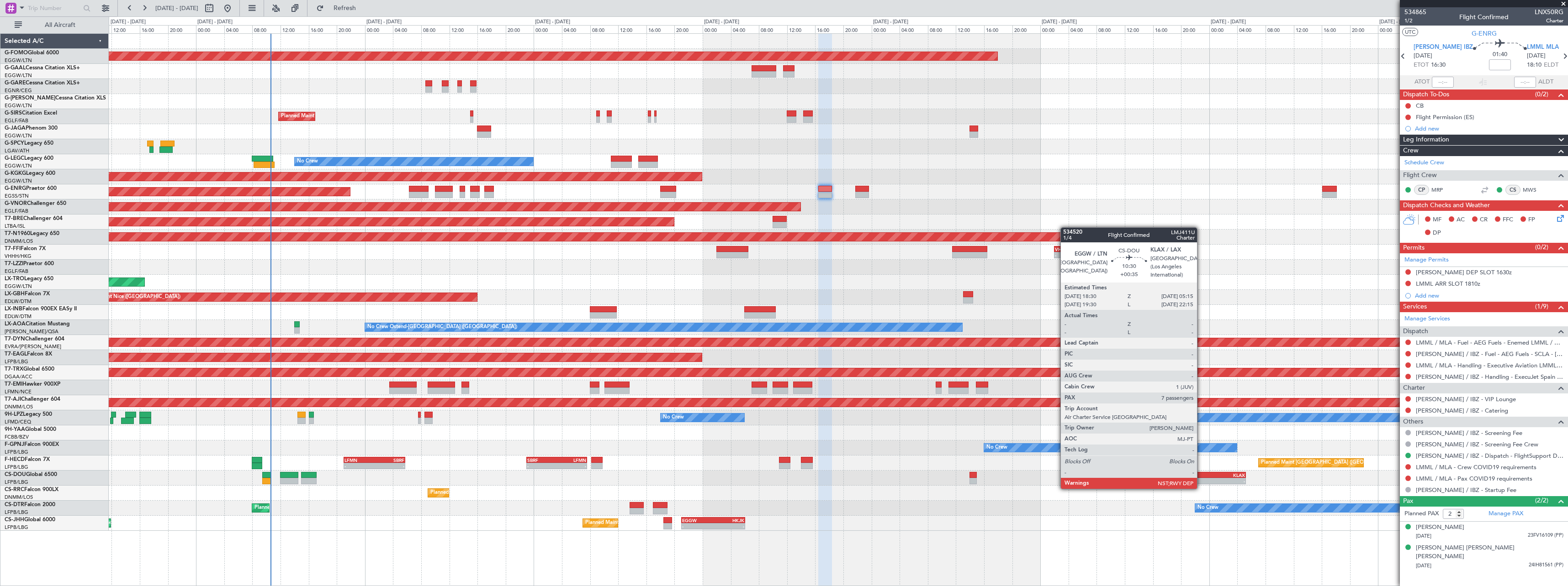
click at [1201, 480] on div "-" at bounding box center [1189, 481] width 37 height 6
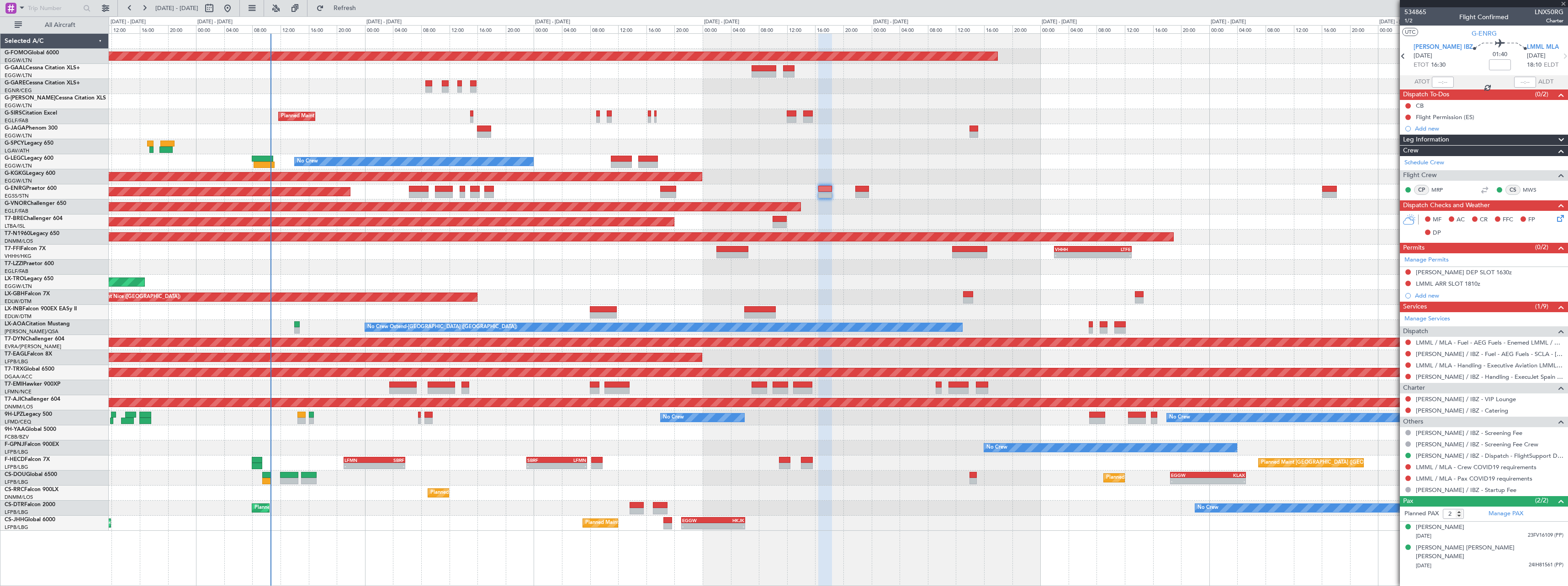
type input "+00:35"
type input "7"
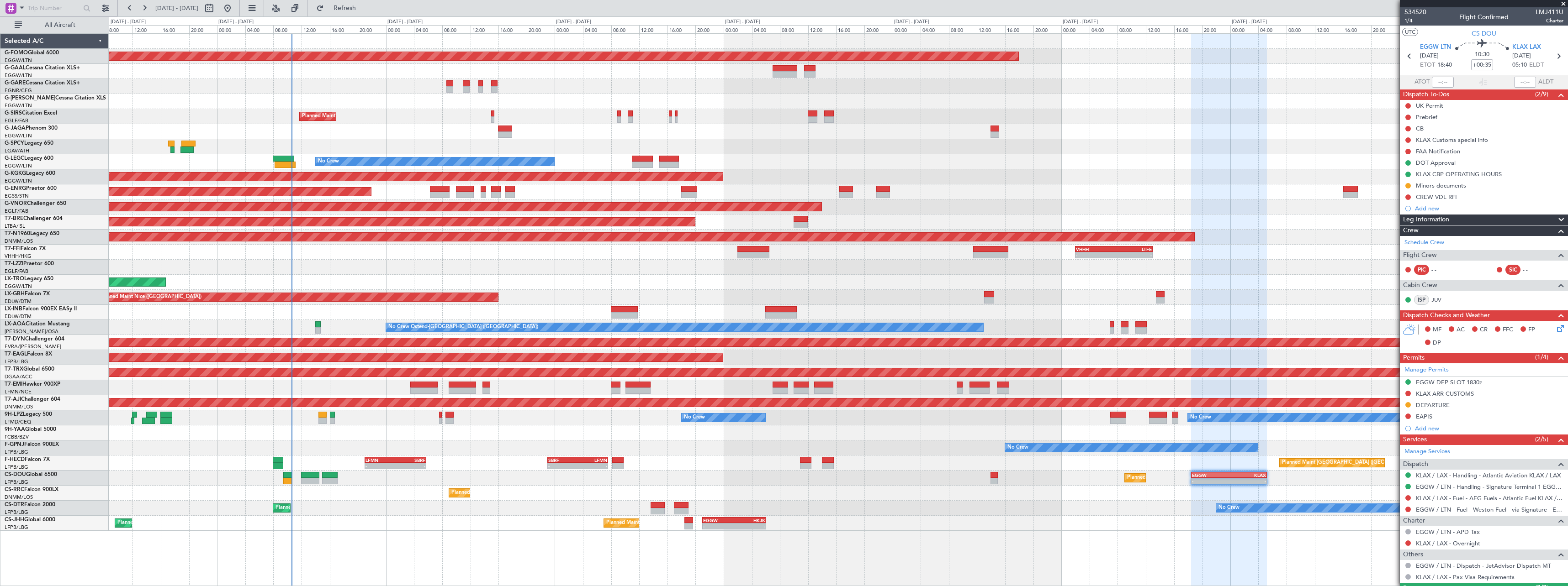
click at [331, 448] on div "No Crew No Crew" at bounding box center [838, 448] width 1459 height 15
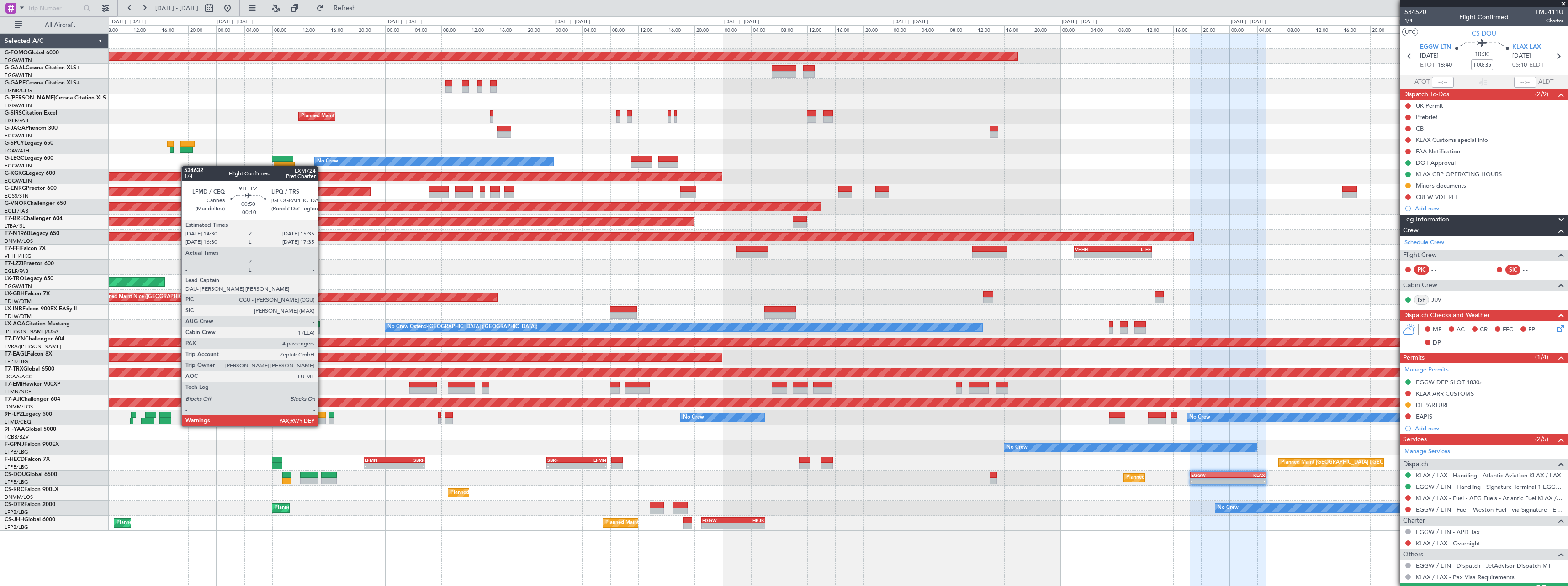
click at [322, 417] on div at bounding box center [320, 415] width 7 height 7
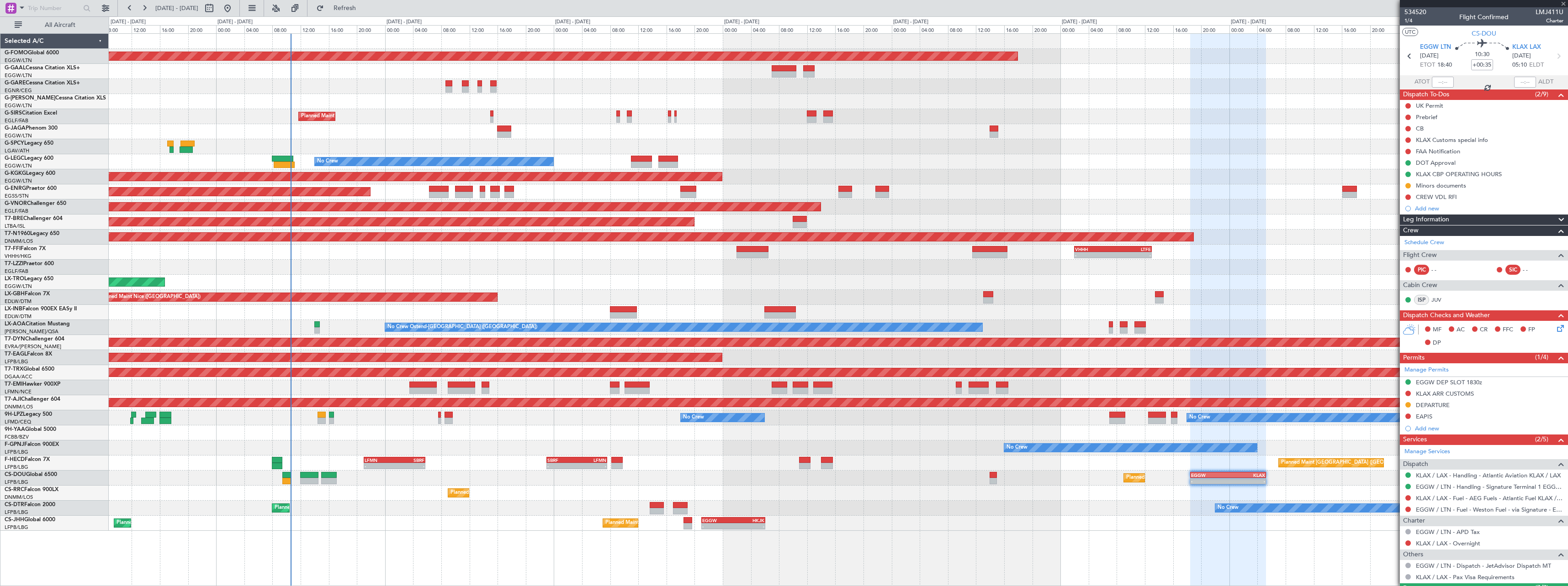
type input "-00:10"
type input "4"
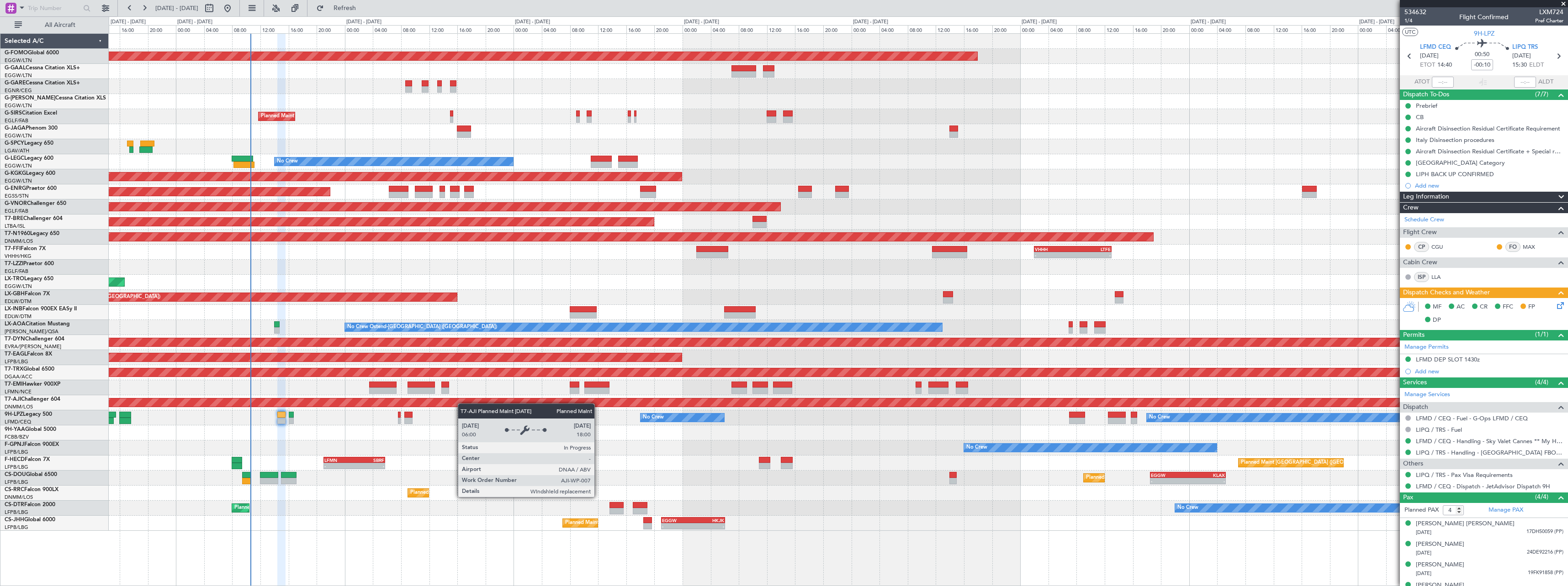
click at [385, 405] on div "Planned Maint Windsor Locks ([PERSON_NAME] Intl) Owner Planned Maint [GEOGRAPHI…" at bounding box center [838, 282] width 1459 height 497
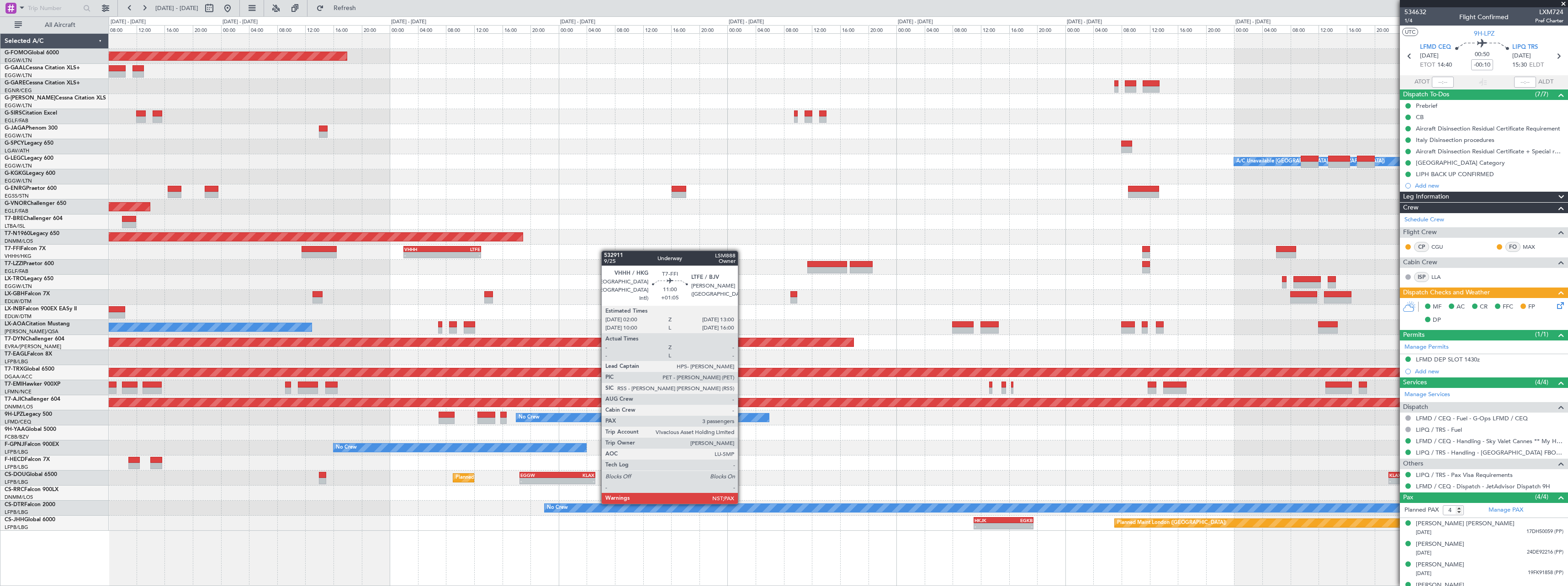
click at [382, 246] on div "- - VHHH 02:00 Z LTFE 13:00 Z - - UTTT 23:35 Z VHHH 05:35 Z" at bounding box center [838, 252] width 1459 height 15
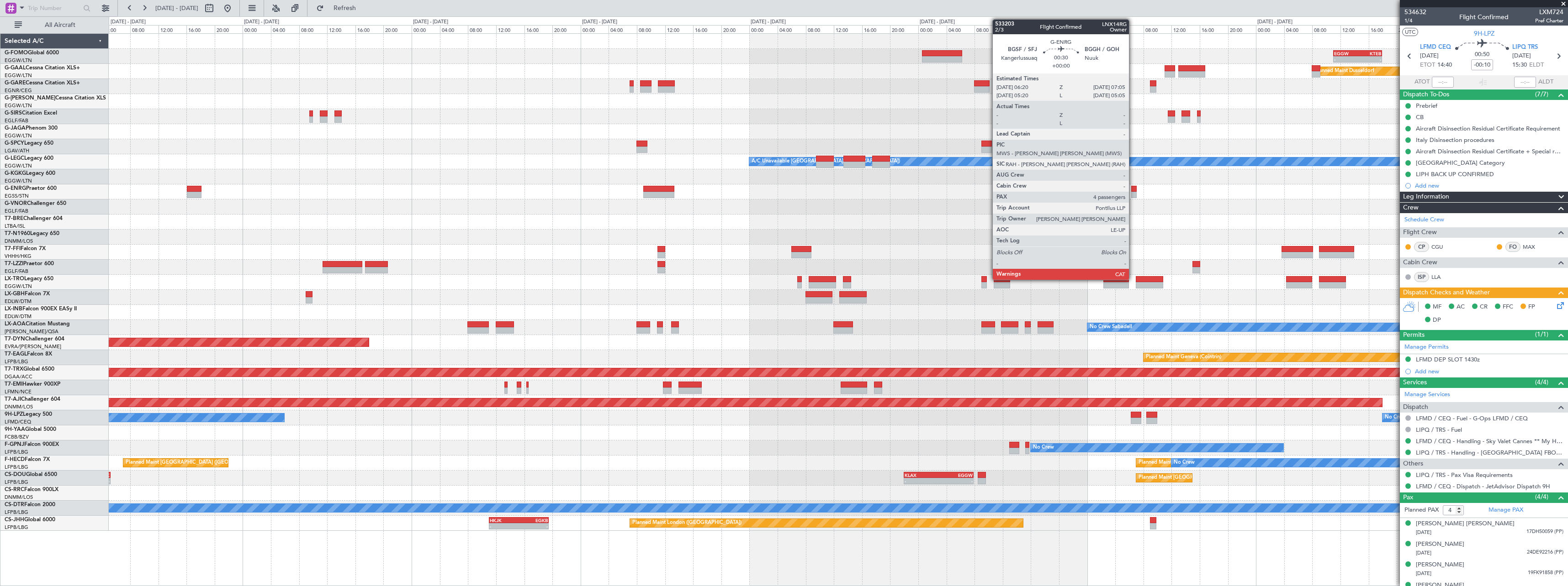
click at [1133, 193] on div at bounding box center [1133, 195] width 6 height 7
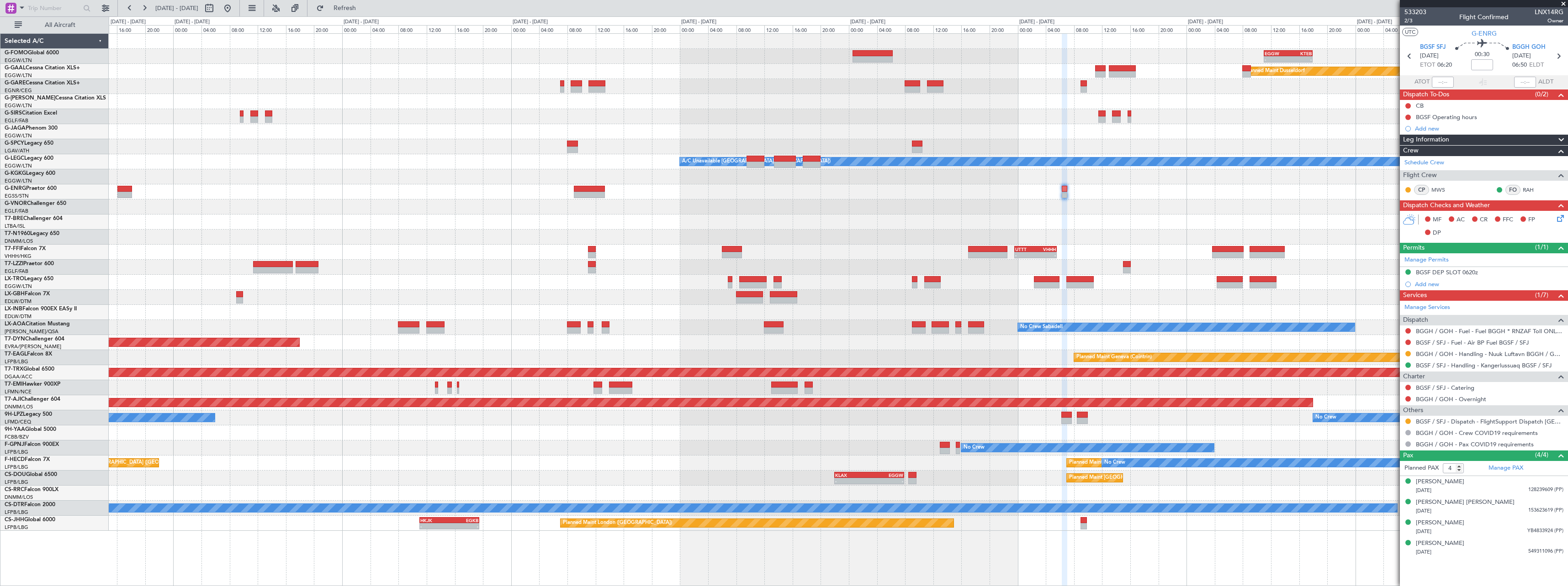
click at [1101, 248] on div "- - EGGW 11:00 Z KTEB 17:55 Z Planned Maint Windsor Locks ([PERSON_NAME] Intl) …" at bounding box center [838, 282] width 1459 height 497
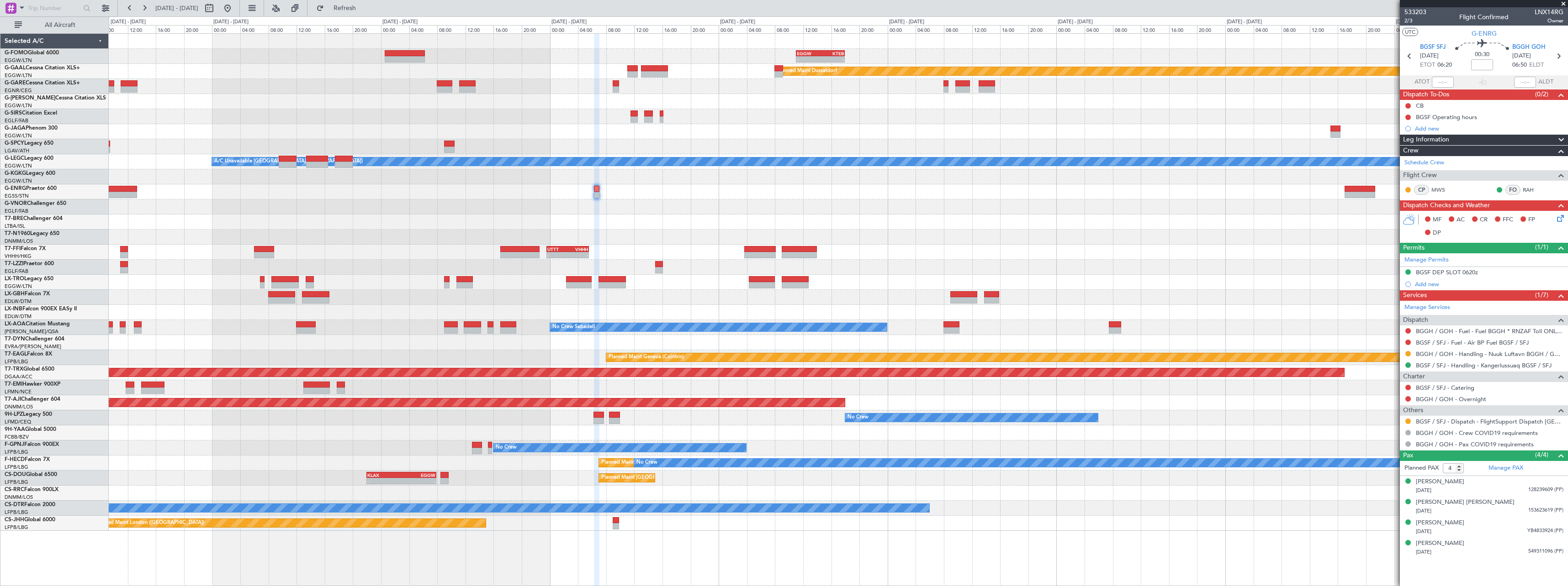
click at [890, 220] on div "- - LJLJ 08:00 Z UAAA 14:00 Z" at bounding box center [838, 222] width 1459 height 15
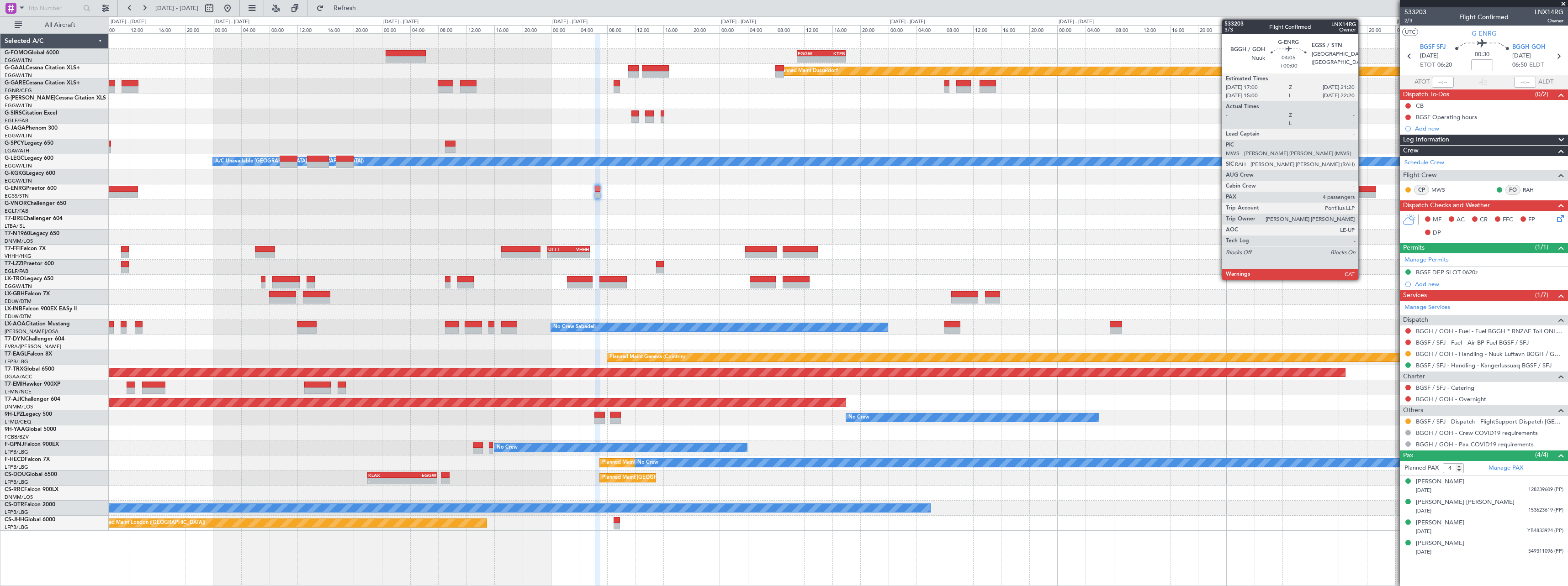
click at [1363, 195] on div at bounding box center [1360, 195] width 31 height 7
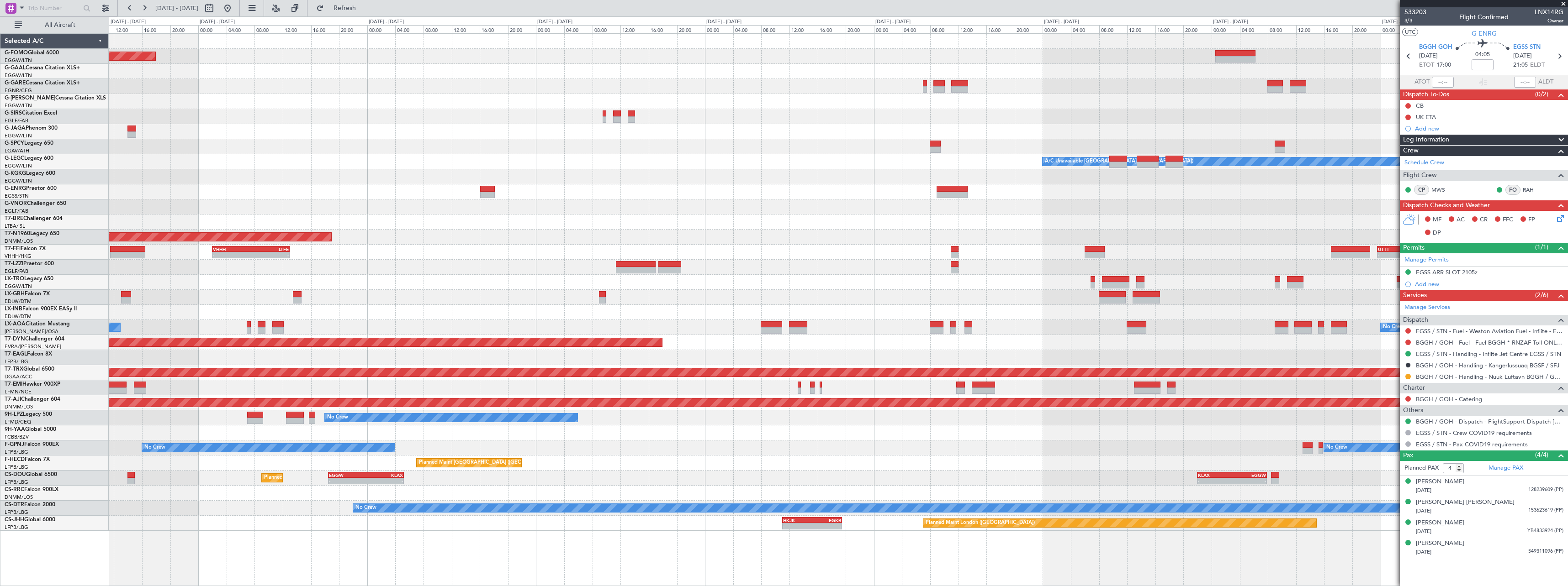
click at [1535, 288] on fb-app "[DATE] - [DATE] Refresh Quick Links All Aircraft Planned Maint Windsor Locks ([…" at bounding box center [784, 296] width 1568 height 579
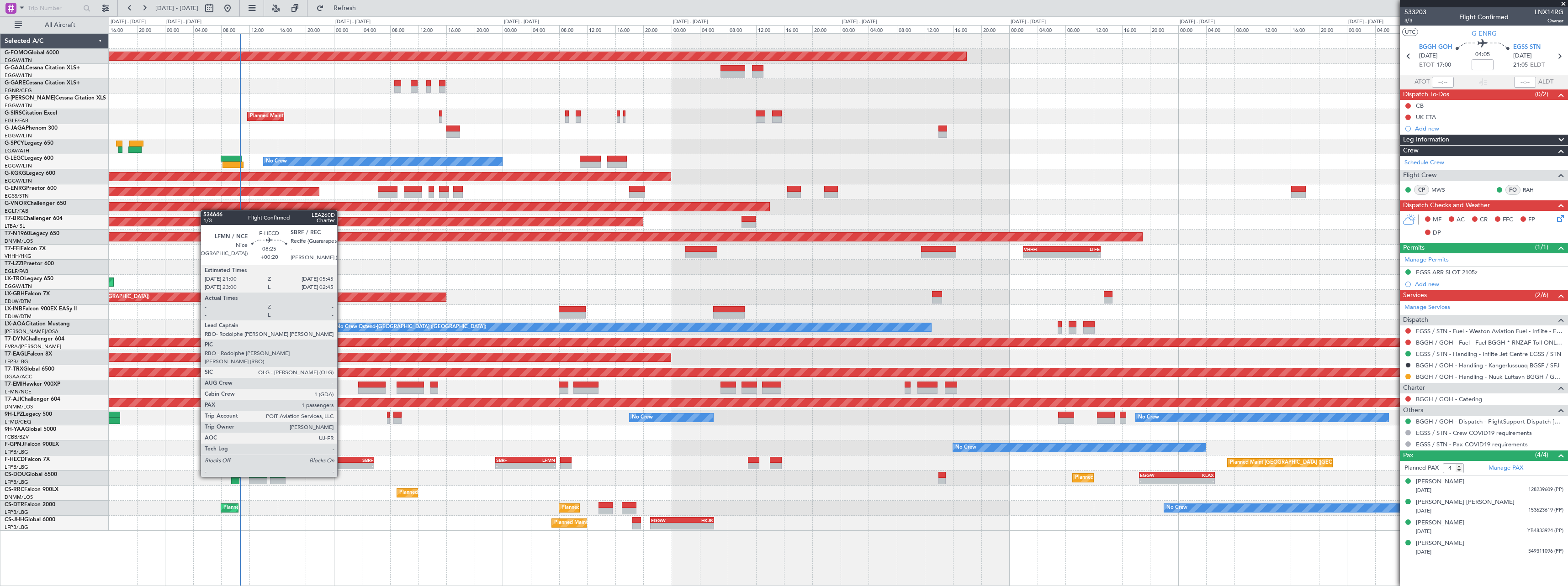
click at [341, 460] on div "LFMN" at bounding box center [329, 460] width 30 height 6
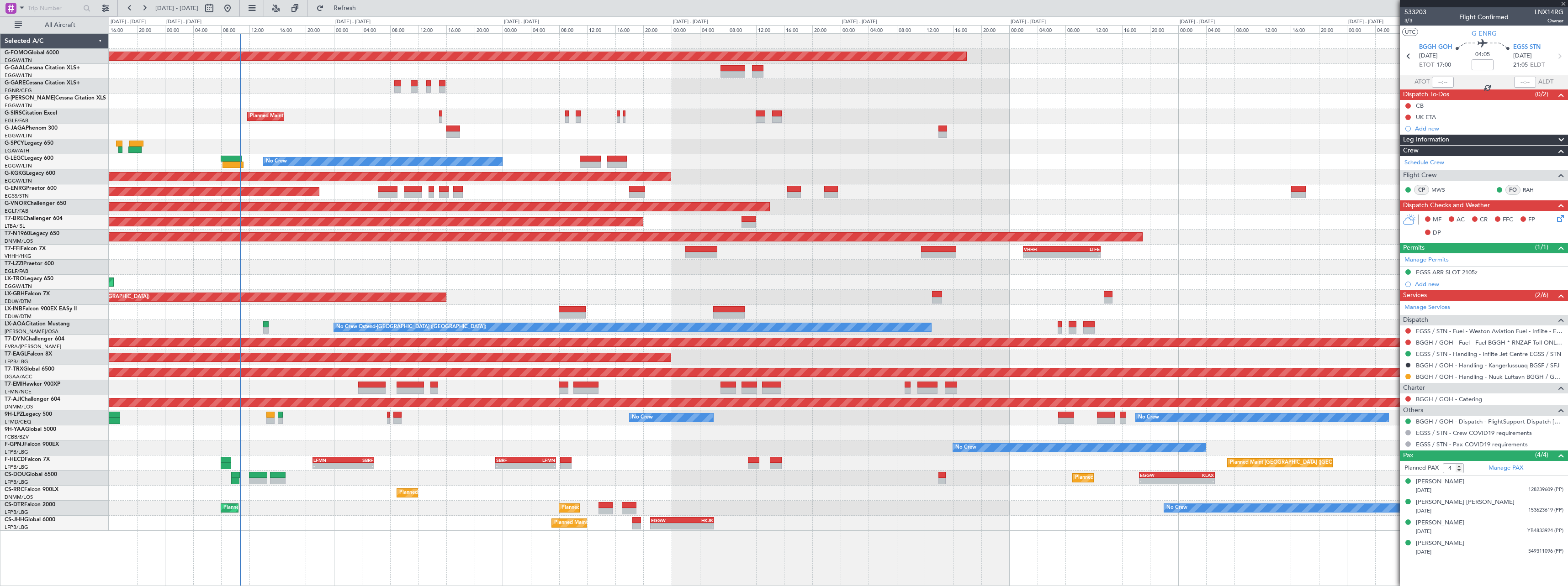
type input "+00:20"
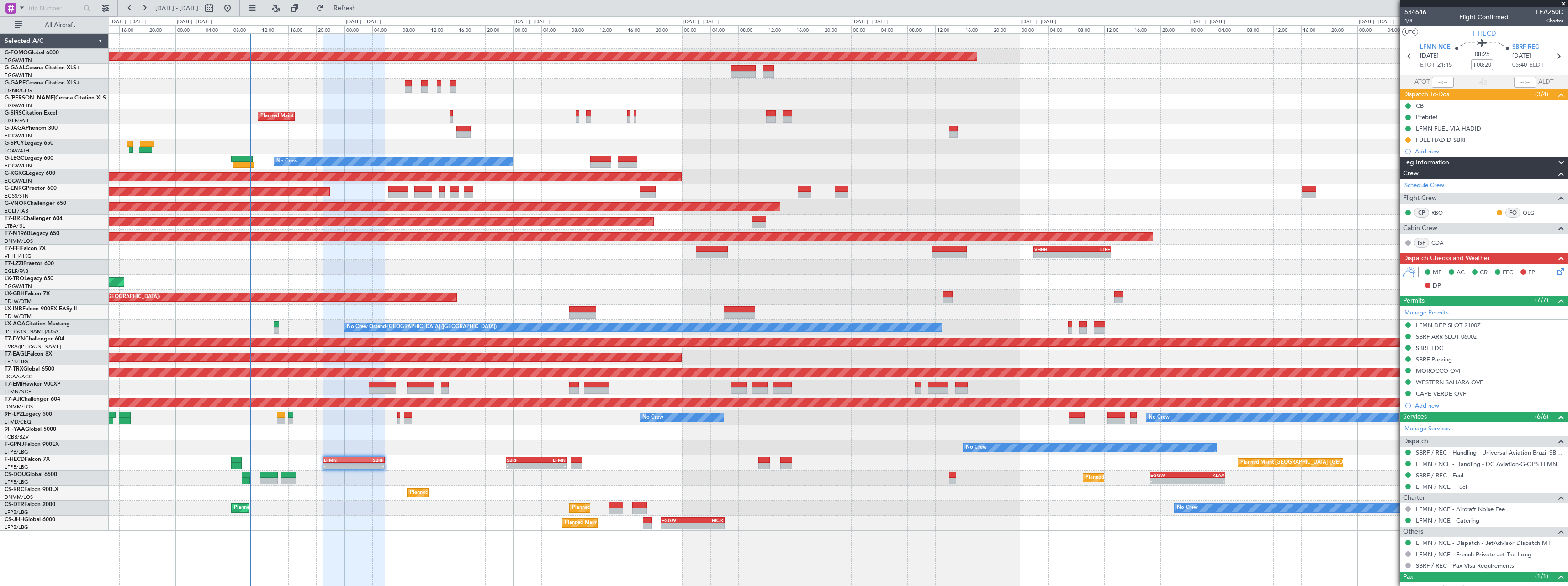
click at [798, 434] on div at bounding box center [838, 433] width 1459 height 15
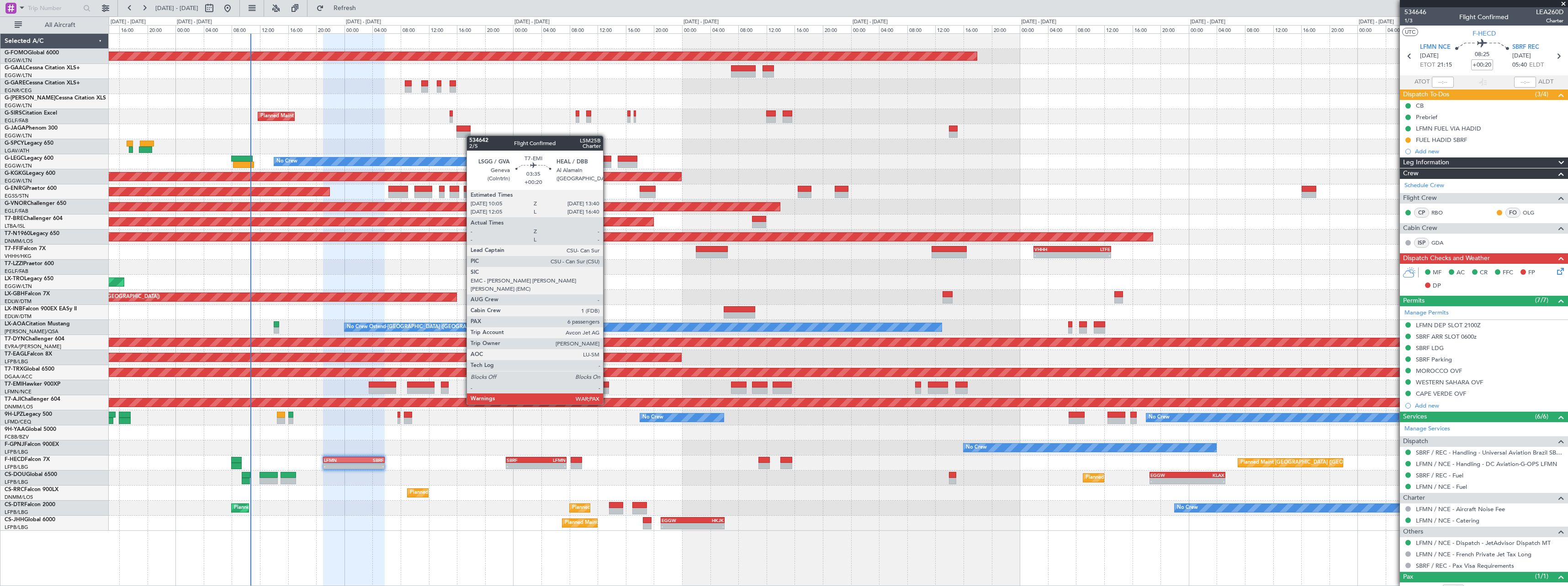
click at [607, 387] on div at bounding box center [596, 385] width 26 height 7
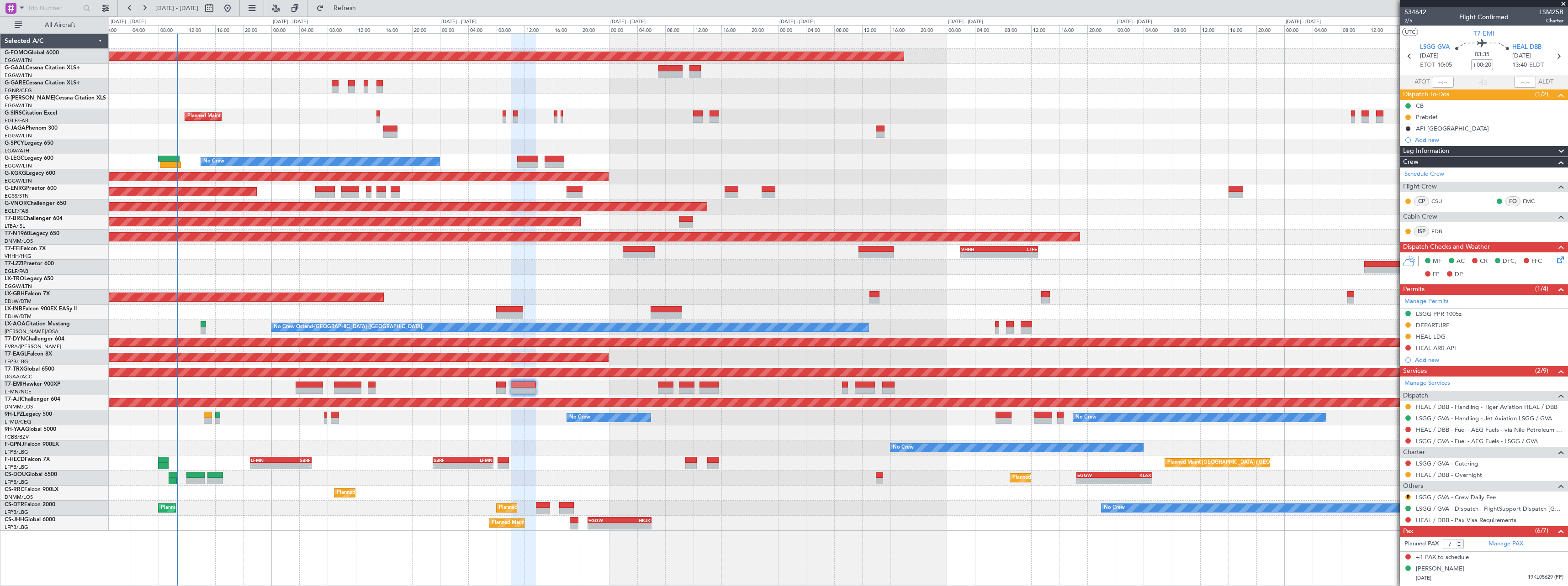
click at [587, 483] on div "Planned Maint [GEOGRAPHIC_DATA] ([GEOGRAPHIC_DATA]) - - EGGW 18:30 Z KLAX 05:15…" at bounding box center [838, 478] width 1459 height 15
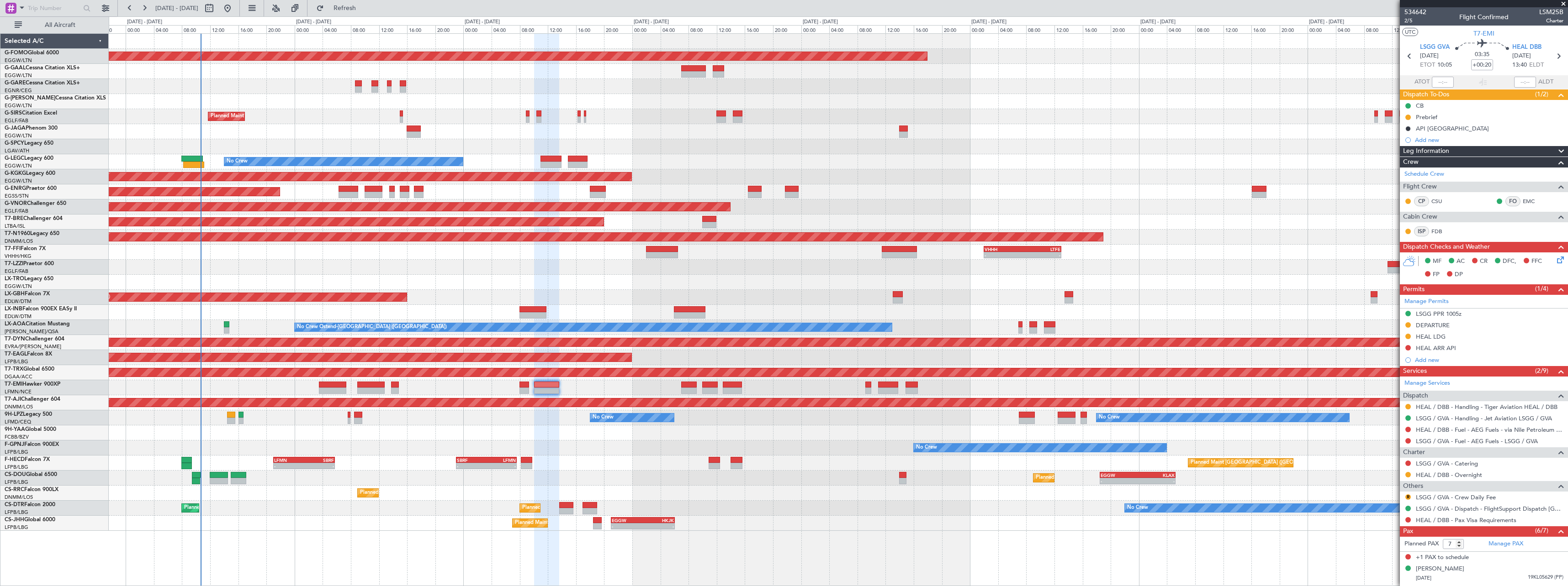
click at [235, 494] on div "Planned Maint Lagos ([PERSON_NAME]) OLBA 11:00 Z DNMM 17:50 Z 11:14 Z 17:59 Z" at bounding box center [838, 493] width 1459 height 15
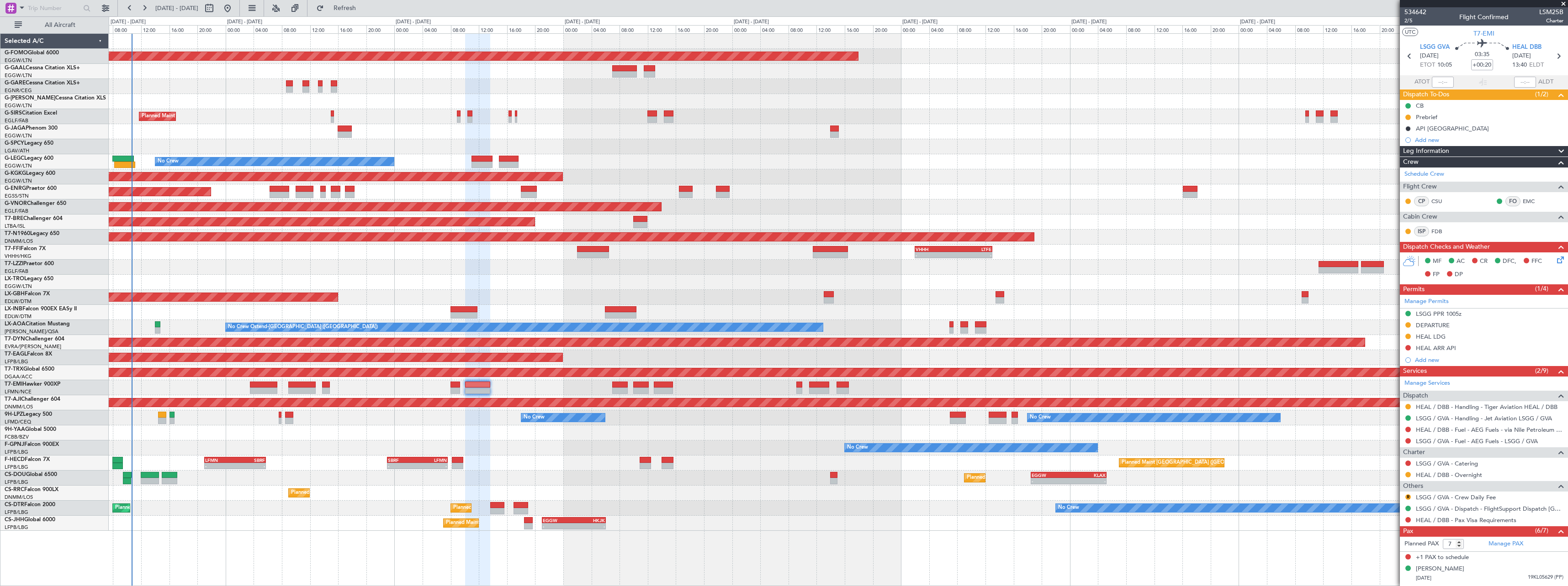
click at [190, 447] on div "Planned Maint Windsor Locks ([PERSON_NAME] Intl) Planned Maint [GEOGRAPHIC_DATA…" at bounding box center [838, 282] width 1459 height 497
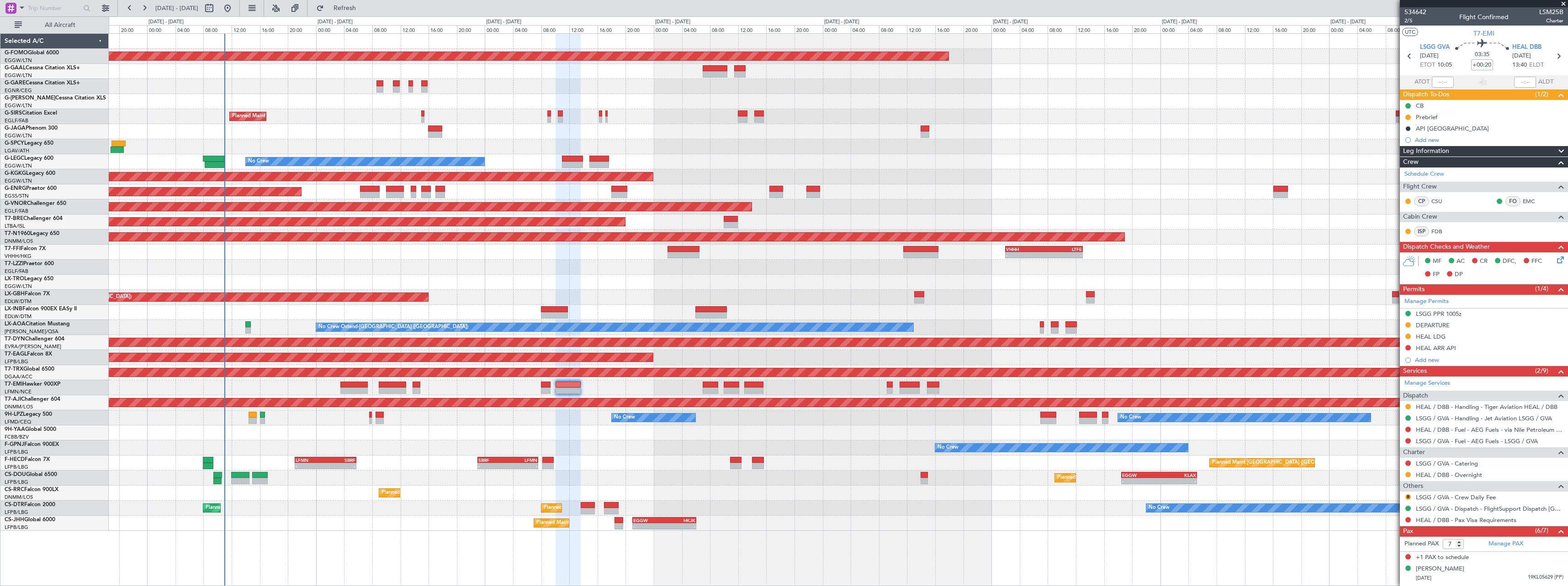
click at [557, 451] on div "Planned Maint Windsor Locks ([PERSON_NAME] Intl) Owner Planned Maint [GEOGRAPHI…" at bounding box center [838, 282] width 1459 height 497
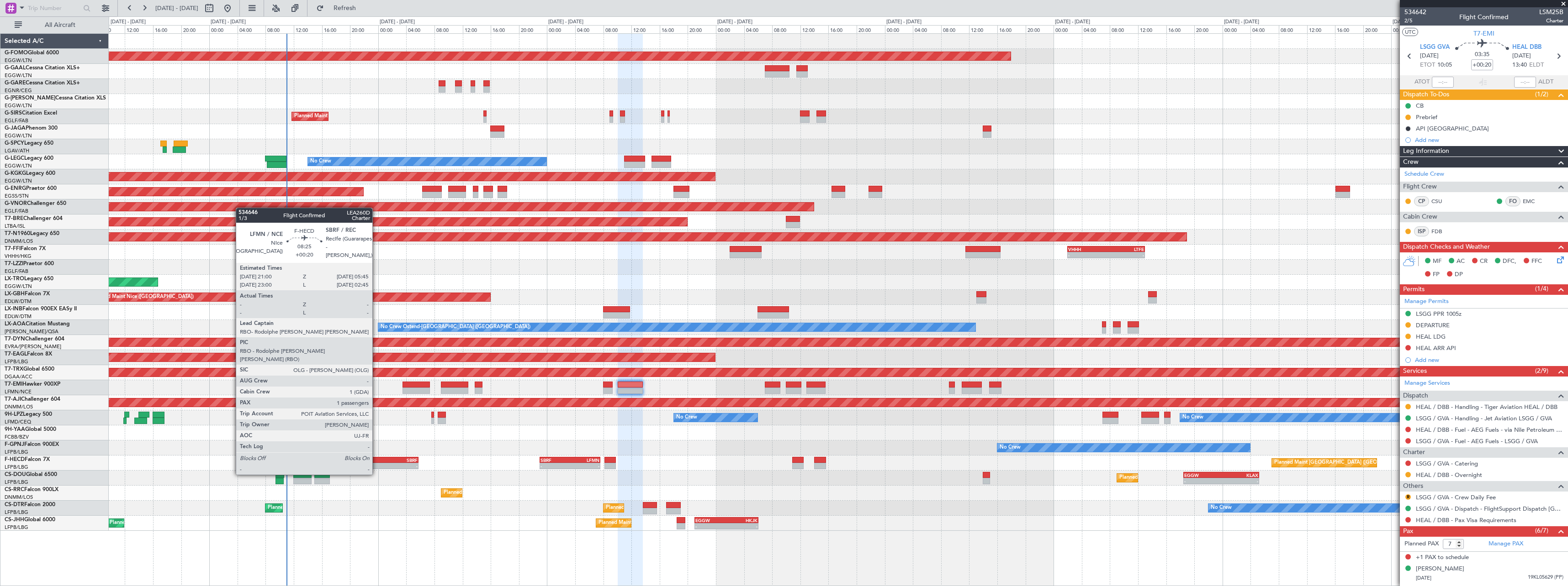
click at [377, 458] on div "LFMN" at bounding box center [373, 460] width 30 height 6
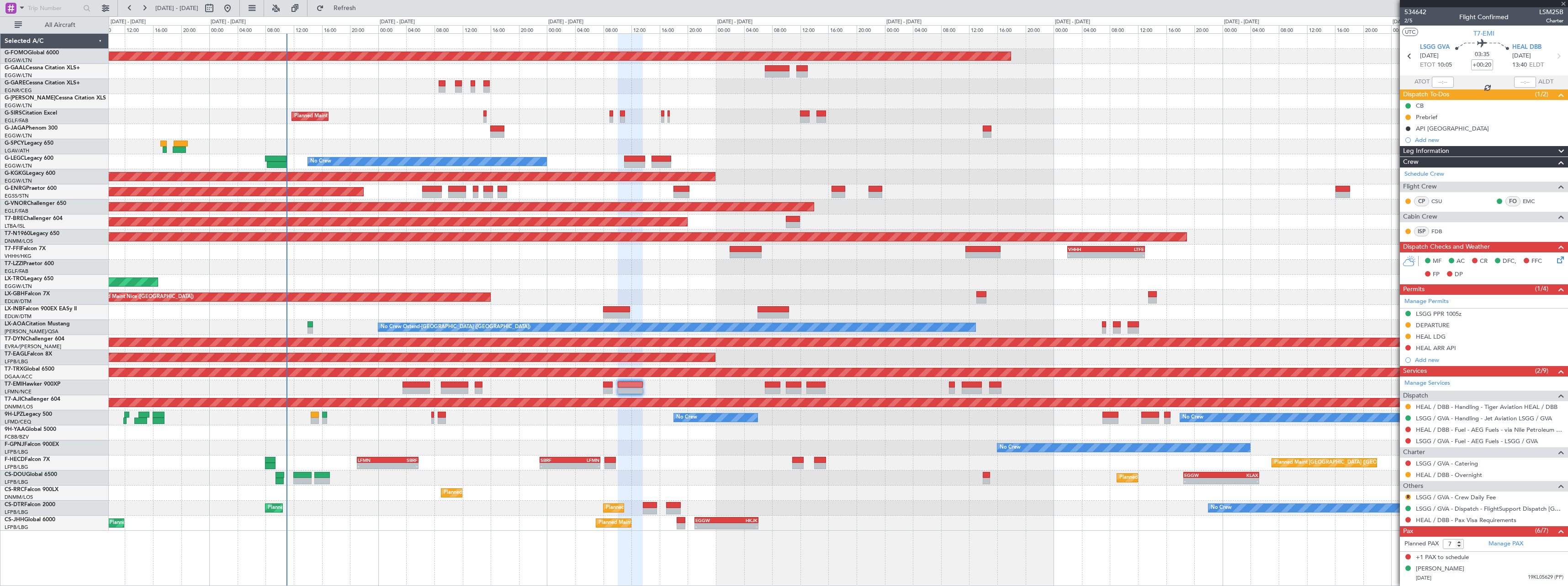
type input "1"
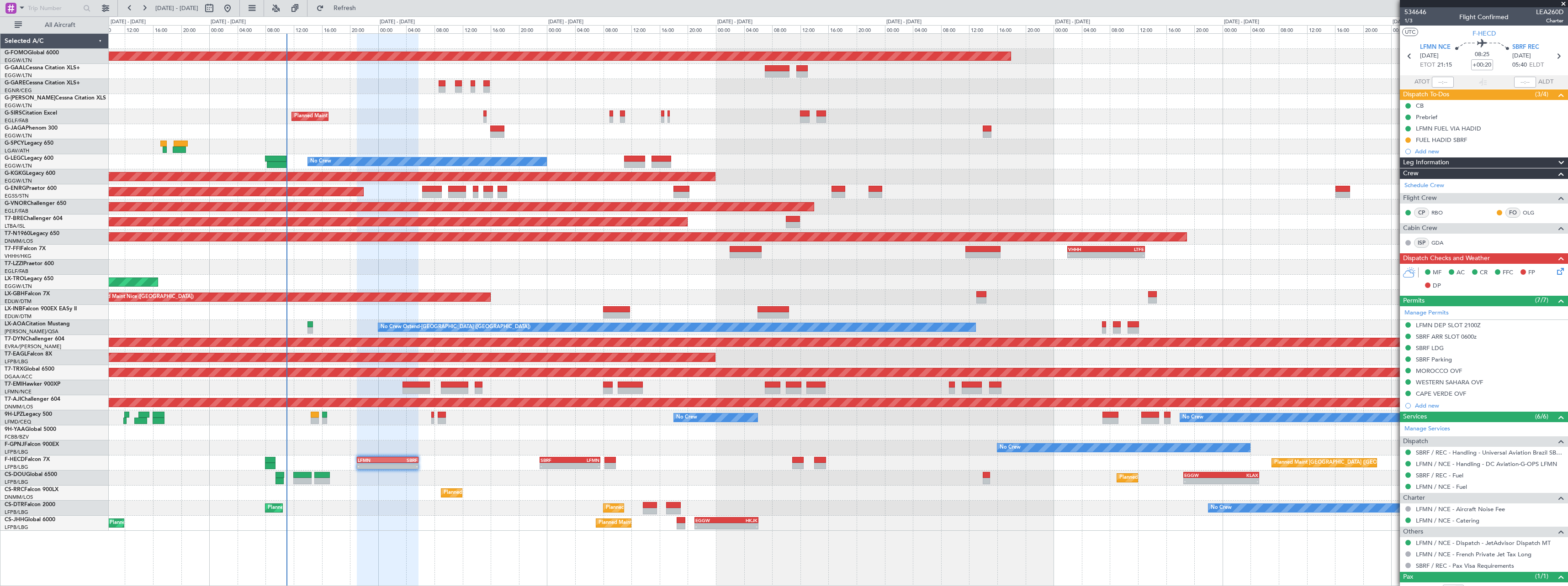
drag, startPoint x: 1408, startPoint y: 139, endPoint x: 1408, endPoint y: 148, distance: 9.0
click at [1408, 138] on button at bounding box center [1407, 140] width 6 height 6
click at [1407, 175] on span "Completed" at bounding box center [1412, 180] width 30 height 9
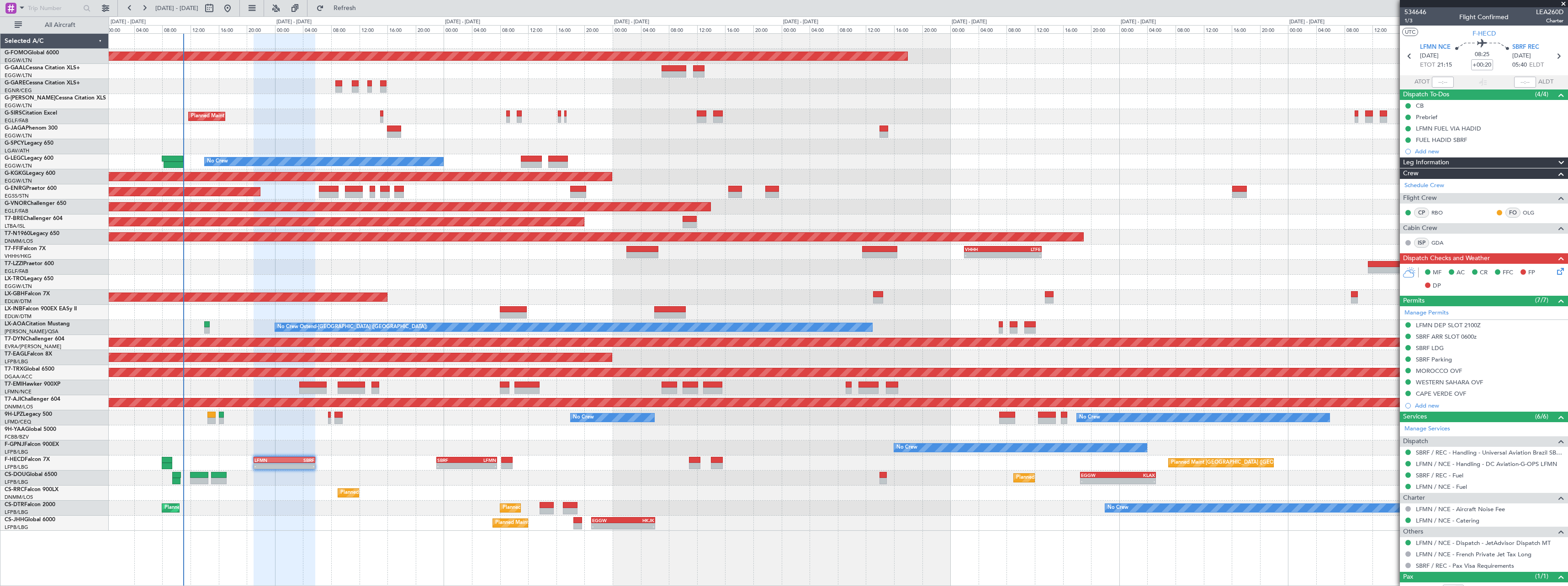
click at [397, 427] on div "Planned Maint Windsor Locks ([PERSON_NAME] Intl) Owner Planned Maint [GEOGRAPHI…" at bounding box center [838, 282] width 1459 height 497
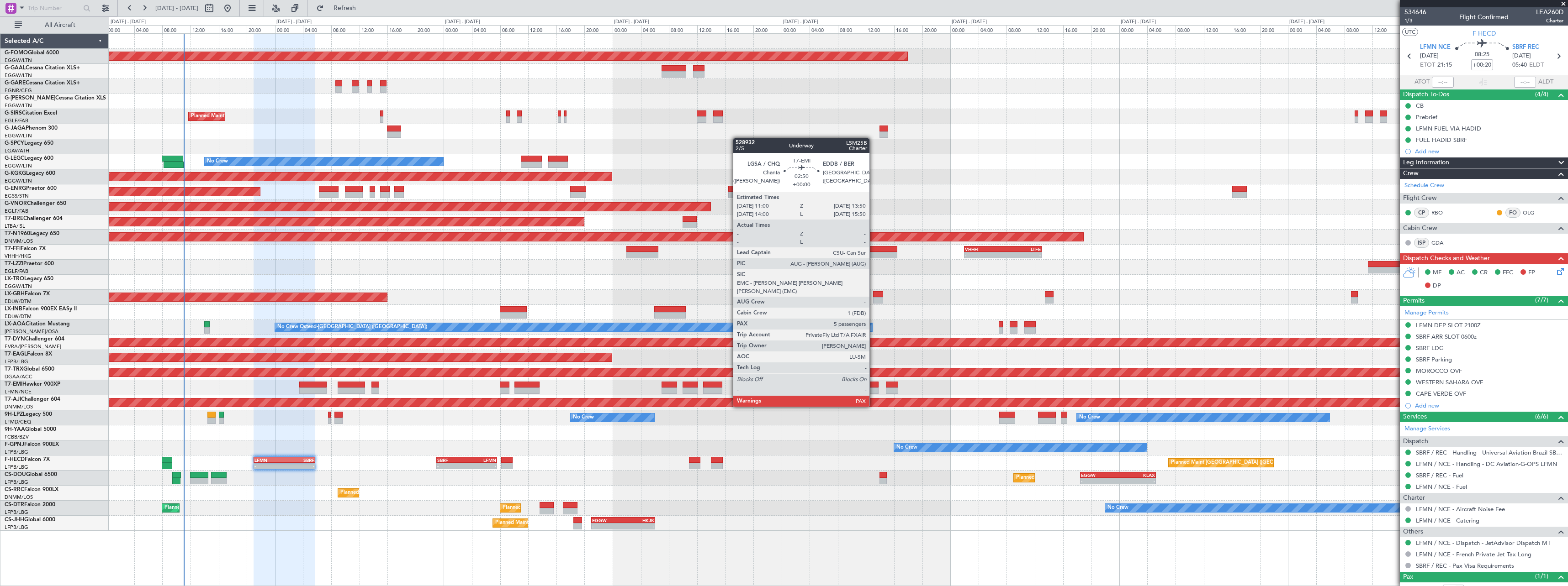
click at [873, 390] on div at bounding box center [868, 391] width 20 height 7
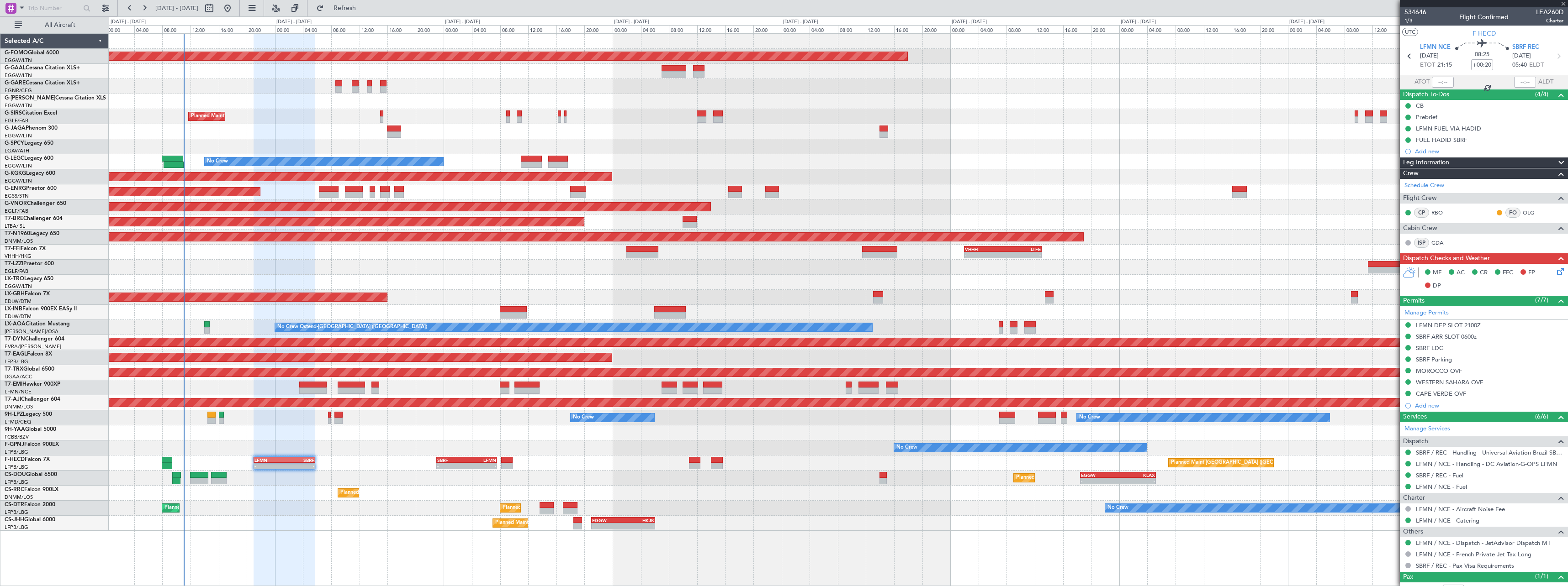
type input "5"
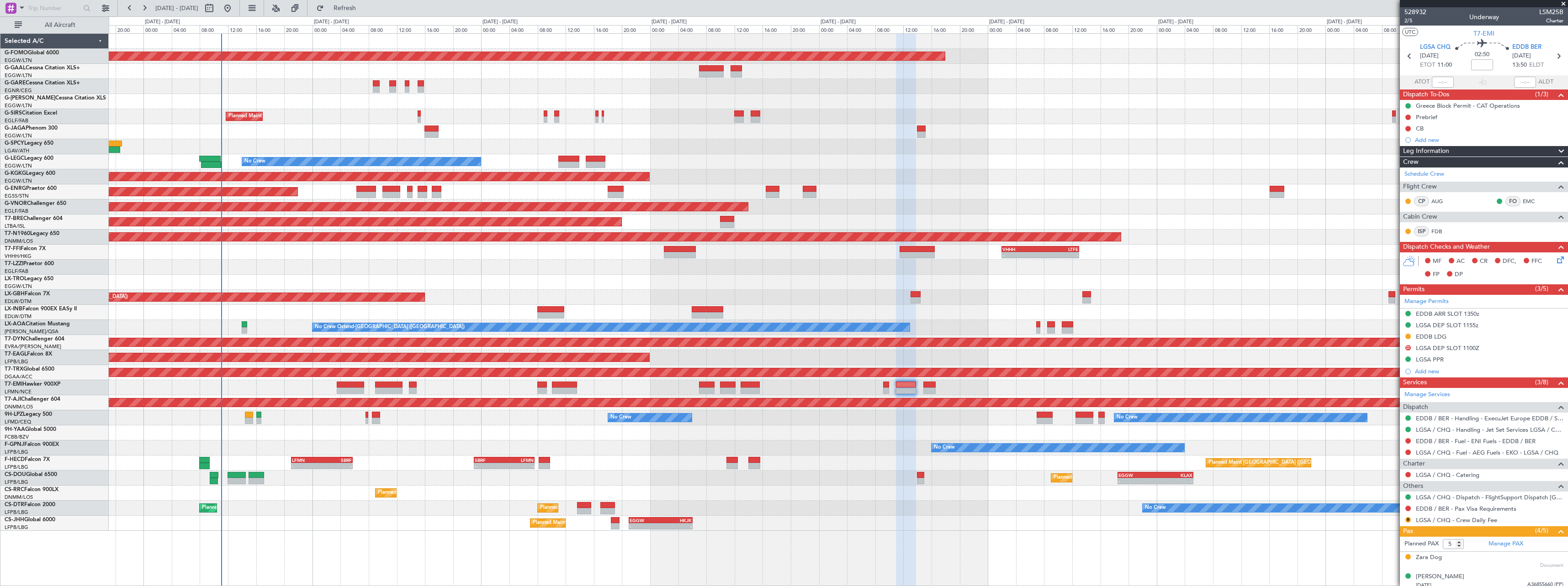
click at [565, 427] on div "Planned Maint Windsor Locks ([PERSON_NAME] Intl) Owner Planned Maint [GEOGRAPHI…" at bounding box center [838, 282] width 1459 height 497
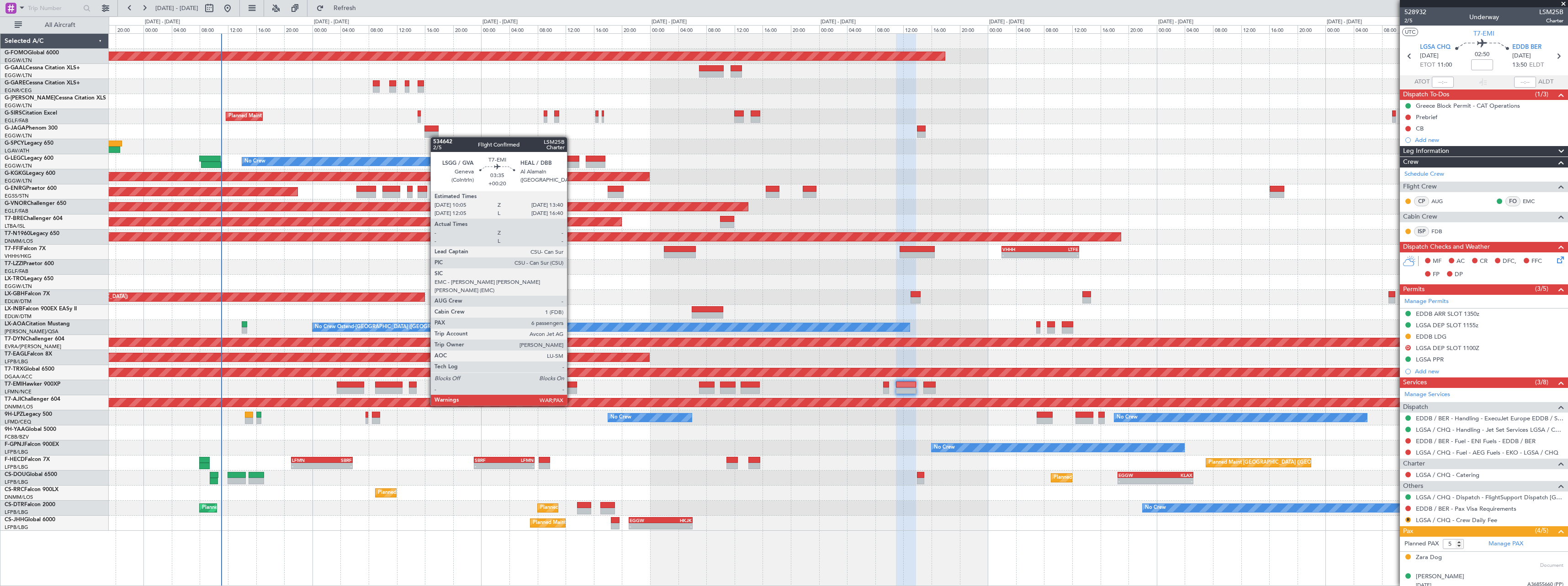
click at [571, 389] on div at bounding box center [565, 391] width 26 height 7
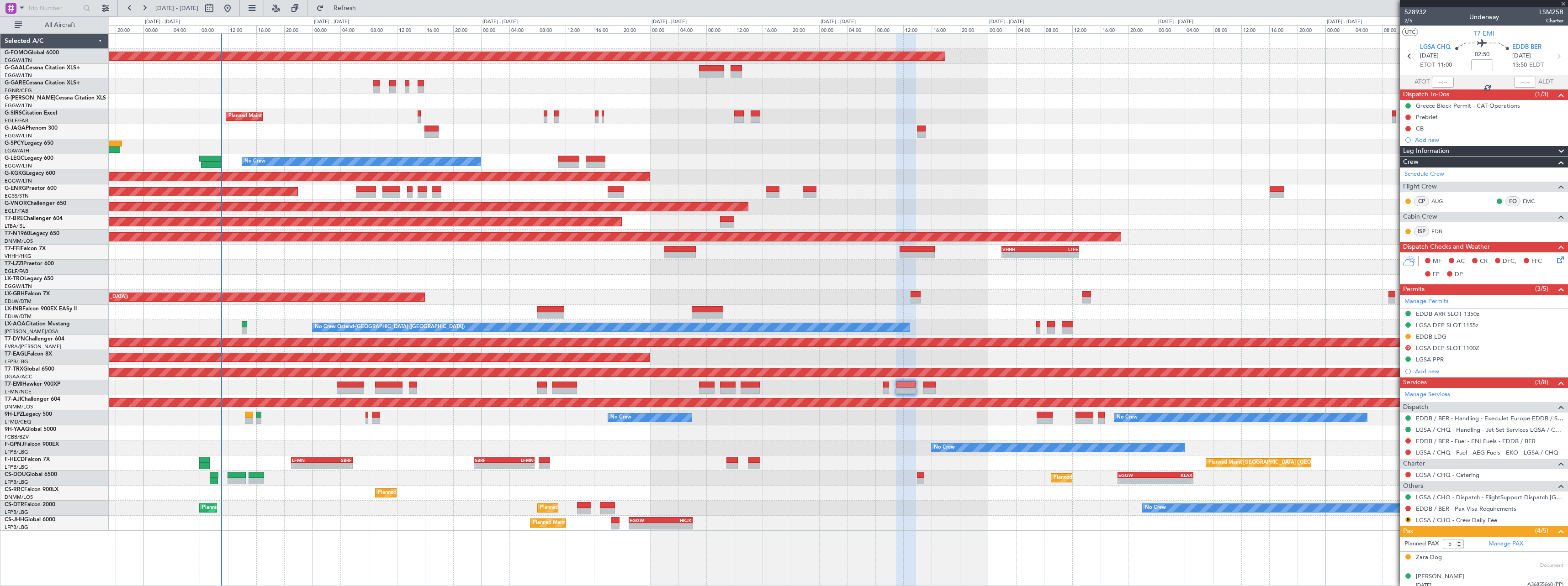
type input "+00:20"
type input "7"
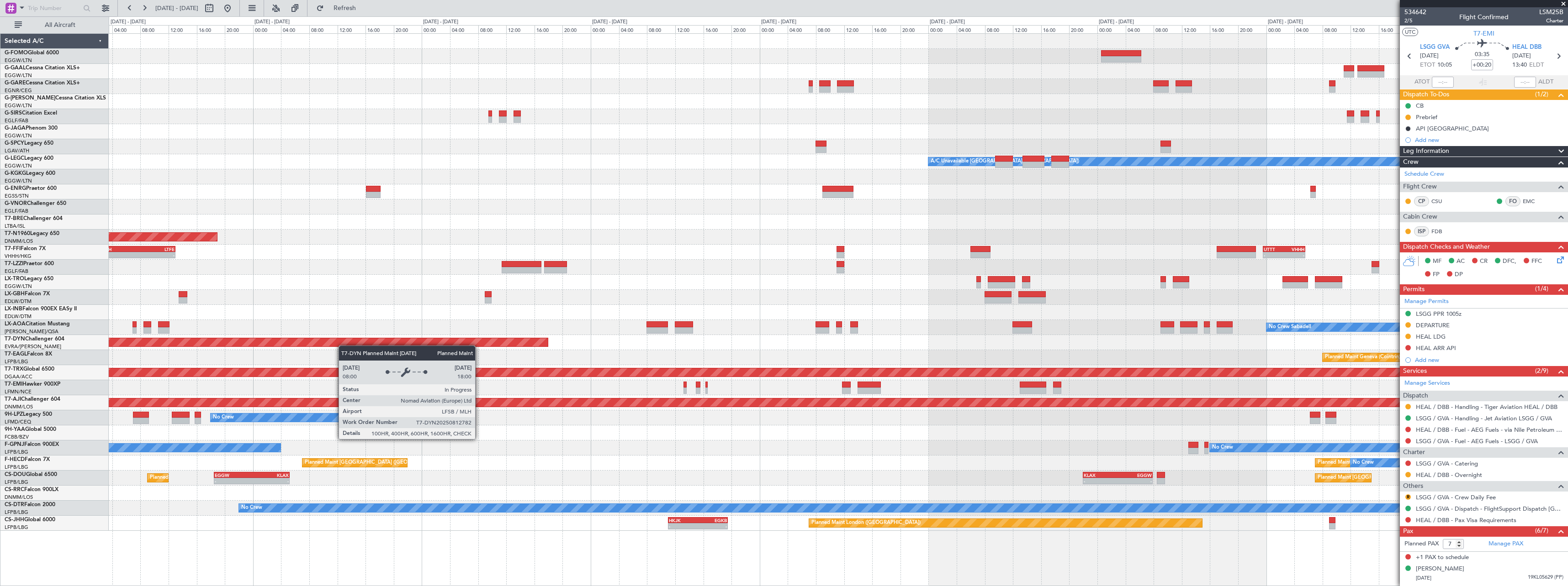
click at [339, 343] on div "- - EGGW 11:00 Z KTEB 17:55 Z Planned Maint Windsor Locks ([PERSON_NAME] Intl) …" at bounding box center [838, 282] width 1459 height 497
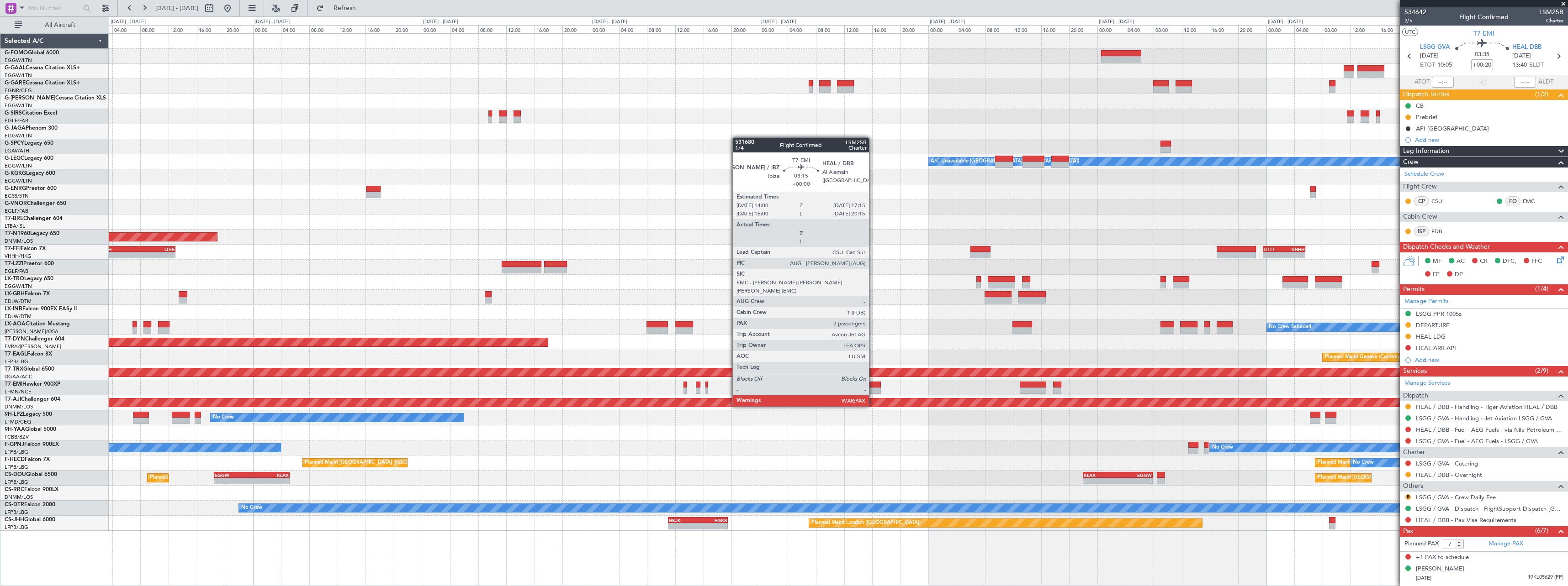
click at [873, 390] on div at bounding box center [869, 391] width 23 height 7
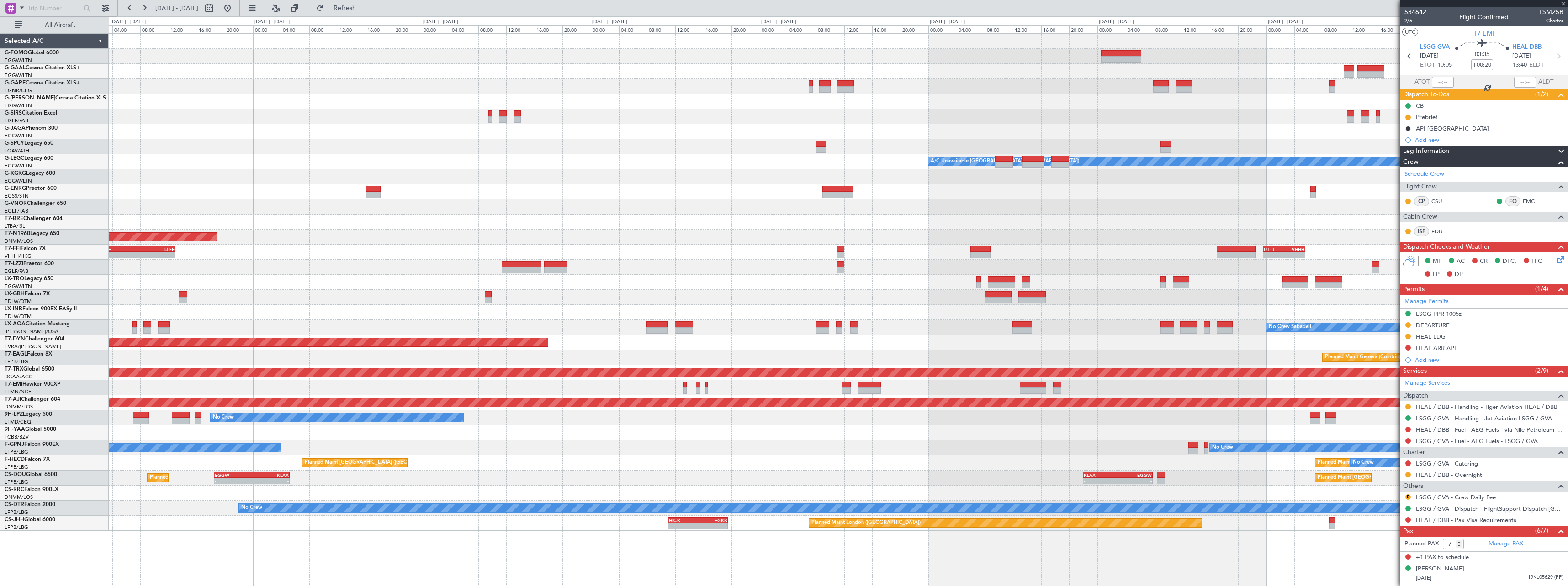
type input "2"
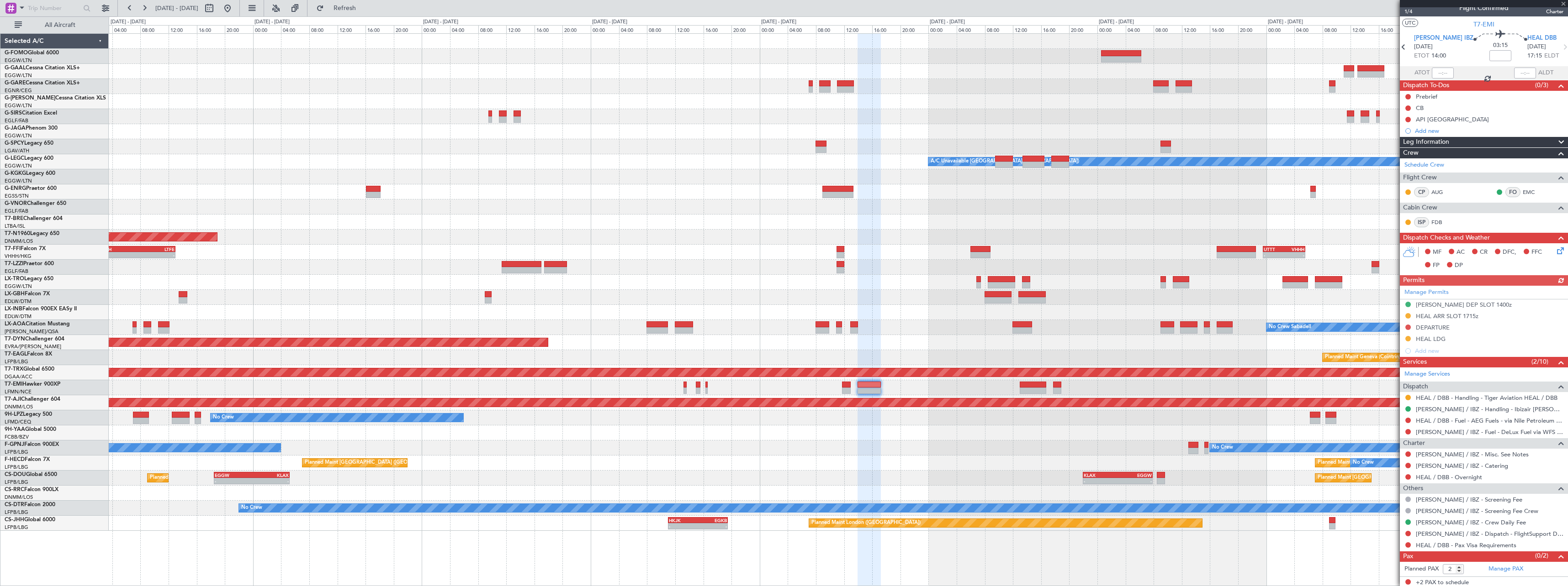
scroll to position [11, 0]
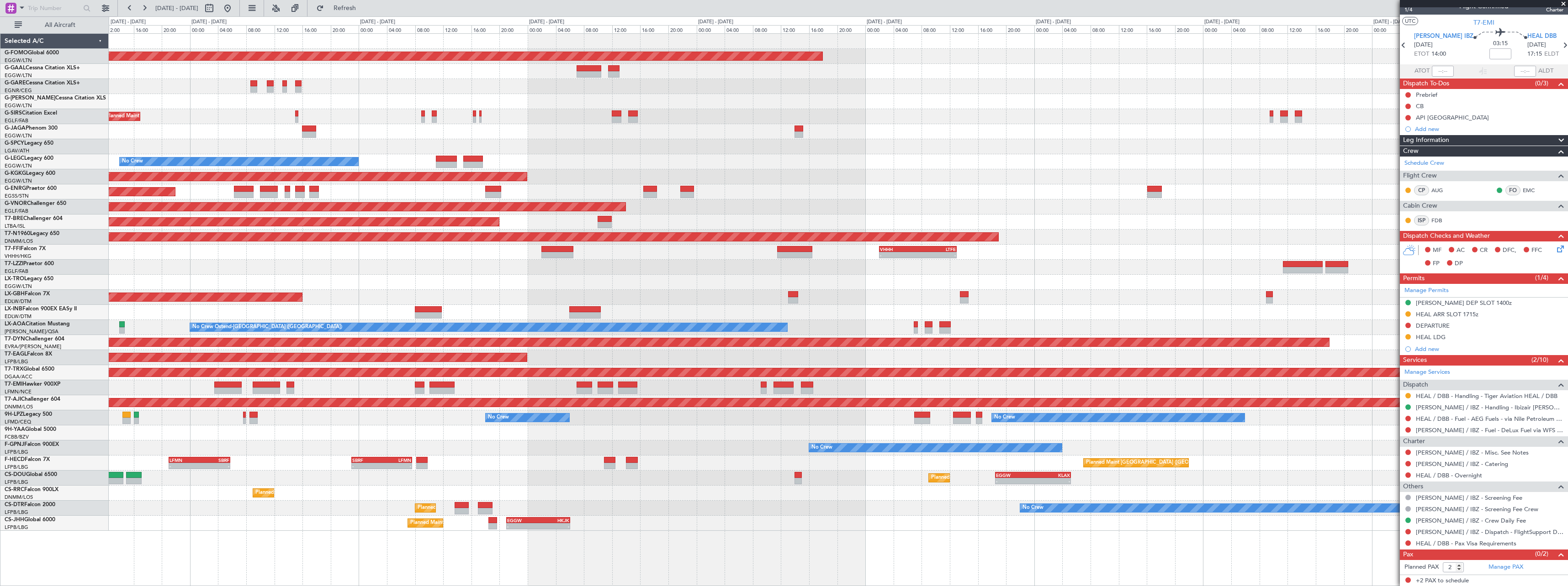
click at [1310, 421] on div "Planned Maint Windsor Locks ([PERSON_NAME] Intl) Planned Maint [GEOGRAPHIC_DATA…" at bounding box center [838, 282] width 1459 height 497
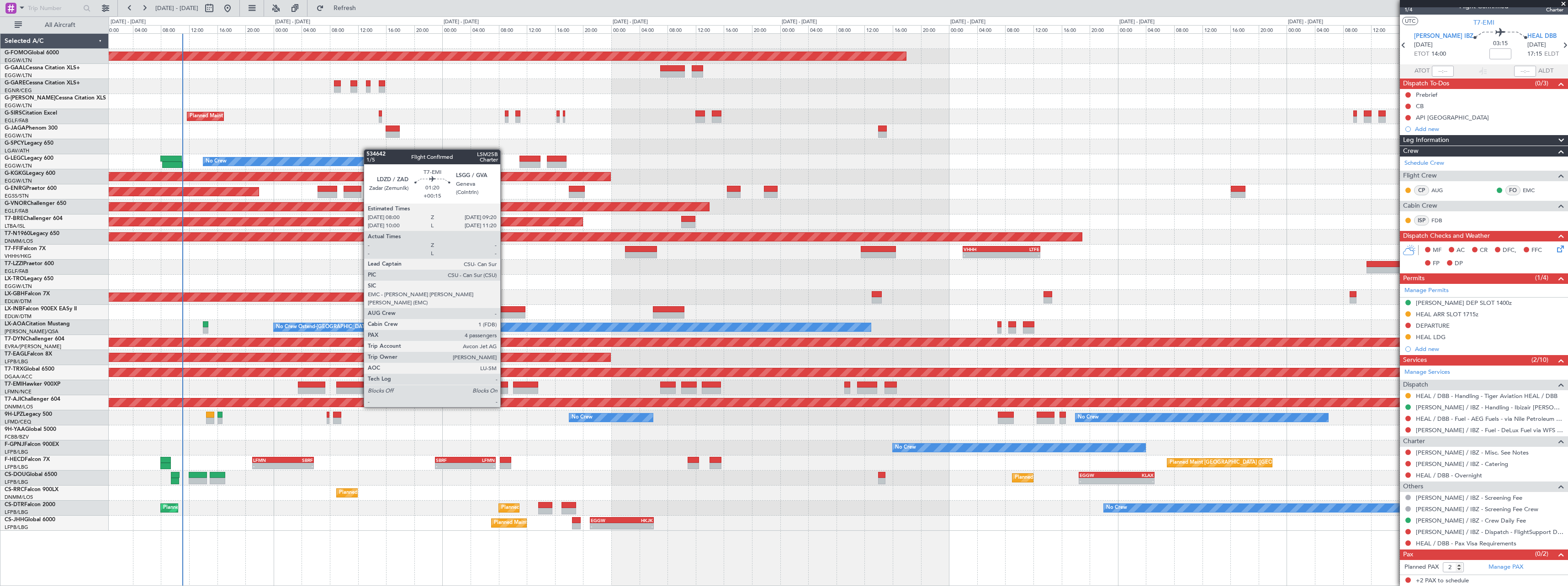
click at [504, 390] on div at bounding box center [503, 391] width 10 height 7
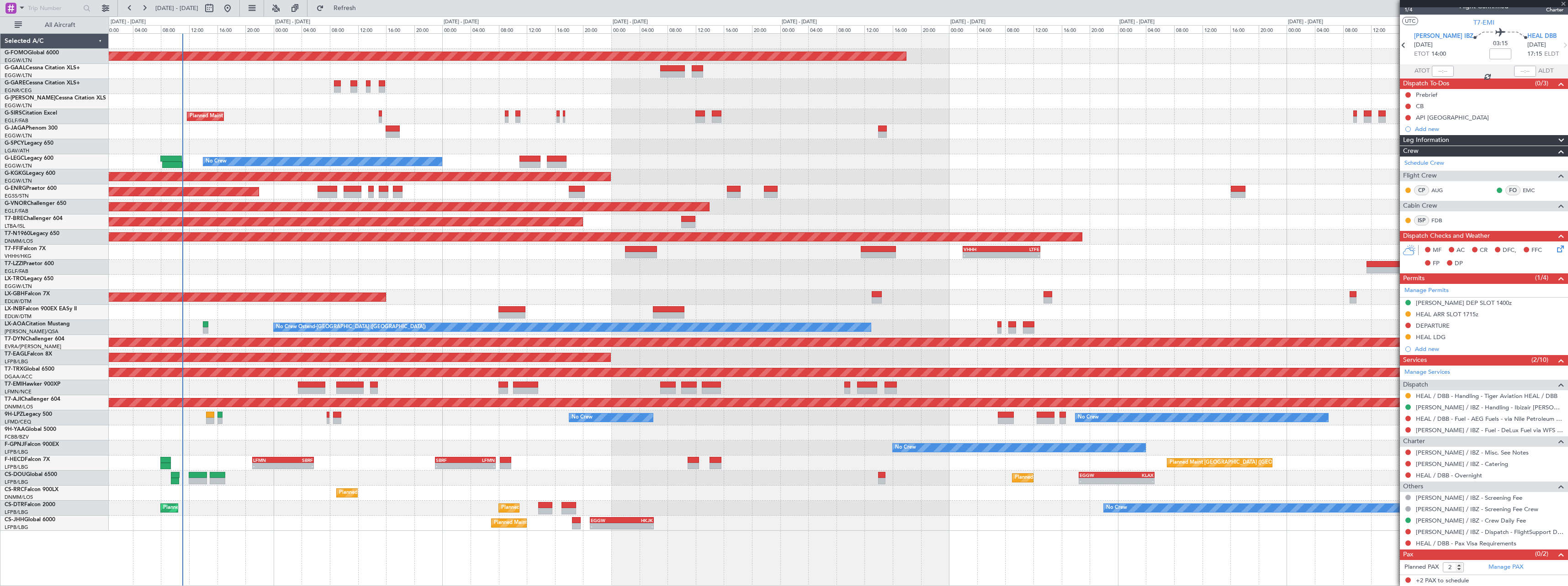
type input "+00:15"
type input "4"
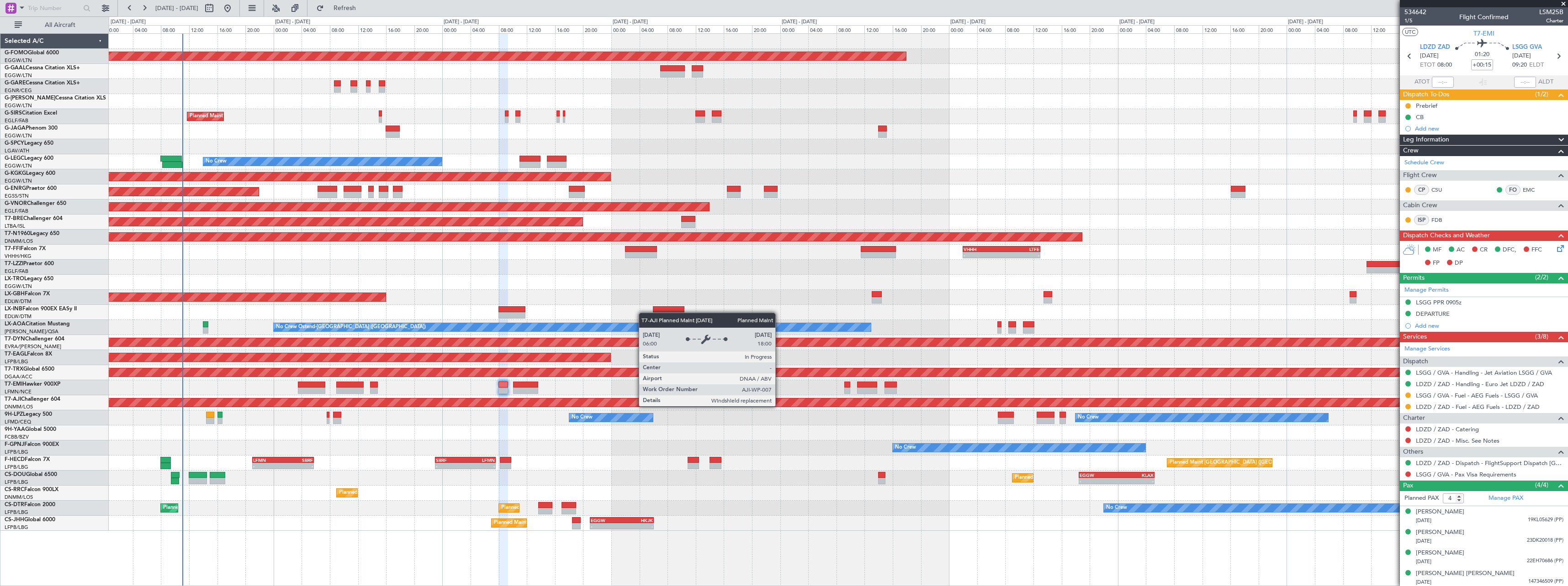
drag, startPoint x: 1439, startPoint y: 315, endPoint x: 1445, endPoint y: 315, distance: 6.0
click at [1440, 315] on div "DEPARTURE" at bounding box center [1432, 314] width 34 height 7
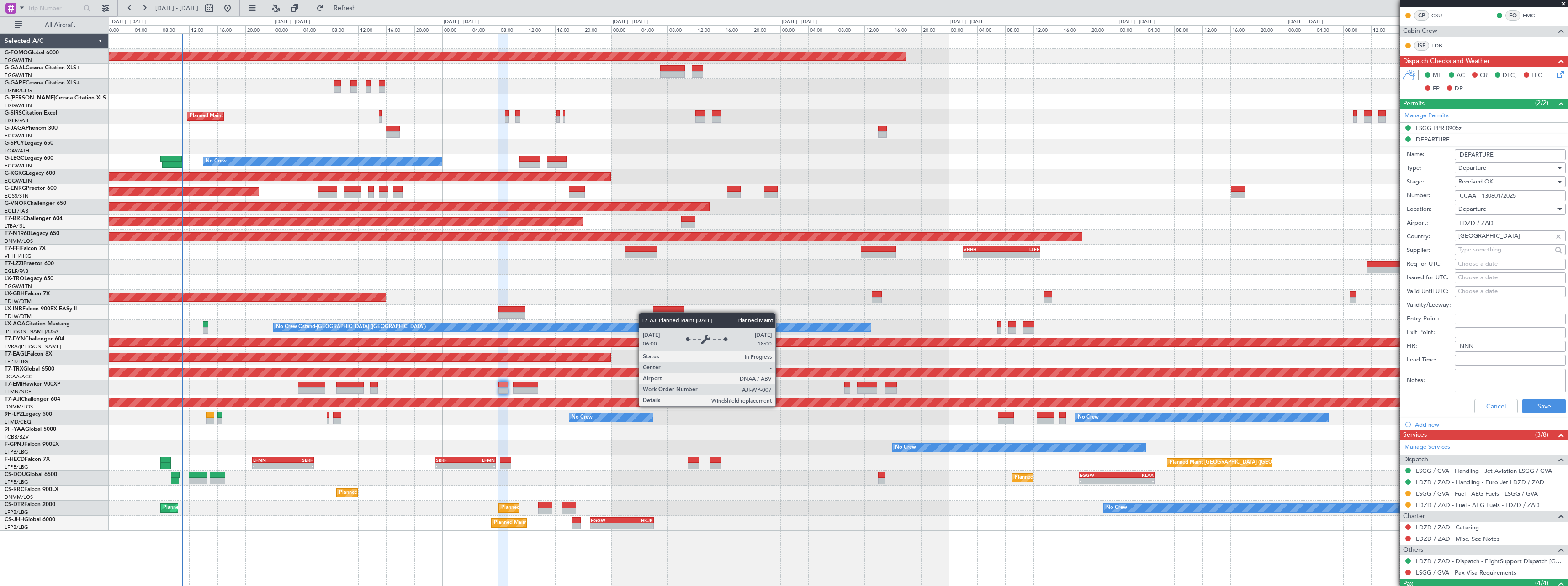
scroll to position [274, 0]
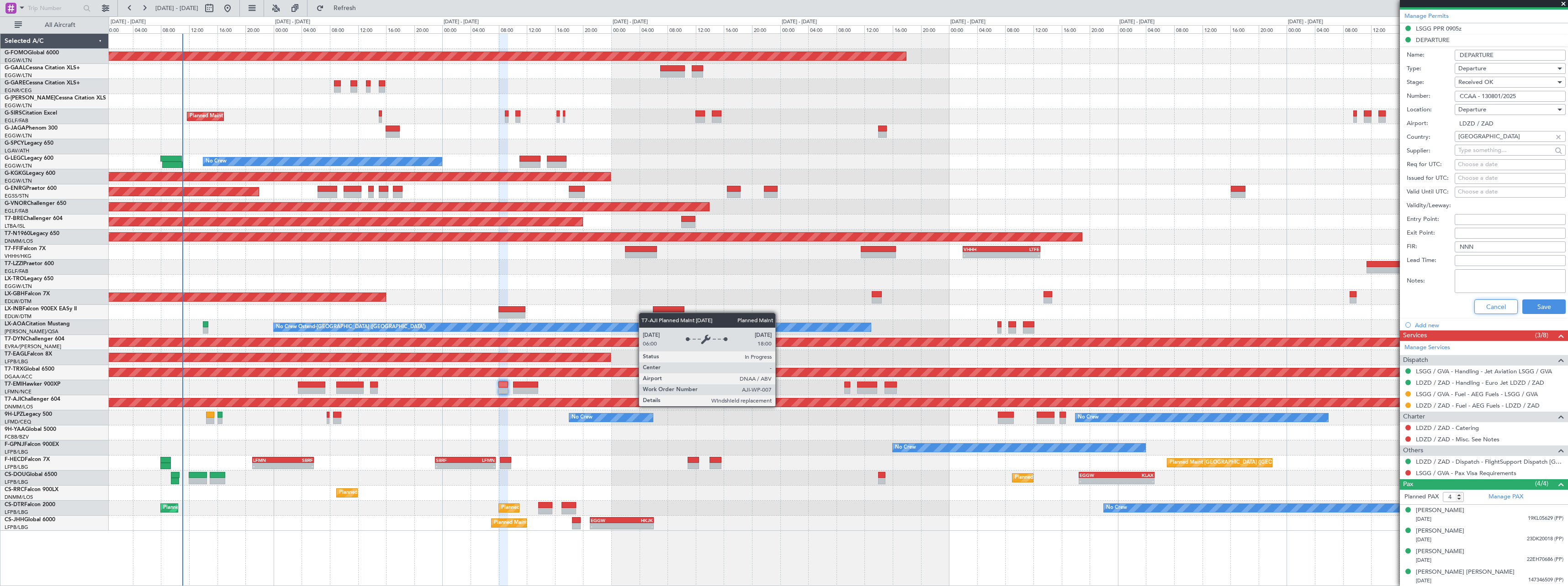
click at [1490, 315] on div "Cancel Save" at bounding box center [1486, 306] width 159 height 24
drag, startPoint x: 1496, startPoint y: 301, endPoint x: 1477, endPoint y: 323, distance: 29.1
click at [1495, 301] on button "Cancel" at bounding box center [1496, 307] width 43 height 15
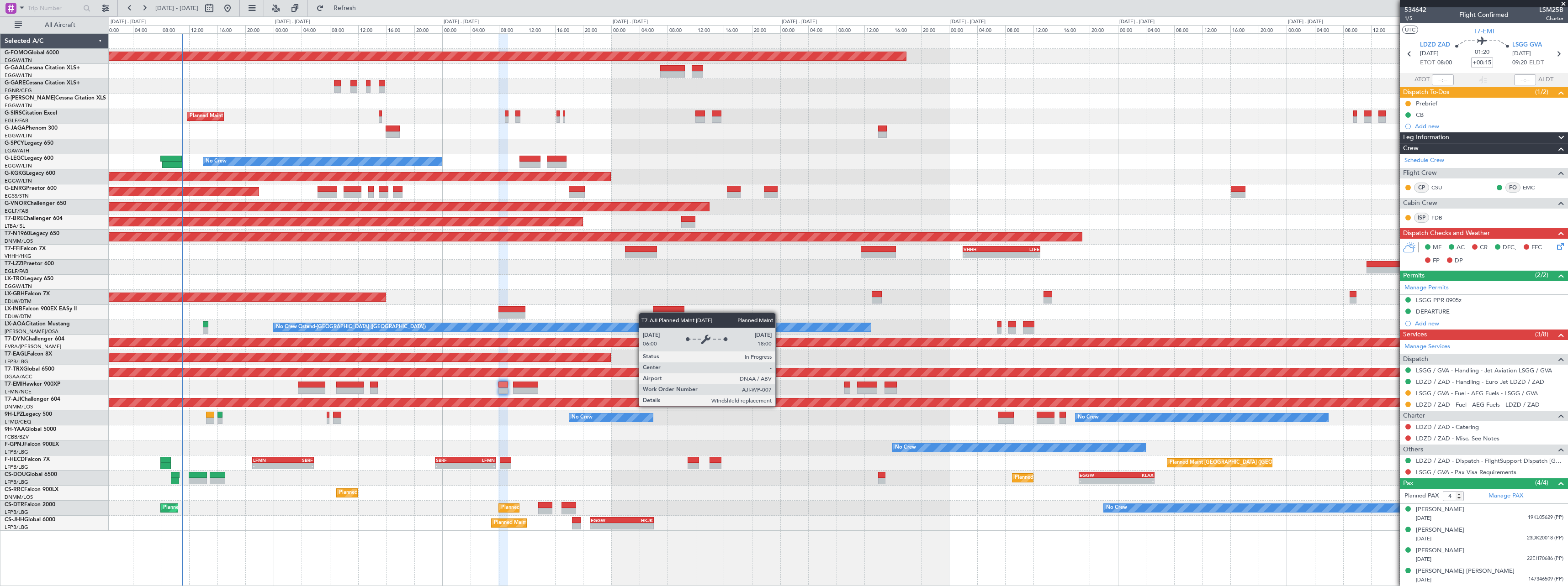
scroll to position [2, 0]
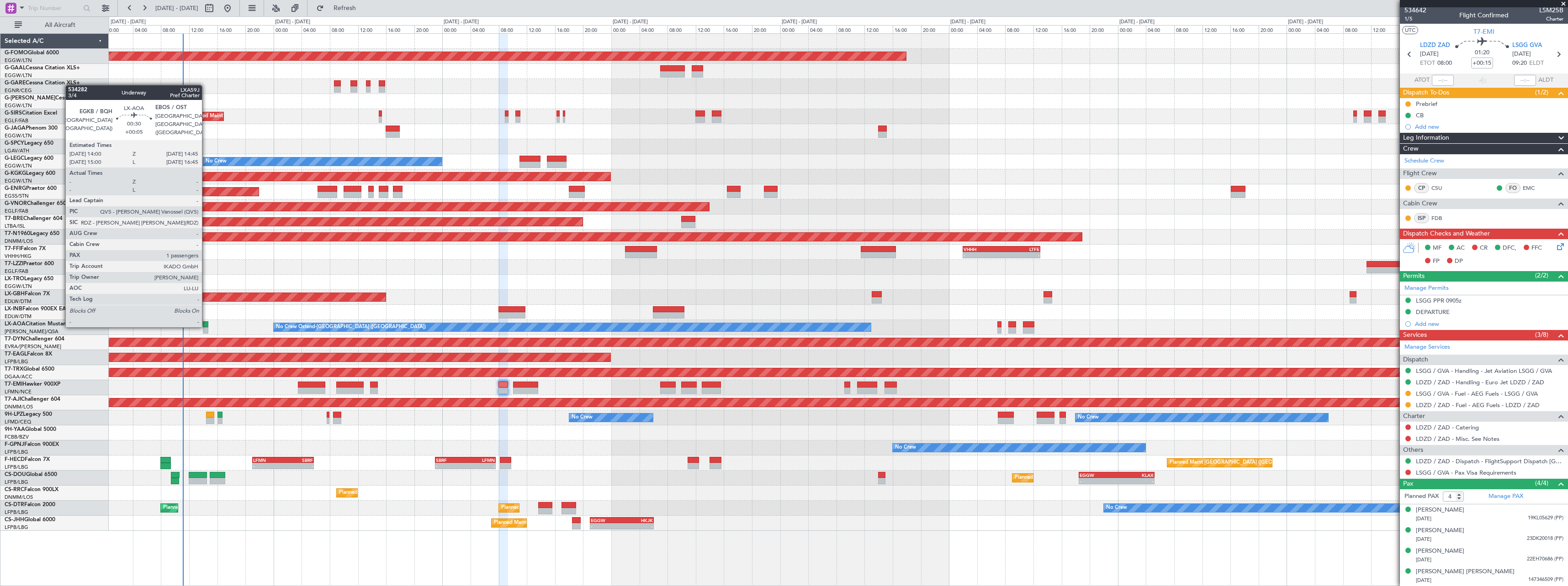
click at [206, 325] on div at bounding box center [205, 324] width 6 height 7
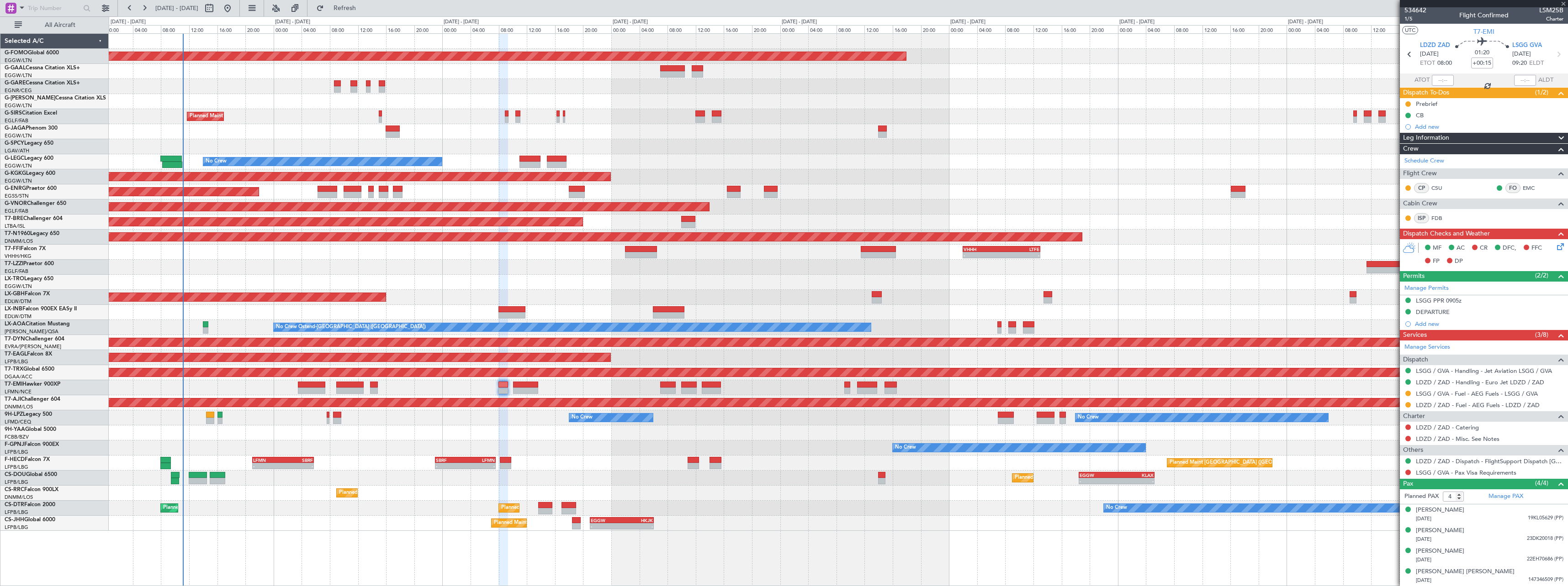
type input "+00:05"
type input "1"
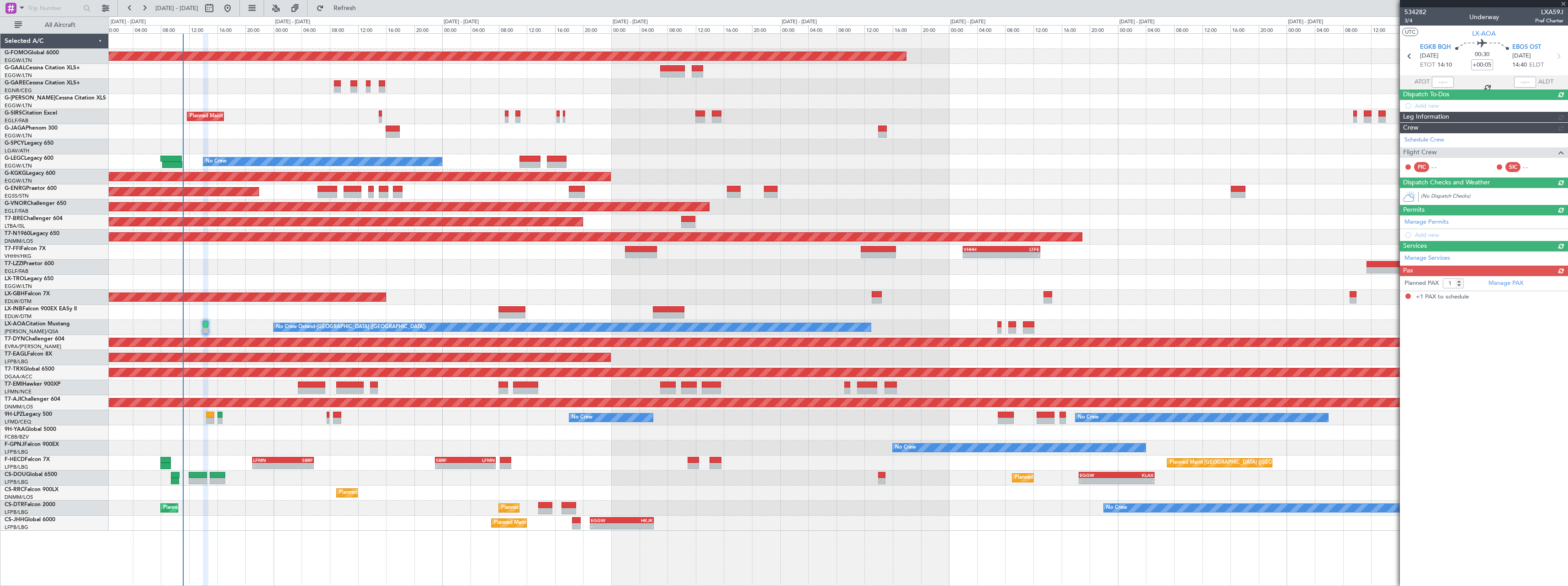
scroll to position [0, 0]
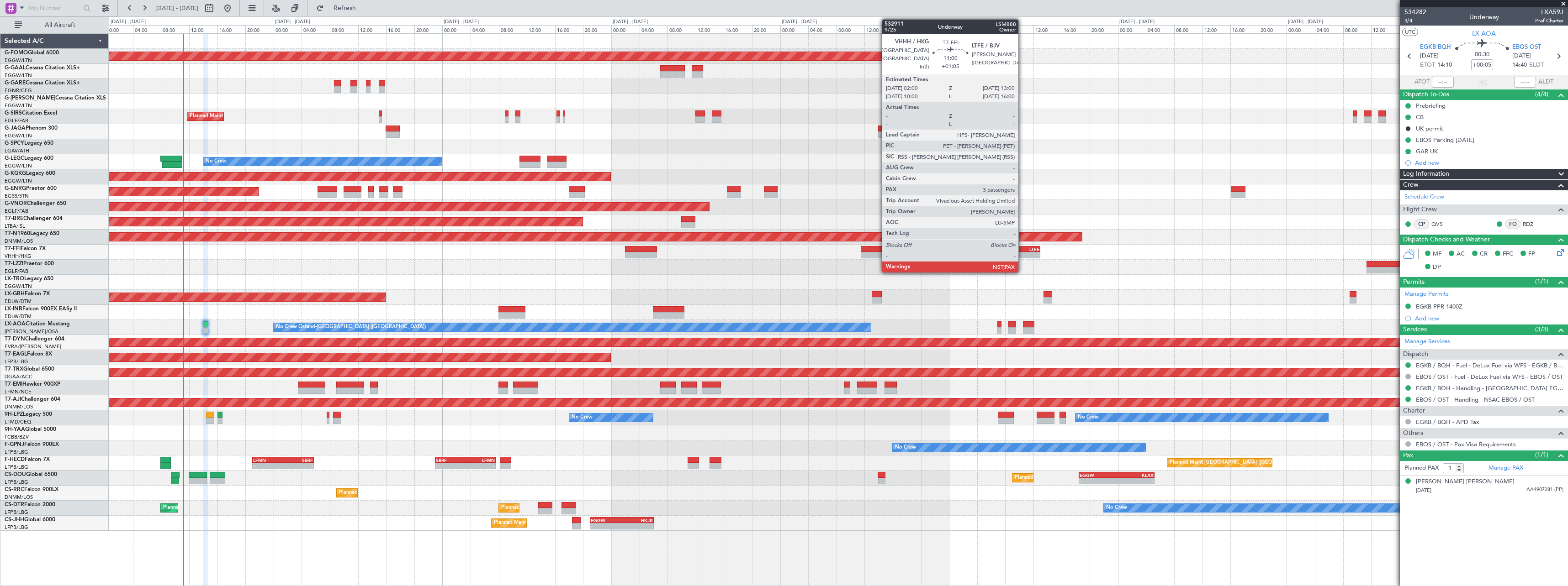
click at [1022, 252] on div "- -" at bounding box center [1002, 256] width 78 height 7
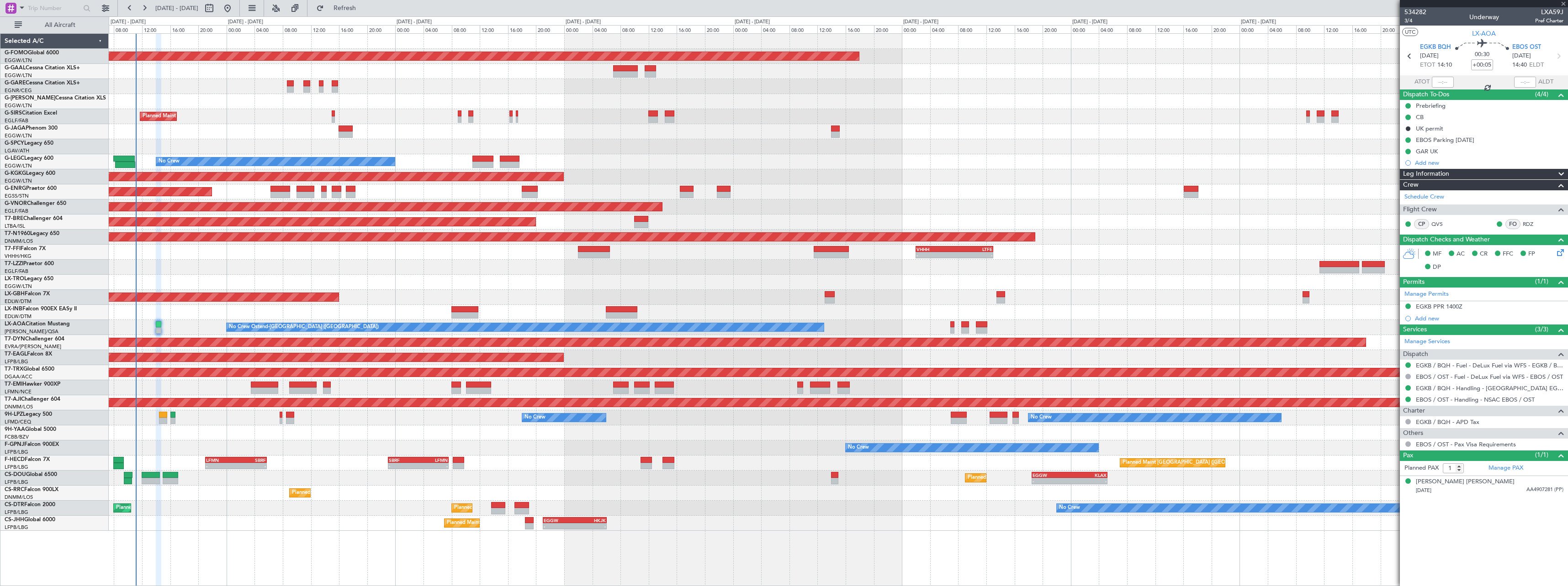
click at [1166, 268] on div at bounding box center [838, 267] width 1459 height 15
type input "+01:05"
type input "3"
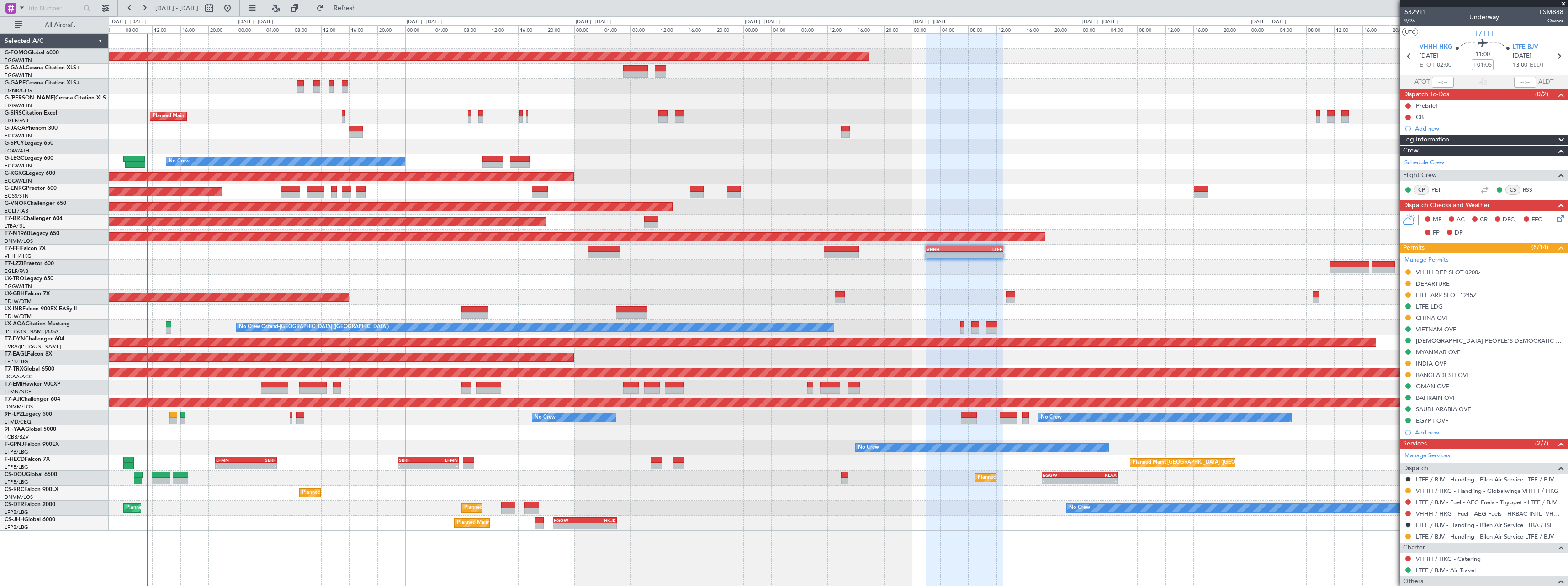
click at [316, 262] on div at bounding box center [838, 267] width 1459 height 15
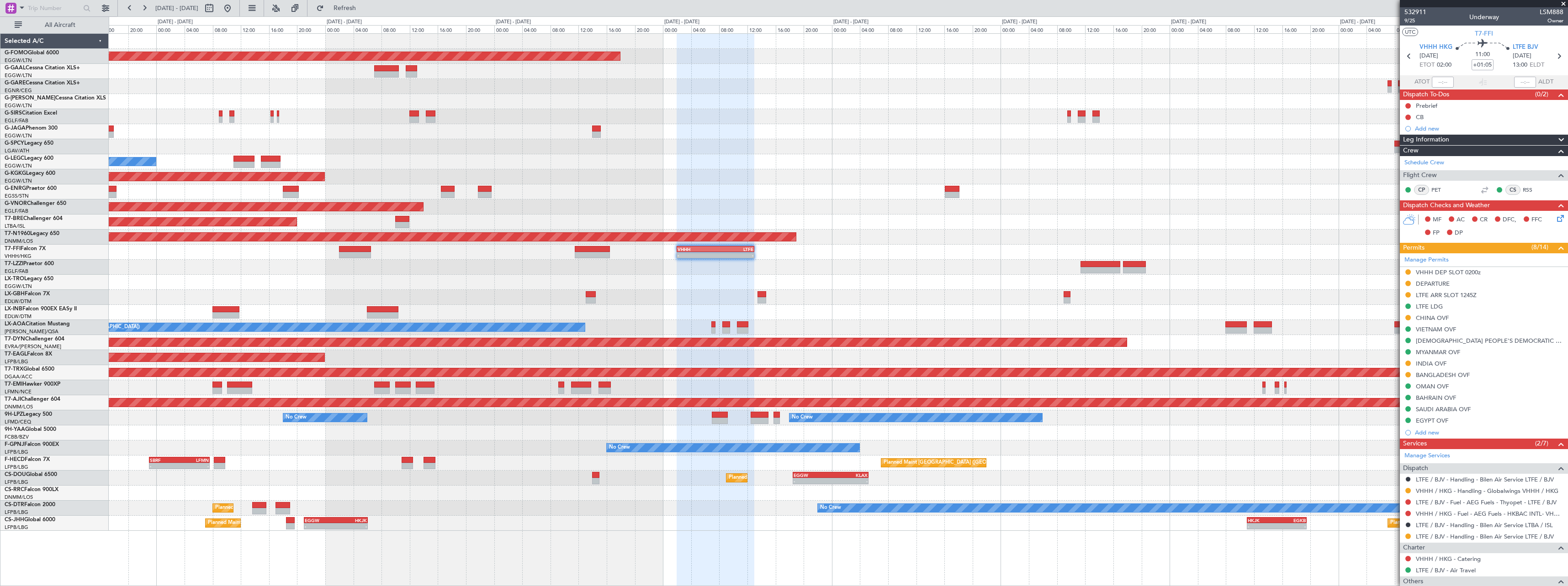
click at [564, 439] on div "Planned Maint Windsor Locks ([PERSON_NAME] Intl) - - EGGW 11:00 Z KTEB 17:40 Z …" at bounding box center [838, 282] width 1459 height 497
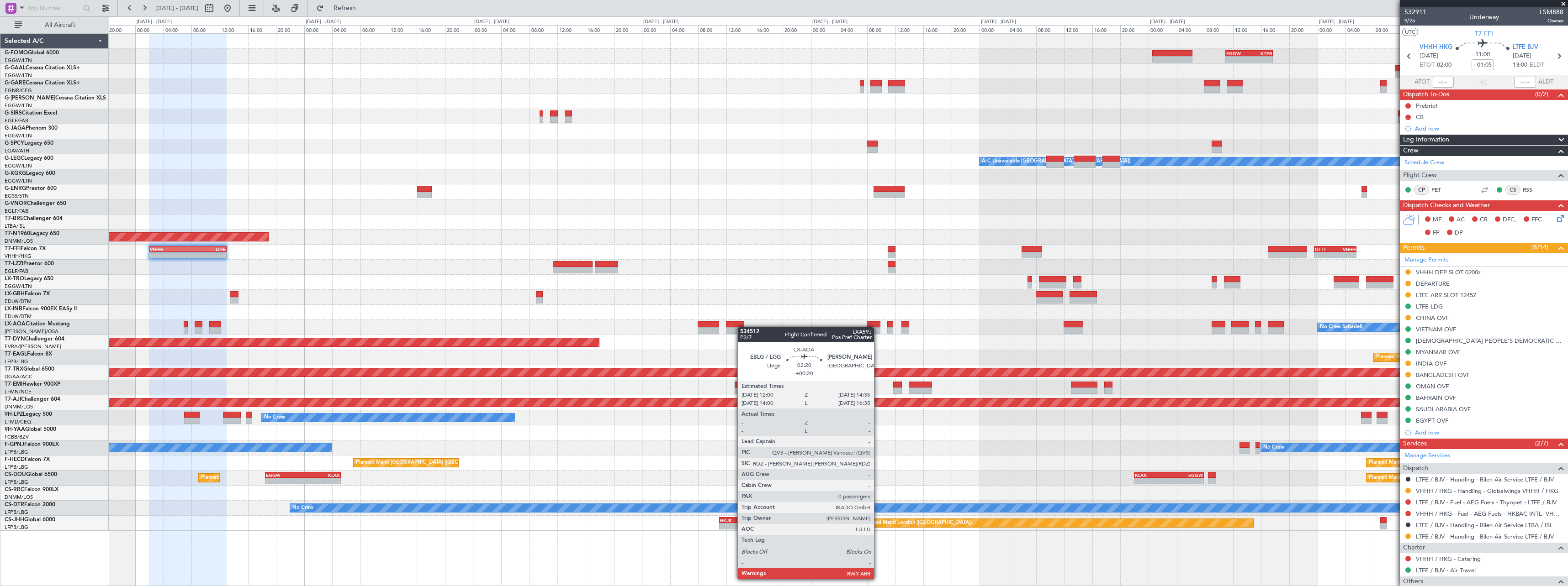
click at [742, 327] on div "- - EGGW 11:00 Z KTEB 17:40 Z Planned Maint Windsor Locks ([PERSON_NAME] Intl) …" at bounding box center [838, 282] width 1459 height 497
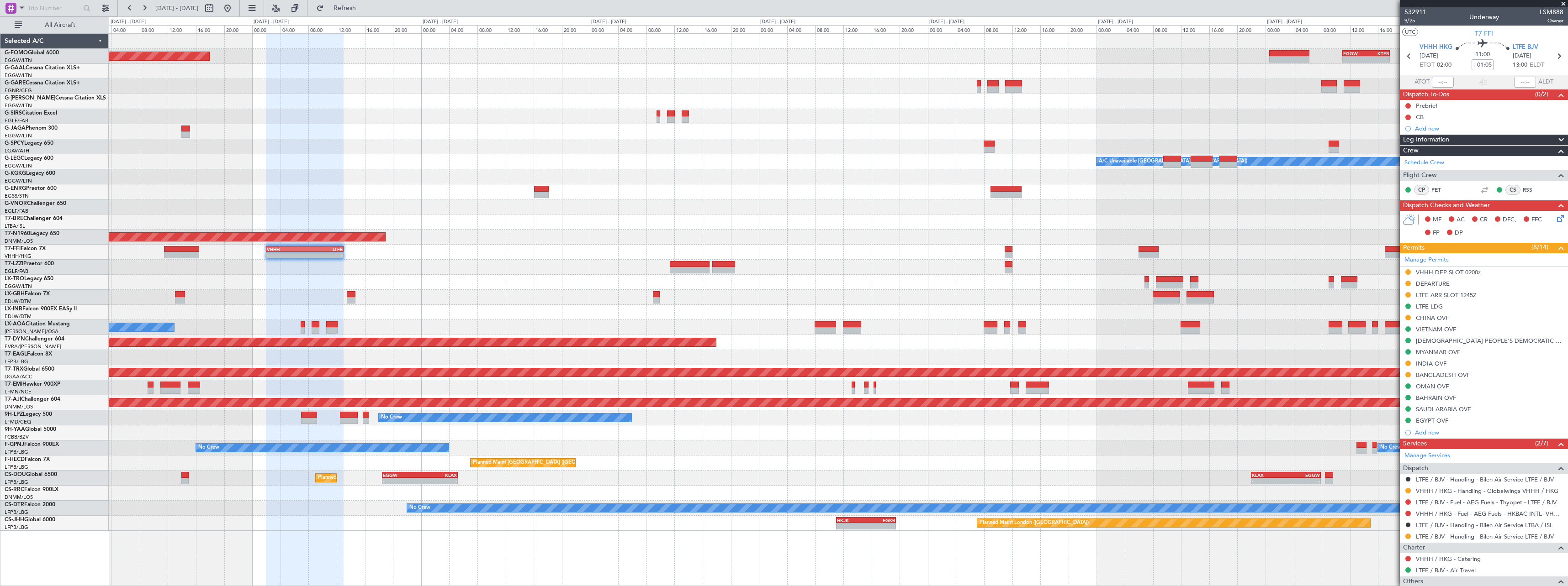
click at [488, 324] on div "- - EGGW 11:00 Z KTEB 17:40 Z Planned Maint Windsor Locks ([PERSON_NAME] Intl) …" at bounding box center [838, 282] width 1459 height 497
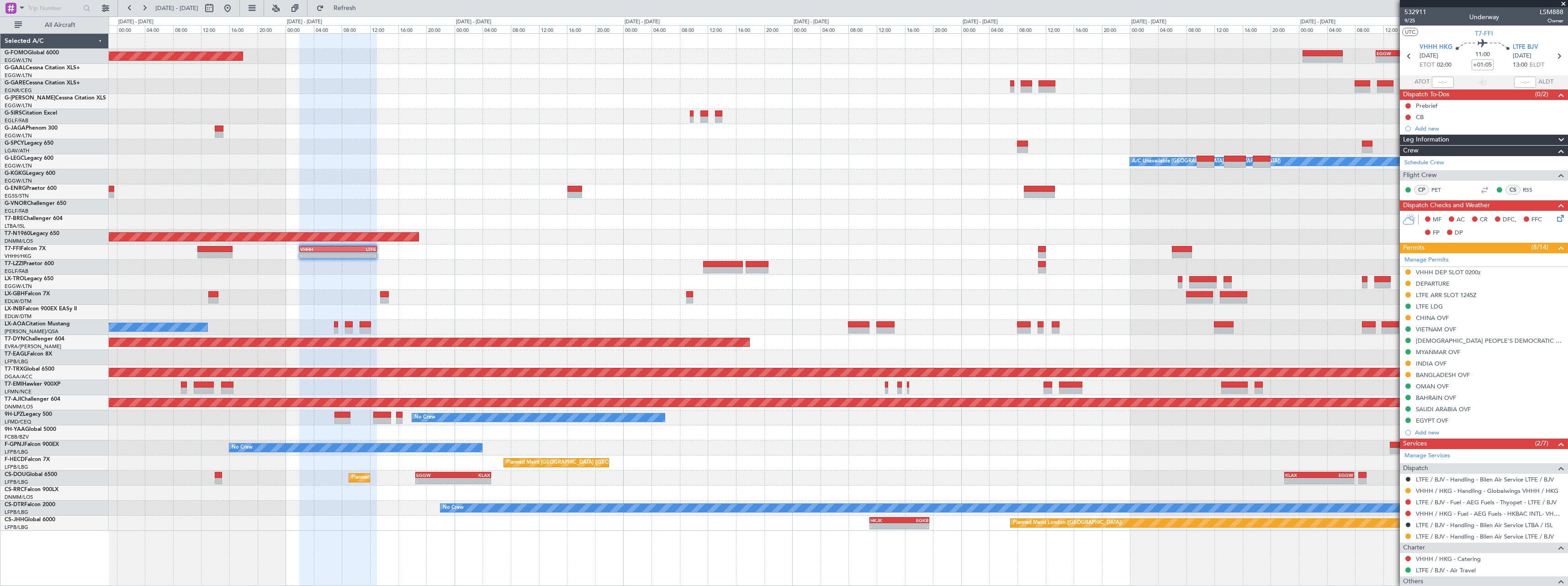
click at [467, 323] on div "No Crew Sabadell No Crew Ostend-[GEOGRAPHIC_DATA] (Ostend)" at bounding box center [838, 328] width 1459 height 15
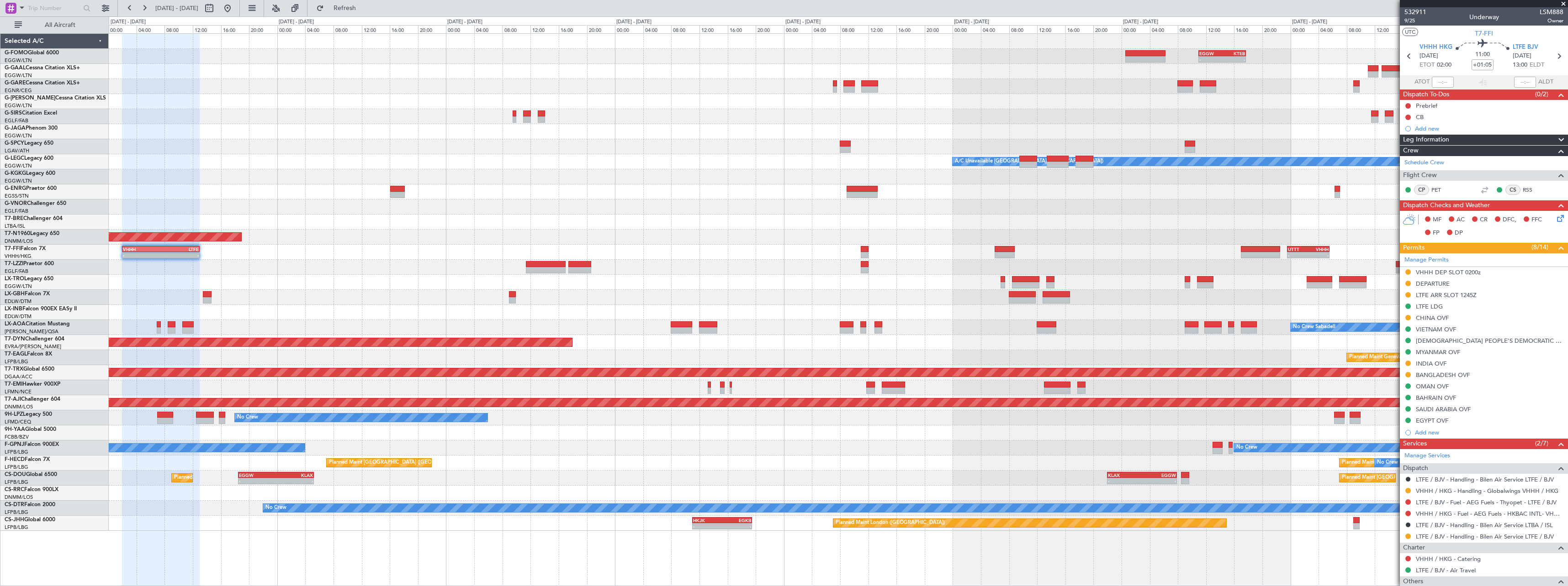
click at [365, 315] on div "- - EGGW 11:00 Z KTEB 17:40 Z Planned Maint Windsor Locks ([PERSON_NAME] Intl) …" at bounding box center [838, 282] width 1459 height 497
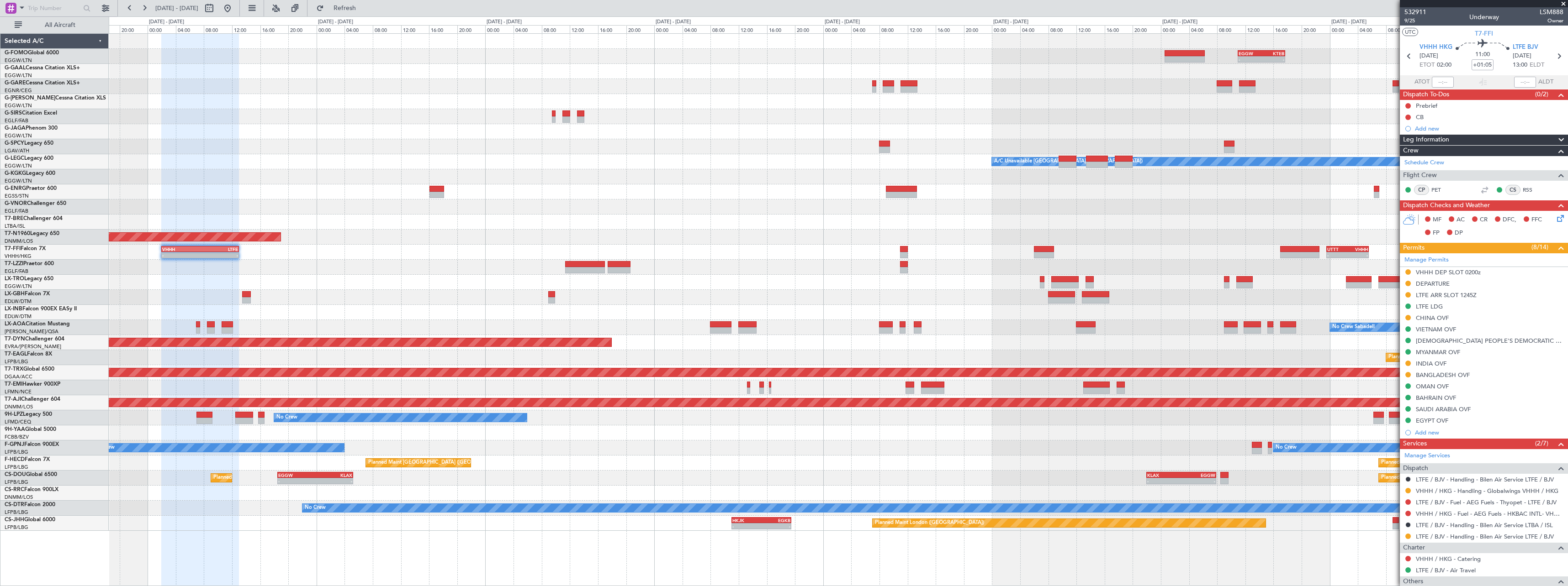
click at [295, 329] on div "No Crew Sabadell No Crew Ostend-[GEOGRAPHIC_DATA] (Ostend)" at bounding box center [838, 328] width 1459 height 15
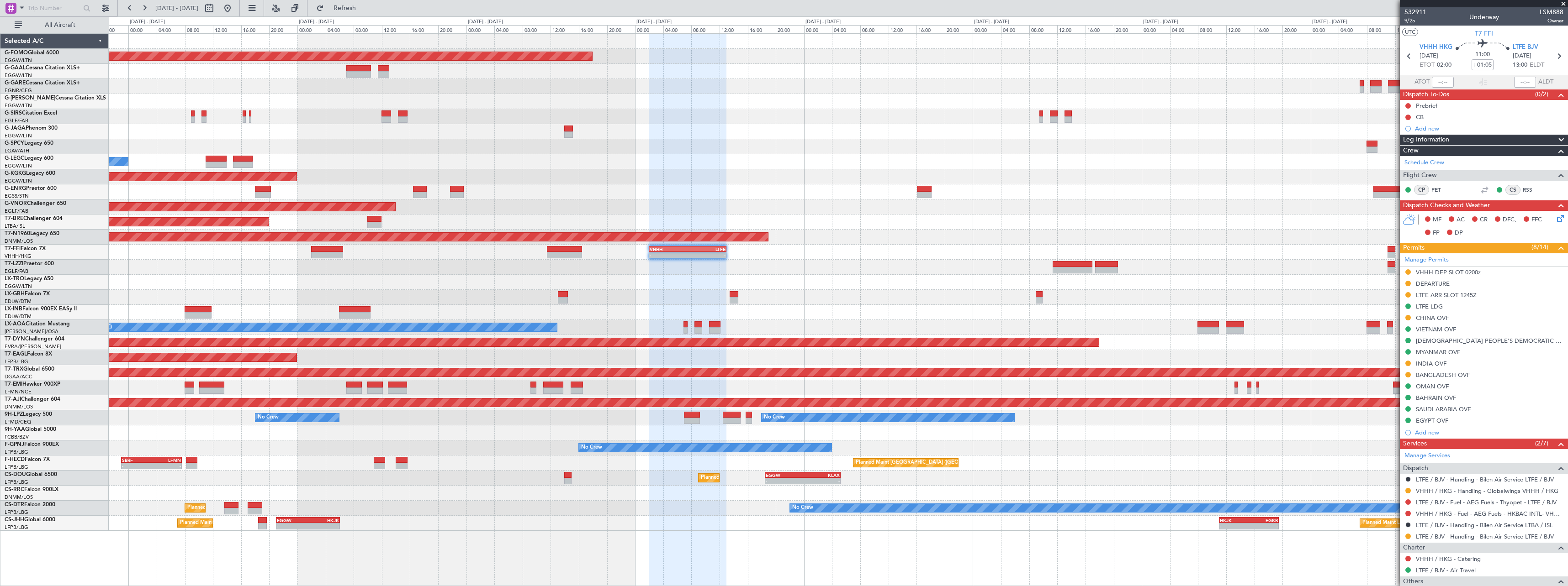
click at [807, 334] on div "No Crew Ostend-[GEOGRAPHIC_DATA] ([GEOGRAPHIC_DATA]) No Crew Sabadell" at bounding box center [838, 328] width 1459 height 15
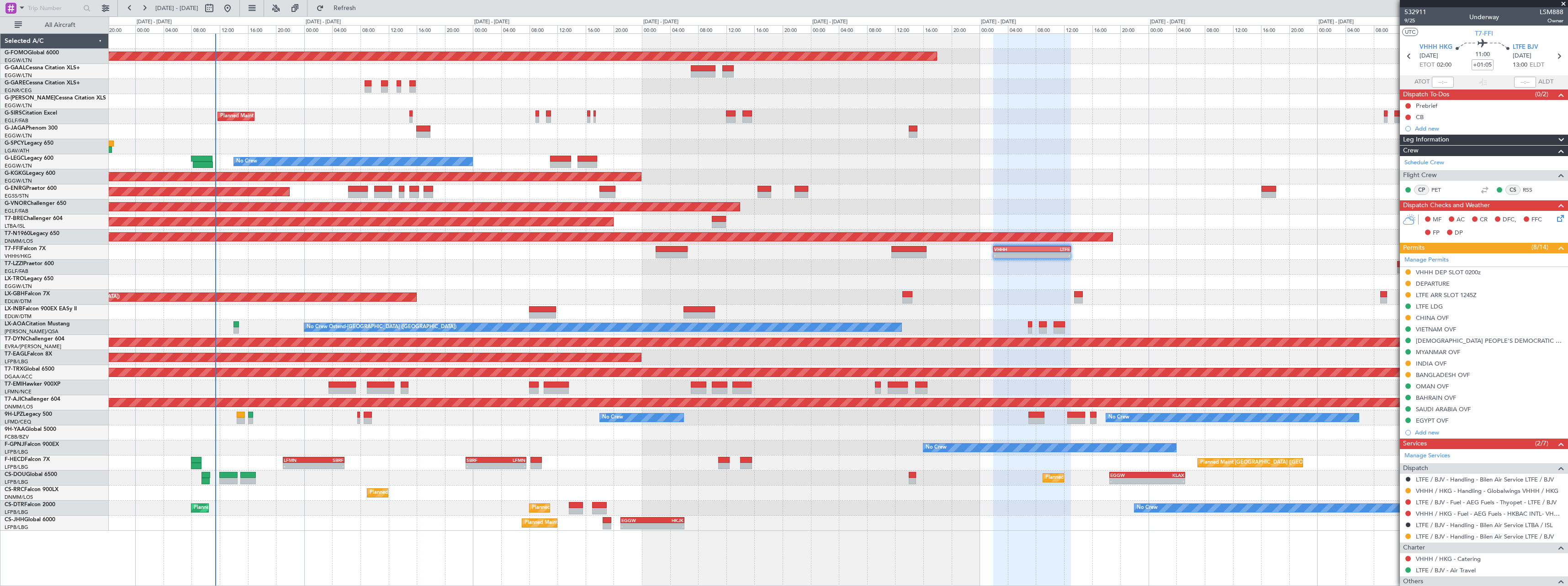
click at [1339, 324] on div "Planned Maint Windsor Locks ([PERSON_NAME] Intl) Owner Planned Maint [GEOGRAPHI…" at bounding box center [838, 282] width 1459 height 497
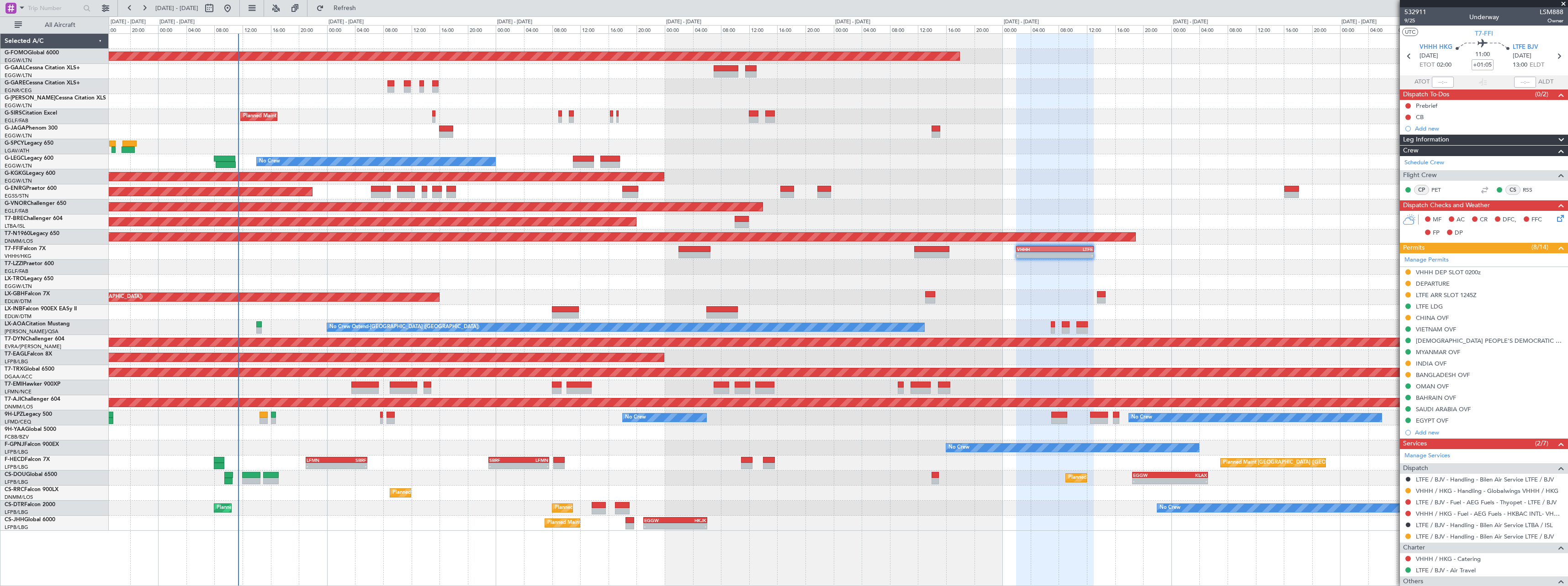
click at [1206, 323] on div "No Crew Ostend-[GEOGRAPHIC_DATA] ([GEOGRAPHIC_DATA]) No Crew Ostend-[GEOGRAPHIC…" at bounding box center [838, 328] width 1459 height 15
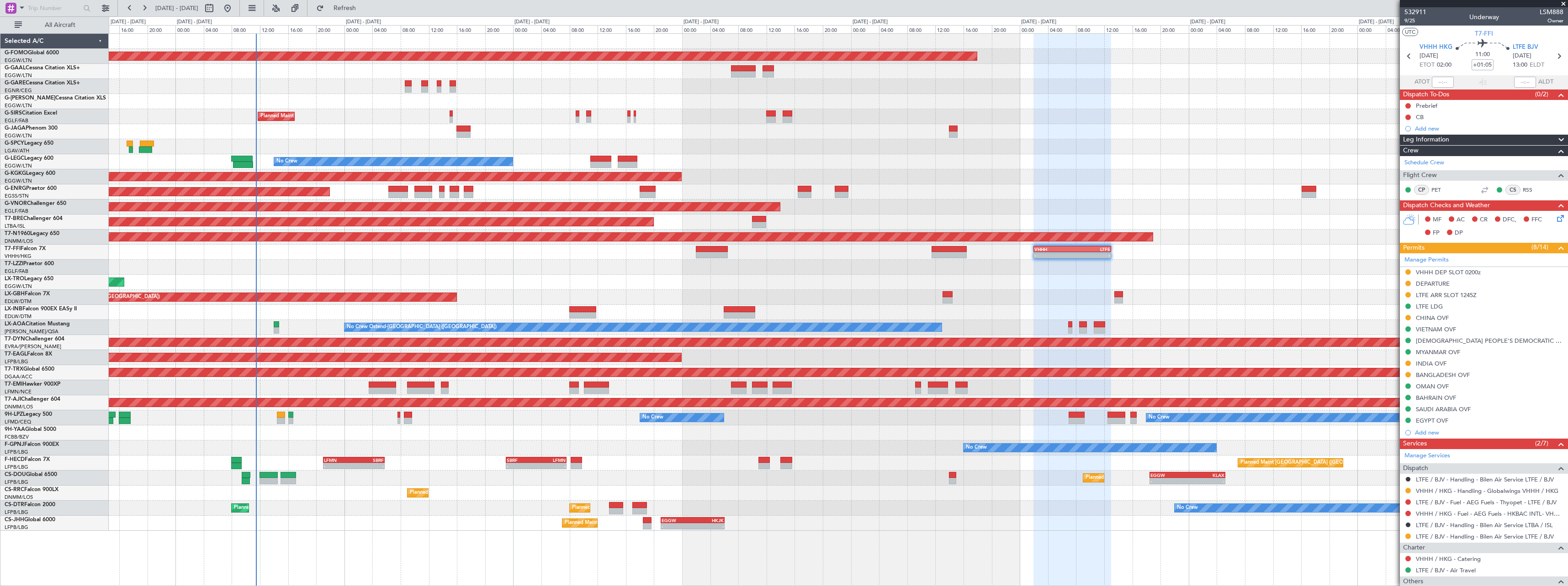
click at [802, 214] on div "Planned Maint London ([GEOGRAPHIC_DATA])" at bounding box center [838, 207] width 1459 height 15
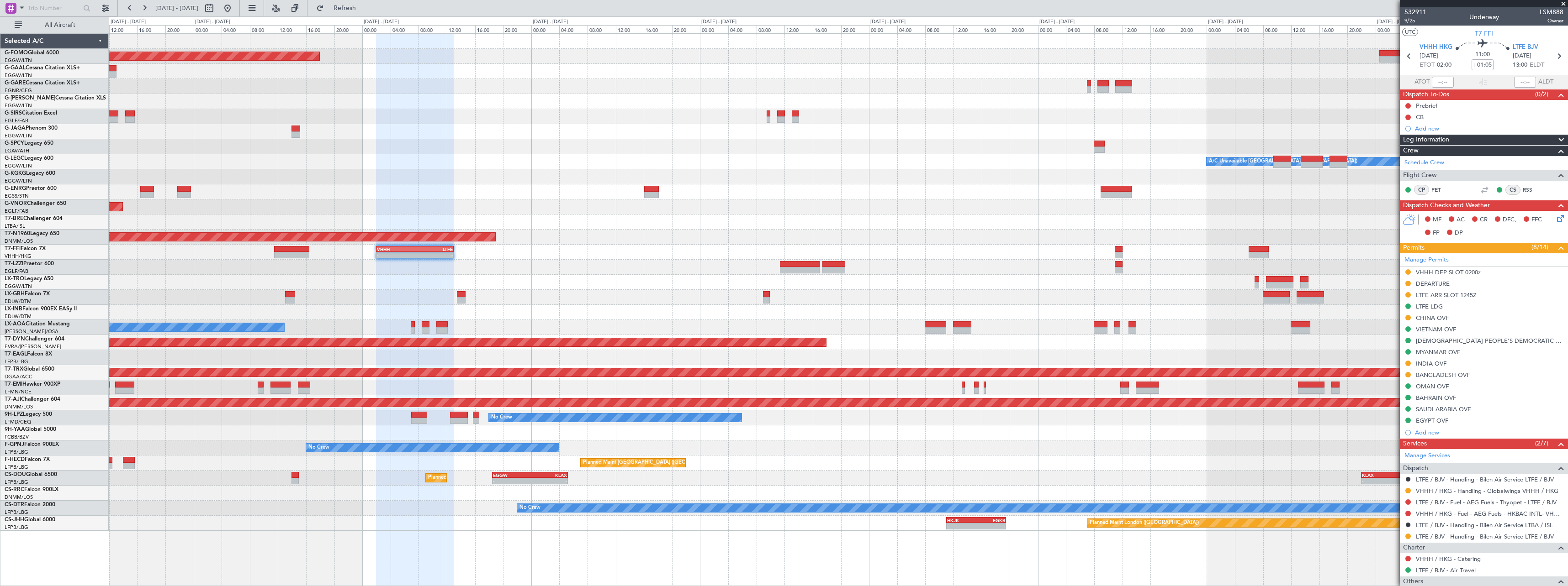
click at [573, 325] on div "Planned Maint Windsor Locks ([PERSON_NAME] Intl) - - EGGW 11:00 Z KTEB 17:40 Z …" at bounding box center [838, 282] width 1459 height 497
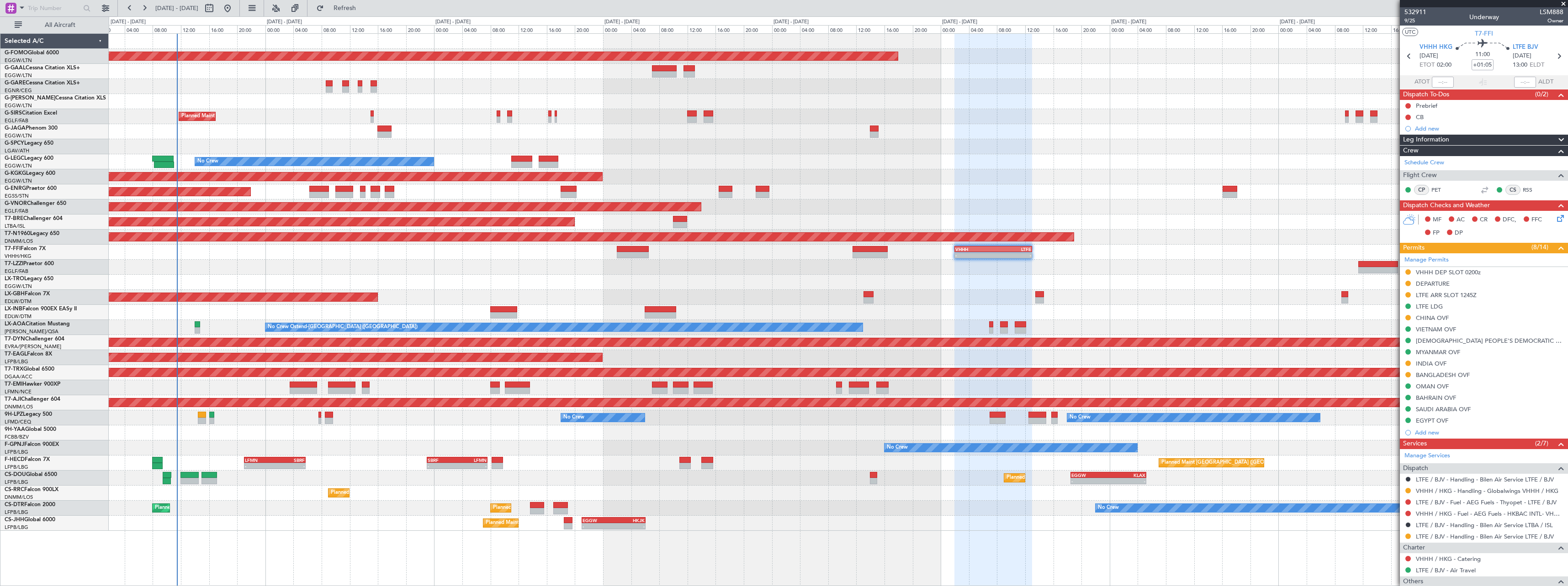
click at [1201, 435] on div "Planned Maint Windsor Locks ([PERSON_NAME] Intl) Owner Planned Maint [GEOGRAPHI…" at bounding box center [838, 282] width 1459 height 497
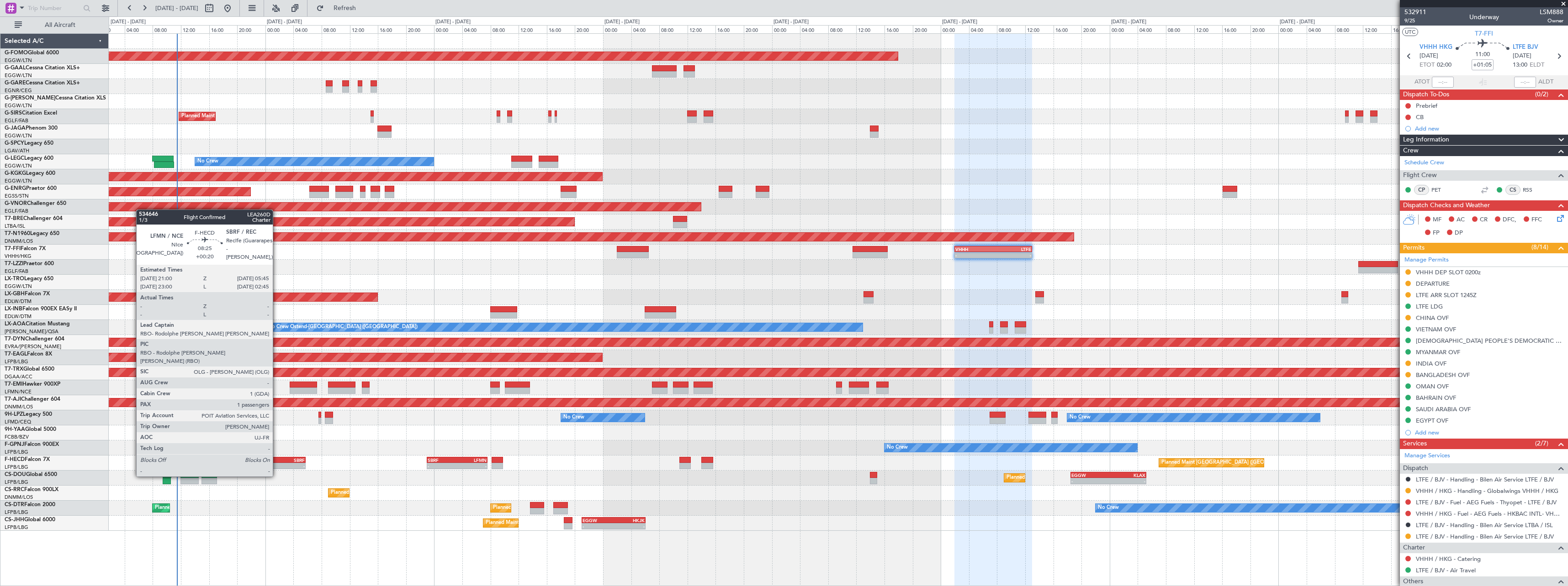
click at [277, 459] on div "SBRF" at bounding box center [290, 460] width 30 height 6
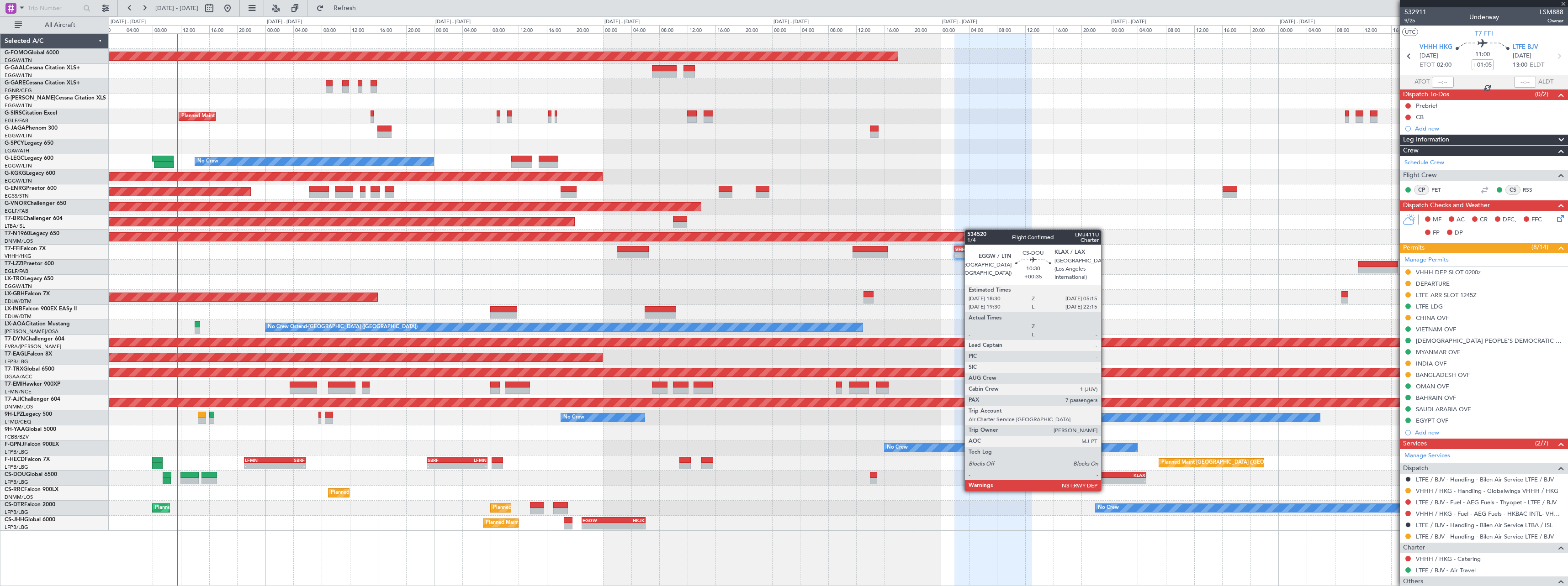
type input "+00:20"
type input "1"
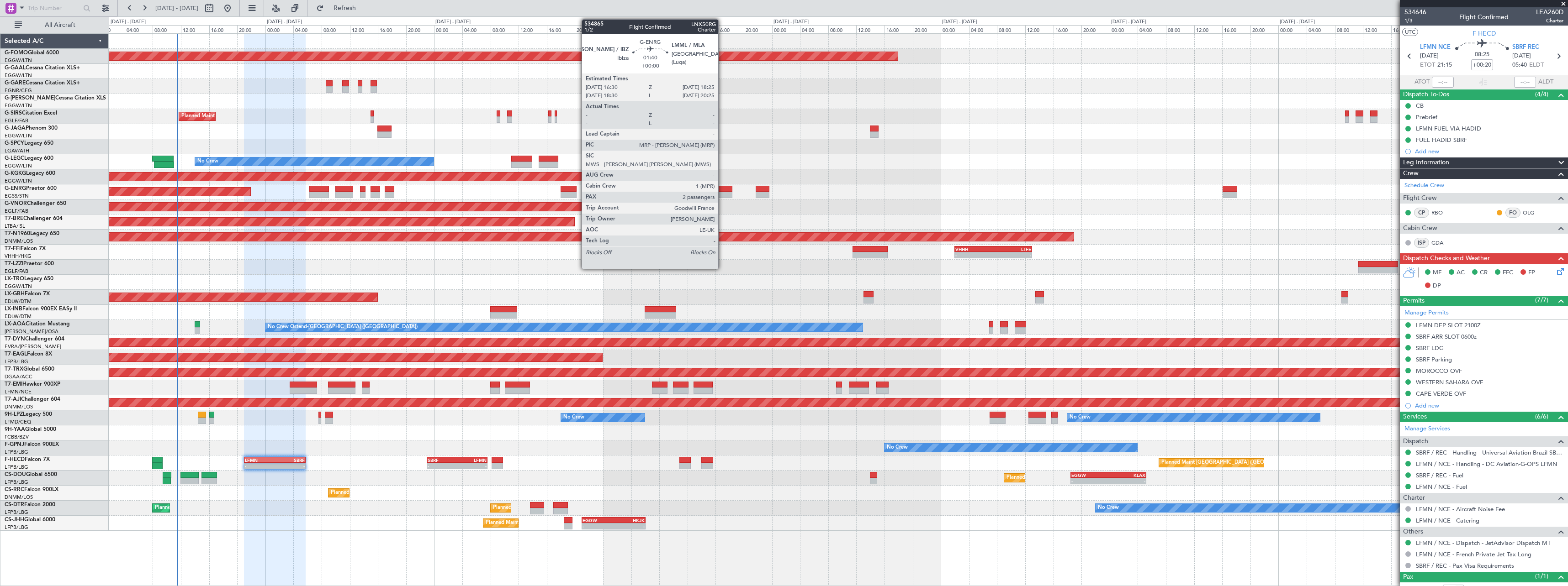
click at [722, 195] on div at bounding box center [725, 195] width 14 height 7
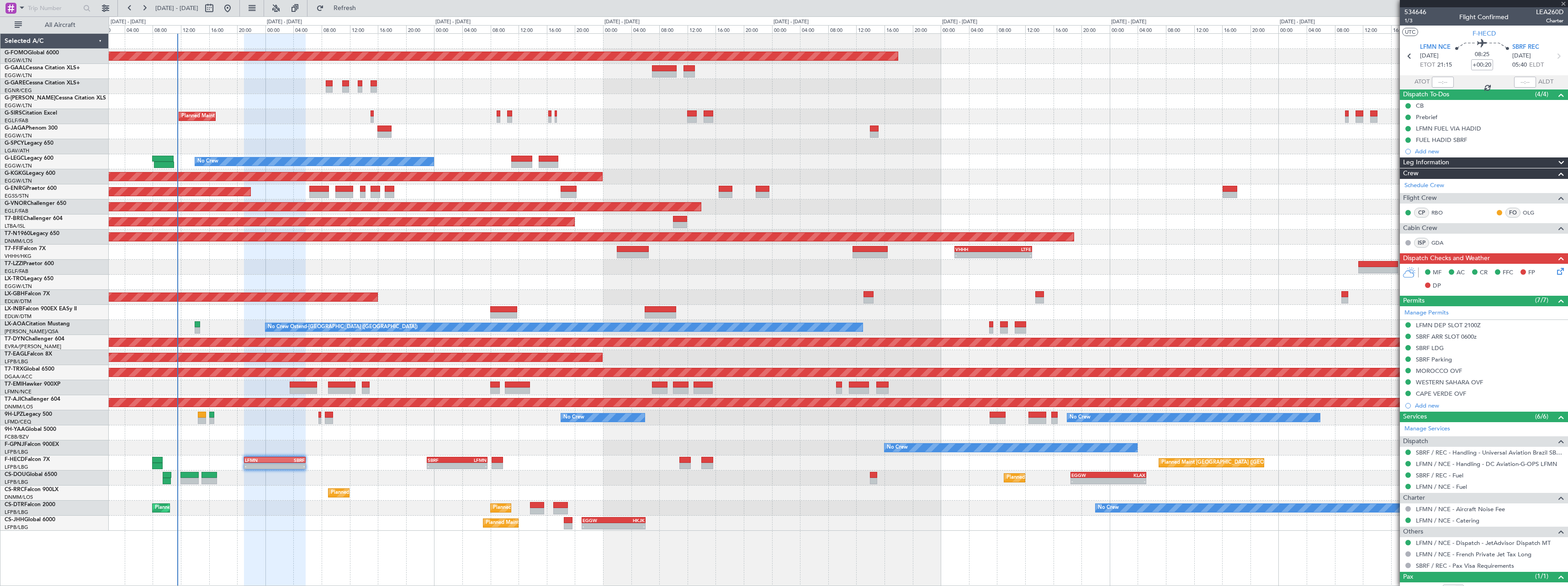
type input "2"
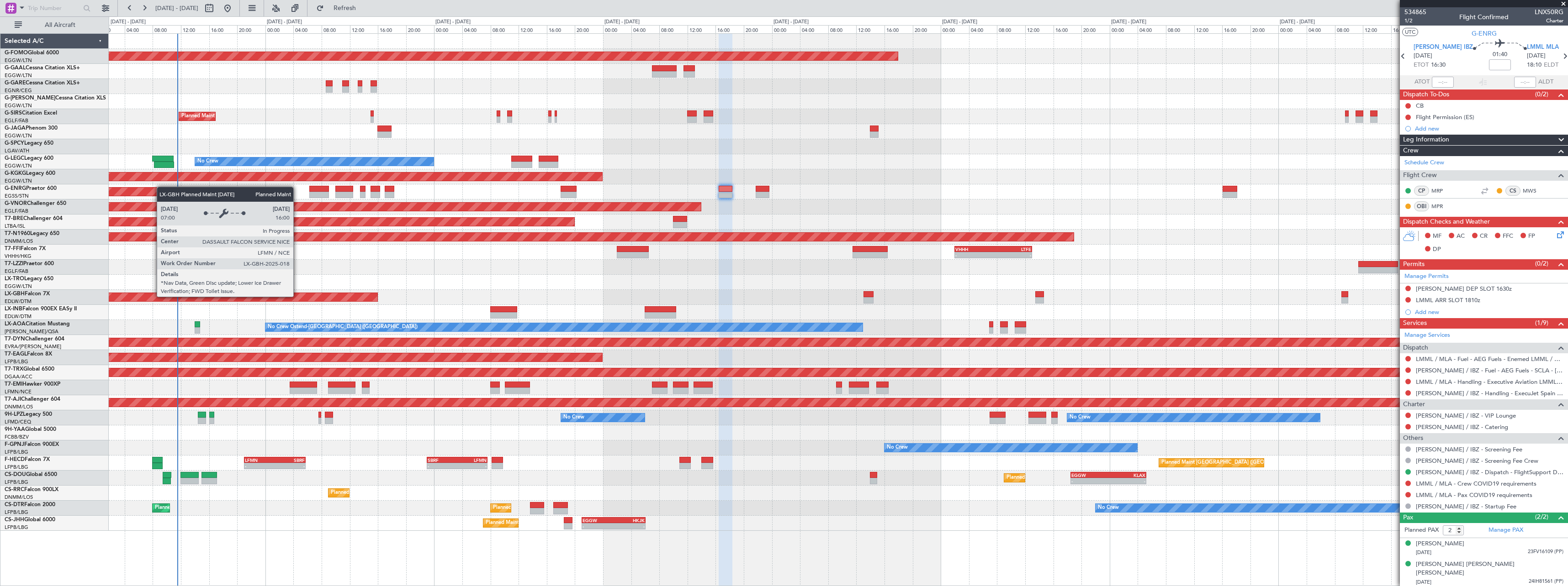
click at [297, 296] on div "Planned Maint Nice ([GEOGRAPHIC_DATA])" at bounding box center [176, 297] width 400 height 8
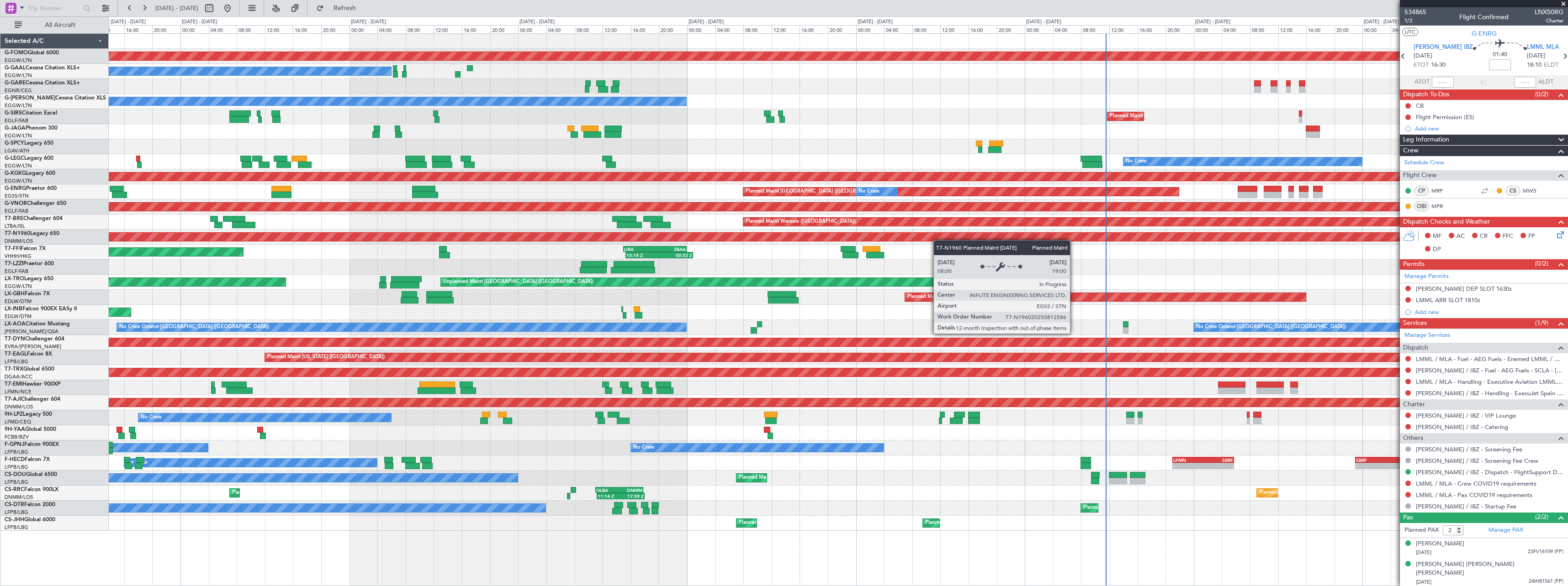
click at [1065, 237] on div "Planned Maint Windsor Locks (Bradley Intl) No Crew Owner Planned Maint London (…" at bounding box center [838, 282] width 1459 height 497
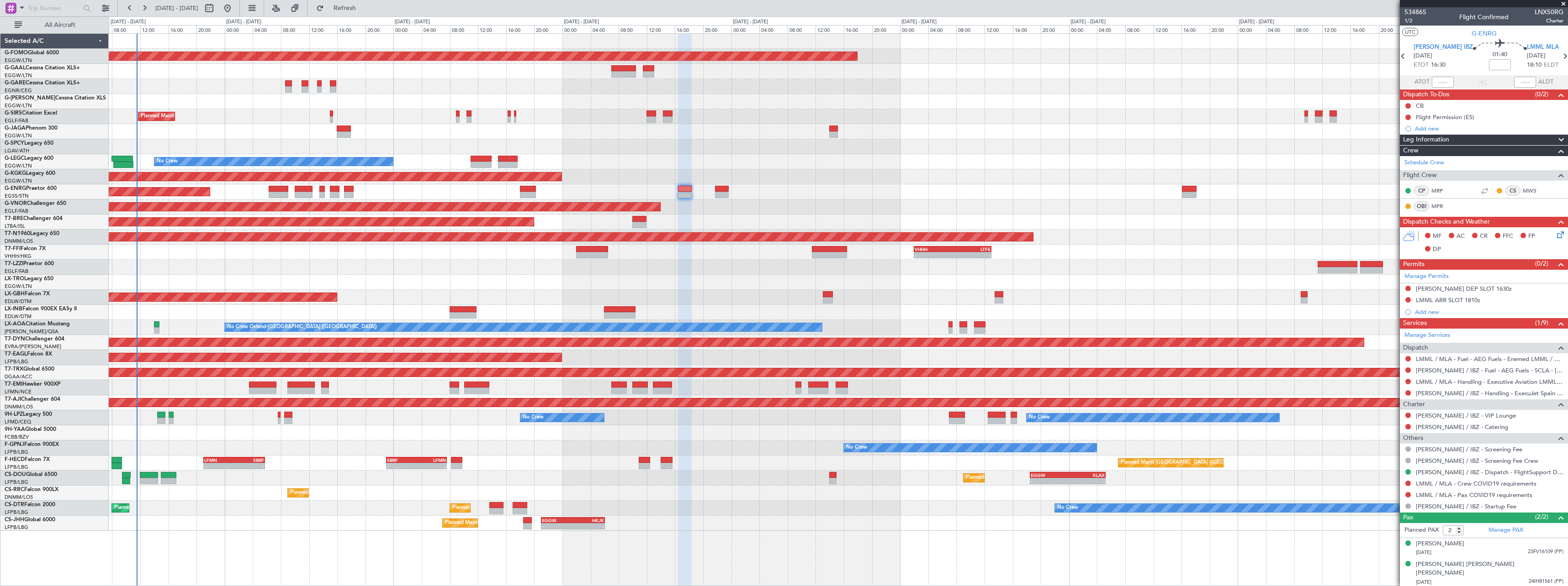
click at [160, 311] on div "Planned Maint Windsor Locks (Bradley Intl) Planned Maint London (Farnborough) N…" at bounding box center [838, 282] width 1459 height 497
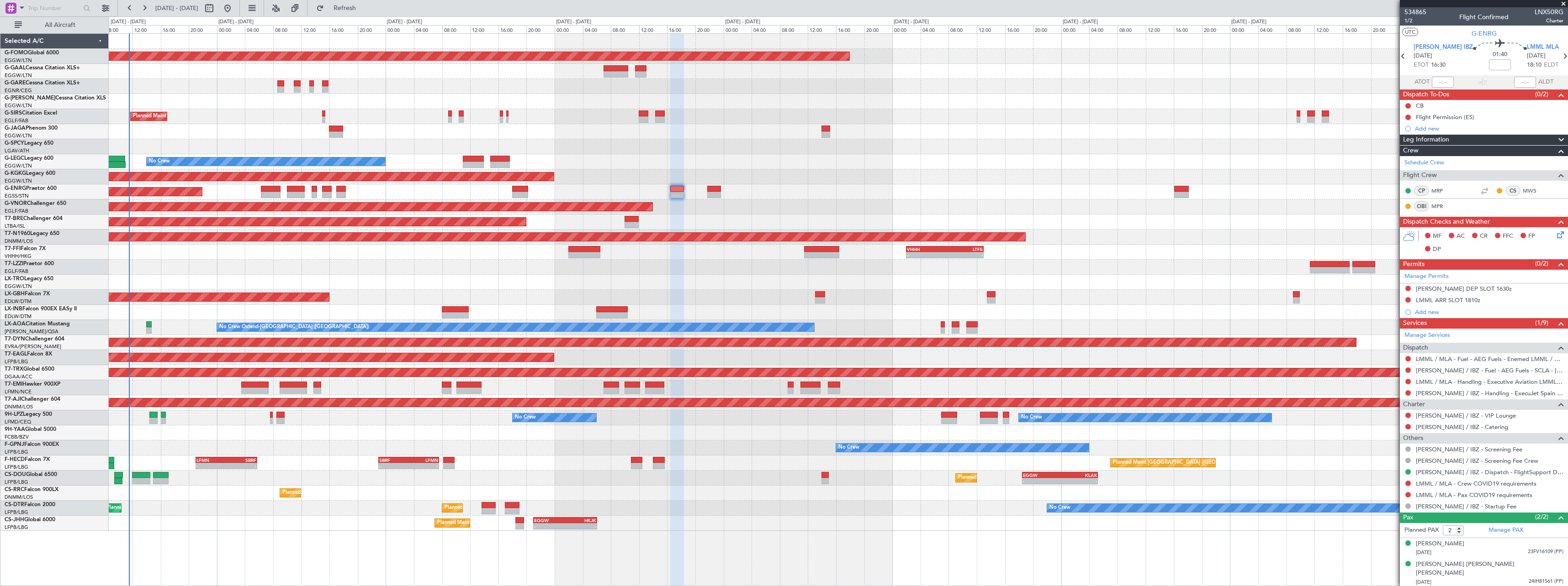
click at [703, 292] on div "Planned Maint Nice ([GEOGRAPHIC_DATA])" at bounding box center [838, 297] width 1459 height 15
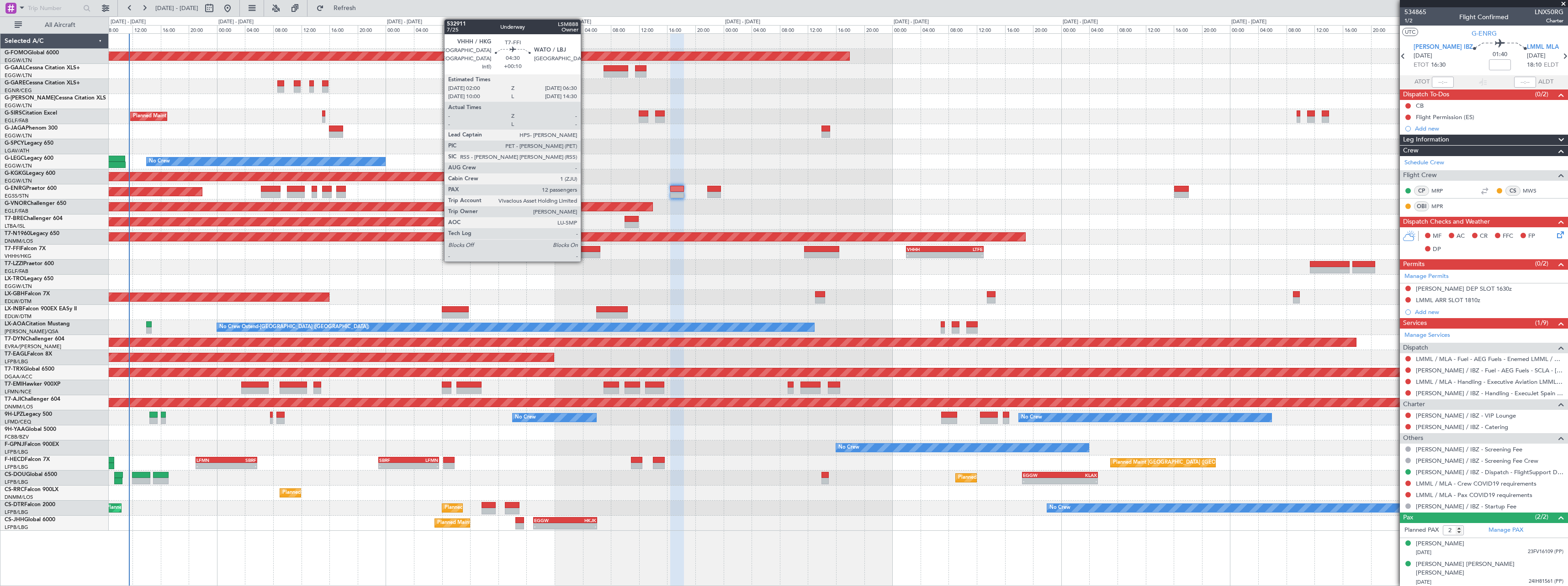
click at [584, 252] on div at bounding box center [584, 256] width 32 height 7
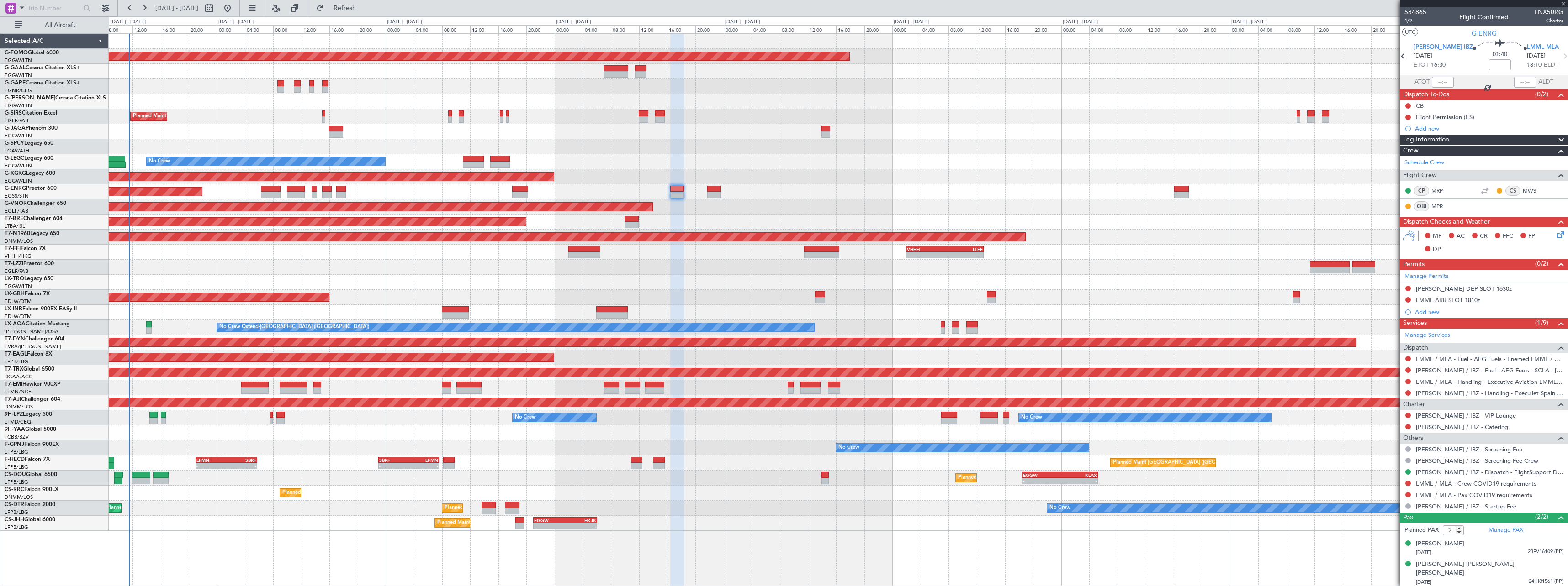
type input "+00:10"
type input "12"
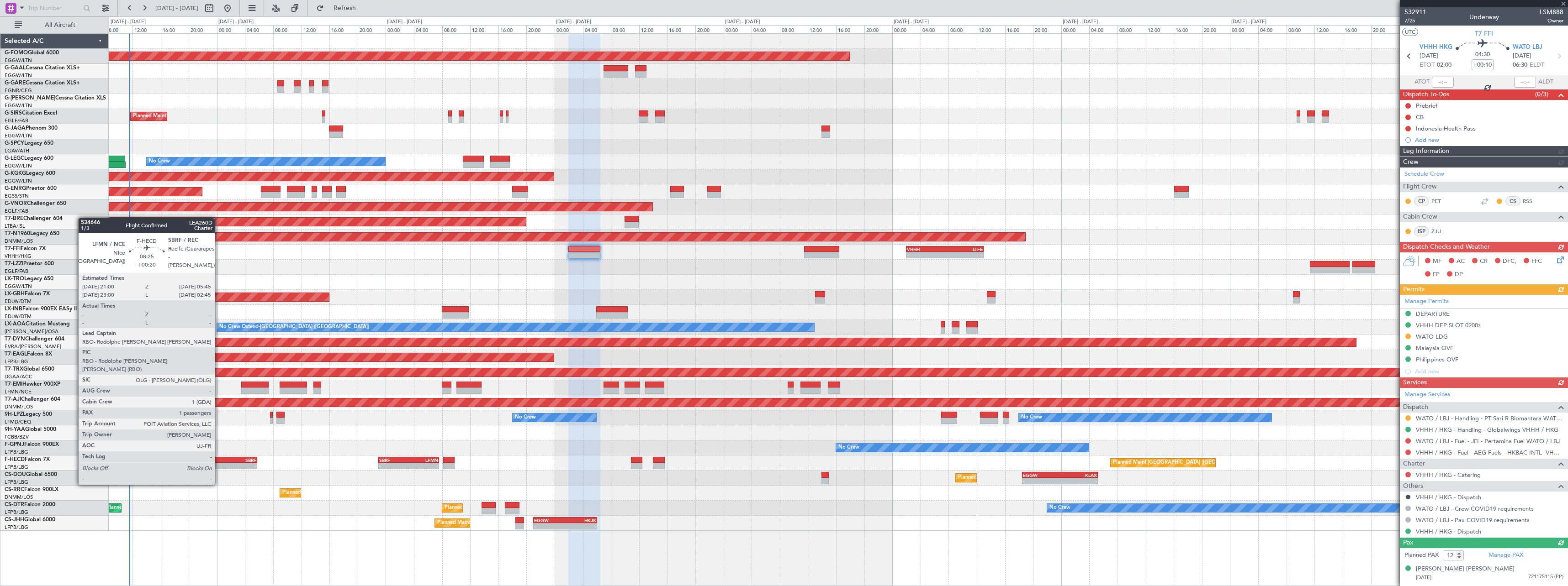
click at [219, 465] on div "-" at bounding box center [211, 466] width 30 height 6
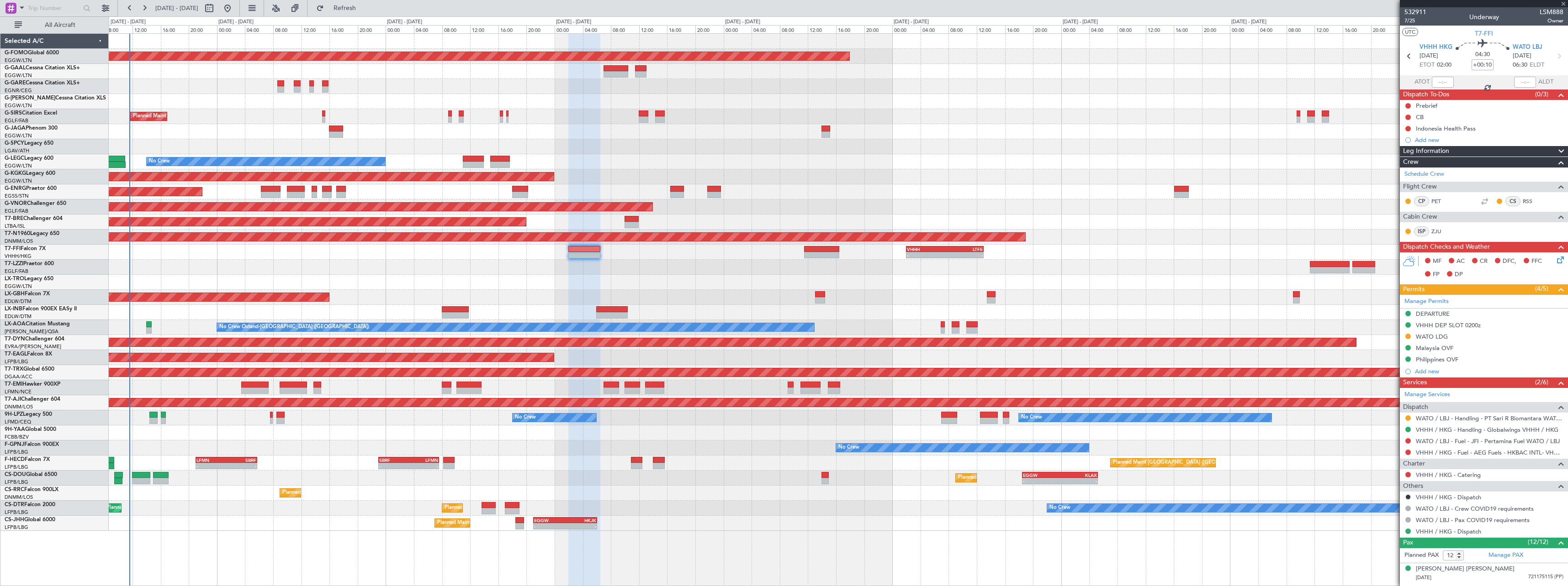
type input "+00:20"
type input "1"
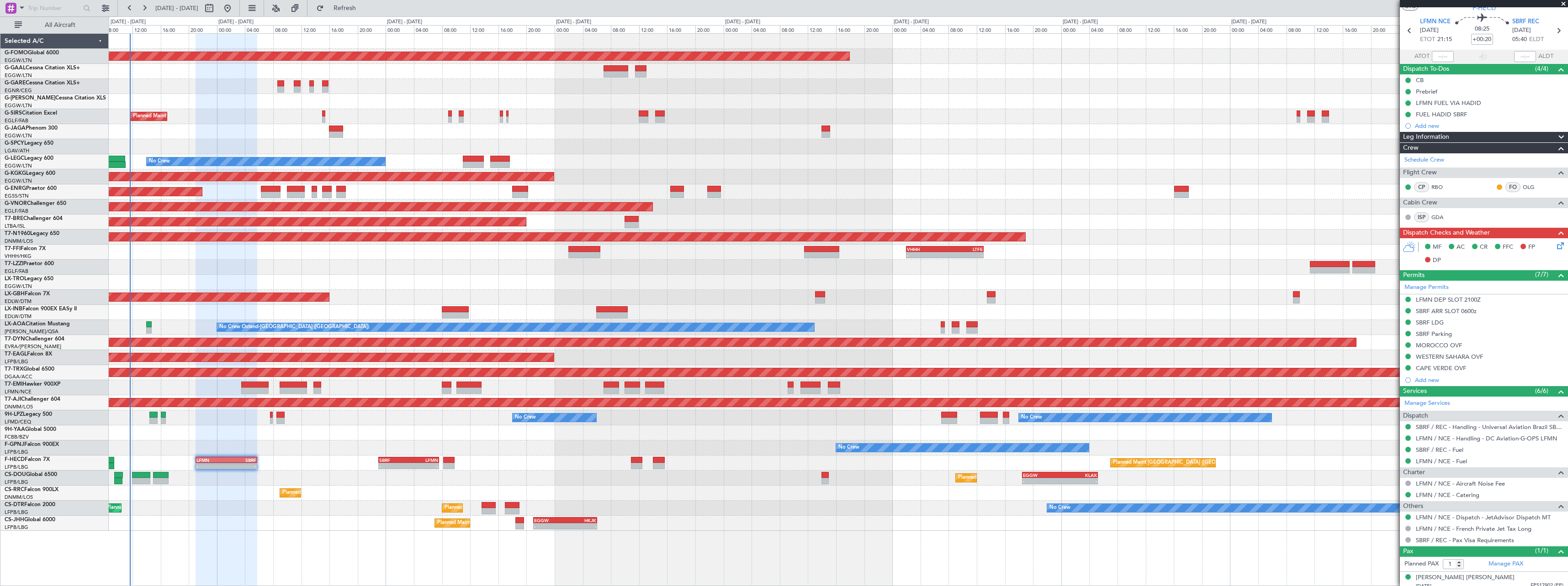
scroll to position [31, 0]
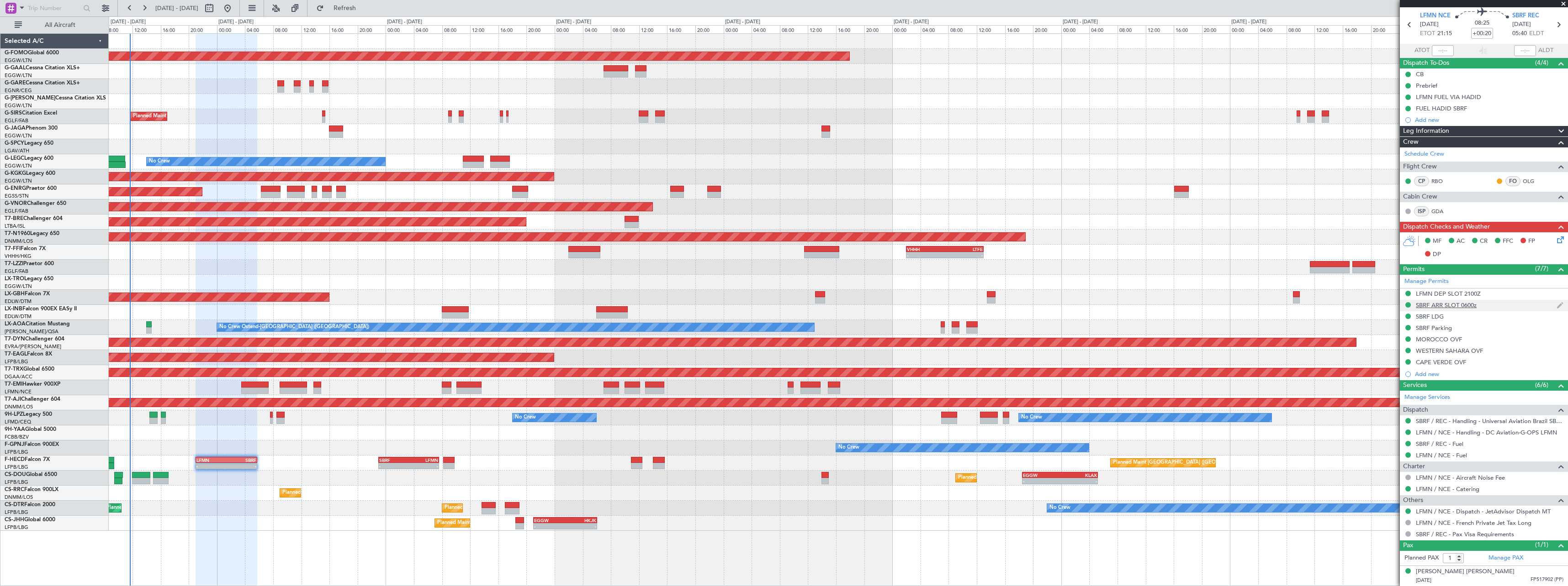
click at [1475, 309] on div "SBRF ARR SLOT 0600z" at bounding box center [1484, 306] width 168 height 12
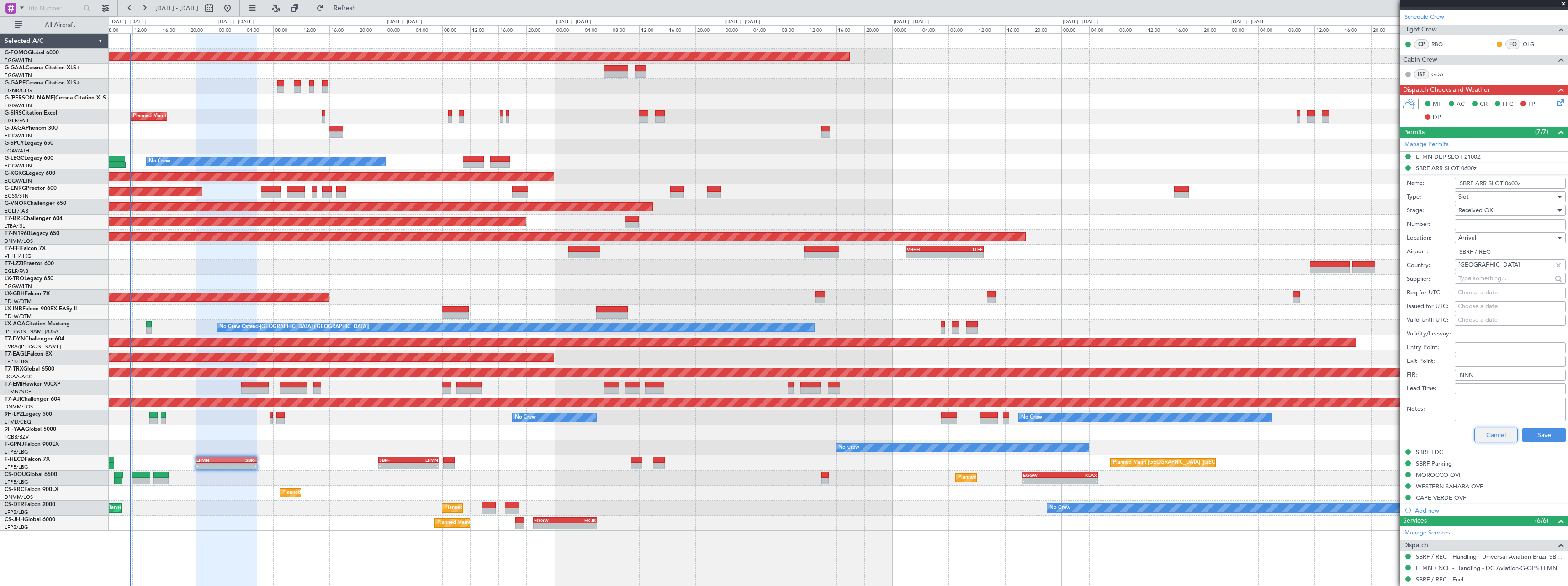
click at [1498, 435] on button "Cancel" at bounding box center [1496, 435] width 43 height 15
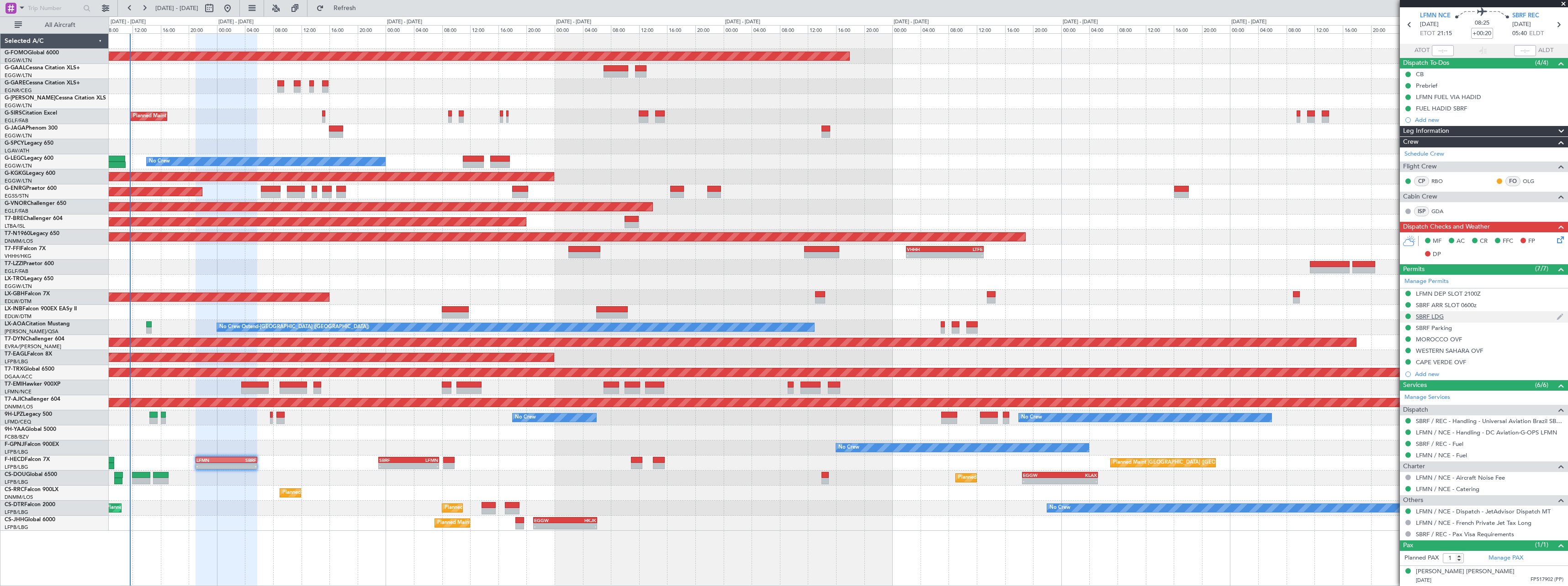
click at [1441, 319] on div "SBRF LDG" at bounding box center [1430, 316] width 28 height 7
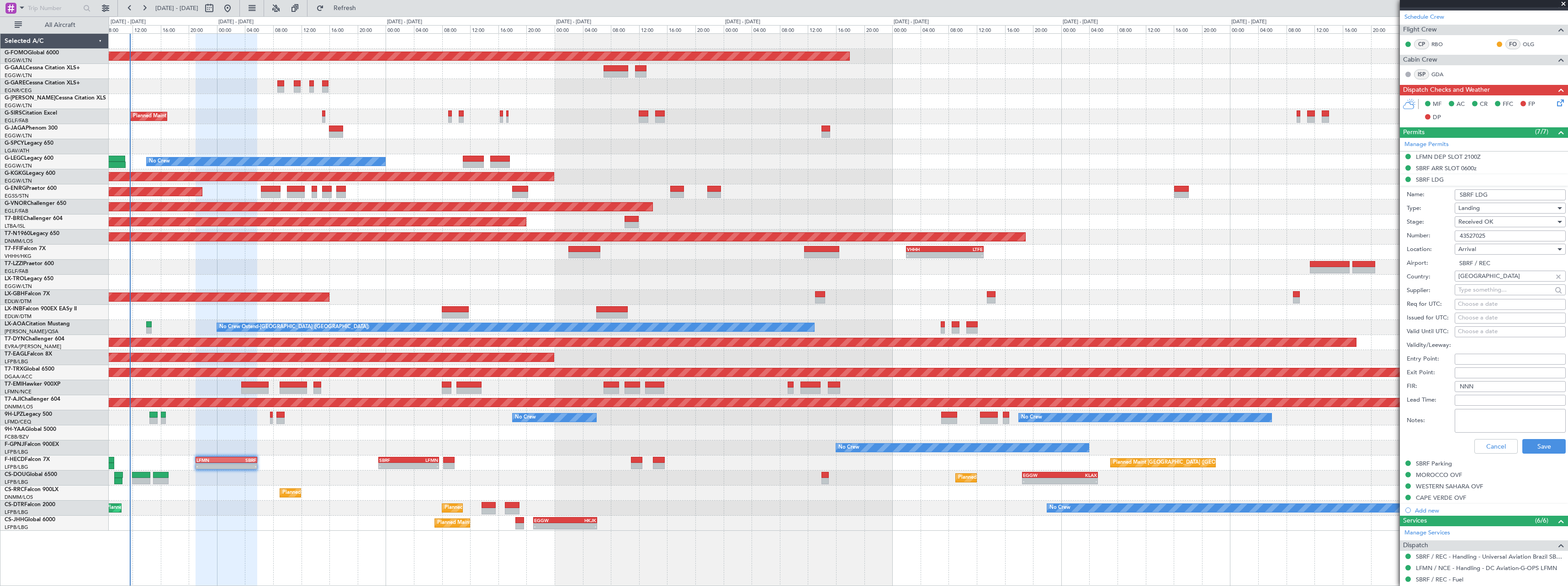
click at [1488, 435] on div "Cancel Save" at bounding box center [1486, 446] width 159 height 24
click at [1480, 432] on textarea "Notes:" at bounding box center [1510, 420] width 111 height 24
click at [1484, 449] on button "Cancel" at bounding box center [1496, 447] width 43 height 15
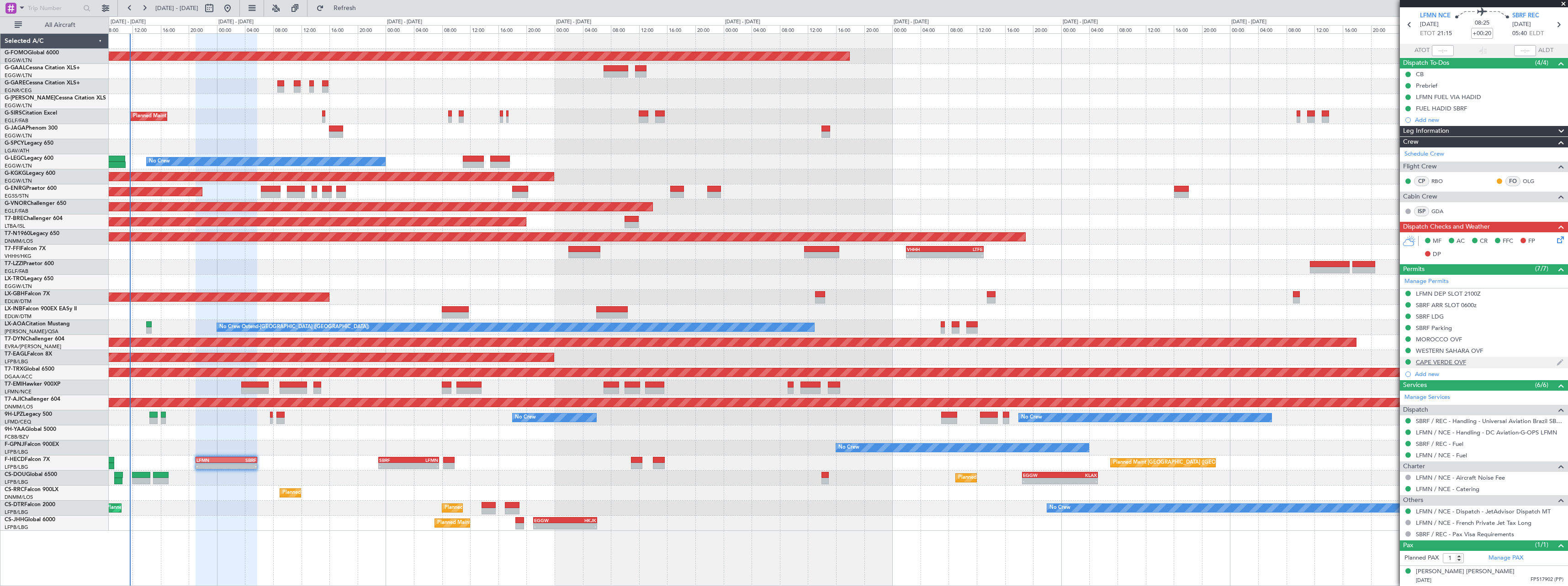
click at [1437, 363] on div "CAPE VERDE OVF" at bounding box center [1441, 362] width 51 height 7
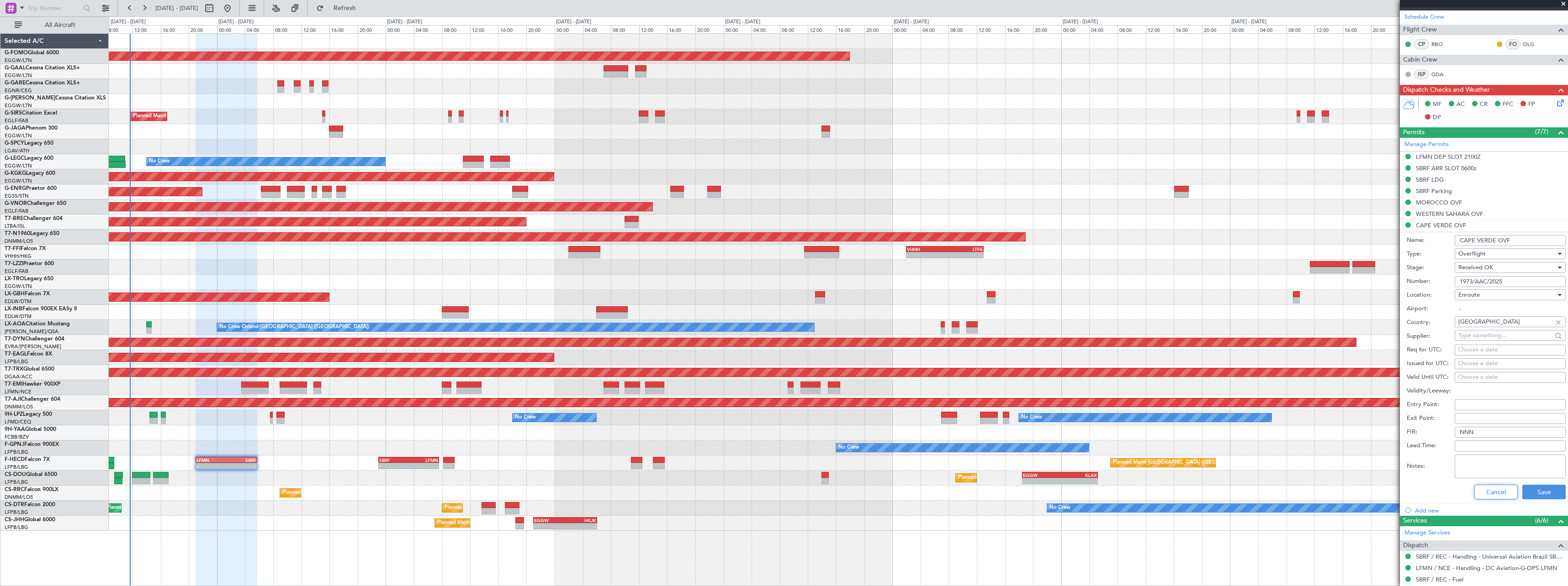
drag, startPoint x: 1496, startPoint y: 497, endPoint x: 1489, endPoint y: 470, distance: 27.9
click at [1496, 497] on button "Cancel" at bounding box center [1496, 492] width 43 height 15
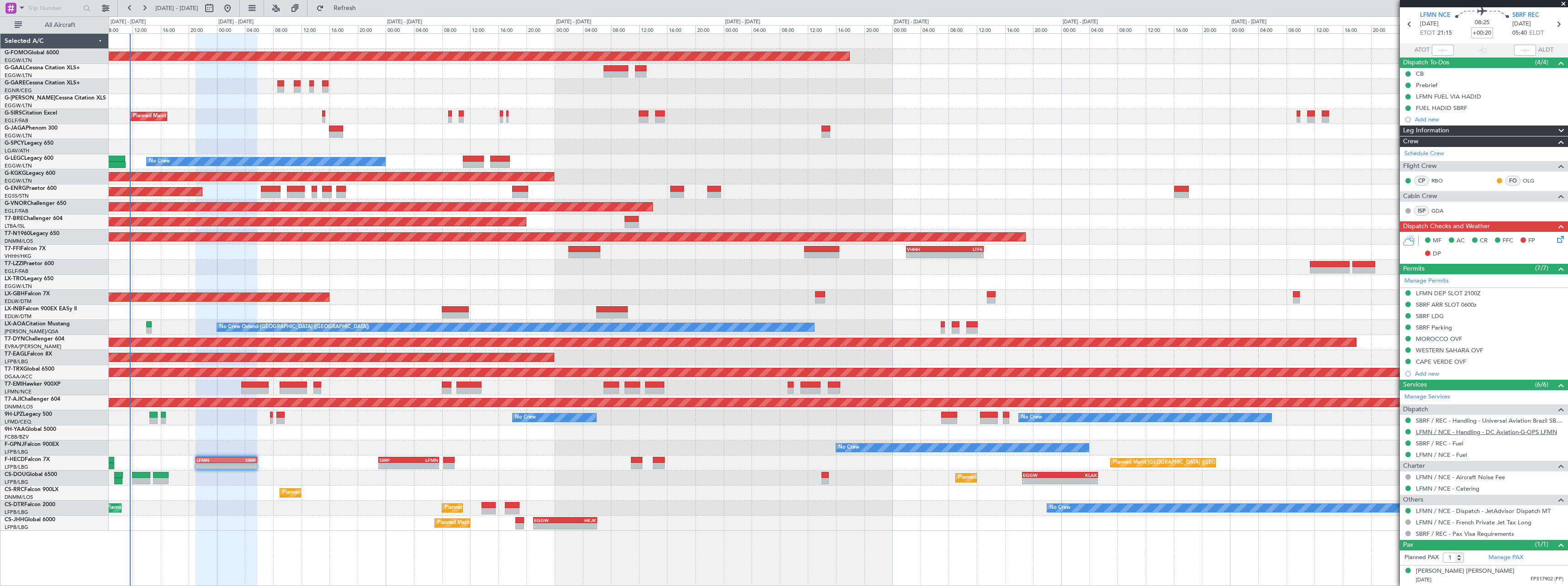
scroll to position [31, 0]
click at [1469, 353] on div "WESTERN SAHARA OVF" at bounding box center [1449, 350] width 67 height 7
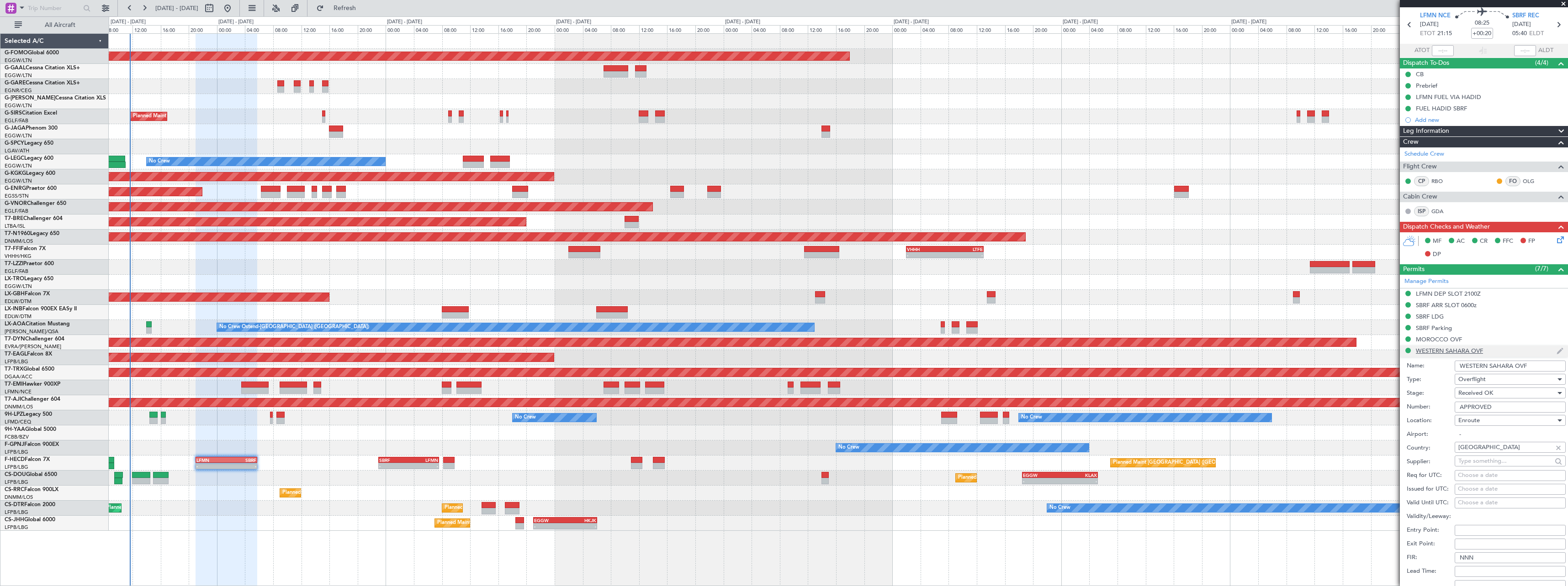
scroll to position [169, 0]
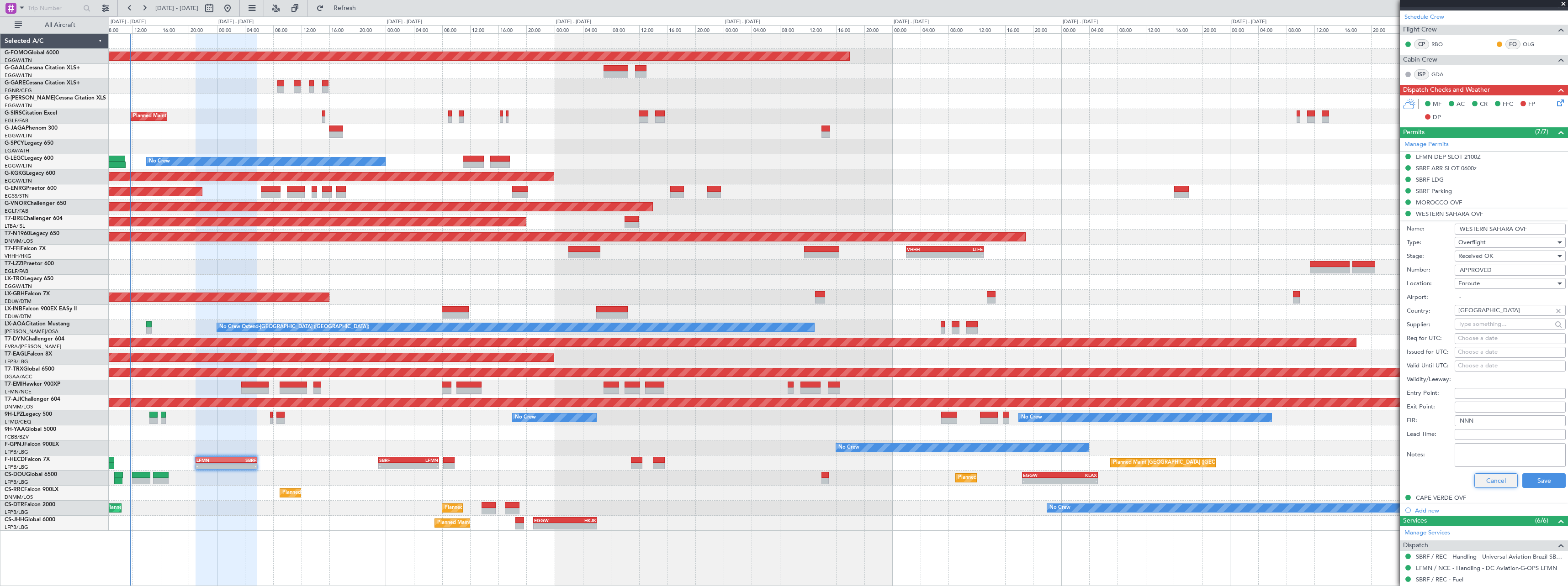
click at [1479, 483] on button "Cancel" at bounding box center [1496, 481] width 43 height 15
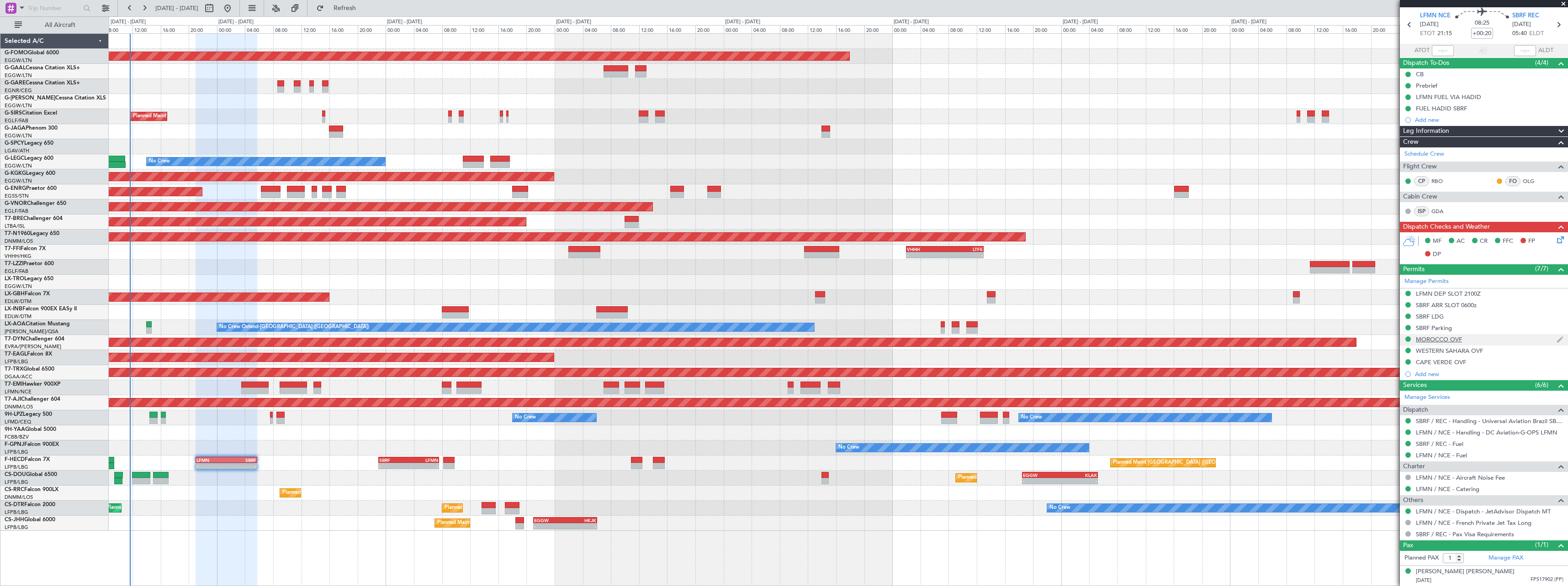
click at [1446, 341] on div "MOROCCO OVF" at bounding box center [1439, 339] width 46 height 7
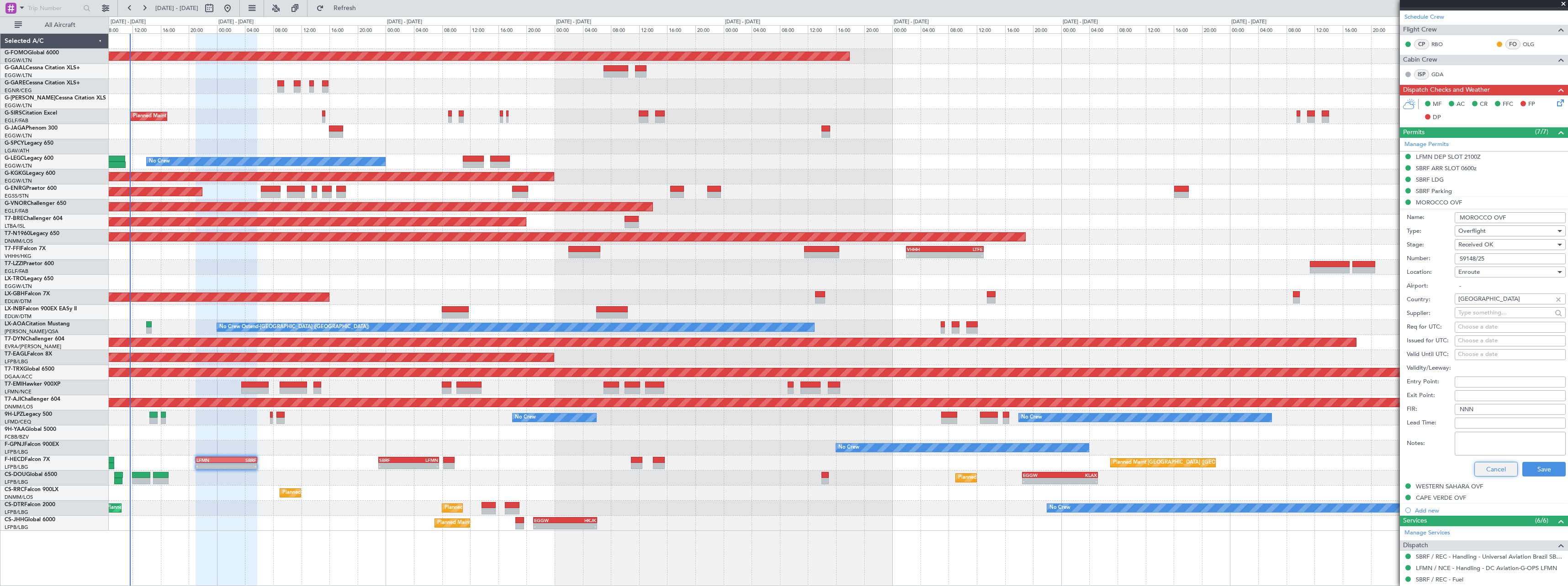
click at [1487, 470] on button "Cancel" at bounding box center [1496, 469] width 43 height 15
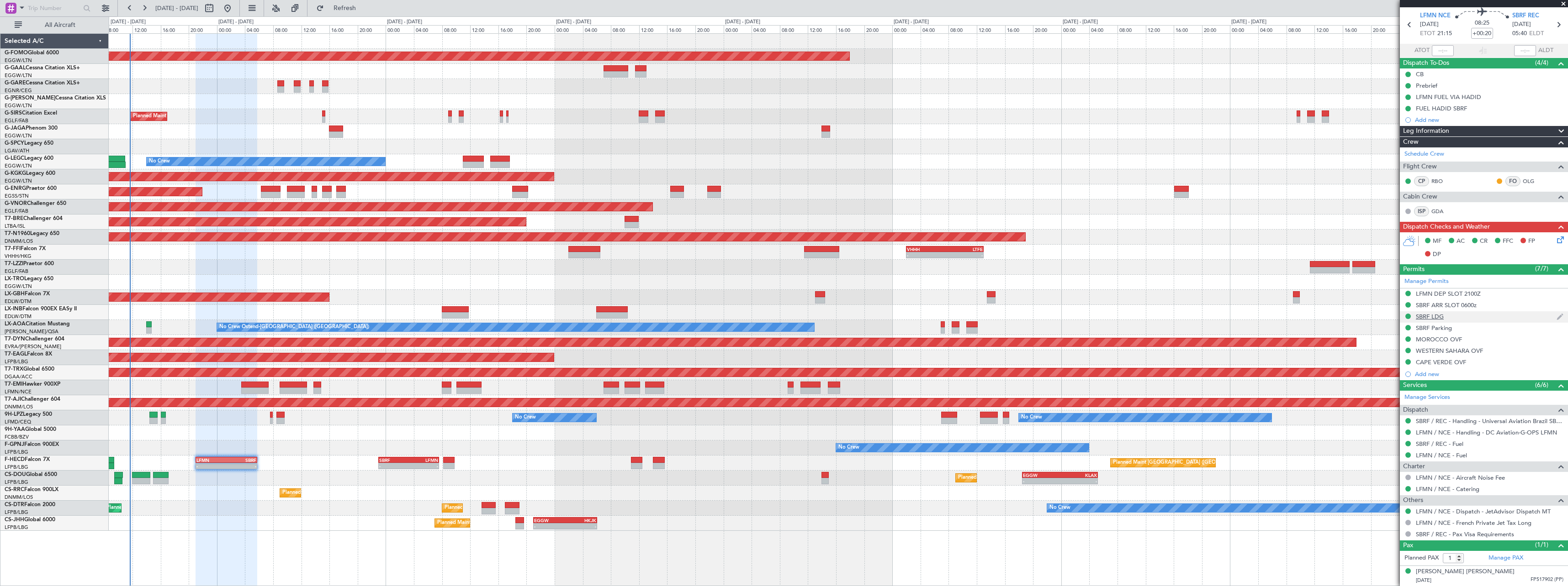
click at [1441, 314] on div "SBRF LDG" at bounding box center [1430, 316] width 28 height 7
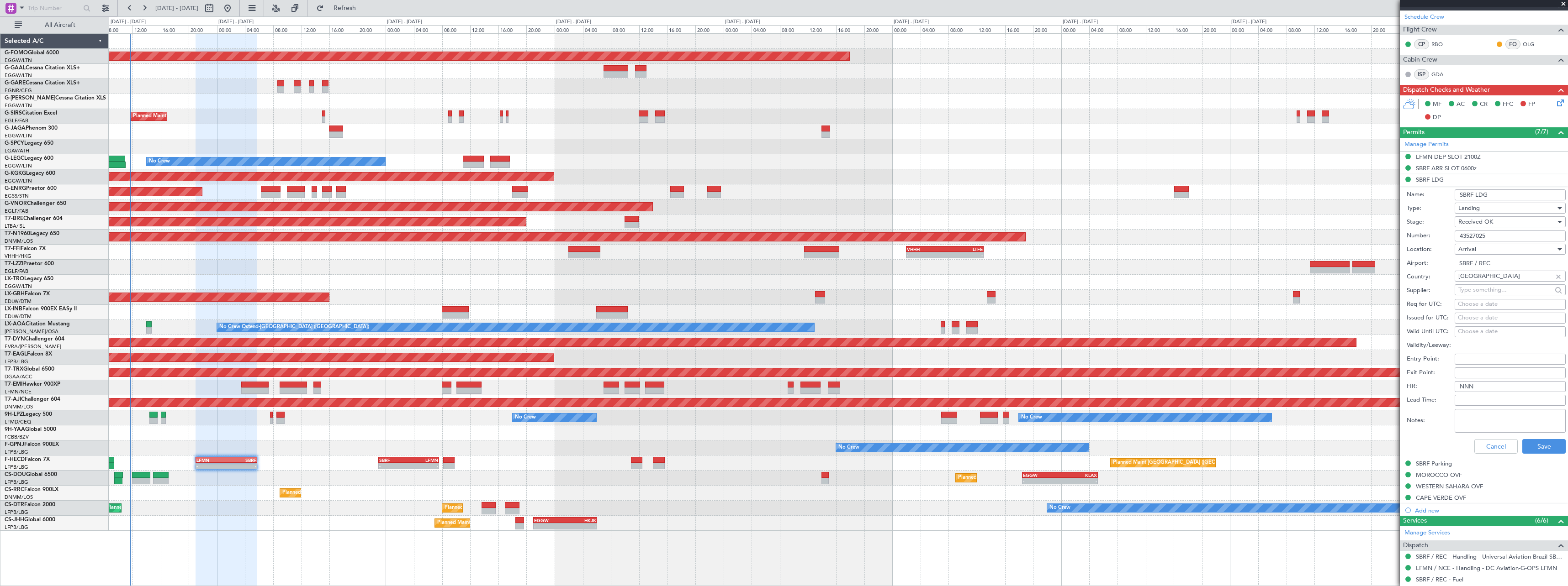
click at [1489, 434] on div "Notes:" at bounding box center [1486, 420] width 159 height 27
click at [1484, 444] on button "Cancel" at bounding box center [1496, 447] width 43 height 15
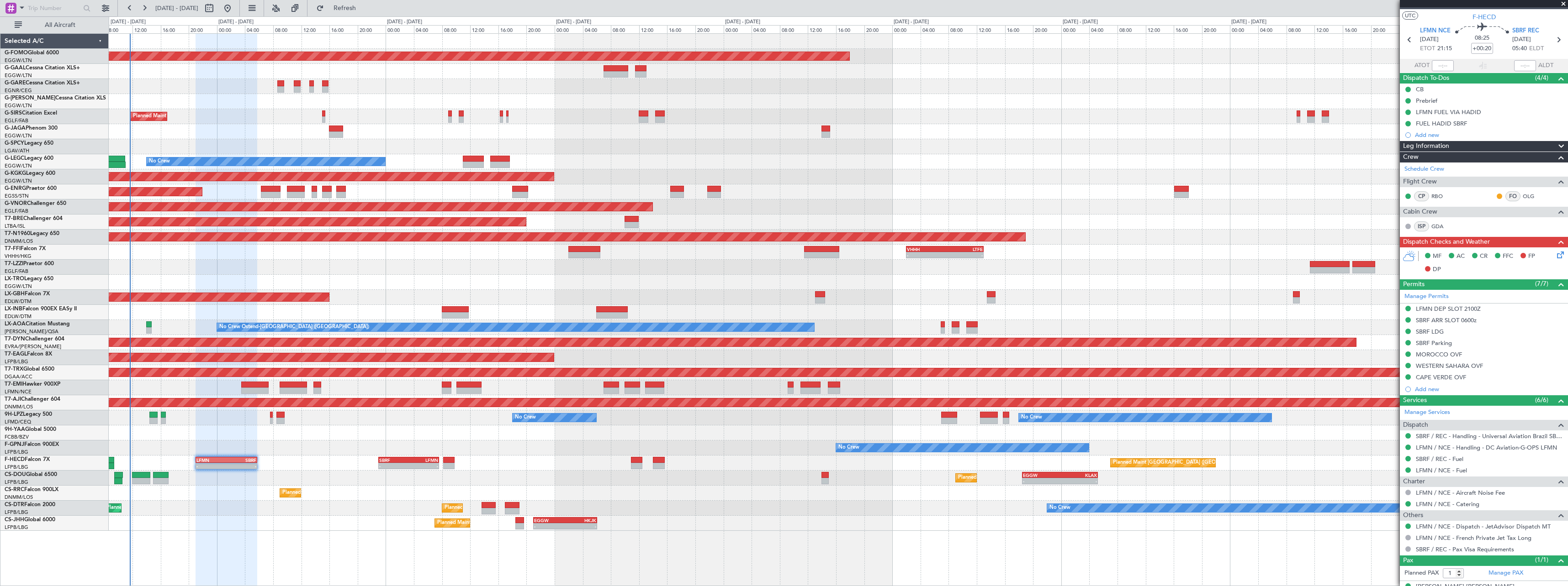
scroll to position [31, 0]
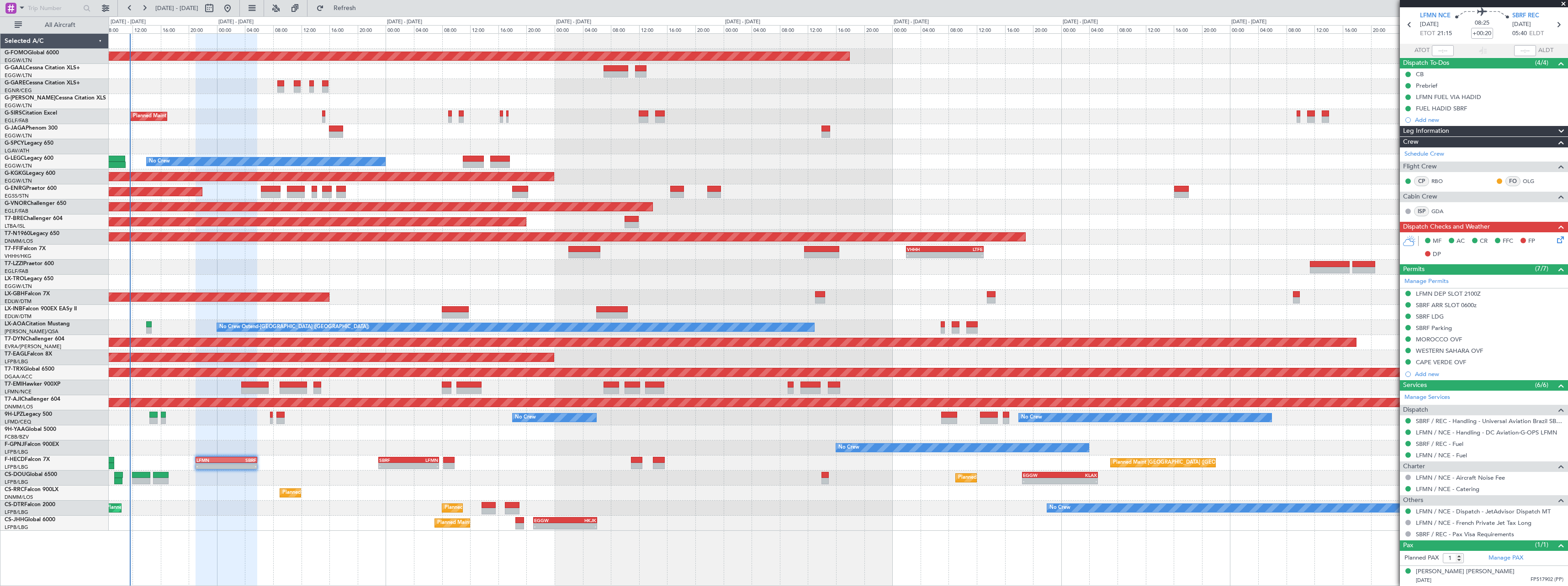
click at [1556, 133] on span at bounding box center [1561, 131] width 11 height 11
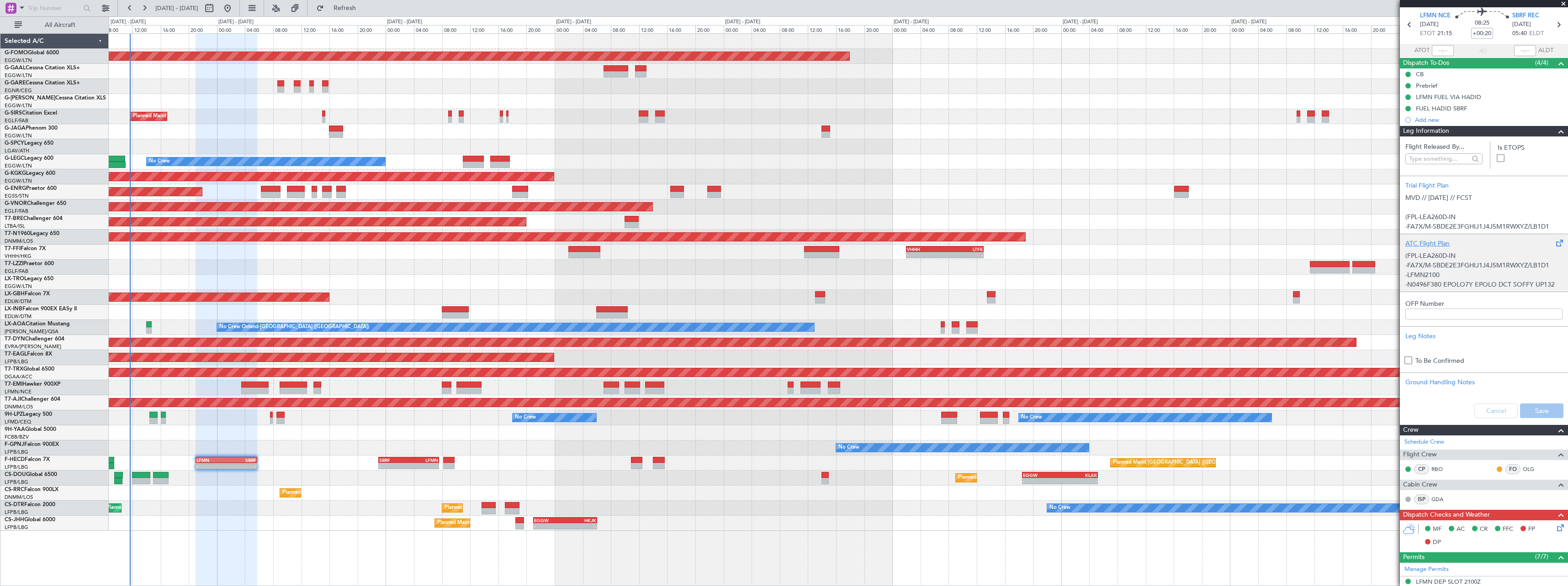
click at [1434, 244] on div "ATC Flight Plan" at bounding box center [1484, 244] width 157 height 10
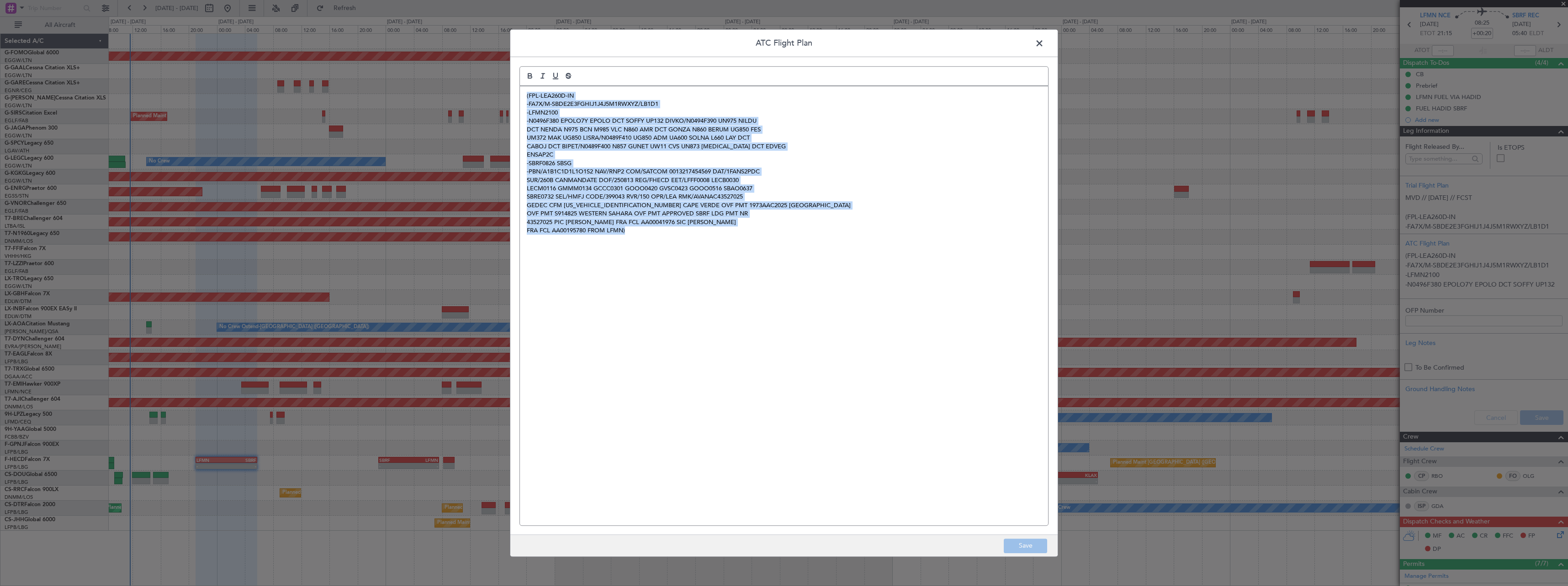
drag, startPoint x: 733, startPoint y: 247, endPoint x: 460, endPoint y: 85, distance: 317.4
click at [460, 85] on div "ATC Flight Plan (FPL-LEA260D-IN -FA7X/M-SBDE2E3FGHIJ1J4J5M1RWXYZ/LB1D1 -LFMN210…" at bounding box center [784, 293] width 1568 height 586
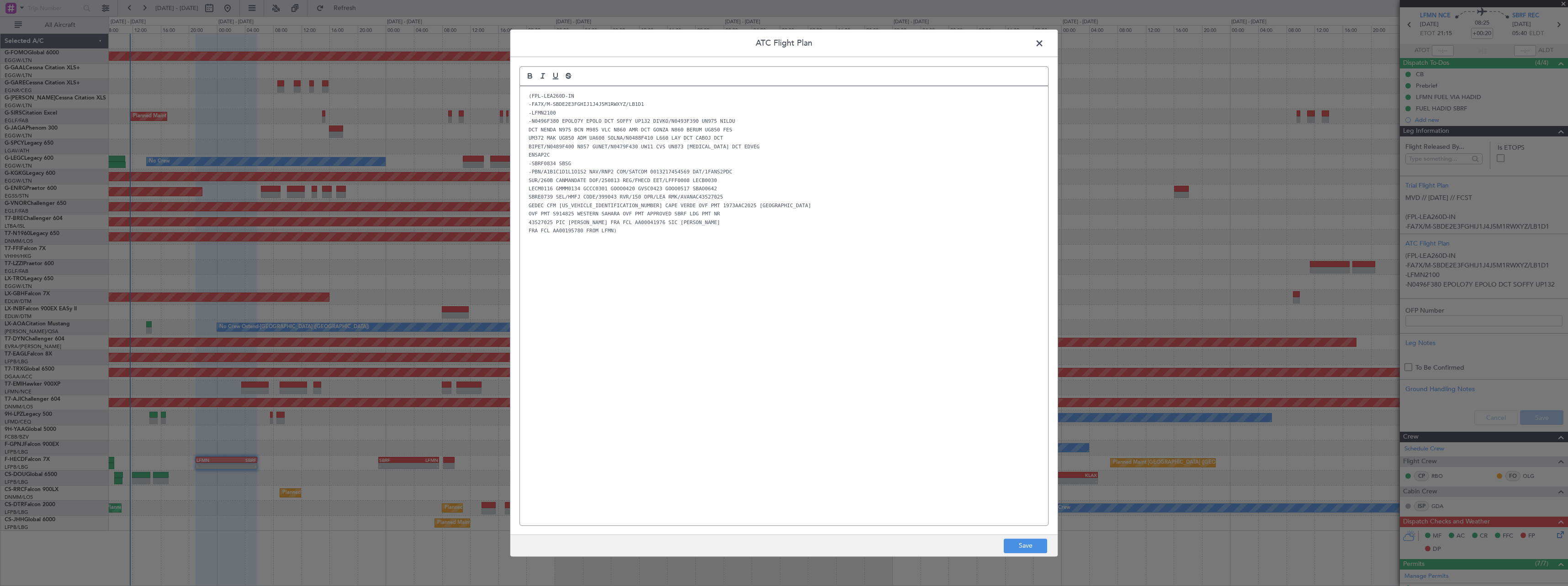
scroll to position [0, 0]
click at [1044, 40] on span at bounding box center [1044, 46] width 0 height 18
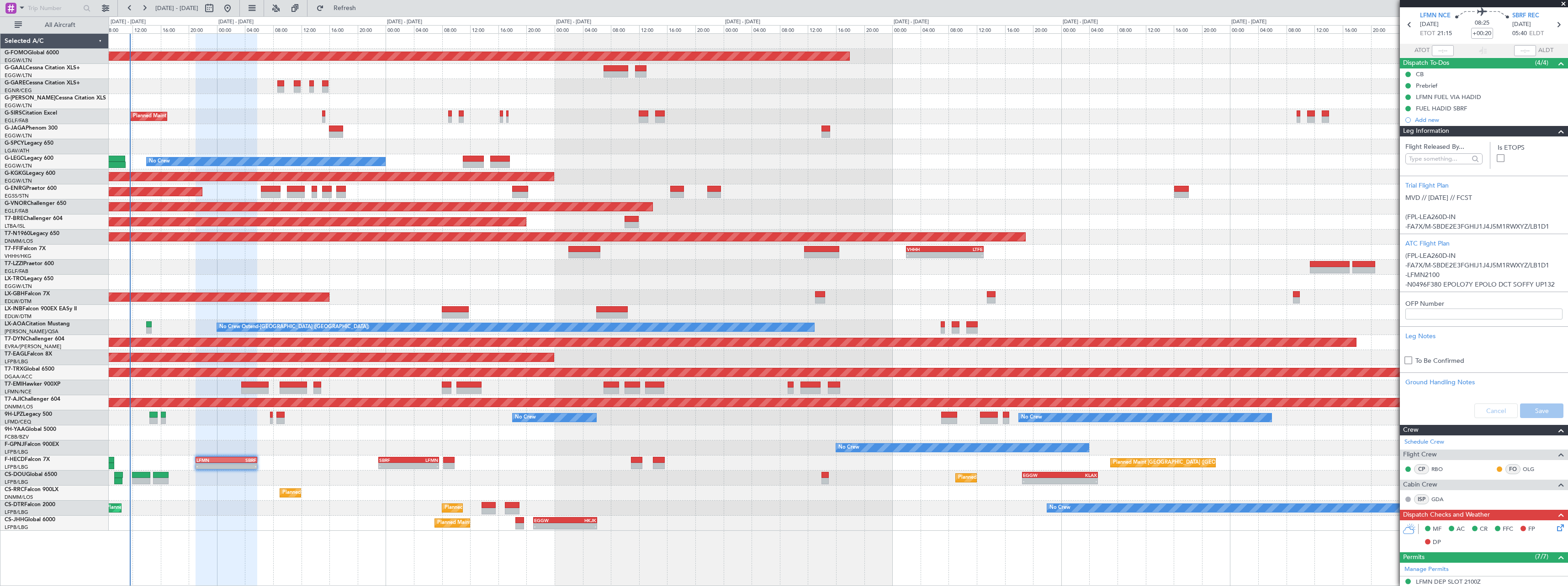
click at [1556, 128] on span at bounding box center [1561, 131] width 11 height 11
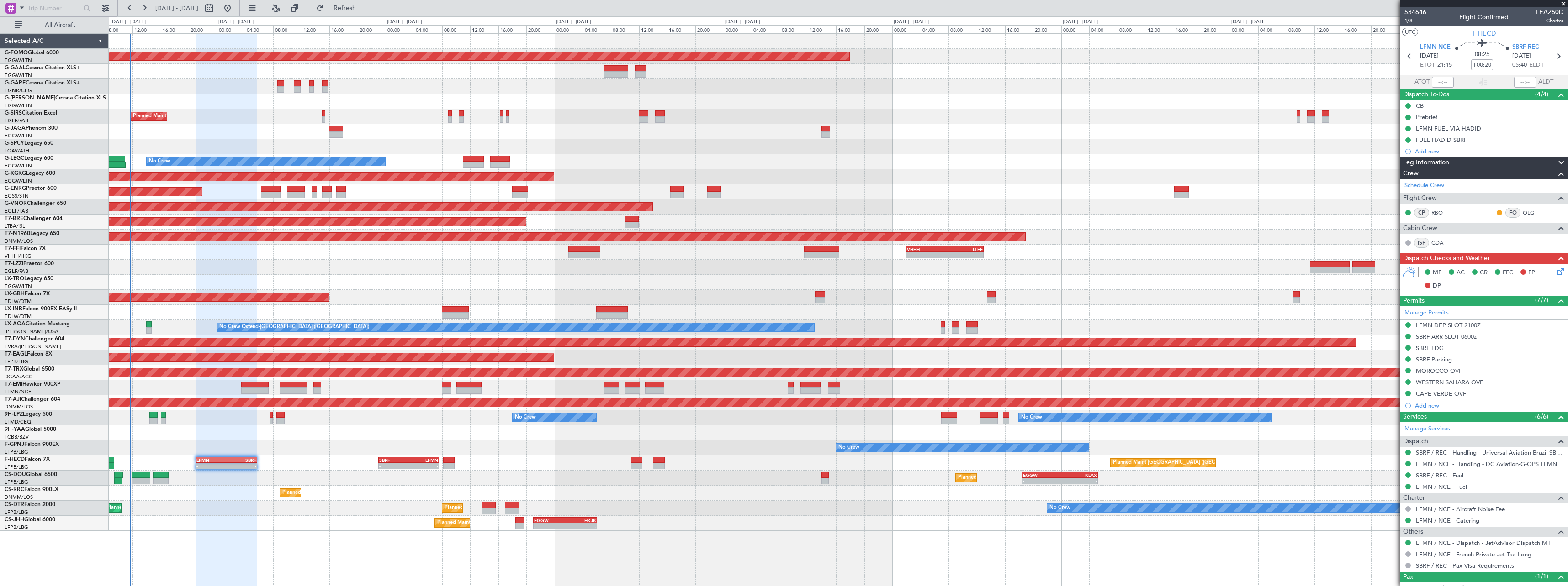
click at [1411, 19] on span "1/3" at bounding box center [1415, 20] width 22 height 7
click at [1555, 274] on icon at bounding box center [1558, 270] width 7 height 7
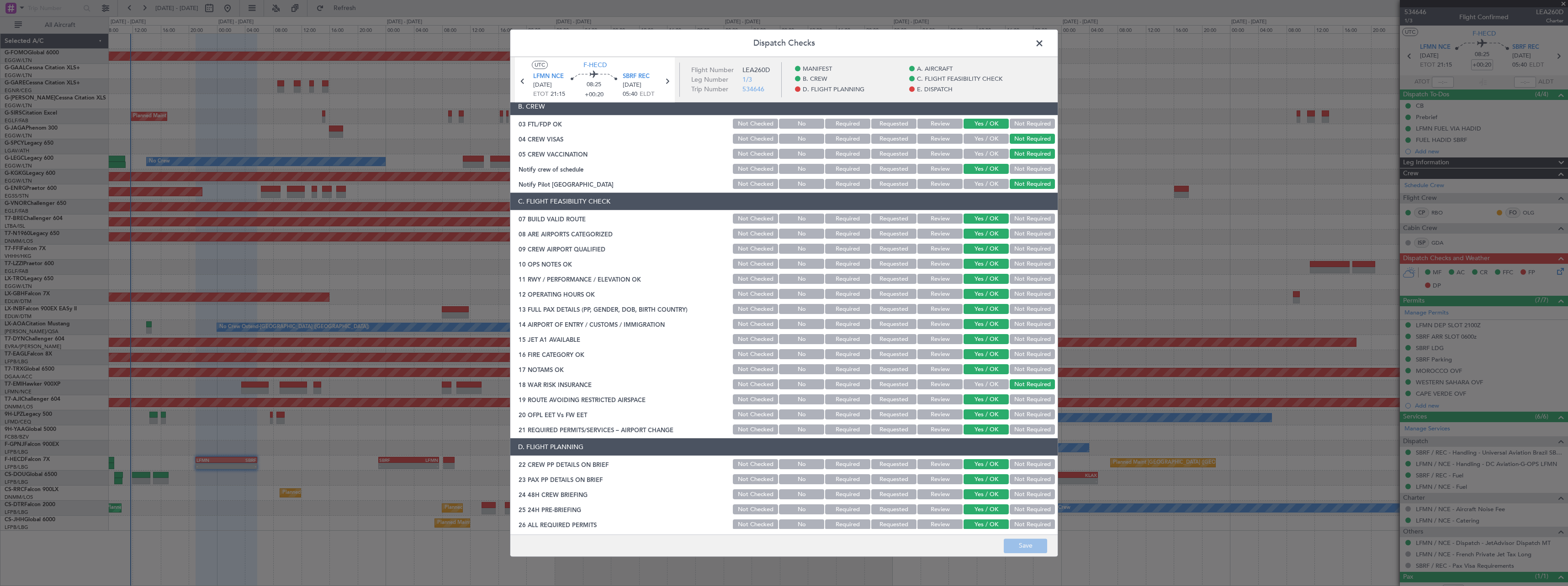
scroll to position [319, 0]
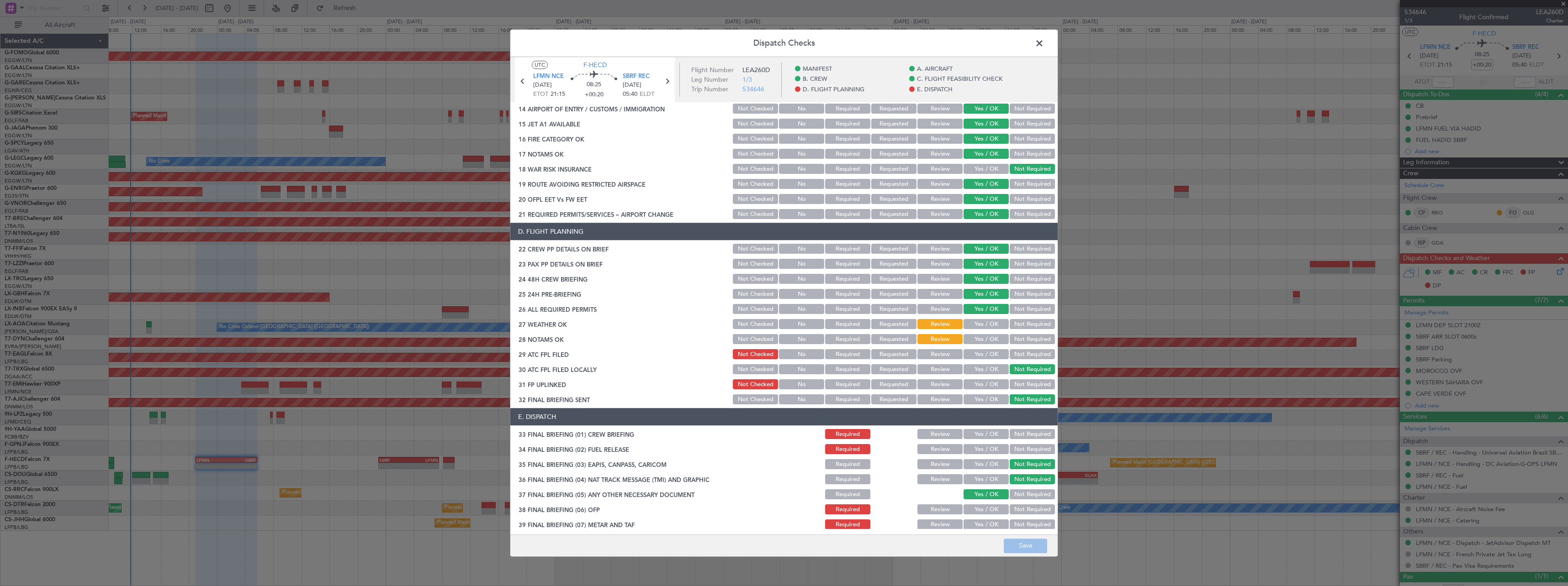
drag, startPoint x: 985, startPoint y: 324, endPoint x: 983, endPoint y: 335, distance: 11.2
click at [985, 324] on button "Yes / OK" at bounding box center [986, 324] width 46 height 10
click at [982, 341] on button "Yes / OK" at bounding box center [986, 339] width 46 height 10
click at [980, 355] on button "Yes / OK" at bounding box center [986, 355] width 46 height 10
click at [964, 385] on button "Yes / OK" at bounding box center [986, 385] width 46 height 10
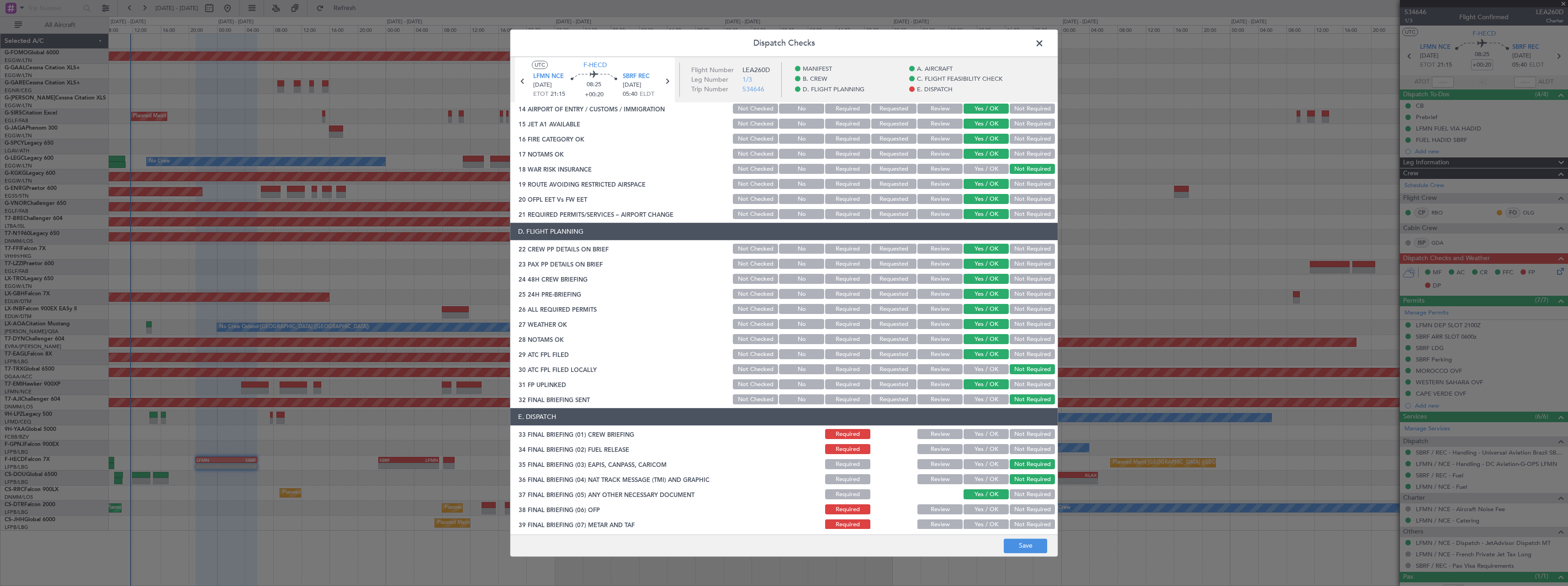
scroll to position [400, 0]
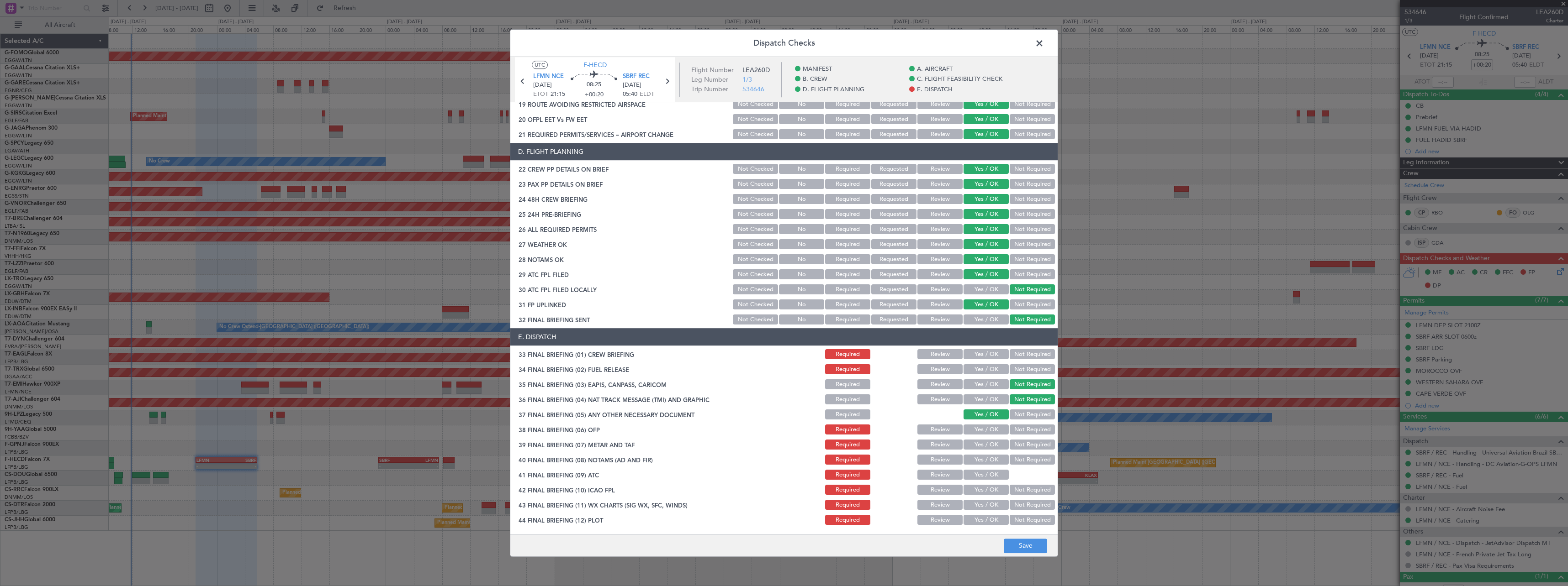
click at [974, 357] on button "Yes / OK" at bounding box center [986, 355] width 46 height 10
click at [974, 370] on button "Yes / OK" at bounding box center [986, 370] width 46 height 10
click at [989, 430] on button "Yes / OK" at bounding box center [986, 430] width 46 height 10
click at [988, 444] on button "Yes / OK" at bounding box center [986, 445] width 46 height 10
click at [932, 444] on button "Review" at bounding box center [940, 445] width 46 height 10
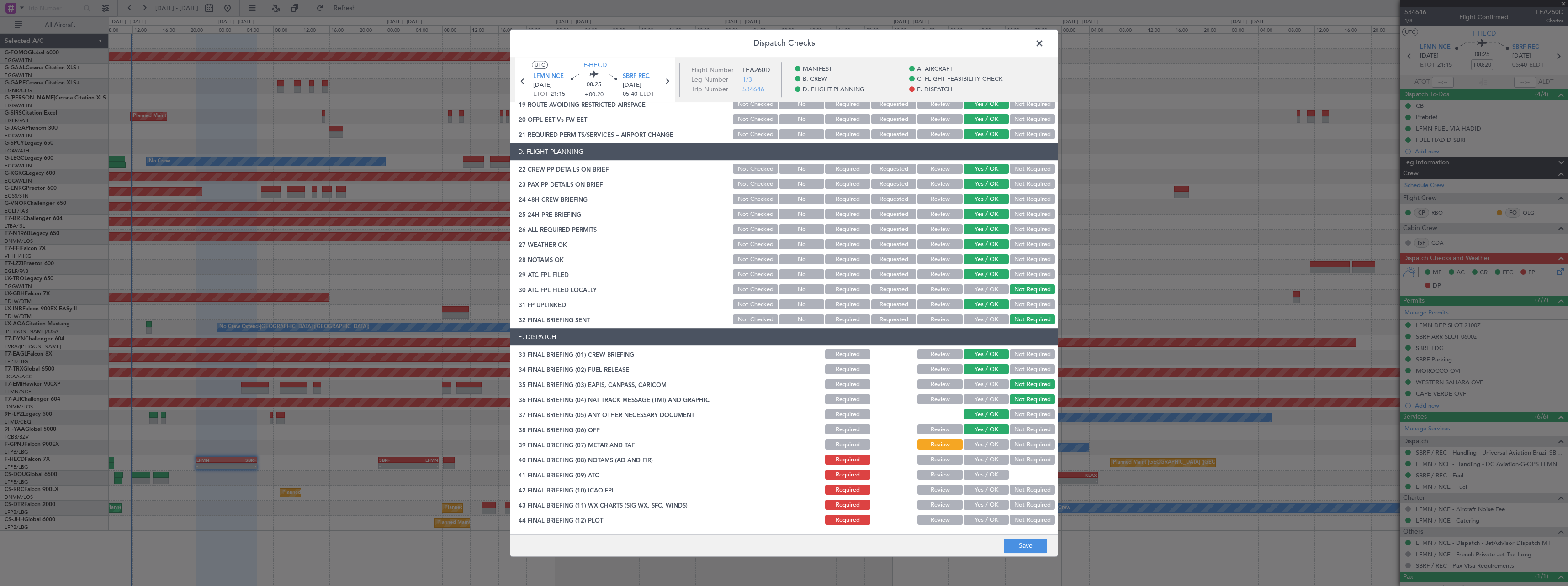
click at [984, 462] on button "Yes / OK" at bounding box center [986, 460] width 46 height 10
click at [984, 474] on button "Yes / OK" at bounding box center [986, 475] width 46 height 10
click at [984, 489] on button "Yes / OK" at bounding box center [986, 491] width 46 height 10
click at [984, 500] on div "Yes / OK" at bounding box center [985, 505] width 46 height 12
click at [936, 461] on button "Review" at bounding box center [940, 460] width 46 height 10
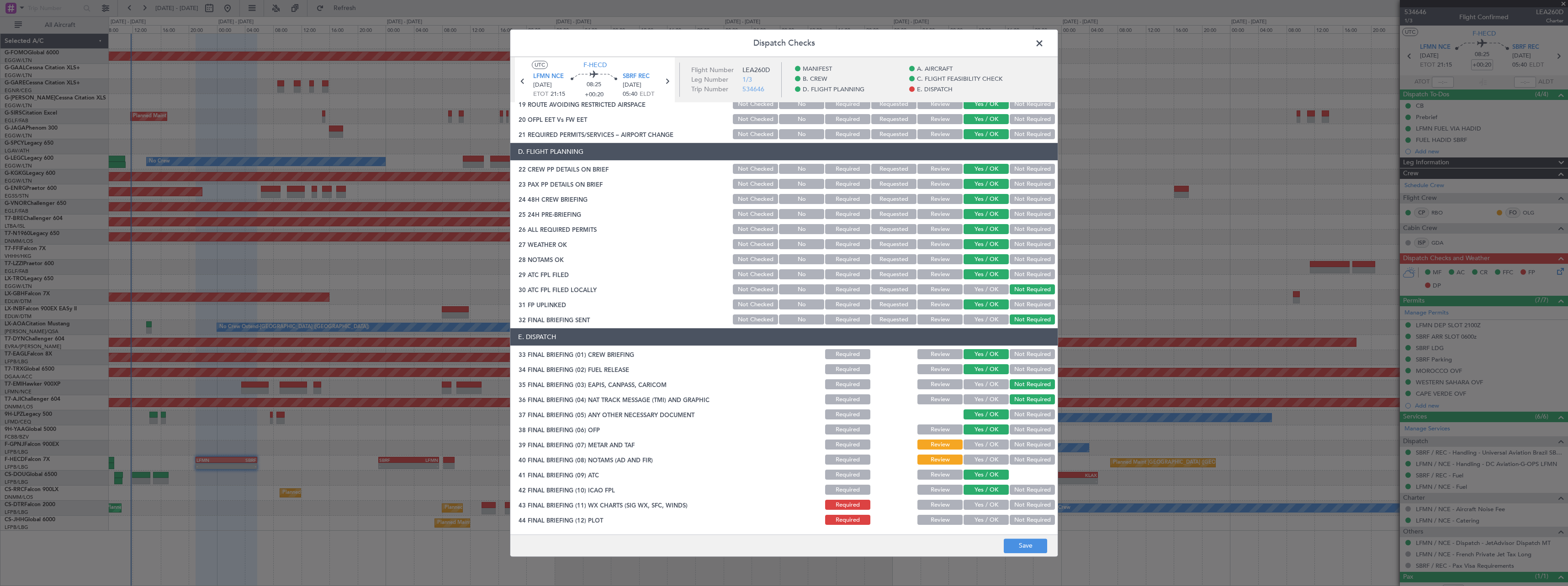
drag, startPoint x: 988, startPoint y: 500, endPoint x: 989, endPoint y: 512, distance: 12.0
click at [988, 501] on div "Yes / OK" at bounding box center [985, 505] width 46 height 12
click at [989, 508] on button "Yes / OK" at bounding box center [986, 506] width 46 height 10
click at [990, 517] on button "Yes / OK" at bounding box center [986, 521] width 46 height 10
click at [978, 449] on button "Yes / OK" at bounding box center [986, 445] width 46 height 10
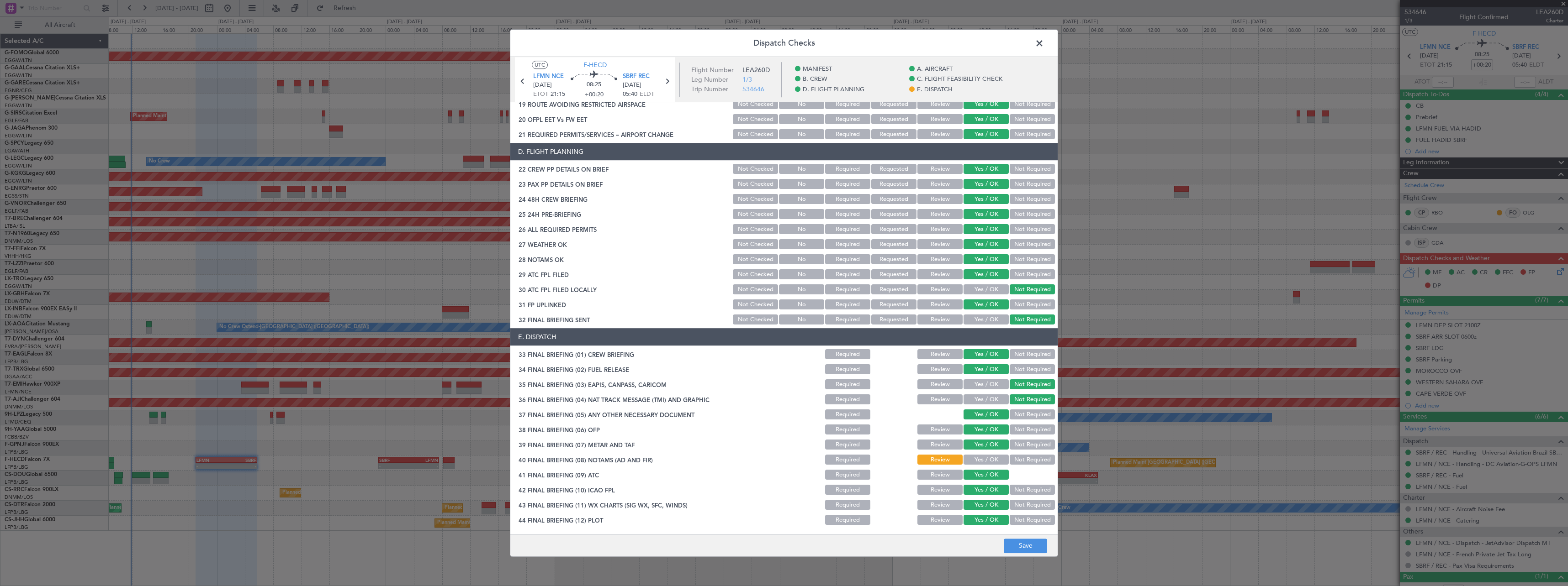
drag, startPoint x: 979, startPoint y: 461, endPoint x: 975, endPoint y: 449, distance: 12.6
click at [979, 460] on button "Yes / OK" at bounding box center [986, 460] width 46 height 10
click at [926, 248] on button "Review" at bounding box center [940, 245] width 46 height 10
drag, startPoint x: 1033, startPoint y: 546, endPoint x: 1034, endPoint y: 541, distance: 5.1
click at [1034, 545] on button "Save" at bounding box center [1025, 546] width 43 height 15
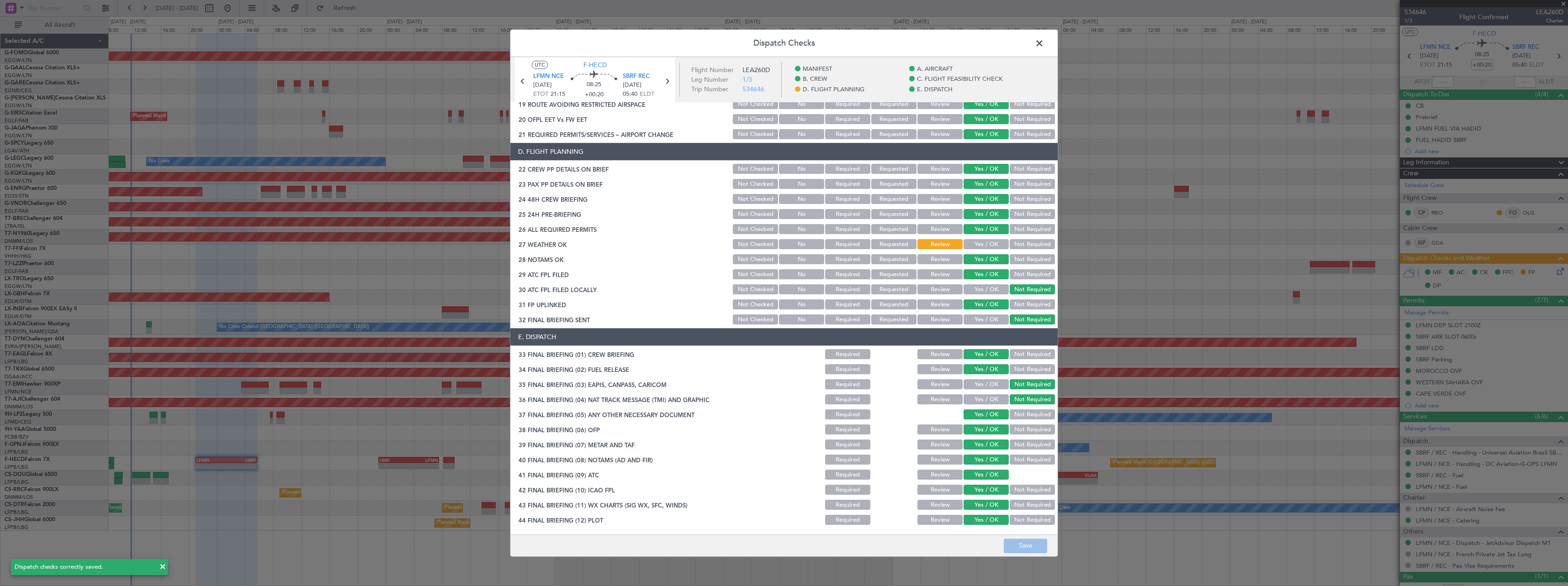
drag, startPoint x: 1041, startPoint y: 41, endPoint x: 1185, endPoint y: 105, distance: 157.6
click at [1044, 41] on span at bounding box center [1044, 46] width 0 height 18
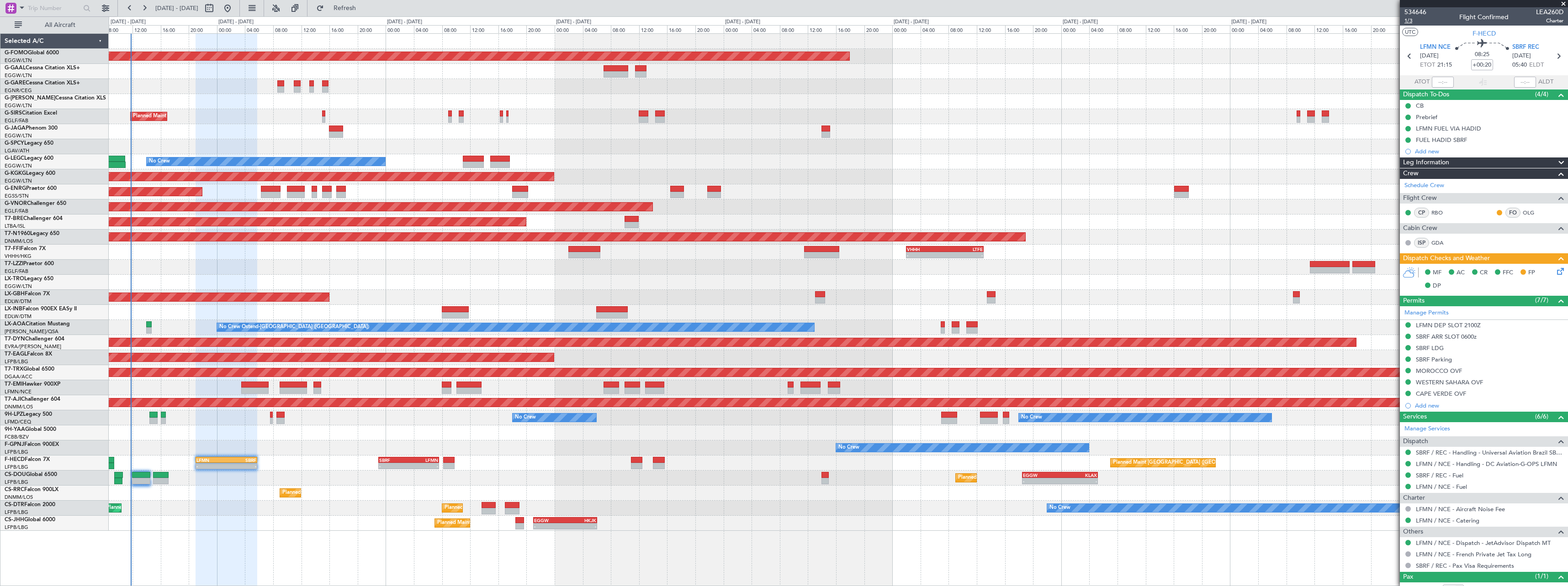
click at [1410, 21] on span "1/3" at bounding box center [1415, 20] width 22 height 7
click at [1547, 11] on span "LEA260D" at bounding box center [1549, 12] width 27 height 10
copy span "LEA260D"
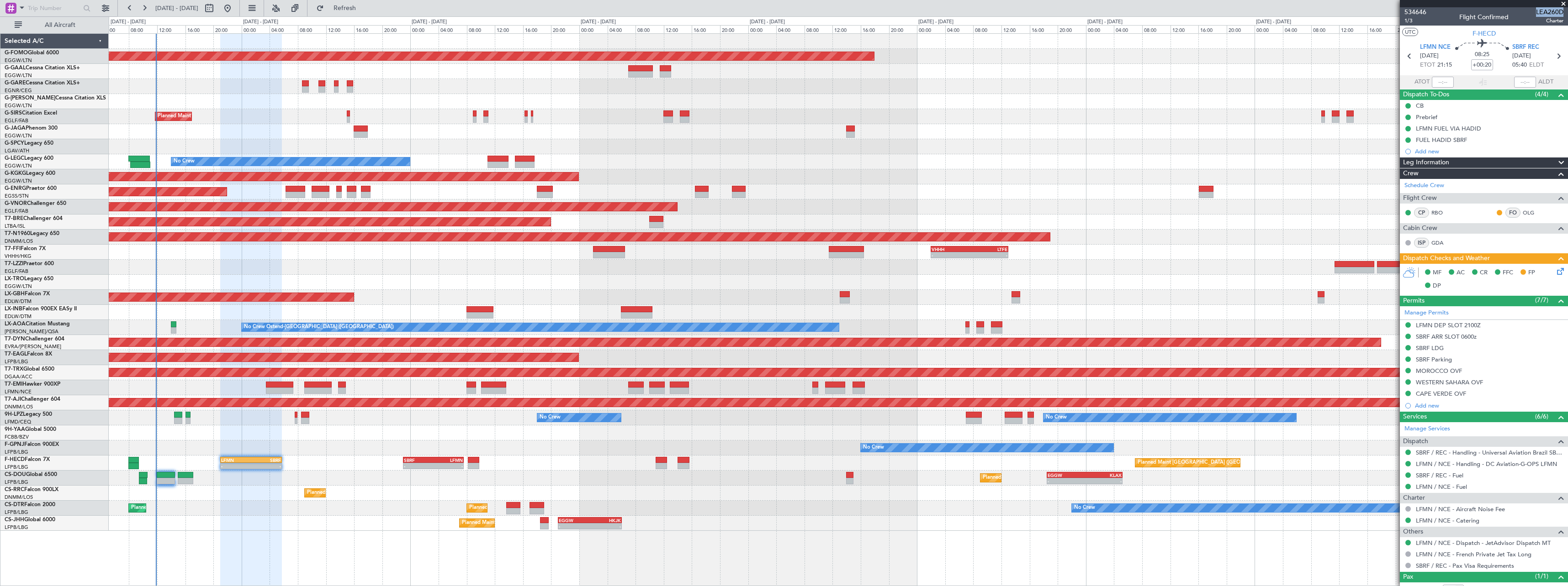
click at [221, 539] on div at bounding box center [251, 310] width 61 height 553
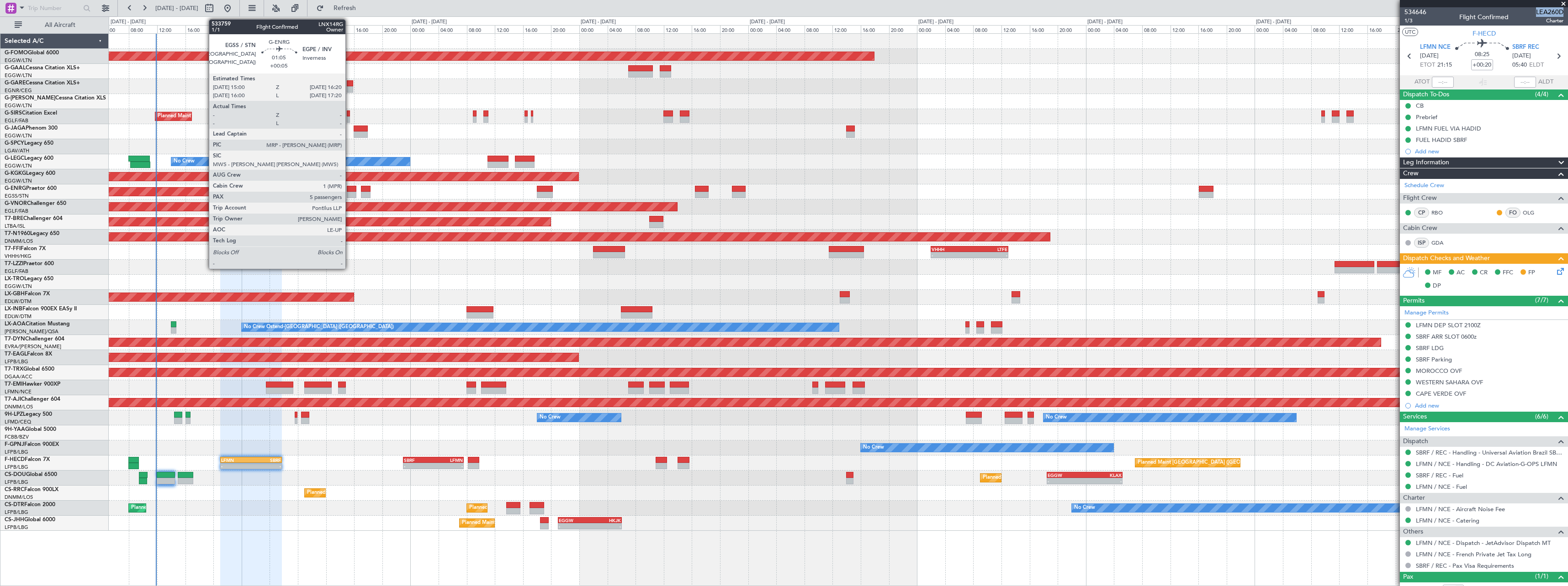
click at [349, 192] on div at bounding box center [352, 195] width 10 height 7
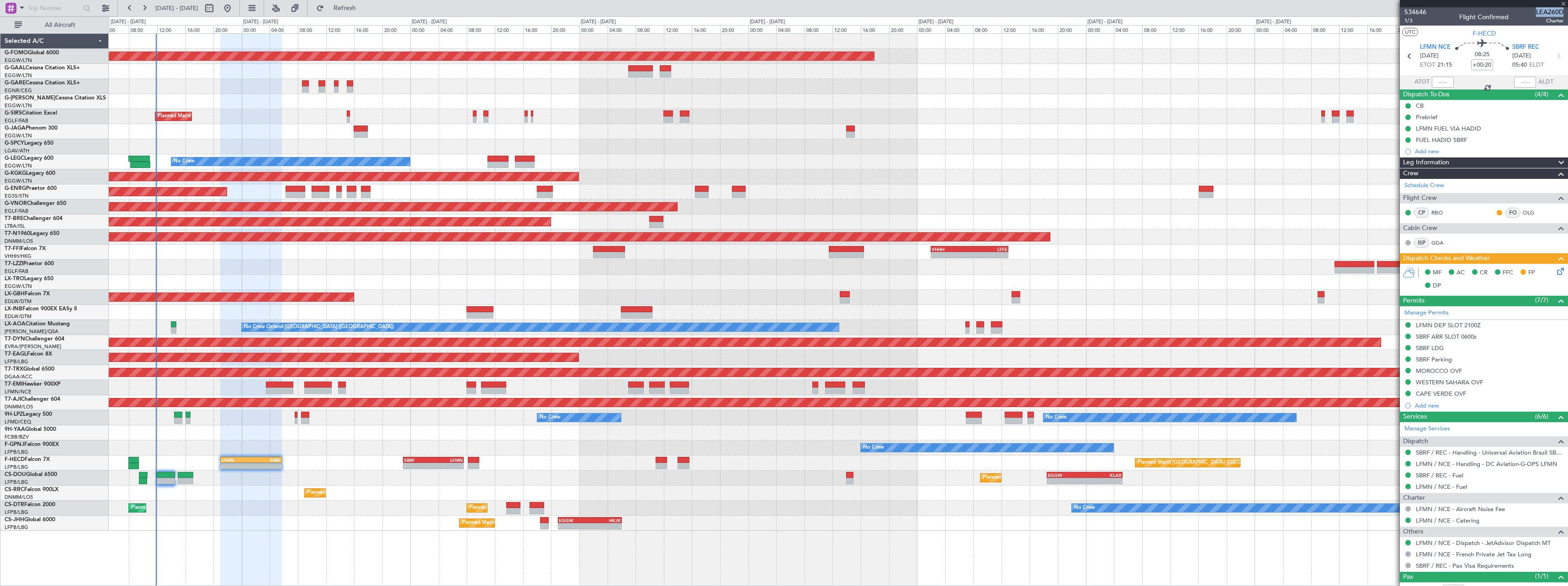
type input "+00:05"
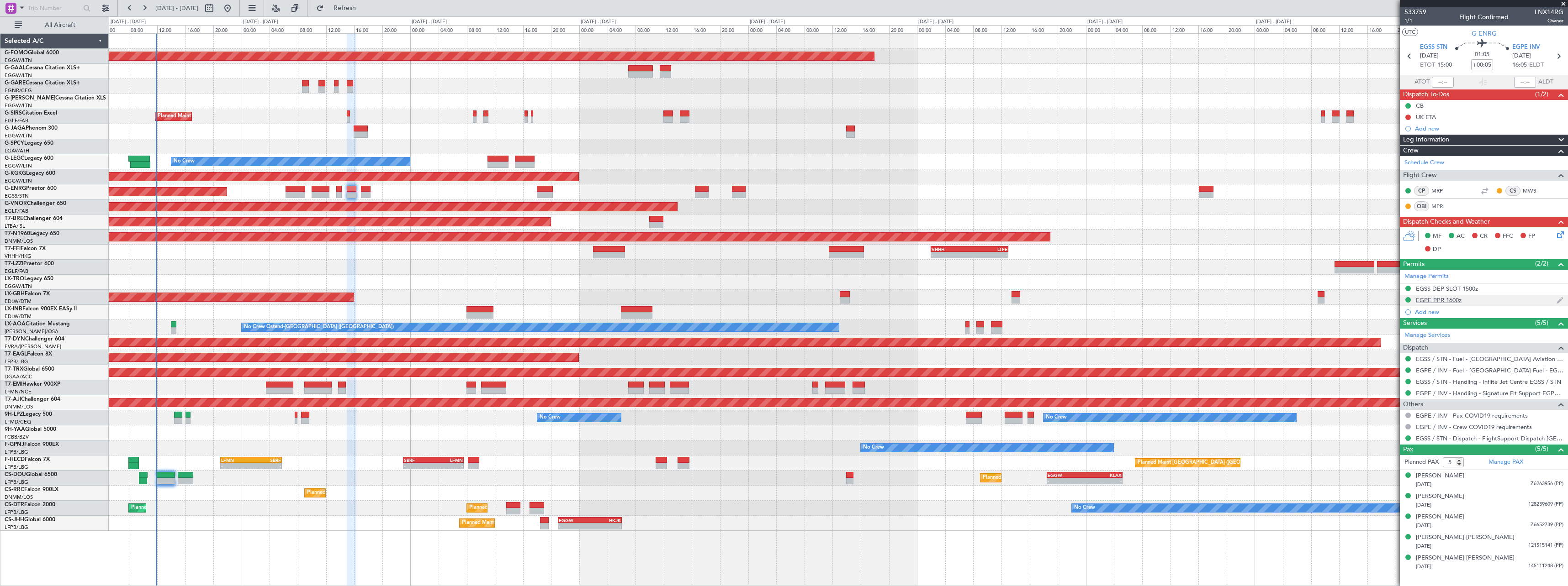
click at [1455, 295] on div "EGPE PPR 1600z" at bounding box center [1484, 300] width 168 height 12
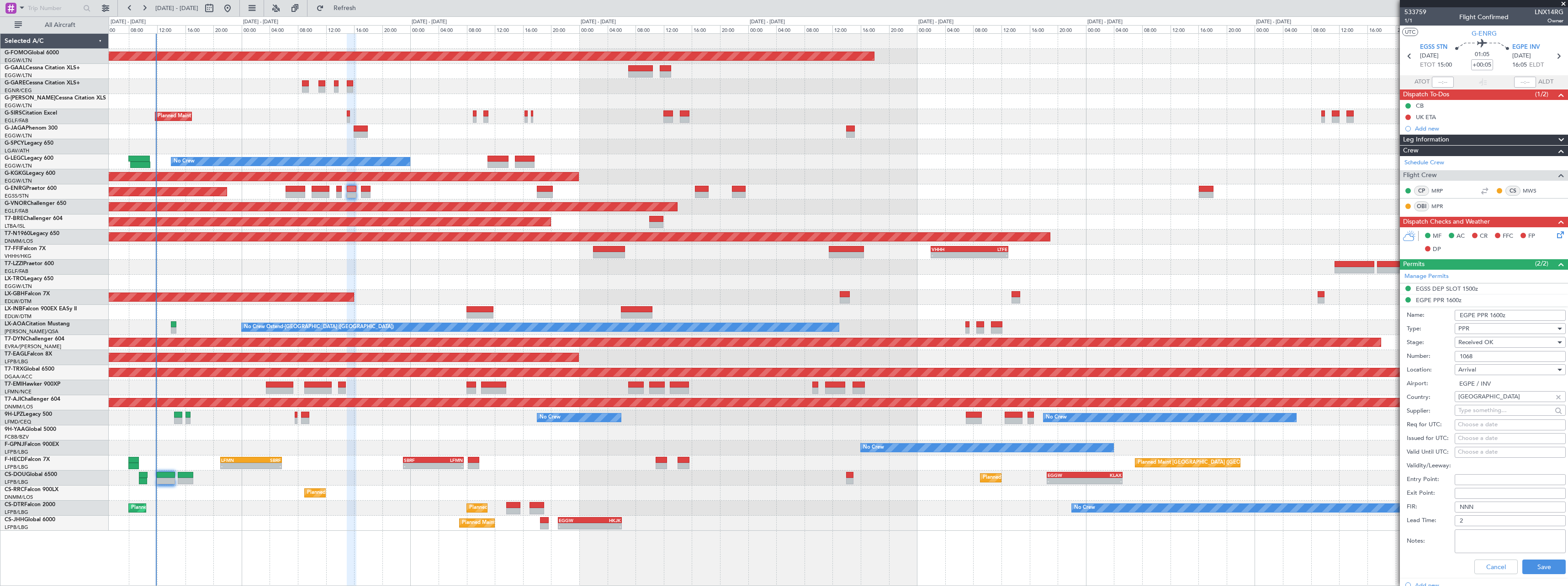
scroll to position [228, 0]
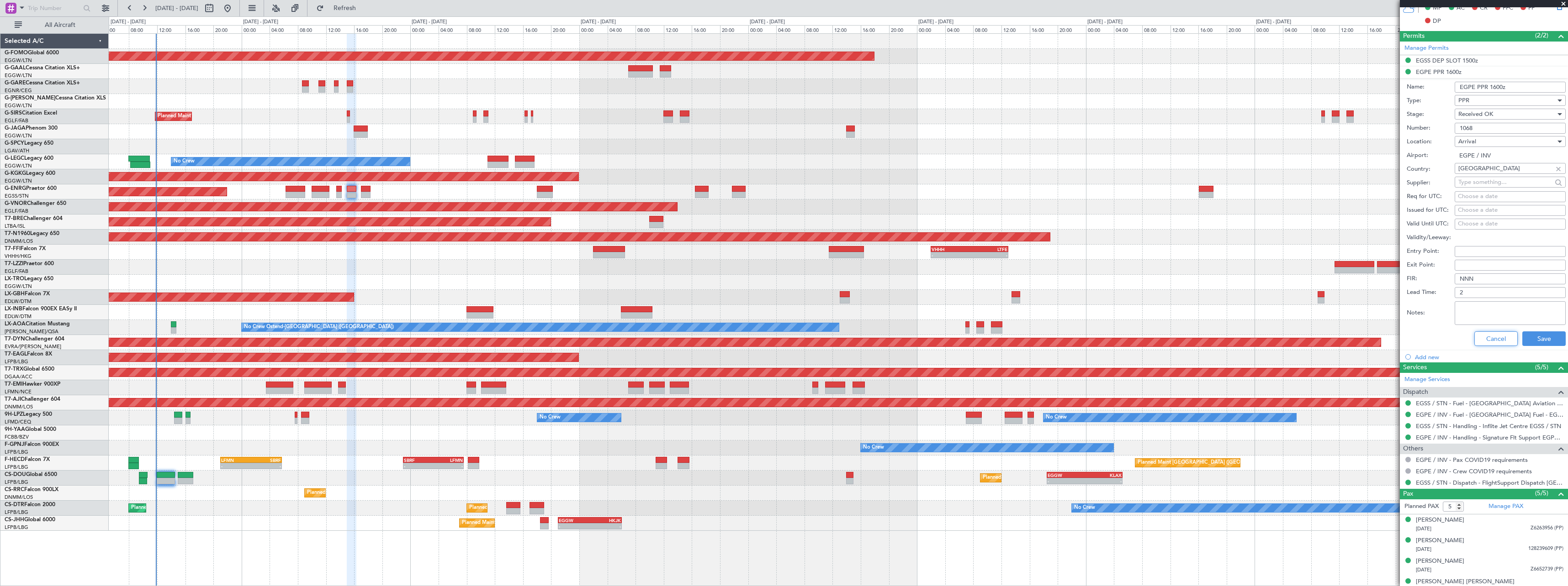
drag, startPoint x: 1489, startPoint y: 341, endPoint x: 656, endPoint y: 320, distance: 833.3
click at [1485, 340] on button "Cancel" at bounding box center [1496, 339] width 43 height 15
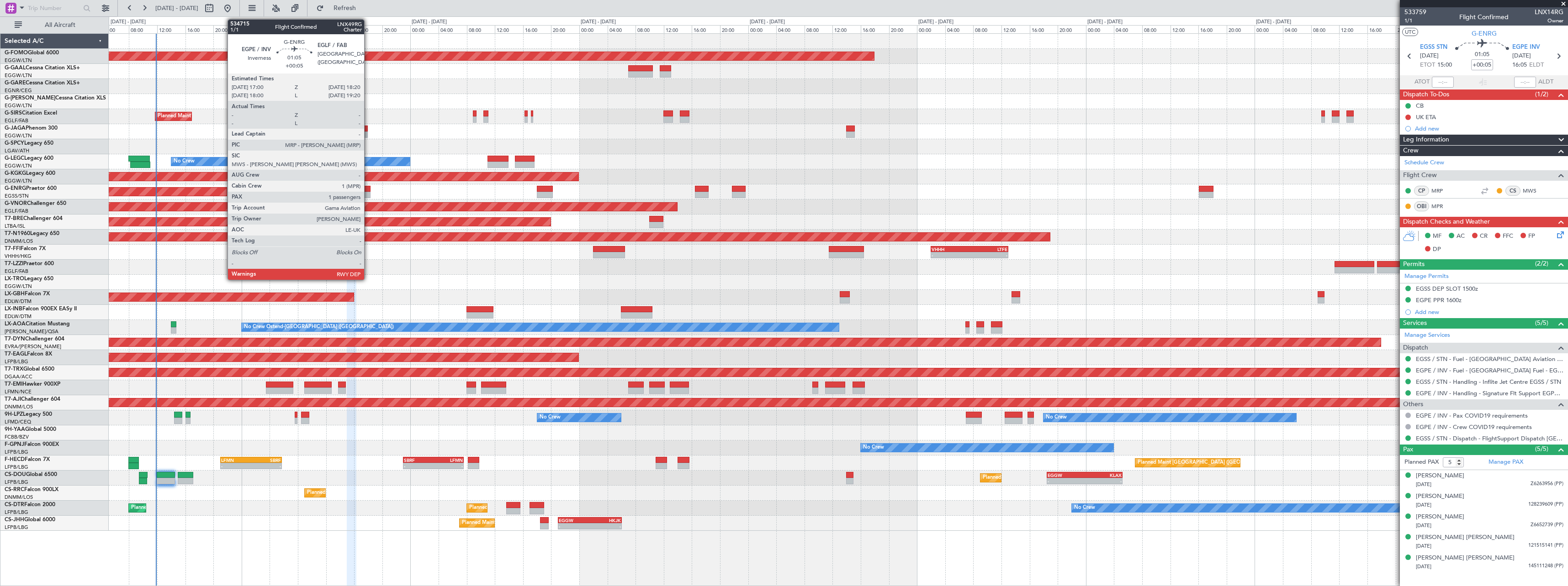
click at [368, 195] on div at bounding box center [366, 195] width 10 height 7
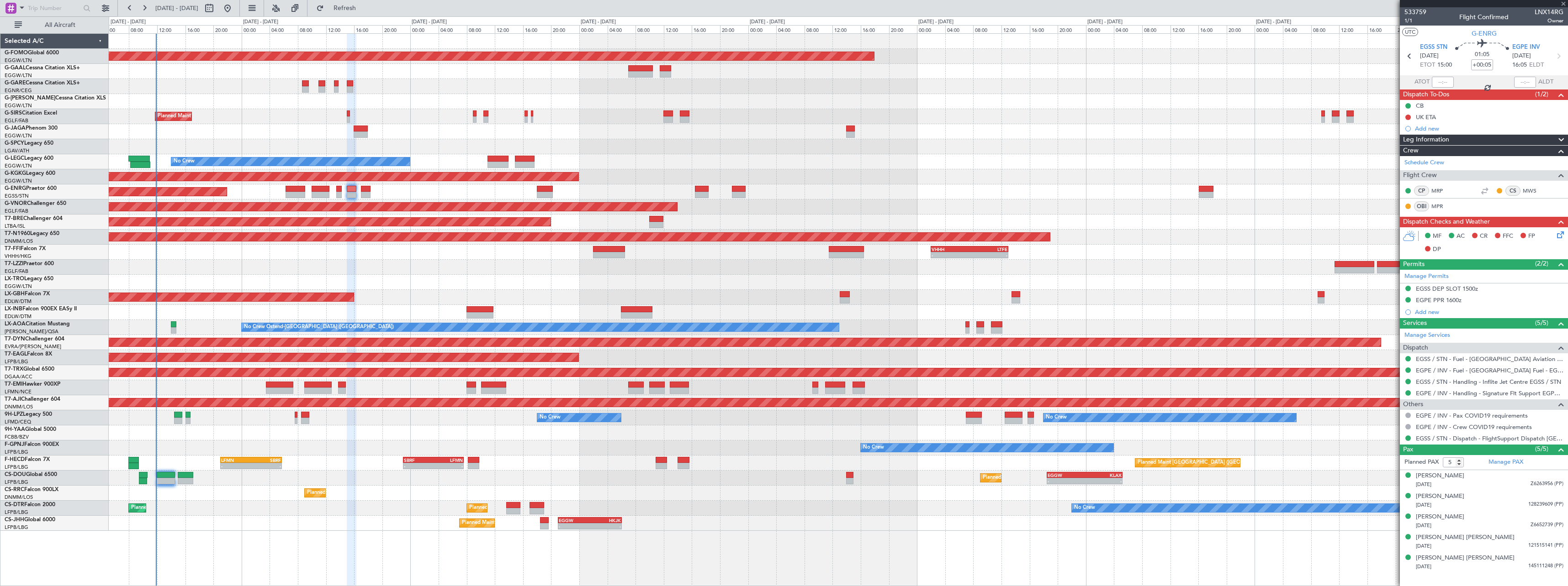
type input "1"
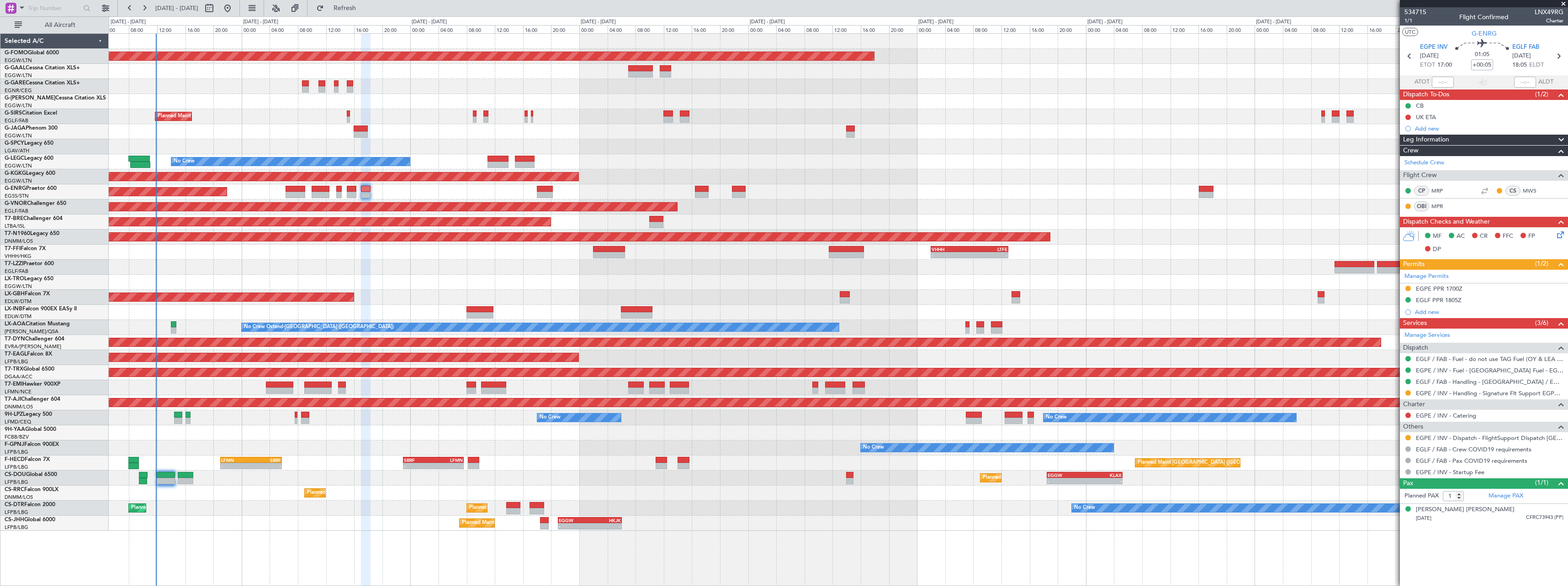
drag, startPoint x: 1457, startPoint y: 288, endPoint x: 1464, endPoint y: 302, distance: 15.7
click at [1457, 288] on div "EGPE PPR 1700Z" at bounding box center [1439, 288] width 46 height 7
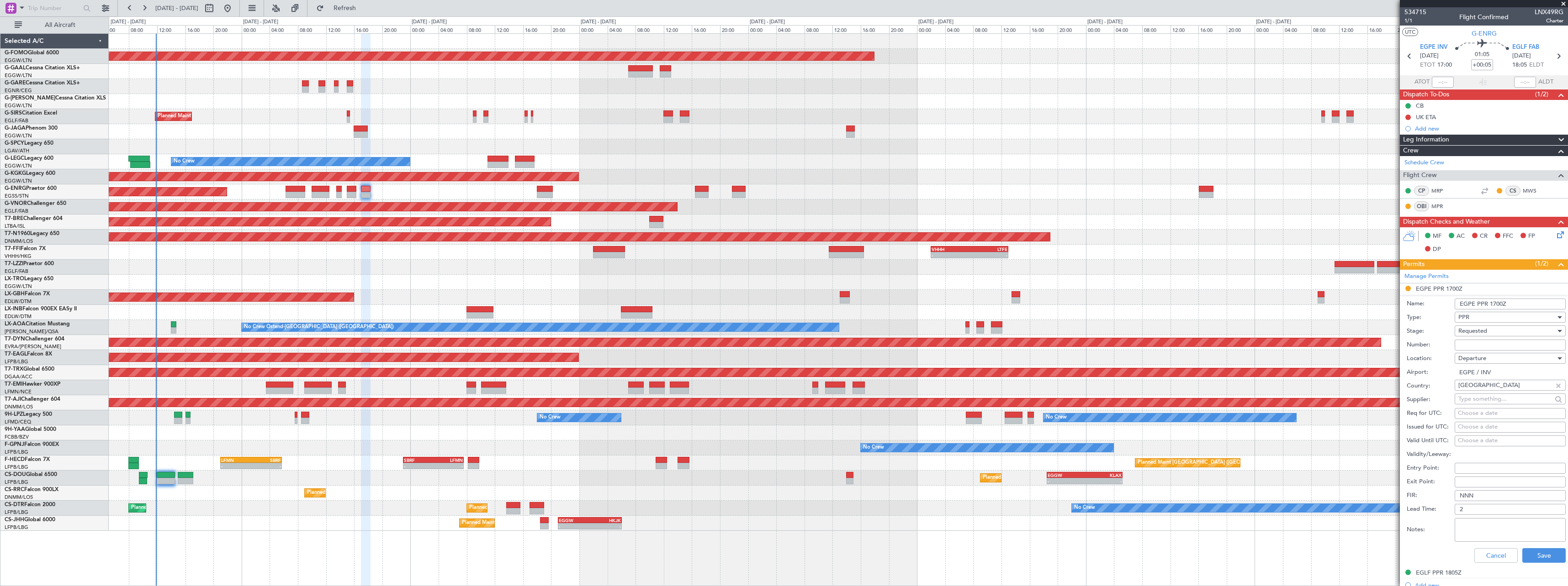
click at [1493, 343] on input "Number:" at bounding box center [1510, 345] width 111 height 11
paste input "1068"
type input "1068"
click at [1494, 333] on div "Requested" at bounding box center [1507, 331] width 98 height 14
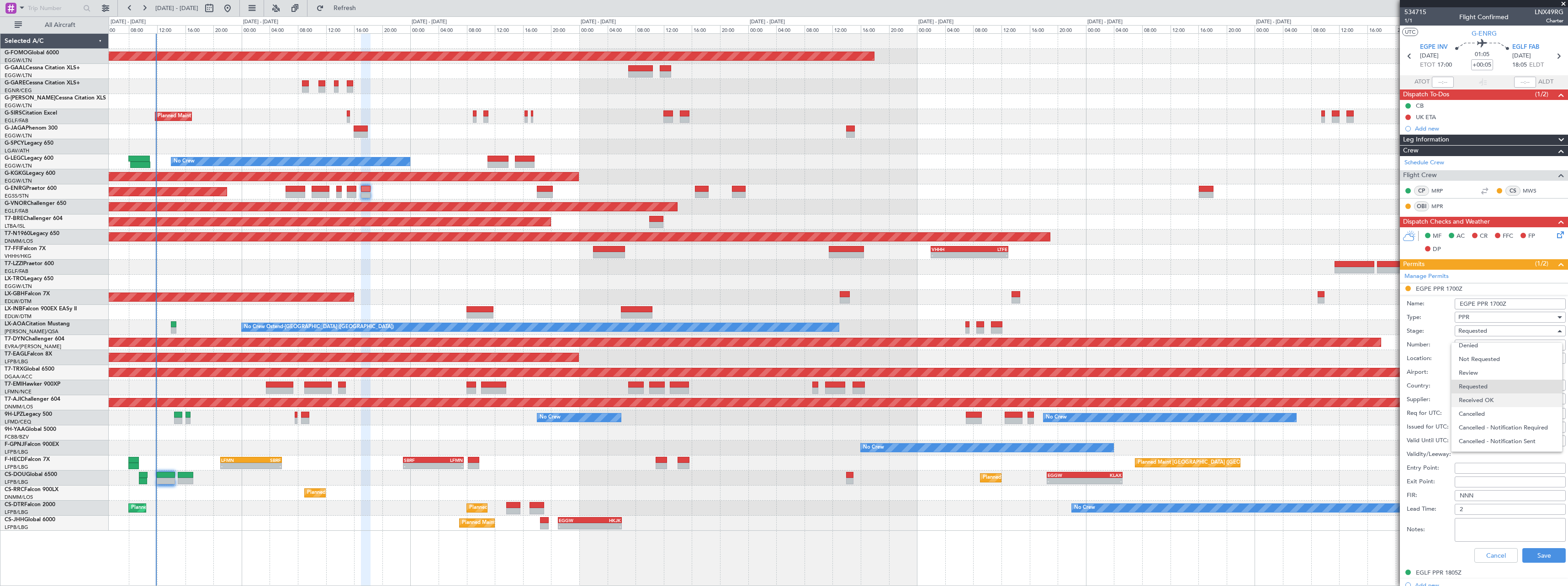
click at [1495, 404] on span "Received OK" at bounding box center [1507, 401] width 96 height 14
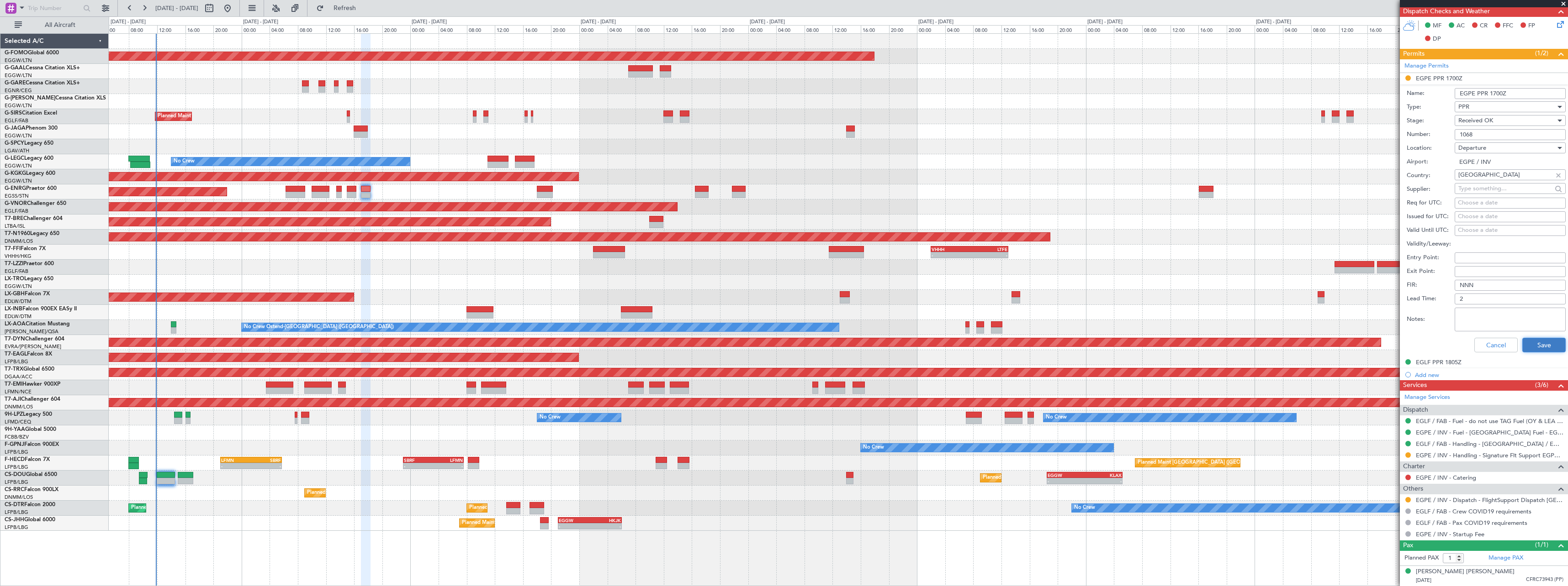
click at [1543, 345] on button "Save" at bounding box center [1544, 345] width 43 height 15
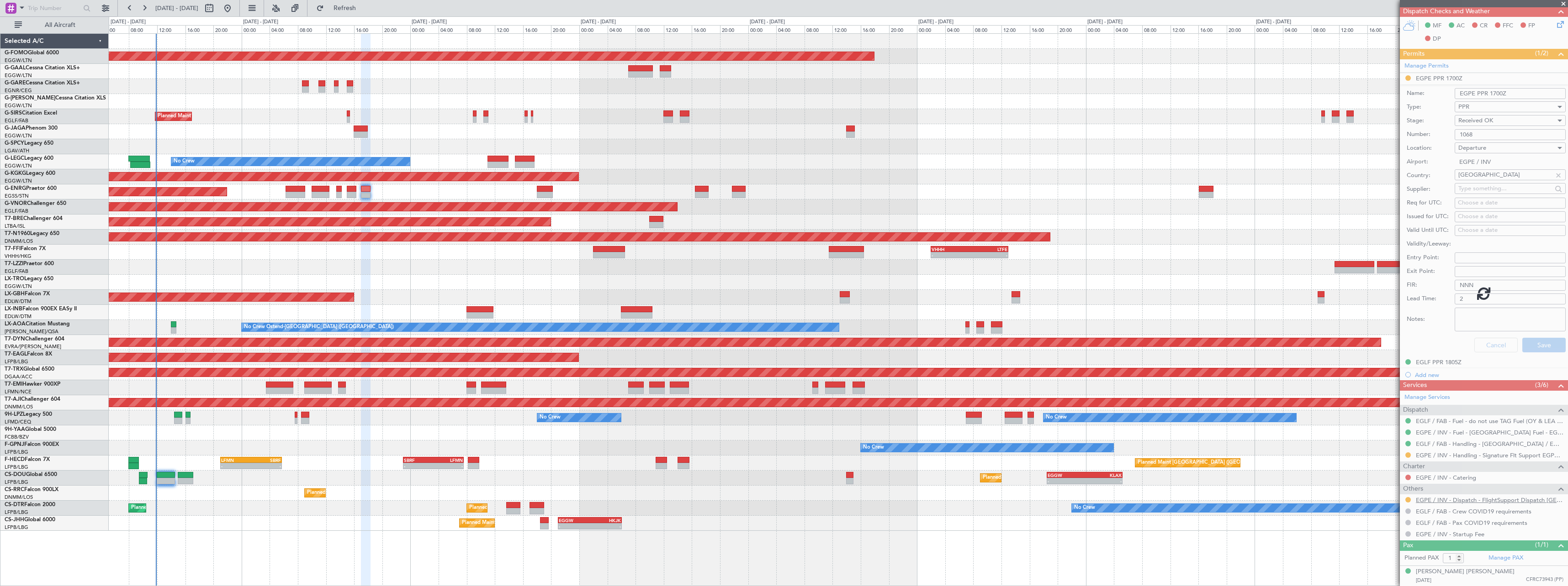
scroll to position [0, 0]
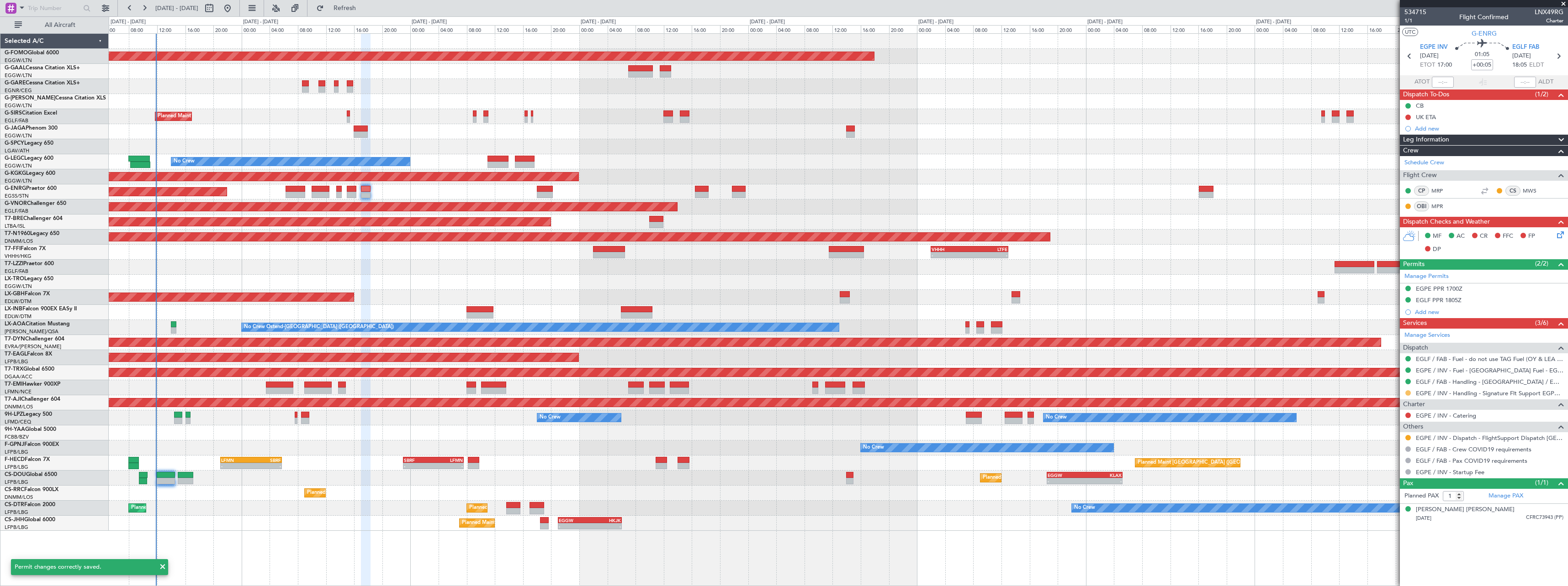
click at [1409, 393] on button at bounding box center [1407, 393] width 6 height 6
click at [1383, 503] on span "Confirmed" at bounding box center [1382, 502] width 28 height 9
click at [1409, 438] on button at bounding box center [1407, 438] width 6 height 6
click at [1382, 547] on span "Confirmed" at bounding box center [1382, 546] width 28 height 9
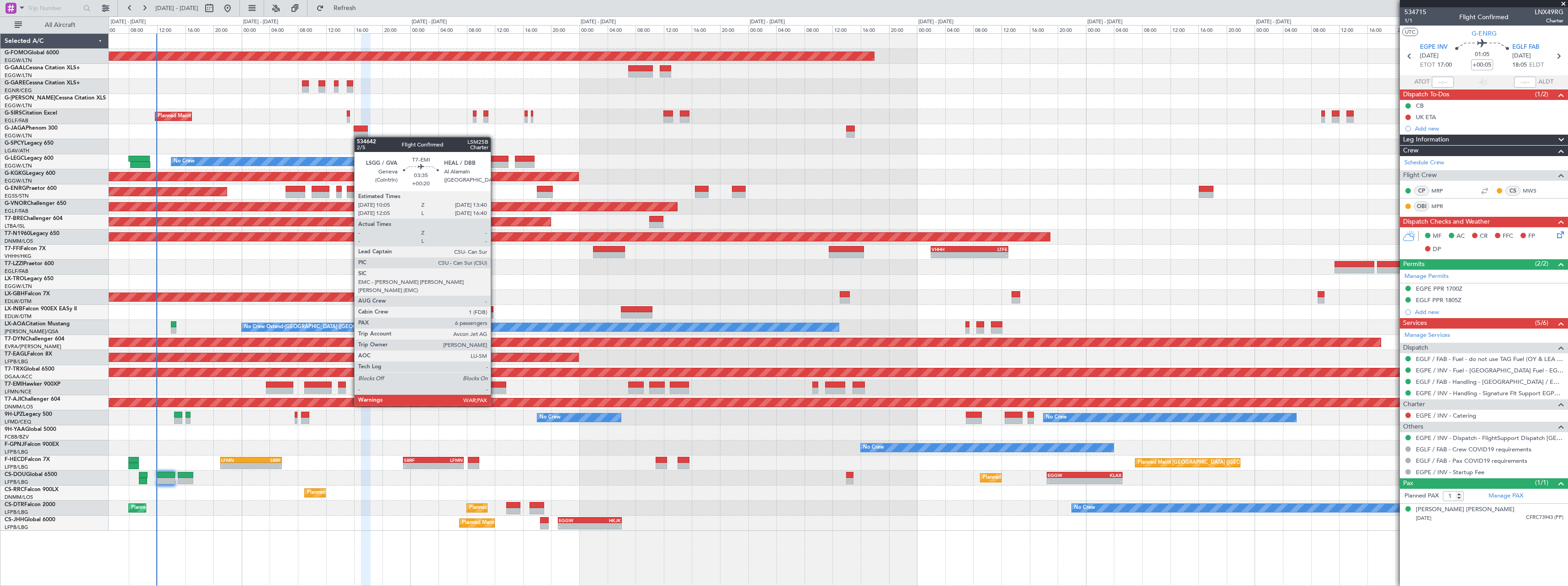
click at [495, 389] on div at bounding box center [493, 391] width 26 height 7
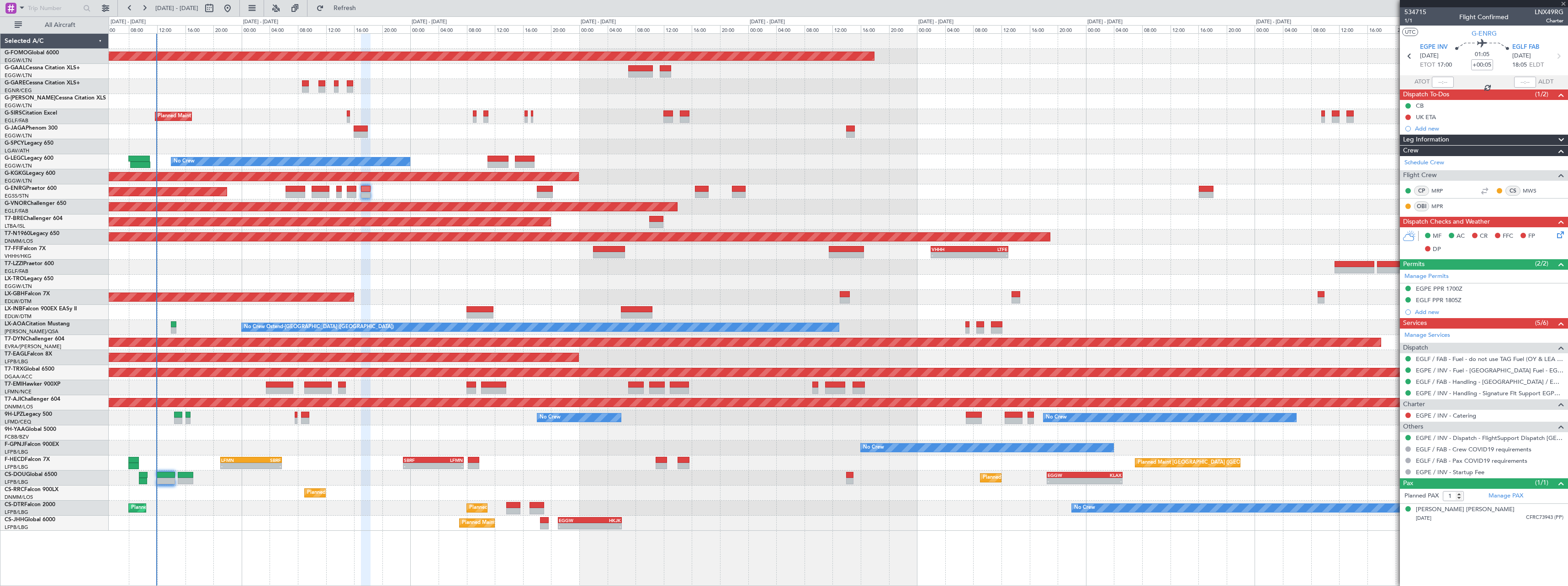
type input "+00:20"
type input "7"
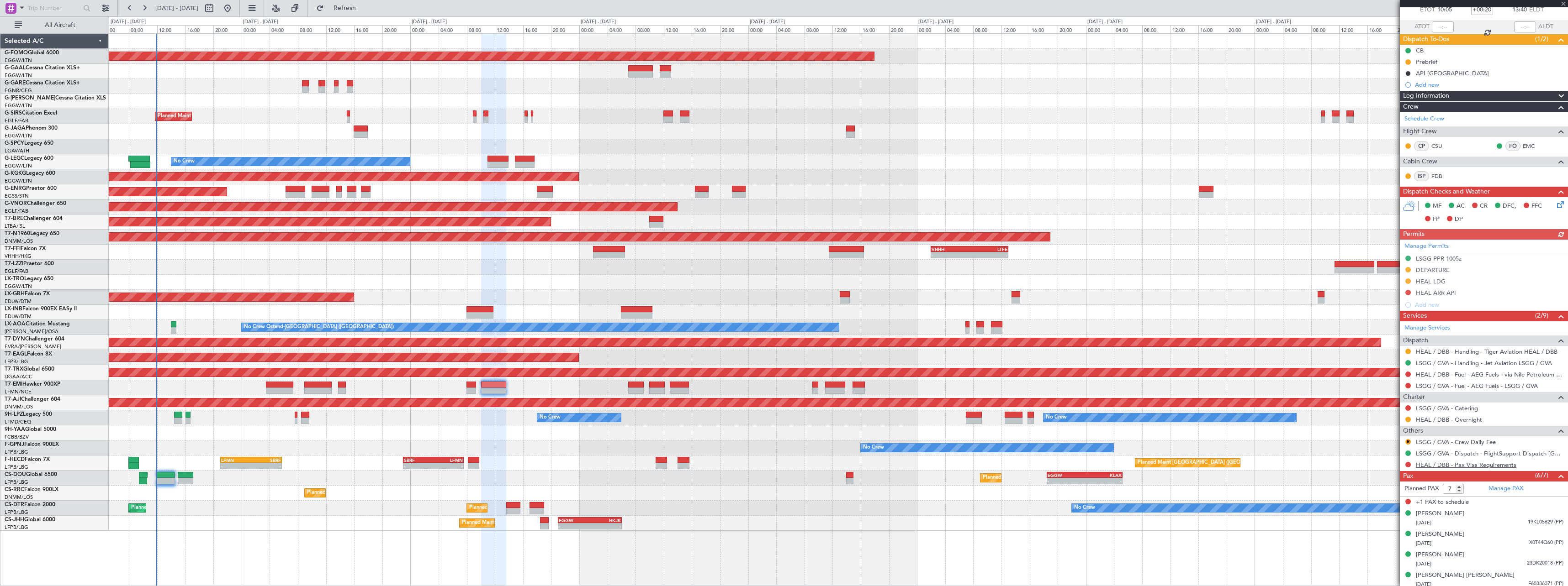
scroll to position [100, 0]
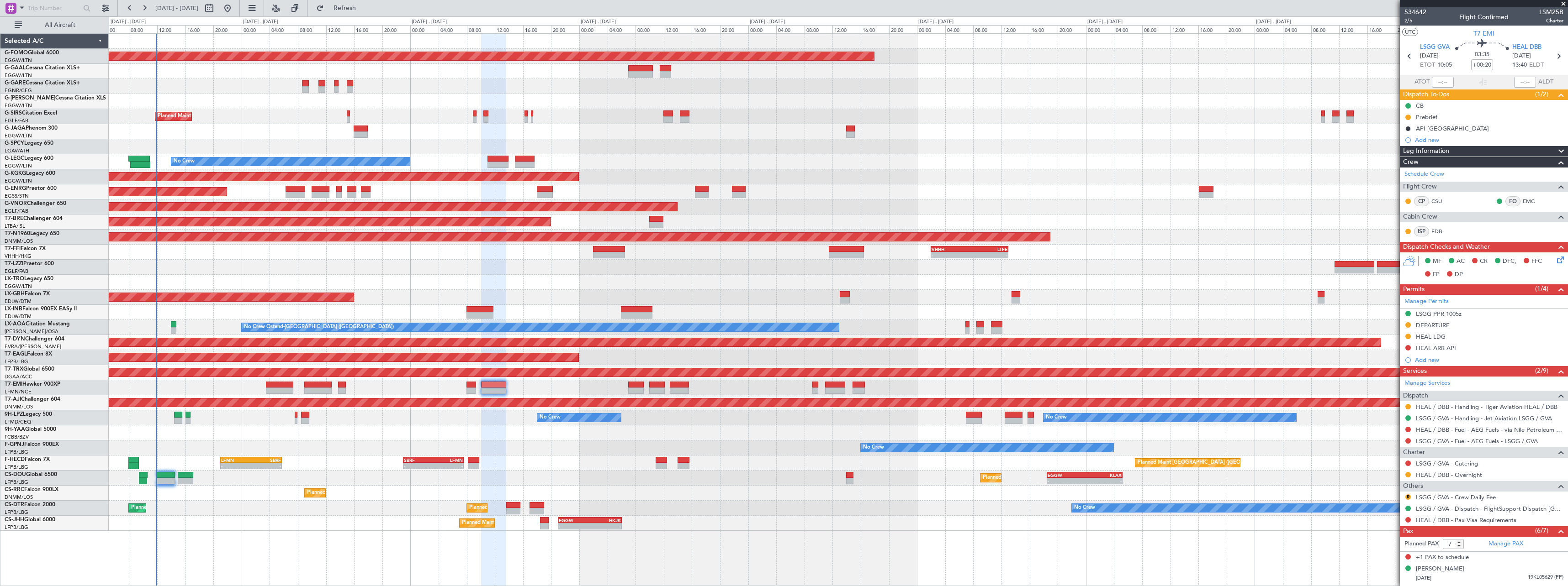
scroll to position [100, 0]
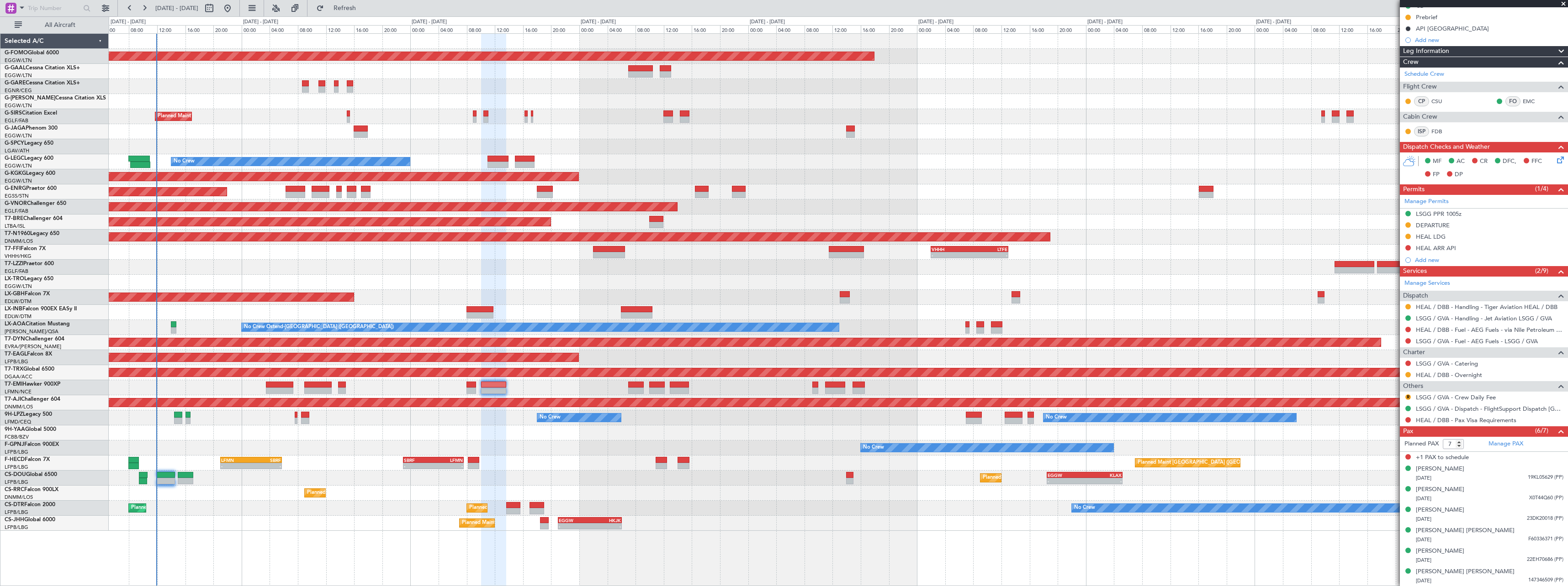
click at [432, 287] on div "Unplanned Maint [GEOGRAPHIC_DATA] ([GEOGRAPHIC_DATA])" at bounding box center [838, 282] width 1459 height 15
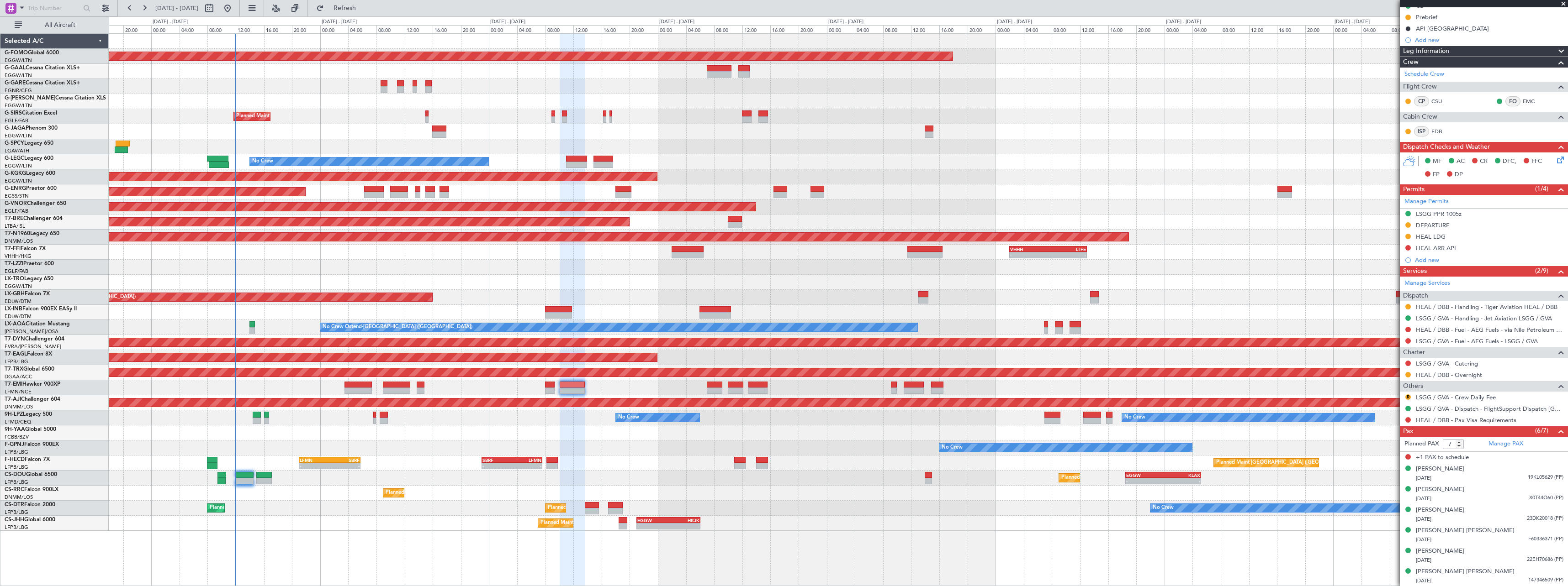
click at [471, 277] on div "Planned Maint Windsor Locks ([PERSON_NAME] Intl) Owner Planned Maint [GEOGRAPHI…" at bounding box center [838, 282] width 1459 height 497
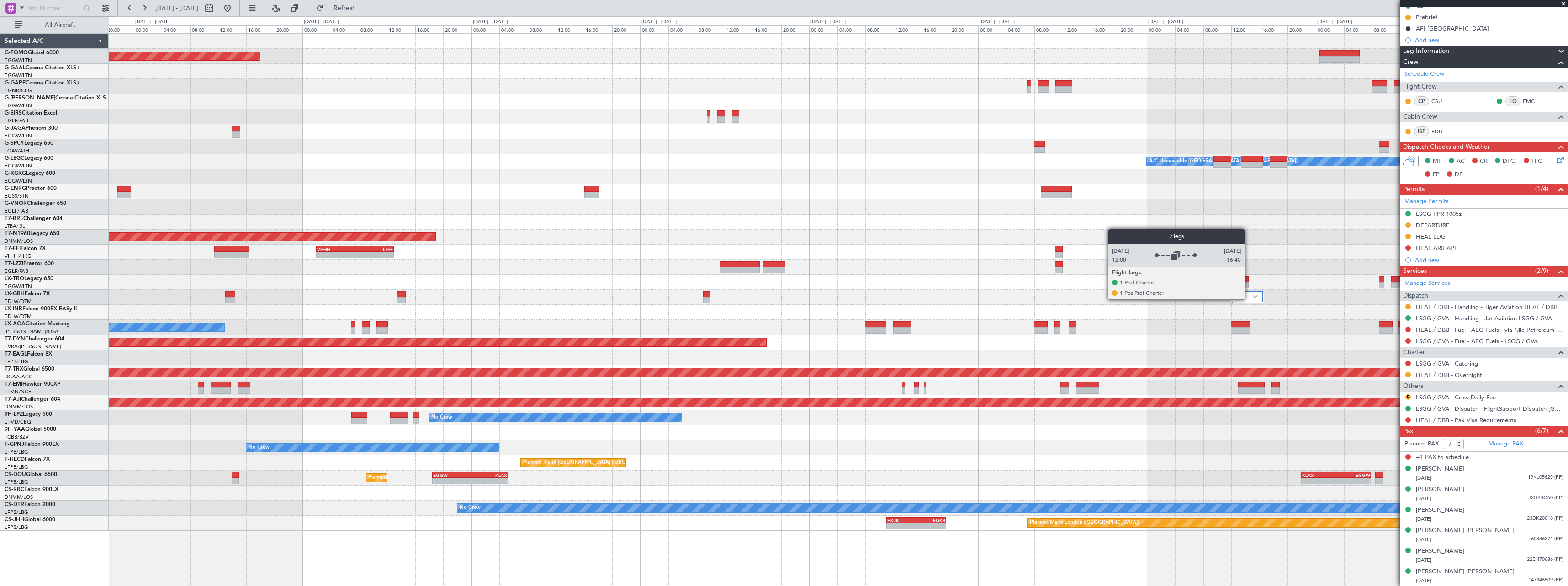
click at [1248, 299] on div at bounding box center [1246, 296] width 31 height 11
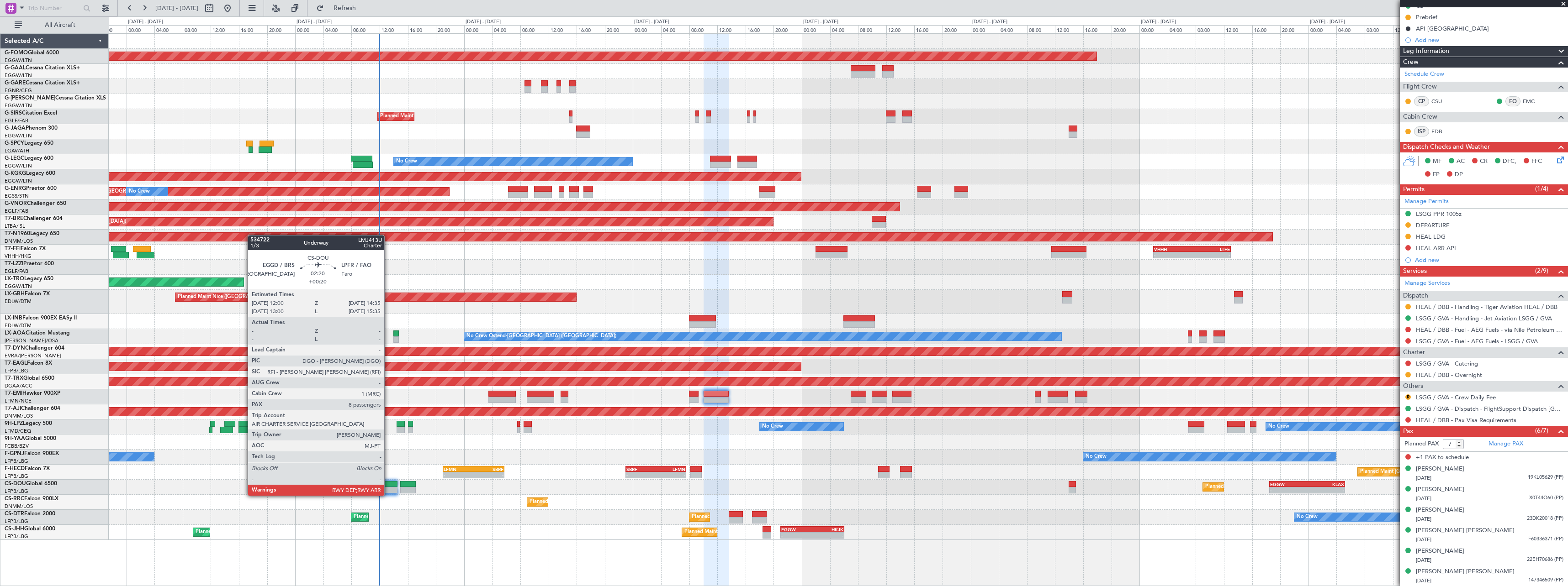
click at [388, 487] on div at bounding box center [388, 485] width 18 height 7
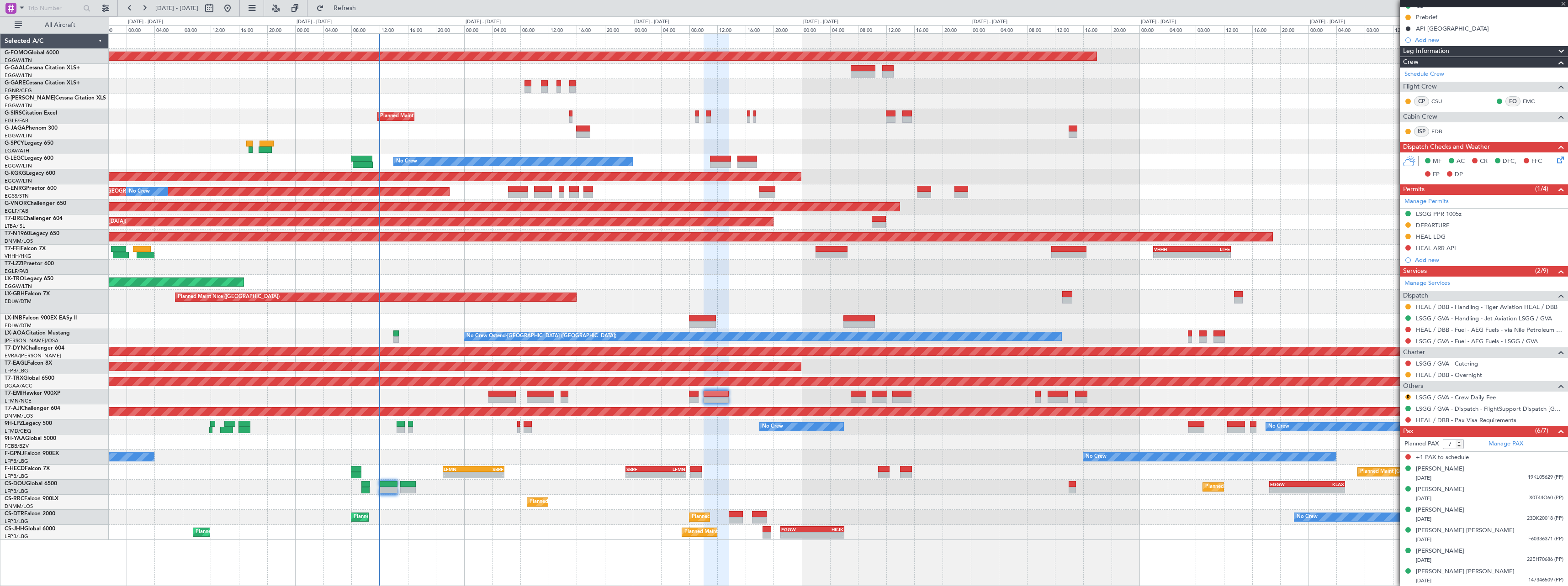
type input "8"
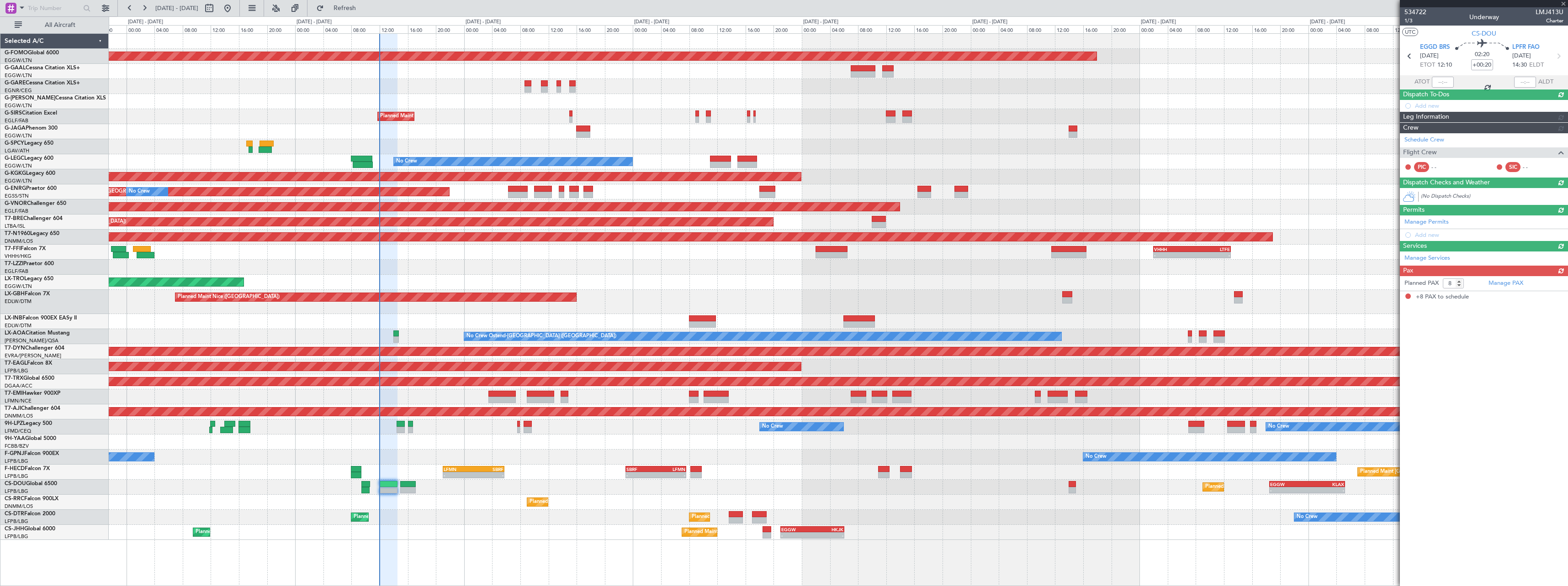
scroll to position [0, 0]
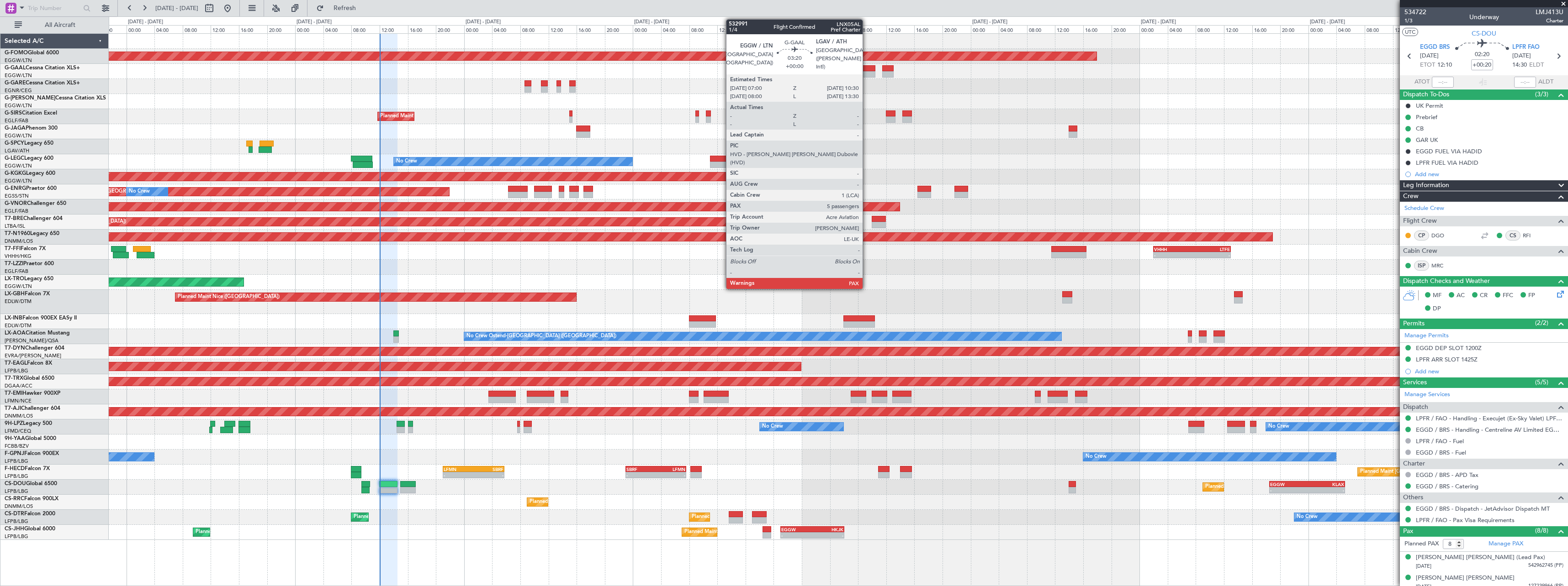
click at [867, 67] on div at bounding box center [863, 69] width 25 height 7
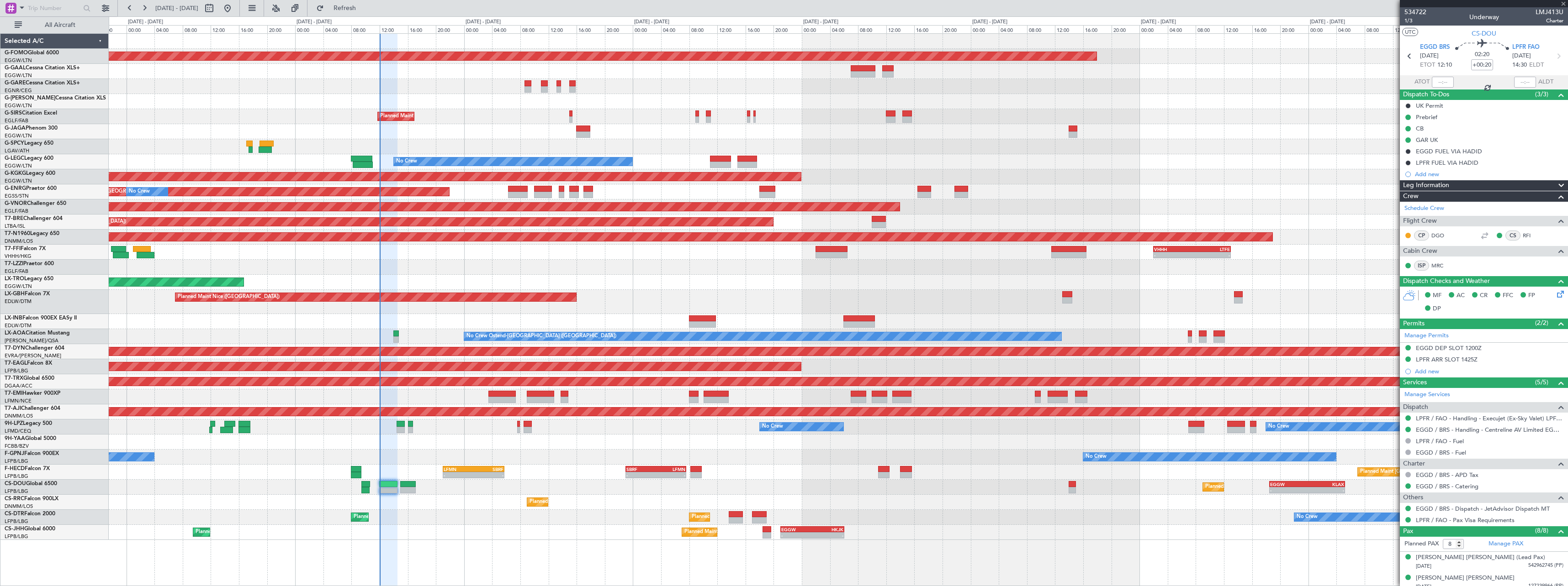
type input "5"
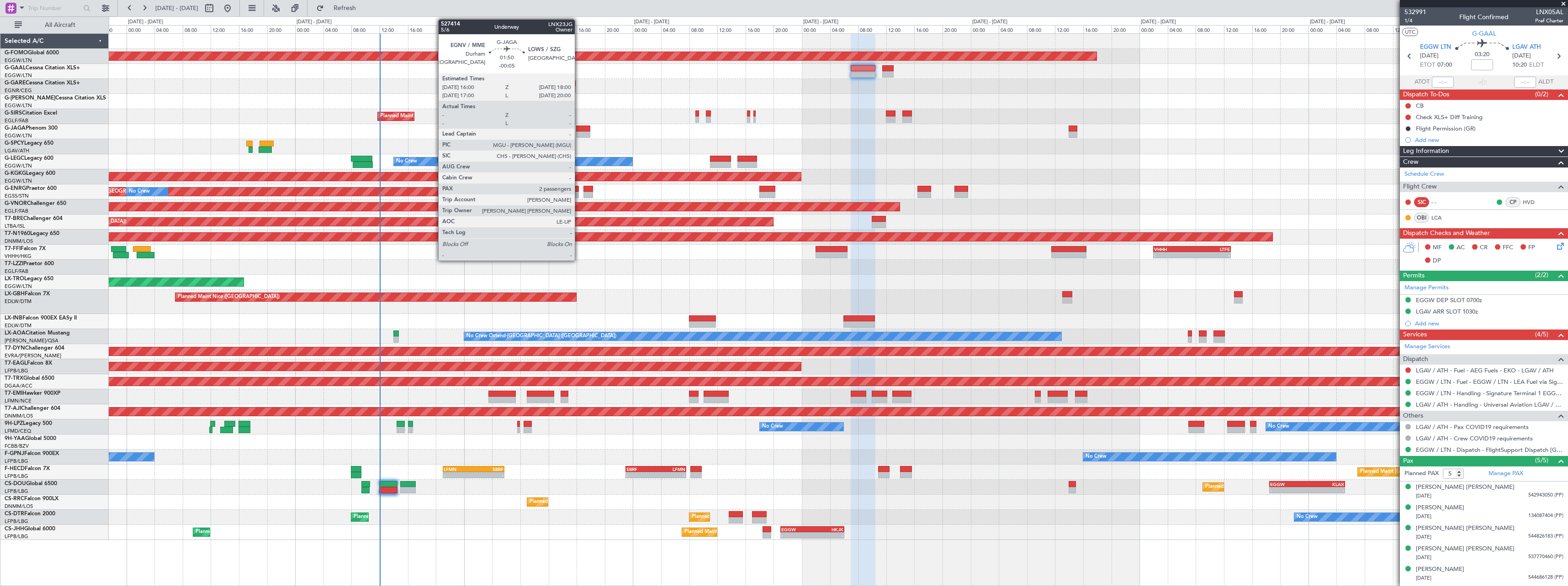
click at [579, 133] on div at bounding box center [583, 135] width 14 height 7
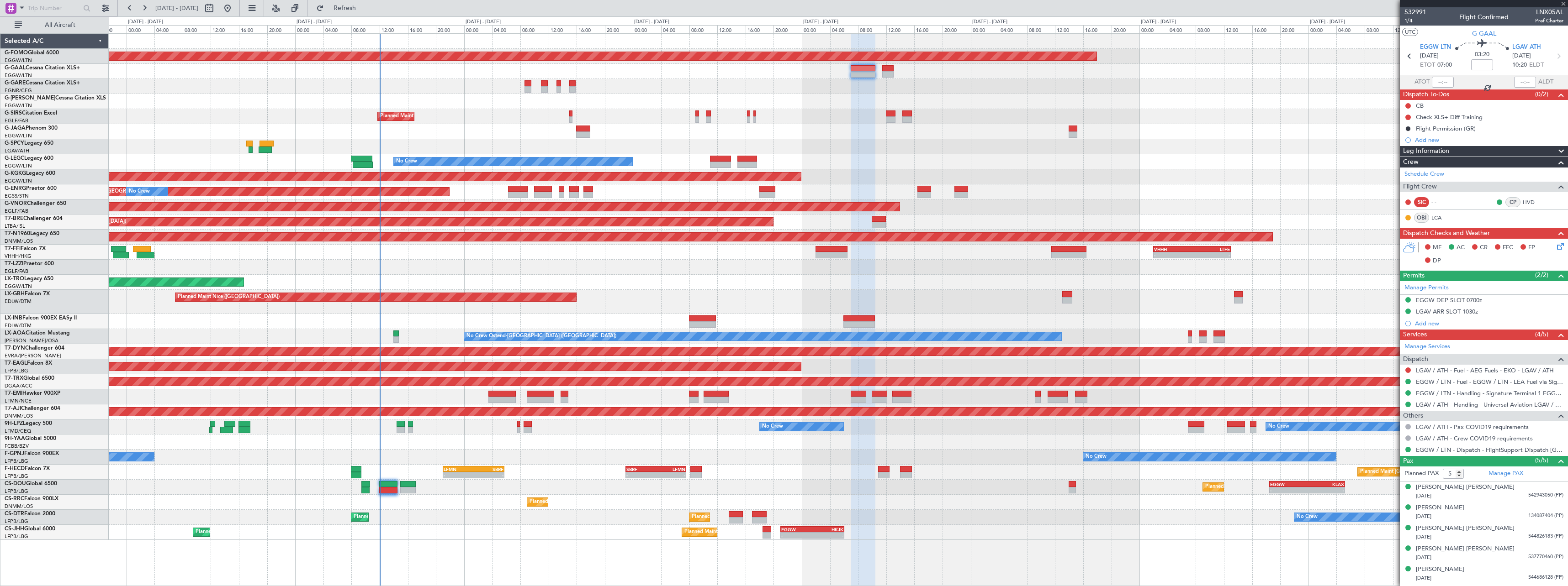
type input "-00:05"
type input "2"
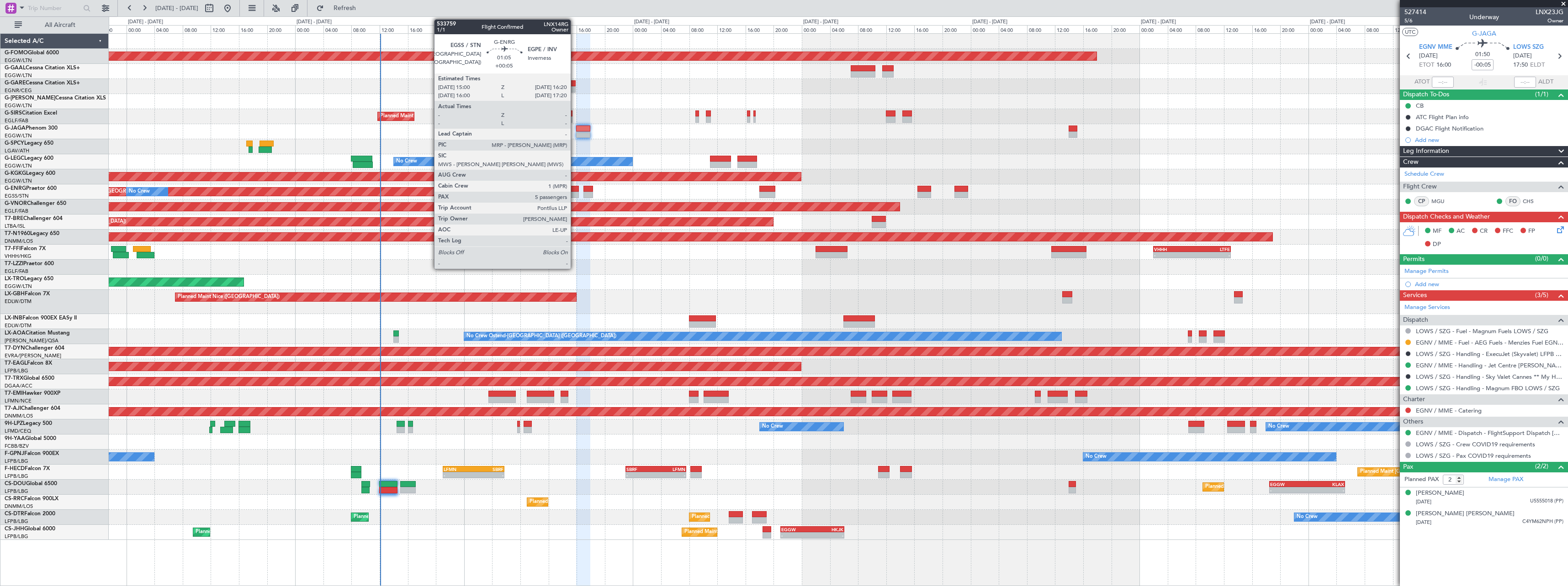
click at [575, 196] on div at bounding box center [575, 195] width 10 height 7
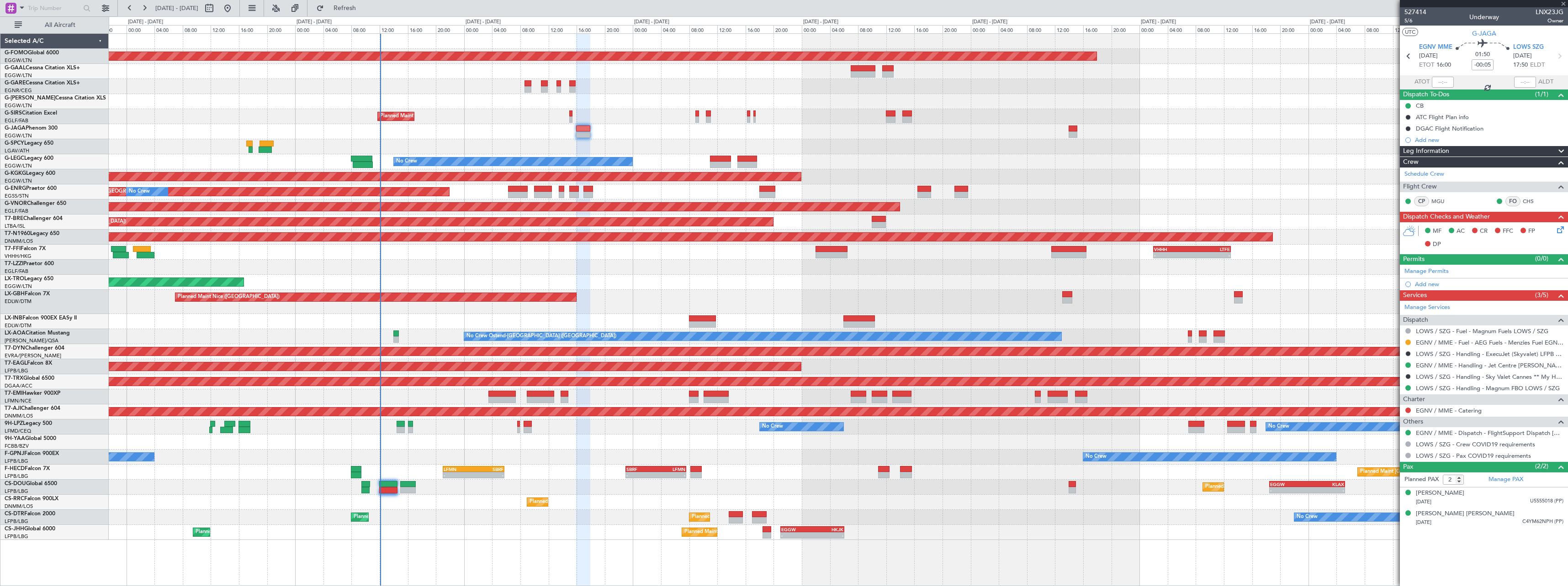
type input "+00:05"
type input "5"
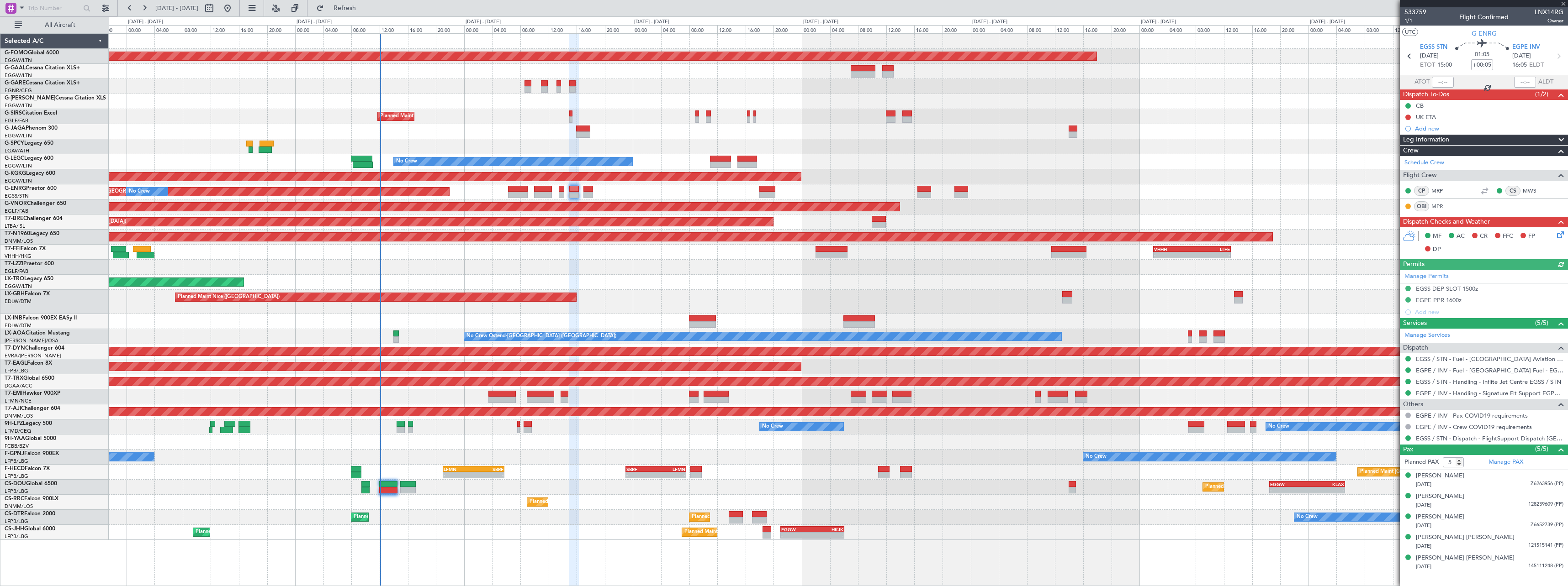
click at [1561, 136] on span at bounding box center [1561, 140] width 11 height 11
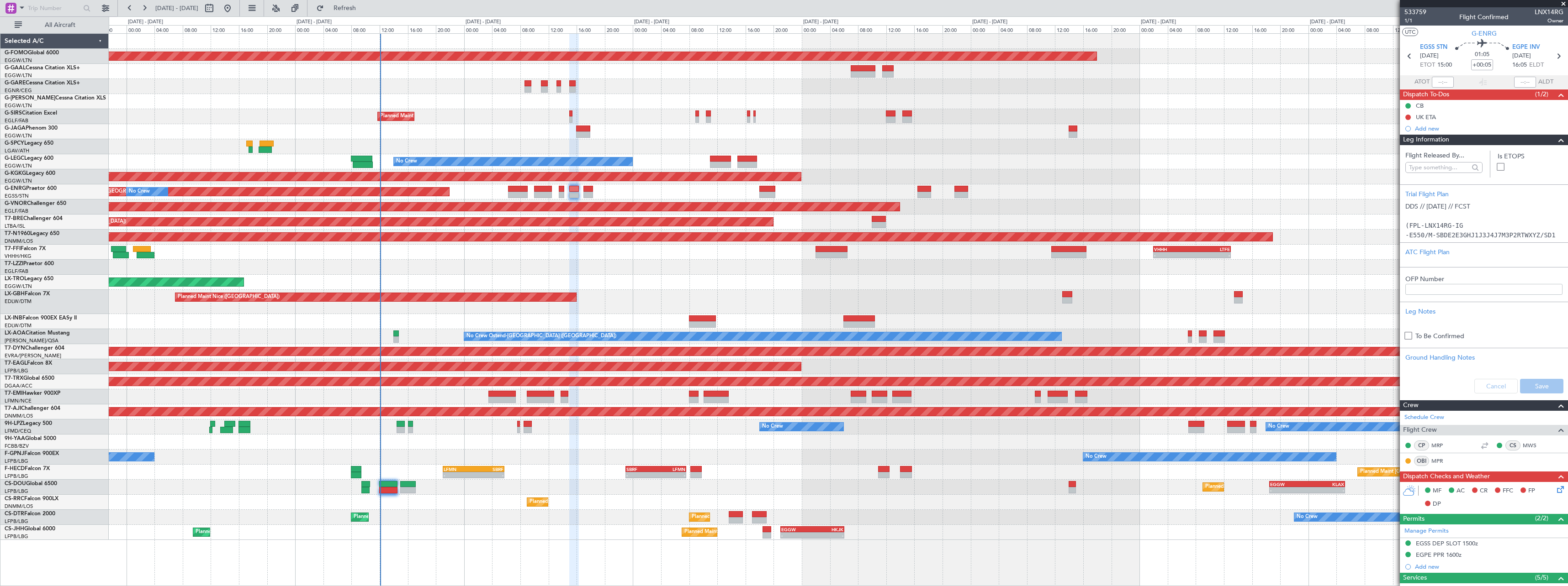
click at [1556, 139] on span at bounding box center [1561, 140] width 11 height 11
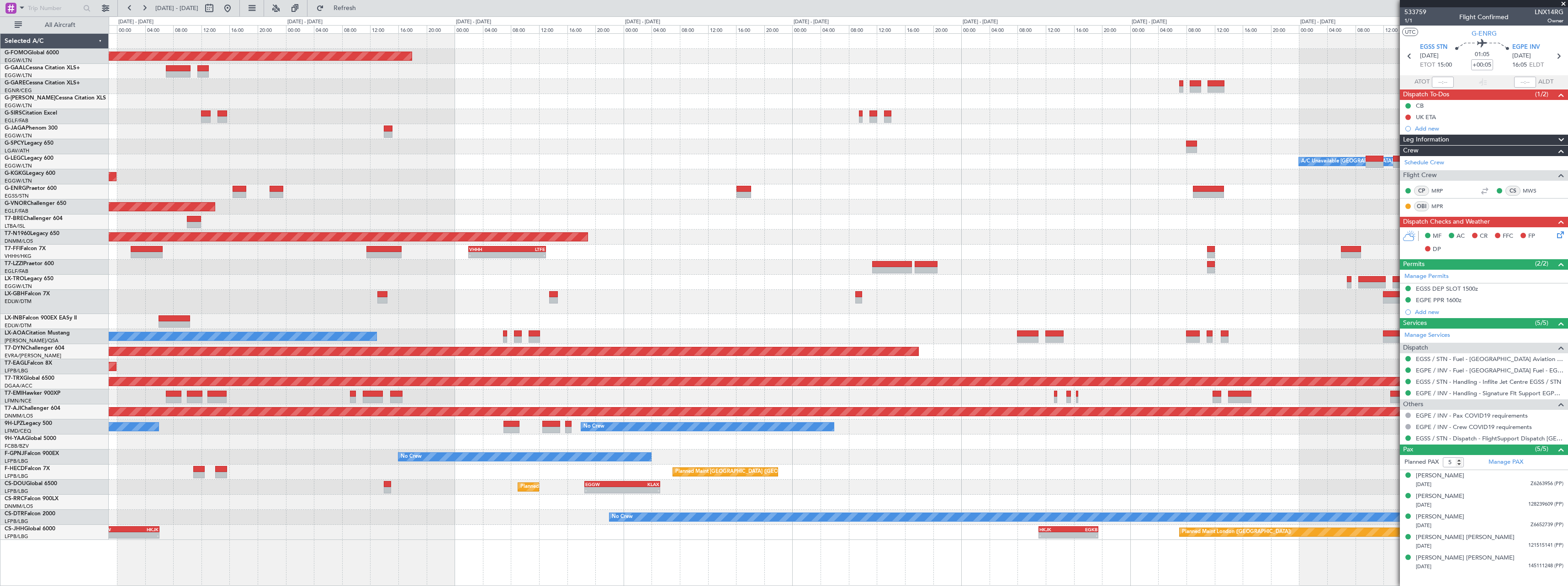
click at [580, 310] on div "Planned Maint Nice ([GEOGRAPHIC_DATA])" at bounding box center [838, 301] width 1459 height 24
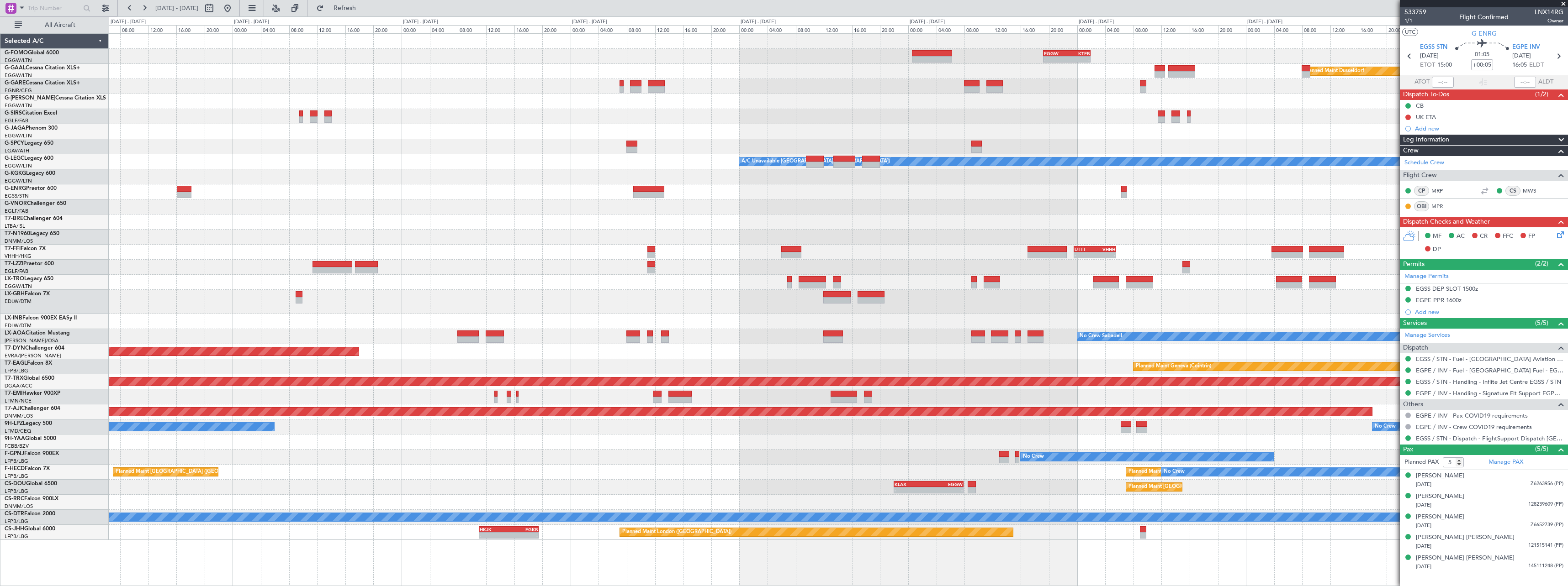
click at [653, 288] on div at bounding box center [838, 282] width 1459 height 15
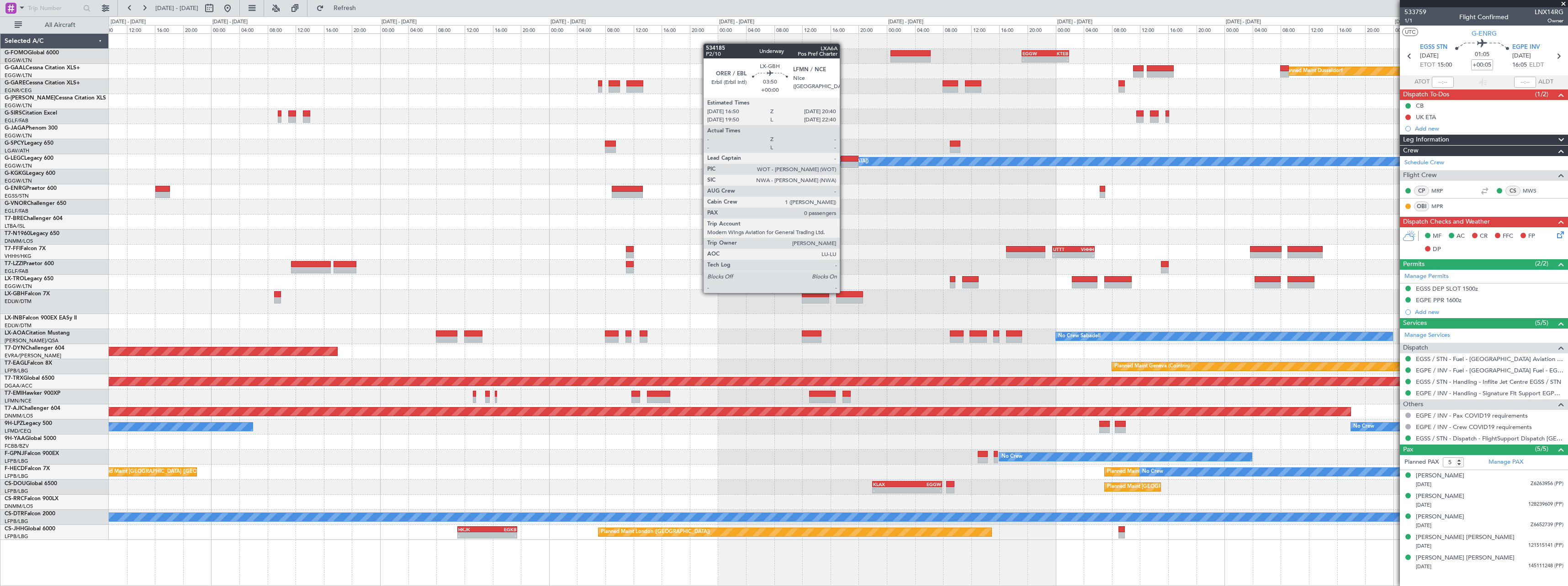
click at [844, 292] on div at bounding box center [849, 295] width 27 height 7
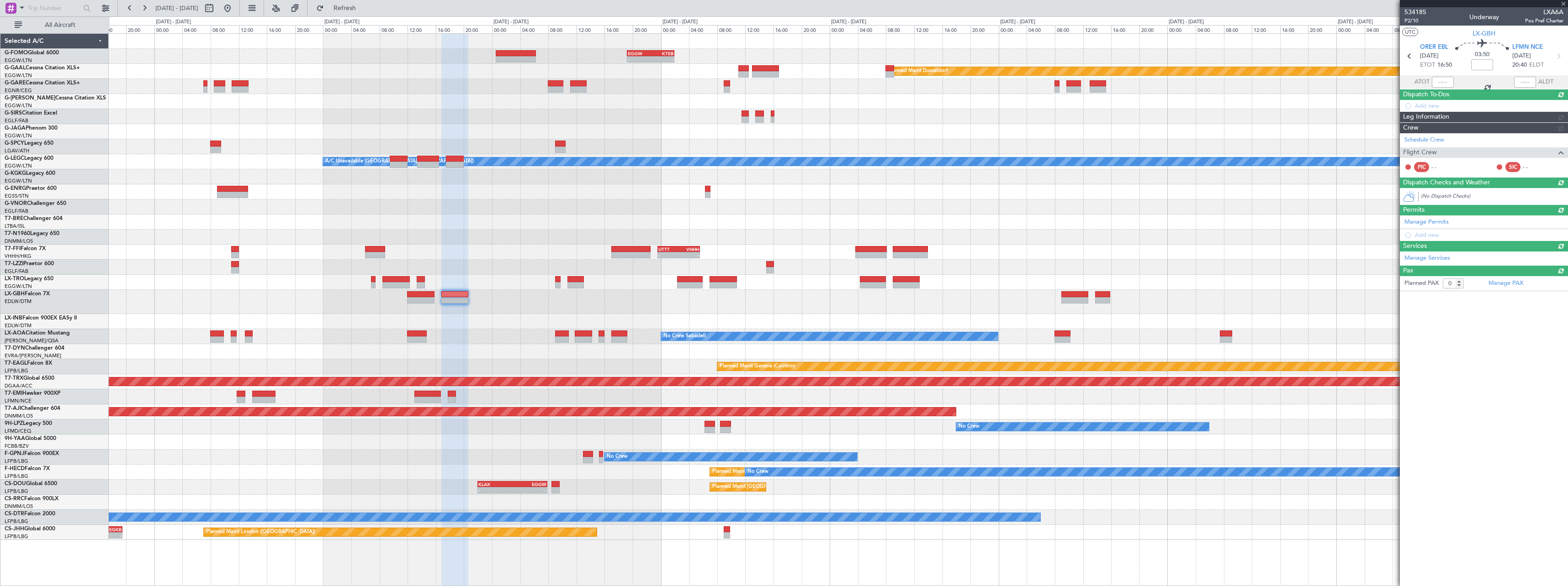
click at [667, 306] on div at bounding box center [838, 301] width 1459 height 24
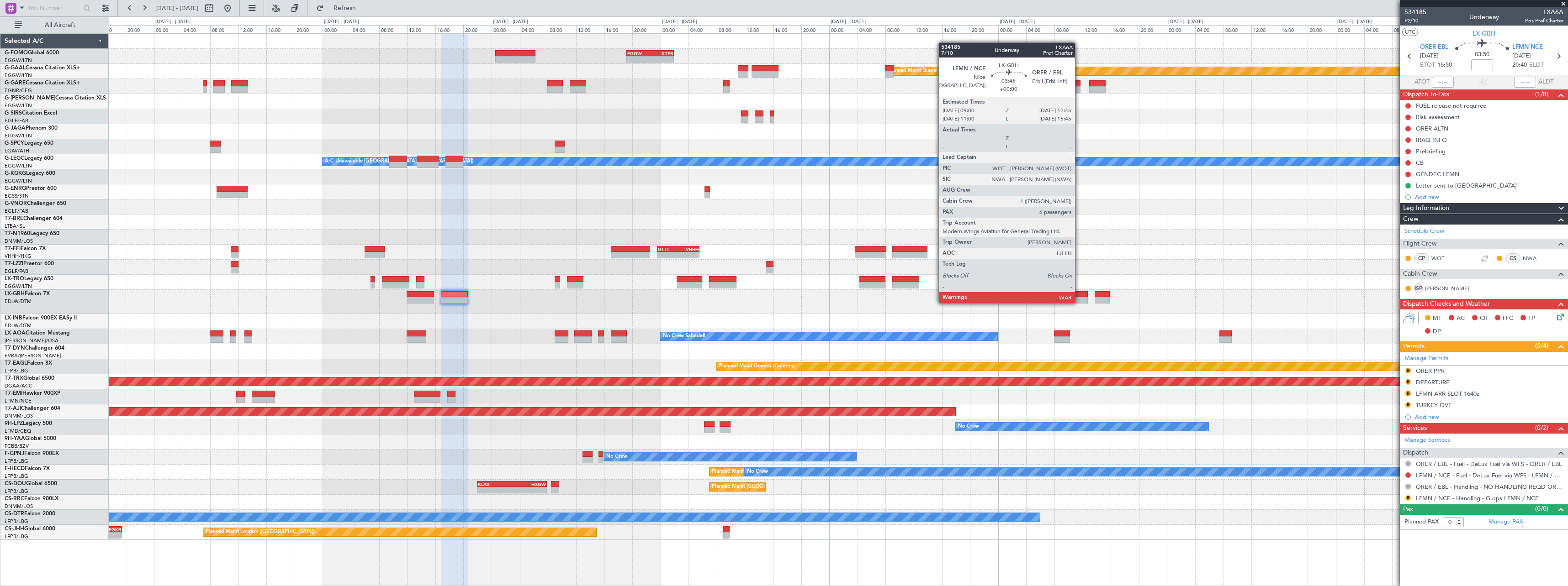
click at [1079, 302] on div at bounding box center [1074, 300] width 26 height 7
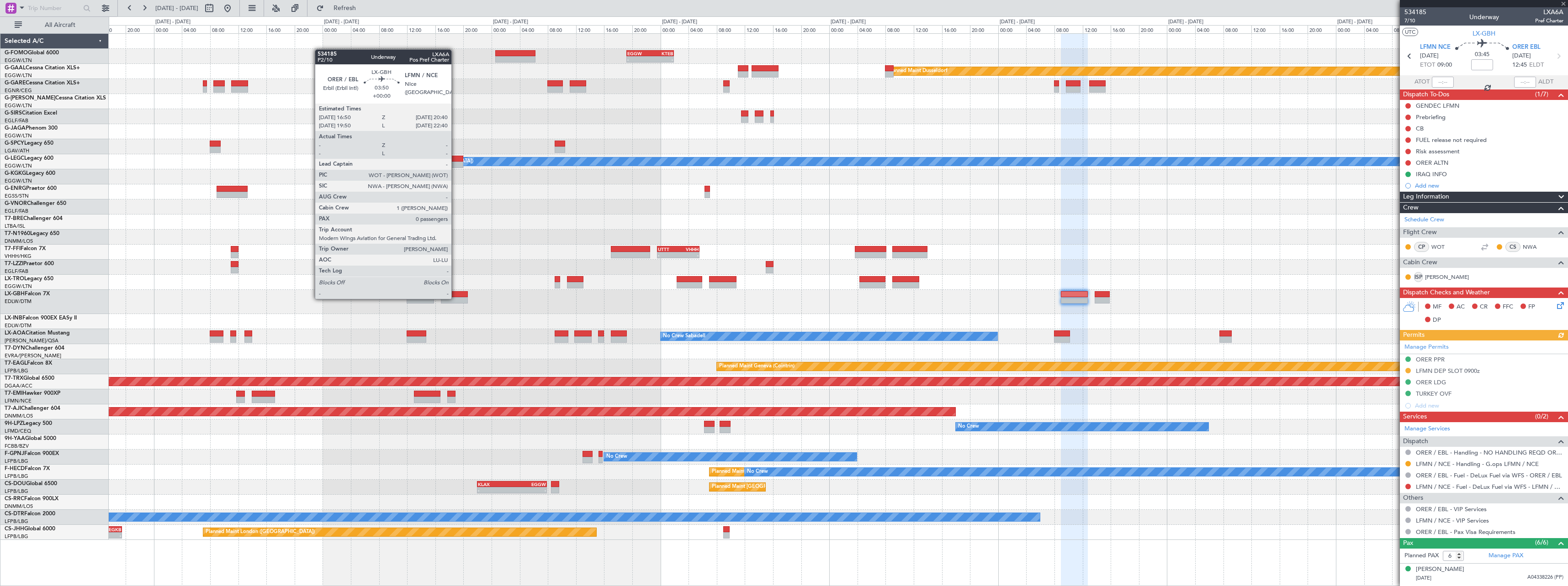
click at [455, 298] on div at bounding box center [454, 300] width 27 height 7
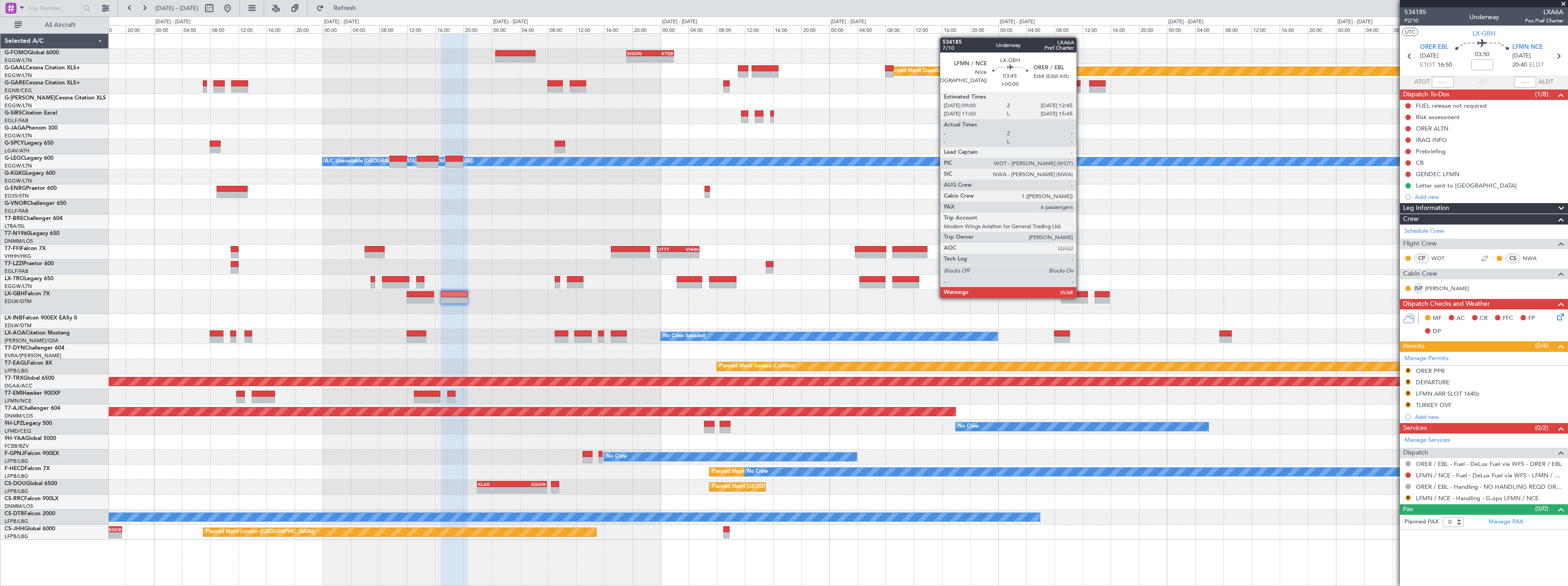
click at [1080, 297] on div at bounding box center [1074, 300] width 26 height 7
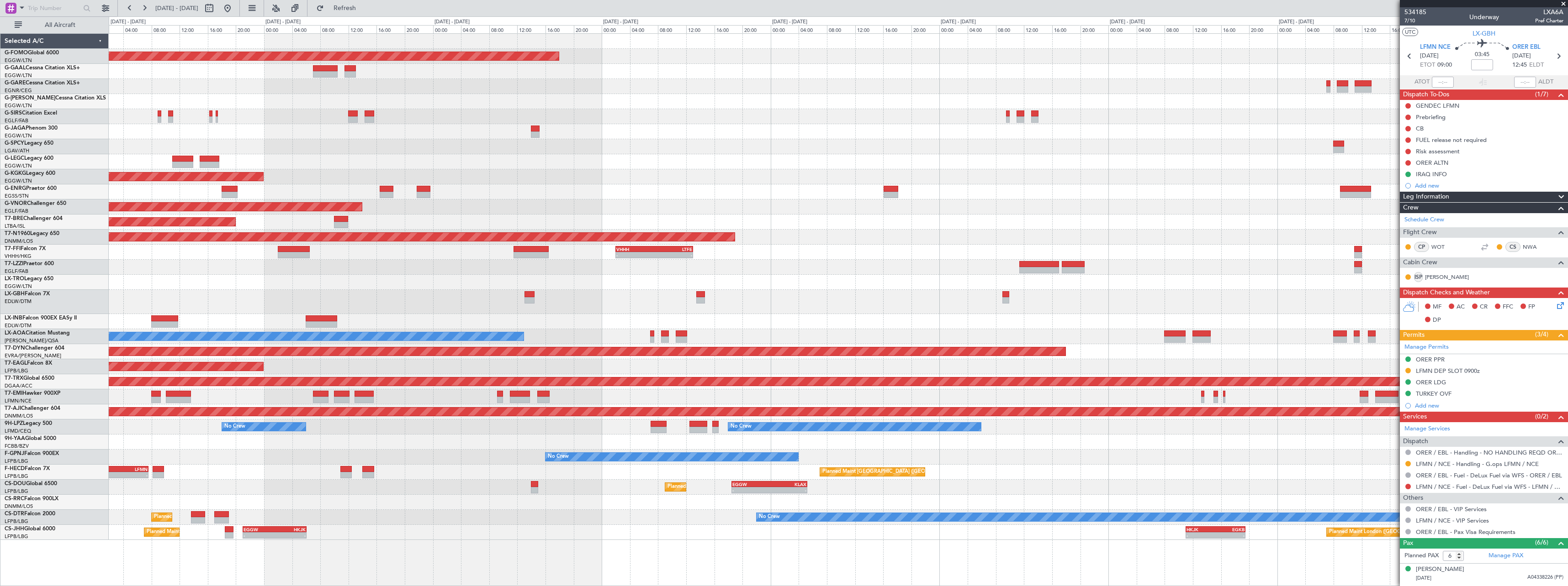
click at [881, 307] on div "Planned Maint Windsor Locks (Bradley Intl) - - EGGW 19:15 Z KTEB 01:55 Z Planne…" at bounding box center [838, 287] width 1459 height 507
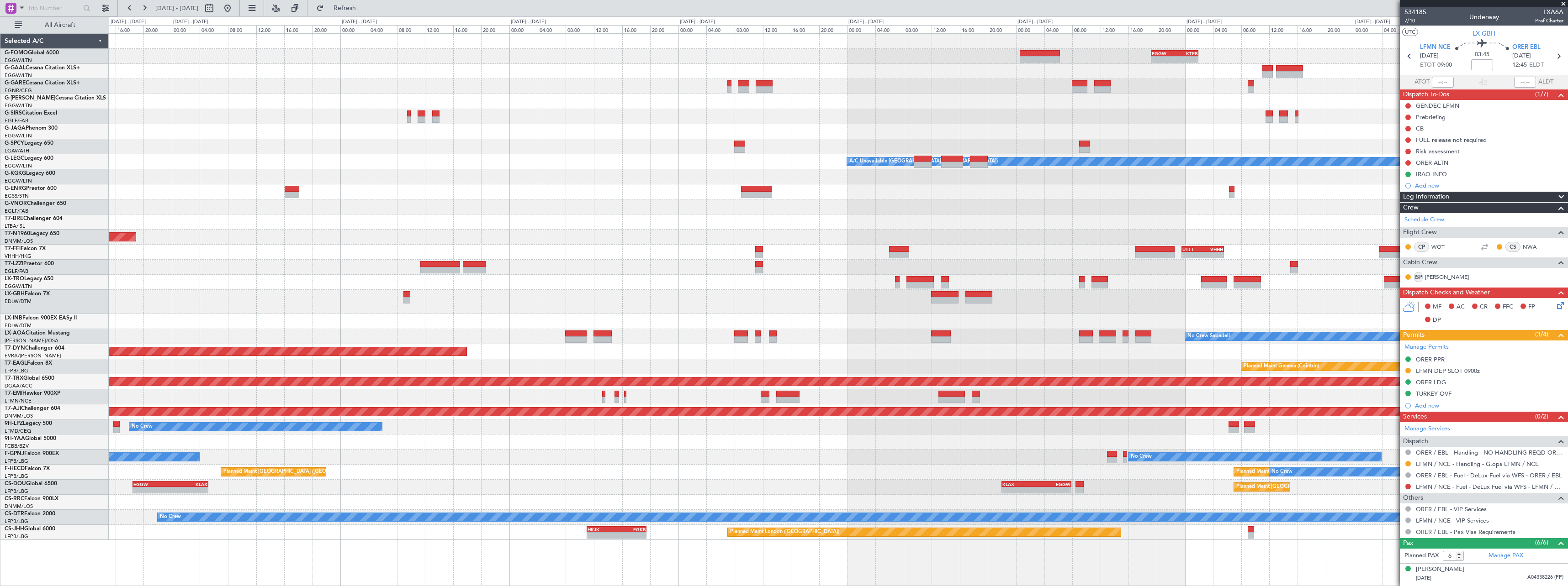
click at [665, 302] on div at bounding box center [838, 301] width 1459 height 24
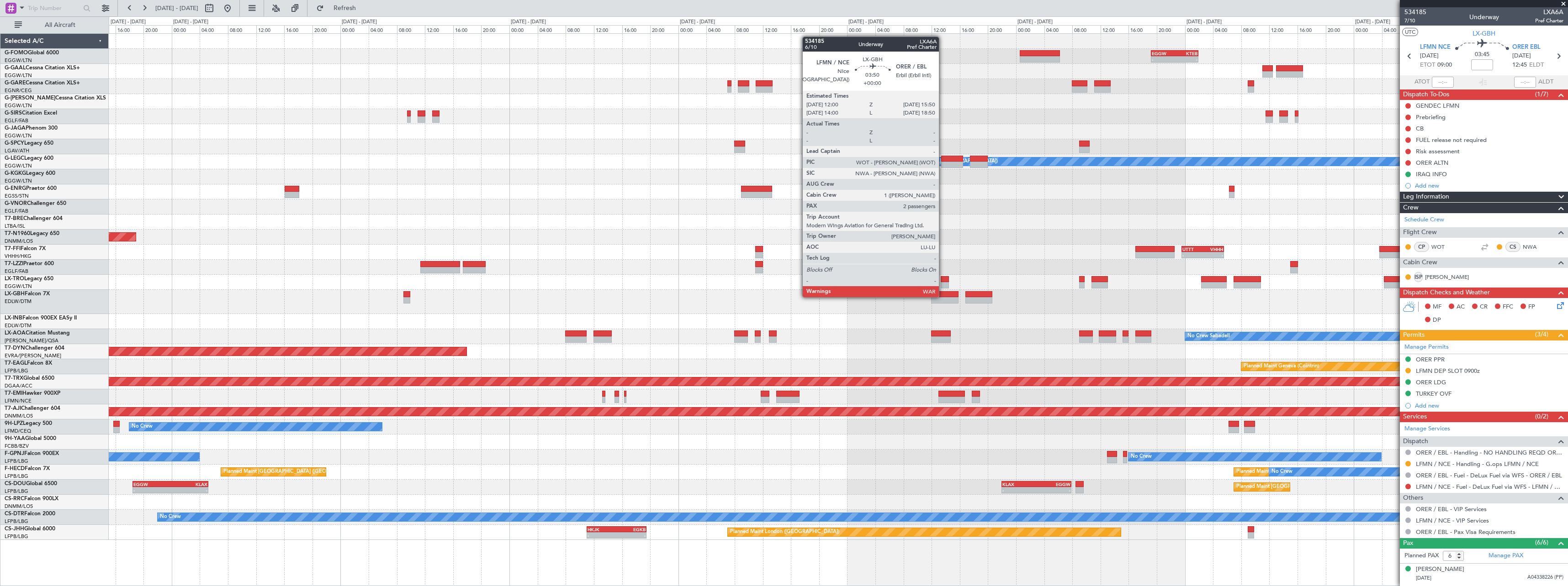
click at [943, 296] on div at bounding box center [945, 295] width 27 height 7
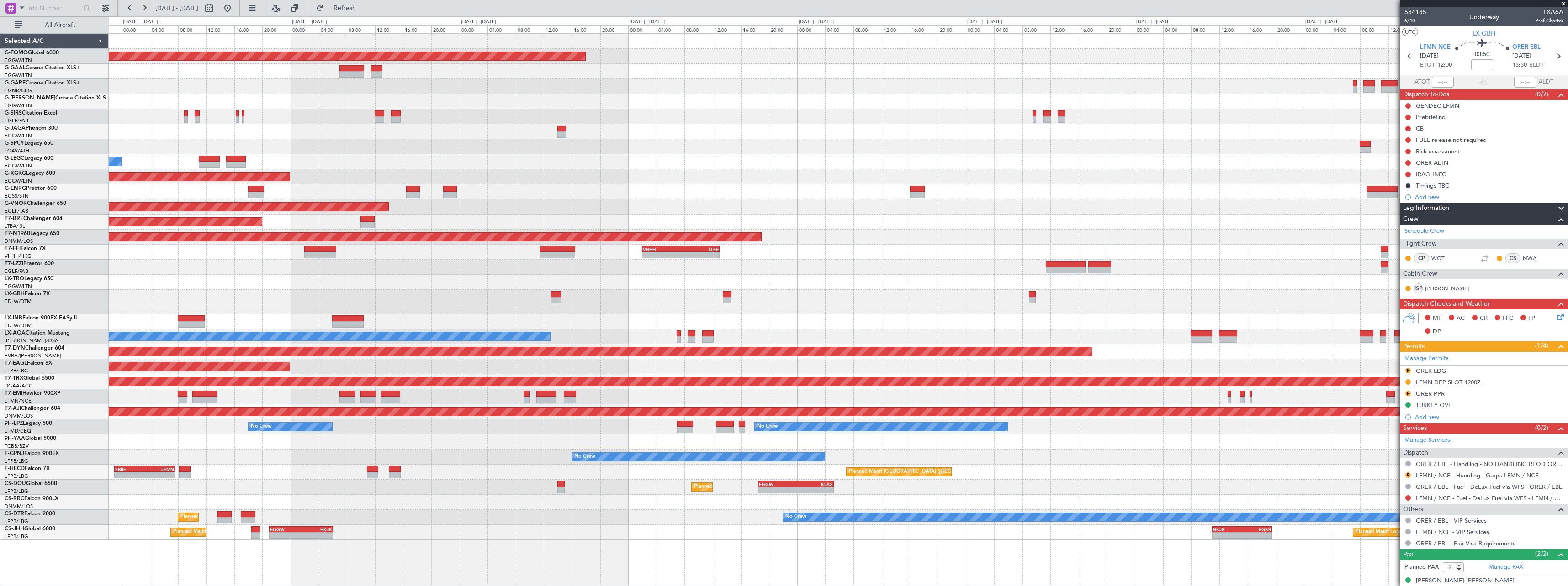
click at [1239, 308] on div "Planned Maint Nice ([GEOGRAPHIC_DATA])" at bounding box center [838, 301] width 1459 height 24
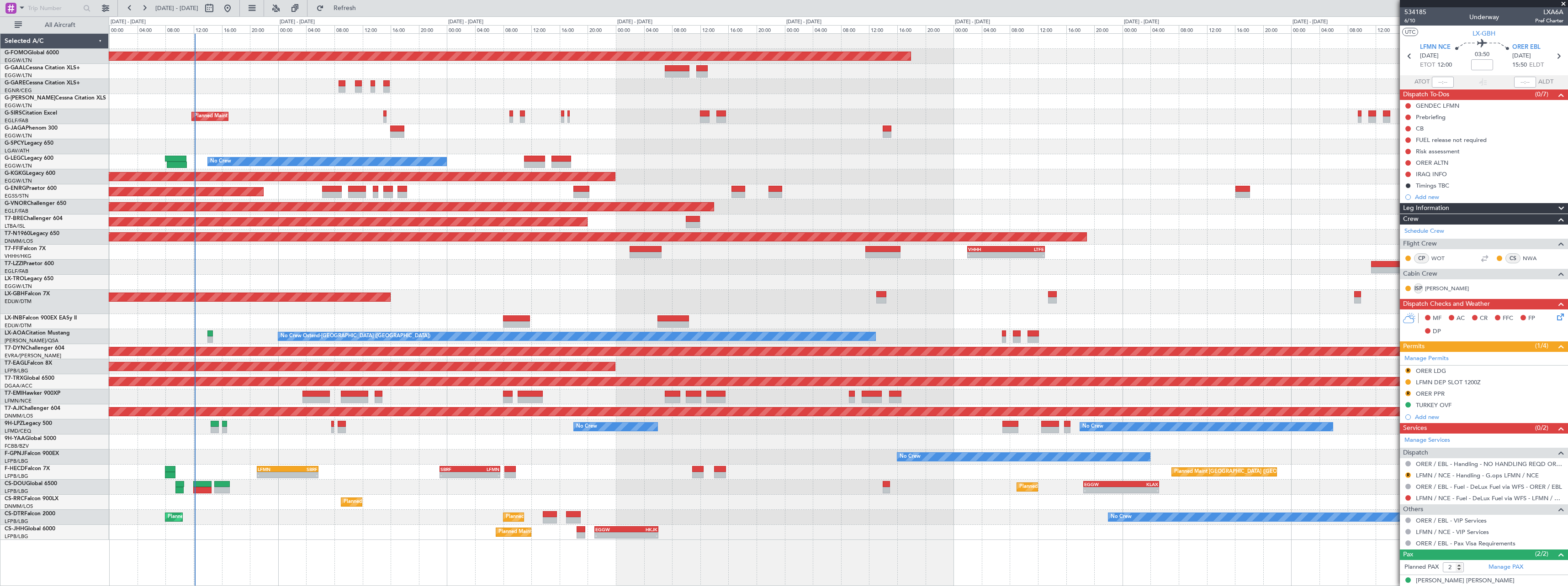
click at [925, 310] on div "Planned Maint Nice ([GEOGRAPHIC_DATA])" at bounding box center [838, 301] width 1459 height 24
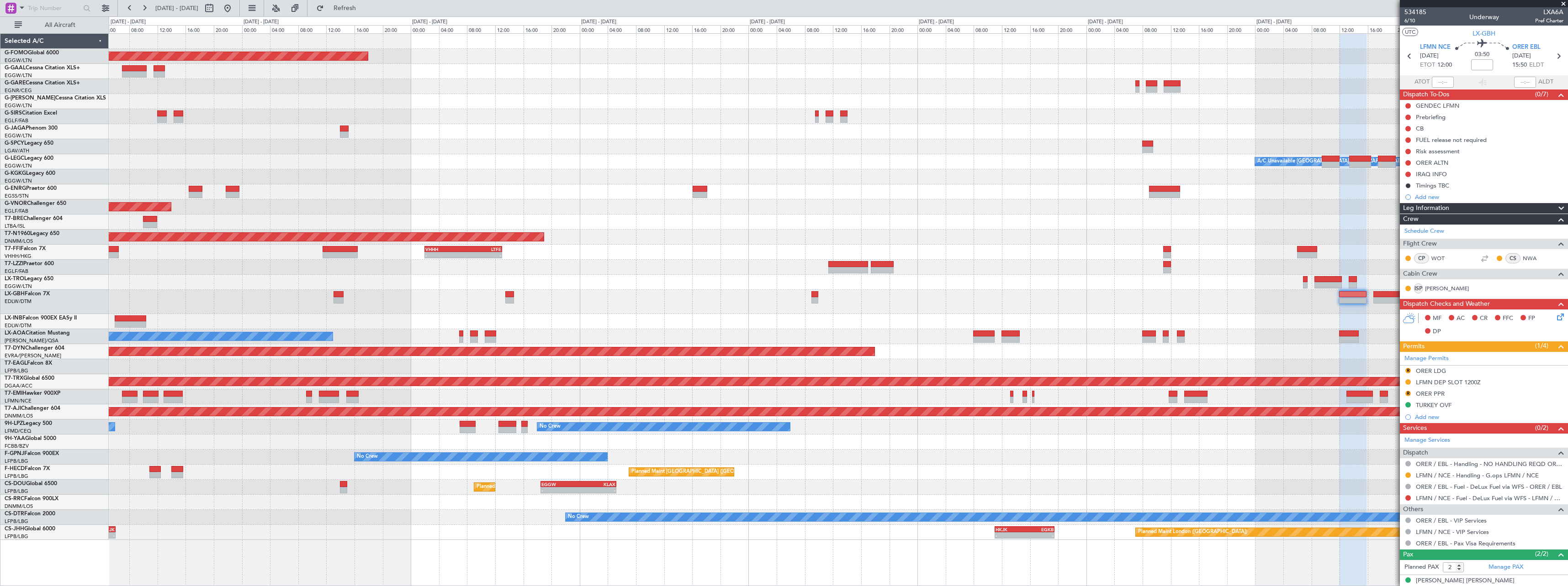
click at [676, 294] on div "Planned Maint Nice ([GEOGRAPHIC_DATA])" at bounding box center [838, 301] width 1459 height 24
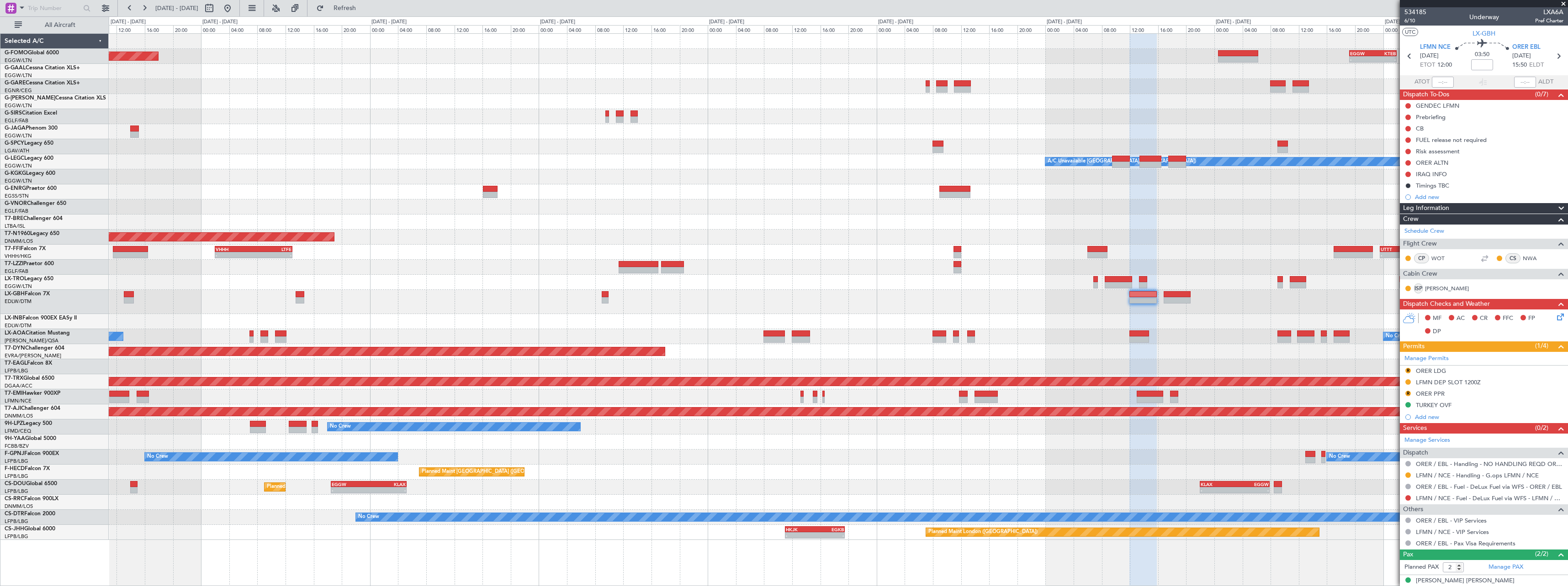
click at [1101, 310] on div at bounding box center [838, 301] width 1459 height 24
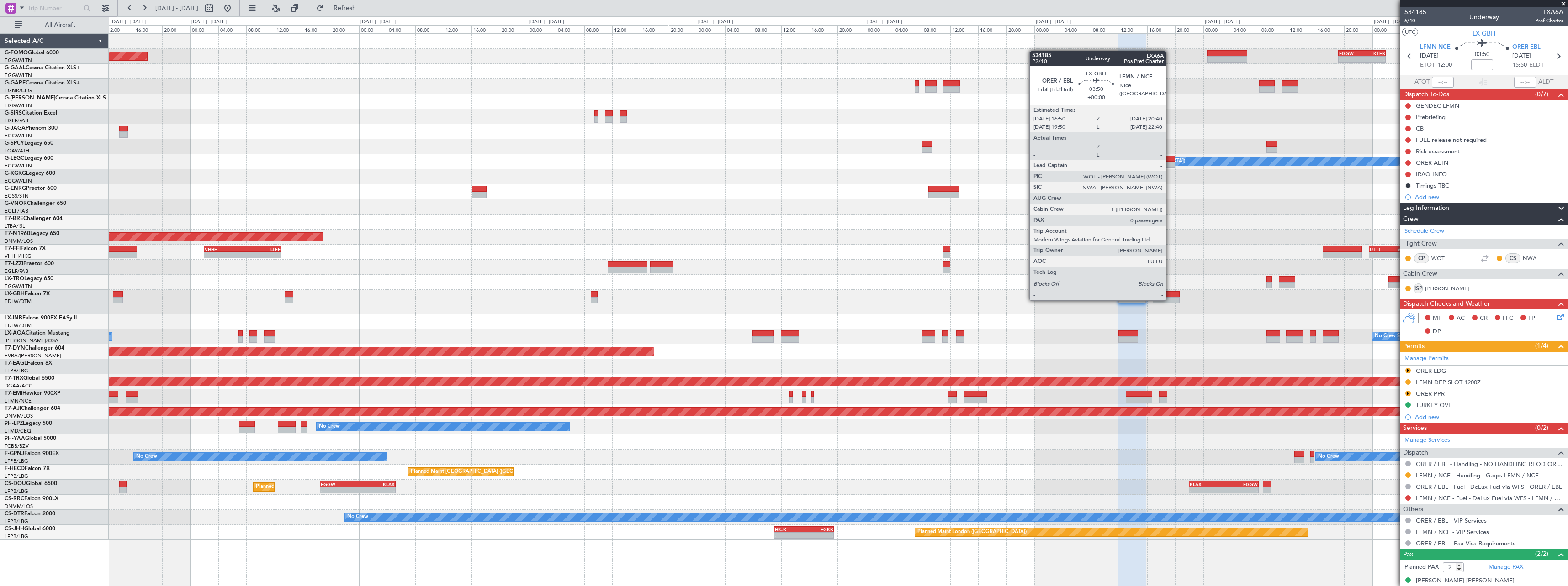
click at [1170, 300] on div at bounding box center [1166, 300] width 27 height 7
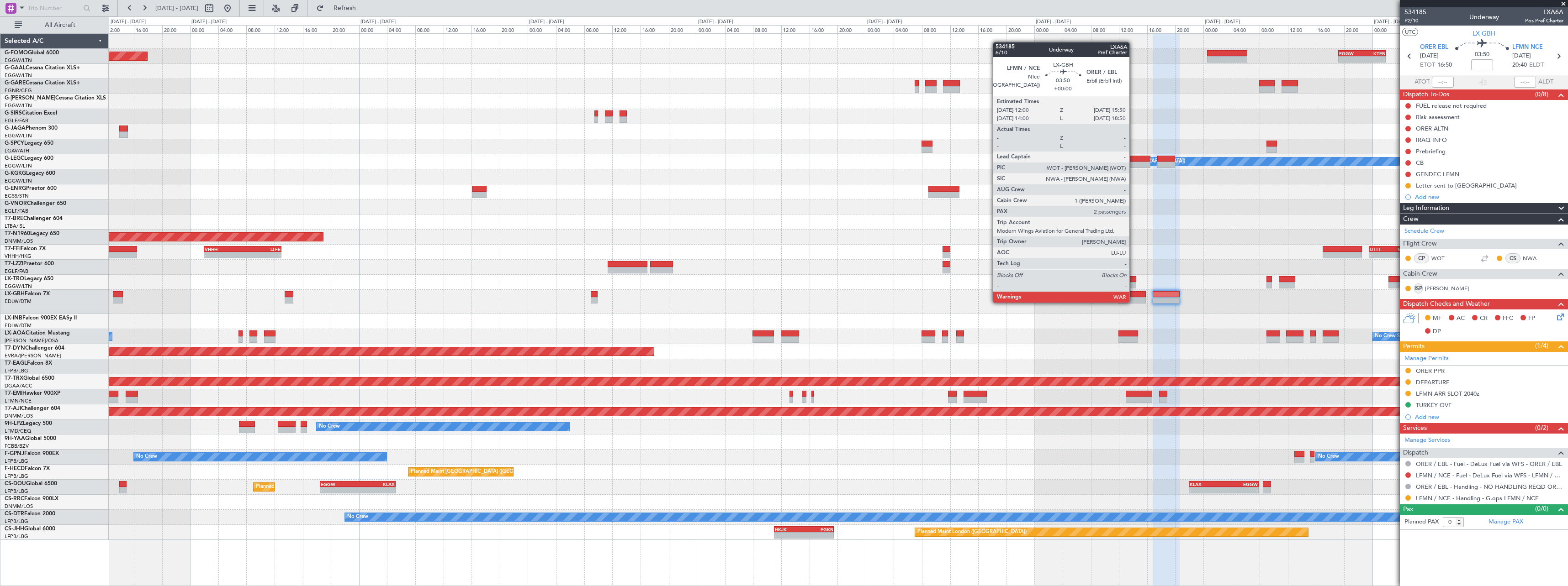
click at [1133, 302] on div at bounding box center [1132, 300] width 27 height 7
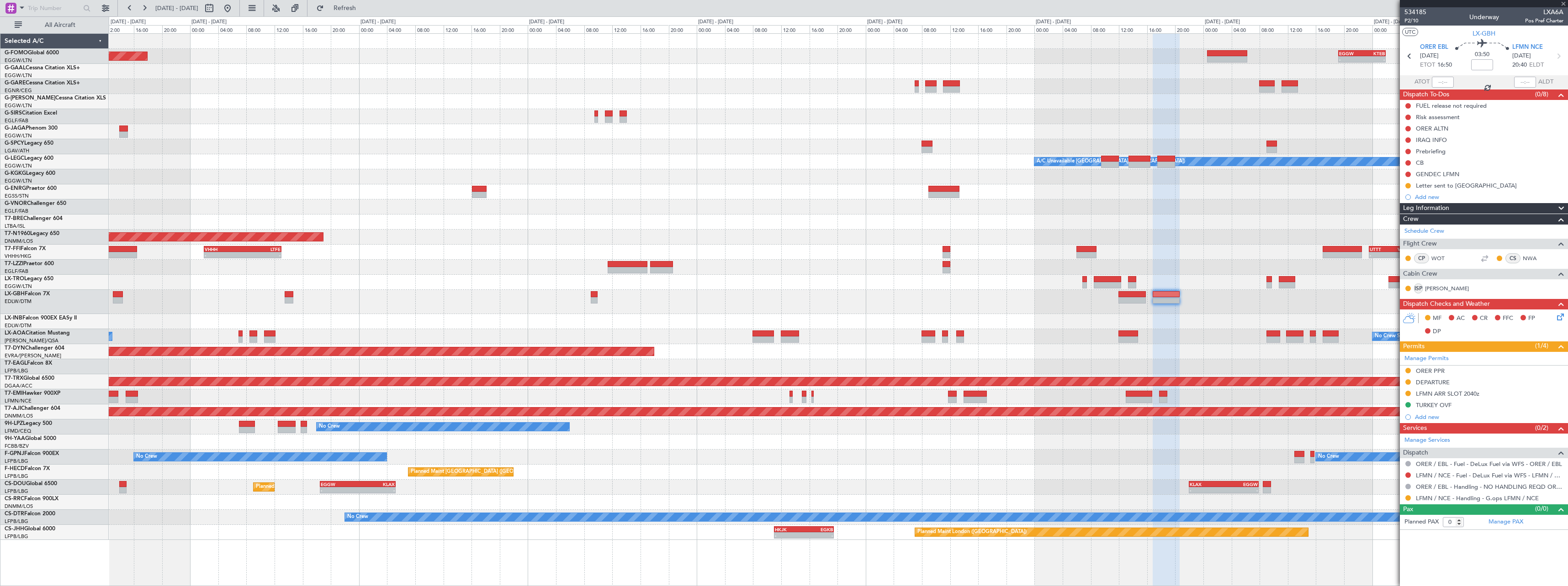
type input "2"
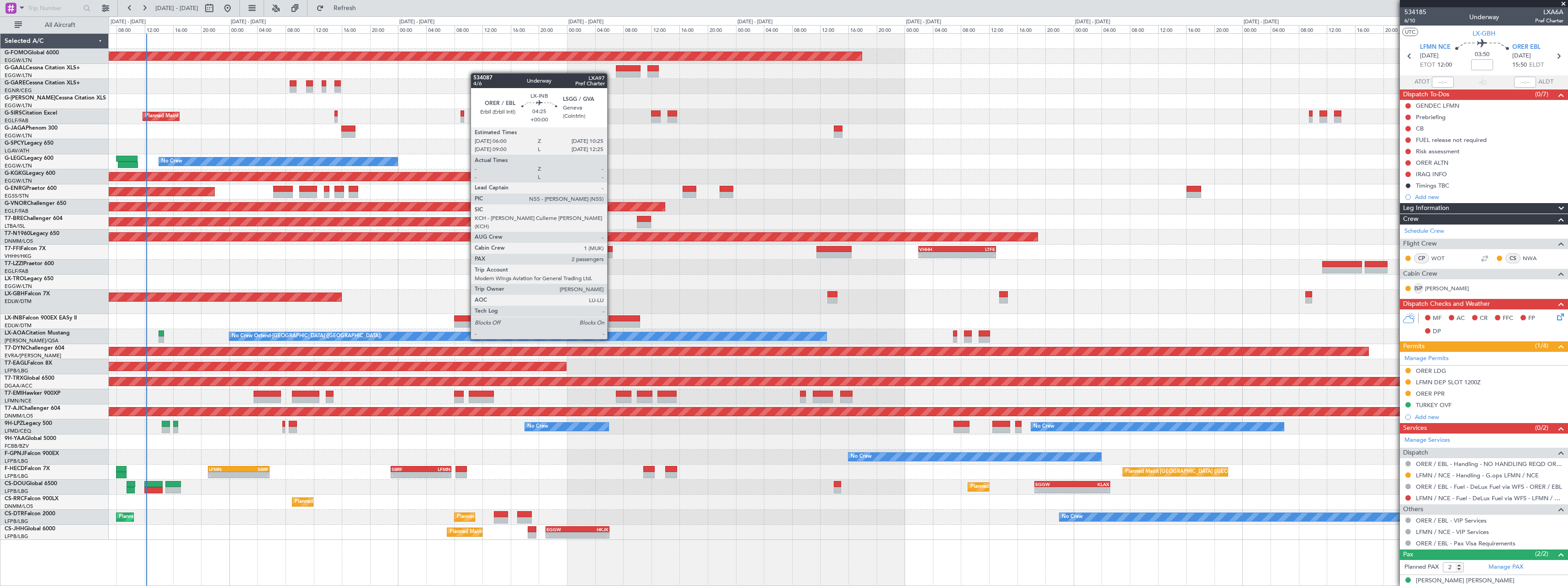
click at [611, 322] on div at bounding box center [624, 324] width 31 height 7
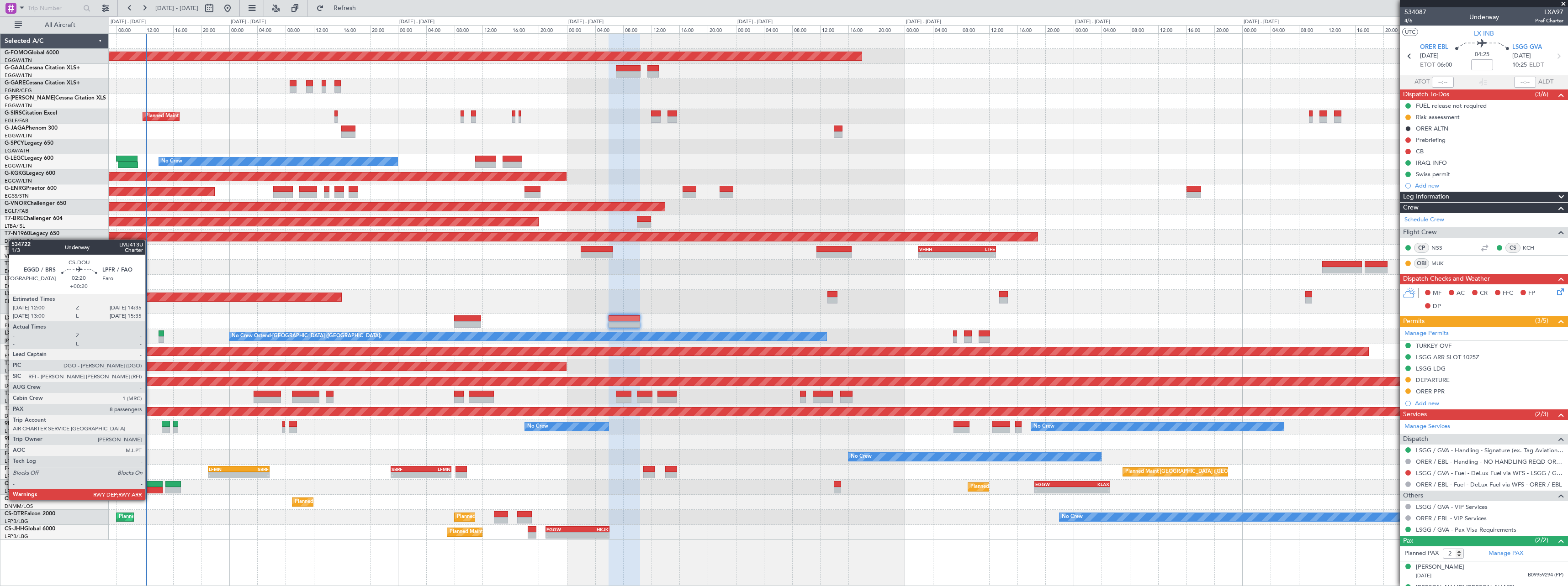
click at [149, 492] on div at bounding box center [153, 491] width 18 height 7
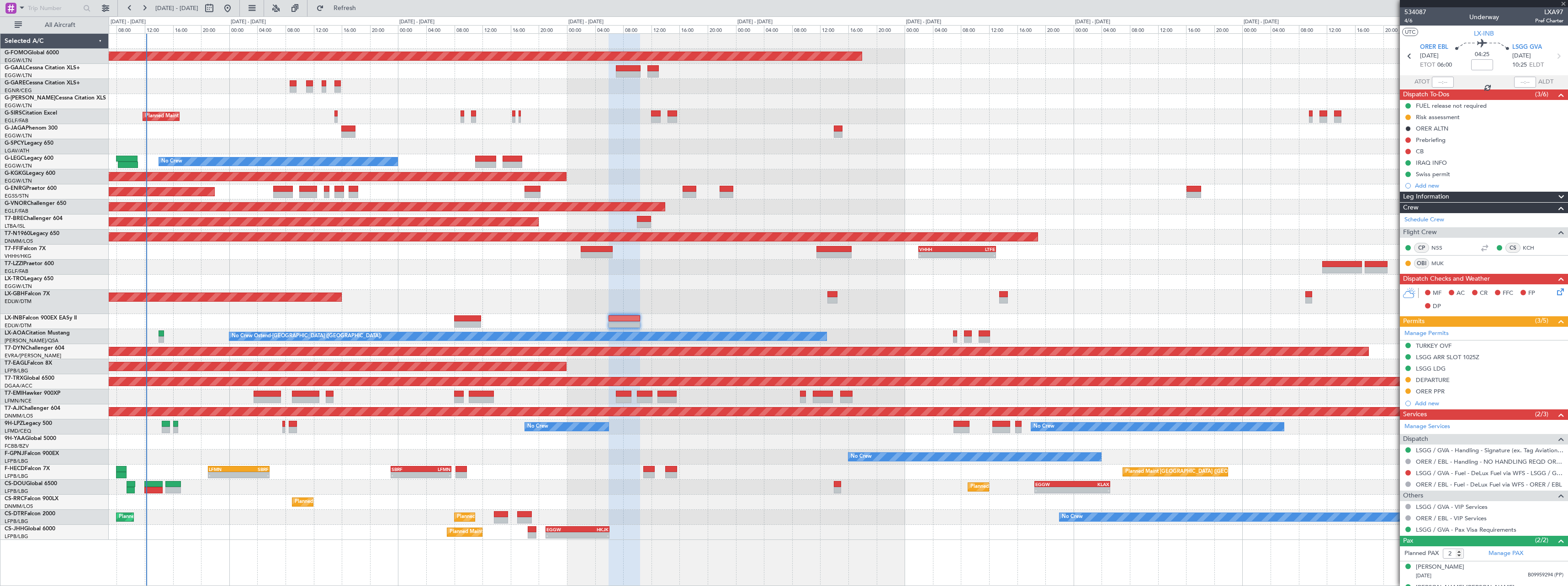
type input "+00:20"
type input "8"
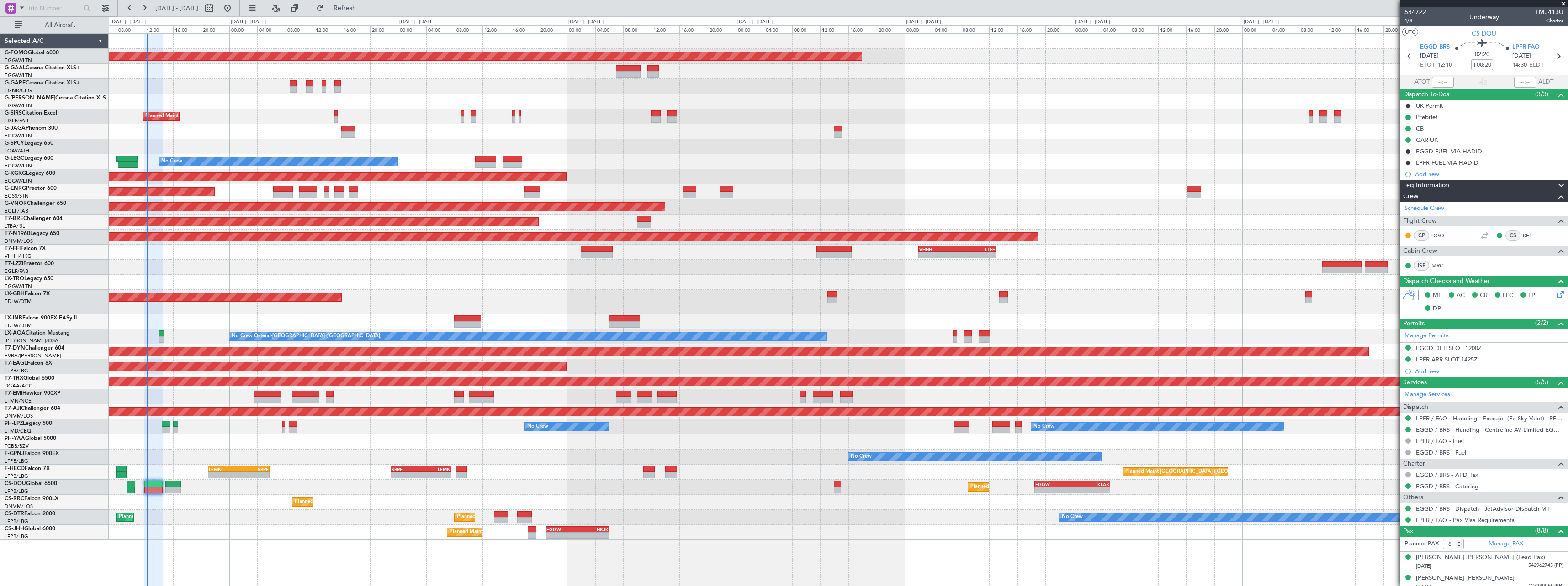
click at [1139, 586] on html "13 Aug 2025 - 21 Aug 2025 Refresh Quick Links All Aircraft Planned Maint Windso…" at bounding box center [784, 293] width 1568 height 586
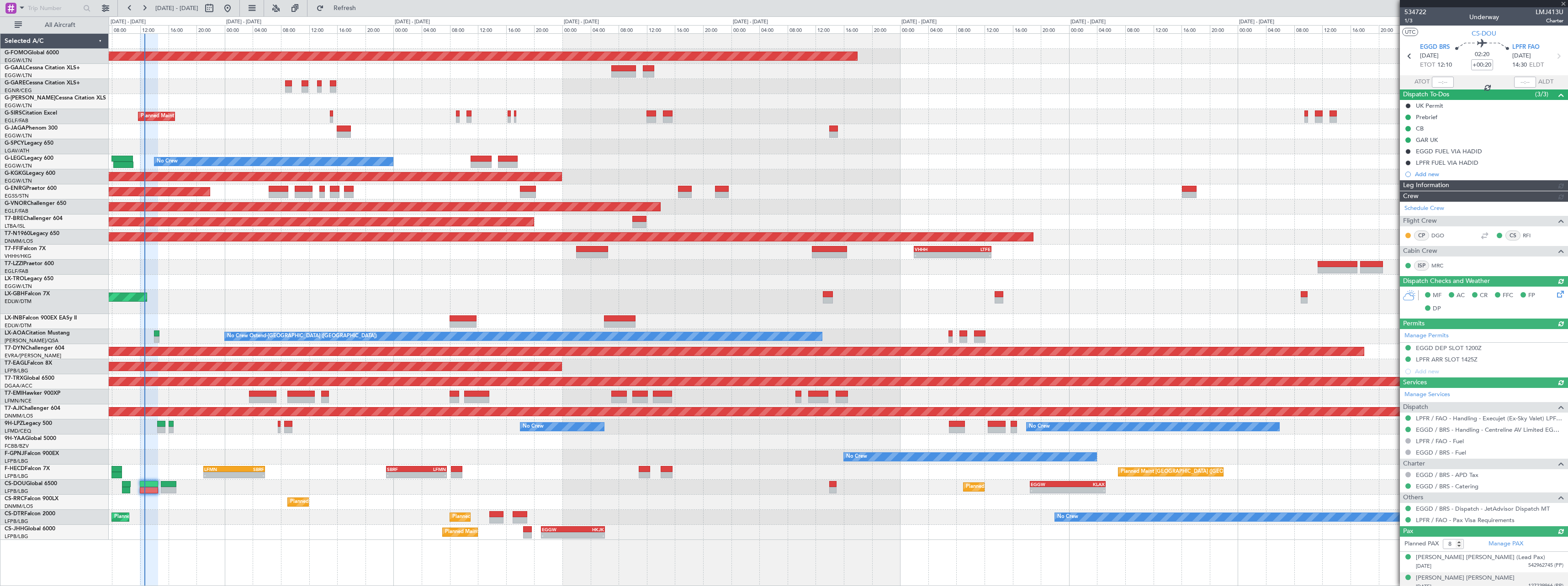
type input "12:34"
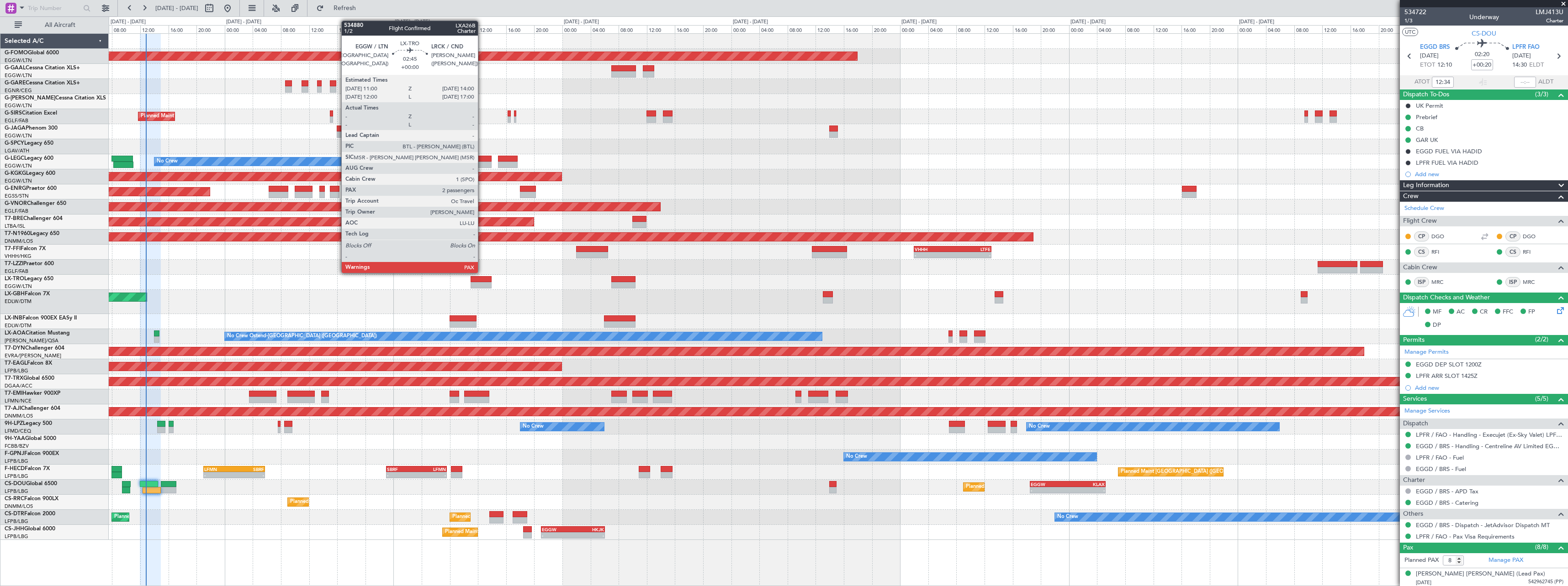
click at [482, 281] on div at bounding box center [481, 280] width 22 height 7
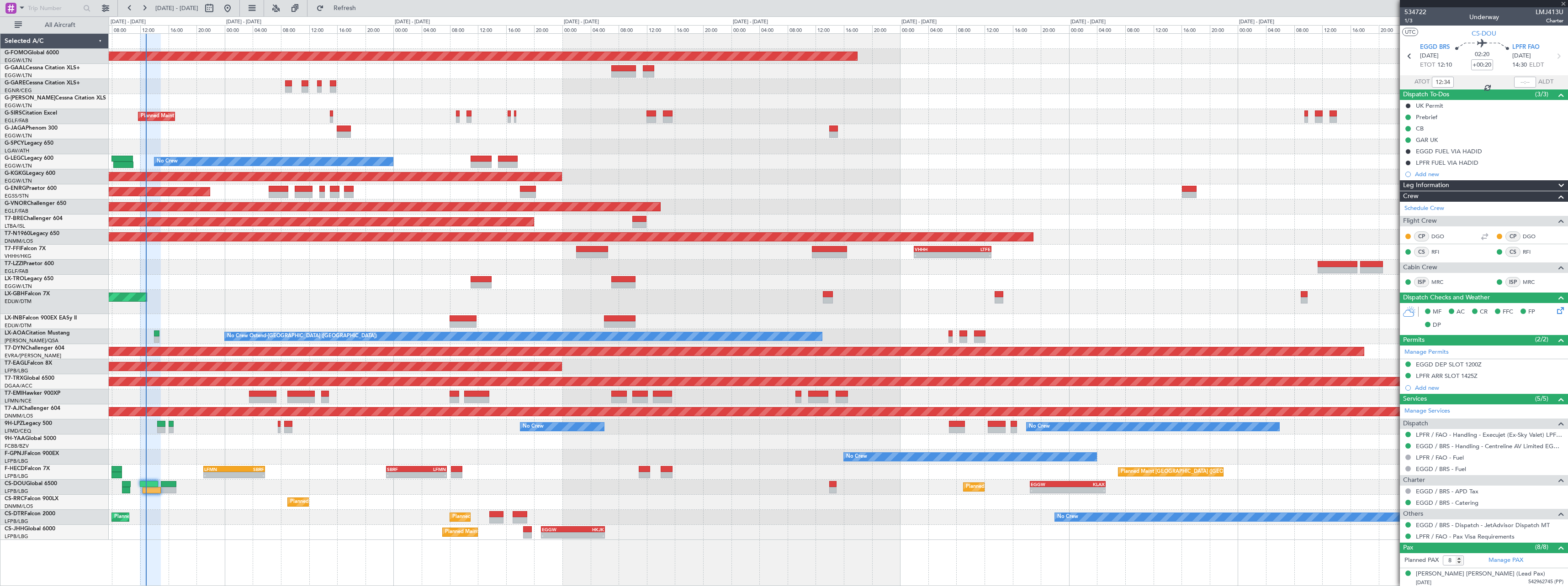
type input "2"
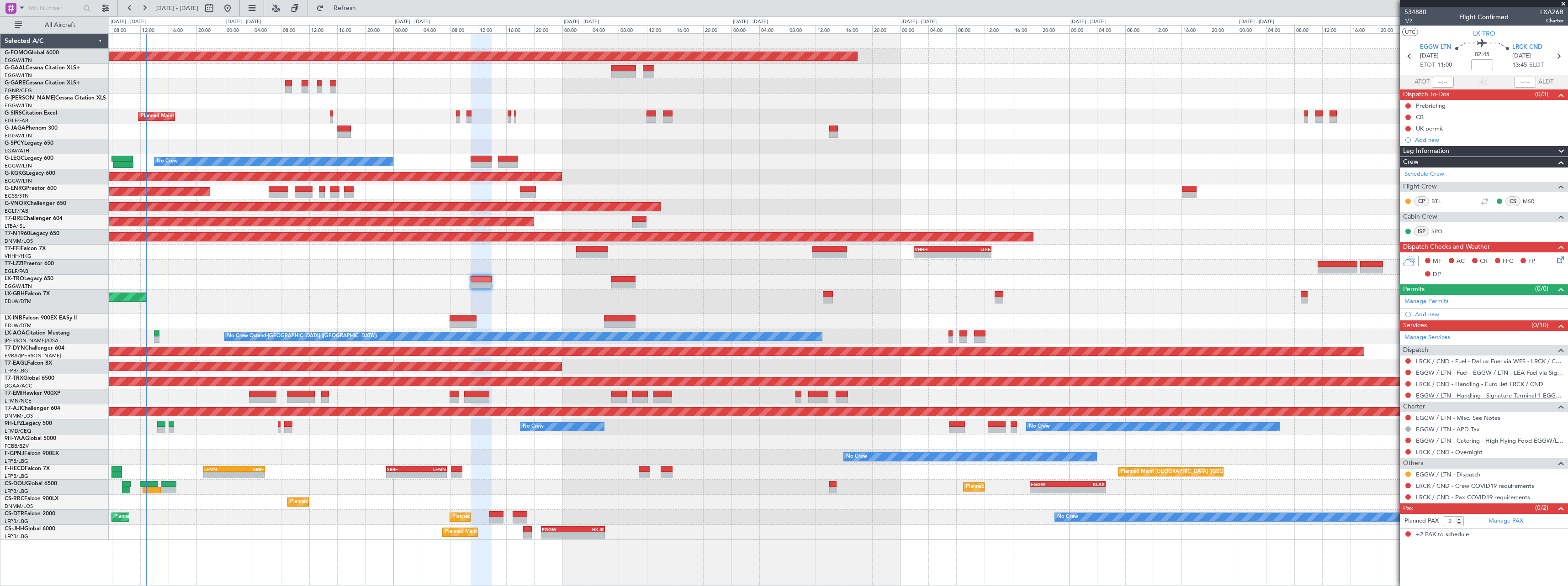
click at [1524, 396] on link "EGGW / LTN - Handling - Signature Terminal 1 EGGW / LTN" at bounding box center [1489, 395] width 147 height 7
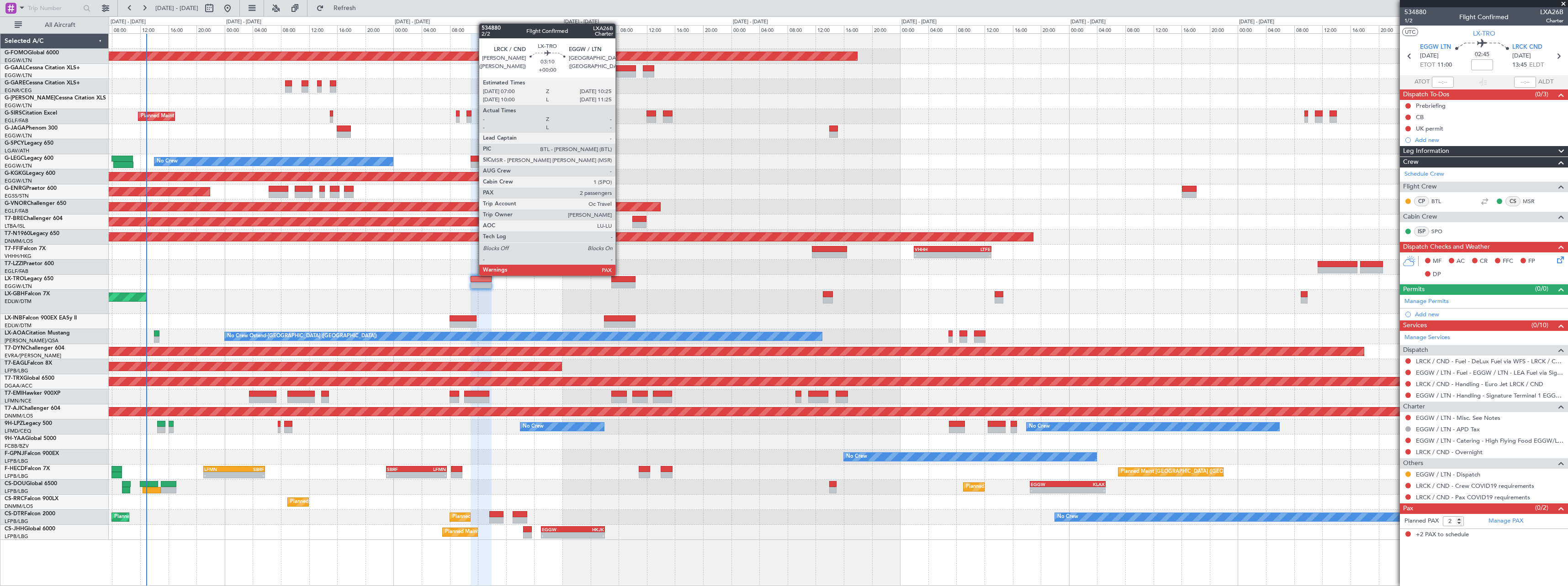
click at [620, 281] on div "Unplanned Maint [GEOGRAPHIC_DATA] ([GEOGRAPHIC_DATA])" at bounding box center [838, 282] width 1459 height 15
click at [623, 281] on div at bounding box center [623, 280] width 24 height 7
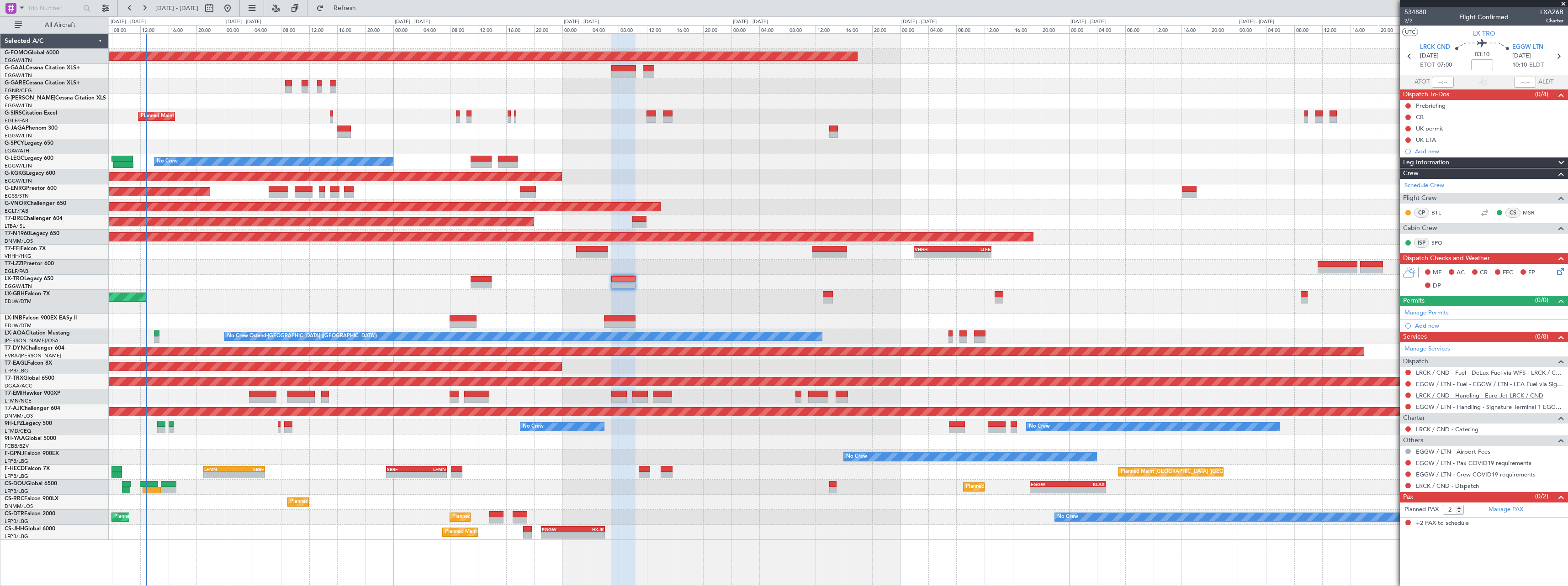
click at [1455, 396] on link "LRCK / CND - Handling - Euro Jet LRCK / CND" at bounding box center [1479, 395] width 127 height 7
click at [364, 8] on span "Refresh" at bounding box center [344, 8] width 38 height 7
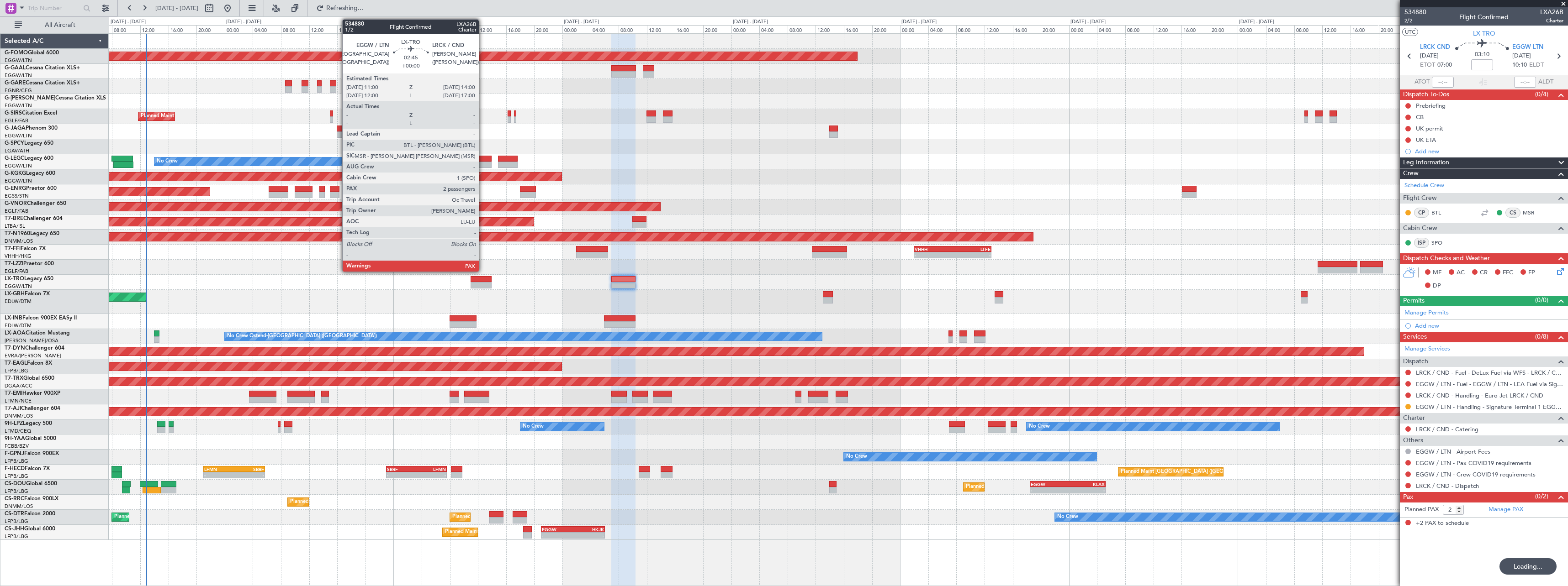
click at [483, 280] on div at bounding box center [481, 280] width 22 height 7
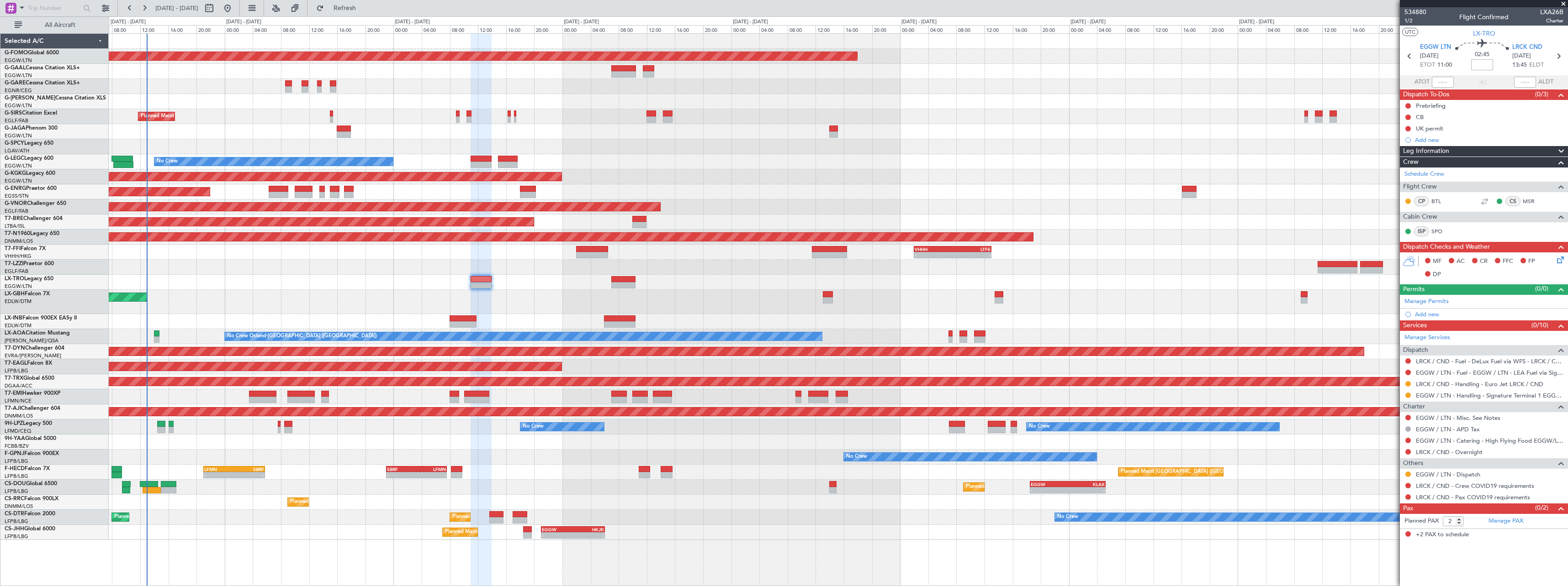
click at [1486, 64] on input at bounding box center [1482, 65] width 22 height 11
type input "+!0"
click at [1483, 65] on input "+!0" at bounding box center [1482, 65] width 22 height 11
click at [1482, 65] on input "+!0" at bounding box center [1482, 65] width 22 height 11
type input "+00:10"
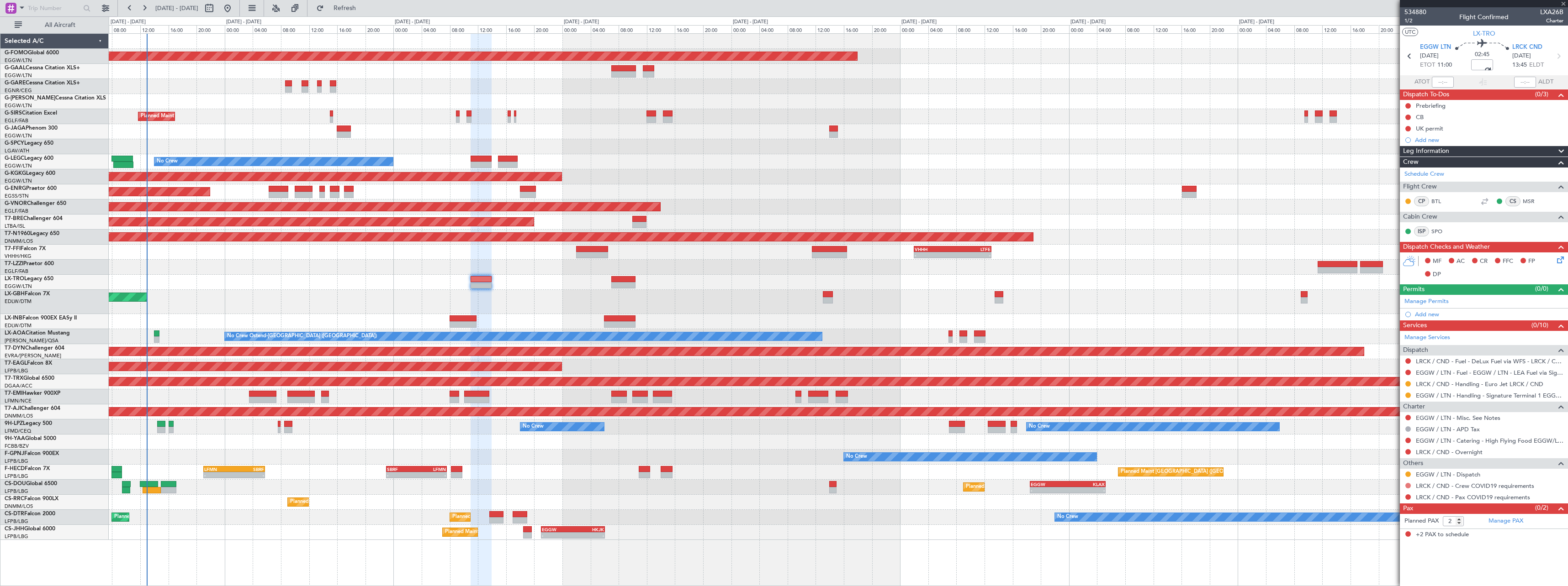
click at [1407, 487] on button at bounding box center [1407, 486] width 6 height 6
click at [1376, 377] on span "Not Required" at bounding box center [1386, 376] width 36 height 9
click at [1409, 499] on button at bounding box center [1407, 497] width 6 height 6
click at [1396, 387] on span "Not Required" at bounding box center [1386, 387] width 36 height 9
click at [1432, 302] on link "Manage Permits" at bounding box center [1426, 301] width 45 height 9
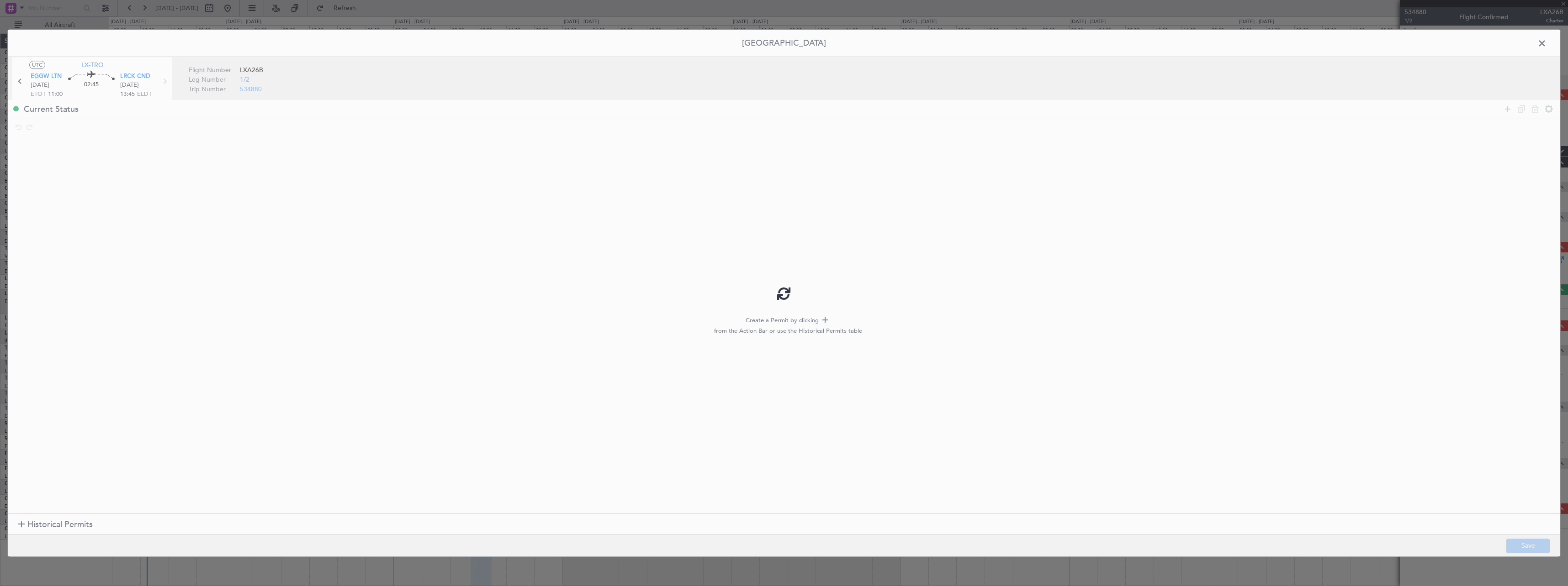
click at [1507, 108] on div at bounding box center [783, 293] width 1552 height 527
type input "+00:10"
click at [1508, 112] on icon at bounding box center [1507, 108] width 11 height 11
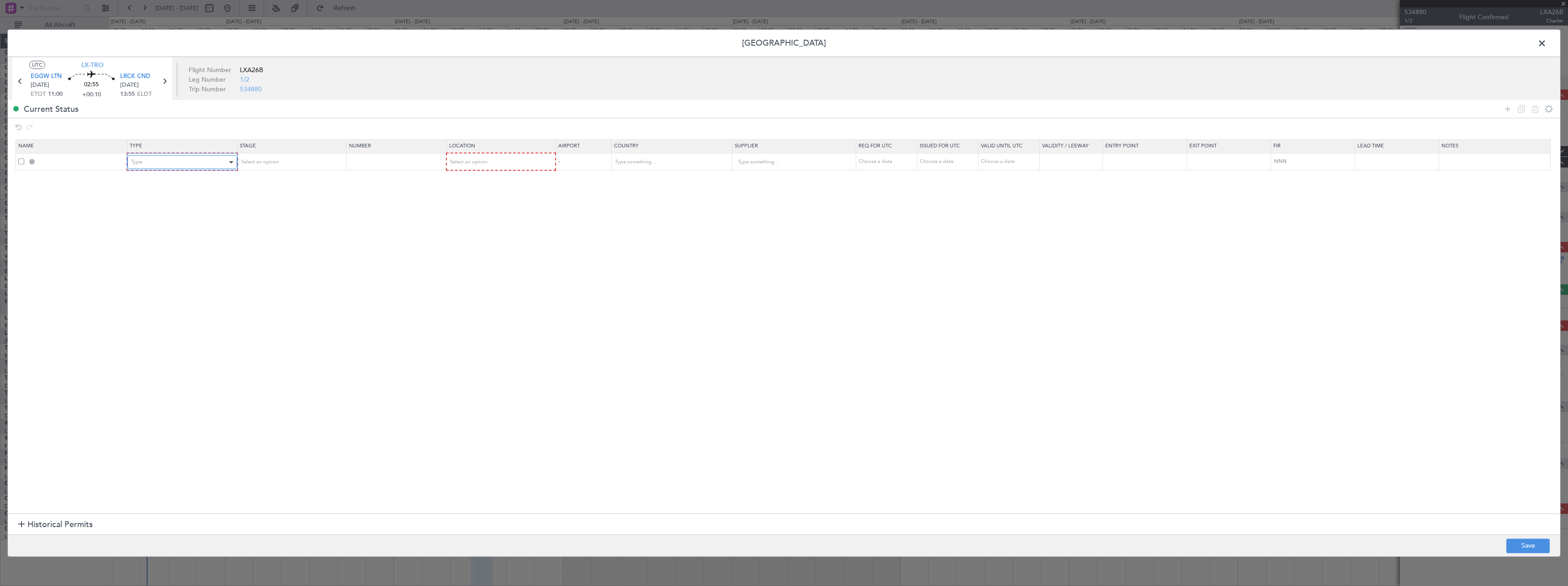
click at [186, 166] on div "Type" at bounding box center [178, 162] width 95 height 14
click at [188, 246] on span "Slot" at bounding box center [185, 248] width 103 height 14
click at [296, 160] on div "Select an option" at bounding box center [287, 162] width 95 height 14
click at [291, 228] on span "Requested" at bounding box center [294, 222] width 103 height 14
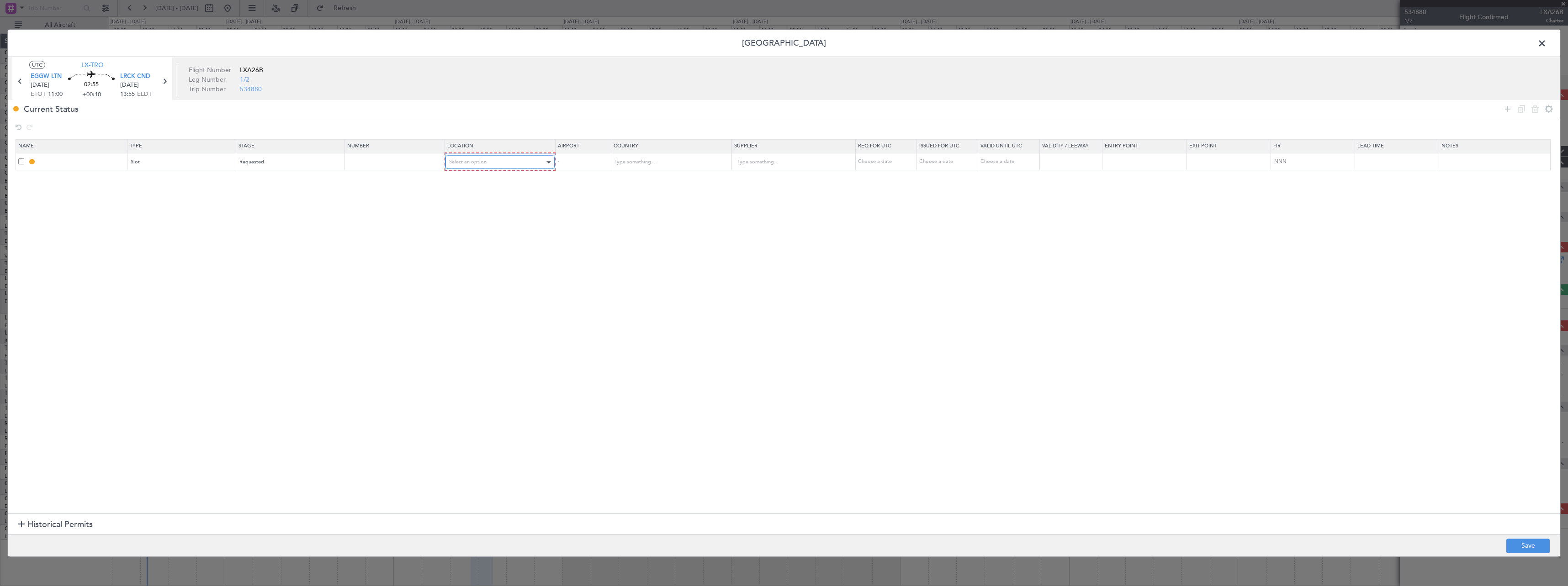
click at [508, 158] on div "Select an option" at bounding box center [497, 162] width 96 height 14
click at [502, 177] on span "Departure" at bounding box center [505, 181] width 103 height 14
click at [1530, 548] on button "Save" at bounding box center [1527, 546] width 43 height 15
click at [1197, 395] on div at bounding box center [783, 293] width 1552 height 527
click at [1188, 395] on div at bounding box center [783, 293] width 1552 height 527
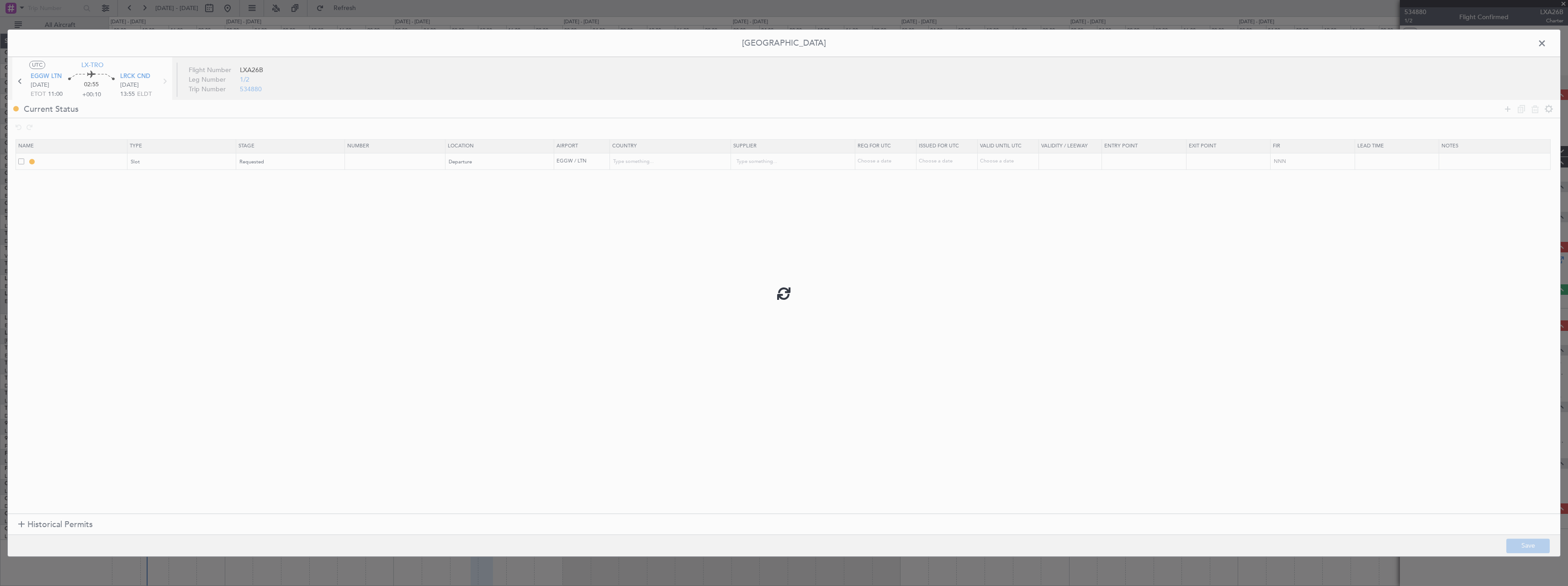
type input "EGGW DEP SLOT"
type input "[GEOGRAPHIC_DATA]"
type input "NNN"
type input "2"
click at [1546, 45] on span at bounding box center [1546, 46] width 0 height 18
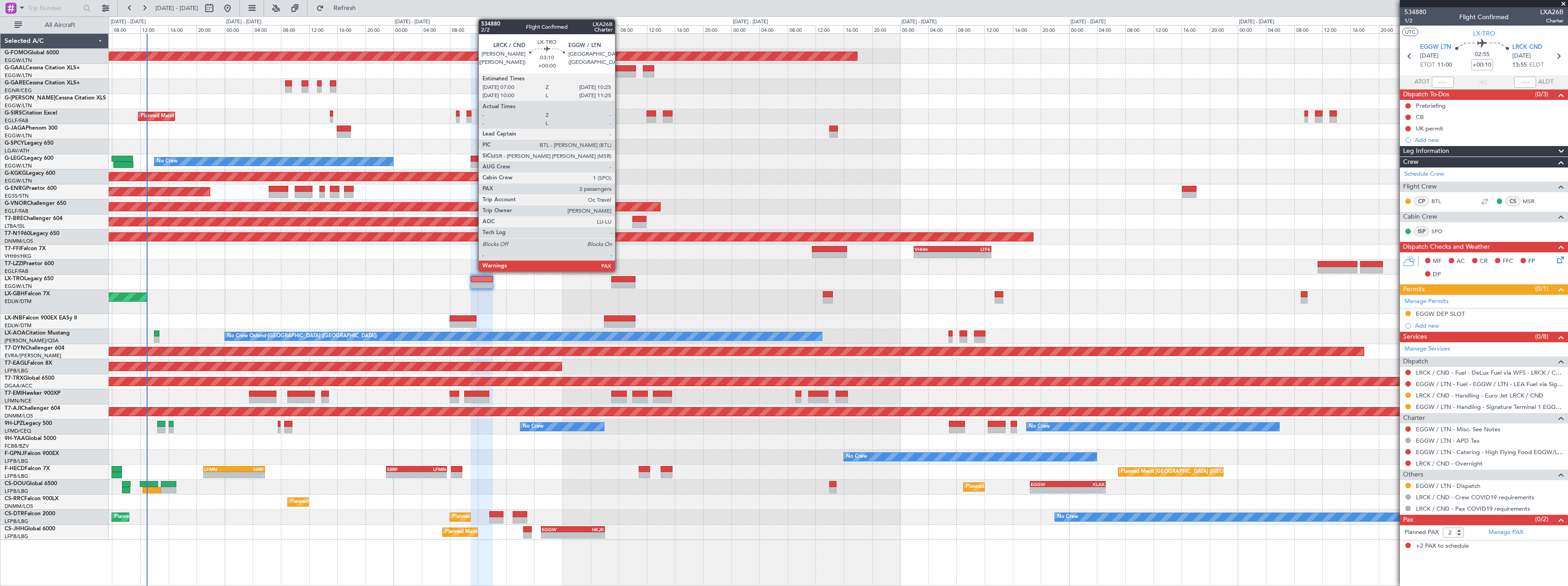
click at [619, 279] on div at bounding box center [623, 280] width 24 height 7
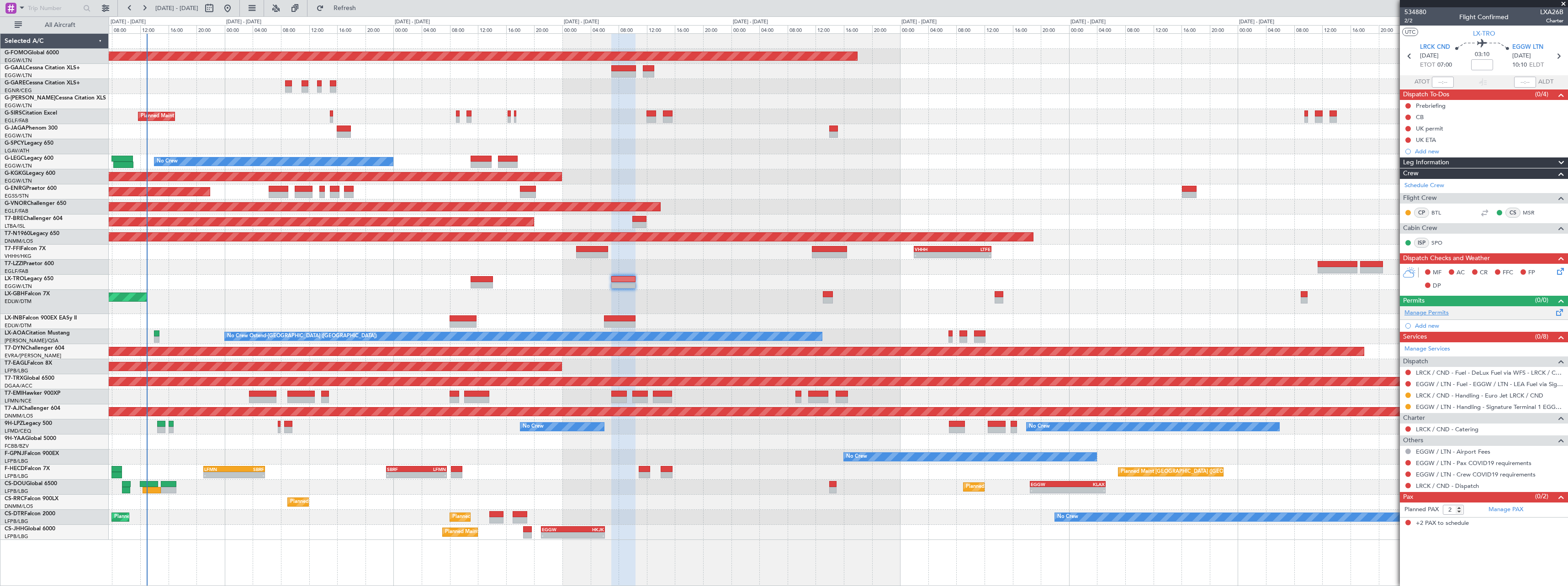
click at [1431, 313] on link "Manage Permits" at bounding box center [1426, 313] width 45 height 9
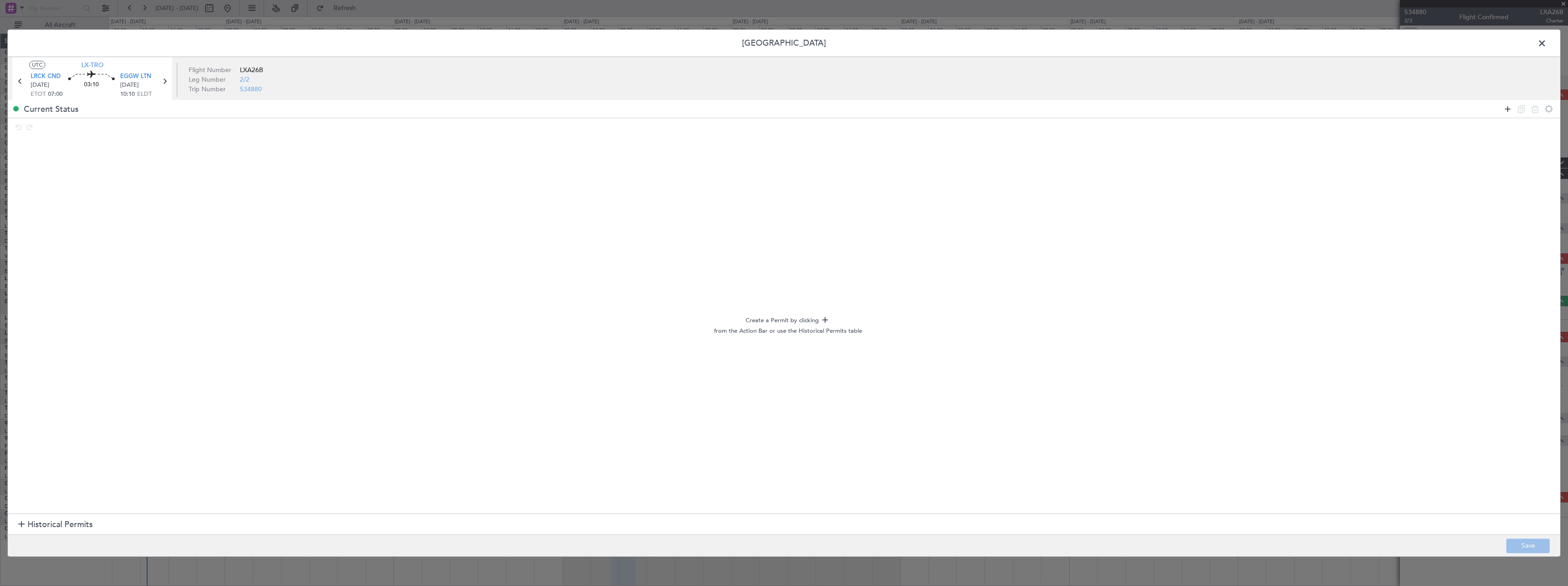
click at [1506, 108] on icon at bounding box center [1507, 108] width 11 height 11
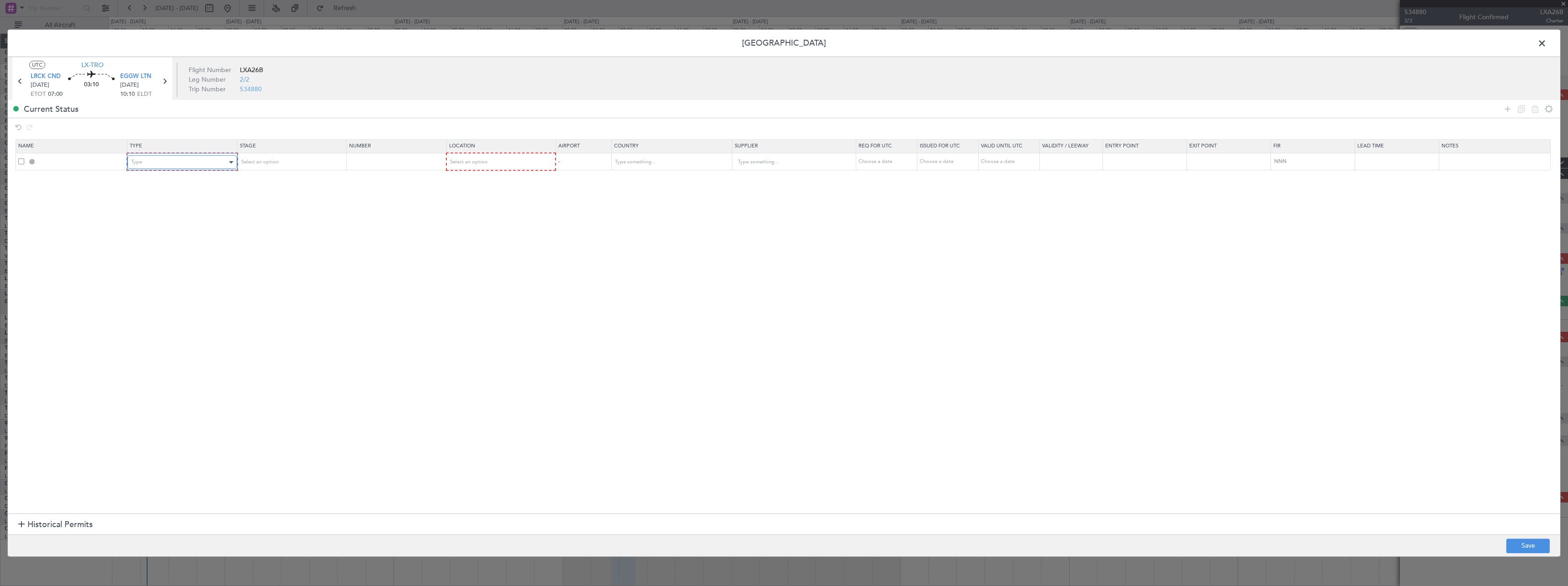
click at [173, 162] on div "Type" at bounding box center [178, 162] width 95 height 14
drag, startPoint x: 175, startPoint y: 249, endPoint x: 310, endPoint y: 185, distance: 149.4
click at [175, 248] on span "Slot" at bounding box center [185, 248] width 103 height 14
click at [322, 162] on div "Select an option" at bounding box center [287, 162] width 95 height 14
click at [303, 220] on span "Requested" at bounding box center [294, 222] width 103 height 14
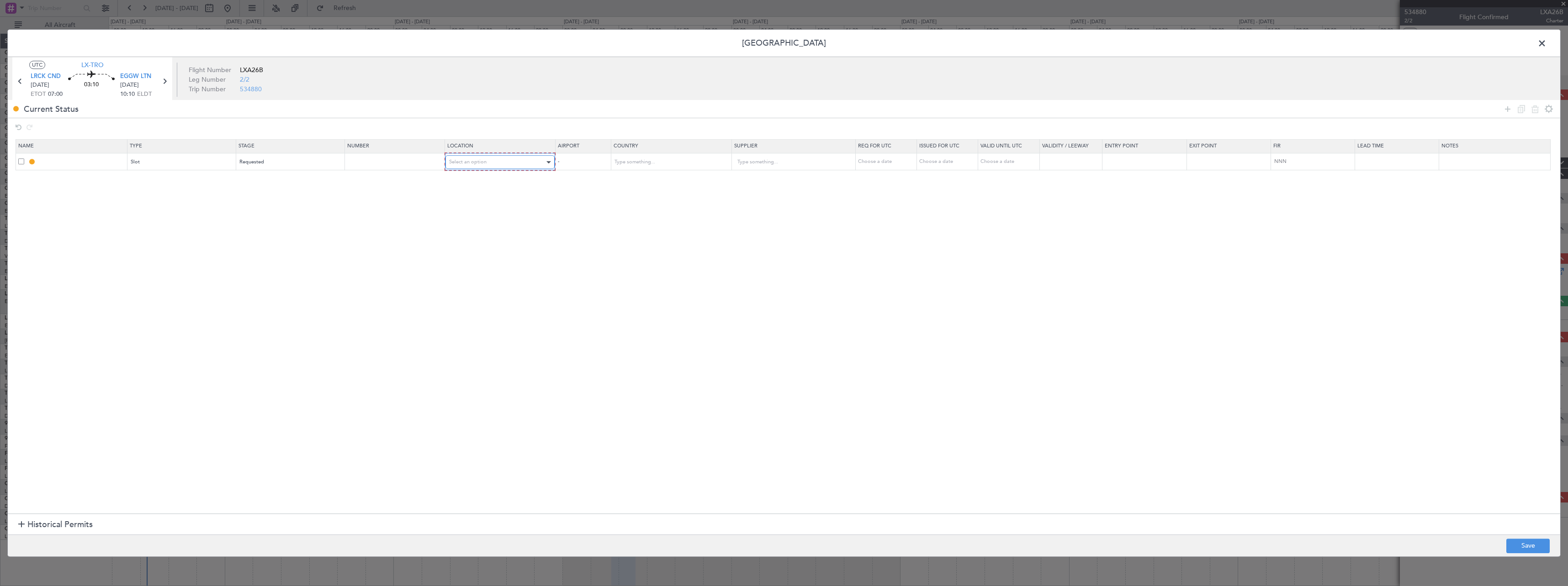
click at [472, 164] on span "Select an option" at bounding box center [467, 161] width 37 height 7
drag, startPoint x: 476, startPoint y: 211, endPoint x: 706, endPoint y: 225, distance: 230.4
click at [477, 211] on span "Arrival" at bounding box center [505, 209] width 103 height 14
click at [1515, 545] on button "Save" at bounding box center [1527, 546] width 43 height 15
type input "EGGW ARR SLOT"
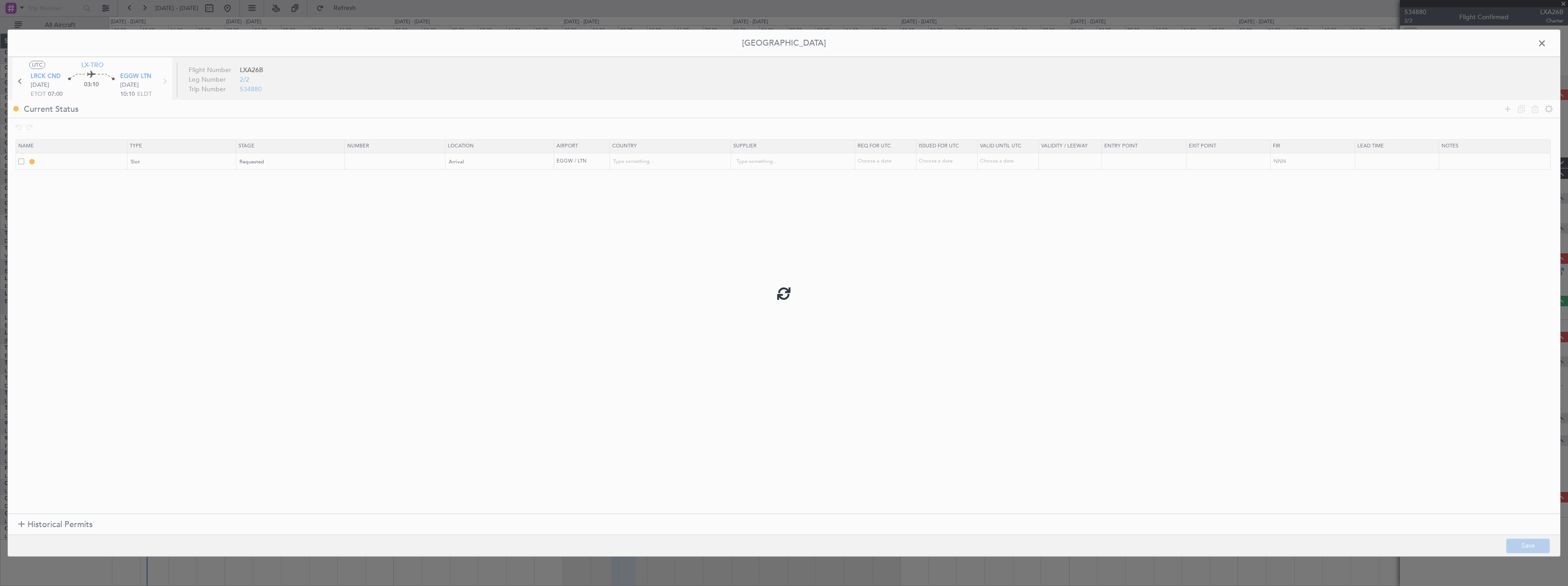
type input "[GEOGRAPHIC_DATA]"
type input "NNN"
type input "2"
click at [1546, 44] on span at bounding box center [1546, 46] width 0 height 18
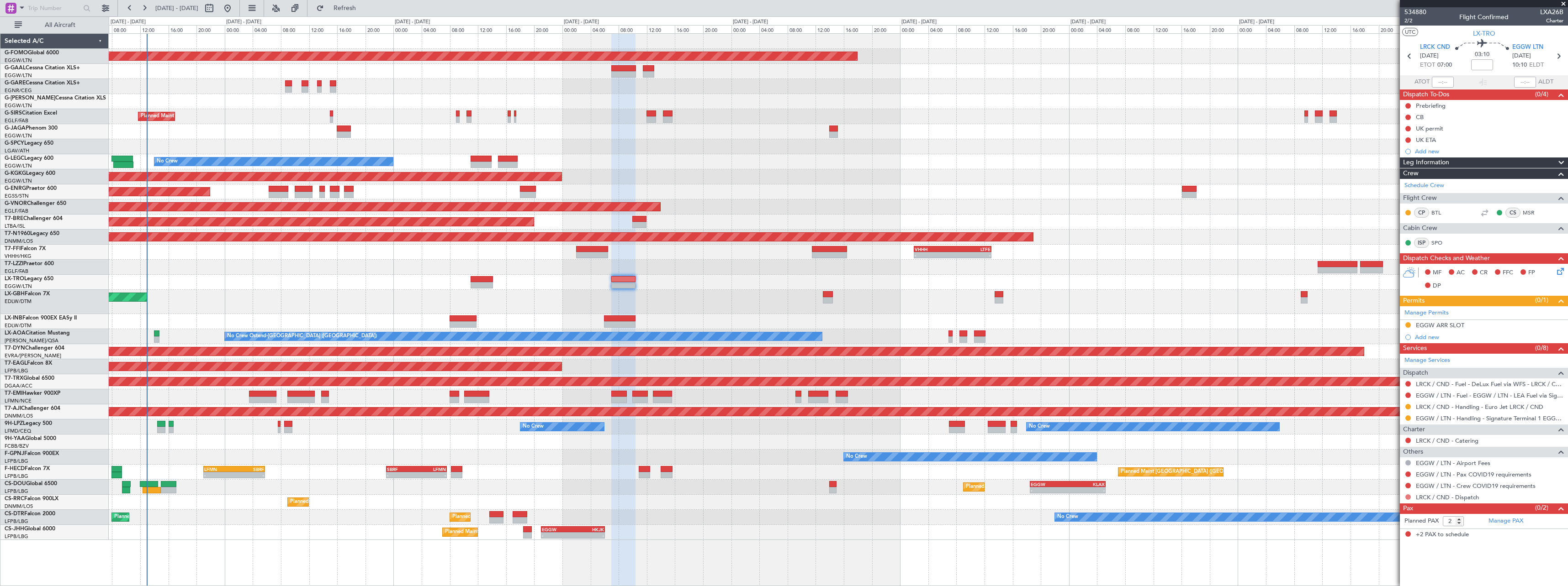
click at [1407, 495] on button at bounding box center [1407, 497] width 6 height 6
click at [1390, 484] on li "Confirmed" at bounding box center [1407, 483] width 105 height 14
click at [1407, 474] on button at bounding box center [1407, 474] width 6 height 6
click at [1383, 367] on span "Not Required" at bounding box center [1386, 364] width 36 height 9
click at [1407, 484] on button at bounding box center [1407, 486] width 6 height 6
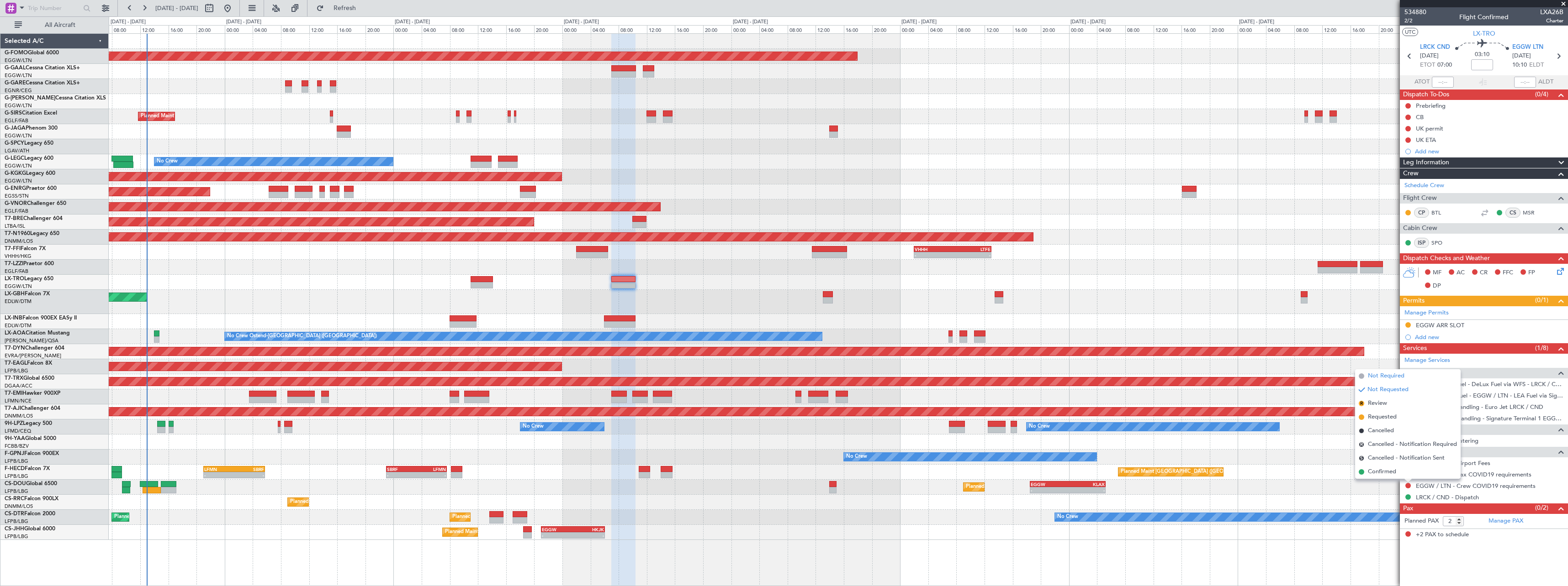
click at [1397, 377] on span "Not Required" at bounding box center [1386, 376] width 36 height 9
click at [1408, 127] on button at bounding box center [1407, 128] width 6 height 6
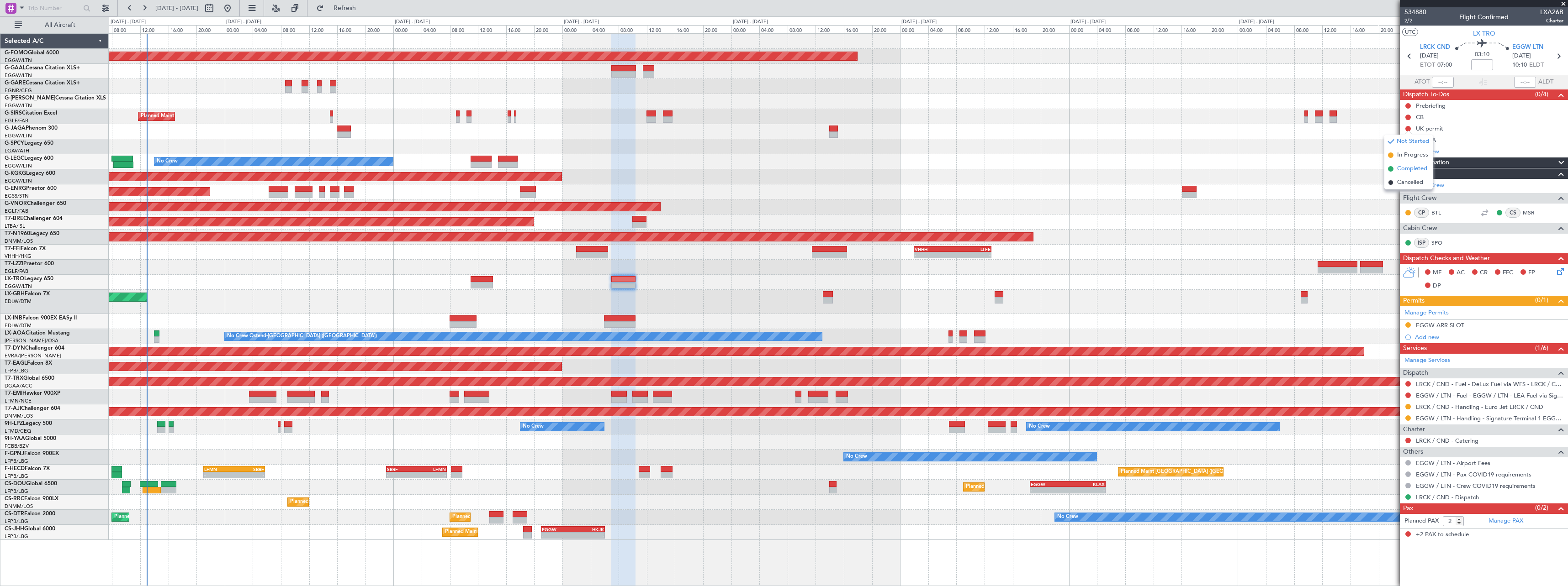
click at [1403, 168] on span "Completed" at bounding box center [1412, 169] width 30 height 9
click at [1408, 103] on button at bounding box center [1407, 106] width 6 height 6
click at [1403, 130] on mat-tooltip-component "Not Started" at bounding box center [1407, 120] width 44 height 24
click at [1565, 161] on span at bounding box center [1561, 162] width 11 height 11
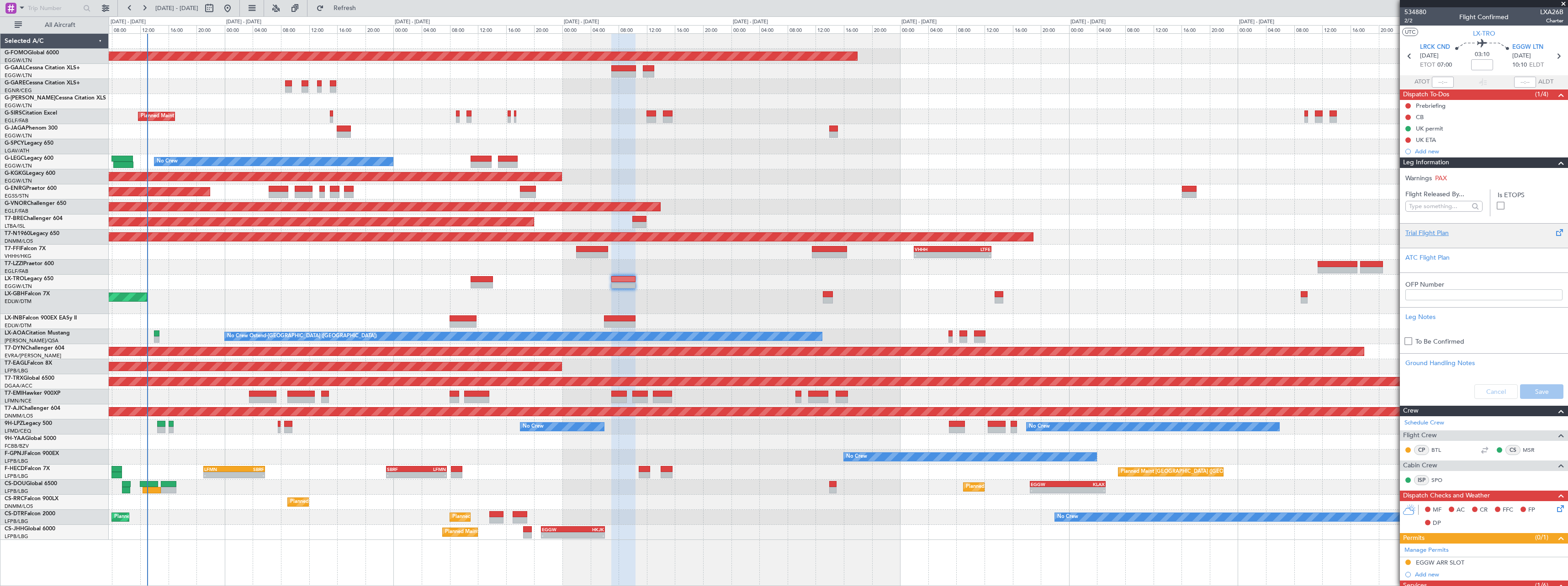
click at [1432, 235] on div "Trial Flight Plan" at bounding box center [1484, 233] width 157 height 10
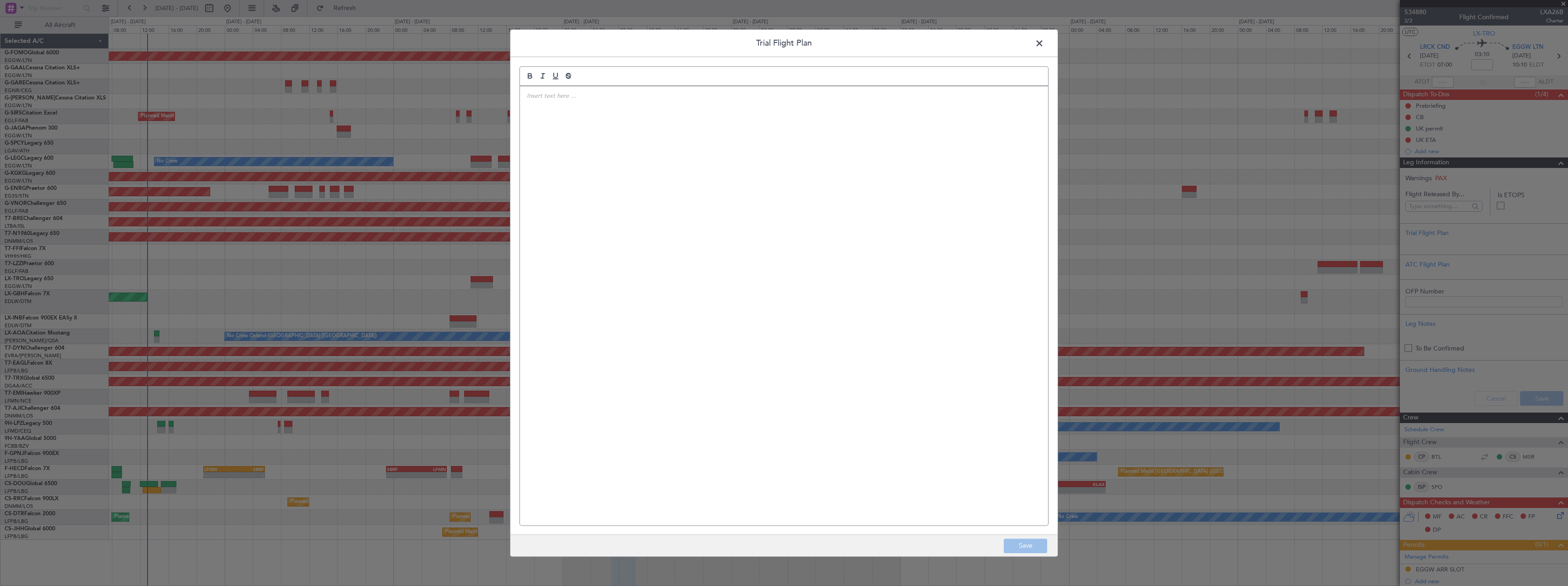
click at [598, 172] on div at bounding box center [784, 305] width 528 height 440
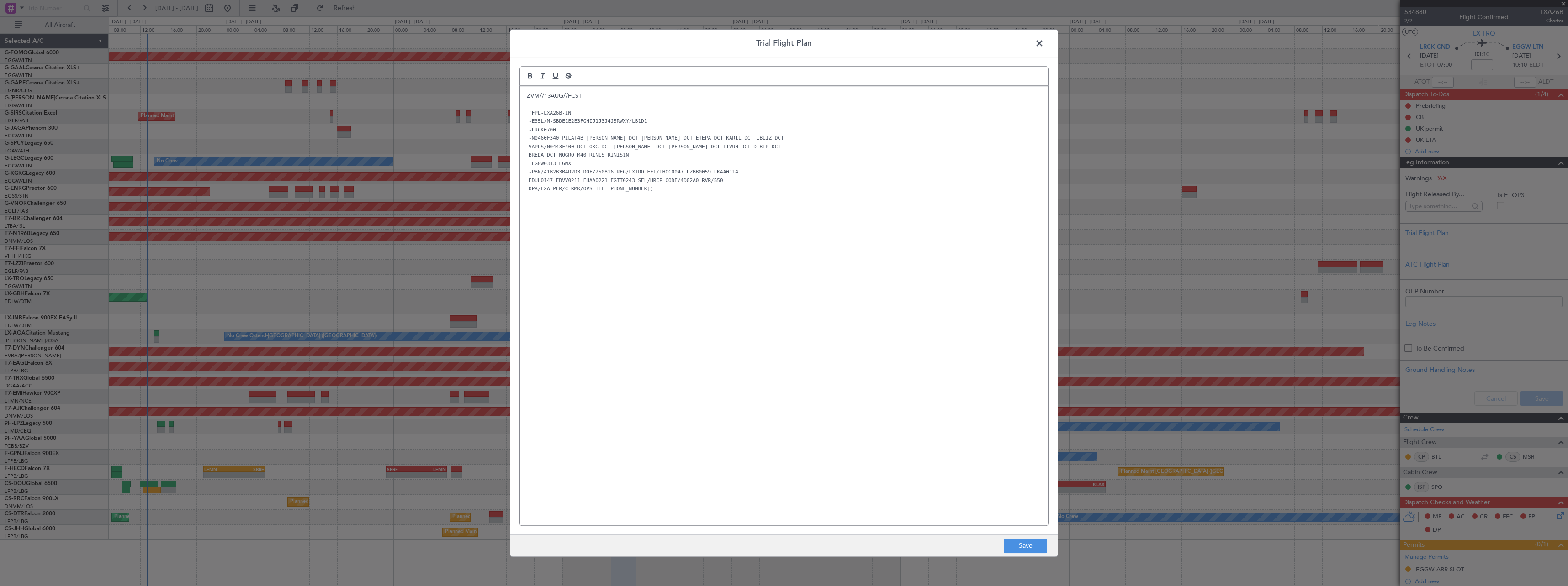
scroll to position [0, 0]
click at [1011, 542] on button "Save" at bounding box center [1025, 546] width 43 height 15
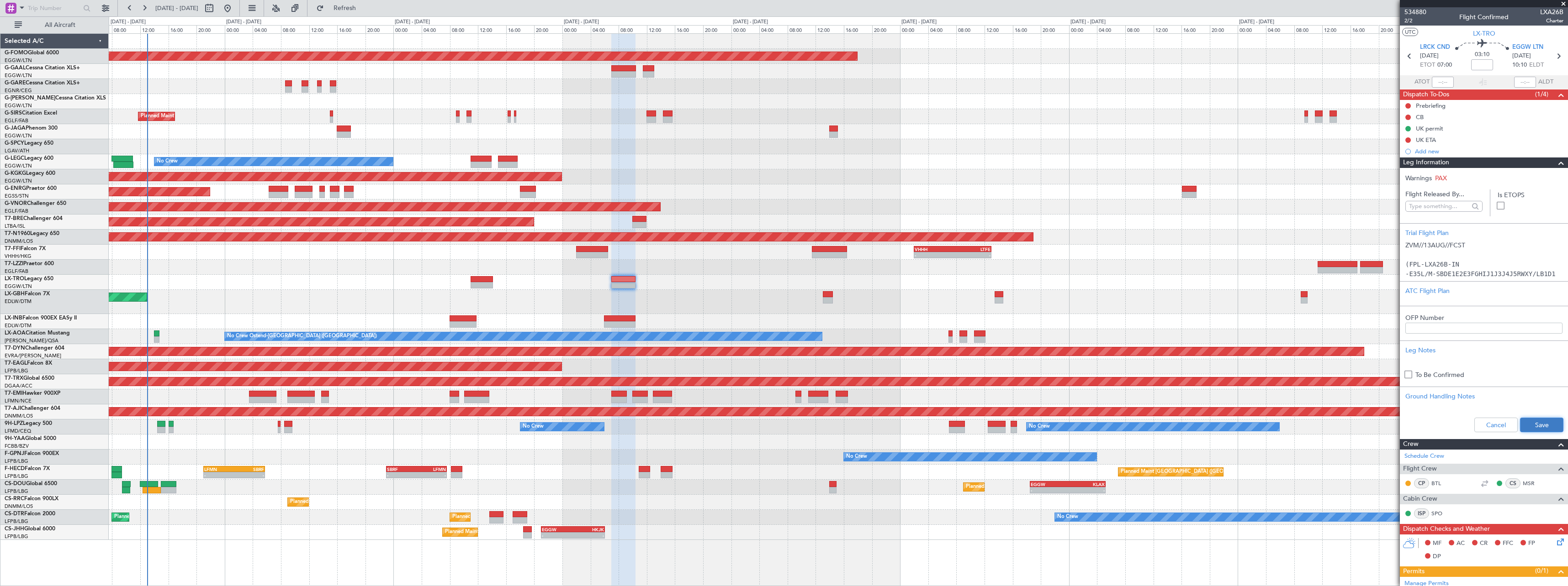
click at [1524, 427] on button "Save" at bounding box center [1542, 425] width 43 height 15
click at [1560, 162] on div "Leg Information" at bounding box center [1484, 162] width 168 height 11
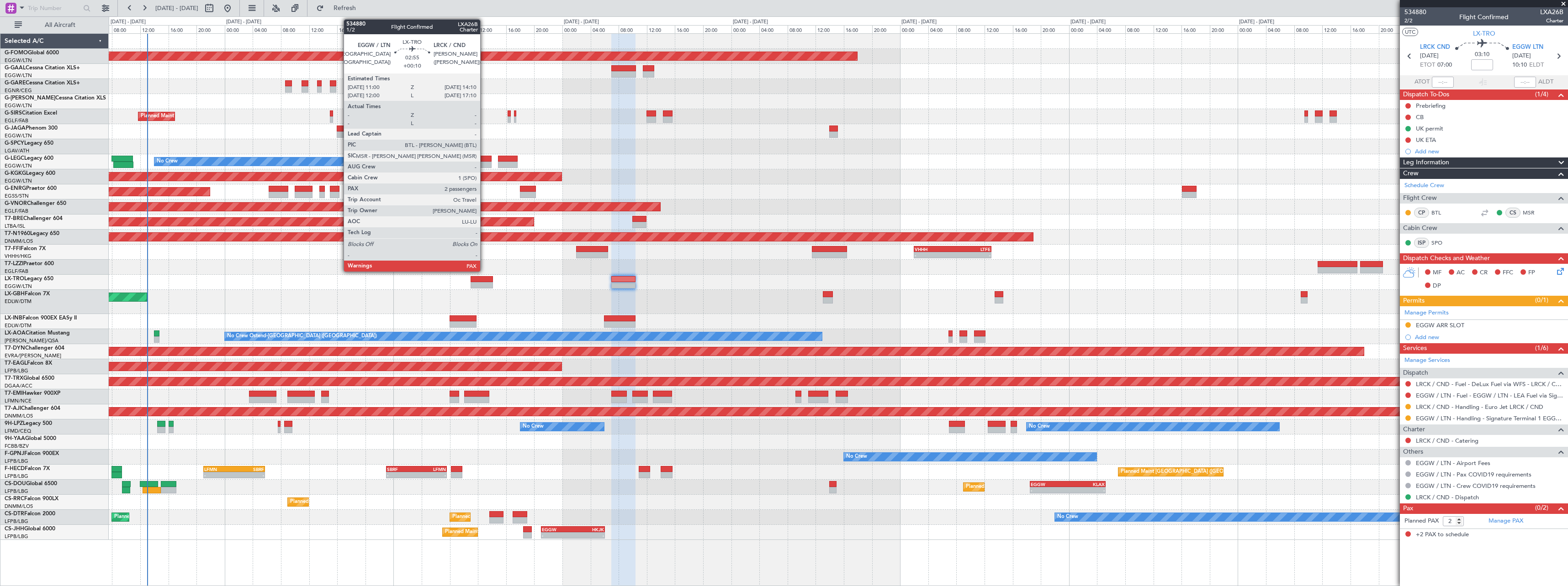
click at [484, 277] on div at bounding box center [481, 280] width 22 height 7
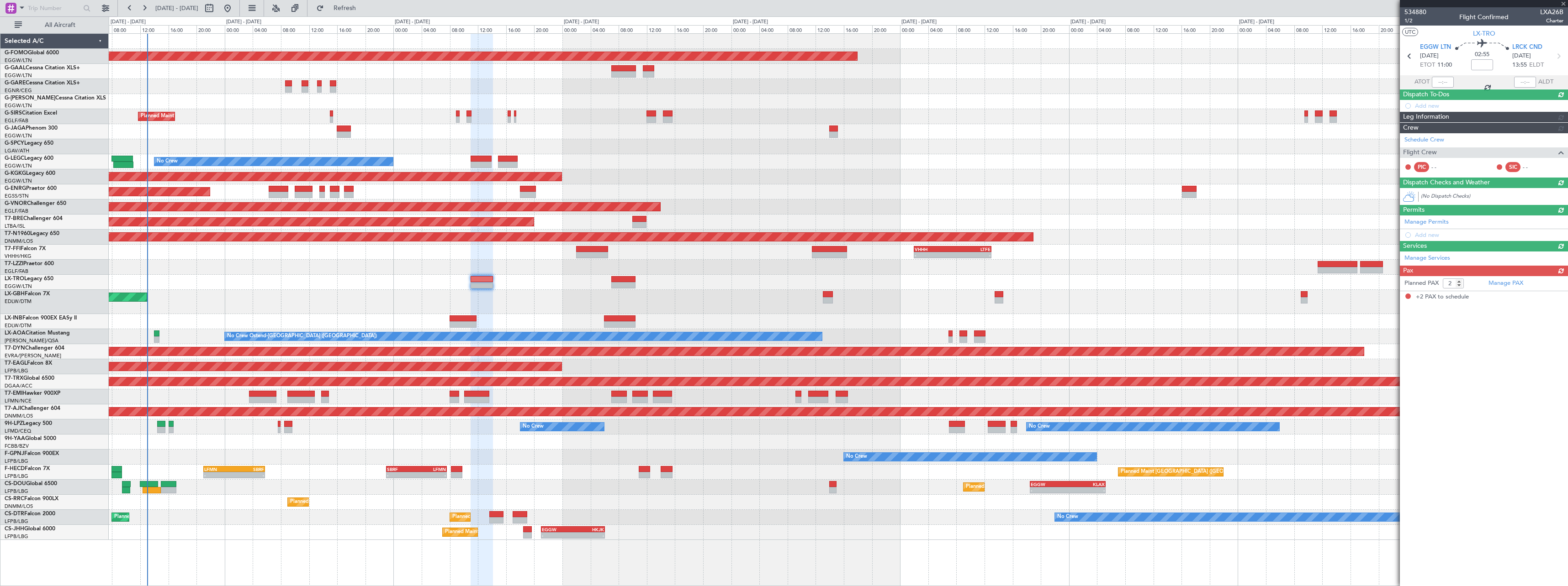
type input "+00:10"
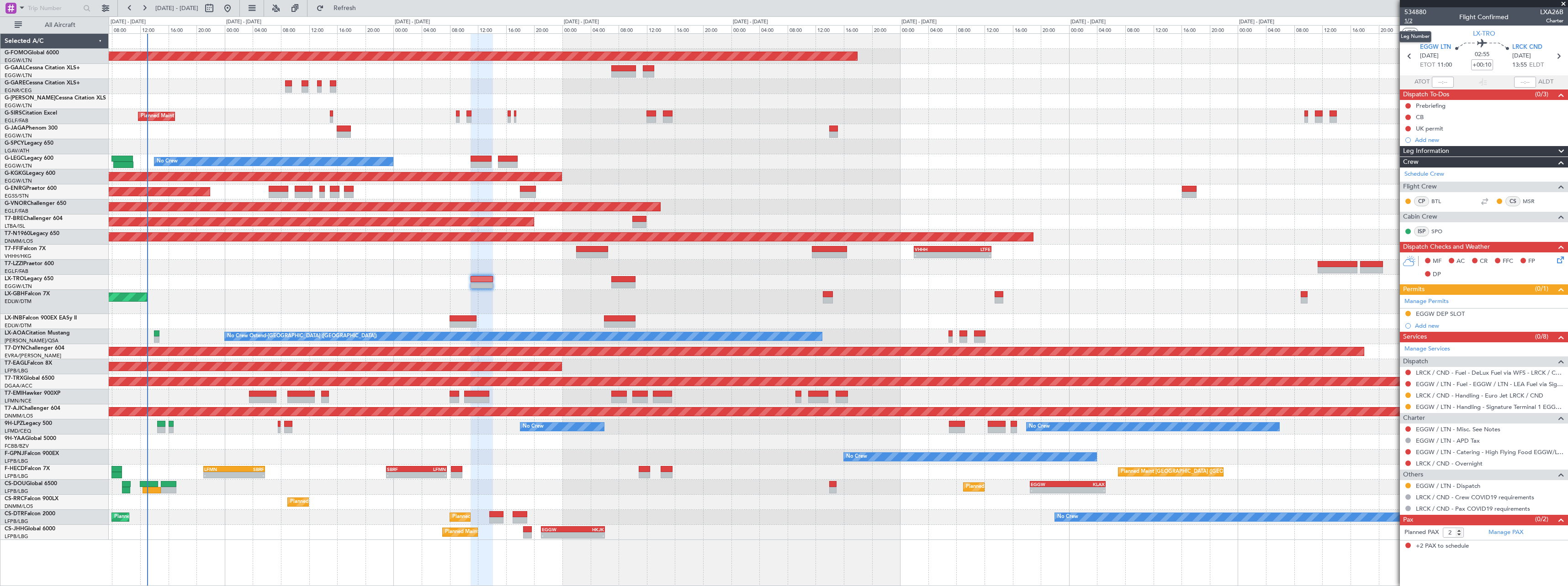
click at [1407, 19] on span "1/2" at bounding box center [1415, 20] width 22 height 7
click at [1407, 118] on button at bounding box center [1407, 117] width 6 height 6
click at [1407, 161] on span "Completed" at bounding box center [1412, 157] width 30 height 9
click at [1408, 104] on button at bounding box center [1407, 106] width 6 height 6
click at [1405, 134] on span "In Progress" at bounding box center [1412, 132] width 31 height 9
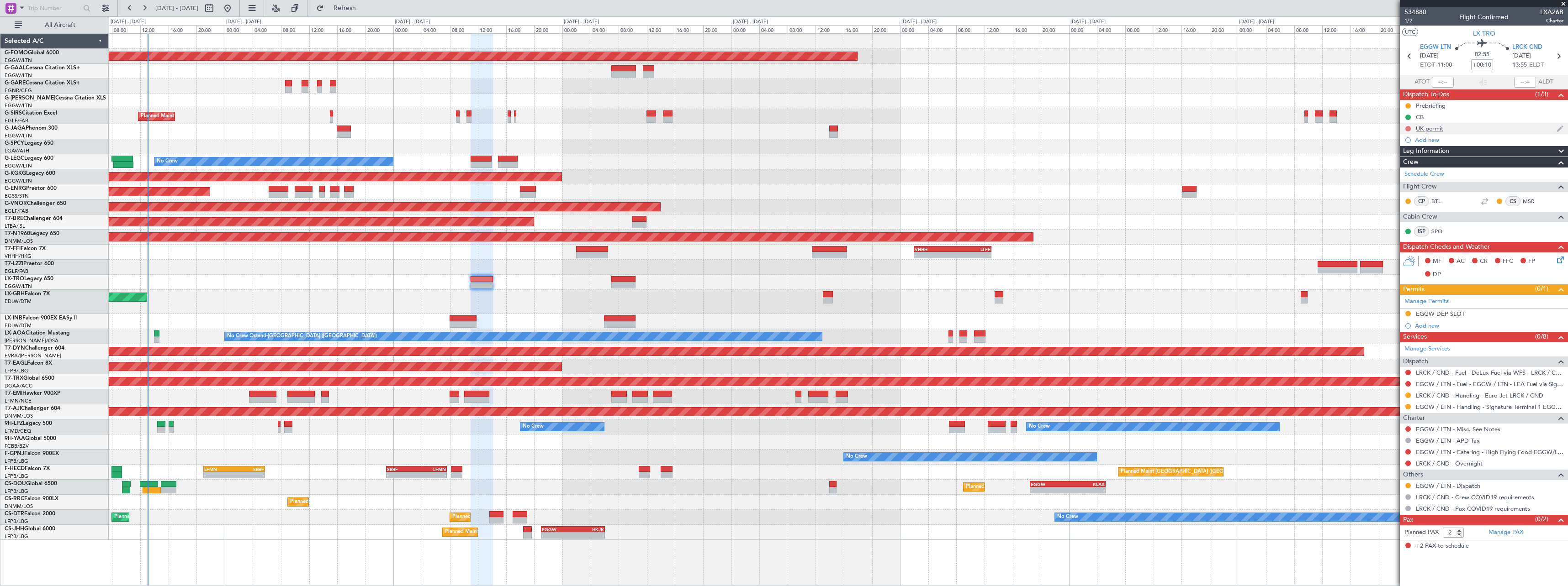
click at [1407, 127] on button at bounding box center [1407, 128] width 6 height 6
click at [1407, 167] on span "Completed" at bounding box center [1412, 169] width 30 height 9
click at [1558, 262] on icon at bounding box center [1558, 258] width 7 height 7
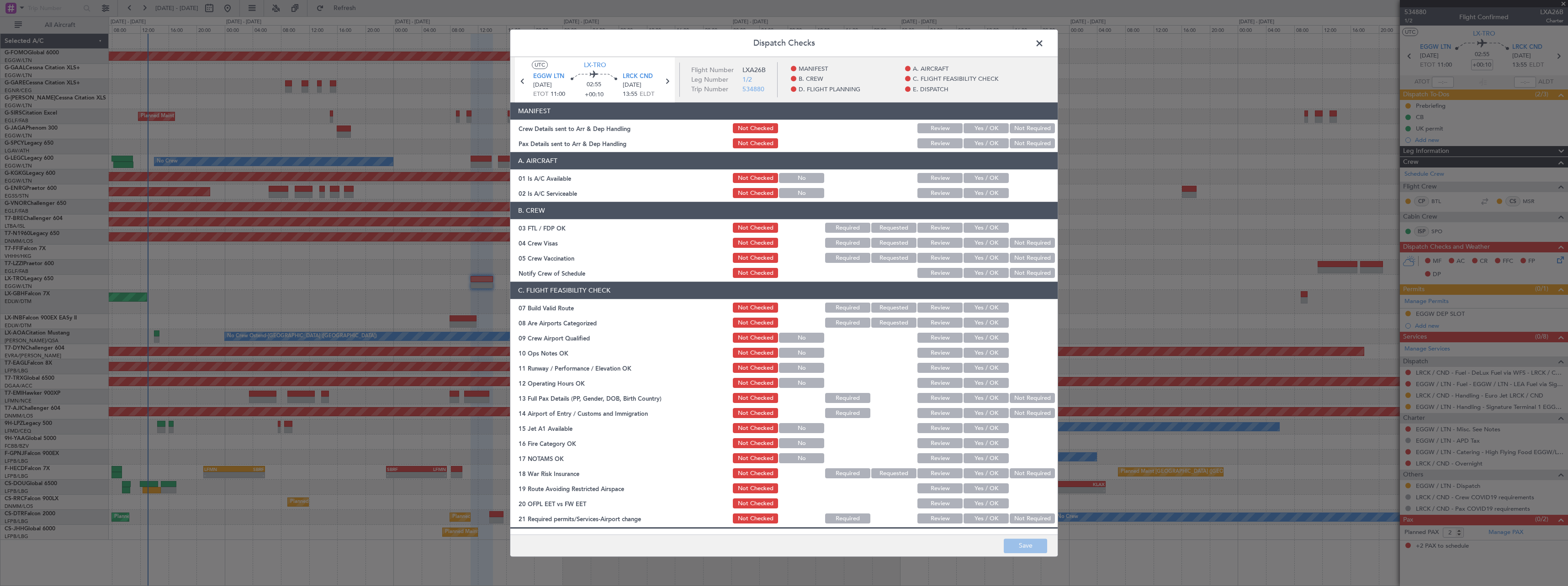
click at [976, 309] on button "Yes / OK" at bounding box center [986, 308] width 46 height 10
drag, startPoint x: 986, startPoint y: 353, endPoint x: 984, endPoint y: 373, distance: 20.1
click at [986, 354] on button "Yes / OK" at bounding box center [986, 353] width 46 height 10
click at [983, 373] on div "Yes / OK" at bounding box center [985, 368] width 46 height 12
drag, startPoint x: 986, startPoint y: 368, endPoint x: 986, endPoint y: 372, distance: 4.0
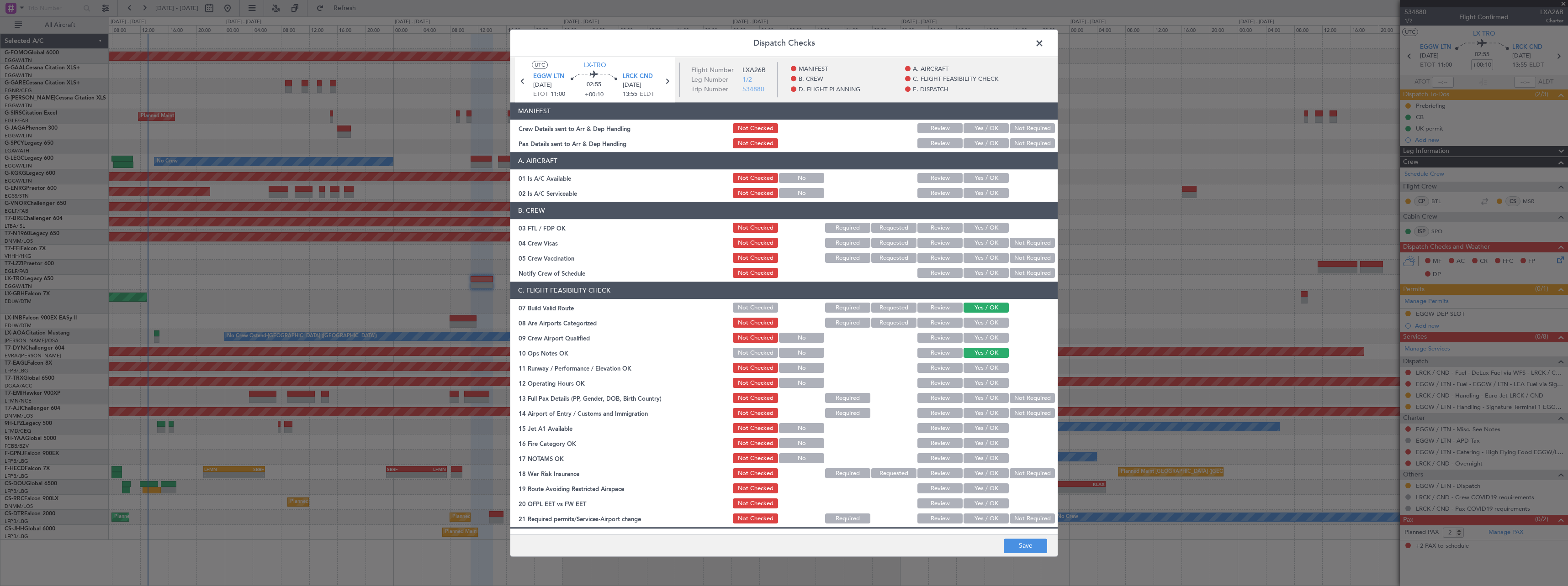
click at [986, 368] on button "Yes / OK" at bounding box center [986, 368] width 46 height 10
click at [984, 384] on button "Yes / OK" at bounding box center [986, 383] width 46 height 10
drag, startPoint x: 982, startPoint y: 400, endPoint x: 981, endPoint y: 413, distance: 13.0
click at [982, 401] on button "Yes / OK" at bounding box center [986, 399] width 46 height 10
click at [981, 416] on button "Yes / OK" at bounding box center [986, 414] width 46 height 10
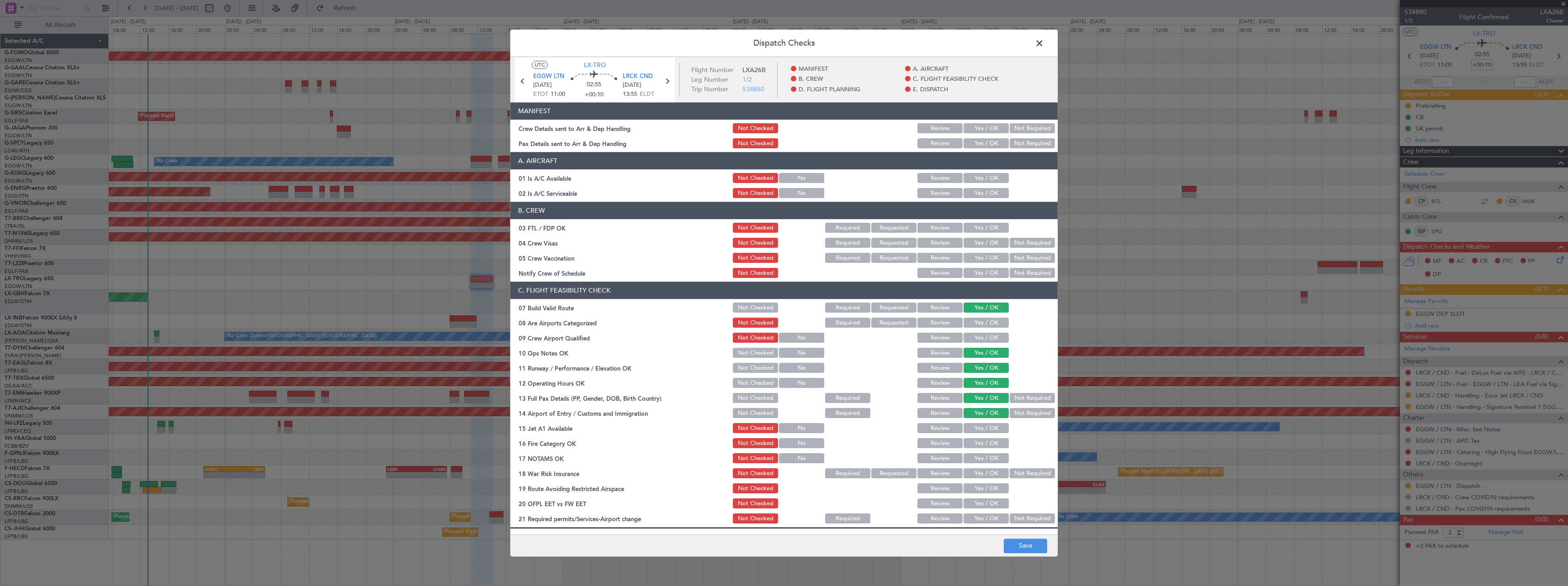
drag, startPoint x: 981, startPoint y: 424, endPoint x: 981, endPoint y: 435, distance: 11.0
click at [981, 426] on button "Yes / OK" at bounding box center [986, 429] width 46 height 10
click at [982, 444] on button "Yes / OK" at bounding box center [986, 444] width 46 height 10
drag, startPoint x: 982, startPoint y: 457, endPoint x: 982, endPoint y: 462, distance: 5.0
click at [982, 458] on button "Yes / OK" at bounding box center [986, 459] width 46 height 10
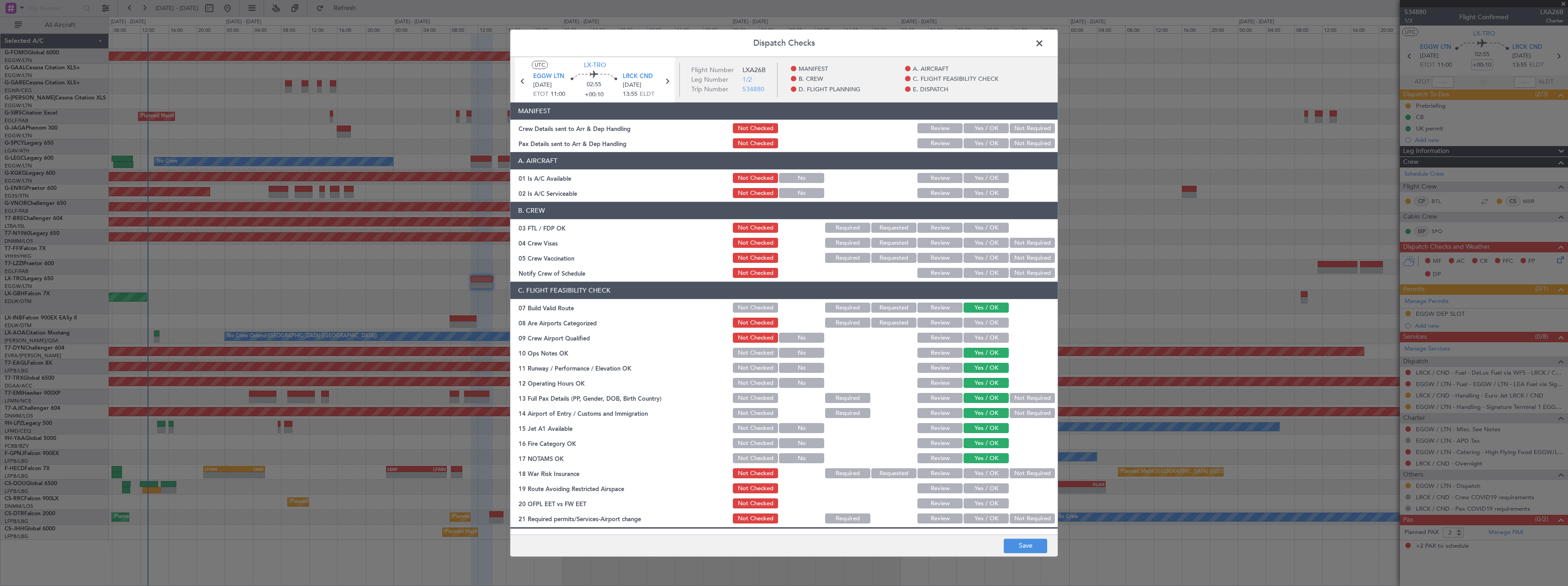
click at [980, 489] on button "Yes / OK" at bounding box center [986, 489] width 46 height 10
click at [983, 505] on button "Yes / OK" at bounding box center [986, 504] width 46 height 10
click at [982, 518] on button "Yes / OK" at bounding box center [986, 519] width 46 height 10
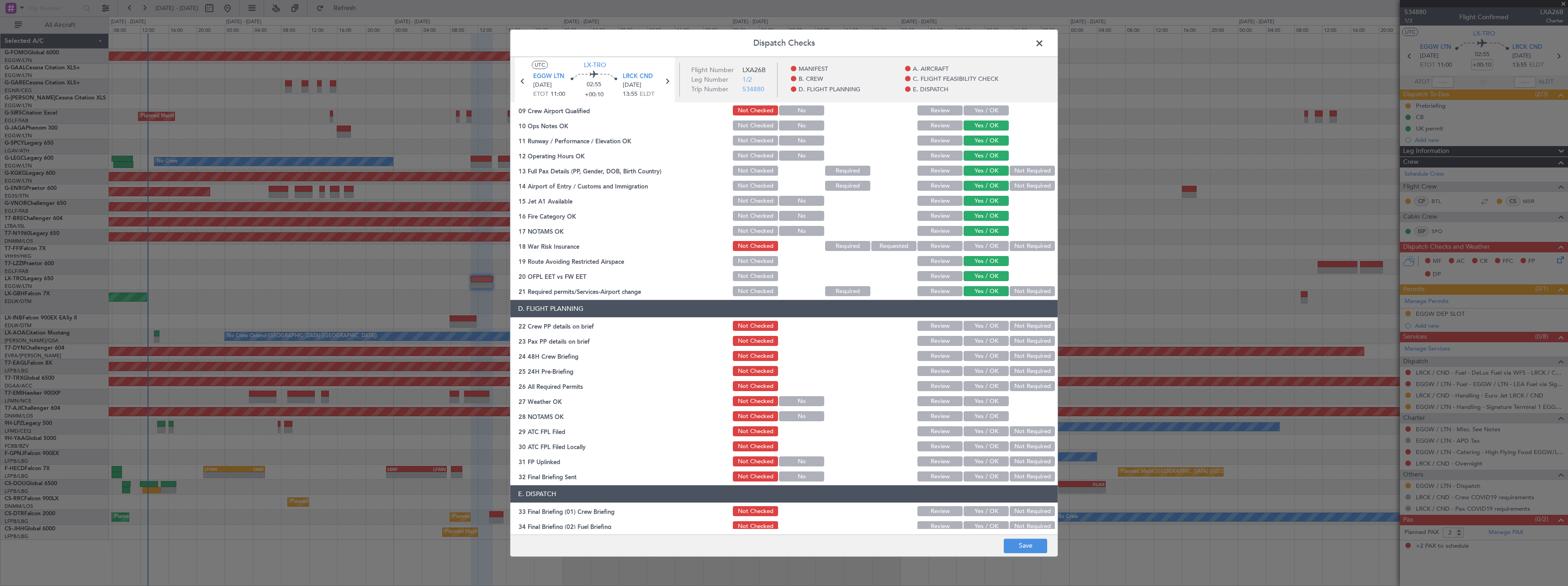
scroll to position [228, 0]
drag, startPoint x: 985, startPoint y: 324, endPoint x: 985, endPoint y: 334, distance: 10.0
click at [985, 325] on button "Yes / OK" at bounding box center [986, 325] width 46 height 10
drag, startPoint x: 985, startPoint y: 339, endPoint x: 984, endPoint y: 354, distance: 15.0
click at [985, 340] on button "Yes / OK" at bounding box center [986, 341] width 46 height 10
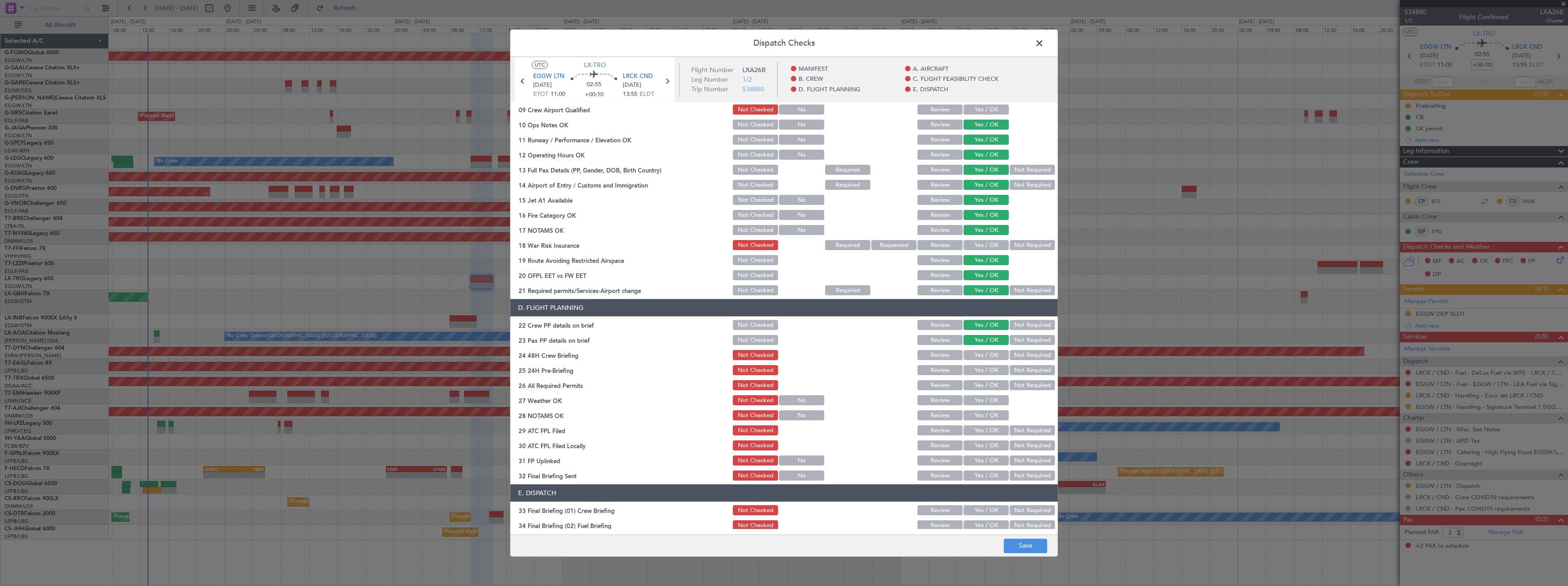
click at [984, 358] on button "Yes / OK" at bounding box center [986, 356] width 46 height 10
drag, startPoint x: 1017, startPoint y: 367, endPoint x: 1019, endPoint y: 376, distance: 9.2
click at [1017, 367] on button "Not Required" at bounding box center [1032, 371] width 46 height 10
click at [1012, 541] on button "Save" at bounding box center [1025, 546] width 43 height 15
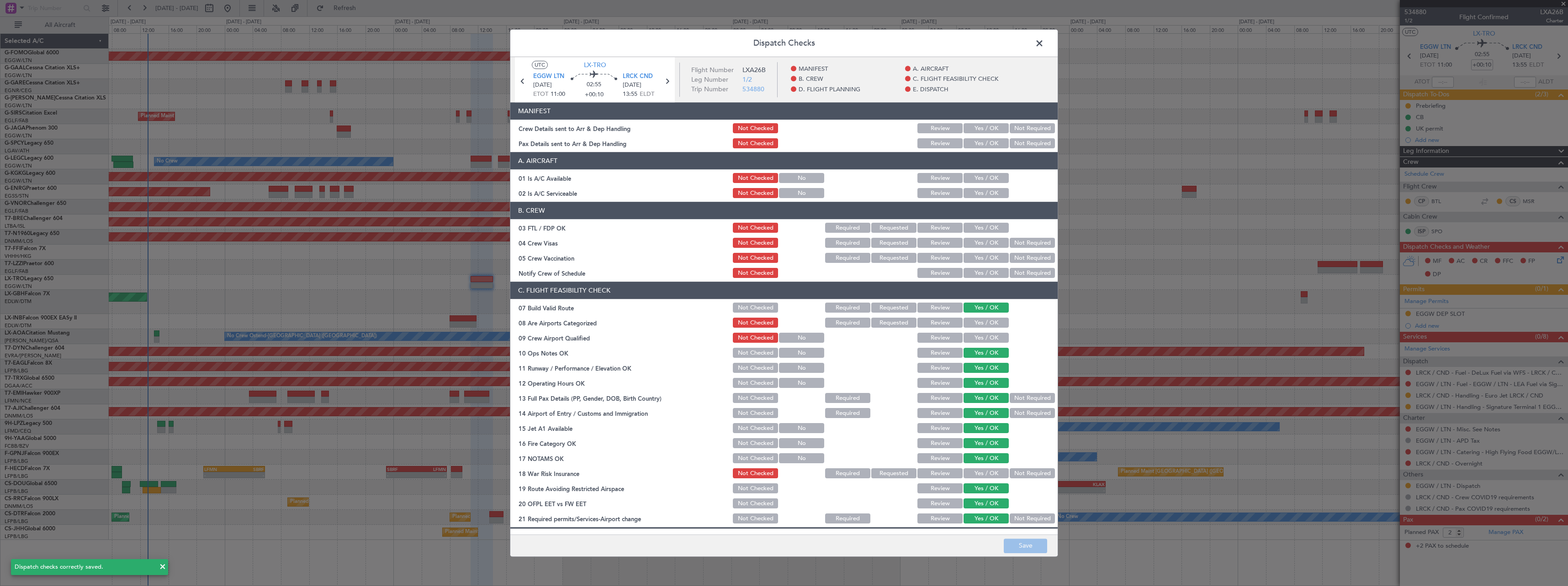
click at [1044, 42] on span at bounding box center [1044, 46] width 0 height 18
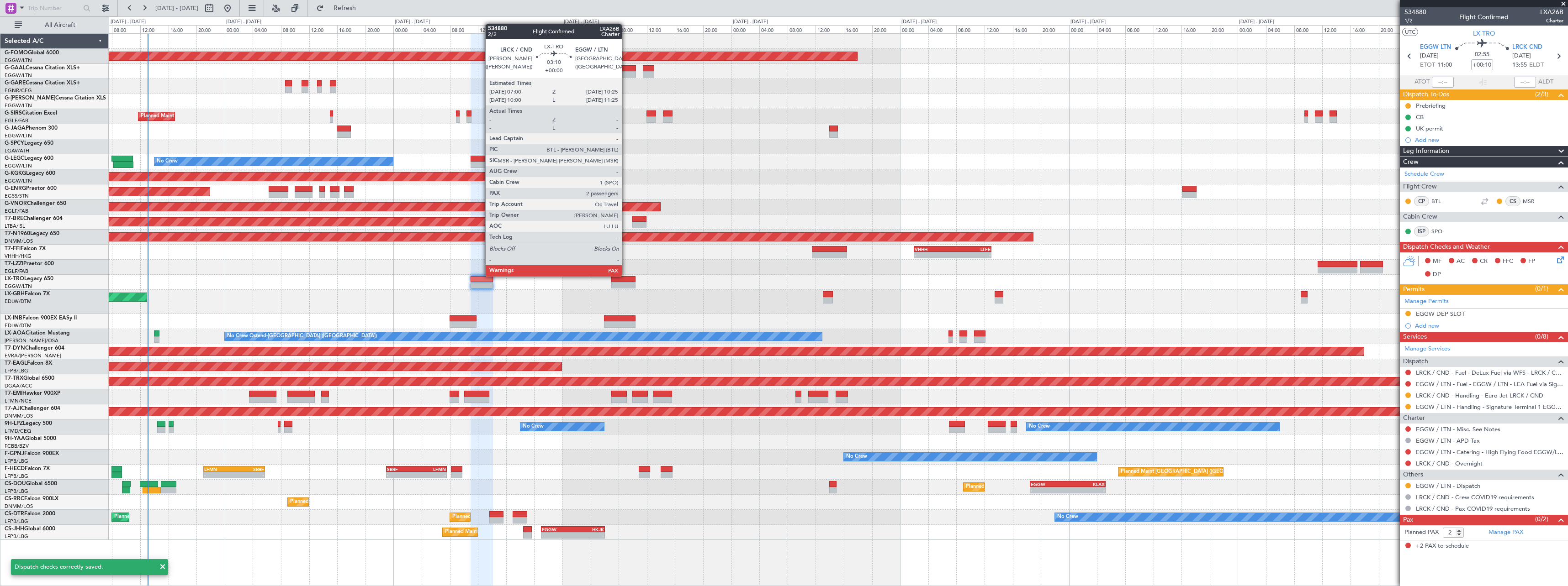
click at [626, 285] on div at bounding box center [623, 286] width 24 height 7
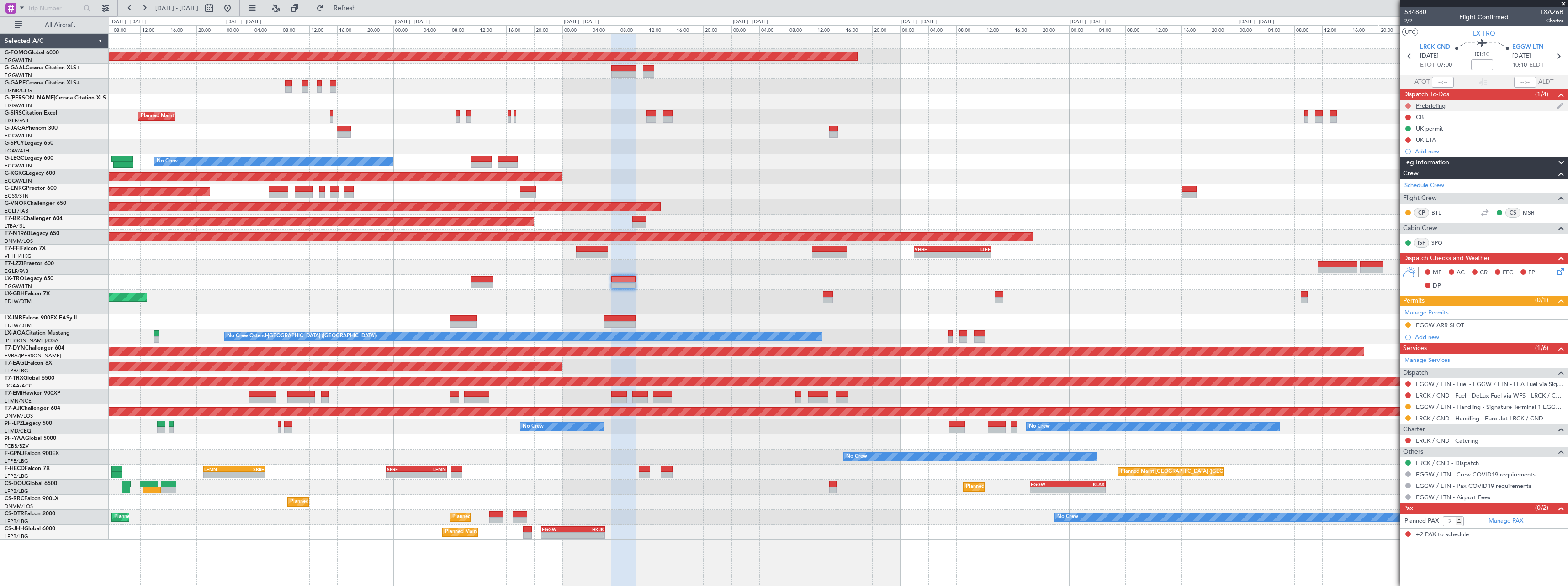
click at [1408, 105] on button at bounding box center [1407, 106] width 6 height 6
click at [1402, 137] on li "In Progress" at bounding box center [1408, 132] width 48 height 14
click at [1407, 114] on button at bounding box center [1407, 117] width 6 height 6
click at [1401, 161] on span "Completed" at bounding box center [1412, 157] width 30 height 9
click at [1562, 272] on icon at bounding box center [1558, 270] width 7 height 7
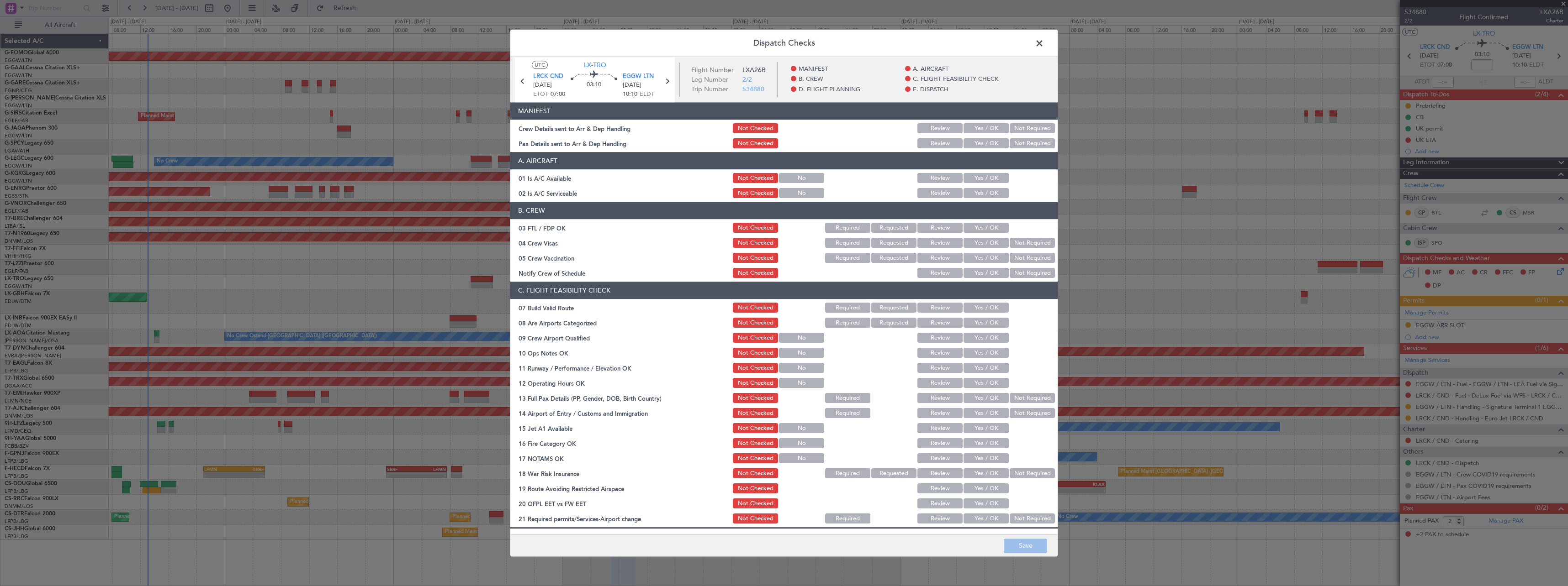
drag, startPoint x: 988, startPoint y: 308, endPoint x: 985, endPoint y: 315, distance: 7.6
click at [987, 308] on button "Yes / OK" at bounding box center [986, 308] width 46 height 10
click at [985, 351] on button "Yes / OK" at bounding box center [986, 353] width 46 height 10
drag, startPoint x: 984, startPoint y: 371, endPoint x: 984, endPoint y: 380, distance: 9.0
click at [984, 371] on button "Yes / OK" at bounding box center [986, 368] width 46 height 10
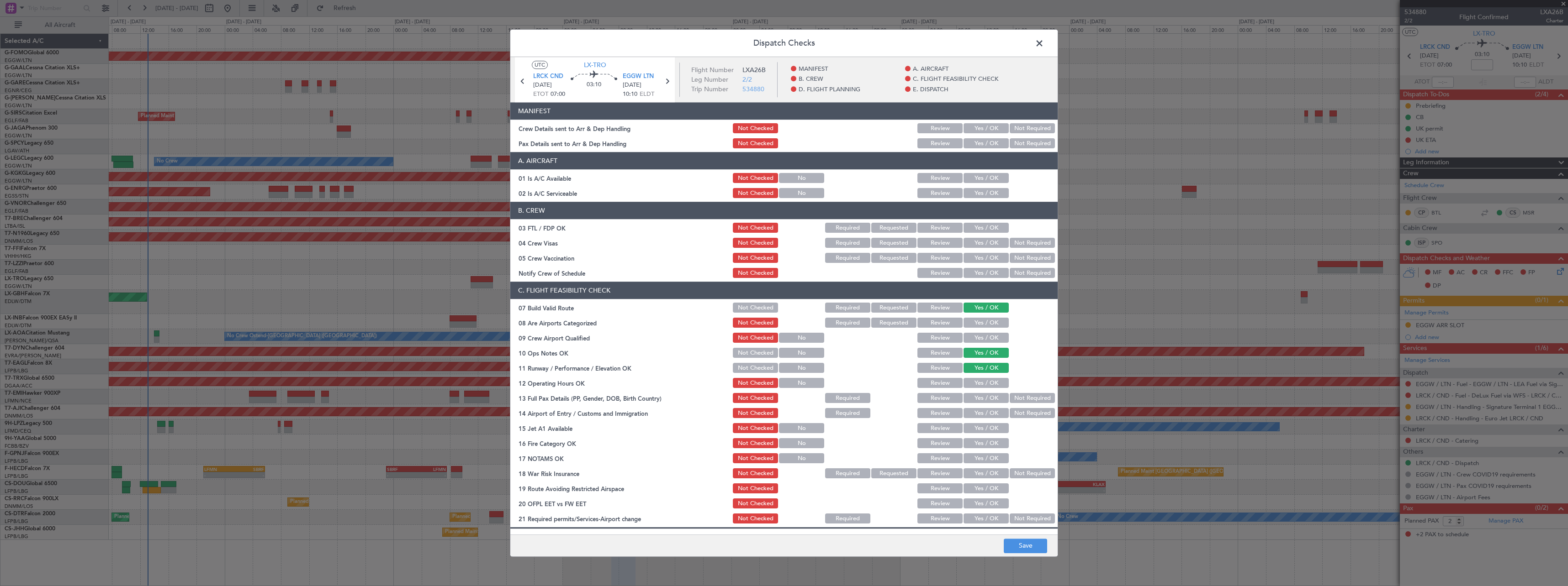
drag, startPoint x: 983, startPoint y: 388, endPoint x: 982, endPoint y: 398, distance: 10.0
click at [983, 389] on div "Yes / OK" at bounding box center [985, 383] width 46 height 12
click at [982, 398] on button "Yes / OK" at bounding box center [986, 399] width 46 height 10
drag, startPoint x: 985, startPoint y: 380, endPoint x: 985, endPoint y: 392, distance: 12.0
click at [985, 381] on button "Yes / OK" at bounding box center [986, 383] width 46 height 10
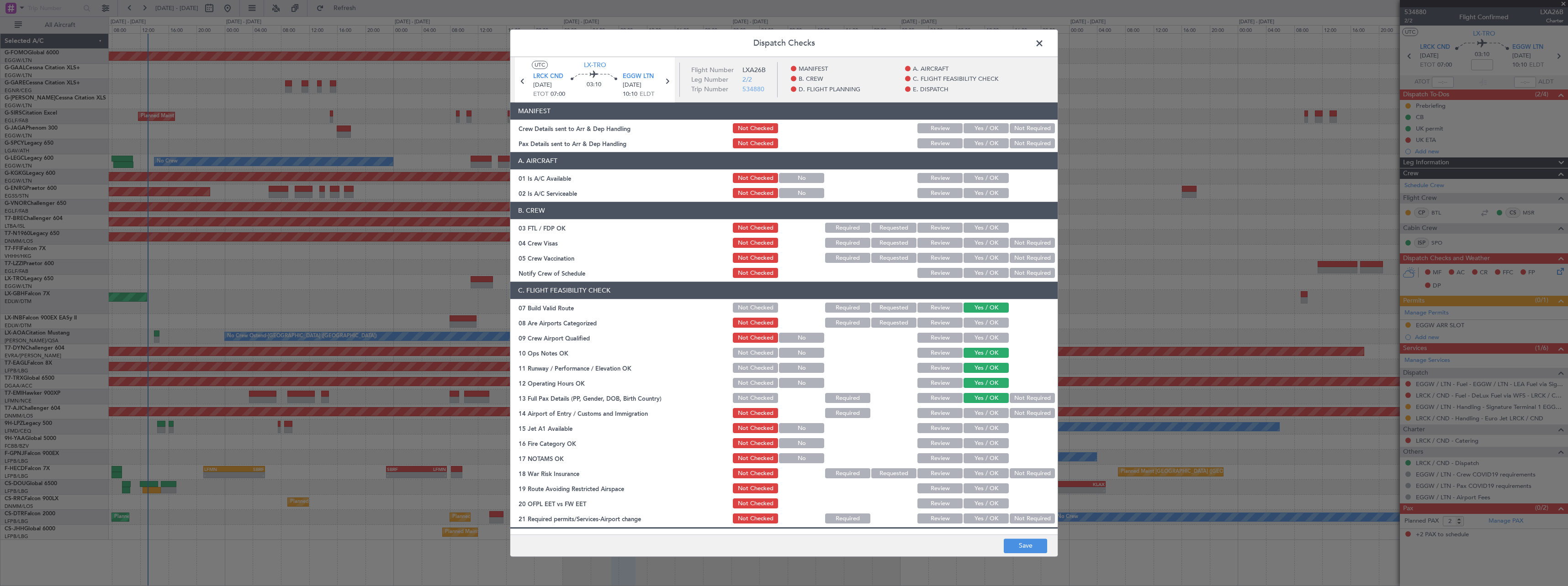
click at [983, 417] on button "Yes / OK" at bounding box center [986, 414] width 46 height 10
click at [983, 435] on section "C. FLIGHT FEASIBILITY CHECK 07 Build Valid Route Not Checked Required Requested…" at bounding box center [783, 404] width 547 height 243
drag, startPoint x: 982, startPoint y: 444, endPoint x: 982, endPoint y: 453, distance: 9.0
click at [982, 444] on button "Yes / OK" at bounding box center [986, 444] width 46 height 10
drag, startPoint x: 982, startPoint y: 453, endPoint x: 982, endPoint y: 462, distance: 9.0
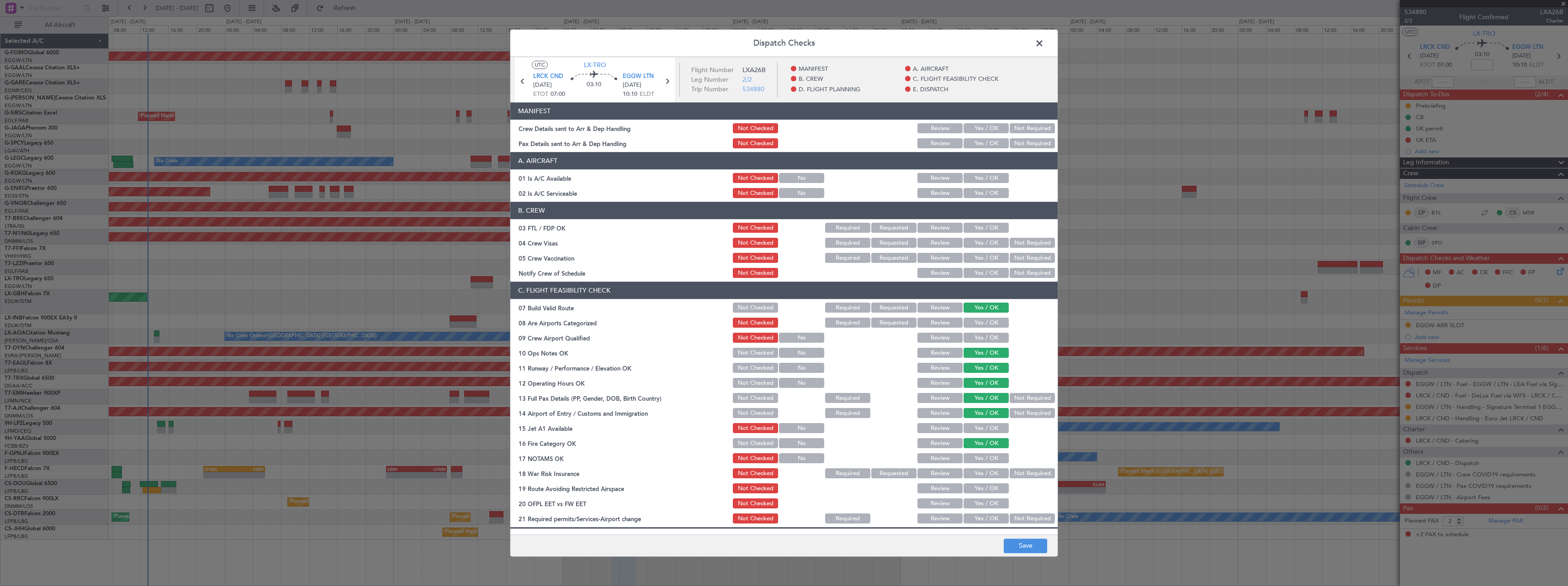
click at [982, 454] on div "Yes / OK" at bounding box center [985, 459] width 46 height 12
click at [981, 462] on button "Yes / OK" at bounding box center [986, 459] width 46 height 10
click at [984, 425] on button "Yes / OK" at bounding box center [986, 429] width 46 height 10
drag, startPoint x: 974, startPoint y: 485, endPoint x: 978, endPoint y: 497, distance: 12.6
click at [975, 487] on button "Yes / OK" at bounding box center [986, 489] width 46 height 10
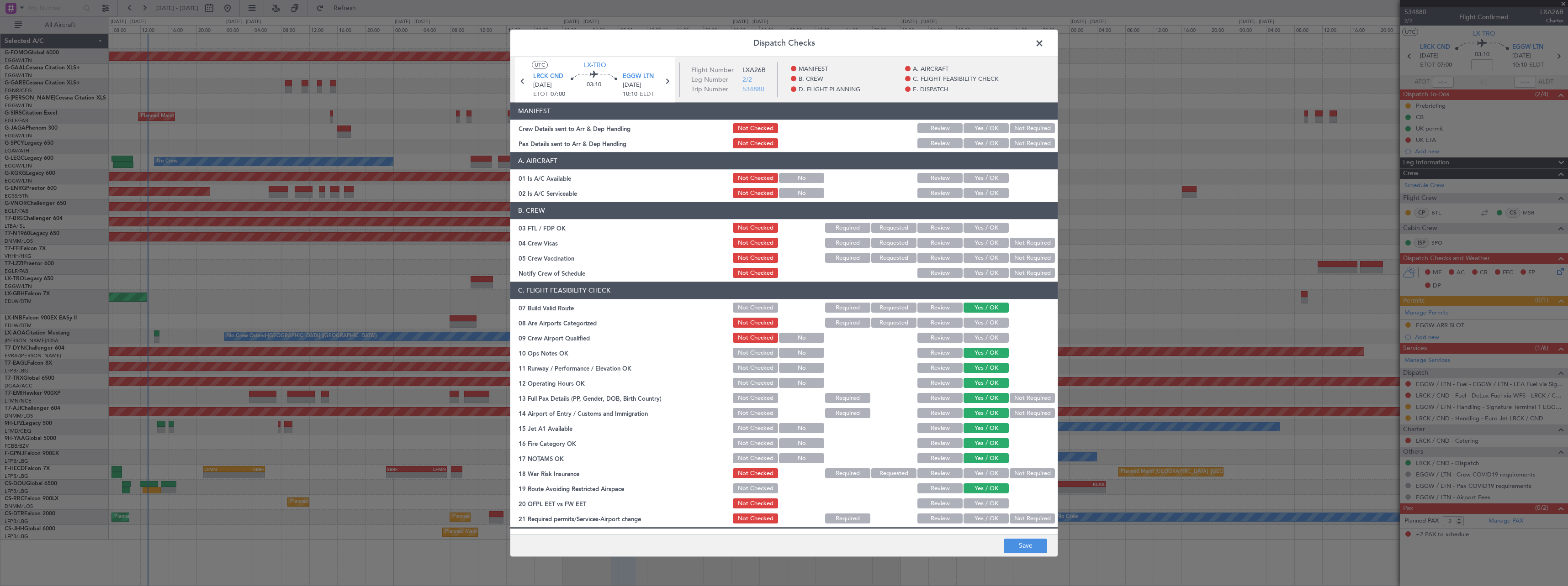
drag, startPoint x: 979, startPoint y: 507, endPoint x: 979, endPoint y: 502, distance: 5.0
click at [978, 505] on button "Yes / OK" at bounding box center [986, 504] width 46 height 10
click at [979, 516] on button "Yes / OK" at bounding box center [986, 519] width 46 height 10
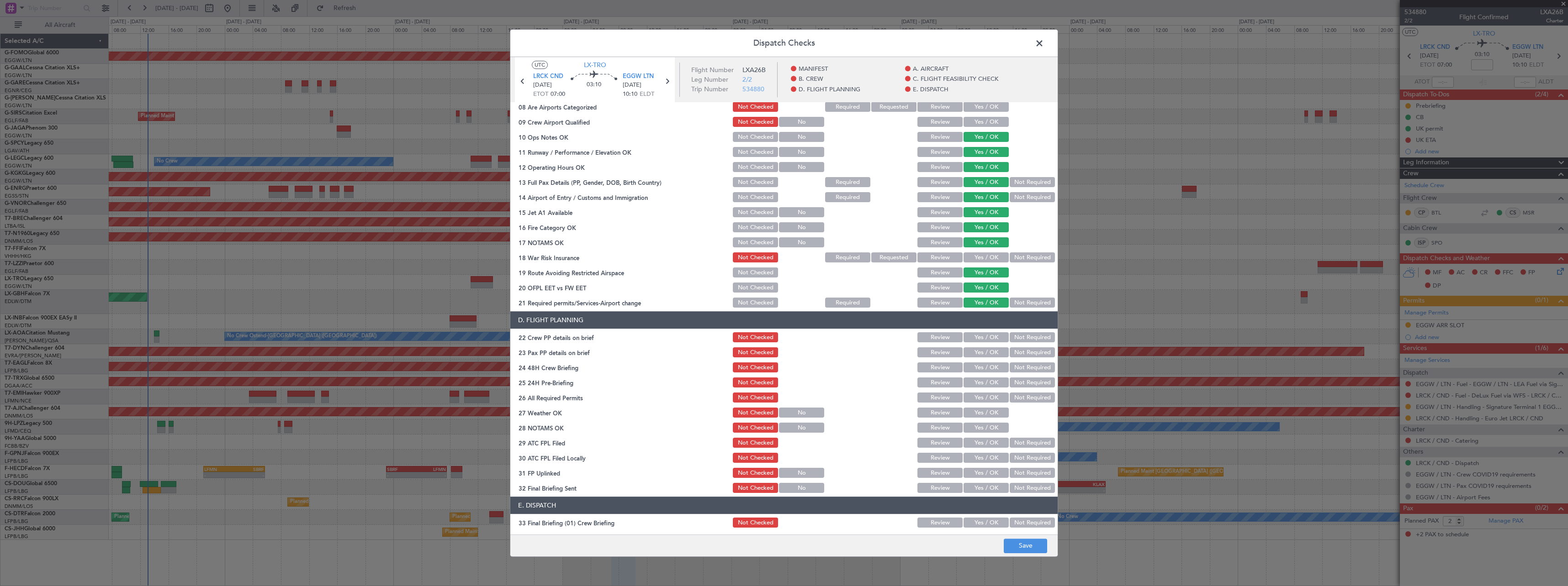
scroll to position [228, 0]
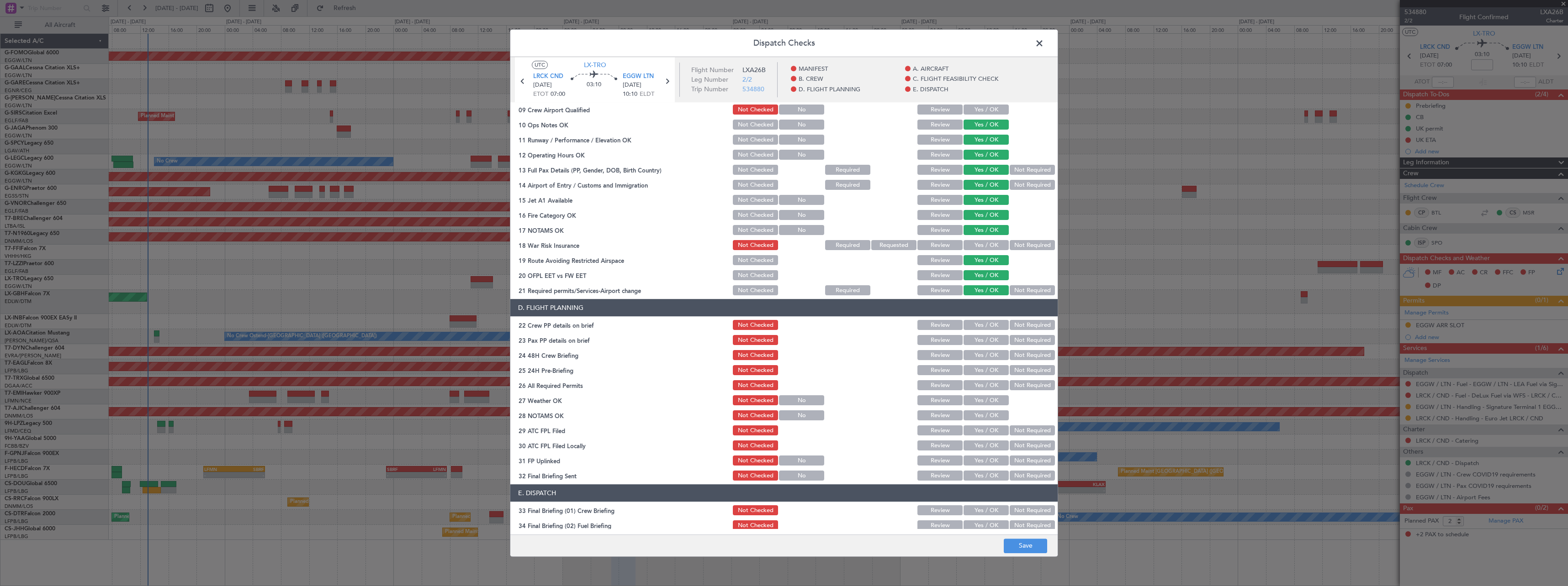
drag, startPoint x: 972, startPoint y: 327, endPoint x: 972, endPoint y: 340, distance: 13.0
click at [972, 329] on button "Yes / OK" at bounding box center [986, 325] width 46 height 10
click at [972, 340] on button "Yes / OK" at bounding box center [986, 341] width 46 height 10
click at [973, 353] on button "Yes / OK" at bounding box center [986, 356] width 46 height 10
click at [1018, 373] on button "Not Required" at bounding box center [1032, 371] width 46 height 10
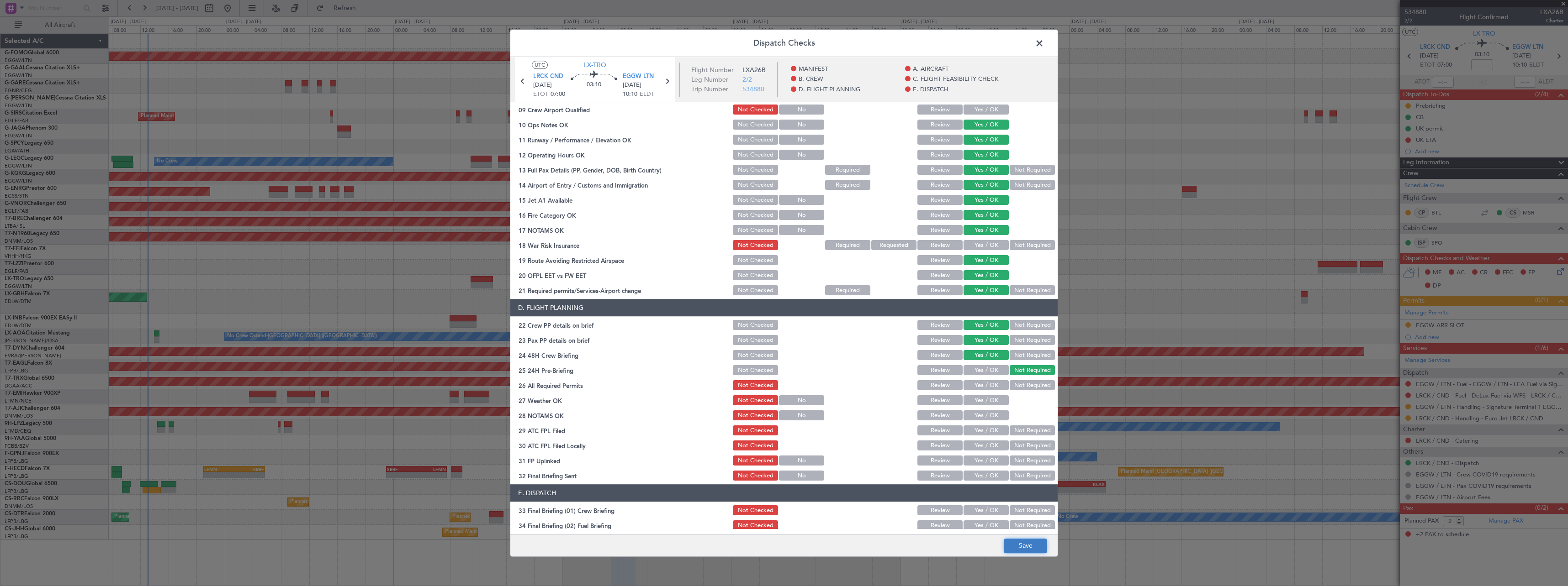
click at [1021, 540] on button "Save" at bounding box center [1025, 546] width 43 height 15
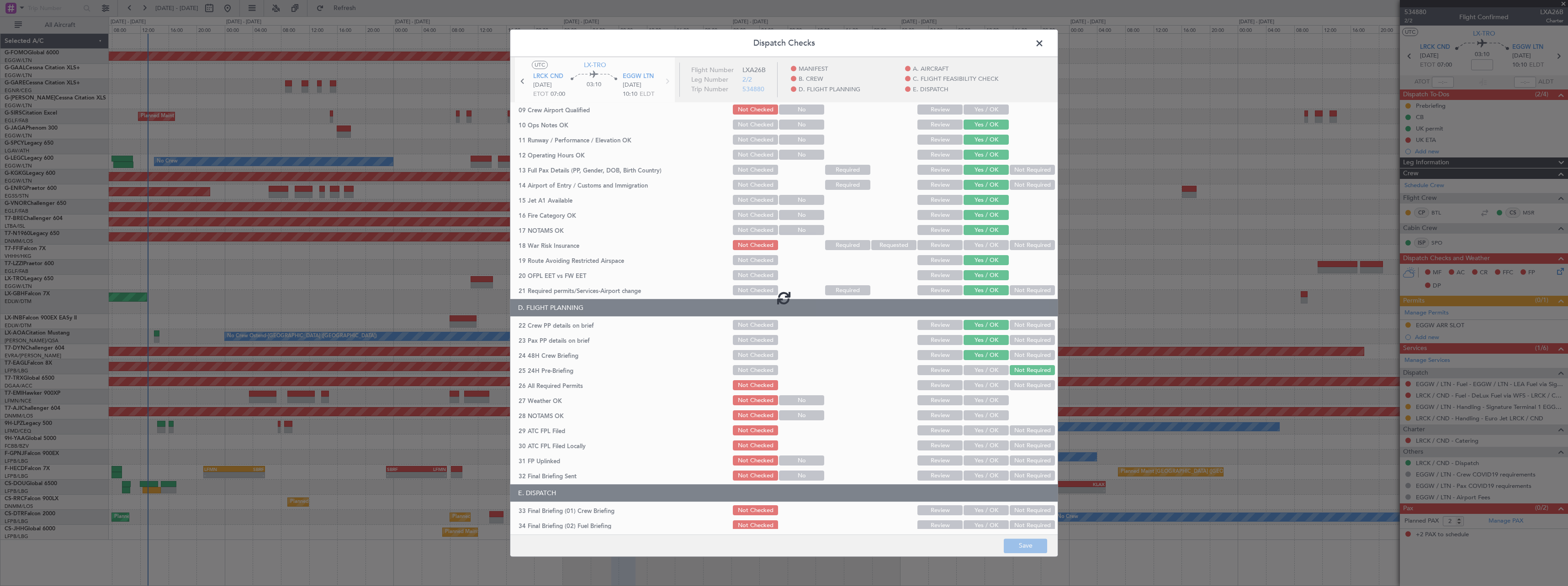
click at [1014, 548] on footer "Save" at bounding box center [783, 545] width 547 height 22
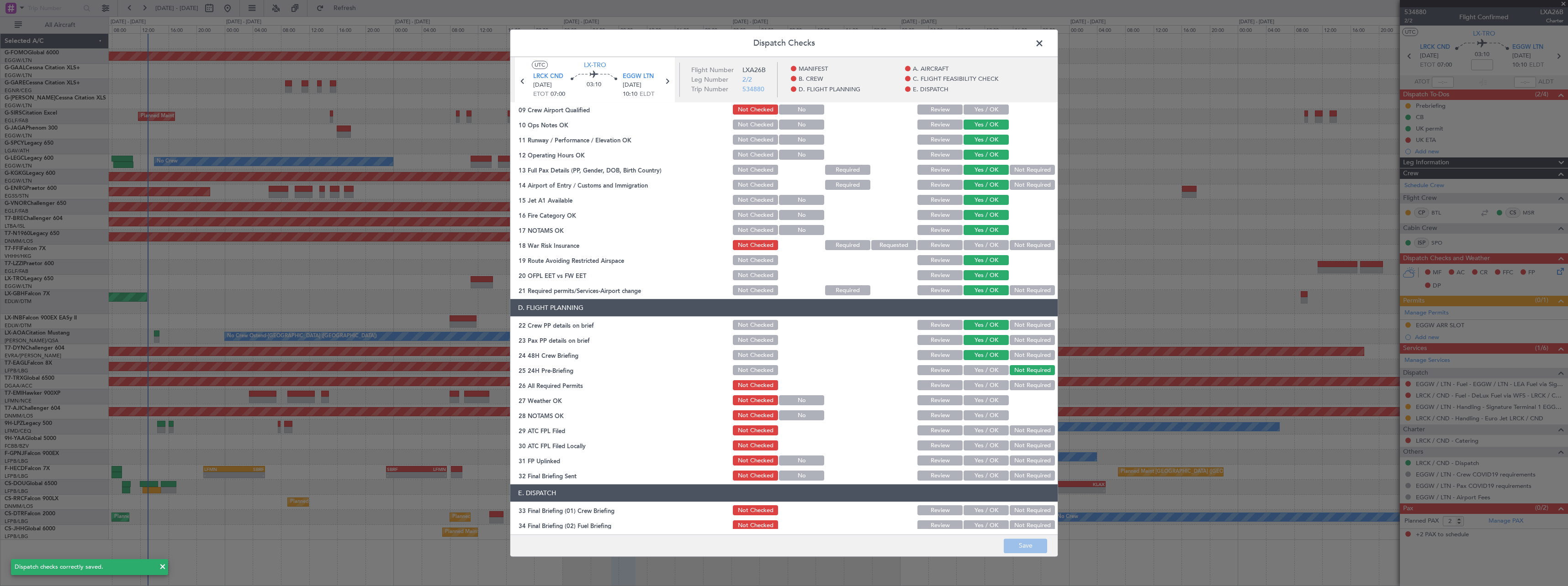
click at [1044, 45] on span at bounding box center [1044, 46] width 0 height 18
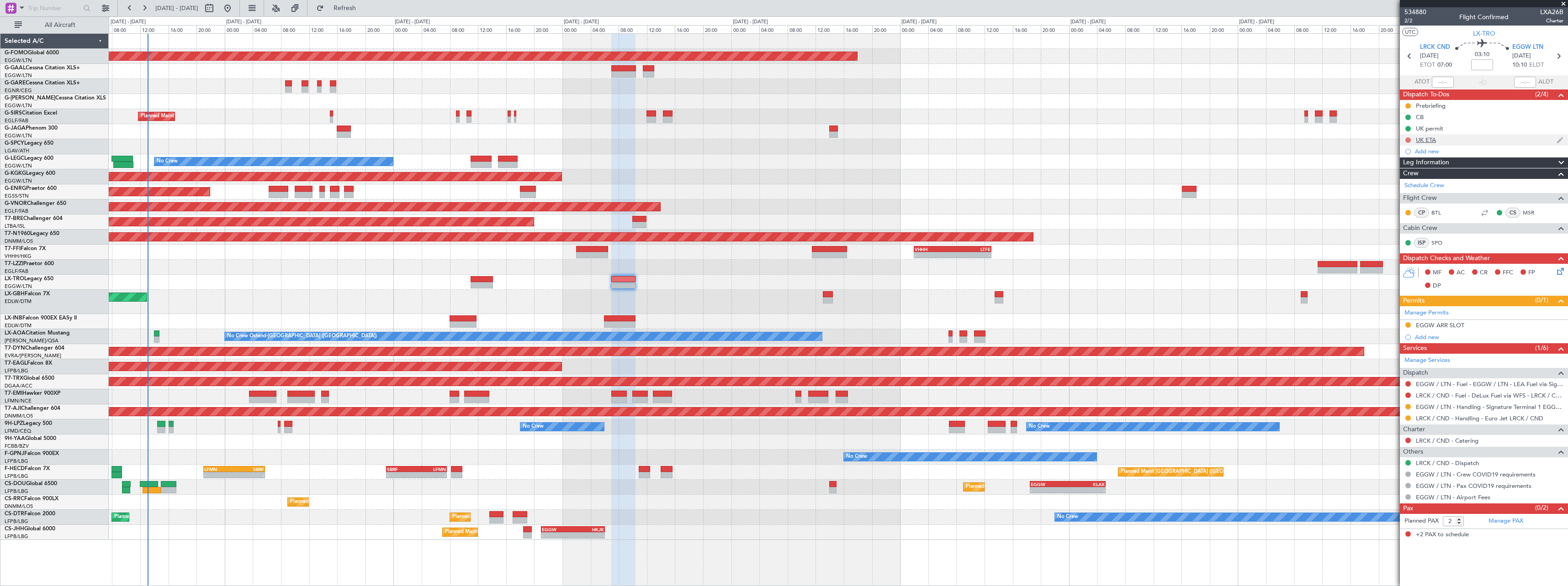
click at [1409, 138] on button at bounding box center [1407, 140] width 6 height 6
drag, startPoint x: 1399, startPoint y: 198, endPoint x: 1157, endPoint y: 210, distance: 242.3
click at [1395, 199] on li "Cancelled" at bounding box center [1408, 194] width 48 height 14
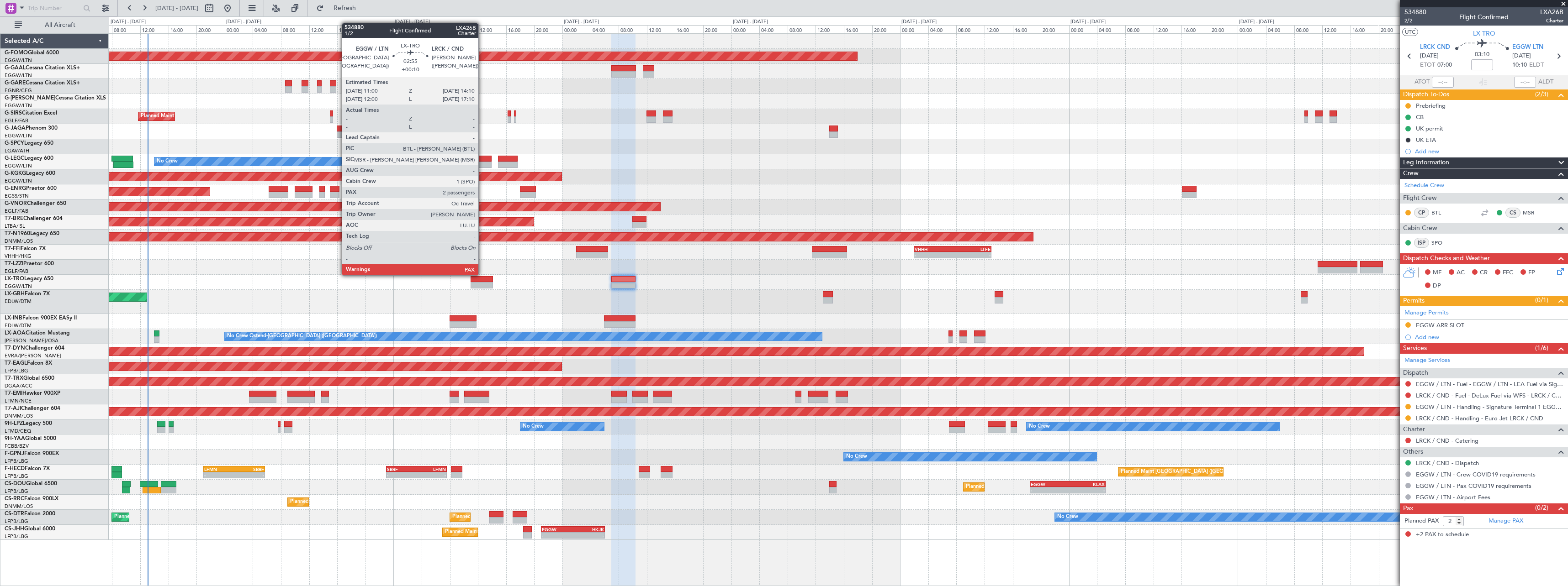
click at [483, 284] on div at bounding box center [481, 286] width 22 height 7
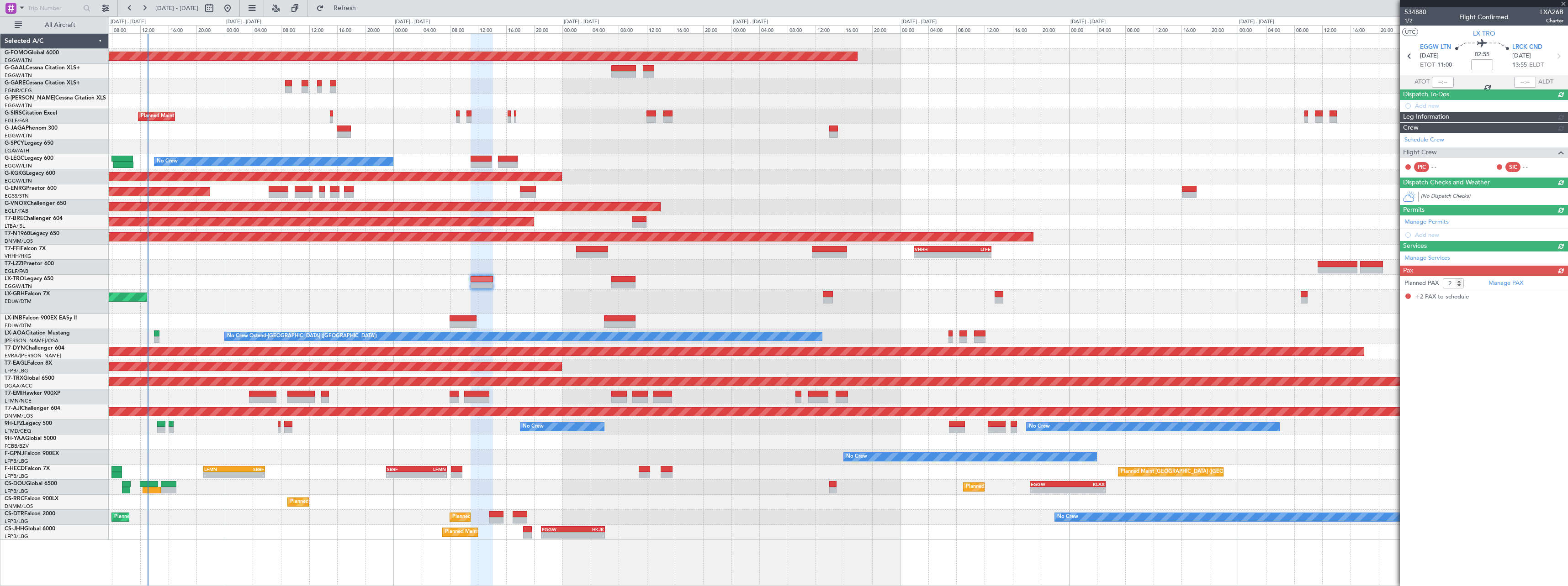
type input "+00:10"
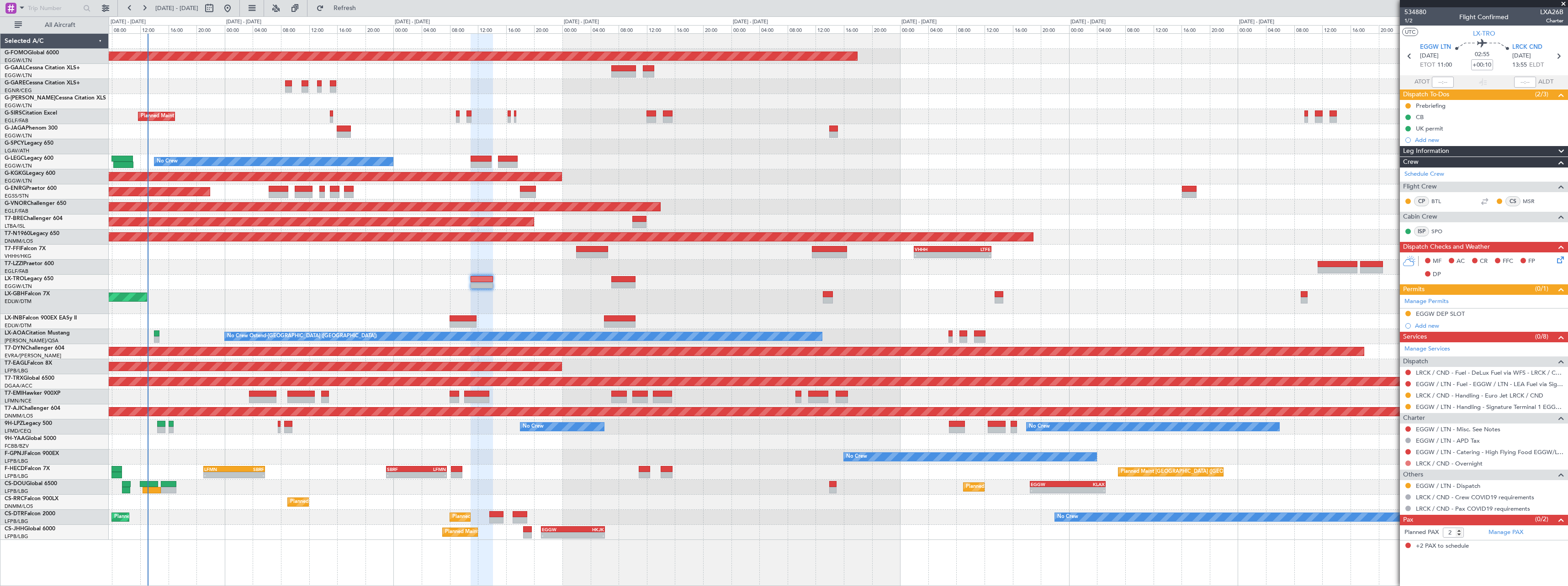
click at [1408, 462] on button at bounding box center [1407, 464] width 6 height 6
click at [1369, 518] on span "Requested" at bounding box center [1382, 517] width 29 height 9
click at [1407, 488] on button at bounding box center [1407, 486] width 6 height 6
click at [1388, 473] on span "Confirmed" at bounding box center [1382, 472] width 28 height 9
click at [1410, 382] on button at bounding box center [1407, 384] width 6 height 6
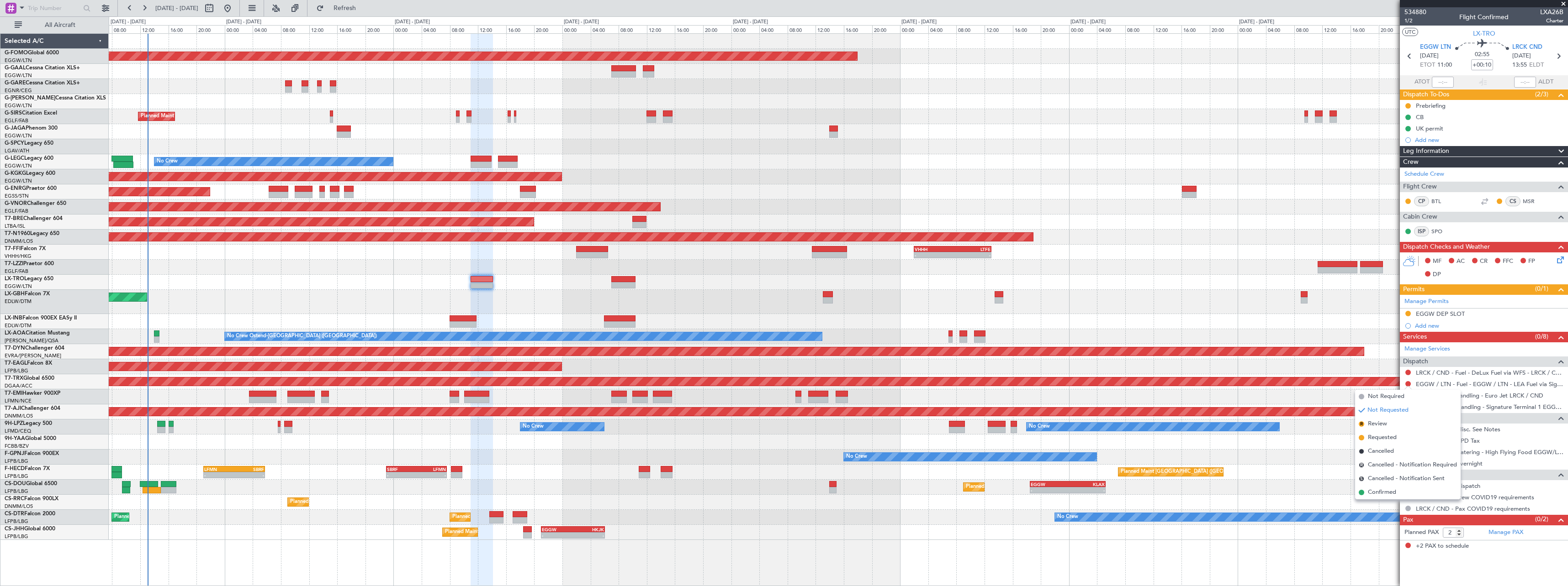
click at [1389, 491] on span "Confirmed" at bounding box center [1382, 492] width 28 height 9
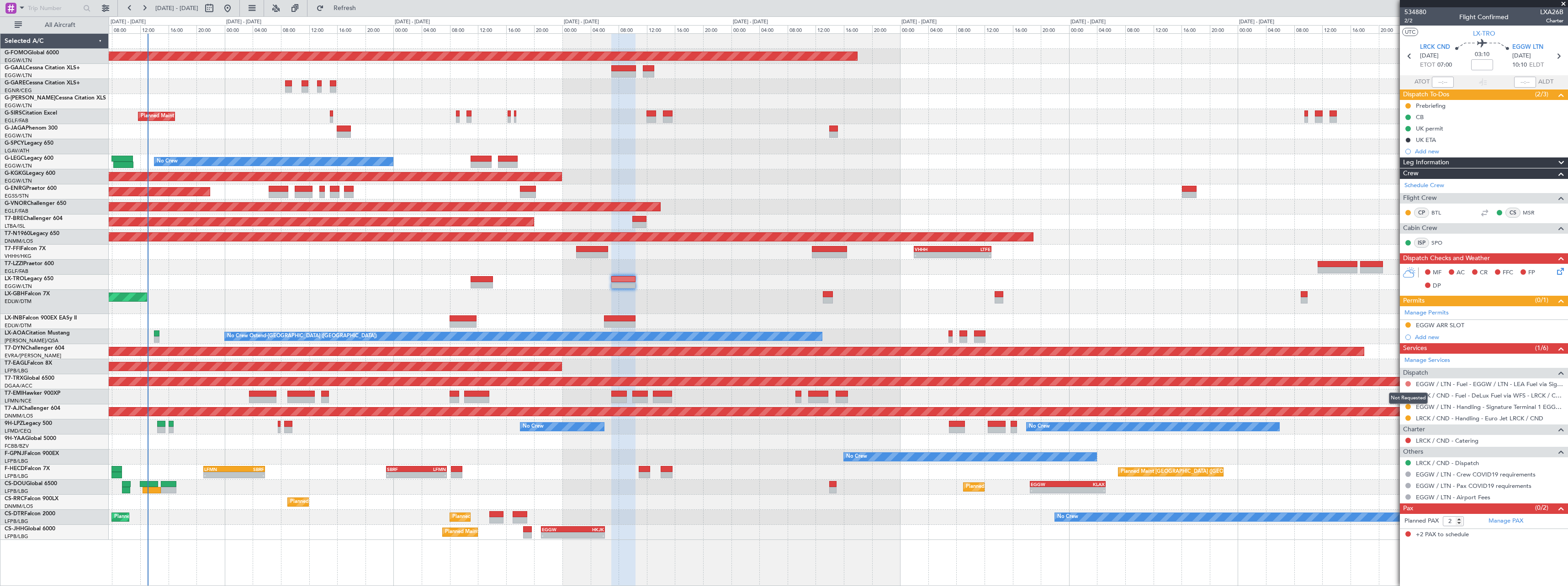
click at [1409, 382] on button at bounding box center [1407, 384] width 6 height 6
click at [1388, 394] on span "Not Required" at bounding box center [1386, 396] width 36 height 9
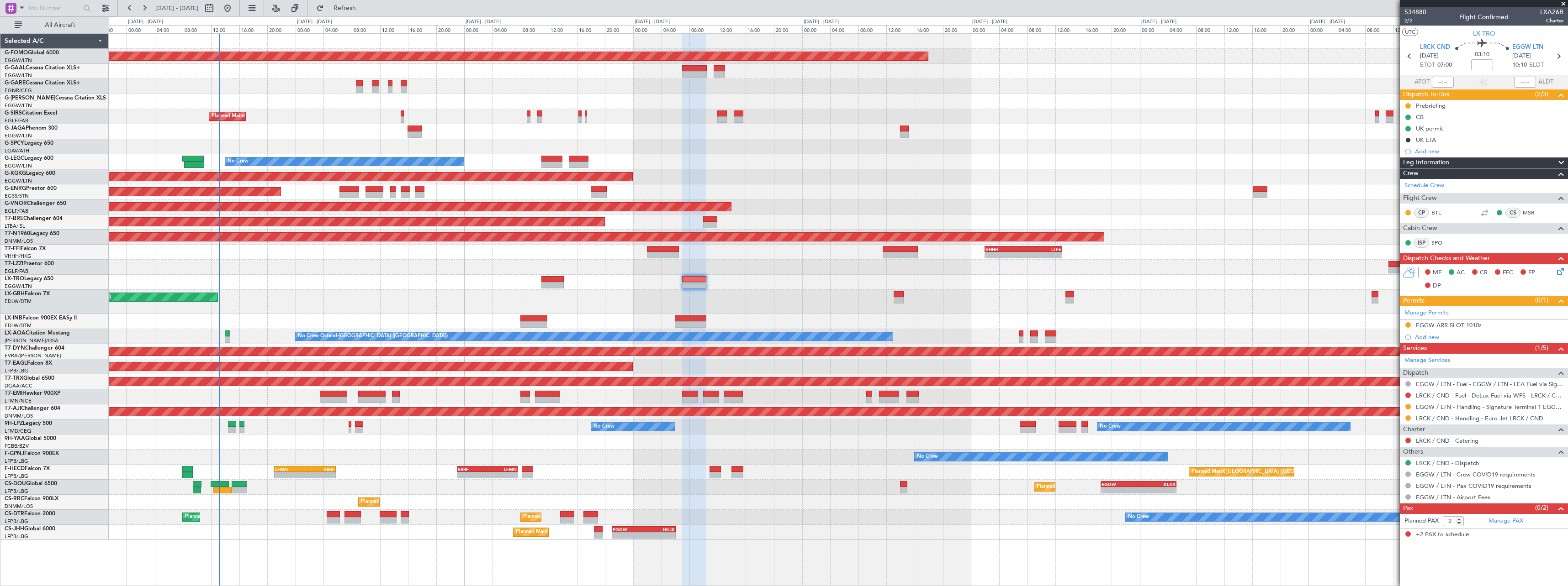
click at [302, 531] on div "Planned Maint Paris (Le Bourget) - - EGGW 21:00 Z HKJK 06:05 Z - - HKJK 11:00 Z…" at bounding box center [838, 533] width 1459 height 15
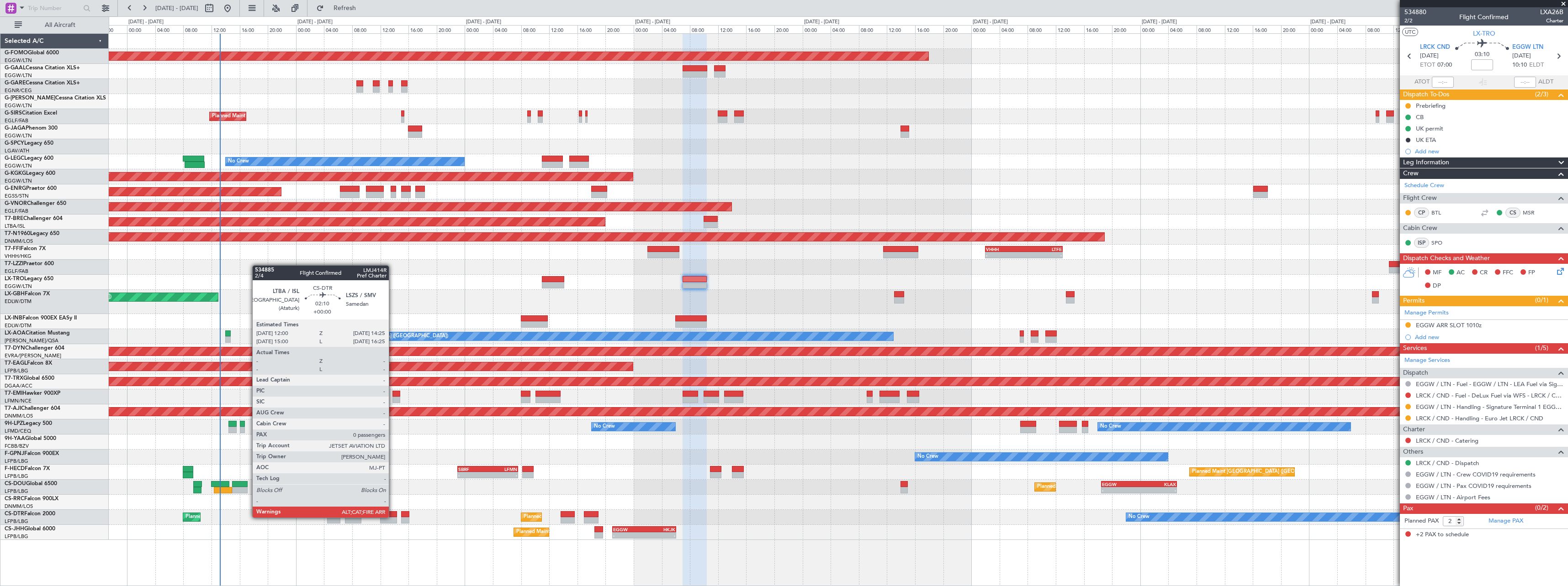
click at [393, 517] on div at bounding box center [388, 515] width 17 height 7
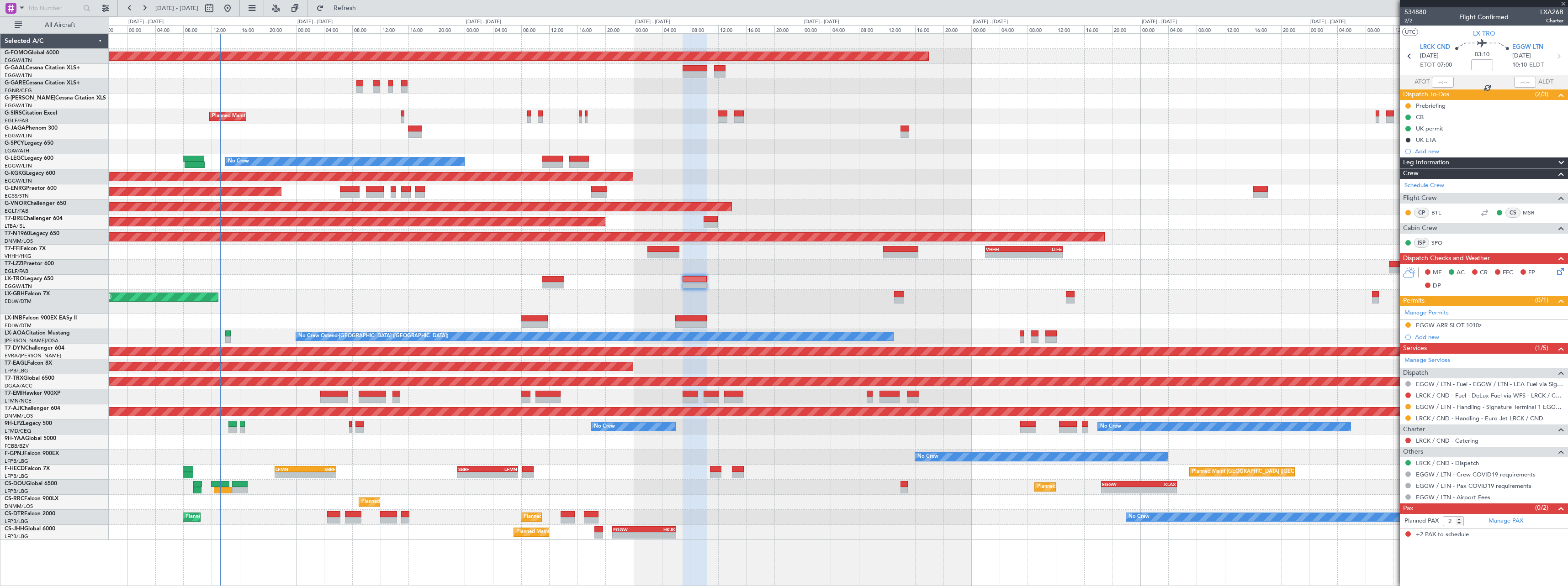
type input "0"
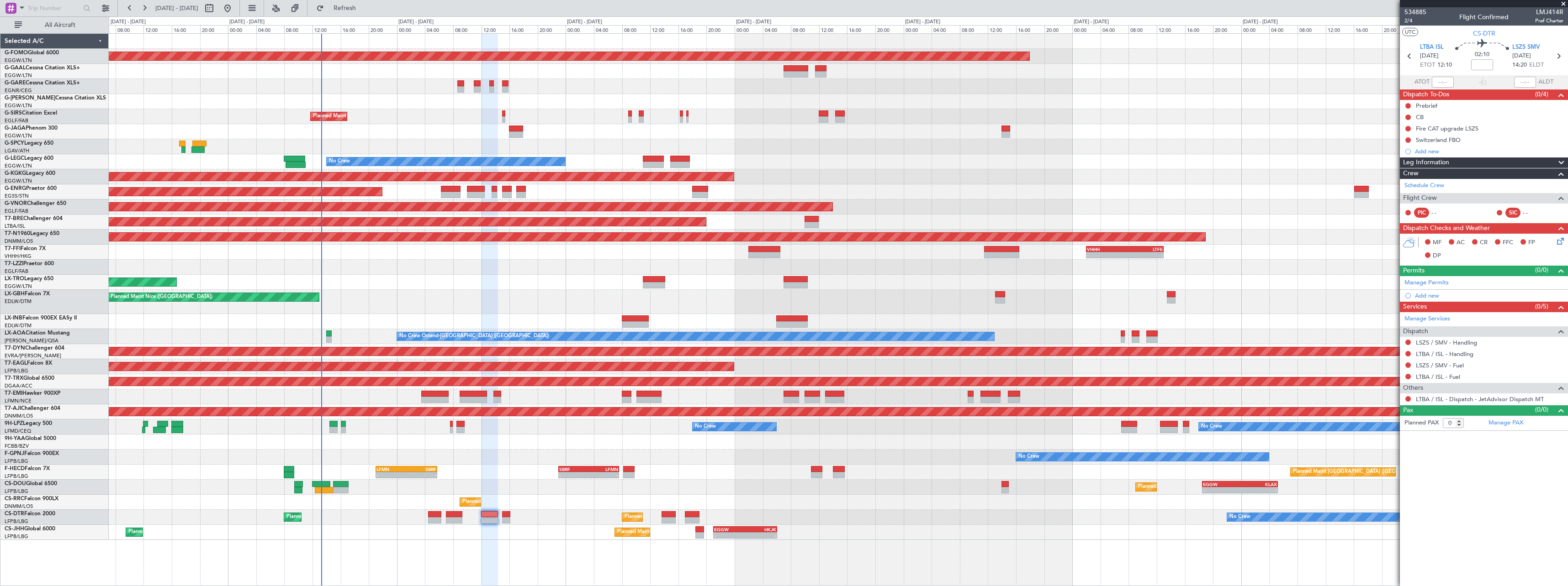
click at [533, 284] on div "Unplanned Maint [GEOGRAPHIC_DATA] ([GEOGRAPHIC_DATA])" at bounding box center [838, 282] width 1459 height 15
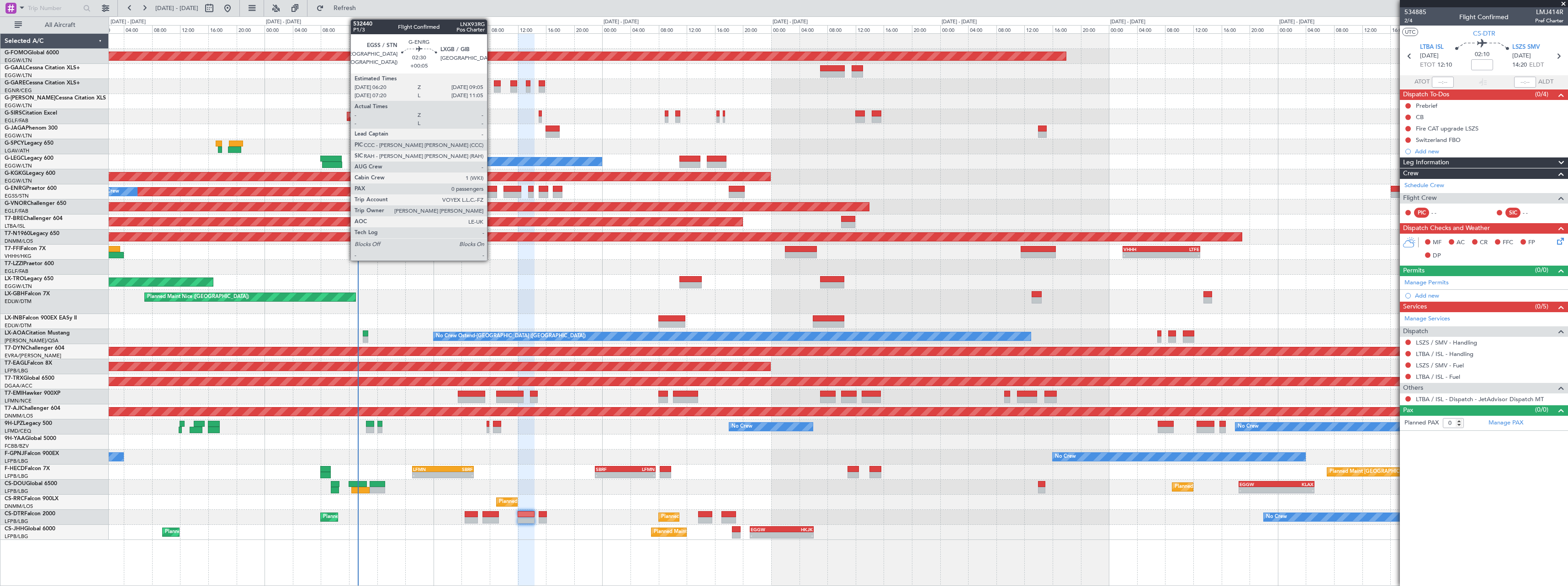
click at [492, 193] on div at bounding box center [488, 195] width 20 height 7
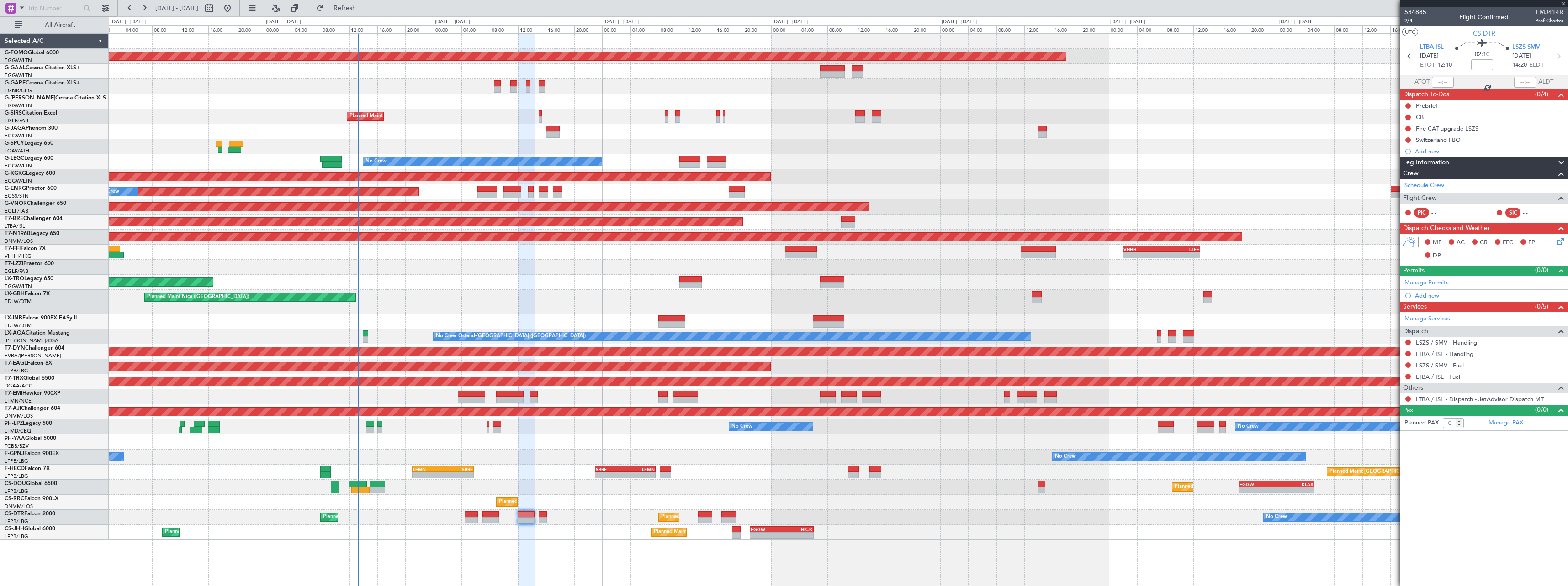
type input "+00:05"
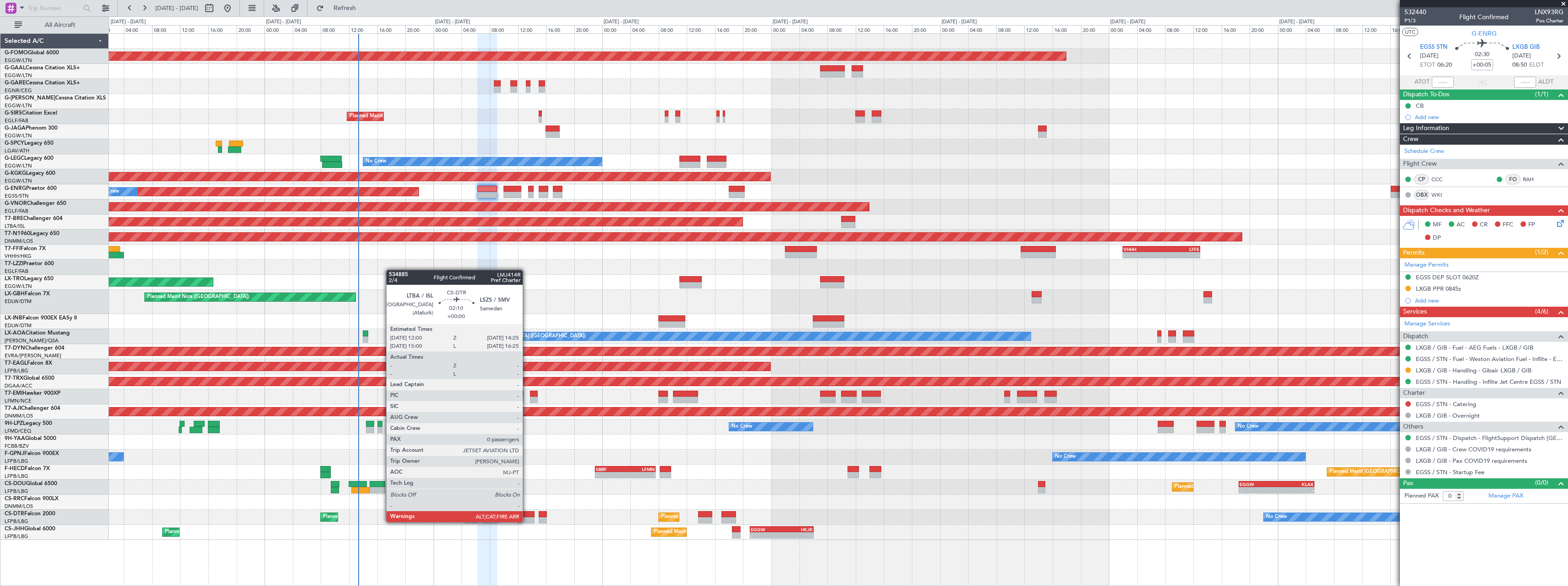
click at [527, 521] on div at bounding box center [526, 521] width 17 height 7
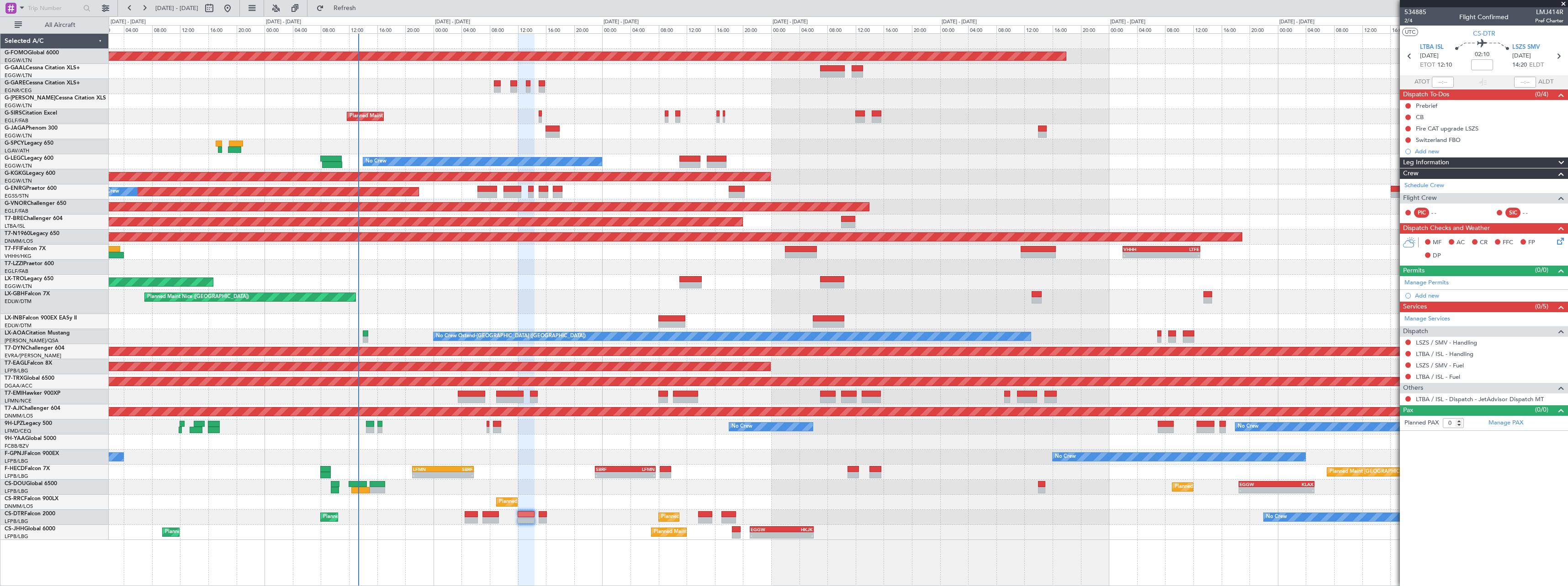
click at [626, 534] on div "Planned Maint [GEOGRAPHIC_DATA] ([GEOGRAPHIC_DATA]) Planned Maint [GEOGRAPHIC_D…" at bounding box center [838, 533] width 1459 height 15
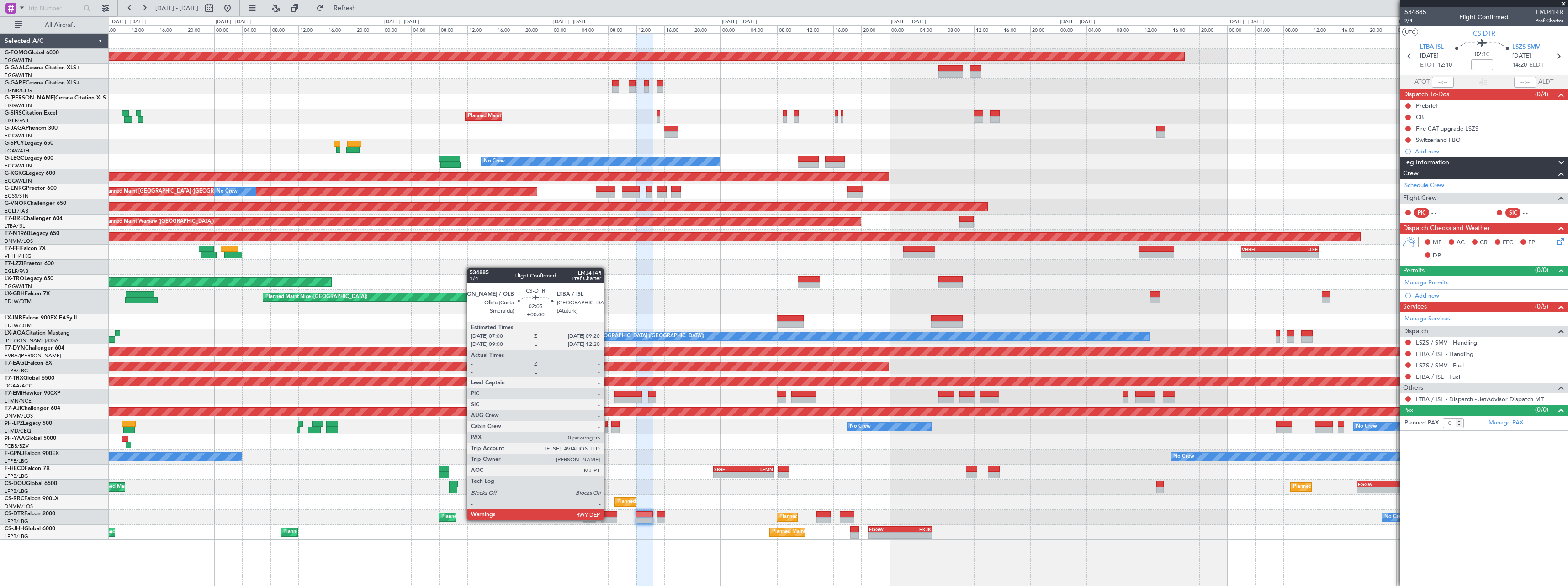
click at [608, 520] on div at bounding box center [609, 521] width 17 height 7
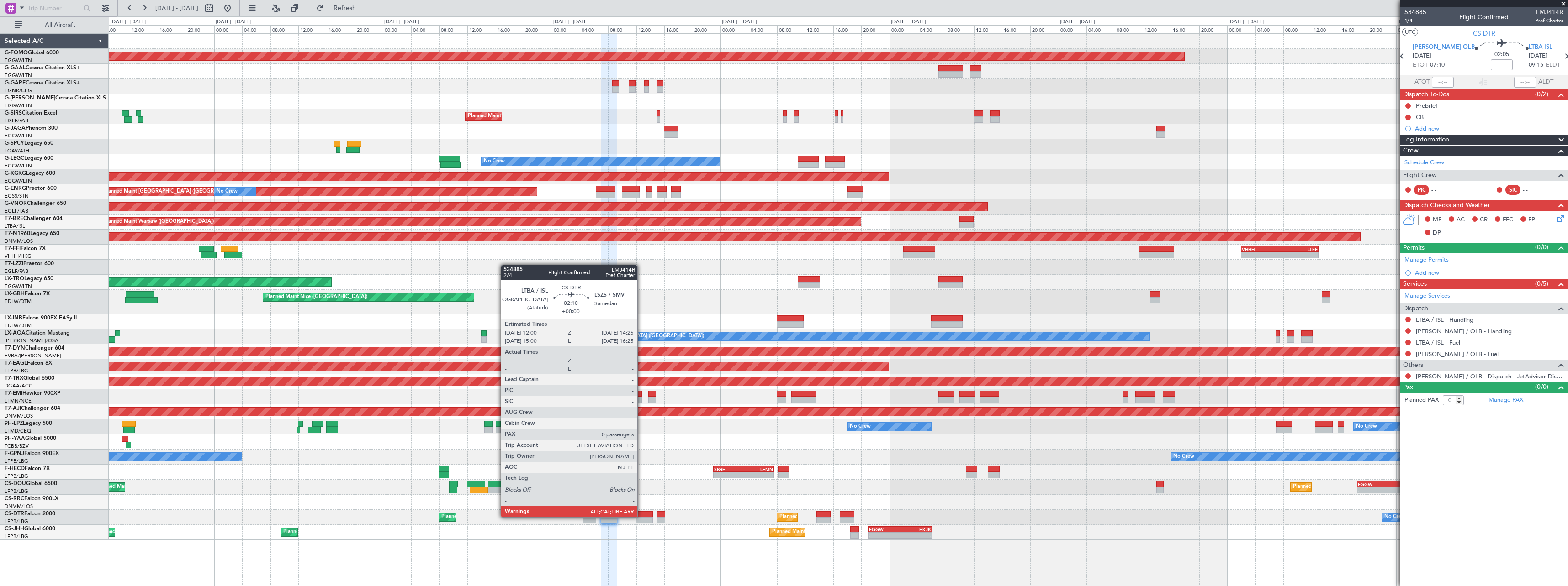
click at [642, 516] on div at bounding box center [644, 515] width 17 height 7
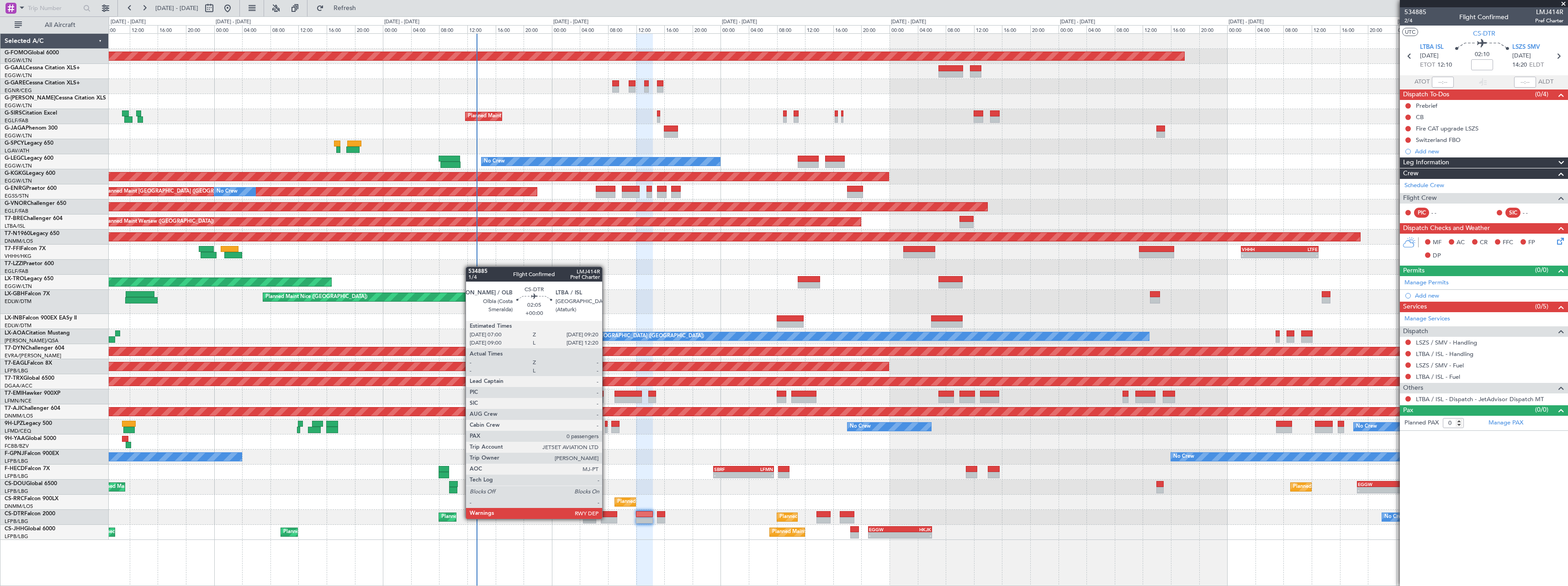
click at [606, 518] on div at bounding box center [609, 521] width 17 height 7
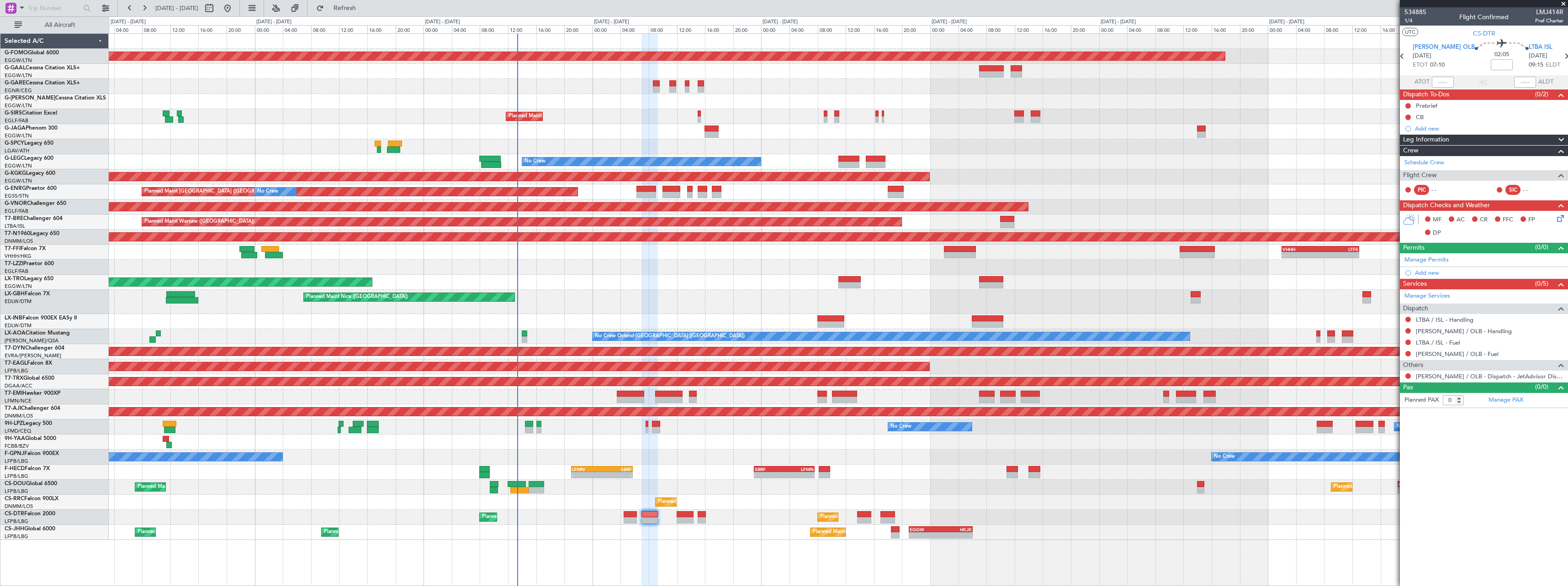
click at [669, 493] on div "Planned Maint [GEOGRAPHIC_DATA] ([GEOGRAPHIC_DATA]) Planned Maint [GEOGRAPHIC_D…" at bounding box center [838, 488] width 1459 height 15
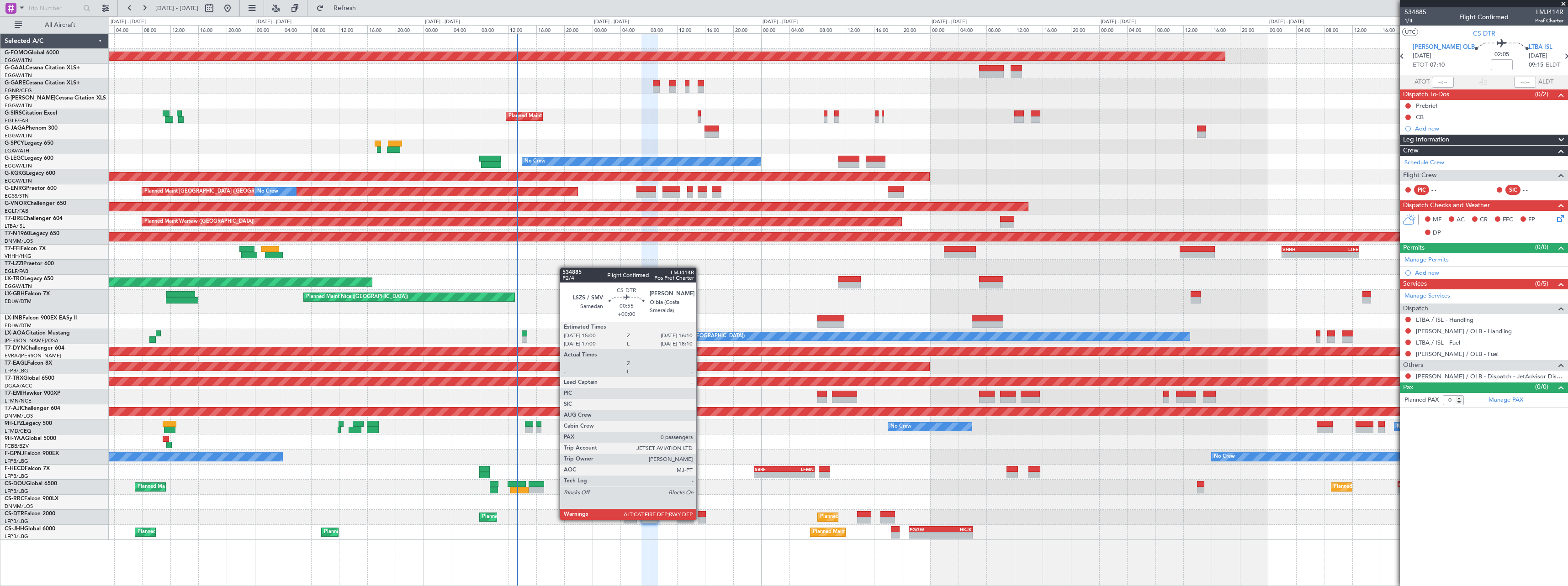
click at [700, 519] on div at bounding box center [702, 521] width 8 height 7
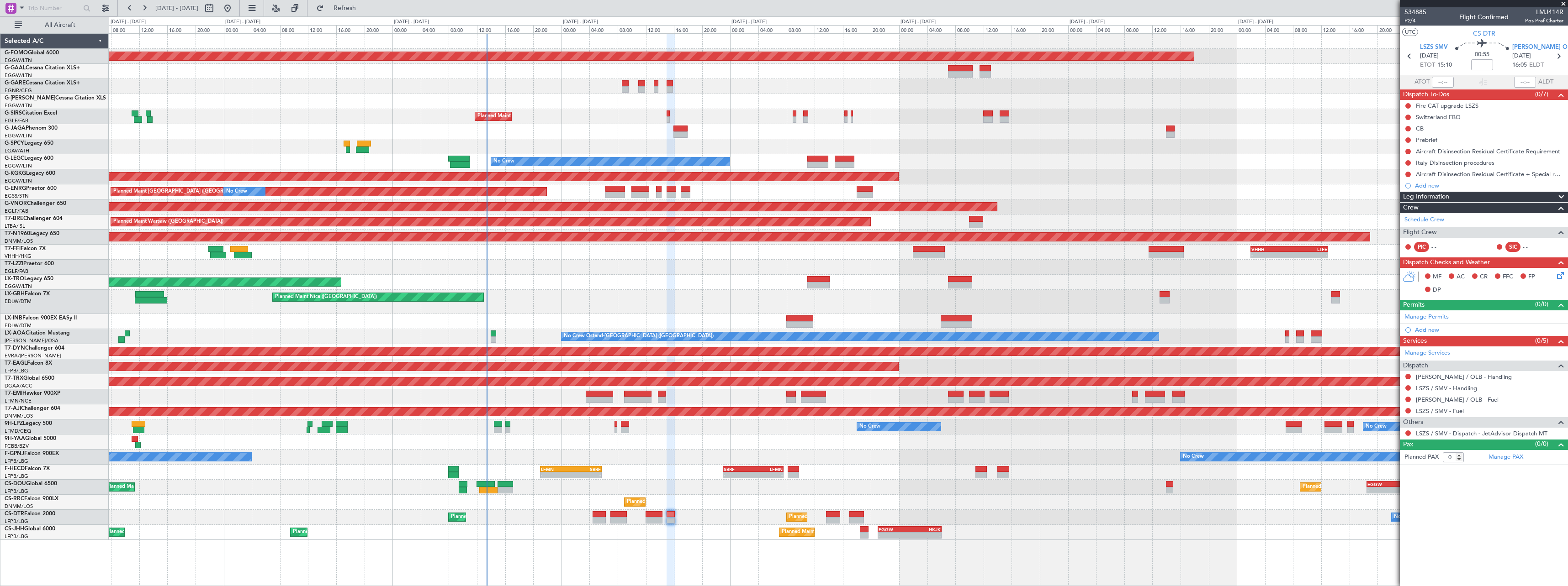
click at [700, 499] on div "Planned Maint Lagos ([PERSON_NAME]) OLBA 11:00 Z DNMM 17:50 Z 11:14 Z 17:59 Z" at bounding box center [838, 502] width 1459 height 15
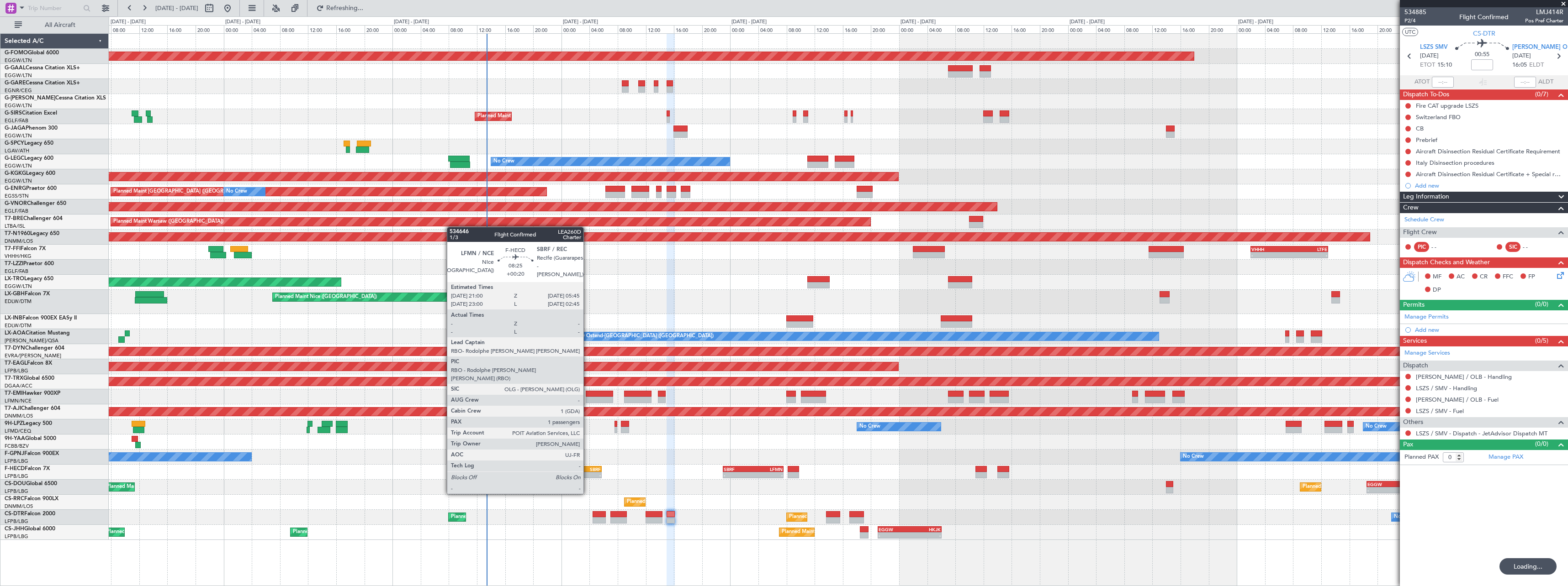
click at [588, 477] on div "-" at bounding box center [585, 475] width 30 height 6
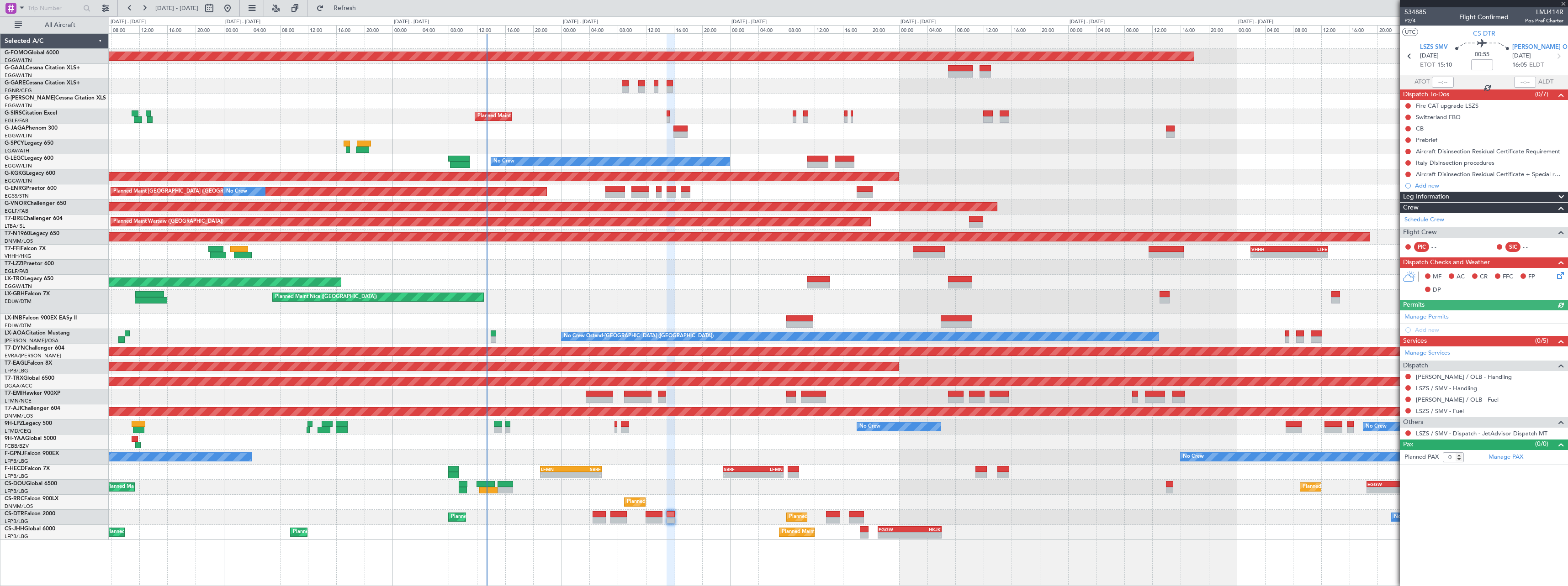
type input "+00:20"
type input "1"
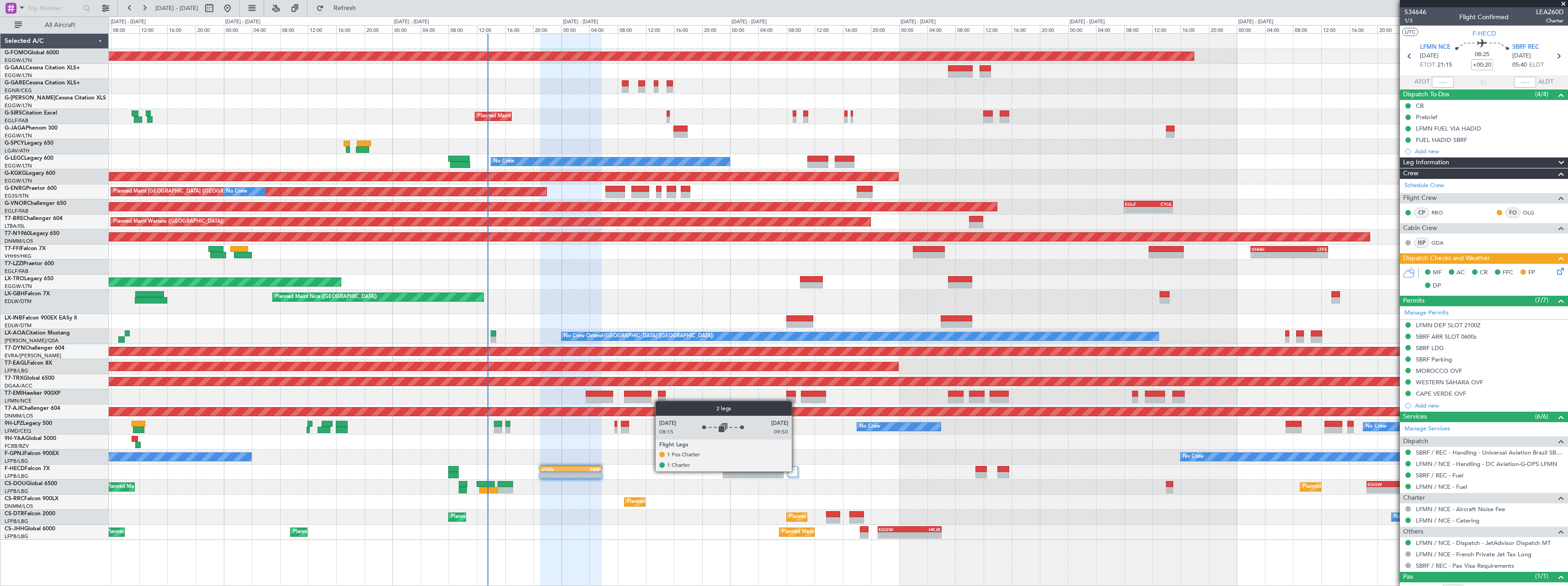
click at [796, 471] on div at bounding box center [792, 471] width 10 height 11
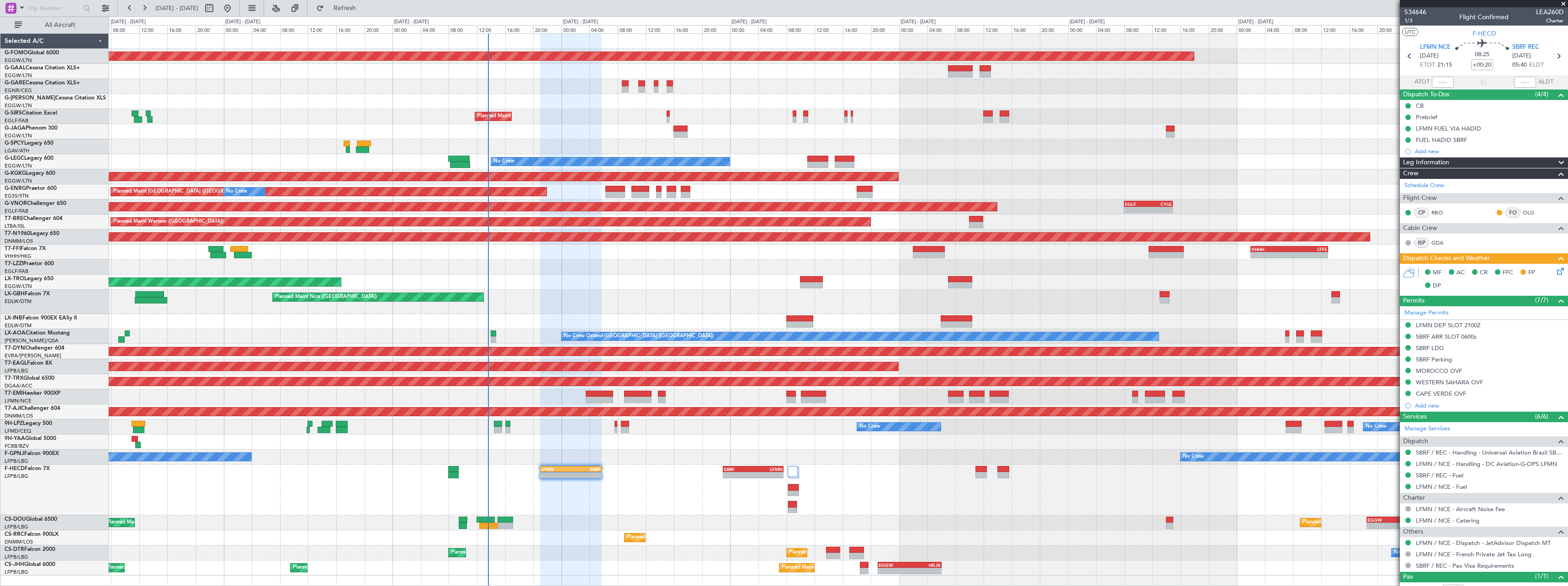
click at [887, 492] on div "Planned Maint [GEOGRAPHIC_DATA] ([GEOGRAPHIC_DATA]) - - LFMN 21:00 Z SBRF 05:45…" at bounding box center [838, 490] width 1459 height 50
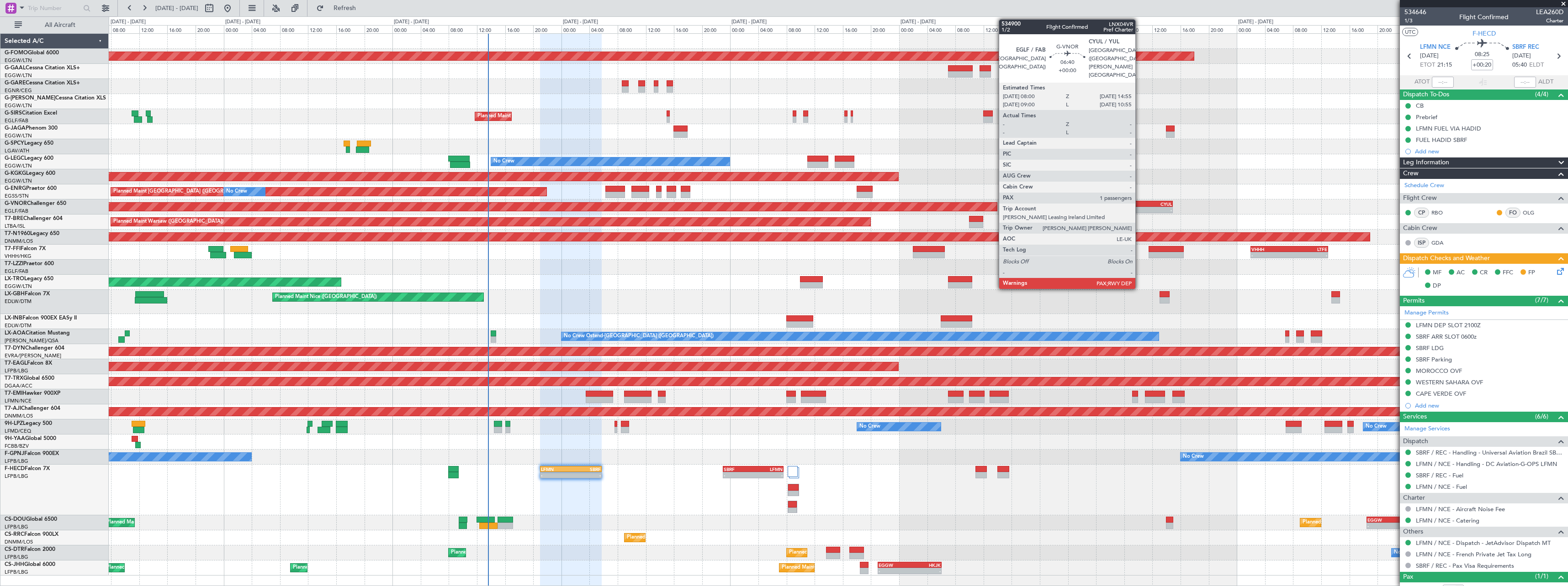
click at [1139, 204] on div "EGLF" at bounding box center [1136, 204] width 24 height 6
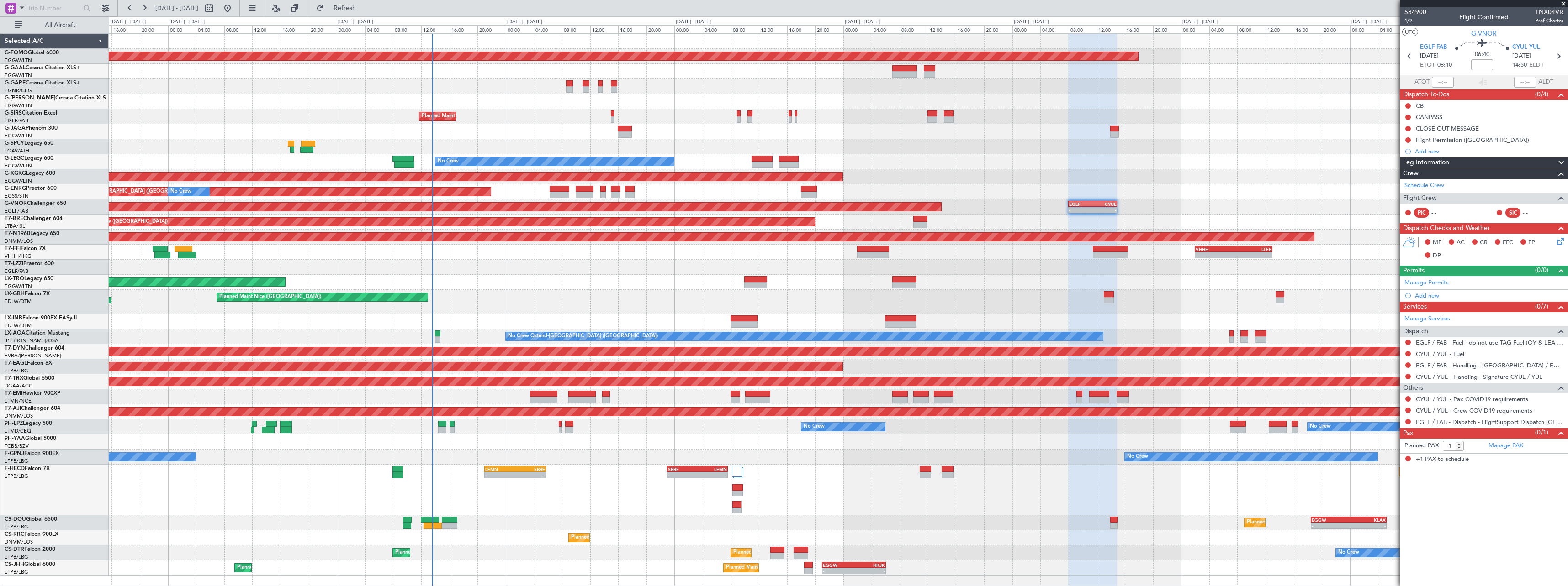
click at [1200, 199] on div "Planned Maint London ([GEOGRAPHIC_DATA]) - - EGLF 08:00 Z CYUL 14:55 Z - - CYUL…" at bounding box center [838, 207] width 1459 height 15
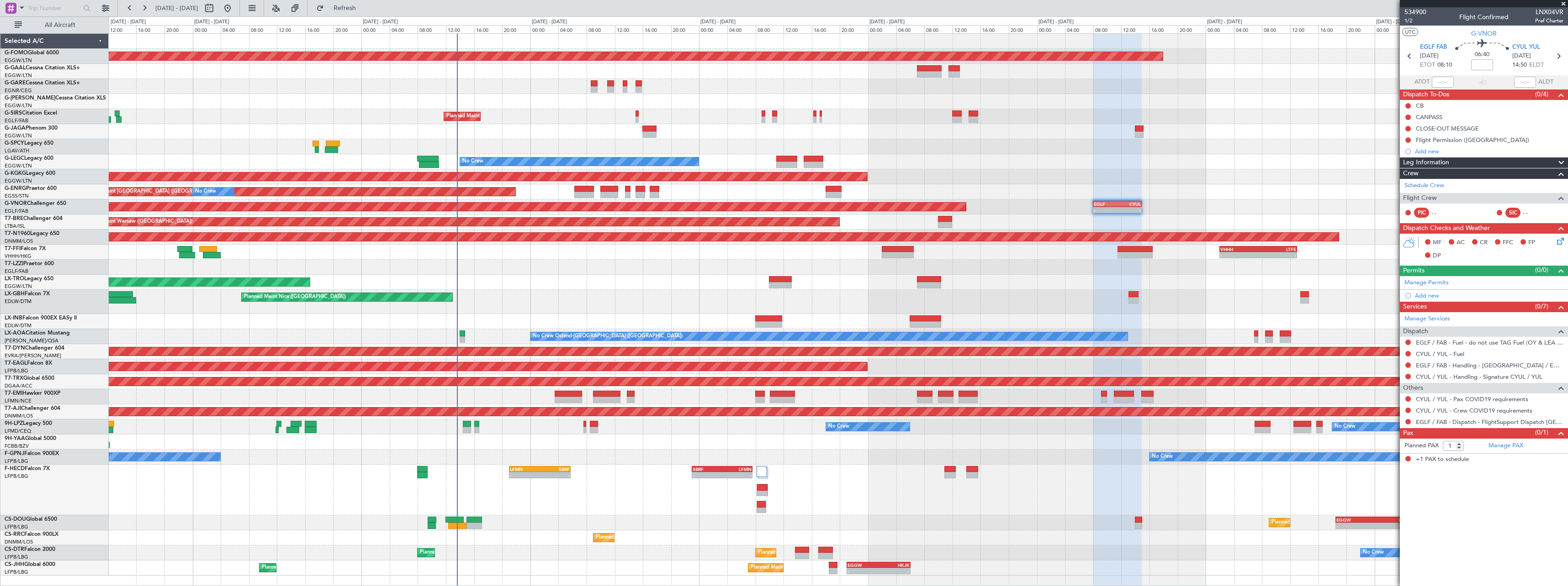
click at [1027, 223] on div "Planned Maint Warsaw ([GEOGRAPHIC_DATA])" at bounding box center [838, 222] width 1459 height 15
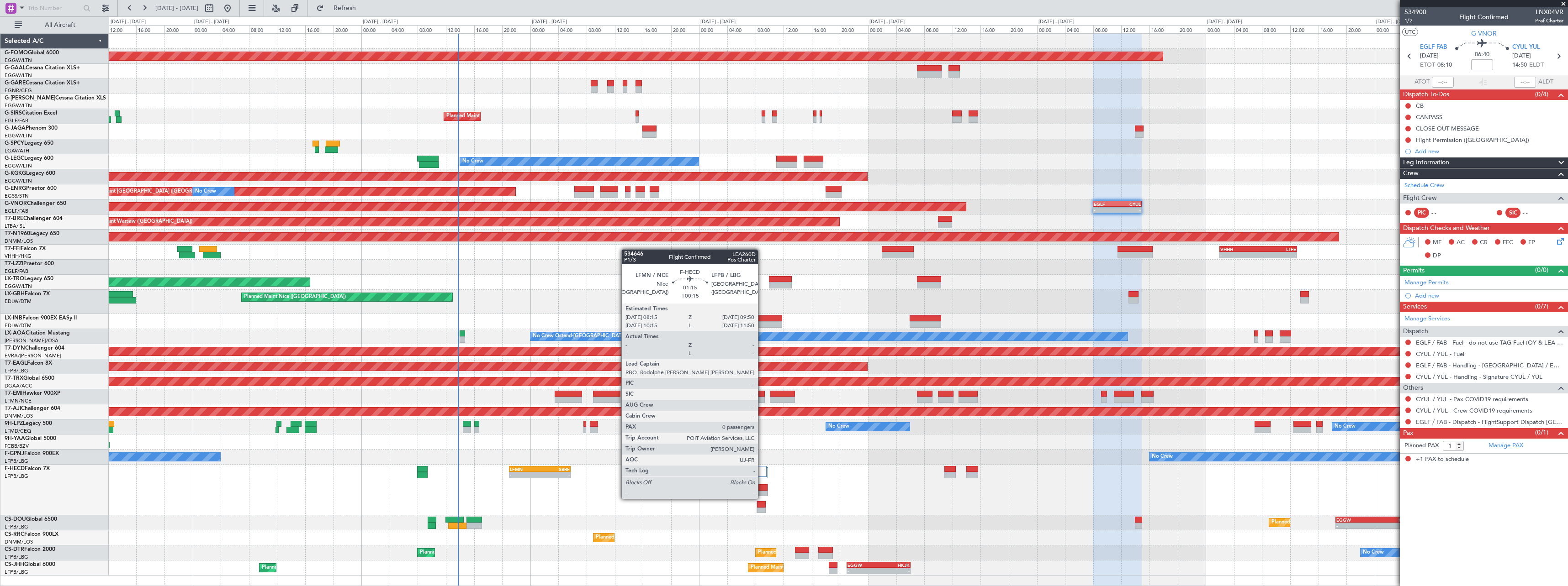
click at [762, 511] on div "Planned Maint [GEOGRAPHIC_DATA] ([GEOGRAPHIC_DATA]) - - LFMN 21:00 Z SBRF 05:45…" at bounding box center [838, 490] width 1459 height 50
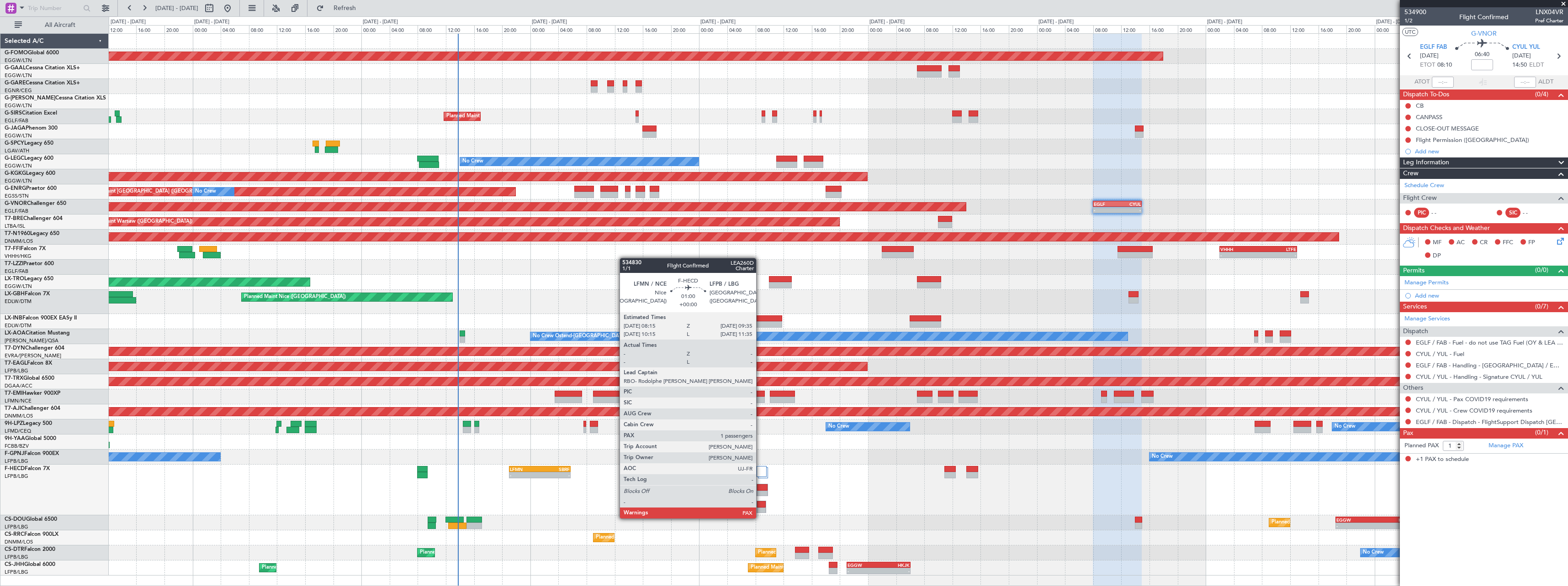
click at [760, 510] on div at bounding box center [761, 512] width 8 height 7
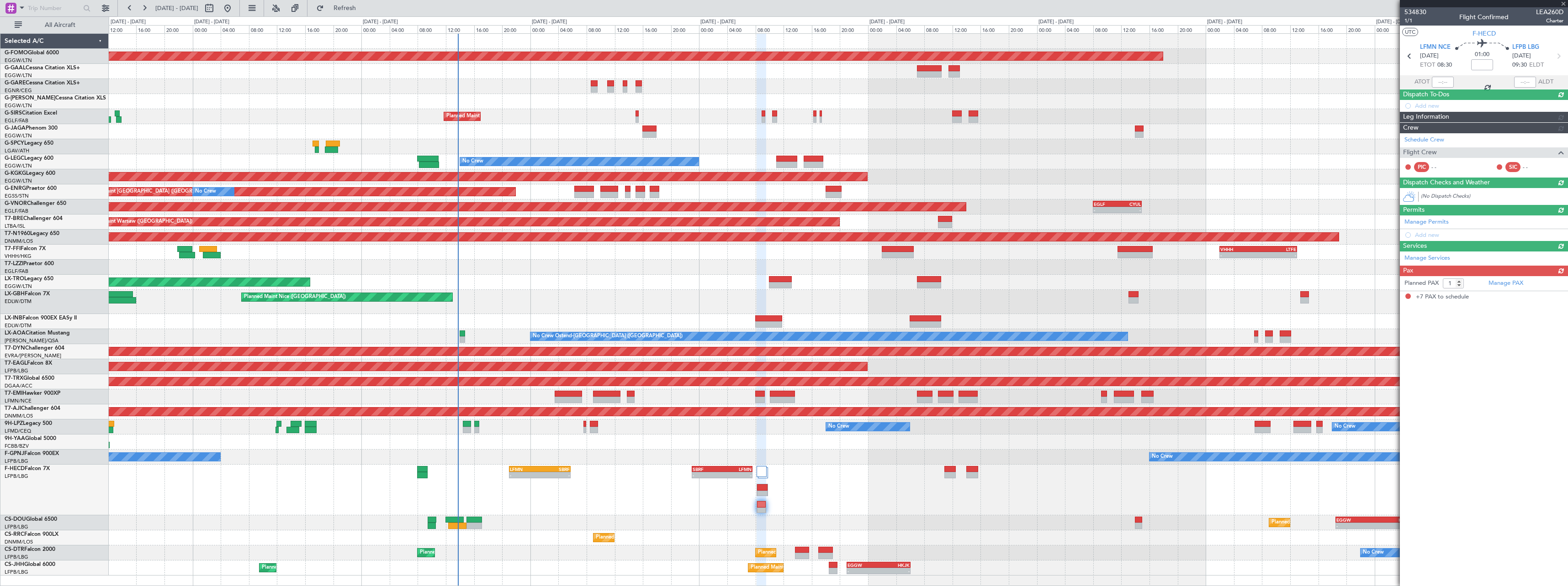
type input "7"
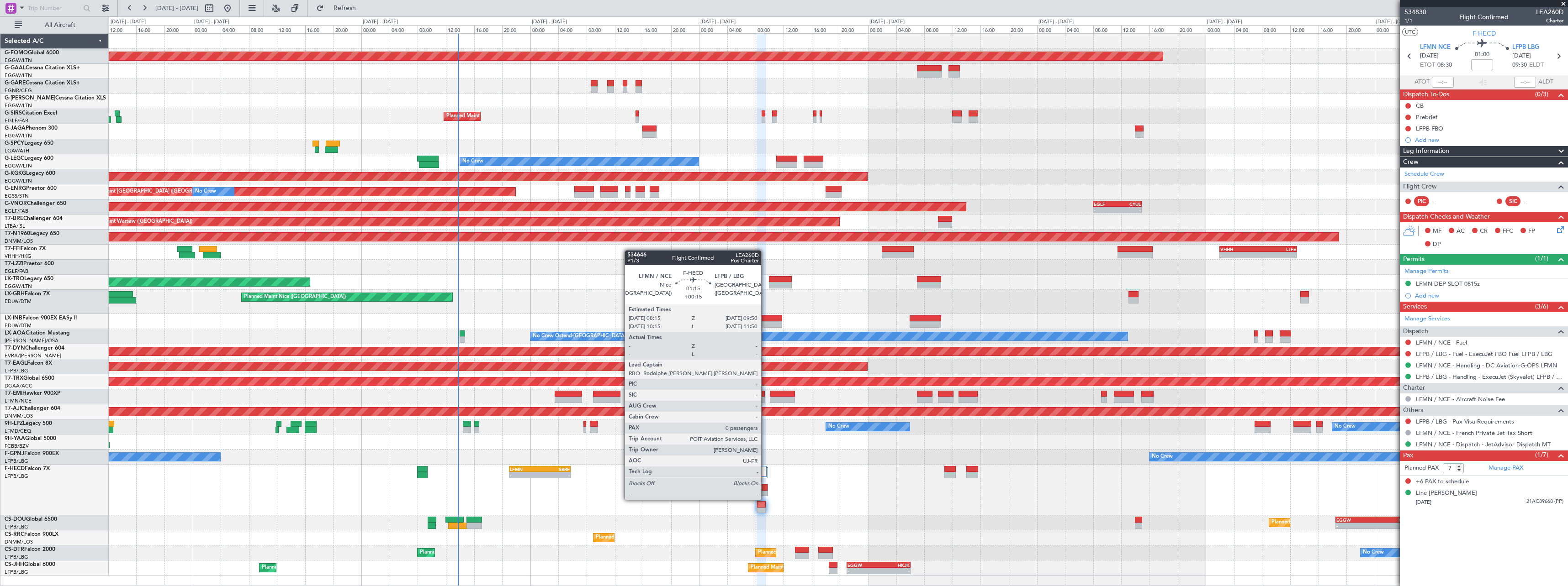
click at [765, 491] on div at bounding box center [762, 494] width 11 height 7
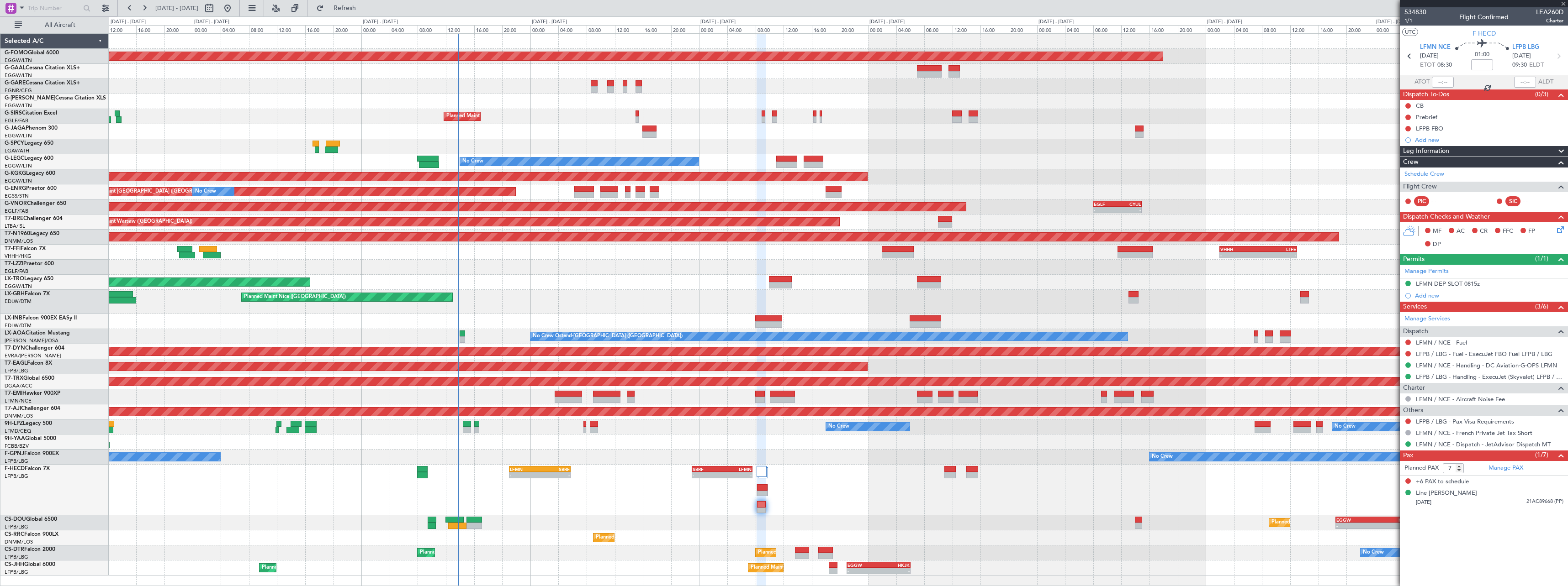
type input "+00:15"
type input "0"
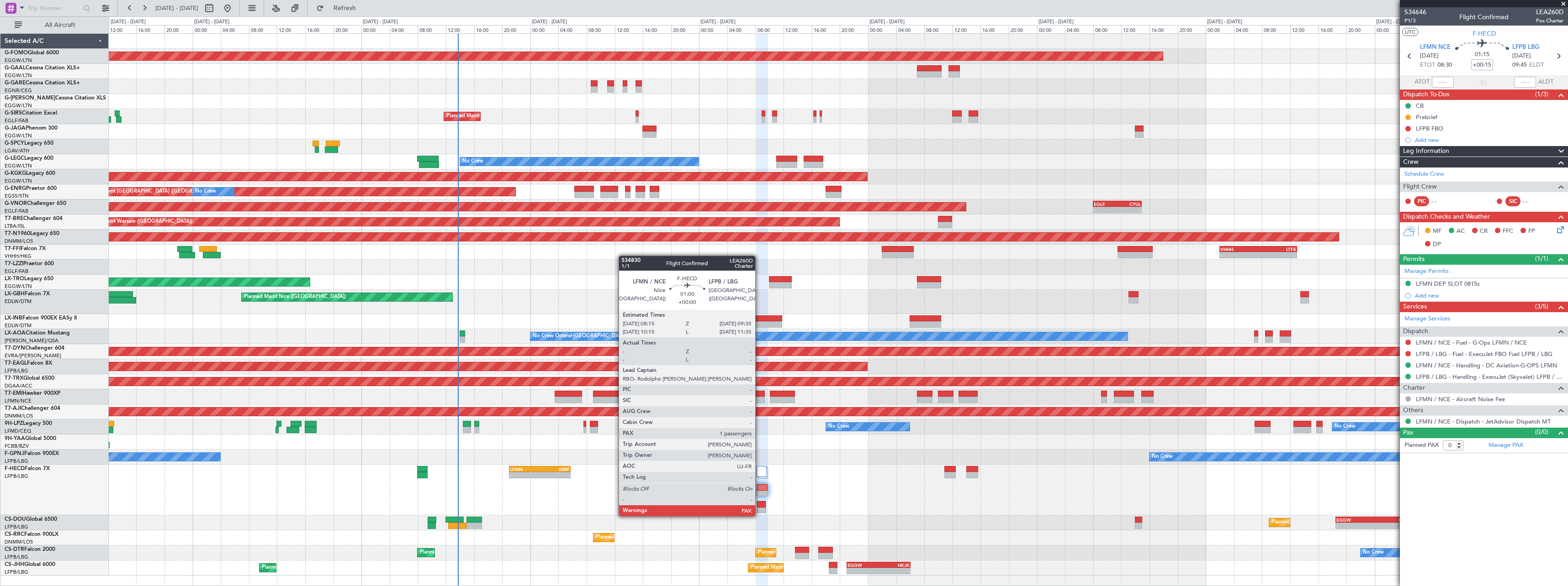
click at [759, 508] on div at bounding box center [761, 512] width 8 height 7
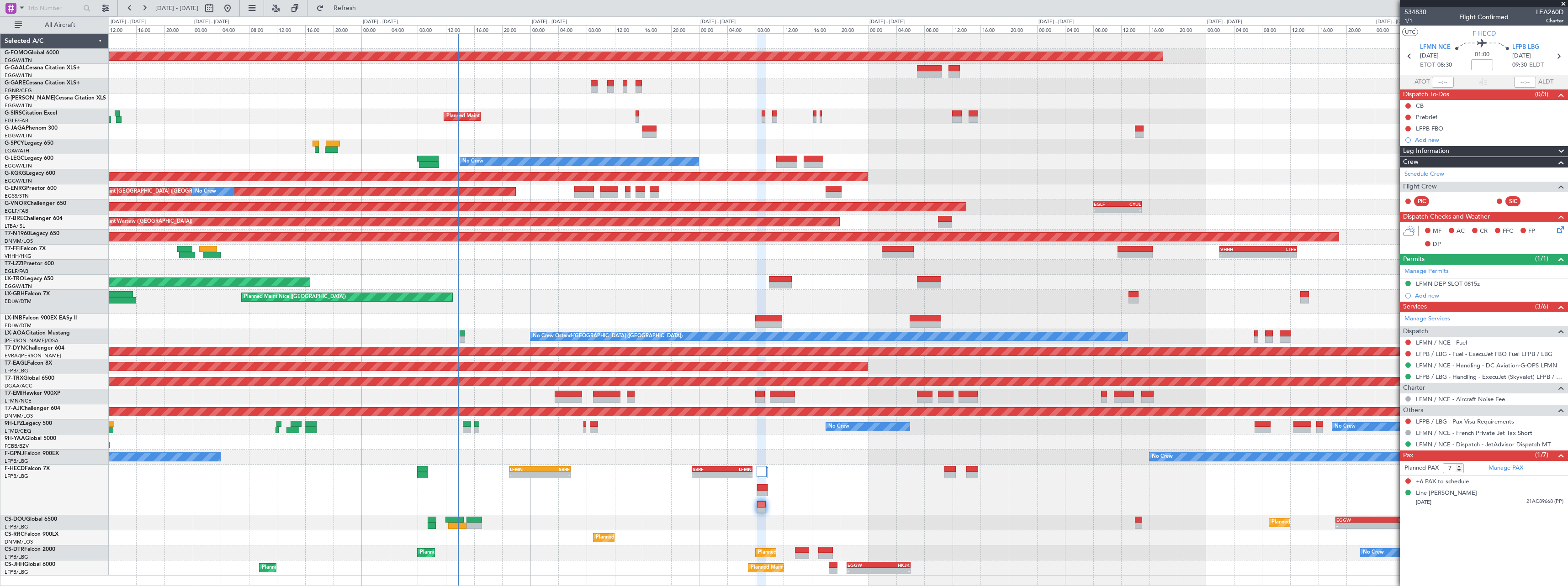
click at [734, 278] on div "Planned Maint Windsor Locks ([PERSON_NAME] Intl) Owner Planned Maint [GEOGRAPHI…" at bounding box center [838, 305] width 1459 height 542
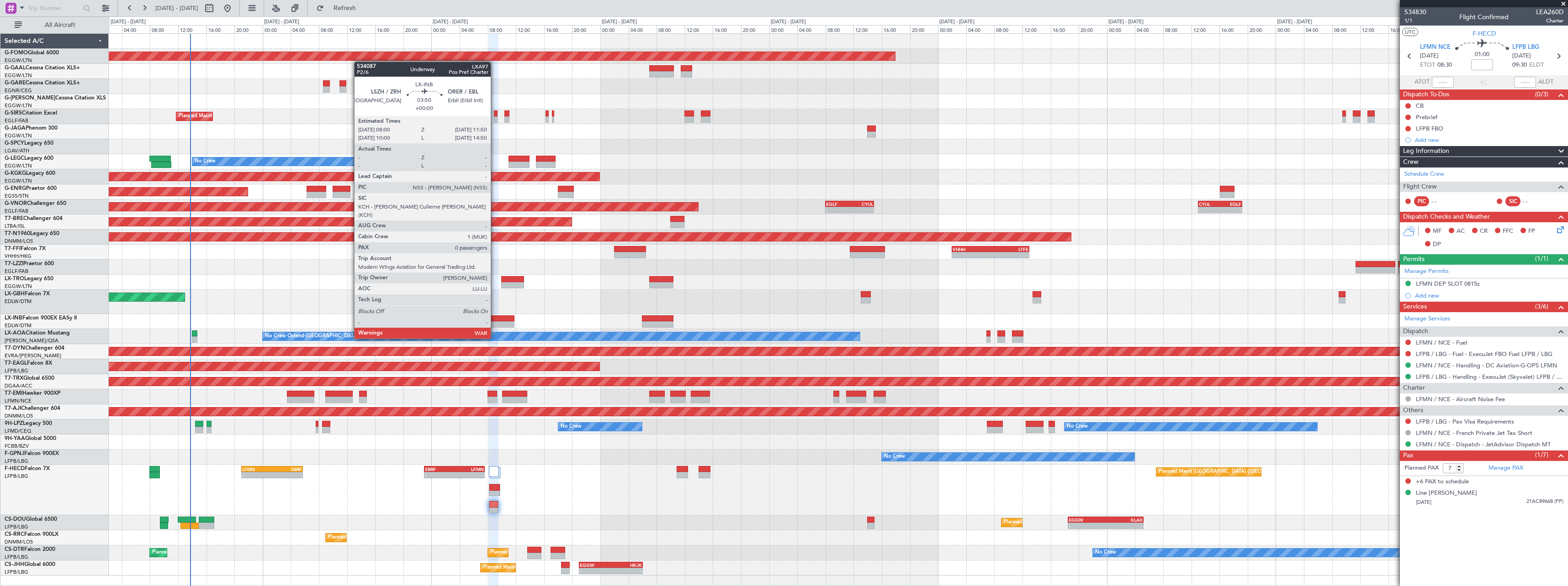
click at [495, 321] on div at bounding box center [501, 324] width 27 height 7
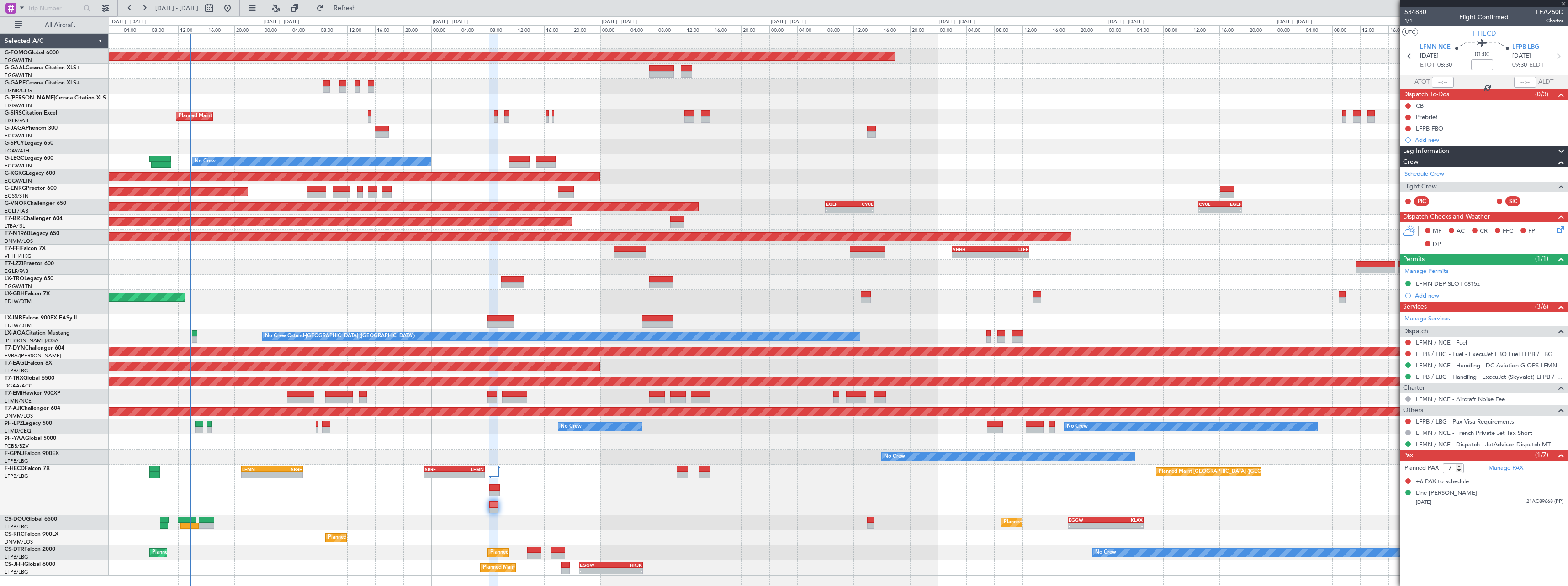
type input "0"
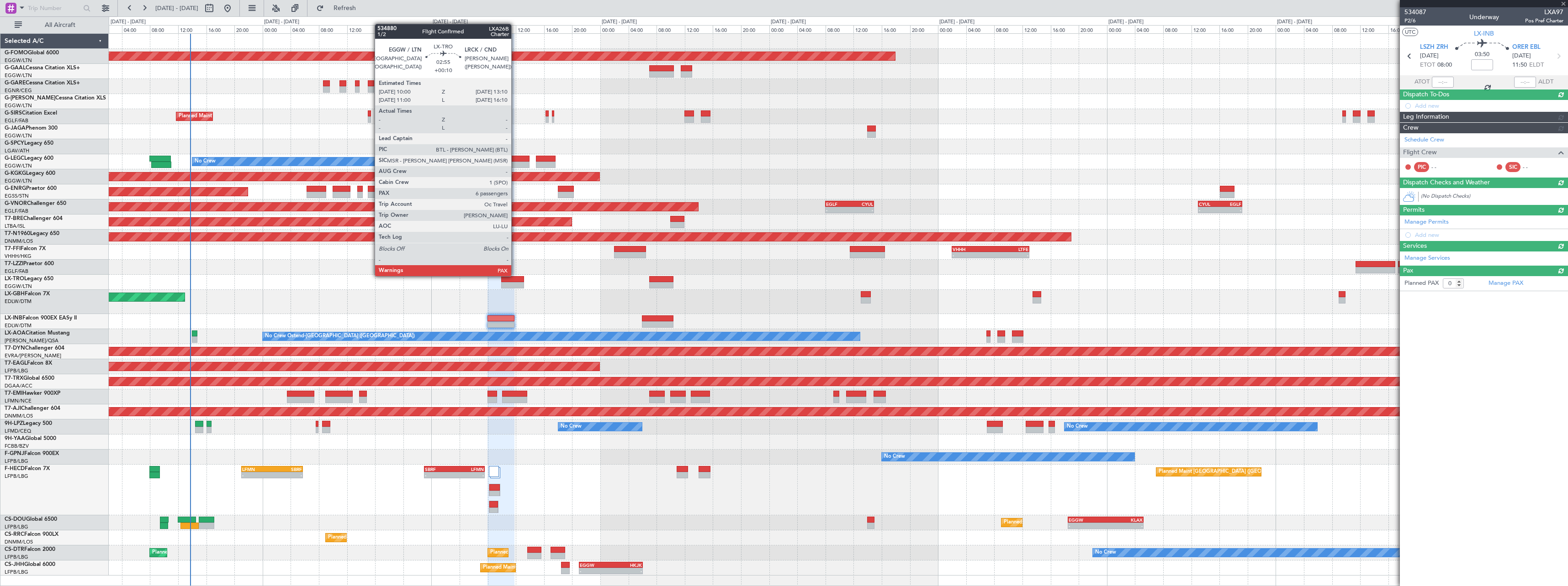
click at [515, 285] on div at bounding box center [512, 286] width 22 height 7
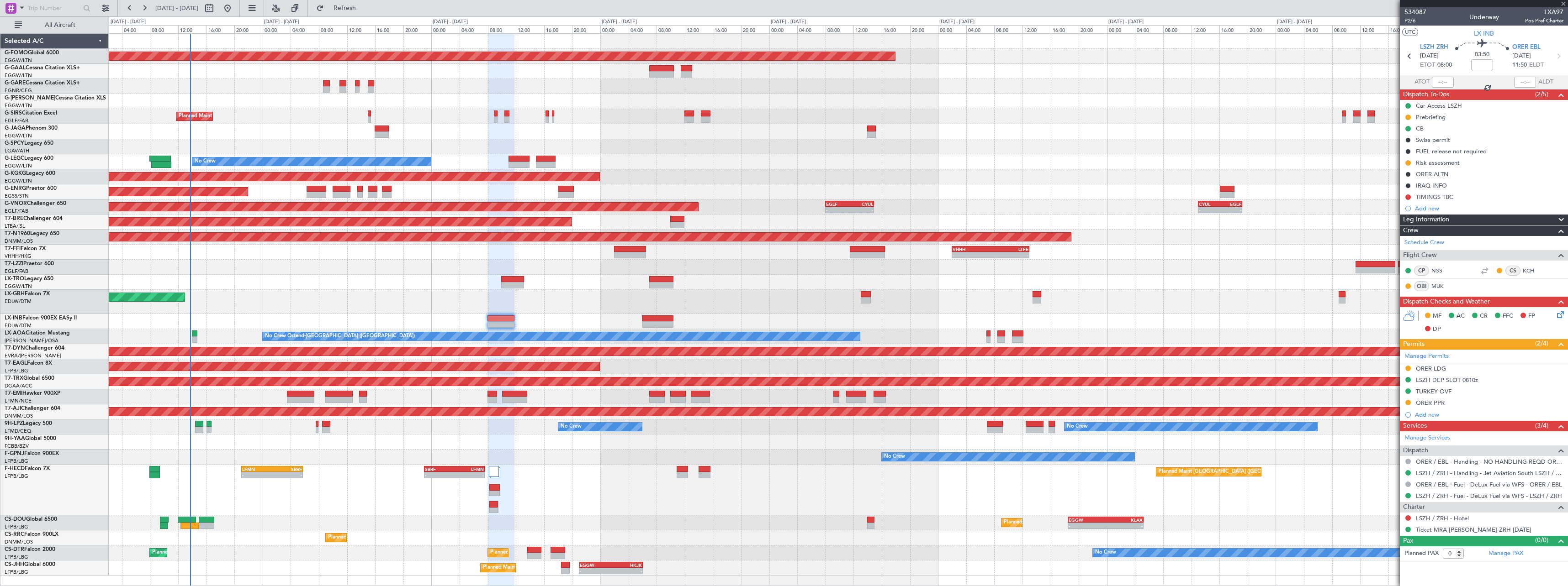
type input "+00:10"
type input "6"
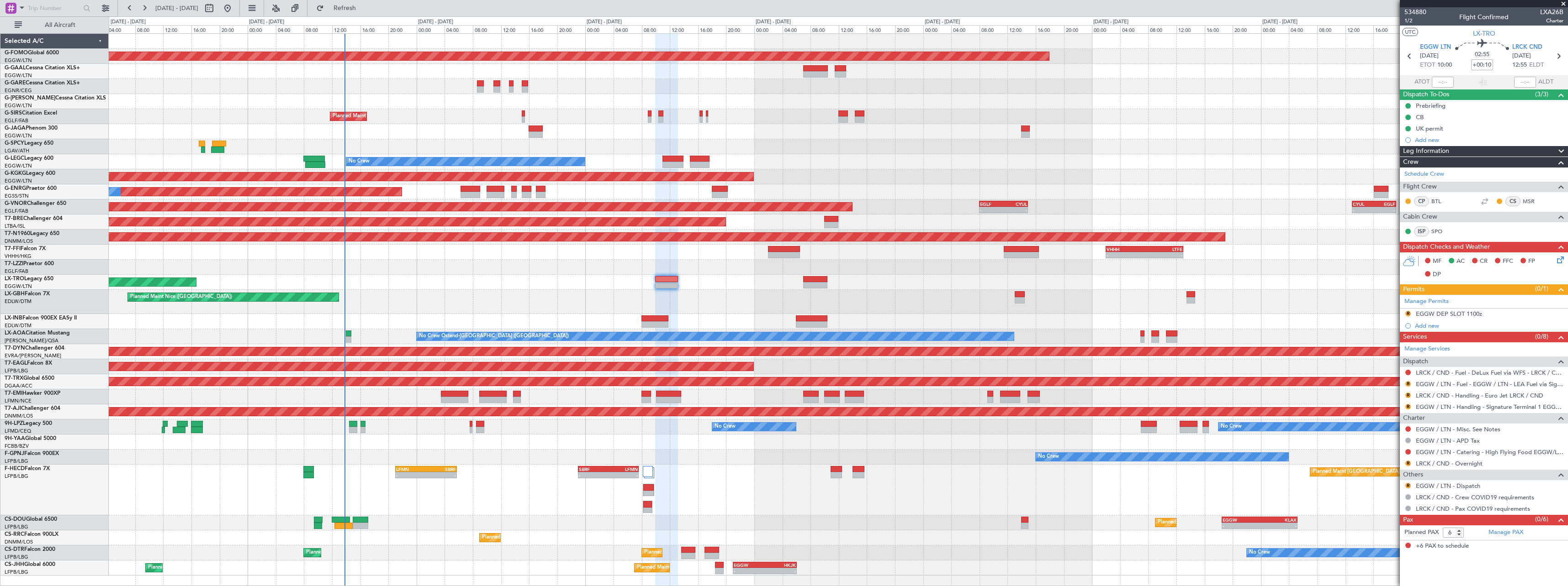
click at [806, 459] on div "No Crew No Crew" at bounding box center [838, 457] width 1459 height 15
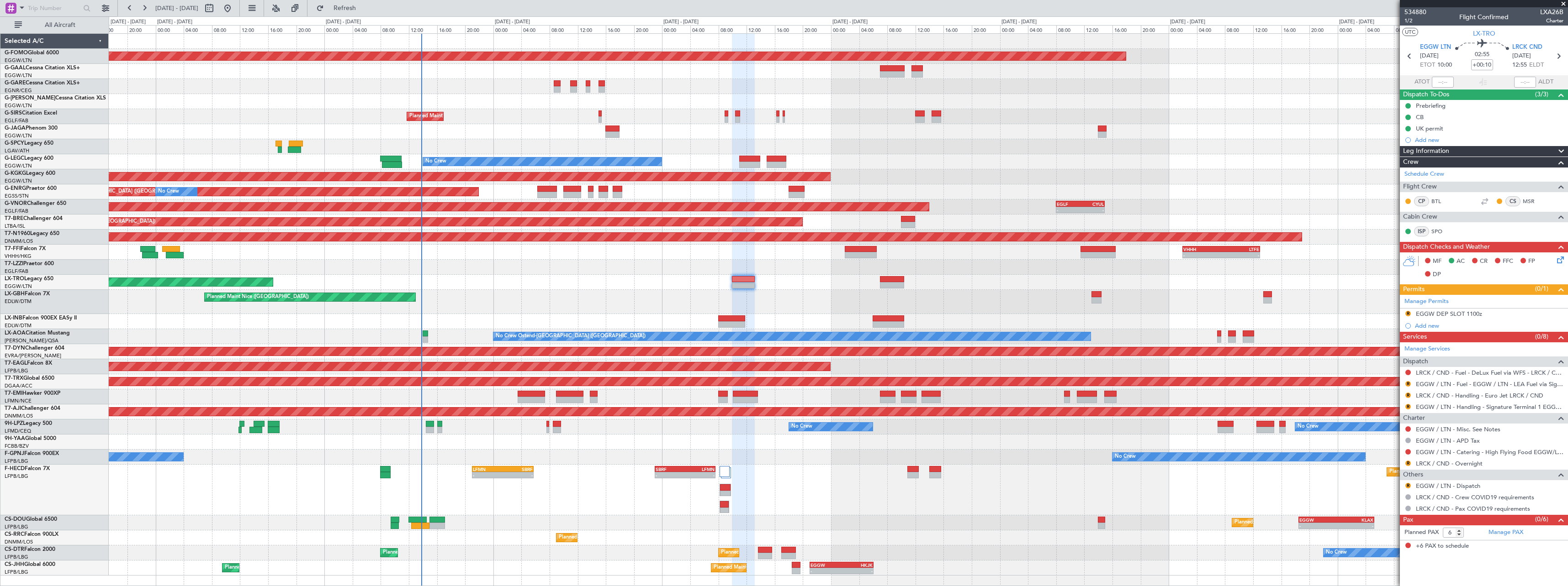
click at [989, 314] on div "Planned Maint Windsor Locks ([PERSON_NAME] Intl) Owner Planned Maint [GEOGRAPHI…" at bounding box center [838, 305] width 1459 height 542
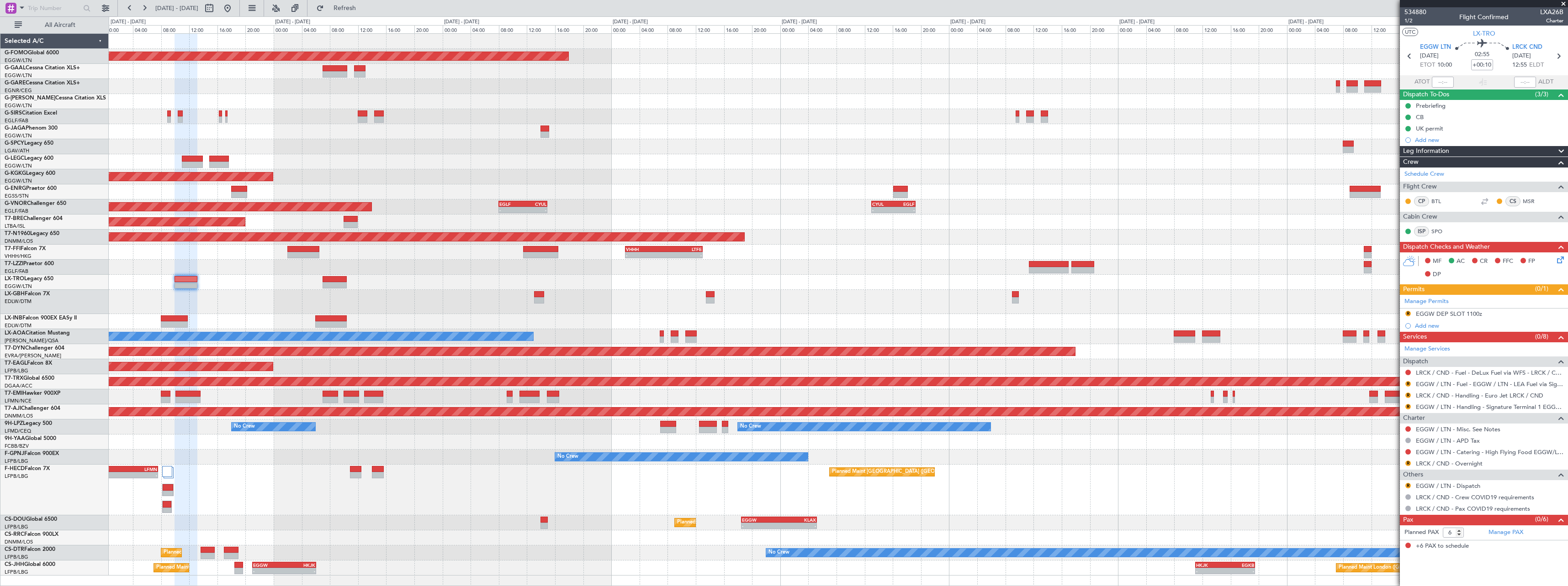
click at [681, 271] on div "Planned Maint Windsor Locks ([PERSON_NAME] Intl) - - EGGW 19:15 Z KTEB 01:55 Z …" at bounding box center [838, 305] width 1459 height 542
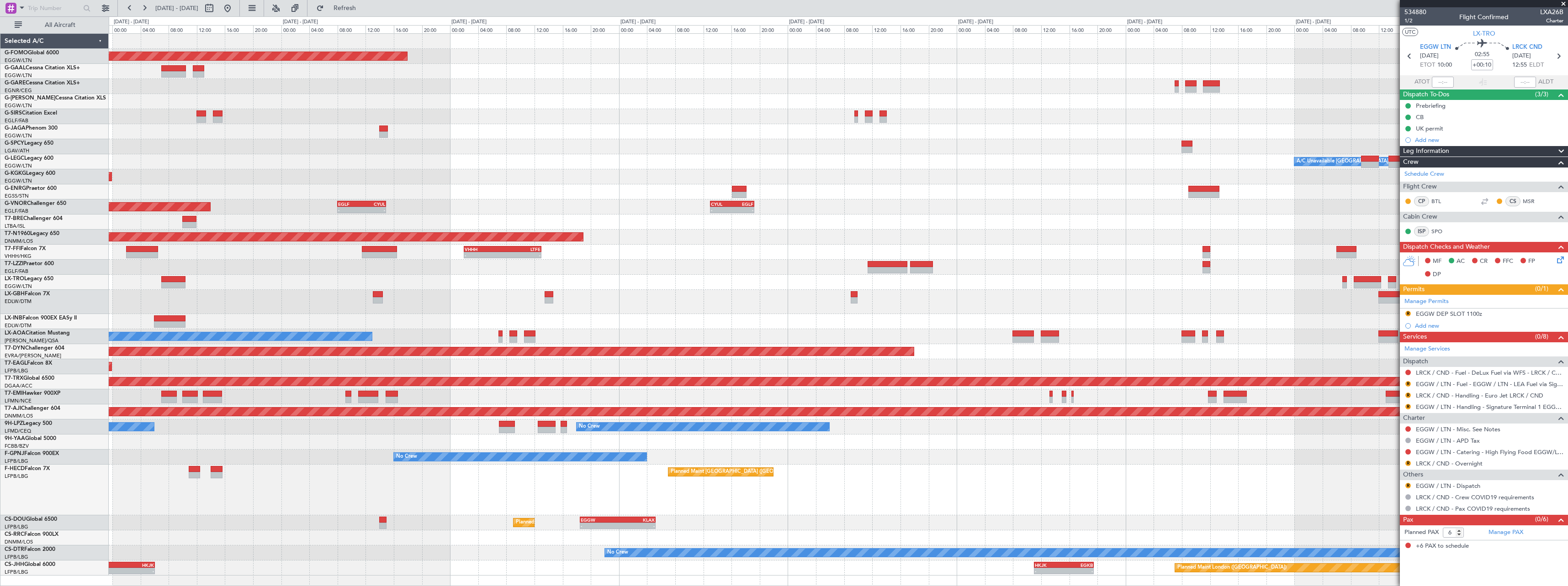
click at [730, 296] on div at bounding box center [838, 301] width 1459 height 24
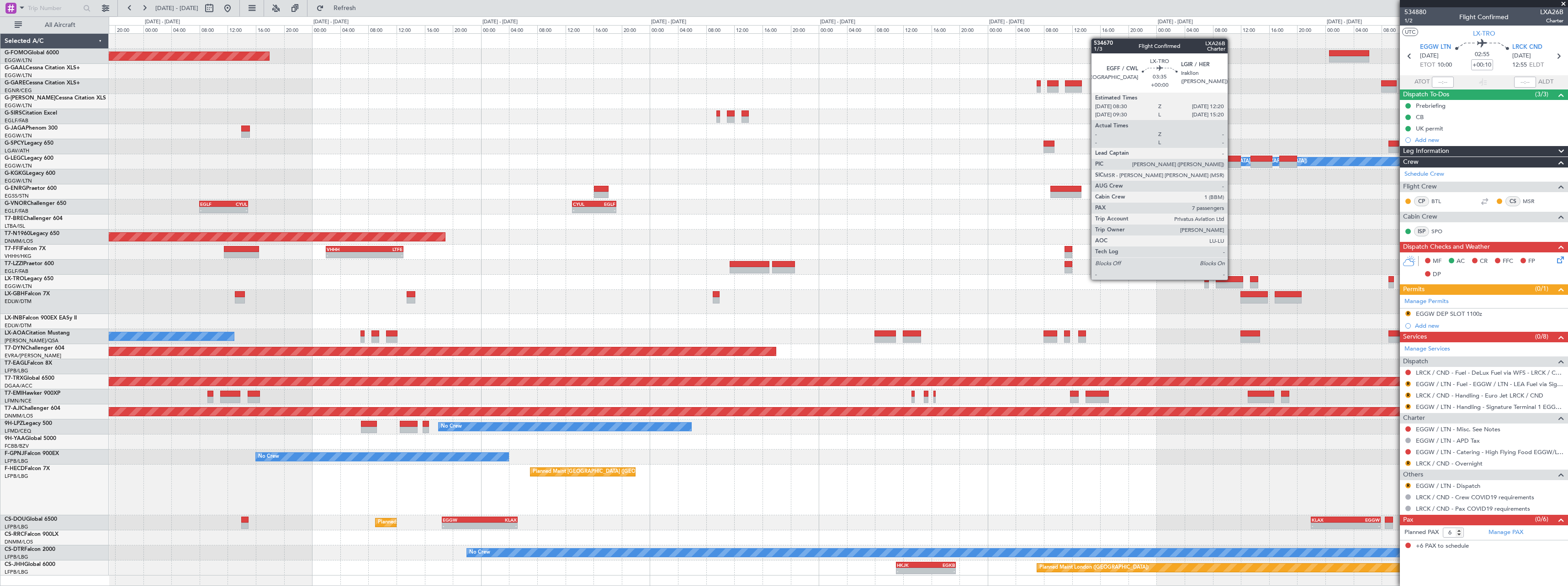
click at [1232, 279] on div at bounding box center [1229, 280] width 27 height 7
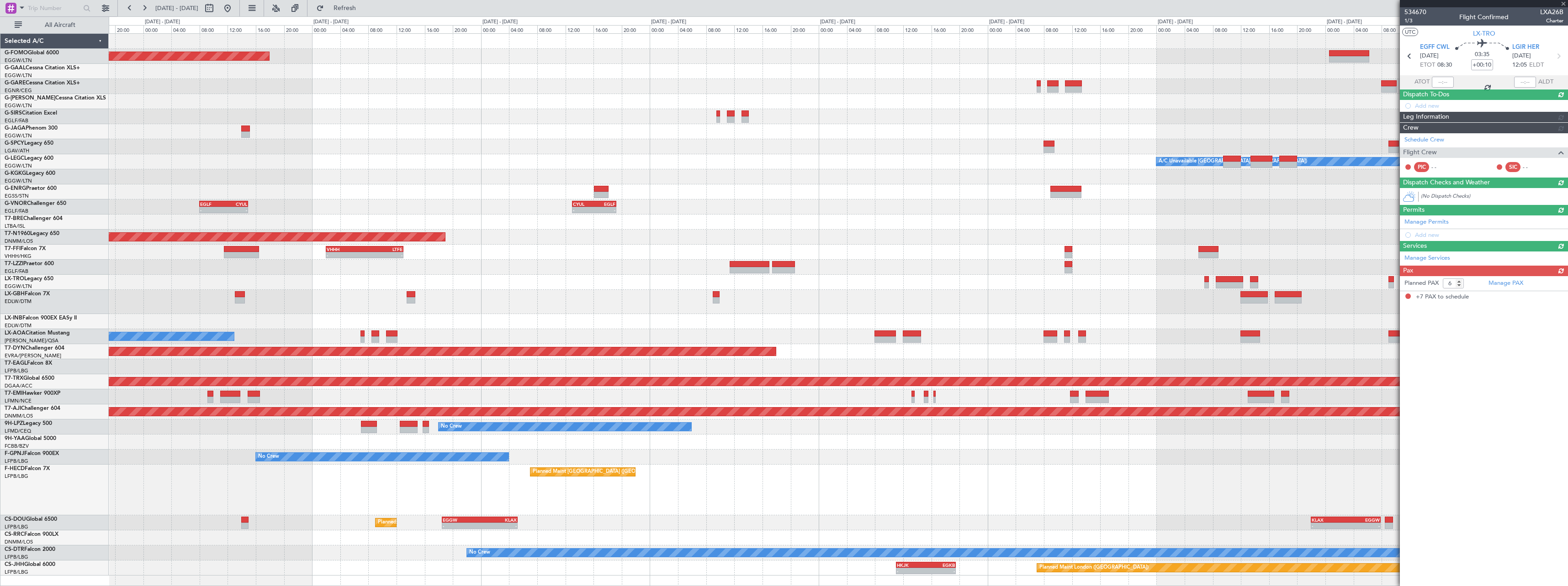
type input "7"
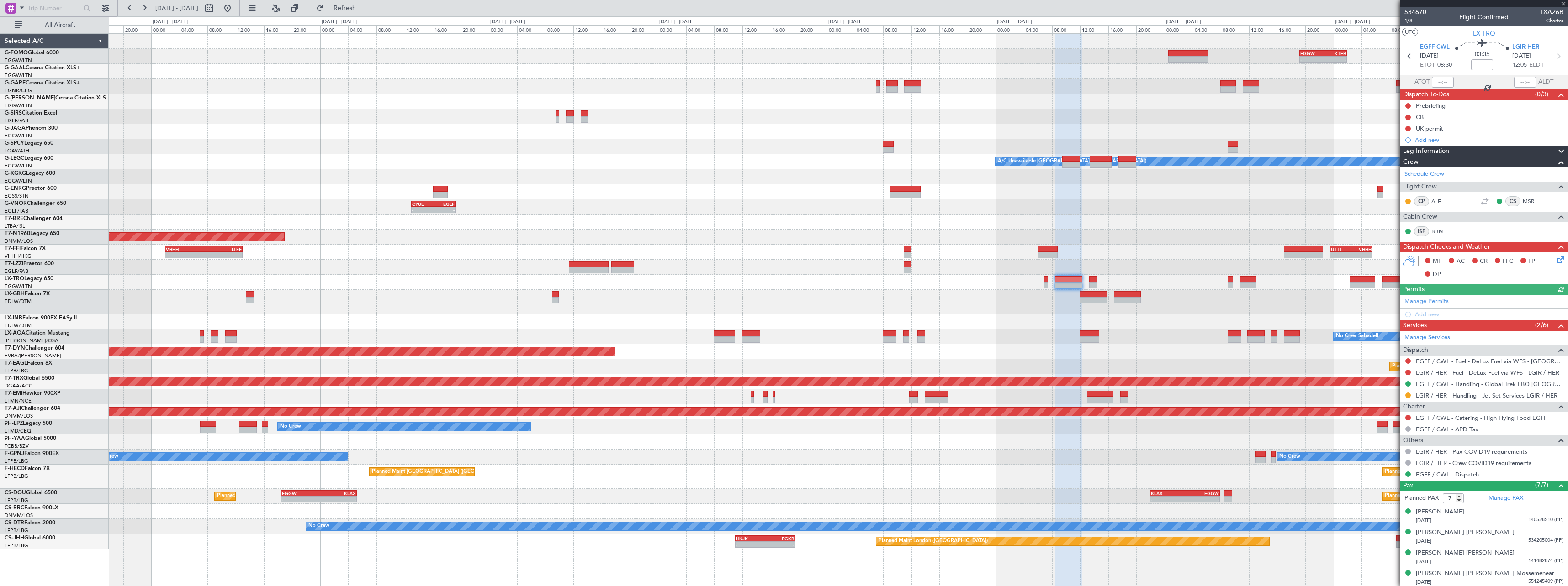
click at [1090, 243] on div "- - EGGW 19:15 Z KTEB 01:55 Z Planned Maint Windsor Locks ([PERSON_NAME] Intl) …" at bounding box center [838, 291] width 1459 height 516
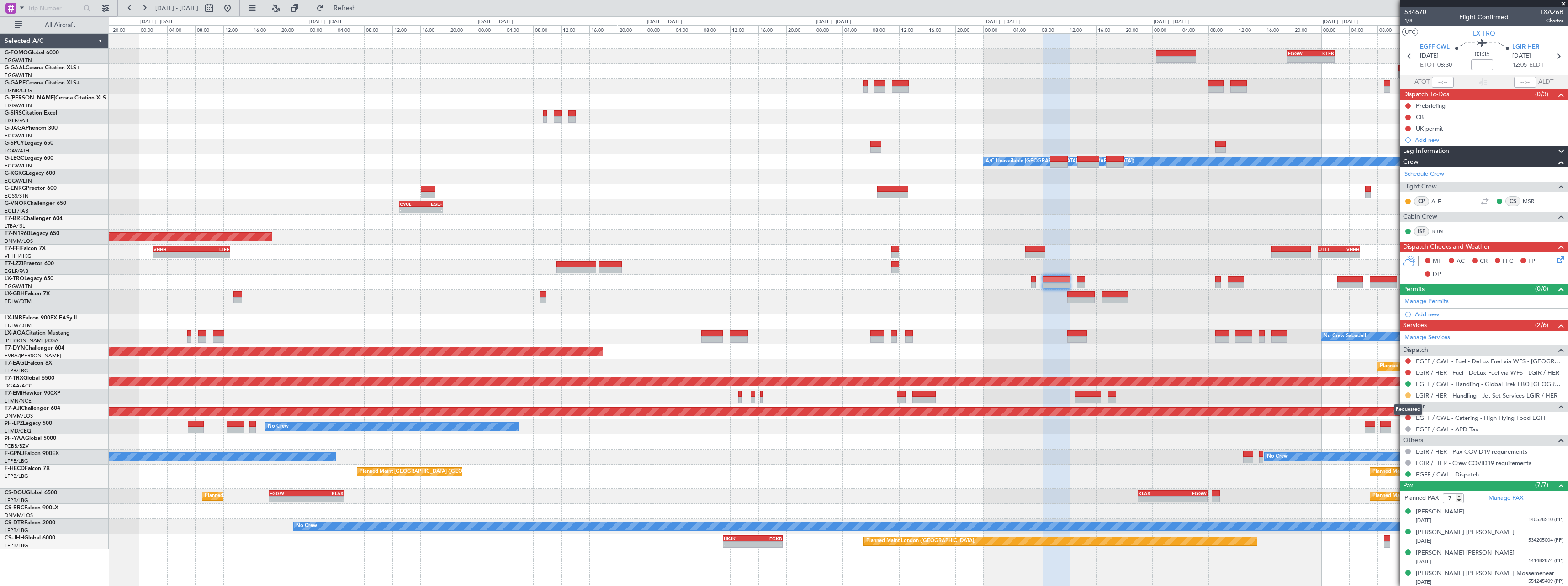
click at [1408, 395] on button at bounding box center [1407, 396] width 6 height 6
click at [1379, 503] on span "Confirmed" at bounding box center [1382, 504] width 28 height 9
click at [1438, 298] on link "Manage Permits" at bounding box center [1426, 301] width 45 height 9
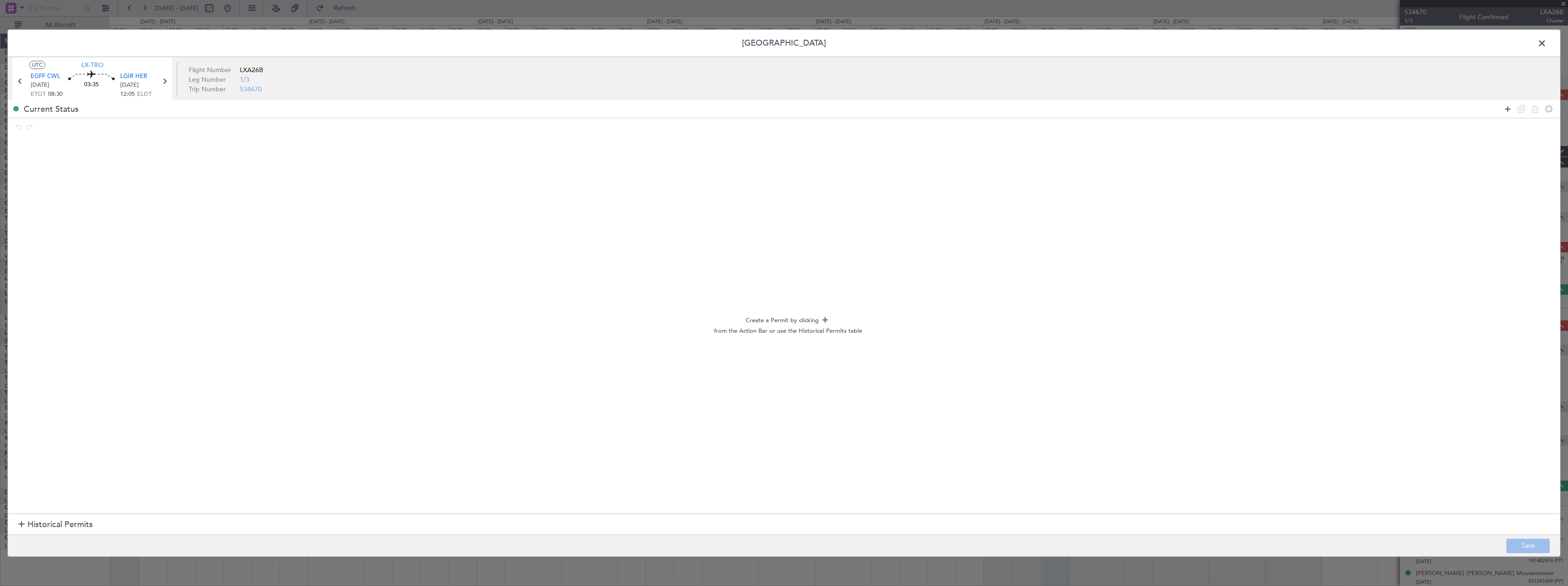
click at [1511, 108] on icon at bounding box center [1507, 108] width 11 height 11
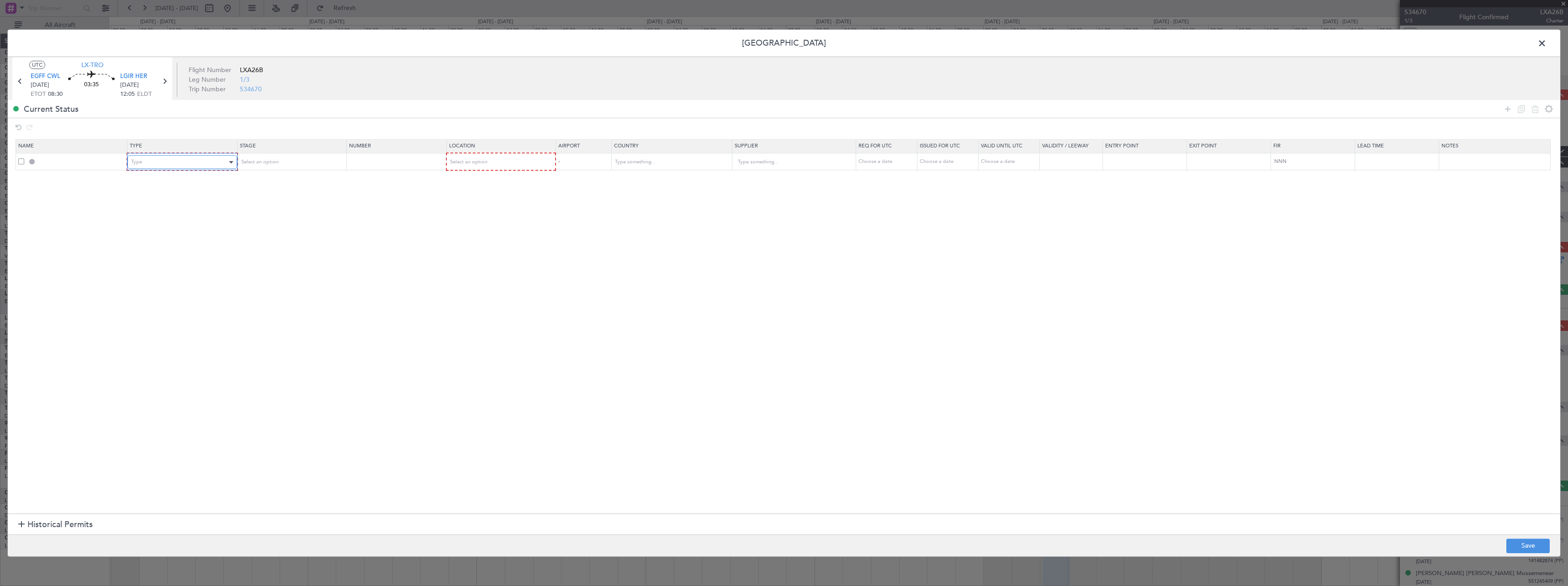
click at [203, 163] on div "Type" at bounding box center [178, 162] width 95 height 14
click at [179, 254] on span "Slot" at bounding box center [185, 248] width 103 height 14
click at [280, 161] on div "Select an option" at bounding box center [287, 162] width 95 height 14
drag, startPoint x: 282, startPoint y: 238, endPoint x: 488, endPoint y: 156, distance: 221.7
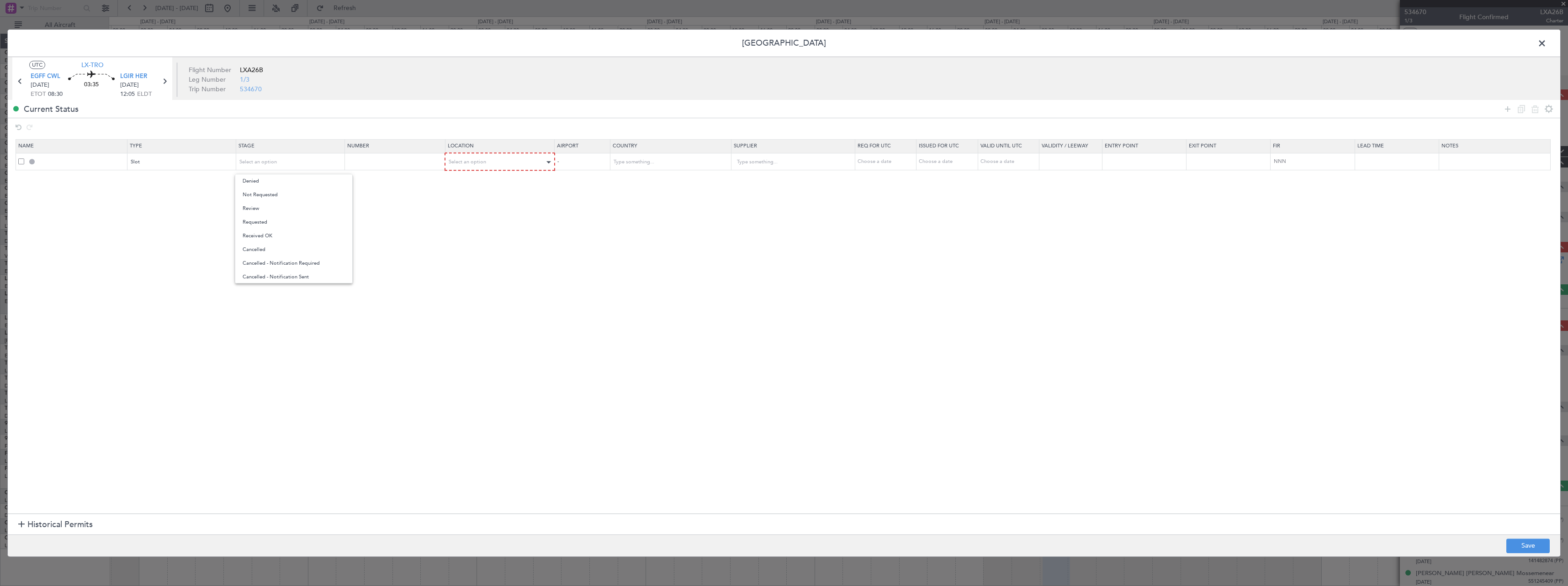
click at [283, 237] on span "Received OK" at bounding box center [294, 236] width 103 height 14
click at [530, 161] on div "Select an option" at bounding box center [497, 162] width 96 height 14
click at [519, 209] on span "Arrival" at bounding box center [505, 209] width 103 height 14
click at [753, 160] on input "text" at bounding box center [788, 162] width 104 height 14
click at [678, 165] on input "text" at bounding box center [665, 162] width 104 height 14
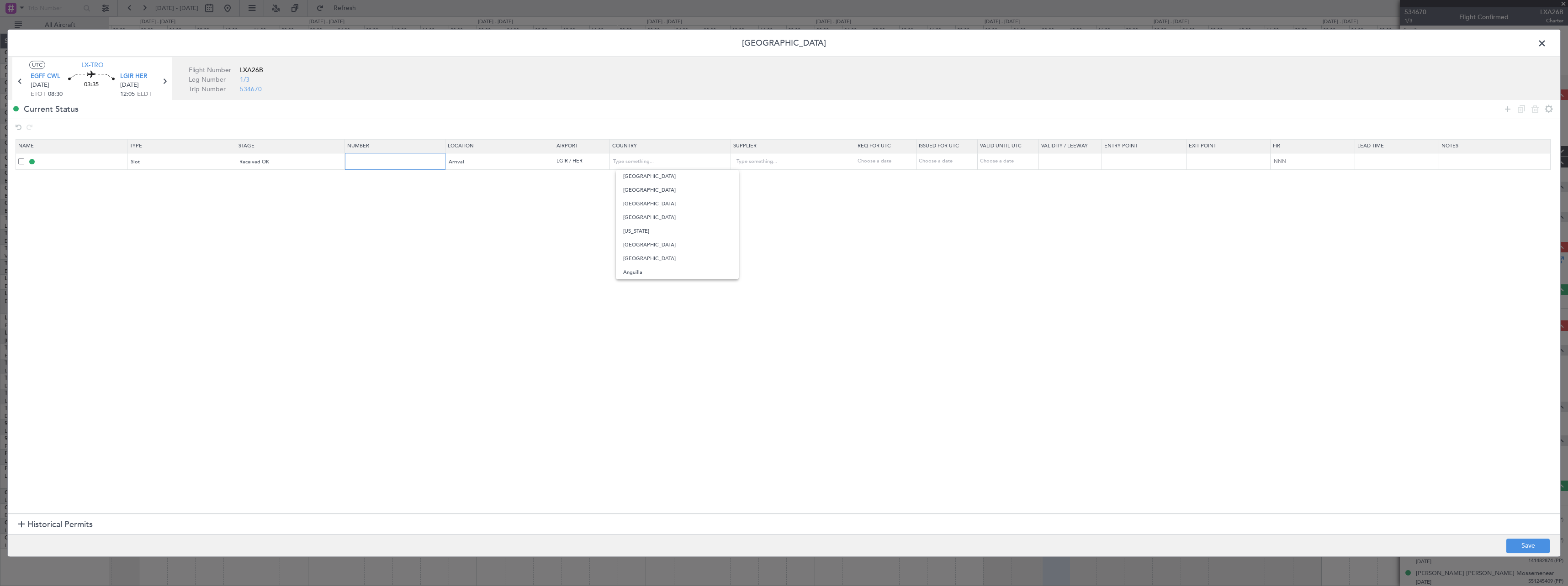
click at [377, 158] on input "text" at bounding box center [396, 161] width 98 height 7
paste input "LGIRAJST478100"
type input "LGIRAJST478100"
click at [1534, 542] on button "Save" at bounding box center [1527, 546] width 43 height 15
type input "LGIR ARR SLOT"
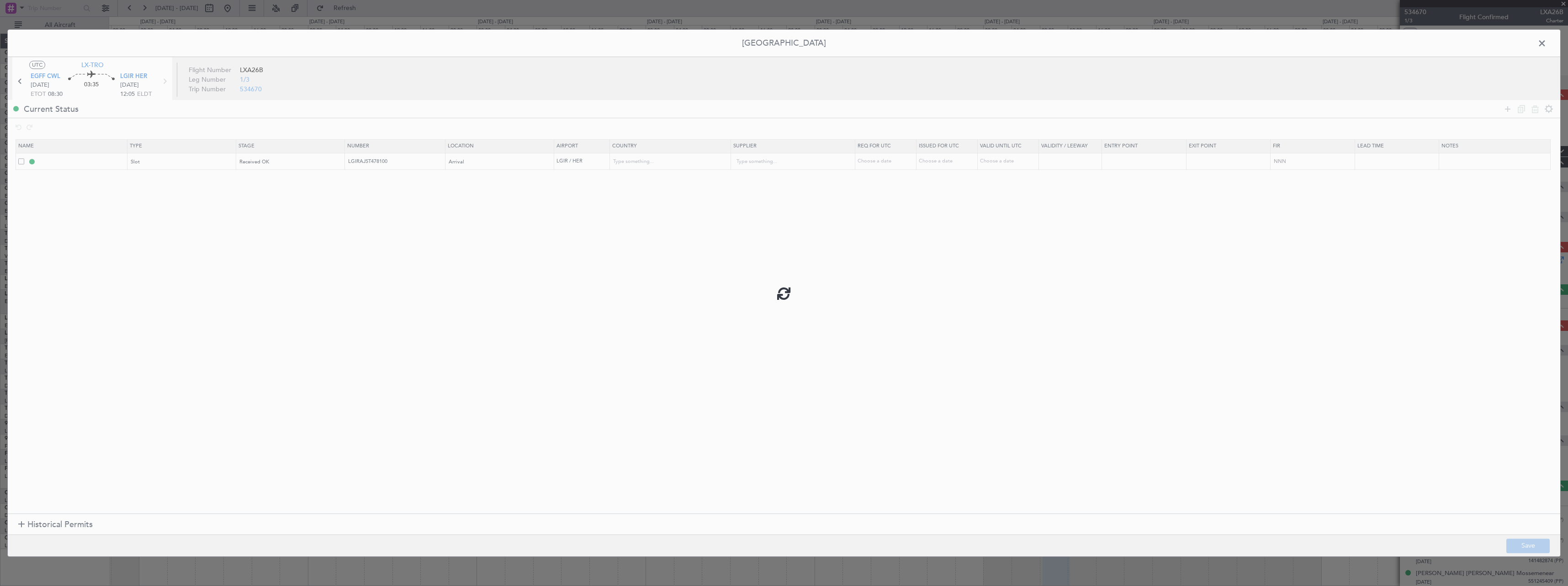
type input "LGIRAJST478100"
type input "[GEOGRAPHIC_DATA]"
type input "NNN"
click at [1546, 39] on span at bounding box center [1546, 46] width 0 height 18
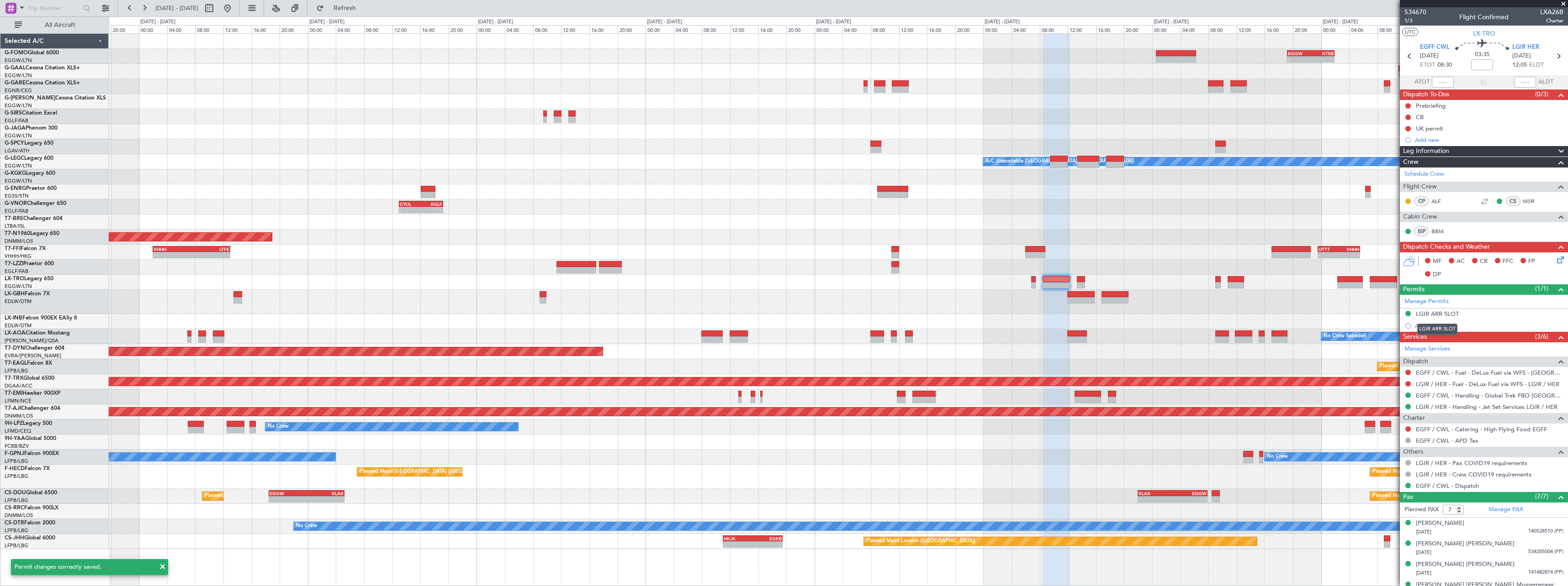
click at [1446, 315] on div "LGIR ARR SLOT" at bounding box center [1437, 314] width 43 height 7
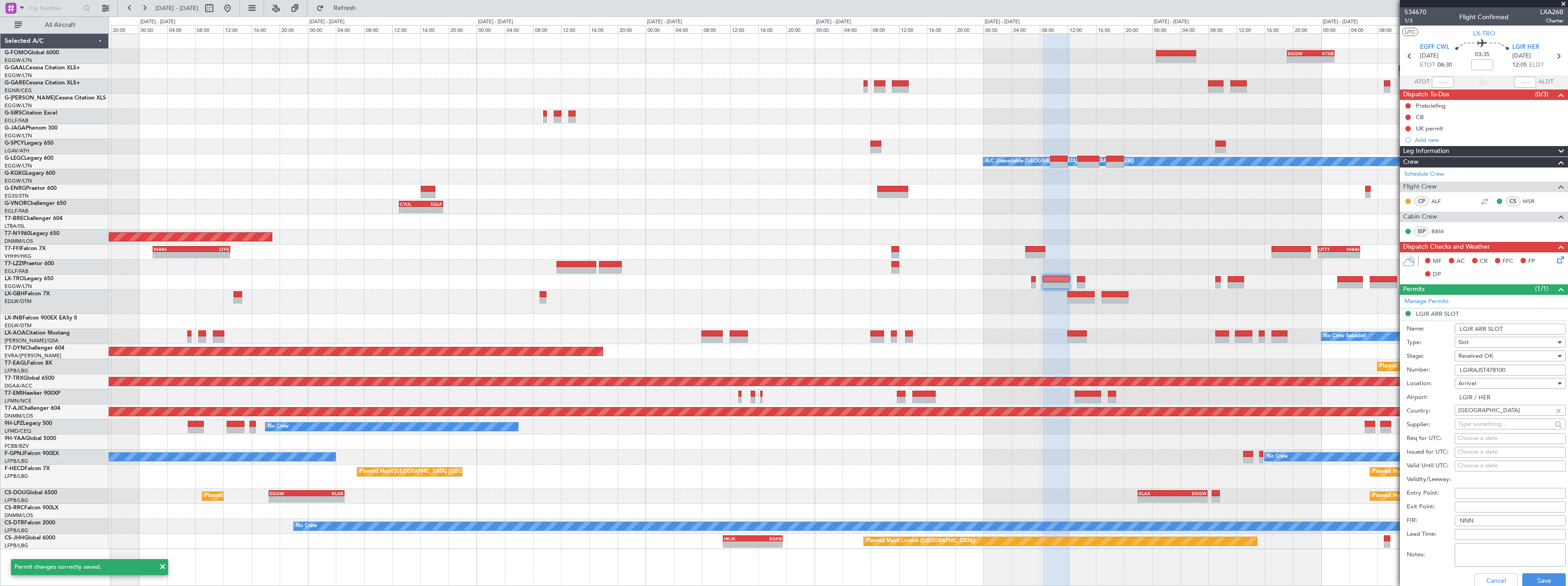
click at [1536, 331] on input "LGIR ARR SLOT" at bounding box center [1510, 329] width 111 height 11
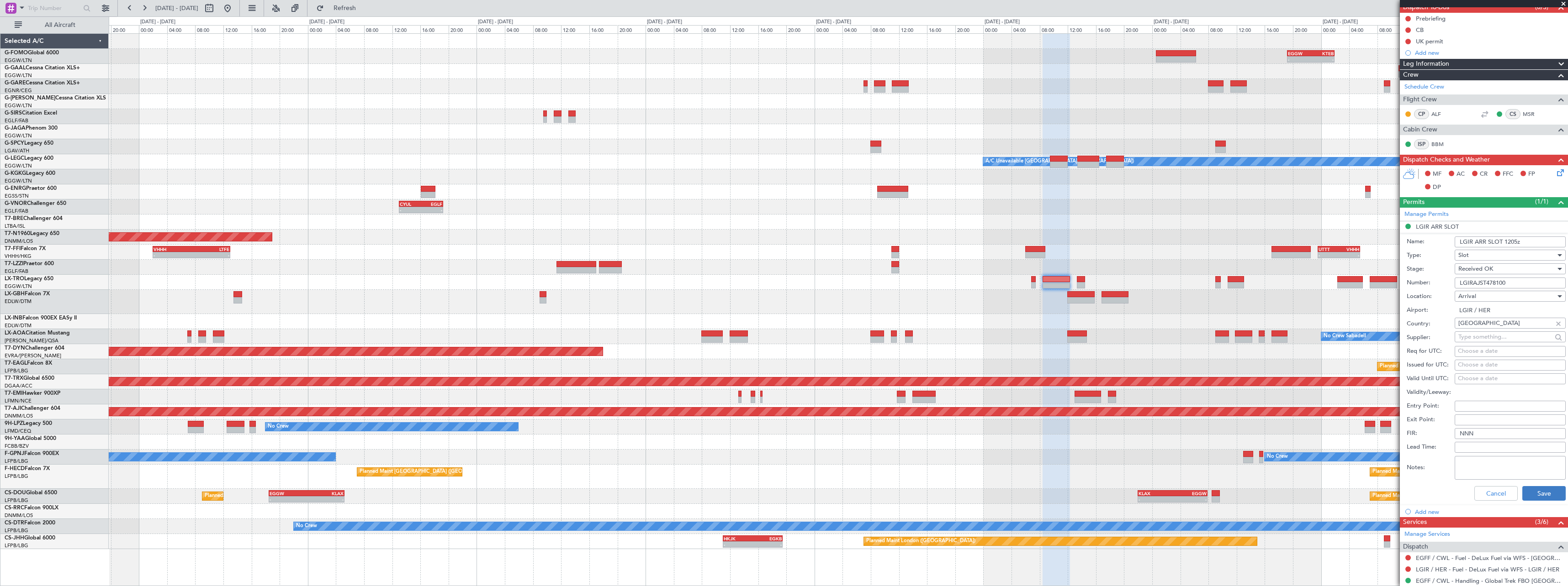
scroll to position [183, 0]
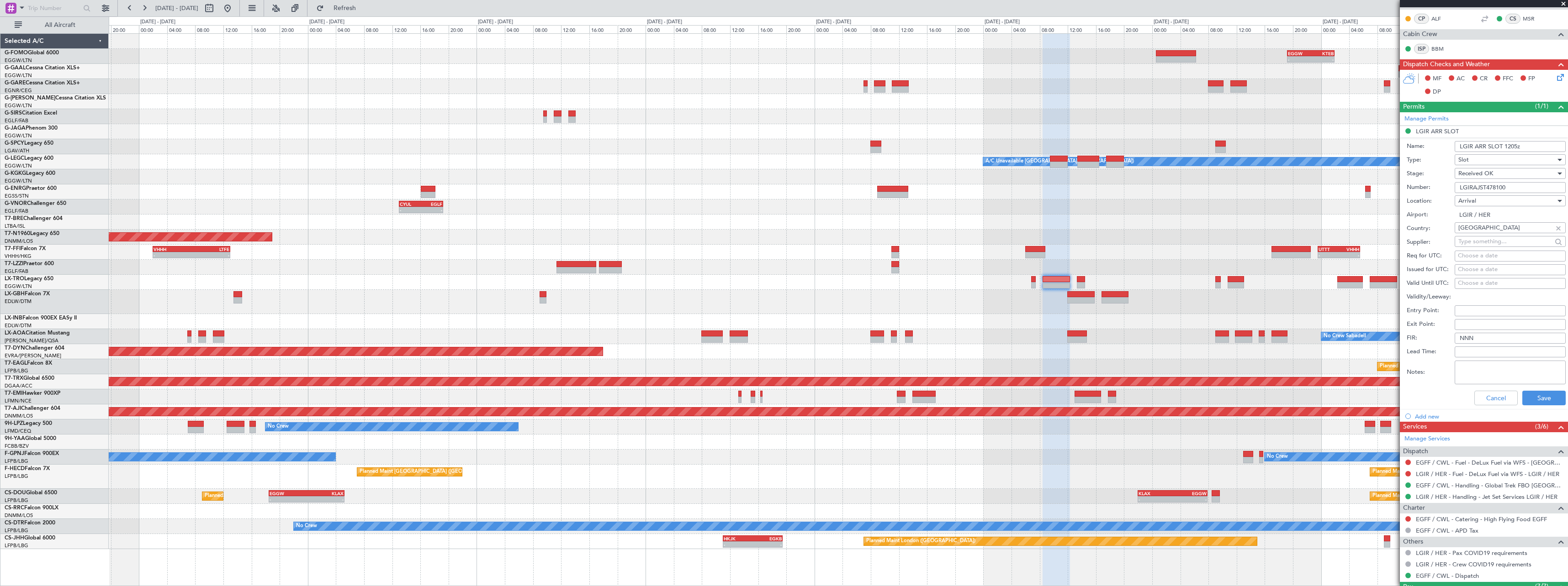
type input "LGIR ARR SLOT 1205z"
click at [1537, 405] on div "Cancel Save" at bounding box center [1486, 398] width 159 height 24
click at [1537, 398] on button "Save" at bounding box center [1544, 398] width 43 height 15
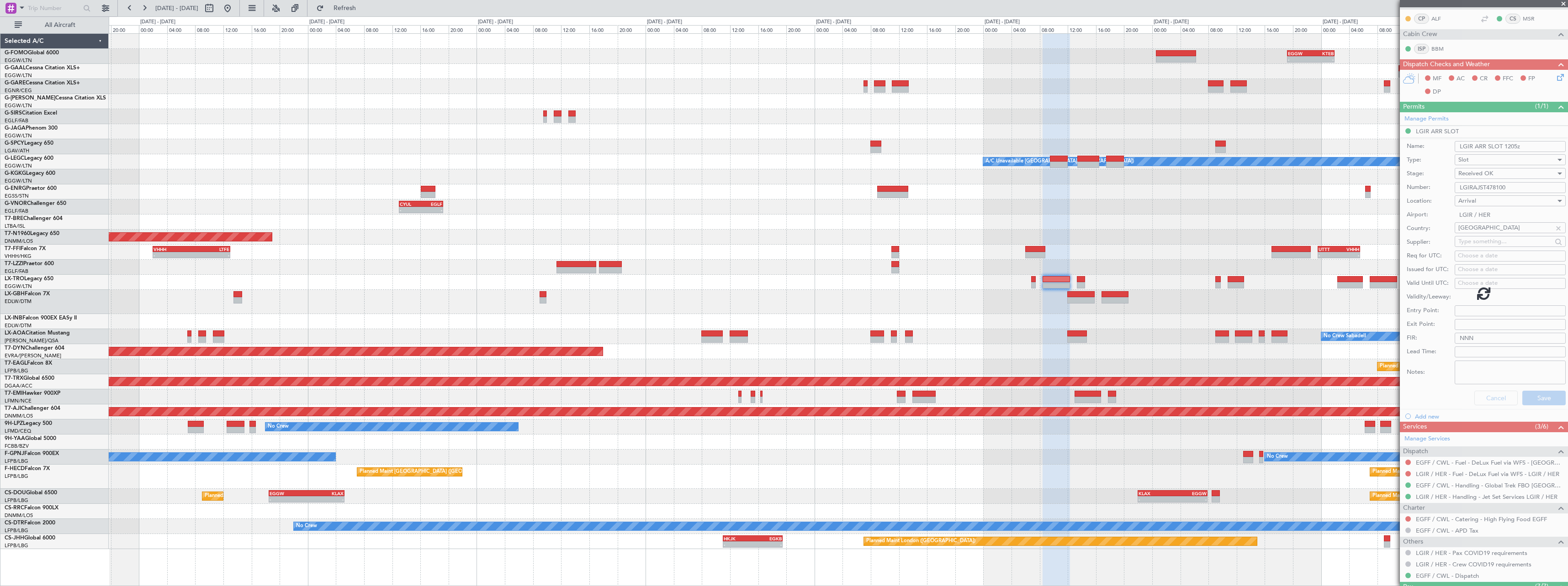
scroll to position [74, 0]
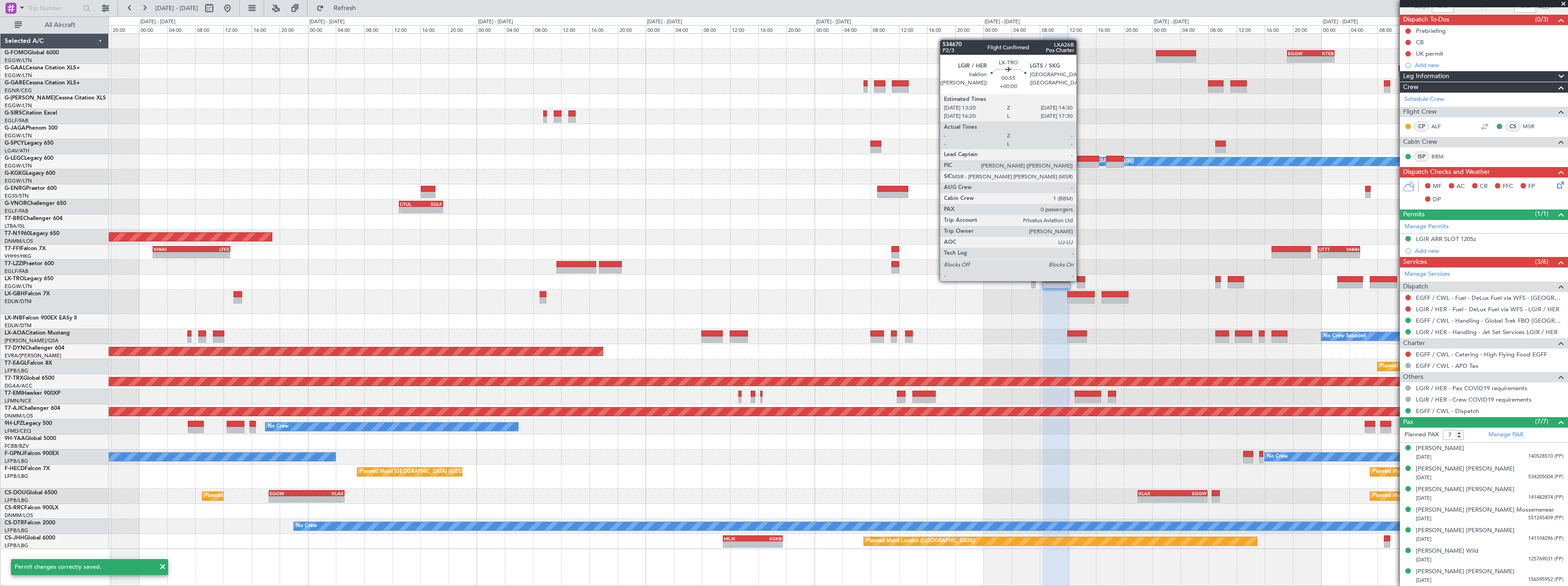
click at [1080, 281] on div at bounding box center [1081, 280] width 8 height 7
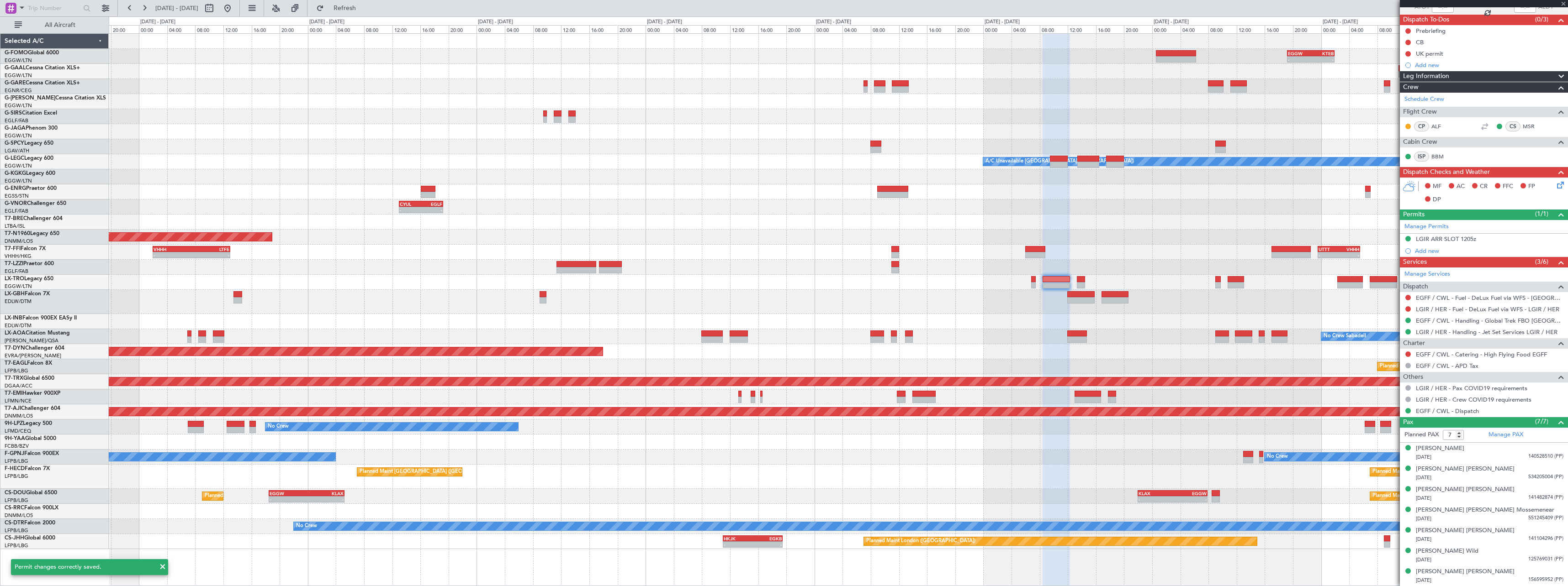
type input "0"
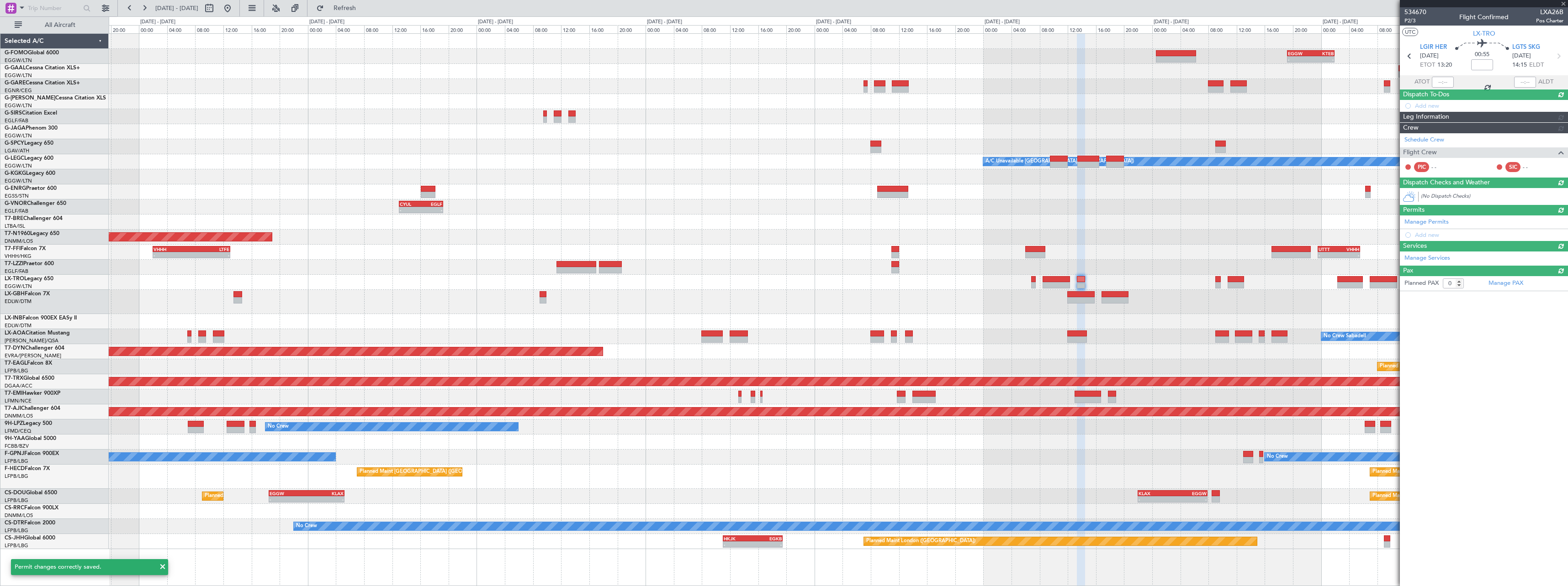
scroll to position [0, 0]
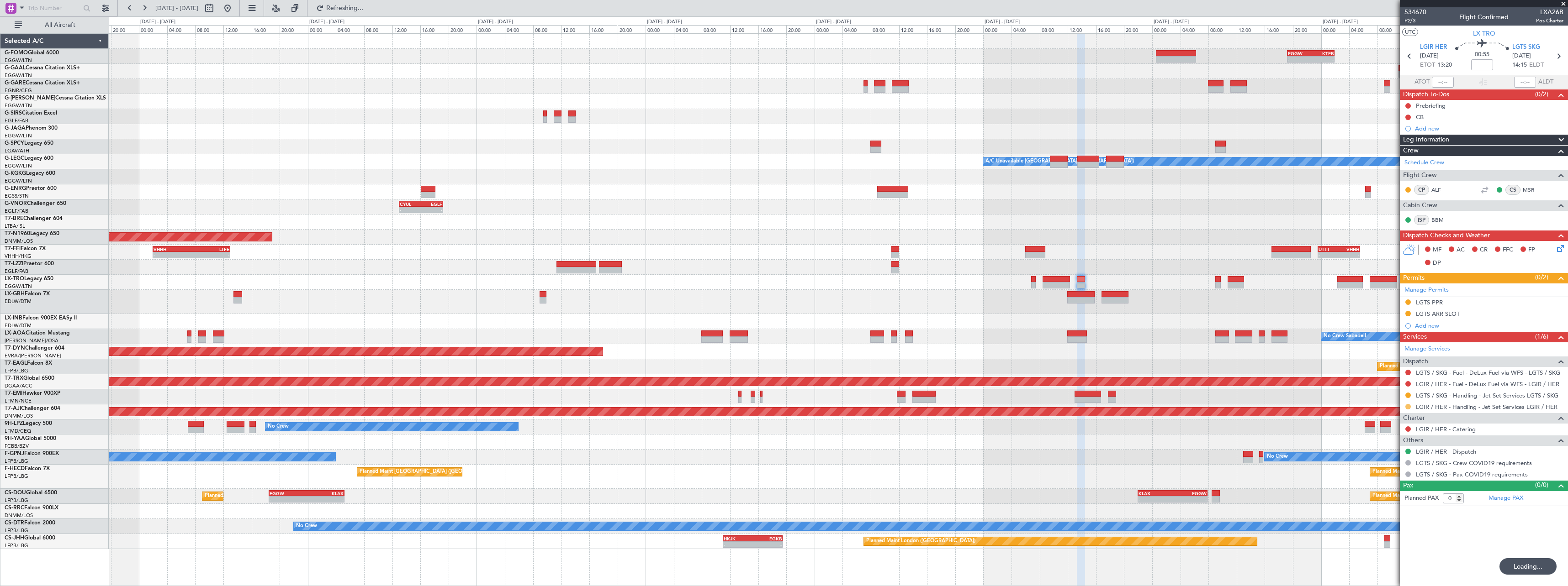
click at [1407, 405] on button at bounding box center [1407, 406] width 6 height 6
click at [1384, 513] on span "Confirmed" at bounding box center [1382, 515] width 28 height 9
click at [1420, 303] on div "LGTS PPR" at bounding box center [1429, 302] width 27 height 7
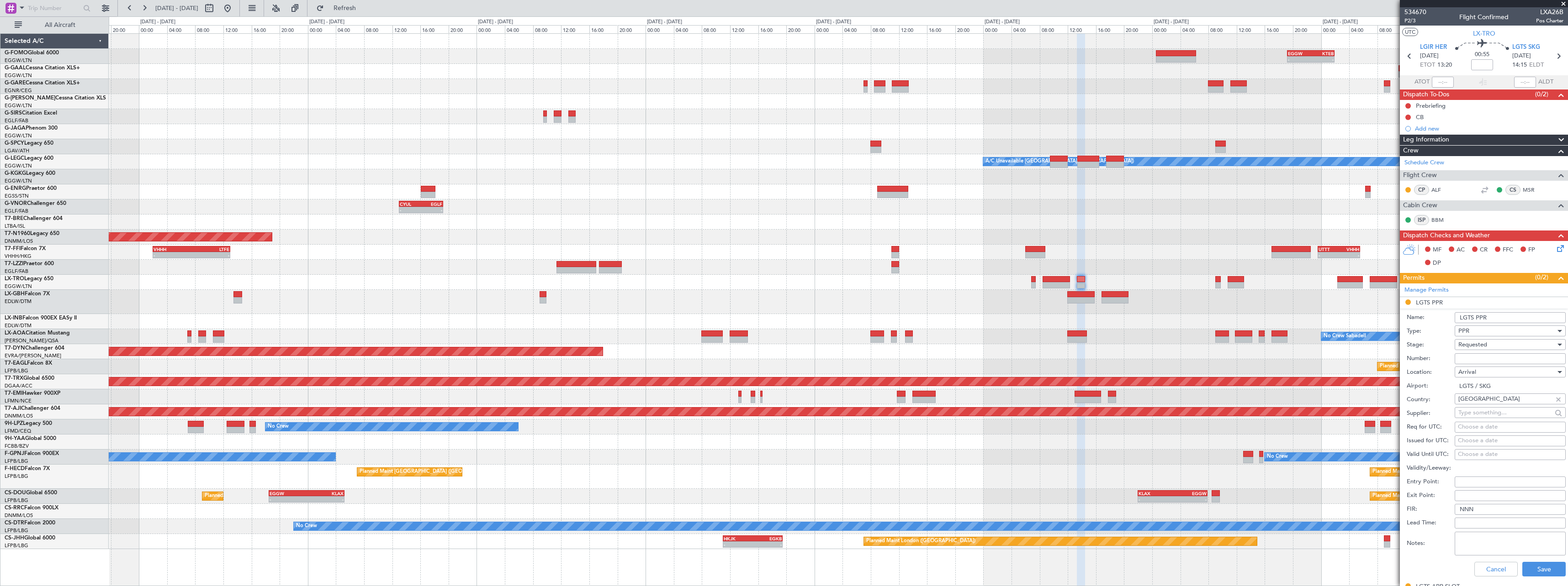
click at [1479, 332] on div "PPR" at bounding box center [1507, 331] width 98 height 14
click at [1479, 418] on span "Slot" at bounding box center [1507, 417] width 96 height 14
click at [1483, 372] on div "Arrival" at bounding box center [1507, 372] width 98 height 14
click at [1481, 388] on span "Departure" at bounding box center [1507, 391] width 96 height 14
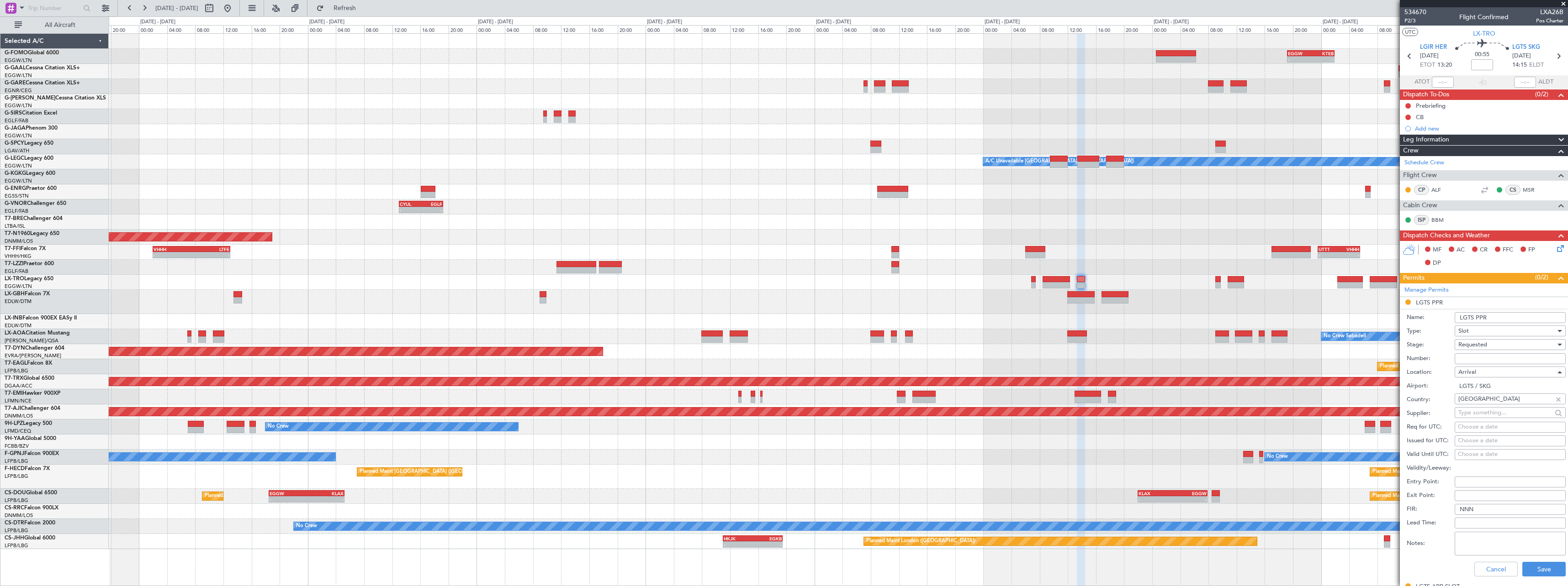
type input "LGIR / HER"
drag, startPoint x: 1495, startPoint y: 318, endPoint x: 1431, endPoint y: 321, distance: 64.1
click at [1431, 321] on div "Name: LGTS PPR" at bounding box center [1486, 318] width 159 height 14
type input "LGIR DEP SLOT 0515z"
click at [1474, 358] on input "Number:" at bounding box center [1510, 358] width 111 height 11
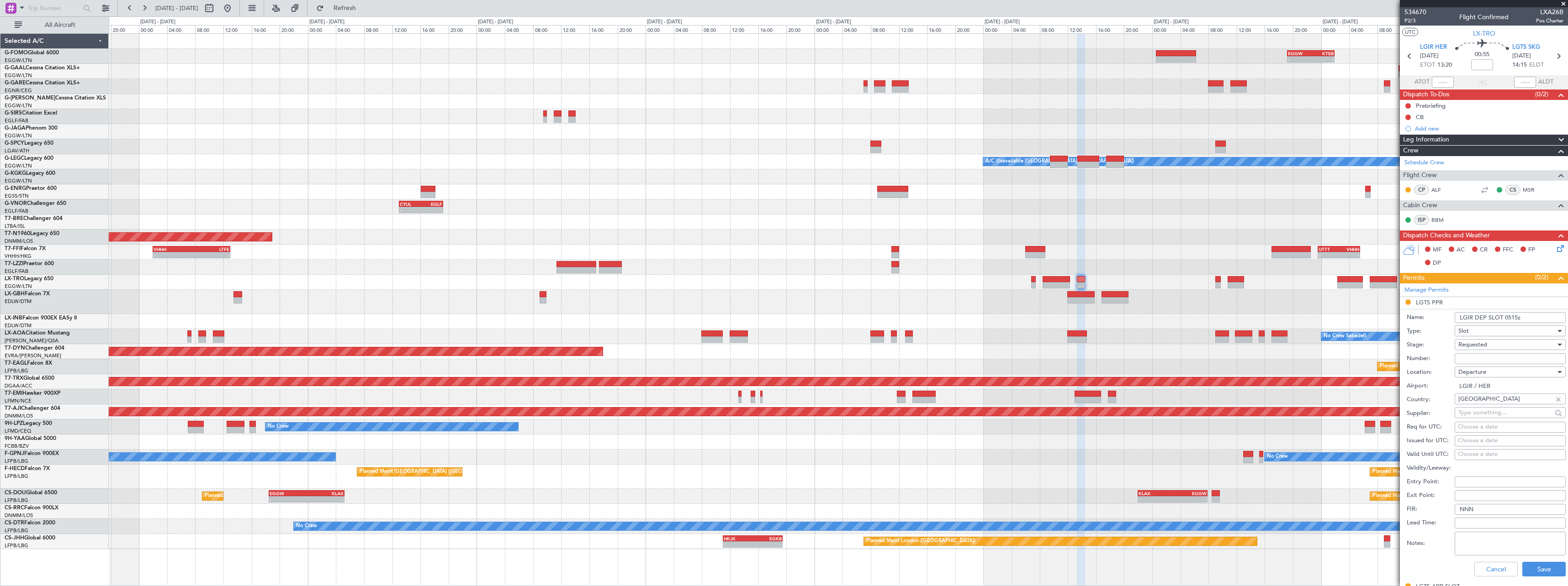
paste input "LGIRAJST478100"
type input "LGIRAJST478100"
click at [1519, 340] on div "Requested" at bounding box center [1507, 344] width 98 height 14
click at [1496, 413] on span "Received OK" at bounding box center [1507, 414] width 96 height 14
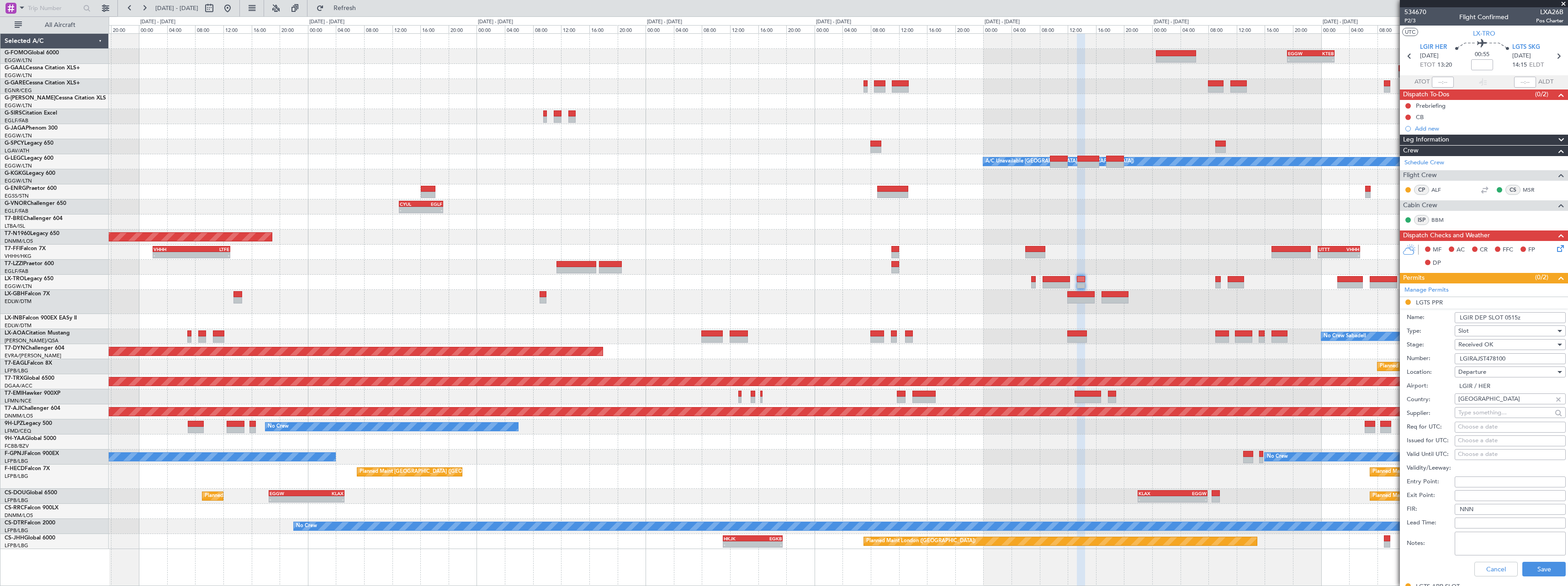
scroll to position [137, 0]
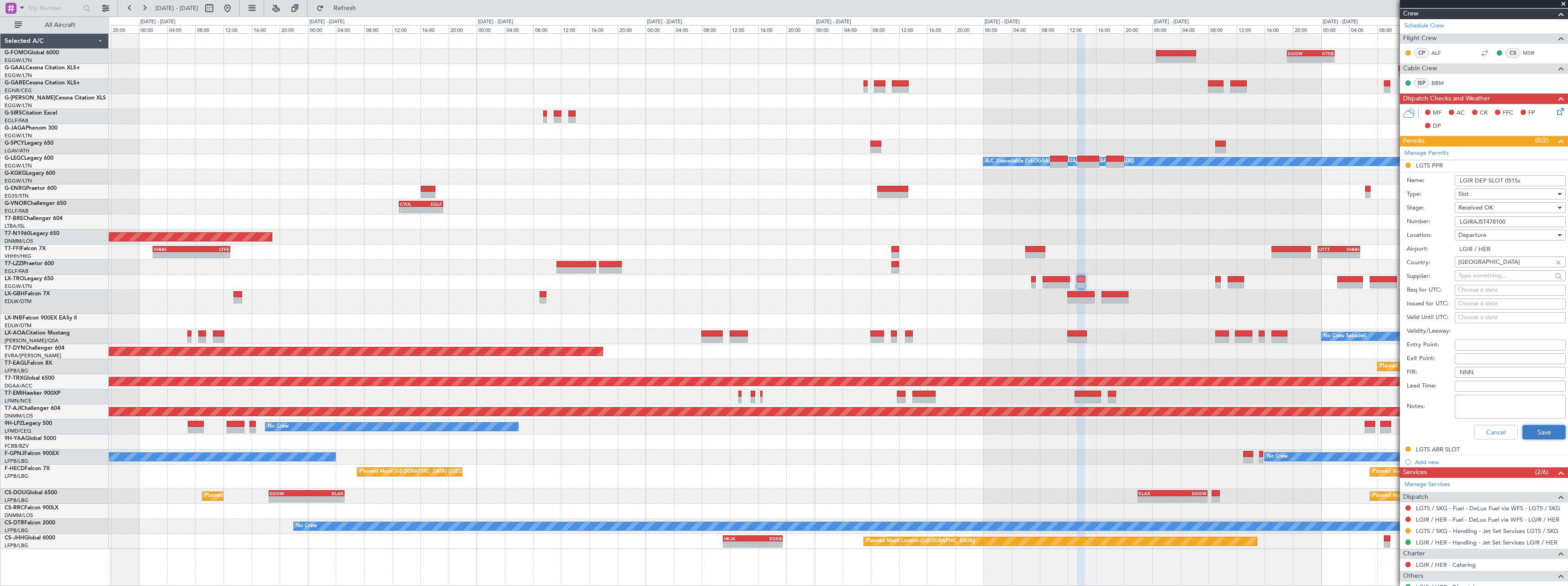
click at [1525, 431] on button "Save" at bounding box center [1544, 433] width 43 height 15
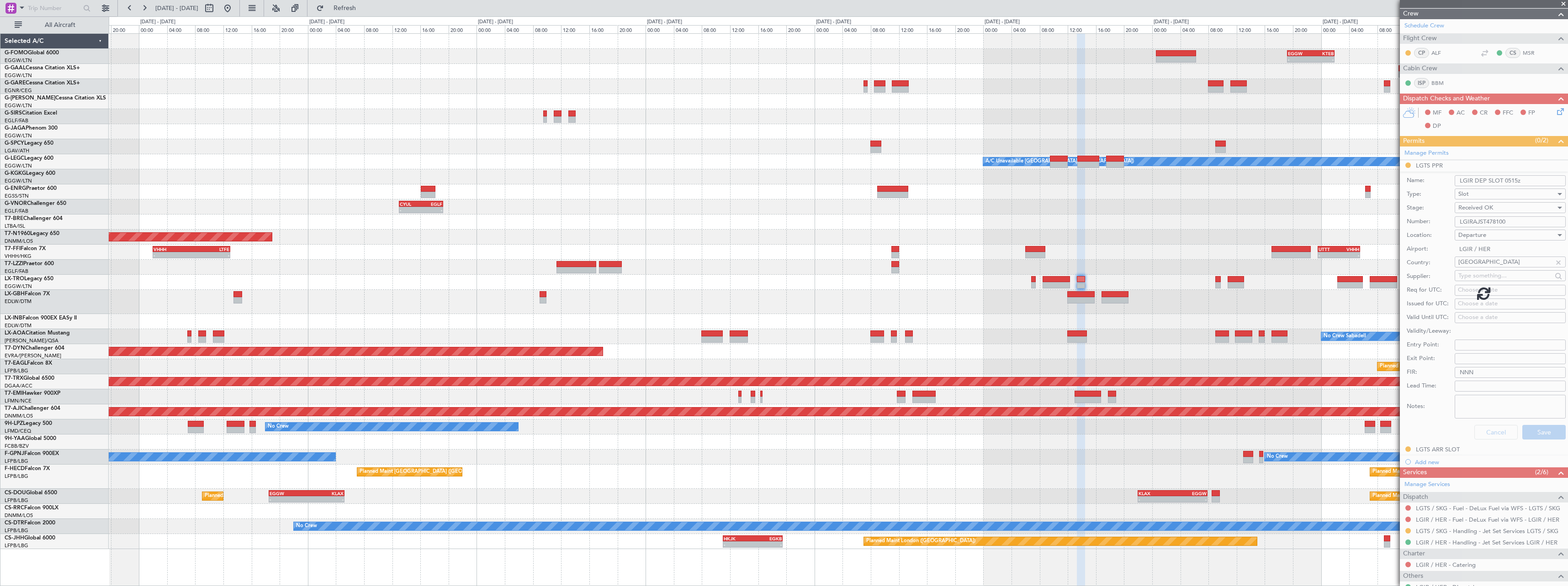
scroll to position [0, 0]
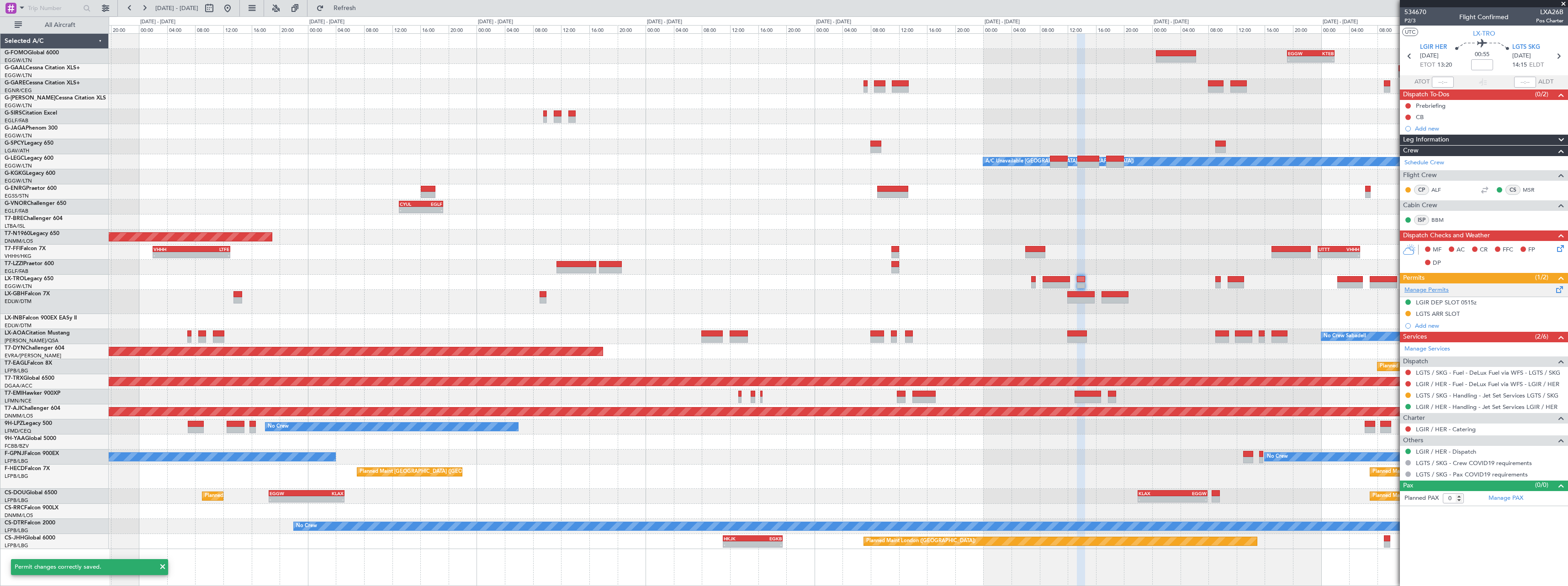
click at [1441, 290] on link "Manage Permits" at bounding box center [1426, 290] width 45 height 9
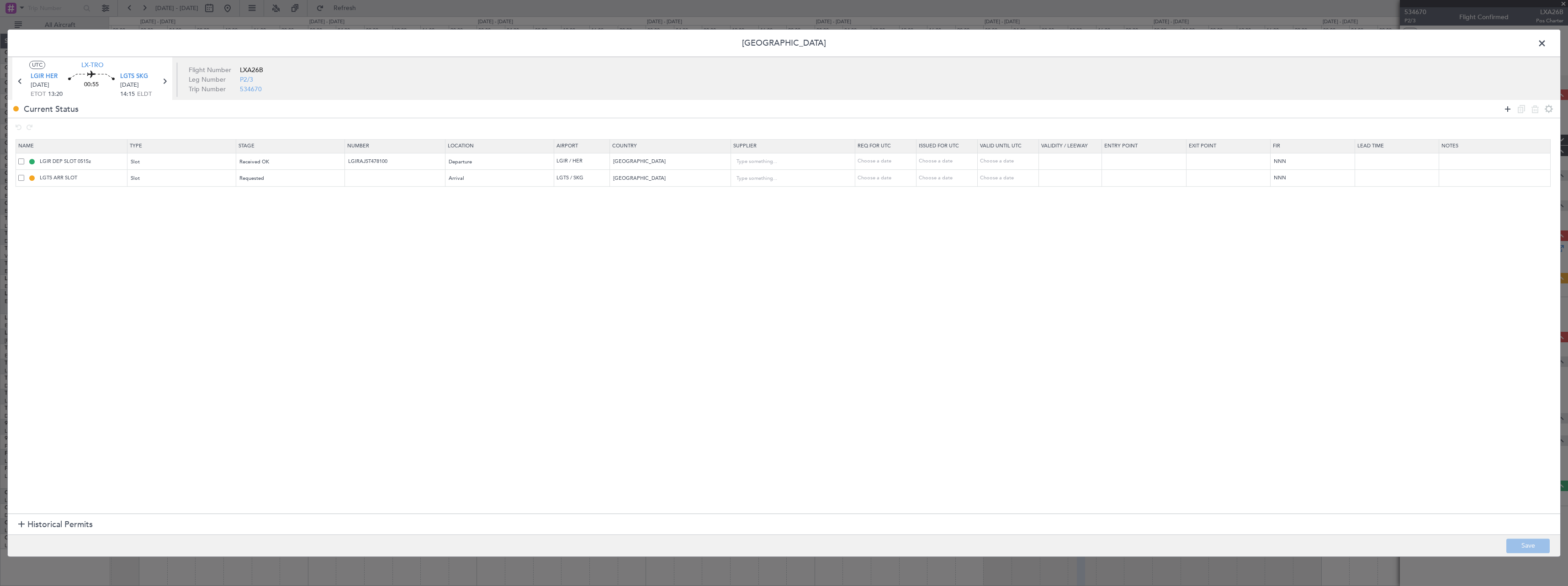
click at [1505, 109] on icon at bounding box center [1507, 108] width 11 height 11
click at [170, 200] on div "Type" at bounding box center [178, 195] width 95 height 14
drag, startPoint x: 75, startPoint y: 184, endPoint x: 70, endPoint y: 176, distance: 9.4
click at [73, 181] on div at bounding box center [784, 293] width 1568 height 586
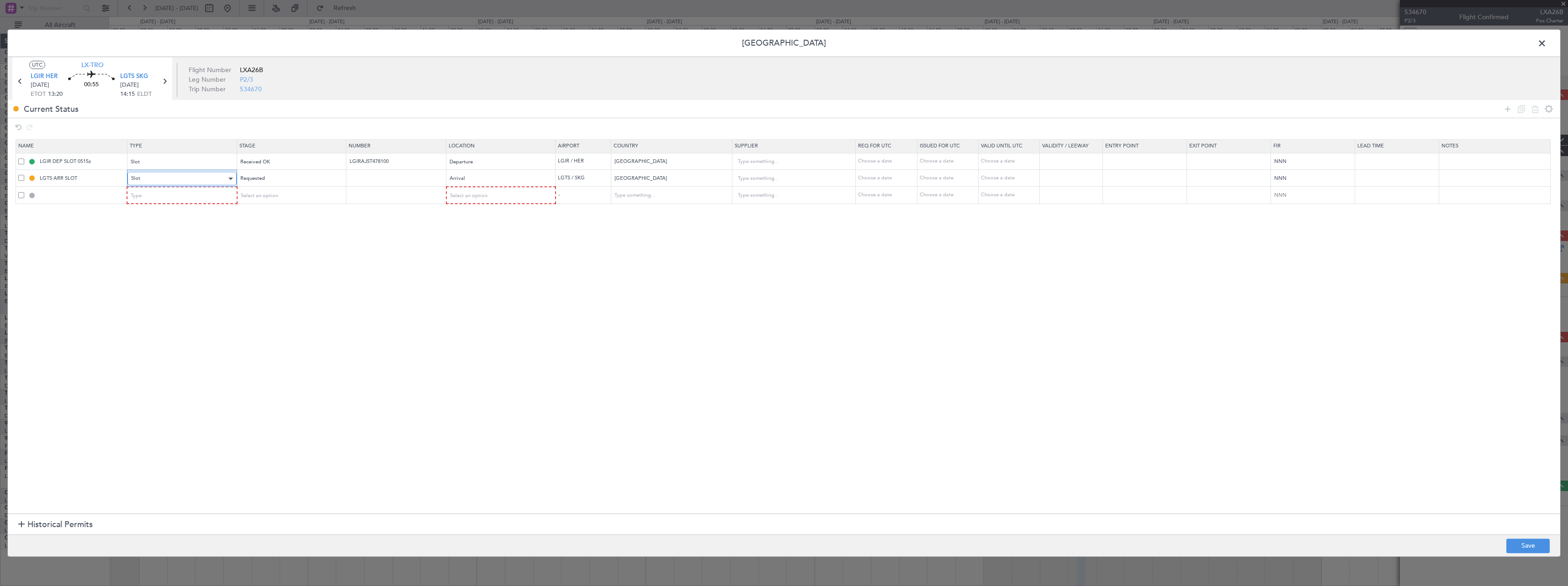
click at [156, 175] on div "Slot" at bounding box center [178, 178] width 95 height 14
click at [479, 178] on div at bounding box center [784, 293] width 1568 height 586
click at [479, 179] on div "Arrival" at bounding box center [497, 178] width 95 height 14
click at [480, 198] on span "Departure" at bounding box center [506, 198] width 103 height 14
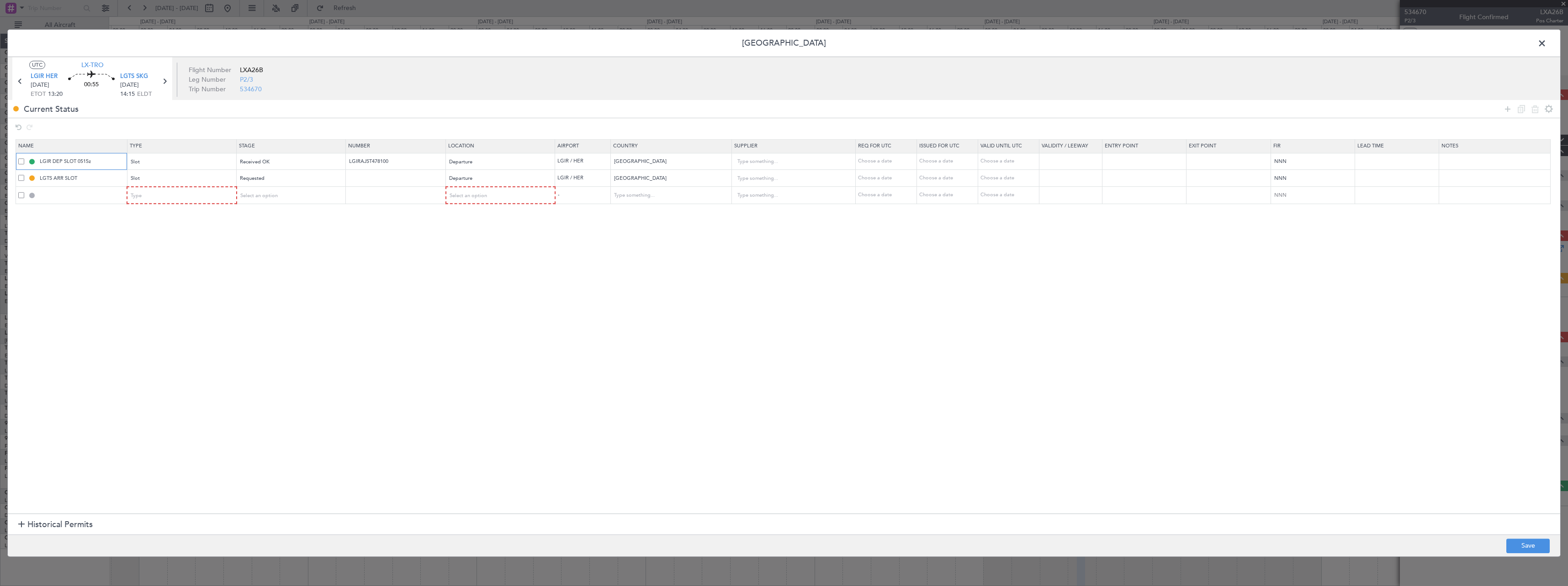
drag, startPoint x: 95, startPoint y: 161, endPoint x: 17, endPoint y: 162, distance: 78.0
click at [17, 162] on td "LGIR DEP SLOT 0515z" at bounding box center [71, 161] width 112 height 17
drag, startPoint x: 86, startPoint y: 179, endPoint x: 103, endPoint y: 188, distance: 19.2
click at [21, 177] on div "LGTS ARR SLOT" at bounding box center [72, 179] width 108 height 8
paste input "IR DEP SLOT 0515z"
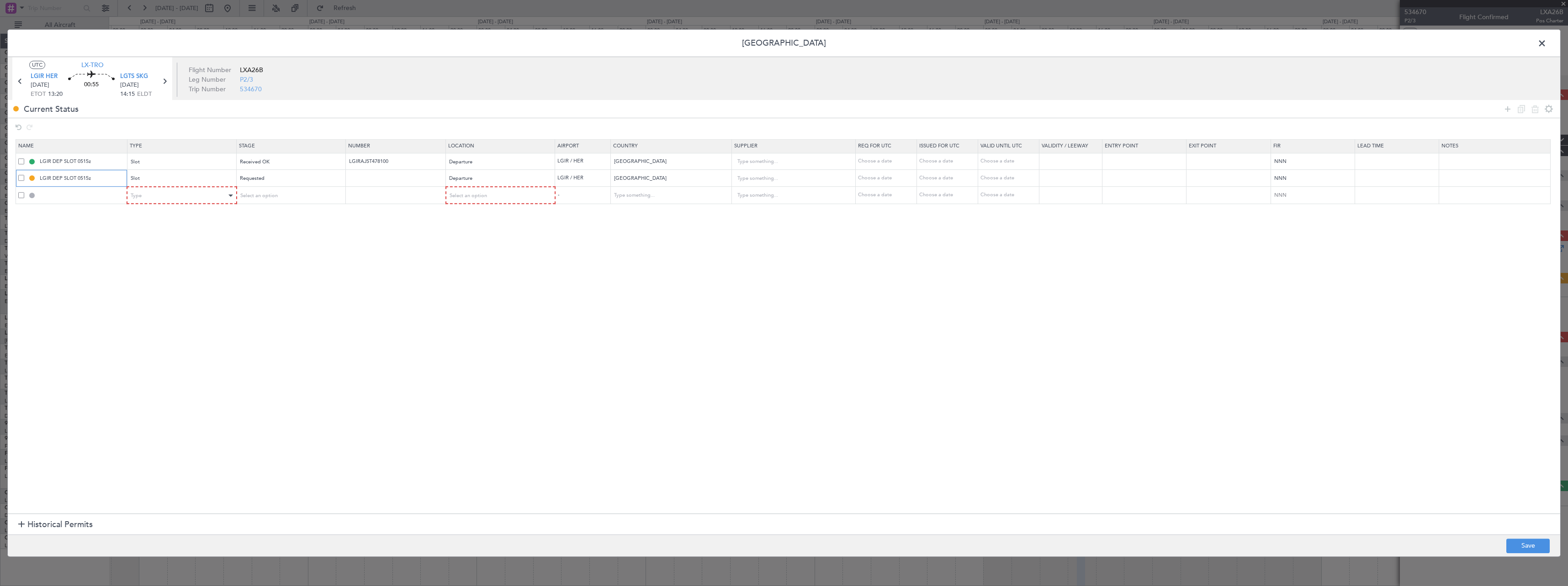
type input "LGIR DEP SLOT 0515z"
click at [195, 198] on div "Type" at bounding box center [178, 195] width 95 height 14
click at [177, 290] on span "TASP" at bounding box center [185, 296] width 103 height 14
click at [167, 191] on div "TASP" at bounding box center [178, 195] width 95 height 14
click at [161, 279] on span "Slot" at bounding box center [185, 282] width 103 height 14
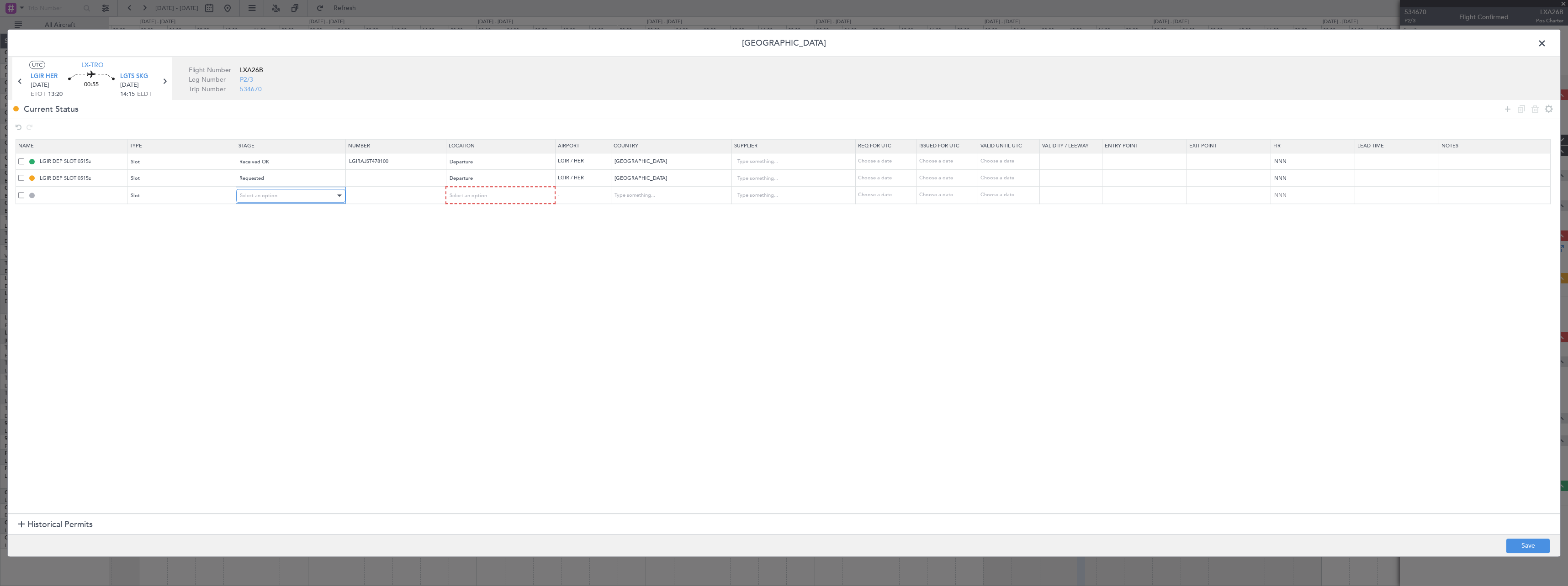
click at [302, 191] on div "Select an option" at bounding box center [287, 195] width 95 height 14
drag, startPoint x: 280, startPoint y: 254, endPoint x: 283, endPoint y: 251, distance: 4.2
click at [281, 252] on span "Requested" at bounding box center [294, 256] width 103 height 14
click at [492, 195] on div "Select an option" at bounding box center [497, 195] width 96 height 14
click at [484, 243] on span "Arrival" at bounding box center [505, 243] width 103 height 14
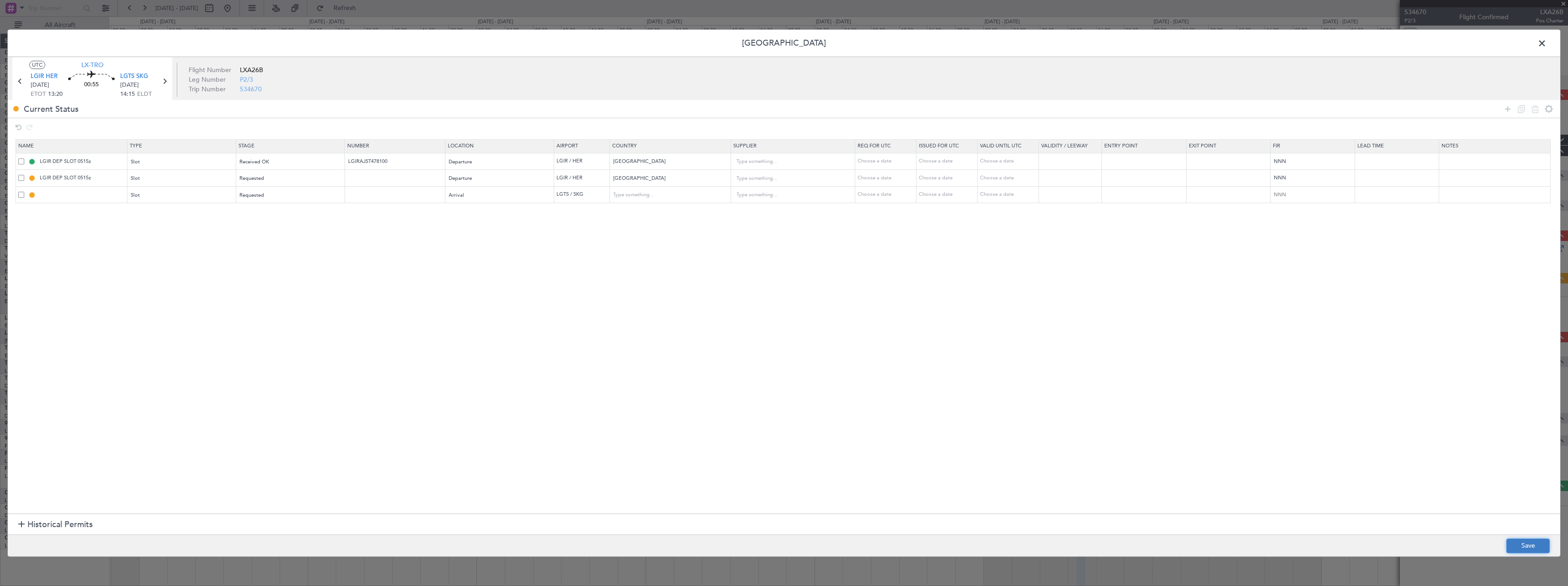
click at [1525, 545] on button "Save" at bounding box center [1527, 546] width 43 height 15
type input "LGTS ARR SLOT"
type input "Greece"
type input "NNN"
click at [1546, 46] on span at bounding box center [1546, 46] width 0 height 18
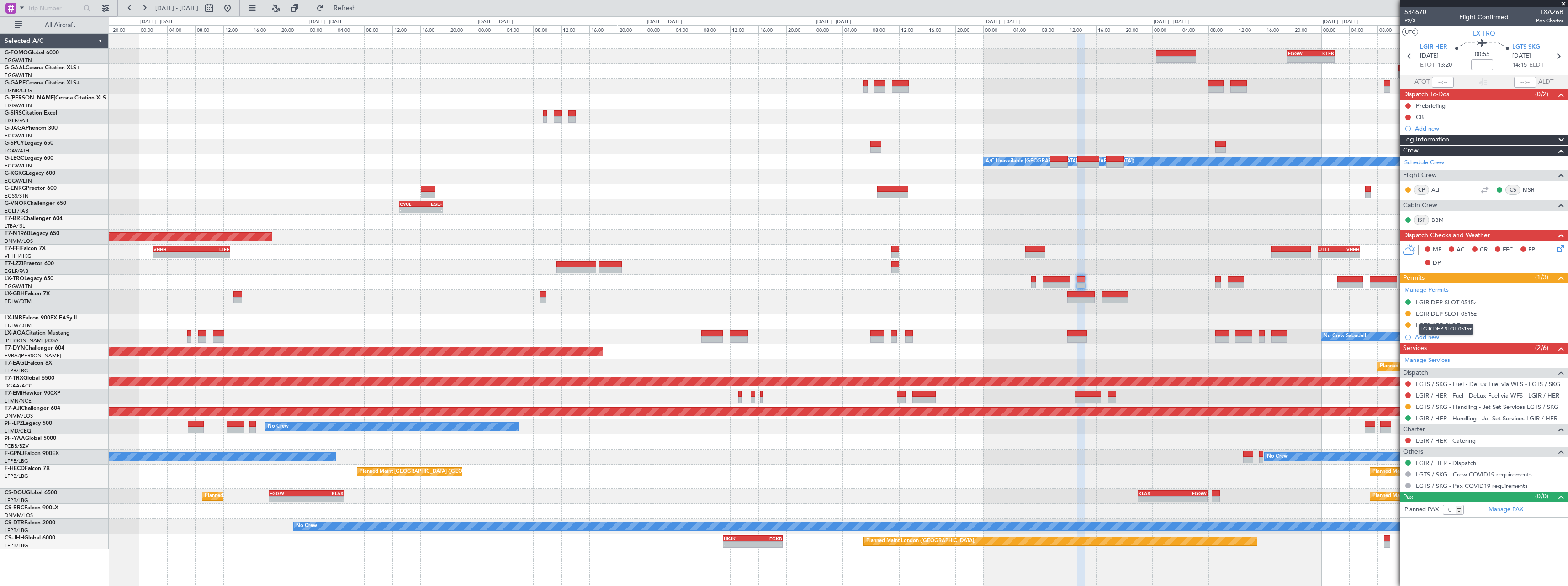
click at [1433, 319] on mat-tooltip-component "LGIR DEP SLOT 0515z" at bounding box center [1446, 329] width 68 height 24
click at [1459, 311] on div "LGIR DEP SLOT 0515z" at bounding box center [1445, 314] width 60 height 7
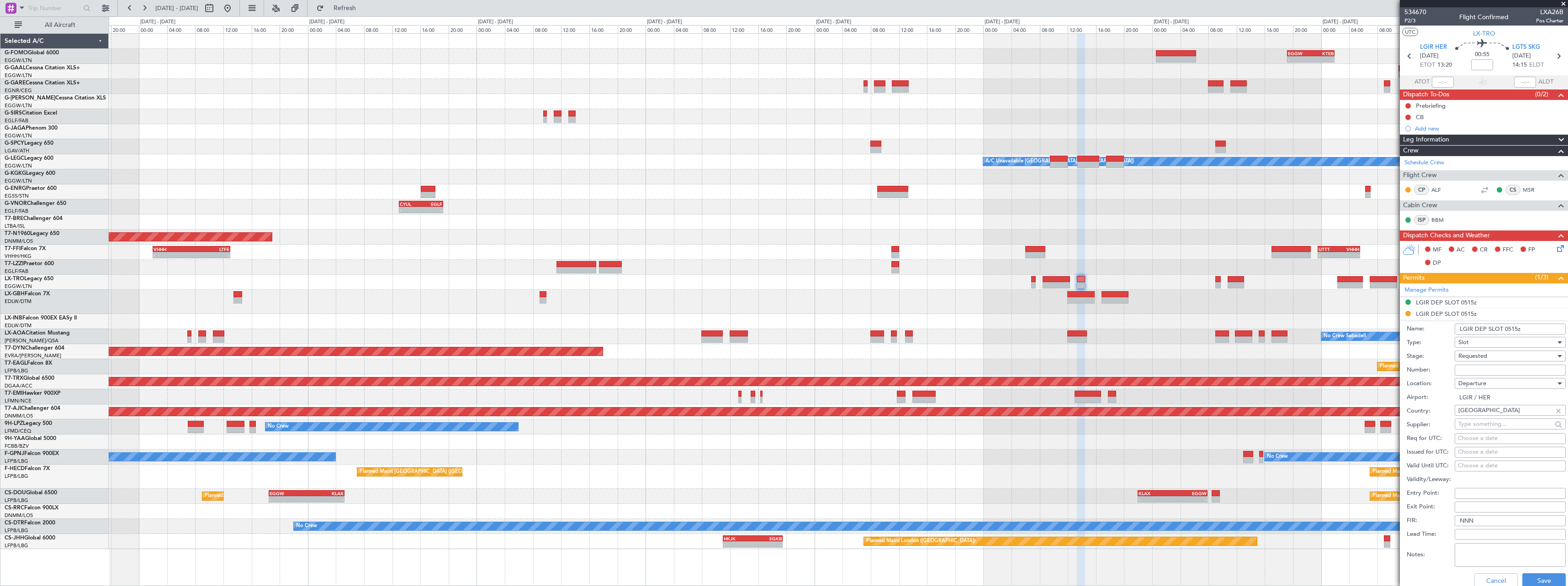
drag, startPoint x: 1516, startPoint y: 329, endPoint x: 1506, endPoint y: 329, distance: 10.0
click at [1506, 329] on input "LGIR DEP SLOT 0515z" at bounding box center [1510, 329] width 111 height 11
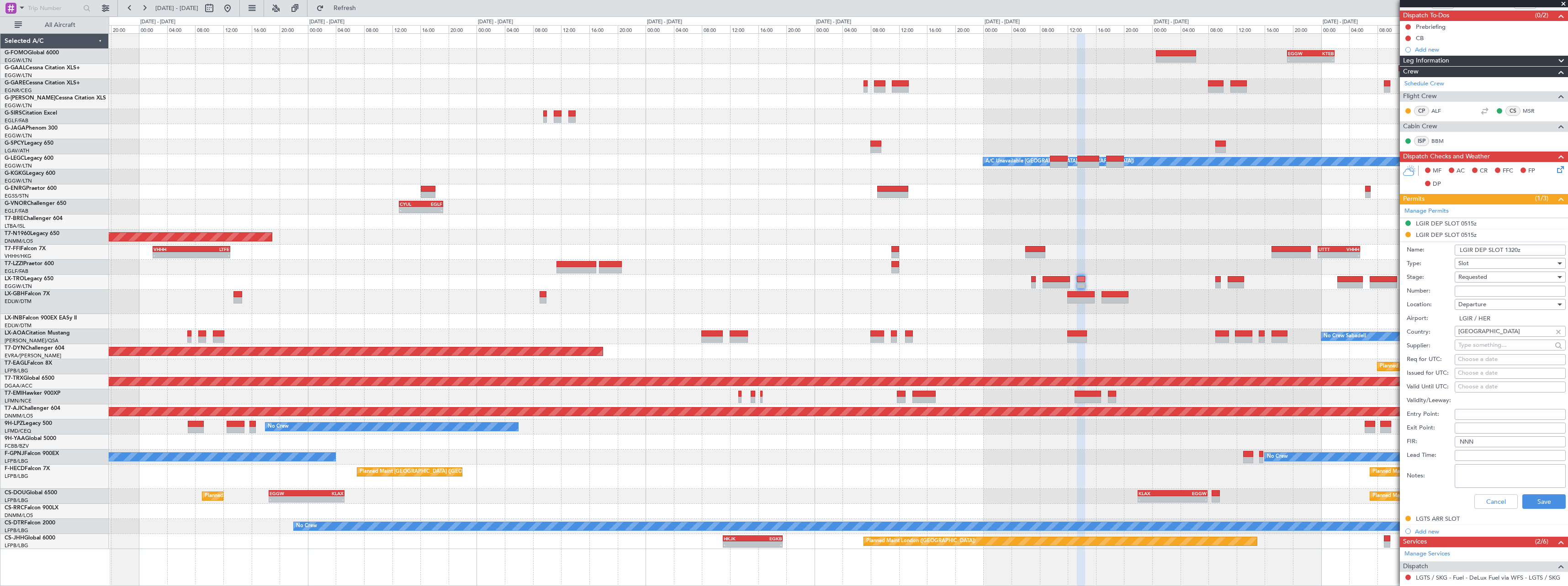
scroll to position [91, 0]
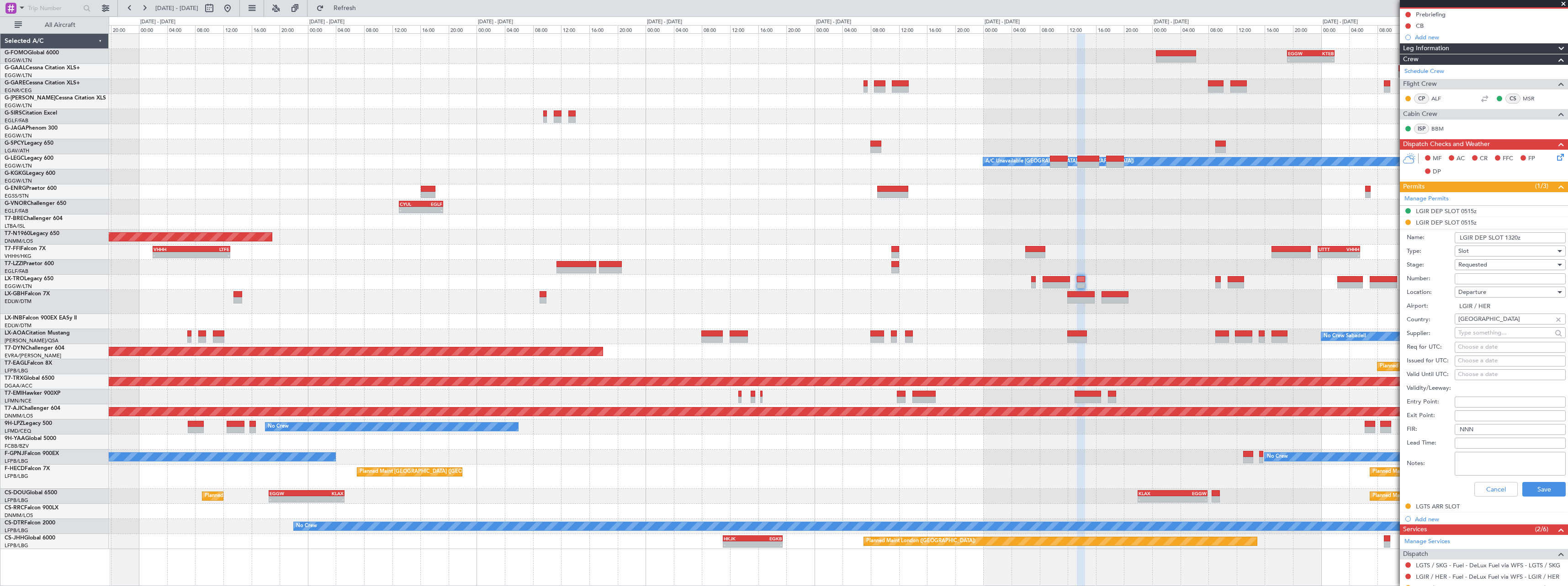
type input "LGIR DEP SLOT 1320z"
click at [1479, 266] on span "Requested" at bounding box center [1472, 265] width 29 height 8
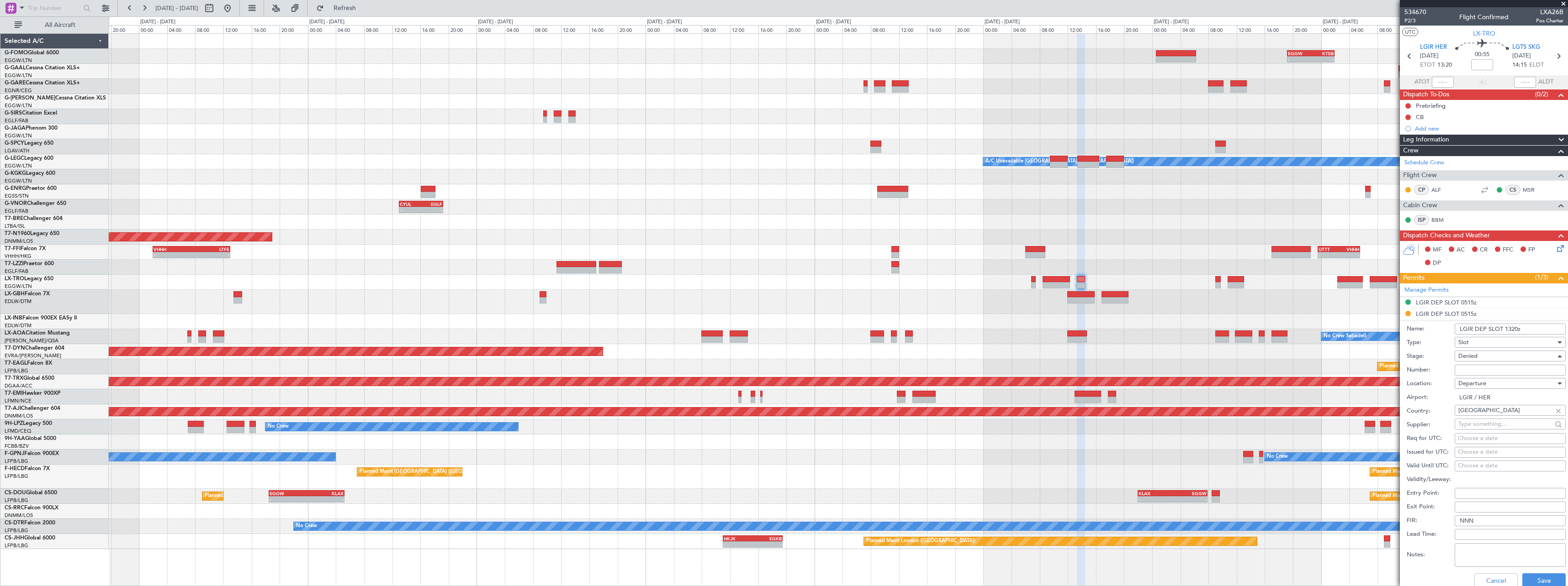
scroll to position [91, 0]
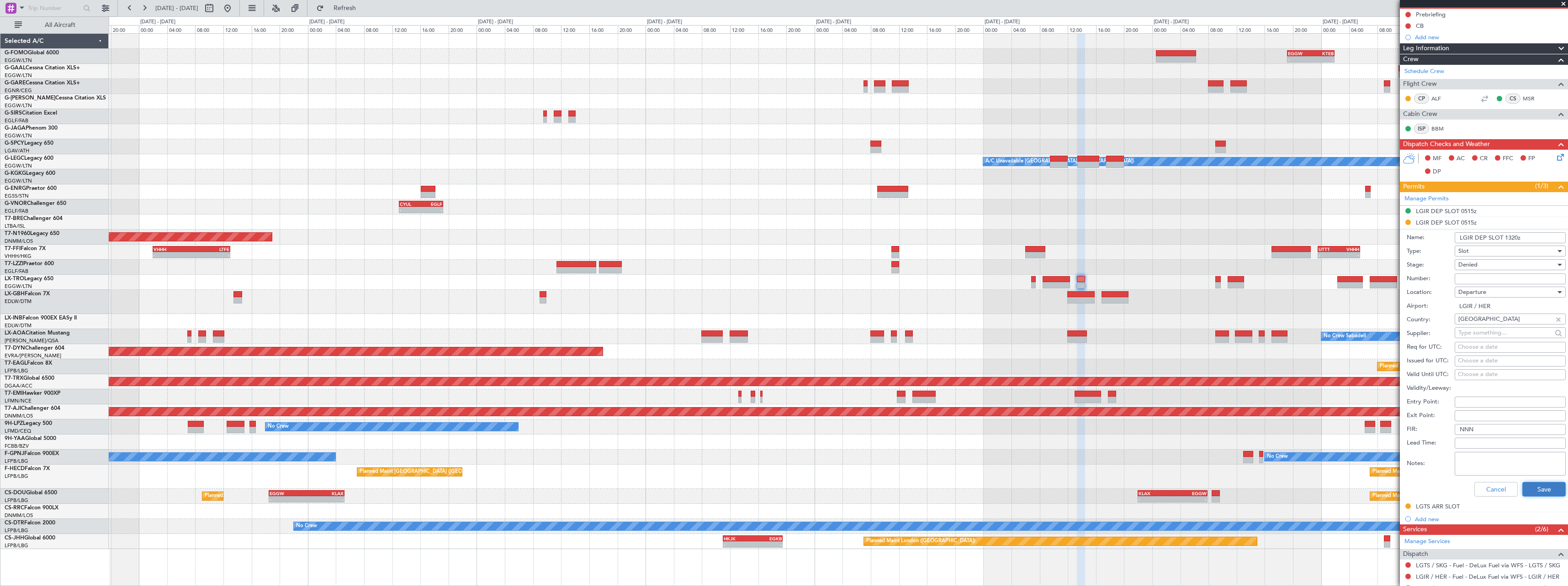
click at [1541, 493] on button "Save" at bounding box center [1544, 490] width 43 height 15
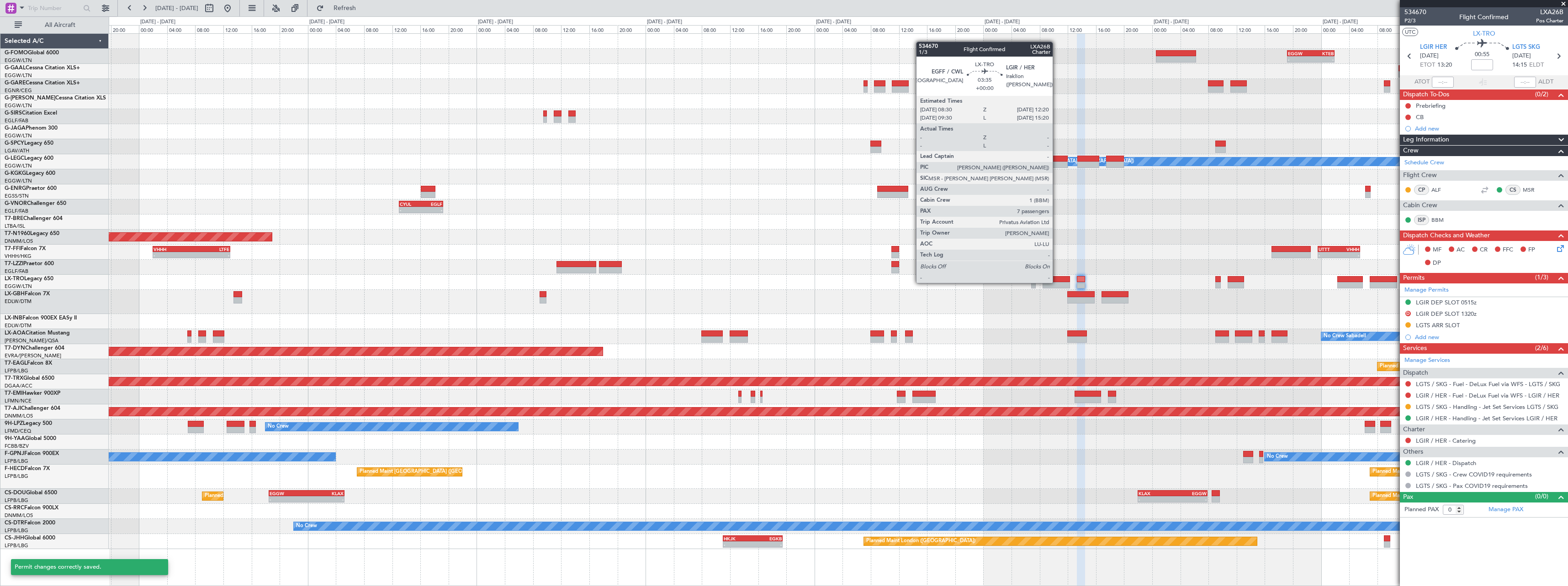
scroll to position [0, 0]
click at [1056, 282] on div at bounding box center [1056, 286] width 27 height 7
type input "7"
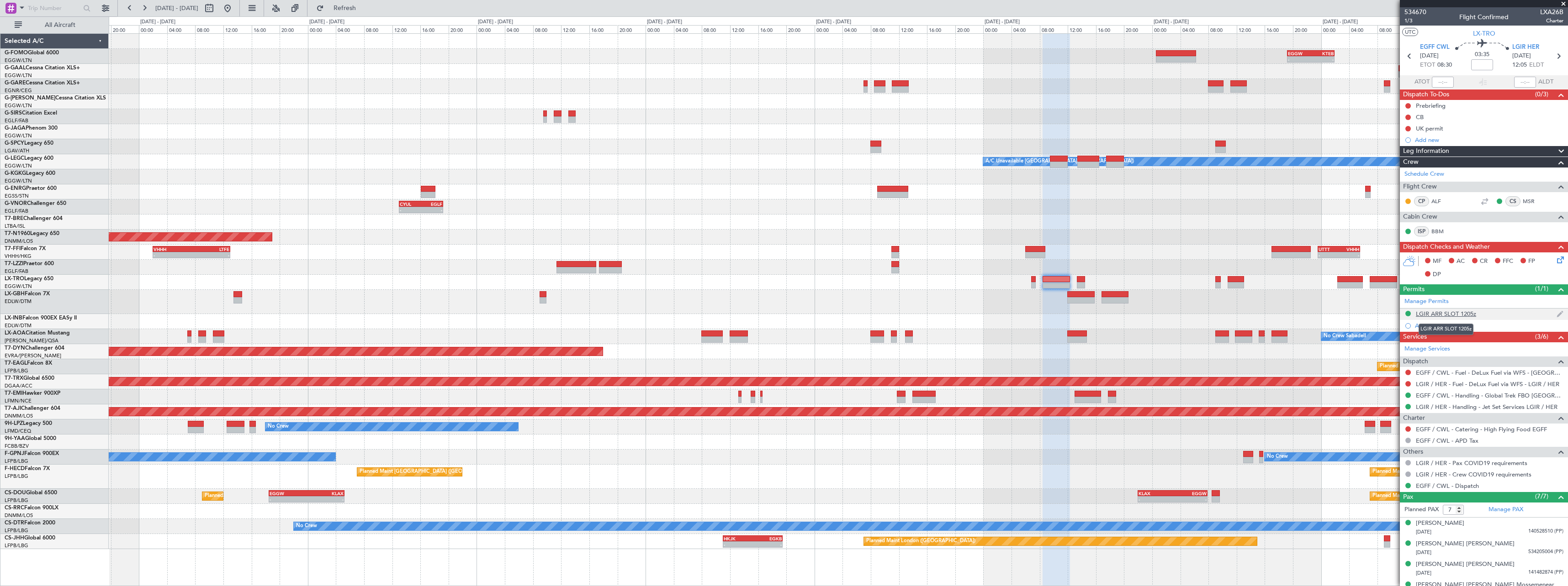
click at [1455, 315] on div "LGIR ARR SLOT 1205z" at bounding box center [1445, 314] width 60 height 7
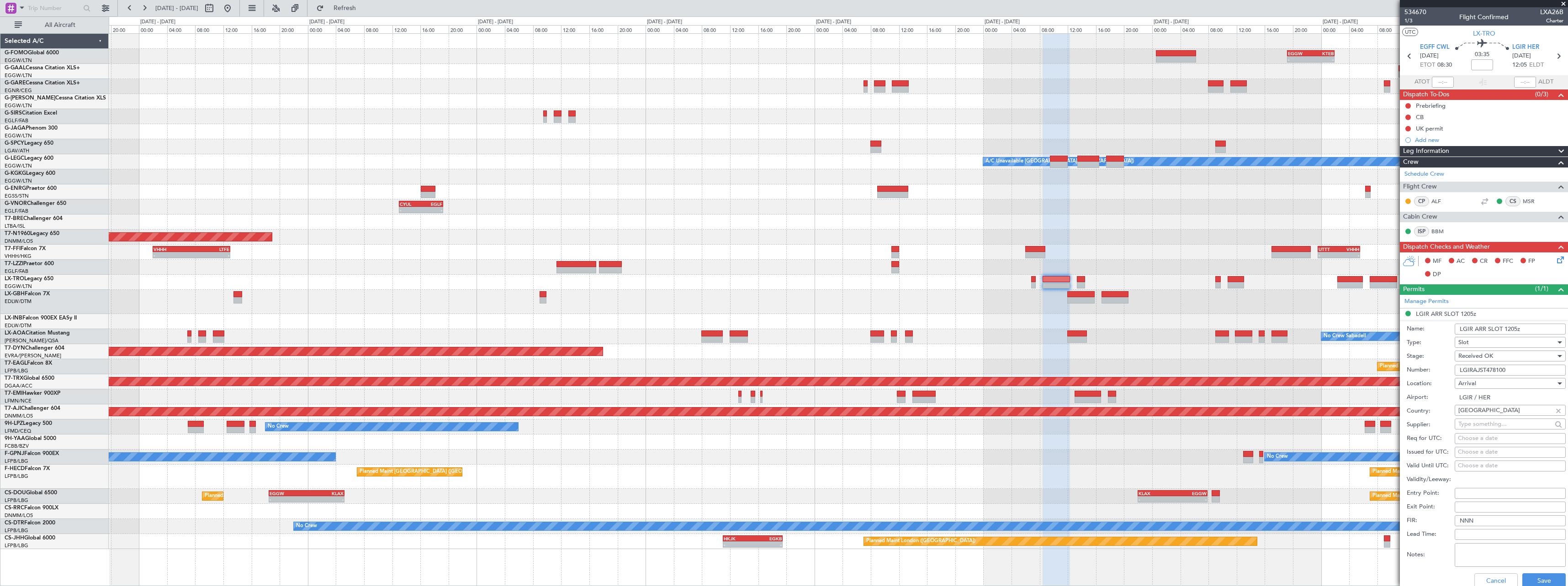
drag, startPoint x: 1517, startPoint y: 330, endPoint x: 1506, endPoint y: 331, distance: 11.0
click at [1506, 331] on input "LGIR ARR SLOT 1205z" at bounding box center [1510, 329] width 111 height 11
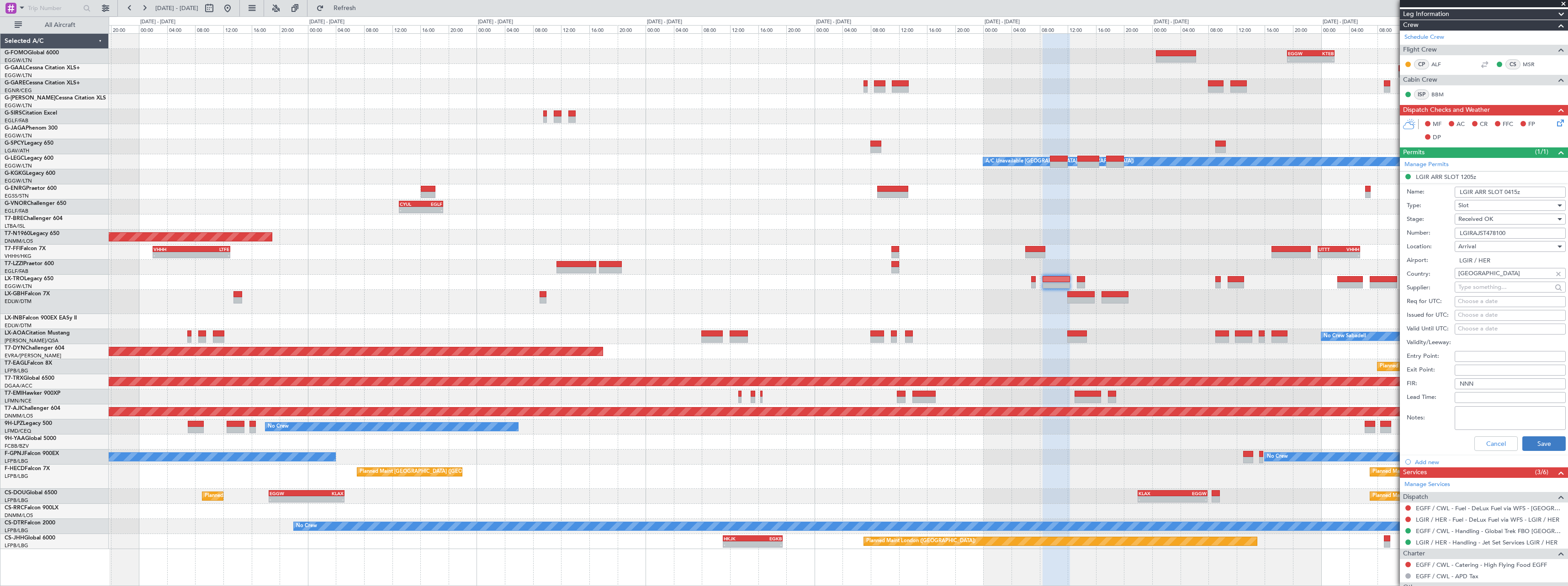
type input "LGIR ARR SLOT 0415z"
click button "Save"
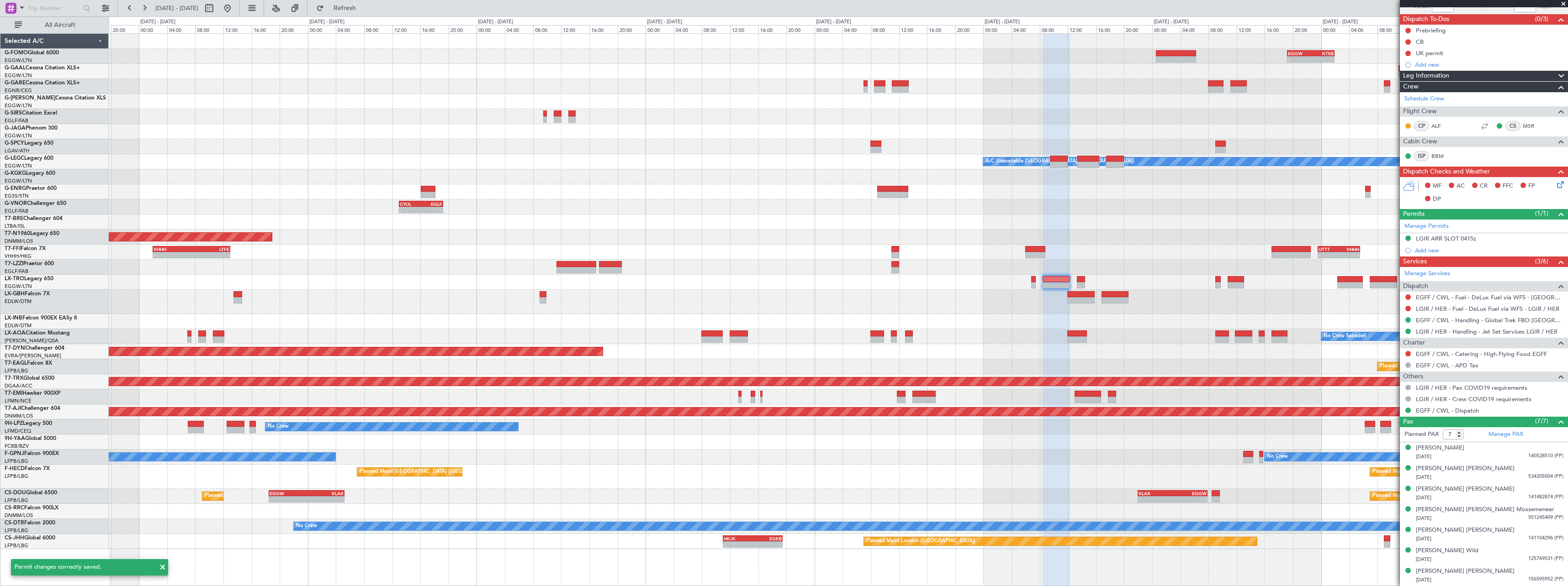
scroll to position [74, 0]
click link "Manage Permits"
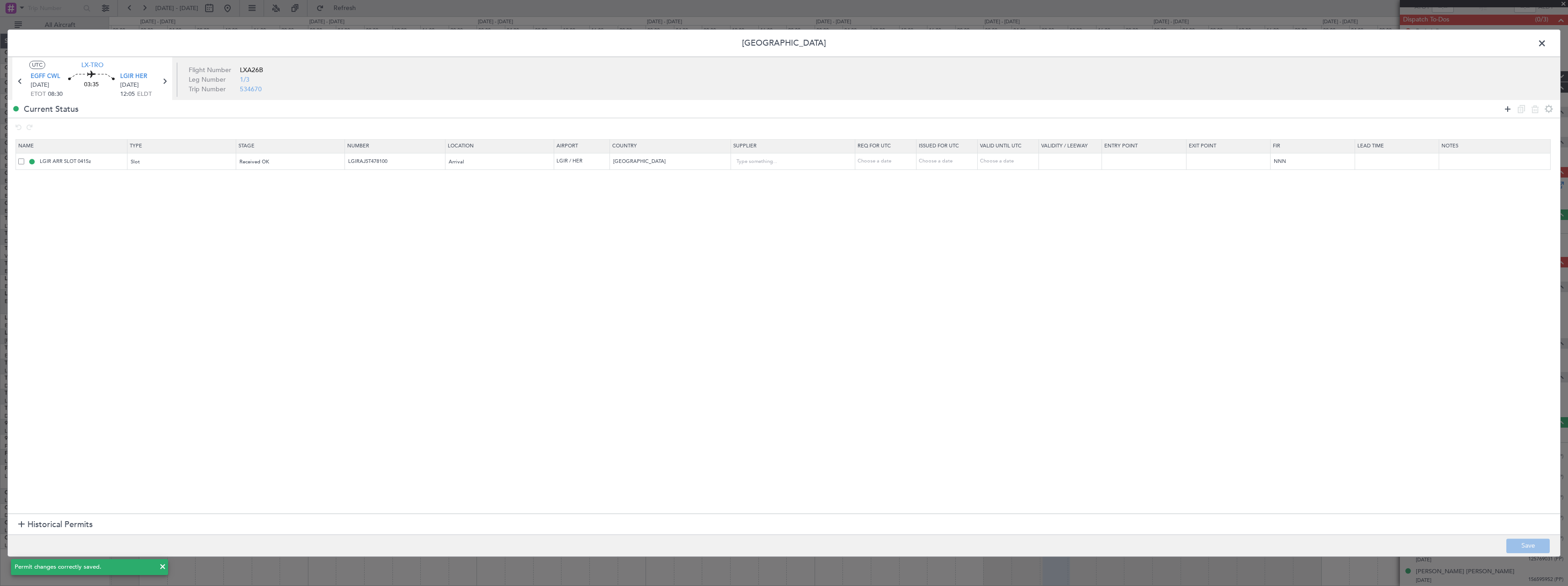
click icon
click span
click input "checkbox"
click icon
click span
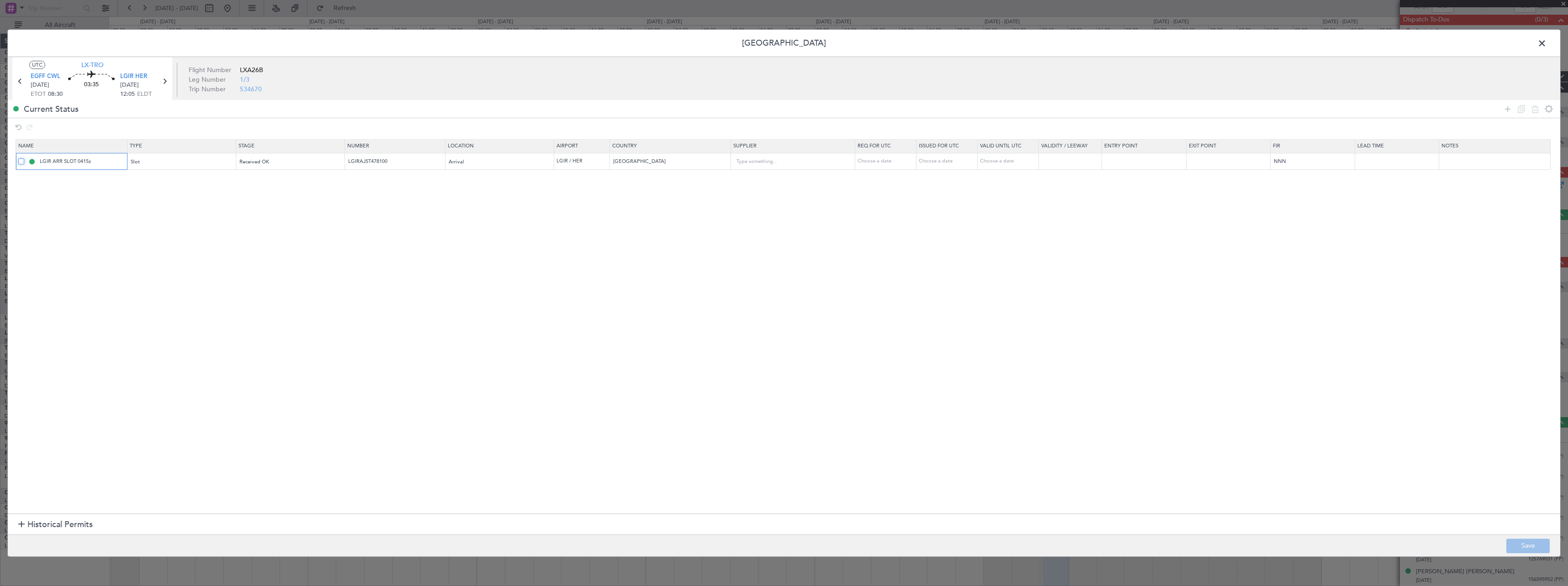
click input "checkbox"
click div
click icon
click div "Type"
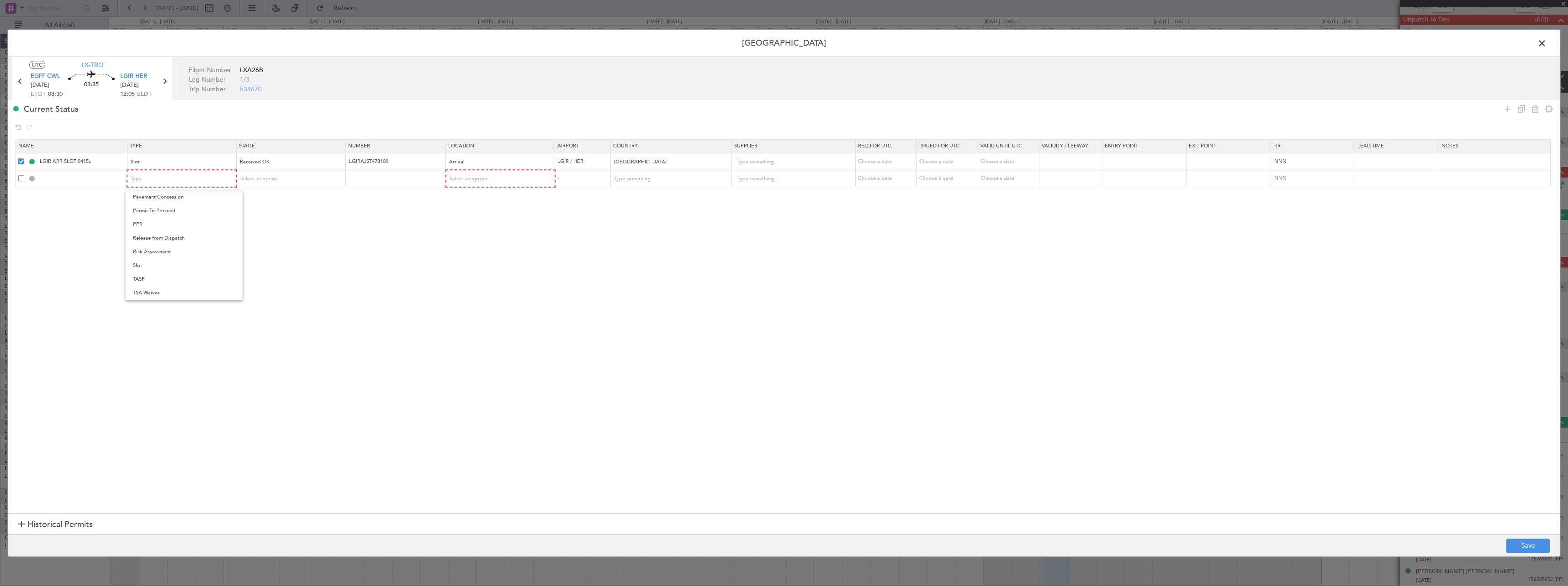
drag, startPoint x: 184, startPoint y: 267, endPoint x: 188, endPoint y: 263, distance: 5.7
click span "Slot"
click div "Select an option"
drag, startPoint x: 280, startPoint y: 198, endPoint x: 380, endPoint y: 183, distance: 101.1
click span "Denied"
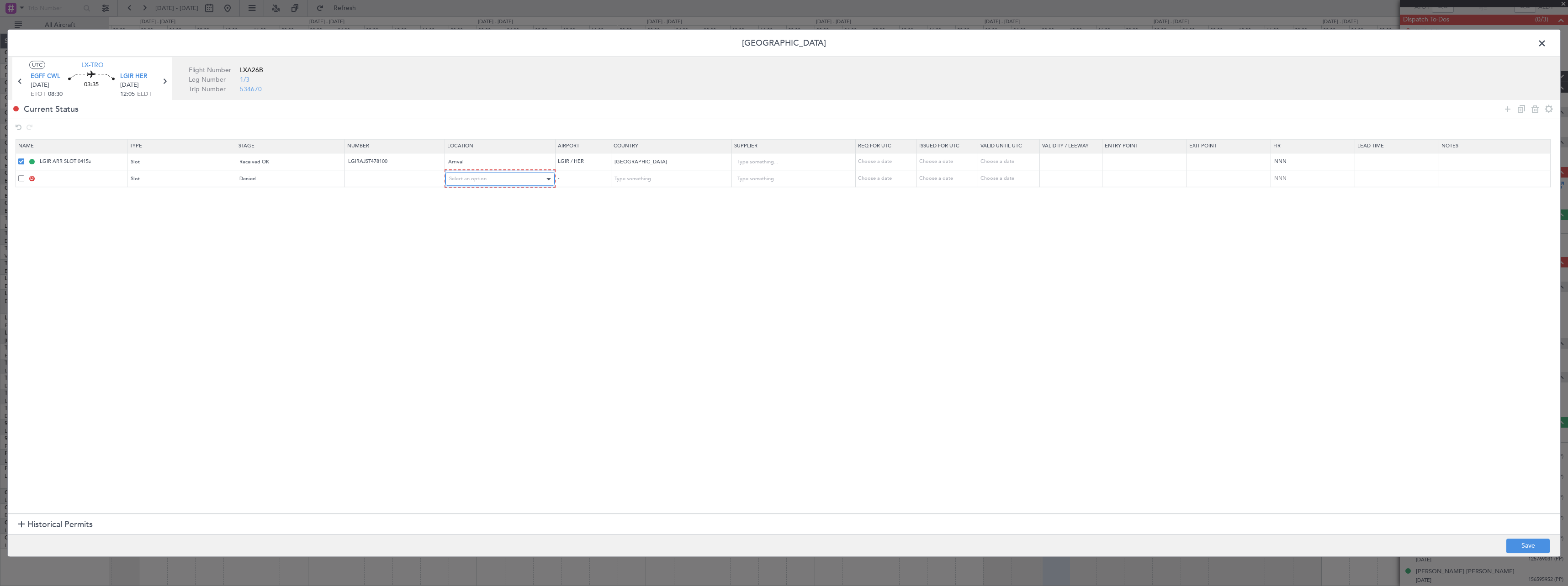
click div "Select an option"
click span "Arrival"
click button "Save"
type input "LGIR ARR SLOT"
type input "Greece"
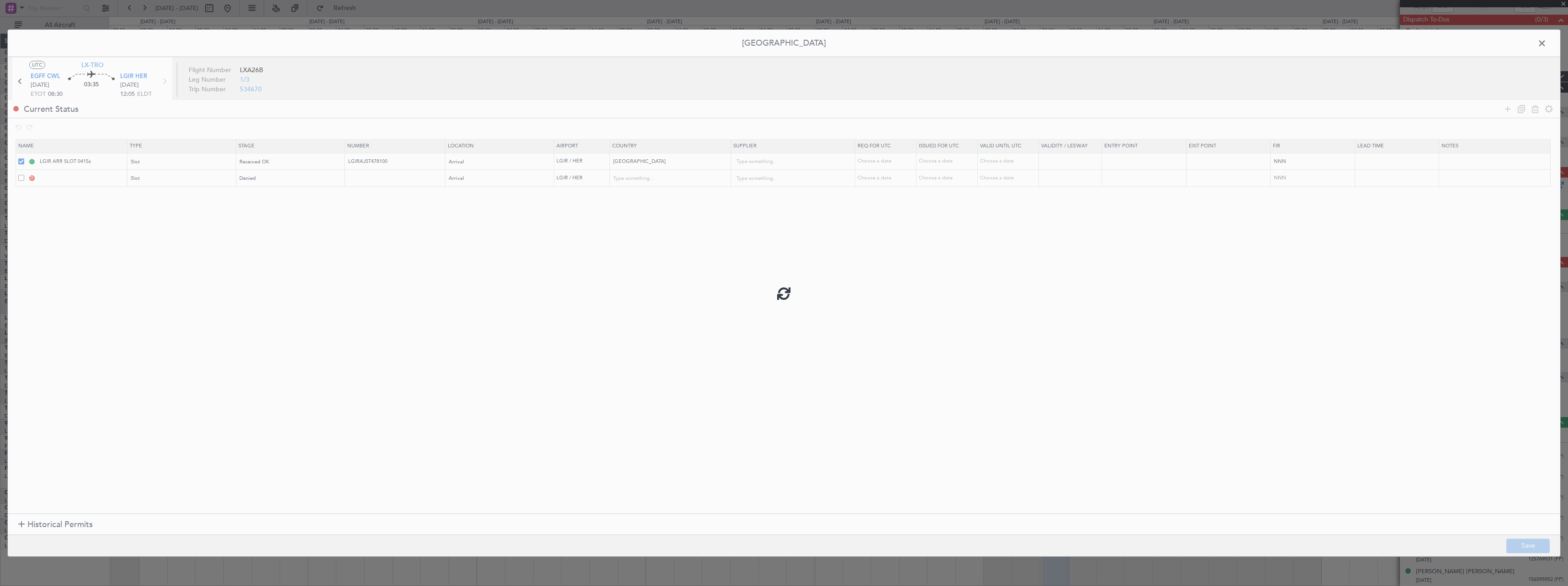
type input "NNN"
click span
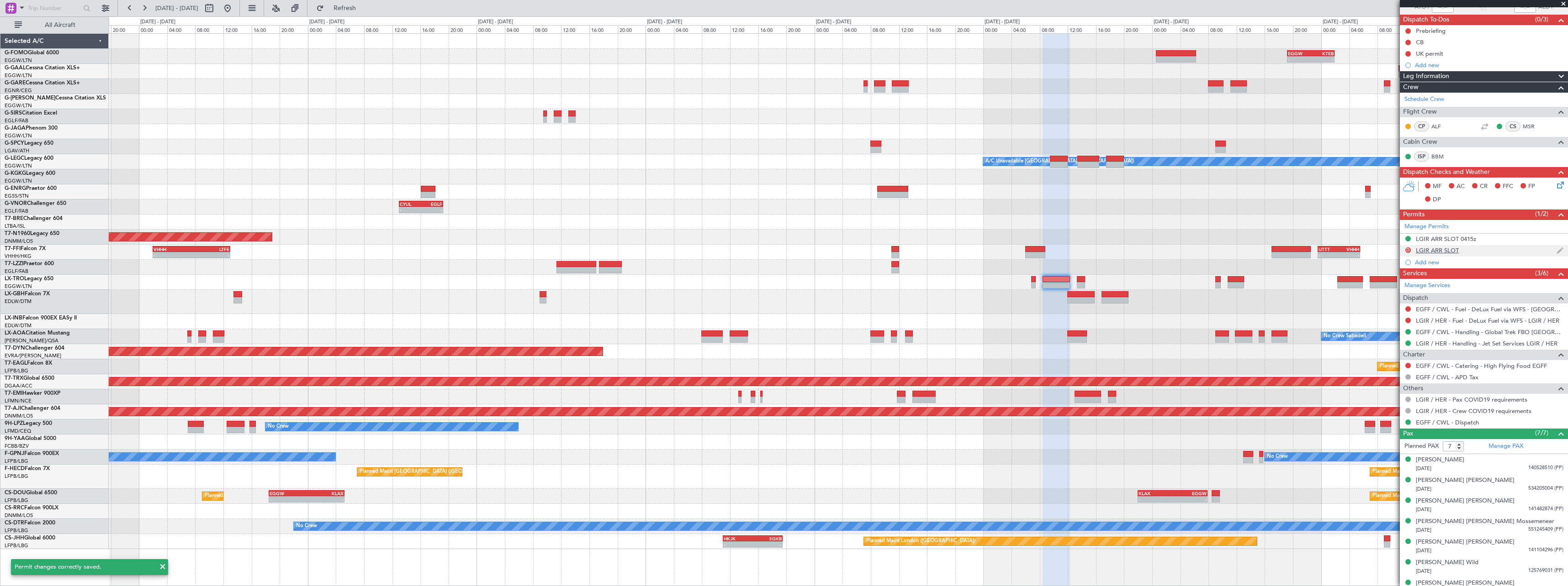
scroll to position [0, 0]
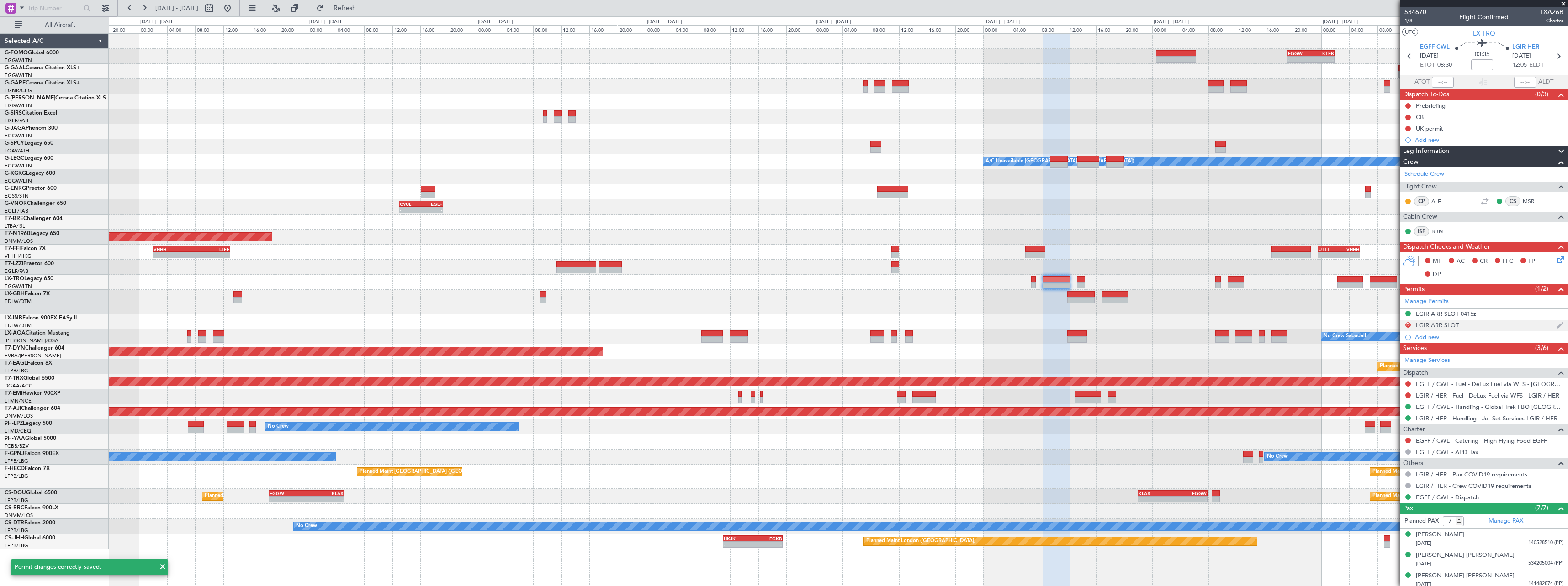
click div "LGIR ARR SLOT"
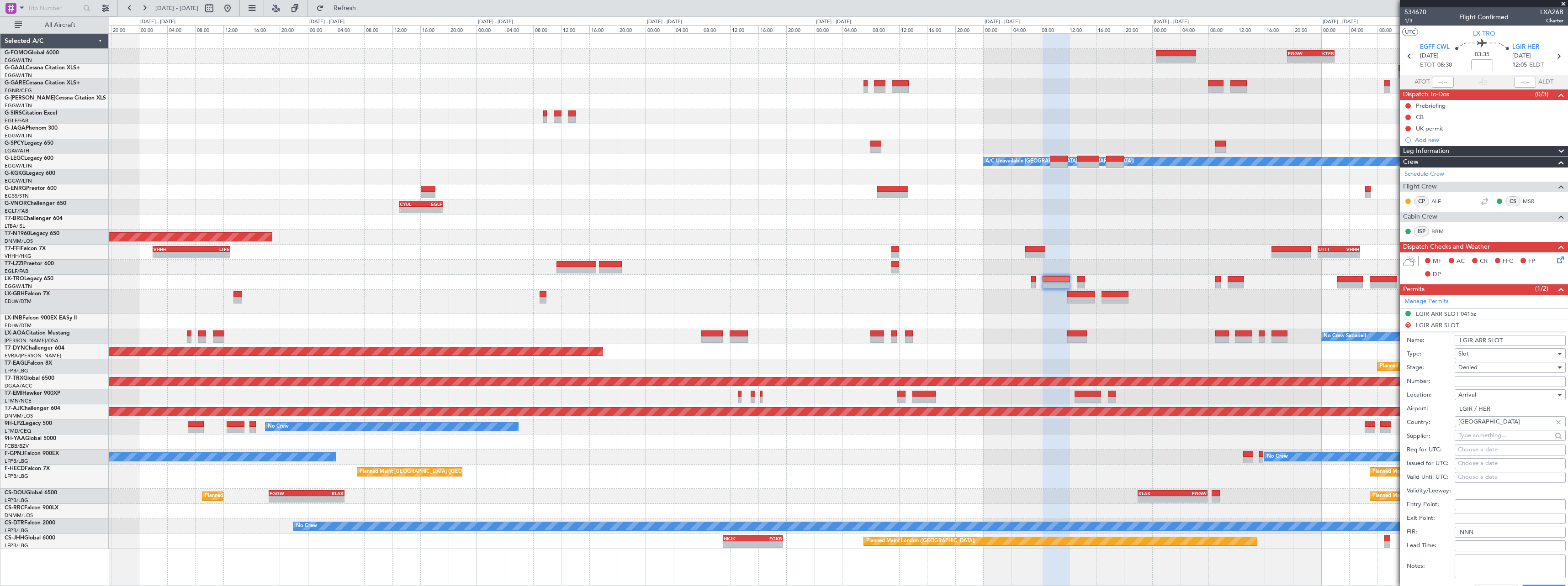
click input "LGIR ARR SLOT"
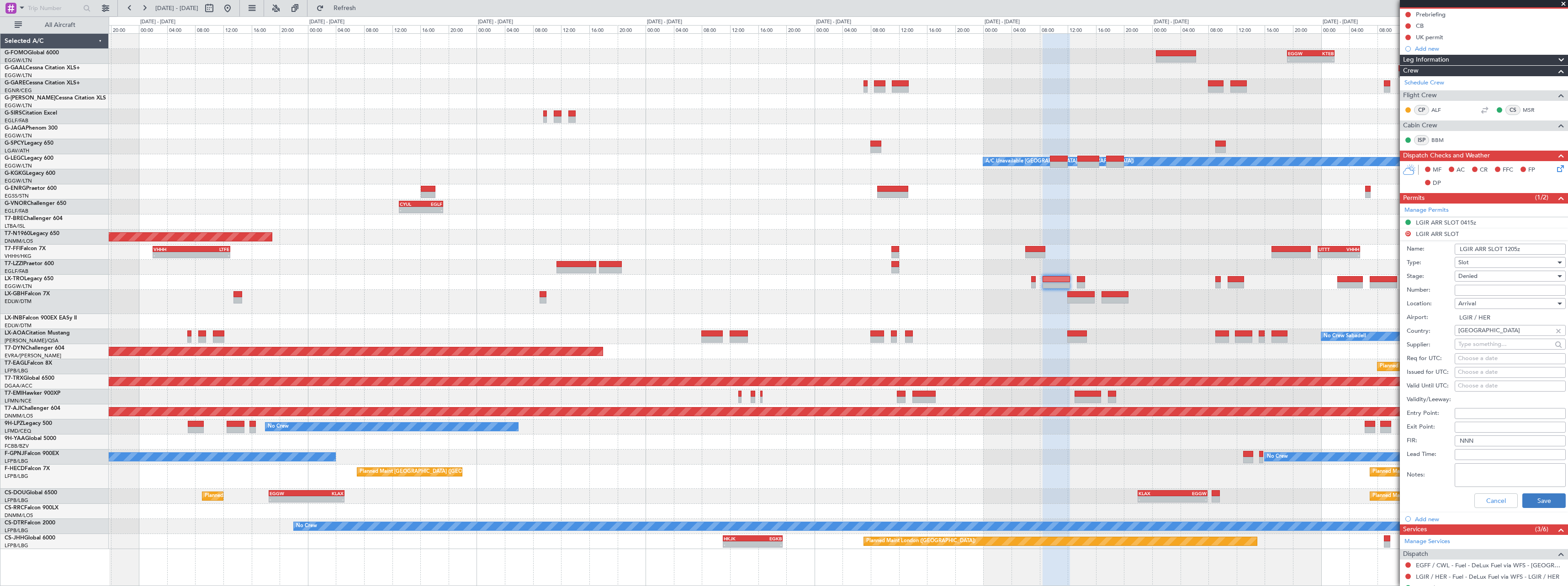
type input "LGIR ARR SLOT 1205z"
click button "Save"
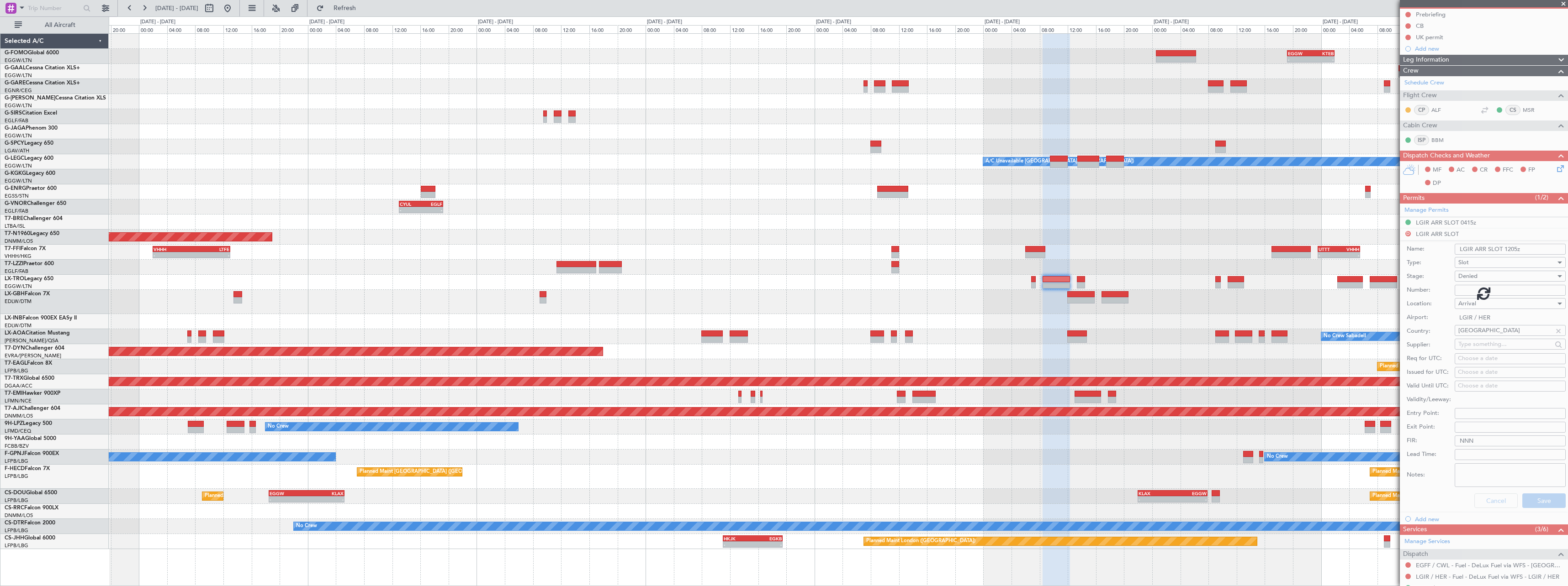
scroll to position [86, 0]
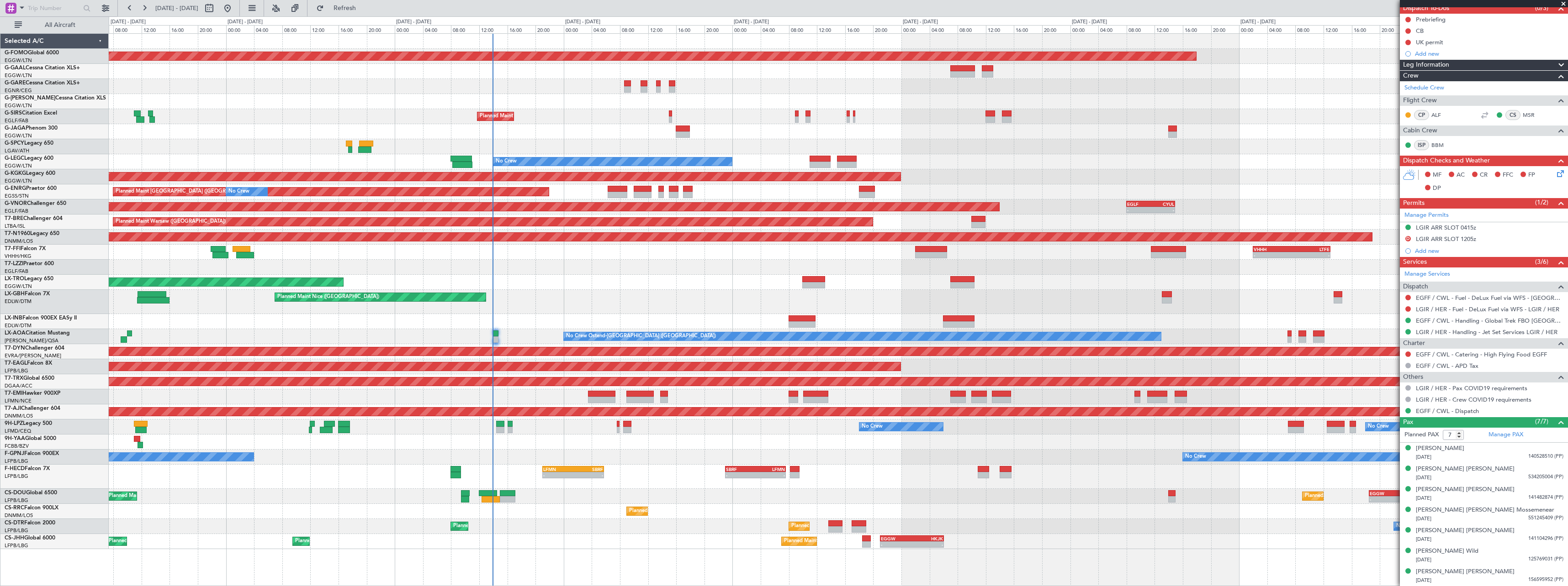
click html "17 Aug 2025 - 26 Aug 2025 Refresh Quick Links All Aircraft Planned Maint Windso…"
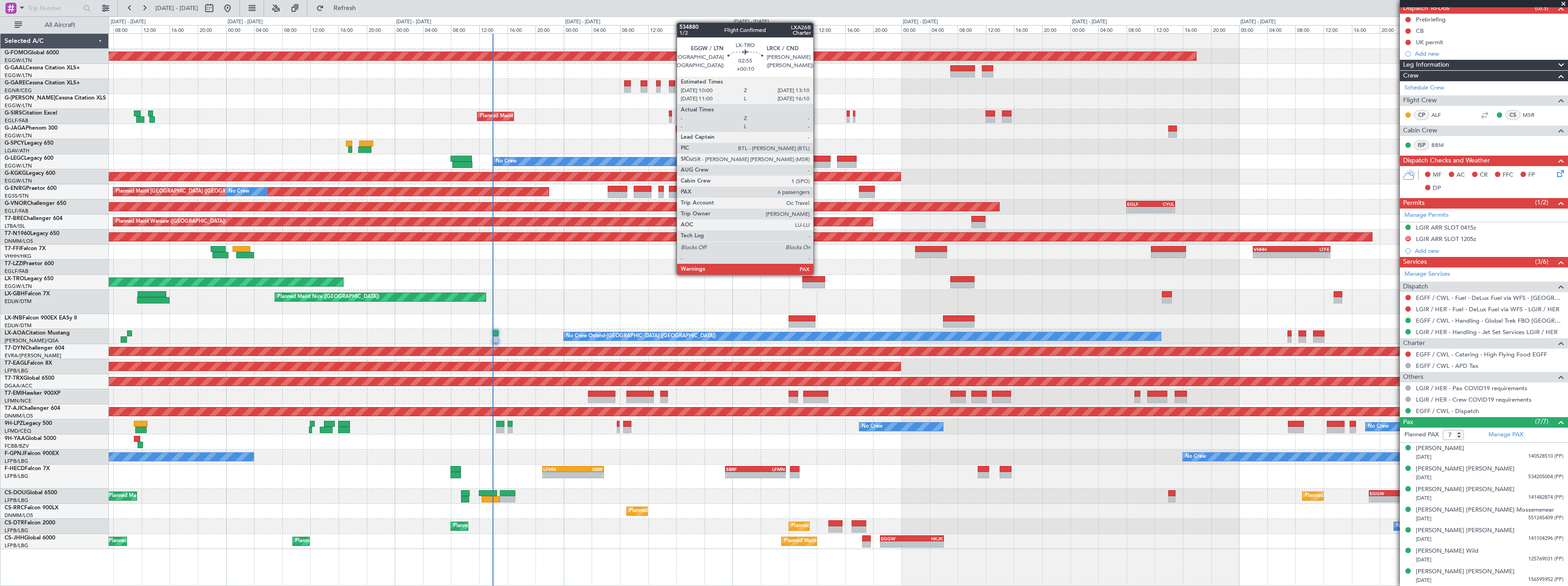
click div
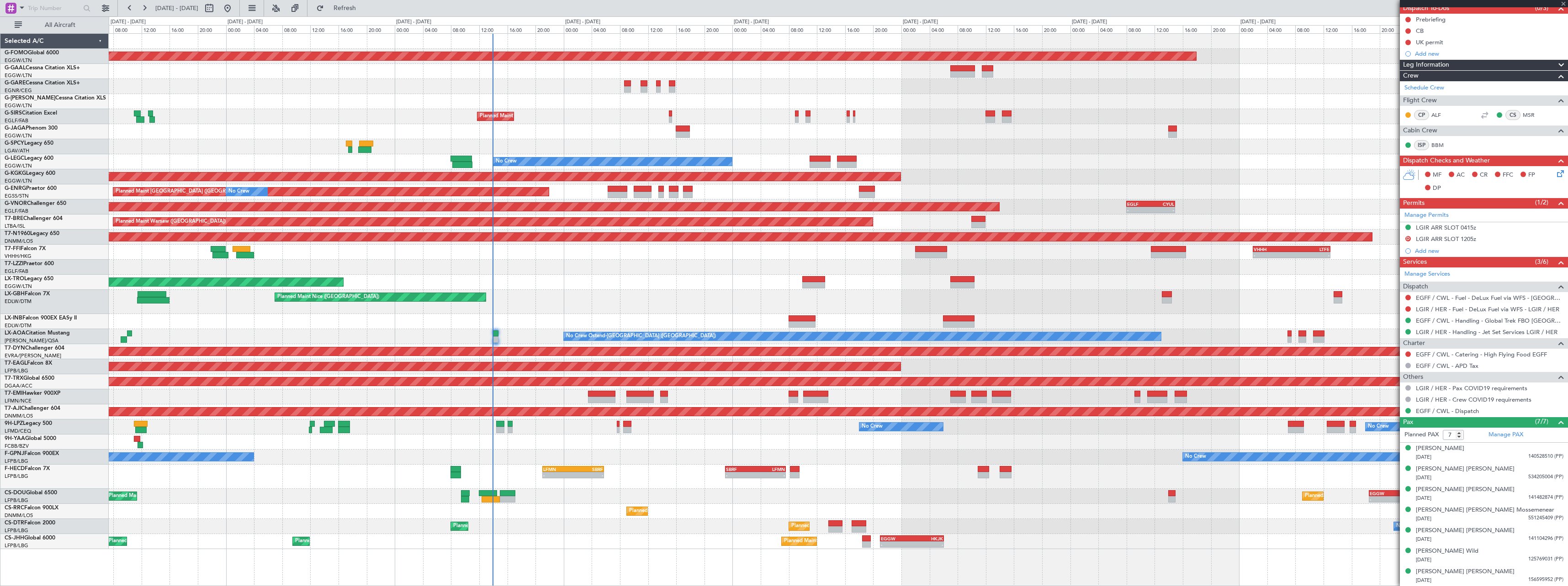
type input "+00:10"
type input "6"
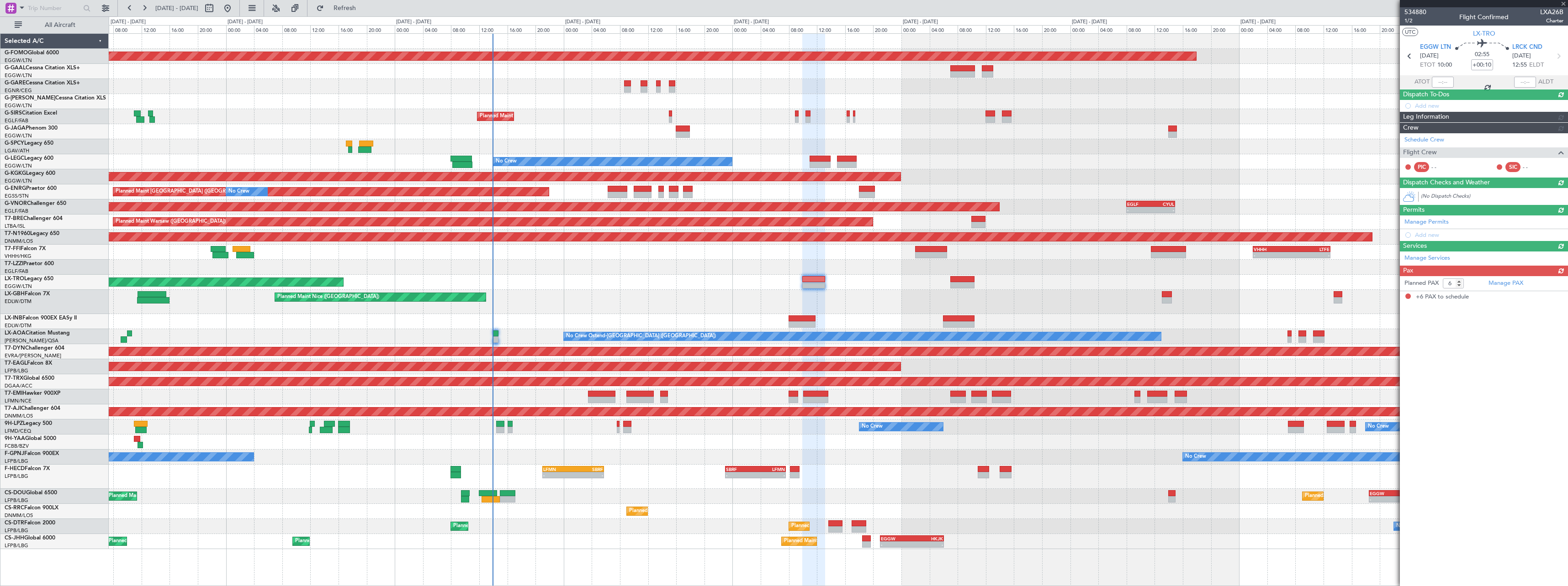
scroll to position [0, 0]
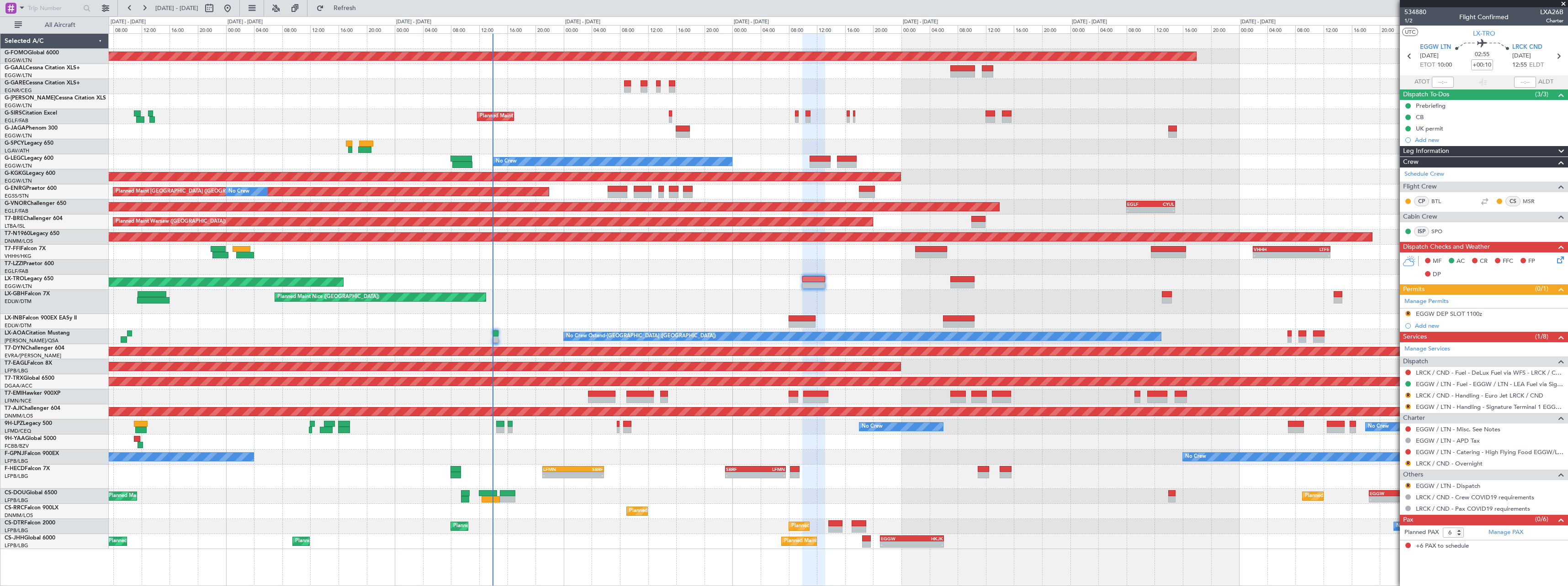
click div "AOG Maint [GEOGRAPHIC_DATA] (Ataturk)"
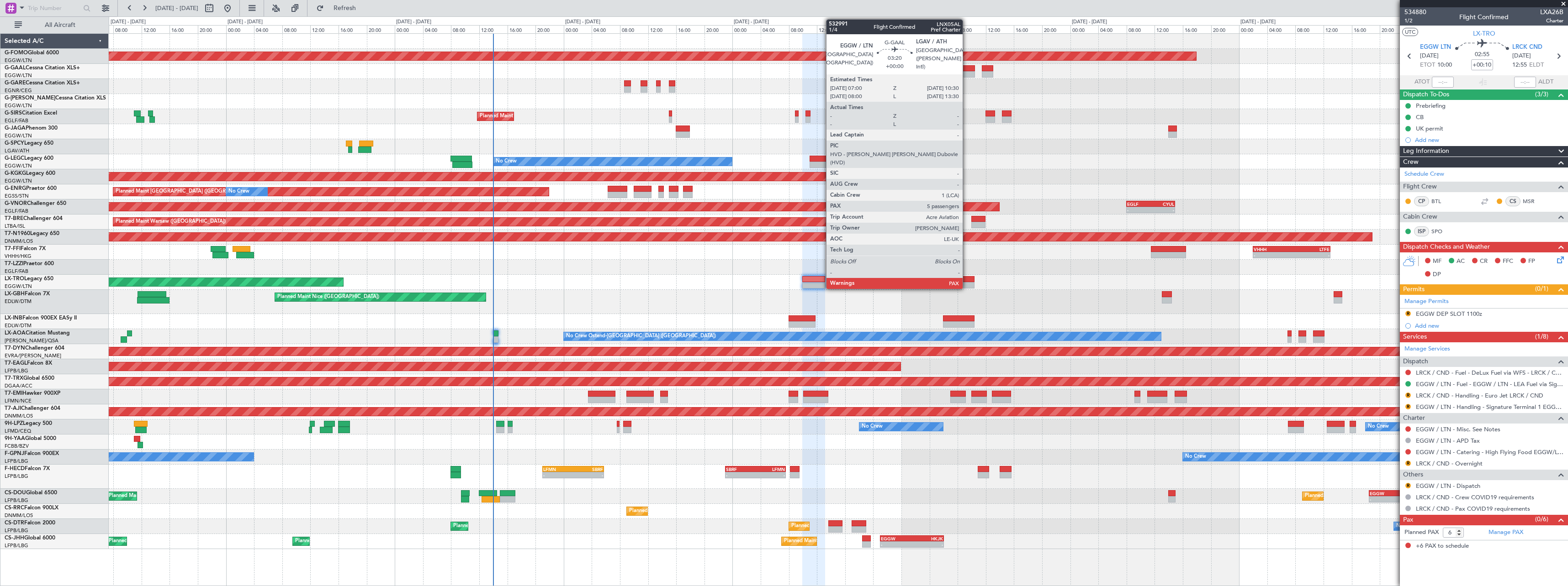
click div
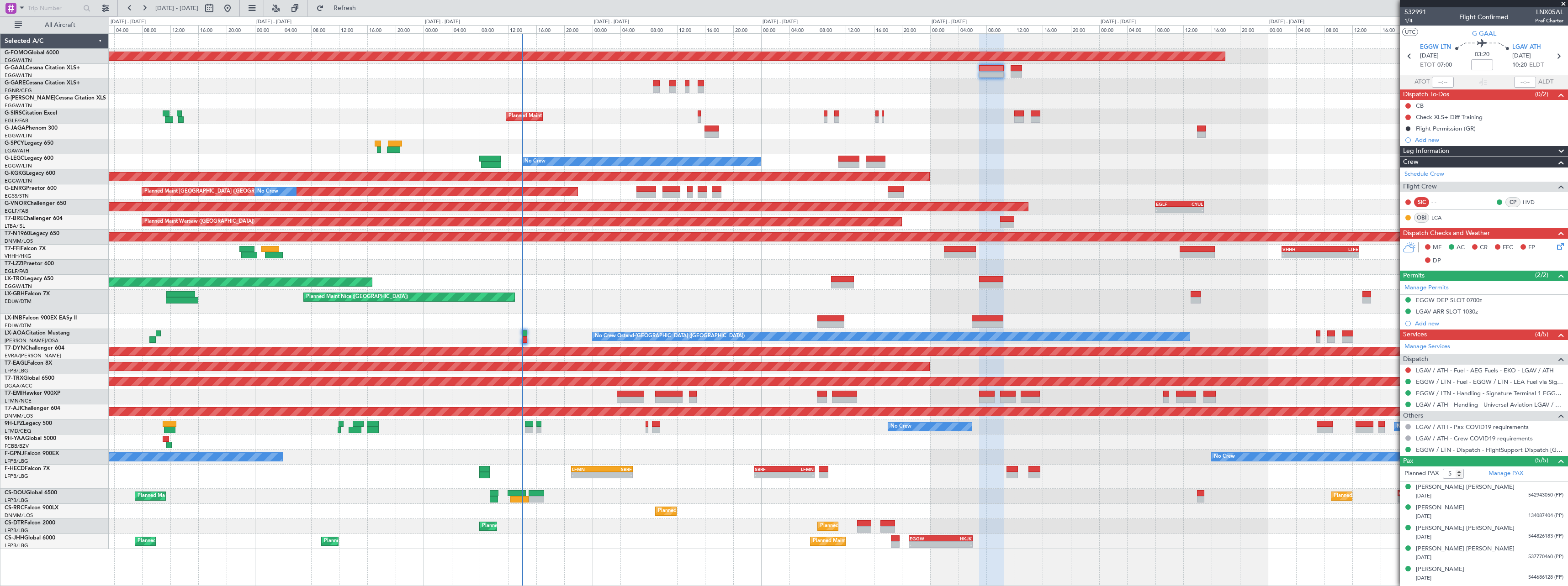
click div "Planned Maint Nice ([GEOGRAPHIC_DATA])"
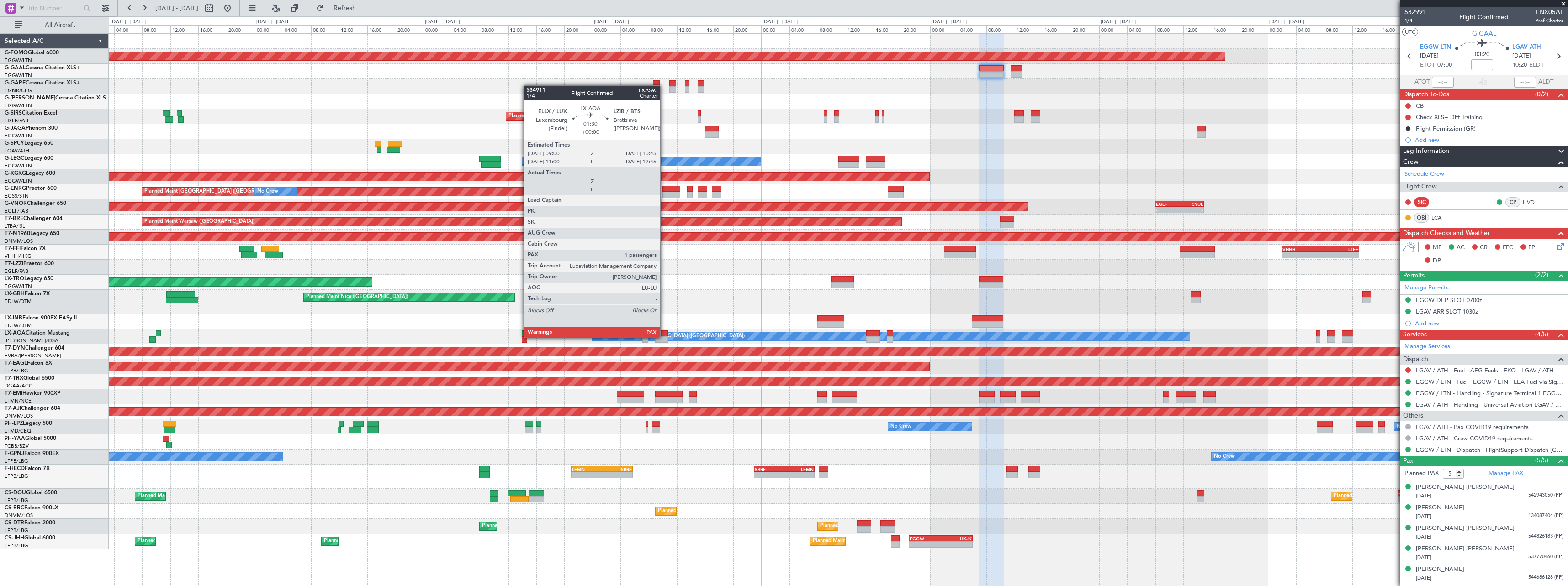
click div
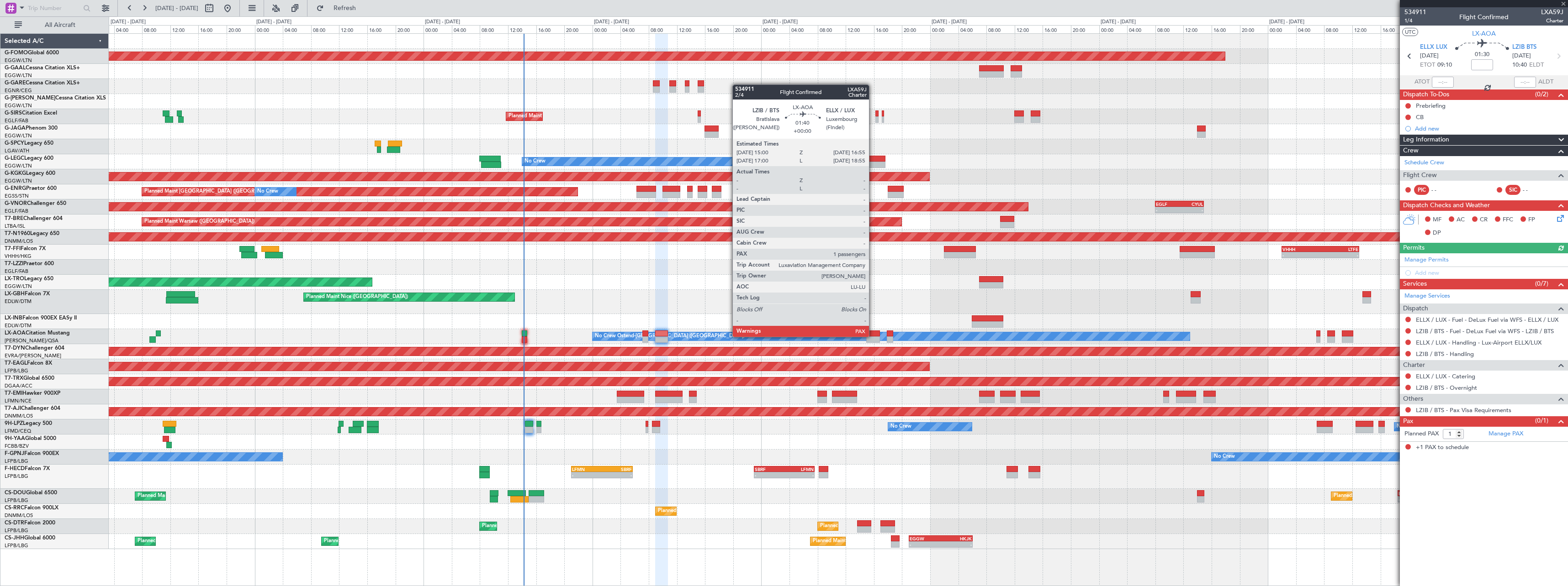
click div
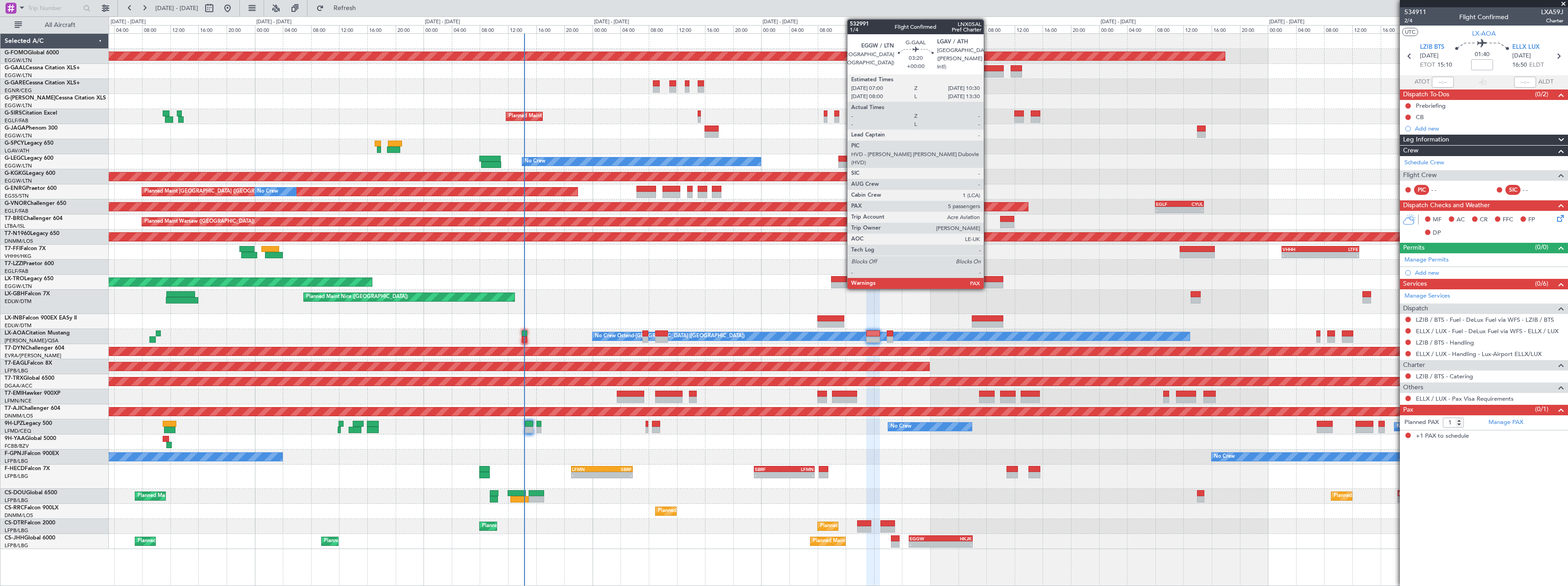
click div
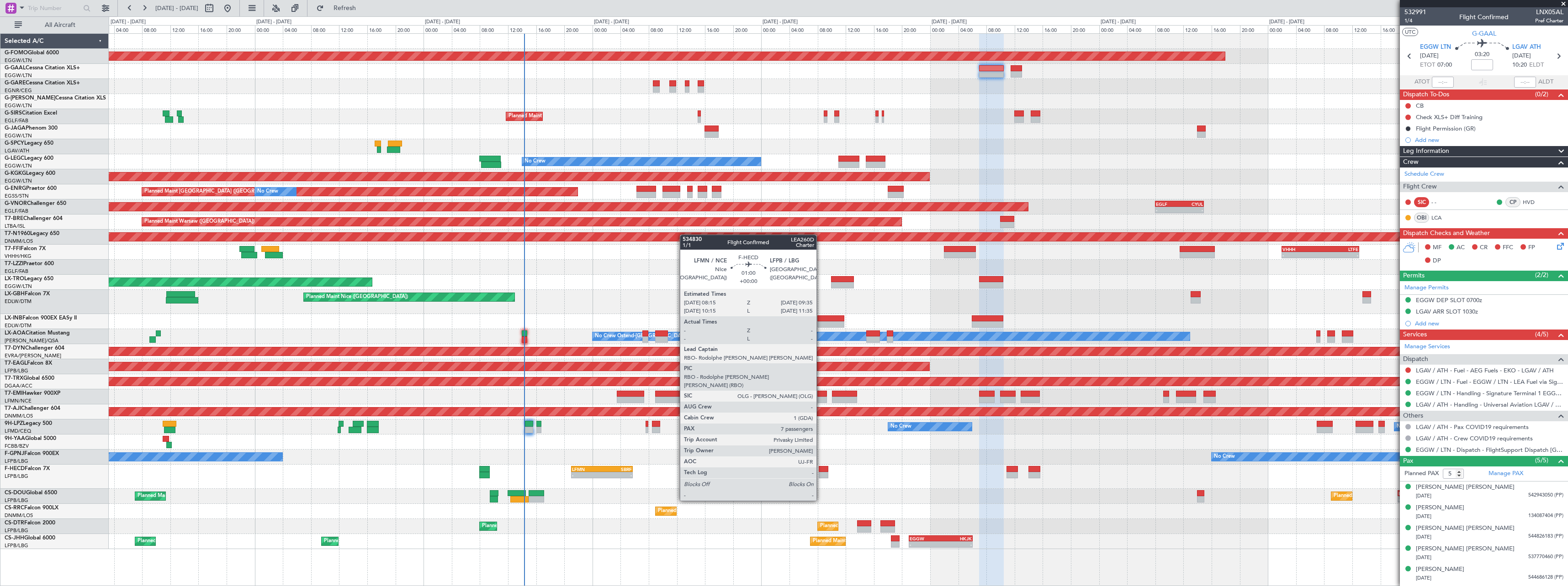
click div
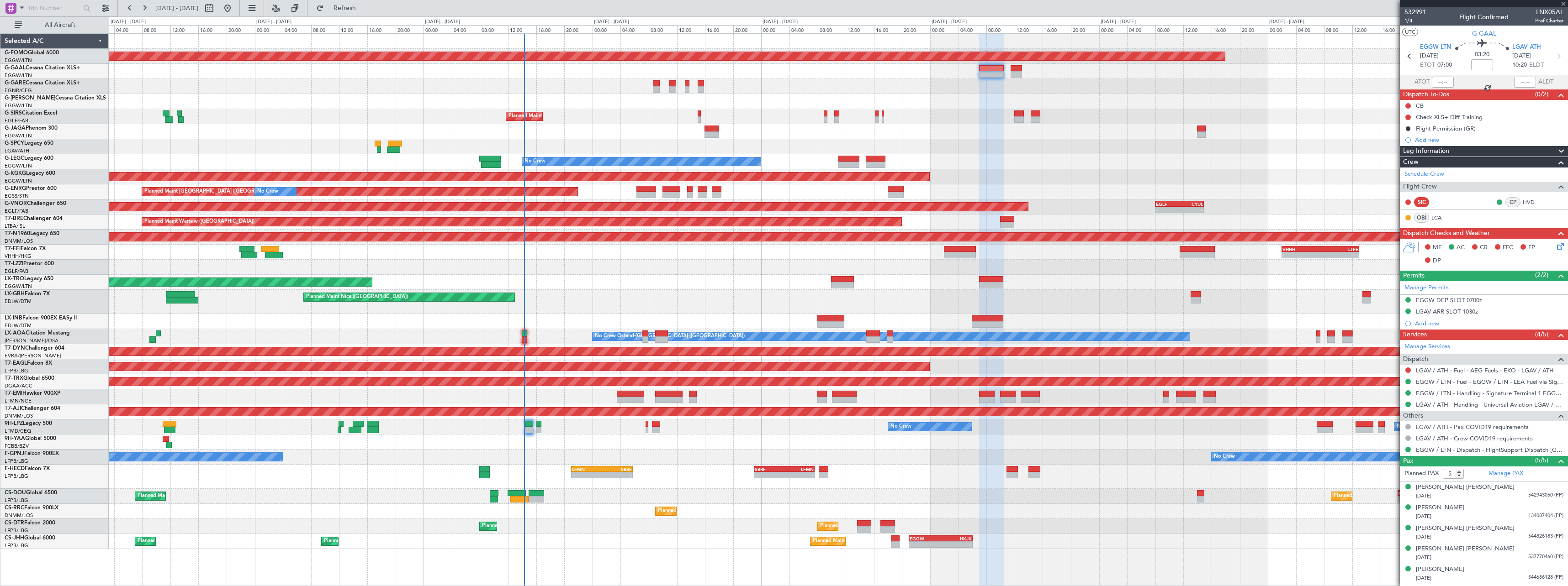
type input "7"
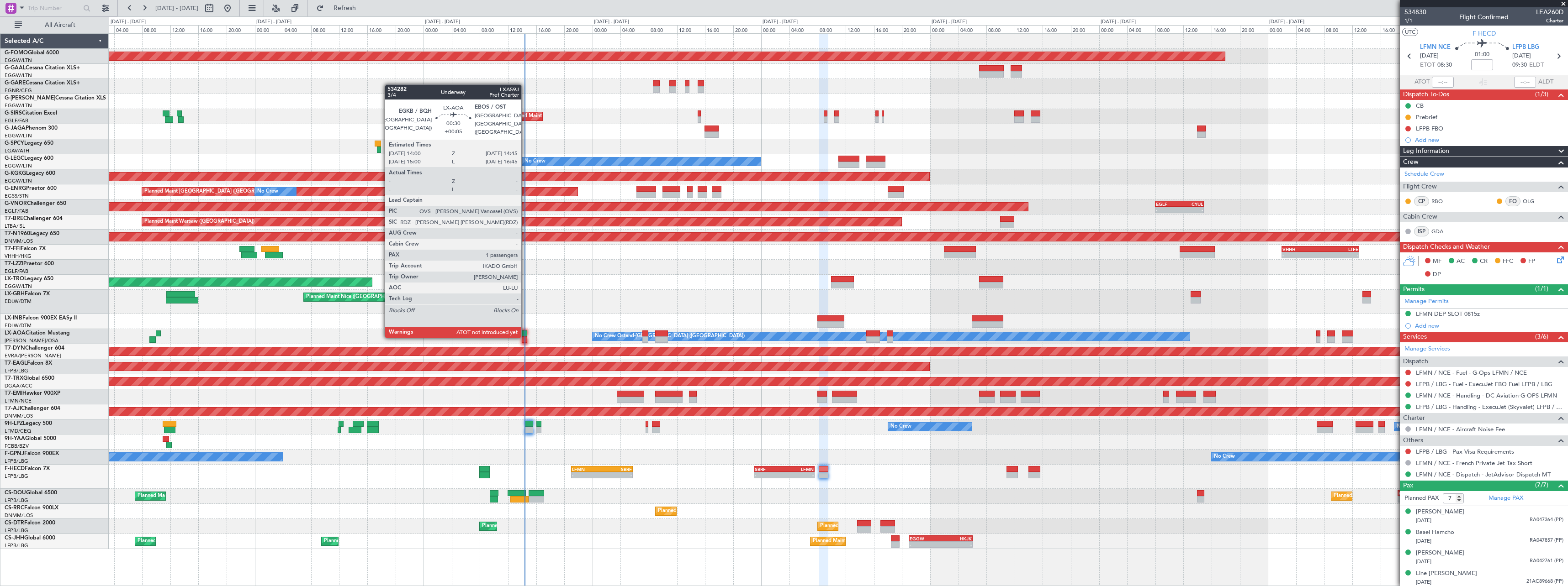
click div
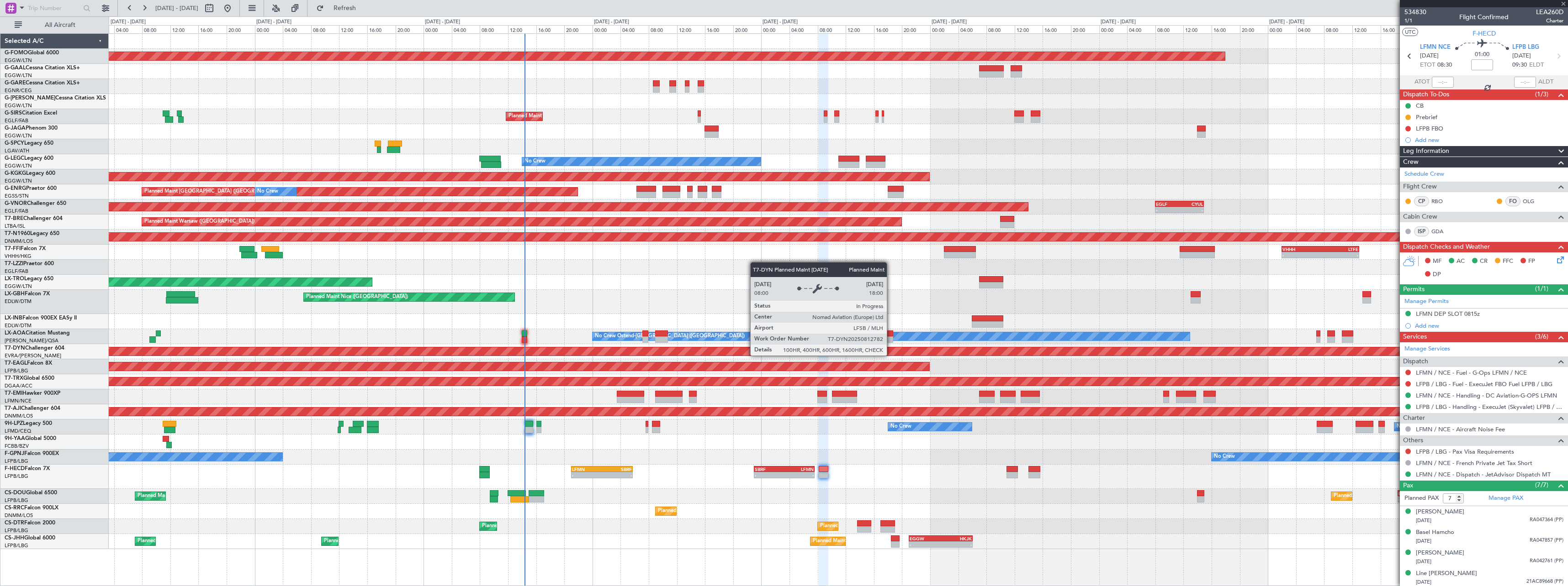
type input "+00:05"
type input "1"
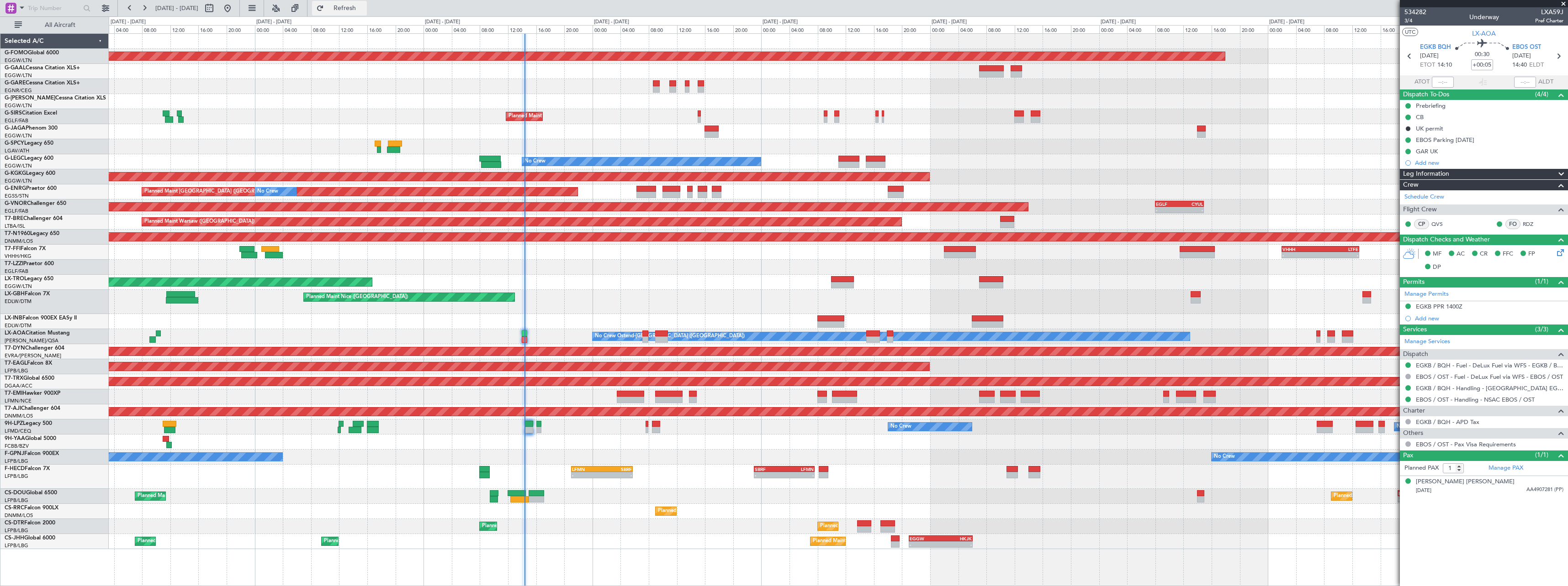
click button "Refresh"
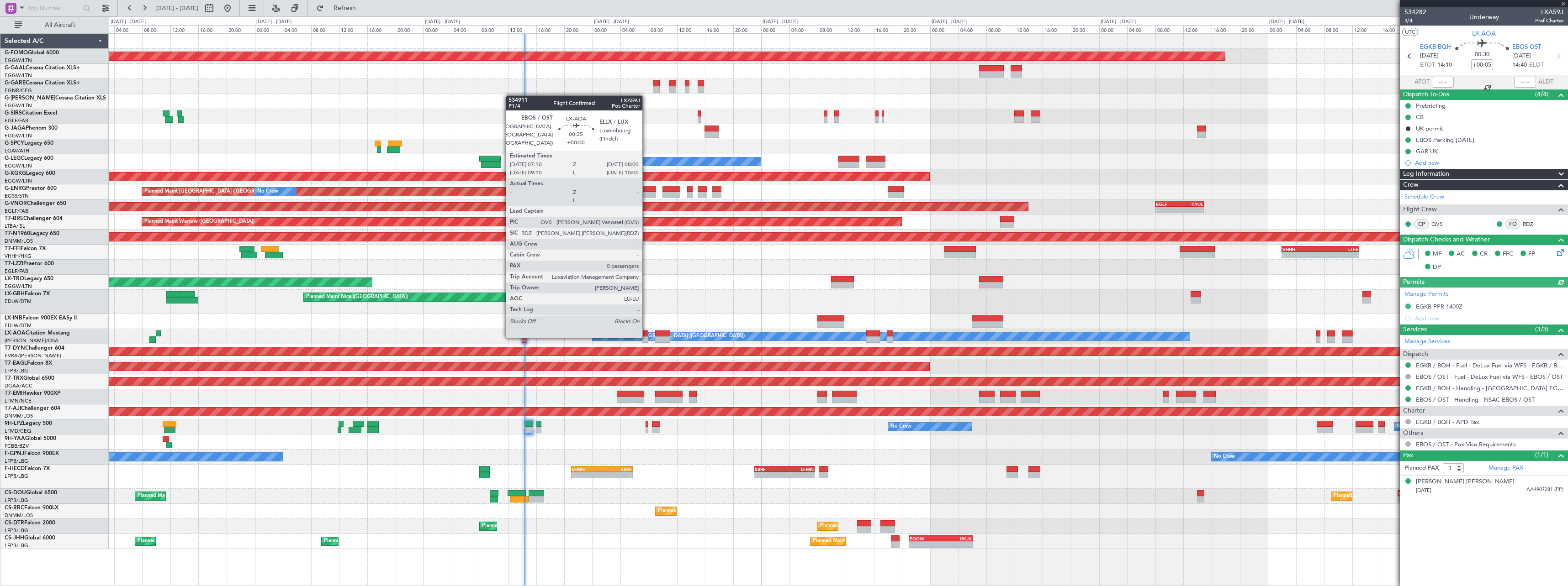
click div
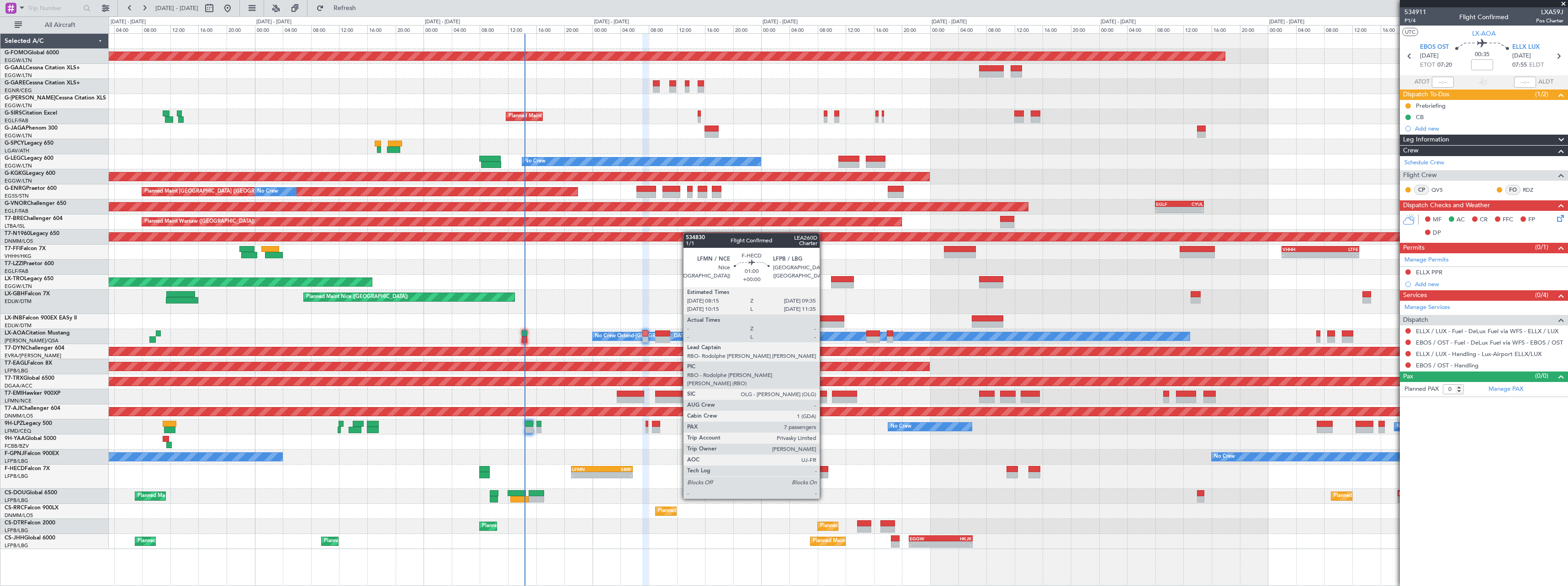
click div
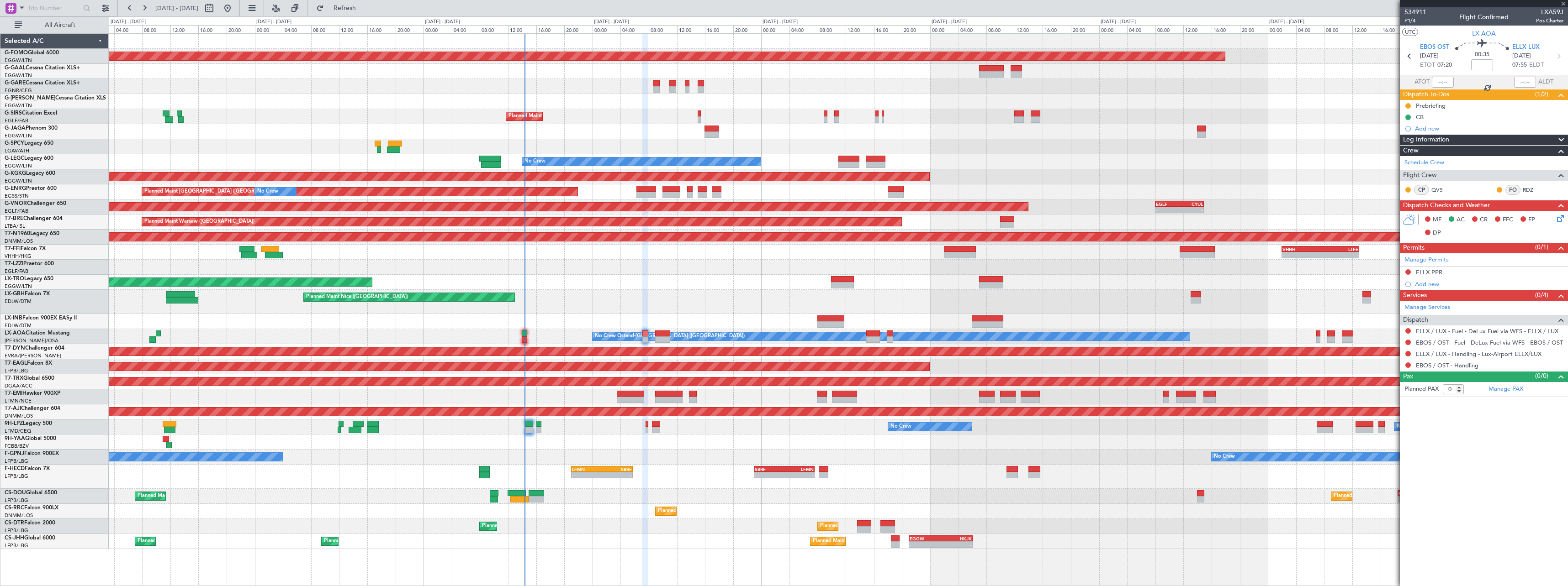
type input "7"
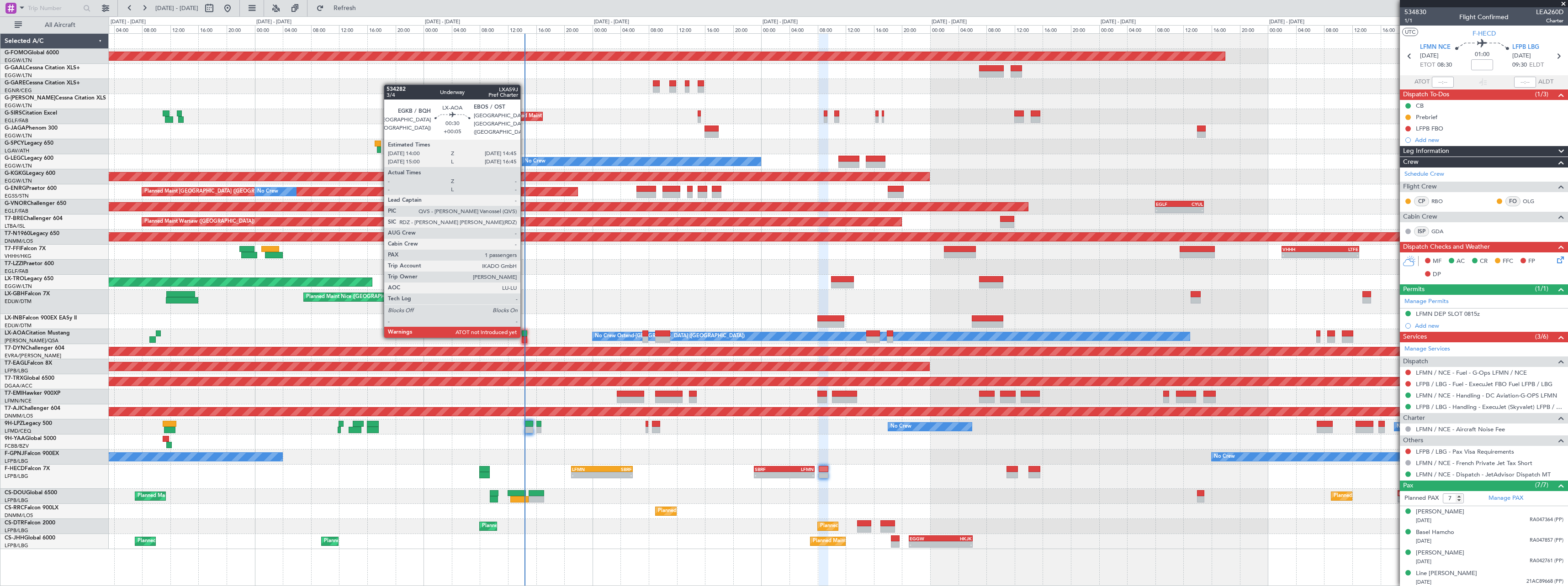
click div
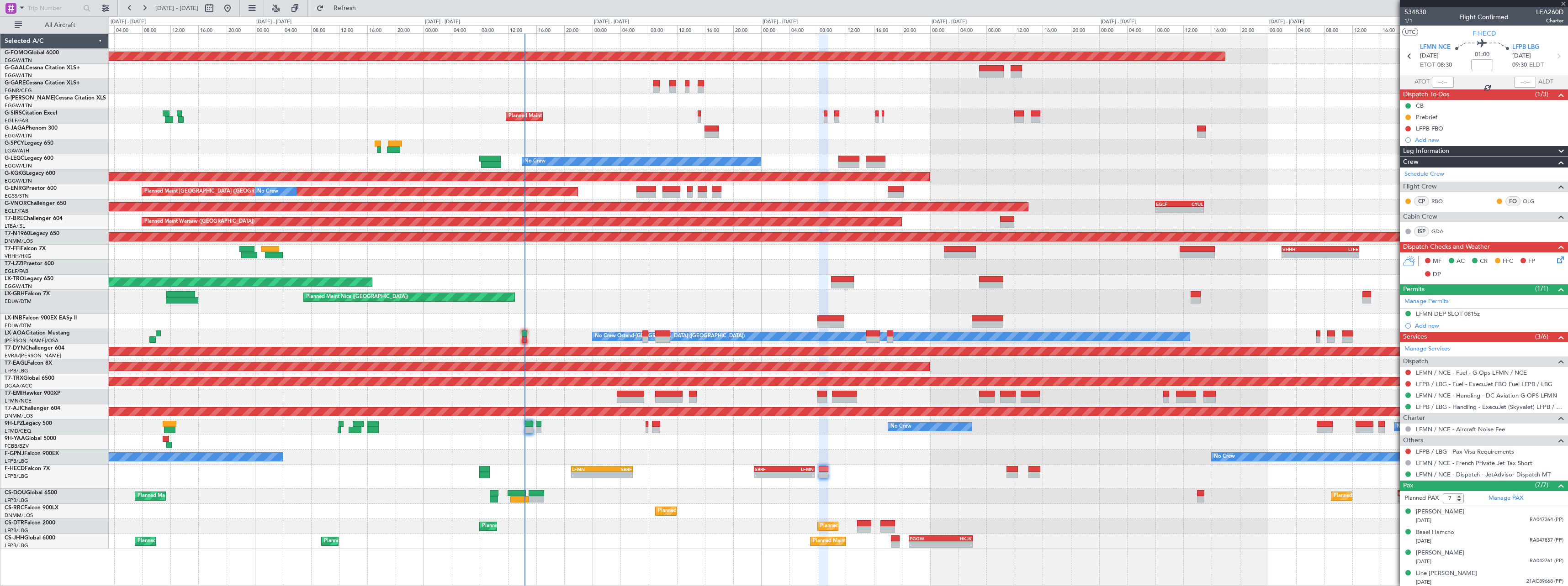
type input "+00:05"
type input "1"
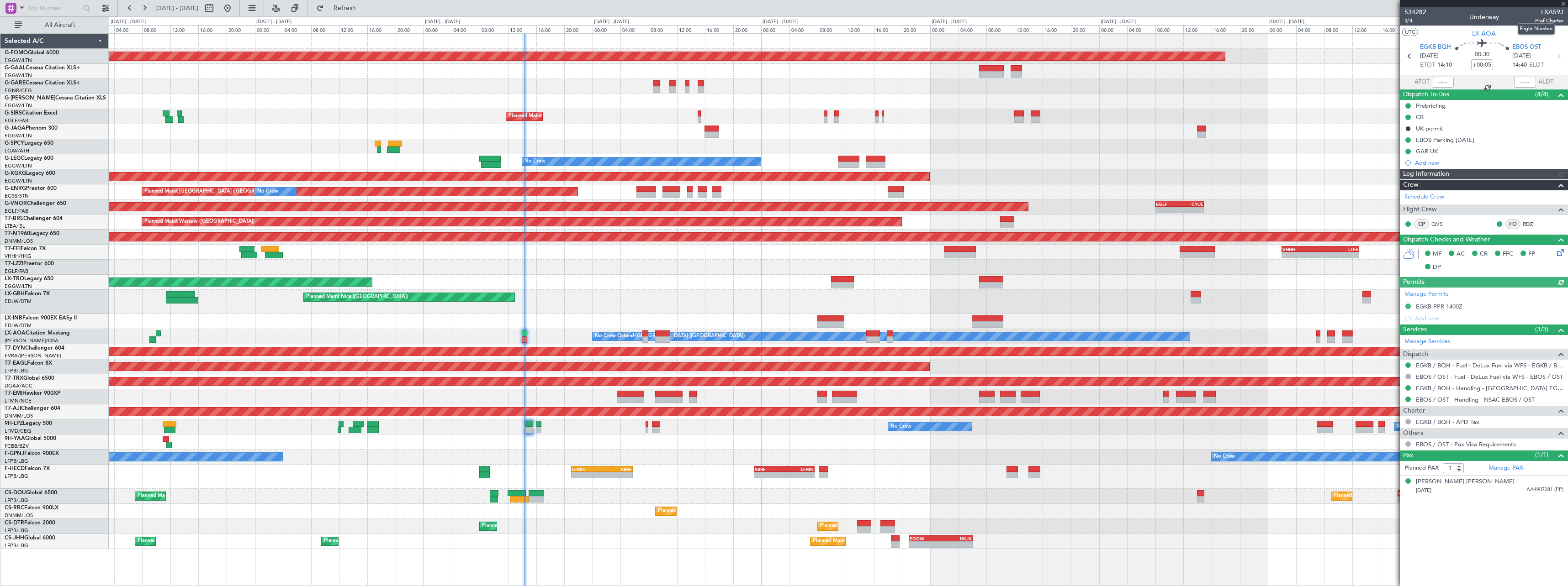
click span "LXA59J"
copy span "LXA59J"
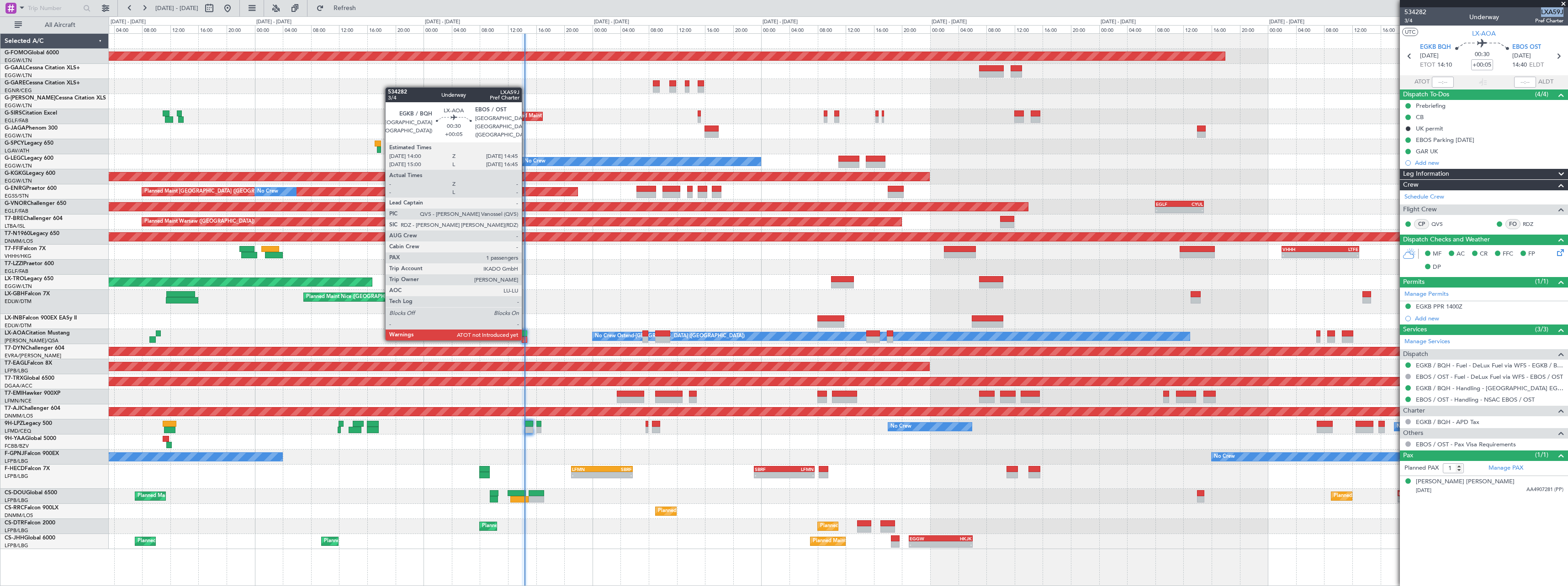
click div
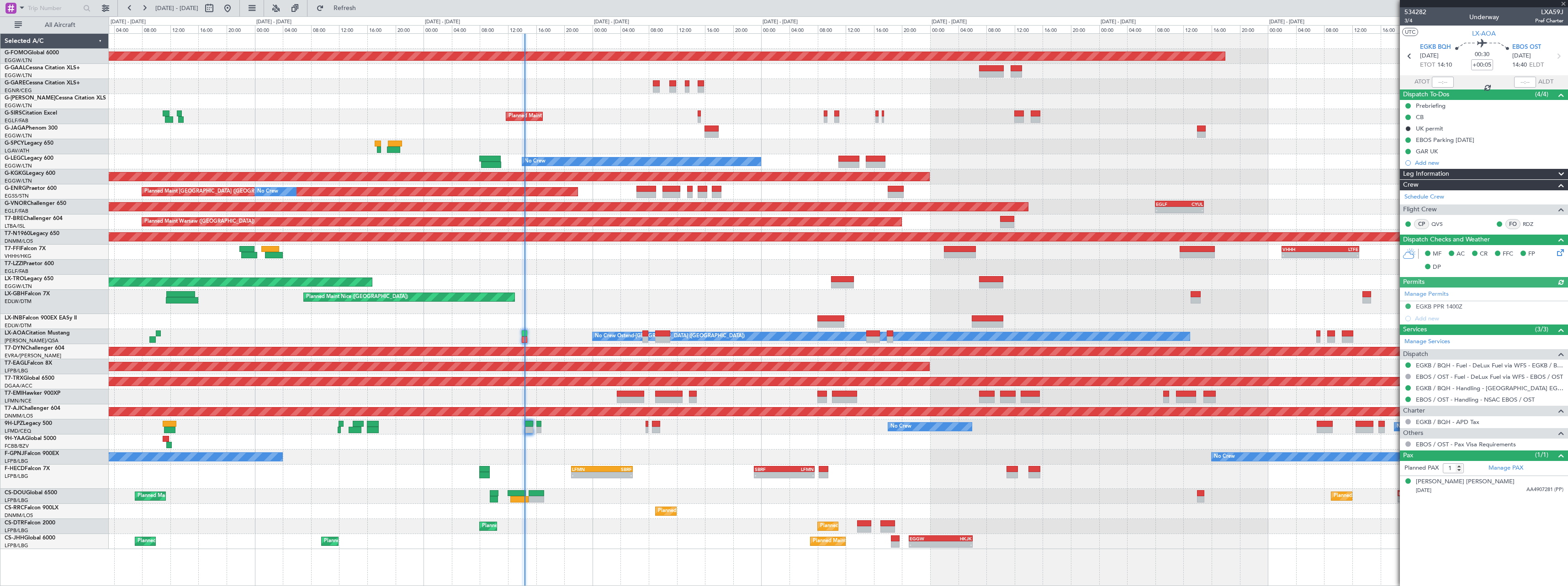
click div
click input "text"
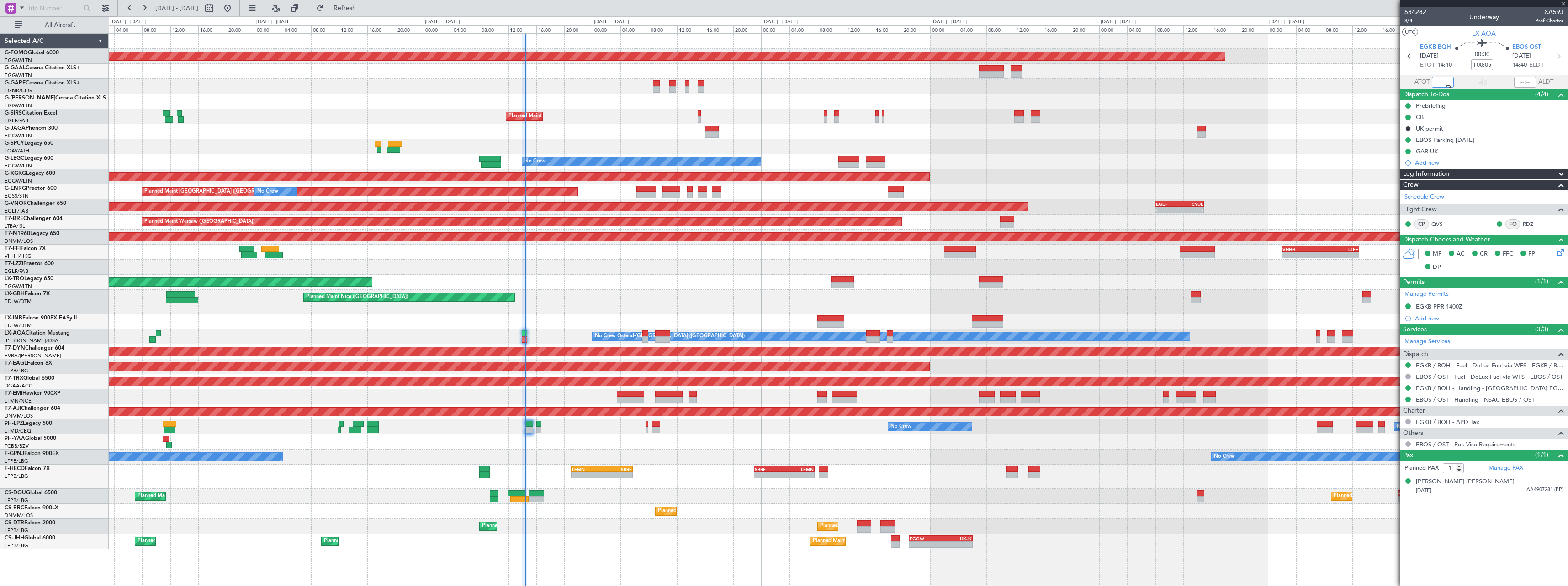
type input "14:07"
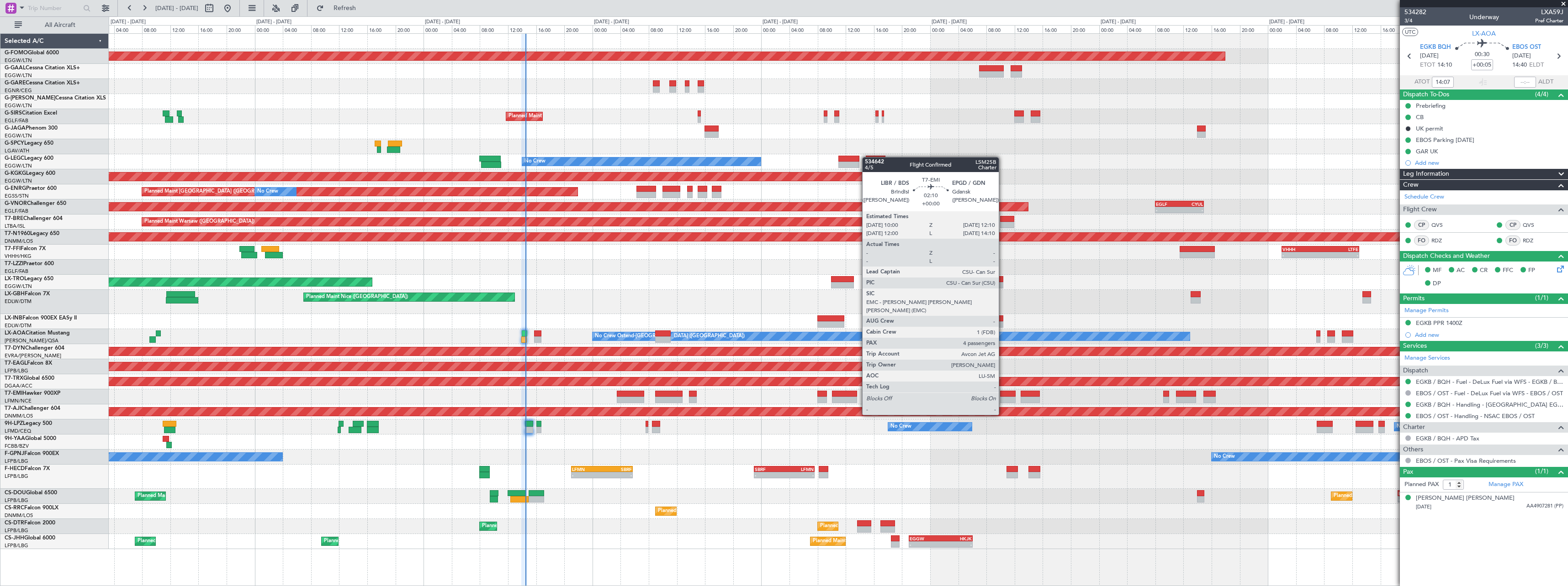
click div
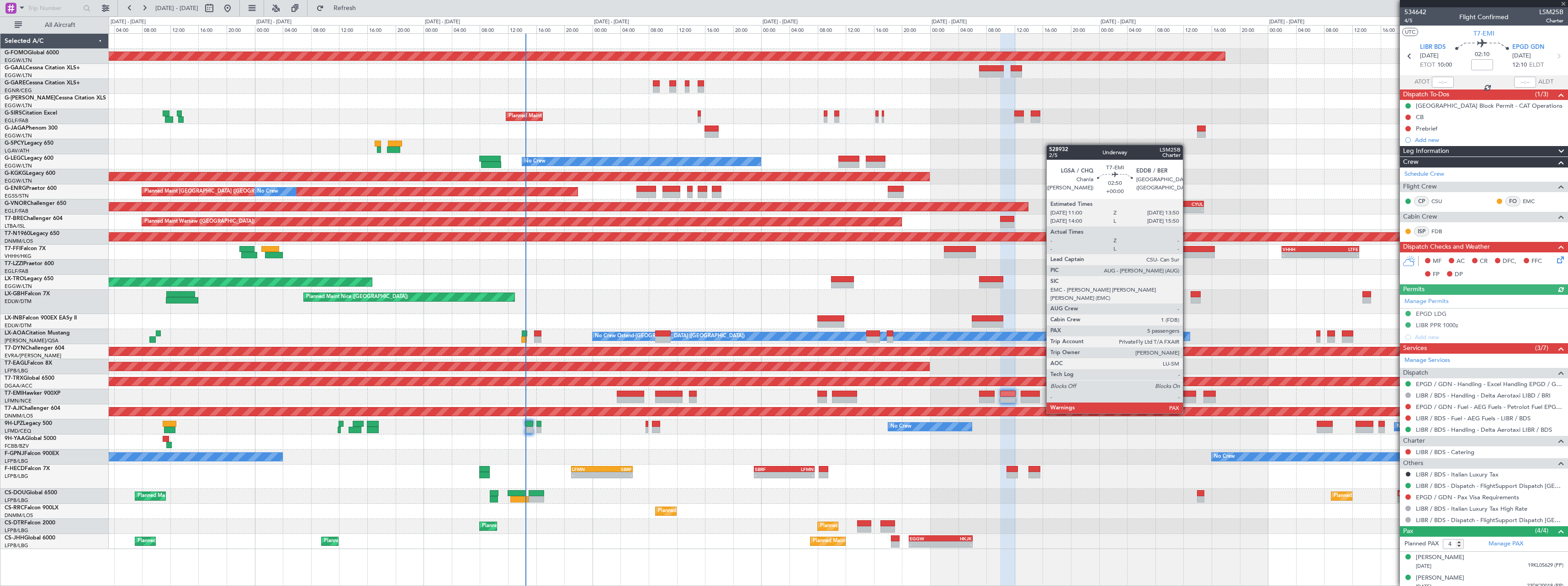
click div
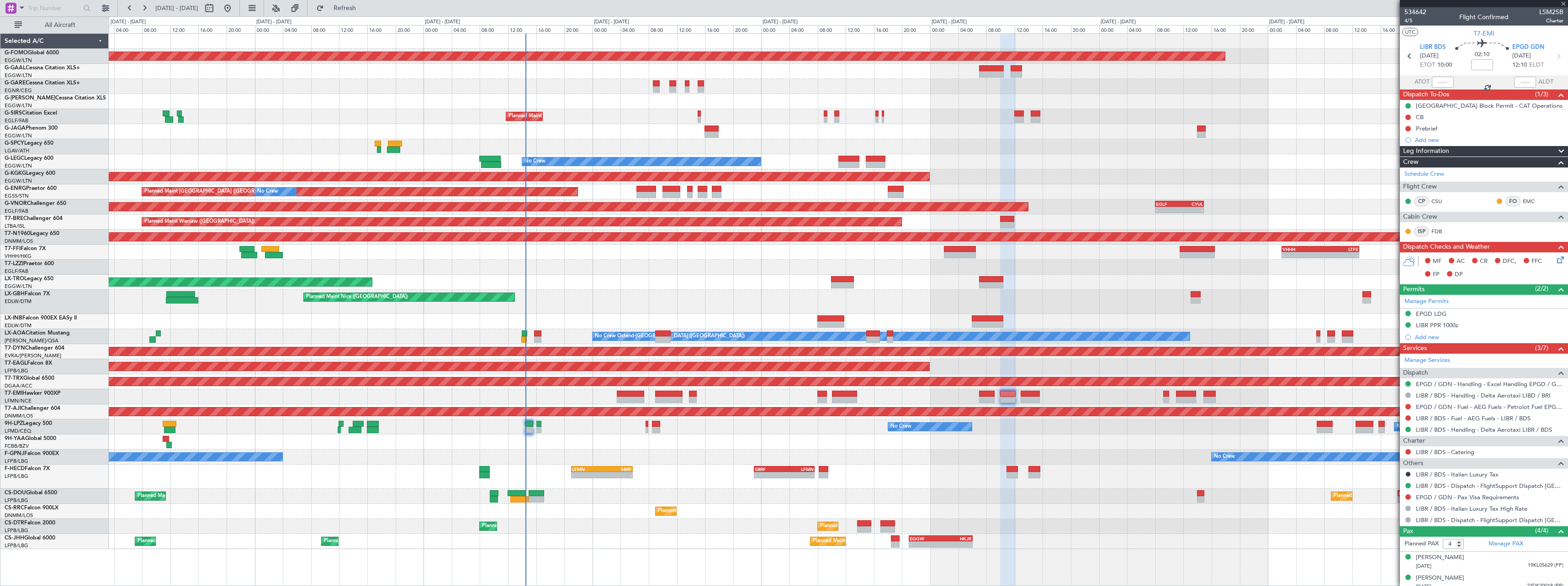
type input "5"
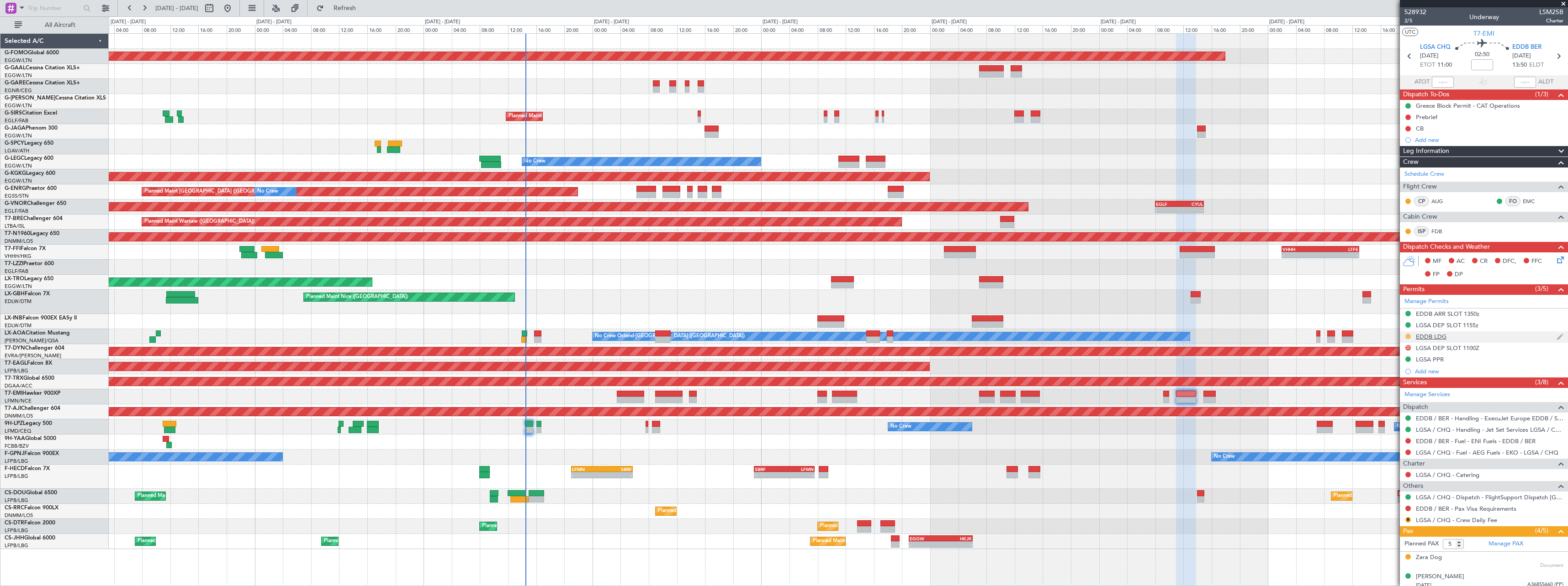
click button
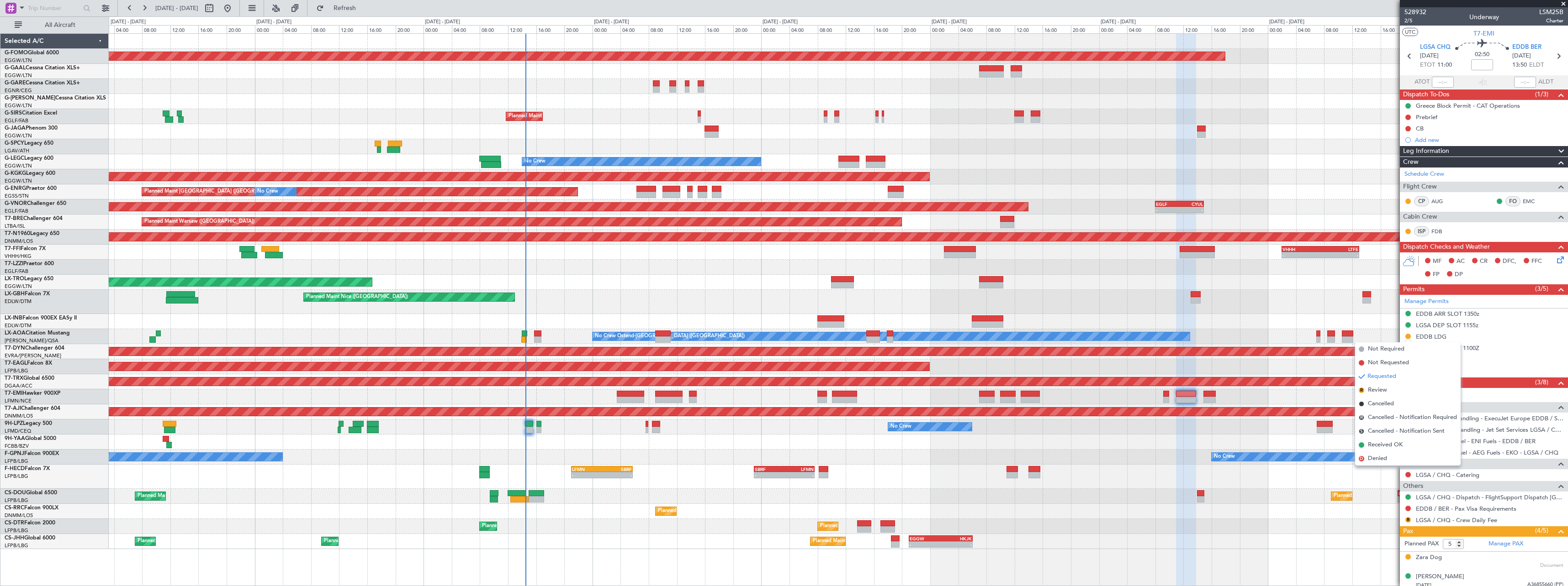
click span "Received OK"
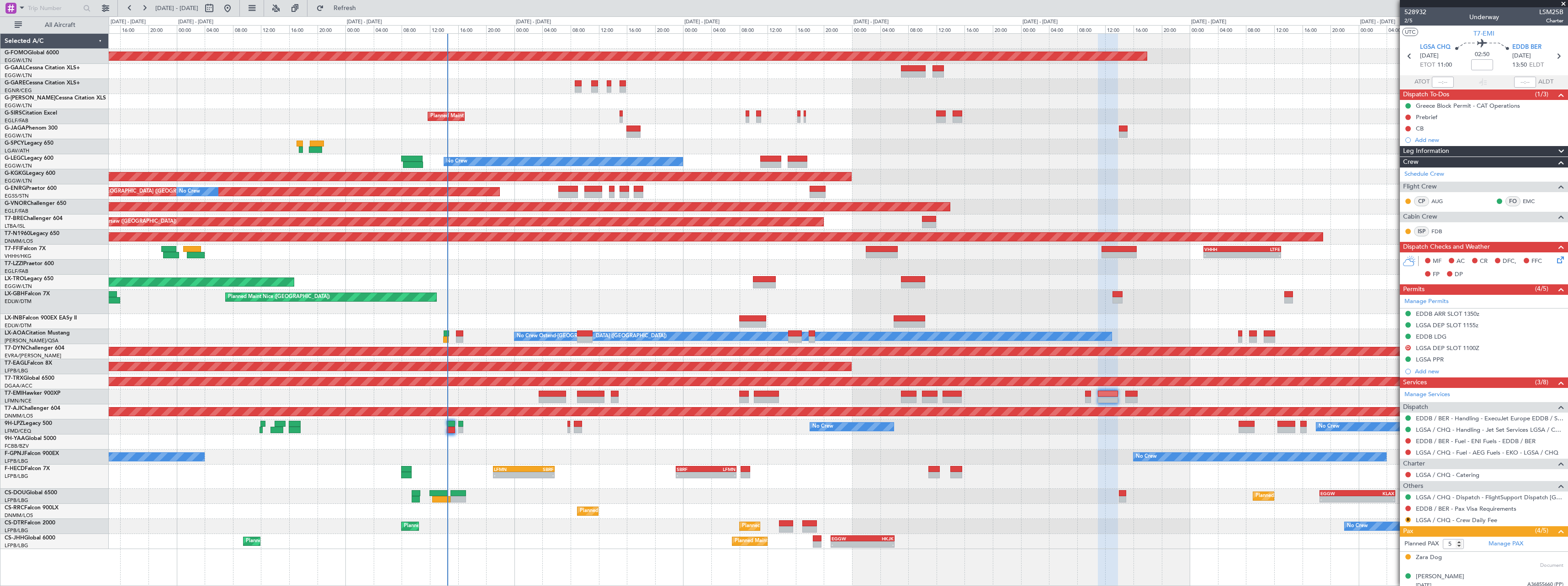
click div
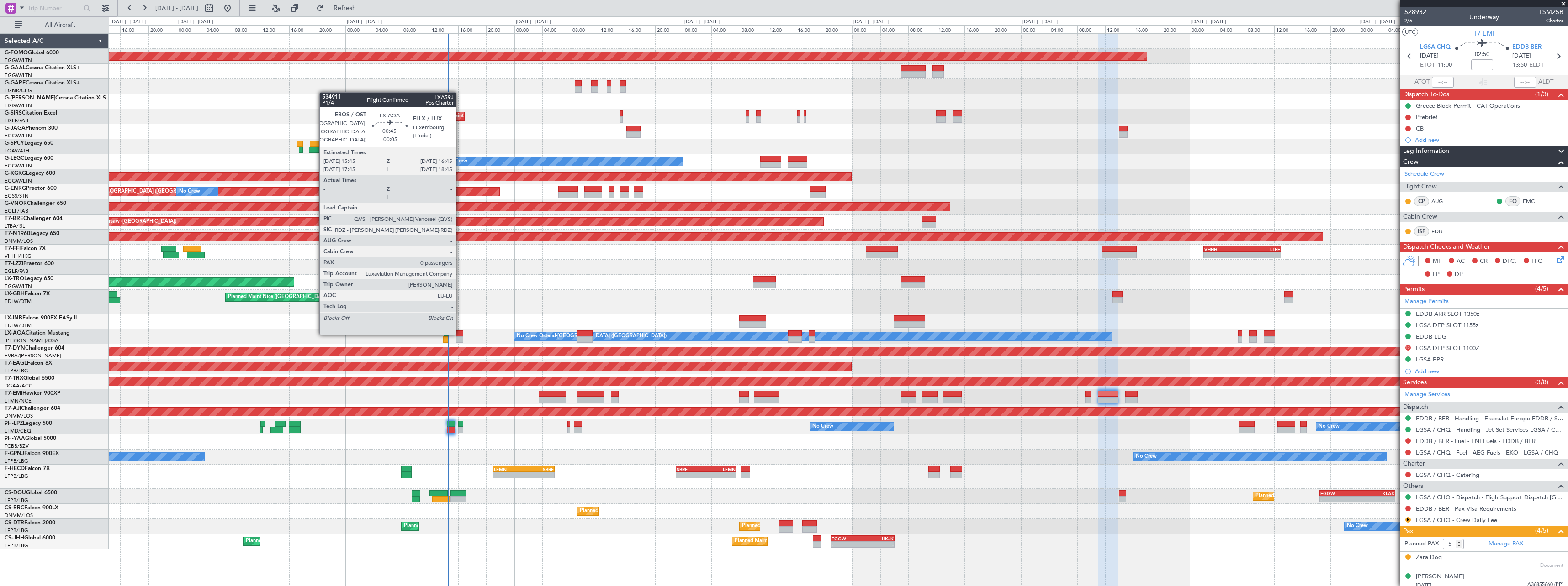
click div
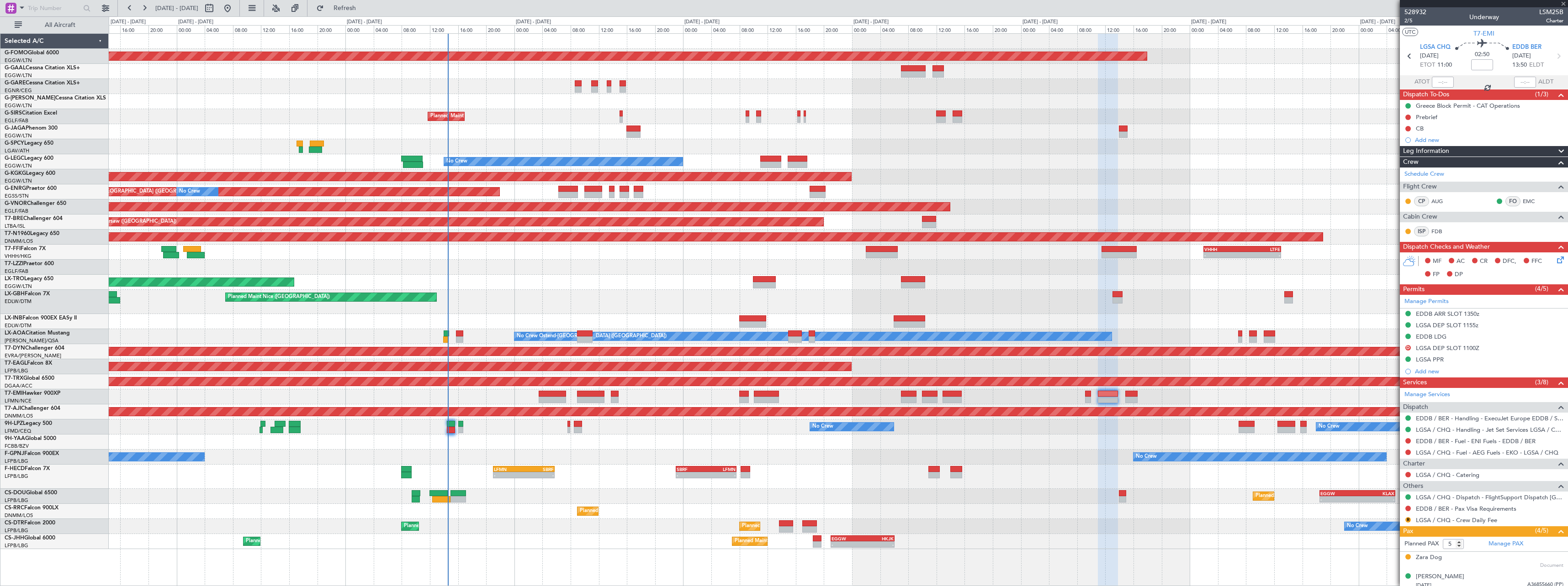
type input "-00:05"
type input "0"
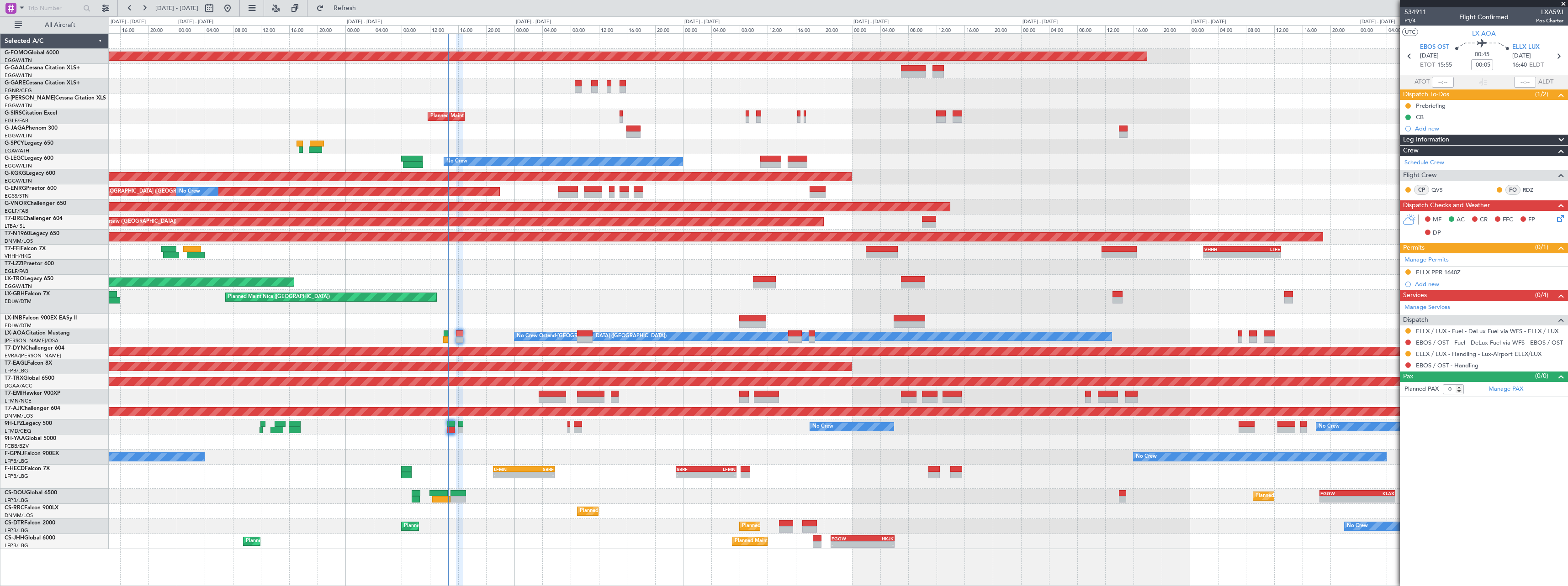
drag, startPoint x: 369, startPoint y: 8, endPoint x: 383, endPoint y: 73, distance: 66.5
click span "Refresh"
drag, startPoint x: 368, startPoint y: 12, endPoint x: 397, endPoint y: 21, distance: 30.4
click span "Refresh"
click div "Planned Maint Nice ([GEOGRAPHIC_DATA])"
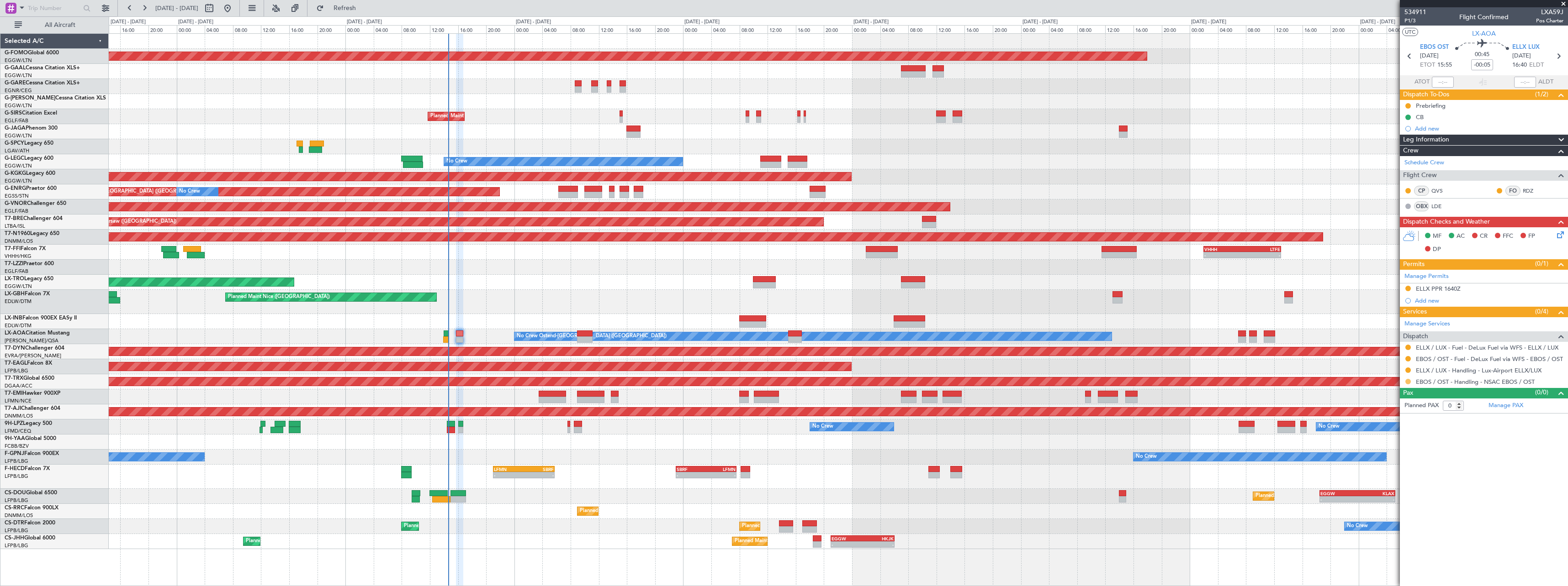
click at [1408, 381] on button at bounding box center [1407, 382] width 6 height 6
click at [1393, 494] on span "Confirmed" at bounding box center [1382, 490] width 28 height 9
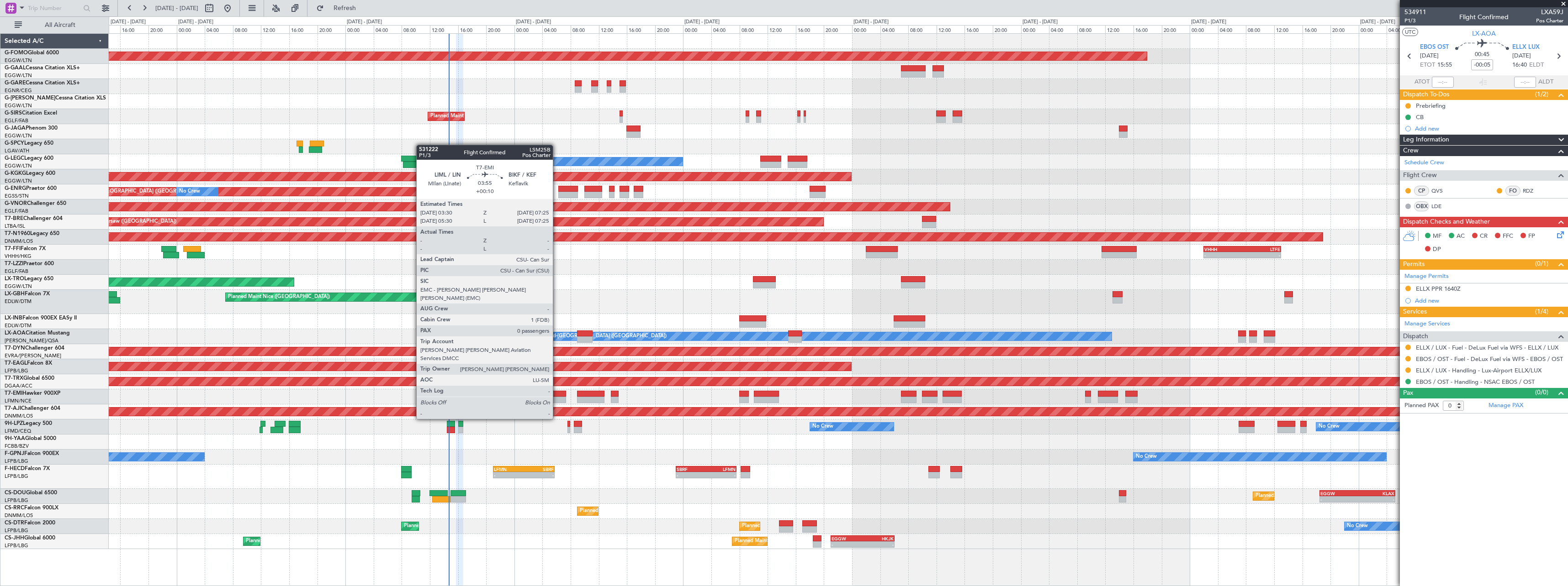
click at [557, 394] on div at bounding box center [553, 394] width 28 height 7
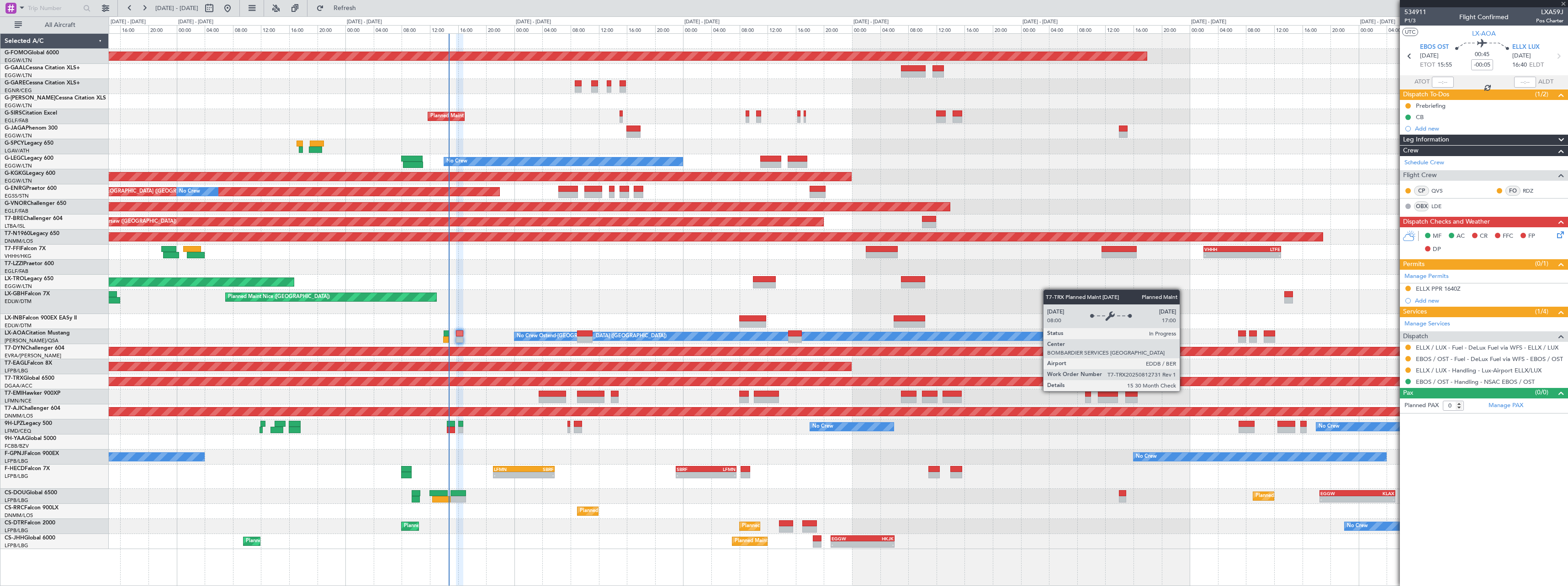
type input "+00:10"
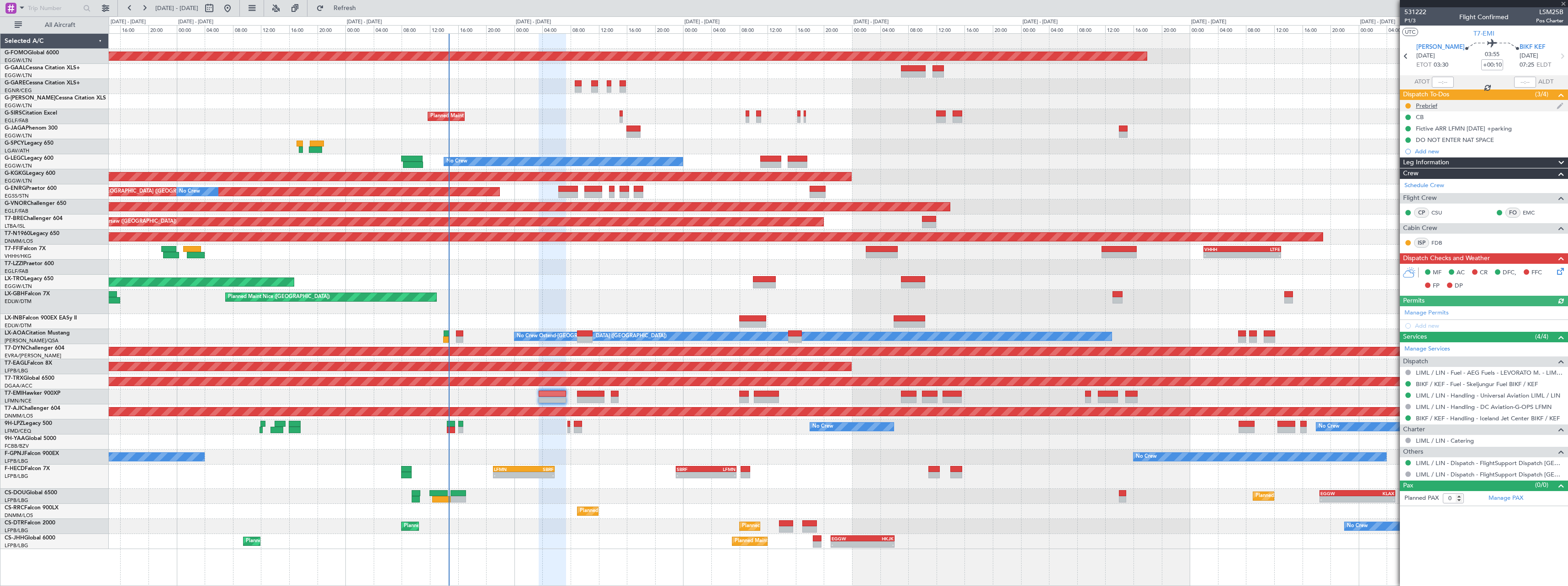
click at [1429, 104] on div "Prebrief" at bounding box center [1426, 105] width 22 height 7
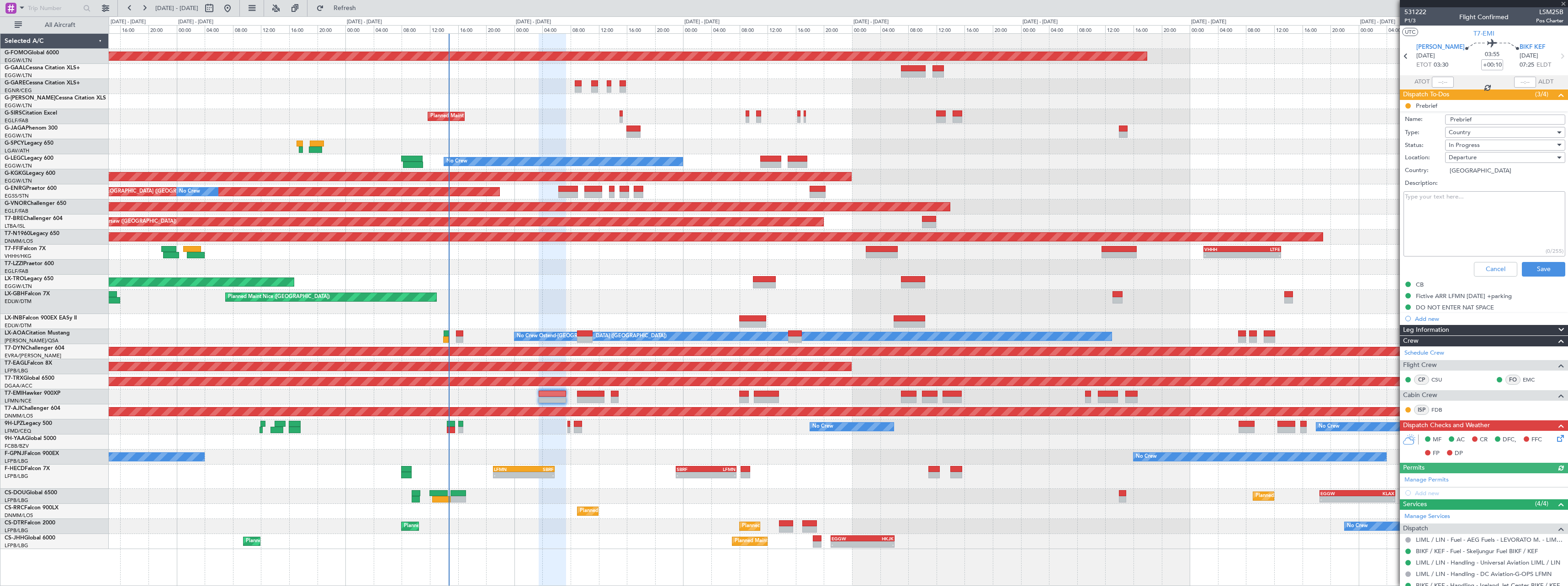
click at [1469, 204] on textarea "Description:" at bounding box center [1484, 223] width 161 height 65
paste textarea "Sector 1 - 8,000 lbs fuel"
type textarea "Sector 1 - 8,000 lbs fuel"
click at [1473, 147] on span "In Progress" at bounding box center [1465, 145] width 31 height 8
click at [1474, 198] on span "Cancelled" at bounding box center [1500, 204] width 107 height 14
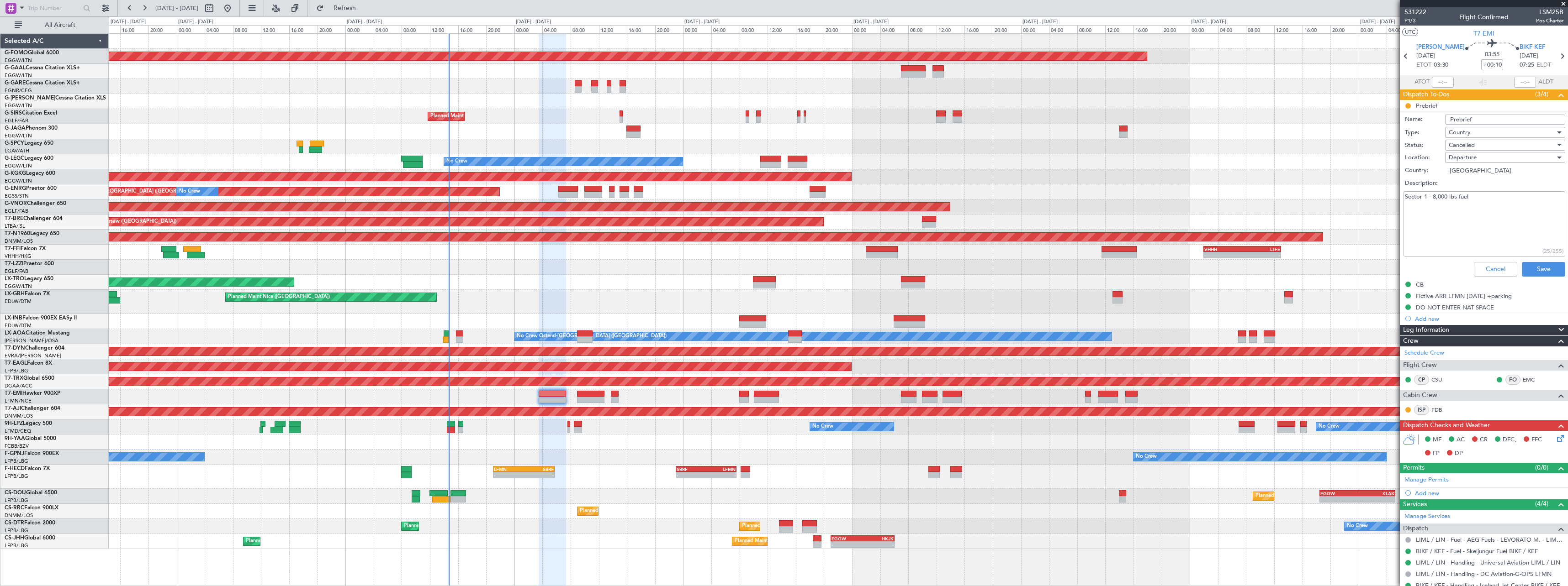
click at [1474, 139] on div "Cancelled" at bounding box center [1502, 145] width 107 height 14
click at [1475, 190] on span "Completed" at bounding box center [1500, 190] width 107 height 14
click at [1532, 268] on button "Save" at bounding box center [1543, 270] width 43 height 15
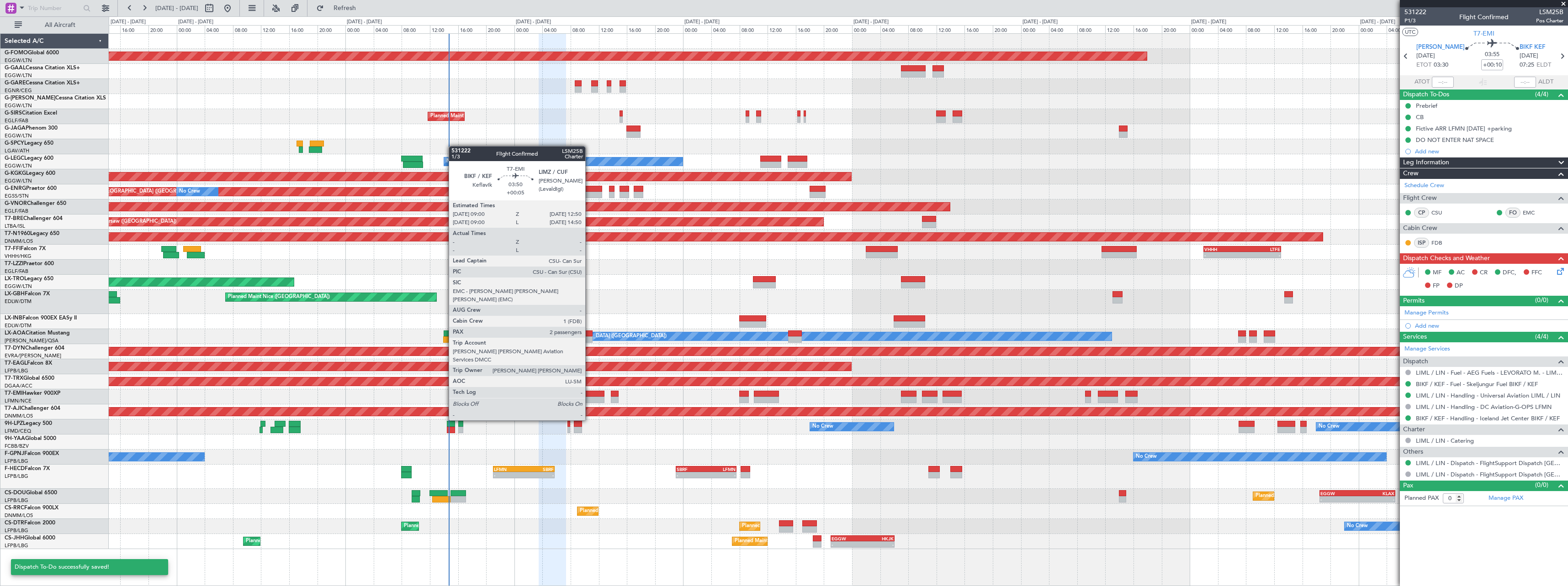
click at [589, 395] on div at bounding box center [590, 394] width 27 height 7
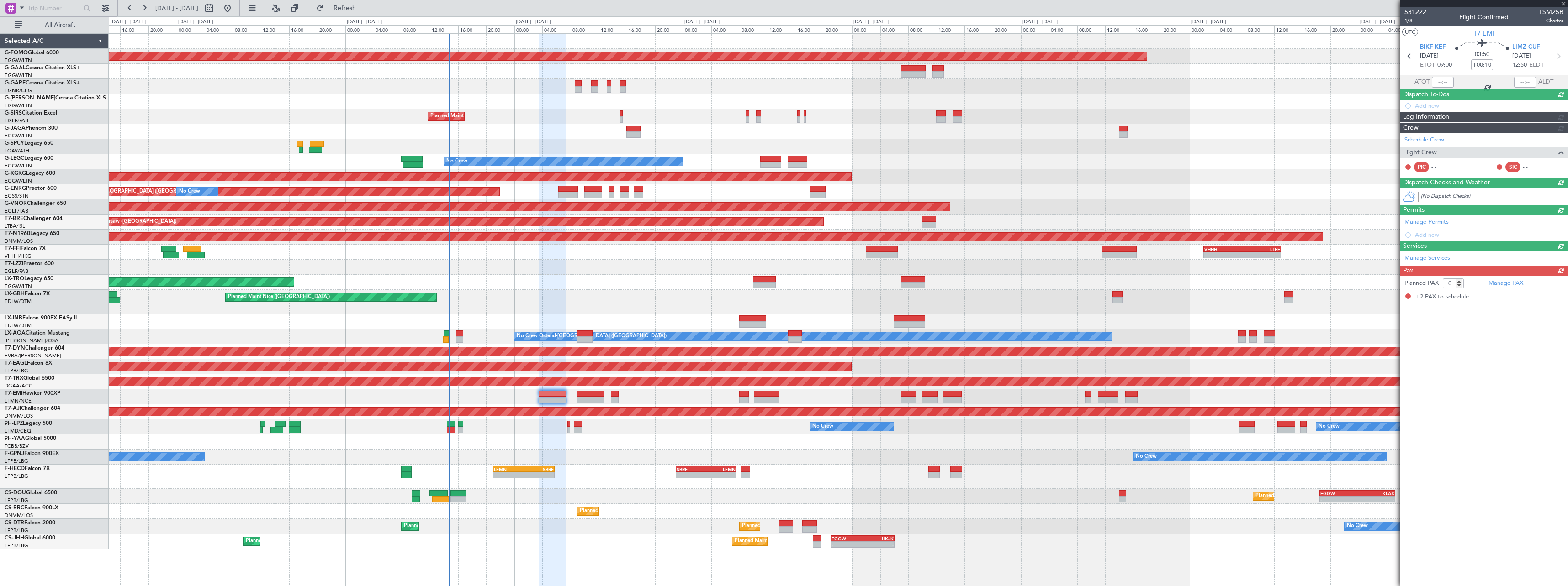
type input "+00:05"
type input "2"
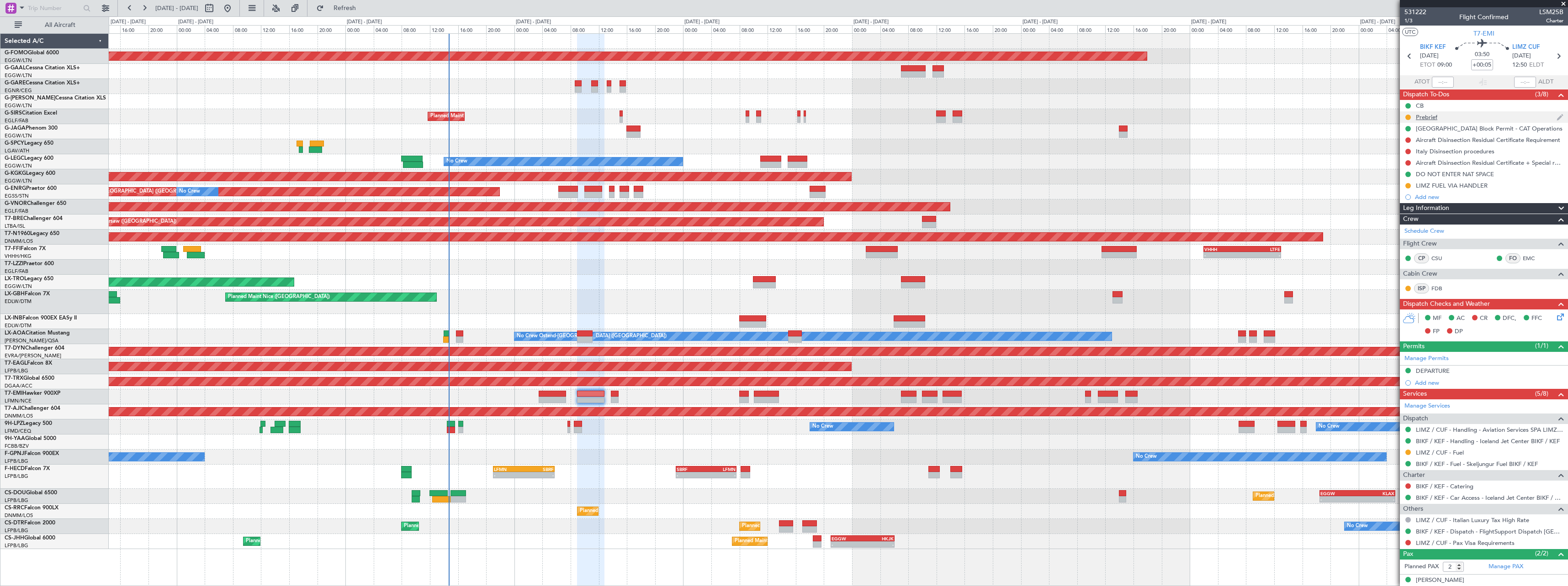
click at [1426, 120] on div "Prebrief" at bounding box center [1426, 117] width 22 height 7
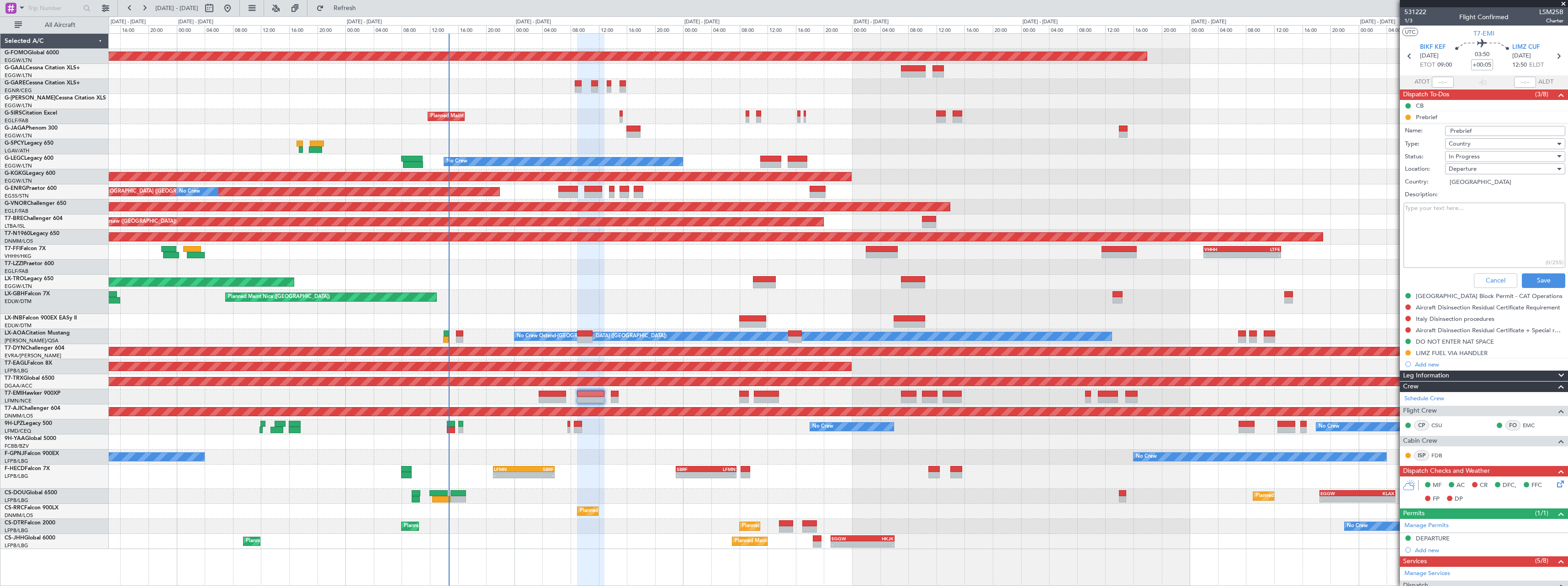
drag, startPoint x: 1467, startPoint y: 209, endPoint x: 1469, endPoint y: 189, distance: 20.1
click at [1465, 209] on textarea "Description:" at bounding box center [1484, 235] width 161 height 65
paste textarea "Sector 2 - 9800 lbs, Payload 600 lbs"
type textarea "Sector 2 - 9800 lbs, Payload 600 lbs"
drag, startPoint x: 1476, startPoint y: 144, endPoint x: 1477, endPoint y: 156, distance: 12.0
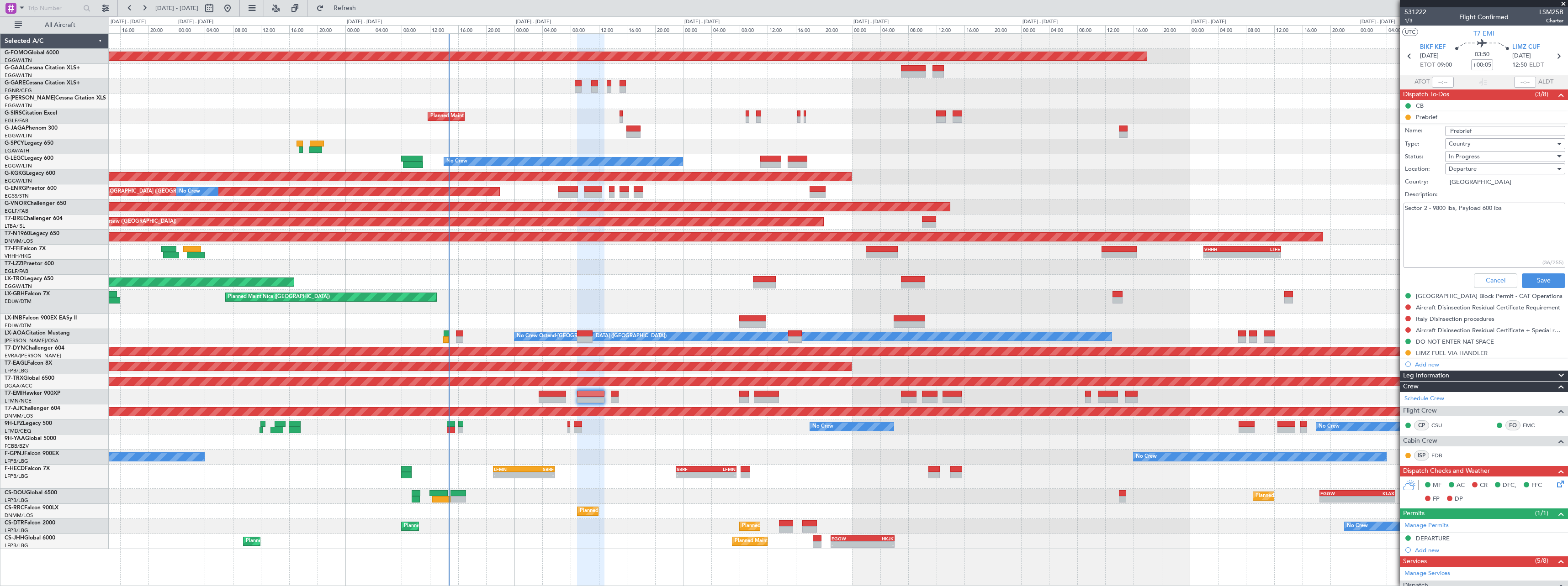
click at [1477, 156] on div "In Progress" at bounding box center [1502, 156] width 107 height 14
click at [1471, 200] on span "Completed" at bounding box center [1500, 202] width 107 height 14
drag, startPoint x: 1532, startPoint y: 281, endPoint x: 1529, endPoint y: 288, distance: 7.6
click at [1532, 281] on button "Save" at bounding box center [1543, 281] width 43 height 15
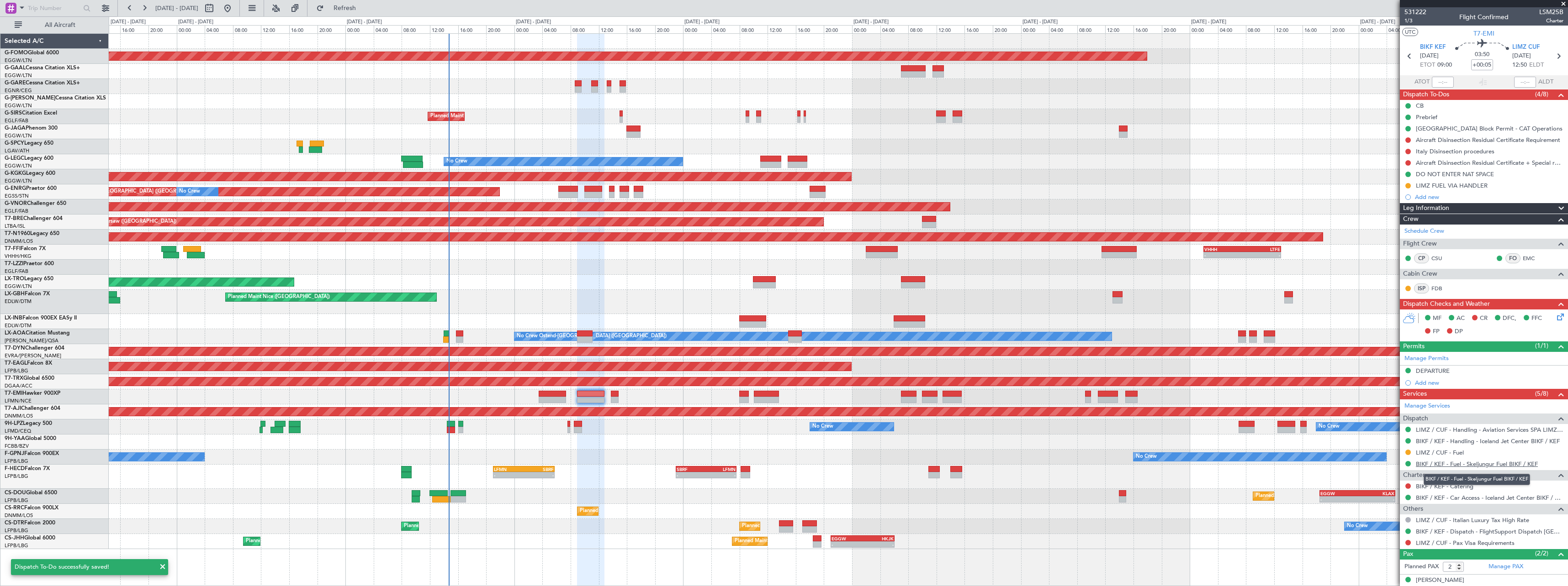
click at [1508, 463] on link "BIKF / KEF - Fuel - Skeljungur Fuel BIKF / KEF" at bounding box center [1476, 464] width 122 height 7
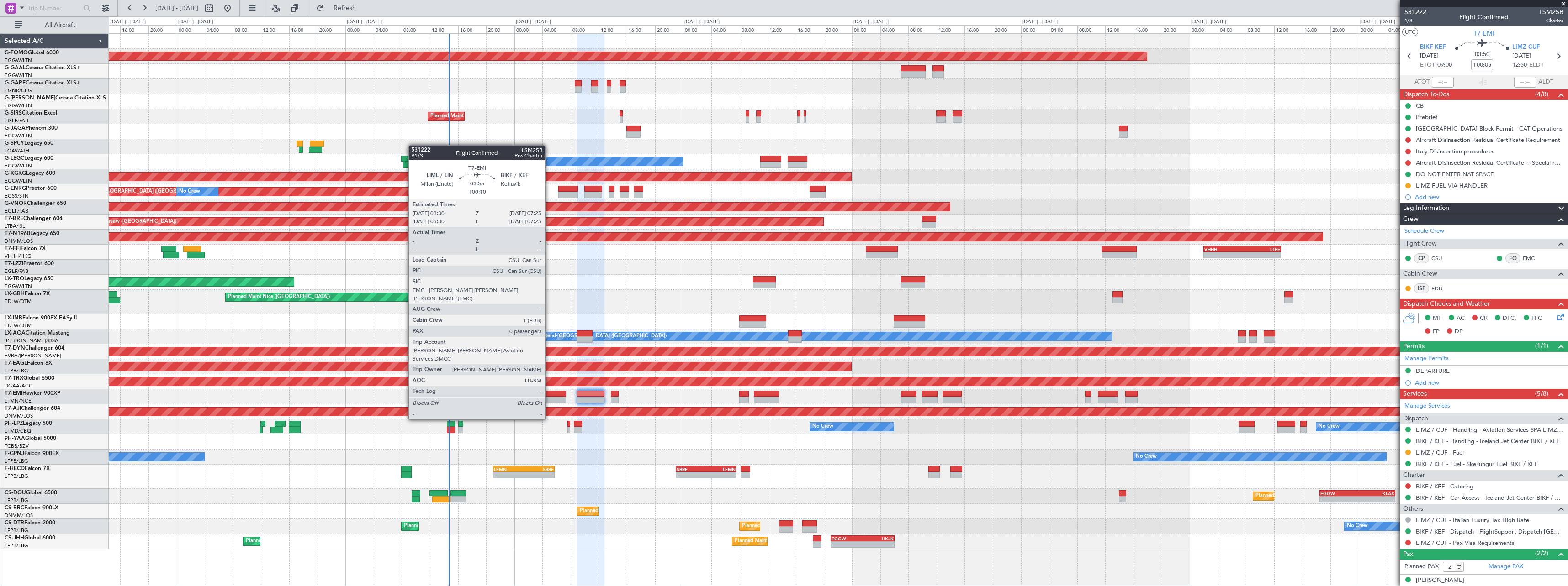
click at [549, 394] on div at bounding box center [553, 394] width 28 height 7
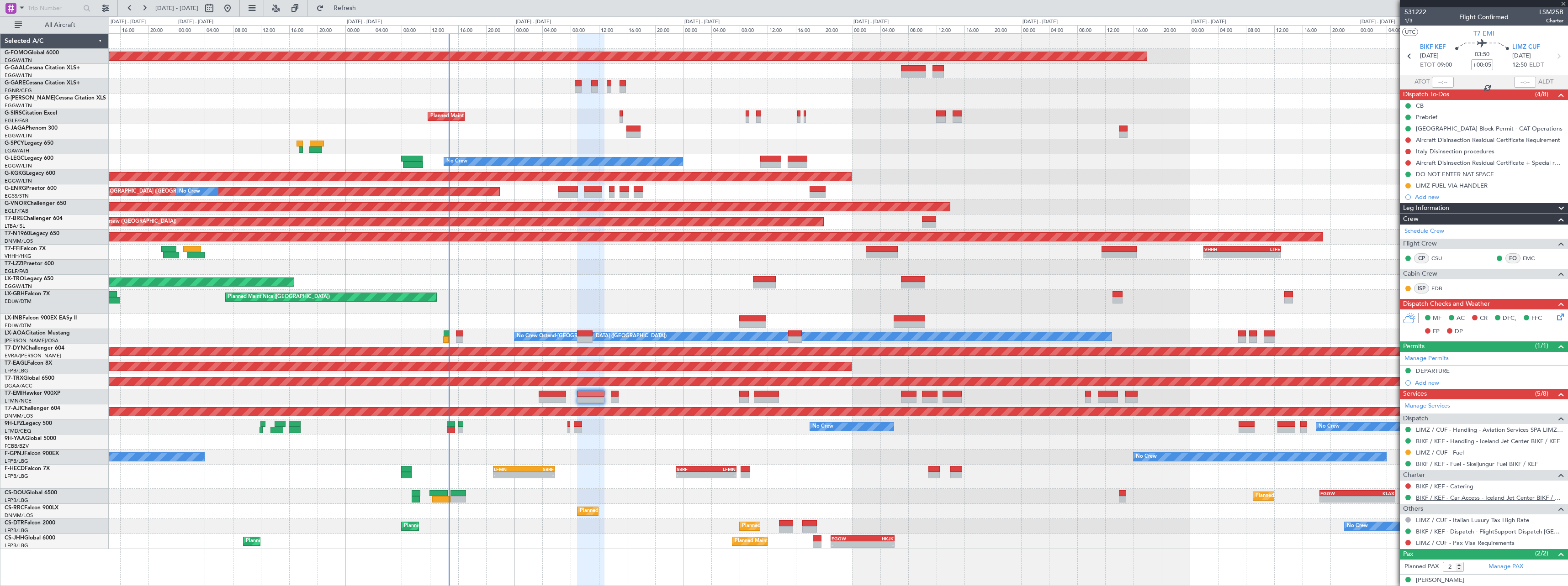
type input "+00:10"
type input "0"
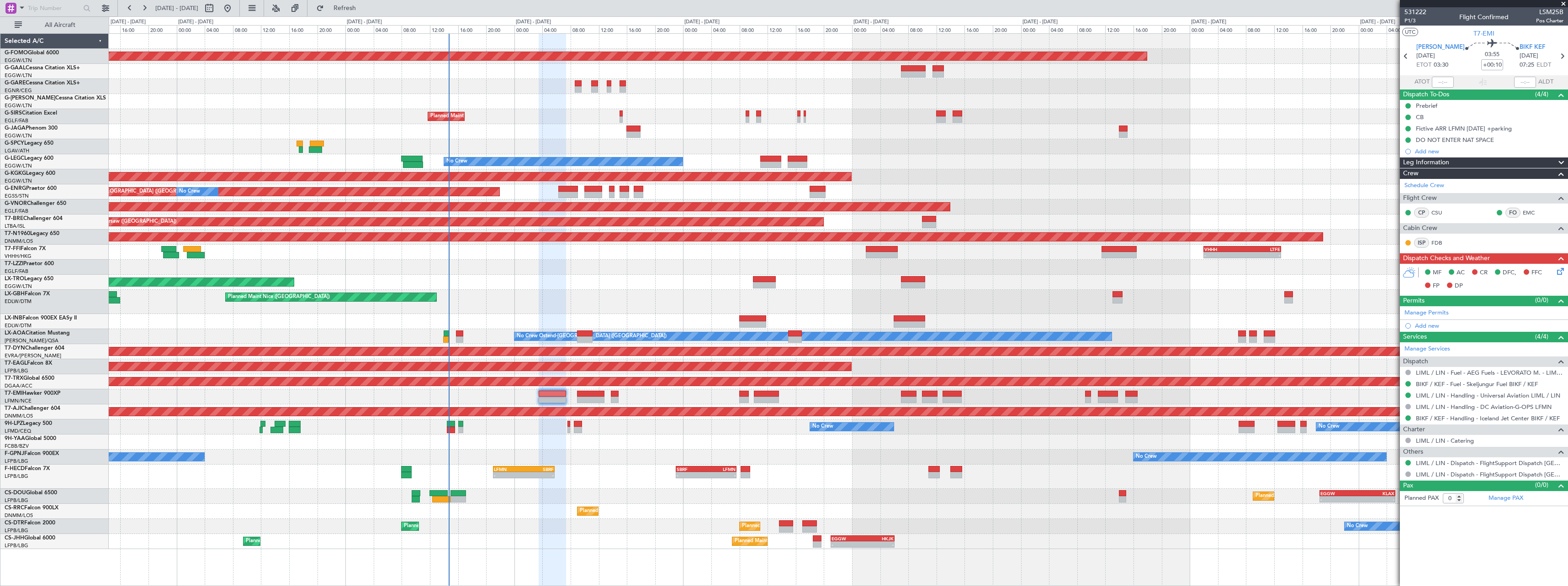
drag, startPoint x: 1424, startPoint y: 108, endPoint x: 1442, endPoint y: 121, distance: 22.2
click at [1424, 108] on div "Prebrief" at bounding box center [1426, 105] width 22 height 7
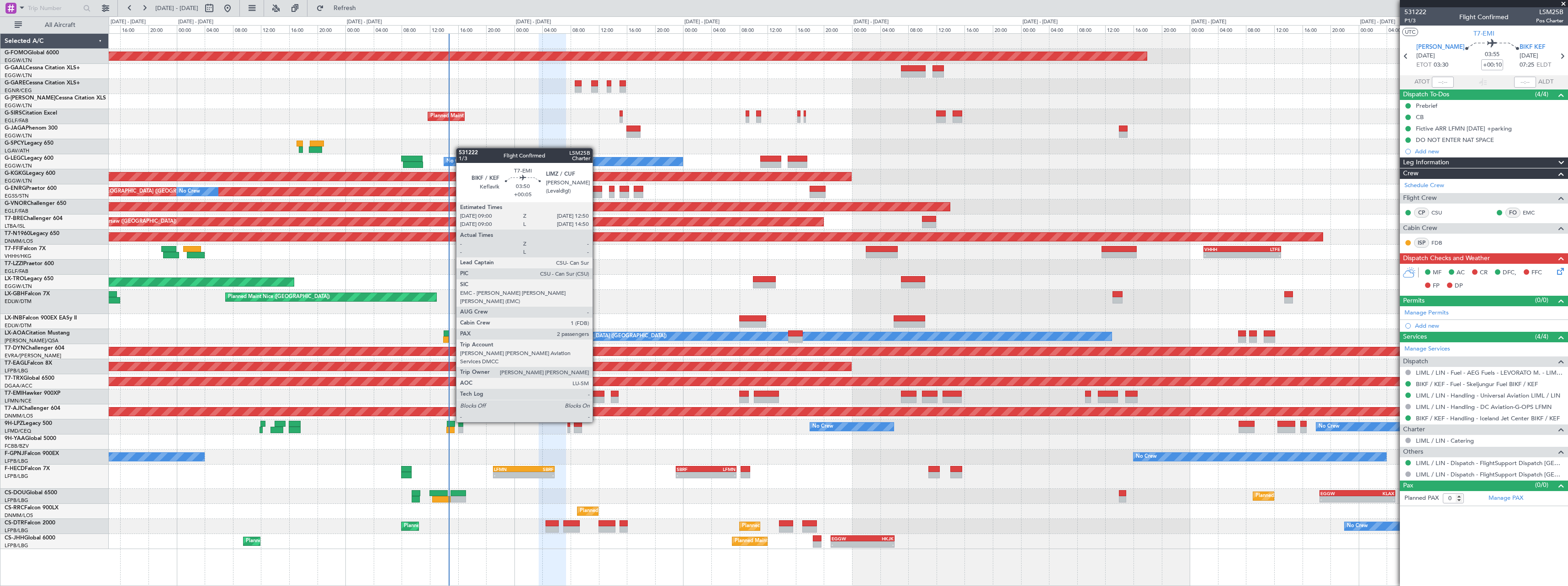
click at [597, 396] on div at bounding box center [590, 400] width 27 height 7
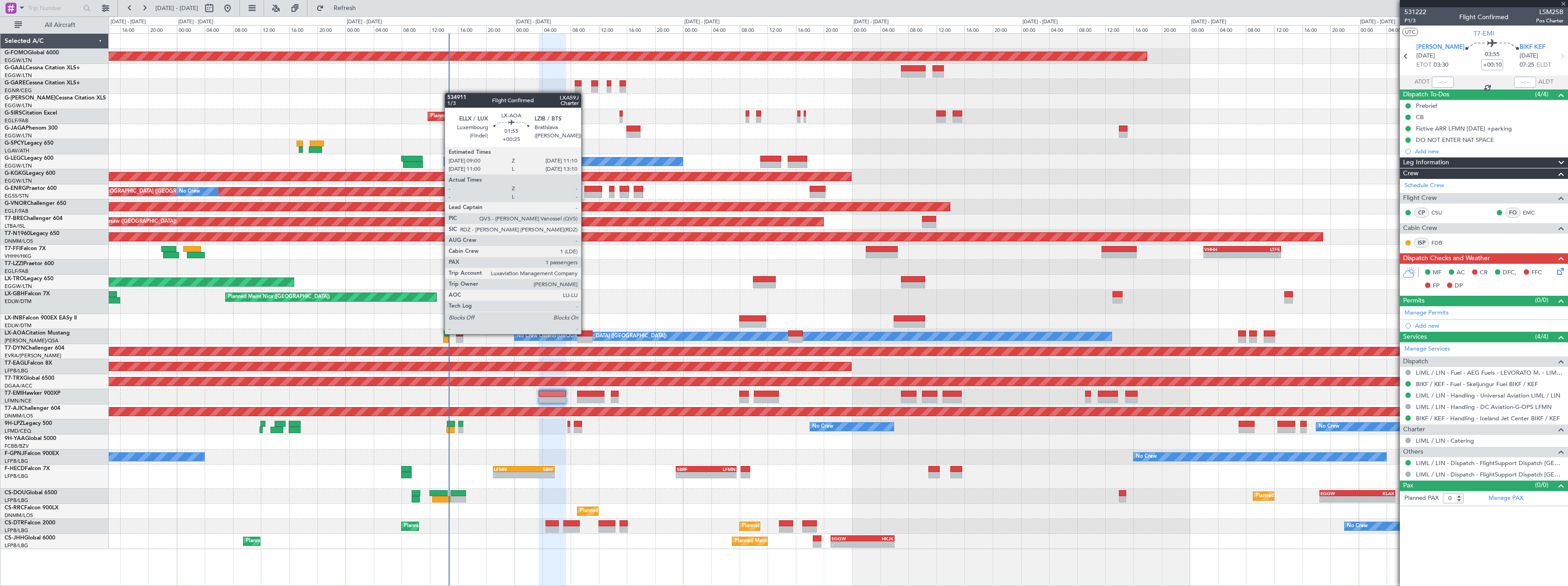
type input "+00:05"
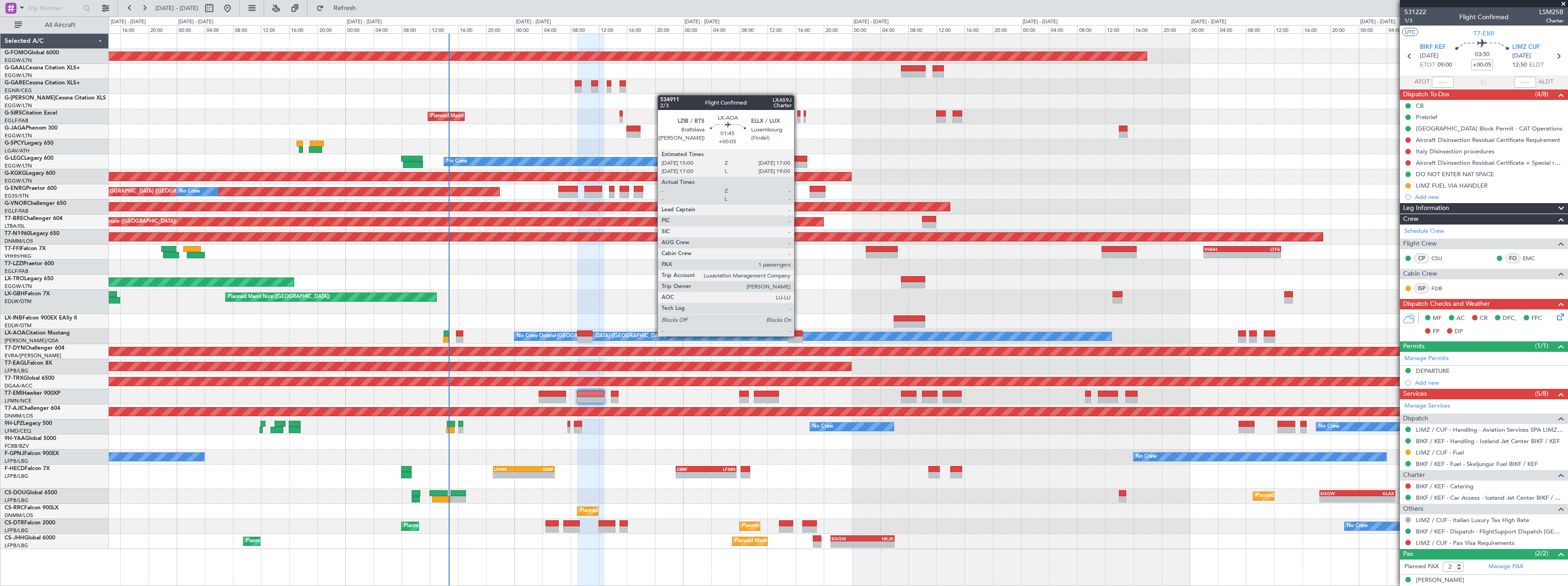
click at [798, 336] on div at bounding box center [795, 334] width 14 height 7
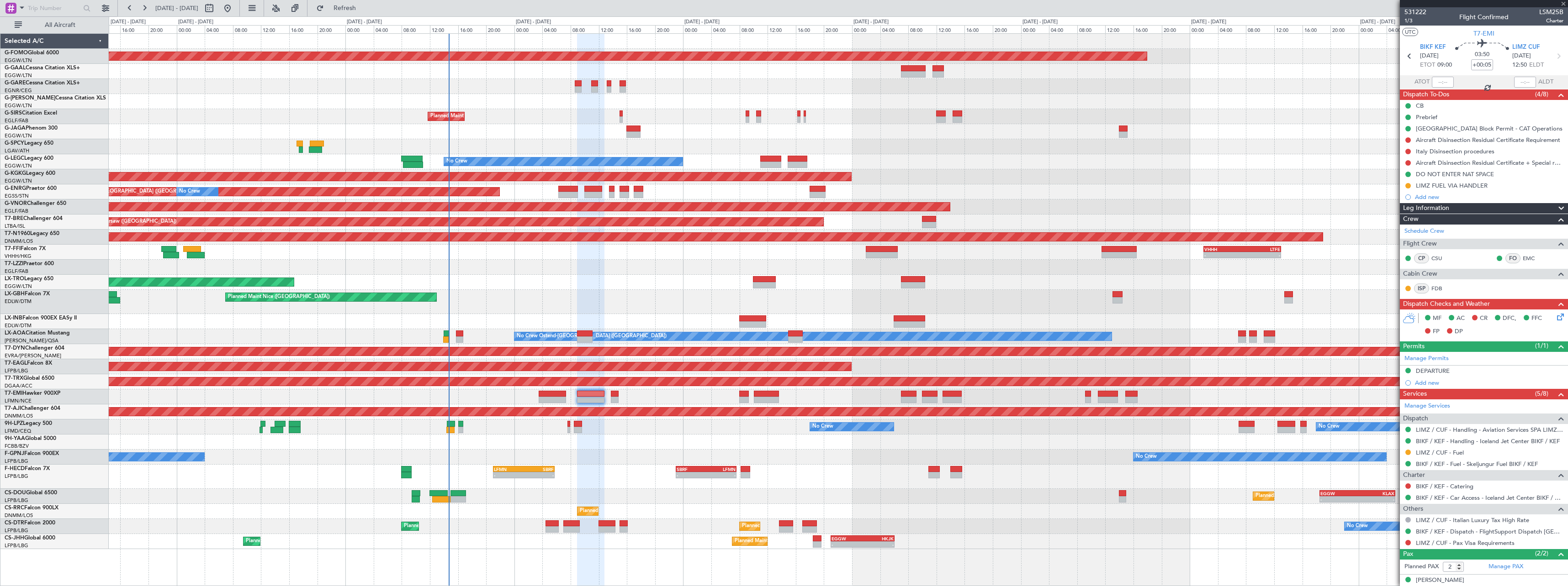
type input "1"
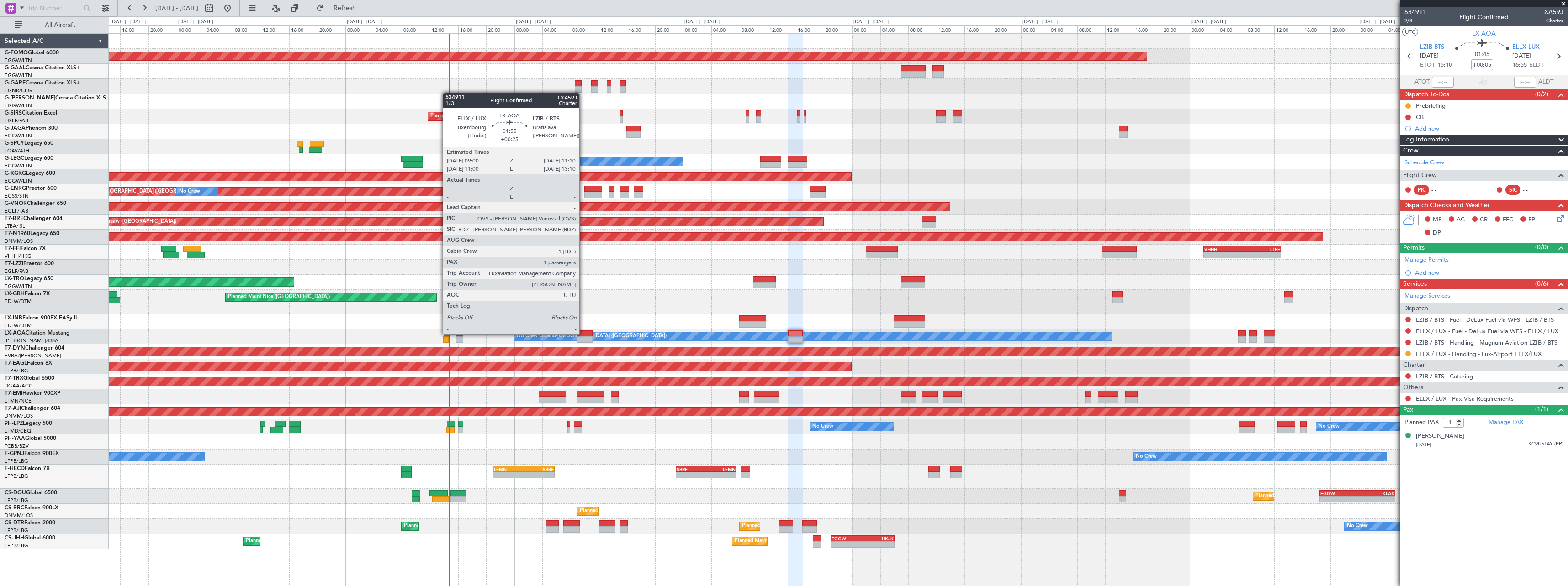
click at [584, 334] on div at bounding box center [584, 334] width 16 height 7
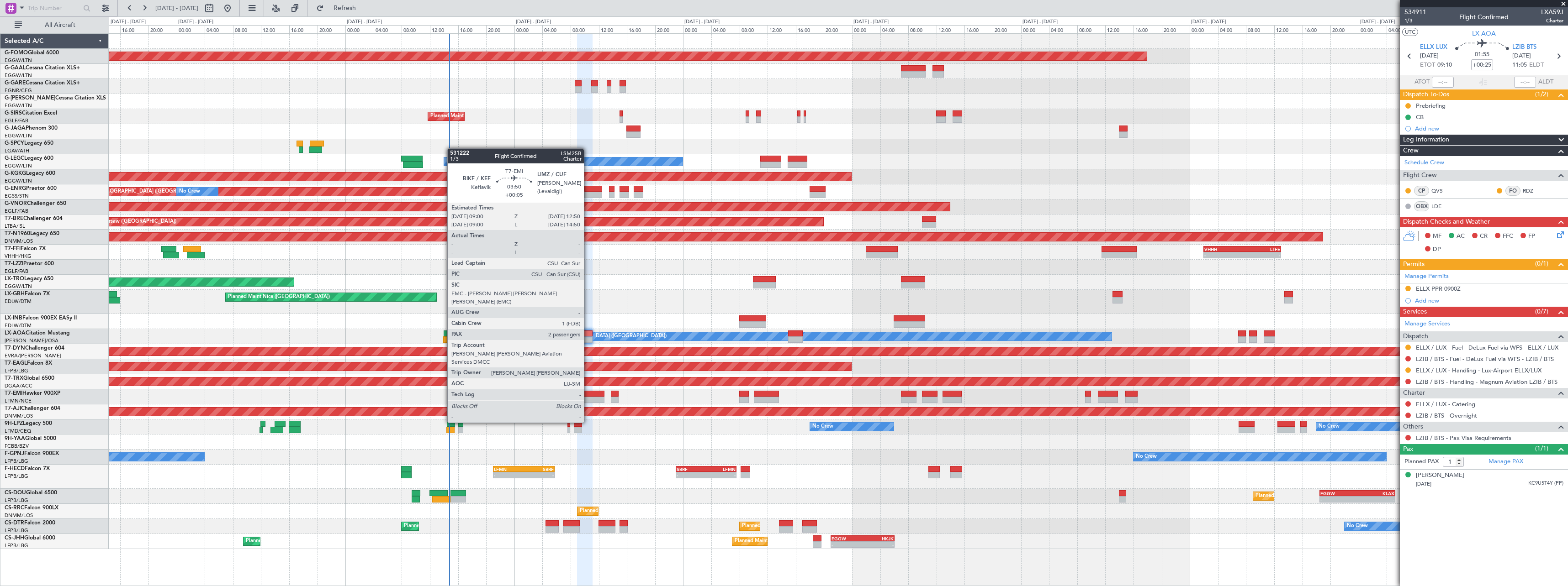
click at [589, 398] on div at bounding box center [590, 400] width 27 height 7
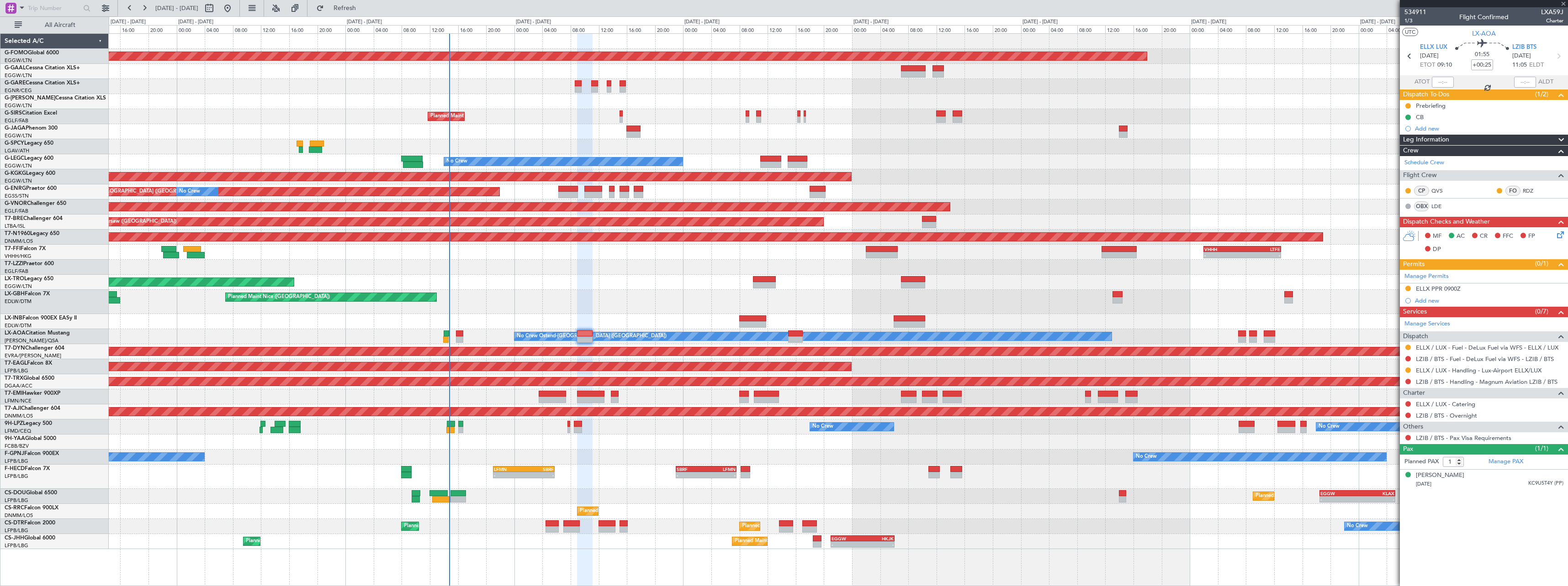
type input "+00:05"
type input "2"
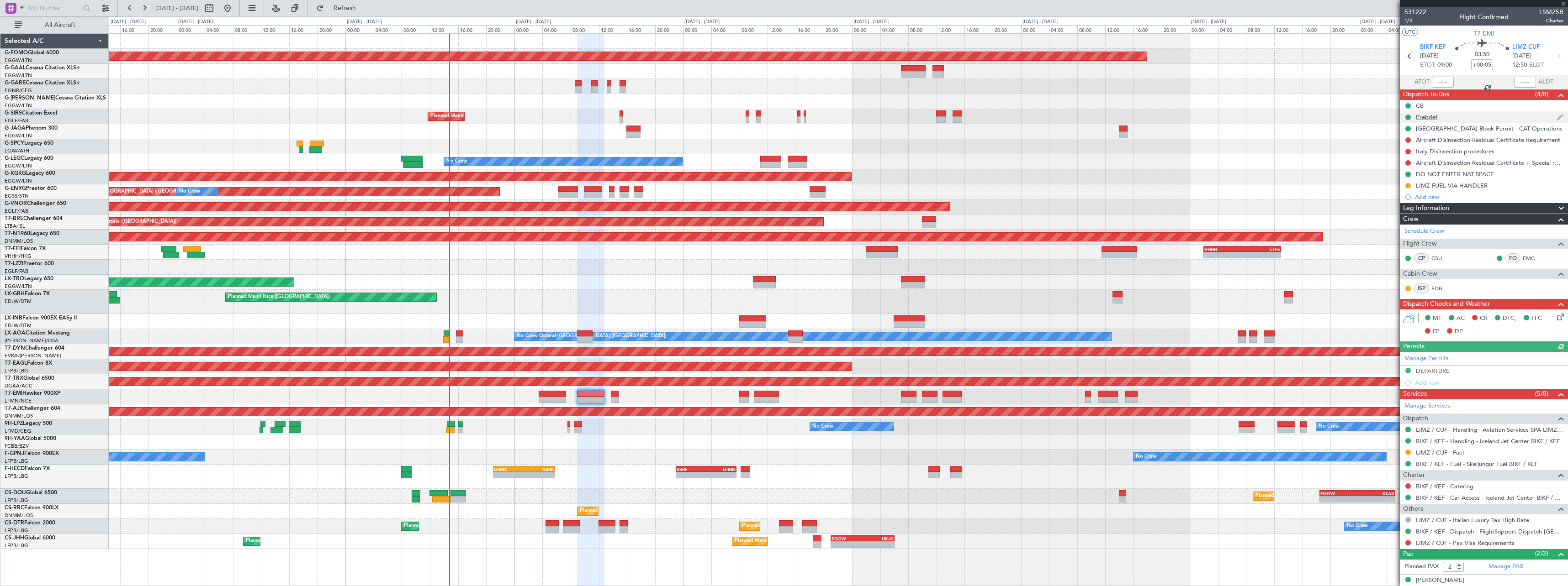
click at [1423, 117] on div "Prebrief" at bounding box center [1426, 117] width 22 height 7
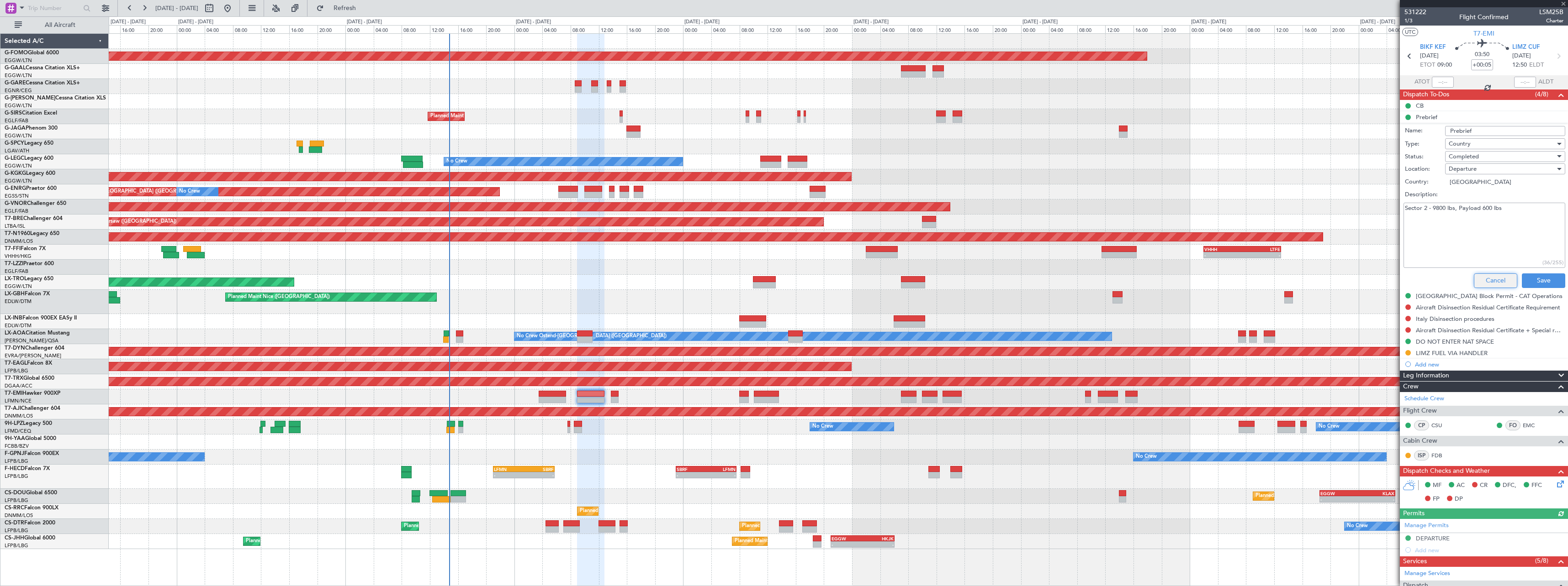
click at [1476, 285] on button "Cancel" at bounding box center [1495, 281] width 43 height 15
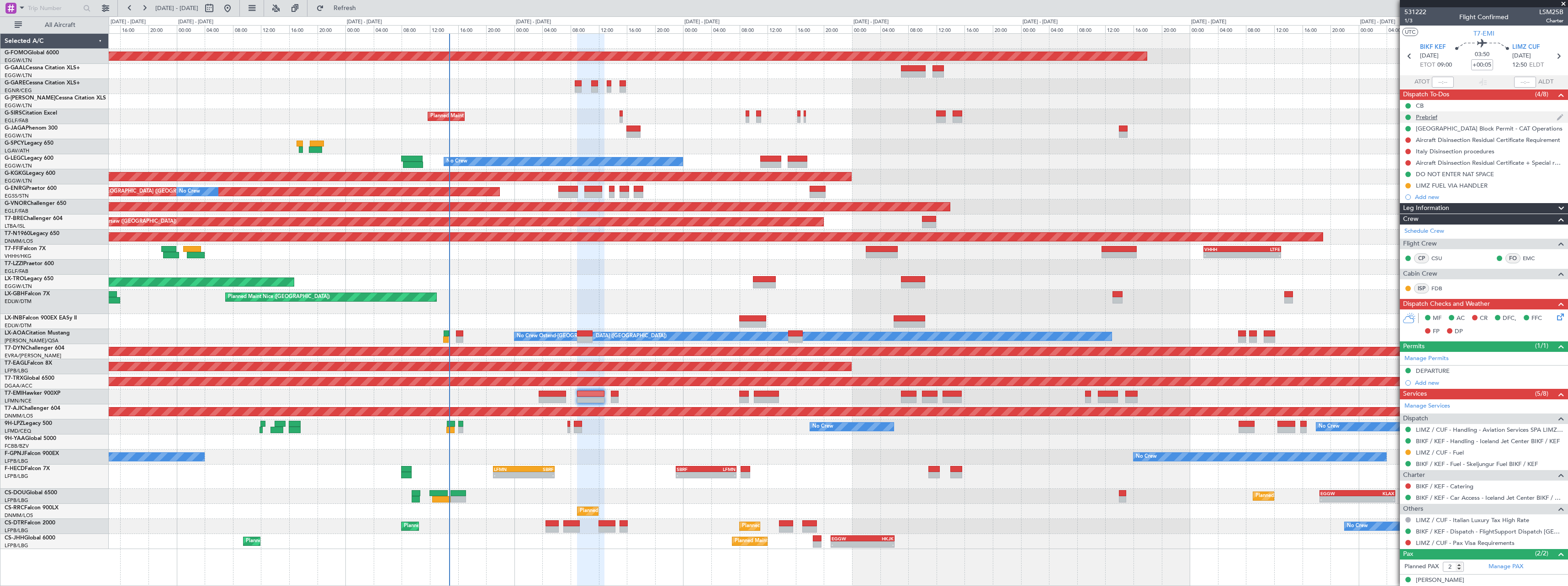
click at [1431, 117] on div "Prebrief" at bounding box center [1426, 117] width 22 height 7
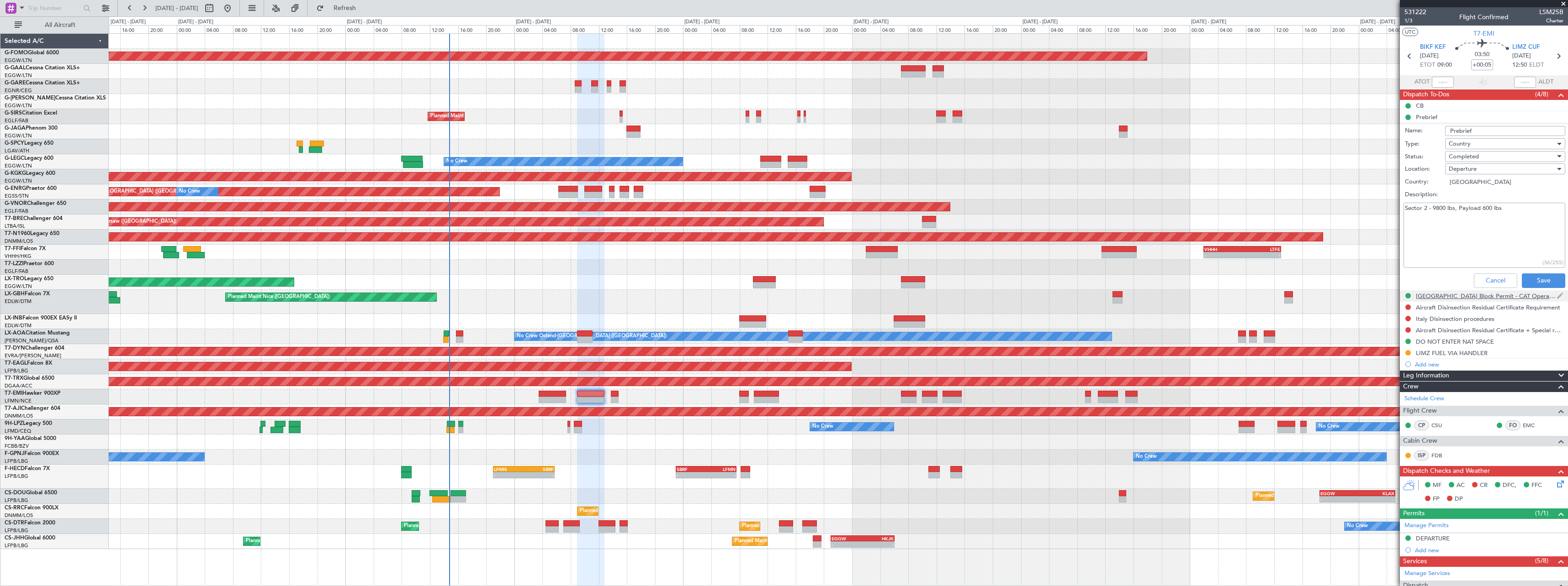
click at [1489, 291] on div "[GEOGRAPHIC_DATA] Block Permit - CAT Operations" at bounding box center [1484, 296] width 168 height 12
click at [1490, 285] on button "Cancel" at bounding box center [1495, 292] width 43 height 15
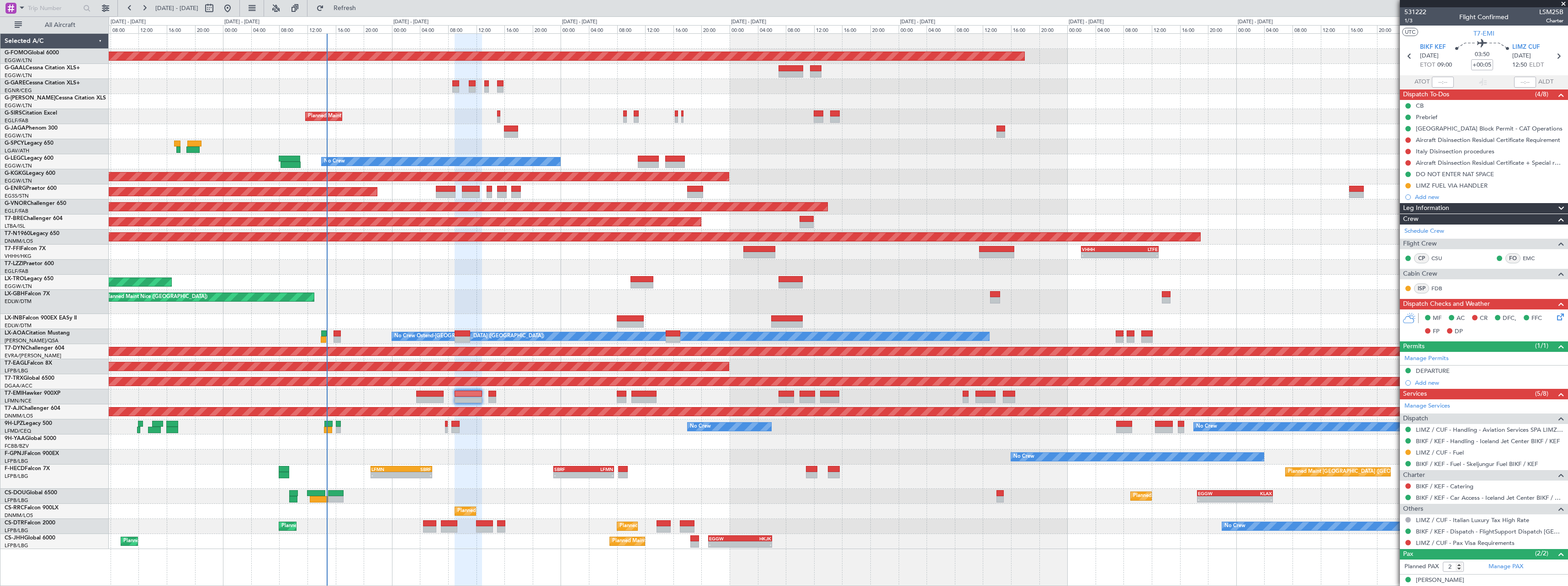
click at [470, 295] on div "Planned Maint Nice ([GEOGRAPHIC_DATA])" at bounding box center [838, 301] width 1459 height 24
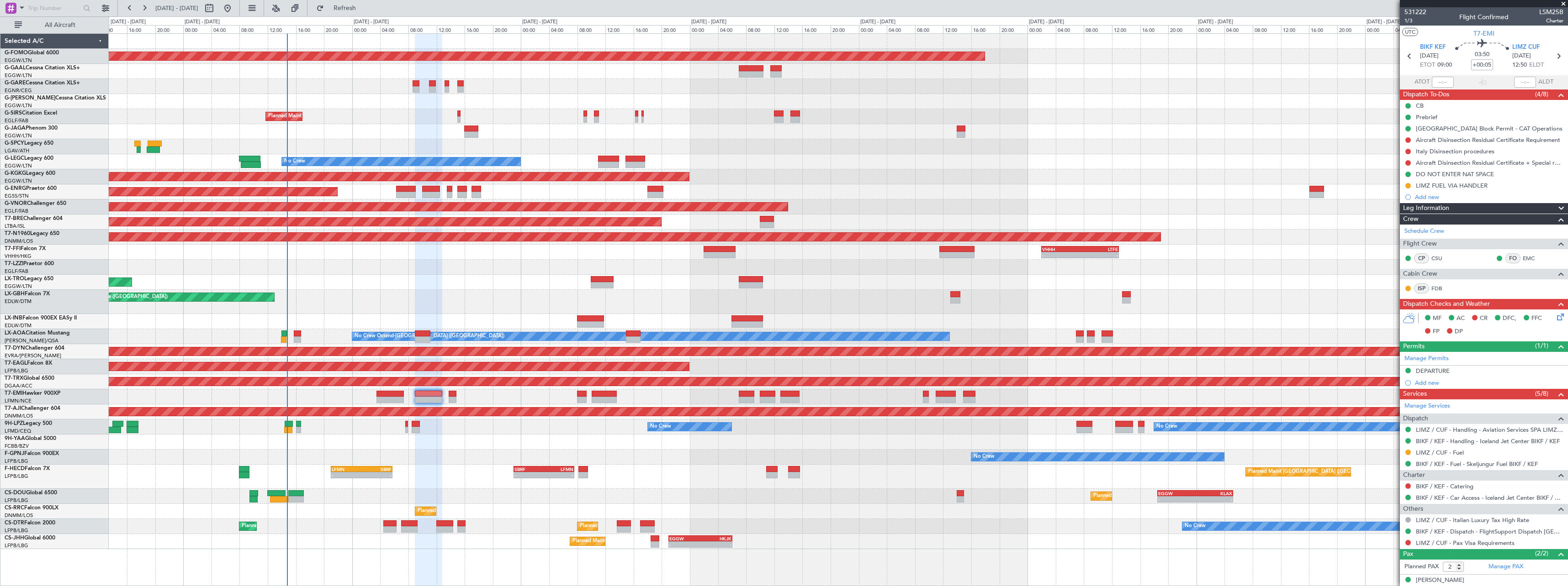
click at [1042, 274] on div "Planned Maint Windsor Locks (Bradley Intl) Owner Planned Maint London (Farnboro…" at bounding box center [838, 291] width 1459 height 516
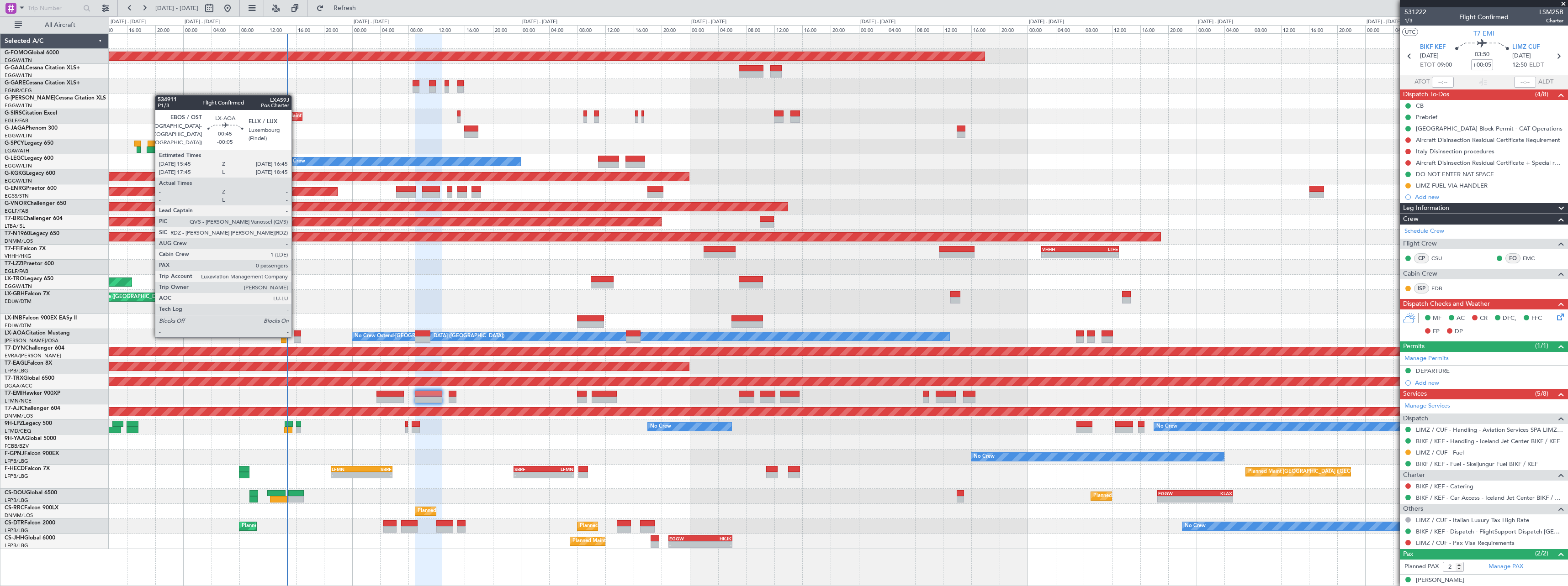
click at [296, 336] on div at bounding box center [297, 334] width 7 height 7
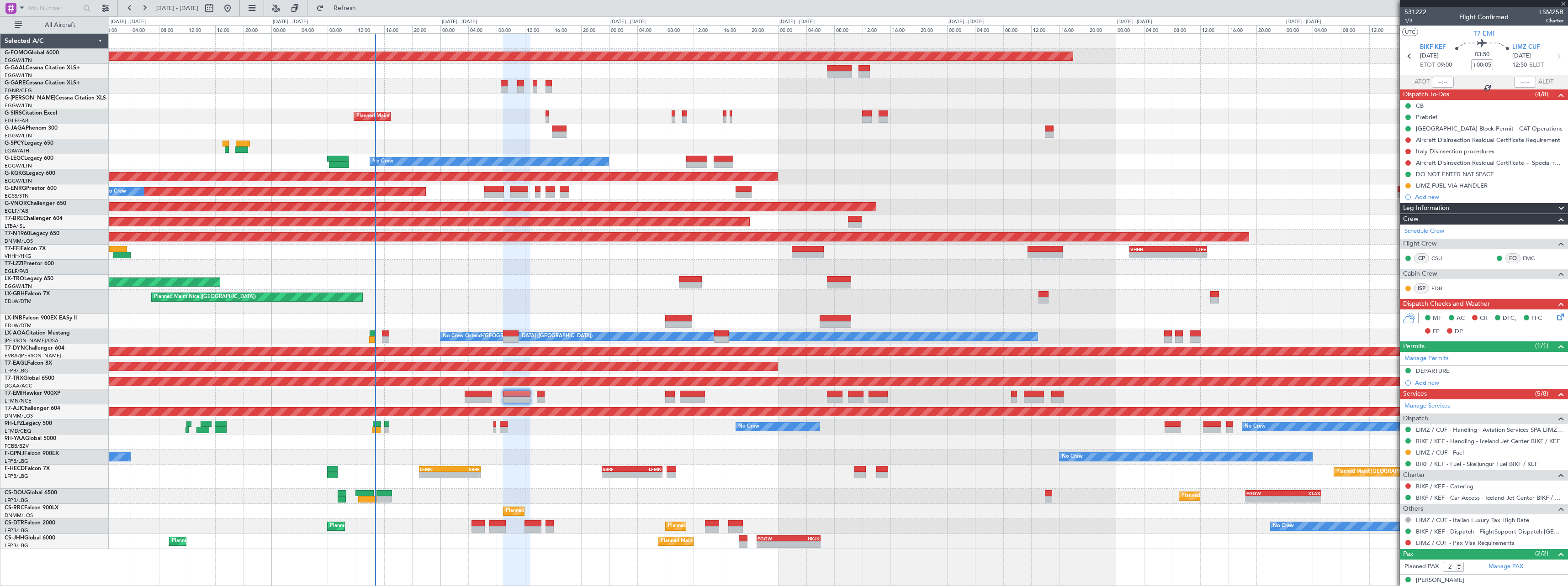
click at [444, 306] on div "Planned Maint Nice ([GEOGRAPHIC_DATA])" at bounding box center [838, 301] width 1459 height 24
type input "-00:05"
type input "0"
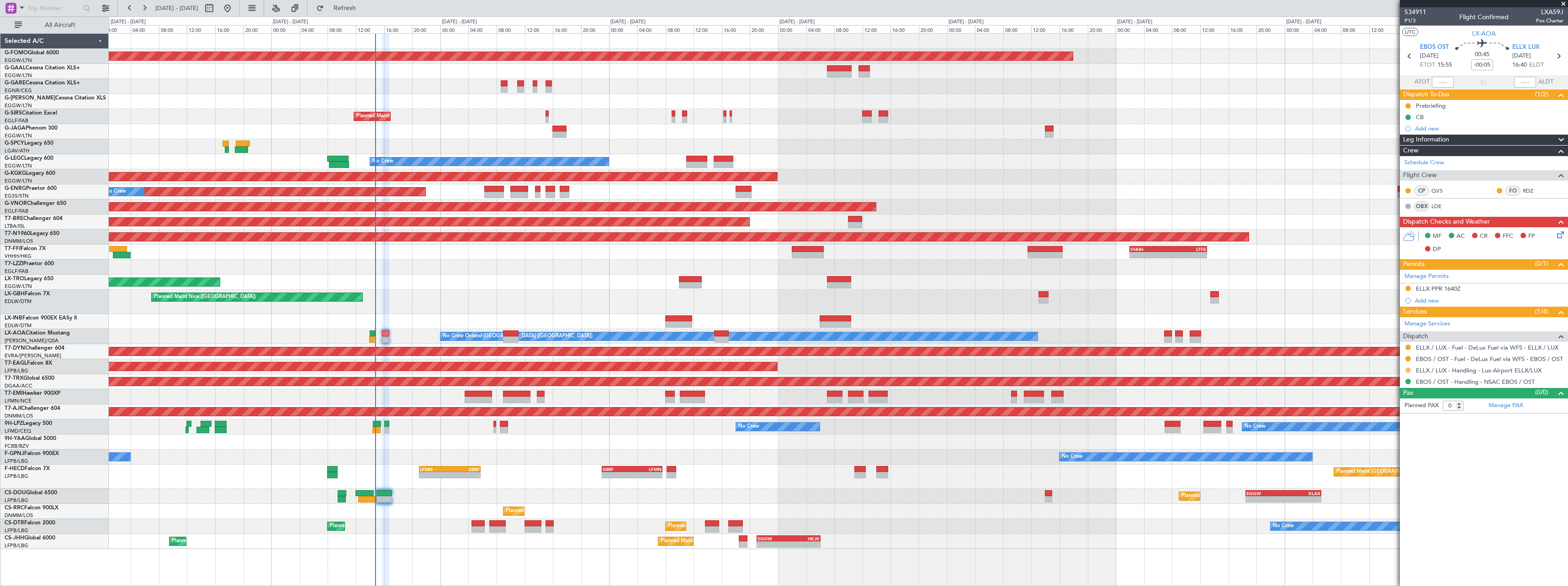
click at [1408, 369] on button at bounding box center [1407, 370] width 6 height 6
click at [1392, 478] on span "Confirmed" at bounding box center [1382, 478] width 28 height 9
click at [1444, 291] on div "ELLX PPR 1640Z" at bounding box center [1438, 288] width 45 height 7
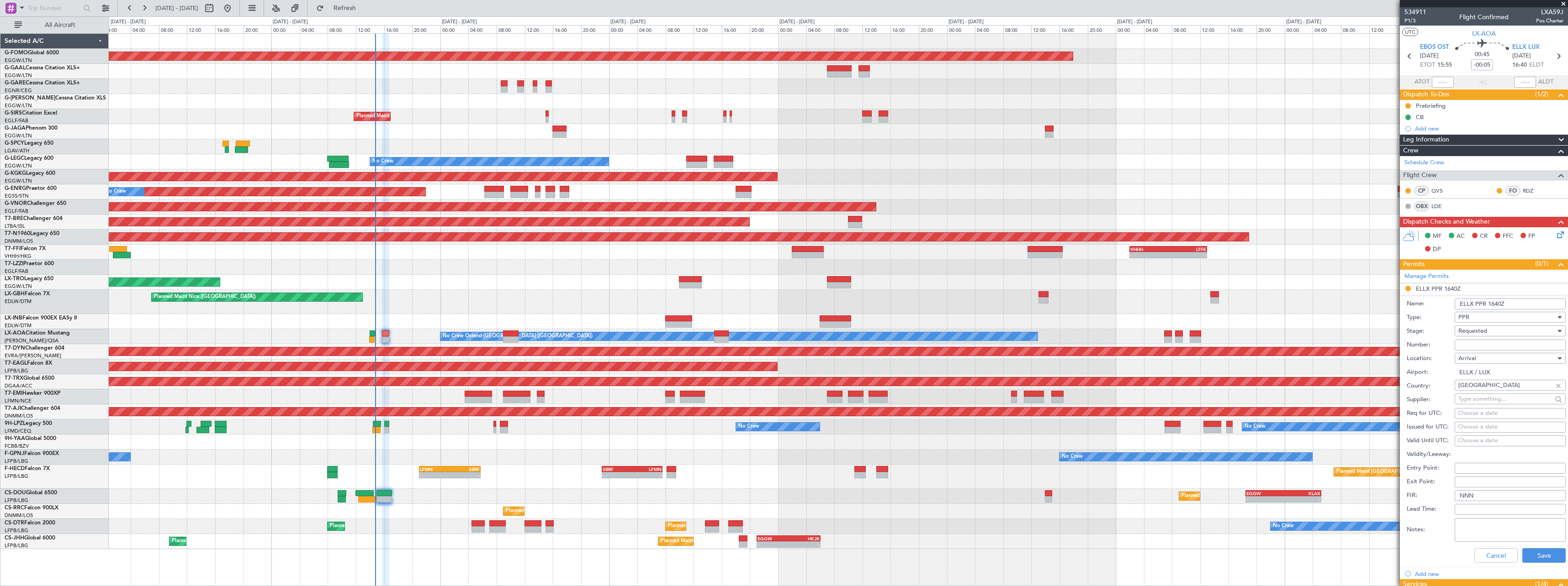
click at [1479, 343] on input "Number:" at bounding box center [1510, 345] width 111 height 11
paste input "67234"
type input "67234"
click at [1480, 331] on span "Requested" at bounding box center [1472, 331] width 29 height 8
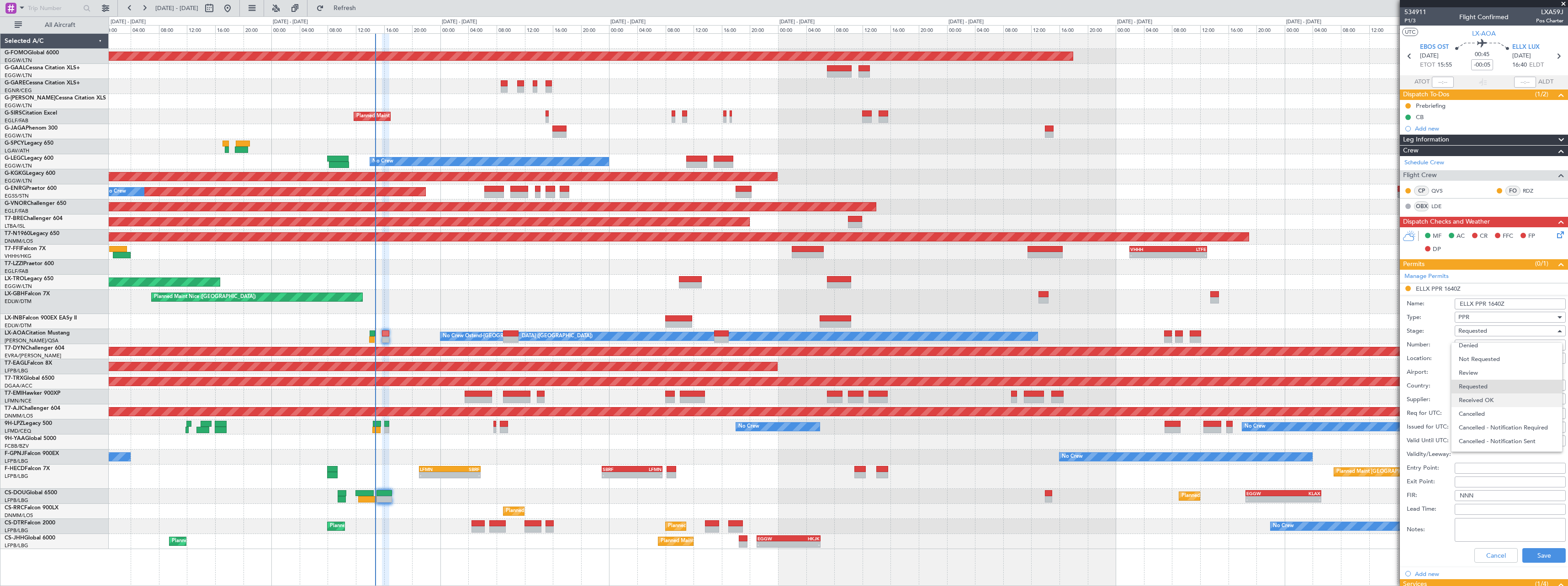
click at [1488, 403] on span "Received OK" at bounding box center [1507, 401] width 96 height 14
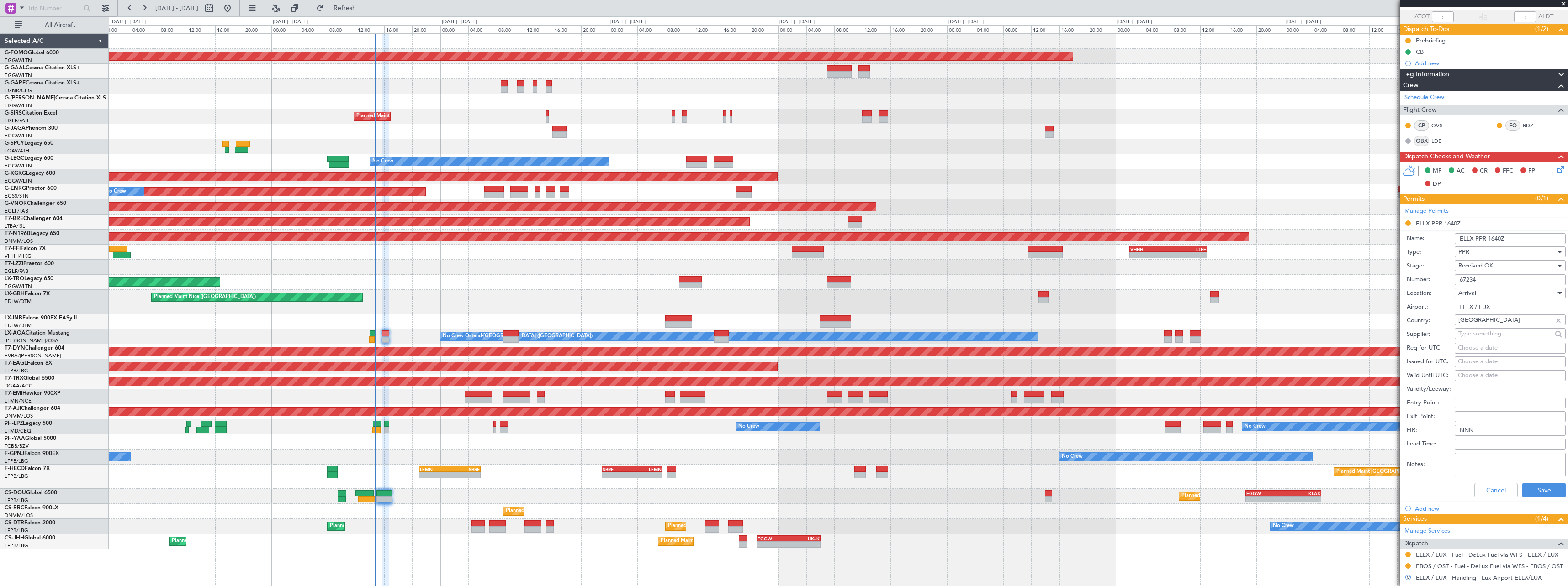
scroll to position [99, 0]
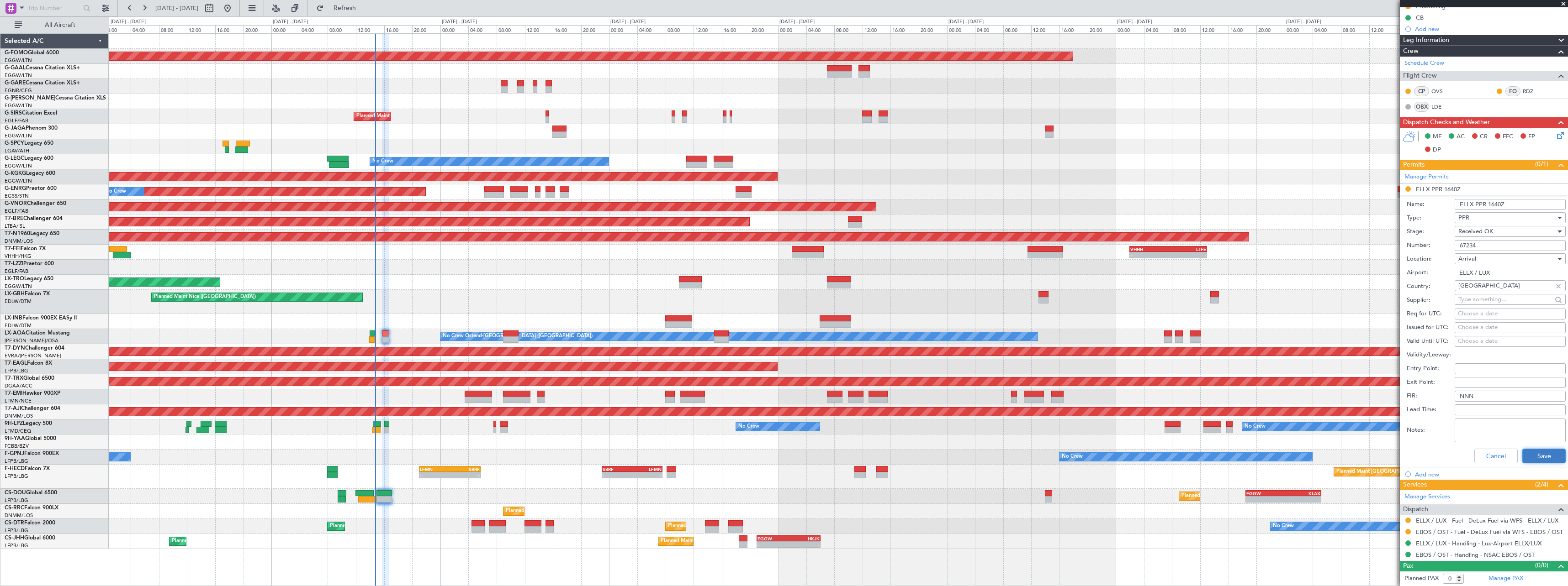
click at [1542, 454] on button "Save" at bounding box center [1544, 456] width 43 height 15
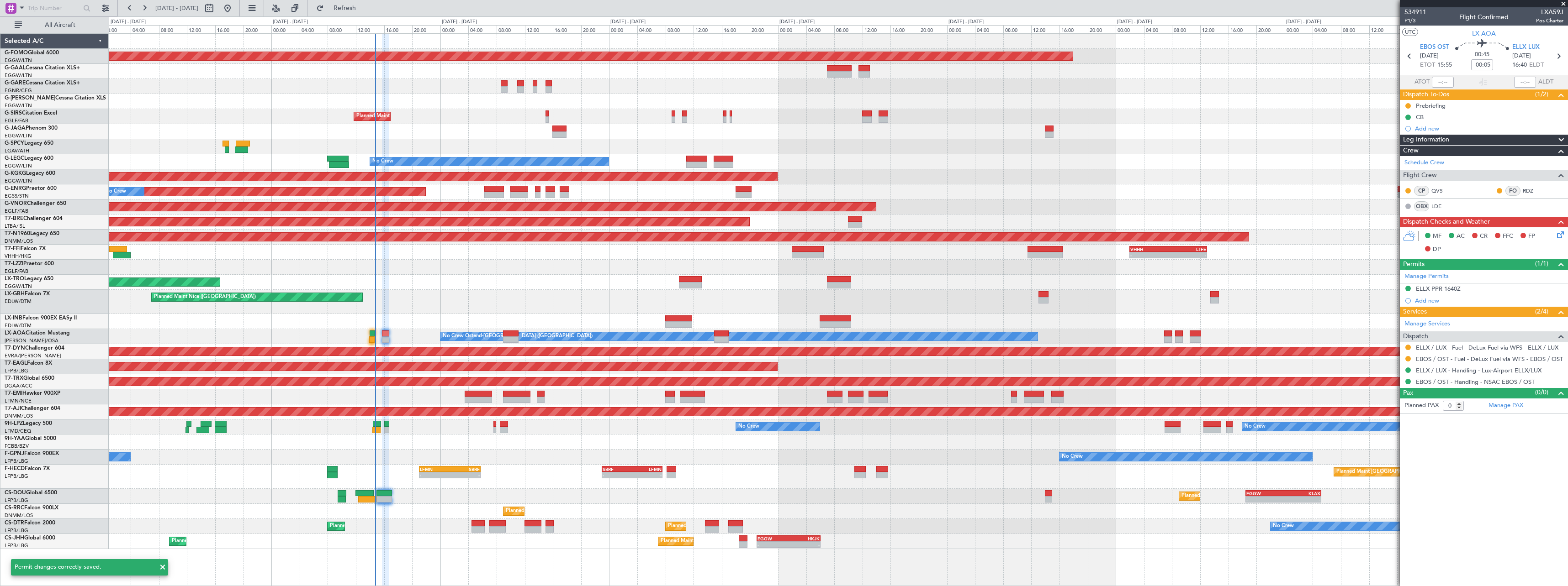
scroll to position [0, 0]
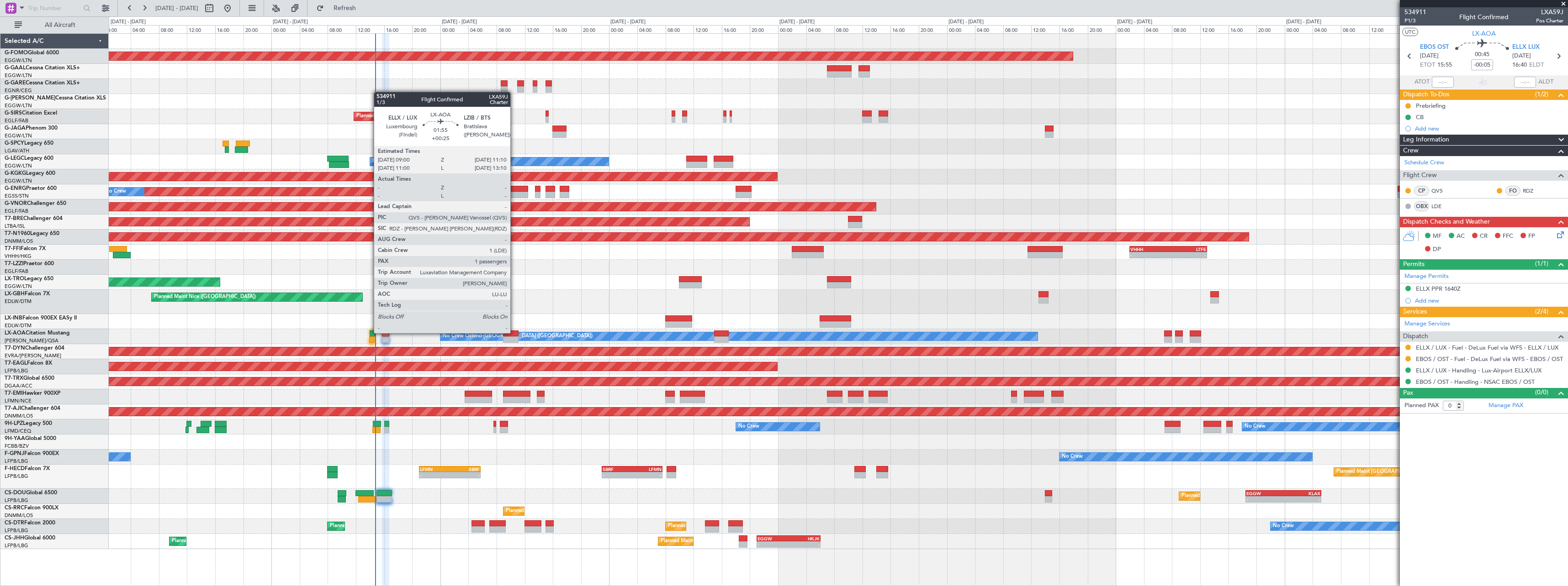
click at [514, 333] on div at bounding box center [511, 334] width 16 height 7
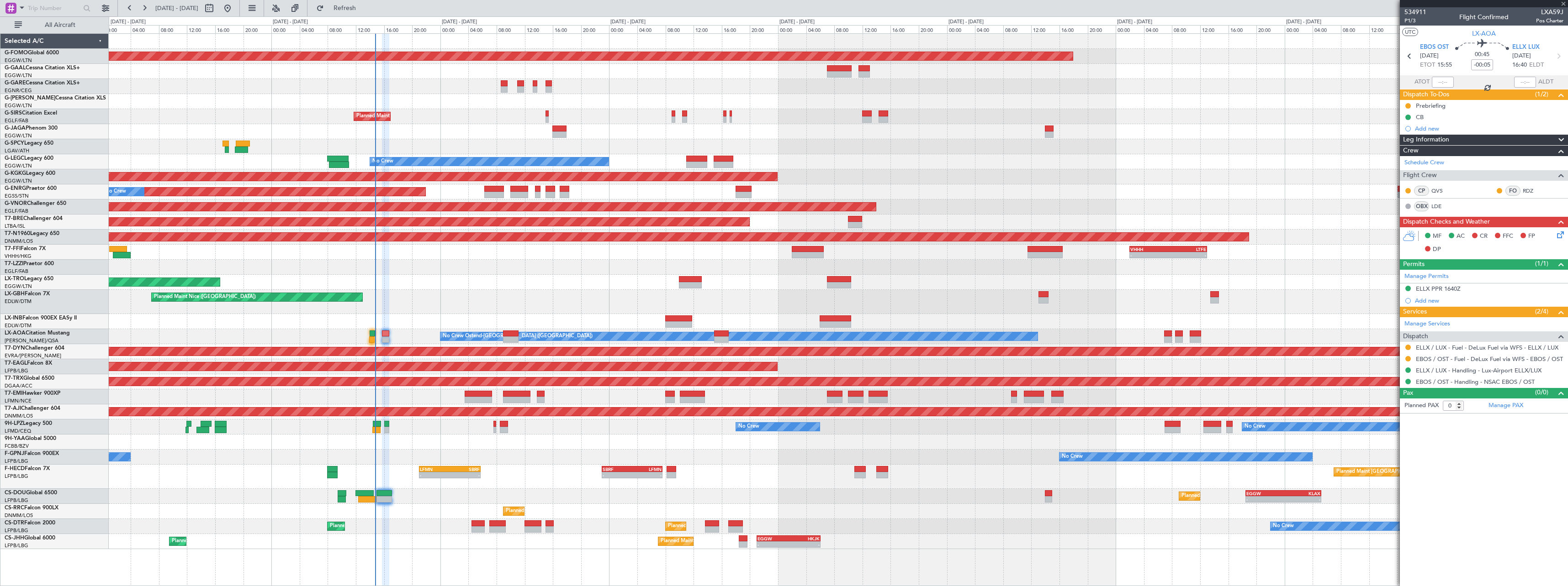
type input "+00:25"
type input "1"
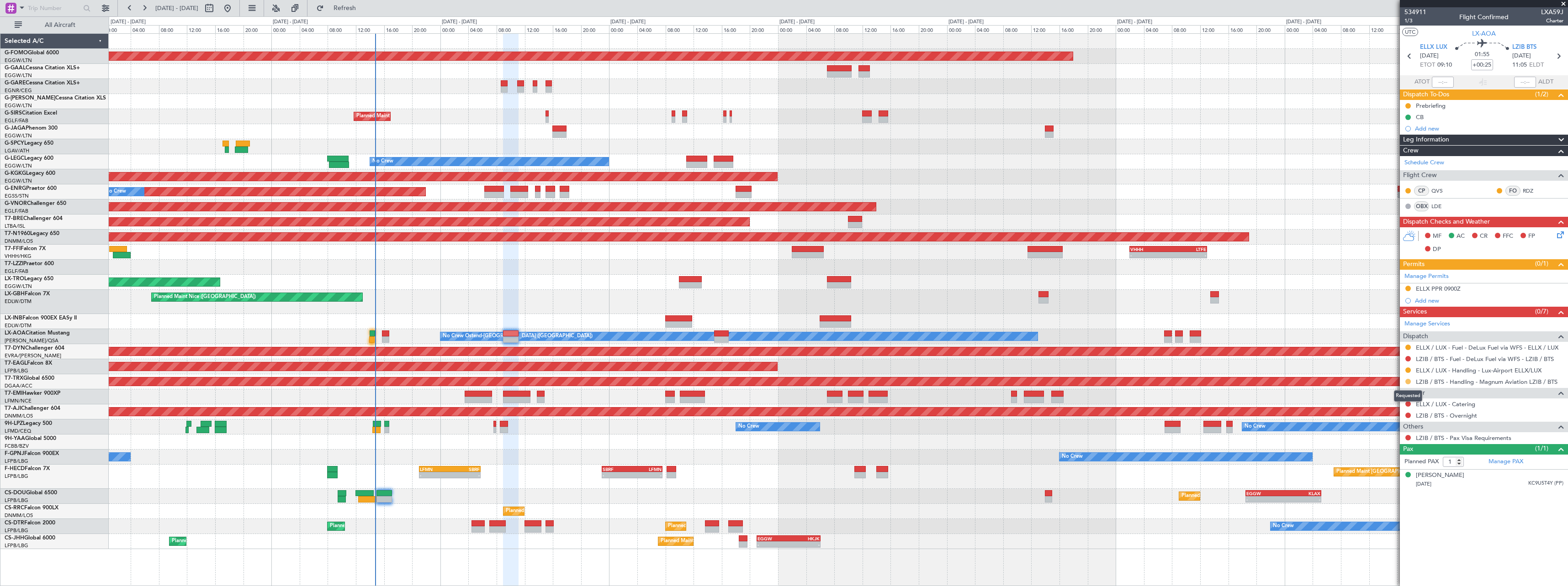
click at [1409, 382] on button at bounding box center [1407, 382] width 6 height 6
click at [1408, 372] on mat-tooltip-component "Requested" at bounding box center [1408, 384] width 41 height 24
click at [1408, 370] on button at bounding box center [1407, 370] width 6 height 6
click at [1389, 483] on span "Confirmed" at bounding box center [1382, 478] width 28 height 9
click at [1436, 291] on div "ELLX PPR 0900Z" at bounding box center [1438, 288] width 45 height 7
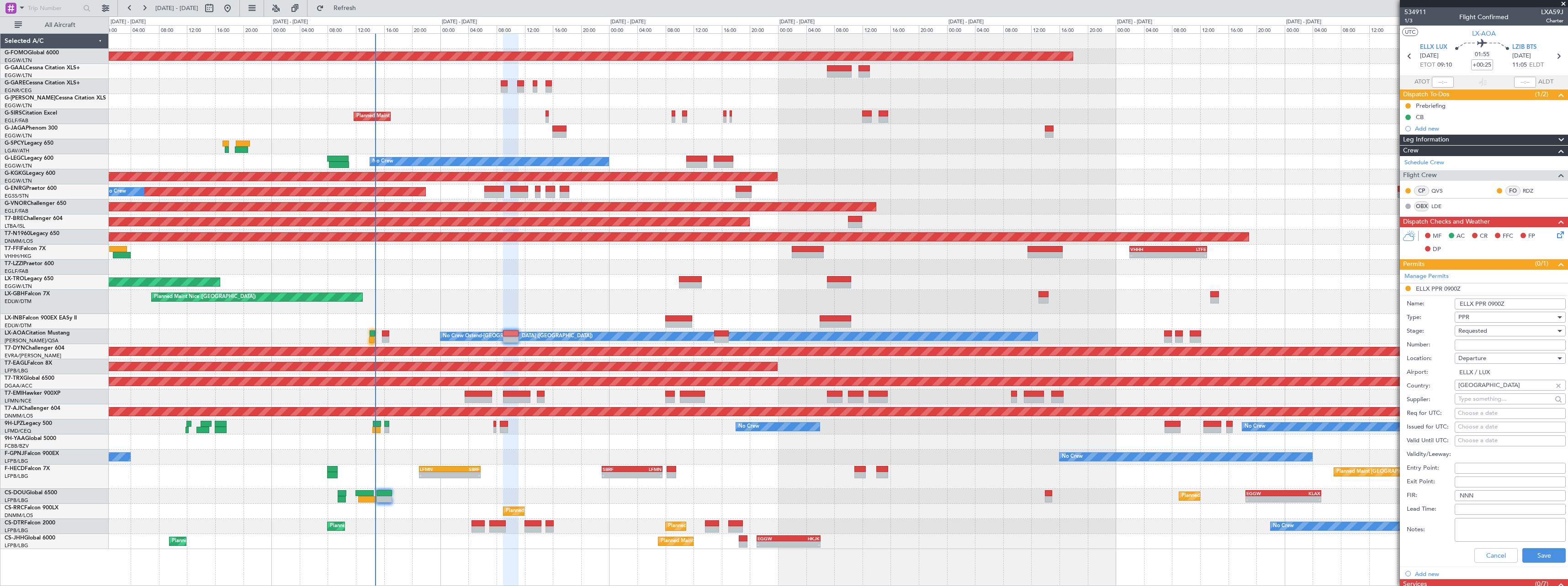
click at [1521, 341] on input "Number:" at bounding box center [1510, 345] width 111 height 11
paste input "67234"
type input "67234"
click at [1502, 329] on div "Requested" at bounding box center [1507, 331] width 98 height 14
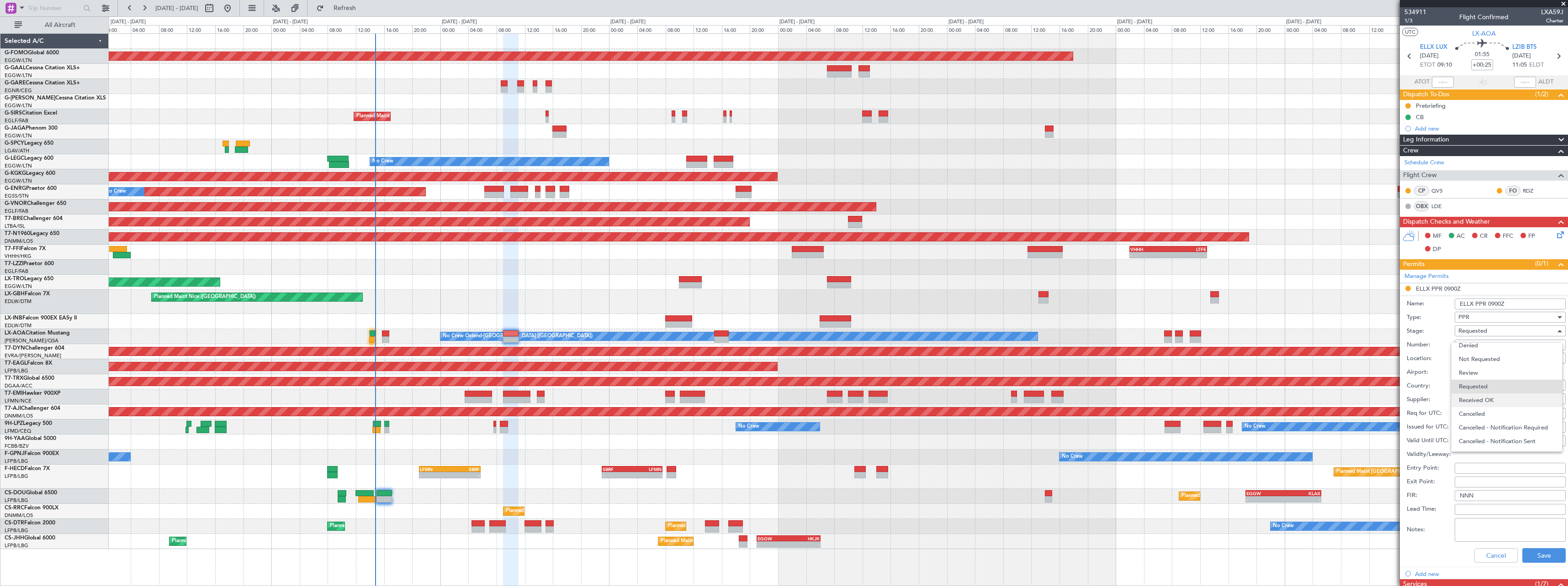
click at [1499, 404] on span "Received OK" at bounding box center [1507, 401] width 96 height 14
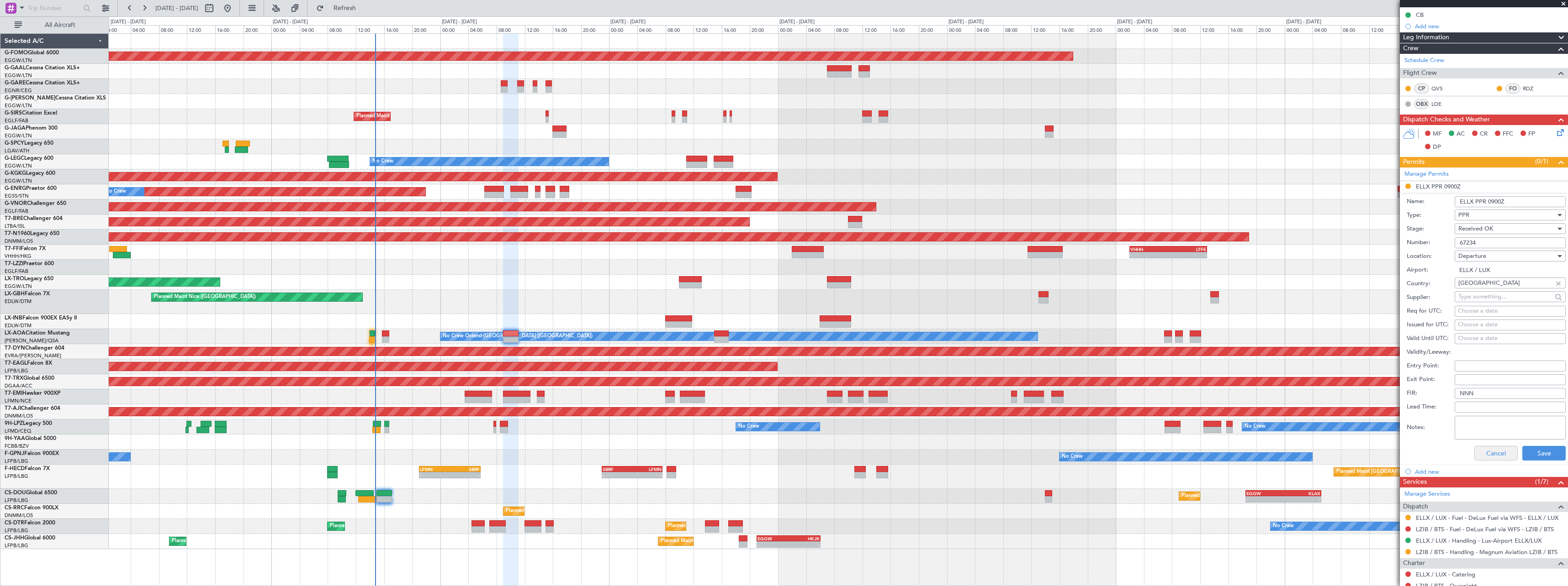
scroll to position [176, 0]
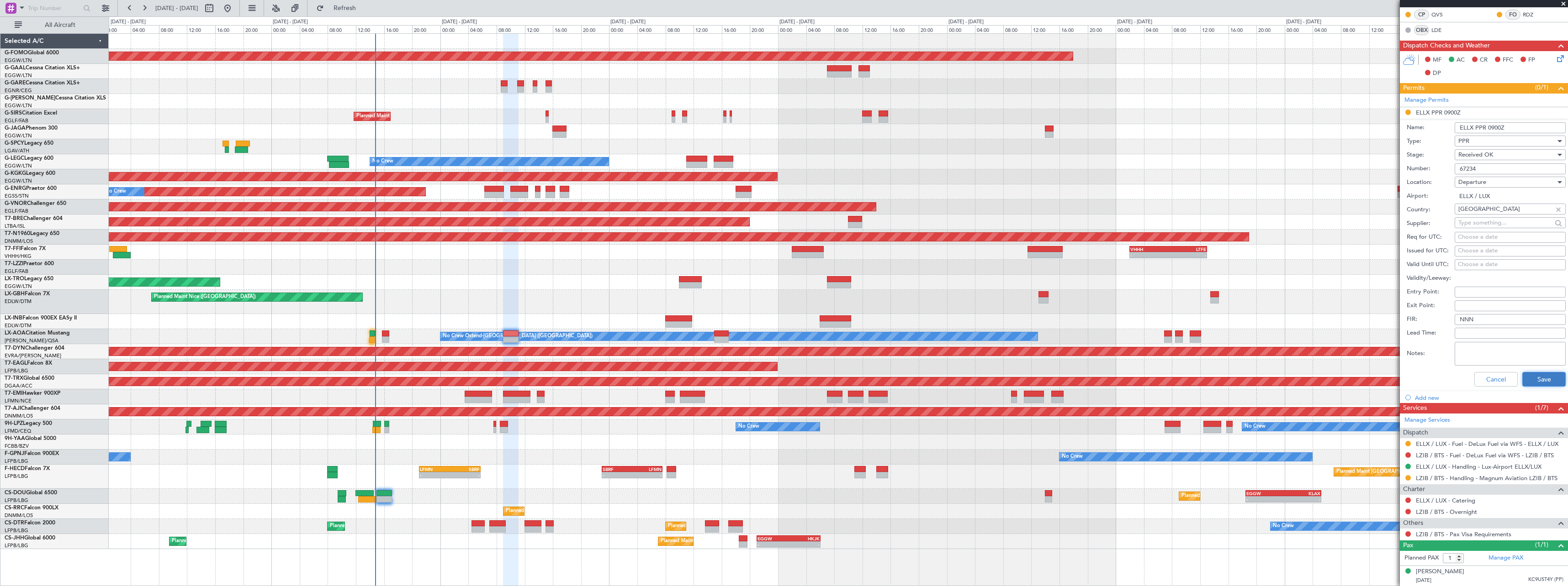
click at [1541, 382] on button "Save" at bounding box center [1544, 380] width 43 height 15
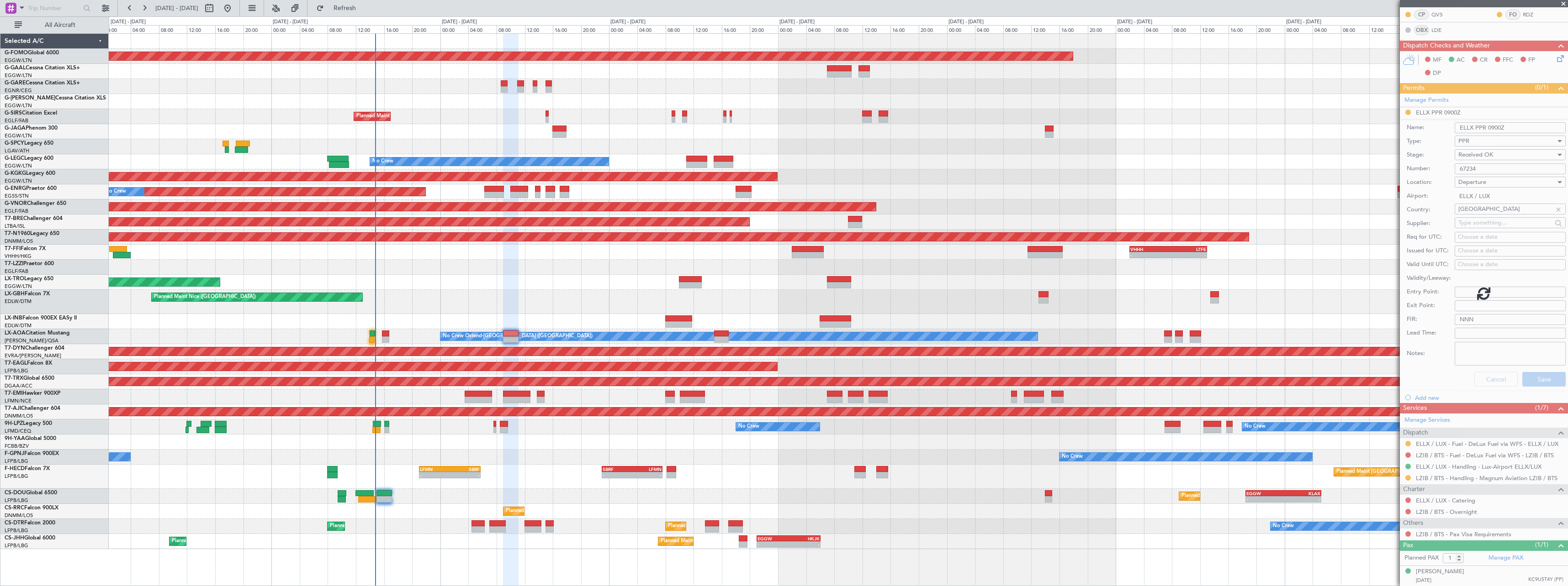
scroll to position [0, 0]
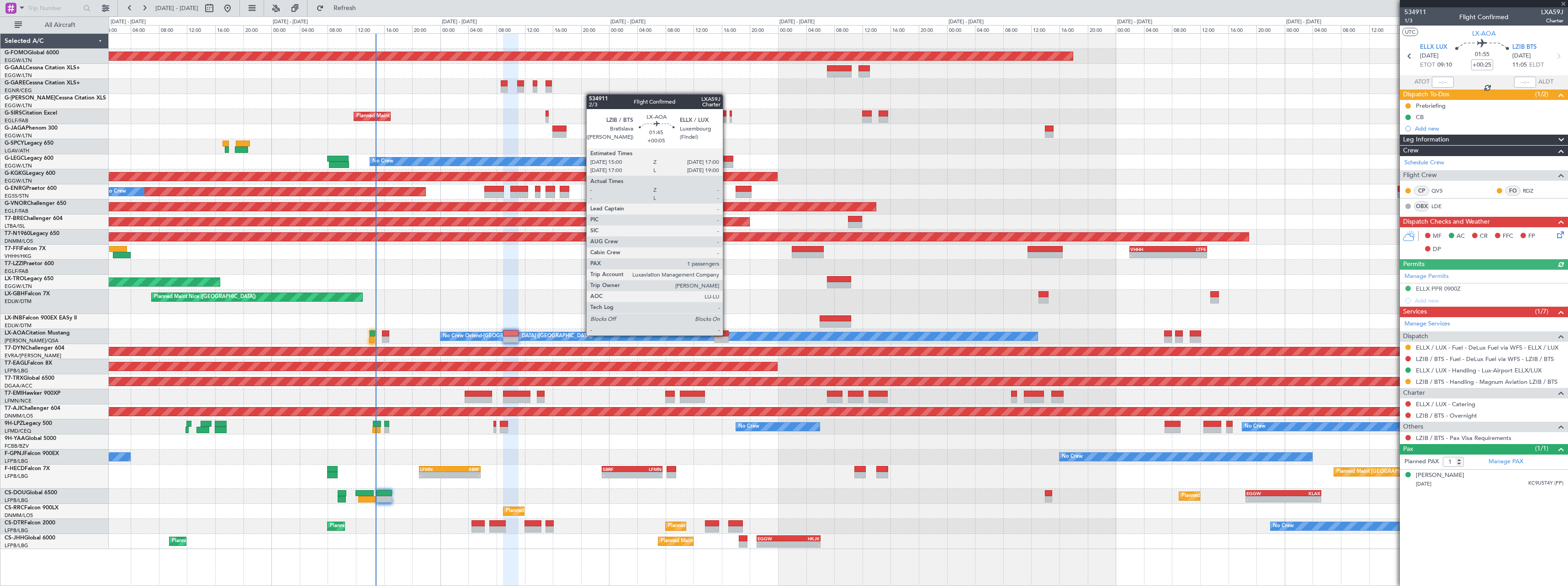
click at [727, 334] on div at bounding box center [720, 334] width 14 height 7
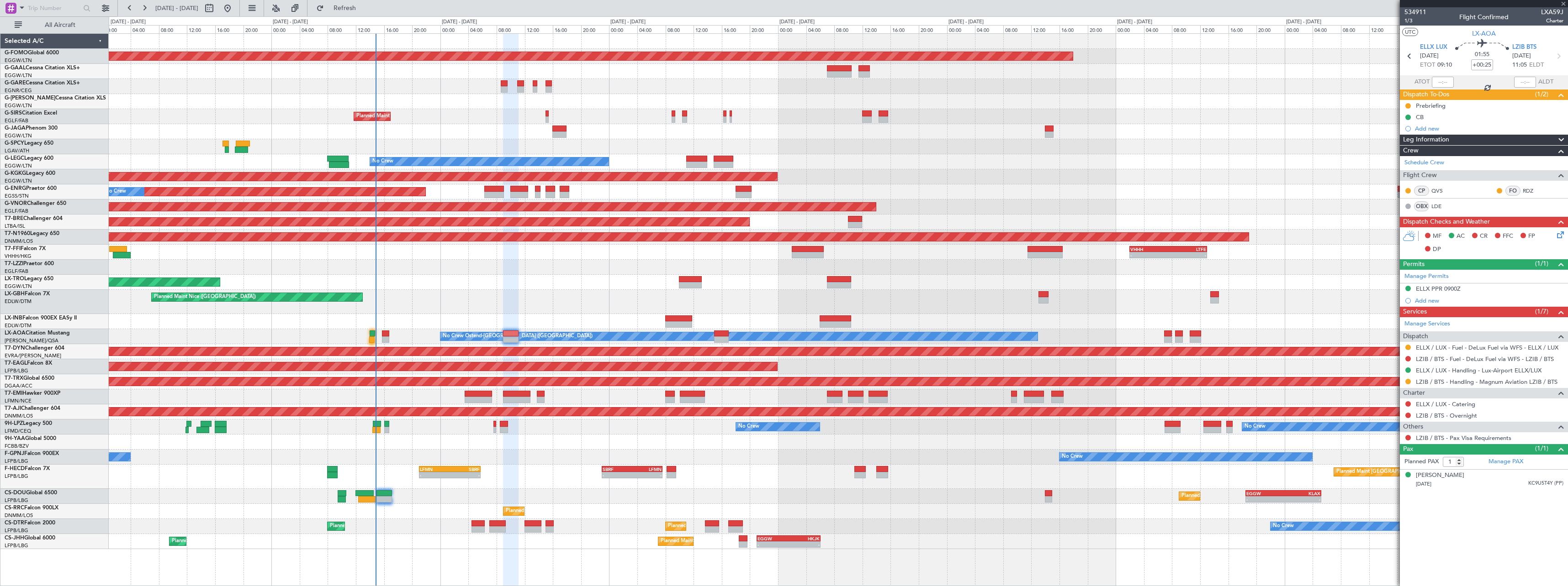
type input "+00:05"
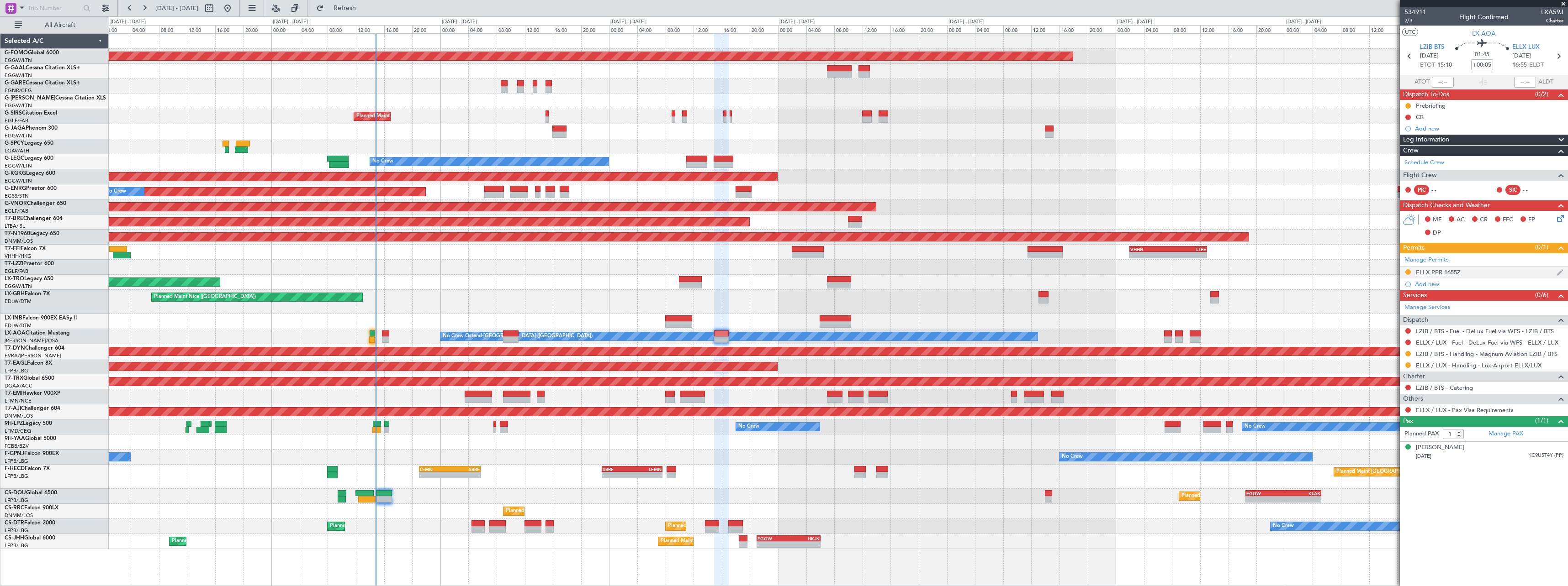
click at [1446, 274] on div "ELLX PPR 1655Z" at bounding box center [1438, 271] width 45 height 7
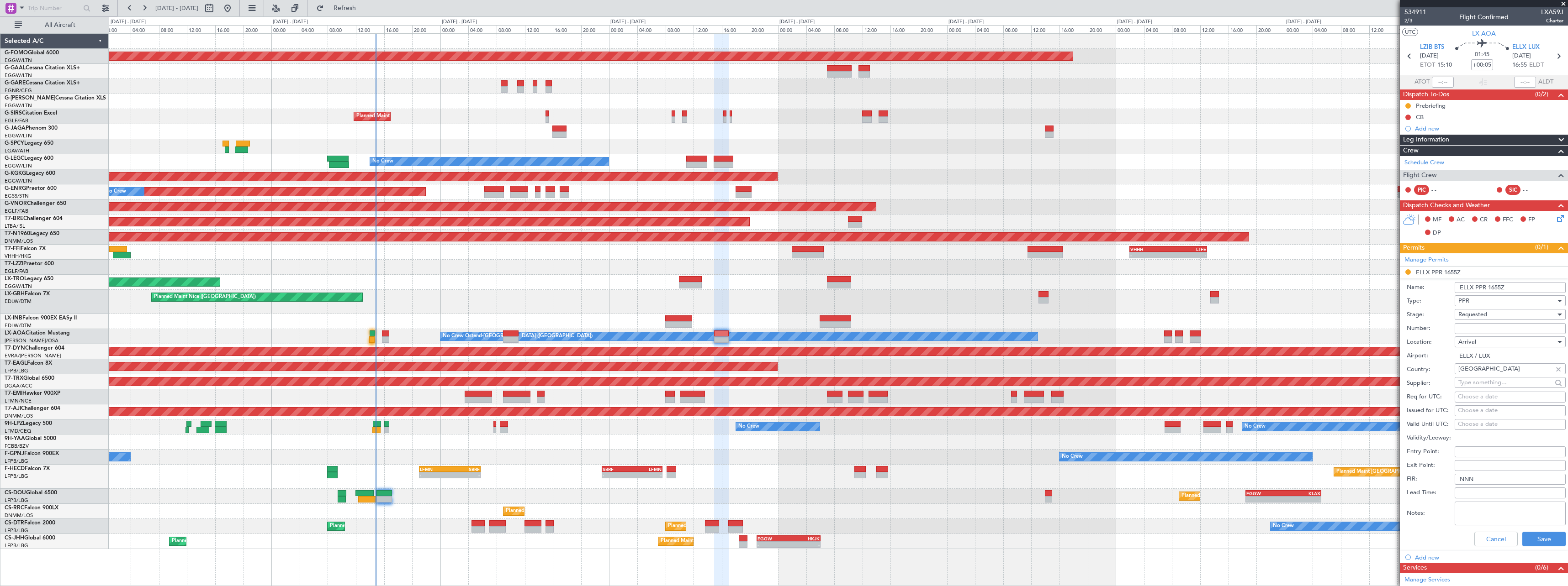
click at [1490, 334] on div "Number:" at bounding box center [1486, 329] width 159 height 14
click at [1491, 330] on input "Number:" at bounding box center [1510, 329] width 111 height 11
paste input "67235"
type input "67235"
click at [1490, 319] on div "Requested" at bounding box center [1507, 315] width 98 height 14
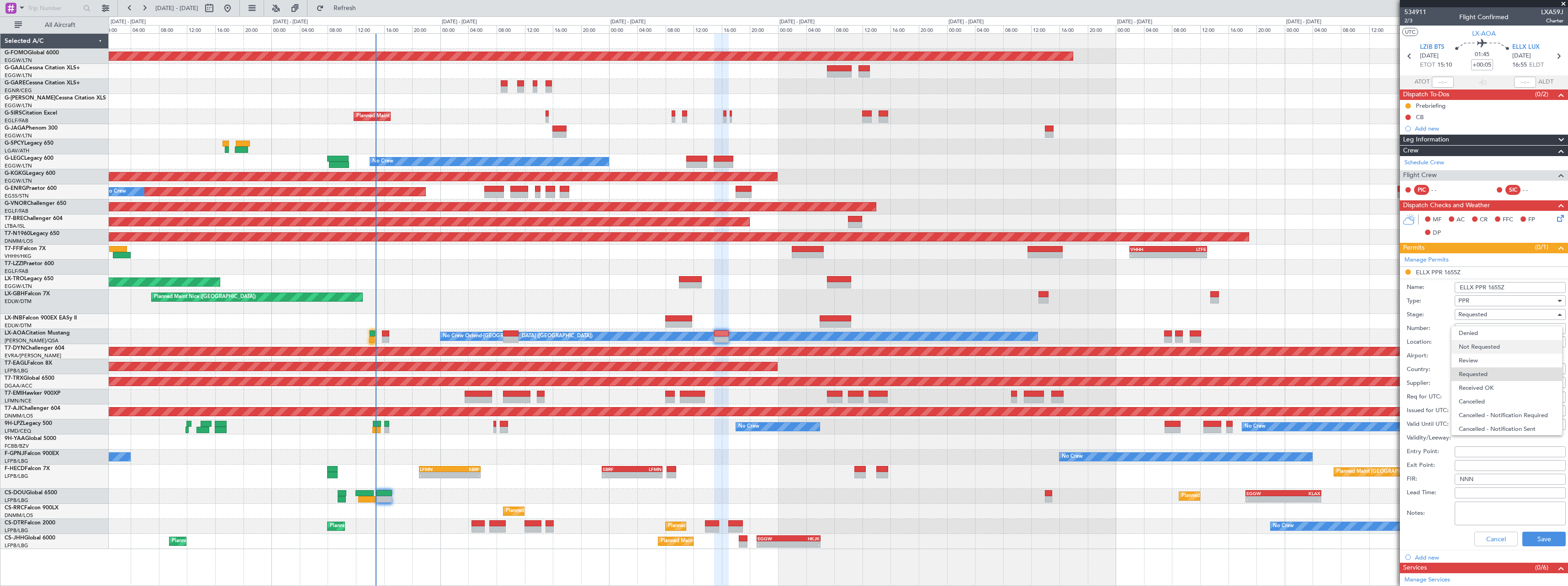
scroll to position [4, 0]
click at [1487, 382] on span "Received OK" at bounding box center [1507, 384] width 96 height 14
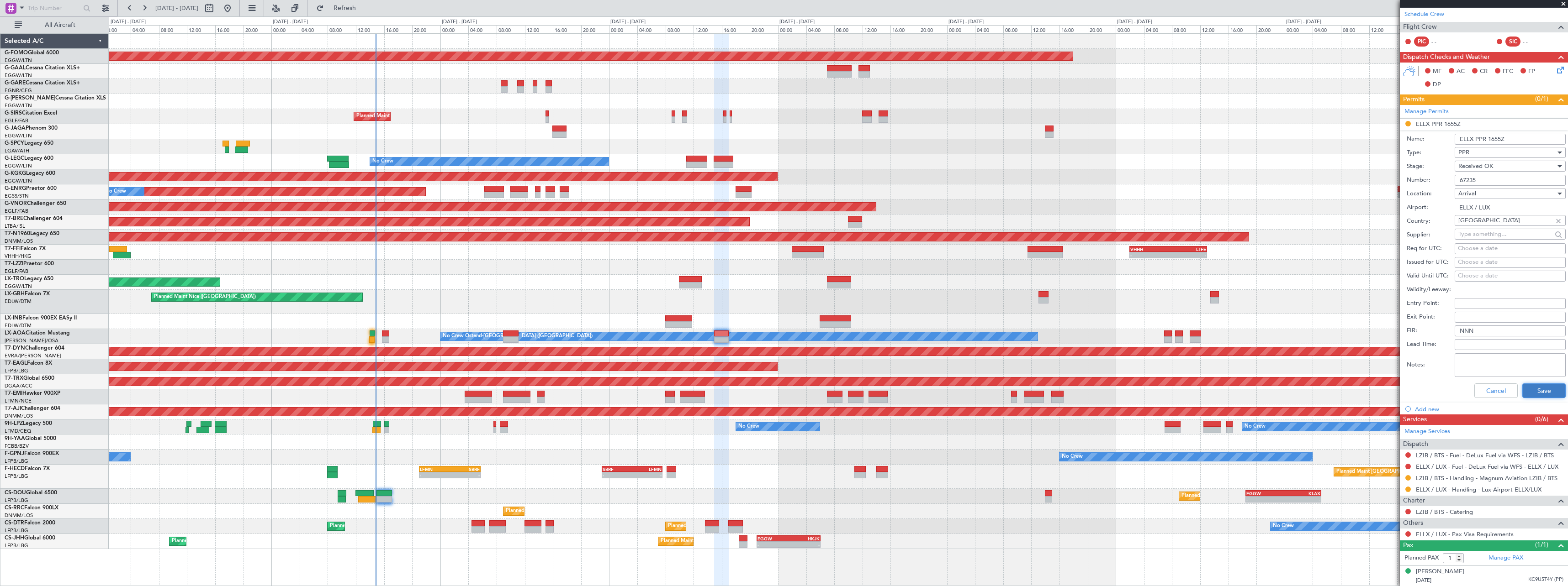
click at [1532, 396] on button "Save" at bounding box center [1544, 391] width 43 height 15
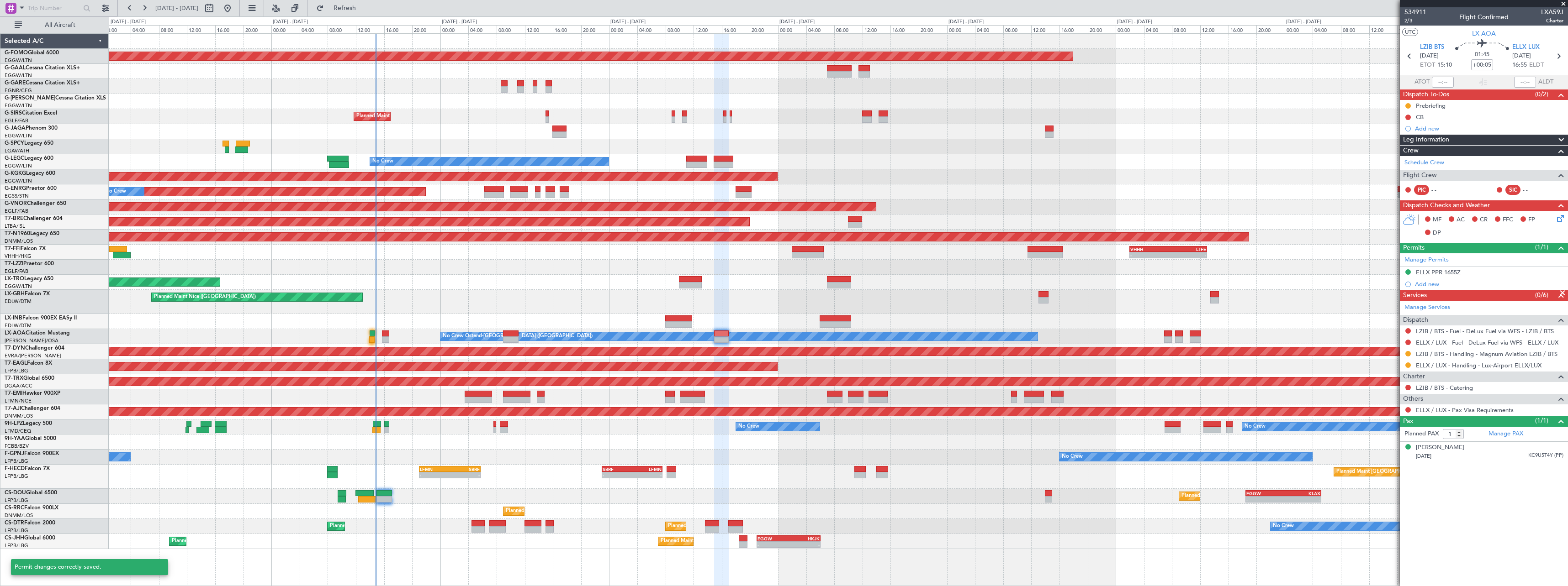
scroll to position [0, 0]
click at [1406, 364] on button at bounding box center [1407, 365] width 6 height 6
click at [1398, 476] on li "Confirmed" at bounding box center [1407, 473] width 105 height 14
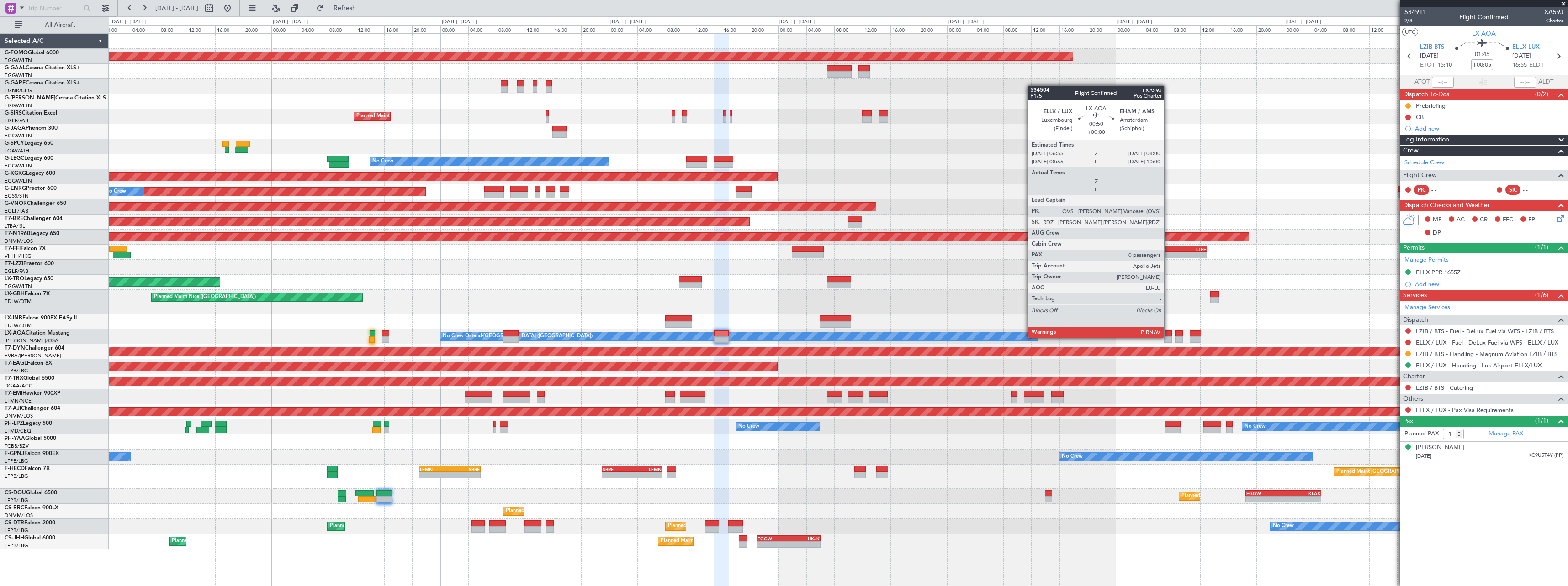
click at [1168, 337] on div at bounding box center [1167, 340] width 7 height 7
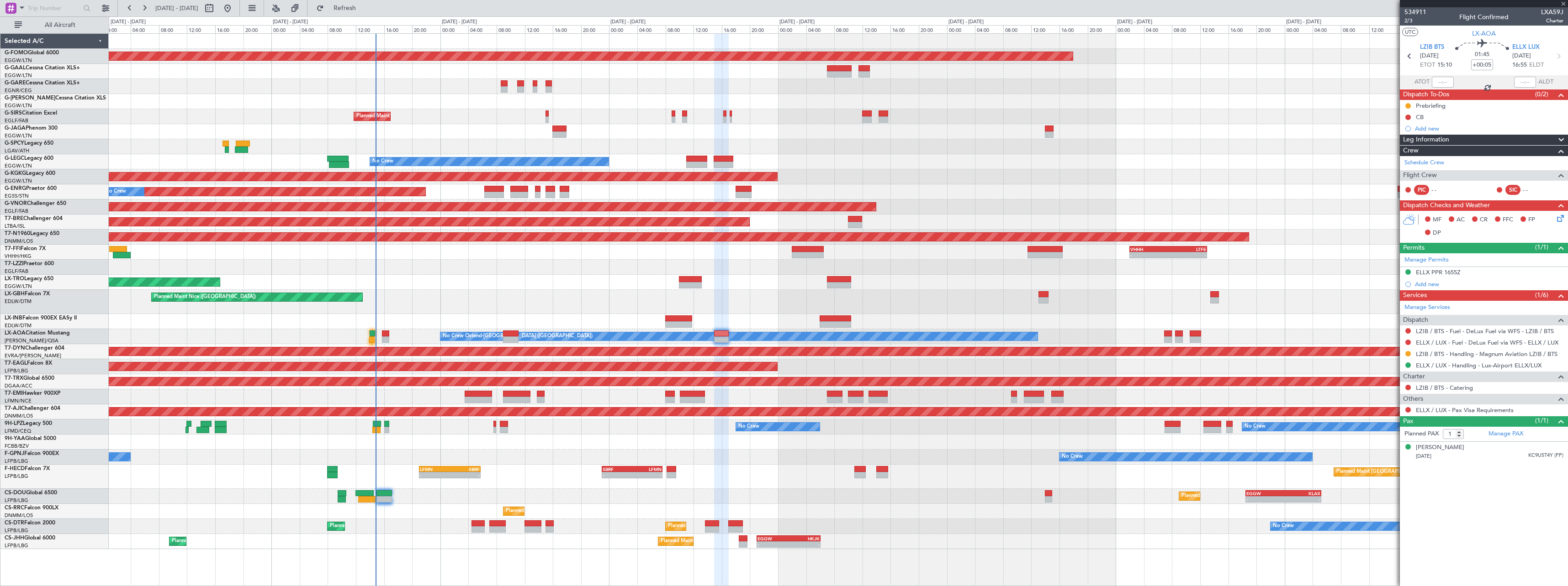
type input "0"
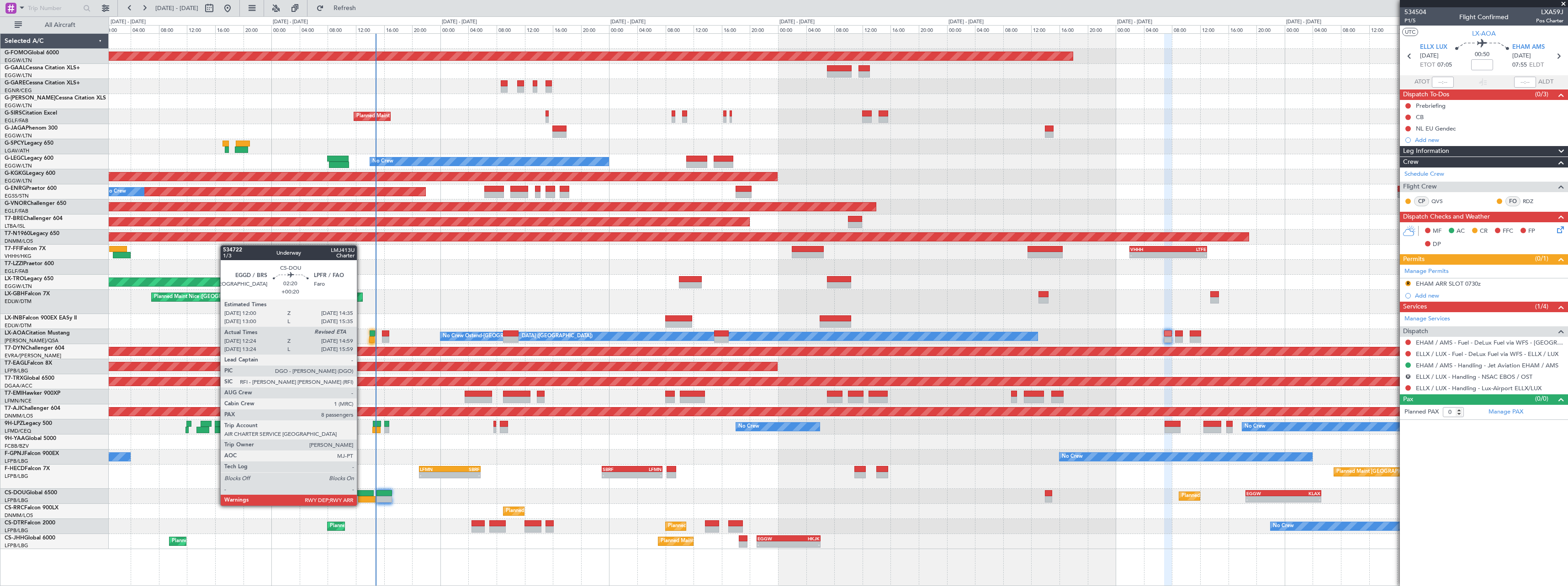
click at [361, 497] on div at bounding box center [368, 500] width 18 height 7
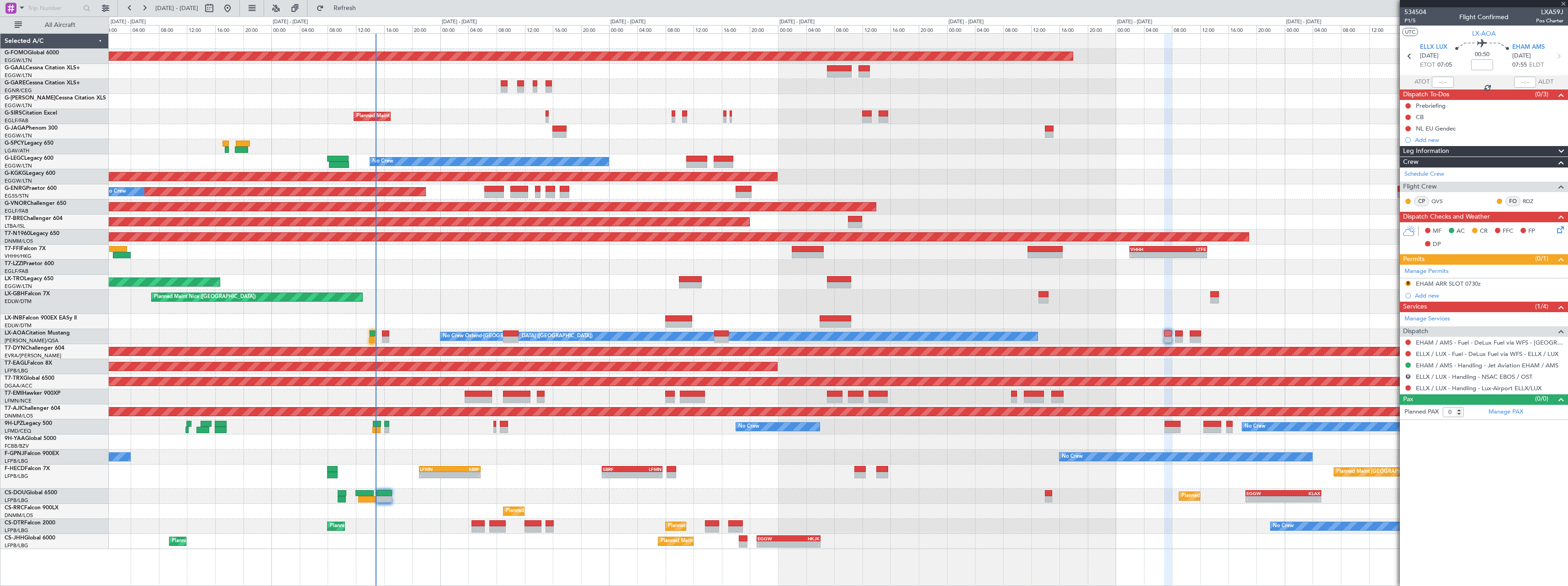
type input "+00:20"
type input "12:34"
type input "8"
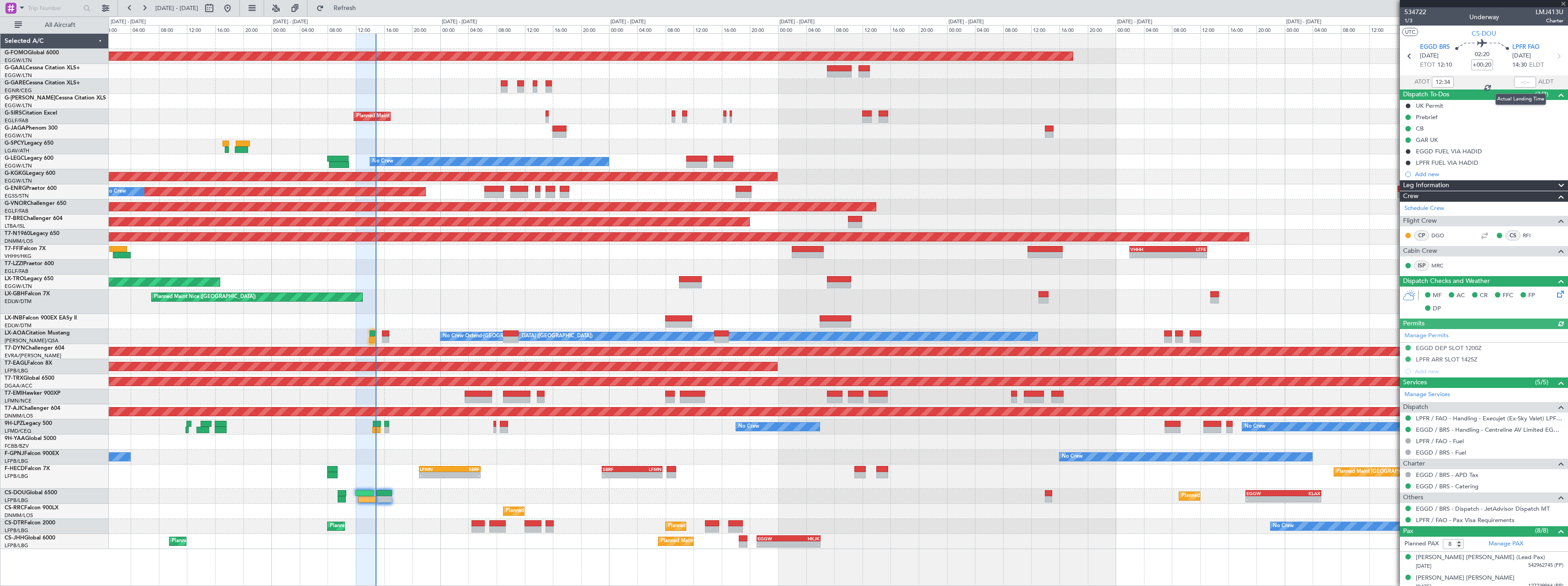
click at [1524, 83] on div at bounding box center [1525, 82] width 22 height 11
click at [1522, 83] on div at bounding box center [1525, 82] width 22 height 11
click at [1522, 83] on input "text" at bounding box center [1525, 82] width 22 height 11
type input "14:43"
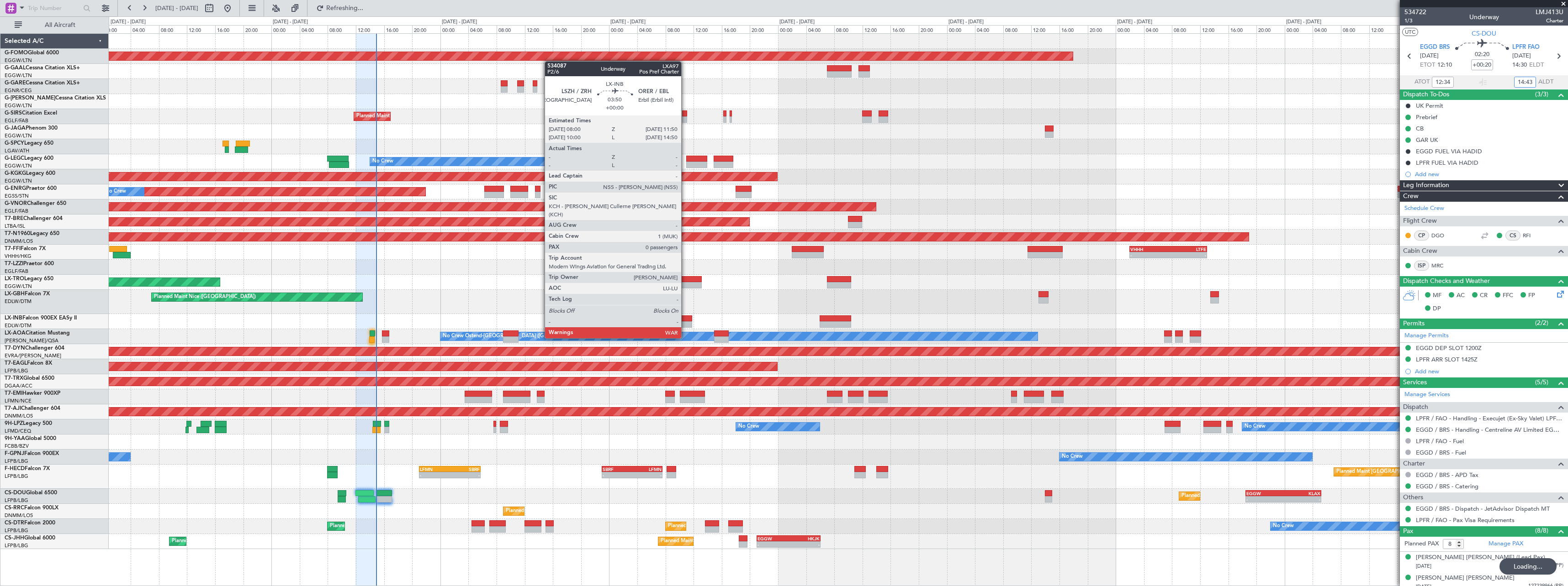
click at [685, 321] on div at bounding box center [678, 319] width 27 height 7
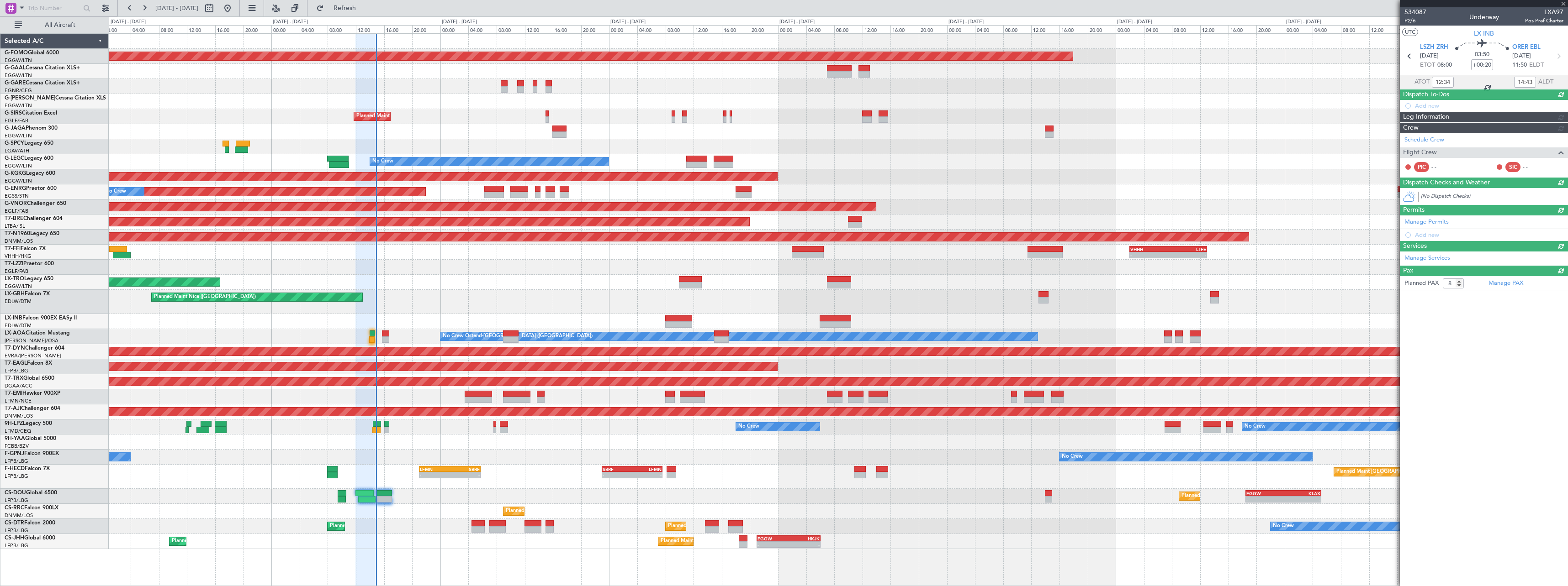
type input "0"
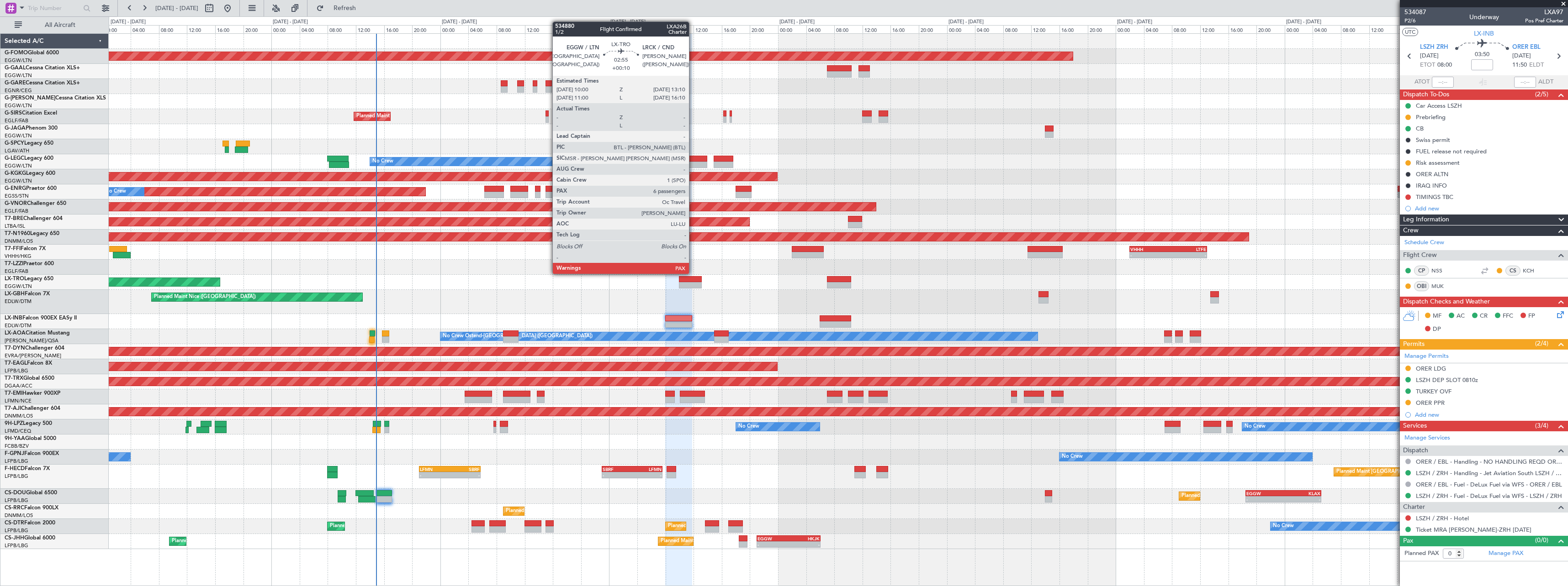
click at [691, 282] on div at bounding box center [690, 286] width 22 height 7
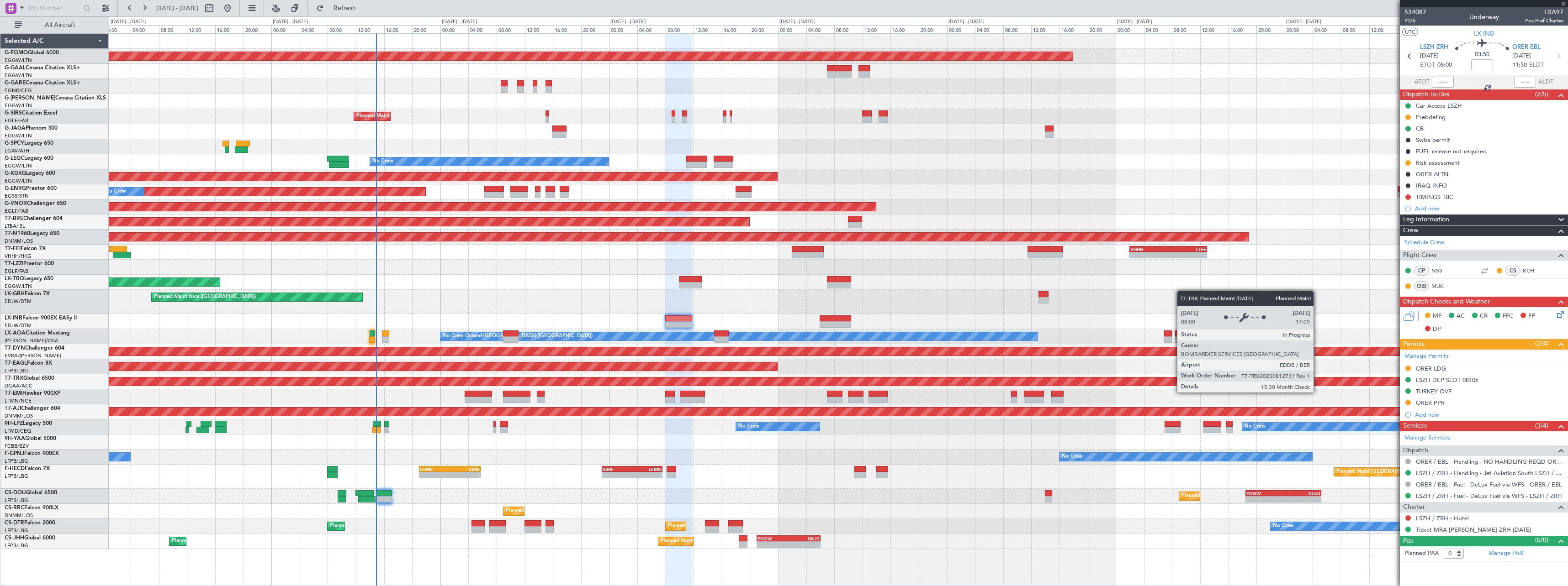
type input "+00:10"
type input "6"
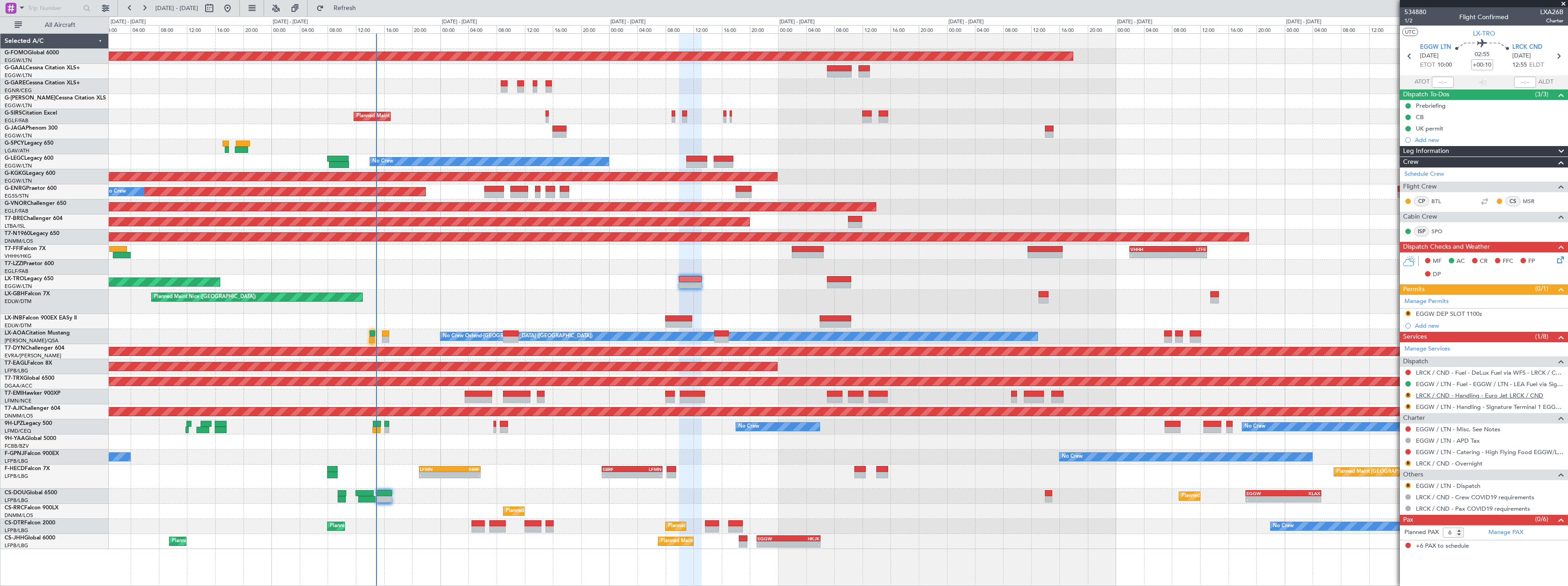
click at [1497, 396] on link "LRCK / CND - Handling - Euro Jet LRCK / CND" at bounding box center [1479, 395] width 127 height 7
drag, startPoint x: 354, startPoint y: 10, endPoint x: 407, endPoint y: 29, distance: 56.3
click at [356, 10] on button "Refresh" at bounding box center [339, 8] width 55 height 15
click at [1408, 486] on button "R" at bounding box center [1407, 486] width 6 height 6
click at [1397, 474] on li "Confirmed" at bounding box center [1407, 472] width 105 height 14
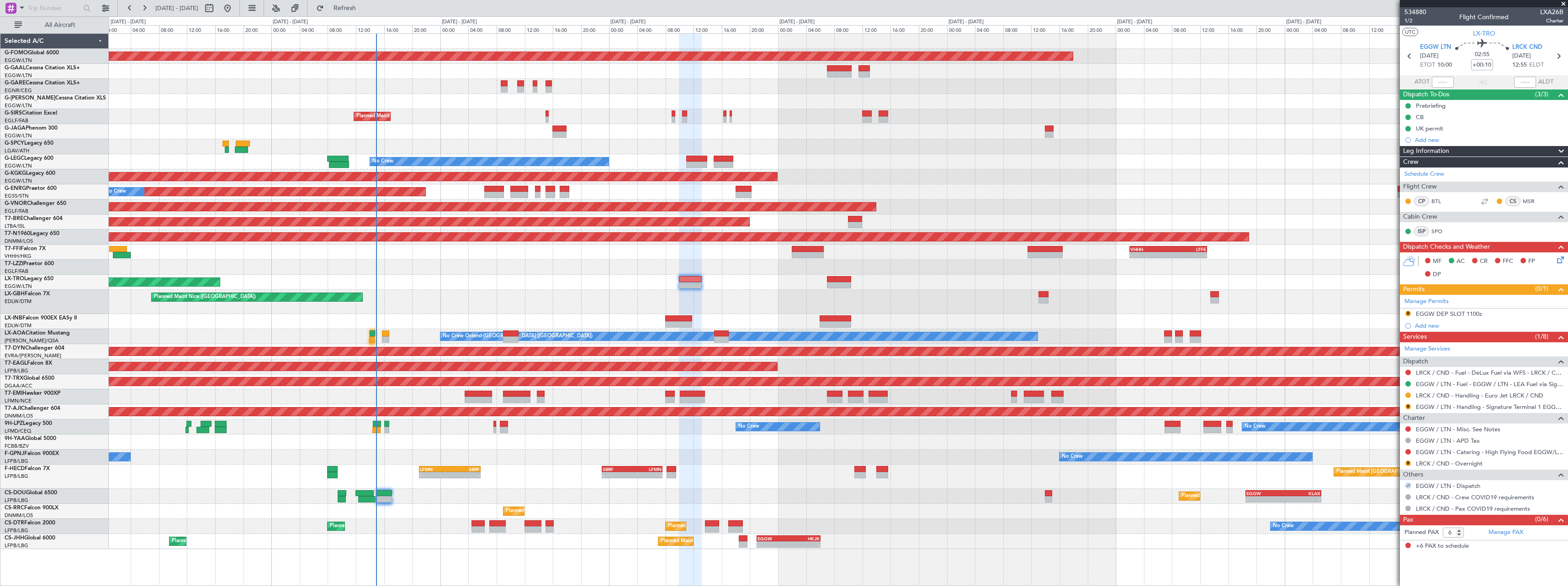
drag, startPoint x: 1461, startPoint y: 312, endPoint x: 1477, endPoint y: 315, distance: 16.3
click at [1461, 313] on div "EGGW DEP SLOT 1100z" at bounding box center [1449, 314] width 66 height 7
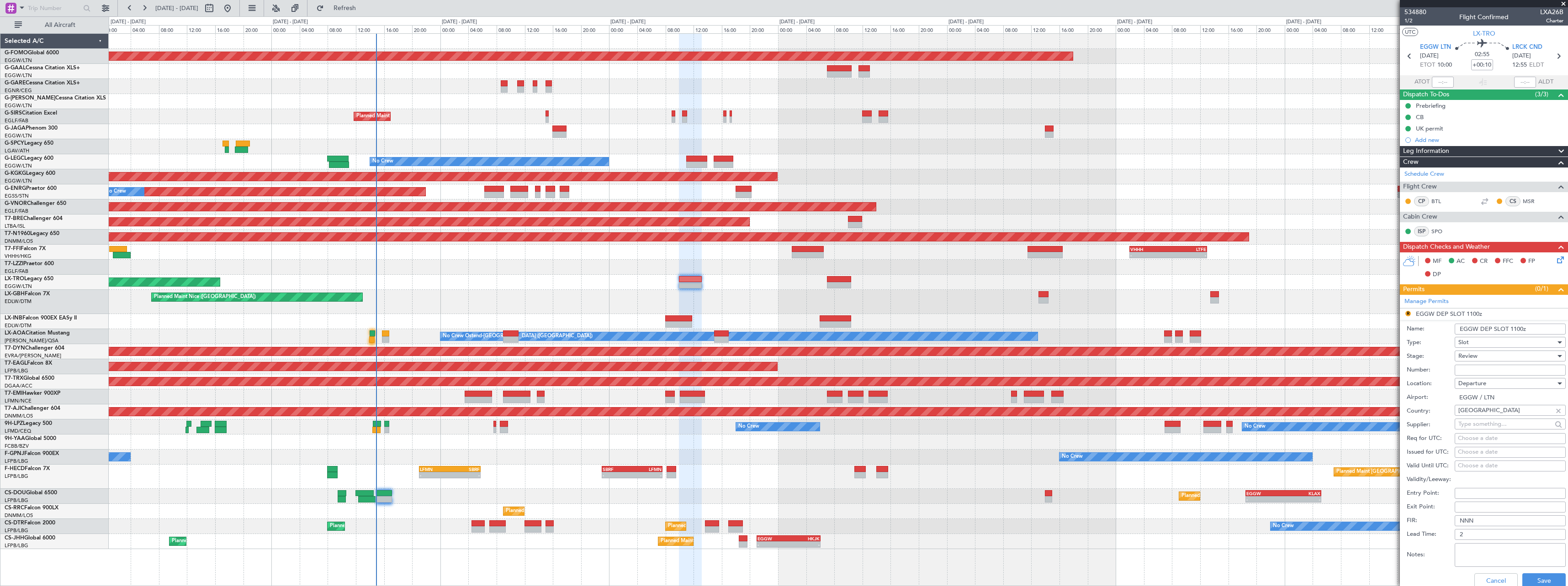
click at [1513, 329] on input "EGGW DEP SLOT 1100z" at bounding box center [1510, 329] width 111 height 11
type input "EGGW DEP SLOT 1000z"
click at [1475, 355] on span "Review" at bounding box center [1467, 356] width 19 height 8
click at [1481, 420] on span "Requested" at bounding box center [1507, 415] width 96 height 14
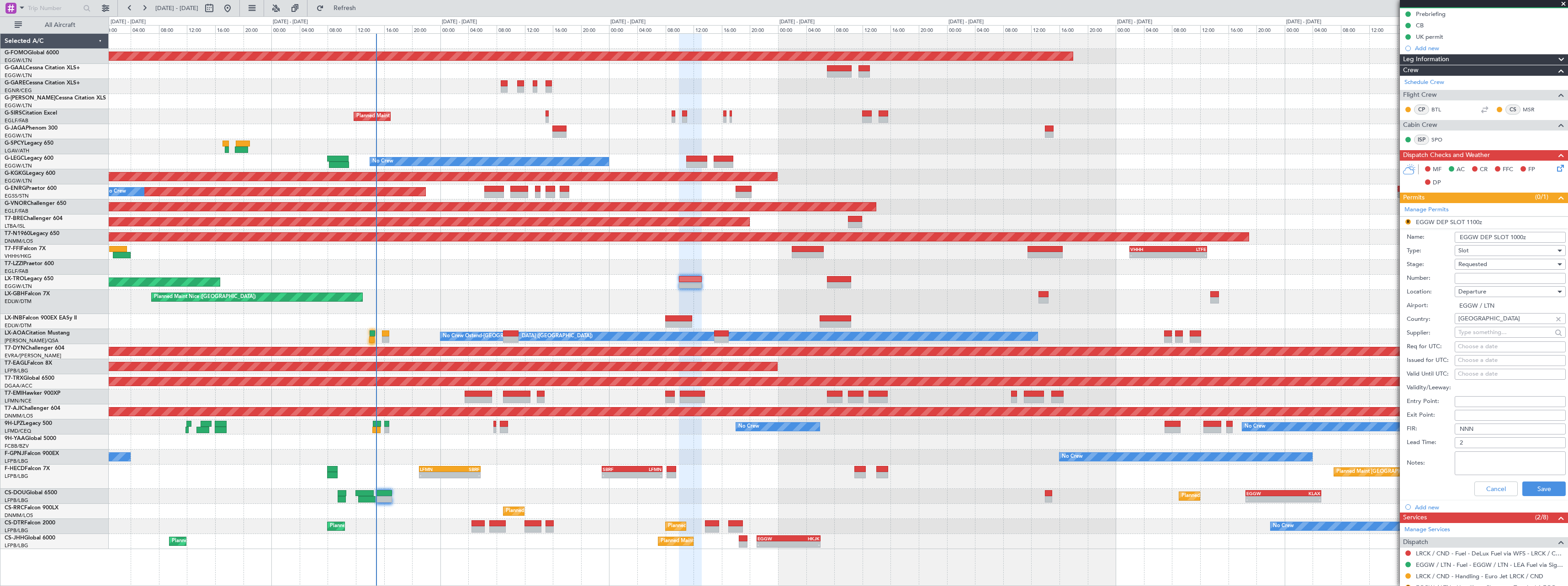
scroll to position [228, 0]
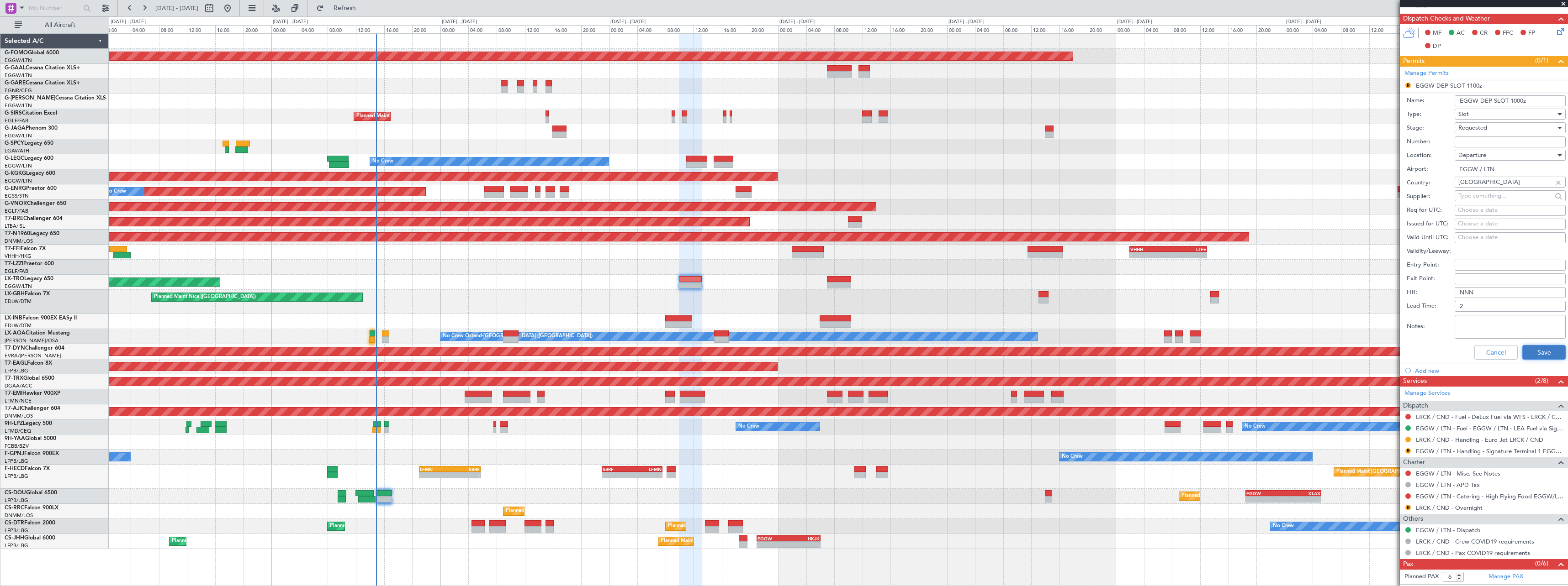
click at [1542, 353] on button "Save" at bounding box center [1544, 353] width 43 height 15
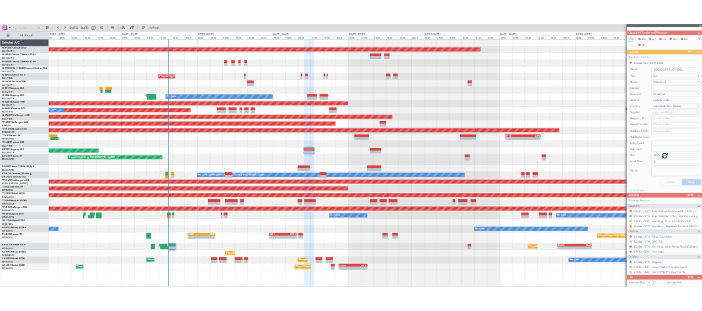
scroll to position [0, 0]
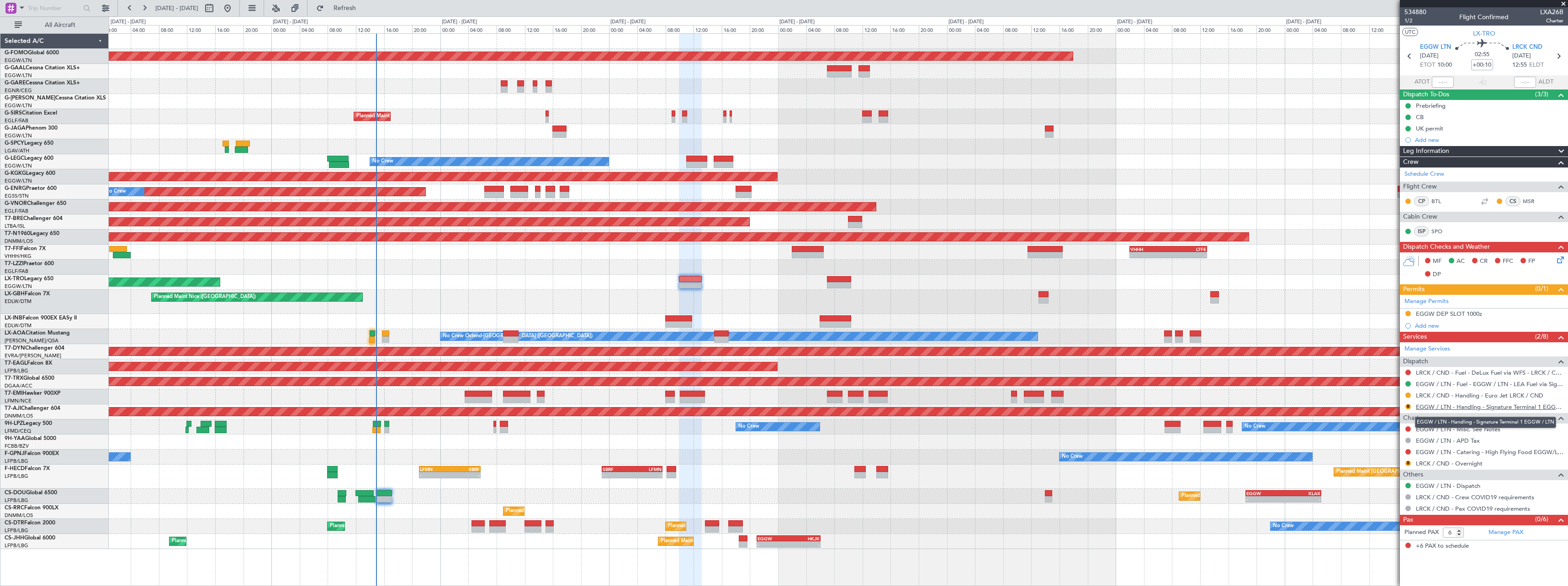
click at [1465, 407] on link "EGGW / LTN - Handling - Signature Terminal 1 EGGW / LTN" at bounding box center [1489, 406] width 147 height 7
click at [1408, 406] on button "R" at bounding box center [1407, 406] width 6 height 6
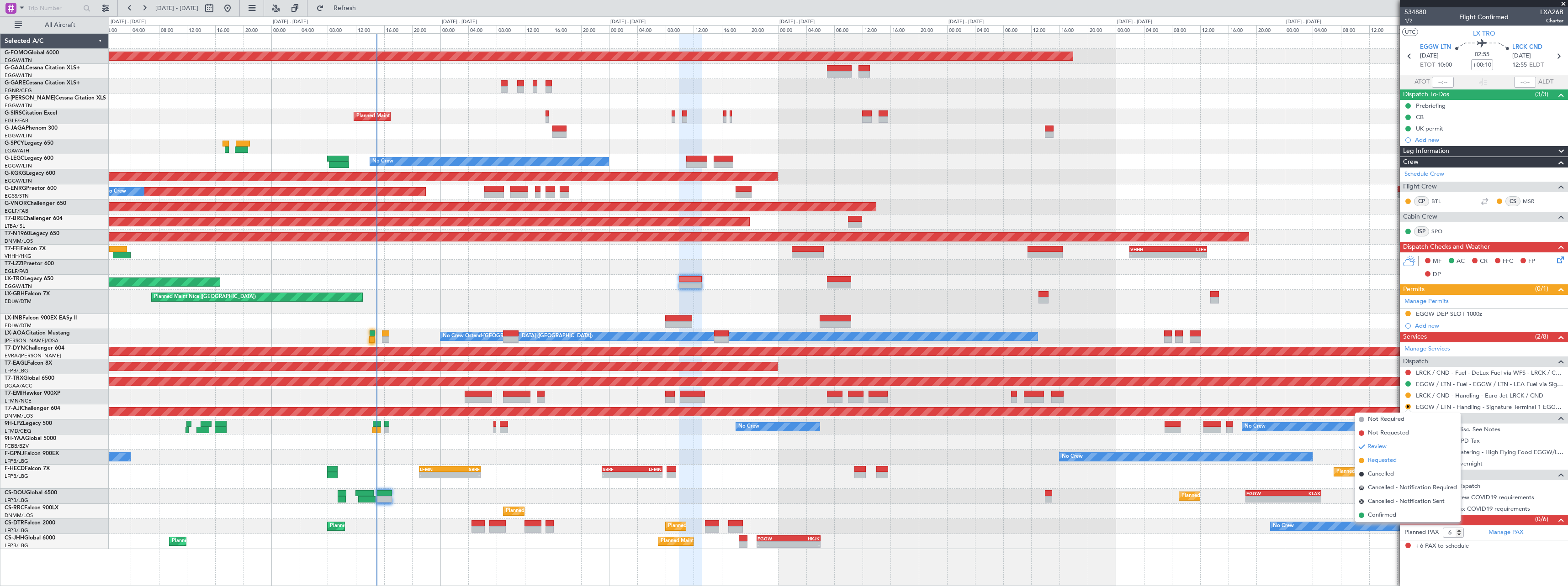
click at [1400, 462] on li "Requested" at bounding box center [1407, 460] width 105 height 14
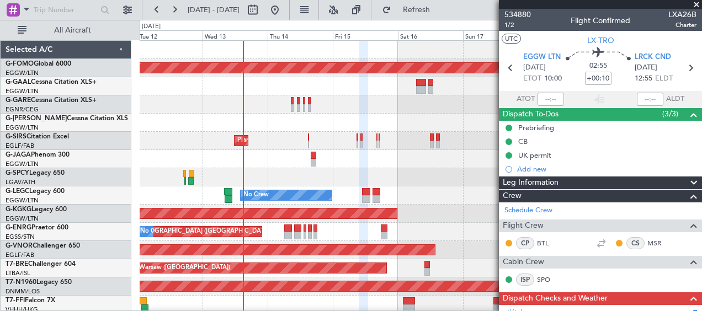
click at [700, 5] on span at bounding box center [696, 5] width 11 height 10
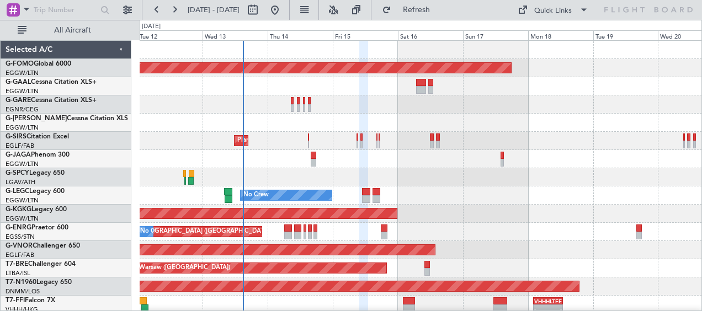
type input "0"
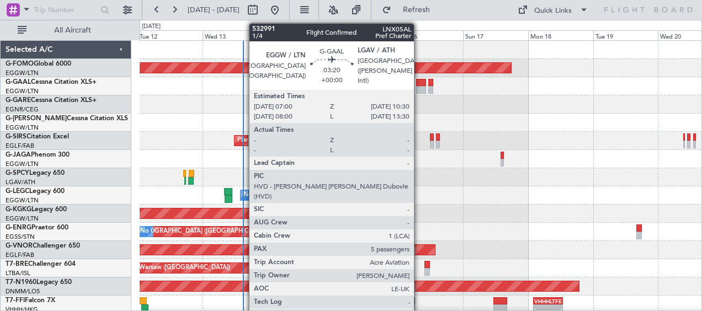
click at [419, 93] on div at bounding box center [421, 90] width 10 height 8
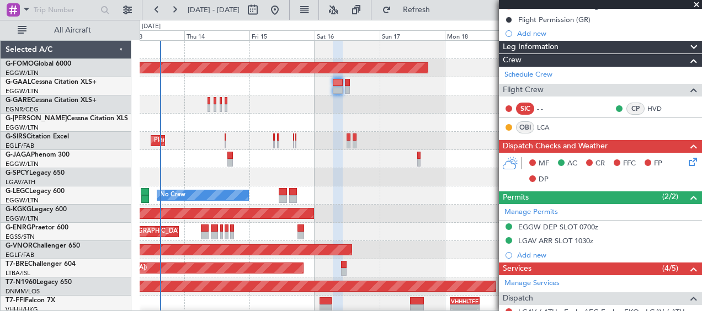
scroll to position [137, 0]
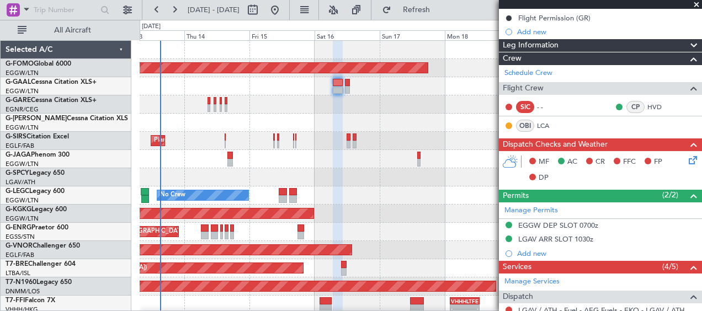
click at [694, 4] on span at bounding box center [696, 5] width 11 height 10
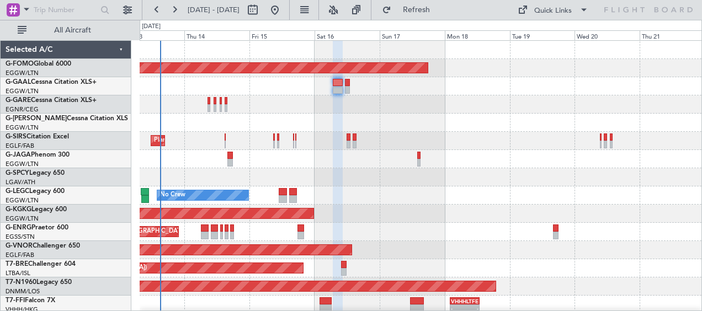
type input "0"
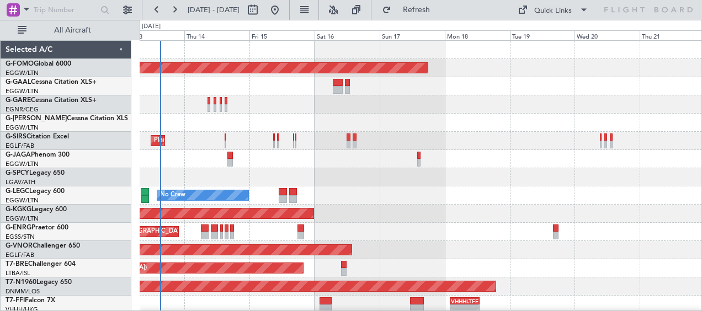
scroll to position [0, 0]
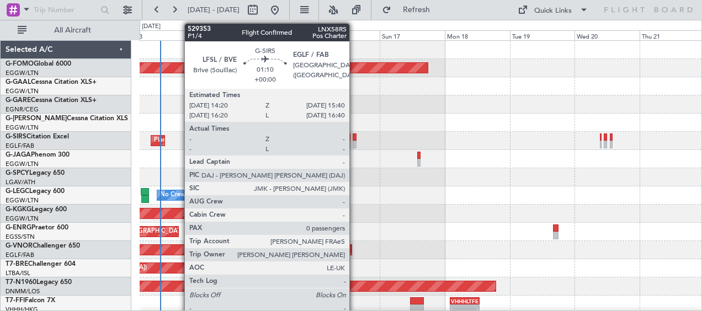
click at [355, 143] on div at bounding box center [355, 145] width 4 height 8
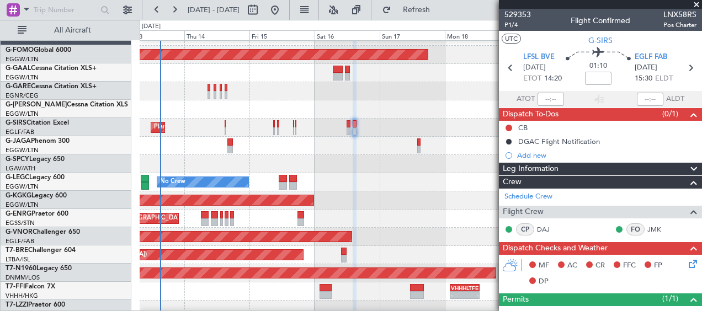
scroll to position [13, 0]
click at [322, 179] on div "No Crew A/C Unavailable London (Luton)" at bounding box center [421, 182] width 562 height 18
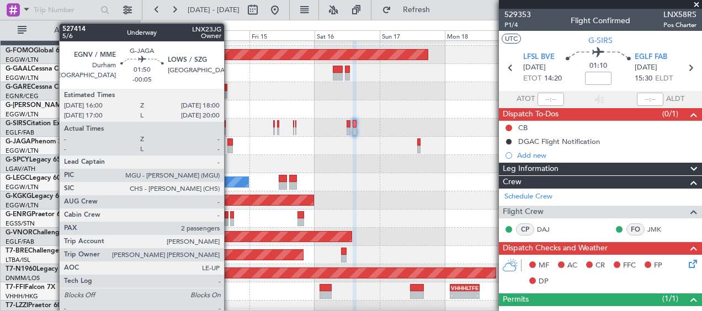
click at [229, 150] on div at bounding box center [230, 150] width 6 height 8
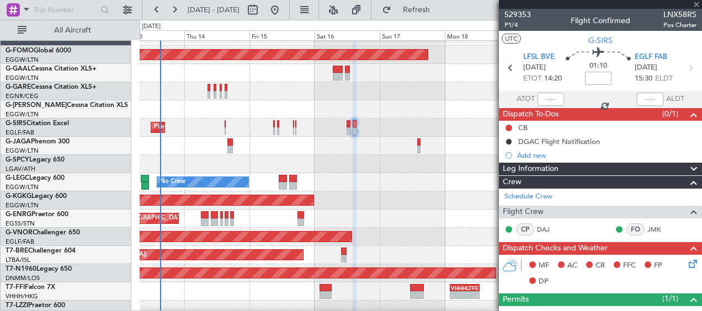
type input "-00:05"
type input "2"
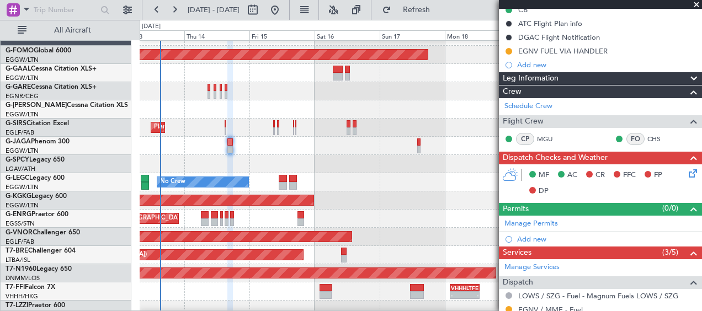
scroll to position [0, 0]
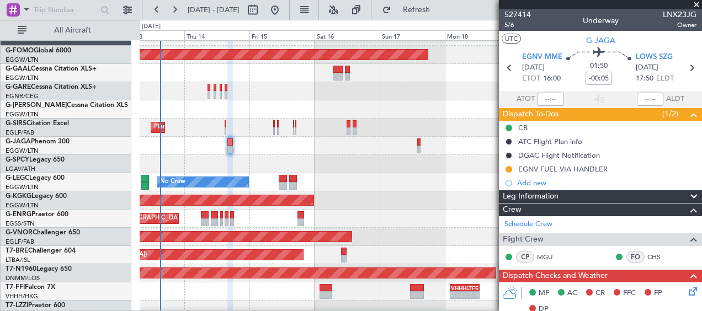
click at [316, 164] on div at bounding box center [421, 164] width 562 height 18
click at [189, 169] on div at bounding box center [421, 164] width 562 height 18
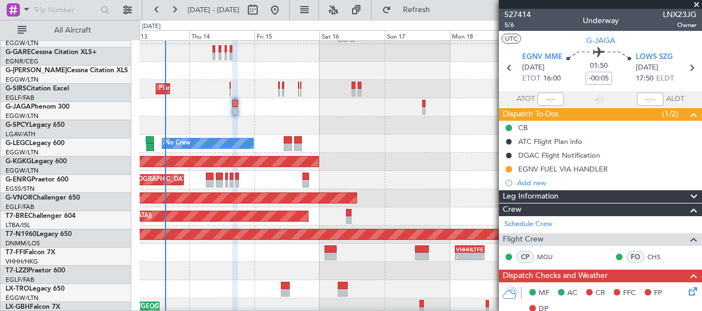
scroll to position [52, 0]
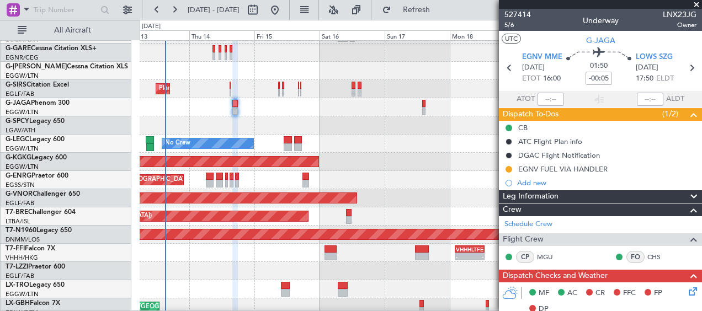
click at [411, 140] on div "No Crew A/C Unavailable London (Luton)" at bounding box center [421, 144] width 562 height 18
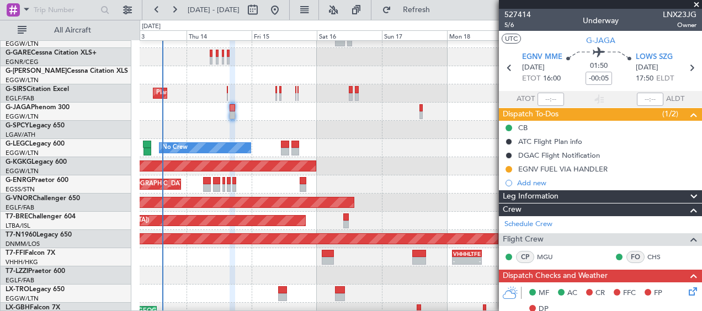
scroll to position [48, 0]
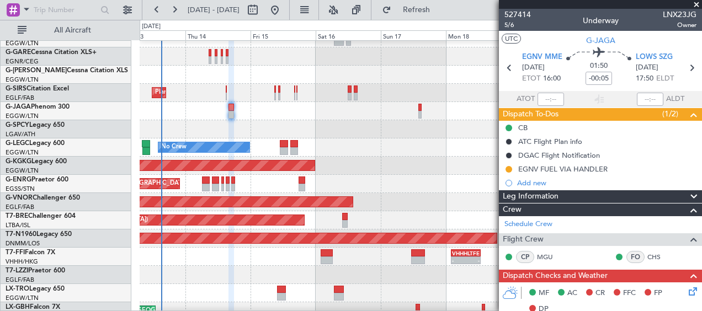
click at [385, 151] on div "No Crew A/C Unavailable London (Luton)" at bounding box center [421, 147] width 562 height 18
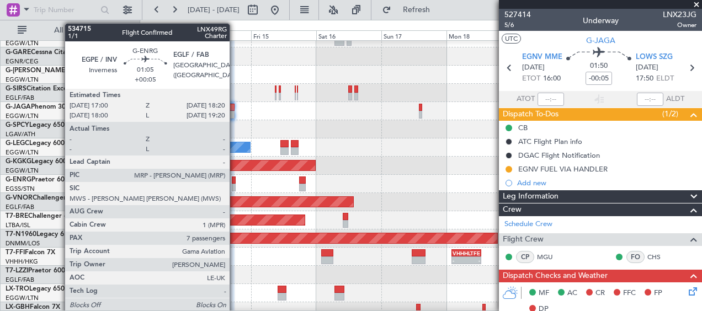
click at [235, 184] on div at bounding box center [234, 188] width 4 height 8
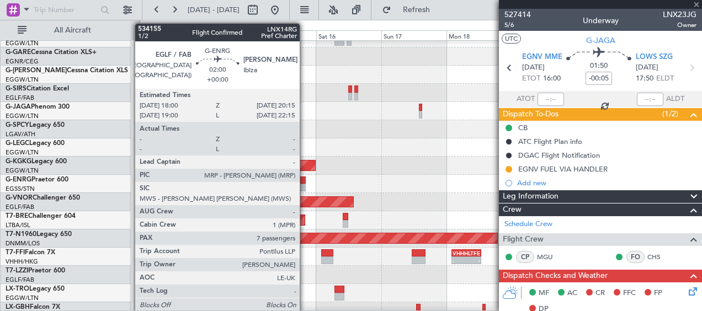
type input "+00:05"
type input "7"
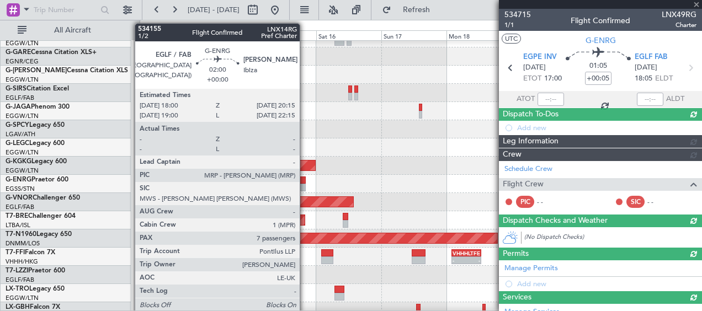
click at [305, 183] on div at bounding box center [302, 181] width 7 height 8
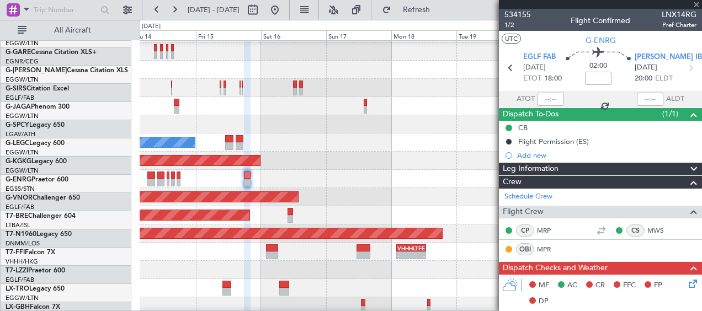
scroll to position [54, 0]
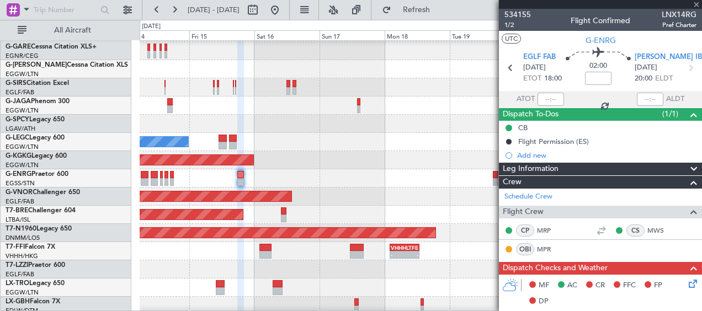
click at [323, 168] on div "AOG Maint [GEOGRAPHIC_DATA] (Ataturk)" at bounding box center [421, 160] width 562 height 18
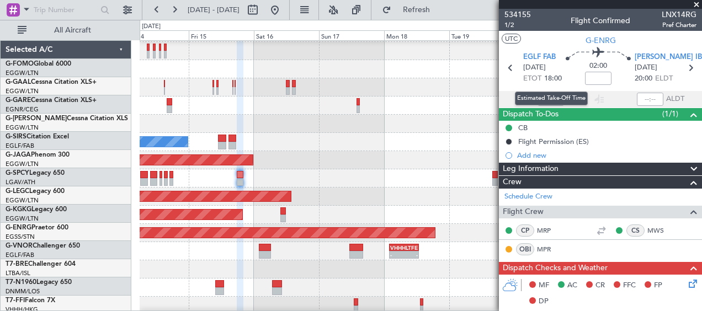
scroll to position [54, 0]
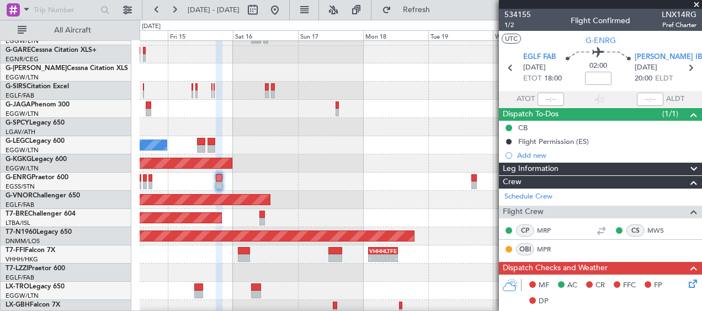
click at [379, 188] on div "Planned Maint [GEOGRAPHIC_DATA] ([GEOGRAPHIC_DATA])" at bounding box center [421, 182] width 562 height 18
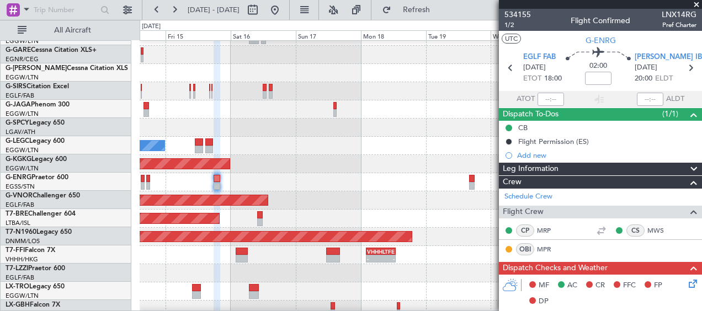
scroll to position [50, 0]
click at [268, 180] on div "Planned Maint [GEOGRAPHIC_DATA] ([GEOGRAPHIC_DATA])" at bounding box center [421, 182] width 562 height 18
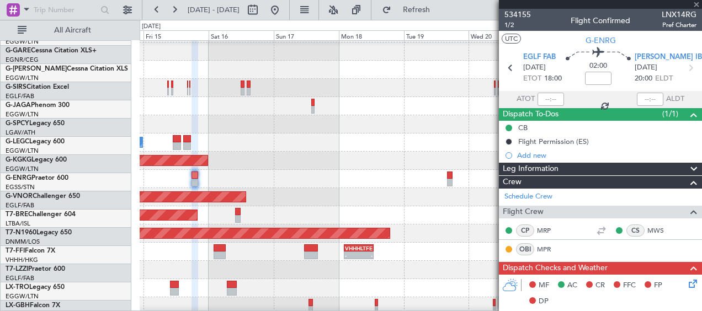
scroll to position [53, 0]
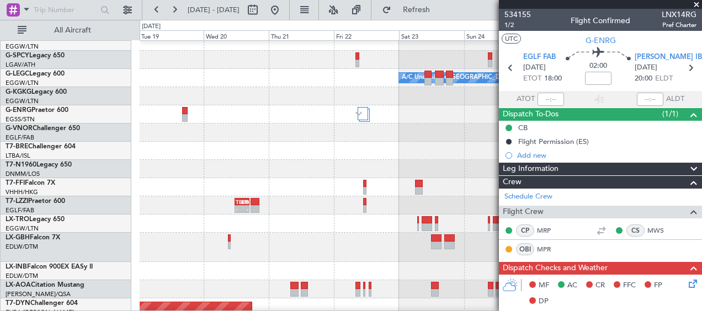
click at [198, 142] on div at bounding box center [421, 151] width 562 height 18
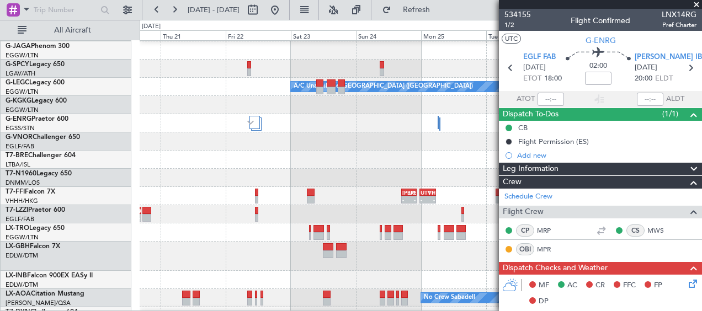
click at [346, 147] on div at bounding box center [421, 141] width 562 height 18
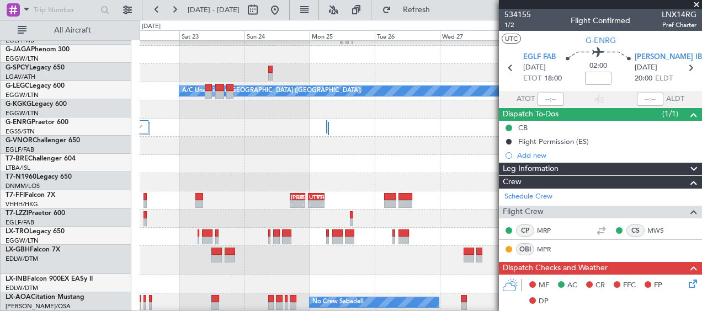
click at [518, 149] on fb-app "[DATE] - [DATE] Refresh Quick Links All Aircraft A/C Unavailable [GEOGRAPHIC_DA…" at bounding box center [351, 159] width 702 height 303
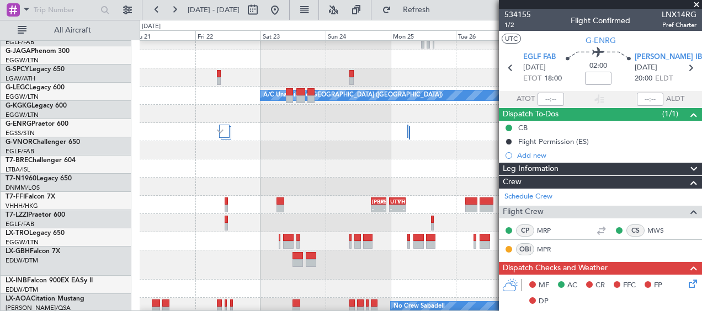
scroll to position [100, 0]
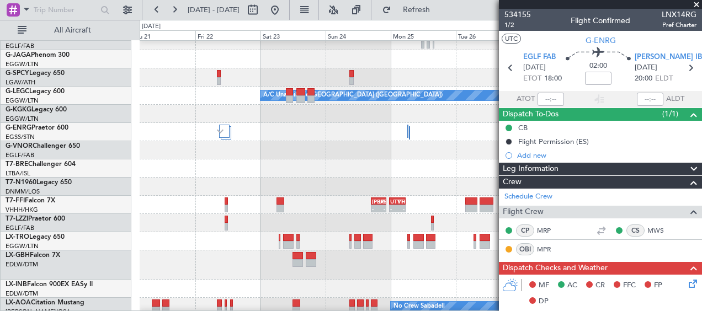
click at [388, 151] on div at bounding box center [421, 150] width 562 height 18
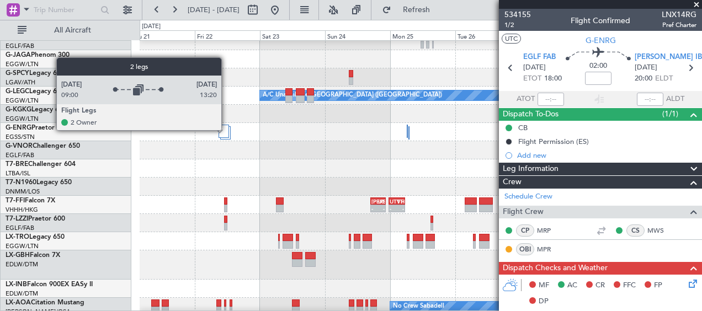
click at [226, 130] on div at bounding box center [224, 131] width 10 height 13
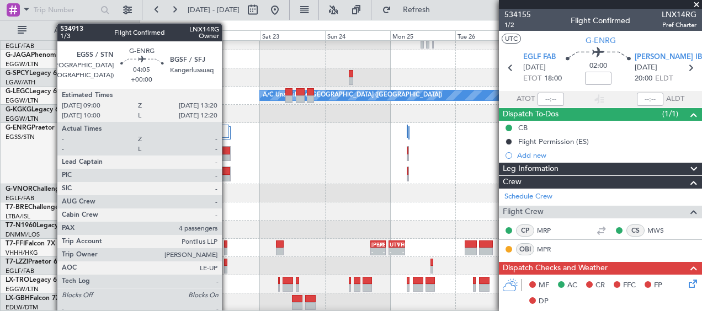
click at [227, 175] on div at bounding box center [224, 179] width 11 height 8
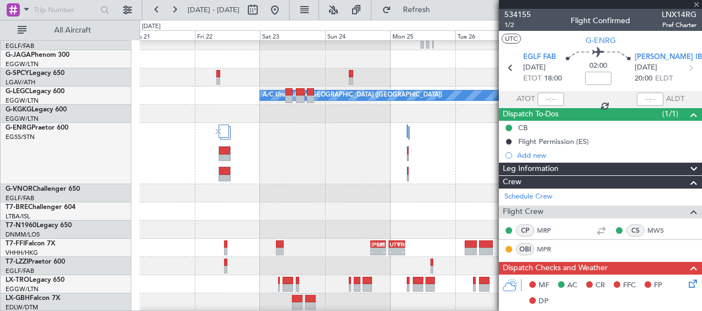
type input "4"
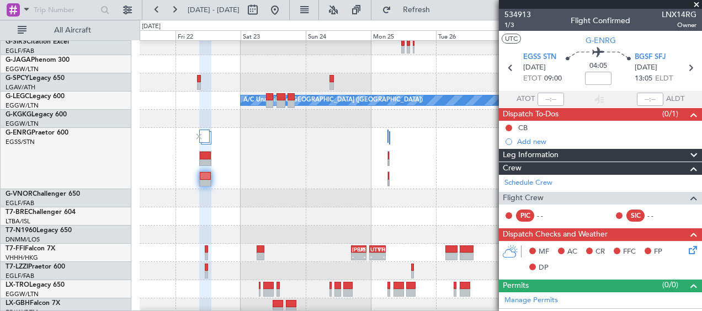
scroll to position [91, 0]
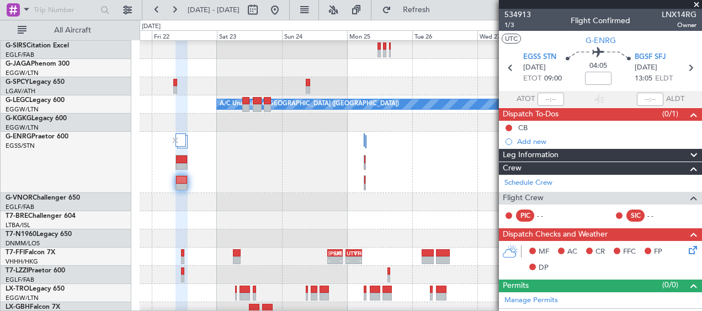
click at [430, 179] on div at bounding box center [421, 162] width 562 height 61
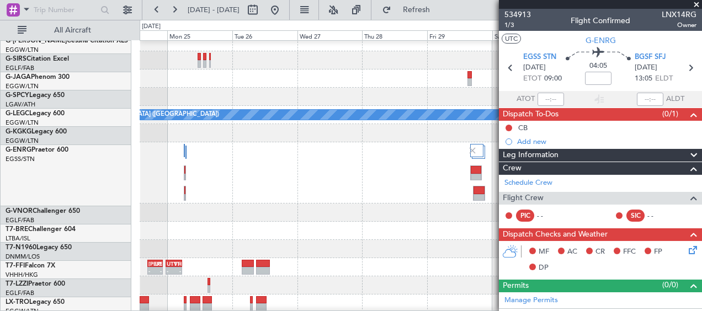
scroll to position [81, 0]
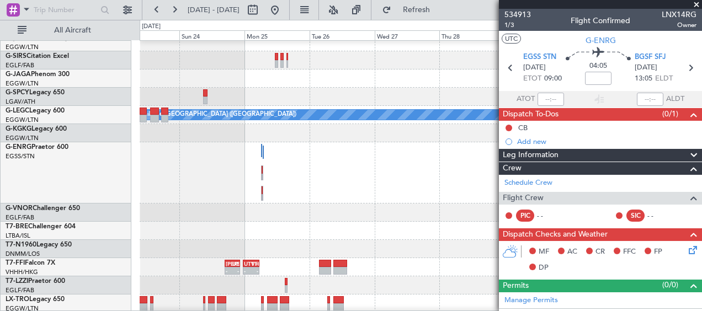
click at [452, 193] on div at bounding box center [421, 172] width 562 height 61
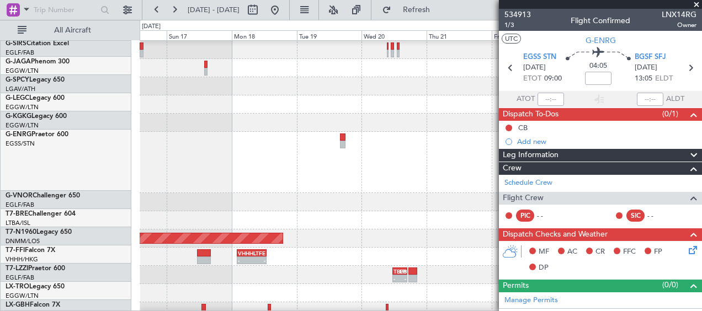
click at [446, 189] on div at bounding box center [421, 162] width 562 height 61
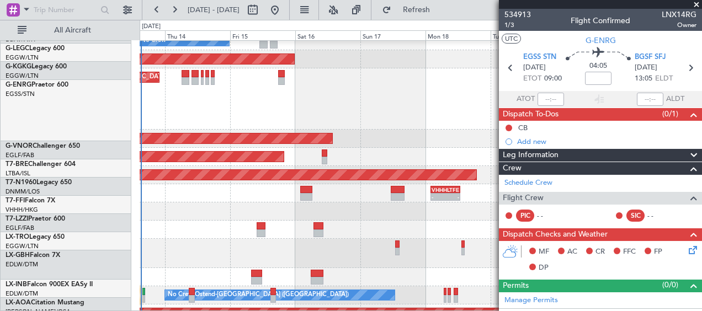
scroll to position [158, 0]
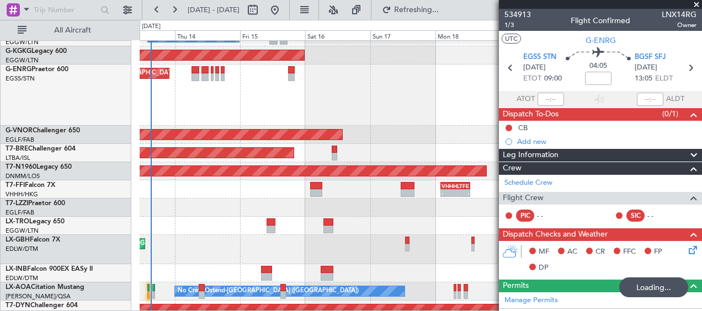
click at [444, 124] on div "Planned Maint [GEOGRAPHIC_DATA] ([GEOGRAPHIC_DATA]) No Crew" at bounding box center [421, 95] width 562 height 61
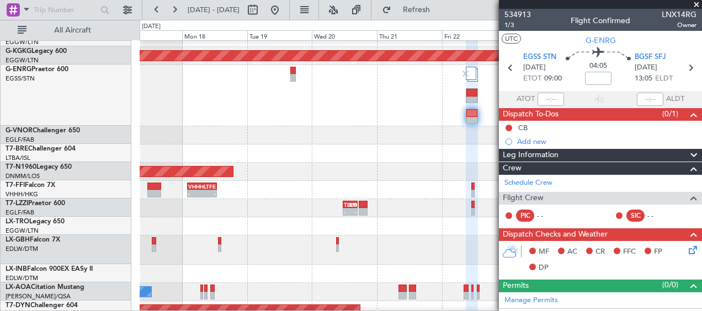
scroll to position [158, 0]
click at [172, 204] on div "- - TBPB 11:25 Z LPAZ 17:00 Z" at bounding box center [421, 208] width 562 height 18
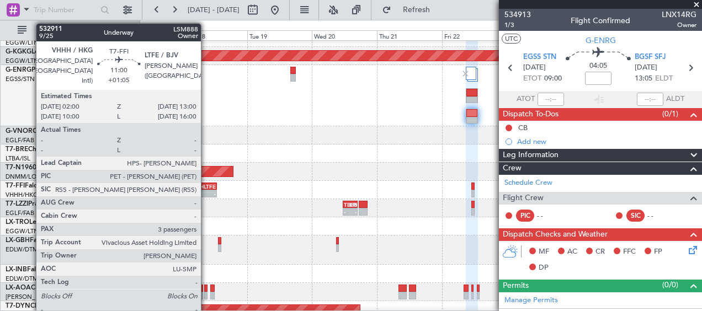
click at [206, 188] on div "LTFE" at bounding box center [209, 186] width 14 height 7
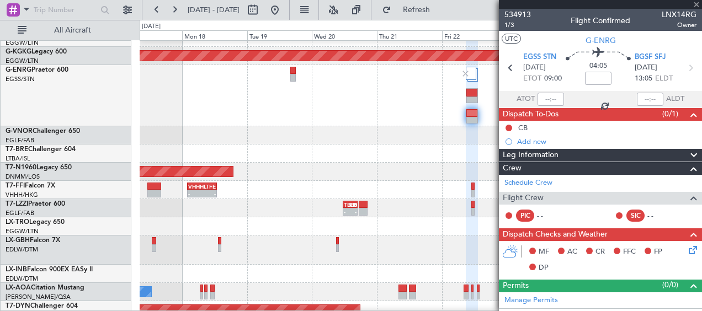
type input "+01:05"
type input "3"
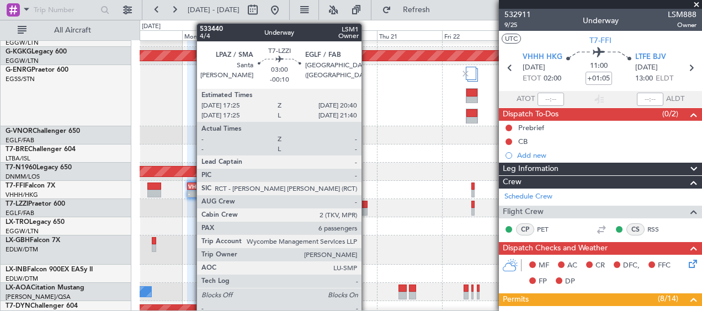
click at [367, 207] on div at bounding box center [363, 205] width 9 height 8
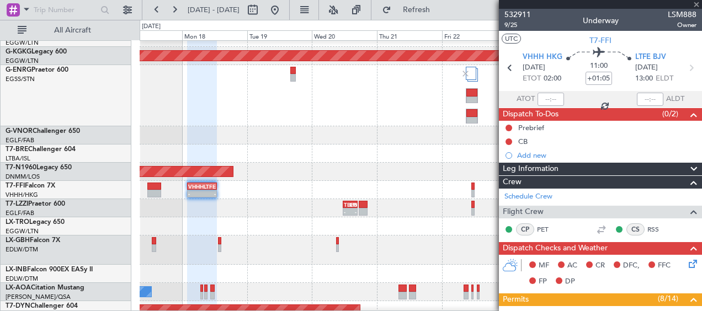
type input "-00:10"
type input "6"
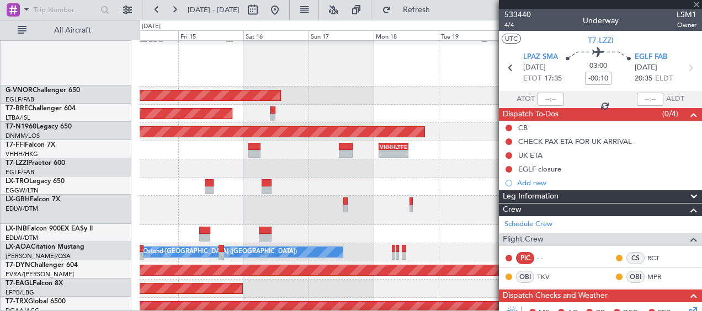
click at [428, 193] on div "Unplanned Maint [GEOGRAPHIC_DATA] ([GEOGRAPHIC_DATA])" at bounding box center [421, 187] width 562 height 18
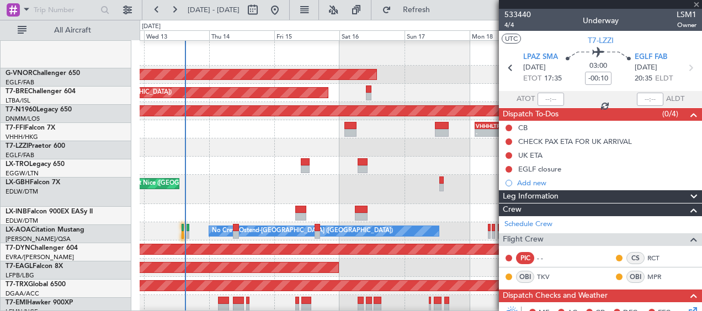
scroll to position [219, 0]
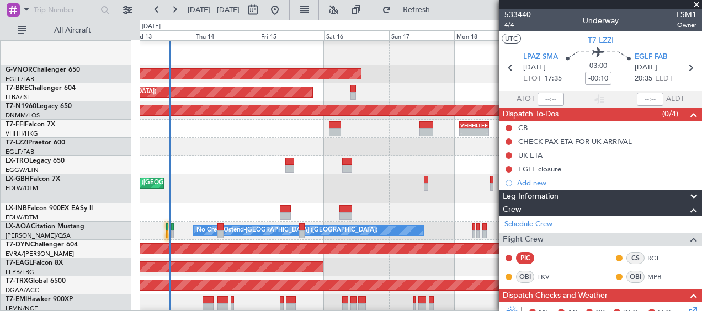
click at [371, 186] on div "Planned Maint Nice ([GEOGRAPHIC_DATA])" at bounding box center [421, 188] width 562 height 29
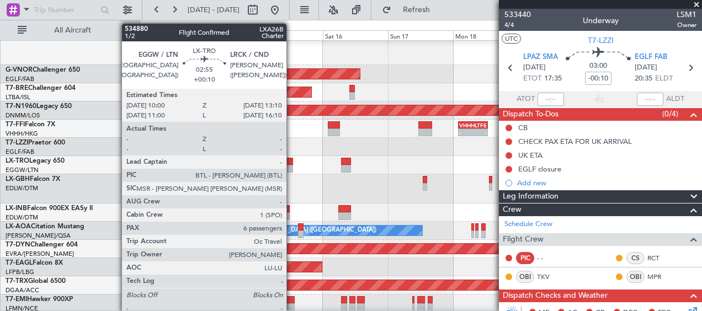
click at [292, 171] on div at bounding box center [288, 169] width 9 height 8
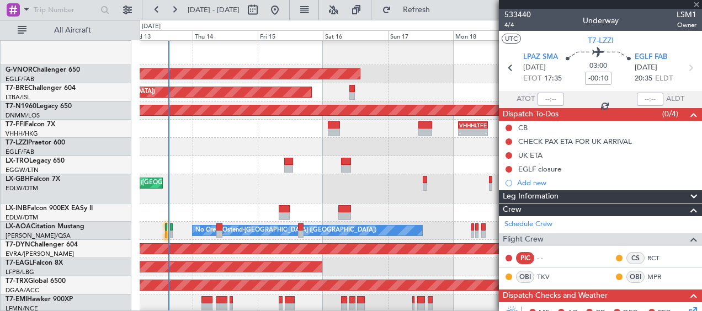
type input "+00:10"
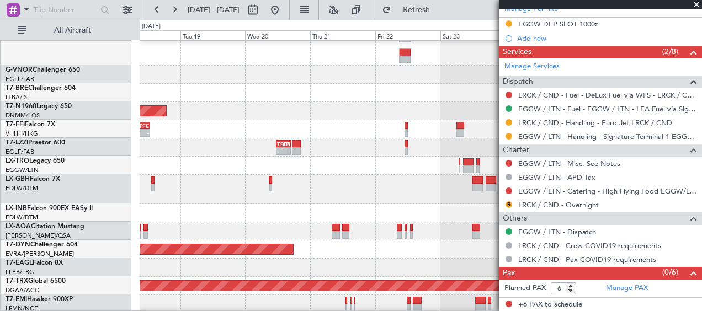
scroll to position [218, 0]
click at [125, 164] on div "Planned Maint London ([GEOGRAPHIC_DATA]) Planned Maint [GEOGRAPHIC_DATA] ([GEOG…" at bounding box center [351, 165] width 702 height 291
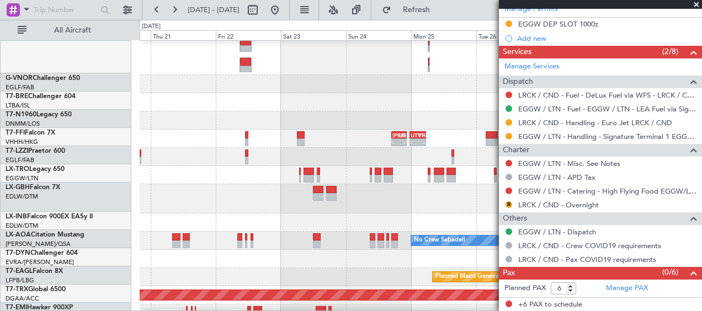
scroll to position [209, 0]
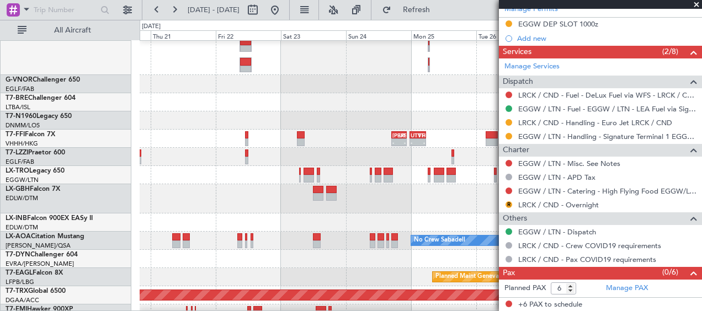
click at [207, 175] on div at bounding box center [421, 175] width 562 height 18
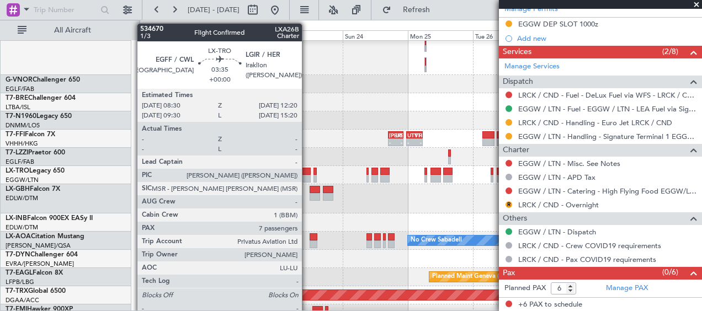
click at [307, 172] on div at bounding box center [305, 172] width 10 height 8
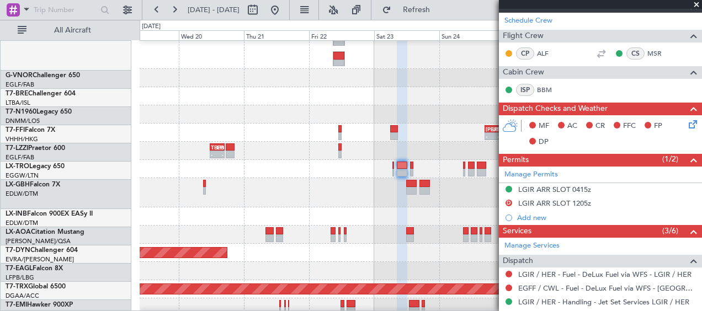
scroll to position [215, 0]
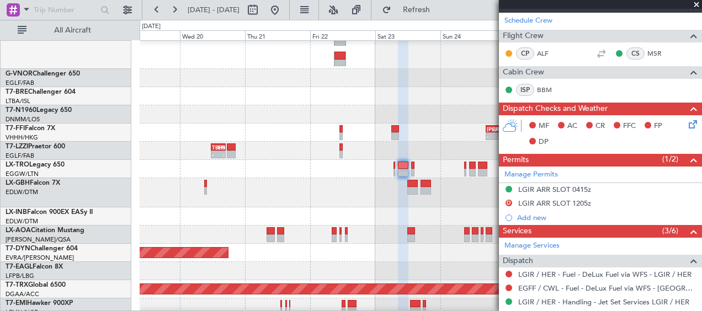
click at [308, 213] on div at bounding box center [421, 216] width 562 height 18
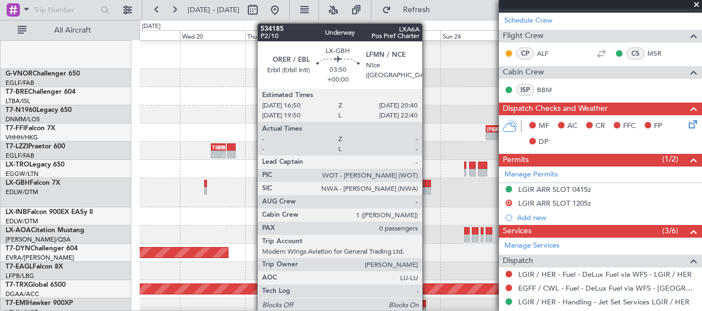
click at [428, 190] on div at bounding box center [425, 191] width 10 height 8
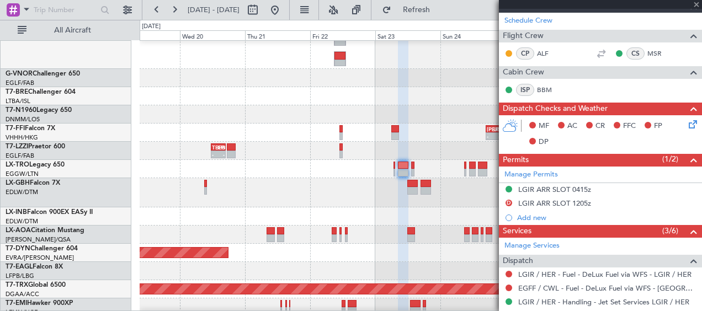
type input "0"
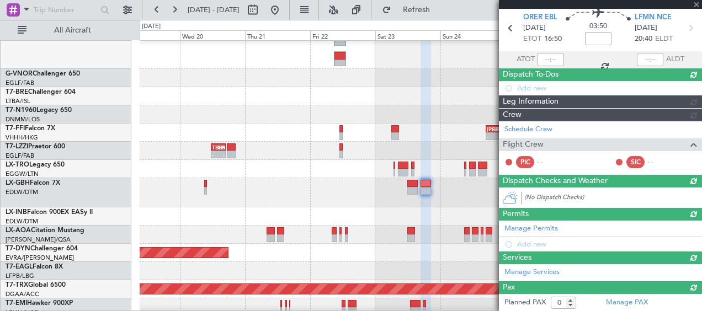
scroll to position [259, 0]
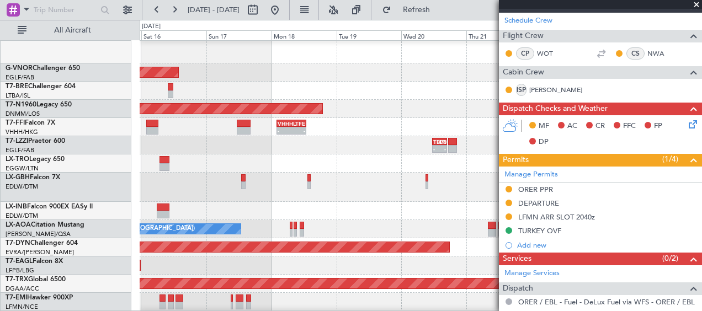
click at [382, 211] on div at bounding box center [421, 211] width 562 height 18
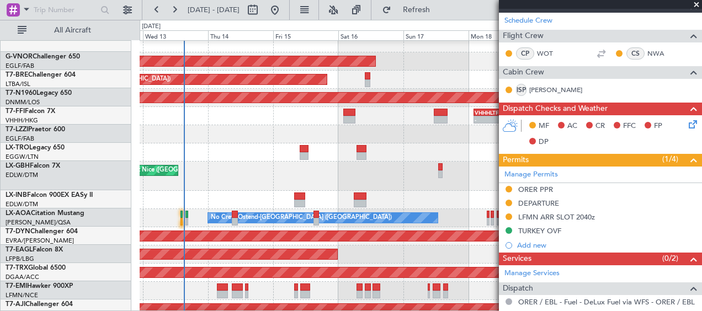
scroll to position [232, 0]
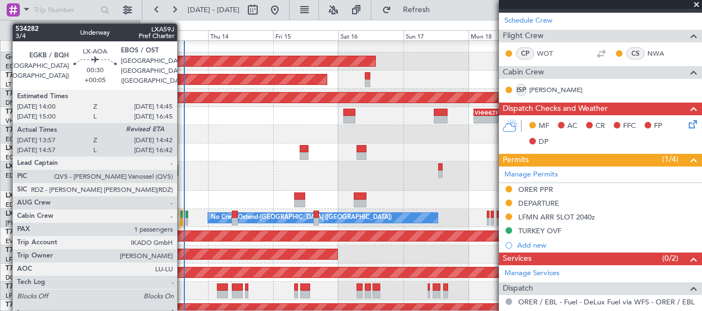
click at [182, 219] on div at bounding box center [181, 222] width 2 height 8
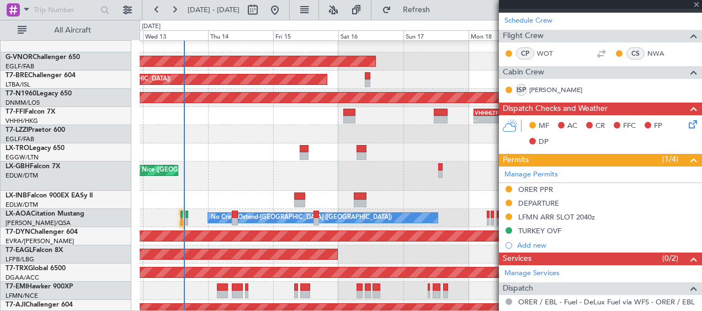
type input "+00:05"
type input "14:07"
type input "1"
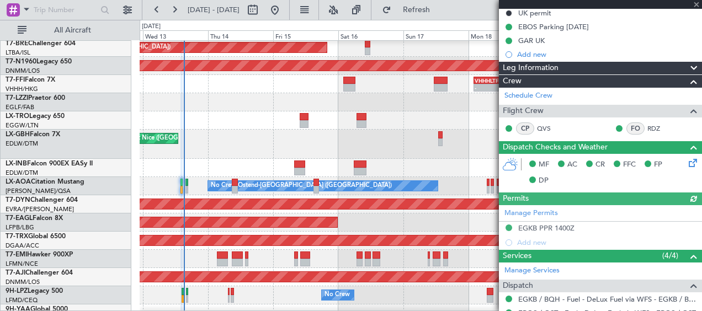
scroll to position [0, 0]
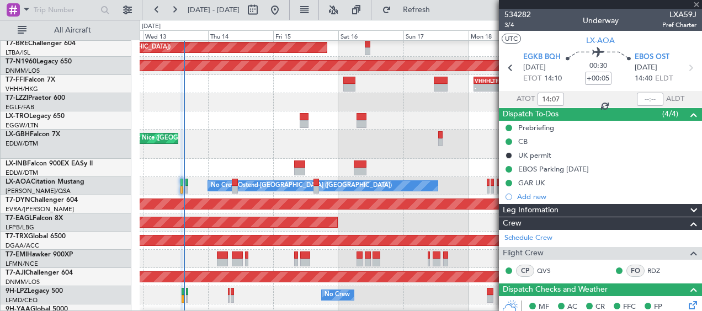
click at [672, 14] on span "LXA59J" at bounding box center [679, 15] width 34 height 12
click at [423, 10] on button "Refresh" at bounding box center [410, 10] width 66 height 18
type input "14:39"
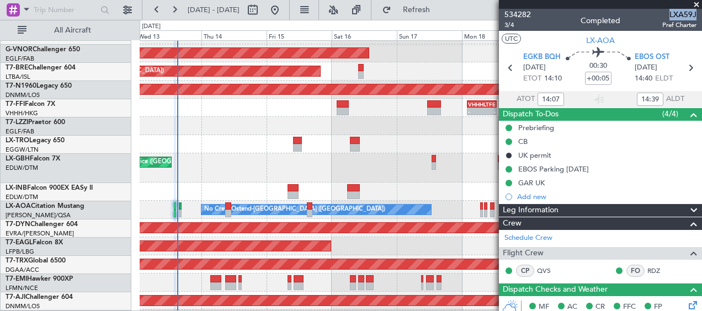
scroll to position [240, 0]
click at [236, 168] on div "Planned Maint Nice ([GEOGRAPHIC_DATA])" at bounding box center [421, 167] width 562 height 29
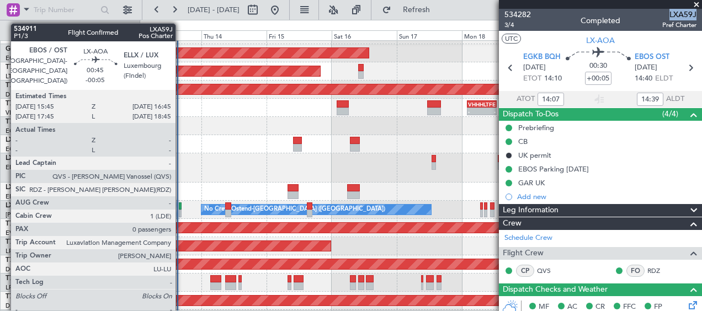
click at [180, 209] on div at bounding box center [180, 207] width 3 height 8
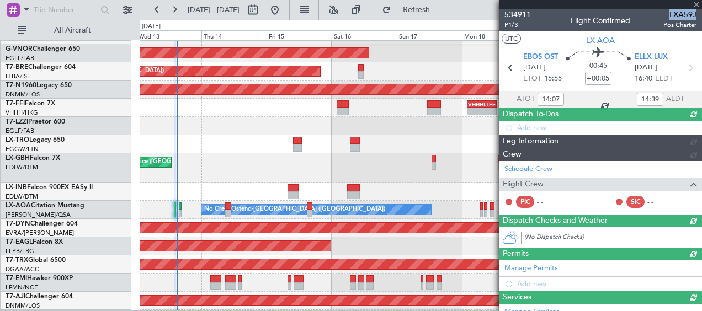
type input "-00:05"
type input "0"
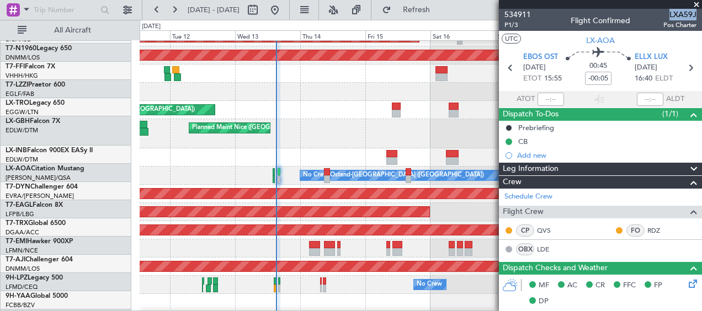
scroll to position [242, 0]
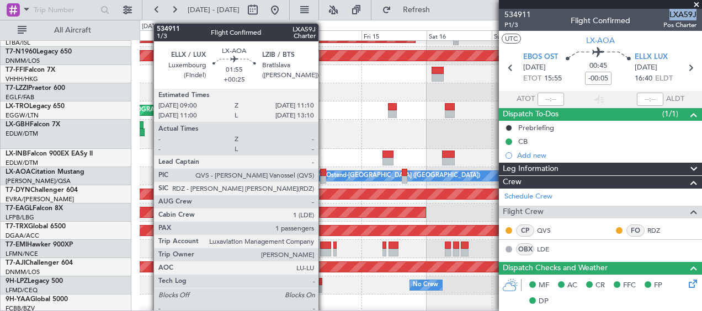
click at [323, 179] on div at bounding box center [323, 180] width 6 height 8
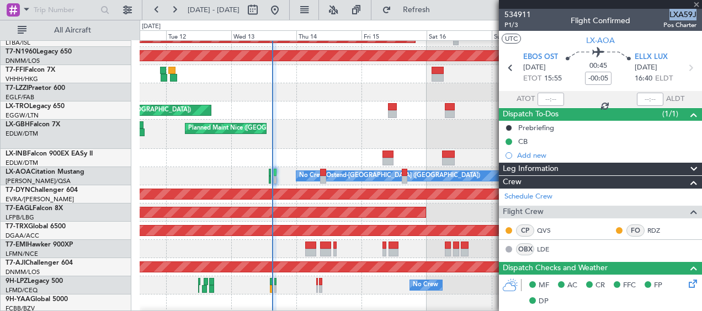
type input "+00:25"
type input "1"
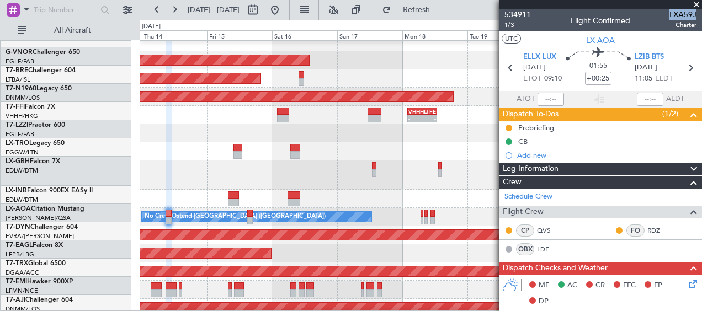
scroll to position [228, 0]
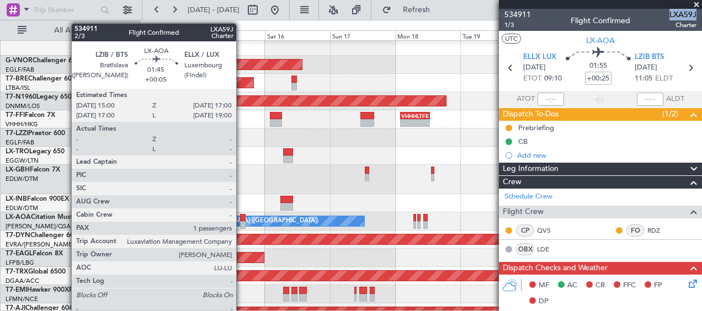
click at [241, 224] on div at bounding box center [243, 225] width 6 height 8
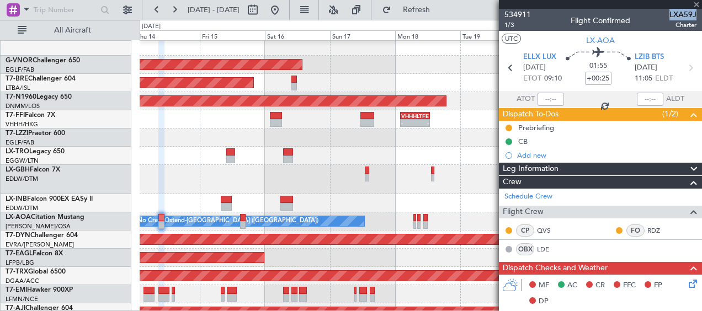
type input "+00:05"
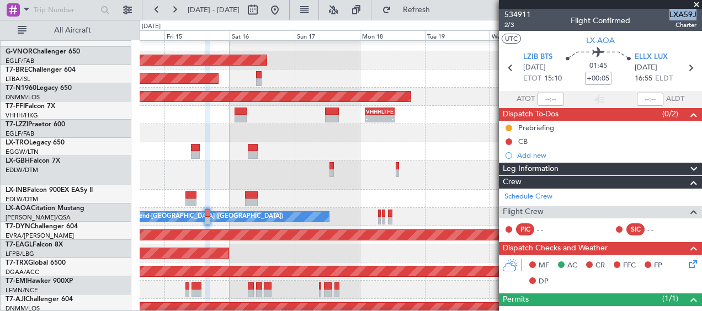
click at [354, 191] on div at bounding box center [421, 199] width 562 height 18
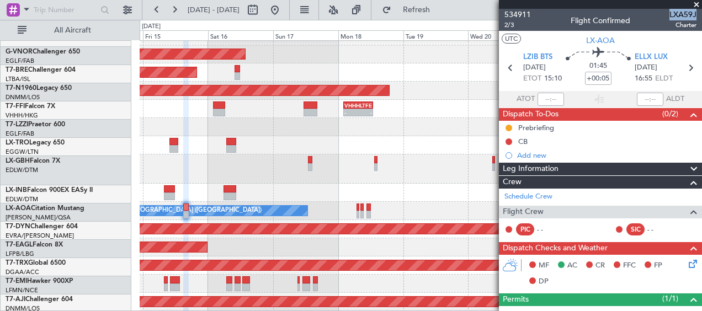
scroll to position [239, 0]
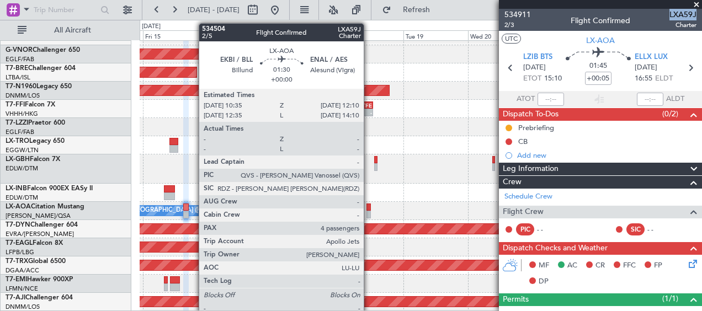
click at [369, 211] on div at bounding box center [368, 215] width 4 height 8
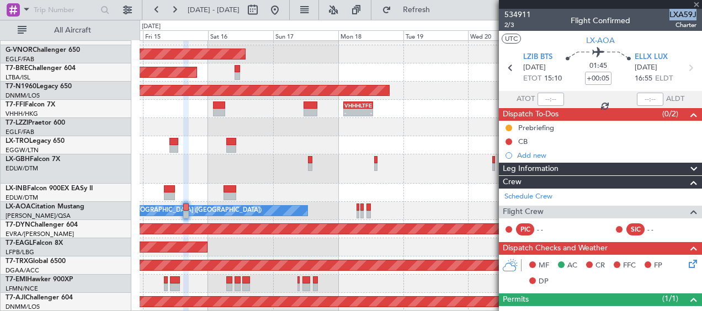
click at [414, 205] on div "No Crew Ostend-[GEOGRAPHIC_DATA] ([GEOGRAPHIC_DATA]) No Crew Sabadell" at bounding box center [421, 211] width 562 height 18
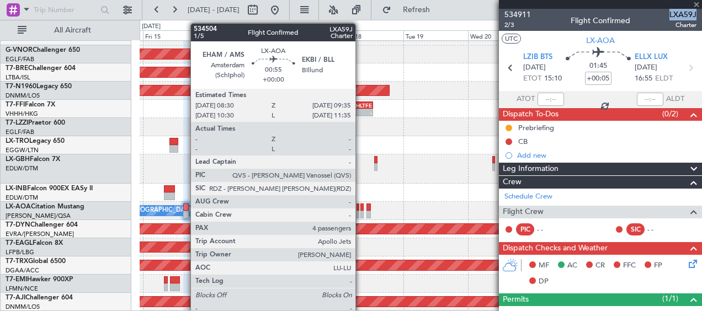
type input "4"
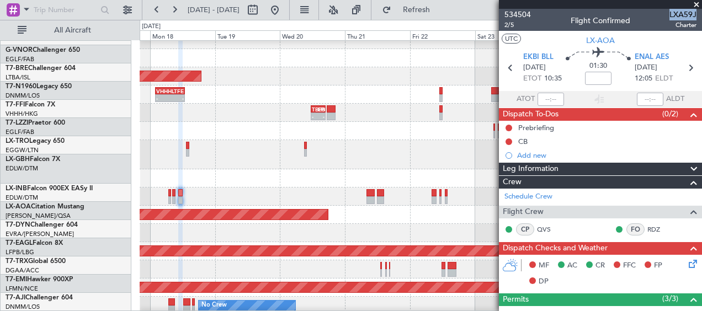
scroll to position [254, 0]
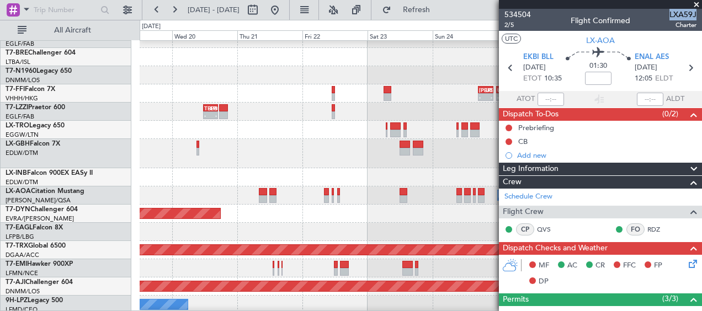
click at [130, 199] on div "Planned Maint [GEOGRAPHIC_DATA] ([GEOGRAPHIC_DATA]) - - [PERSON_NAME] 17:00 Z U…" at bounding box center [351, 165] width 702 height 291
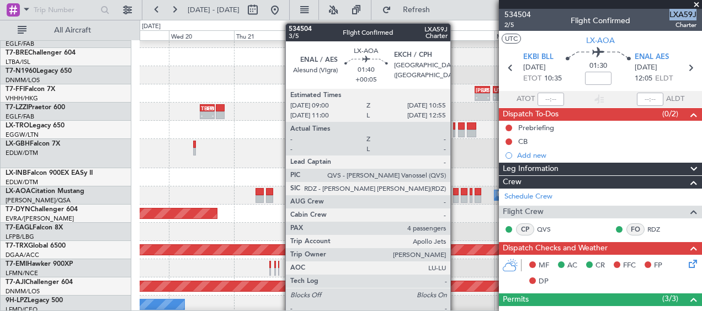
click at [456, 196] on div at bounding box center [456, 199] width 6 height 8
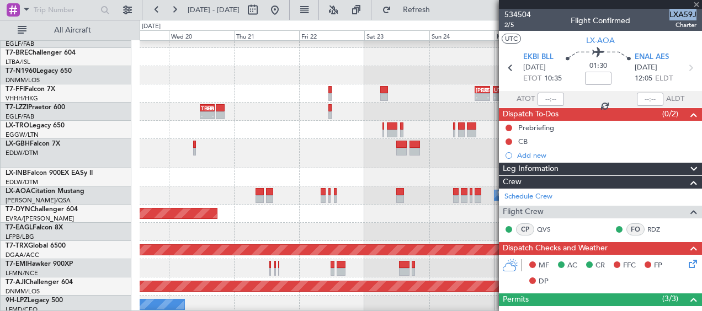
type input "+00:05"
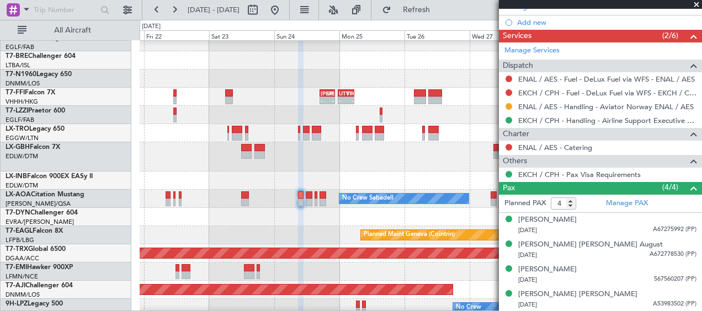
scroll to position [250, 0]
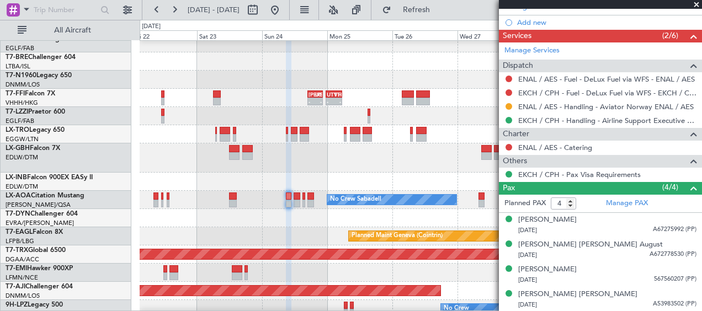
click at [260, 238] on div "Planned Maint Geneva (Cointrin)" at bounding box center [421, 236] width 562 height 18
click at [320, 224] on div "Planned Maint [GEOGRAPHIC_DATA]-[GEOGRAPHIC_DATA]" at bounding box center [421, 218] width 562 height 18
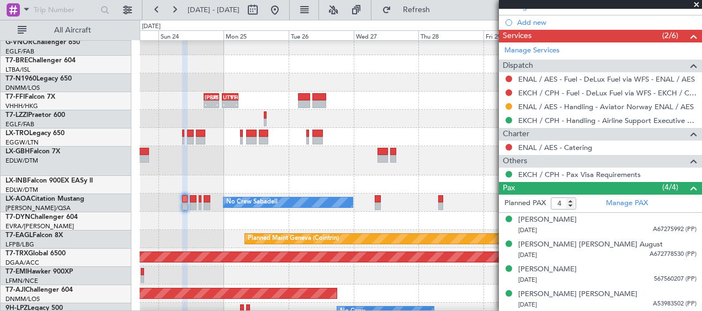
click at [185, 222] on div at bounding box center [421, 221] width 562 height 18
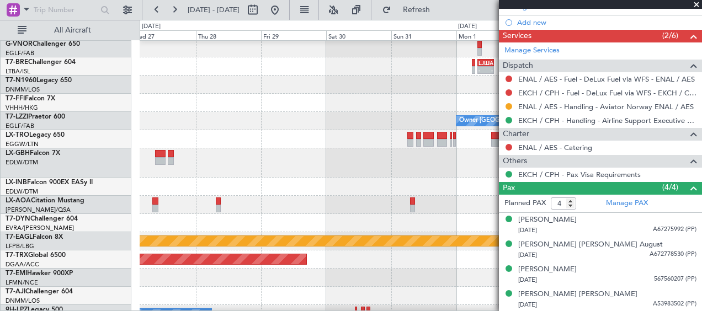
click at [199, 223] on div at bounding box center [421, 223] width 562 height 18
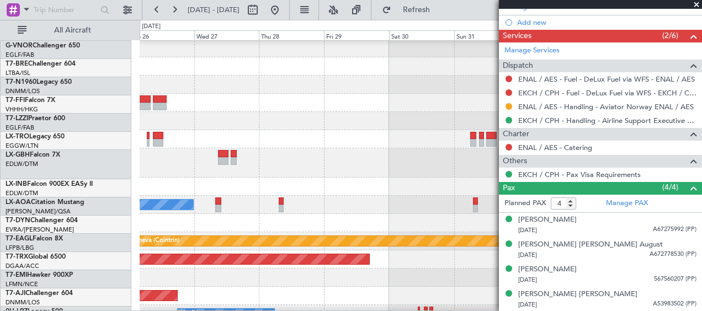
click at [395, 220] on div at bounding box center [421, 223] width 562 height 18
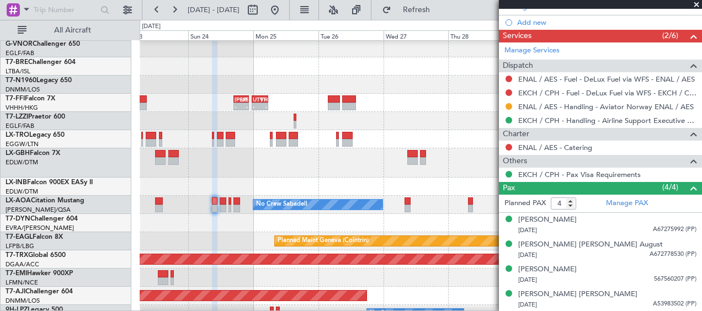
click at [365, 219] on div at bounding box center [421, 223] width 562 height 18
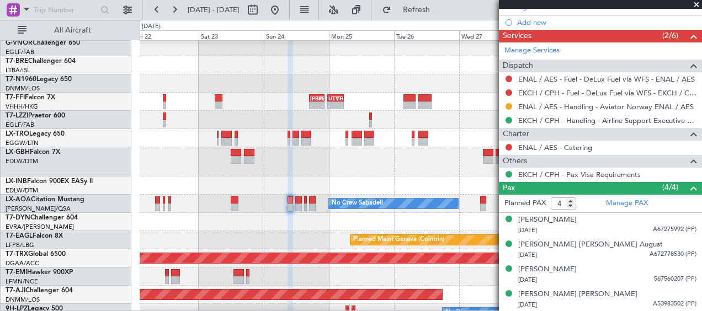
click at [359, 223] on div "Planned Maint [GEOGRAPHIC_DATA]-[GEOGRAPHIC_DATA]" at bounding box center [421, 222] width 562 height 18
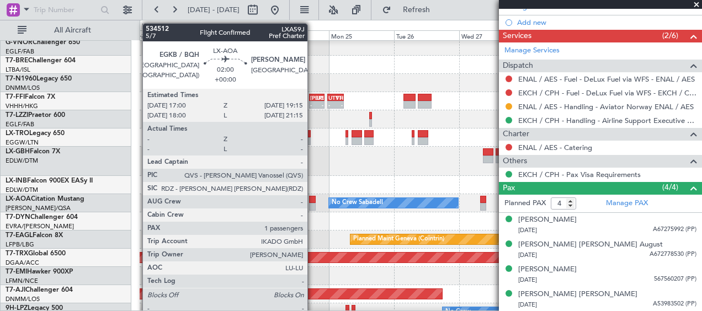
click at [312, 204] on div at bounding box center [312, 207] width 7 height 8
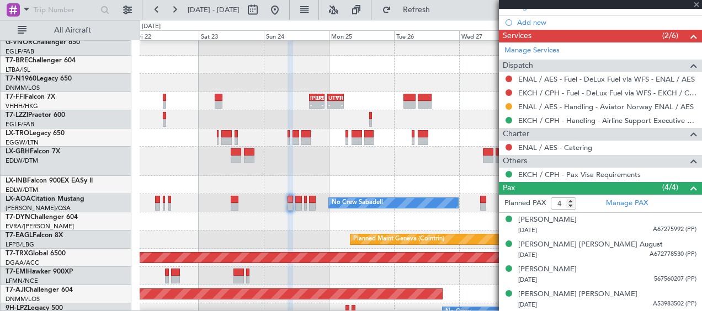
type input "1"
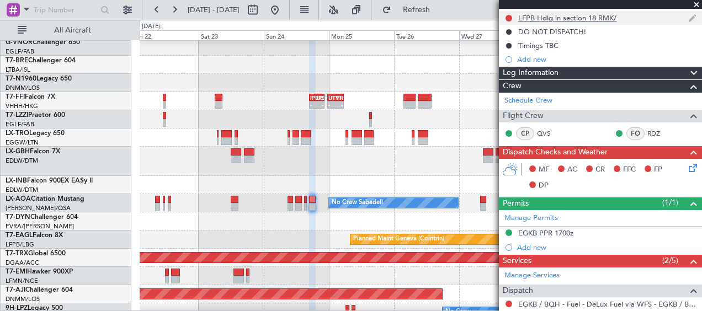
scroll to position [0, 0]
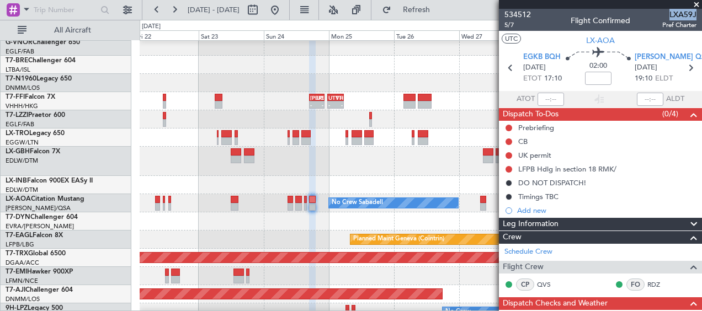
click at [545, 213] on div "Add new" at bounding box center [606, 210] width 179 height 9
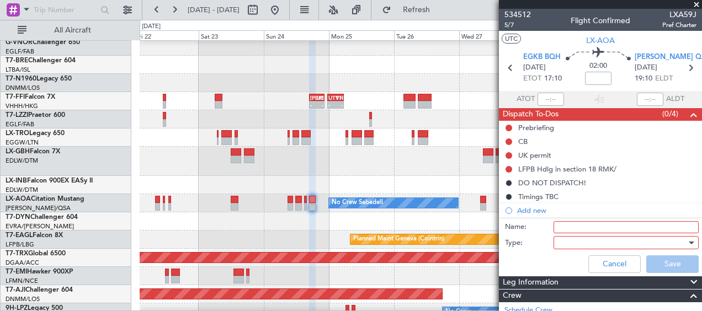
click at [569, 230] on input "Name:" at bounding box center [625, 227] width 145 height 12
type input "CHECK [PERSON_NAME] LATEST ARR"
click at [582, 243] on div at bounding box center [622, 243] width 129 height 17
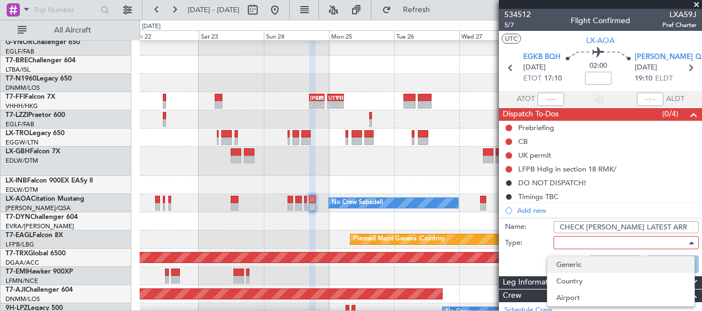
click at [578, 262] on span "Generic" at bounding box center [620, 265] width 129 height 17
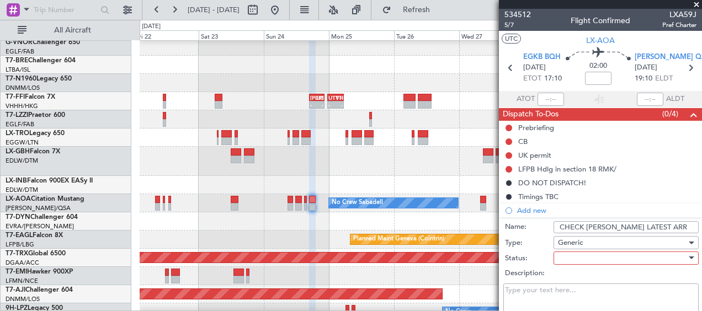
click at [579, 261] on div at bounding box center [622, 258] width 129 height 17
click at [577, 279] on span "Not Started" at bounding box center [620, 279] width 129 height 17
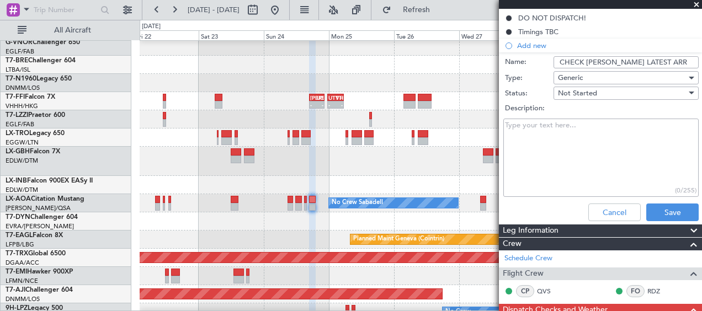
scroll to position [166, 0]
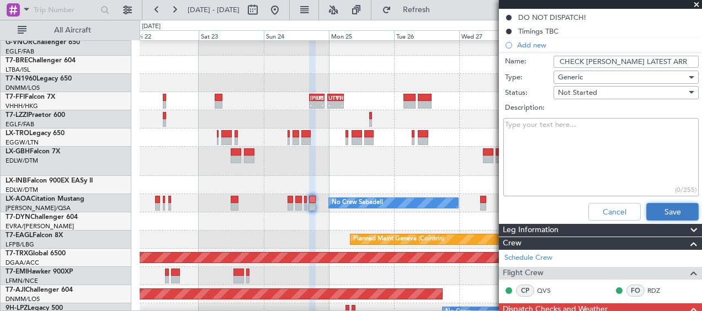
click at [674, 215] on button "Save" at bounding box center [672, 212] width 52 height 18
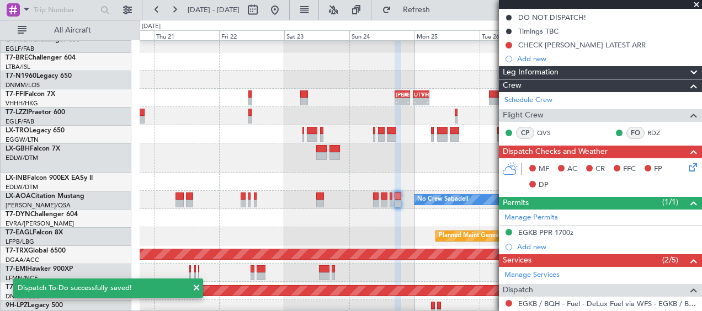
scroll to position [250, 0]
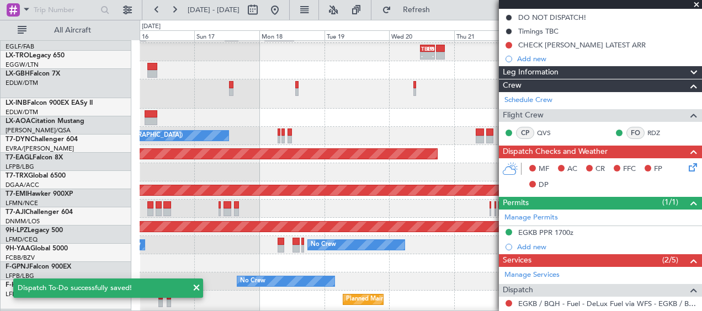
click at [532, 141] on fb-app "[DATE] - [DATE] Refresh Quick Links All Aircraft - - [PERSON_NAME] 17:00 Z UTTT…" at bounding box center [351, 159] width 702 height 303
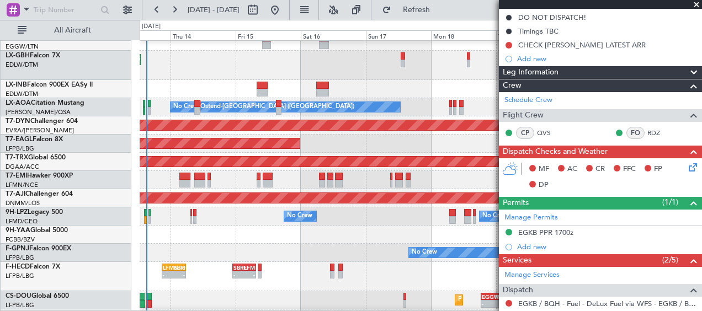
click at [380, 145] on div "Planned Maint [US_STATE] ([GEOGRAPHIC_DATA])" at bounding box center [421, 144] width 562 height 18
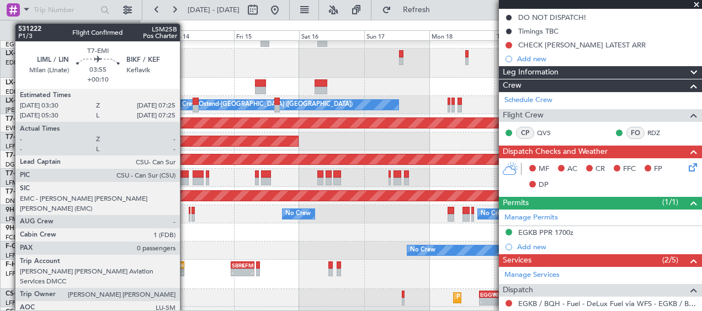
click at [185, 182] on div at bounding box center [183, 182] width 11 height 8
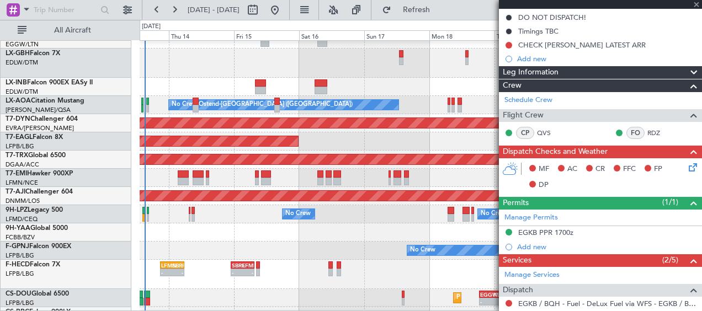
type input "+00:10"
type input "0"
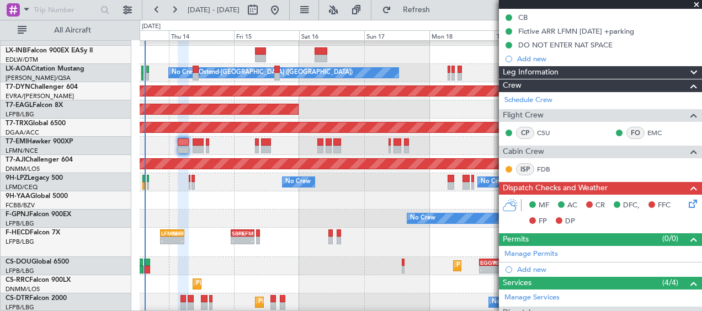
scroll to position [0, 0]
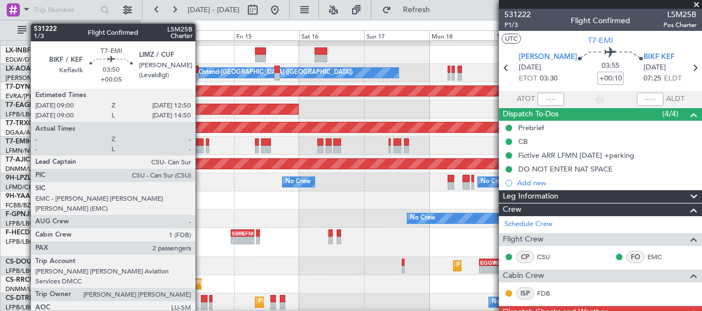
click at [200, 147] on div at bounding box center [198, 150] width 10 height 8
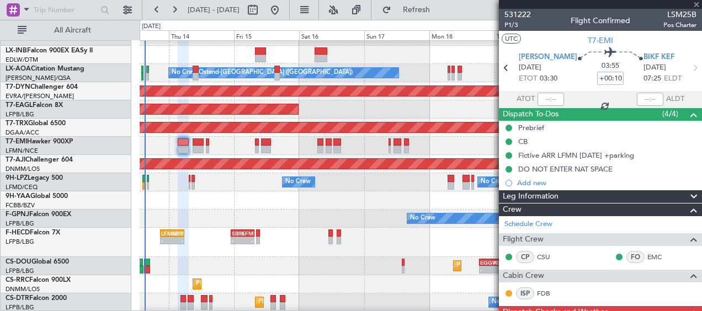
type input "+00:05"
type input "2"
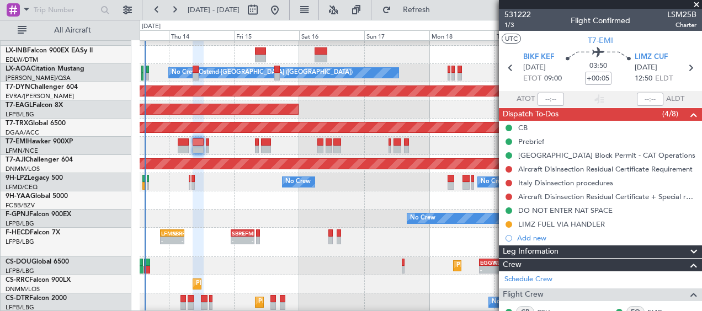
click at [336, 211] on div "No Crew No Crew" at bounding box center [421, 219] width 562 height 18
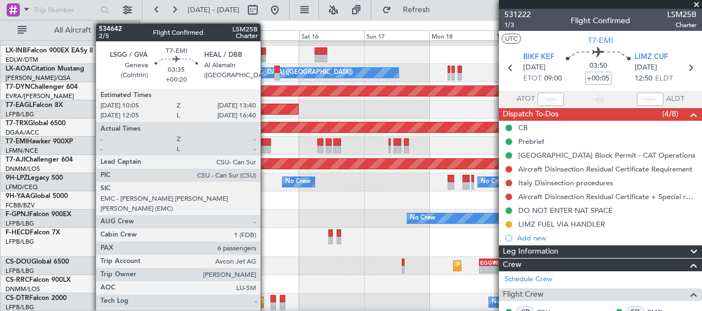
click at [265, 148] on div at bounding box center [266, 150] width 10 height 8
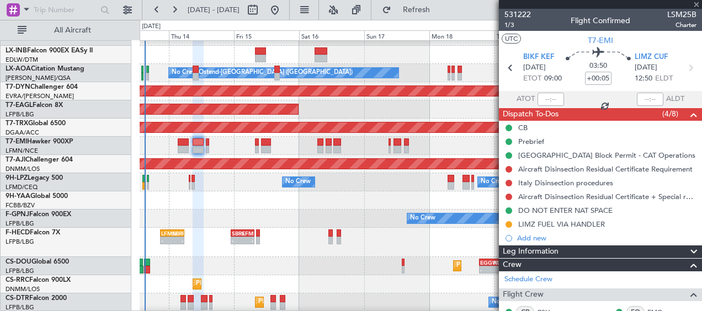
type input "+00:20"
type input "7"
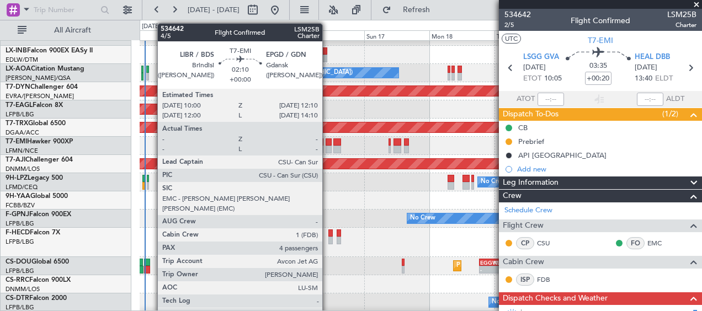
click at [328, 145] on div at bounding box center [329, 142] width 6 height 8
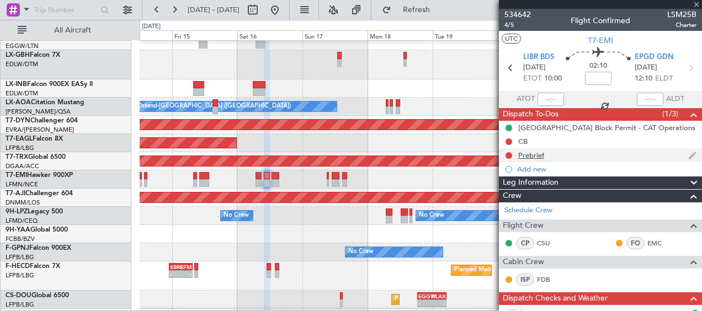
scroll to position [221, 0]
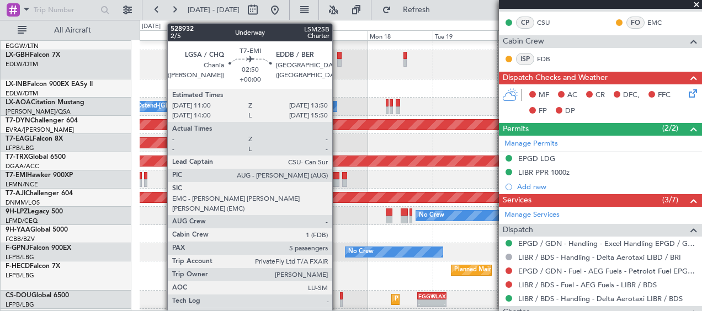
click at [337, 178] on div at bounding box center [336, 176] width 8 height 8
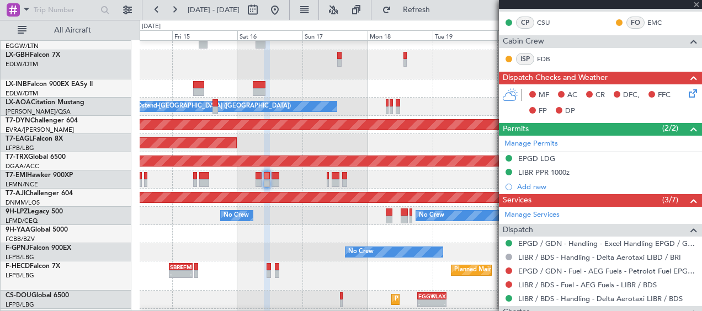
type input "5"
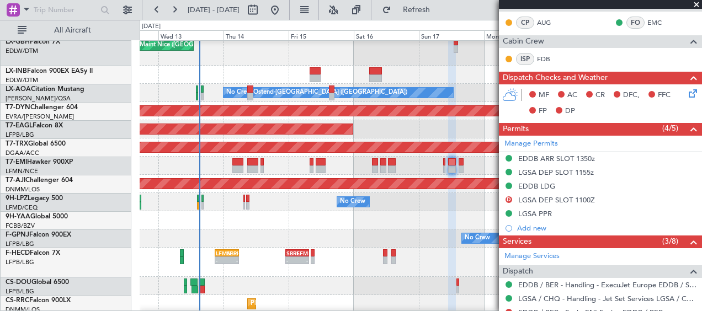
scroll to position [357, 0]
click at [344, 233] on div "No Crew No Crew" at bounding box center [421, 239] width 562 height 18
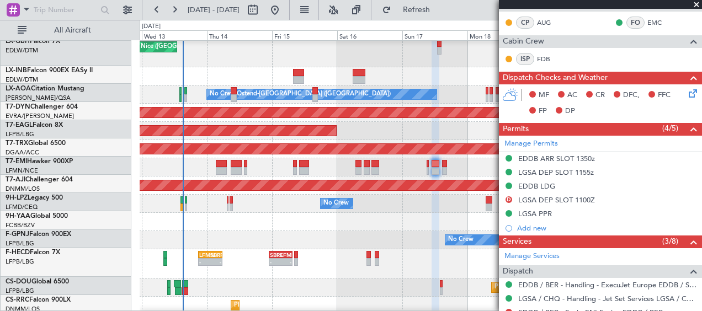
scroll to position [355, 0]
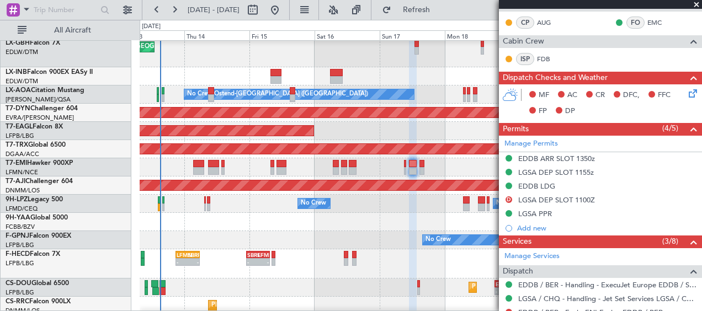
click at [272, 222] on div at bounding box center [421, 222] width 562 height 18
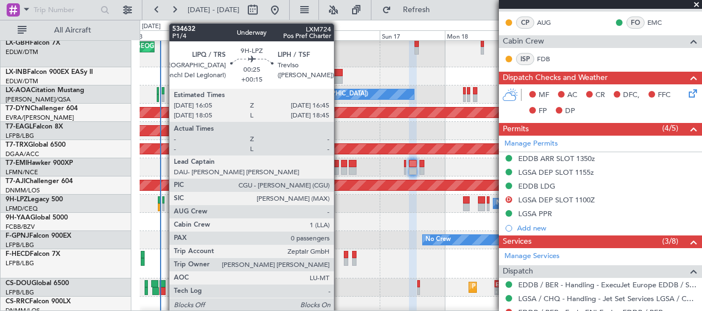
click at [163, 202] on div at bounding box center [163, 200] width 2 height 8
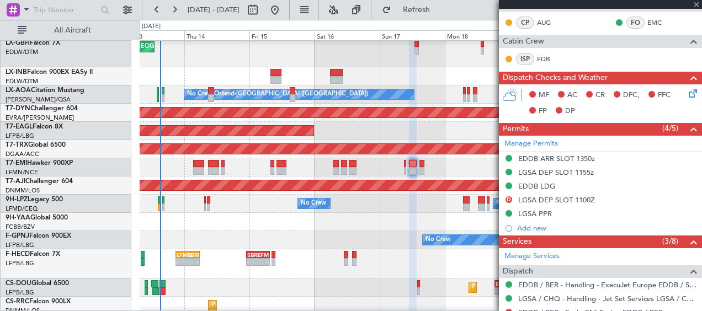
type input "+00:15"
type input "0"
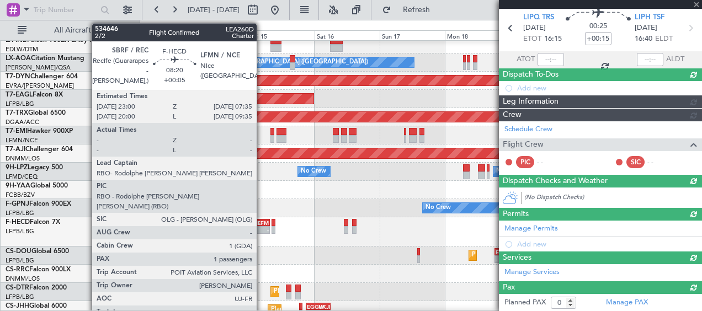
scroll to position [248, 0]
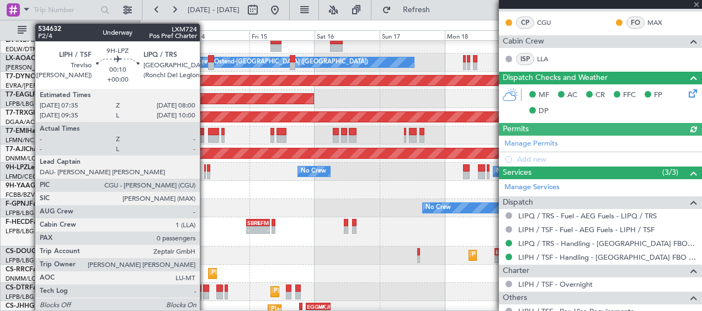
click at [205, 173] on div at bounding box center [205, 176] width 2 height 8
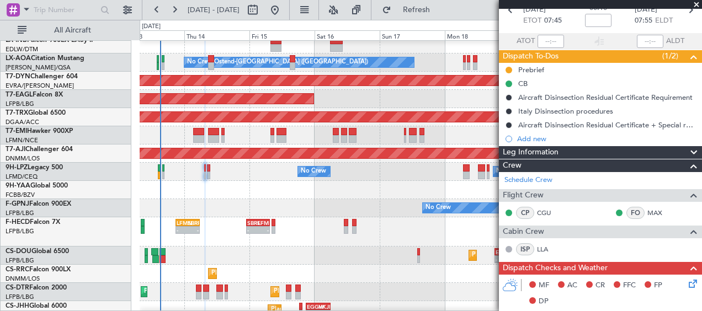
scroll to position [0, 0]
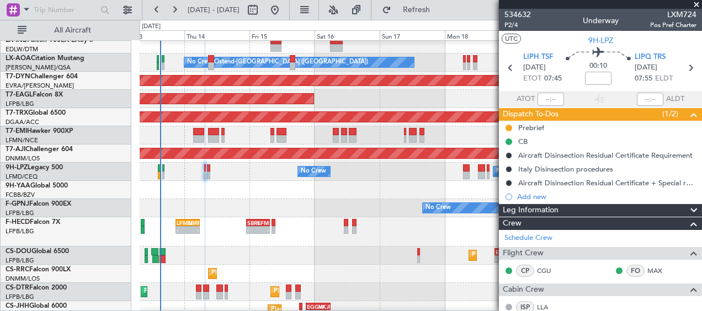
click at [391, 184] on div at bounding box center [421, 190] width 562 height 18
click at [392, 189] on div at bounding box center [421, 190] width 562 height 18
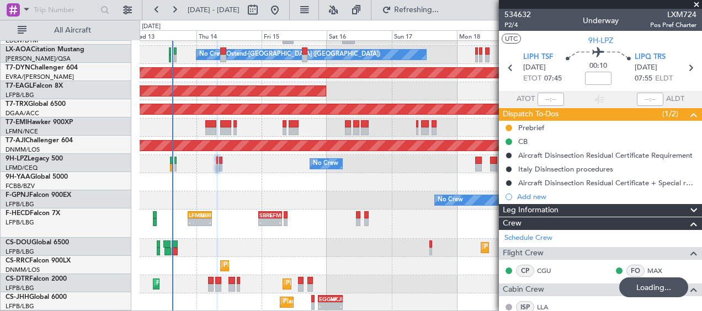
scroll to position [363, 0]
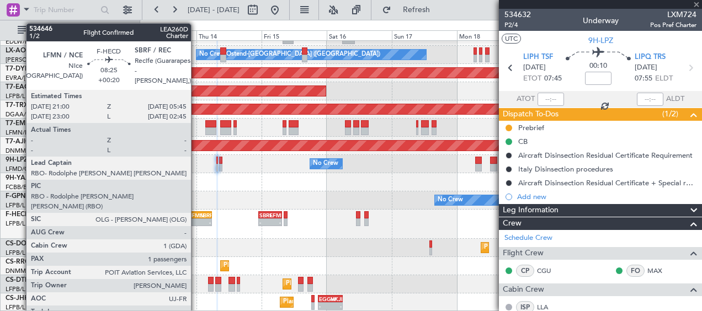
click at [196, 218] on div "LFMN 21:00 Z SBRF 05:45 Z" at bounding box center [200, 215] width 24 height 8
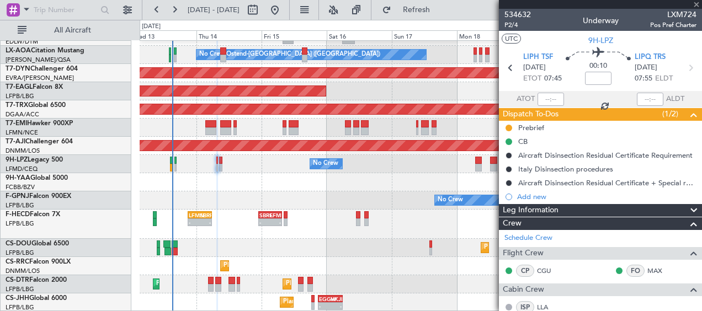
type input "+00:20"
type input "1"
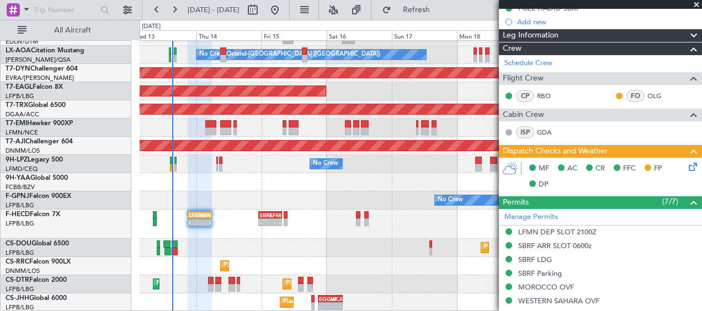
scroll to position [221, 0]
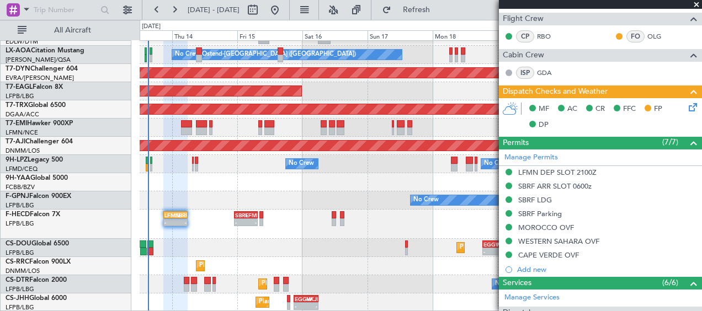
click at [358, 239] on div "Planned Maint [GEOGRAPHIC_DATA] ([GEOGRAPHIC_DATA]) - - EGGW 18:30 Z KLAX 05:15…" at bounding box center [421, 248] width 562 height 18
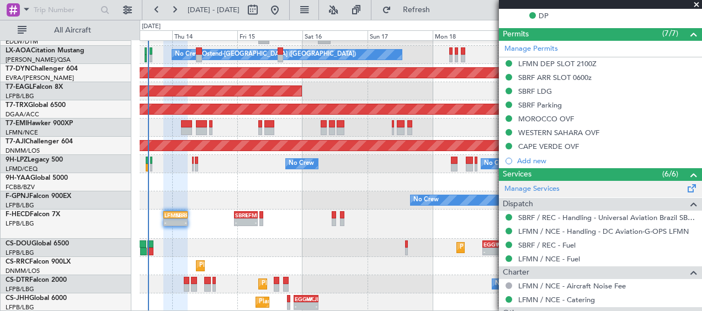
scroll to position [435, 0]
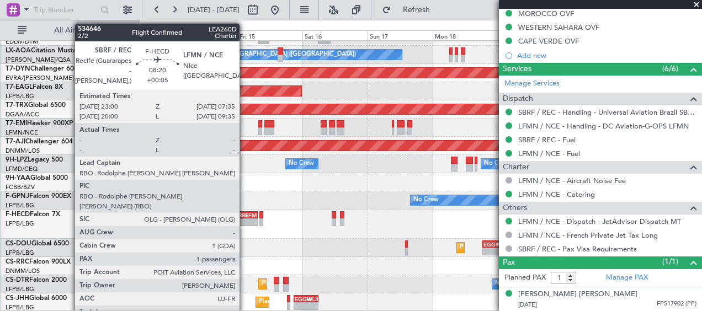
click at [244, 216] on div "SBRF" at bounding box center [240, 215] width 10 height 7
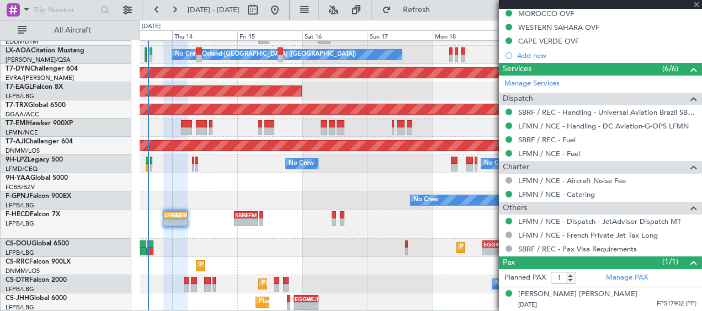
type input "+00:05"
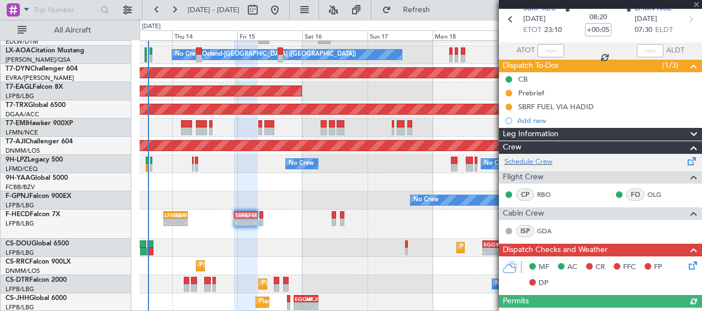
scroll to position [0, 0]
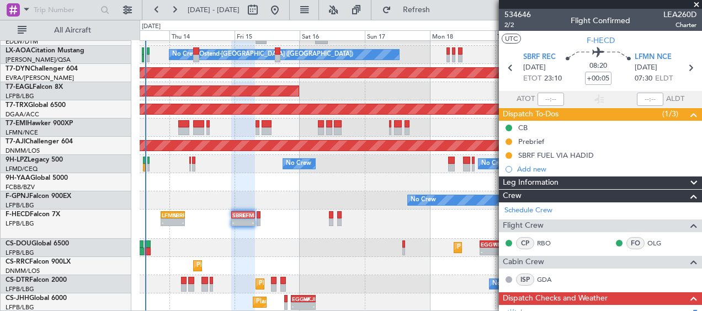
click at [274, 241] on div "Planned Maint [GEOGRAPHIC_DATA] ([GEOGRAPHIC_DATA]) - - EGGW 18:30 Z KLAX 05:15…" at bounding box center [421, 248] width 562 height 18
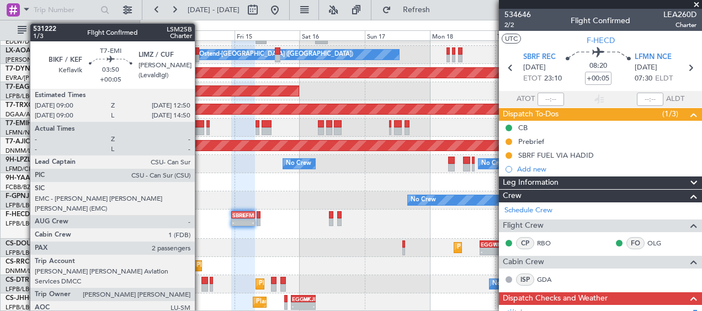
click at [200, 129] on div at bounding box center [198, 131] width 10 height 8
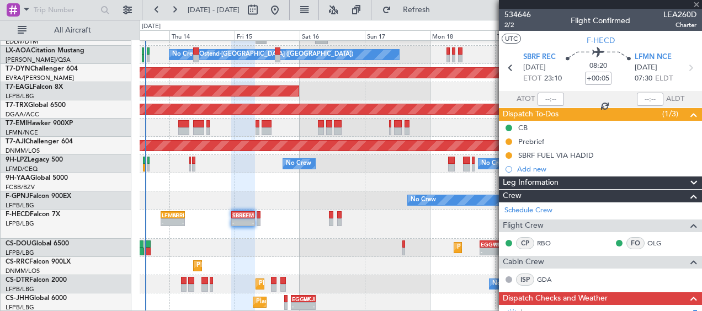
type input "2"
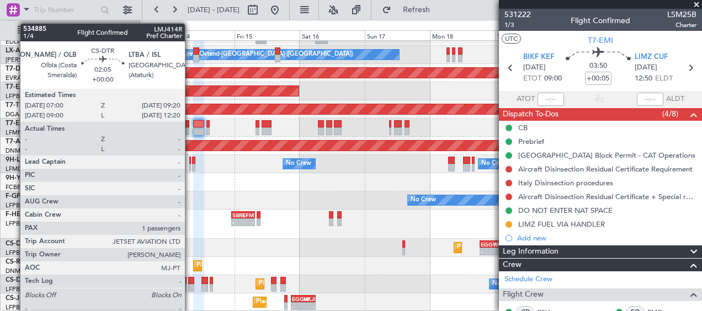
click at [190, 285] on div at bounding box center [191, 288] width 7 height 8
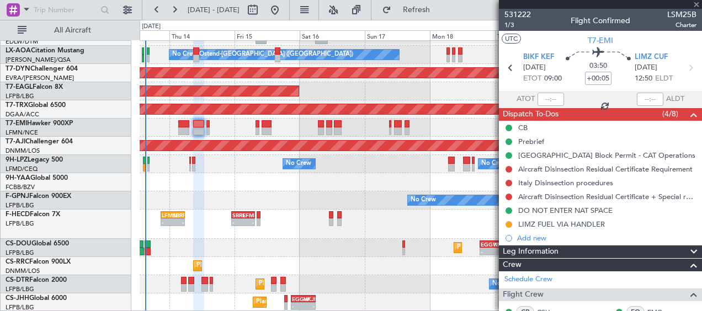
type input "1"
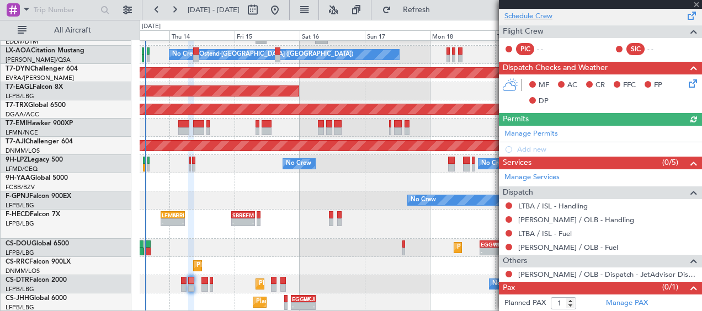
scroll to position [195, 0]
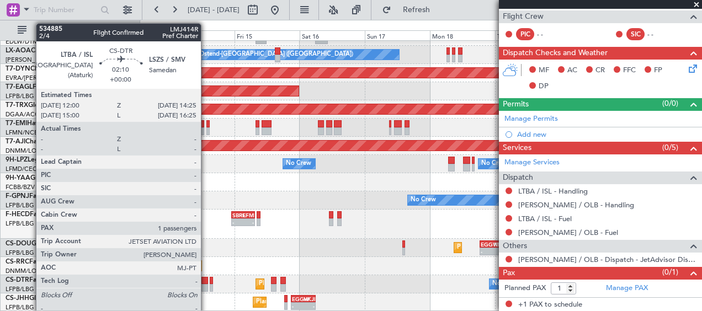
click at [206, 287] on div at bounding box center [204, 288] width 7 height 8
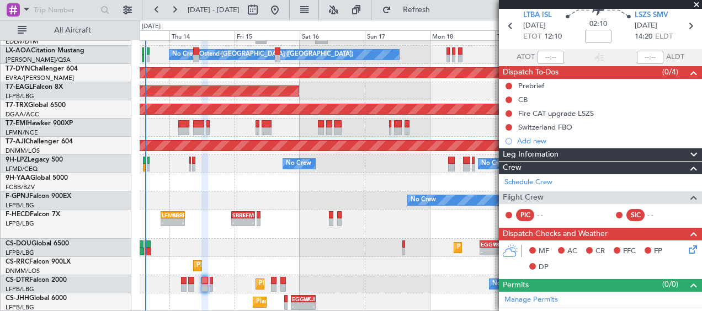
scroll to position [0, 0]
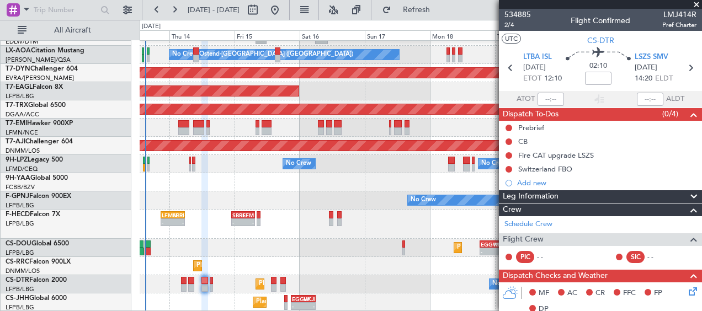
click at [360, 290] on div "No Crew Planned Maint [GEOGRAPHIC_DATA] ([GEOGRAPHIC_DATA]) Planned Maint Sofia" at bounding box center [421, 284] width 562 height 18
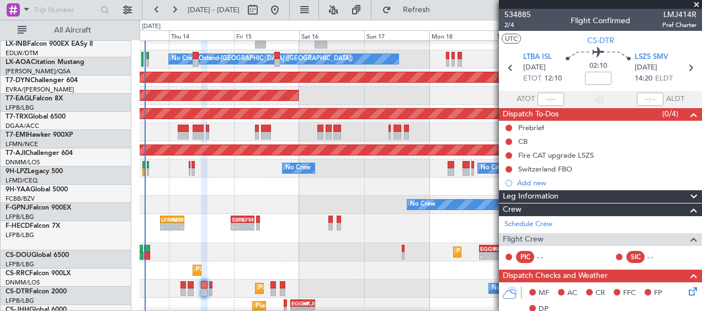
scroll to position [392, 0]
